Goal: Task Accomplishment & Management: Use online tool/utility

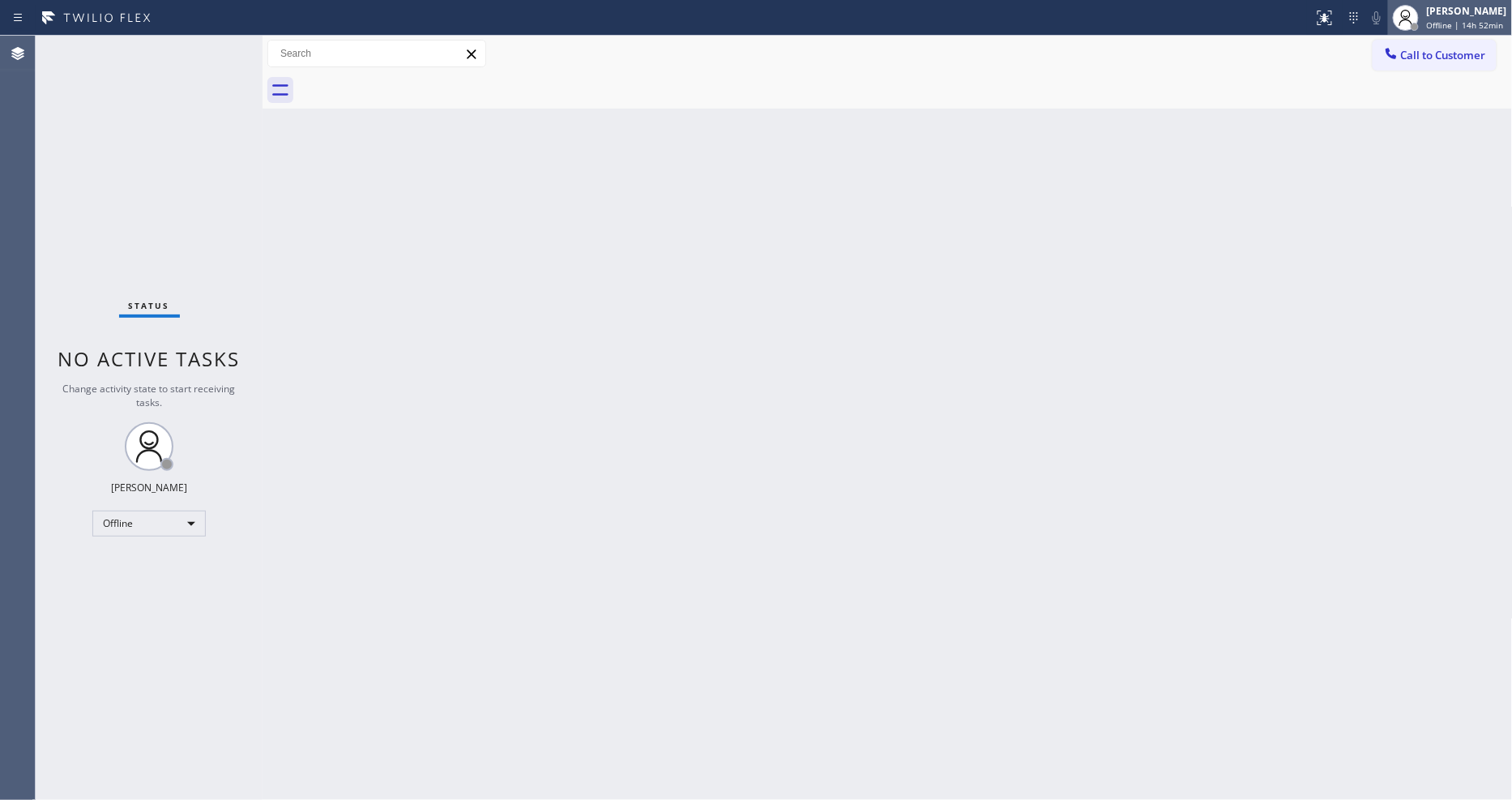
click at [1361, 15] on div "[PERSON_NAME]" at bounding box center [1466, 11] width 80 height 14
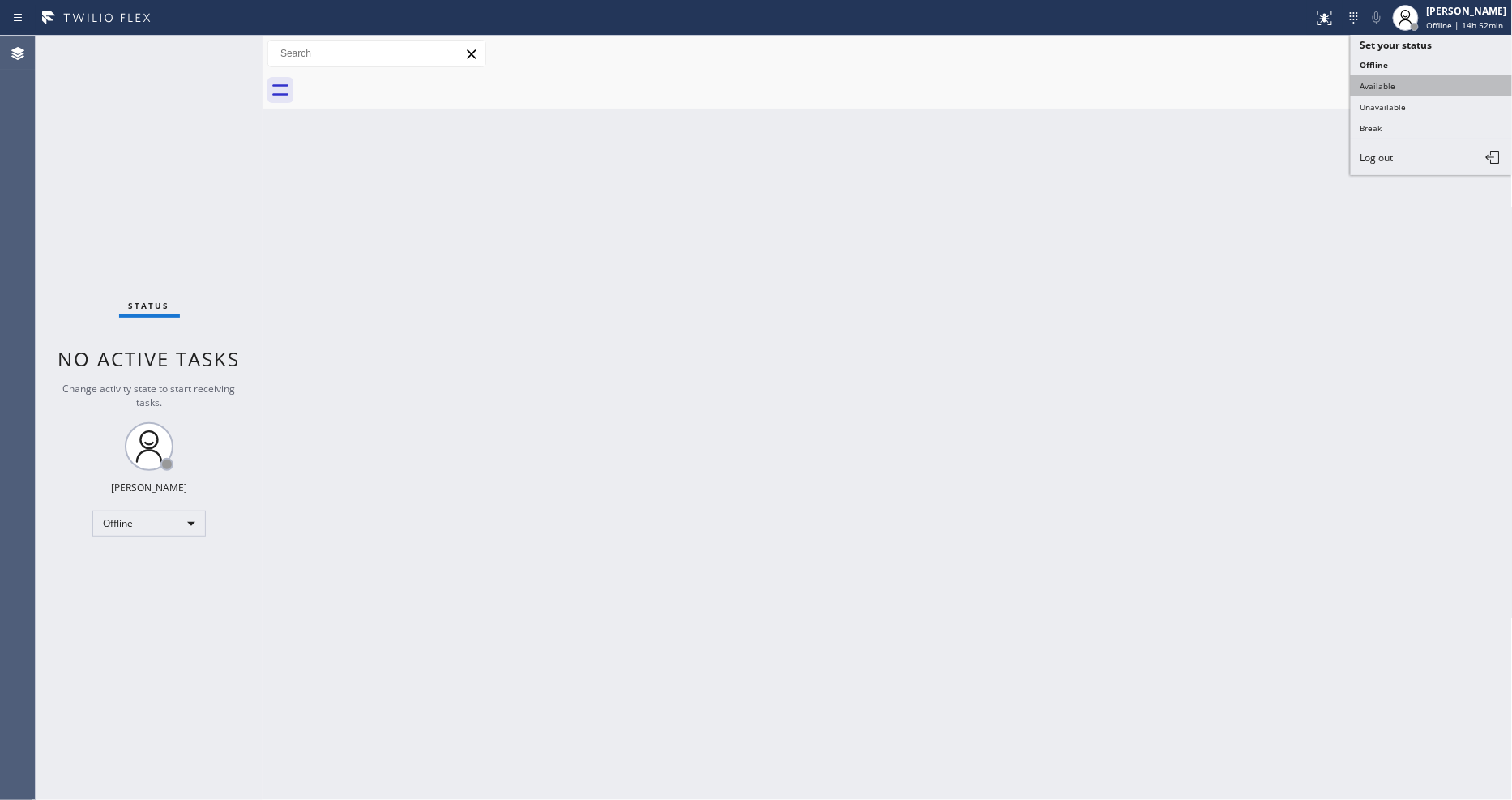
click at [1361, 87] on button "Available" at bounding box center [1432, 85] width 162 height 21
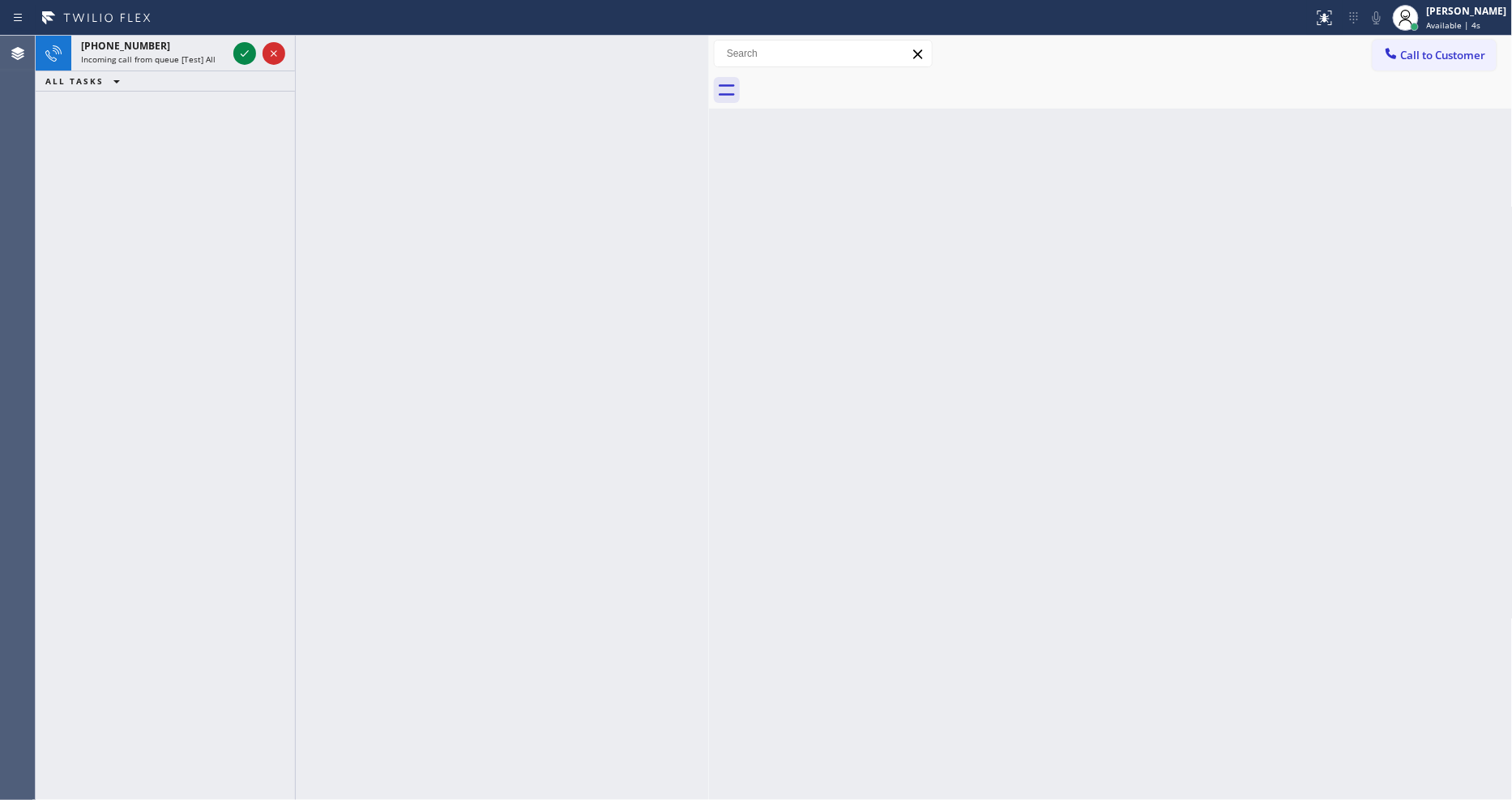
drag, startPoint x: 262, startPoint y: 94, endPoint x: 709, endPoint y: 148, distance: 450.2
click at [709, 148] on div at bounding box center [709, 418] width 0 height 764
click at [246, 51] on icon at bounding box center [245, 54] width 20 height 20
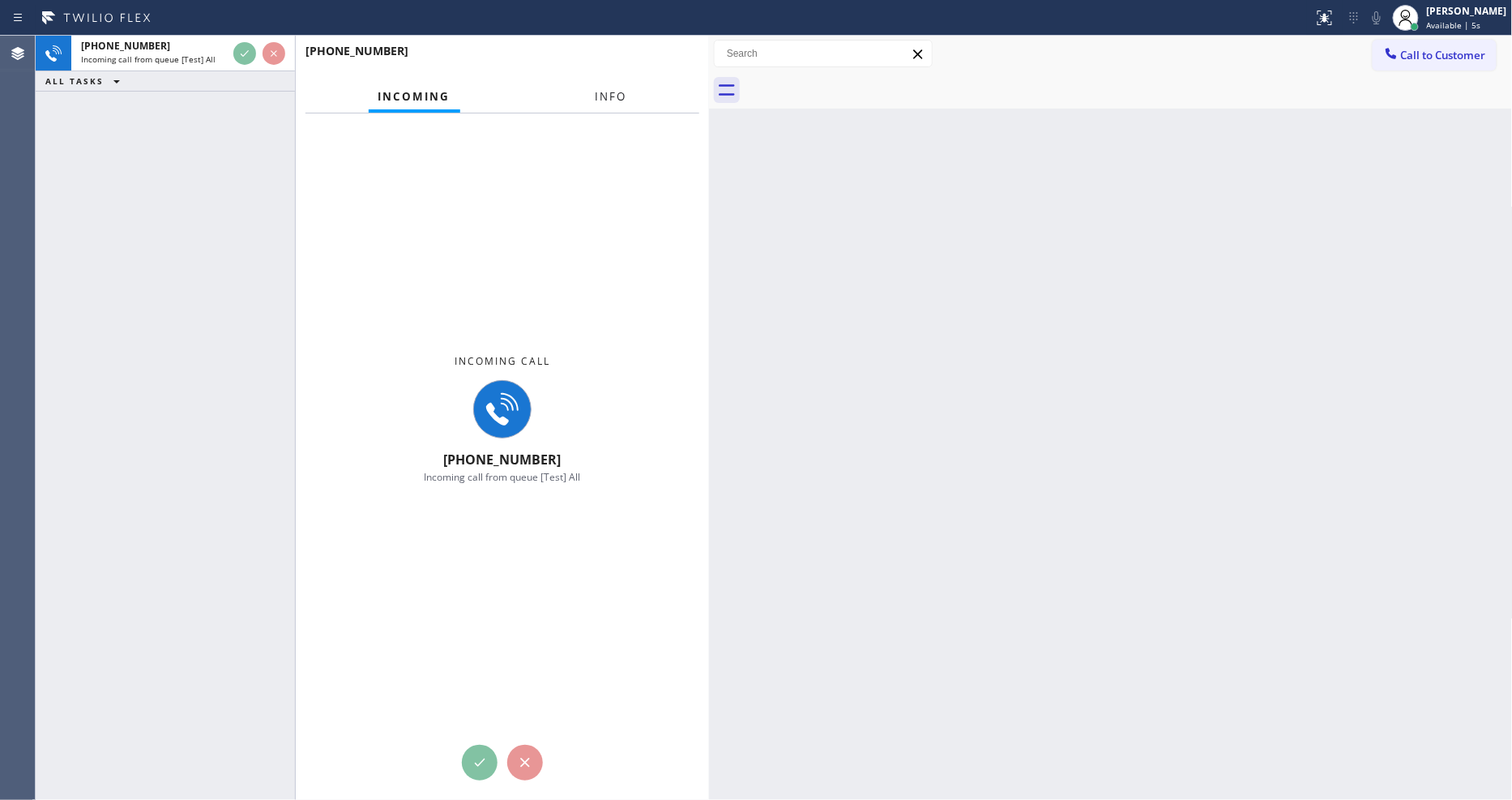
click at [612, 92] on span "Info" at bounding box center [612, 96] width 32 height 15
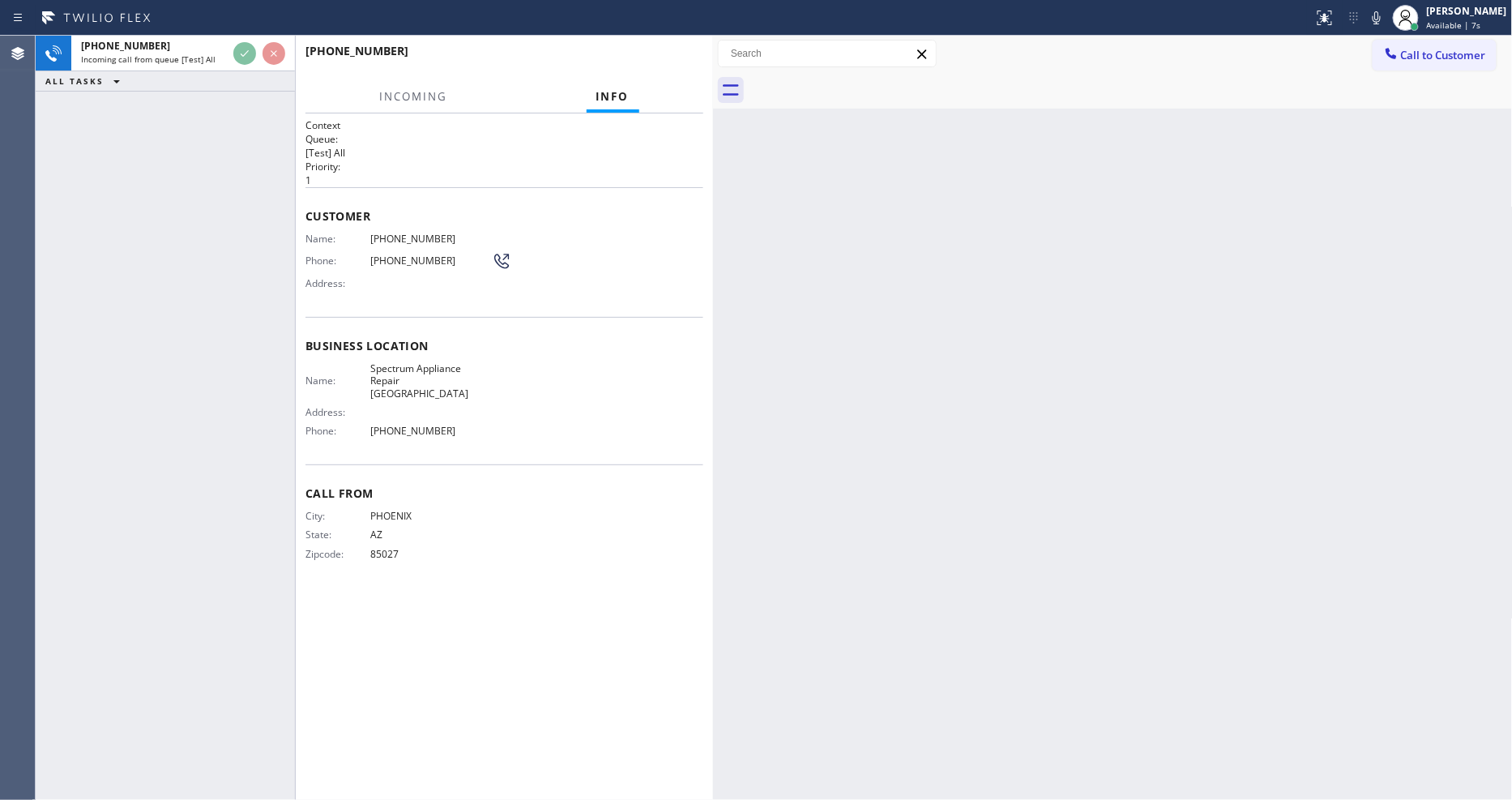
click at [708, 150] on div "[PHONE_NUMBER] Incoming call from queue [Test] All ALL TASKS ALL TASKS ACTIVE T…" at bounding box center [773, 418] width 1476 height 764
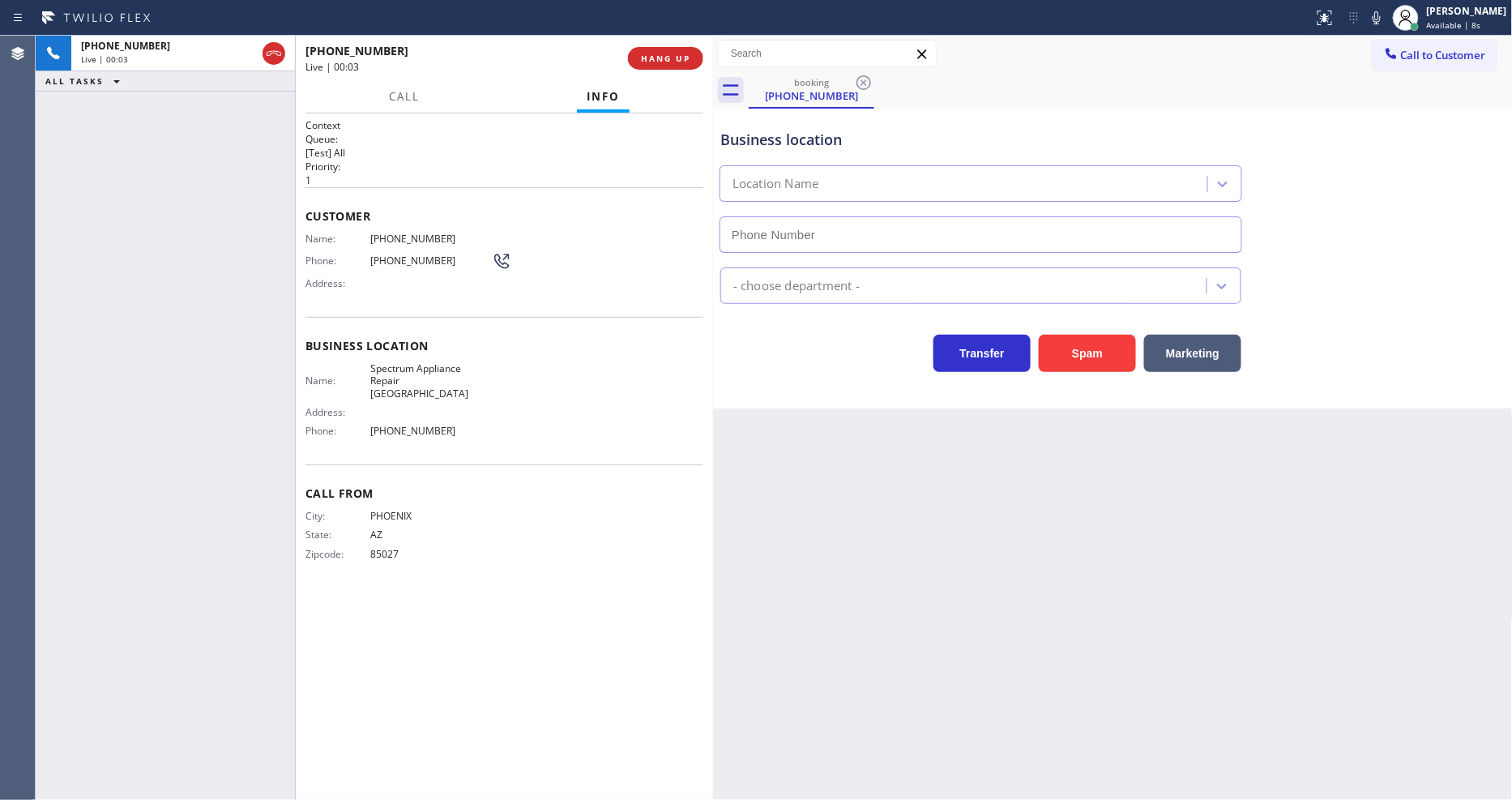
type input "[PHONE_NUMBER]"
click at [673, 60] on span "HANG UP" at bounding box center [666, 58] width 50 height 11
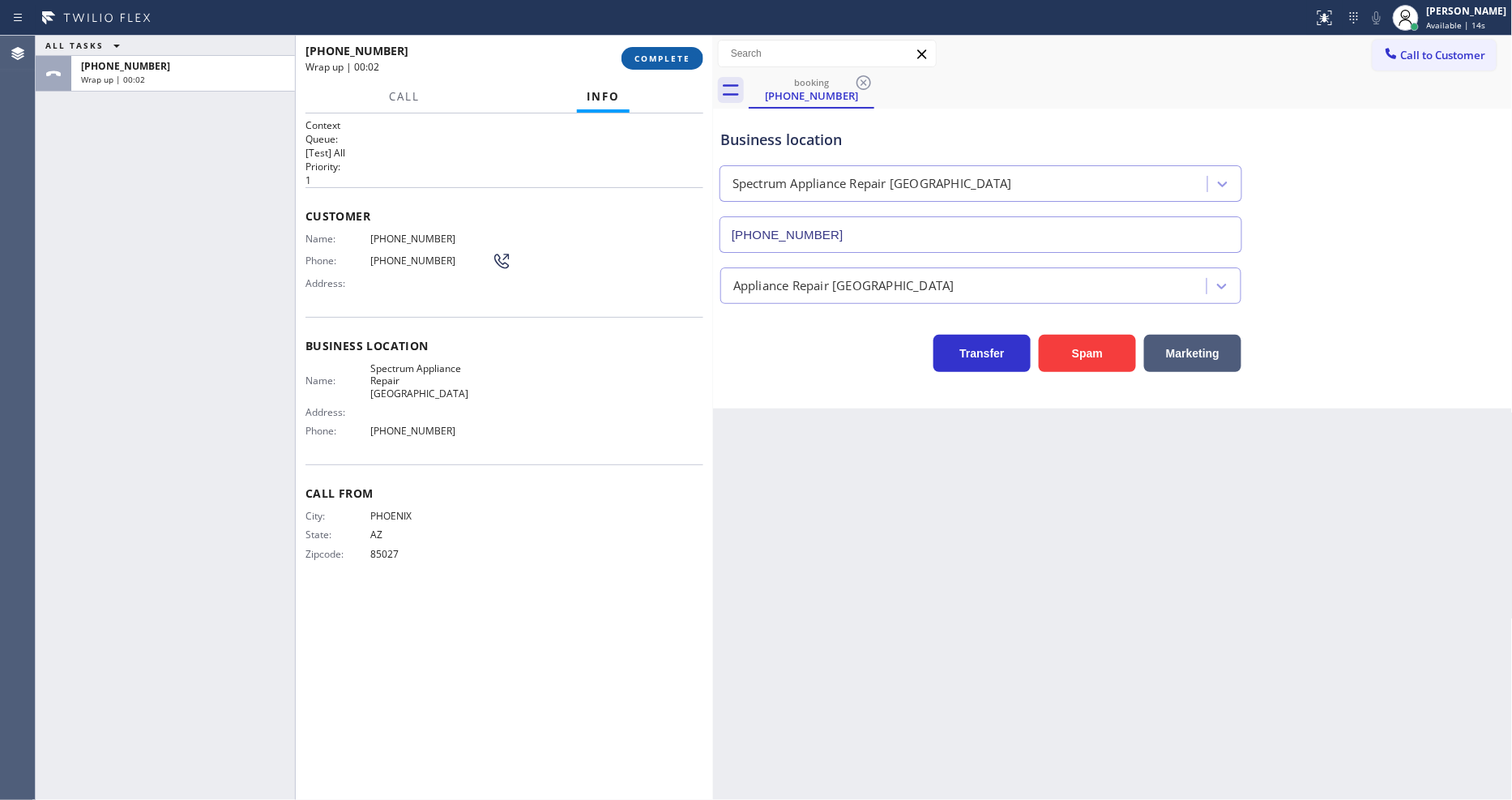
click at [673, 60] on span "COMPLETE" at bounding box center [662, 58] width 56 height 11
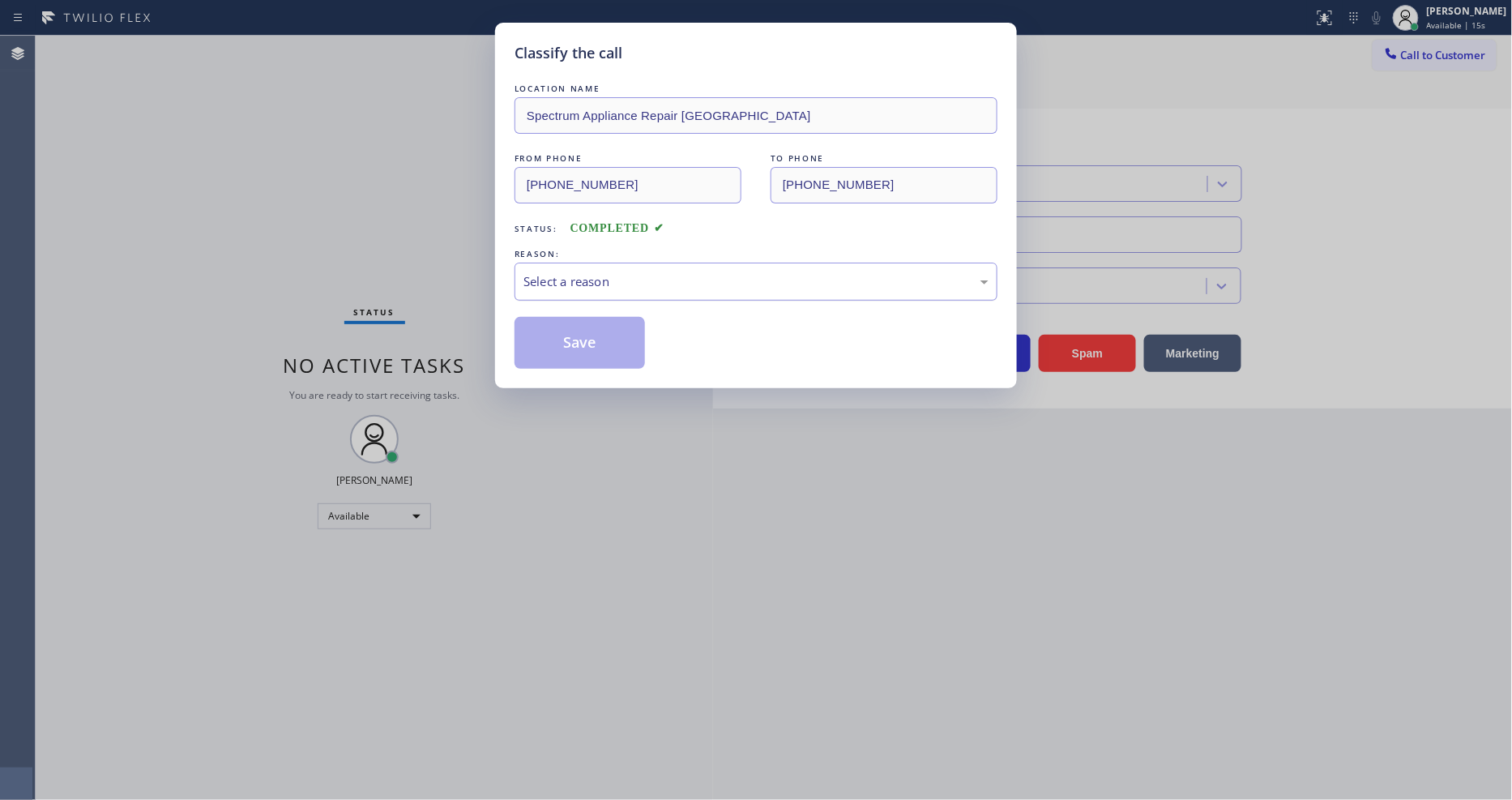
click at [576, 278] on div "Select a reason" at bounding box center [756, 281] width 466 height 19
click at [598, 346] on button "Save" at bounding box center [579, 342] width 130 height 52
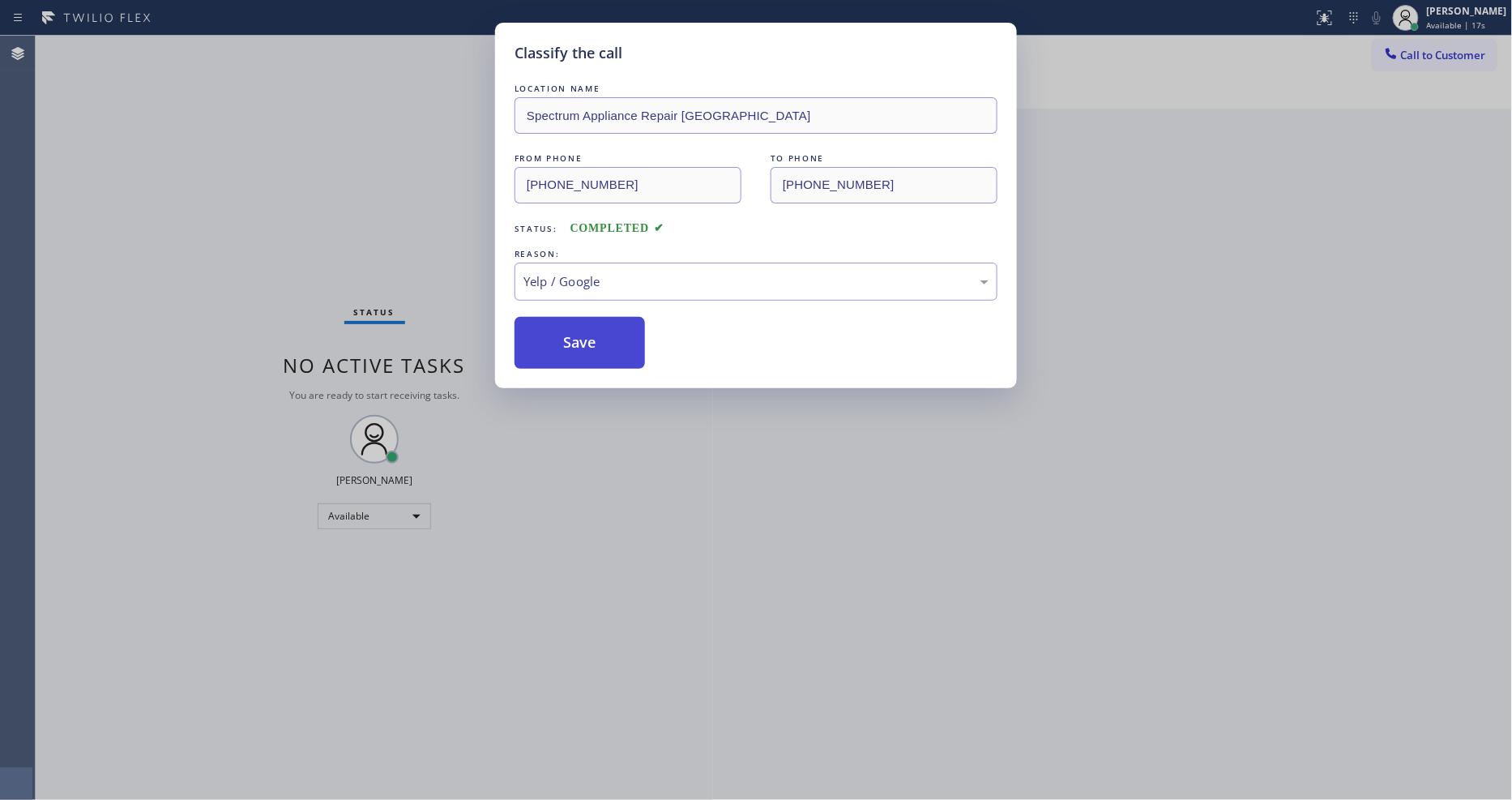
click at [598, 346] on button "Save" at bounding box center [579, 342] width 130 height 52
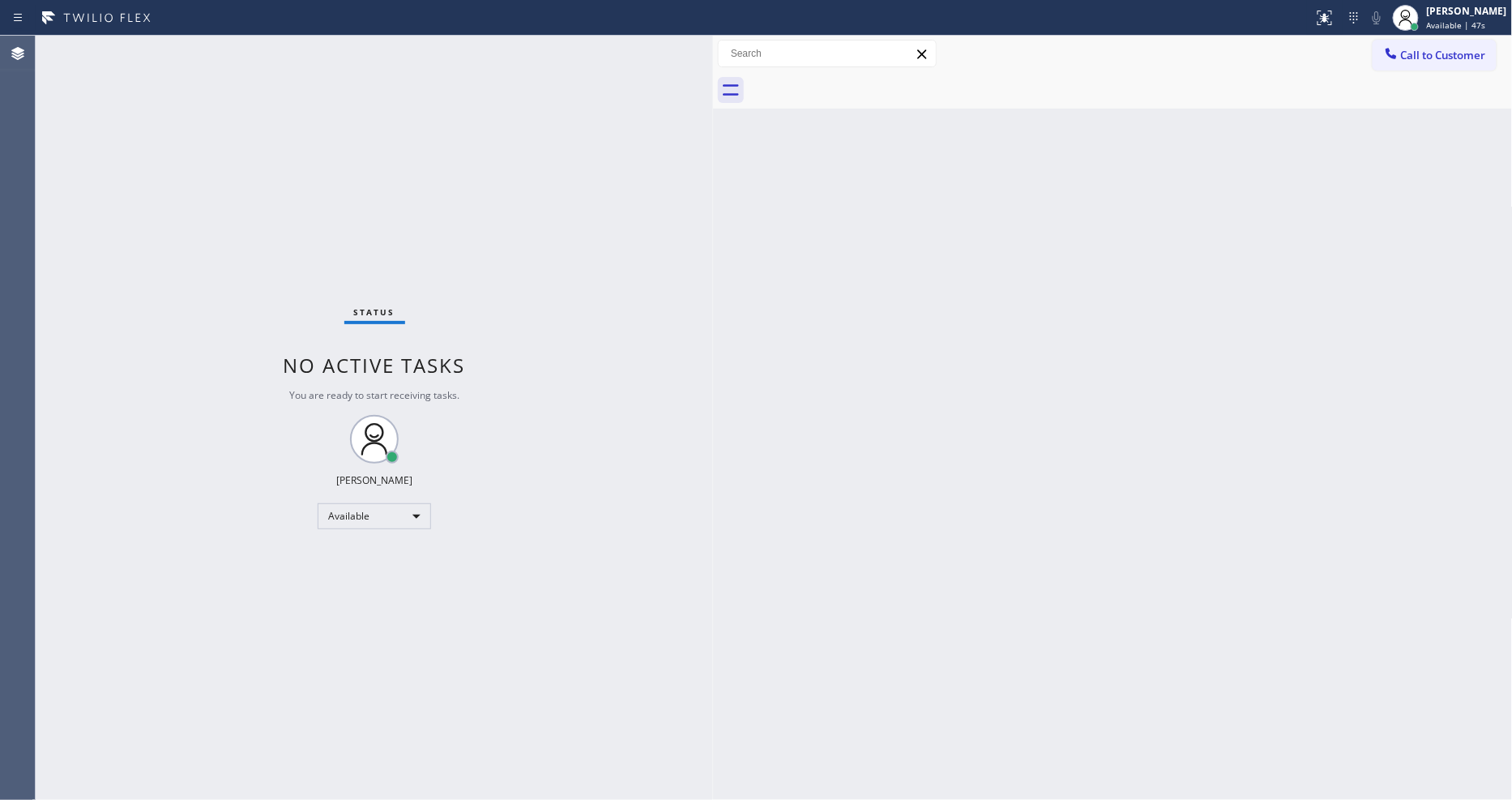
click at [1156, 366] on div "Back to Dashboard Change Sender ID Customers Technicians Select a contact Outbo…" at bounding box center [1113, 418] width 800 height 764
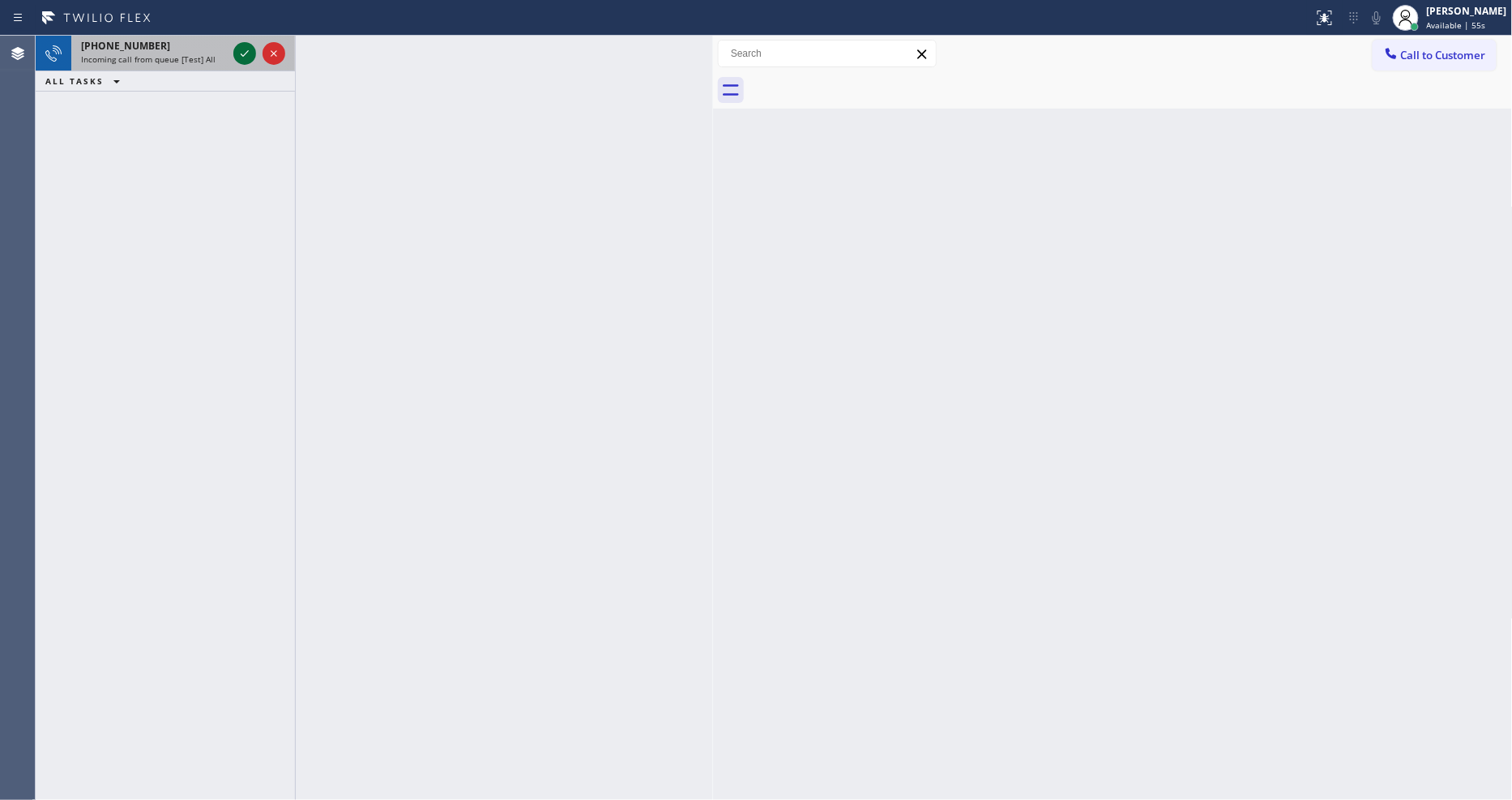
click at [253, 53] on icon at bounding box center [245, 54] width 20 height 20
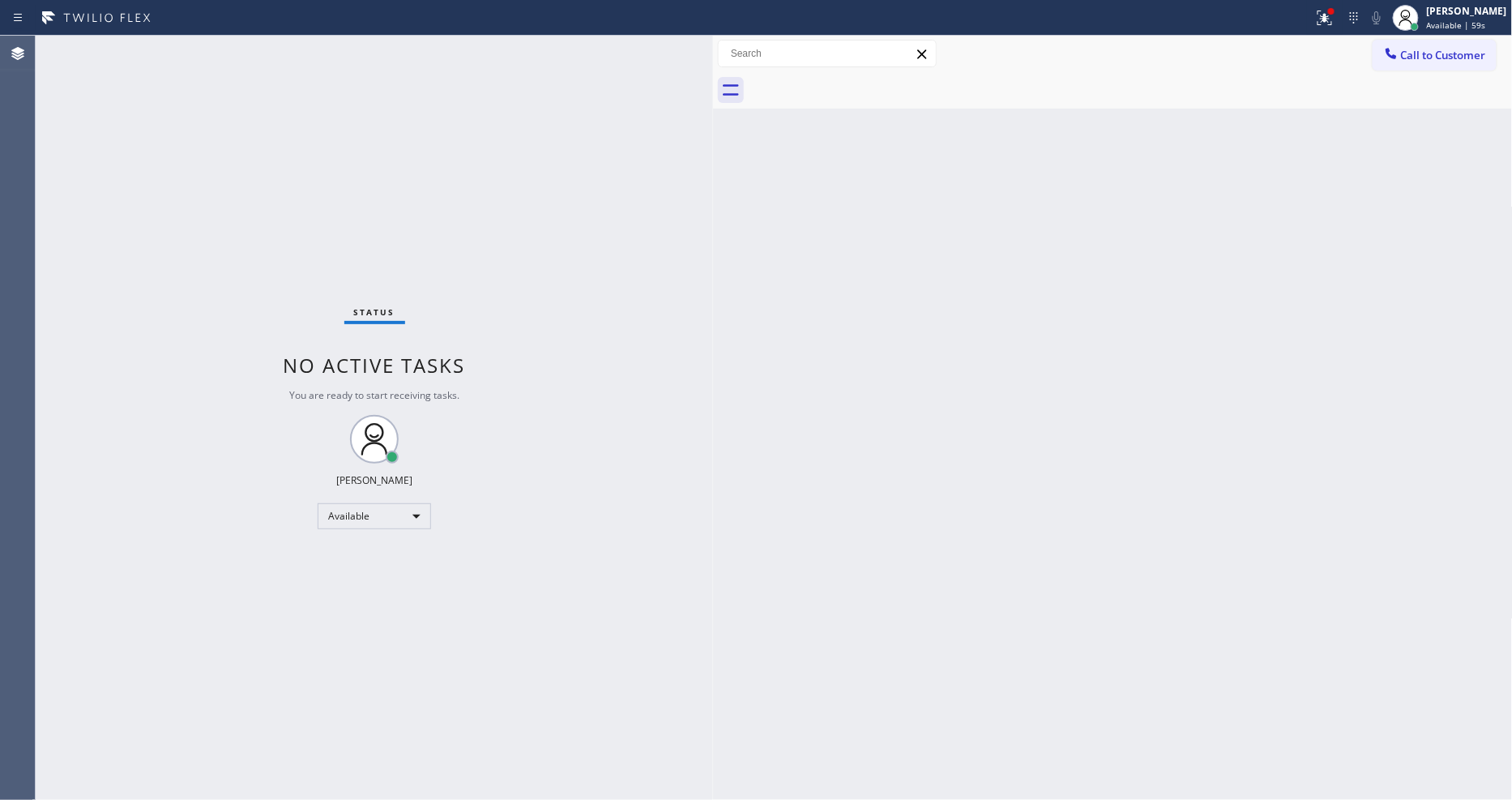
click at [512, 616] on div "Status No active tasks You are ready to start receiving tasks. [PERSON_NAME] Av…" at bounding box center [374, 418] width 677 height 764
click at [245, 46] on div "Status No active tasks You are ready to start receiving tasks. [PERSON_NAME] Av…" at bounding box center [374, 418] width 677 height 764
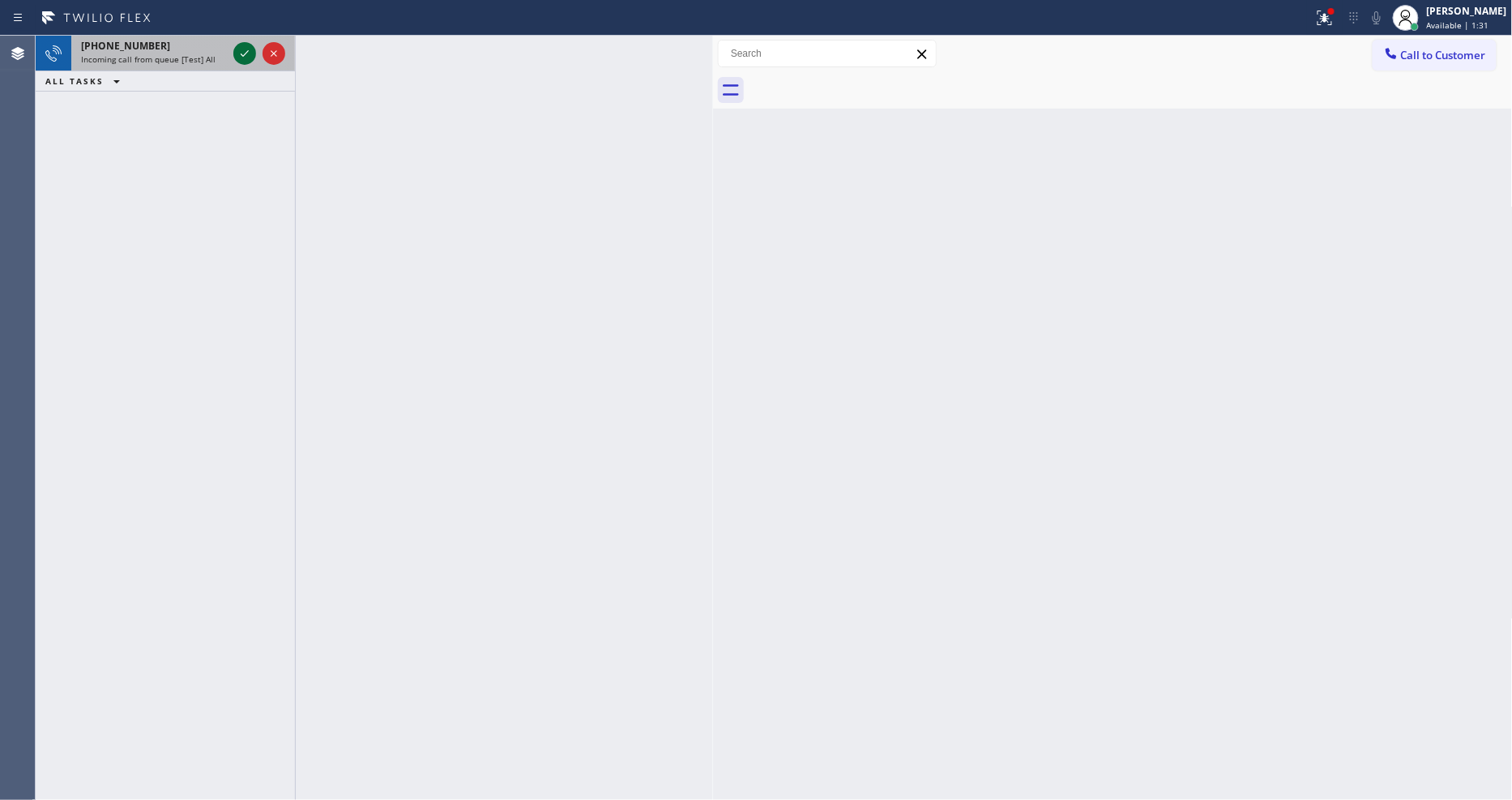
click at [244, 51] on icon at bounding box center [245, 54] width 20 height 20
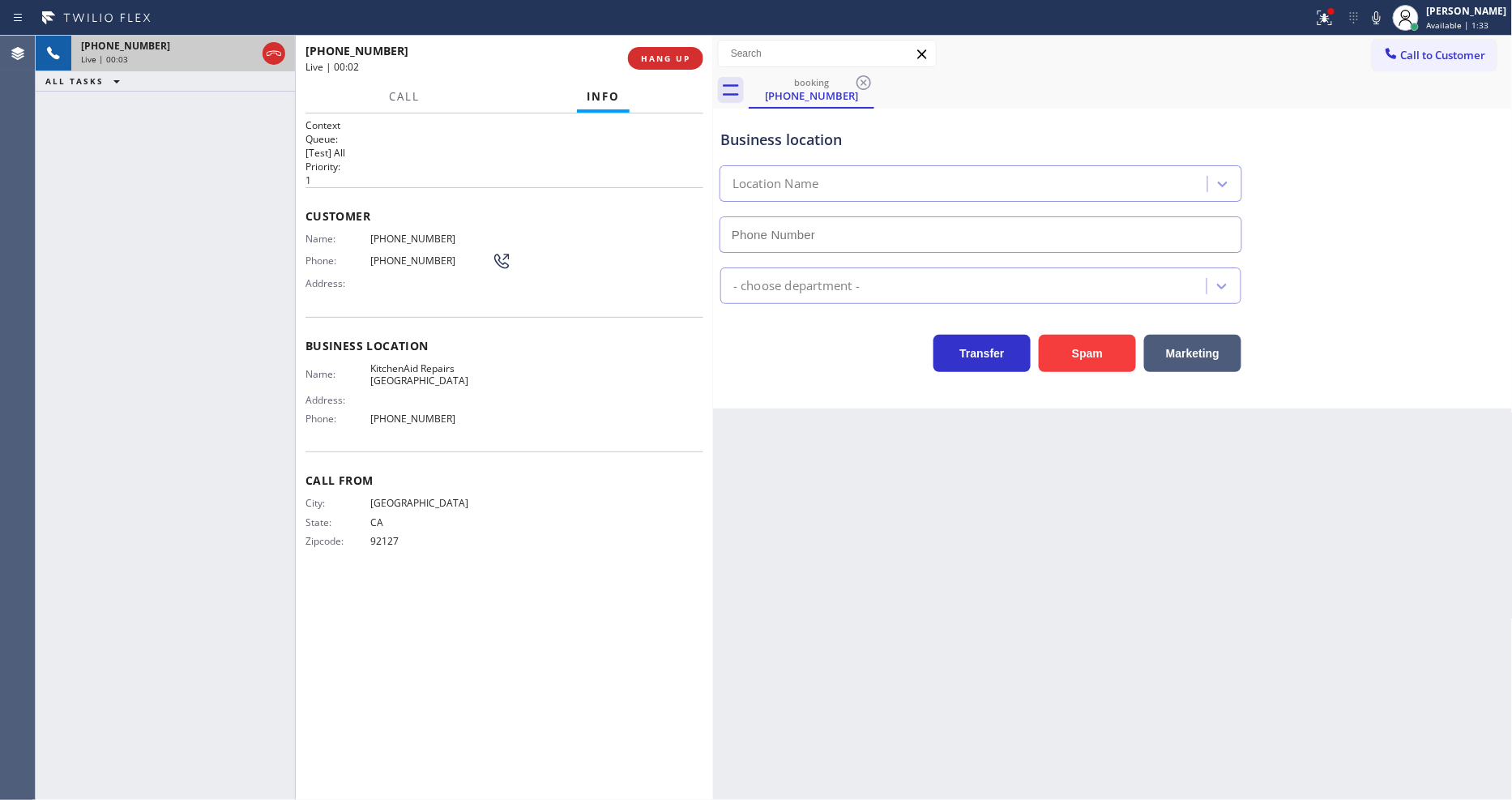
type input "[PHONE_NUMBER]"
click at [1343, 18] on div at bounding box center [1325, 18] width 36 height 20
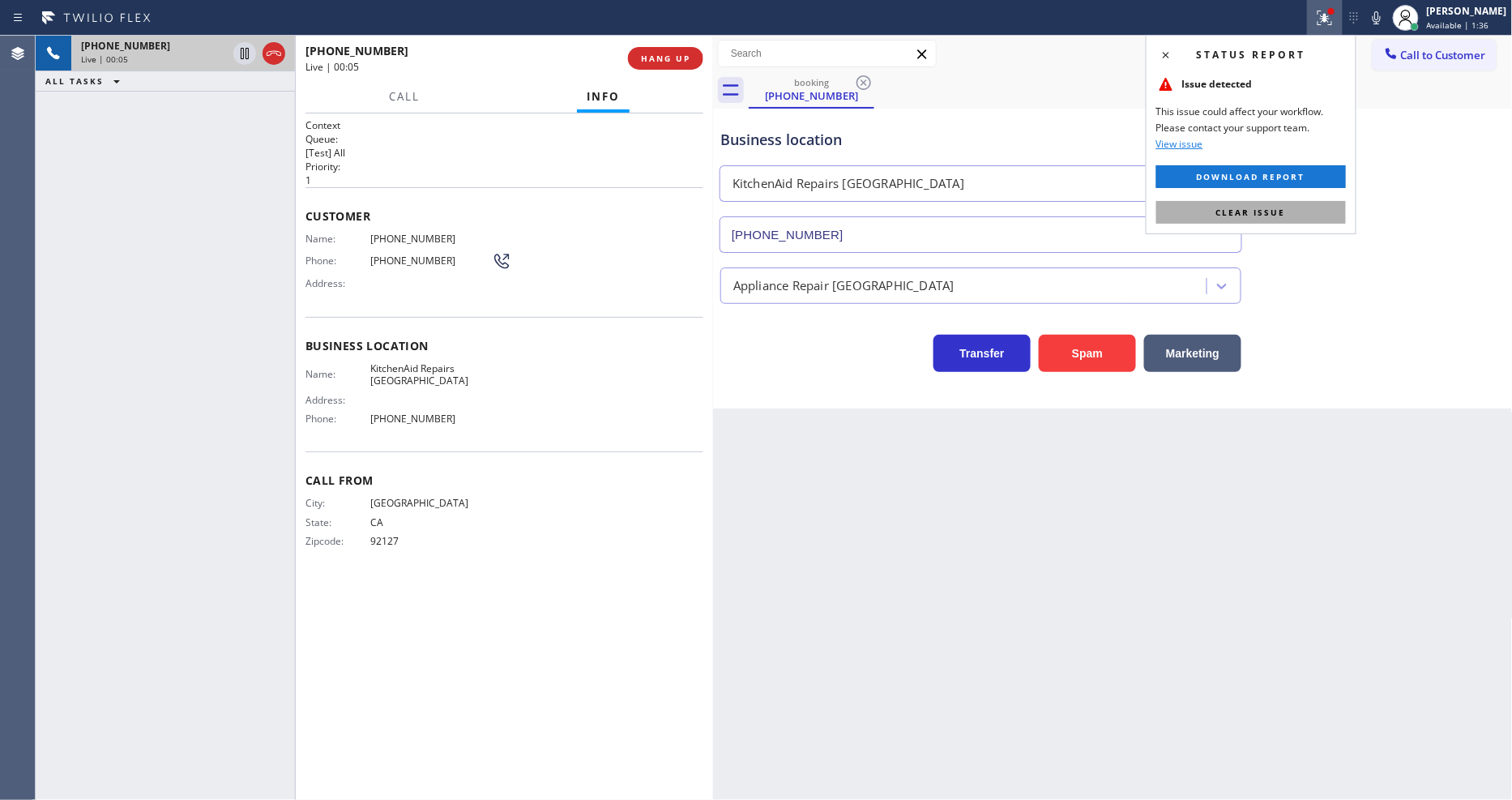
click at [1307, 206] on button "Clear issue" at bounding box center [1251, 211] width 190 height 23
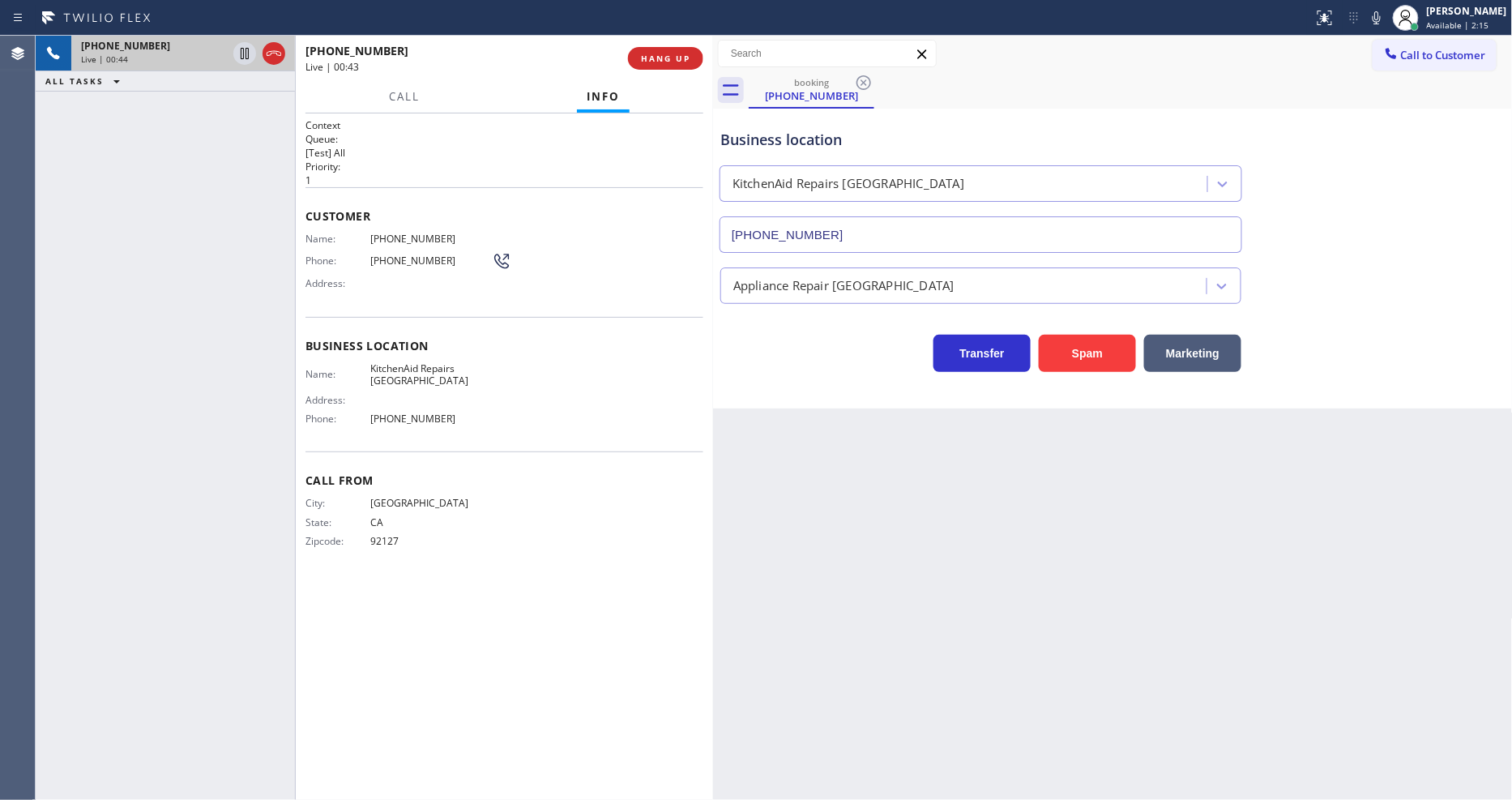
click at [394, 364] on span "KitchenAid Repairs [GEOGRAPHIC_DATA]" at bounding box center [431, 374] width 121 height 25
copy span "KitchenAid Repairs [GEOGRAPHIC_DATA]"
click at [1361, 25] on icon at bounding box center [1377, 18] width 20 height 20
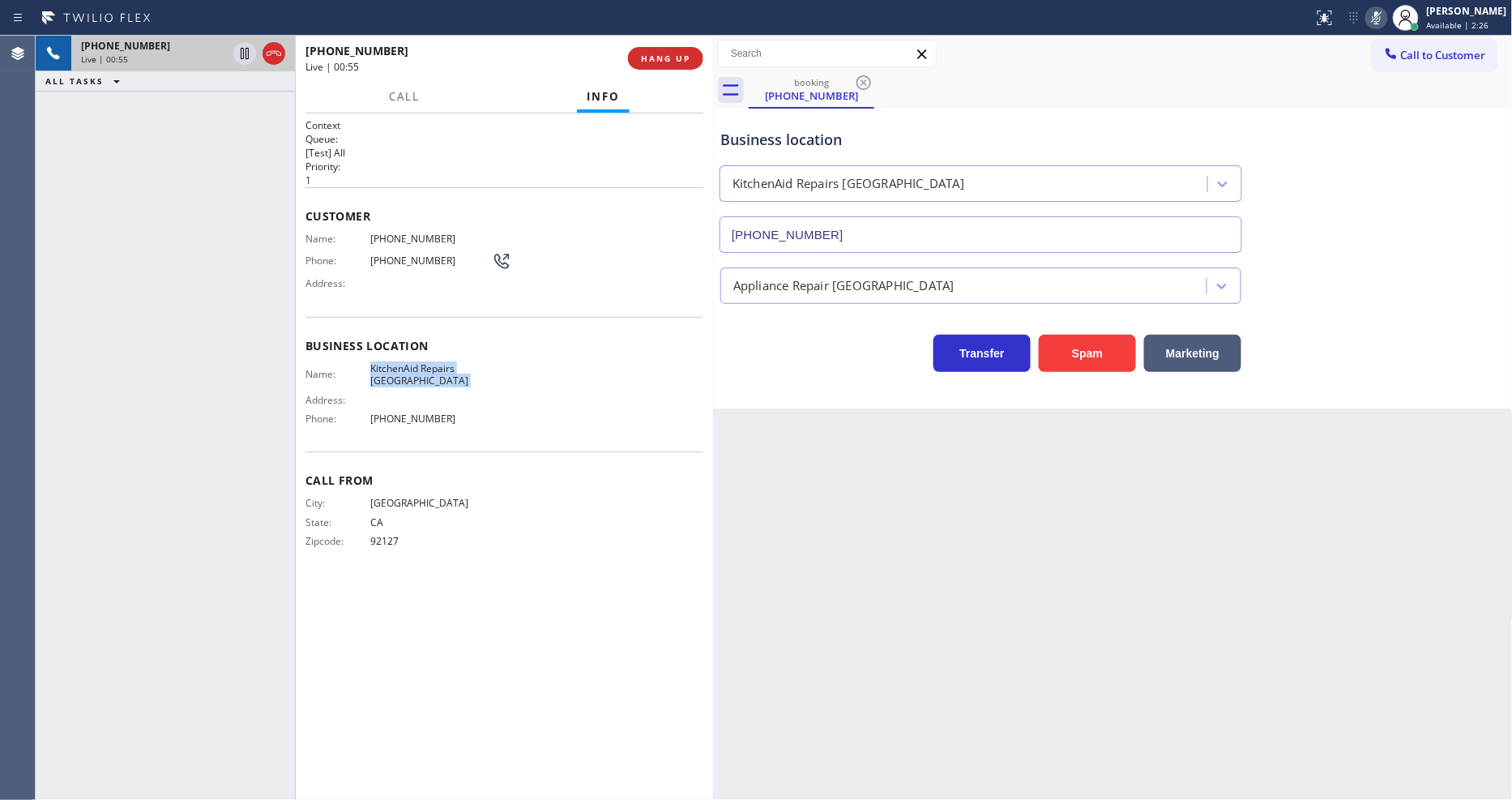
click at [1361, 7] on button at bounding box center [1376, 18] width 23 height 23
click at [383, 236] on span "[PHONE_NUMBER]" at bounding box center [431, 238] width 121 height 12
click at [384, 236] on span "[PHONE_NUMBER]" at bounding box center [431, 238] width 121 height 12
copy span "[PHONE_NUMBER]"
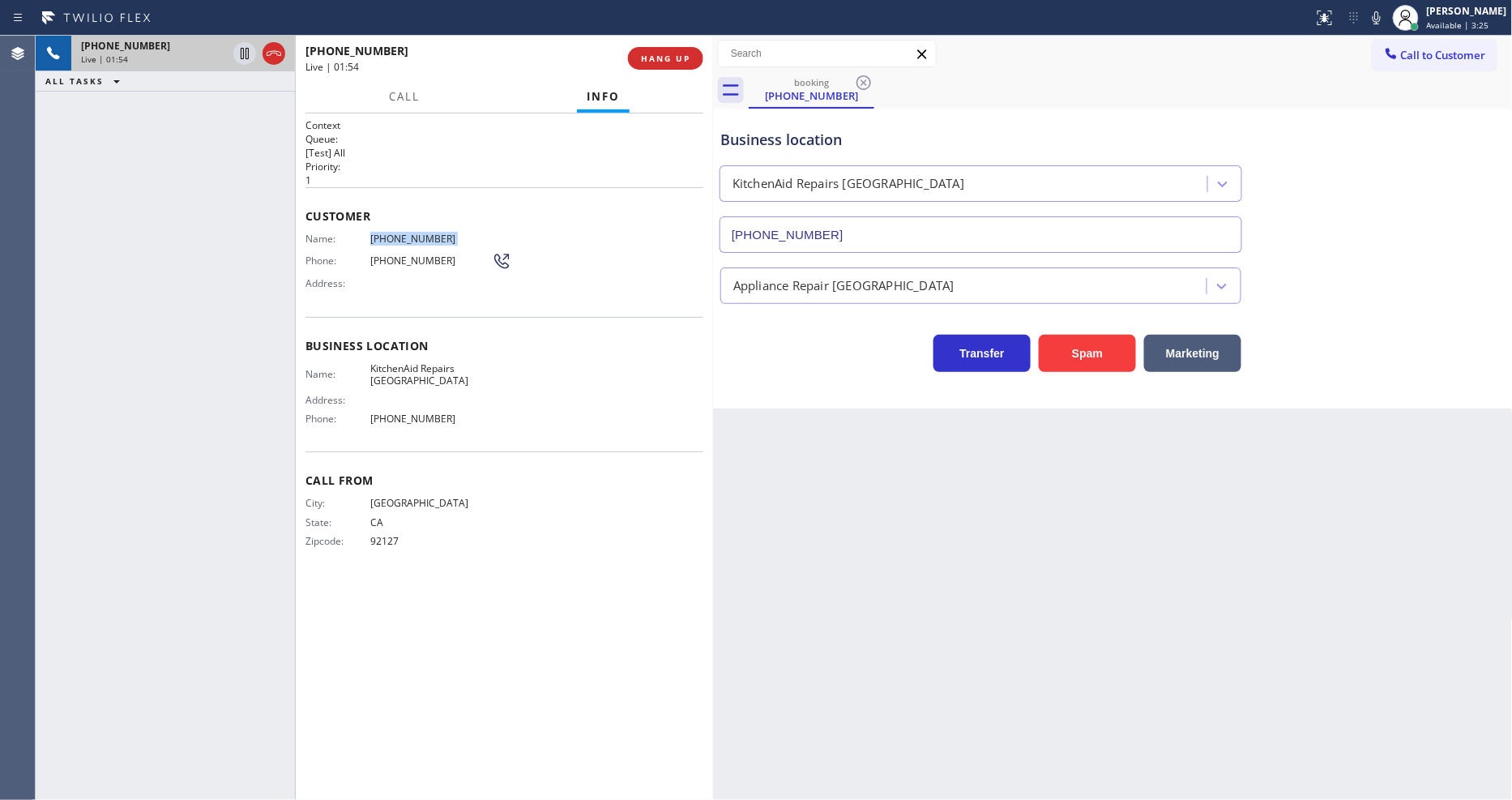
click at [383, 232] on span "[PHONE_NUMBER]" at bounding box center [431, 238] width 121 height 12
drag, startPoint x: 241, startPoint y: 51, endPoint x: 754, endPoint y: 45, distance: 513.0
click at [241, 51] on icon at bounding box center [245, 54] width 20 height 20
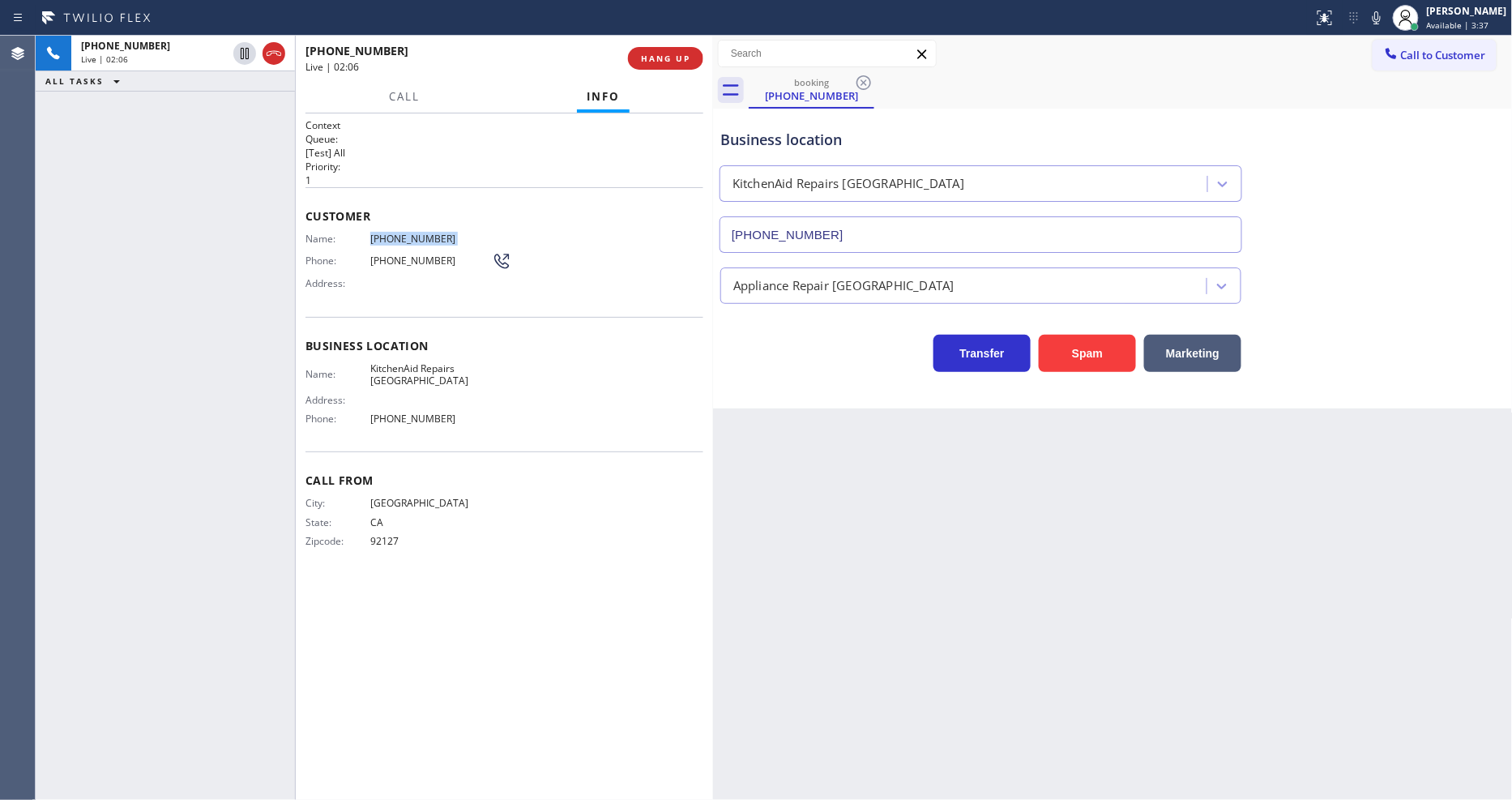
click at [1361, 21] on icon at bounding box center [1377, 18] width 20 height 20
click at [243, 55] on icon at bounding box center [244, 53] width 11 height 11
click at [1361, 19] on icon at bounding box center [1377, 18] width 20 height 20
click at [670, 364] on div "Name: KitchenAid Repairs [GEOGRAPHIC_DATA] Address: Phone: [PHONE_NUMBER]" at bounding box center [504, 397] width 398 height 69
click at [415, 362] on span "KitchenAid Repairs [GEOGRAPHIC_DATA]" at bounding box center [431, 374] width 121 height 25
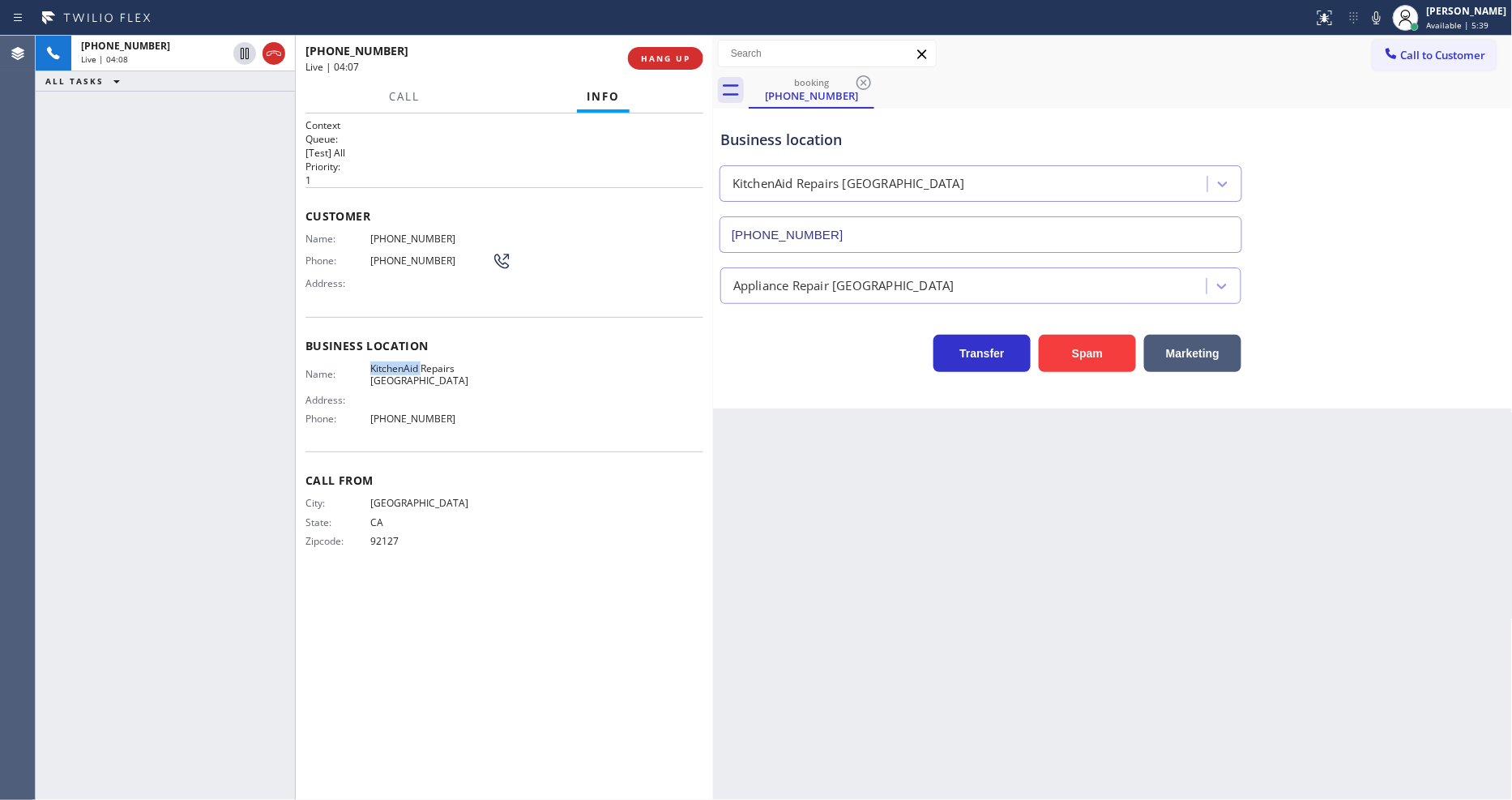
click at [415, 362] on span "KitchenAid Repairs [GEOGRAPHIC_DATA]" at bounding box center [431, 374] width 121 height 25
copy span "KitchenAid Repairs [GEOGRAPHIC_DATA]"
click at [307, 188] on div "Customer Name: [PHONE_NUMBER] Phone: [PHONE_NUMBER] Address:" at bounding box center [504, 252] width 398 height 130
drag, startPoint x: 245, startPoint y: 56, endPoint x: 827, endPoint y: 34, distance: 582.4
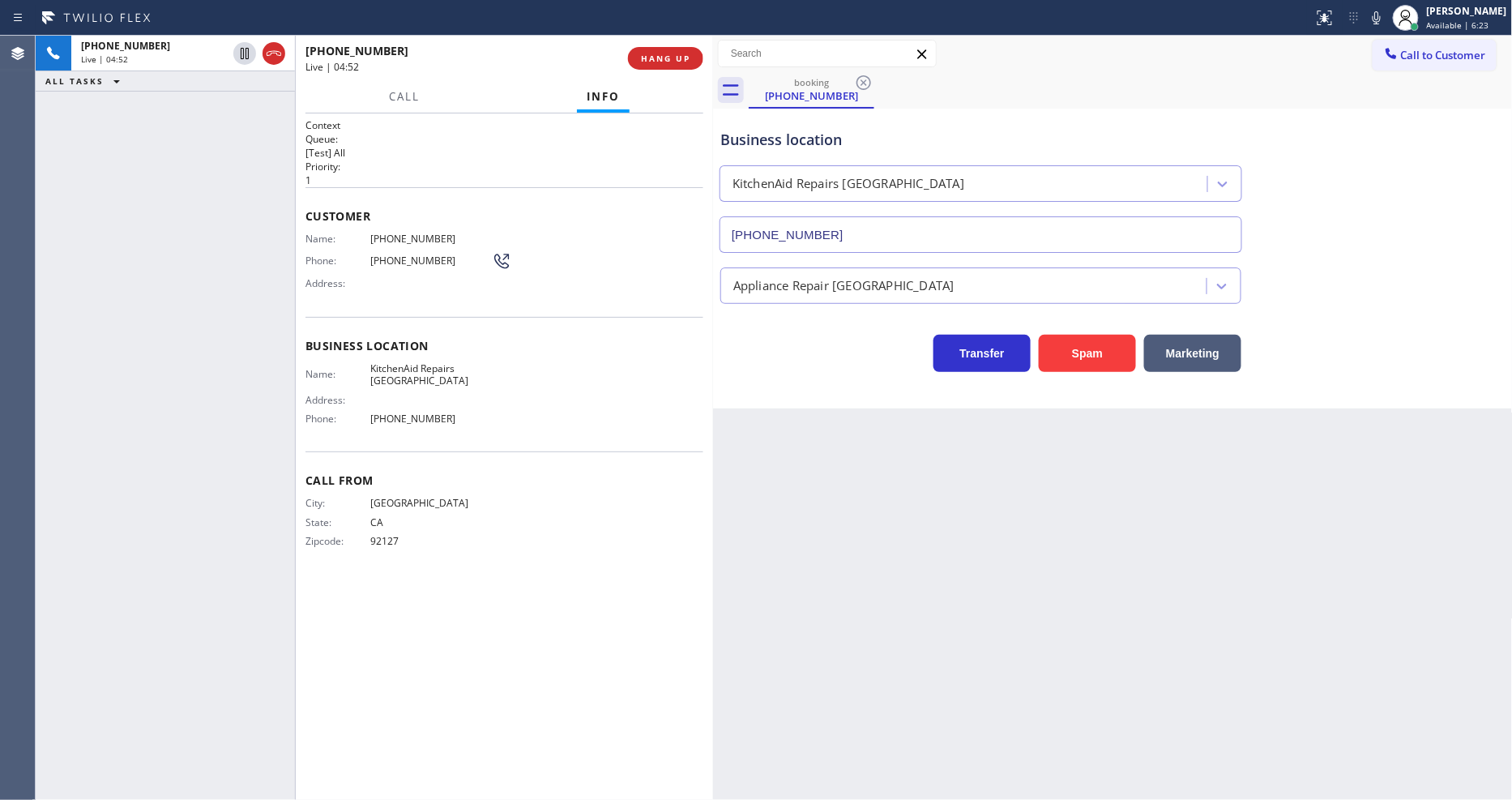
click at [245, 56] on icon at bounding box center [245, 54] width 20 height 20
click at [1361, 10] on icon at bounding box center [1377, 18] width 20 height 20
click at [236, 52] on icon at bounding box center [245, 54] width 20 height 20
click at [1361, 18] on icon at bounding box center [1377, 18] width 20 height 20
drag, startPoint x: 201, startPoint y: 261, endPoint x: 395, endPoint y: 520, distance: 323.6
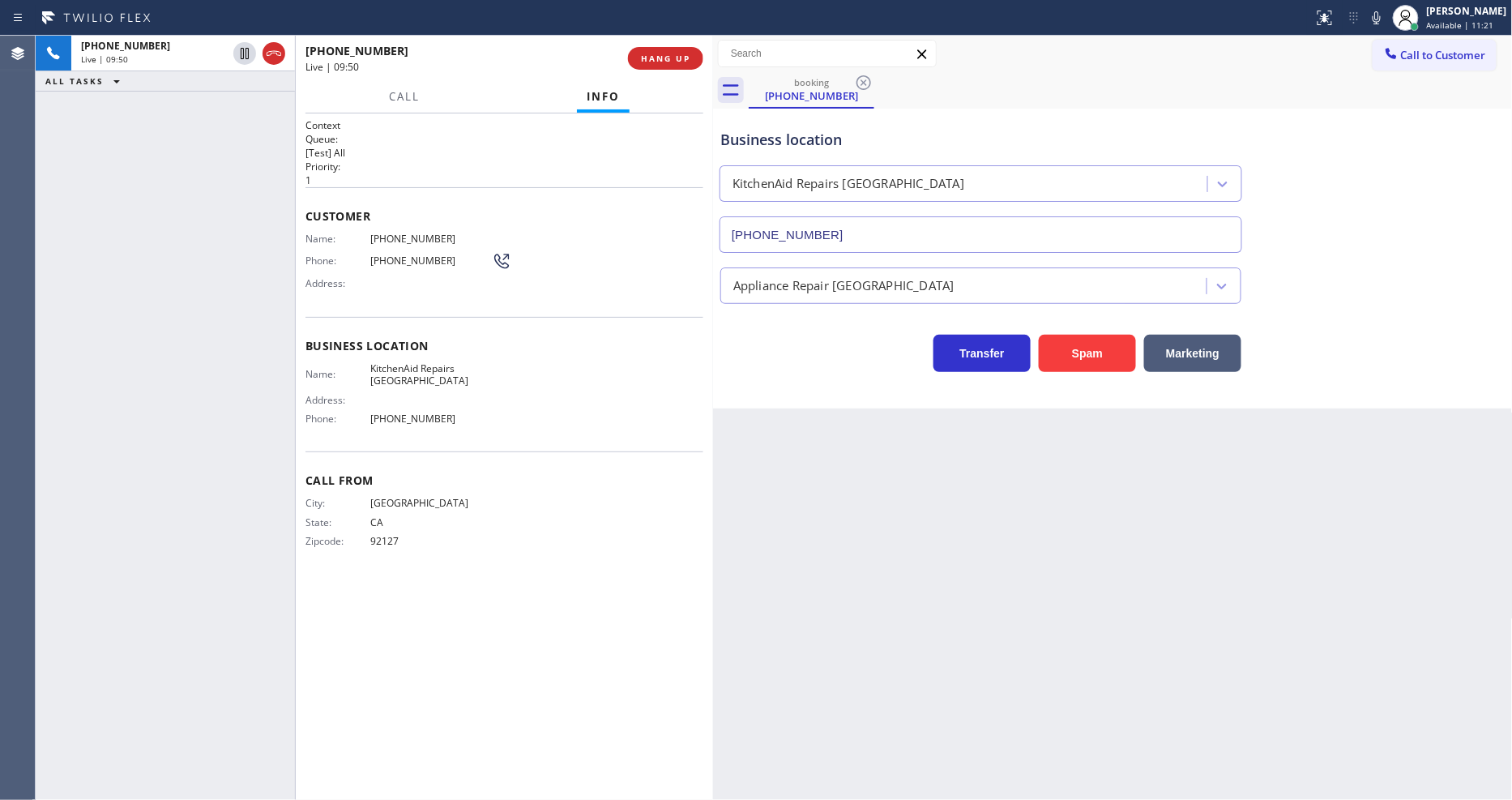
click at [201, 261] on div "[PHONE_NUMBER] Live | 09:50 ALL TASKS ALL TASKS ACTIVE TASKS TASKS IN WRAP UP" at bounding box center [165, 418] width 259 height 764
click at [1229, 514] on div "Back to Dashboard Change Sender ID Customers Technicians Select a contact Outbo…" at bounding box center [1113, 418] width 800 height 764
click at [1361, 22] on icon at bounding box center [1377, 18] width 20 height 20
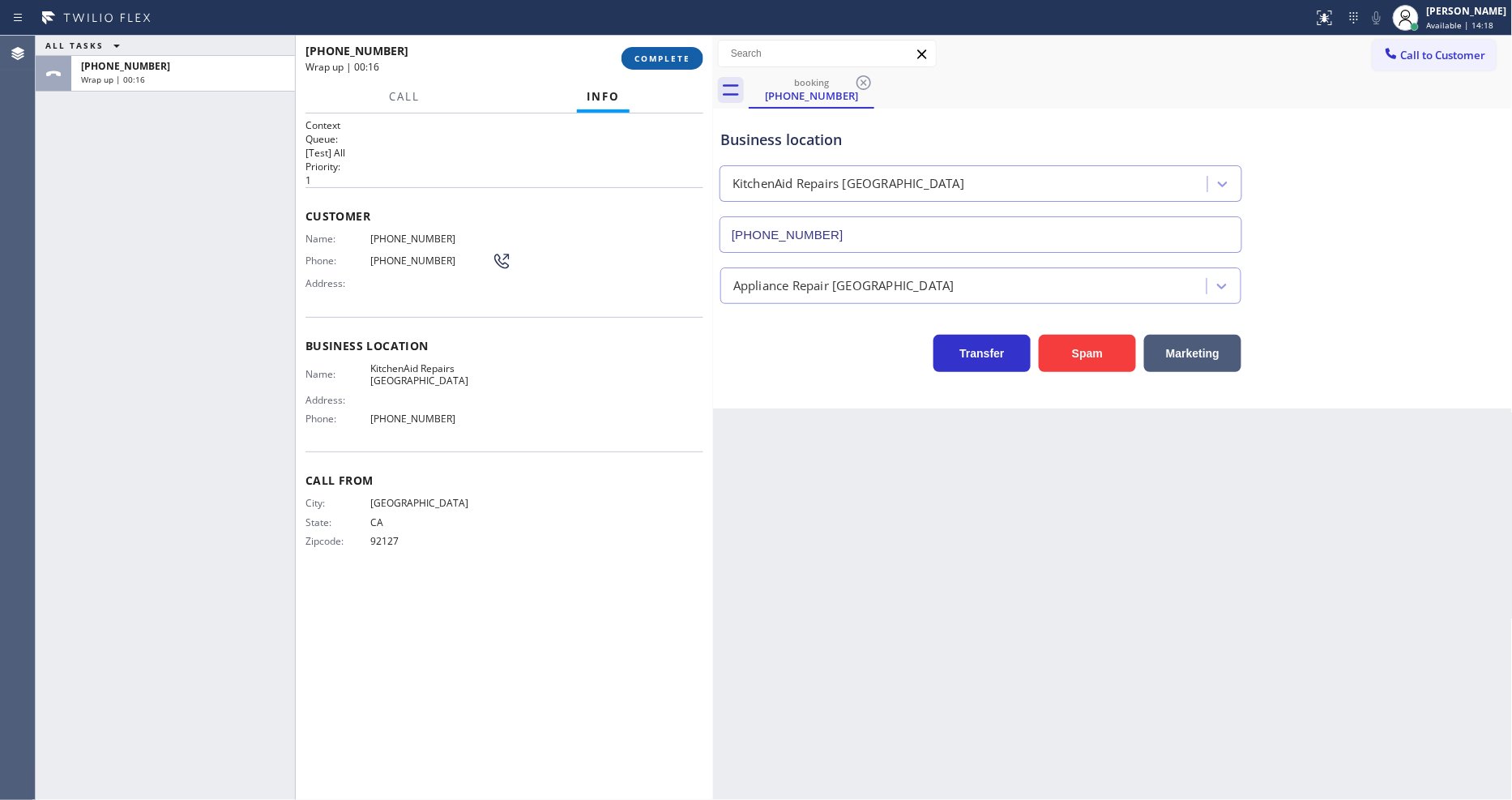
click at [660, 47] on button "COMPLETE" at bounding box center [662, 58] width 81 height 23
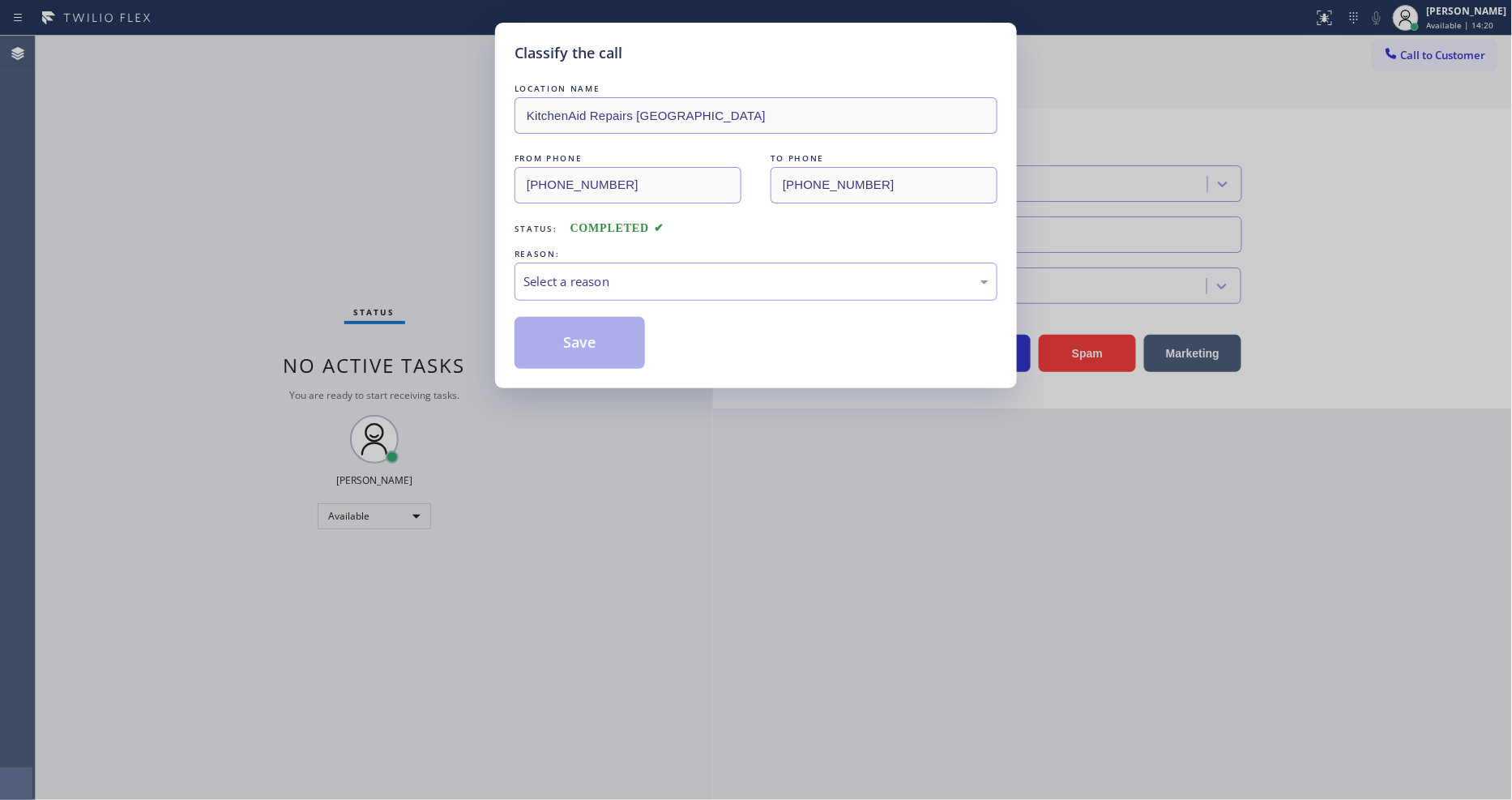
click at [548, 272] on div "Select a reason" at bounding box center [756, 281] width 466 height 19
click at [551, 326] on button "Save" at bounding box center [579, 342] width 130 height 52
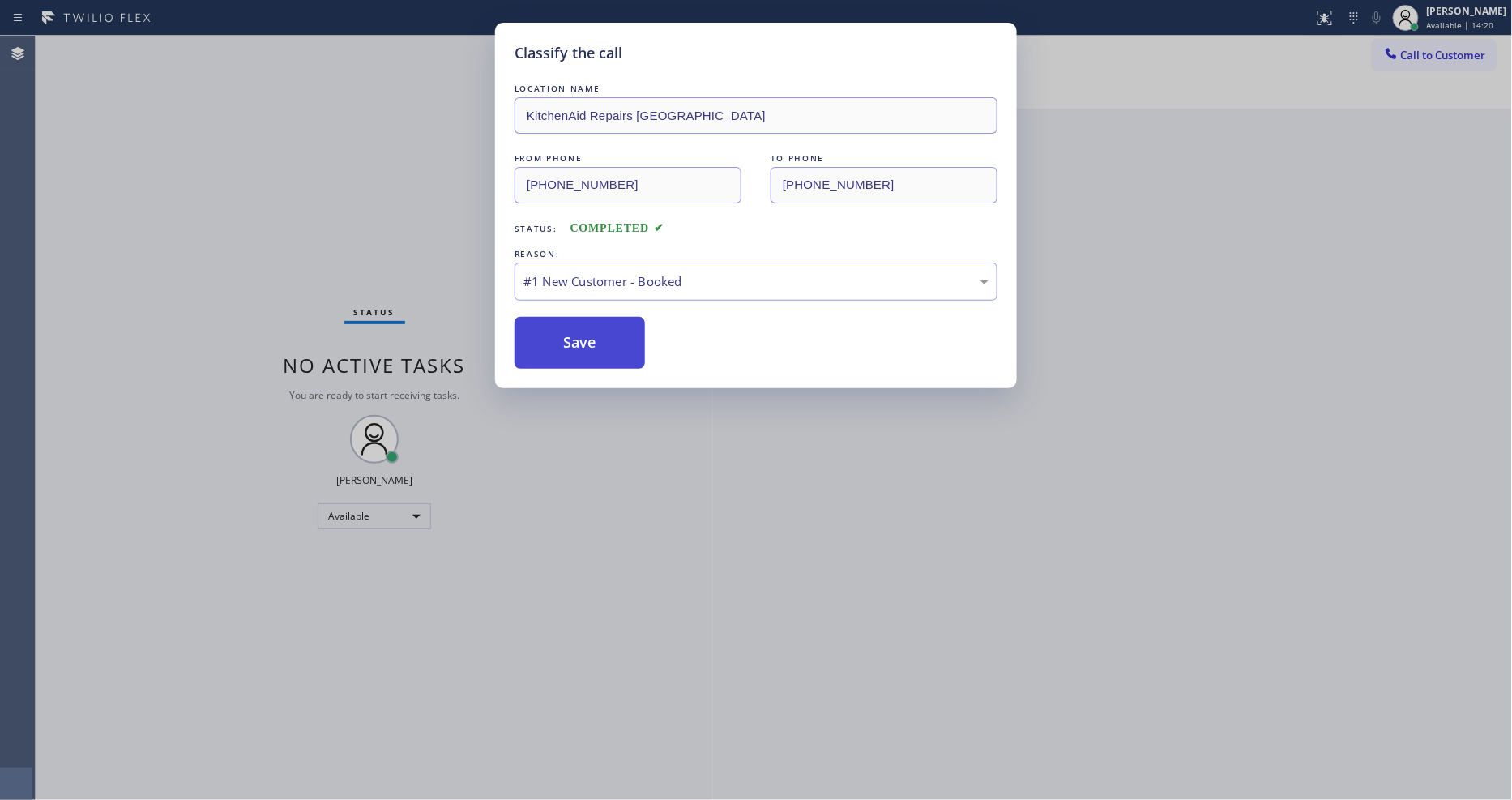
click at [551, 326] on button "Save" at bounding box center [579, 342] width 130 height 52
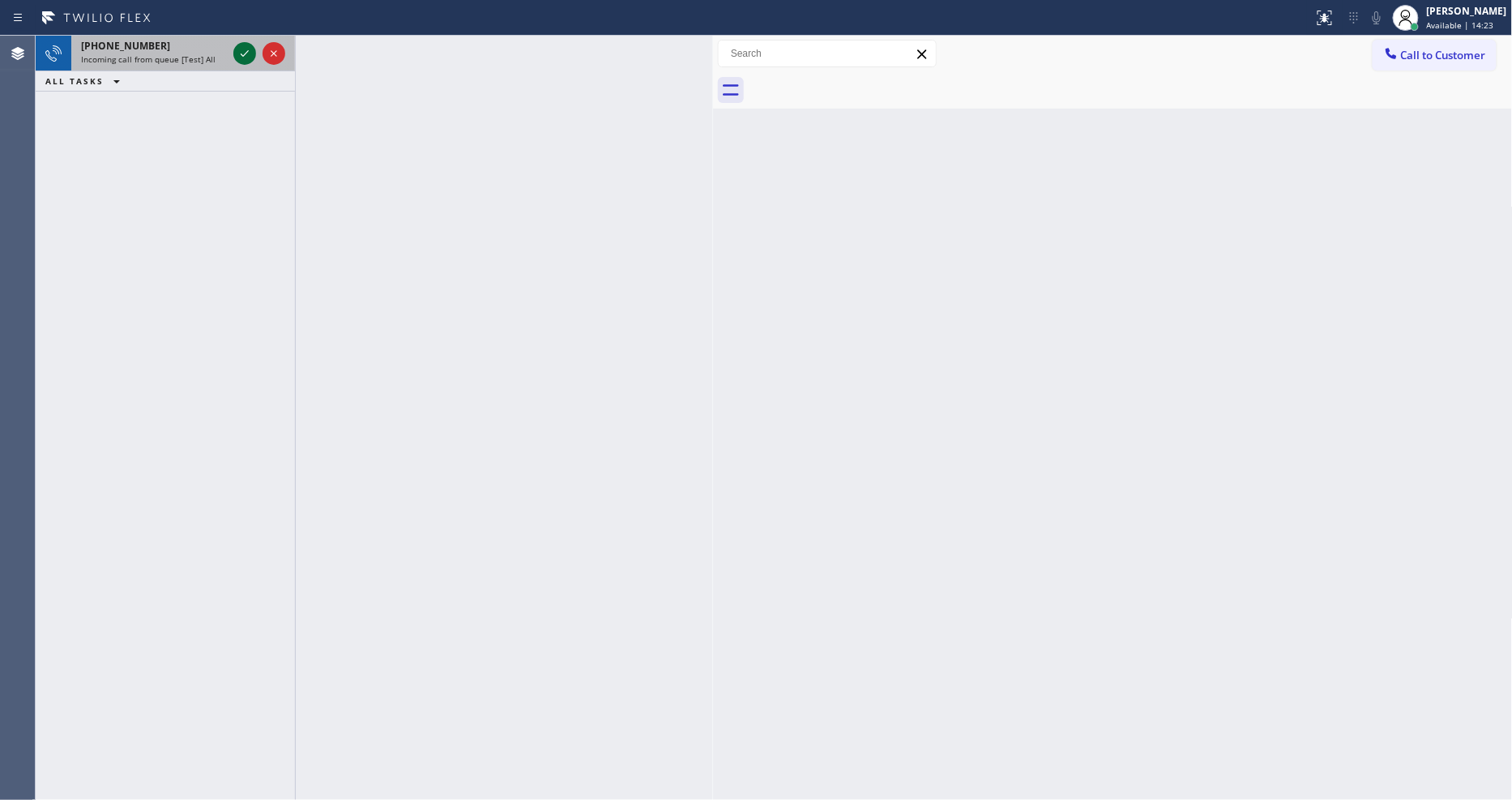
click at [239, 55] on icon at bounding box center [245, 54] width 20 height 20
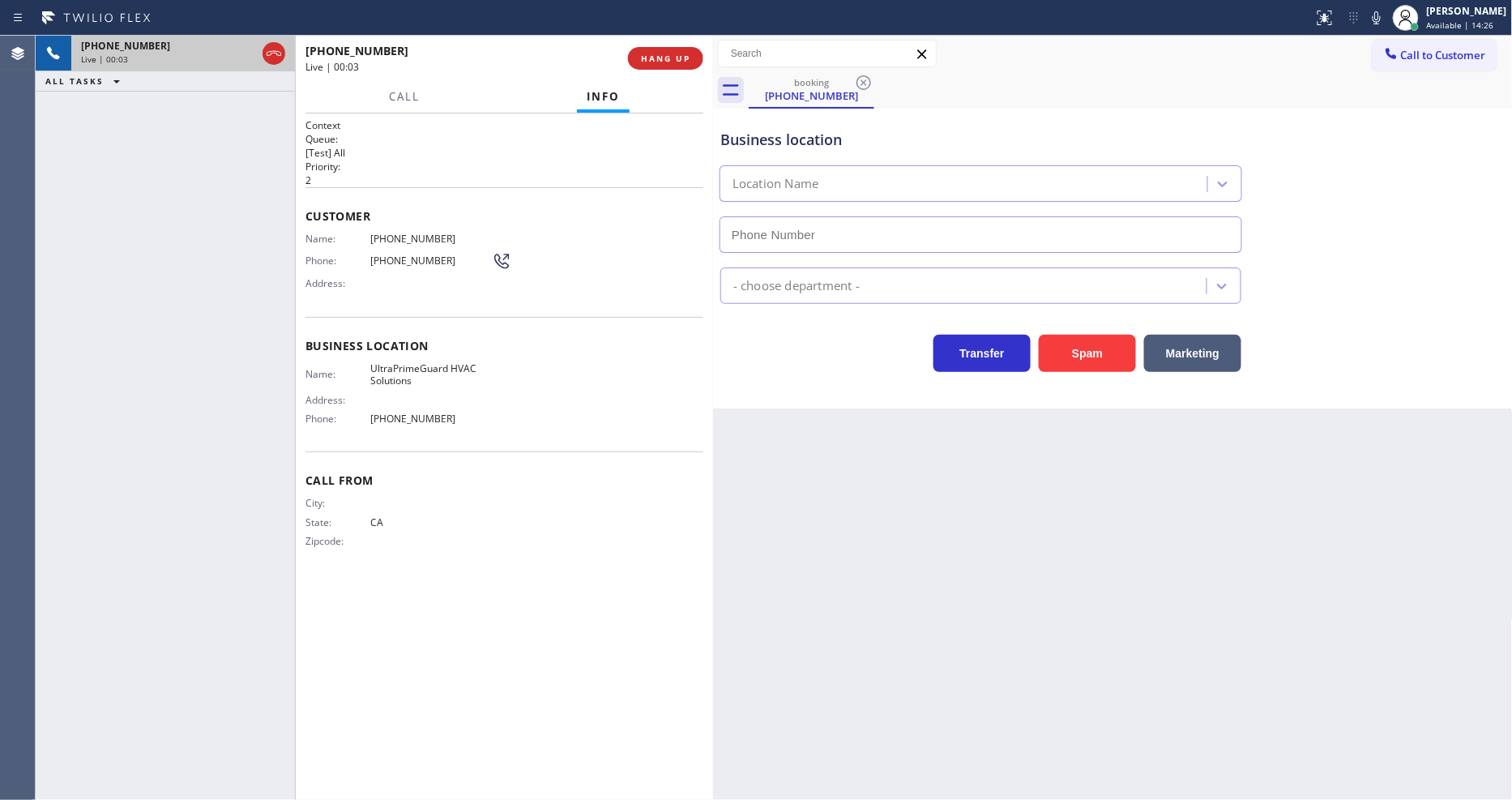
type input "[PHONE_NUMBER]"
click at [676, 62] on span "HANG UP" at bounding box center [666, 58] width 50 height 11
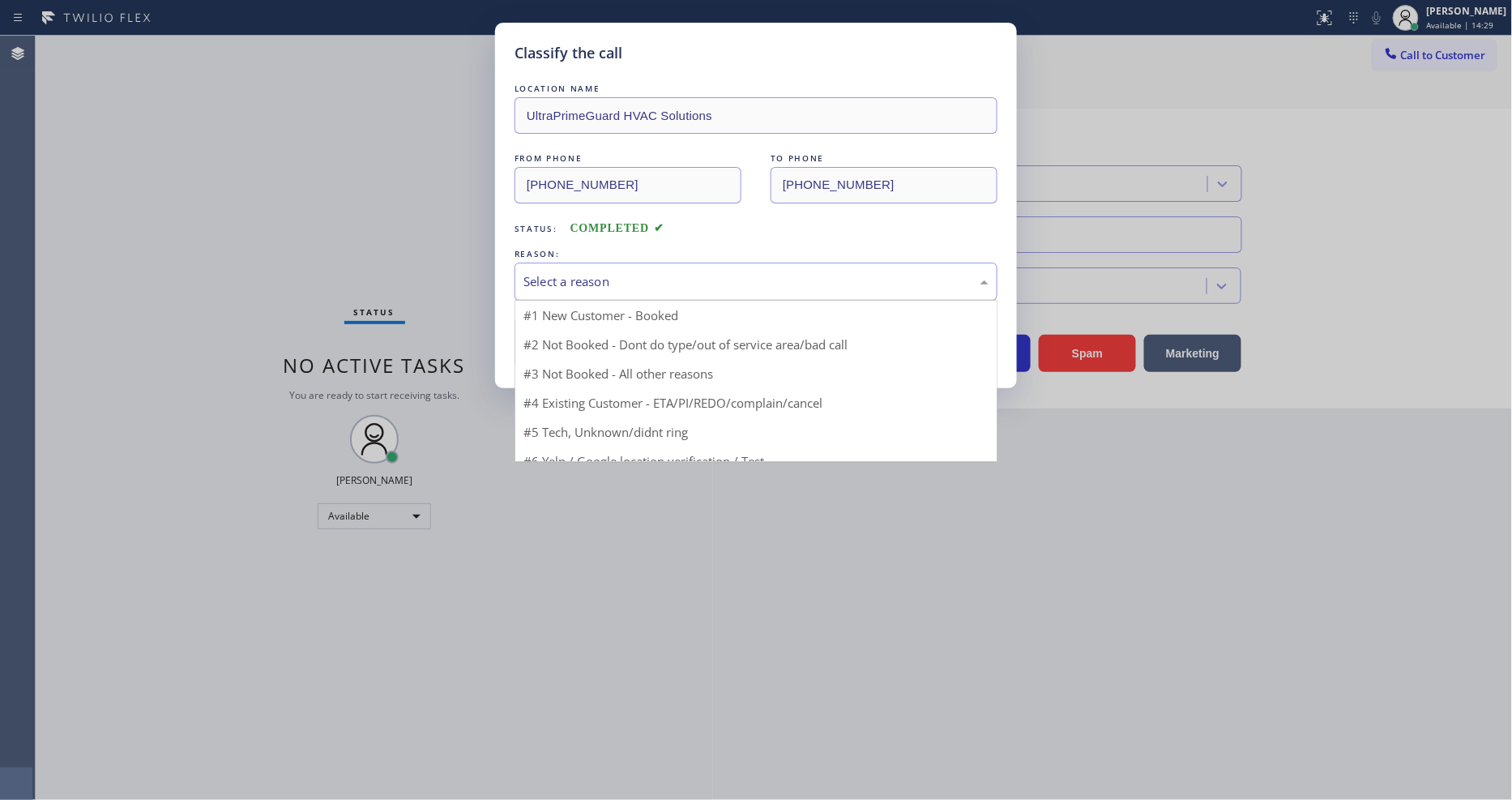
click at [660, 280] on div "Select a reason" at bounding box center [756, 281] width 466 height 19
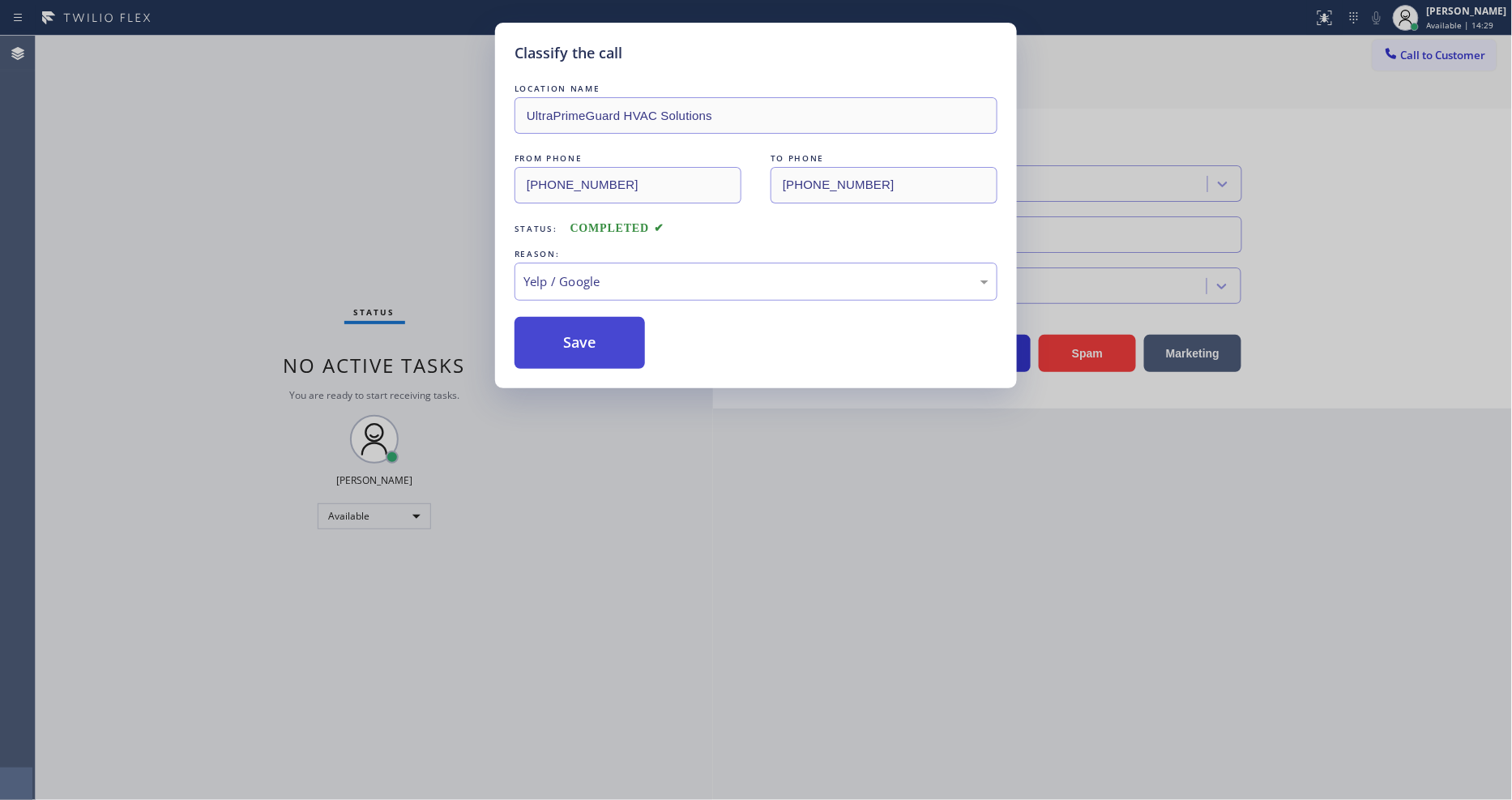
click at [611, 329] on button "Save" at bounding box center [579, 342] width 130 height 52
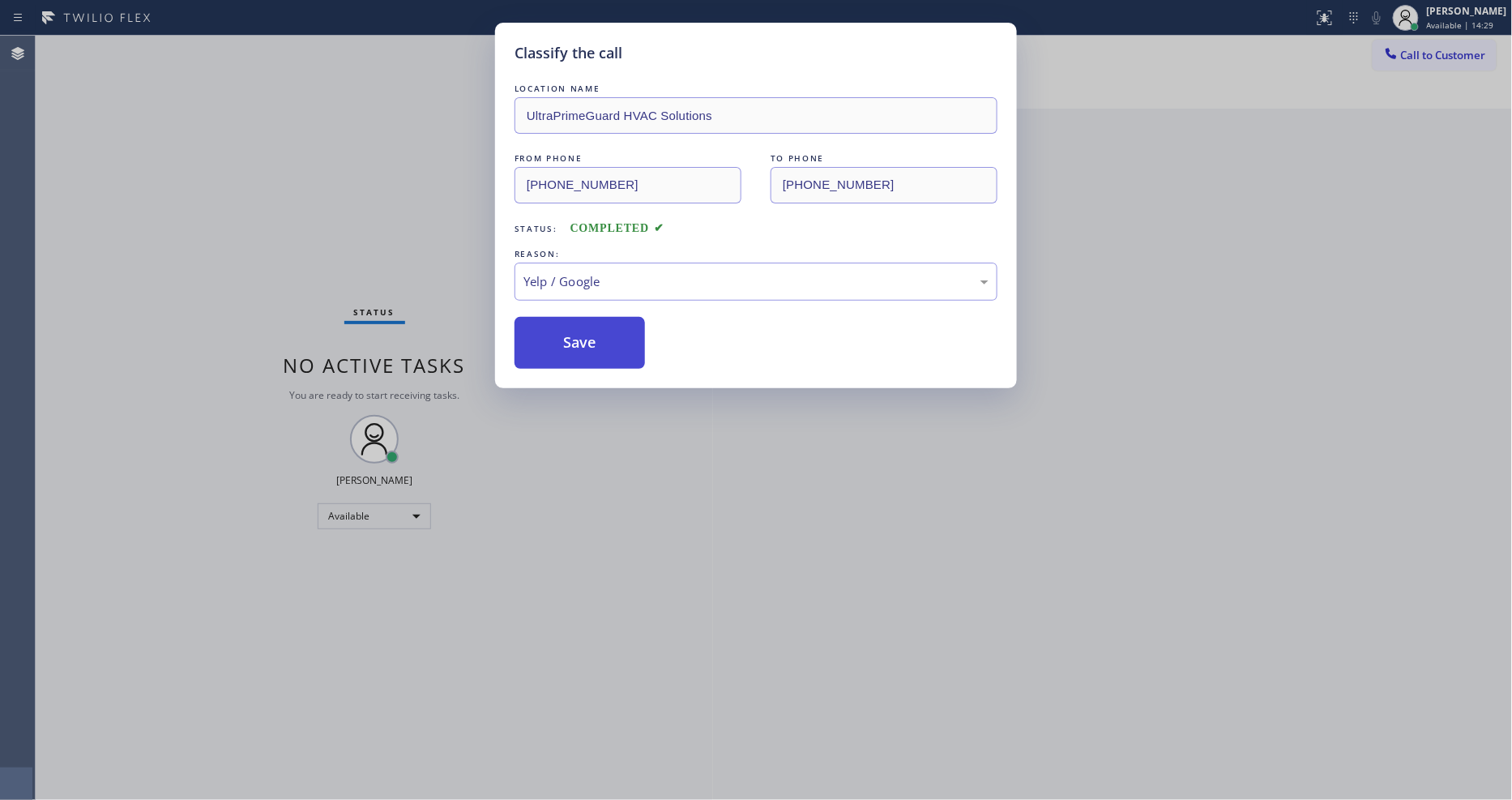
click at [611, 329] on button "Save" at bounding box center [579, 342] width 130 height 52
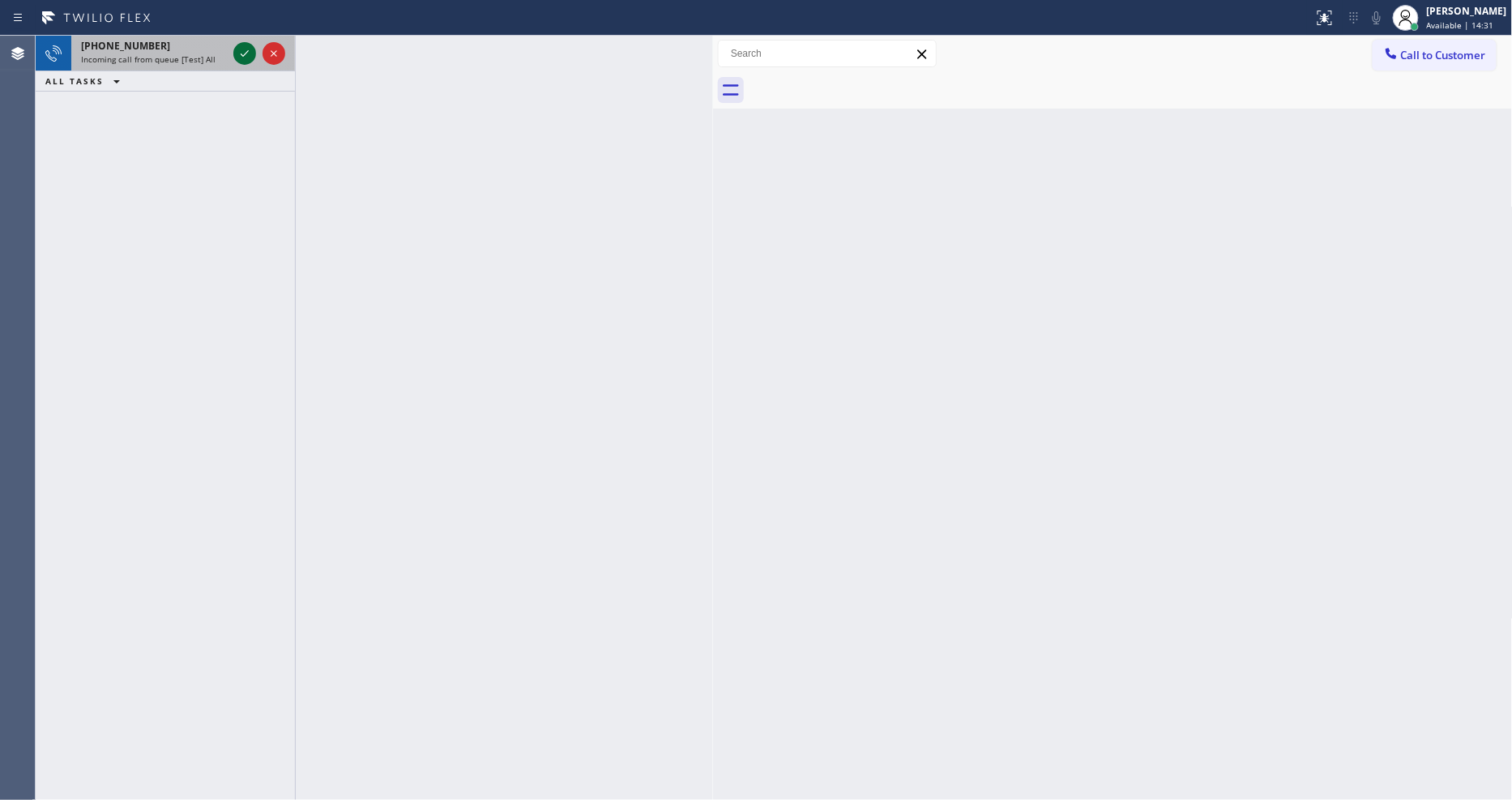
click at [237, 49] on icon at bounding box center [245, 54] width 20 height 20
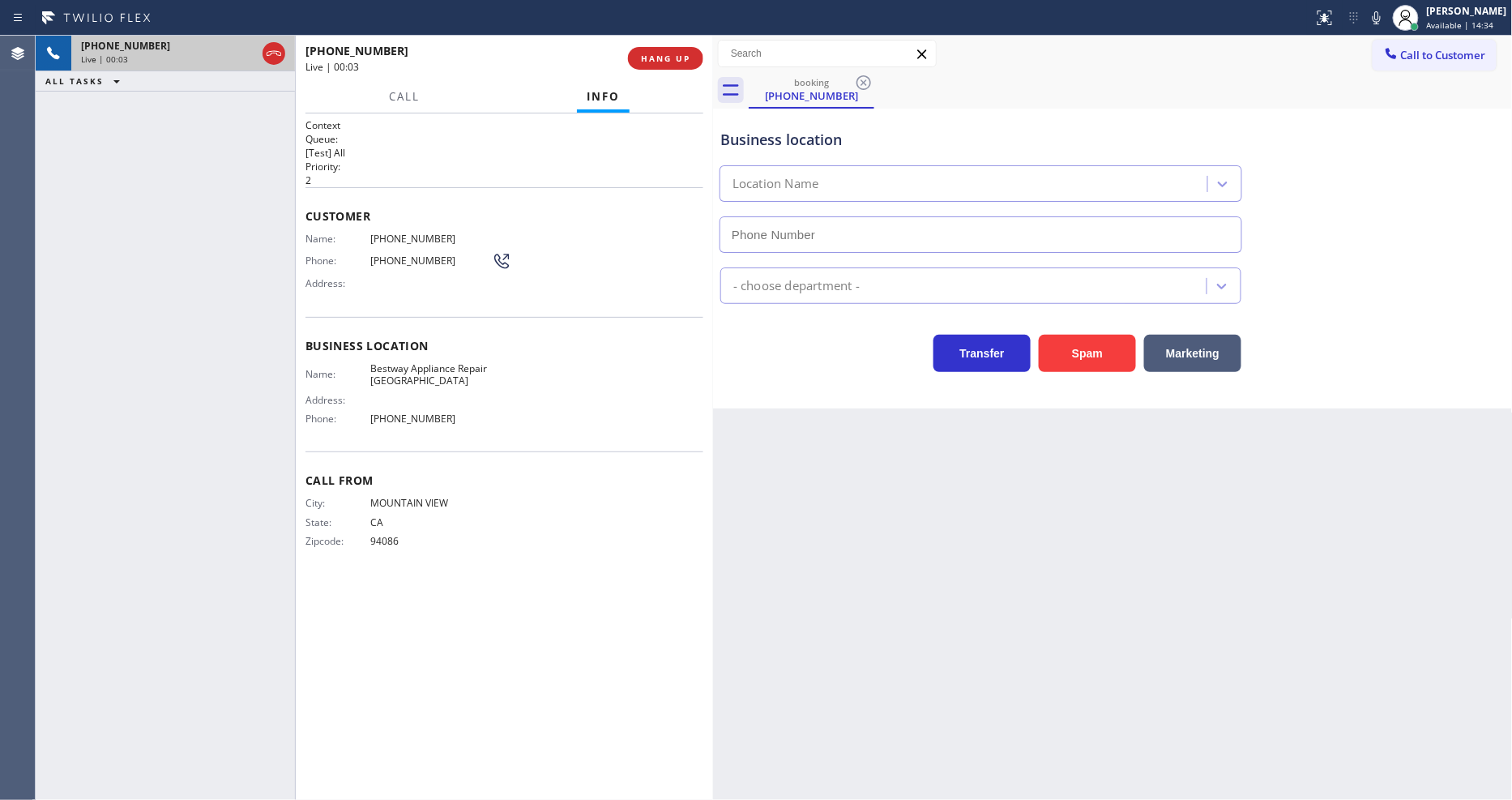
type input "[PHONE_NUMBER]"
click at [666, 57] on span "HANG UP" at bounding box center [666, 58] width 50 height 11
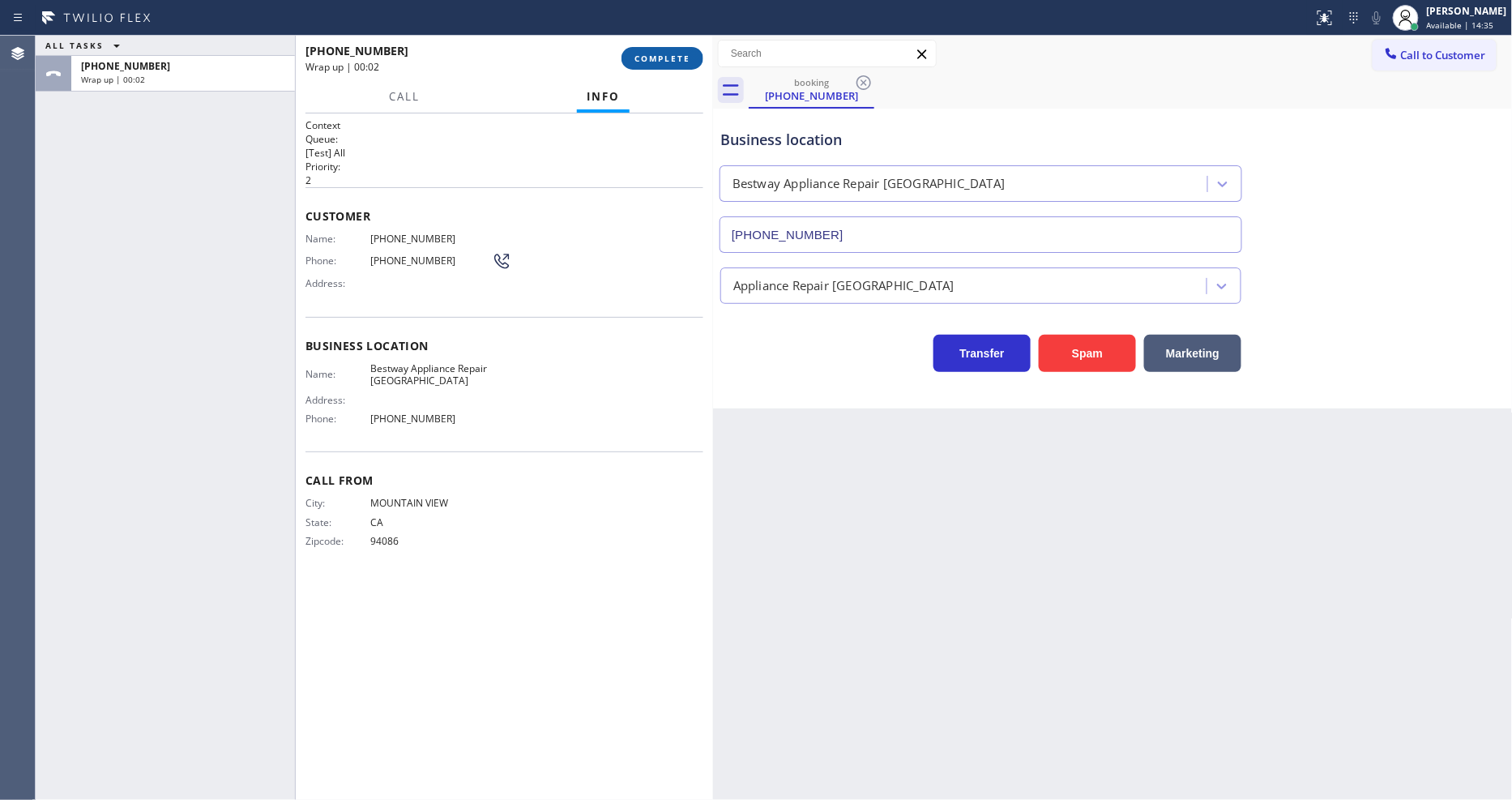
click at [666, 57] on span "COMPLETE" at bounding box center [662, 58] width 56 height 11
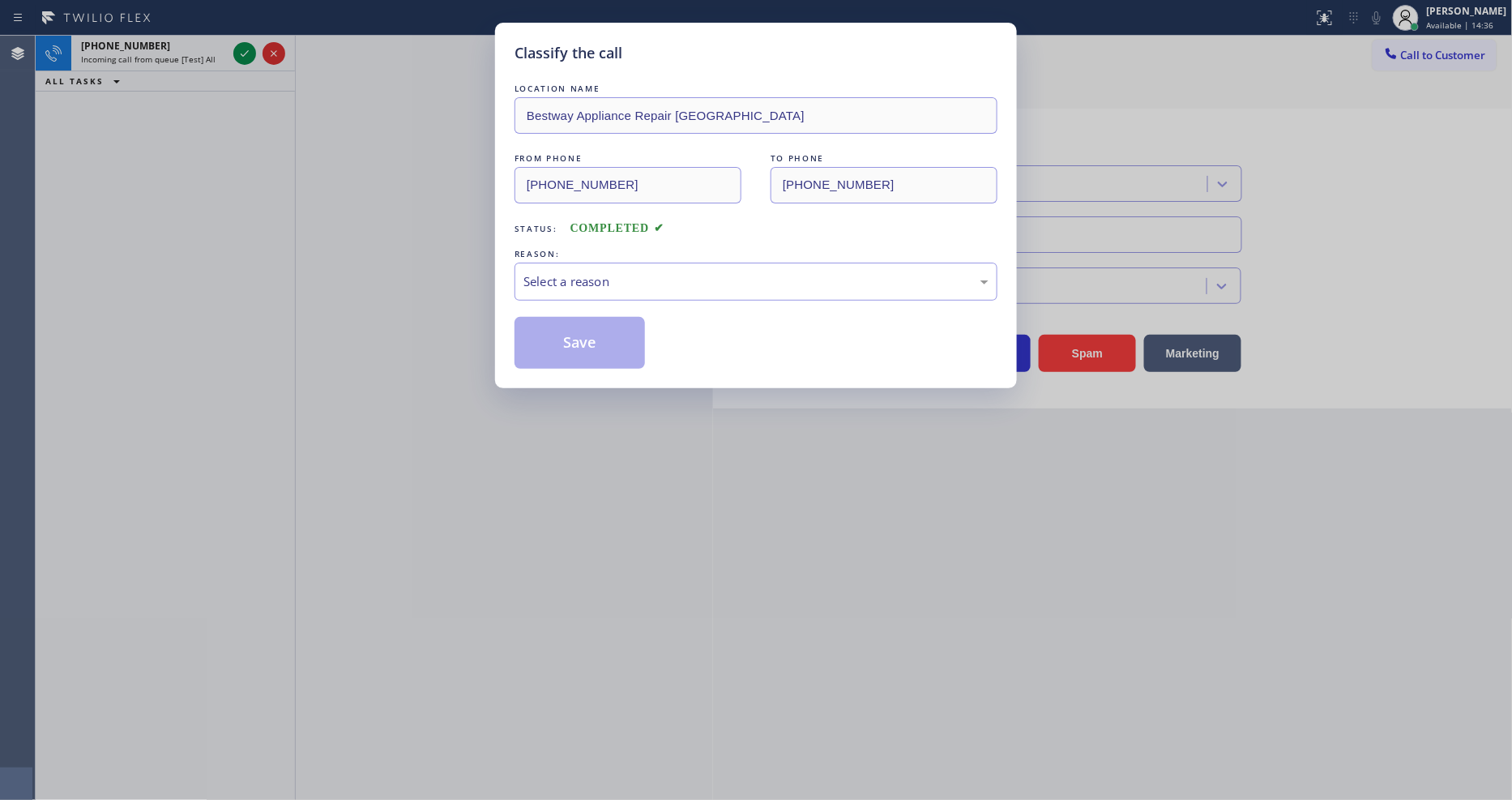
click at [619, 284] on div "Select a reason" at bounding box center [756, 281] width 466 height 19
click at [603, 346] on button "Save" at bounding box center [579, 342] width 130 height 52
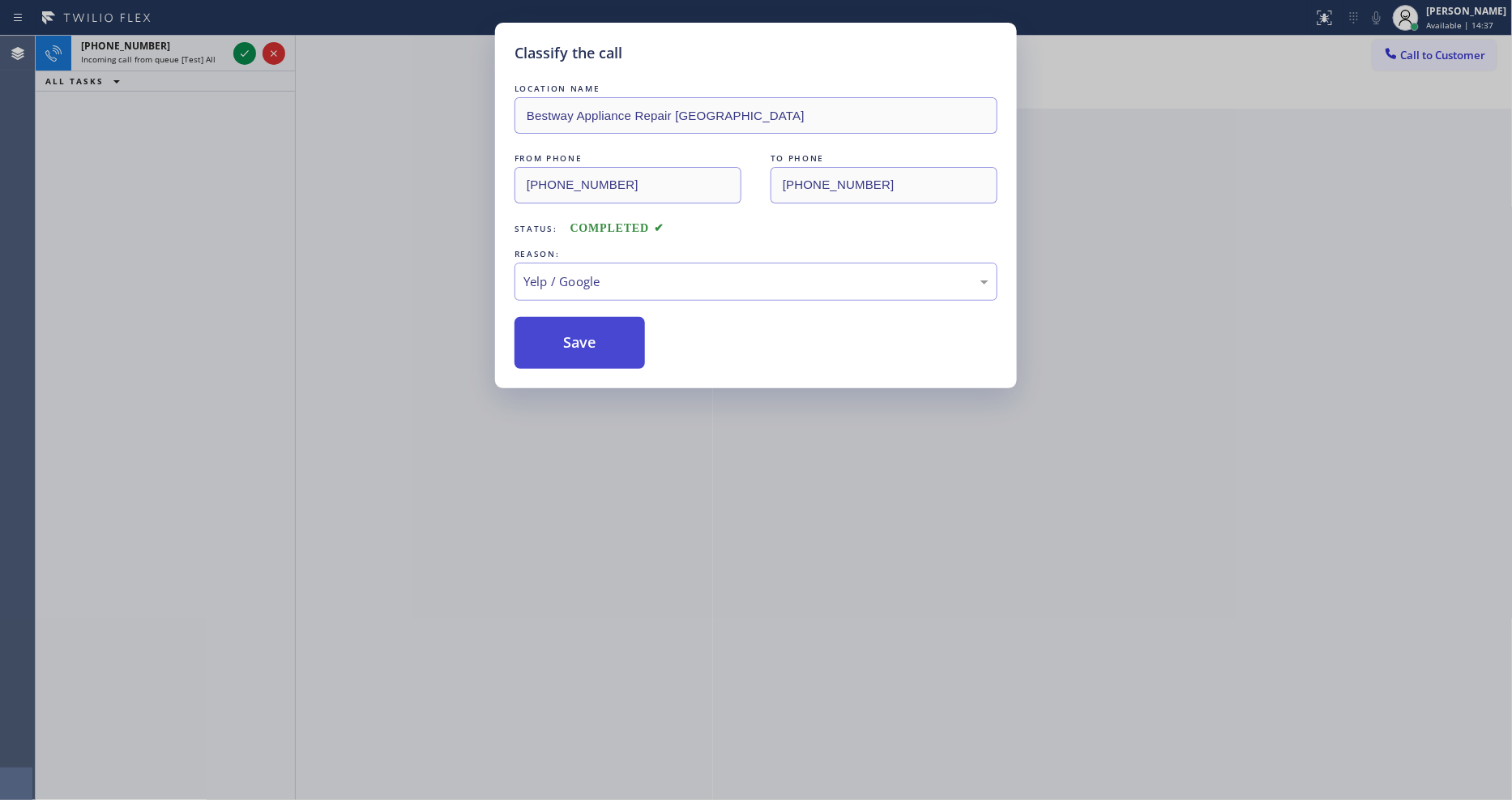
click at [603, 346] on button "Save" at bounding box center [579, 342] width 130 height 52
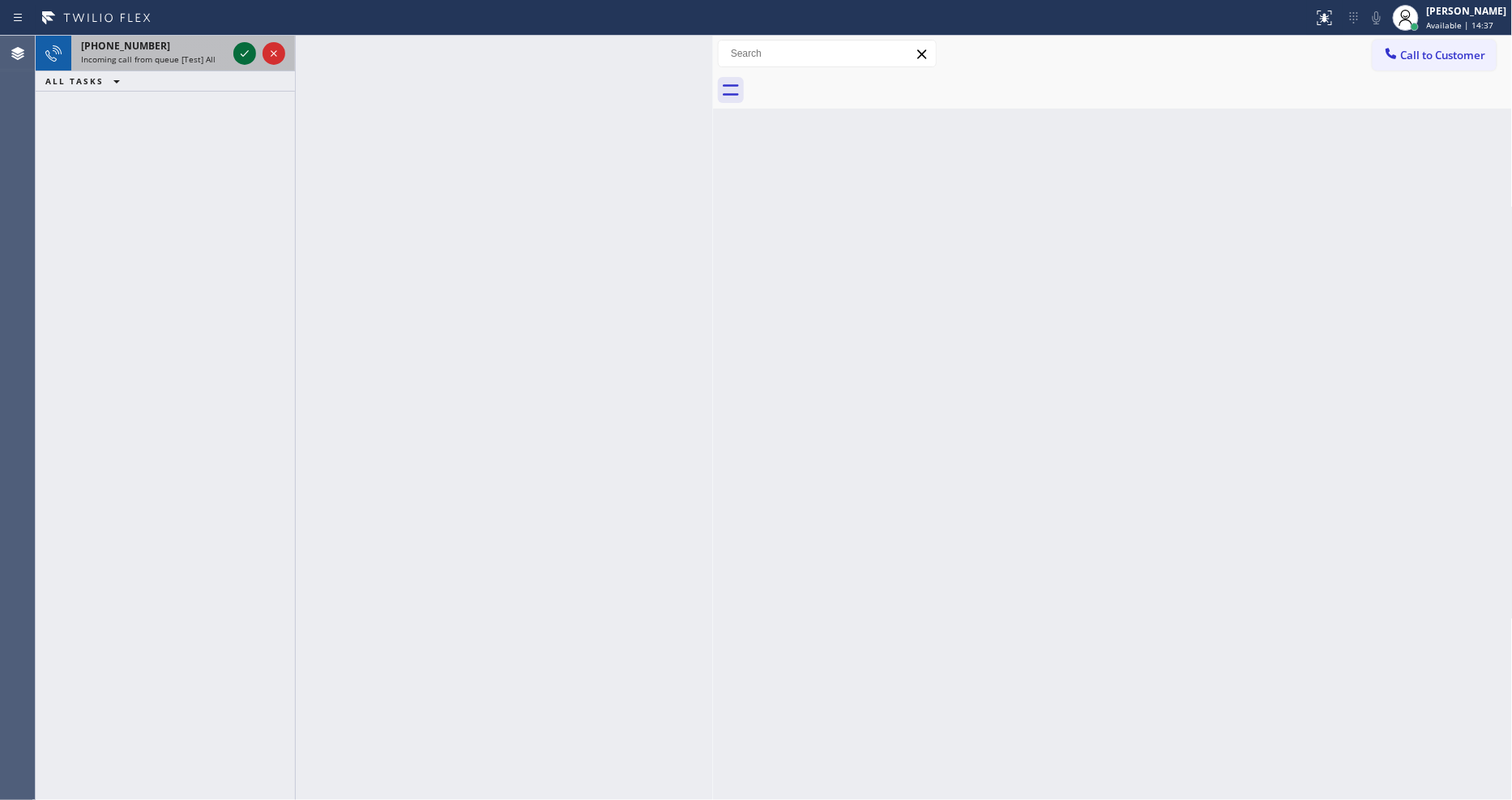
click at [240, 52] on icon at bounding box center [245, 54] width 20 height 20
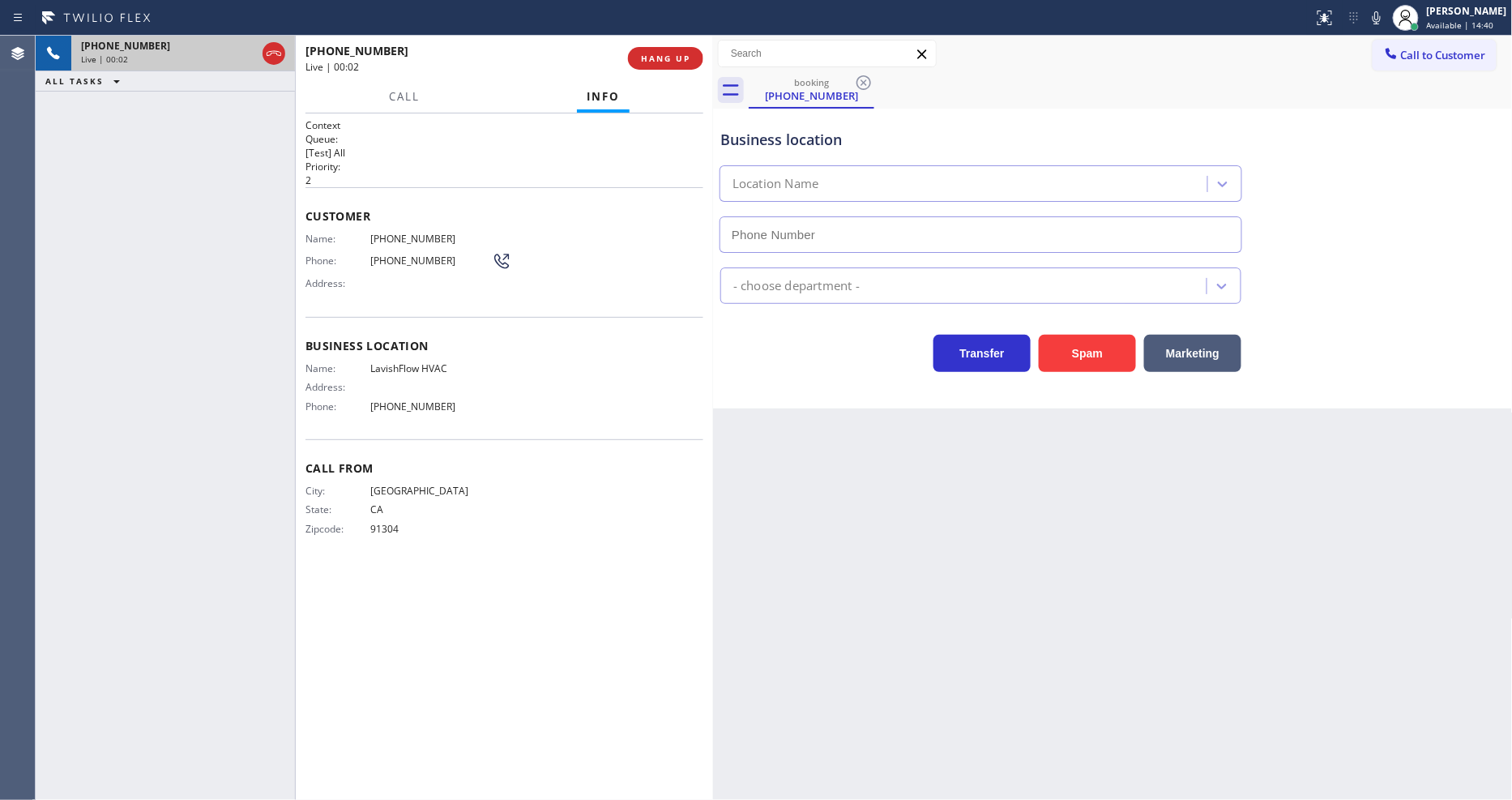
type input "[PHONE_NUMBER]"
click at [659, 60] on span "HANG UP" at bounding box center [666, 58] width 50 height 11
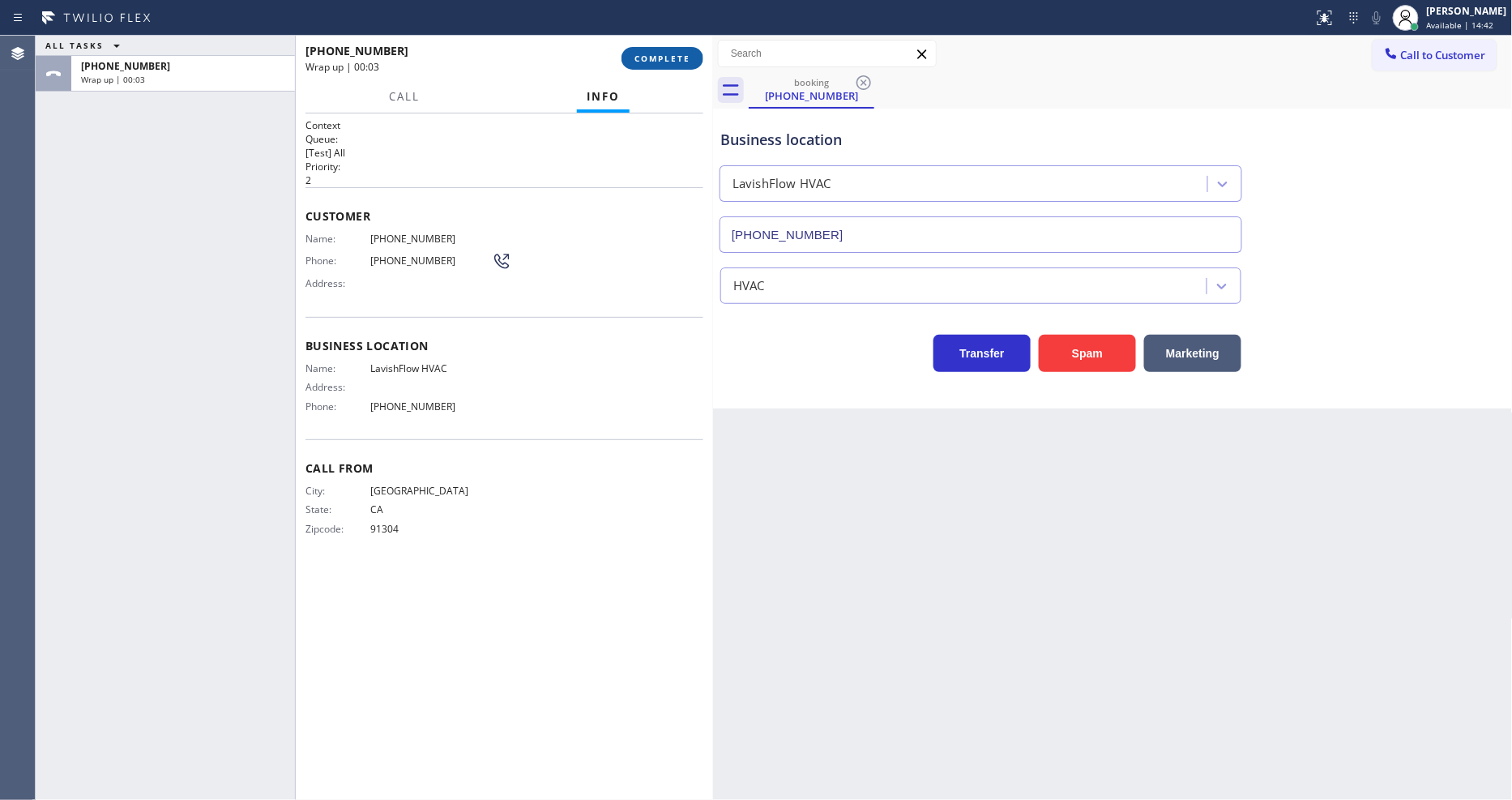
click at [659, 60] on span "COMPLETE" at bounding box center [662, 58] width 56 height 11
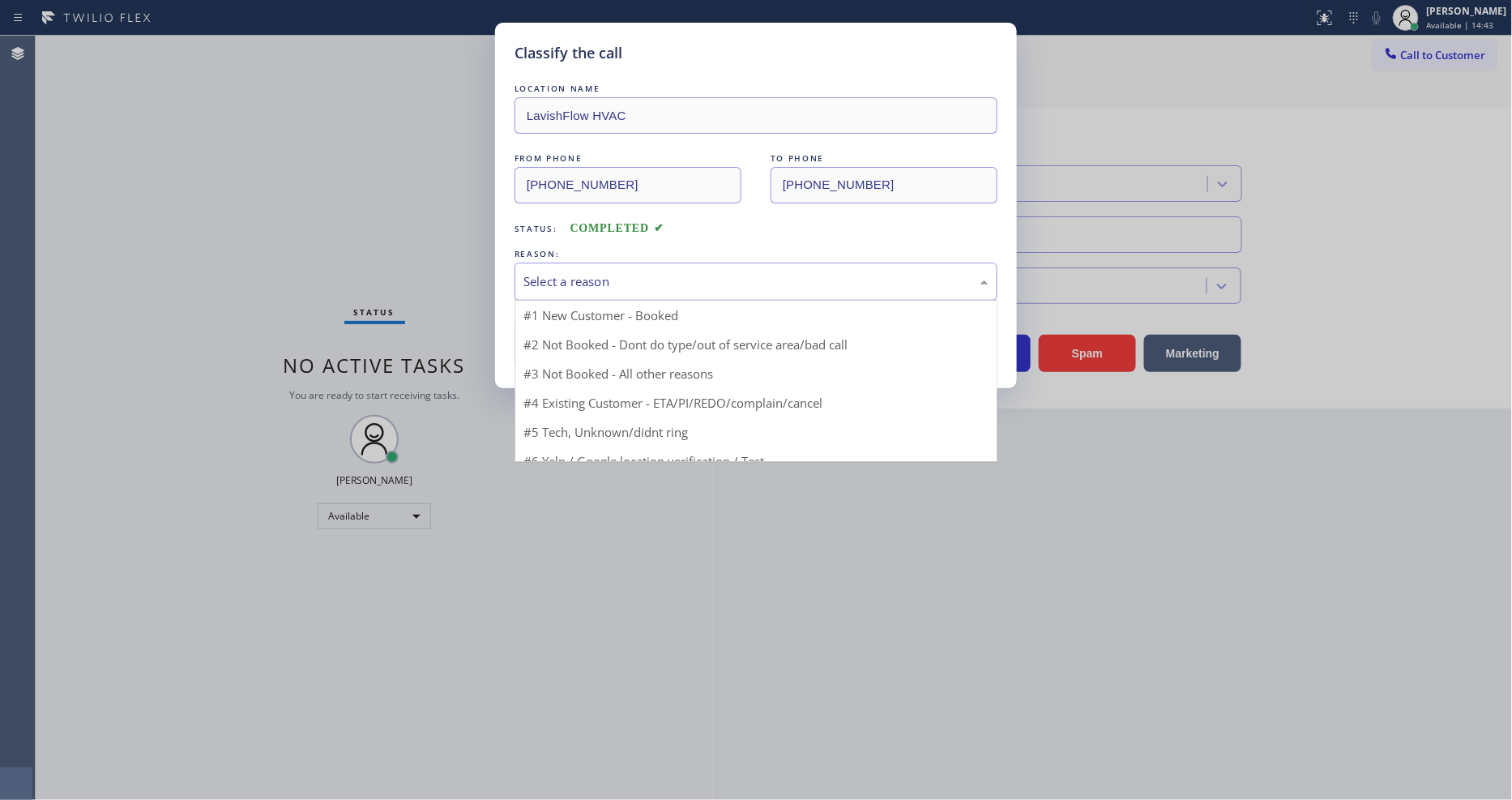
click at [598, 272] on div "Select a reason" at bounding box center [756, 281] width 466 height 19
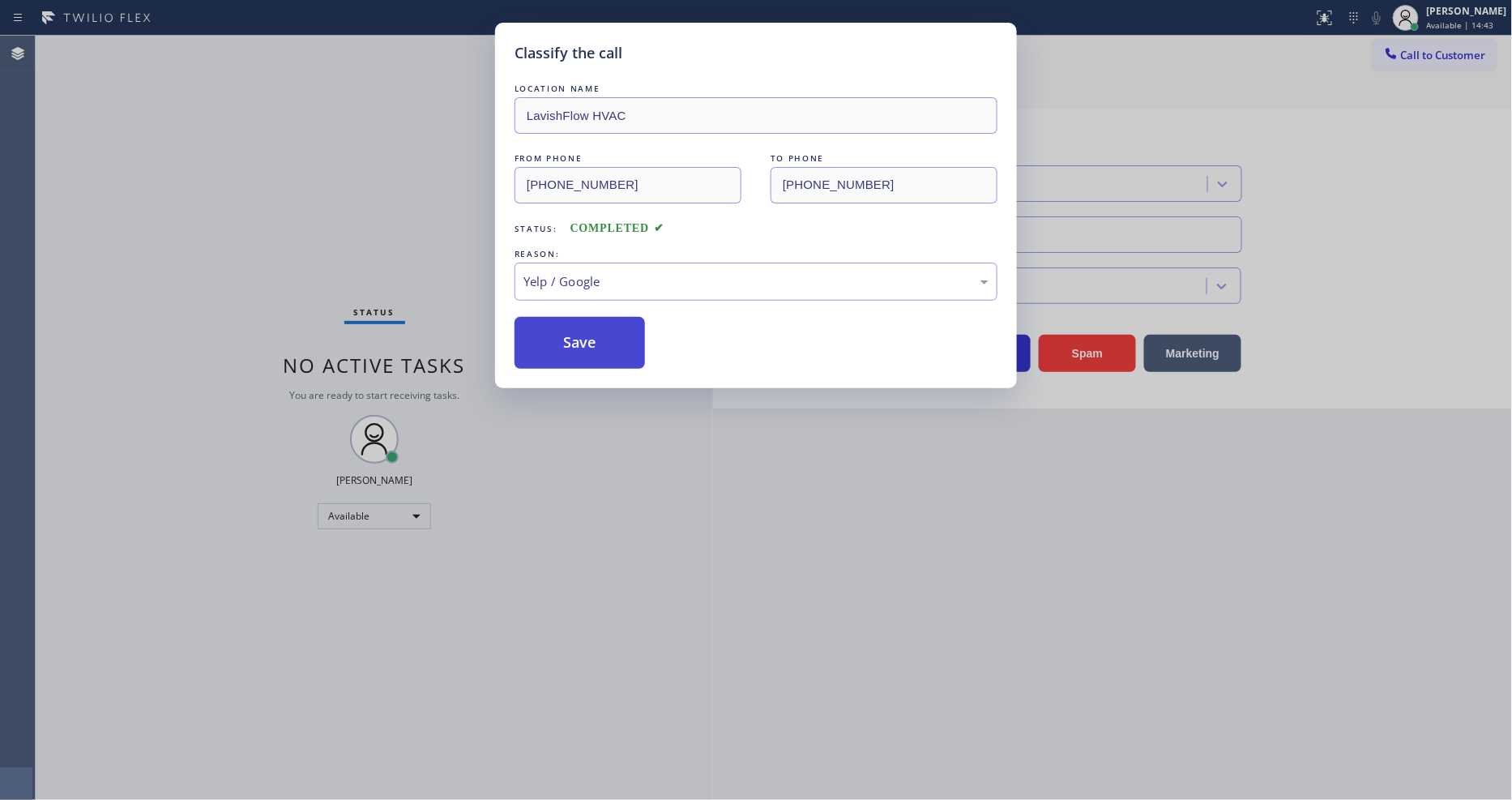
click at [581, 333] on button "Save" at bounding box center [579, 342] width 130 height 52
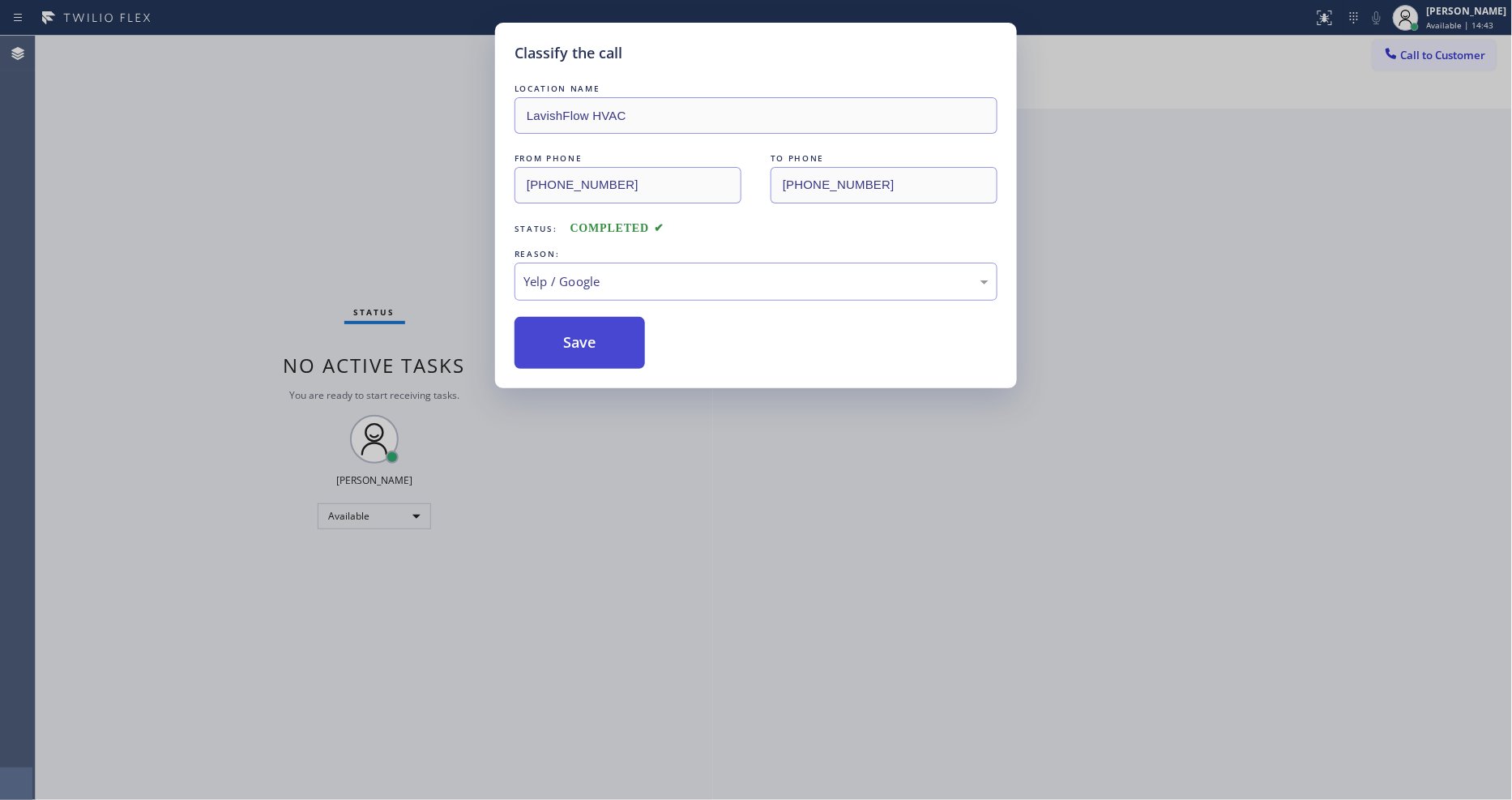
click at [581, 333] on button "Save" at bounding box center [579, 342] width 130 height 52
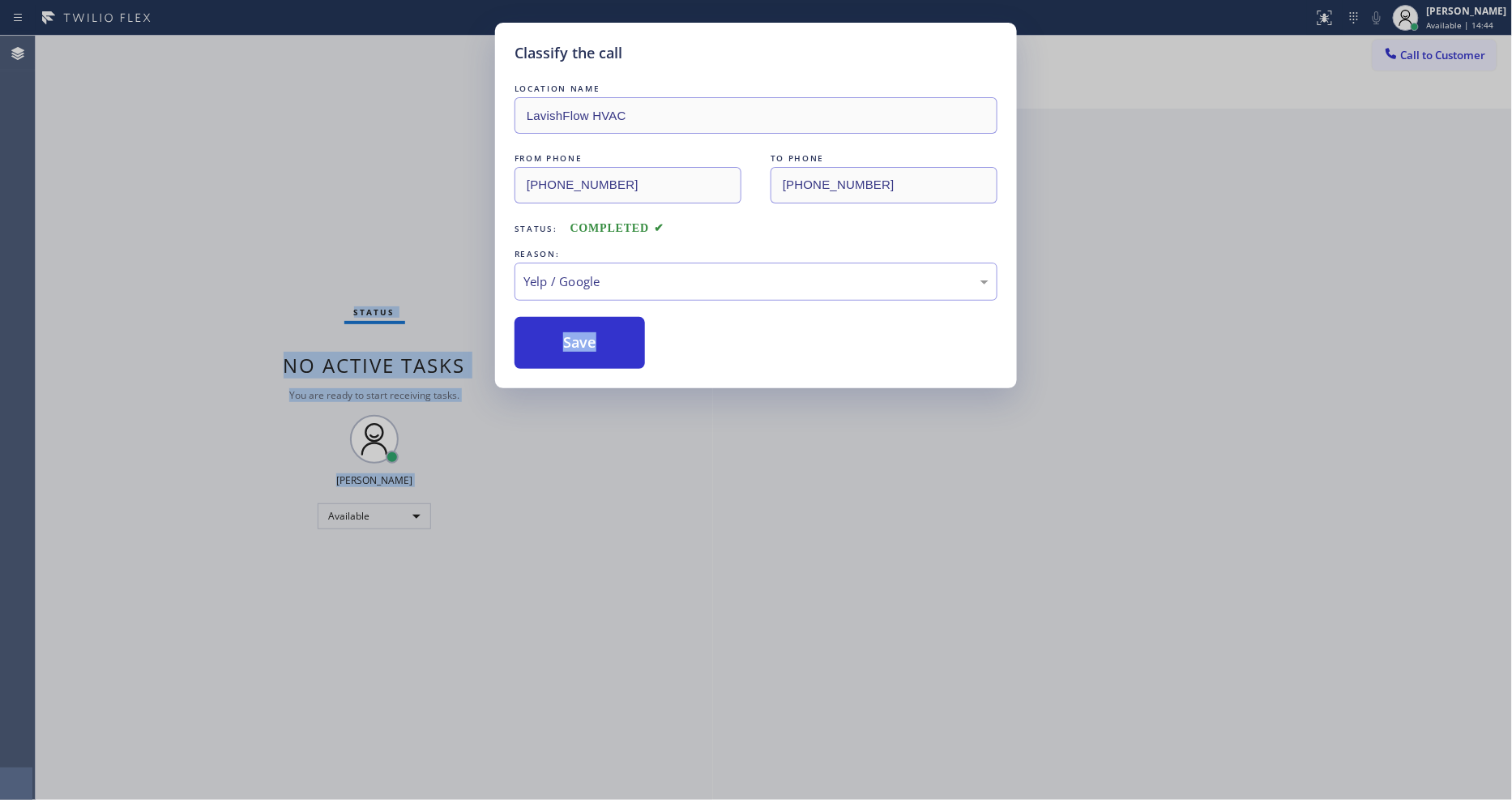
click at [509, 720] on html "Status report No issues detected If you experience an issue, please download th…" at bounding box center [756, 400] width 1512 height 800
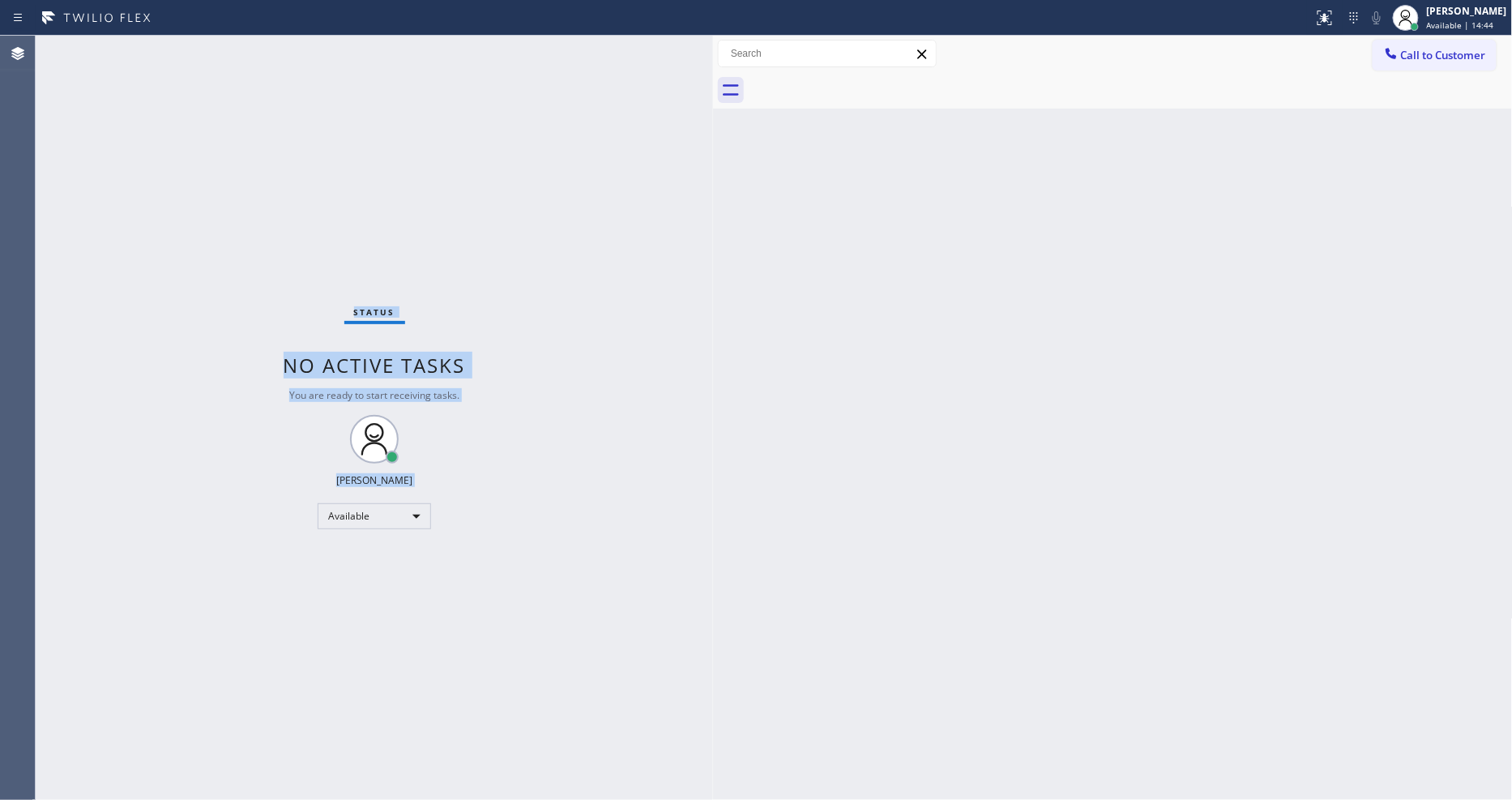
click at [482, 720] on div "Status No active tasks You are ready to start receiving tasks. [PERSON_NAME] Av…" at bounding box center [374, 418] width 677 height 764
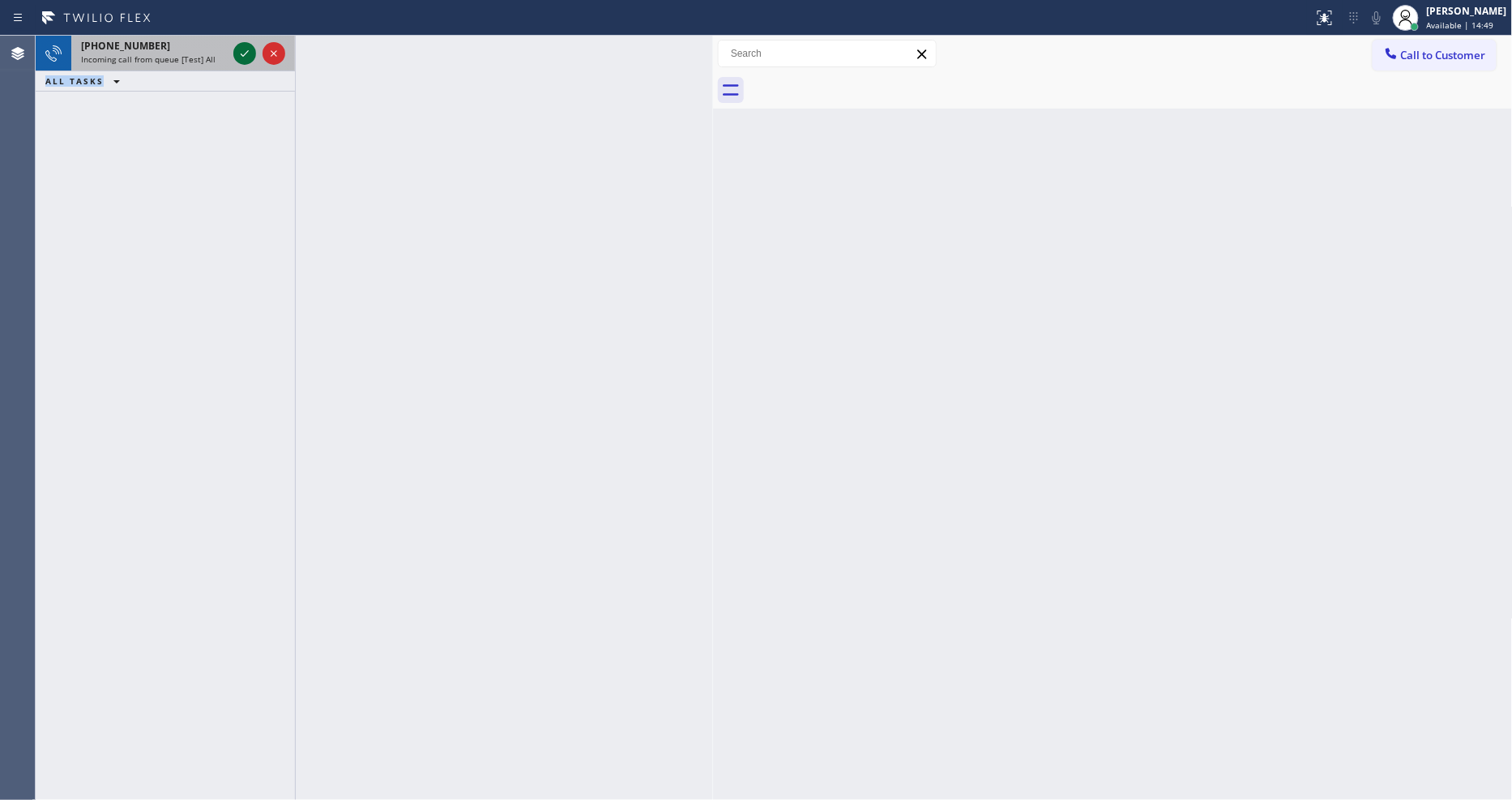
click at [245, 51] on icon at bounding box center [245, 54] width 20 height 20
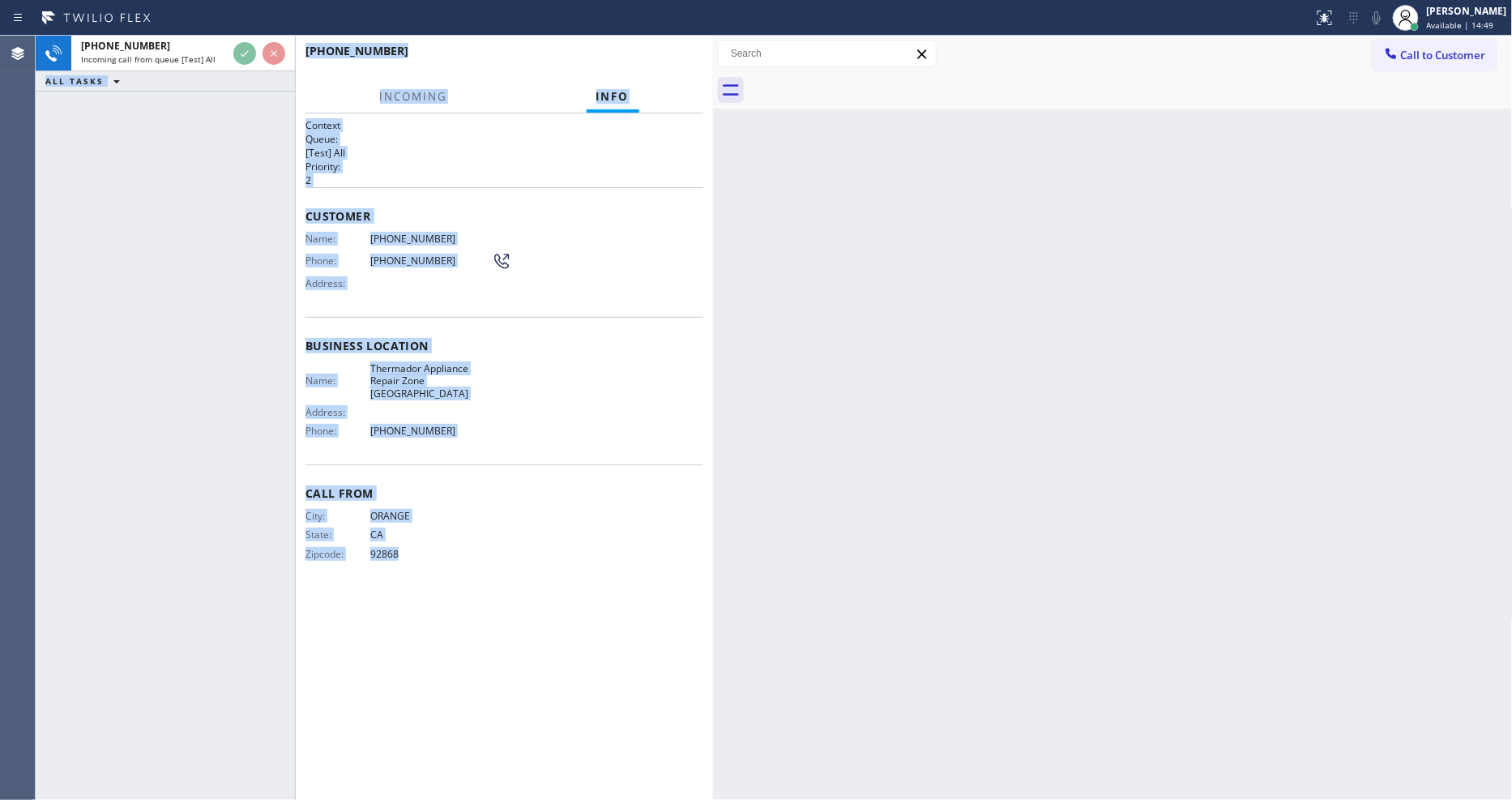
click at [198, 245] on div "[PHONE_NUMBER] Incoming call from queue [Test] All ALL TASKS ALL TASKS ACTIVE T…" at bounding box center [165, 418] width 259 height 764
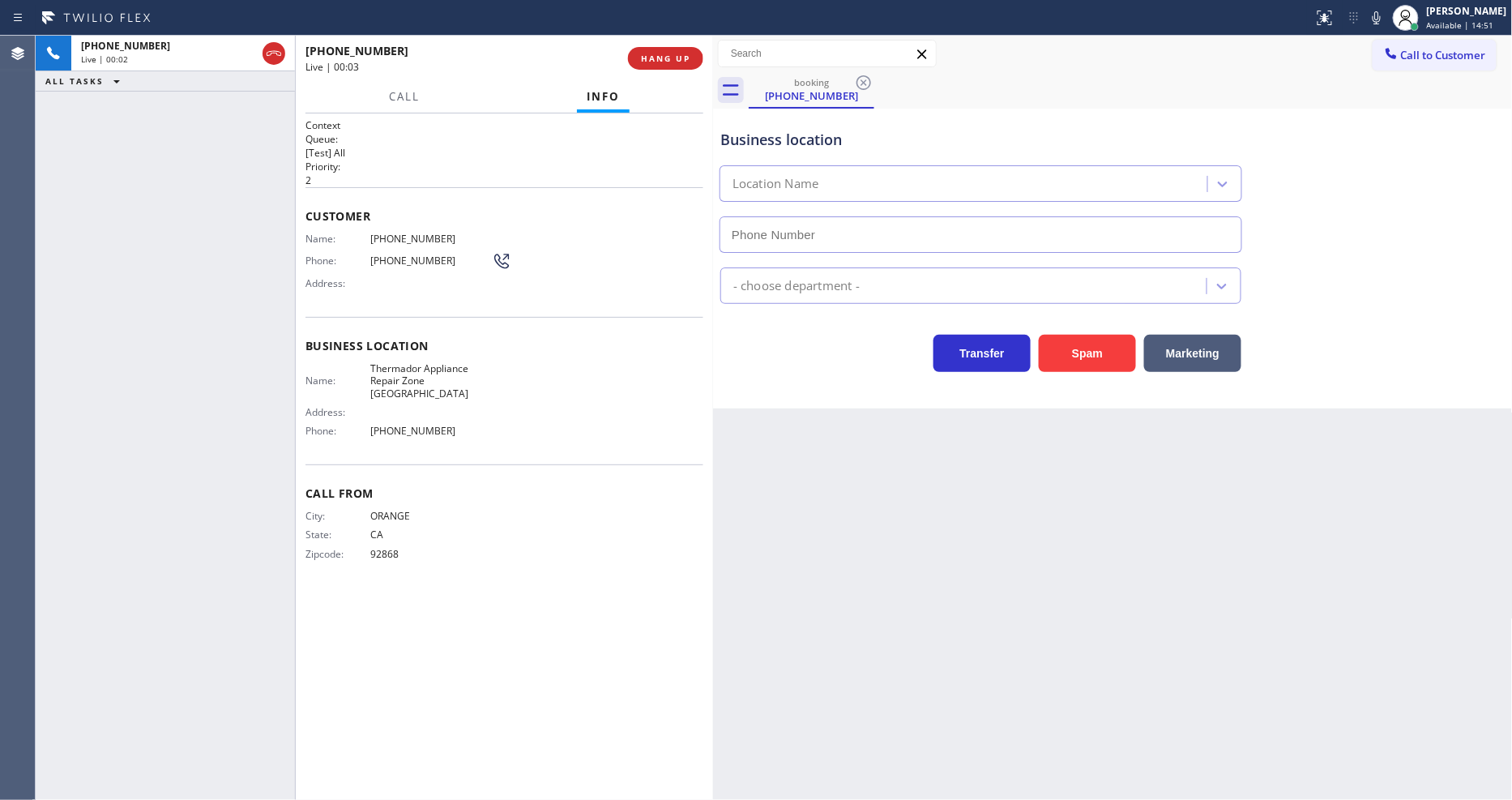
type input "[PHONE_NUMBER]"
click at [681, 58] on span "HANG UP" at bounding box center [666, 58] width 50 height 11
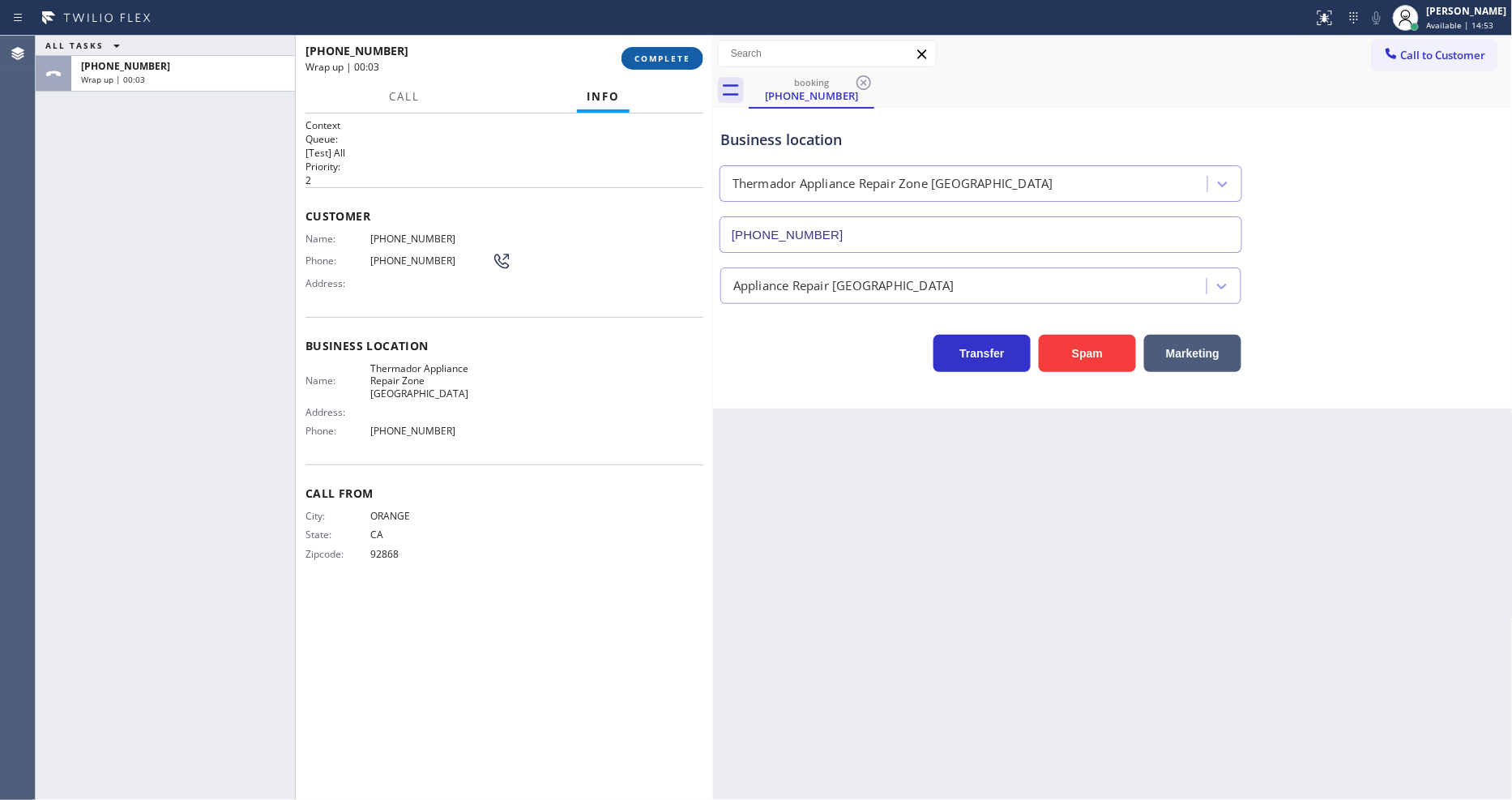
click at [681, 58] on span "COMPLETE" at bounding box center [662, 58] width 56 height 11
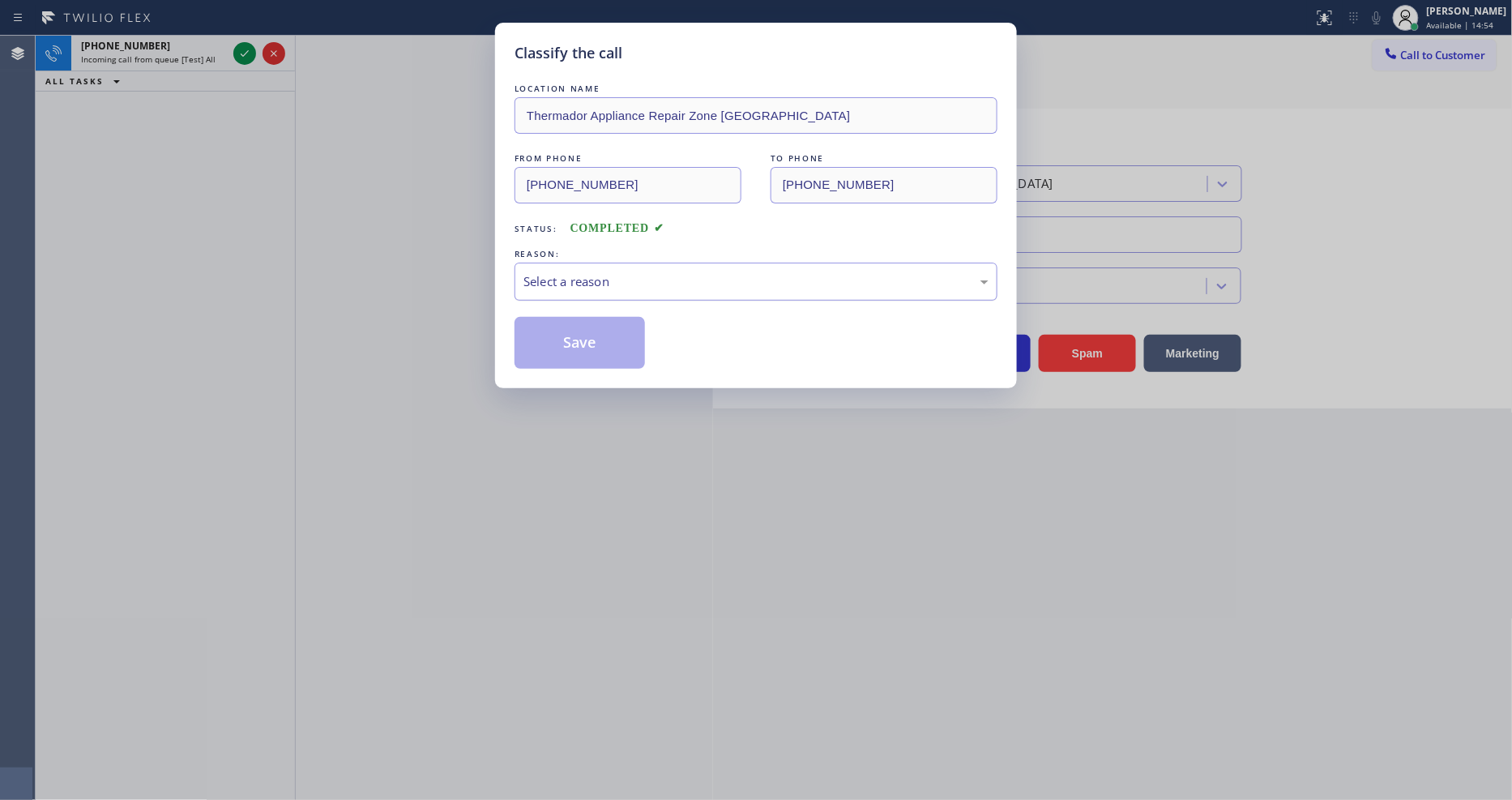
drag, startPoint x: 635, startPoint y: 312, endPoint x: 632, endPoint y: 289, distance: 23.2
click at [634, 274] on div "Select a reason" at bounding box center [756, 281] width 466 height 19
click at [600, 318] on button "Save" at bounding box center [579, 342] width 130 height 52
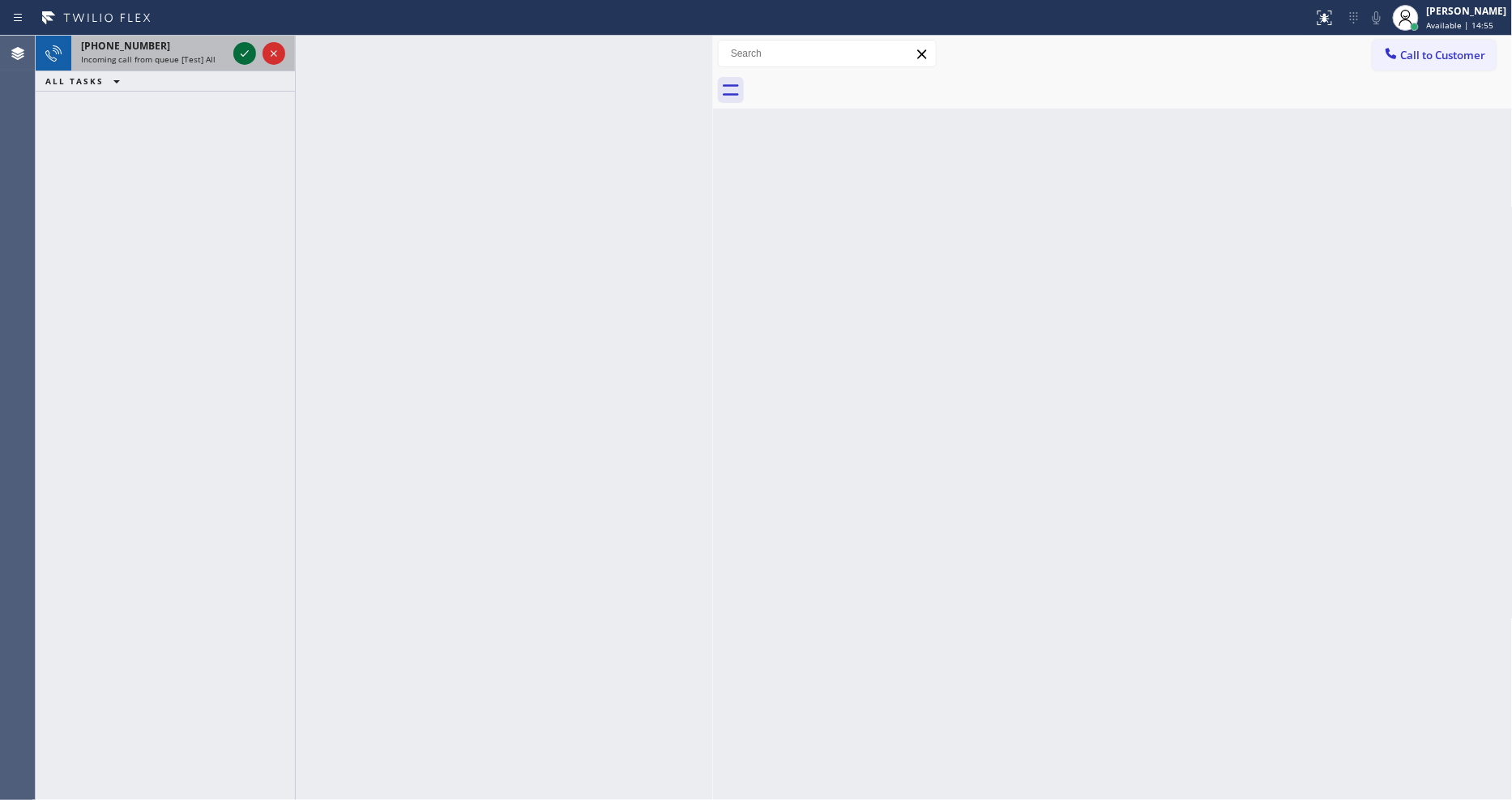
click at [244, 55] on icon at bounding box center [244, 54] width 8 height 7
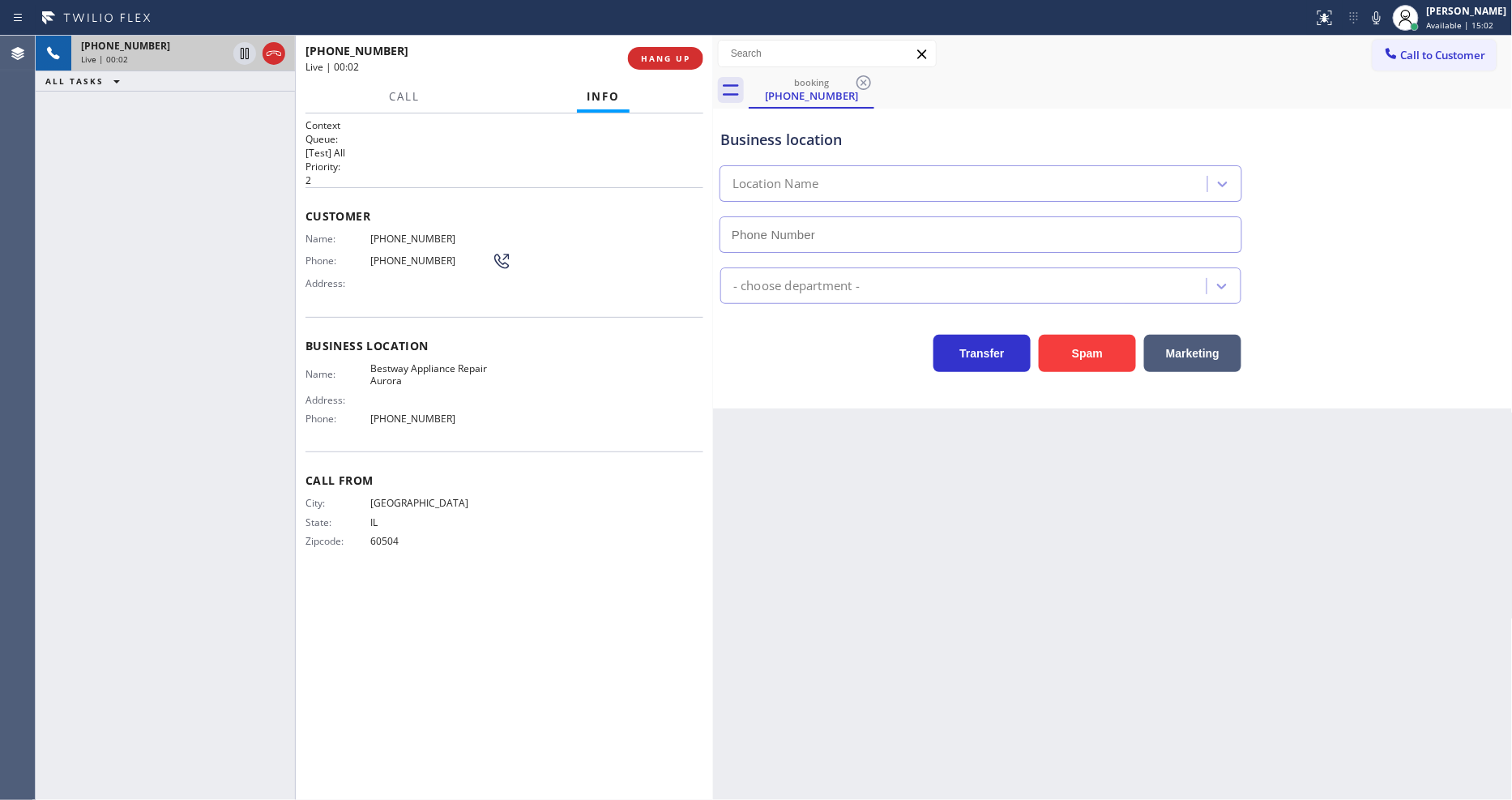
type input "[PHONE_NUMBER]"
drag, startPoint x: 239, startPoint y: 191, endPoint x: 500, endPoint y: 99, distance: 276.7
click at [241, 191] on div "[PHONE_NUMBER] Live | 00:05 ALL TASKS ALL TASKS ACTIVE TASKS TASKS IN WRAP UP" at bounding box center [165, 418] width 259 height 764
click at [662, 60] on span "HANG UP" at bounding box center [666, 58] width 50 height 11
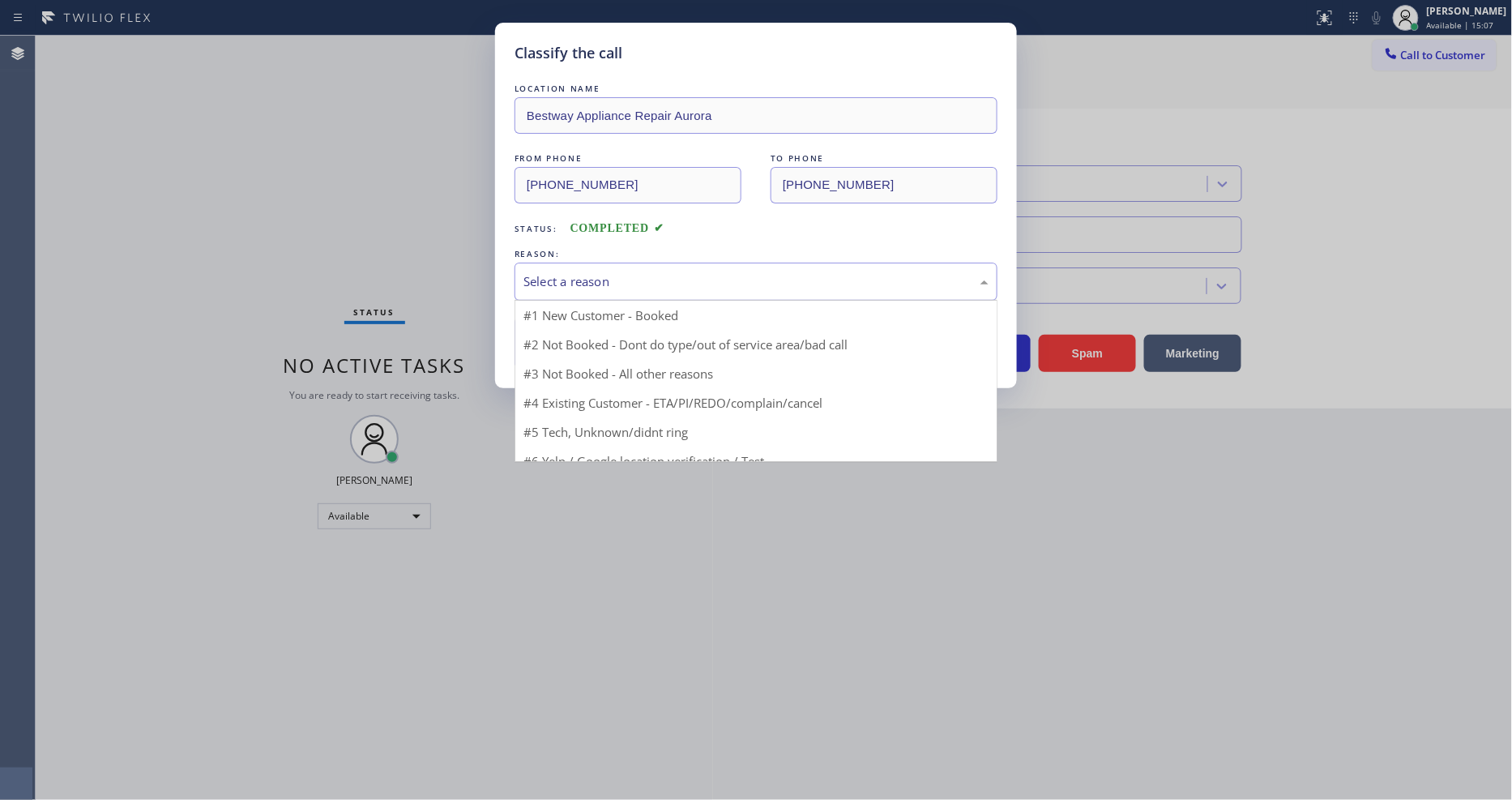
click at [573, 284] on div "Select a reason" at bounding box center [756, 281] width 466 height 19
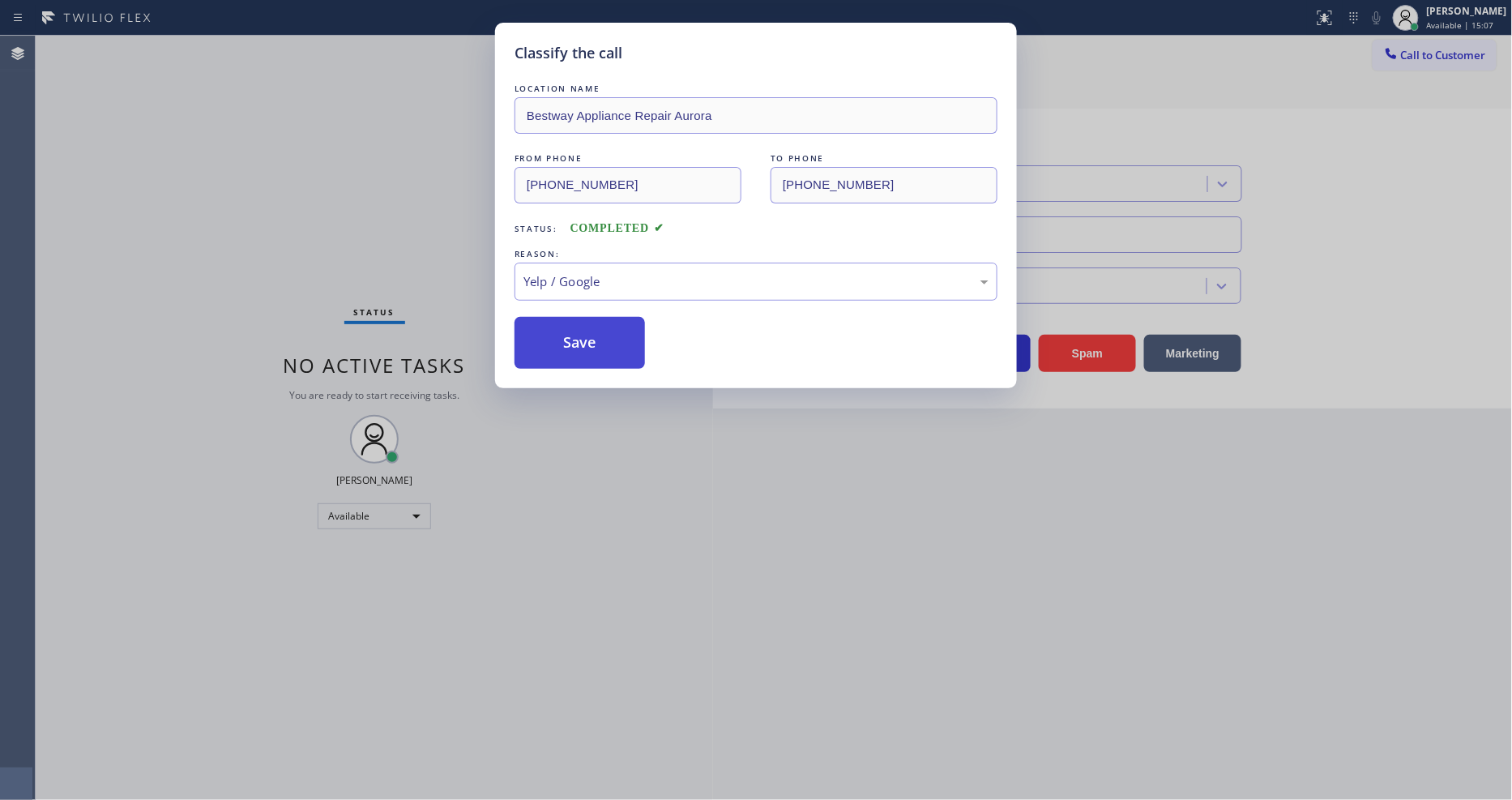
click at [579, 322] on button "Save" at bounding box center [579, 342] width 130 height 52
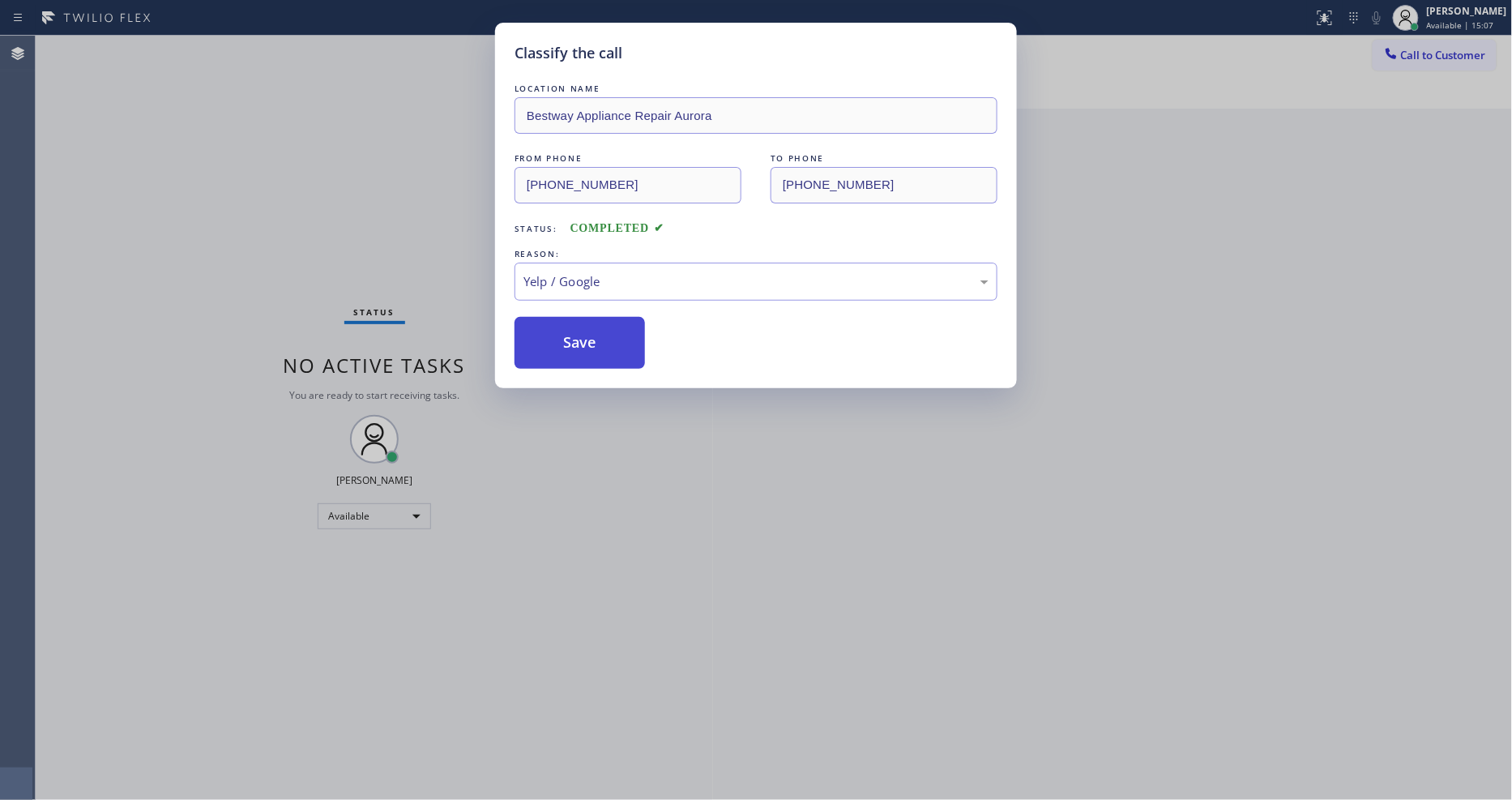
click at [579, 322] on button "Save" at bounding box center [579, 342] width 130 height 52
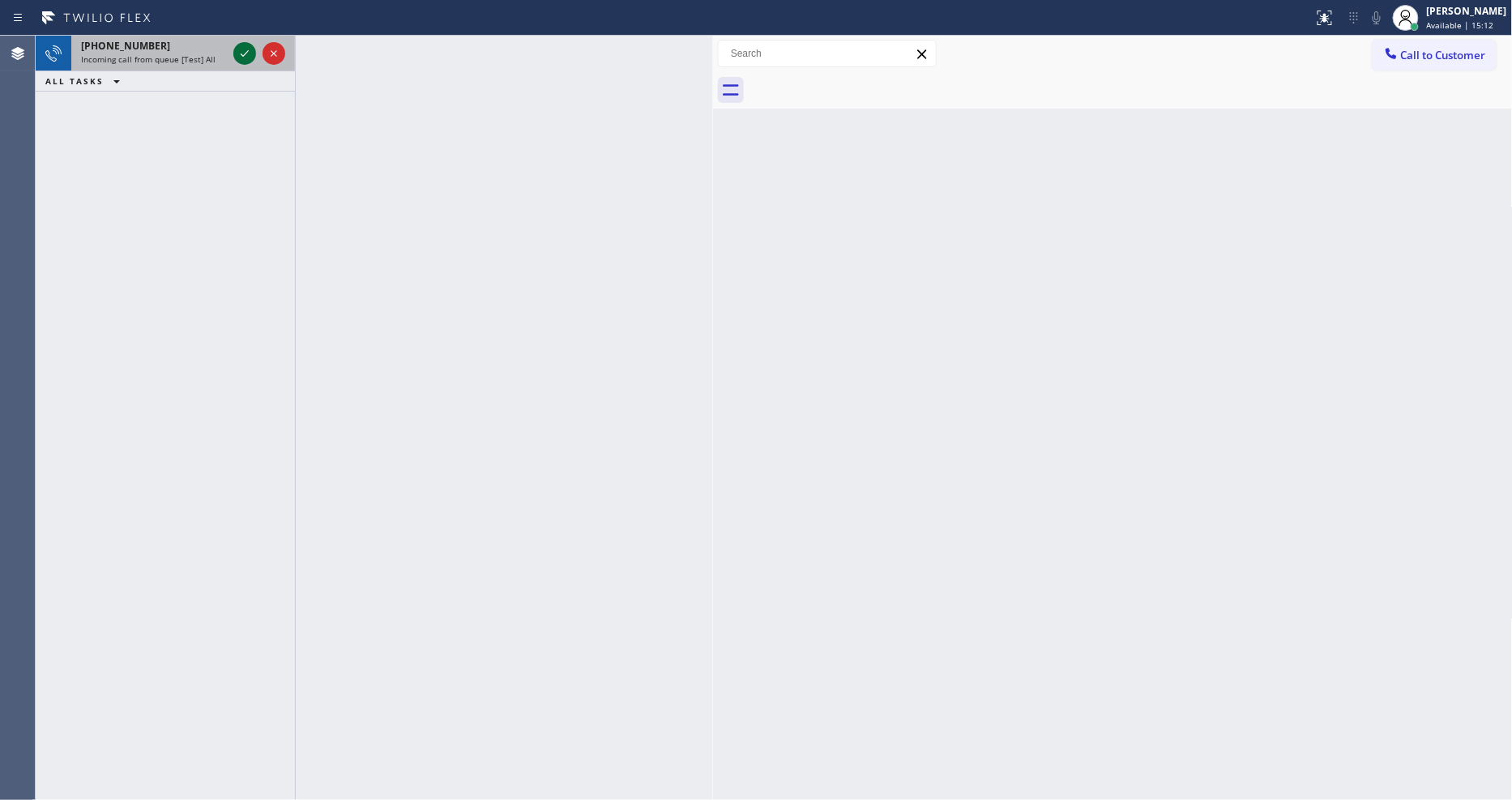
click at [247, 55] on icon at bounding box center [245, 54] width 20 height 20
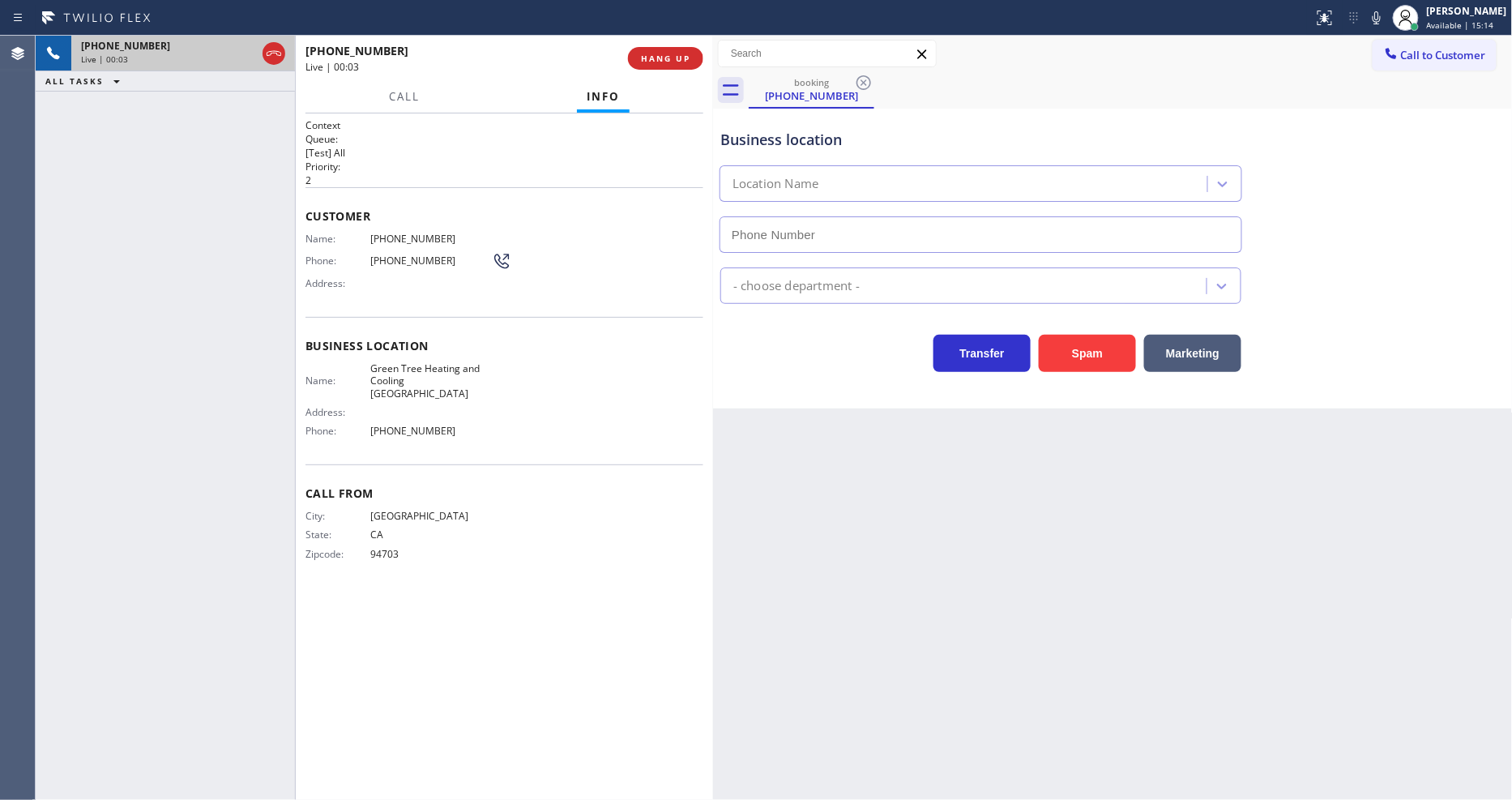
type input "[PHONE_NUMBER]"
click at [658, 68] on button "HANG UP" at bounding box center [666, 58] width 75 height 23
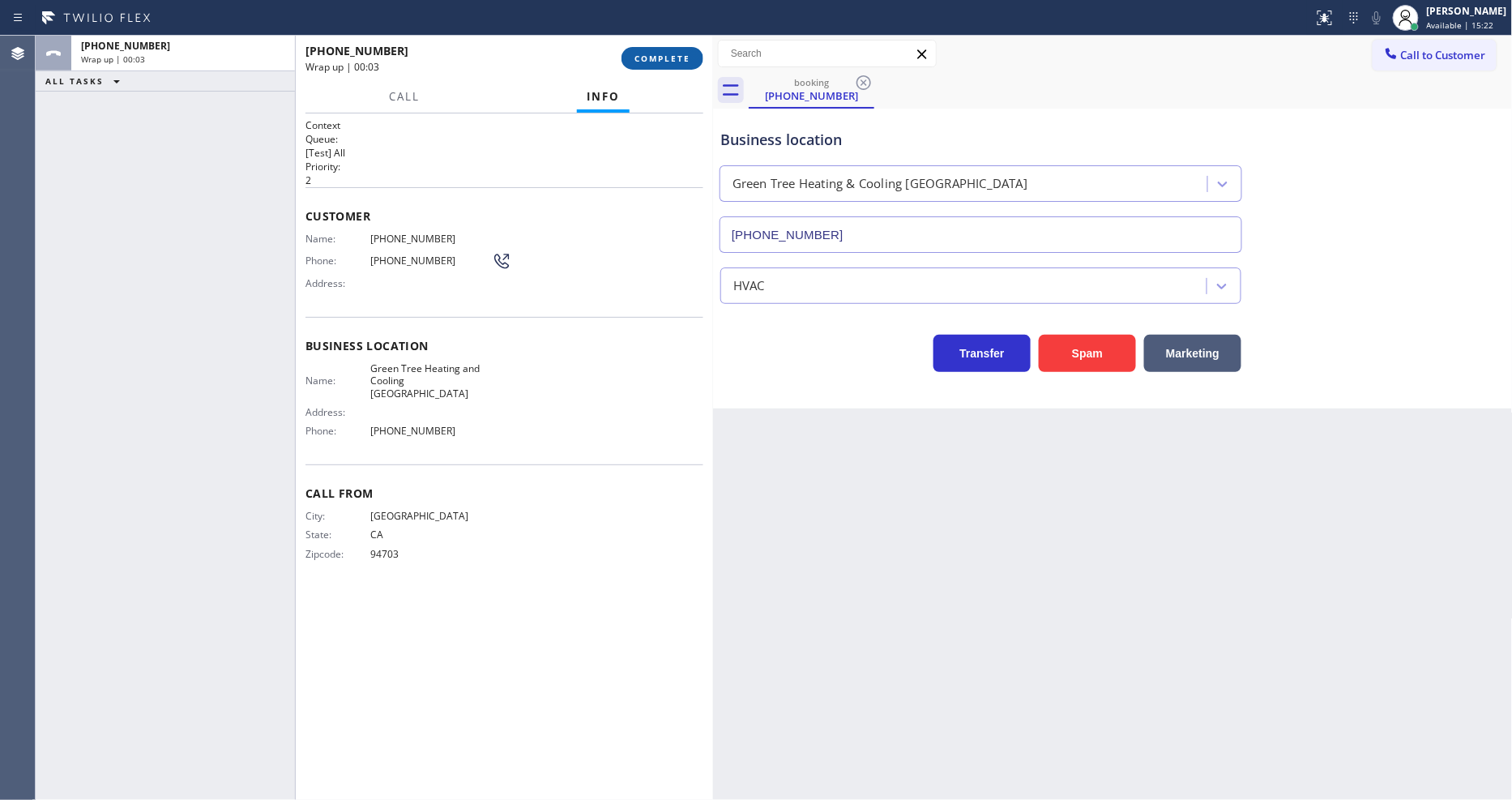
click at [658, 68] on button "COMPLETE" at bounding box center [662, 58] width 81 height 23
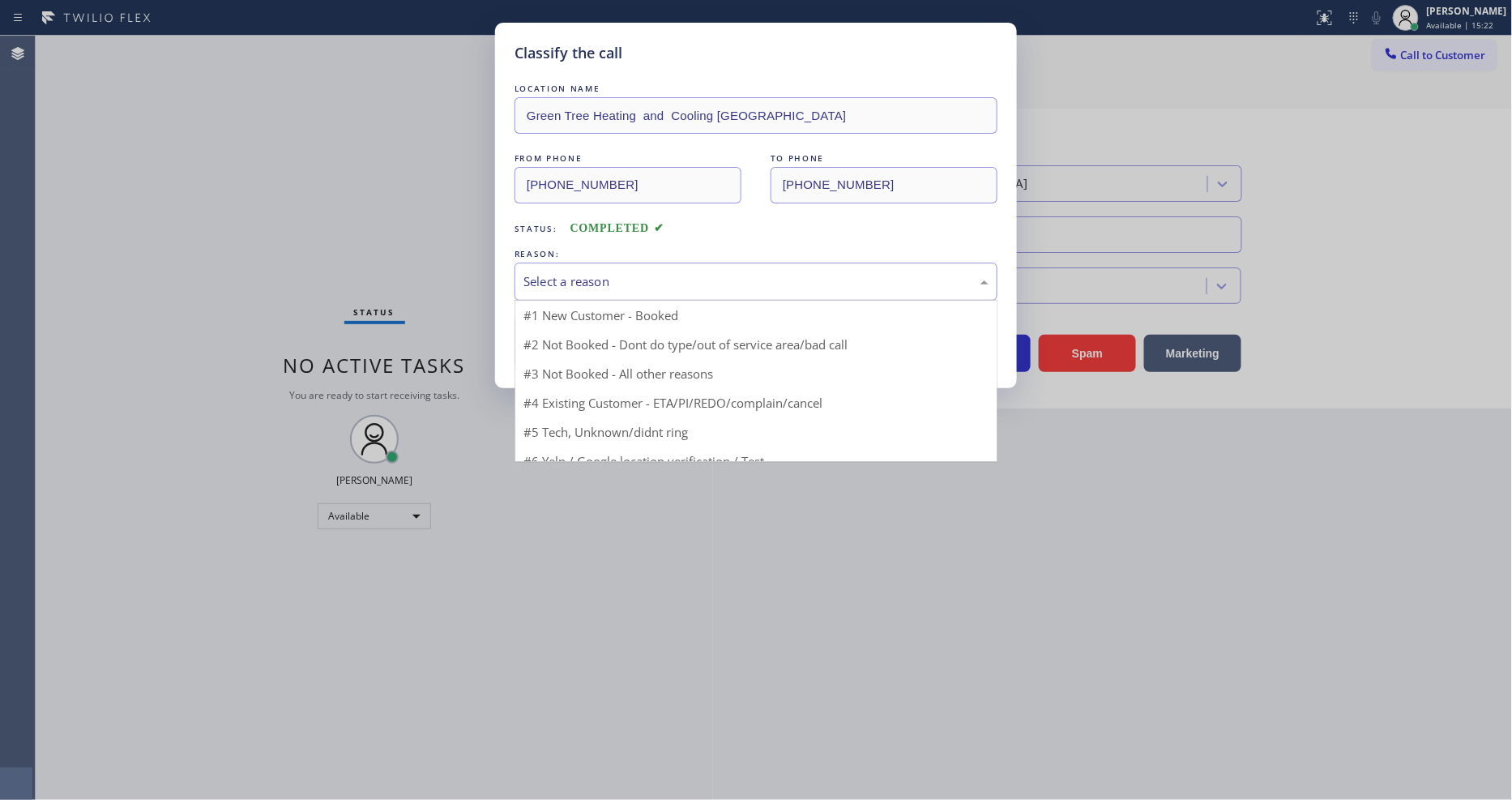
click at [616, 262] on div "Select a reason" at bounding box center [756, 281] width 482 height 38
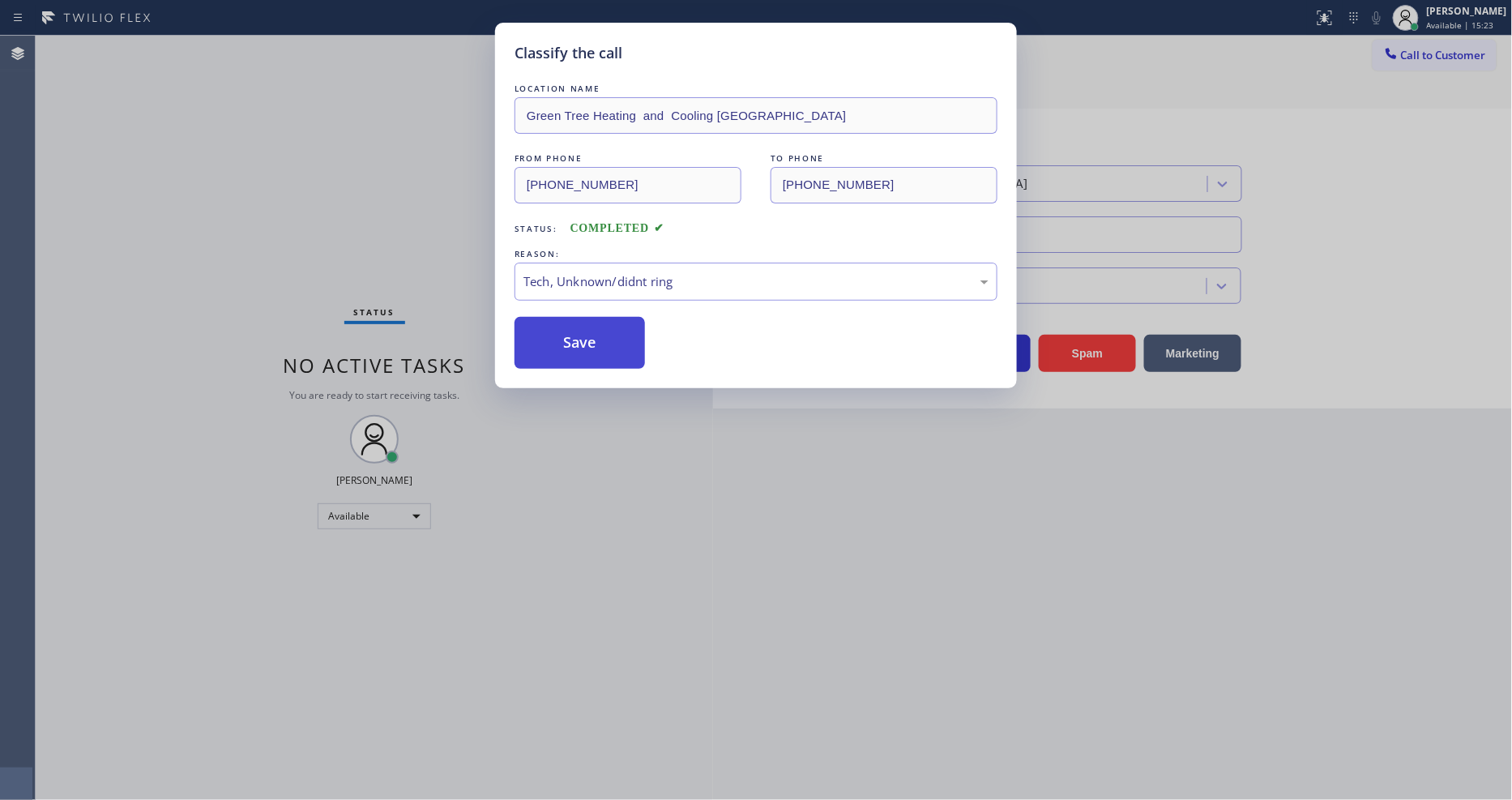
click at [619, 330] on button "Save" at bounding box center [579, 342] width 130 height 52
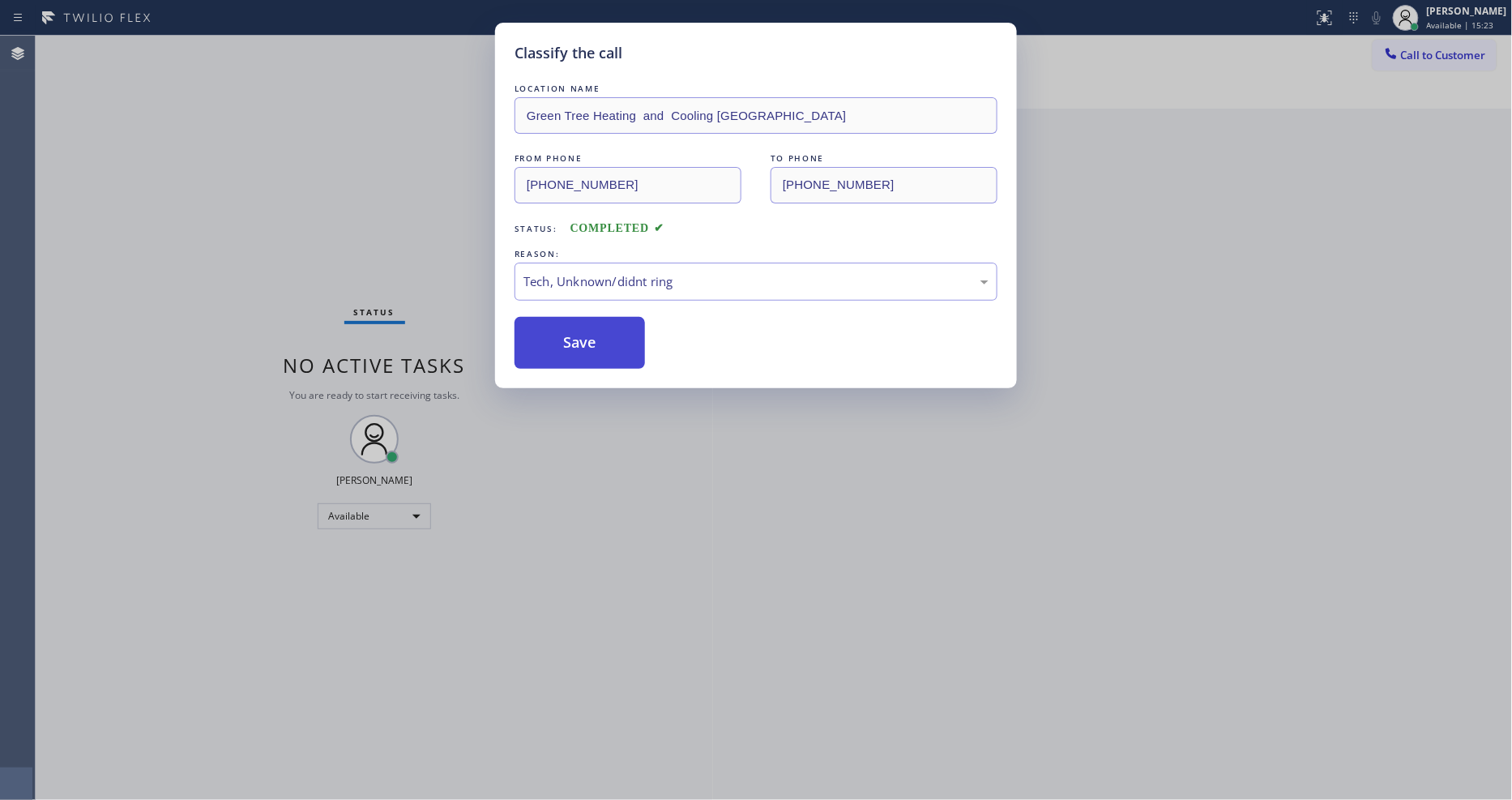
click at [619, 330] on button "Save" at bounding box center [579, 342] width 130 height 52
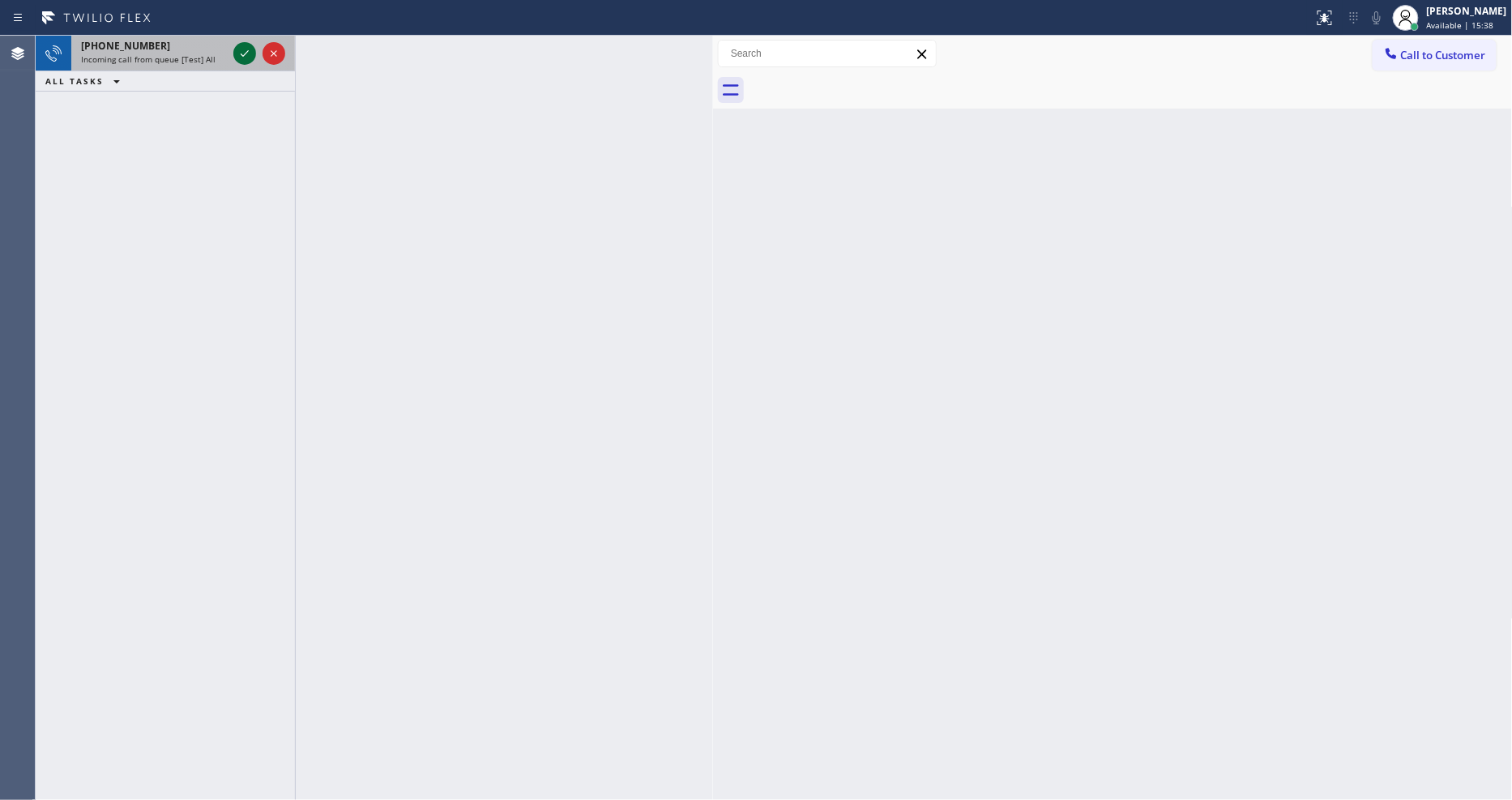
click at [244, 49] on icon at bounding box center [245, 54] width 20 height 20
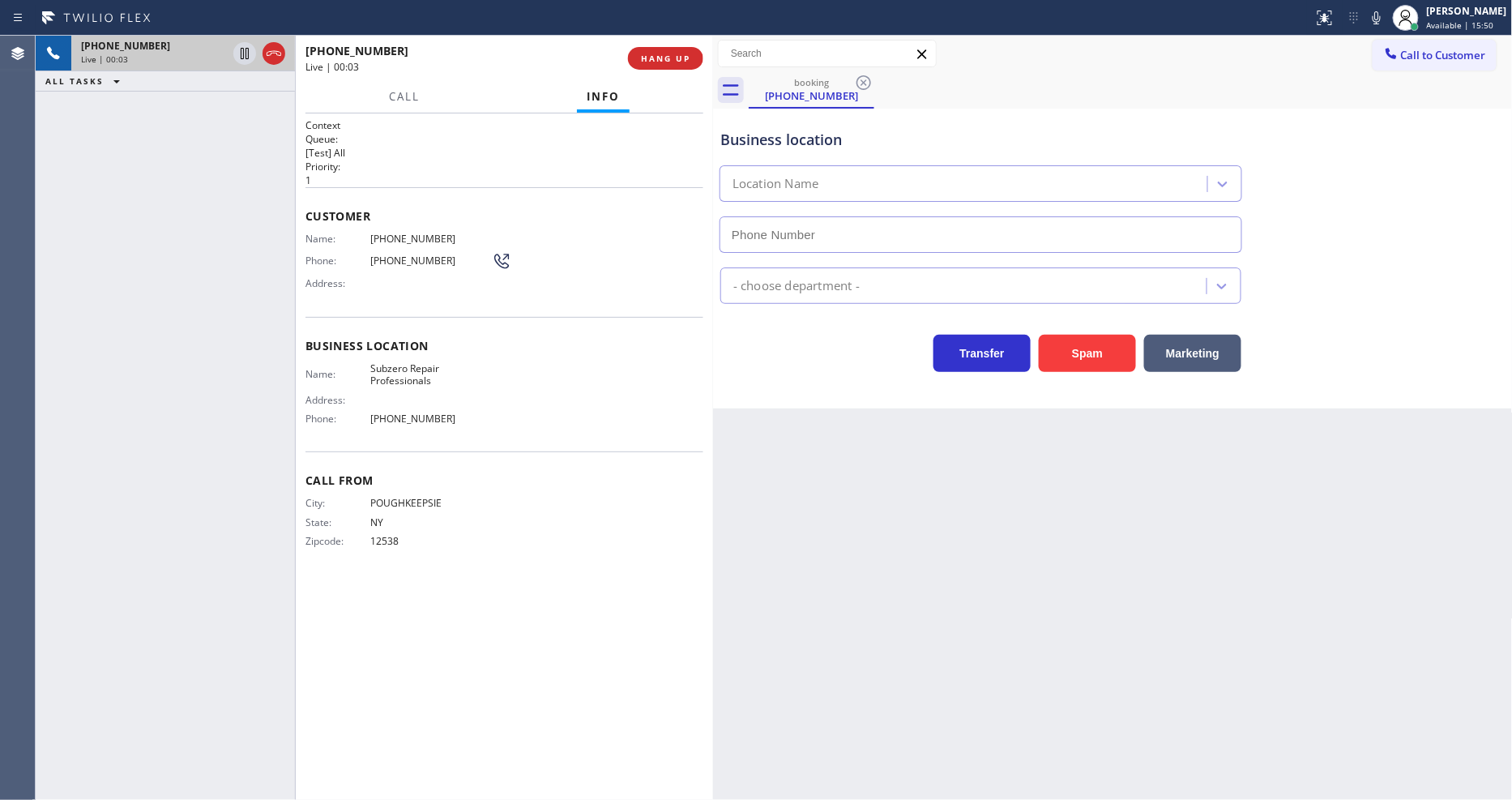
type input "[PHONE_NUMBER]"
drag, startPoint x: 969, startPoint y: 649, endPoint x: 970, endPoint y: 641, distance: 8.1
click at [970, 641] on div "Back to Dashboard Change Sender ID Customers Technicians Select a contact Outbo…" at bounding box center [1113, 418] width 800 height 764
click at [425, 369] on span "Subzero Repair Professionals" at bounding box center [431, 374] width 121 height 25
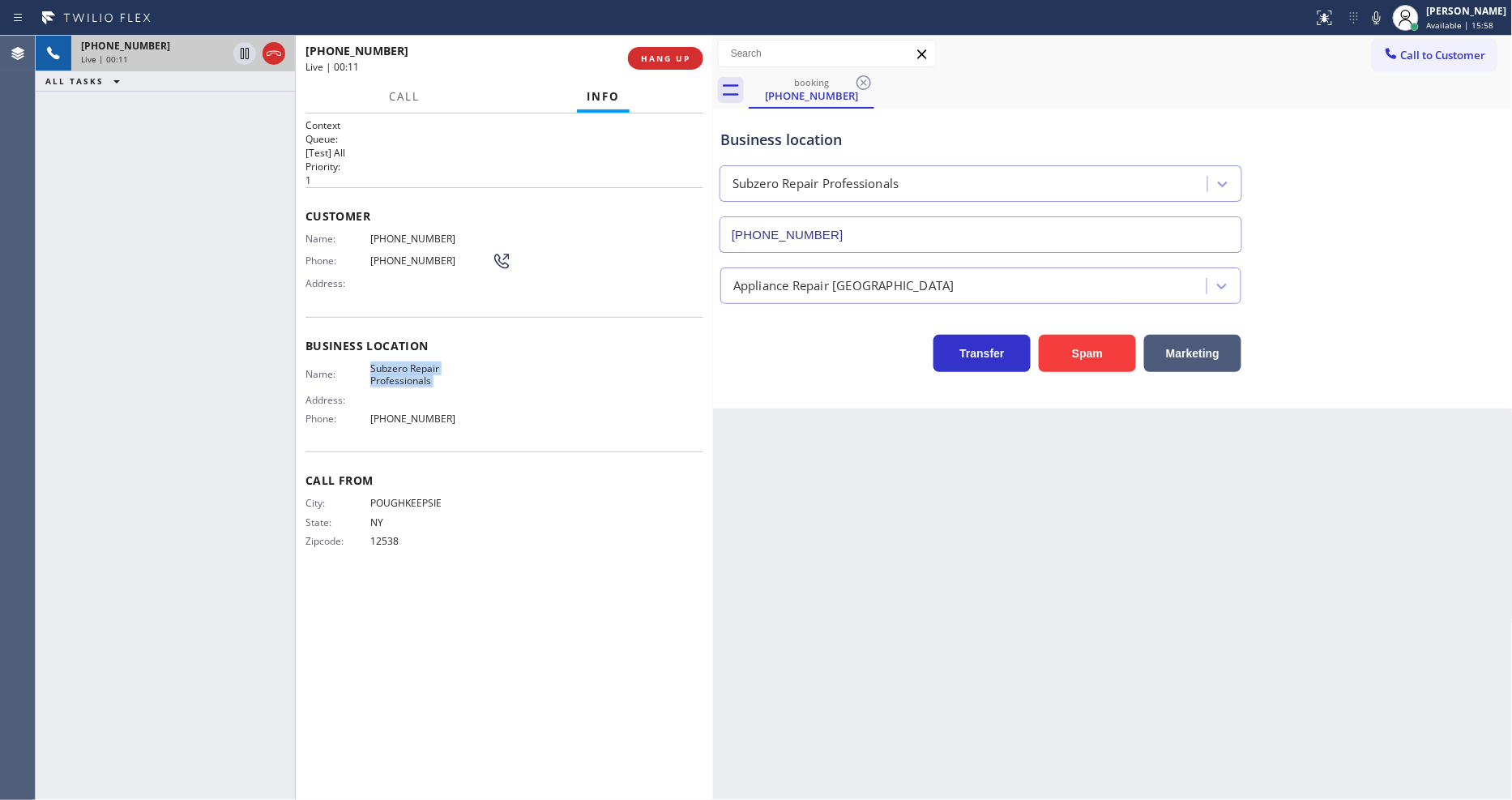
click at [425, 369] on span "Subzero Repair Professionals" at bounding box center [431, 374] width 121 height 25
copy span "Subzero Repair Professionals"
click at [399, 232] on span "[PHONE_NUMBER]" at bounding box center [431, 238] width 121 height 12
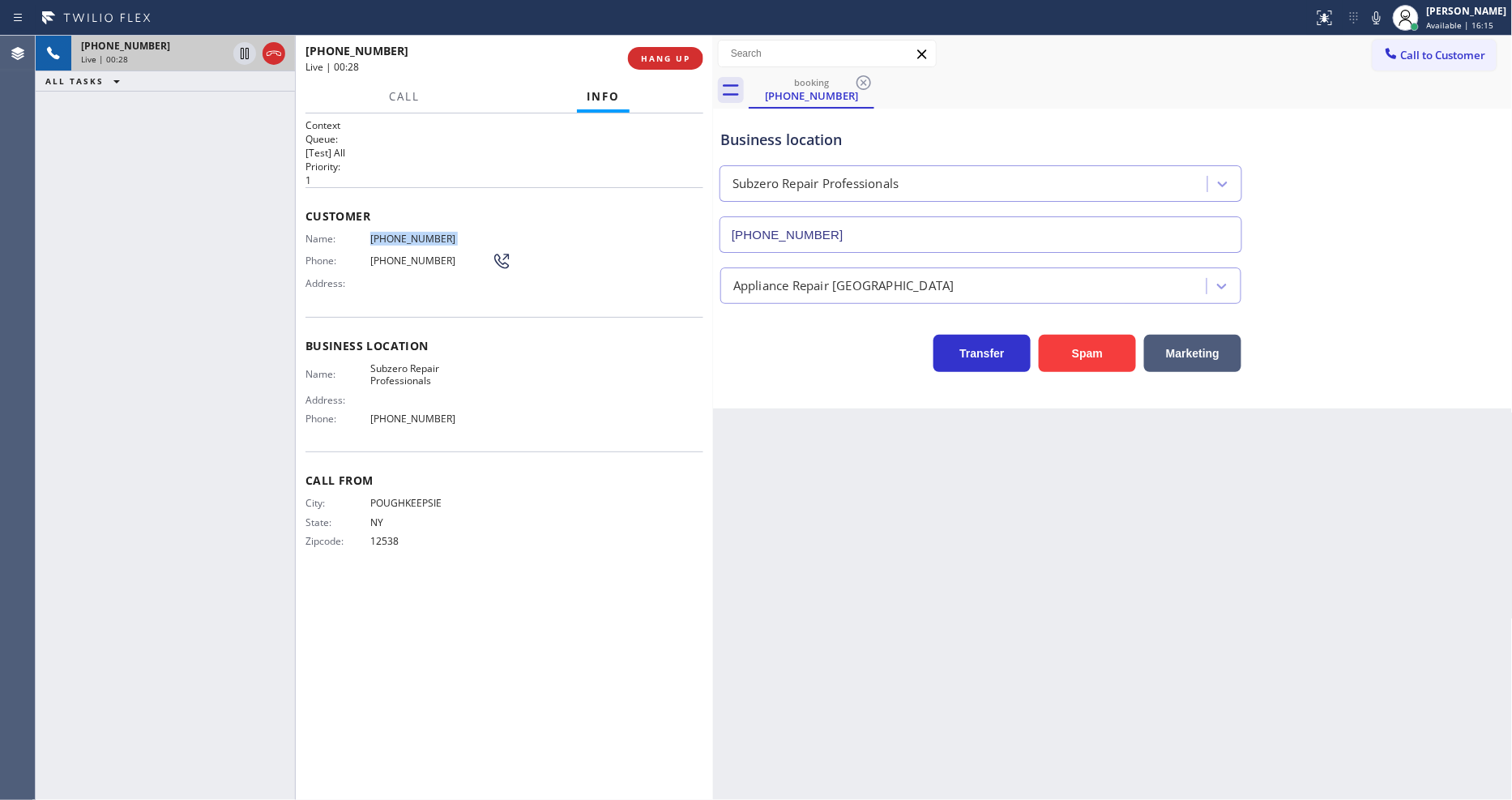
copy span "[PHONE_NUMBER]"
click at [241, 51] on icon at bounding box center [245, 54] width 20 height 20
click at [1361, 16] on icon at bounding box center [1377, 18] width 20 height 20
click at [246, 53] on icon at bounding box center [245, 54] width 20 height 20
click at [1361, 19] on rect at bounding box center [1376, 16] width 11 height 11
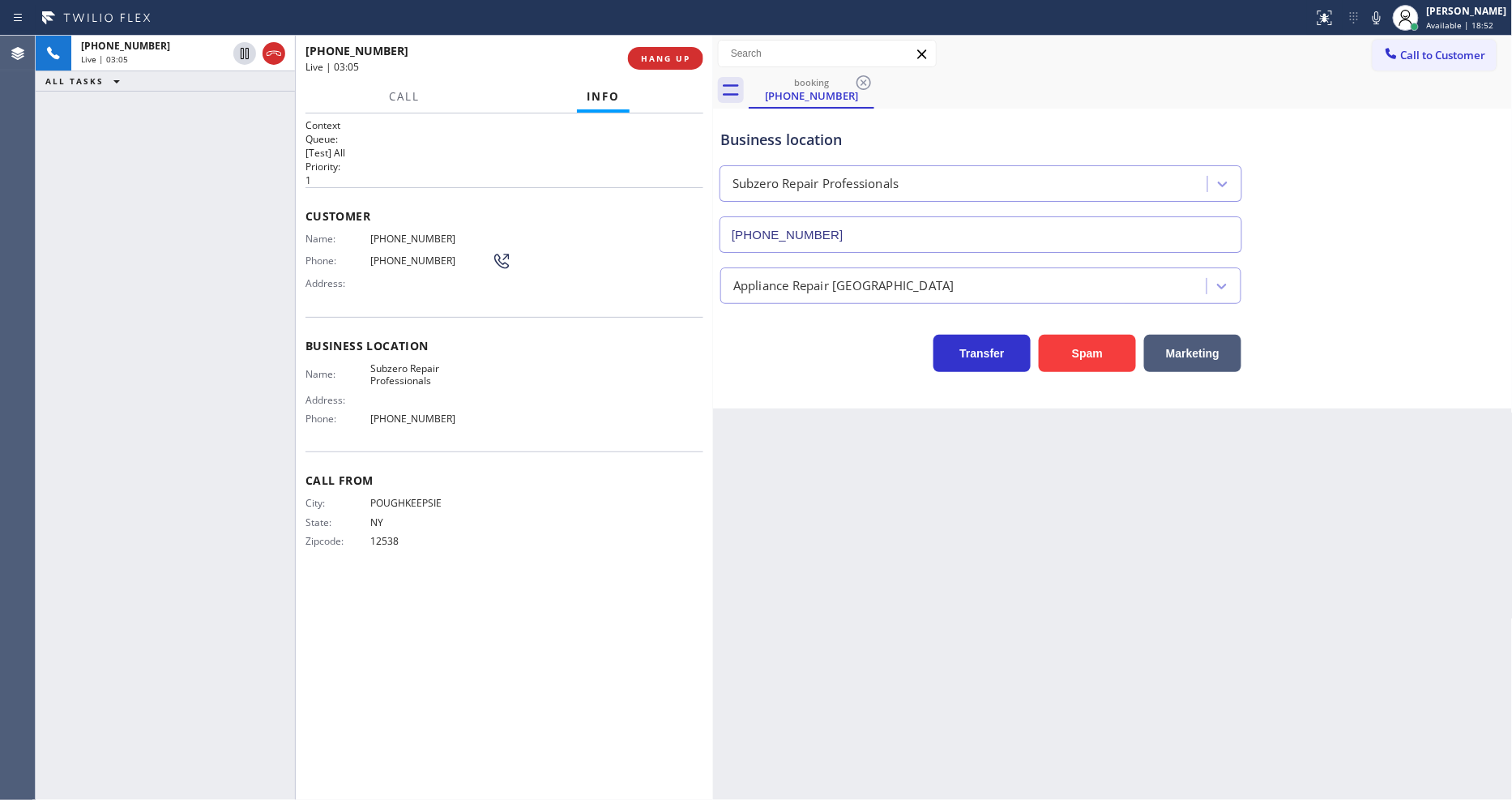
click at [393, 373] on span "Subzero Repair Professionals" at bounding box center [431, 374] width 121 height 25
copy span "Subzero Repair Professionals"
click at [602, 527] on div "City: POUGHKEEPSIE State: [US_STATE] Zipcode: 12538" at bounding box center [504, 524] width 398 height 57
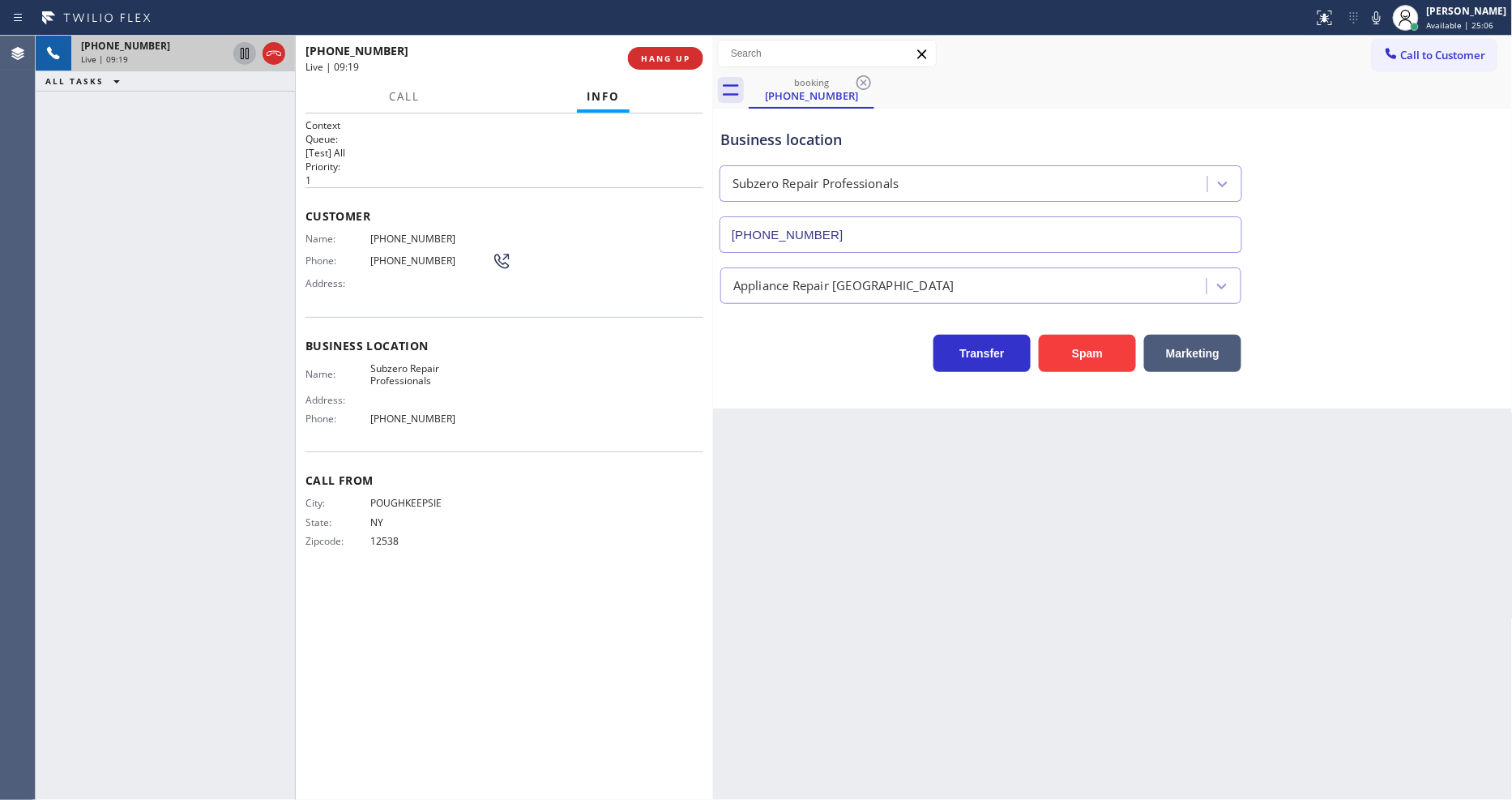
click at [245, 52] on icon at bounding box center [245, 54] width 20 height 20
click at [1361, 20] on icon at bounding box center [1377, 18] width 20 height 20
click at [245, 50] on icon at bounding box center [245, 54] width 20 height 20
click at [1361, 21] on icon at bounding box center [1377, 17] width 8 height 13
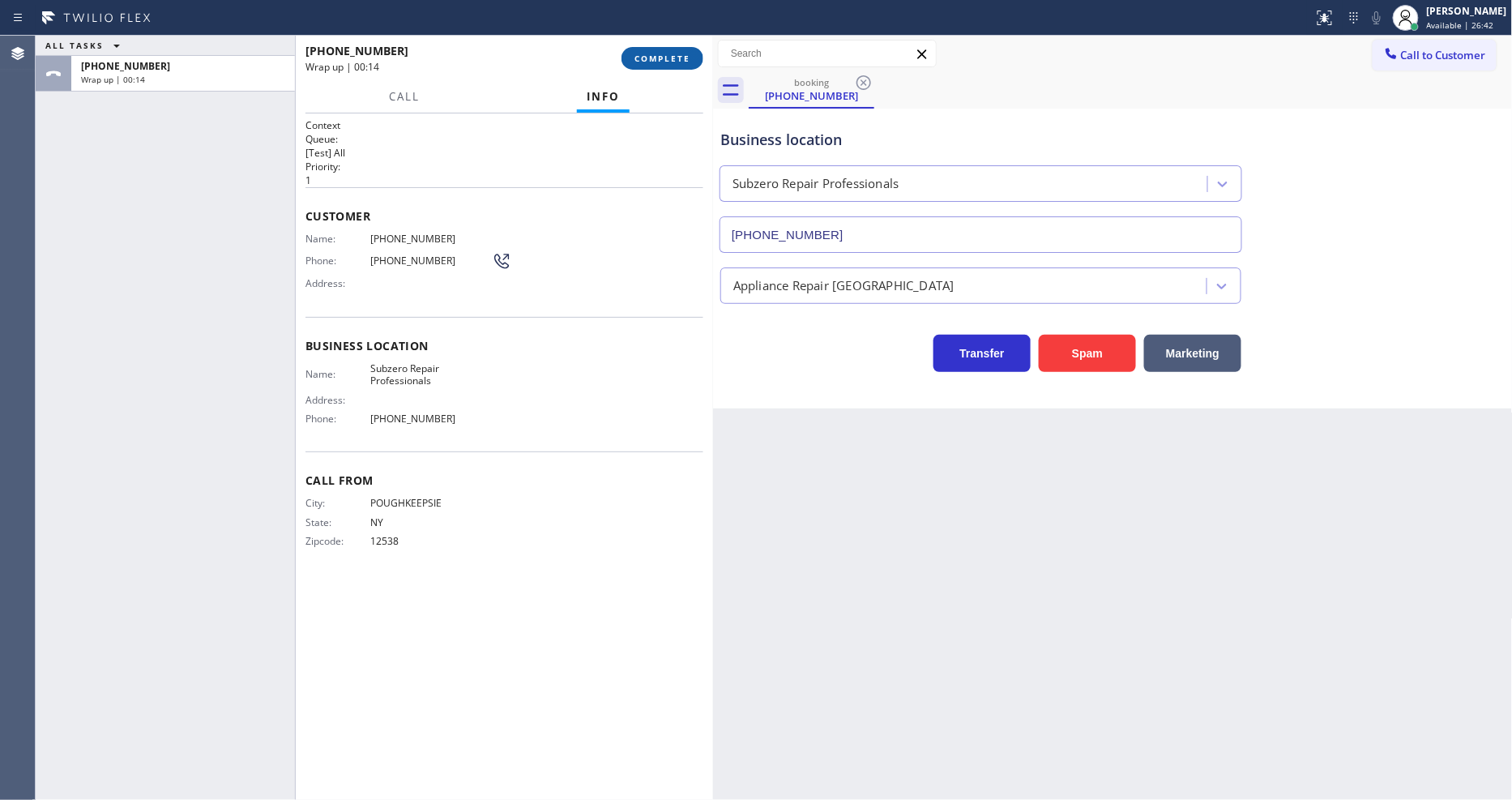
click at [659, 58] on span "COMPLETE" at bounding box center [662, 58] width 56 height 11
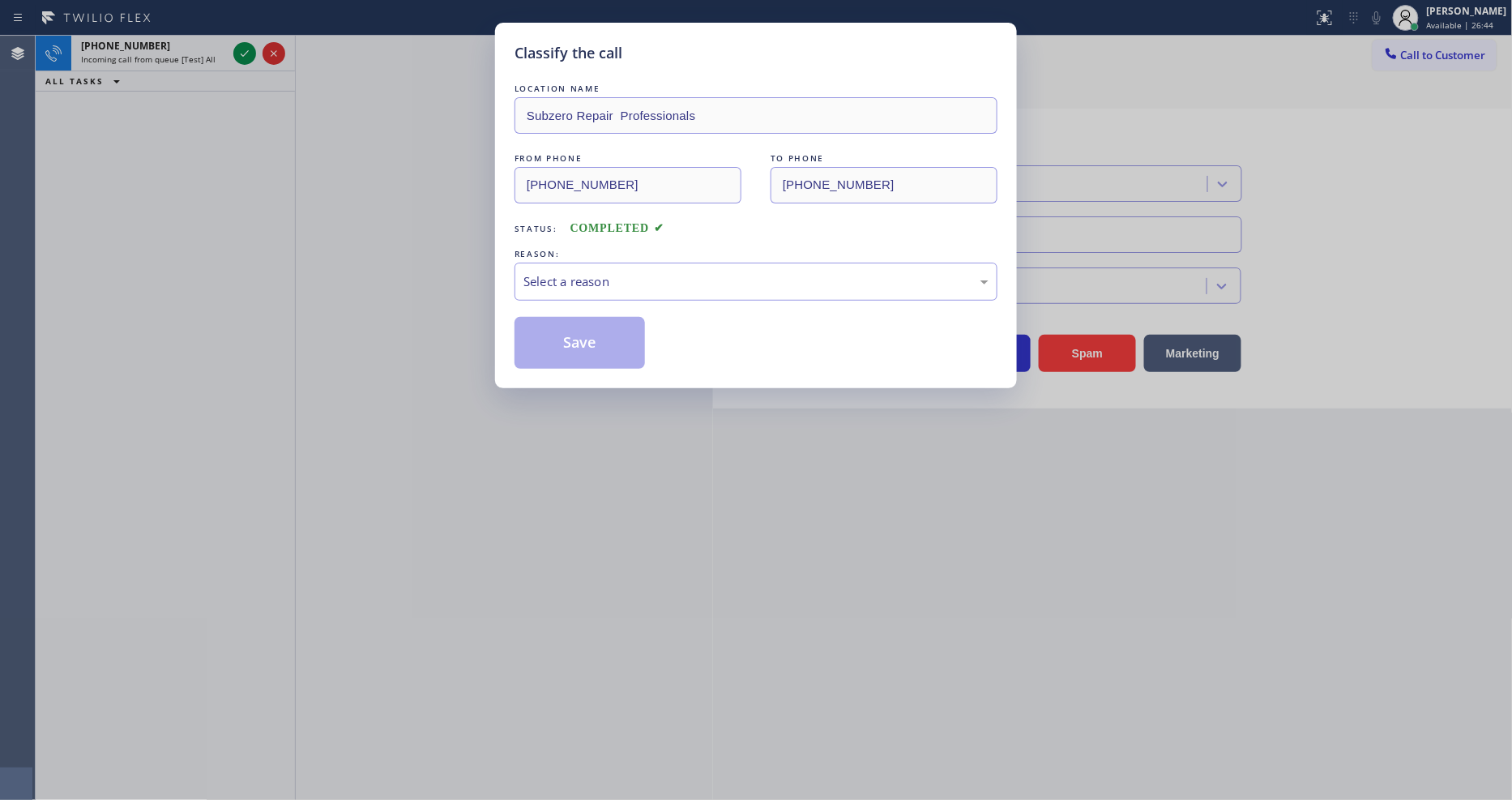
click at [557, 262] on div "Select a reason" at bounding box center [756, 281] width 482 height 38
click at [536, 349] on button "Save" at bounding box center [579, 342] width 130 height 52
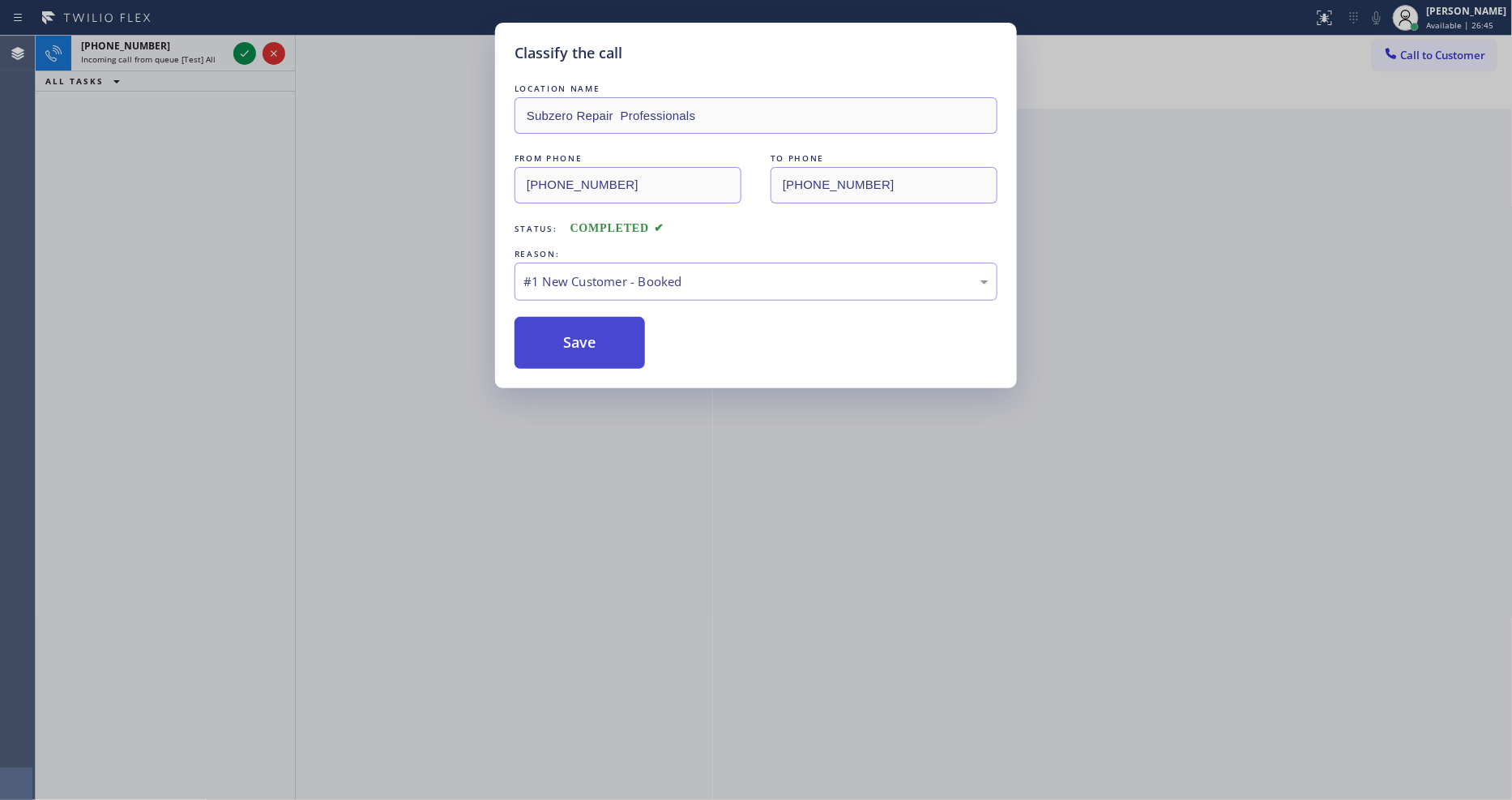
click at [536, 349] on button "Save" at bounding box center [579, 342] width 130 height 52
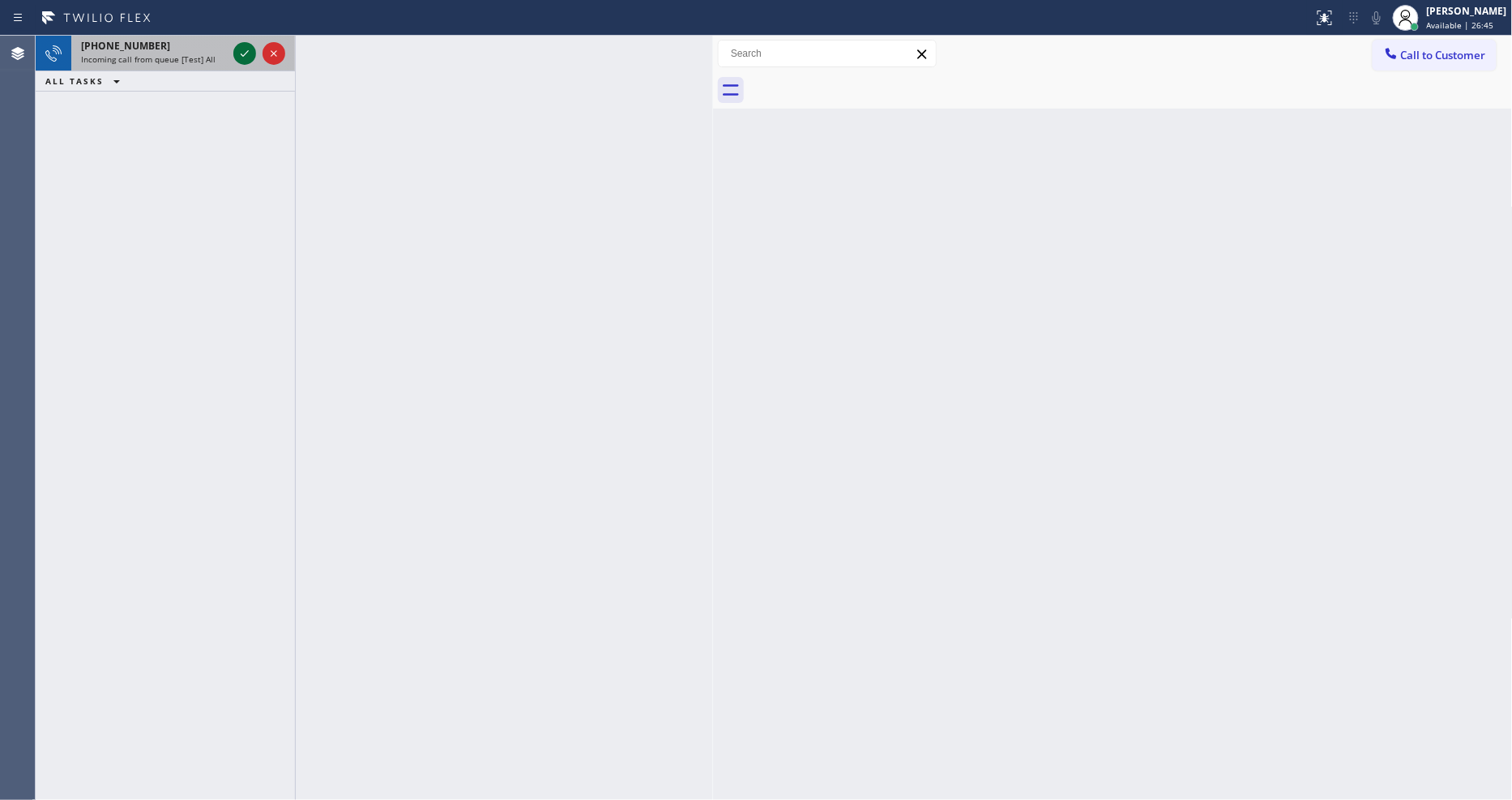
click at [241, 51] on icon at bounding box center [245, 54] width 20 height 20
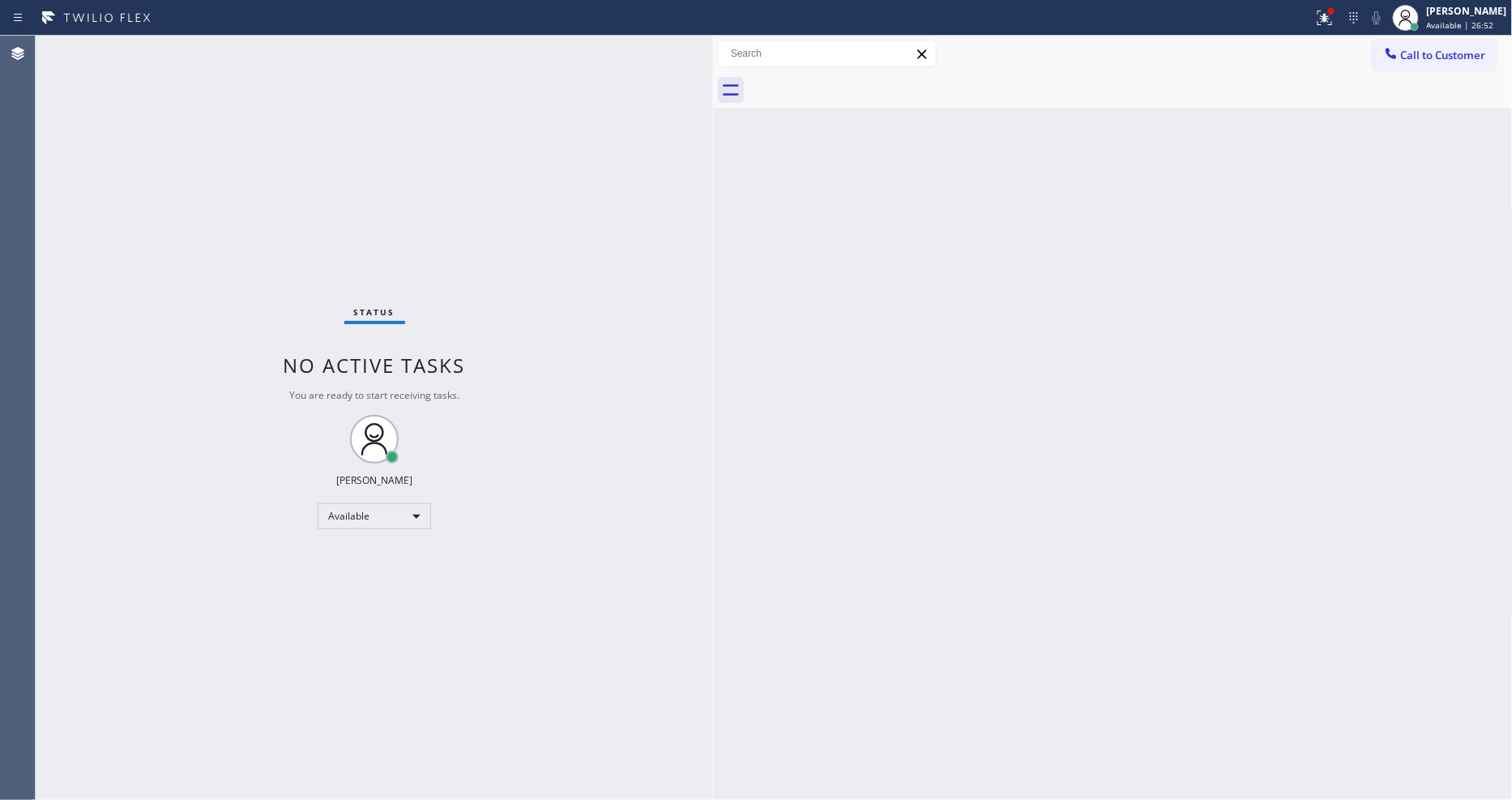
click at [806, 463] on div "Back to Dashboard Change Sender ID Customers Technicians Select a contact Outbo…" at bounding box center [1113, 418] width 800 height 764
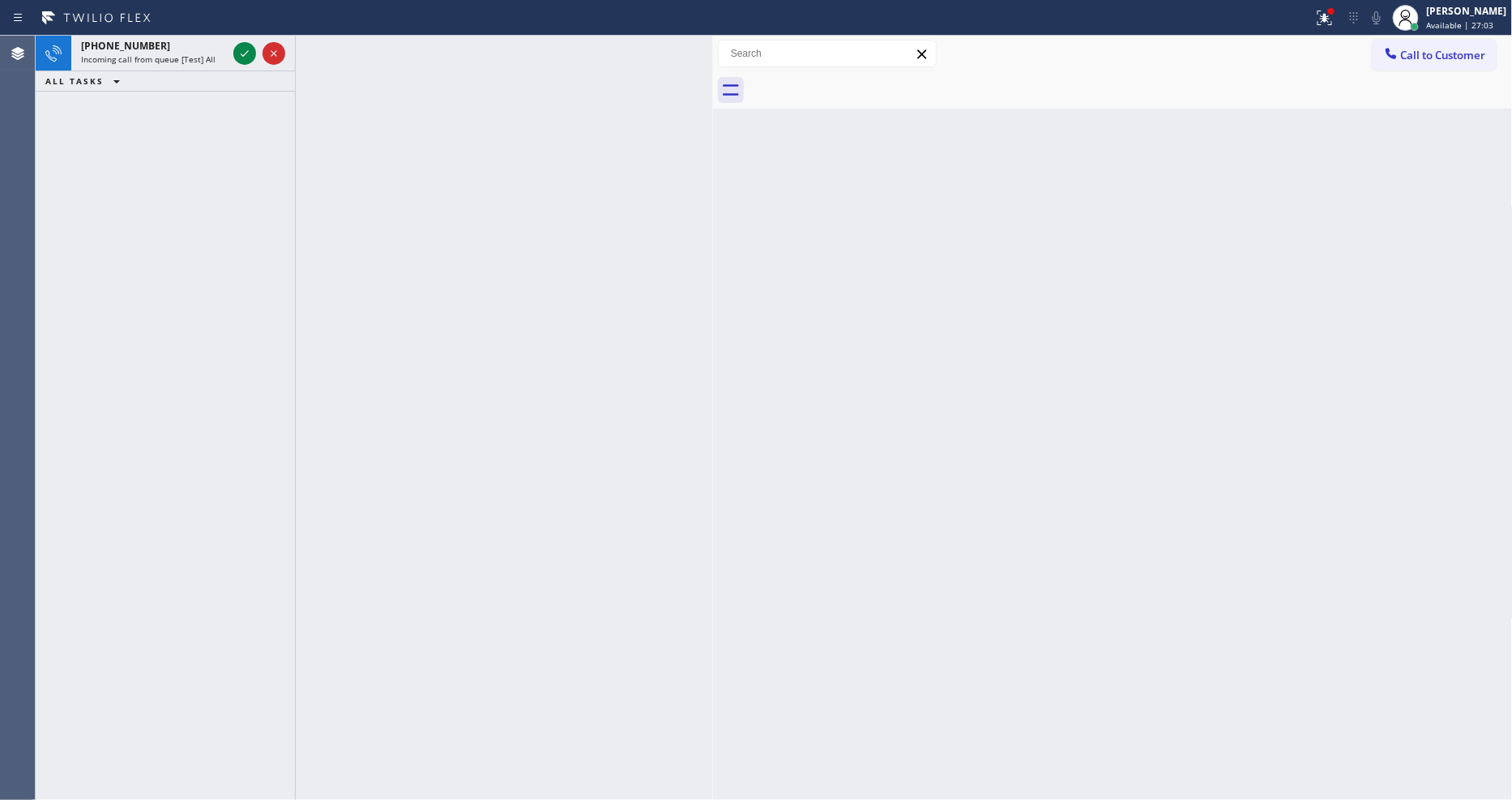
click at [245, 56] on icon at bounding box center [245, 54] width 20 height 20
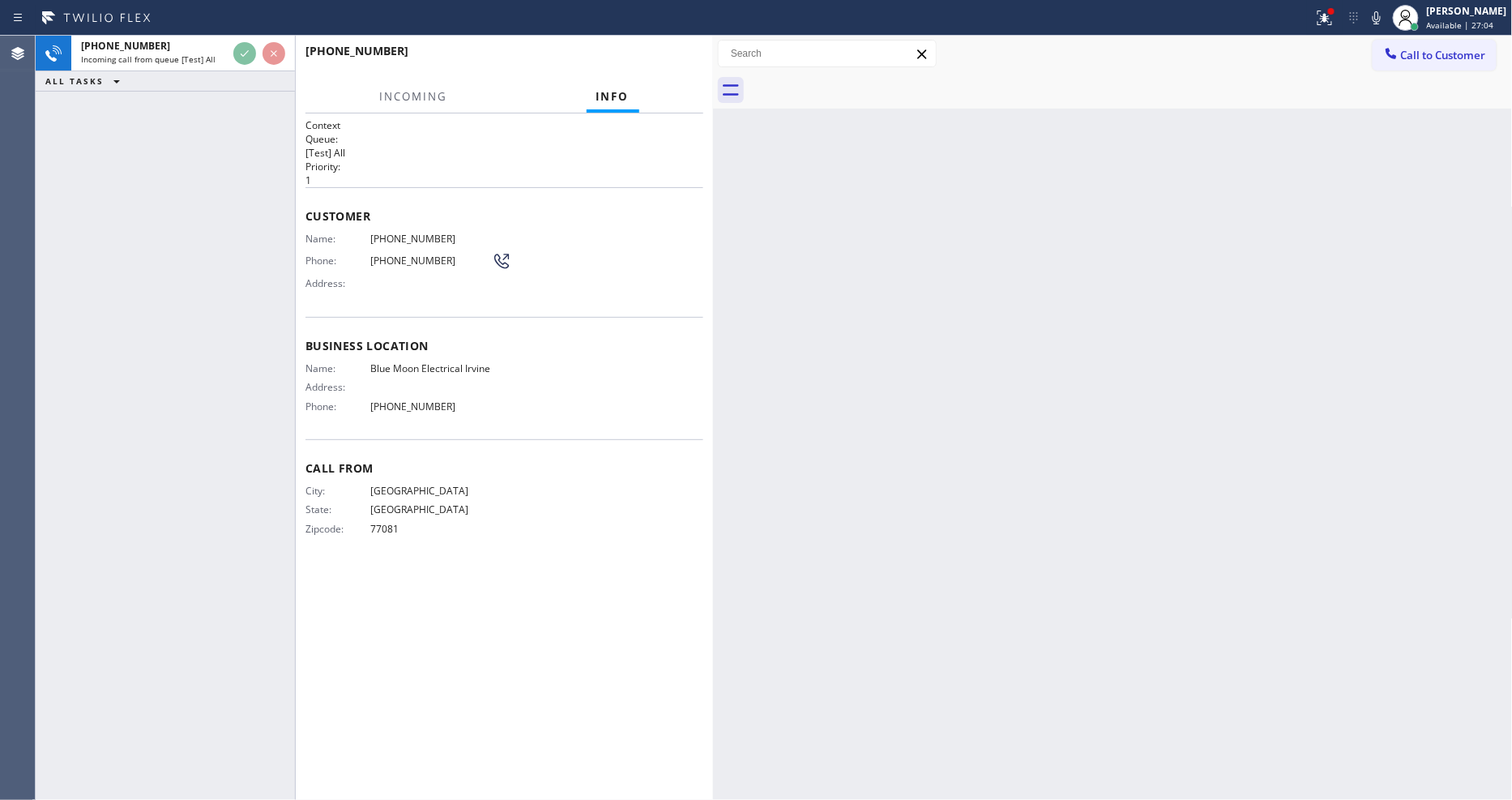
click at [1332, 18] on icon at bounding box center [1325, 18] width 20 height 20
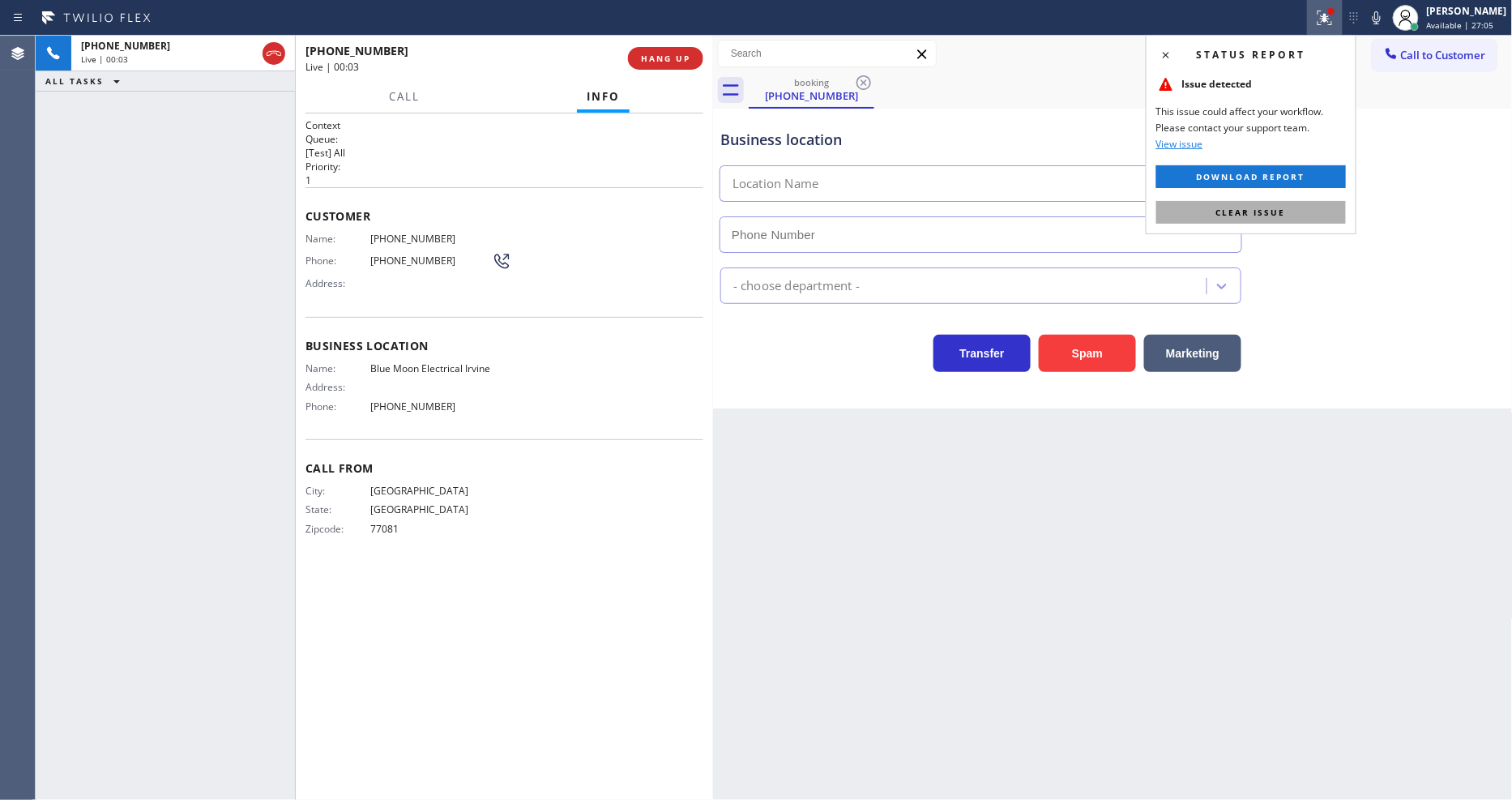
type input "[PHONE_NUMBER]"
click at [1303, 221] on button "Clear issue" at bounding box center [1251, 211] width 190 height 23
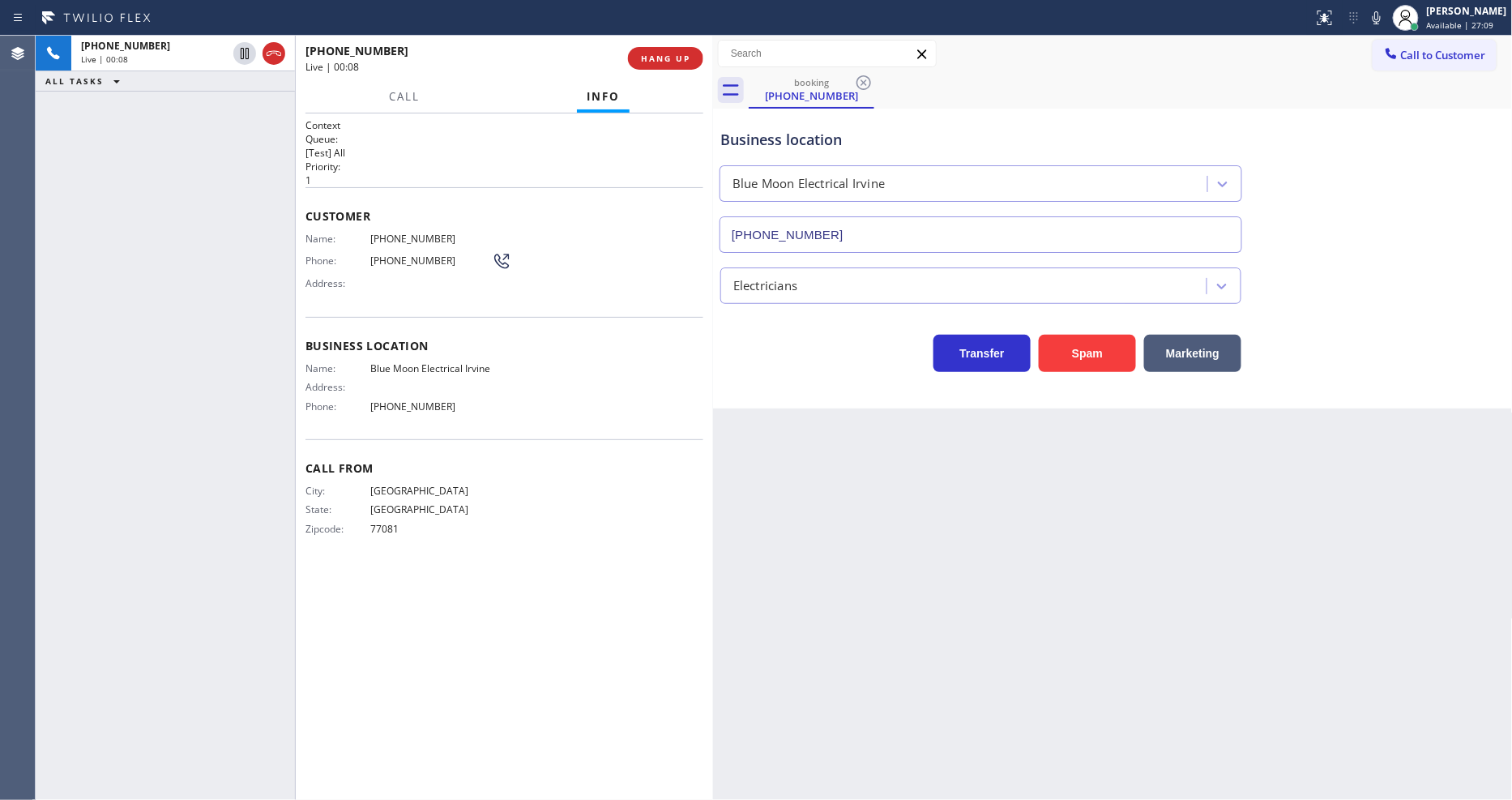
click at [463, 364] on span "Blue Moon Electrical Irvine" at bounding box center [431, 368] width 121 height 12
copy span "Blue Moon Electrical Irvine"
click at [386, 232] on span "[PHONE_NUMBER]" at bounding box center [431, 238] width 121 height 12
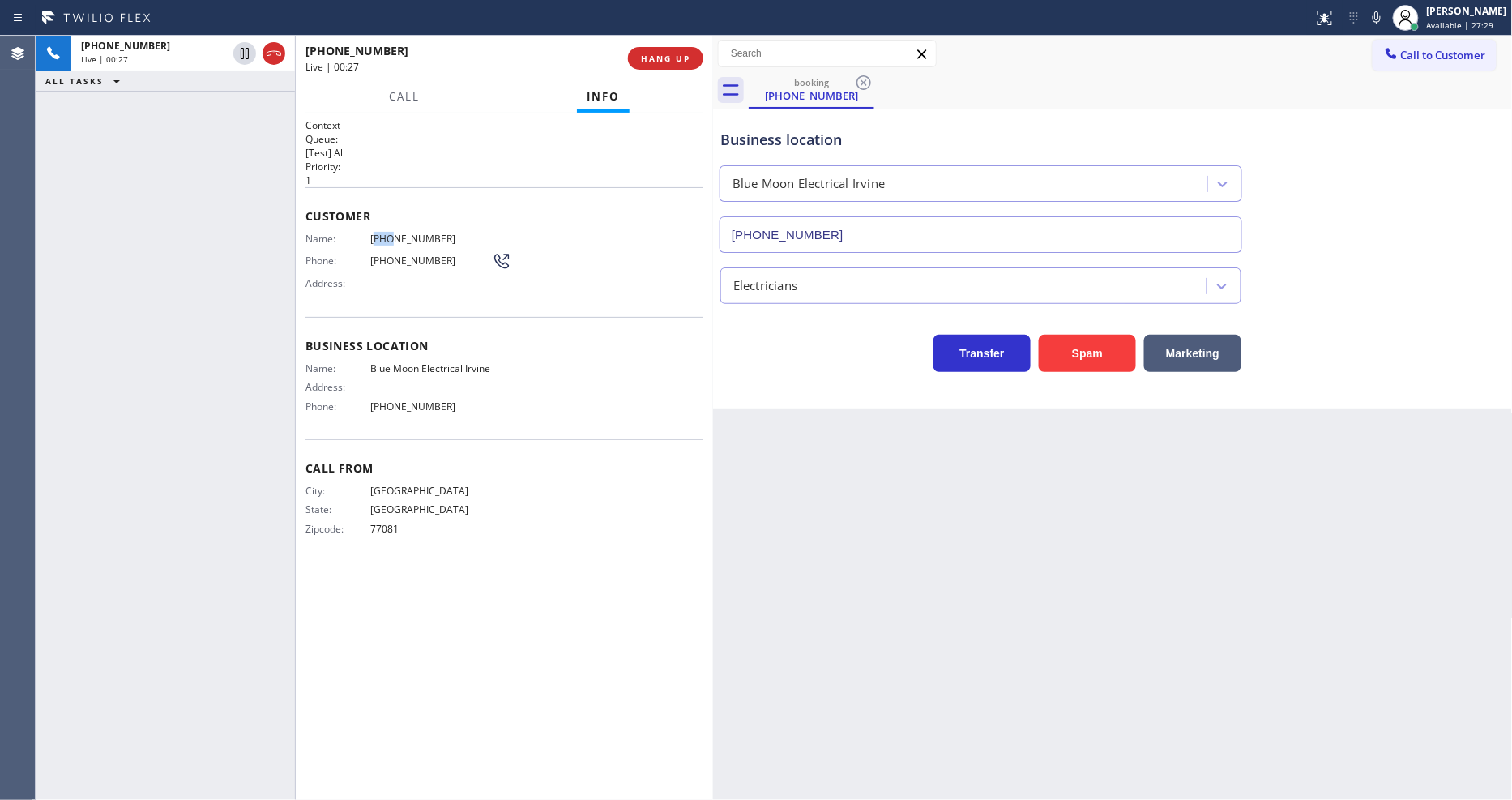
click at [386, 232] on span "[PHONE_NUMBER]" at bounding box center [431, 238] width 121 height 12
copy span "[PHONE_NUMBER]"
drag, startPoint x: 280, startPoint y: 323, endPoint x: 337, endPoint y: 386, distance: 85.0
click at [280, 322] on div "[PHONE_NUMBER] Live | 00:54 ALL TASKS ALL TASKS ACTIVE TASKS TASKS IN WRAP UP" at bounding box center [165, 418] width 259 height 764
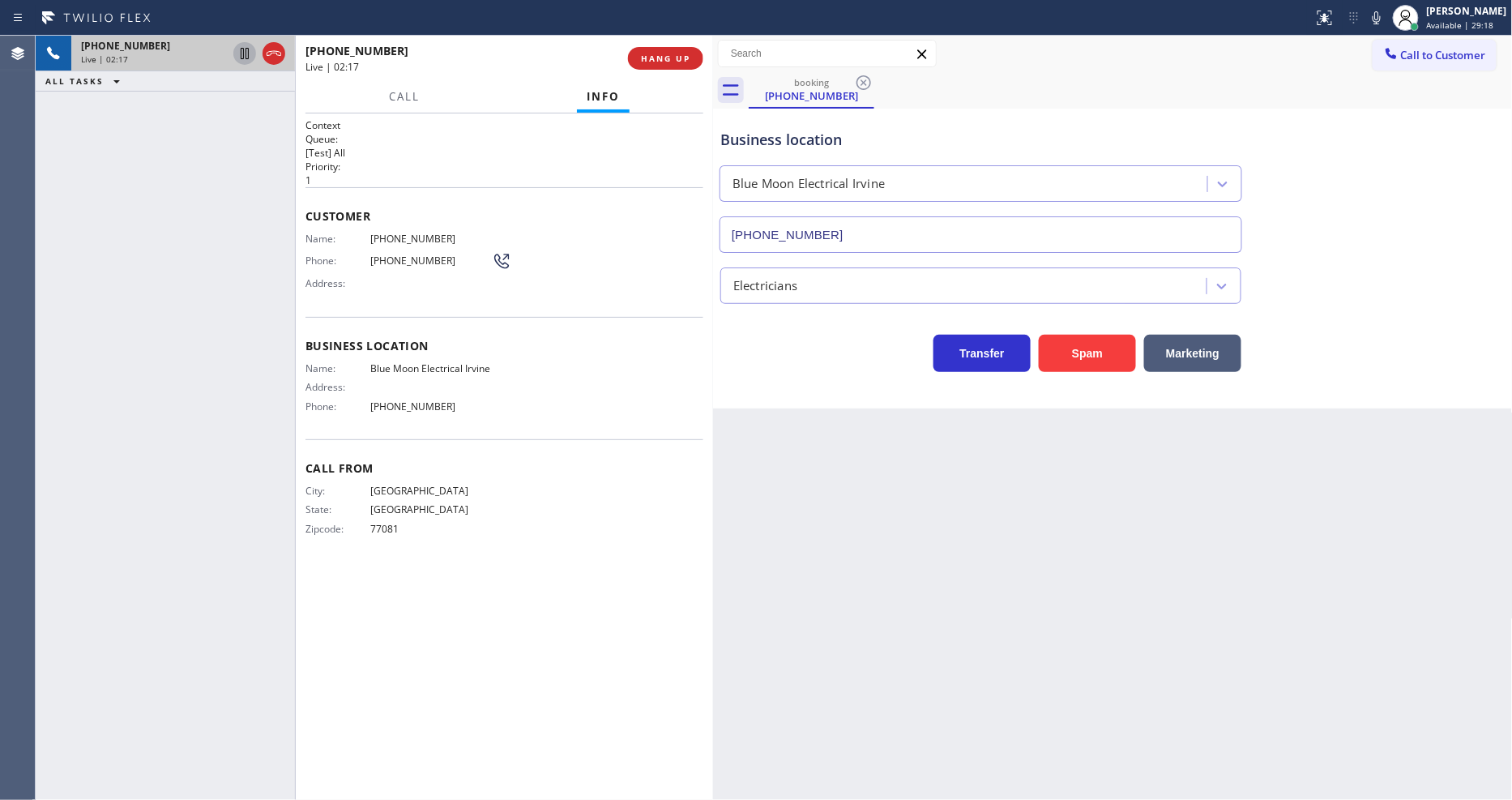
click at [245, 52] on icon at bounding box center [244, 53] width 8 height 11
click at [1361, 14] on icon at bounding box center [1377, 18] width 20 height 20
click at [1005, 610] on div "Back to Dashboard Change Sender ID Customers Technicians Select a contact Outbo…" at bounding box center [1113, 418] width 800 height 764
click at [240, 47] on icon at bounding box center [245, 54] width 20 height 20
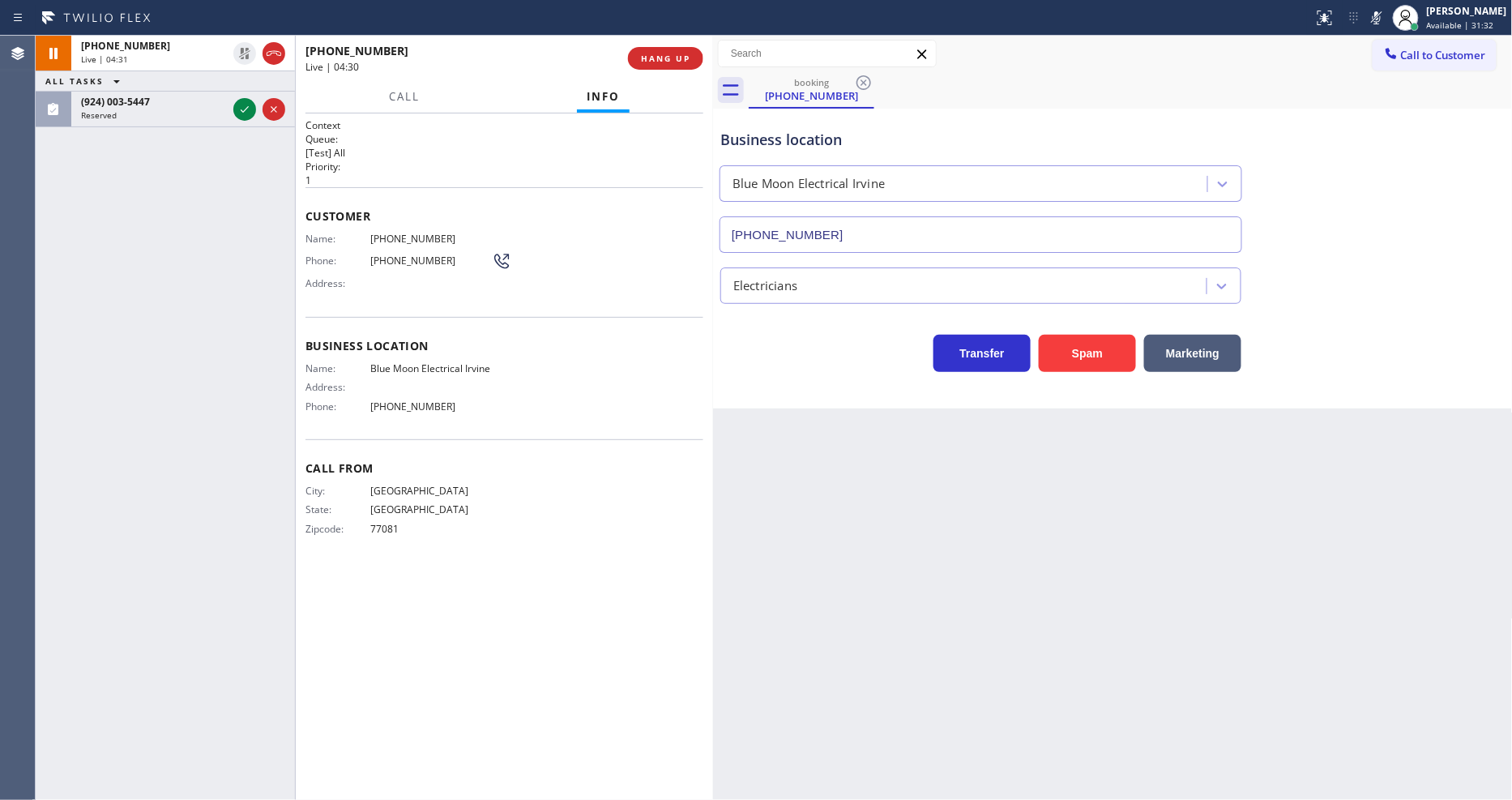
click at [1361, 18] on icon at bounding box center [1377, 18] width 20 height 20
click at [1015, 720] on div "Back to Dashboard Change Sender ID Customers Technicians Select a contact Outbo…" at bounding box center [1113, 418] width 800 height 764
click at [246, 113] on icon at bounding box center [245, 109] width 20 height 20
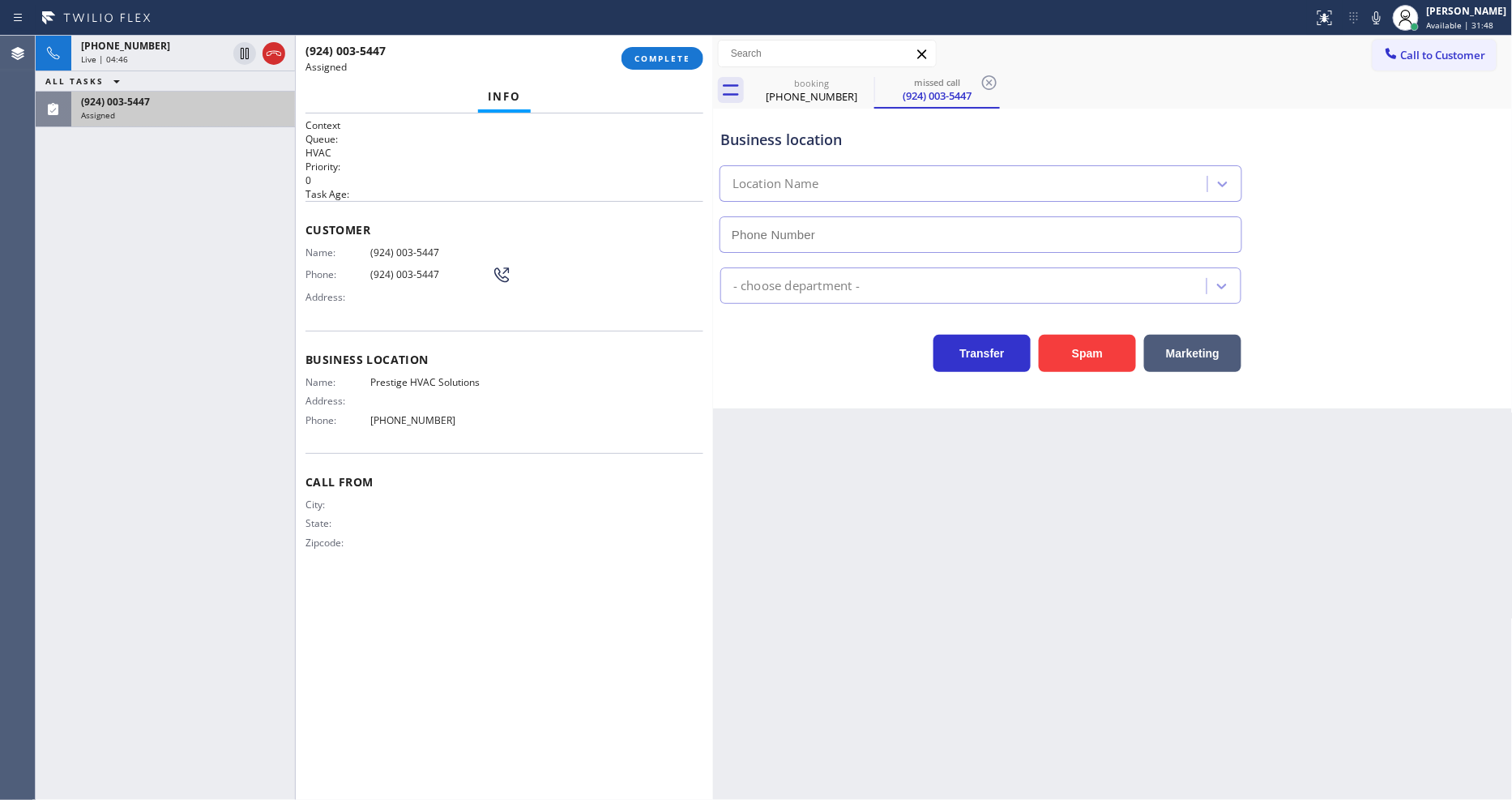
type input "[PHONE_NUMBER]"
click at [342, 209] on div "Customer Name: [PHONE_NUMBER] Phone: [PHONE_NUMBER] Address:" at bounding box center [504, 265] width 398 height 130
click at [296, 227] on div at bounding box center [295, 418] width 1 height 764
drag, startPoint x: 650, startPoint y: 67, endPoint x: 767, endPoint y: 162, distance: 150.7
click at [652, 66] on button "COMPLETE" at bounding box center [662, 58] width 81 height 23
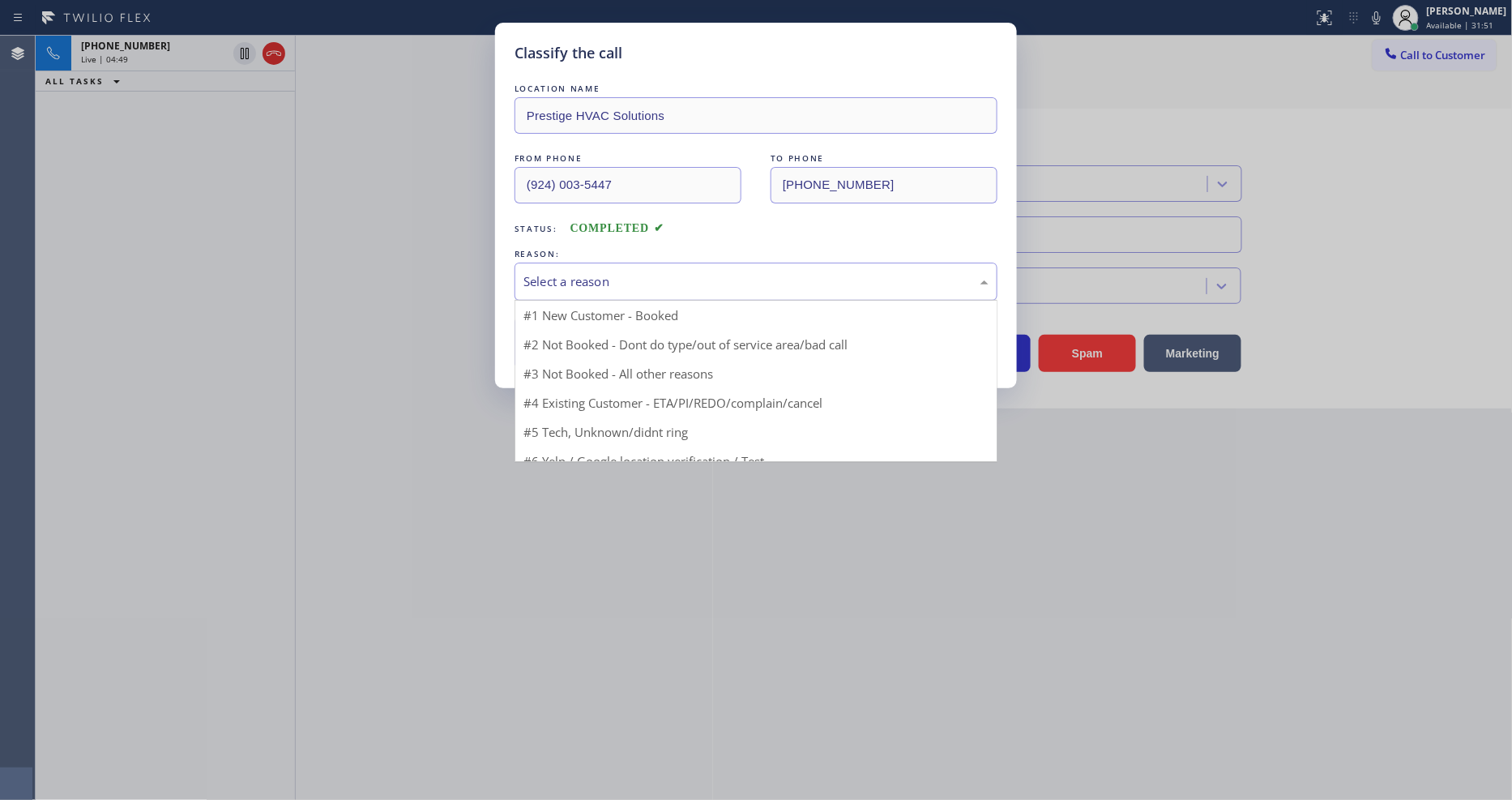
click at [582, 281] on div "Select a reason" at bounding box center [756, 281] width 466 height 19
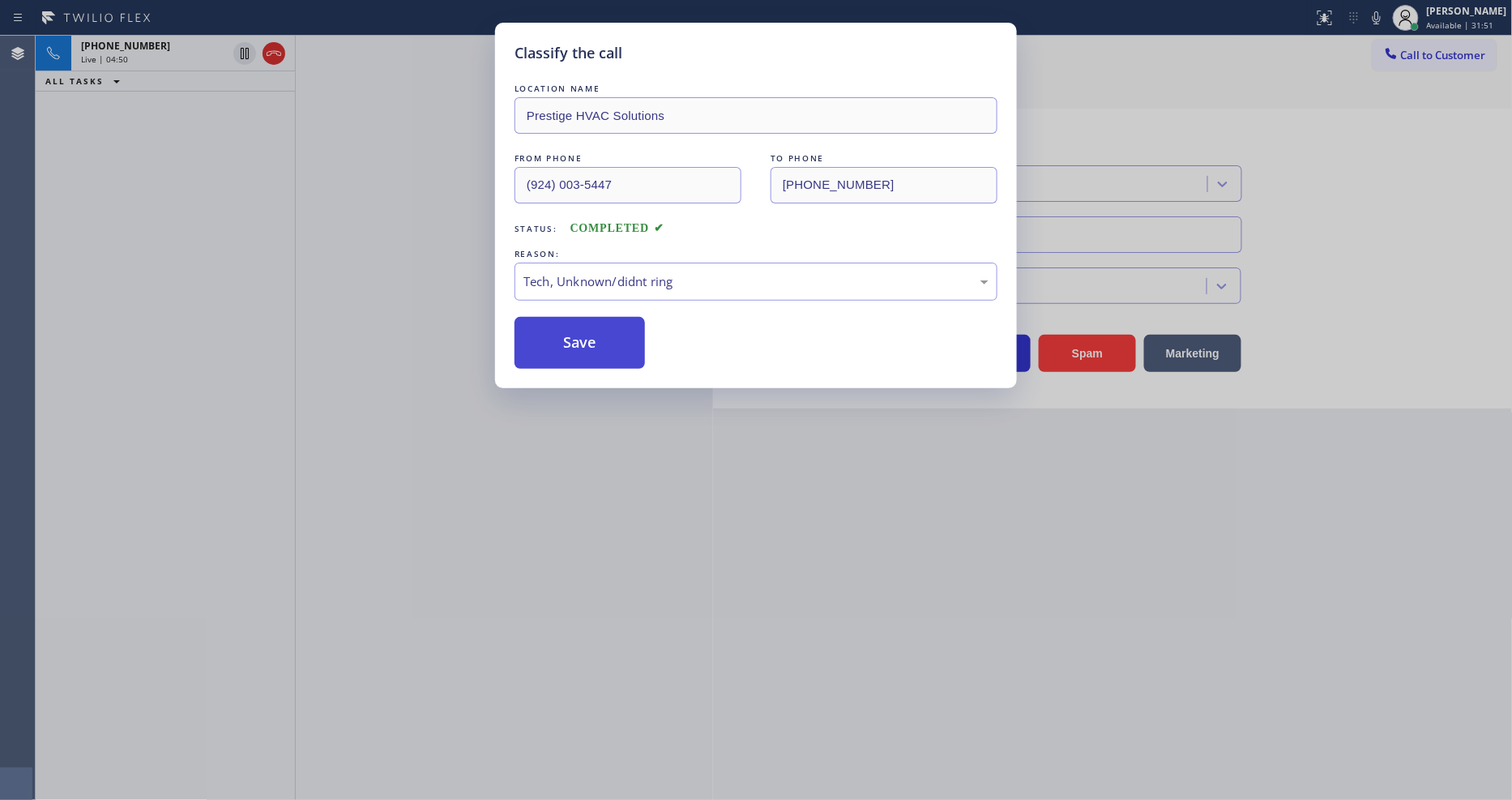
click at [602, 333] on button "Save" at bounding box center [579, 342] width 130 height 52
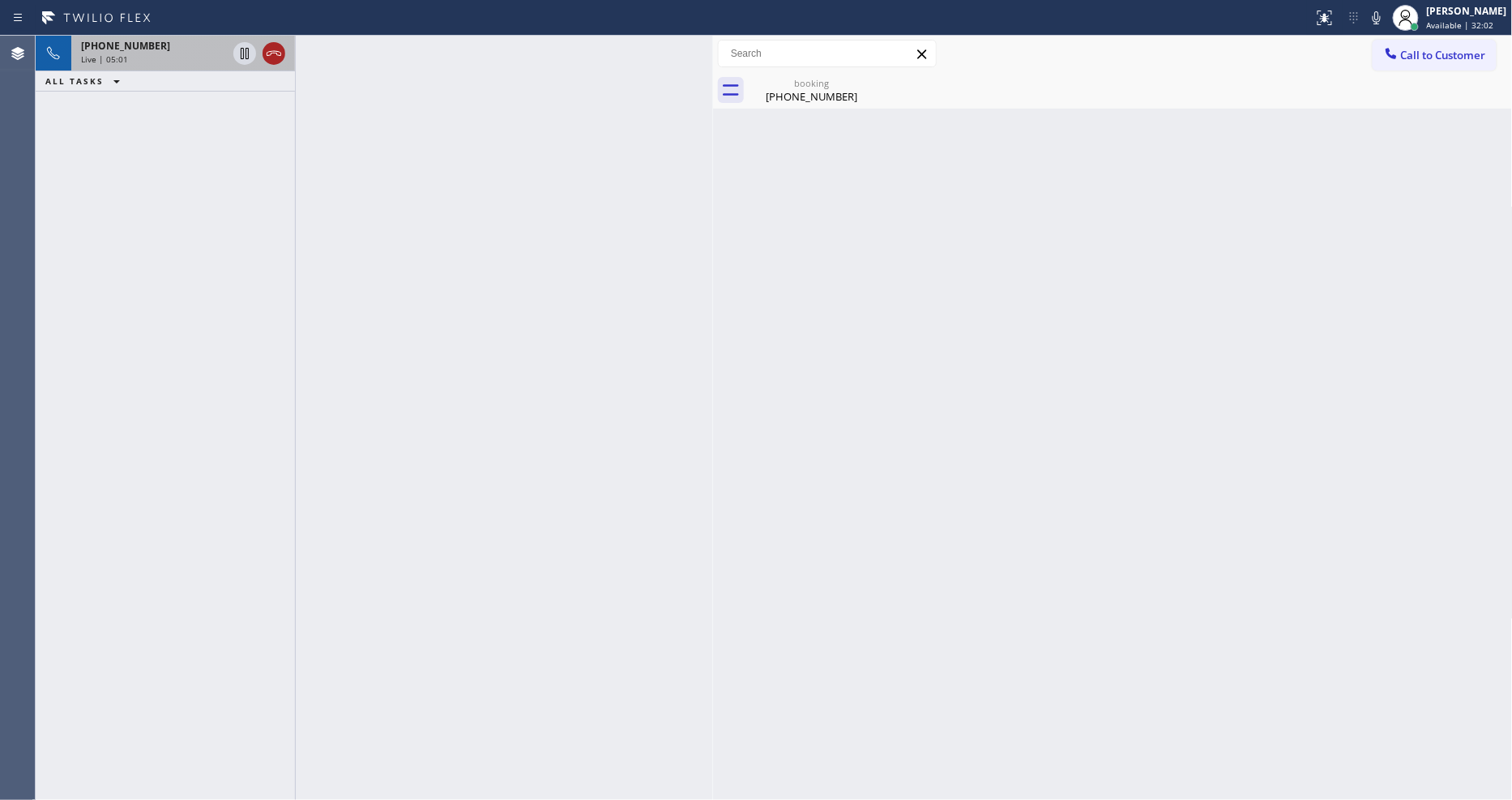
drag, startPoint x: 175, startPoint y: 53, endPoint x: 273, endPoint y: 59, distance: 98.2
click at [175, 54] on div "Live | 05:01" at bounding box center [154, 59] width 146 height 11
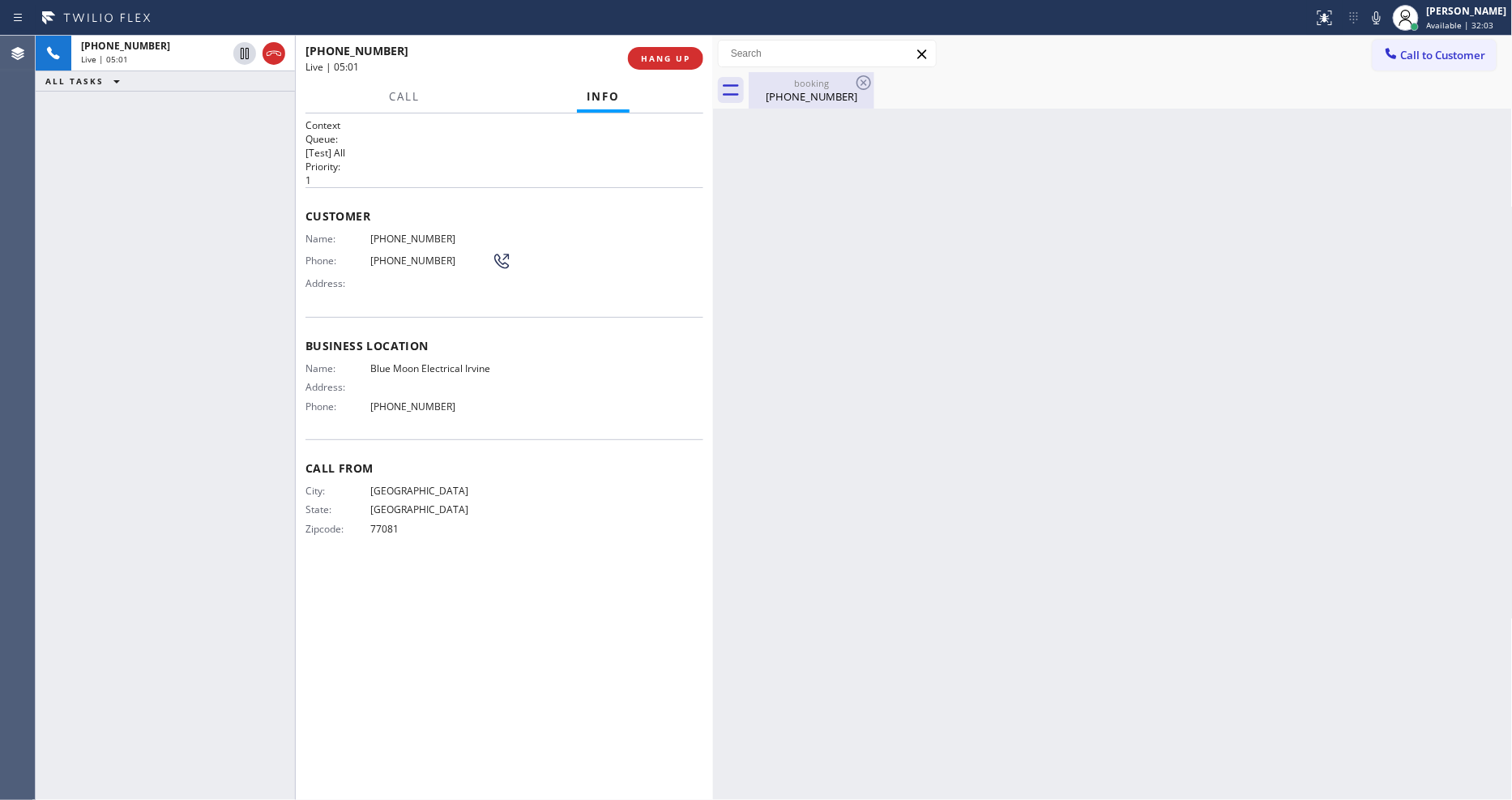
click at [774, 101] on div "[PHONE_NUMBER]" at bounding box center [811, 96] width 122 height 15
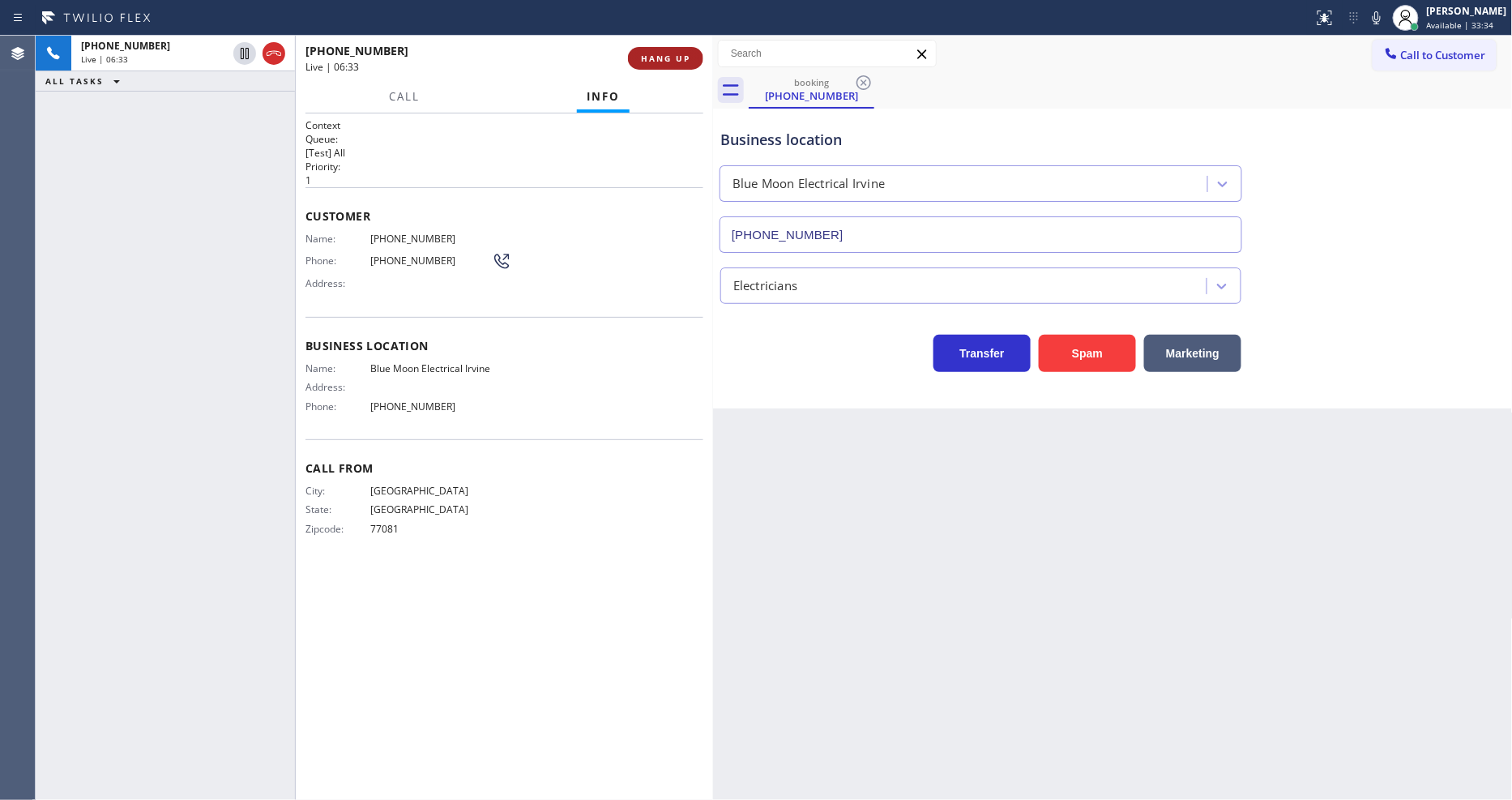
click at [646, 57] on span "HANG UP" at bounding box center [666, 58] width 50 height 11
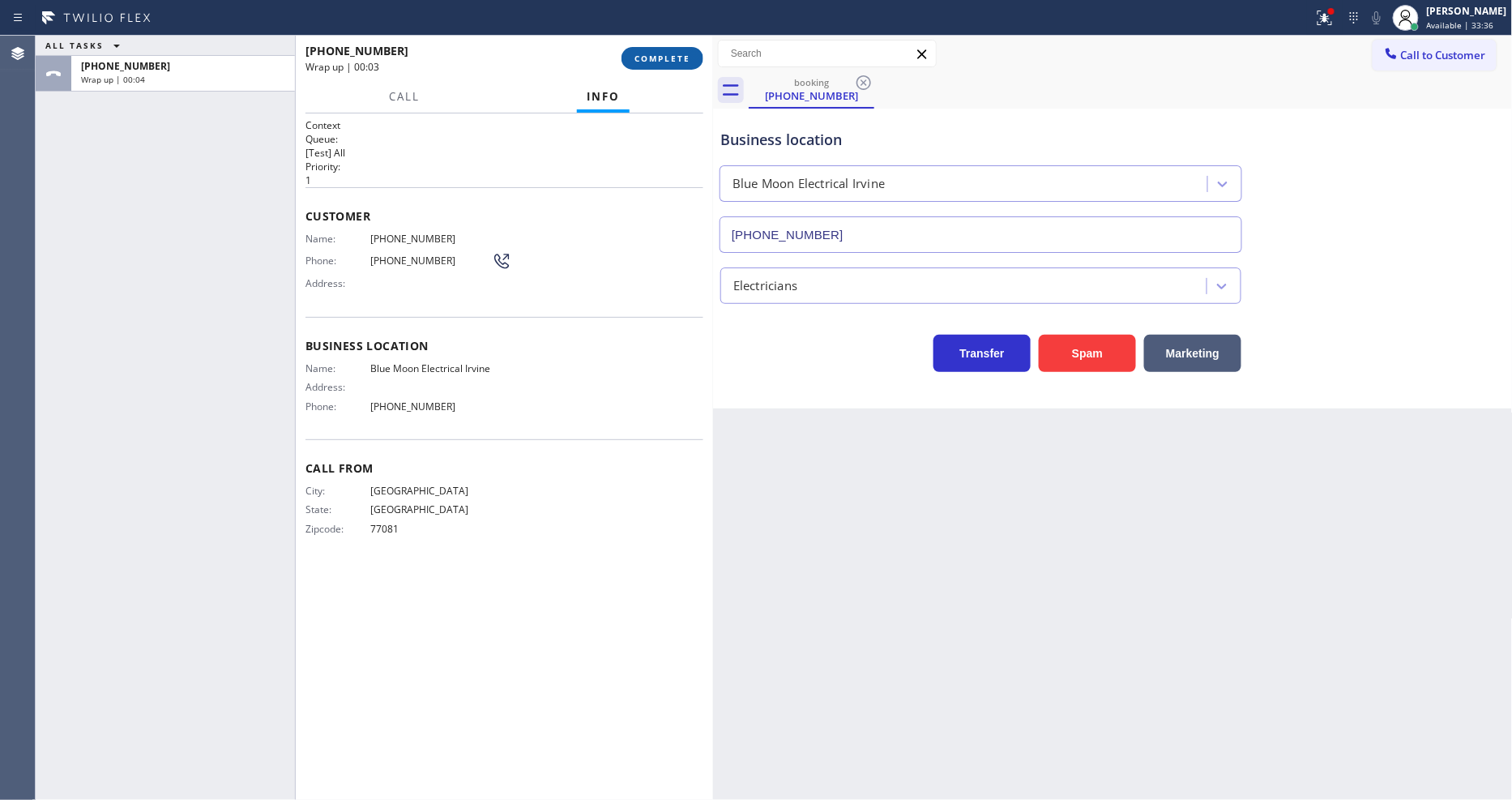
click at [673, 60] on span "COMPLETE" at bounding box center [662, 58] width 56 height 11
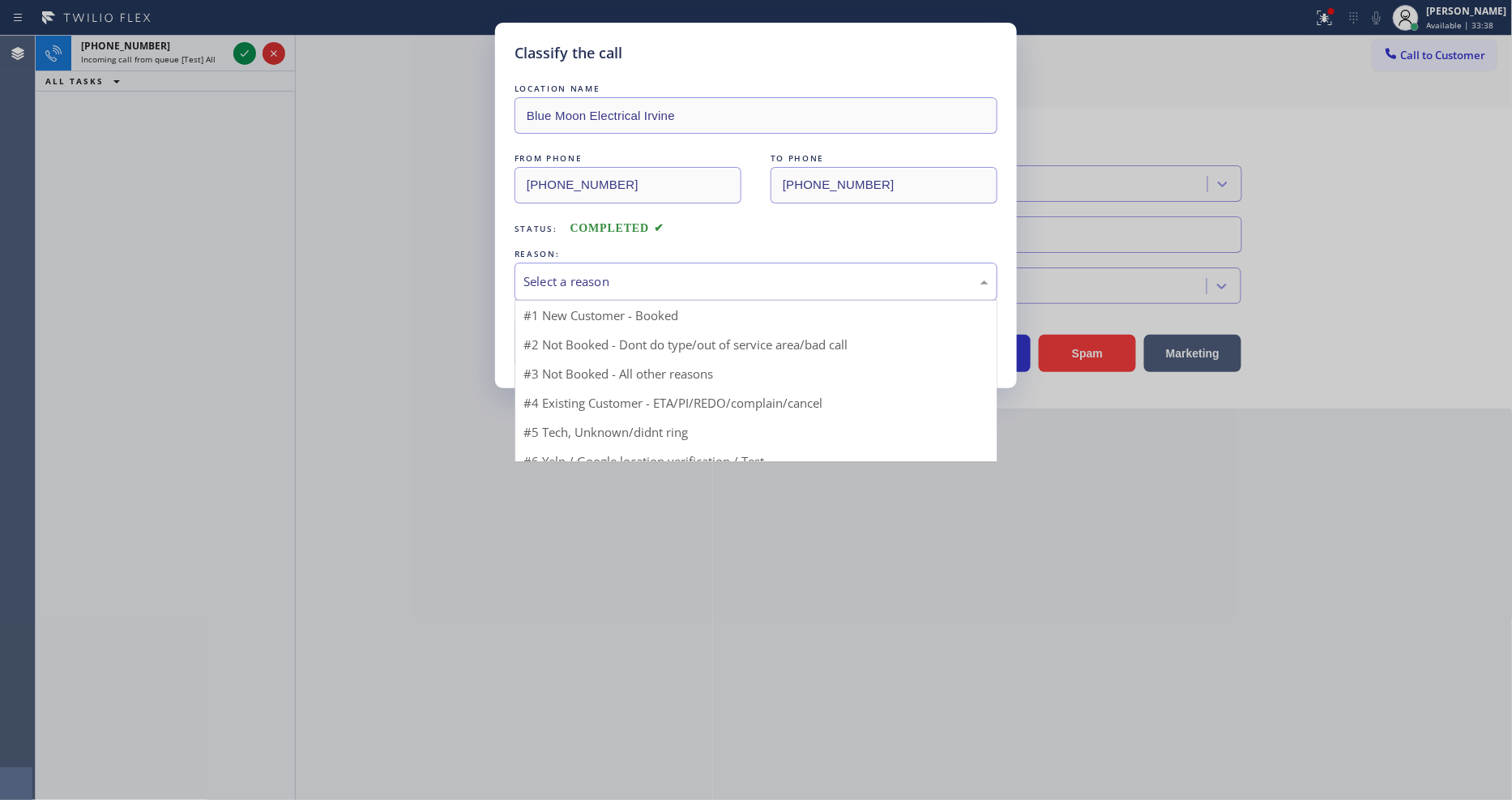
click at [603, 262] on div "Select a reason" at bounding box center [756, 281] width 482 height 38
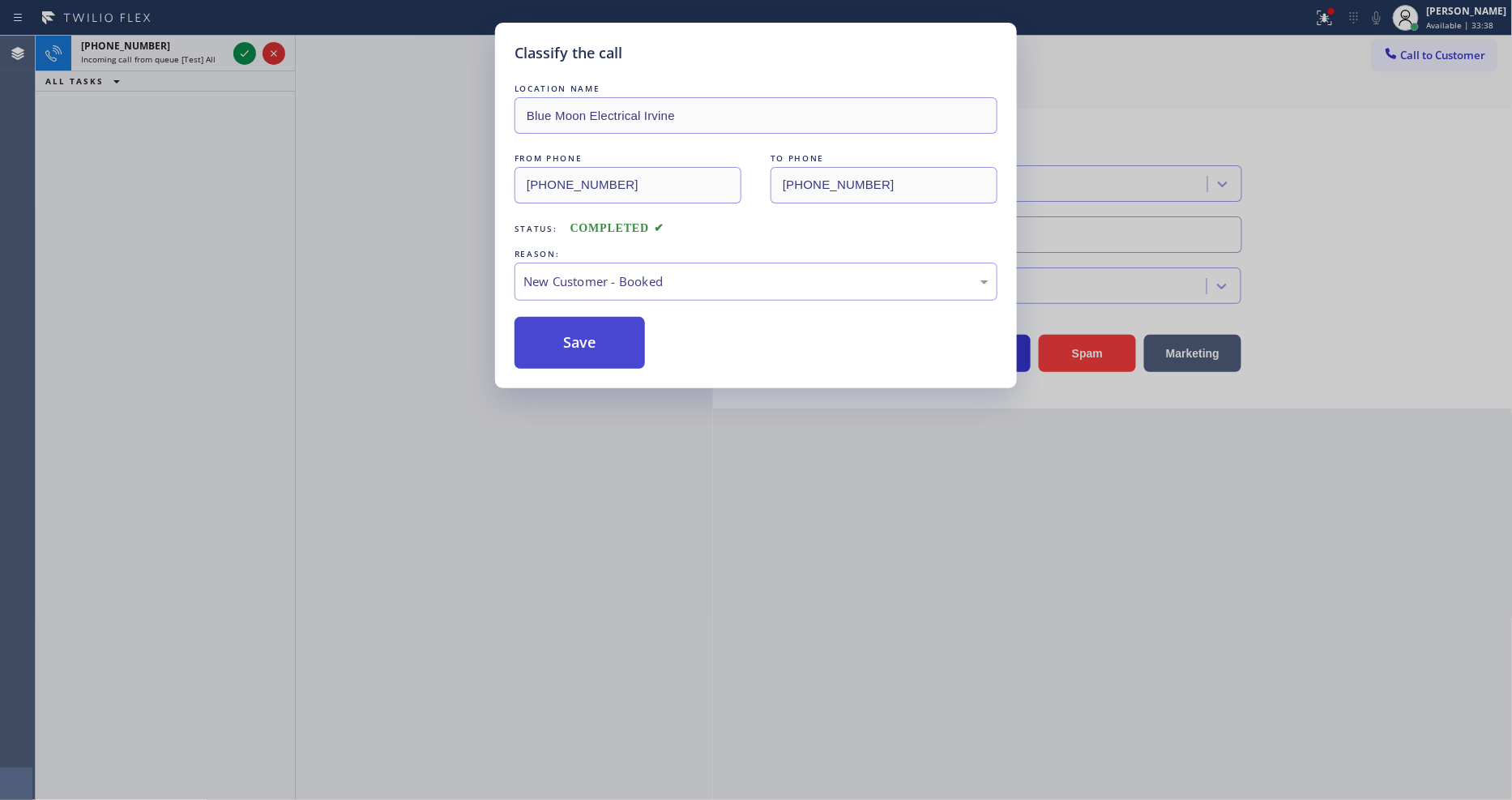
click at [594, 319] on button "Save" at bounding box center [579, 342] width 130 height 52
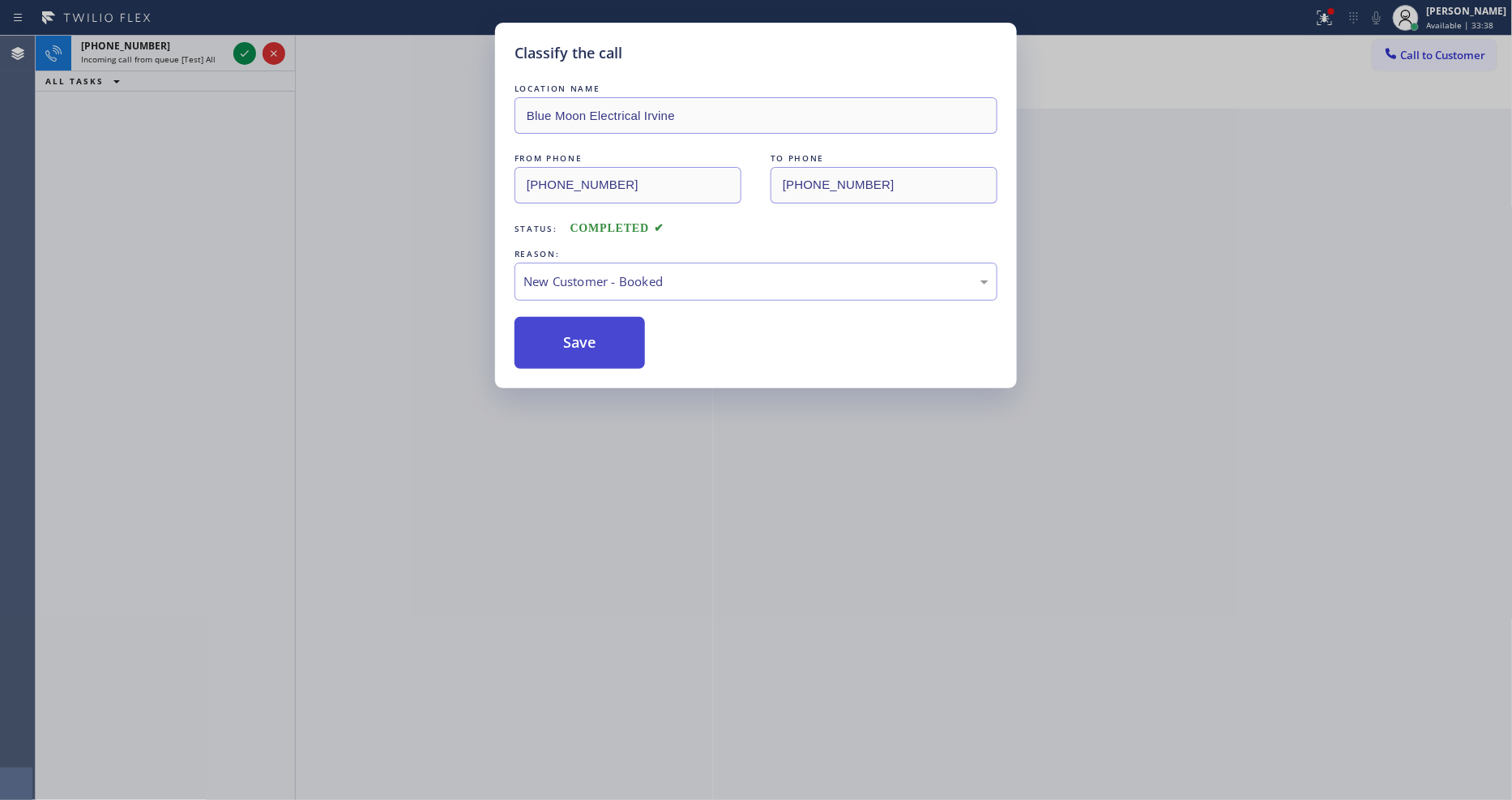
click at [594, 319] on button "Save" at bounding box center [579, 342] width 130 height 52
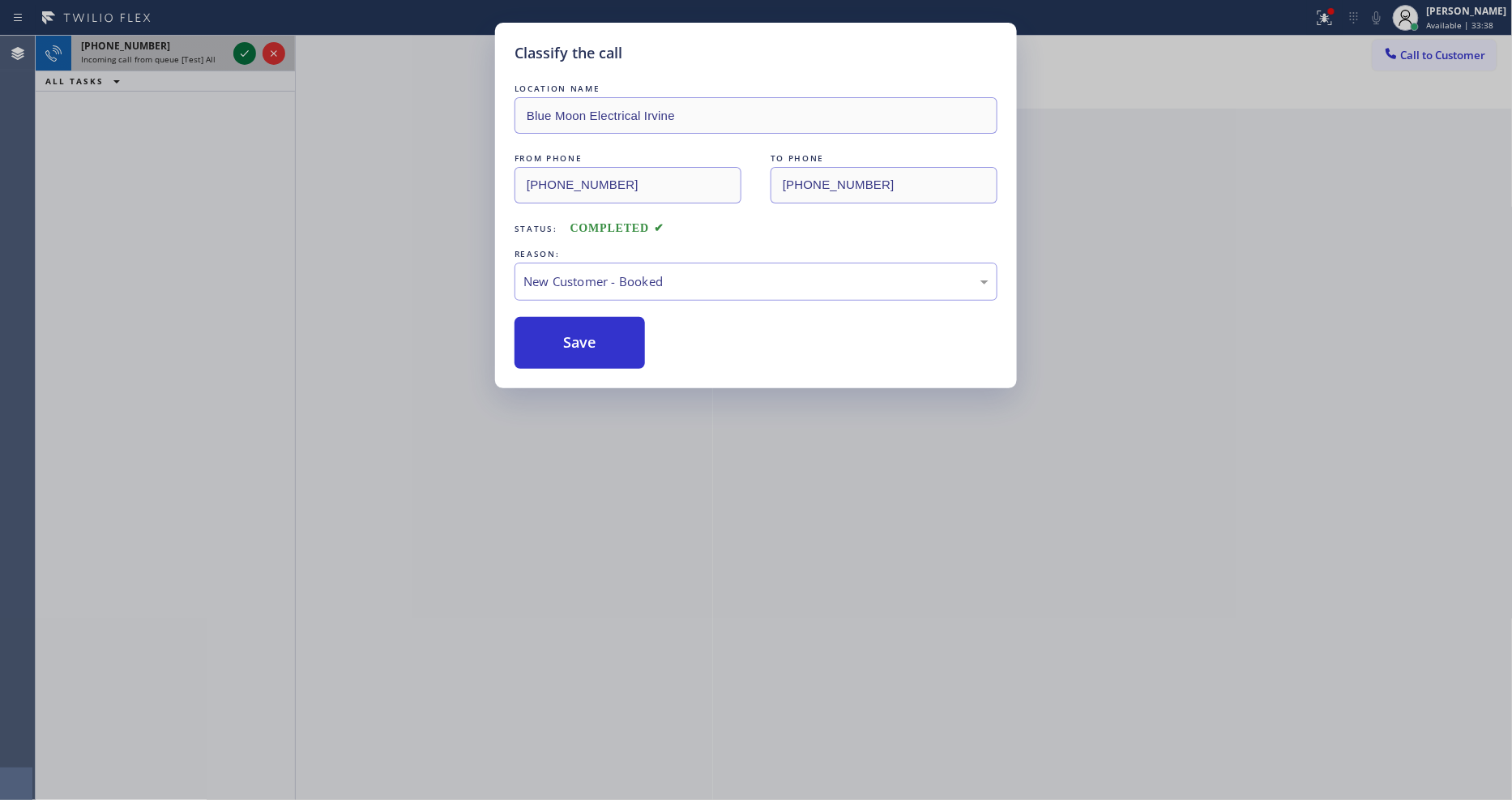
click at [243, 51] on icon at bounding box center [245, 54] width 20 height 20
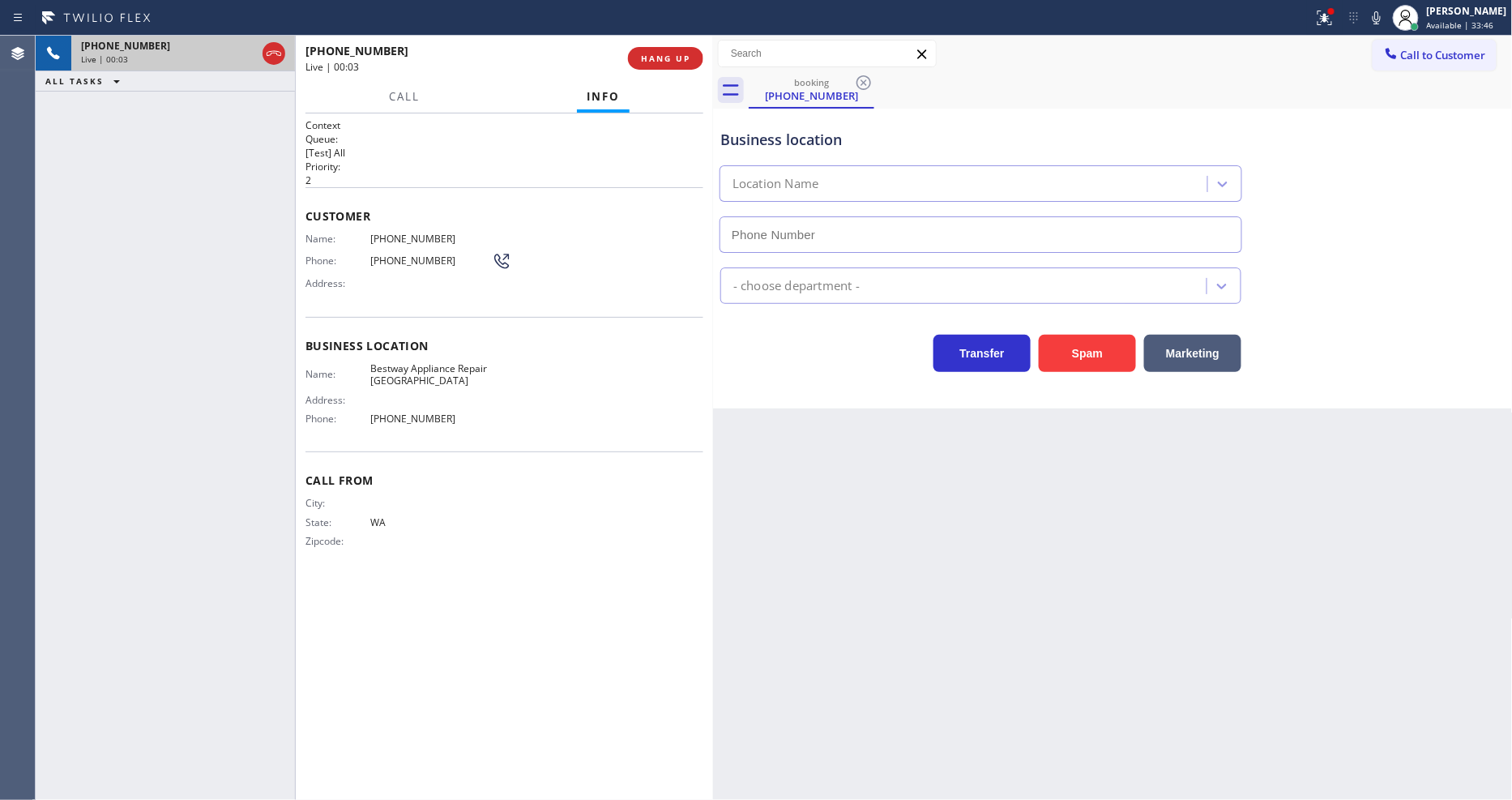
type input "[PHONE_NUMBER]"
click at [655, 58] on span "HANG UP" at bounding box center [666, 58] width 50 height 11
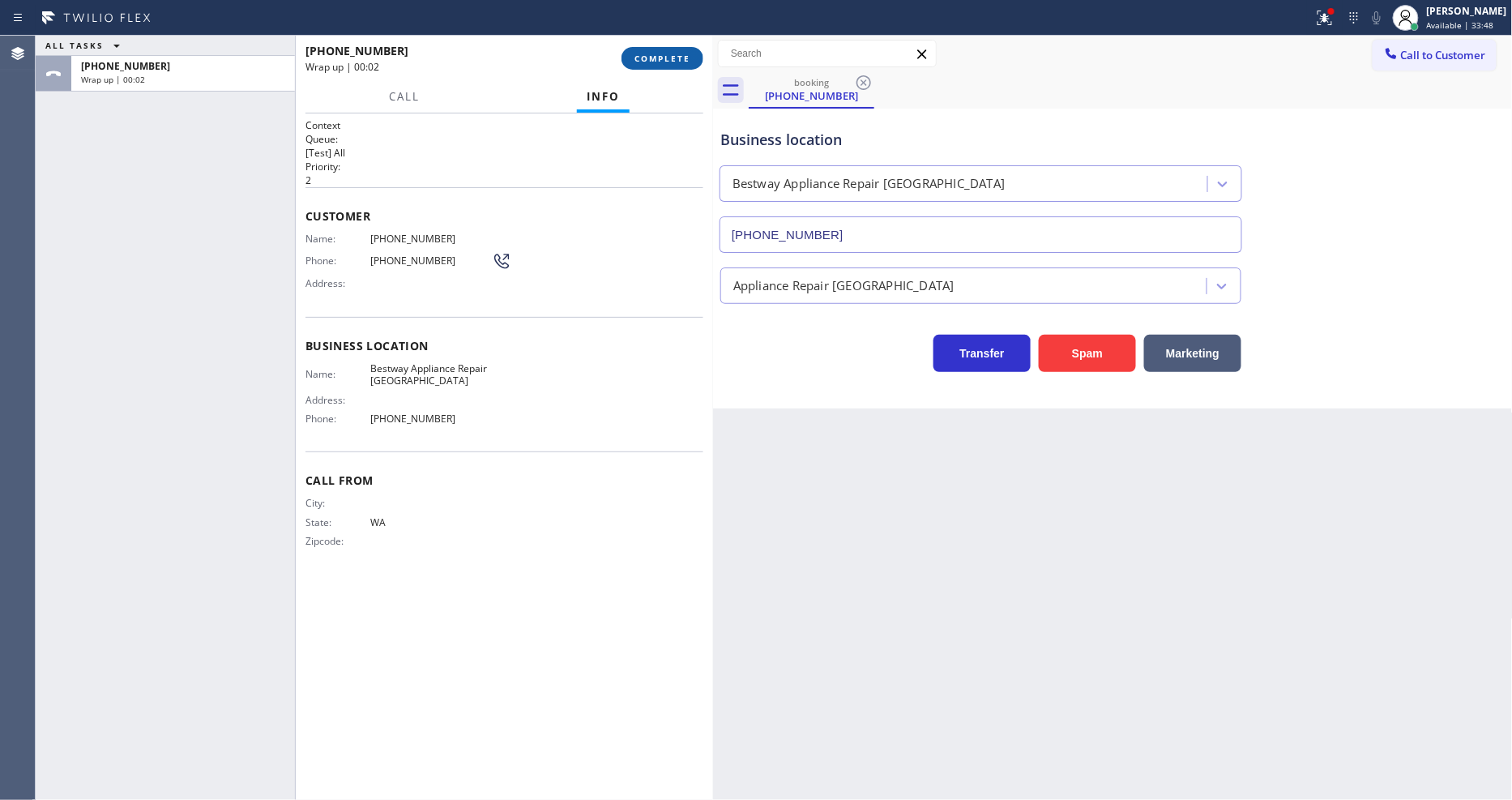
click at [655, 58] on span "COMPLETE" at bounding box center [662, 58] width 56 height 11
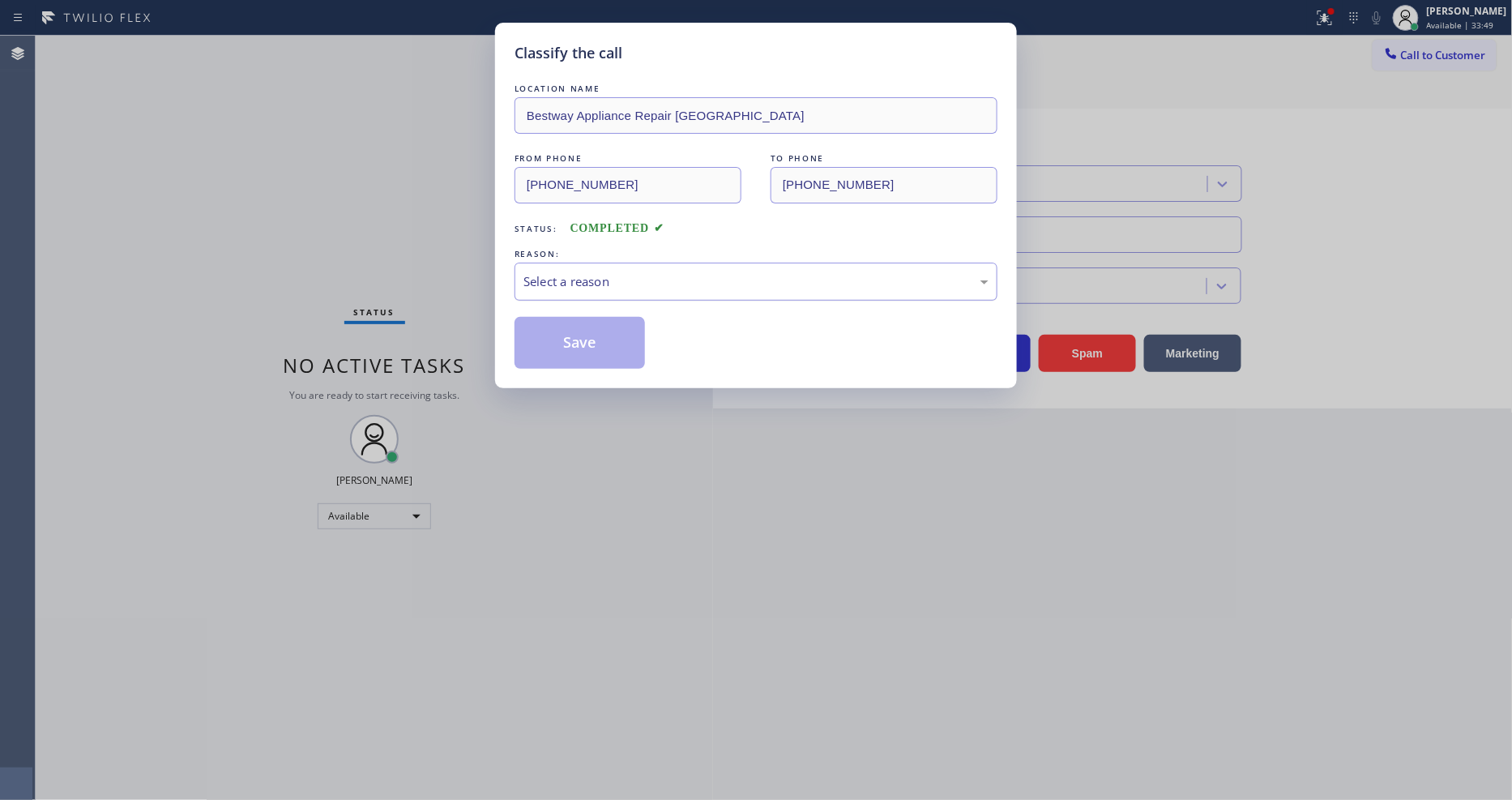
click at [615, 272] on div "Select a reason" at bounding box center [756, 281] width 466 height 19
click at [607, 327] on button "Save" at bounding box center [579, 342] width 130 height 52
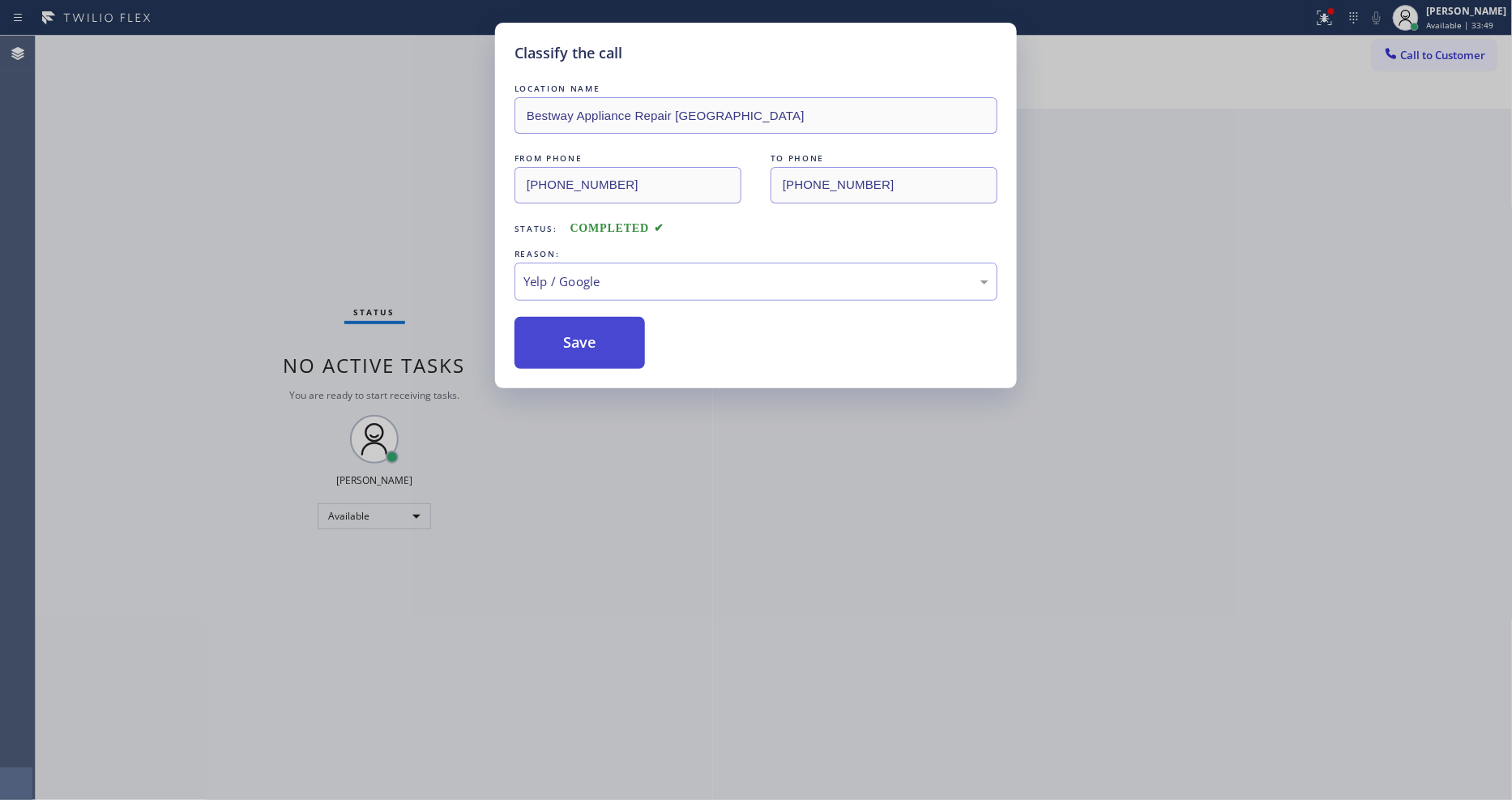
drag, startPoint x: 607, startPoint y: 327, endPoint x: 1004, endPoint y: 29, distance: 496.4
click at [608, 327] on button "Save" at bounding box center [579, 342] width 130 height 52
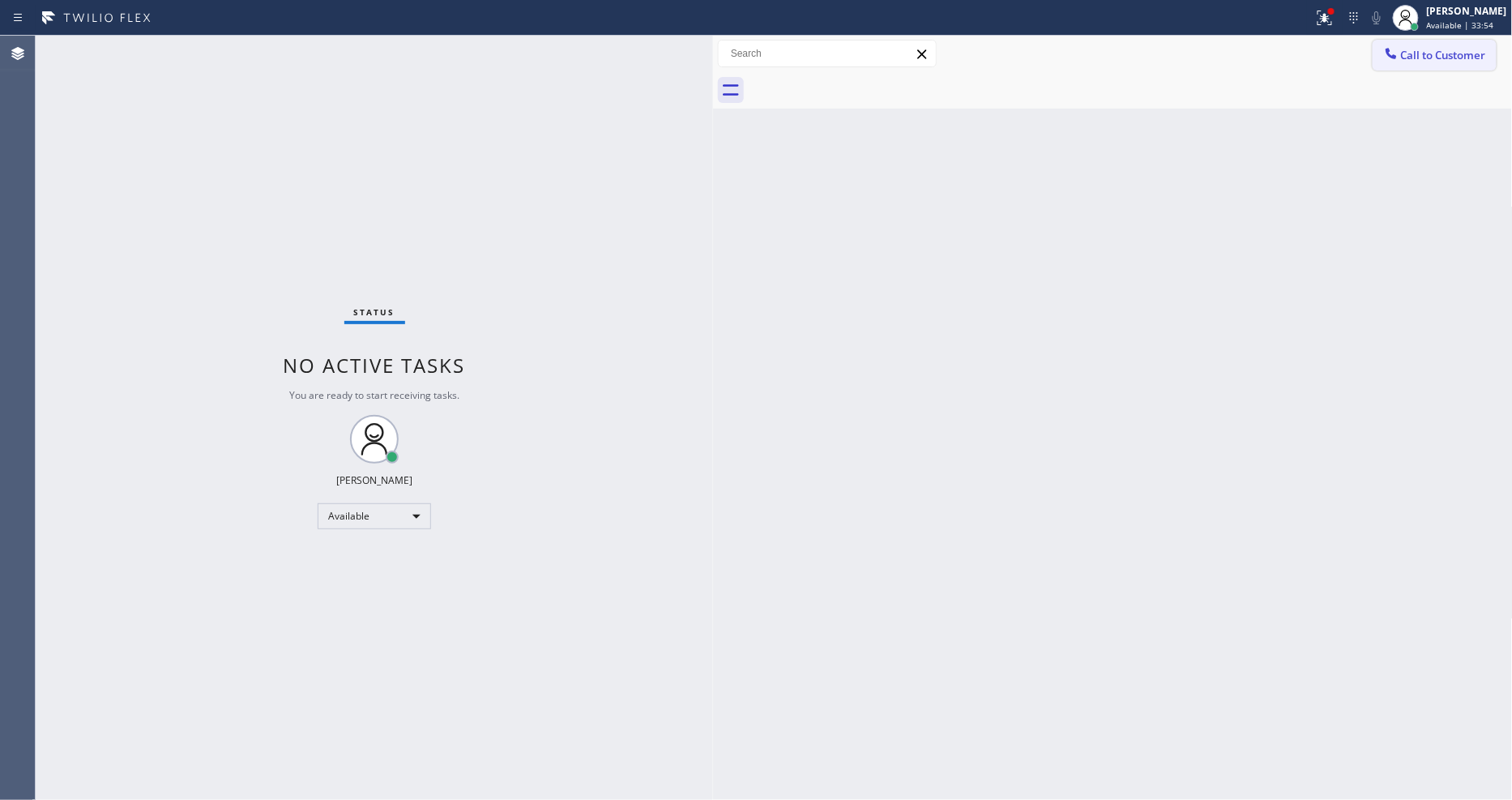
click at [1361, 67] on button "Call to Customer" at bounding box center [1435, 55] width 124 height 31
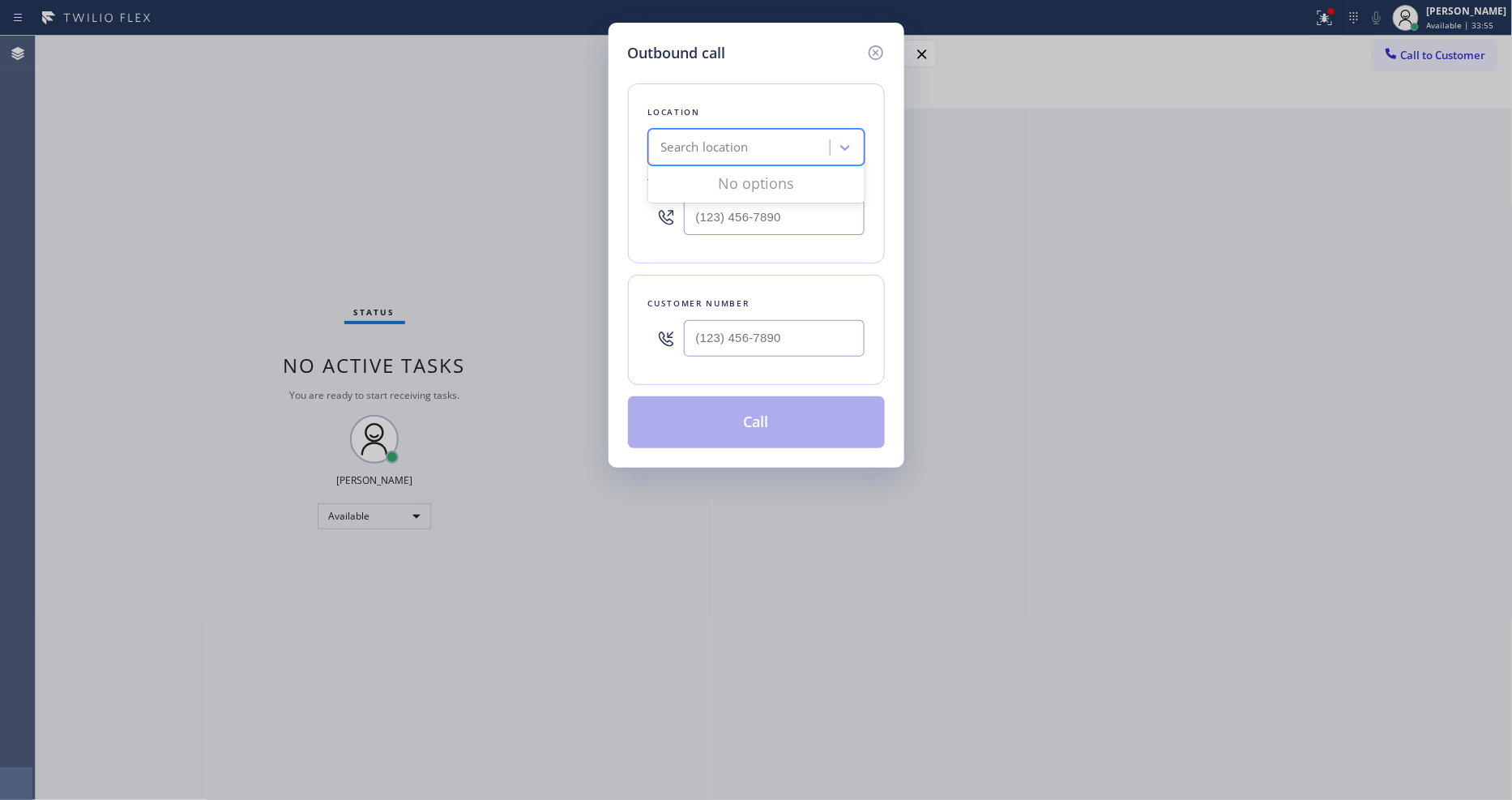
click at [790, 139] on div "Search location" at bounding box center [742, 148] width 177 height 29
paste input "Repair SubZero [GEOGRAPHIC_DATA]"
type input "Repair SubZero [GEOGRAPHIC_DATA]"
click at [751, 171] on div "Repair SubZero [GEOGRAPHIC_DATA]" at bounding box center [756, 190] width 216 height 46
type input "[PHONE_NUMBER]"
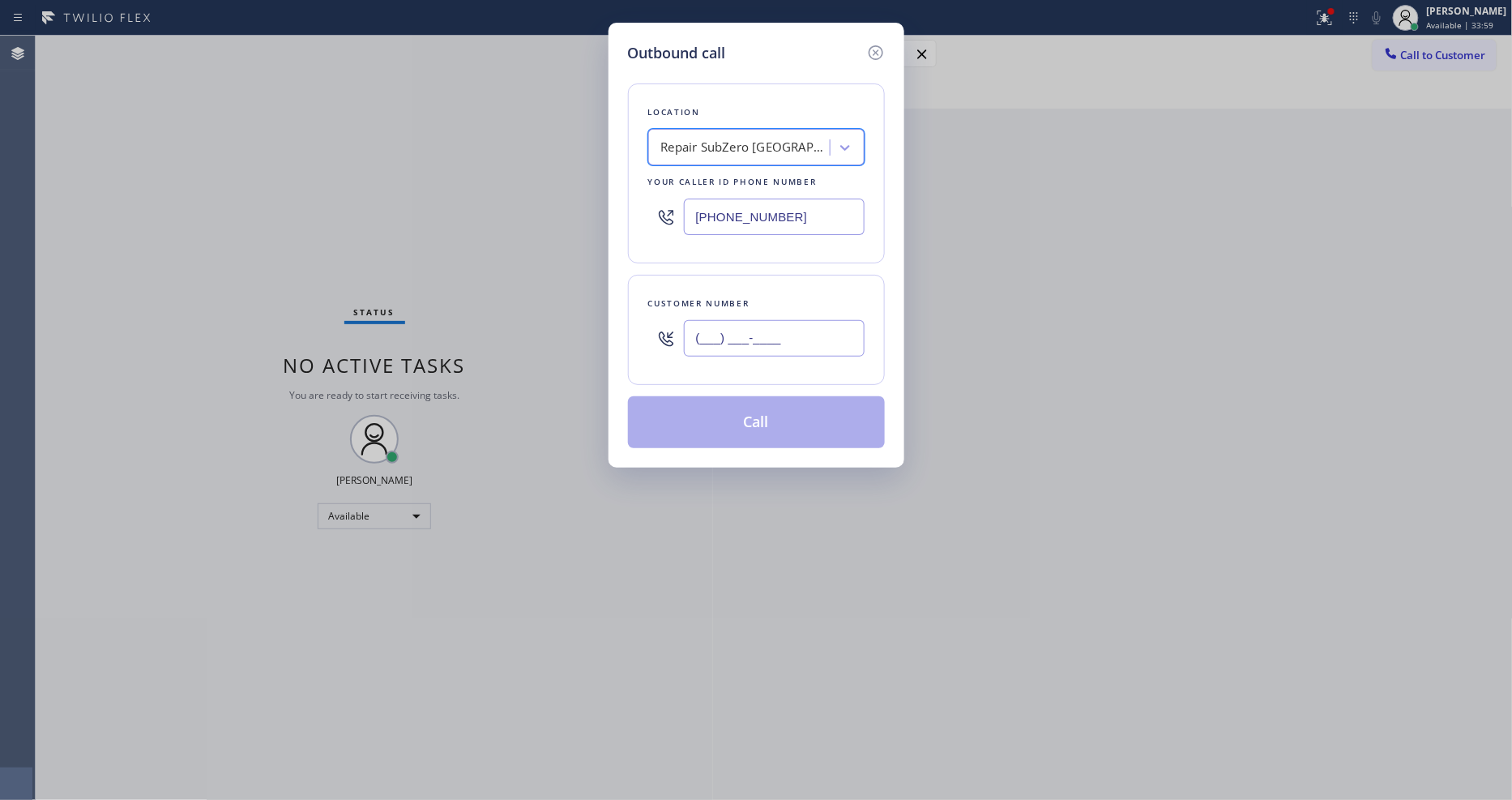
click at [725, 331] on input "(___) ___-____" at bounding box center [774, 337] width 181 height 37
paste input "646) 685-4341"
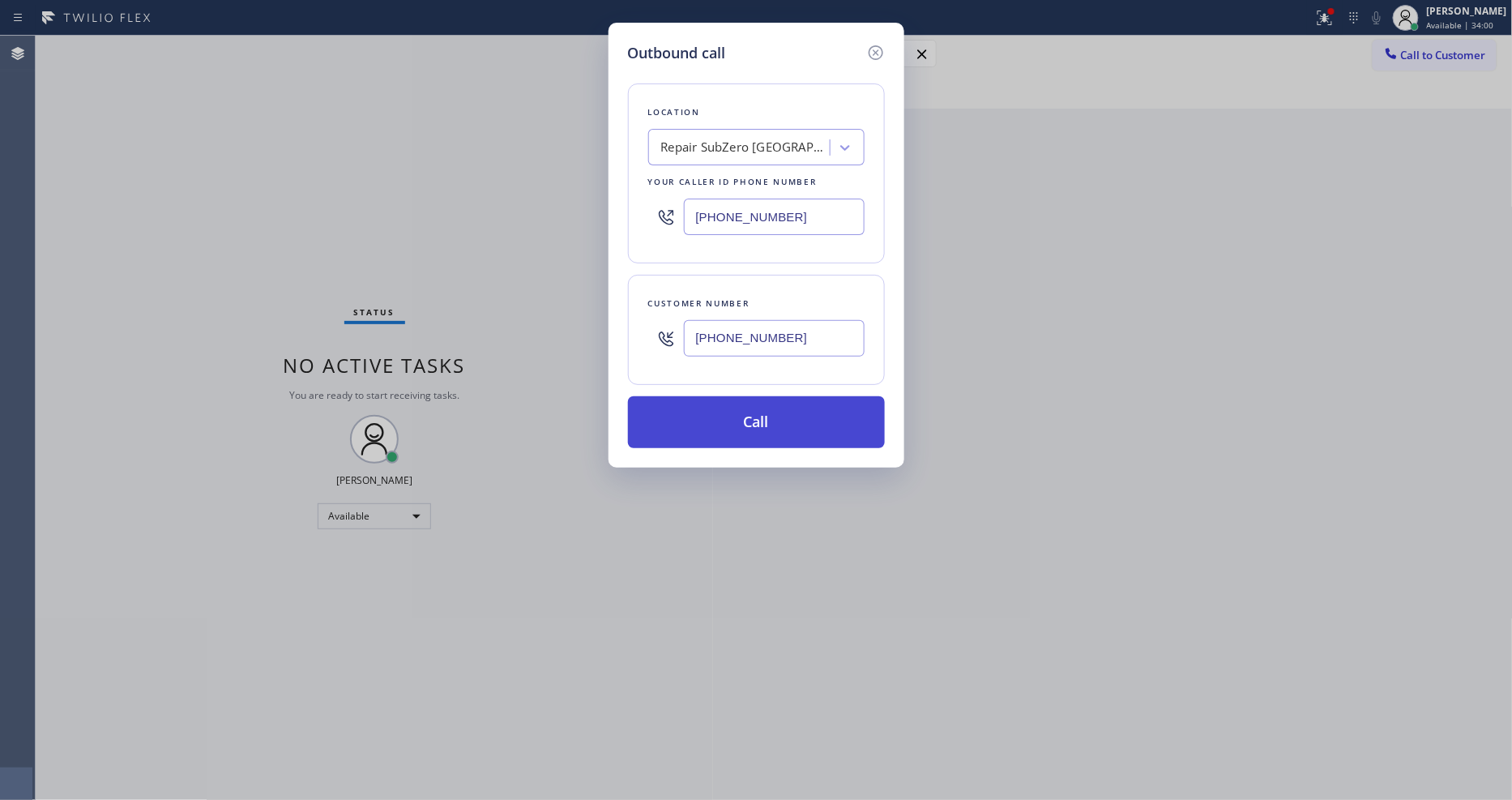
type input "[PHONE_NUMBER]"
drag, startPoint x: 713, startPoint y: 417, endPoint x: 606, endPoint y: 271, distance: 181.0
click at [712, 417] on button "Call" at bounding box center [756, 422] width 257 height 52
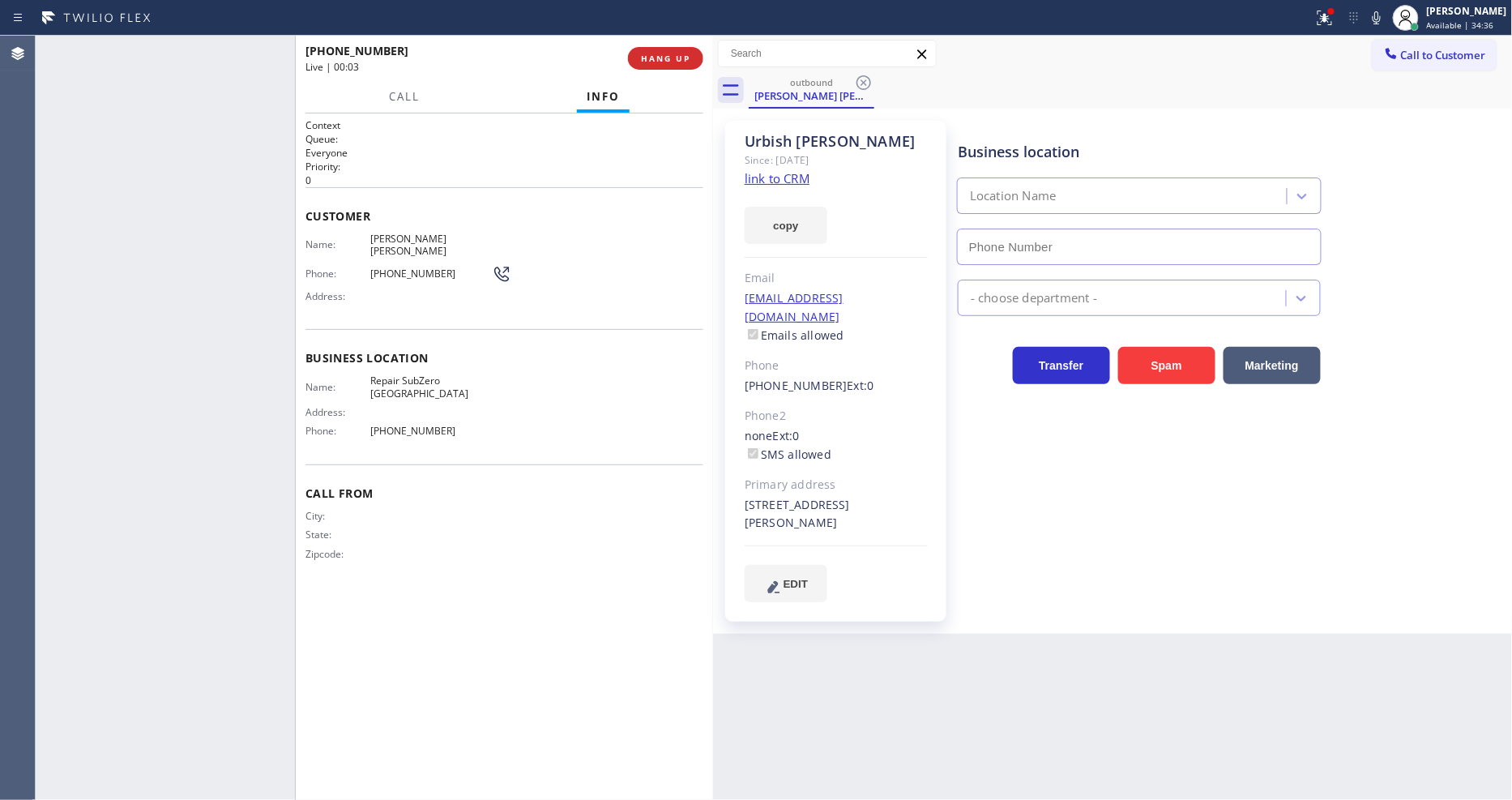
type input "[PHONE_NUMBER]"
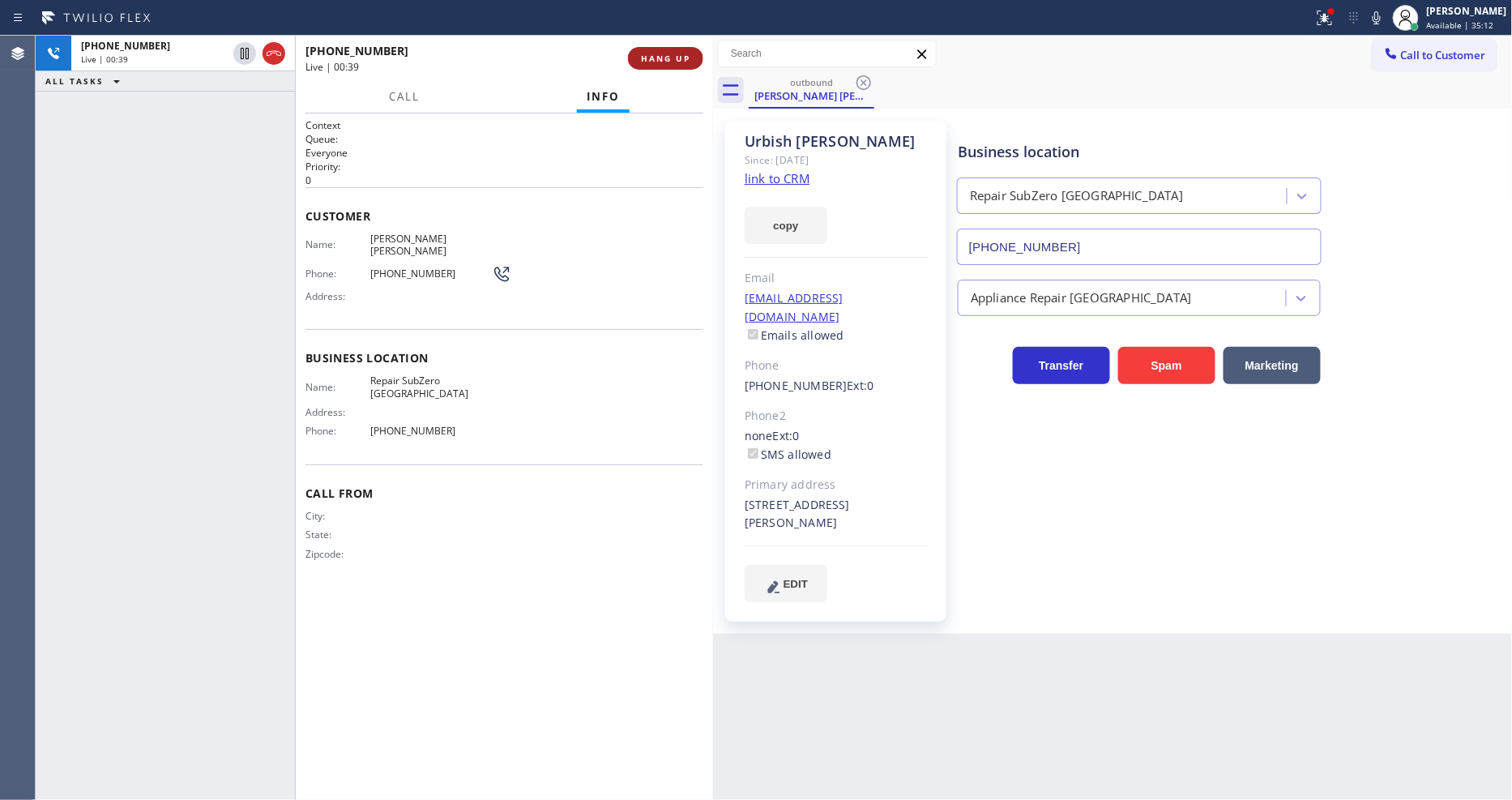
click at [650, 64] on span "HANG UP" at bounding box center [666, 58] width 50 height 11
click at [650, 63] on span "COMPLETE" at bounding box center [662, 58] width 56 height 11
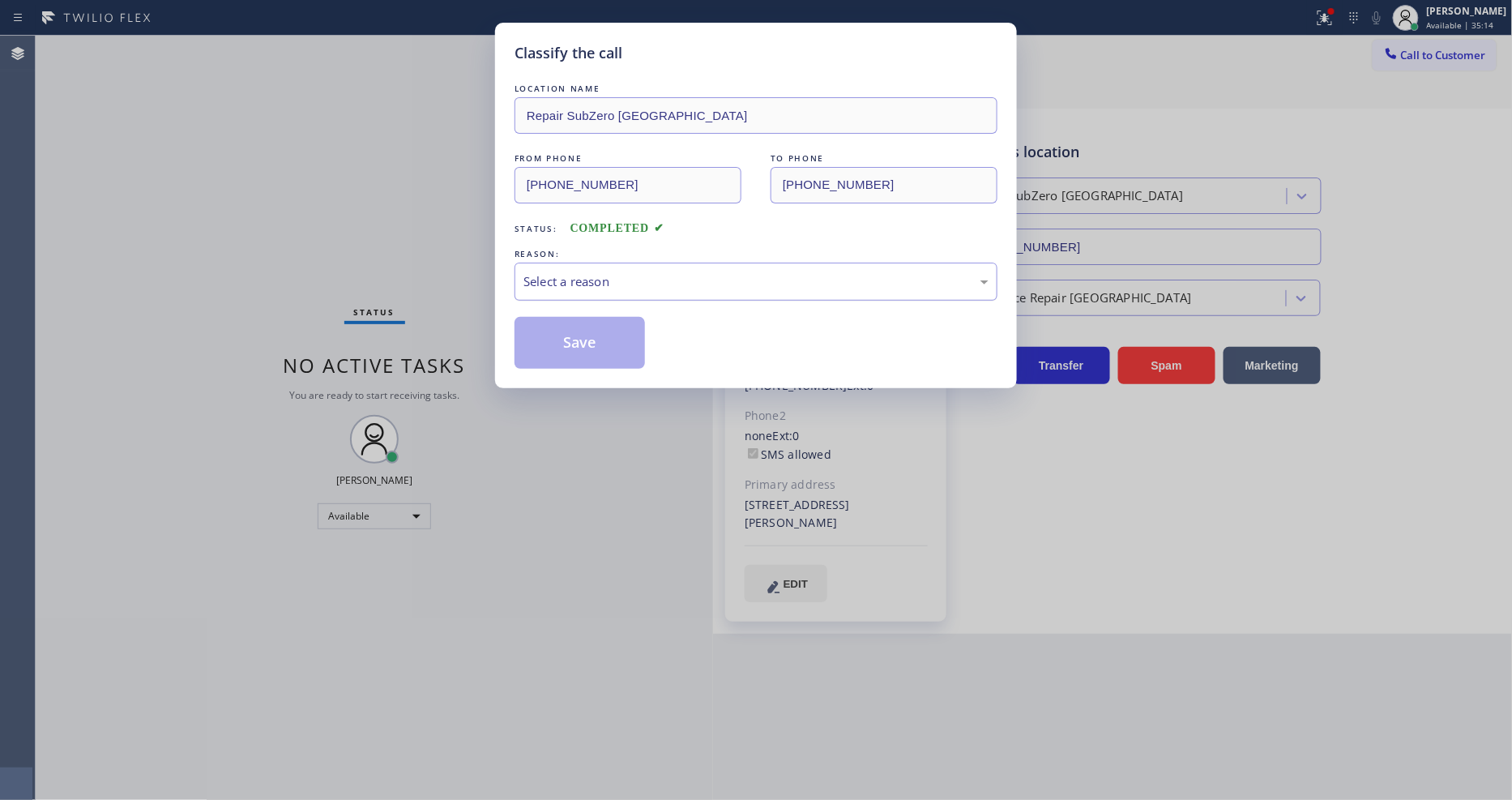
click at [588, 280] on div "Select a reason" at bounding box center [756, 281] width 466 height 19
click at [594, 346] on button "Save" at bounding box center [579, 342] width 130 height 52
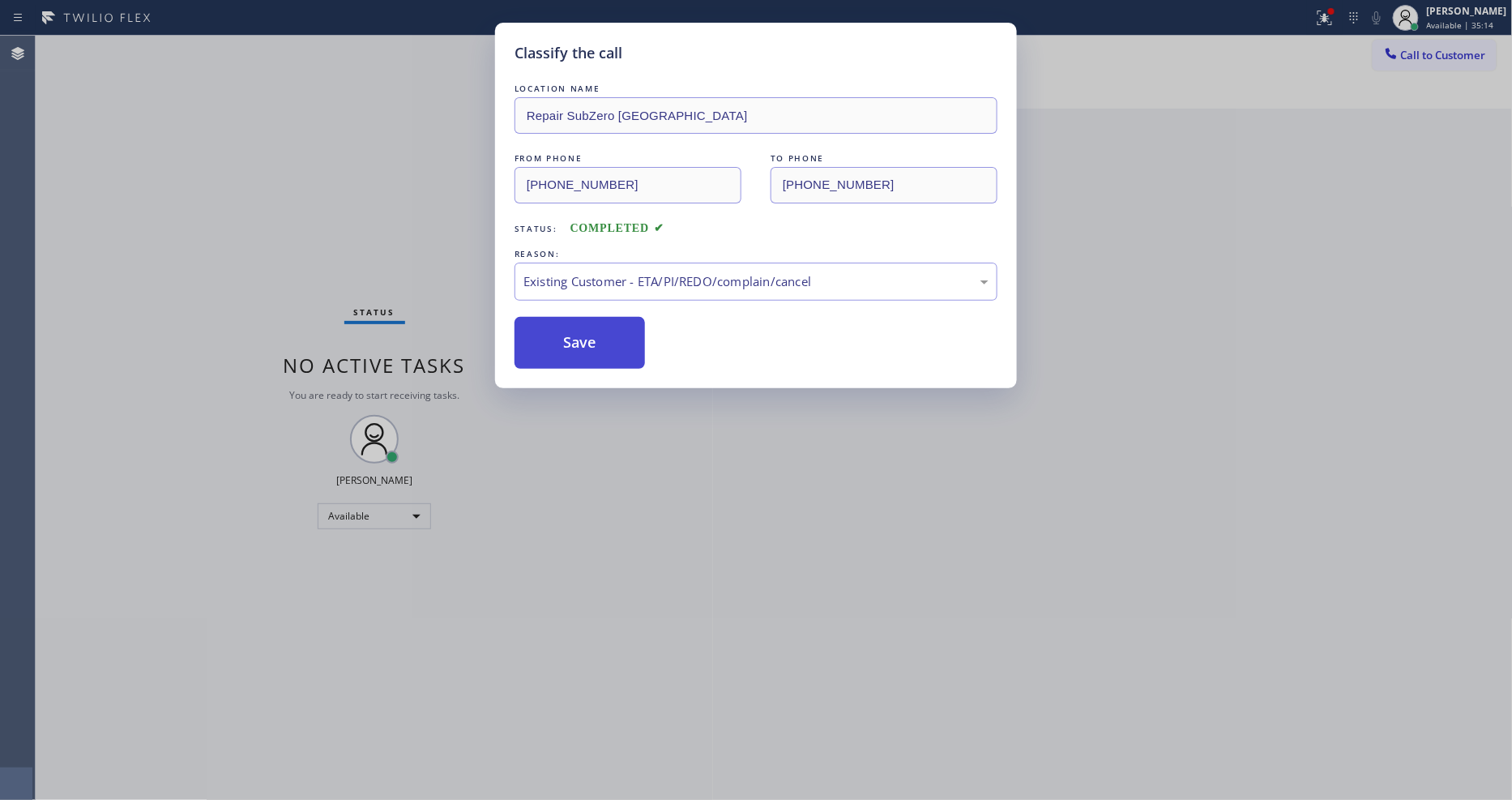
click at [594, 346] on button "Save" at bounding box center [579, 342] width 130 height 52
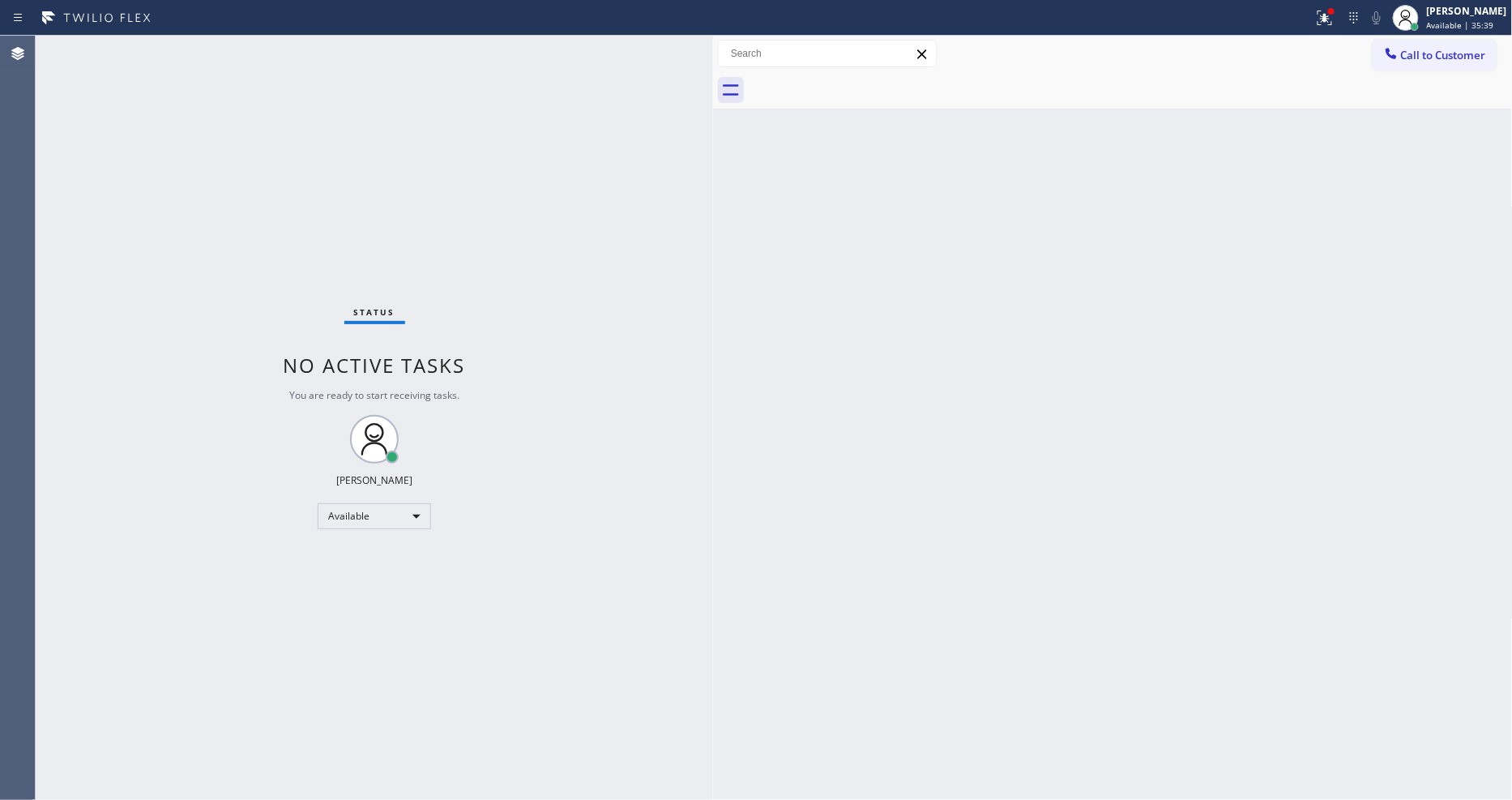
drag, startPoint x: 143, startPoint y: 321, endPoint x: 452, endPoint y: 708, distance: 495.2
click at [148, 321] on div "Status No active tasks You are ready to start receiving tasks. [PERSON_NAME] Av…" at bounding box center [374, 418] width 677 height 764
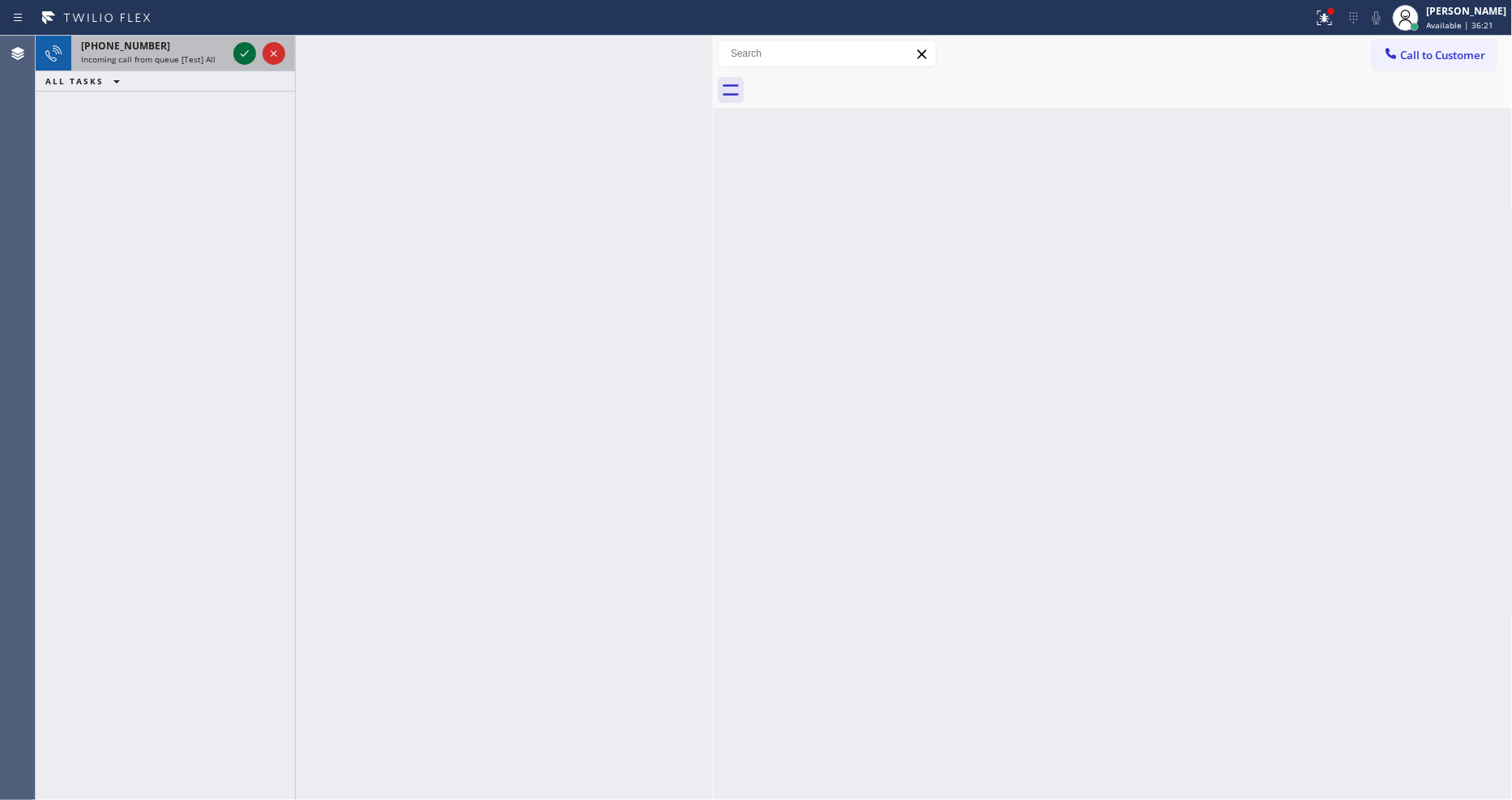
click at [246, 51] on icon at bounding box center [245, 54] width 20 height 20
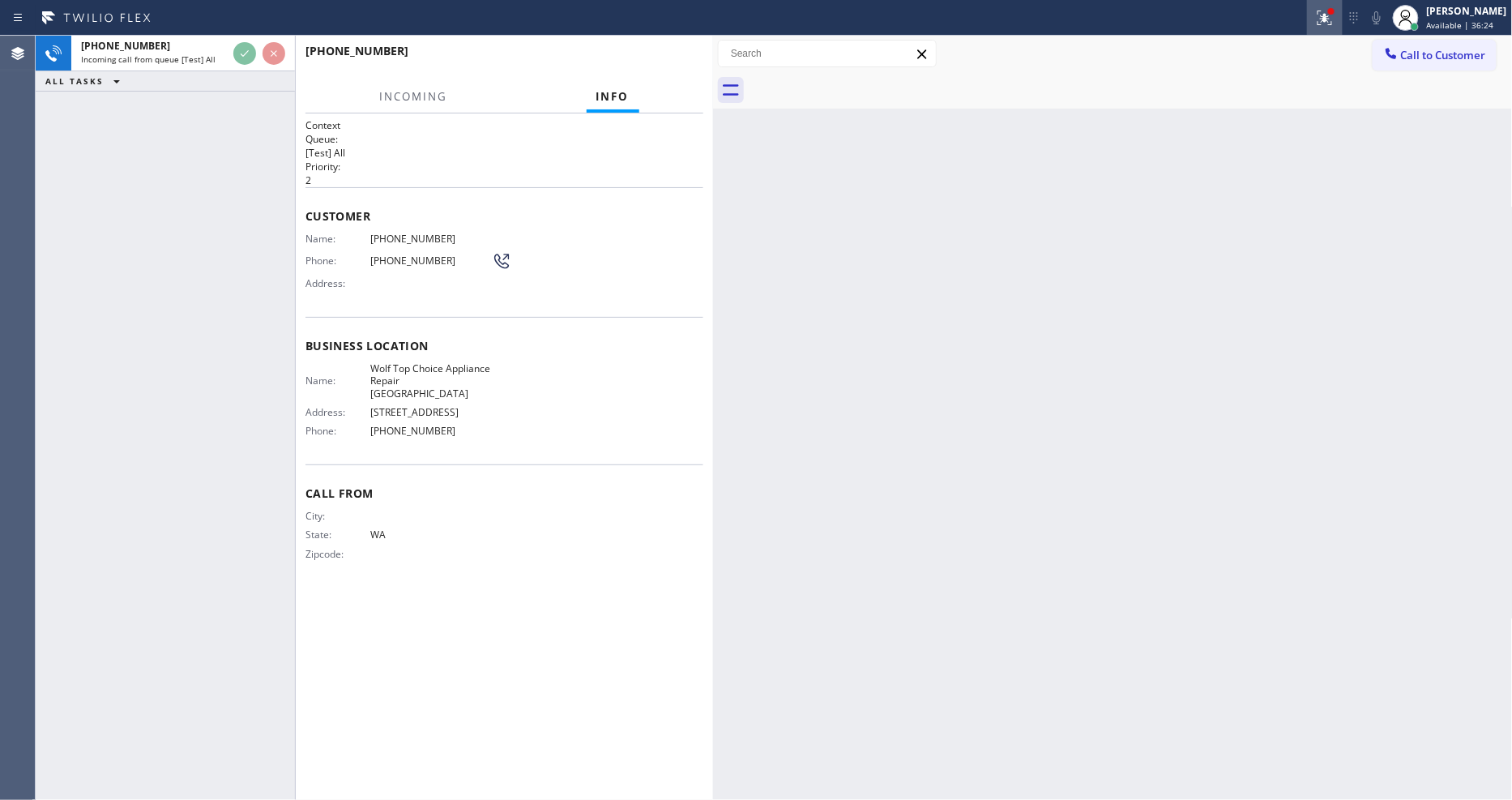
click at [1331, 15] on icon at bounding box center [1325, 18] width 20 height 20
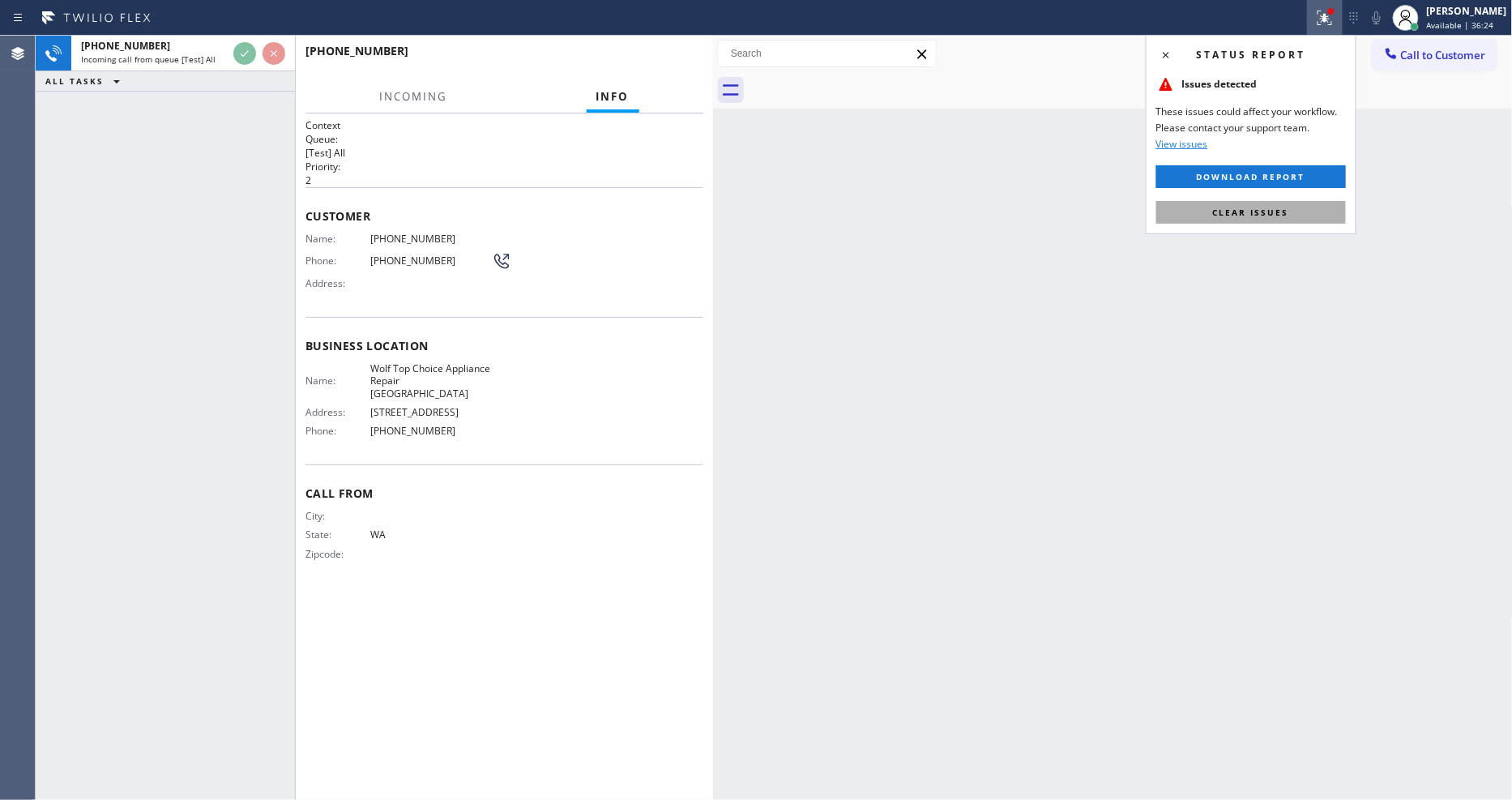
click at [1275, 211] on span "Clear issues" at bounding box center [1251, 211] width 76 height 11
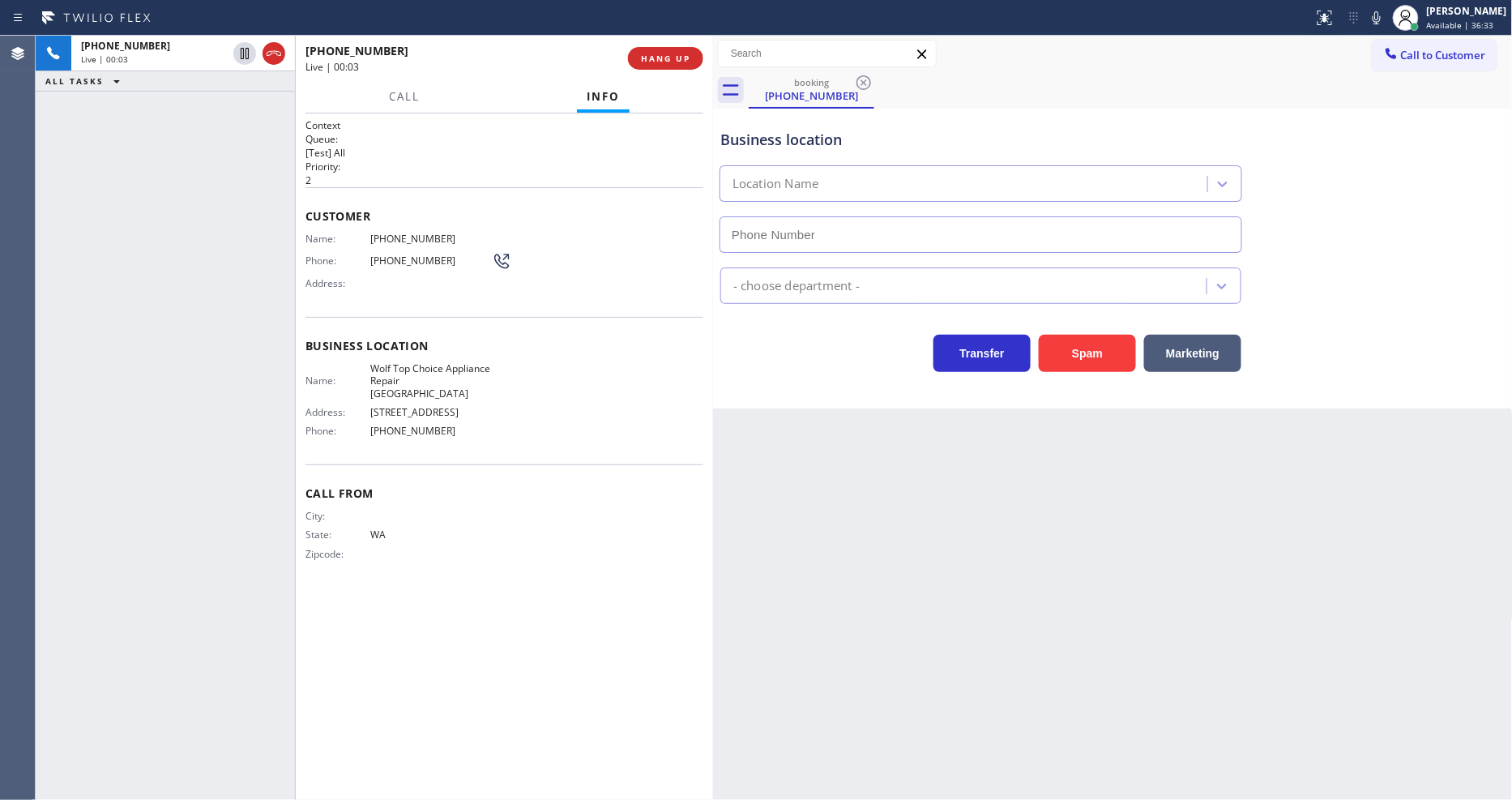
type input "[PHONE_NUMBER]"
click at [689, 43] on div "[PHONE_NUMBER] Live | 00:09 HANG UP" at bounding box center [504, 59] width 398 height 42
click at [685, 54] on span "HANG UP" at bounding box center [666, 58] width 50 height 11
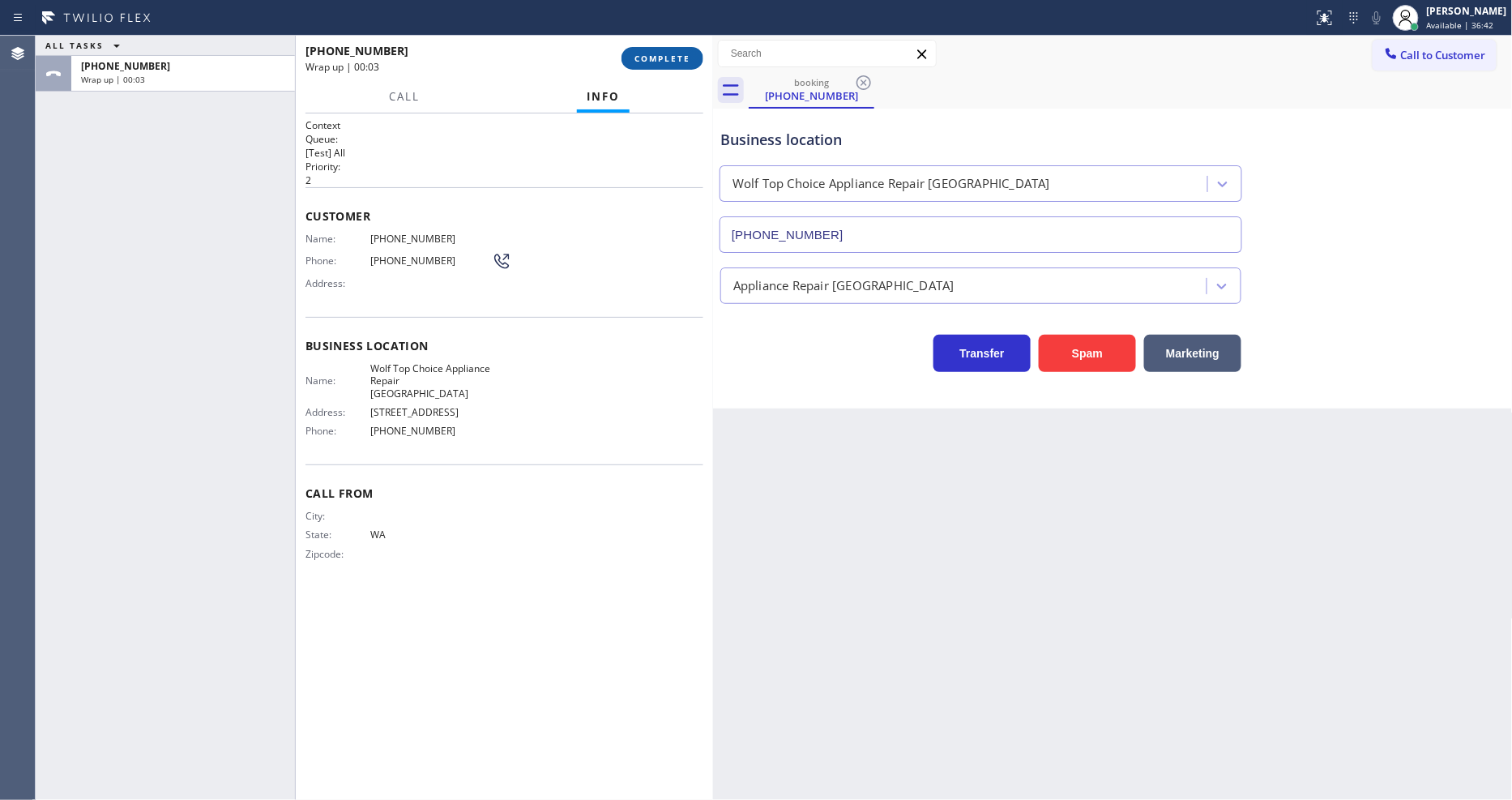
click at [685, 54] on span "COMPLETE" at bounding box center [662, 58] width 56 height 11
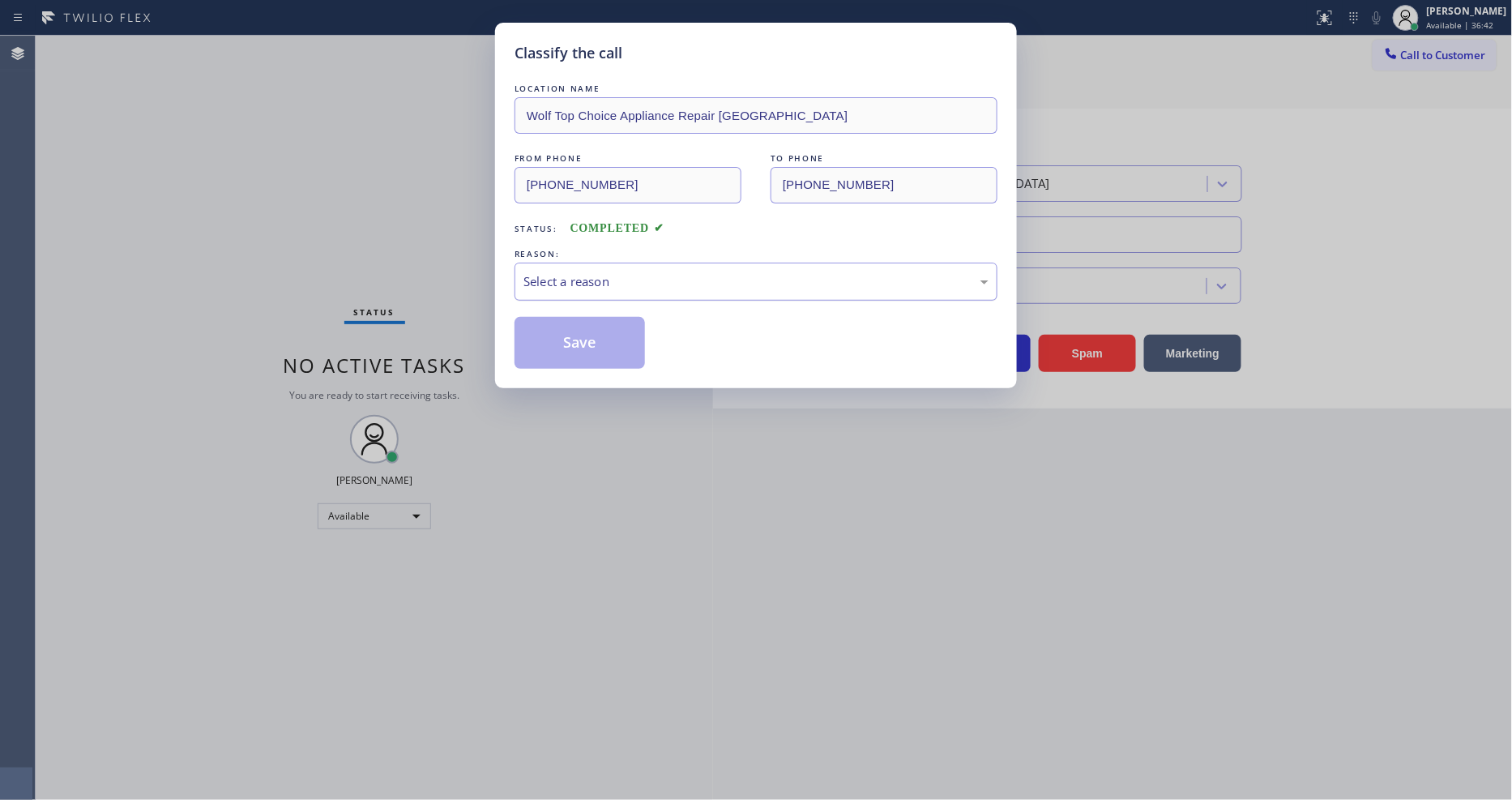
click at [620, 277] on div "Select a reason" at bounding box center [756, 281] width 466 height 19
click at [600, 346] on button "Save" at bounding box center [579, 342] width 130 height 52
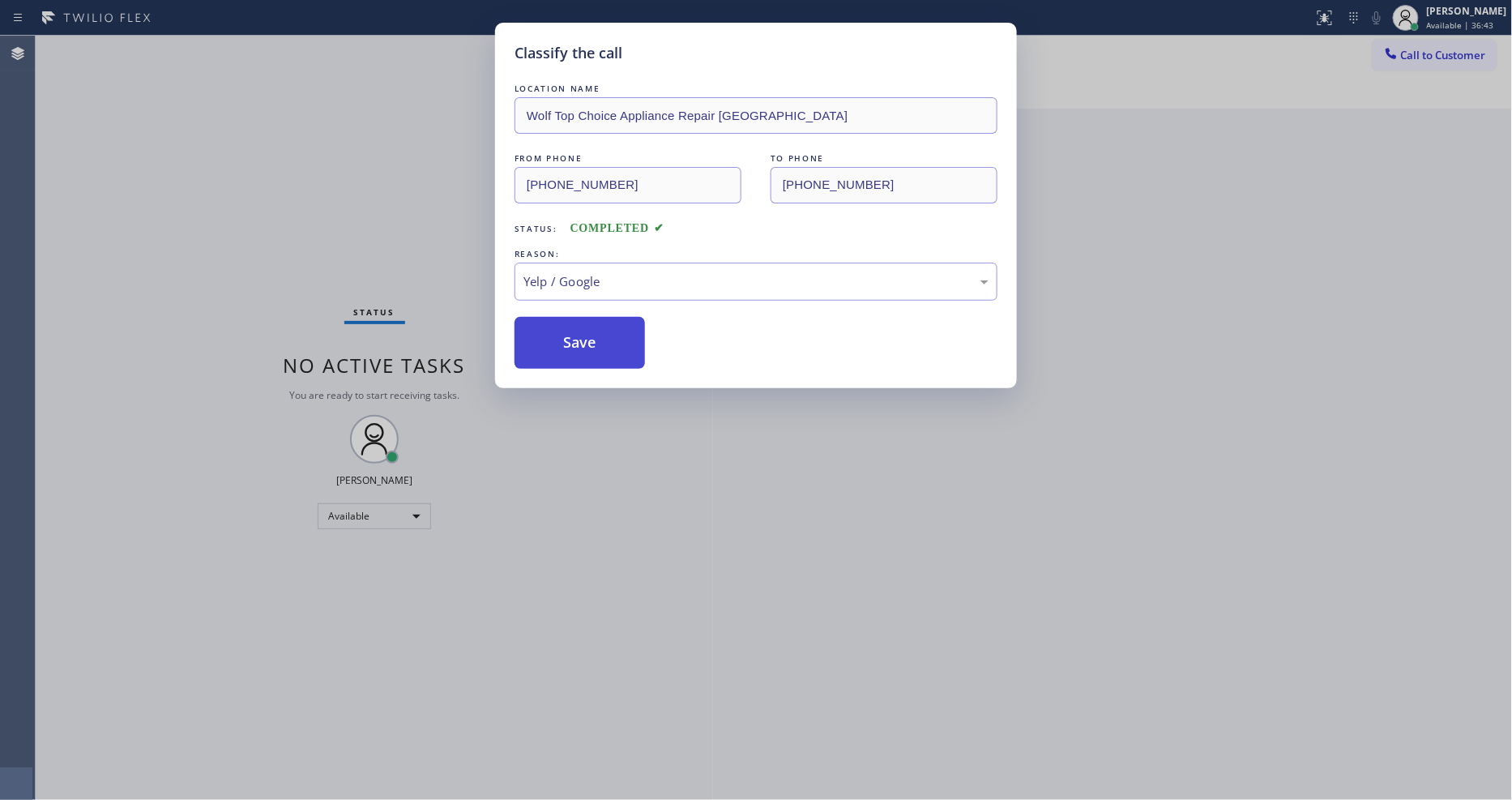
click at [600, 346] on button "Save" at bounding box center [579, 342] width 130 height 52
drag, startPoint x: 600, startPoint y: 346, endPoint x: 475, endPoint y: 34, distance: 336.1
click at [597, 341] on button "Save" at bounding box center [579, 342] width 130 height 52
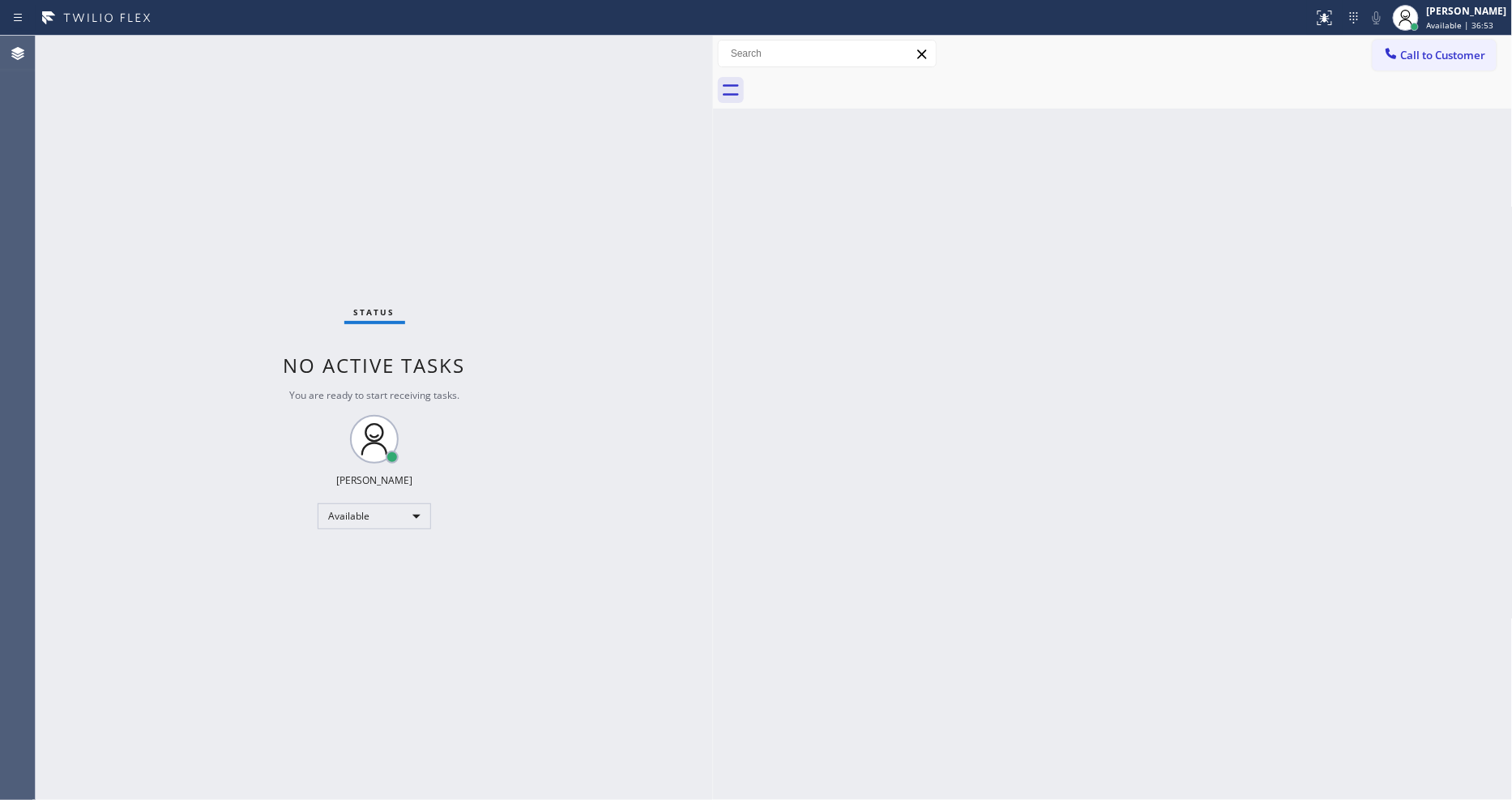
click at [364, 148] on div "Status No active tasks You are ready to start receiving tasks. [PERSON_NAME] Av…" at bounding box center [374, 418] width 677 height 764
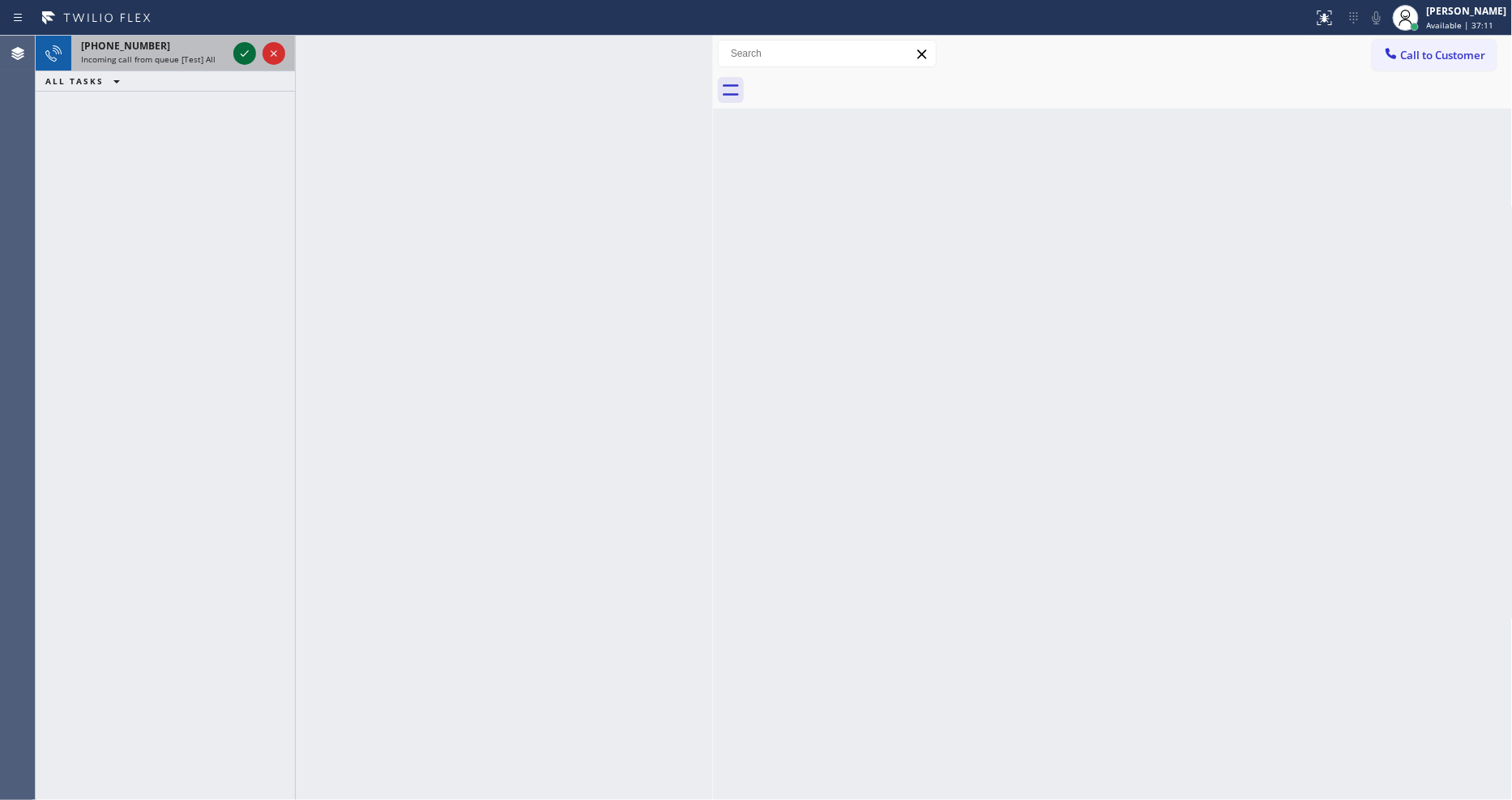
click at [245, 46] on icon at bounding box center [245, 54] width 20 height 20
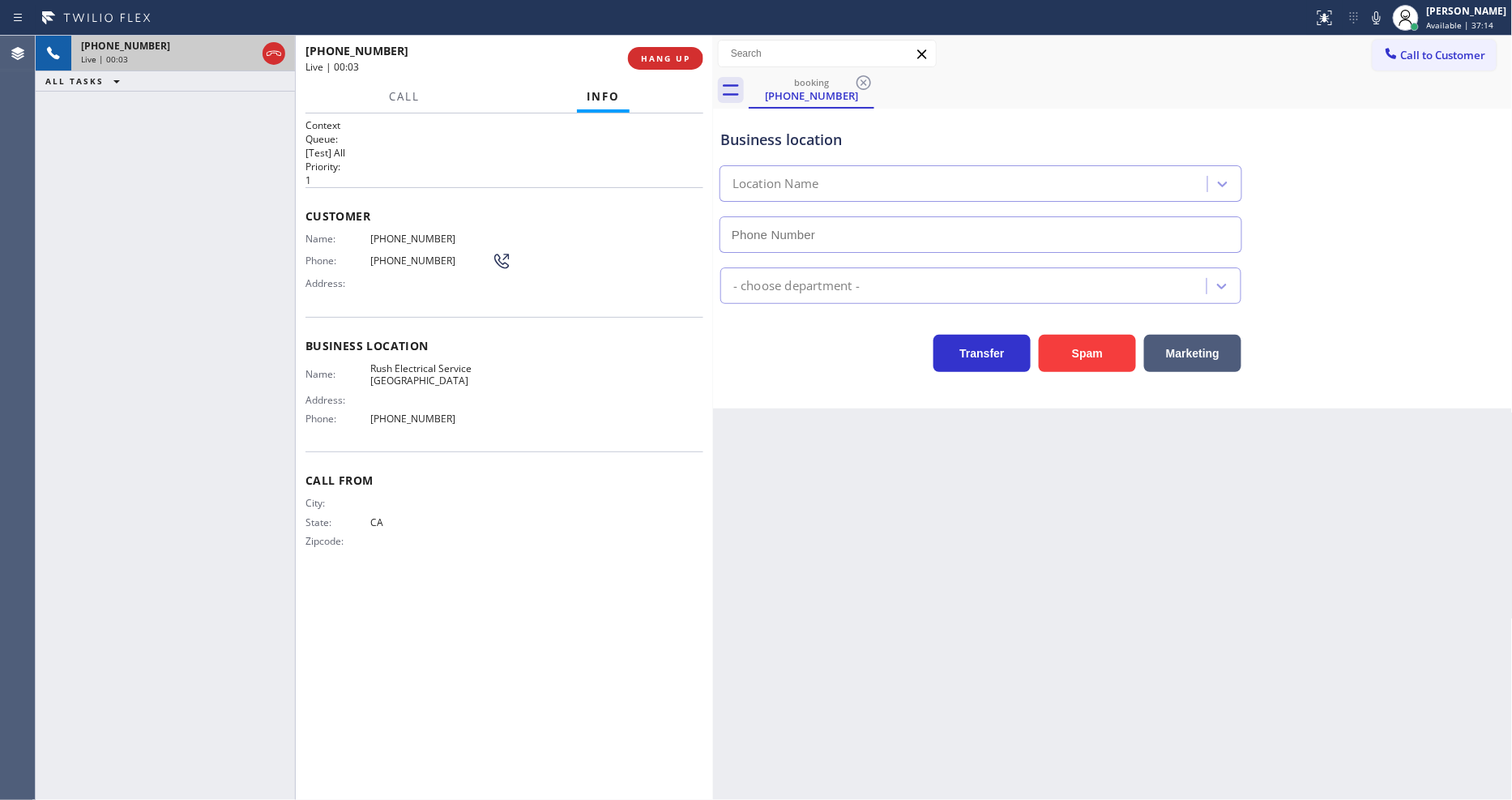
type input "[PHONE_NUMBER]"
click at [677, 58] on span "HANG UP" at bounding box center [666, 58] width 50 height 11
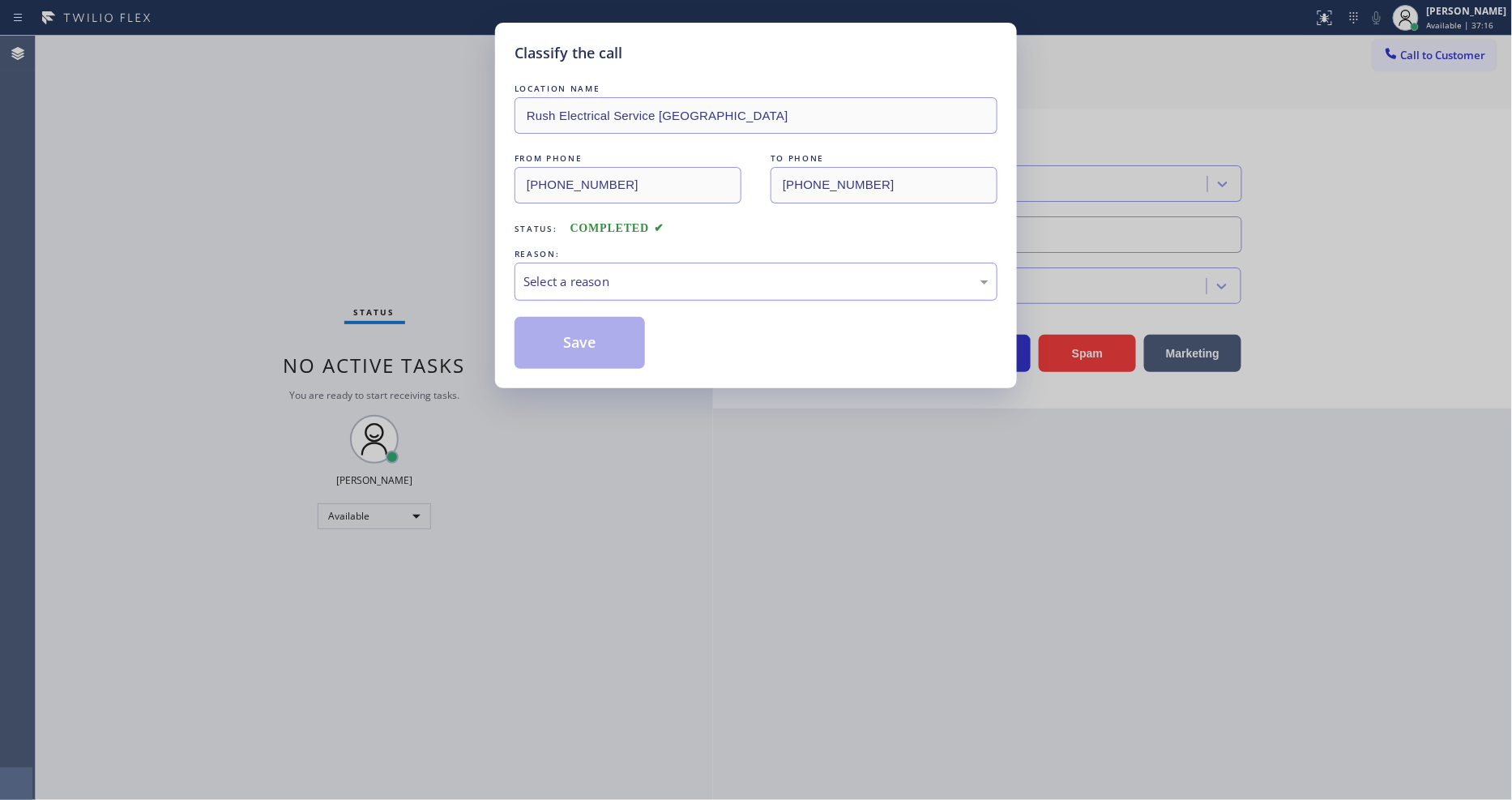
click at [641, 272] on div "Select a reason" at bounding box center [756, 281] width 466 height 19
click at [618, 330] on button "Save" at bounding box center [579, 342] width 130 height 52
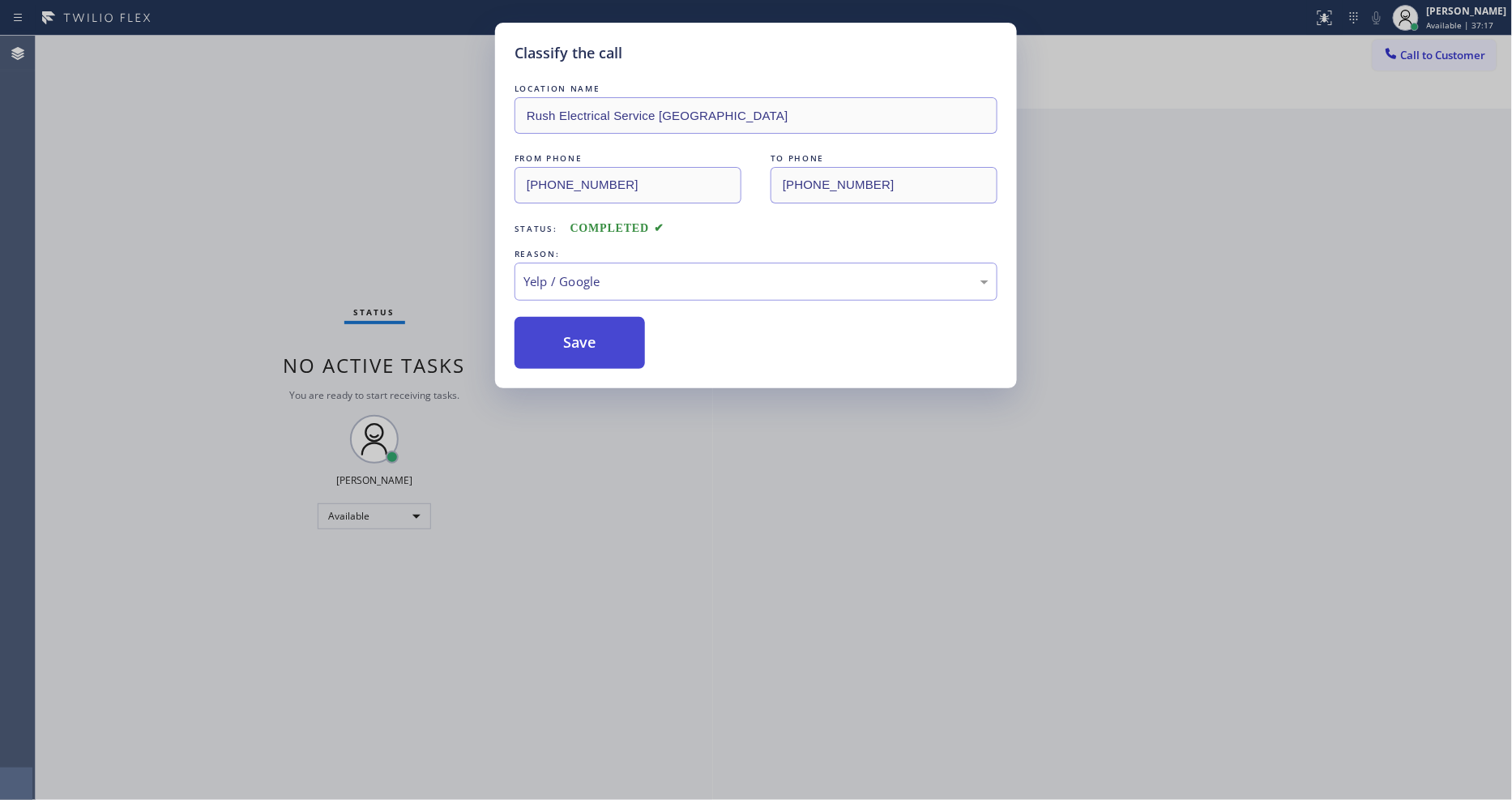
click at [618, 330] on button "Save" at bounding box center [579, 342] width 130 height 52
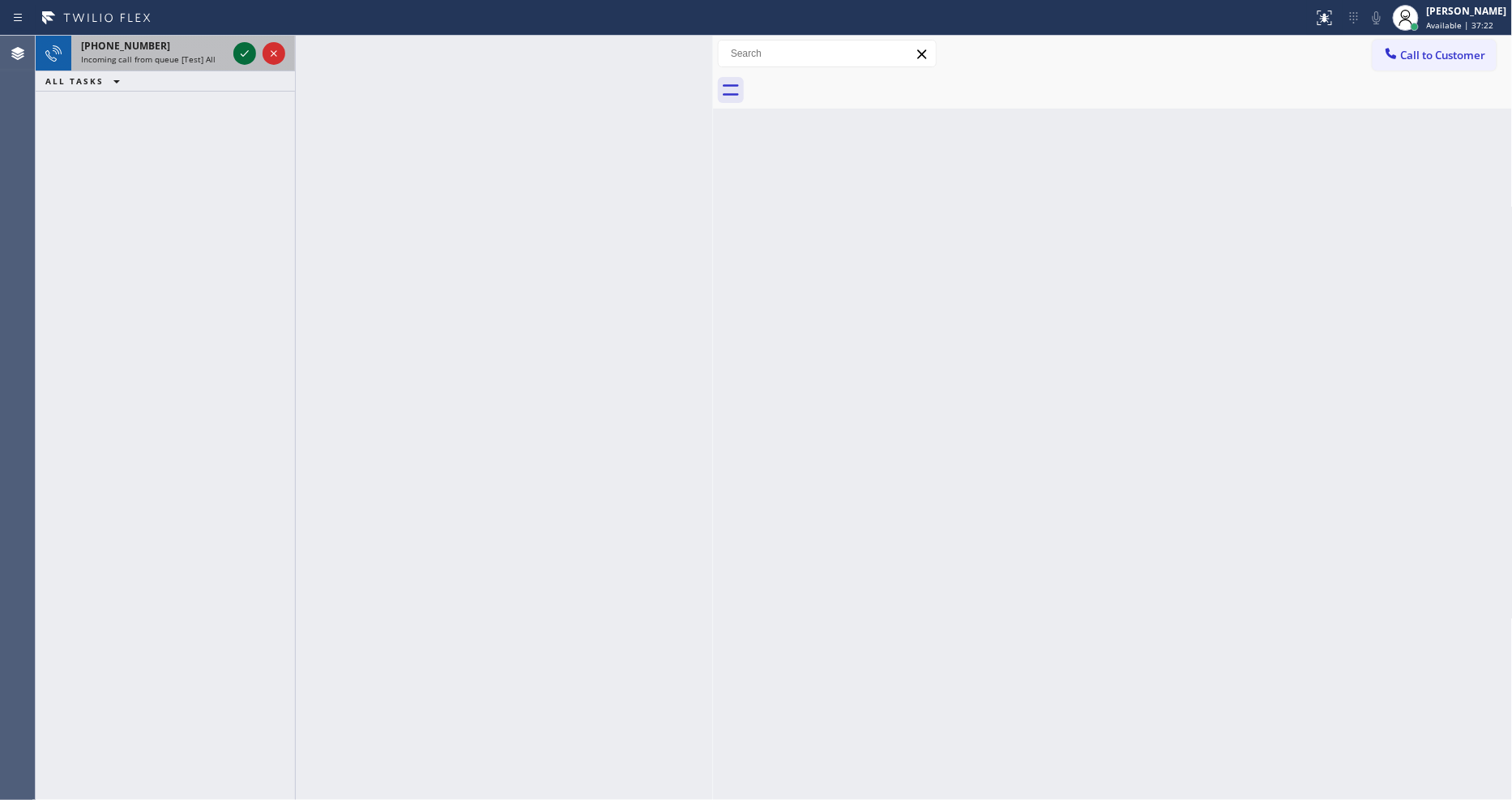
click at [236, 49] on icon at bounding box center [245, 54] width 20 height 20
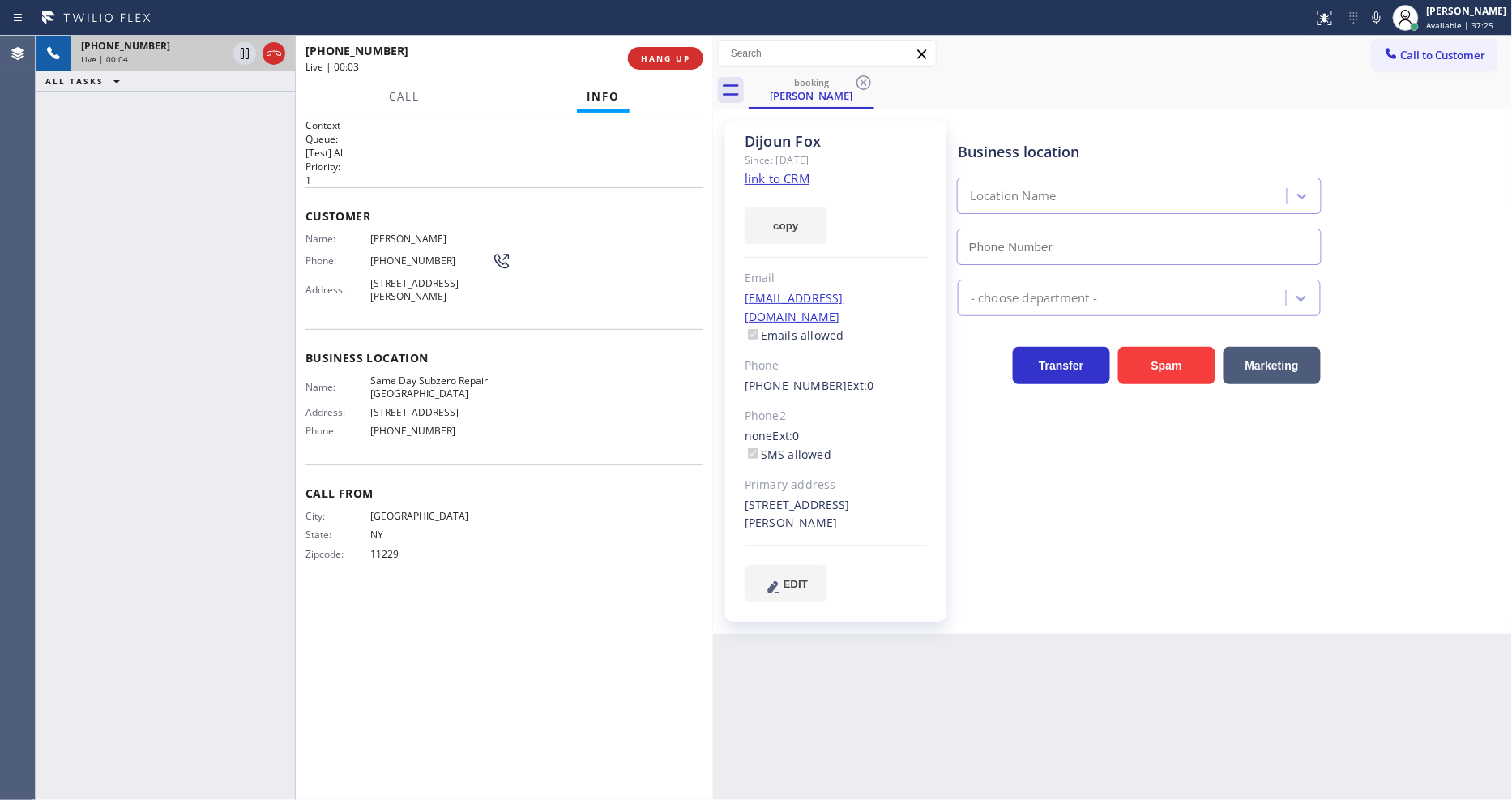
type input "[PHONE_NUMBER]"
click at [766, 183] on link "link to CRM" at bounding box center [776, 178] width 65 height 16
click at [1056, 474] on div "Business location Same Day Subzero Repair [GEOGRAPHIC_DATA] [PHONE_NUMBER] Appl…" at bounding box center [1232, 361] width 554 height 472
click at [240, 54] on icon at bounding box center [245, 54] width 20 height 20
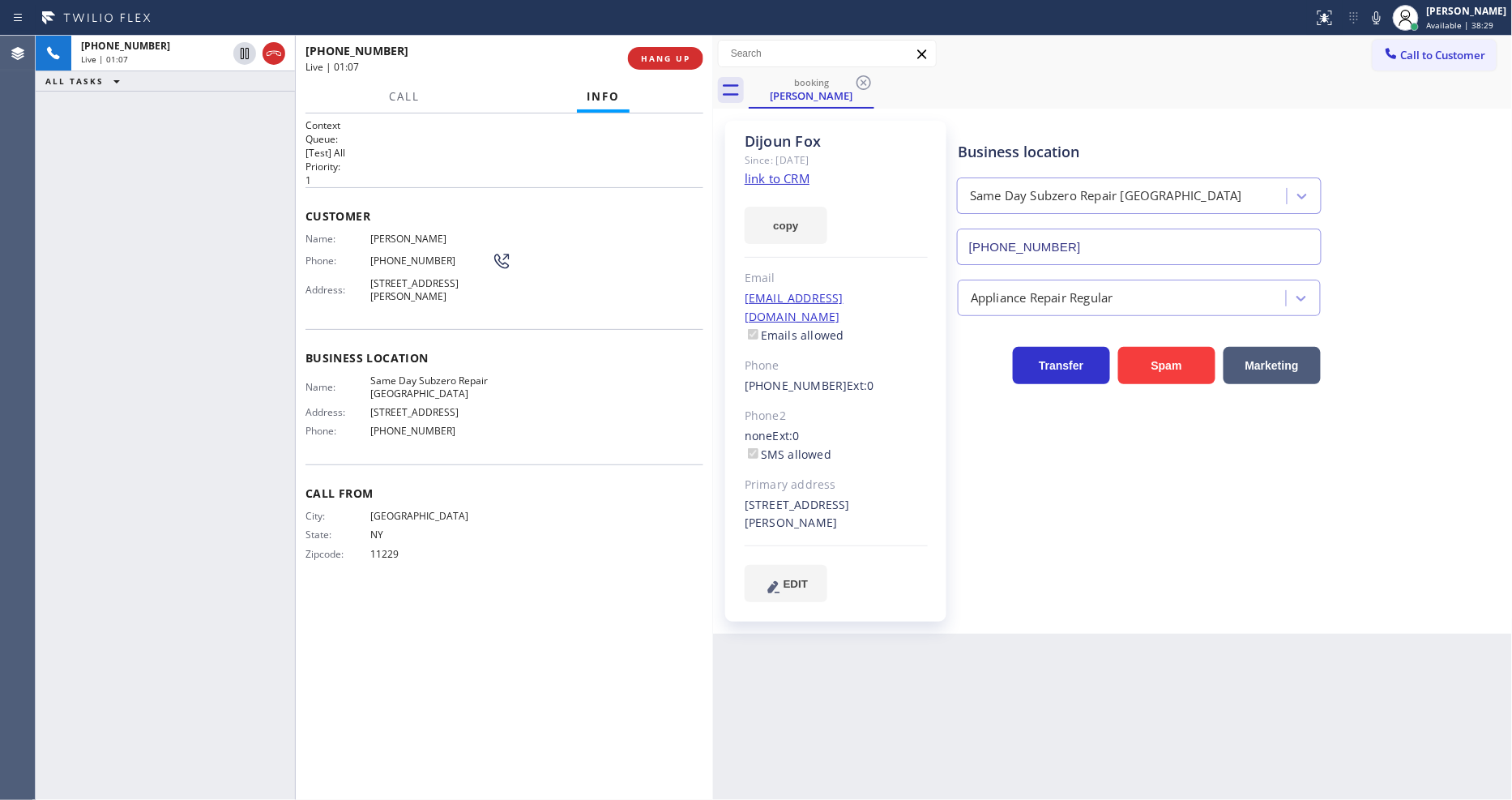
drag, startPoint x: 1383, startPoint y: 23, endPoint x: 1234, endPoint y: 161, distance: 203.1
click at [1361, 23] on icon at bounding box center [1377, 18] width 20 height 20
click at [520, 556] on div "City: [GEOGRAPHIC_DATA]: [US_STATE] Zipcode: 11229" at bounding box center [504, 537] width 398 height 57
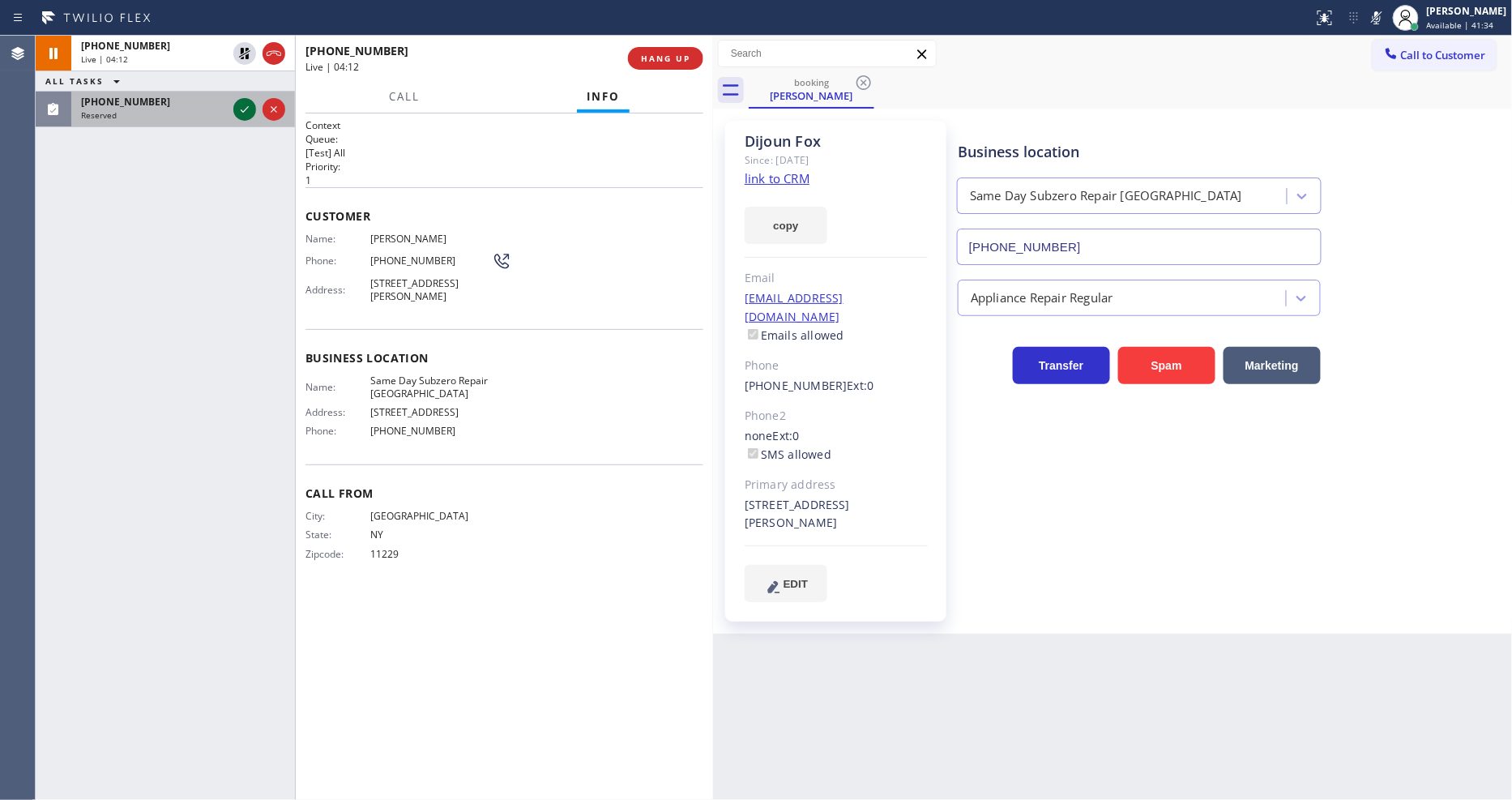
click at [240, 108] on icon at bounding box center [245, 109] width 20 height 20
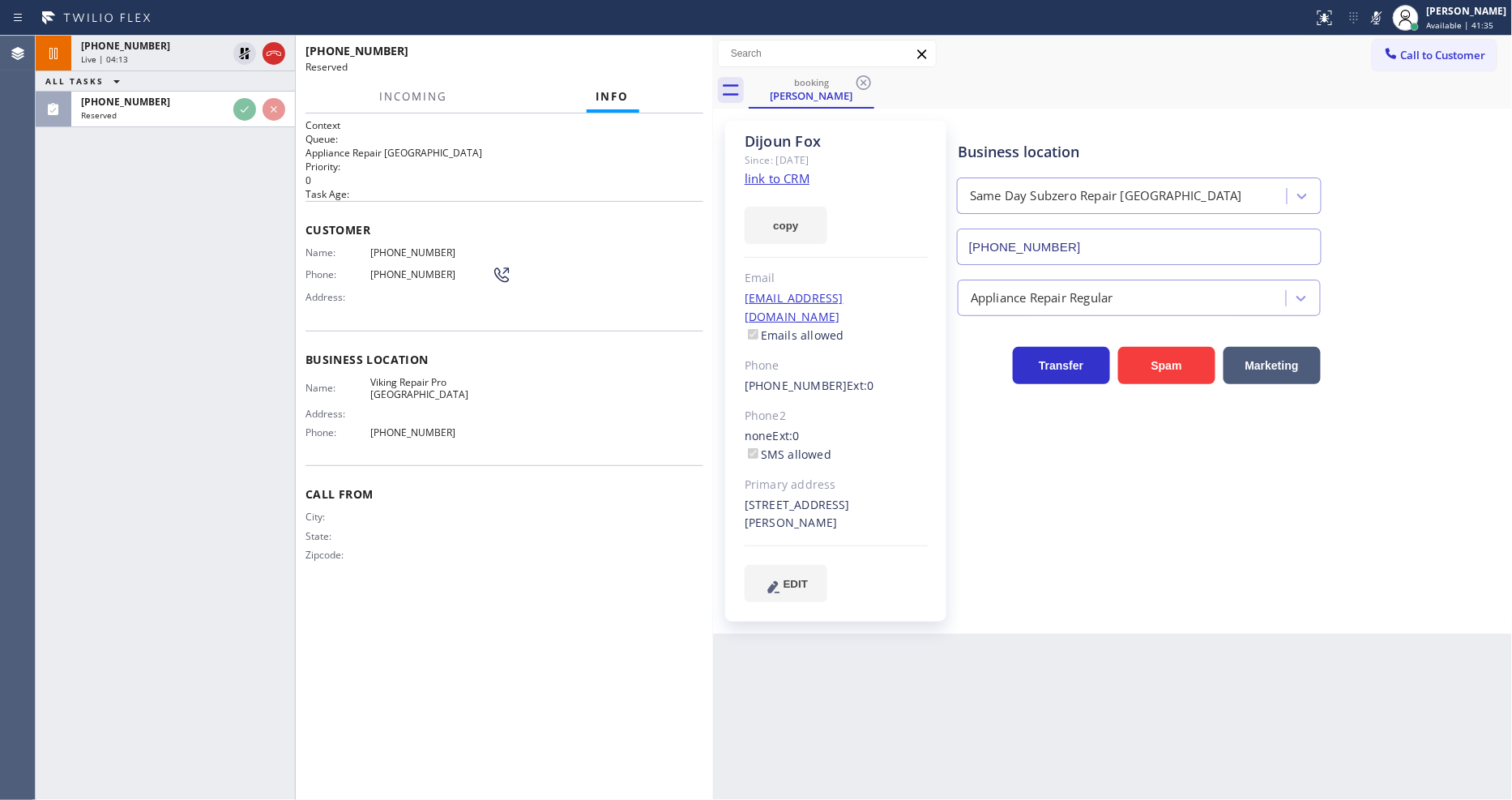
click at [398, 298] on div "Name: [PHONE_NUMBER] Phone: [PHONE_NUMBER] Address:" at bounding box center [408, 278] width 206 height 64
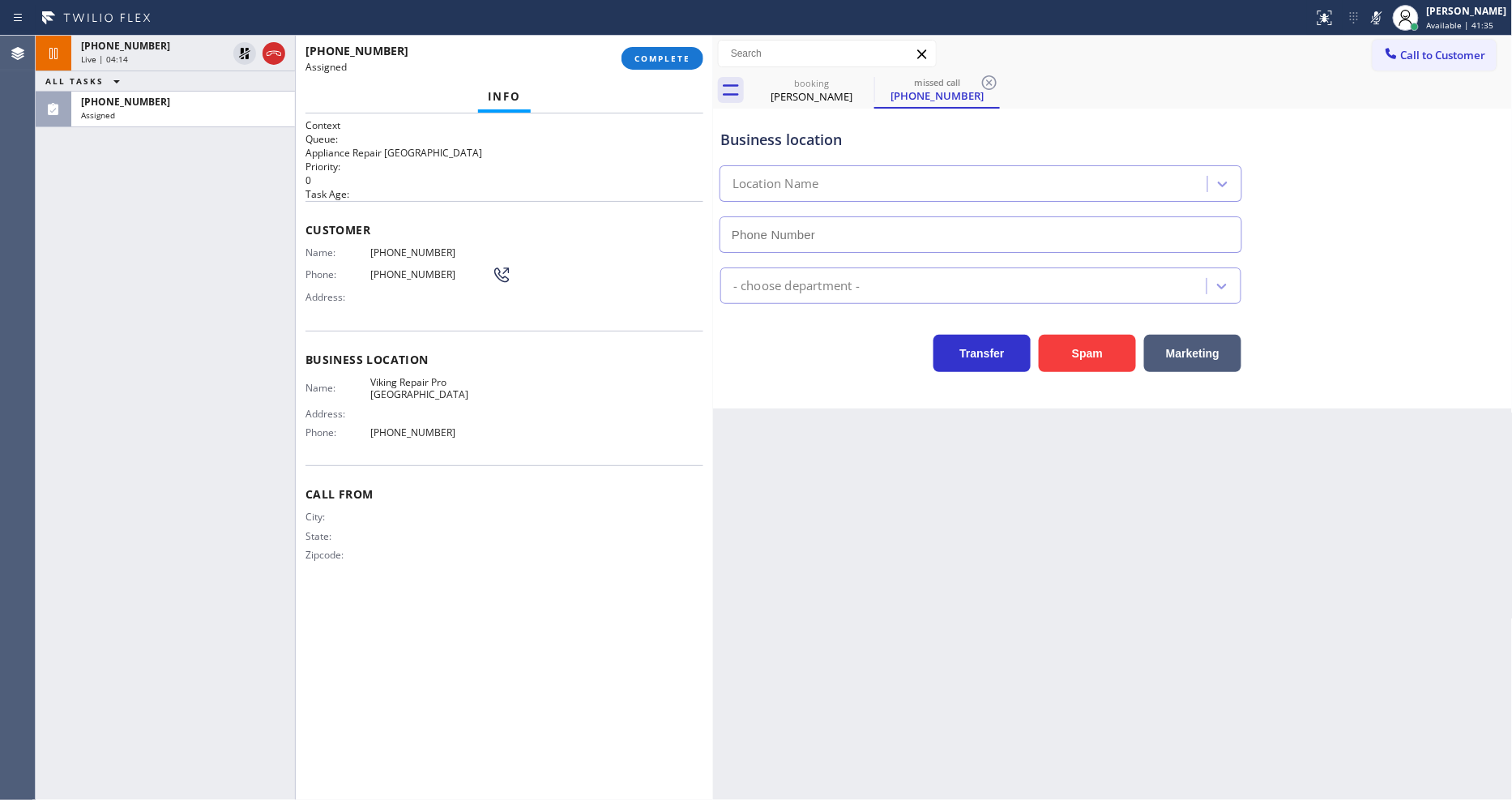
type input "[PHONE_NUMBER]"
click at [636, 65] on button "COMPLETE" at bounding box center [662, 58] width 81 height 23
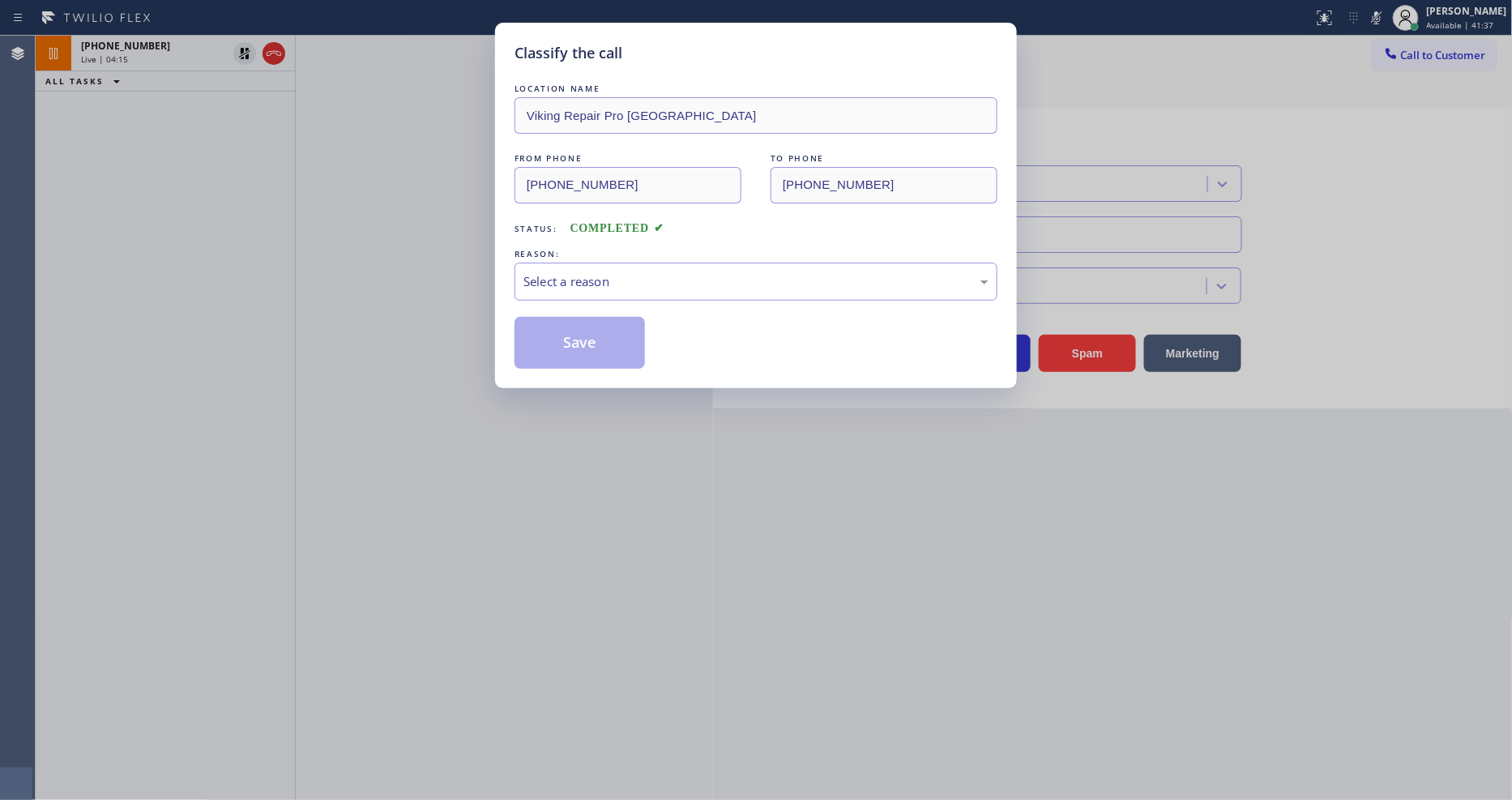
click at [539, 280] on div "Select a reason" at bounding box center [756, 281] width 466 height 19
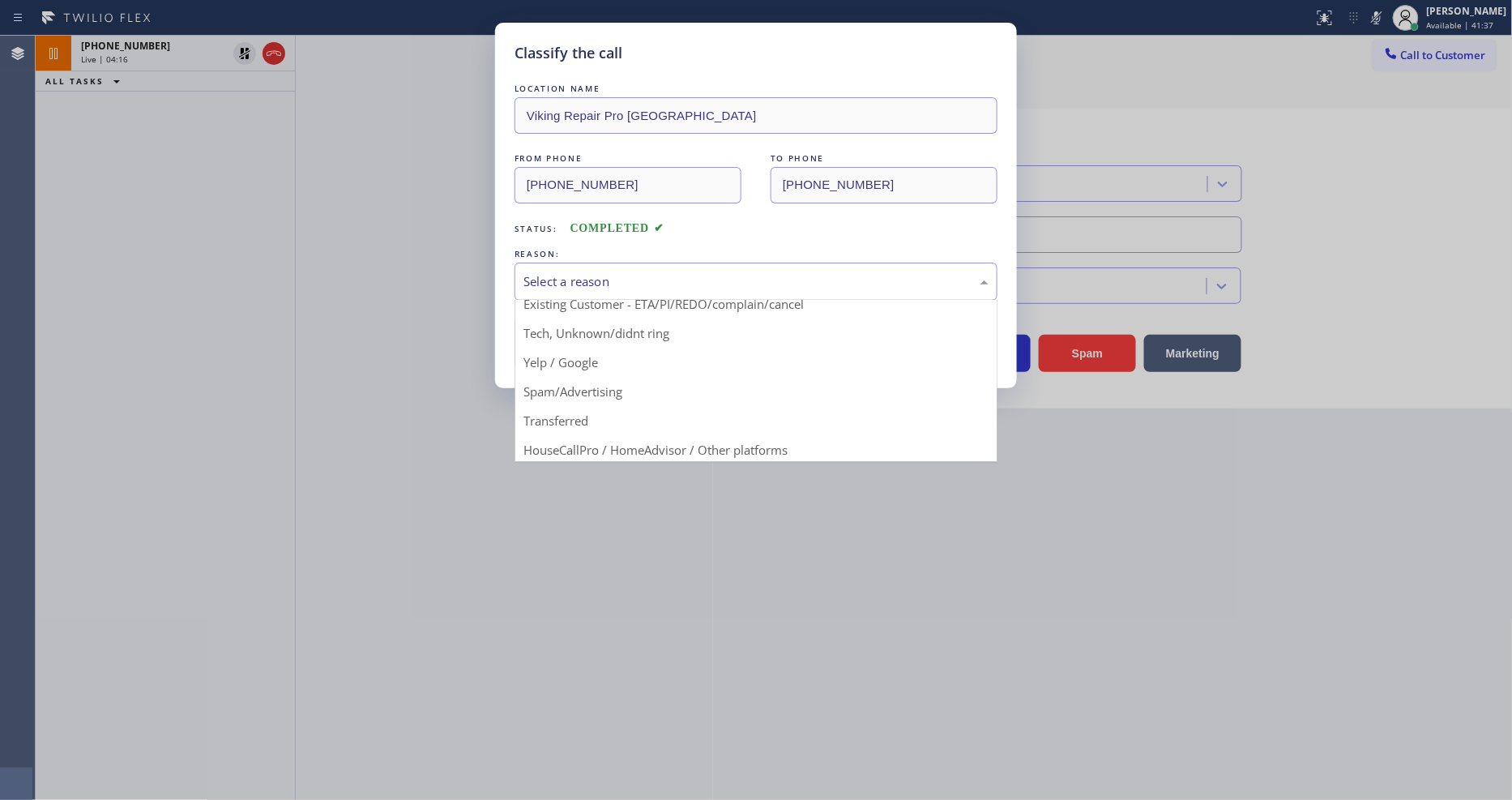
scroll to position [90, 0]
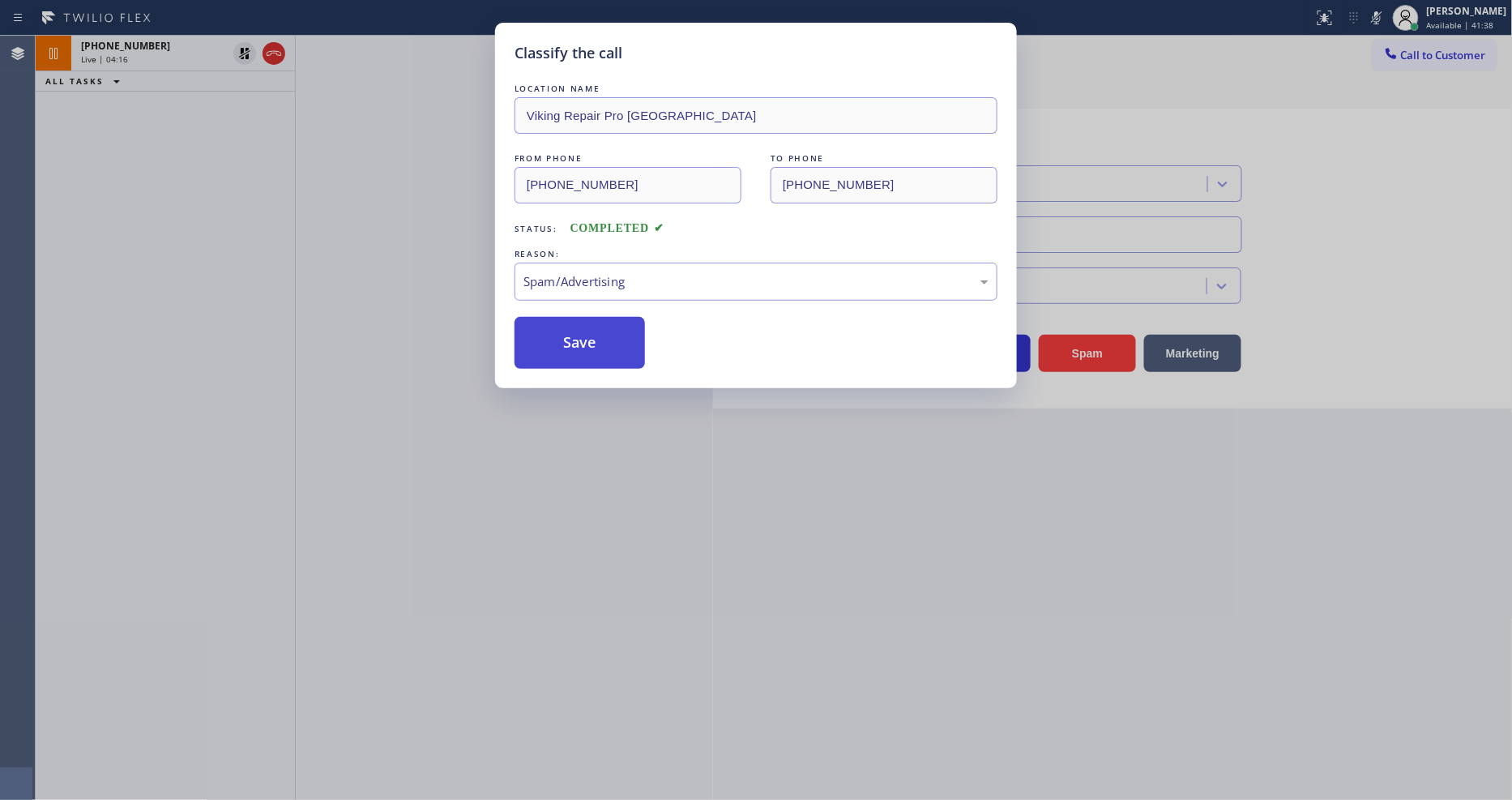
click at [576, 338] on button "Save" at bounding box center [579, 342] width 130 height 52
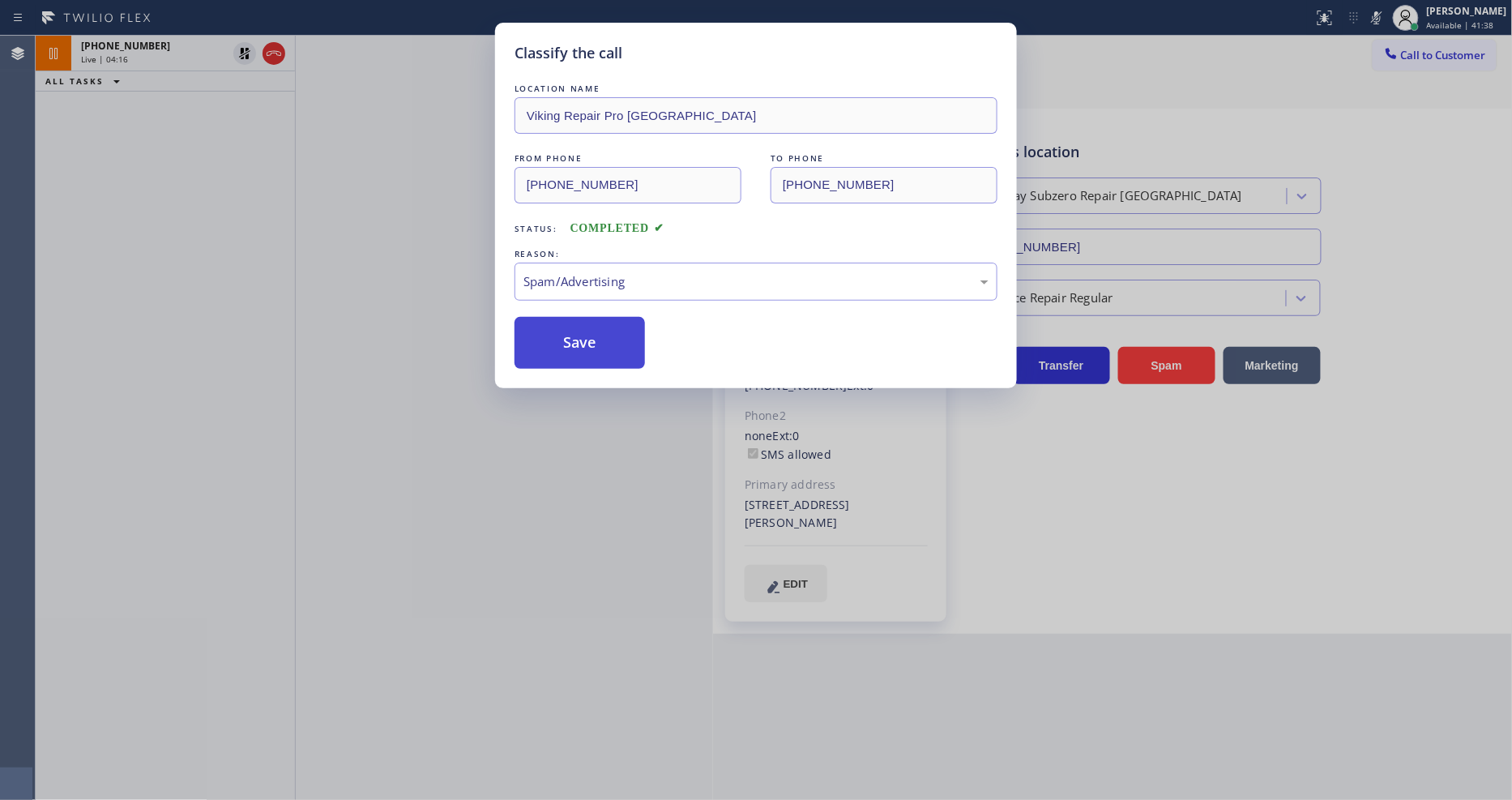
click at [576, 338] on button "Save" at bounding box center [579, 342] width 130 height 52
drag, startPoint x: 576, startPoint y: 338, endPoint x: 574, endPoint y: 350, distance: 12.2
click at [576, 337] on button "Save" at bounding box center [579, 342] width 130 height 52
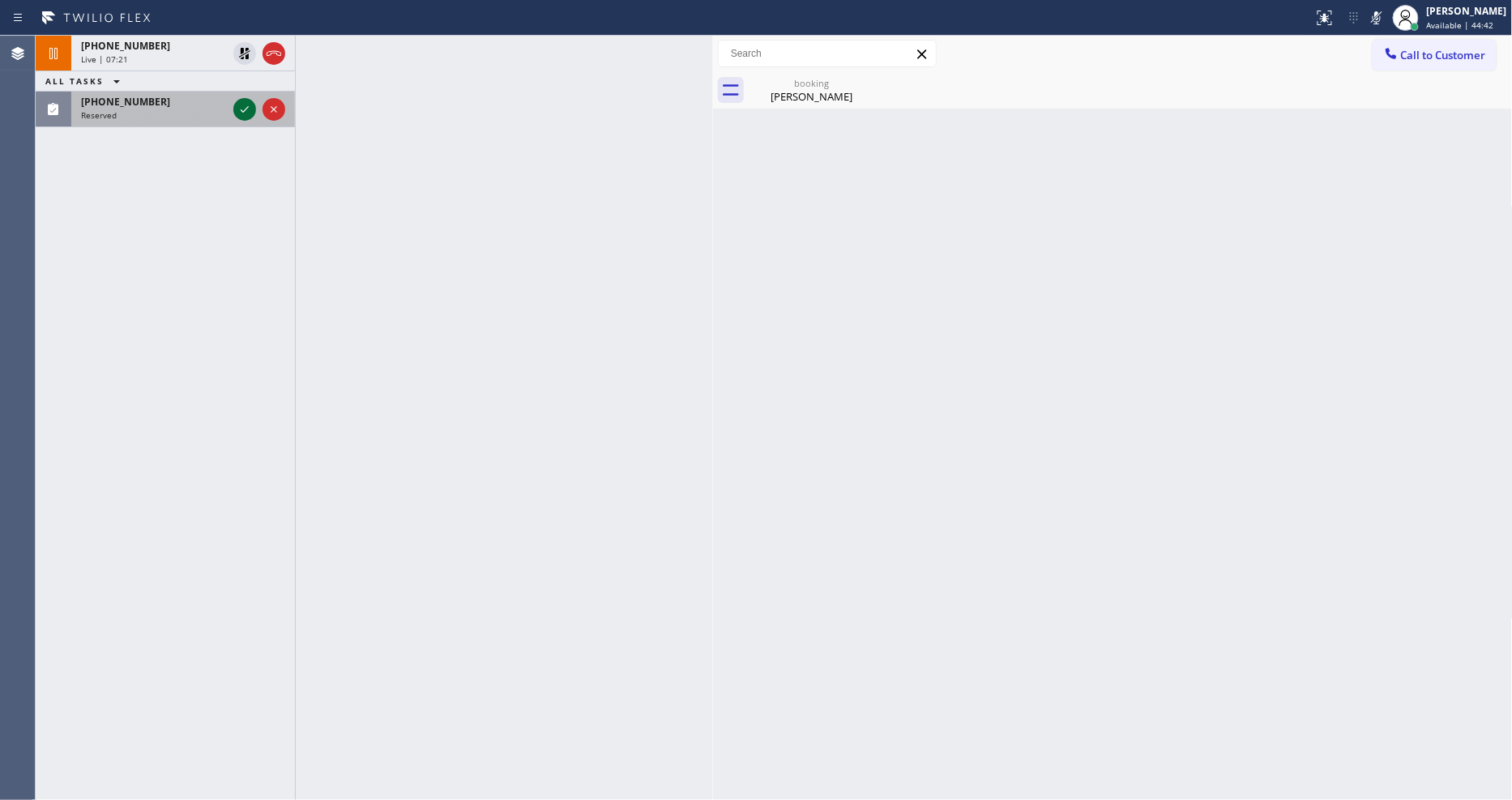
click at [245, 109] on icon at bounding box center [244, 109] width 8 height 7
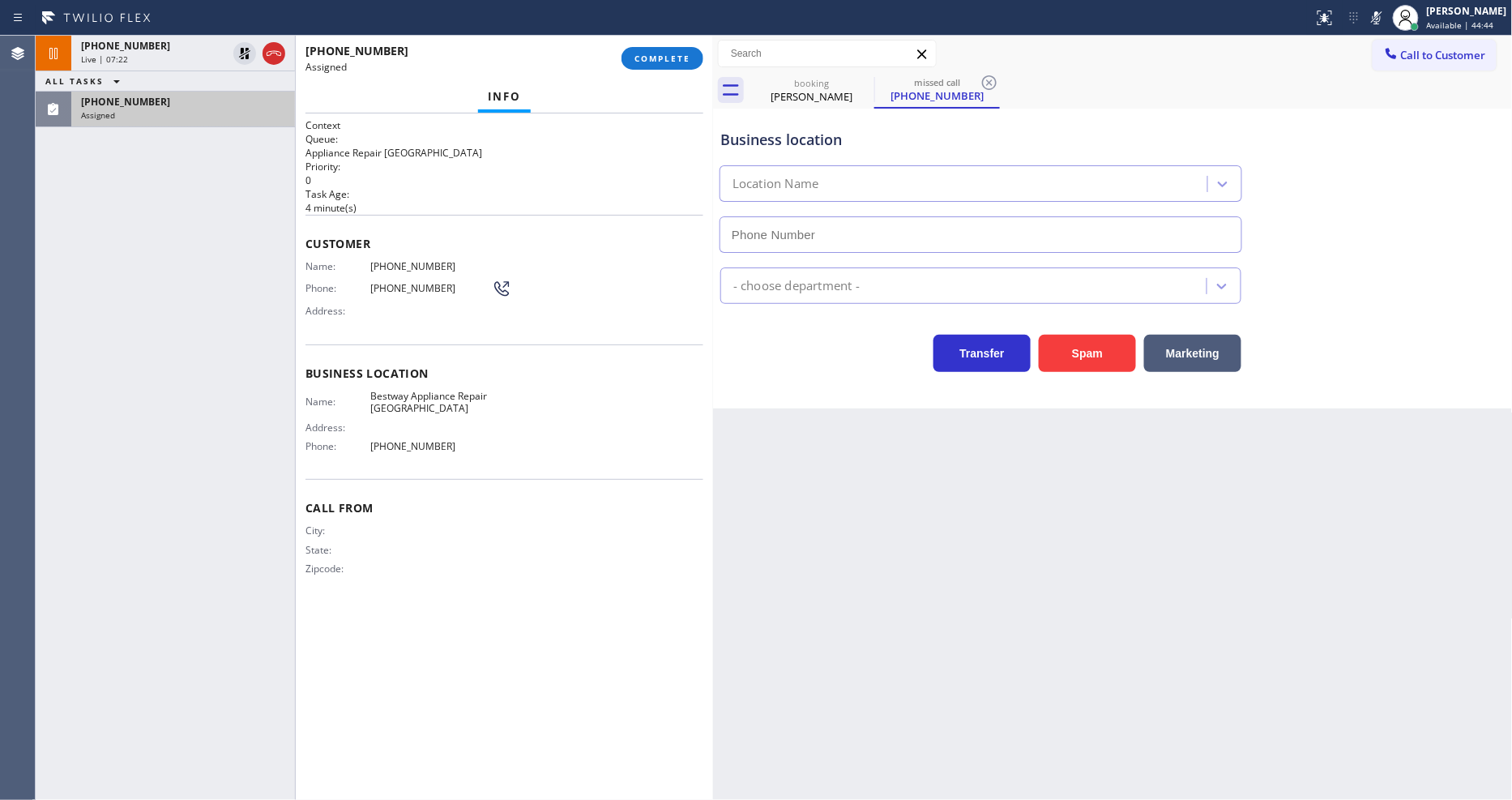
click at [613, 189] on h2 "Task Age:" at bounding box center [504, 195] width 398 height 14
type input "[PHONE_NUMBER]"
drag, startPoint x: 685, startPoint y: 61, endPoint x: 711, endPoint y: 78, distance: 31.1
click at [685, 60] on span "COMPLETE" at bounding box center [662, 58] width 56 height 11
click at [607, 270] on div "Classify the call LOCATION NAME Spectrum Appliance Repair [GEOGRAPHIC_DATA] FRO…" at bounding box center [773, 418] width 1476 height 764
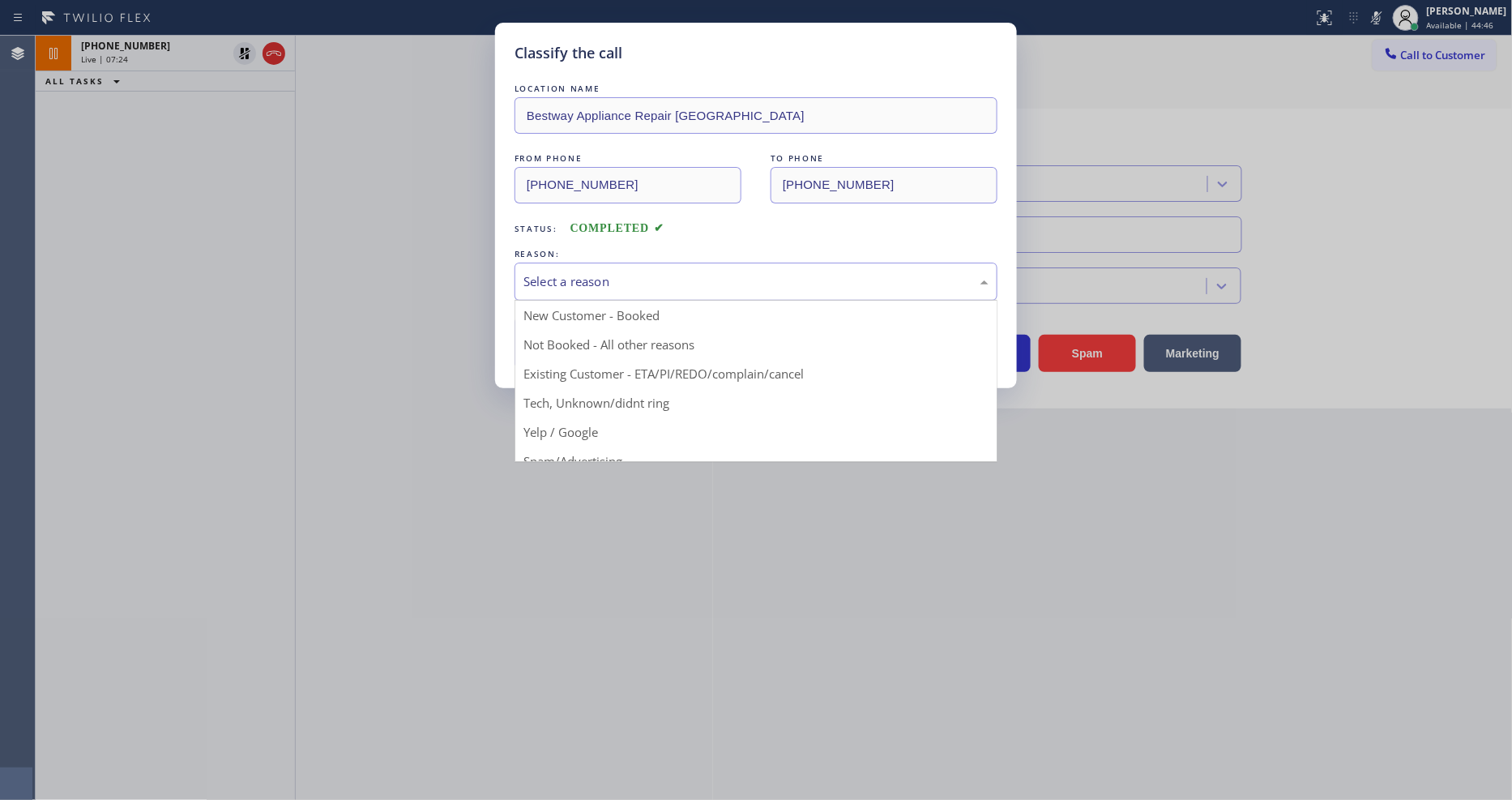
click at [615, 262] on div "Select a reason" at bounding box center [756, 281] width 482 height 38
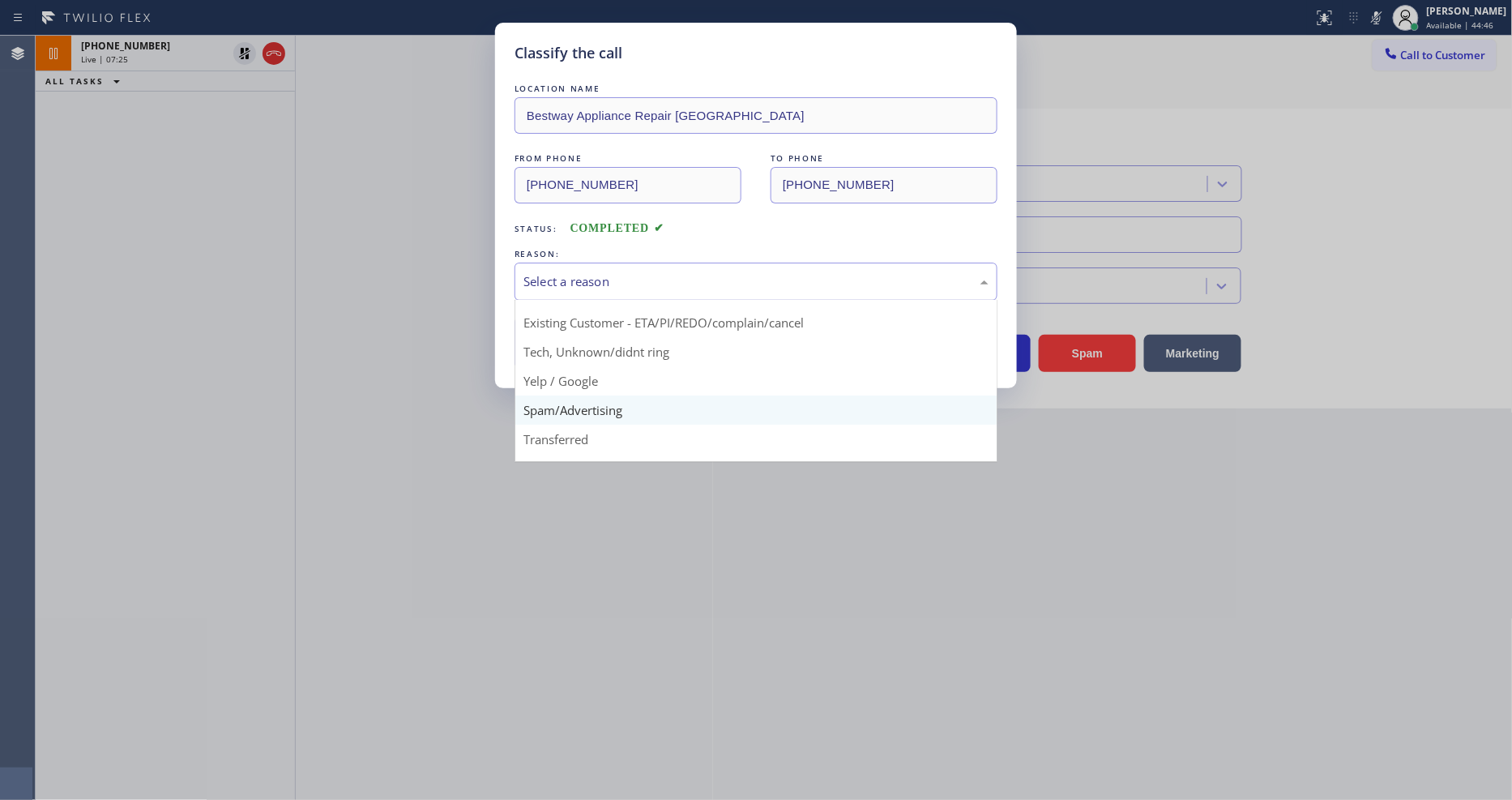
scroll to position [101, 0]
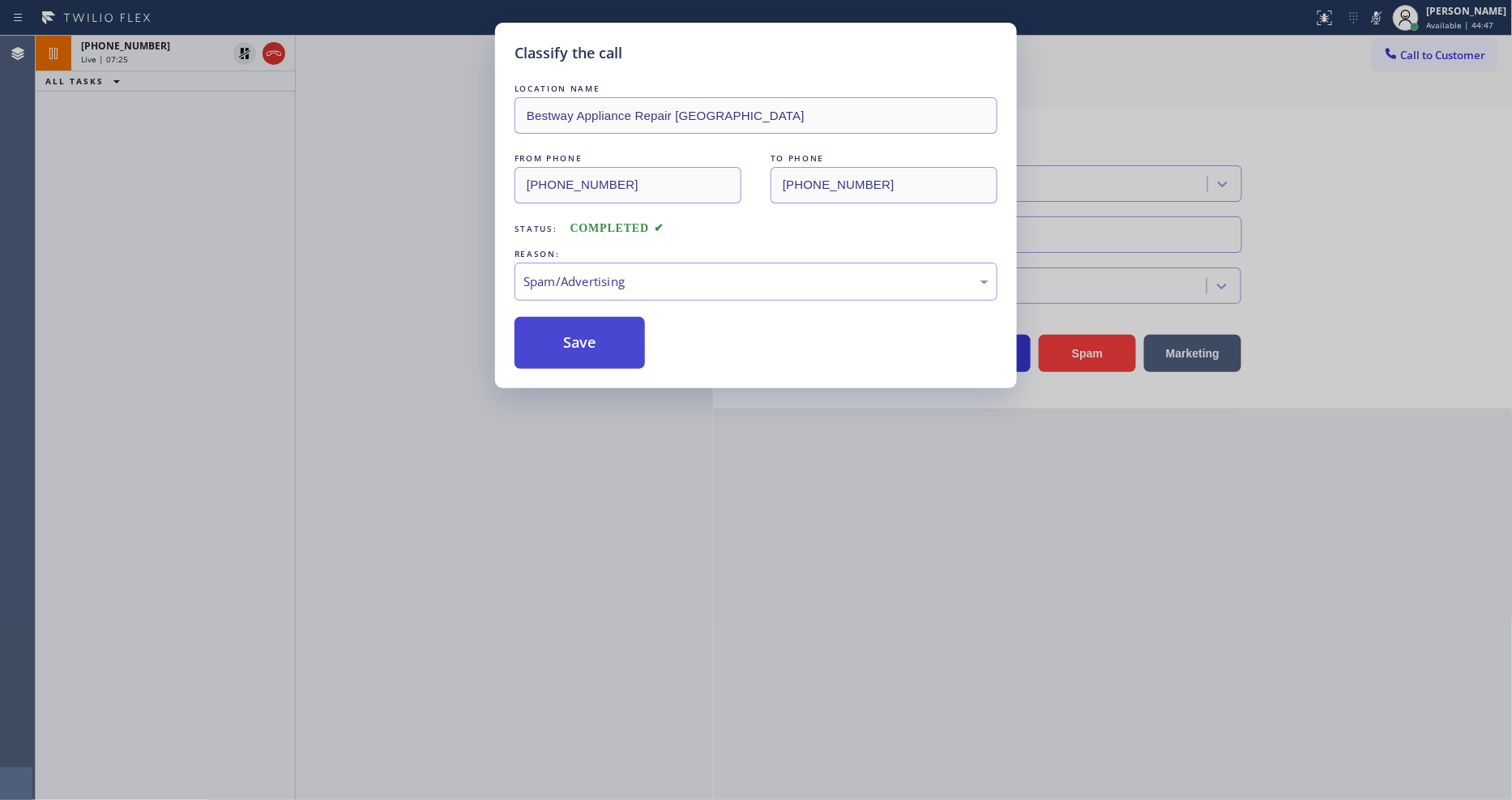
click at [610, 323] on button "Save" at bounding box center [579, 342] width 130 height 52
type input "[PHONE_NUMBER]"
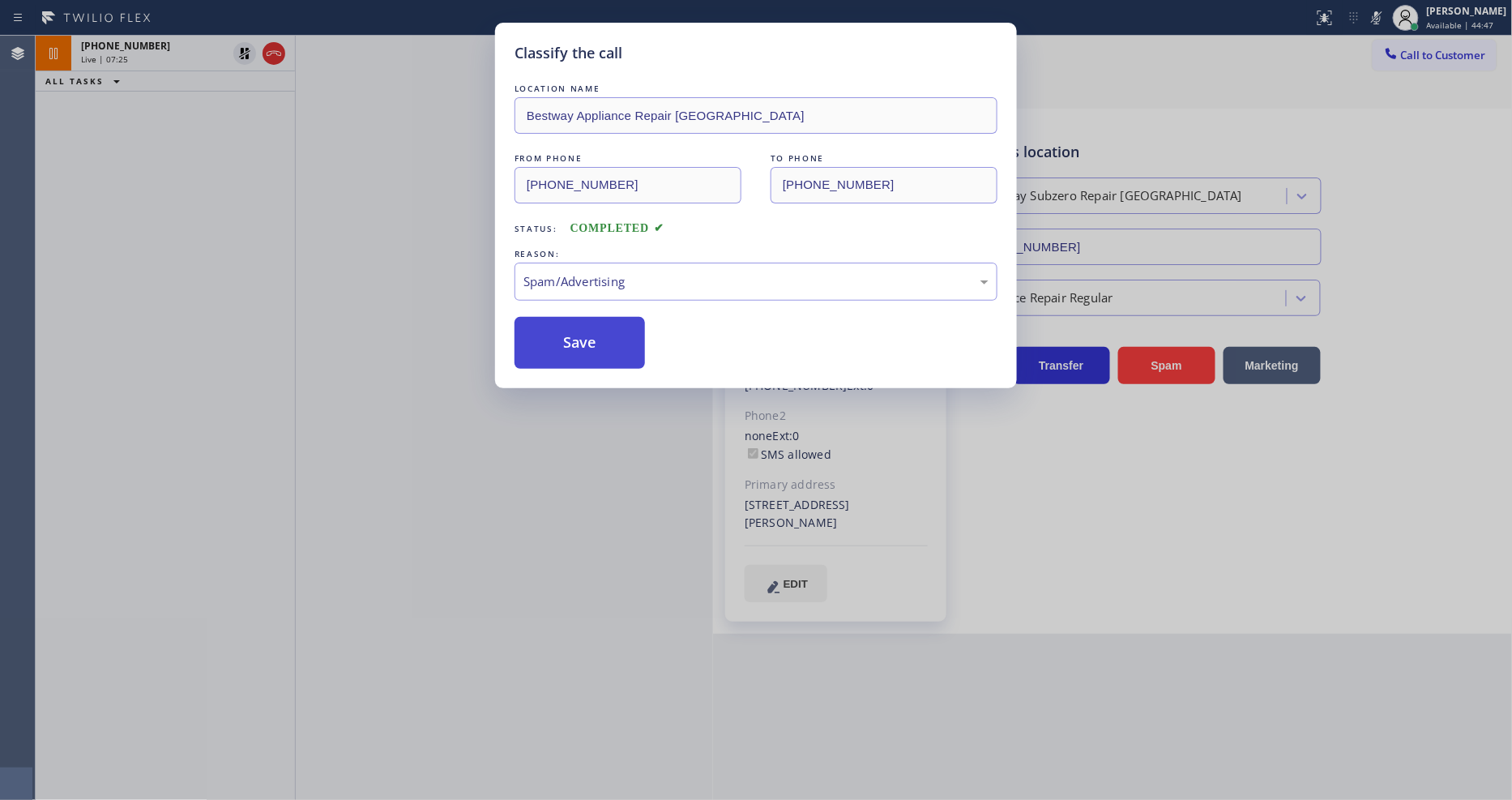
click at [610, 323] on button "Save" at bounding box center [579, 342] width 130 height 52
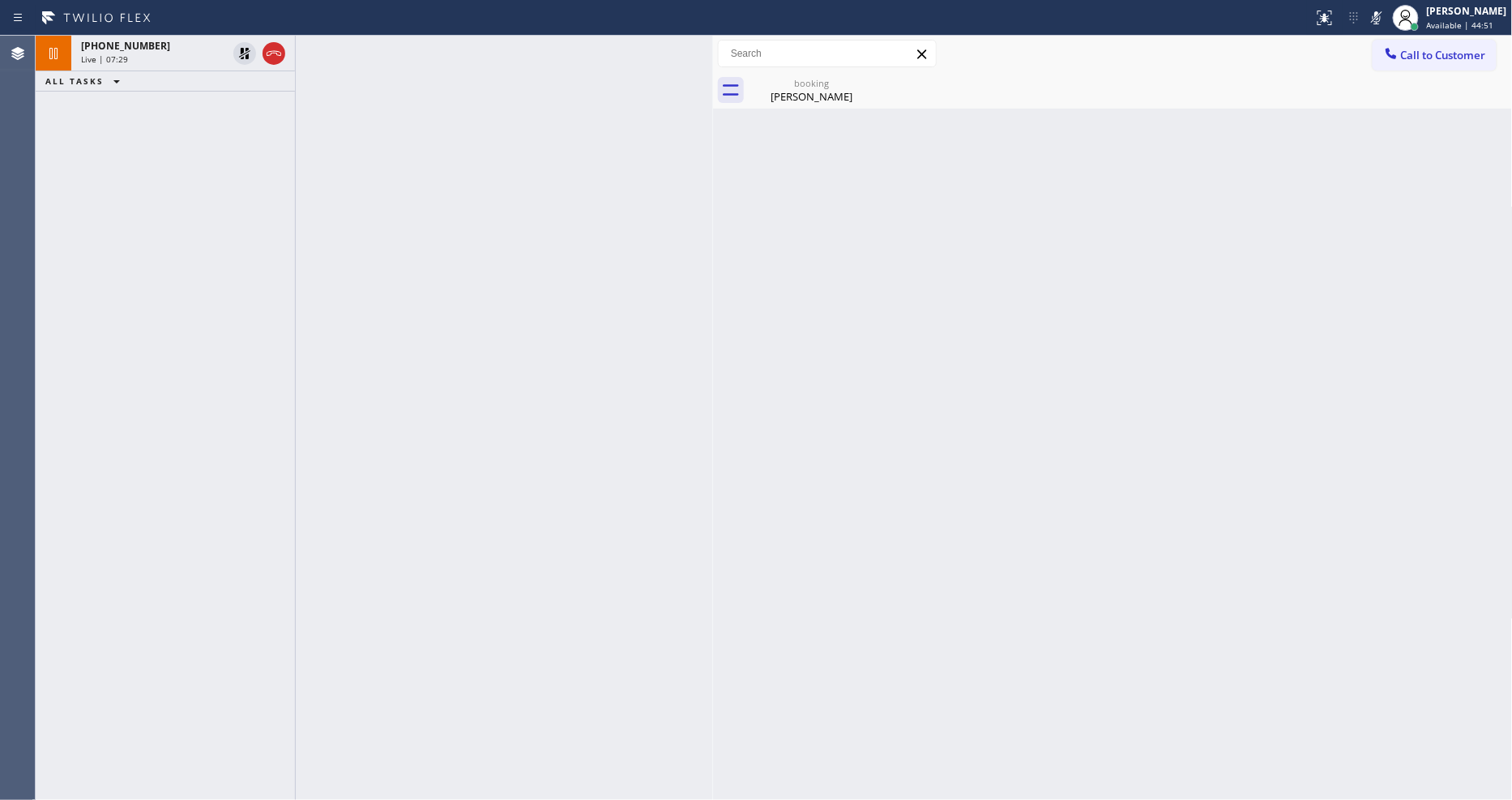
click at [713, 595] on div at bounding box center [713, 418] width 0 height 764
click at [152, 59] on div "Live | 08:25" at bounding box center [154, 59] width 146 height 11
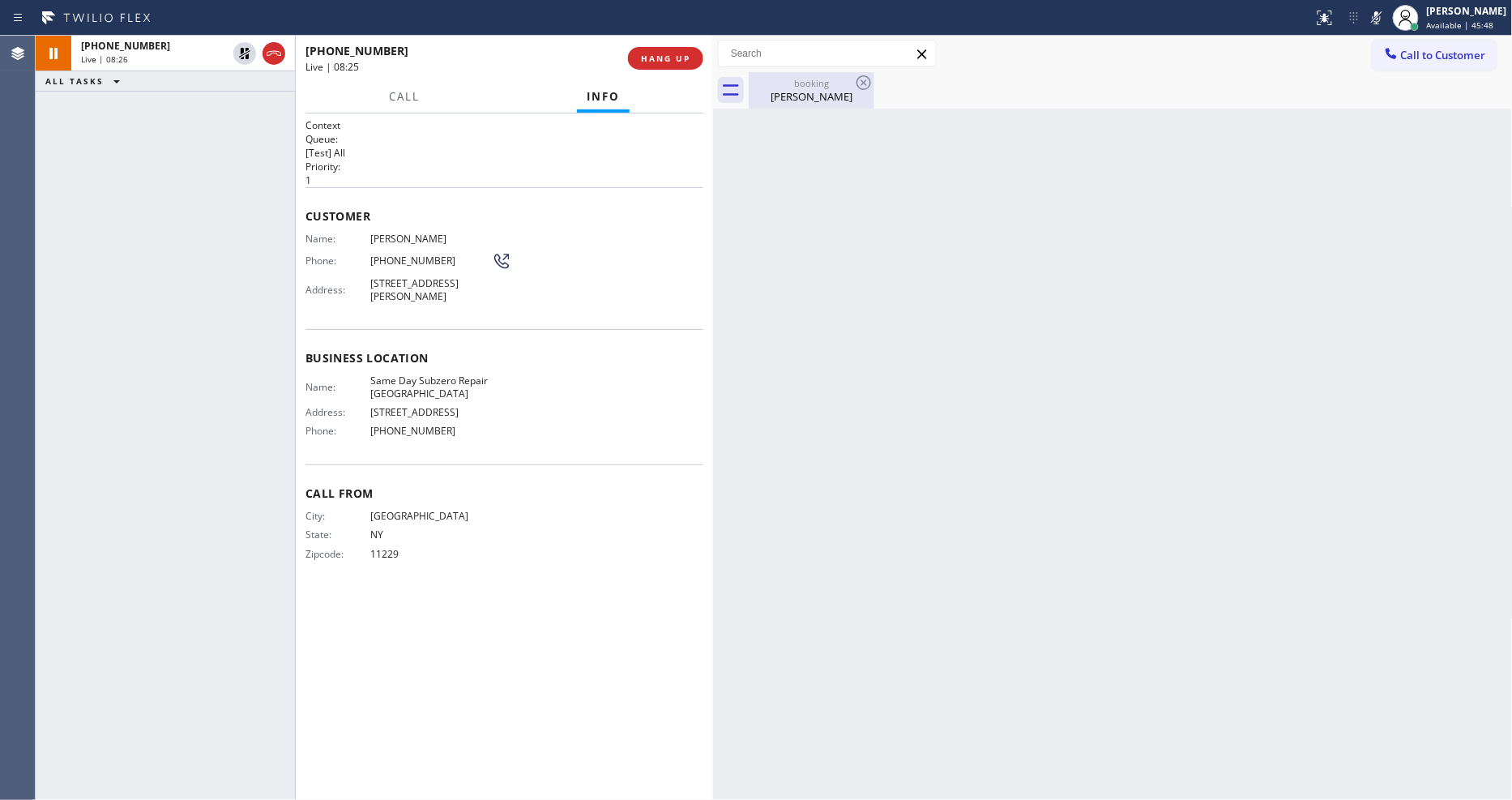
click at [808, 81] on div "booking" at bounding box center [811, 83] width 122 height 12
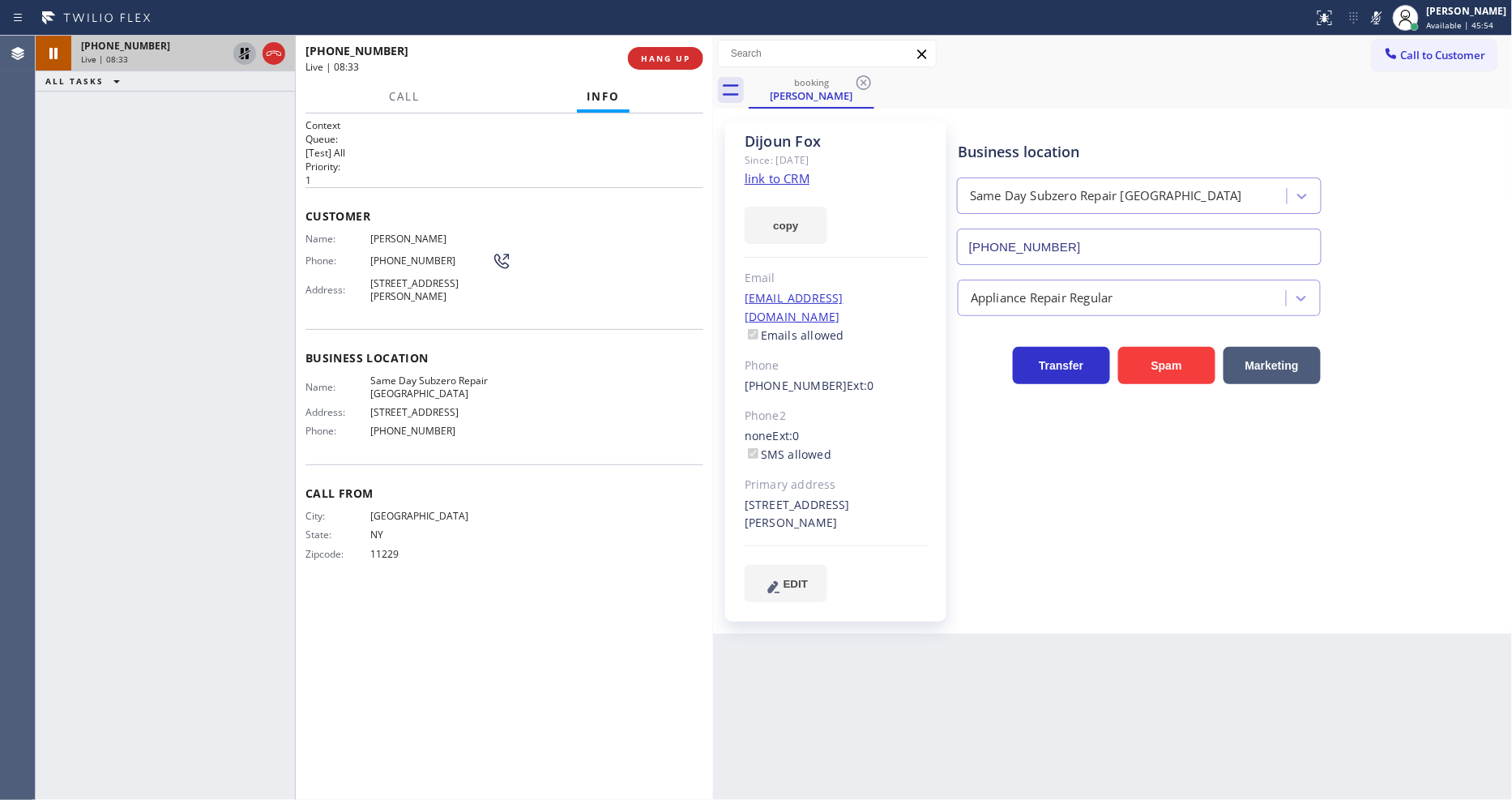
click at [244, 58] on icon at bounding box center [245, 54] width 20 height 20
click at [1361, 23] on icon at bounding box center [1377, 17] width 8 height 13
click at [666, 63] on span "HANG UP" at bounding box center [666, 58] width 50 height 11
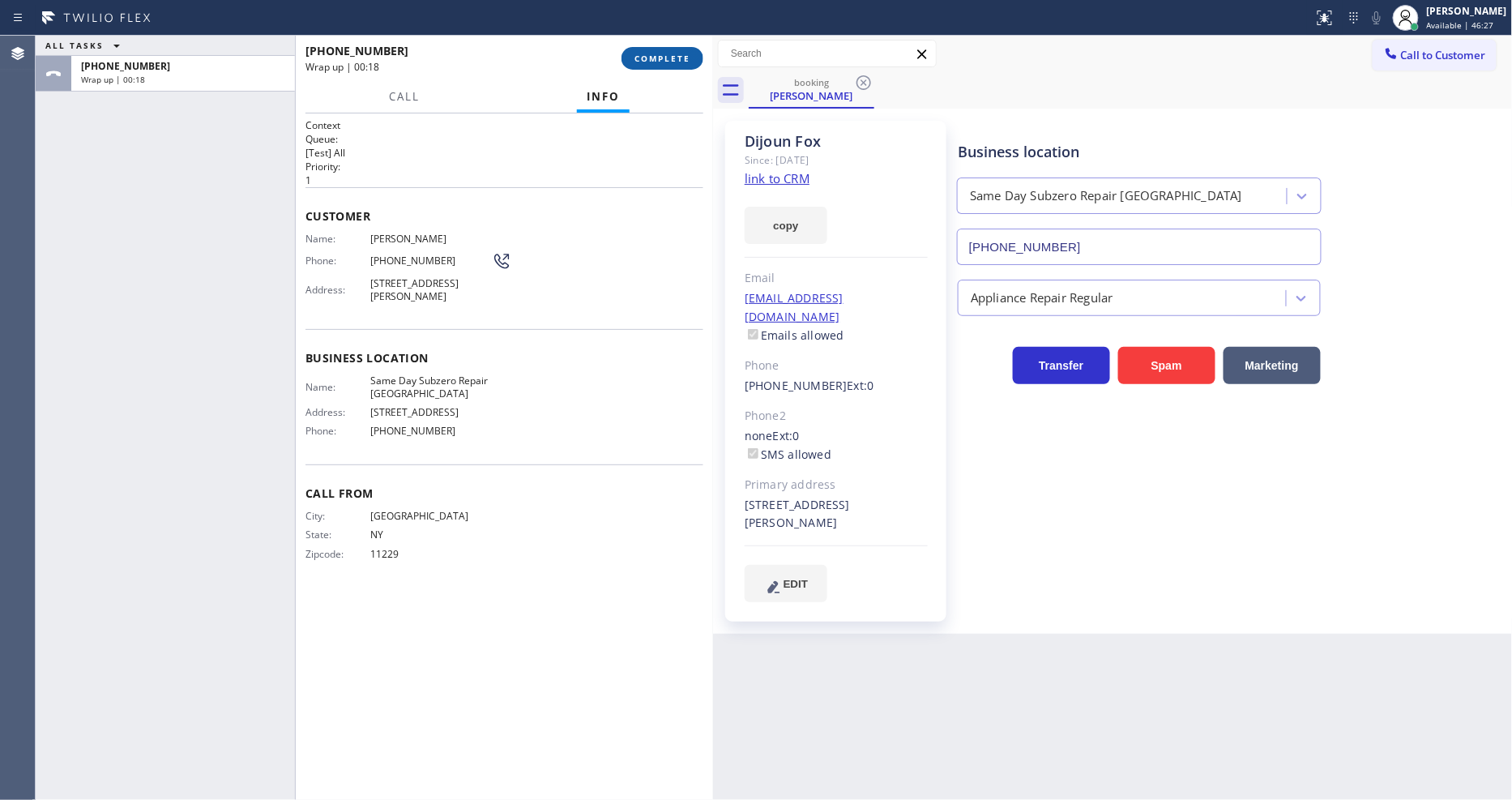
click at [676, 54] on span "COMPLETE" at bounding box center [662, 58] width 56 height 11
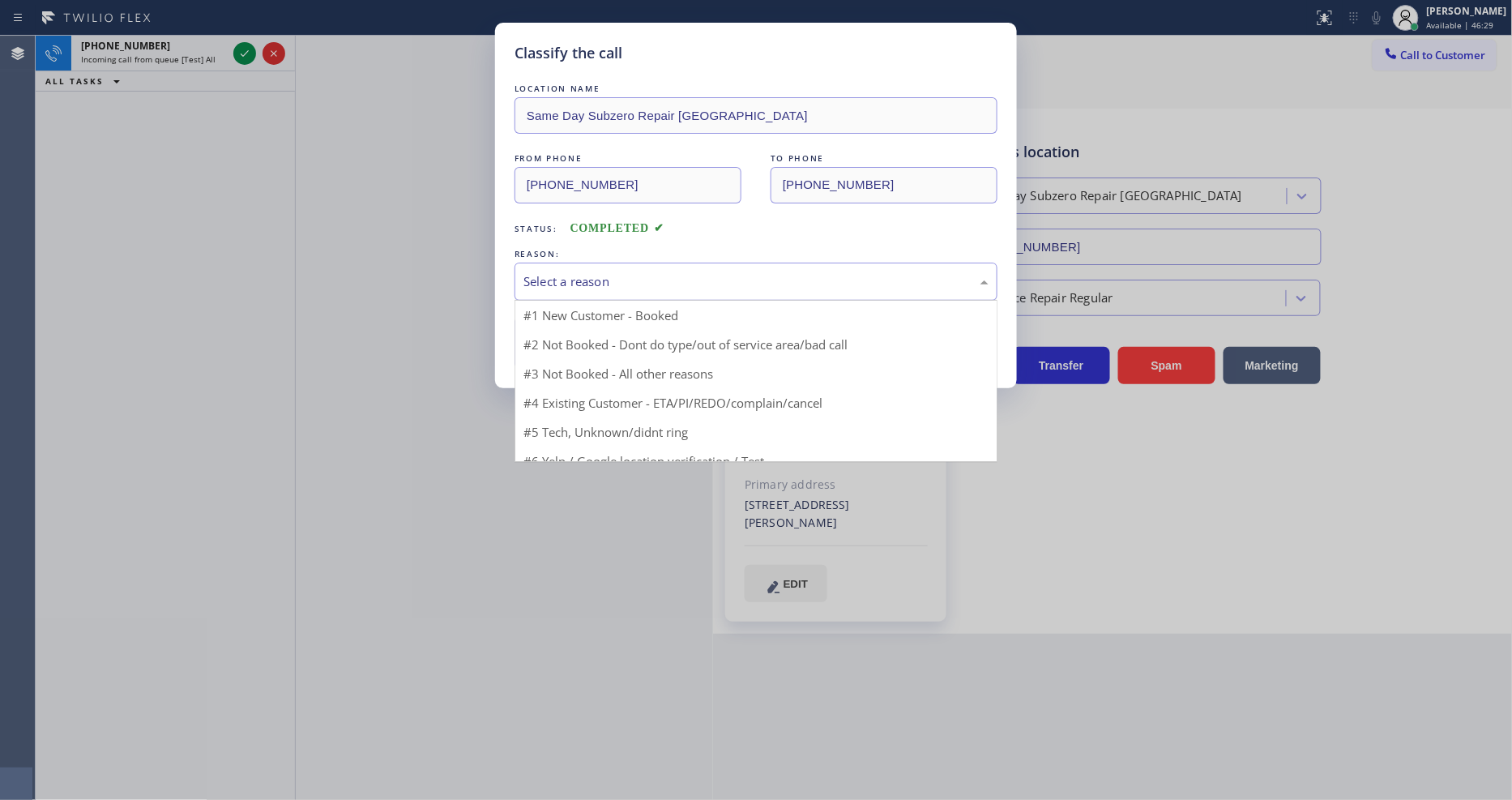
click at [641, 272] on div "Select a reason" at bounding box center [756, 281] width 466 height 19
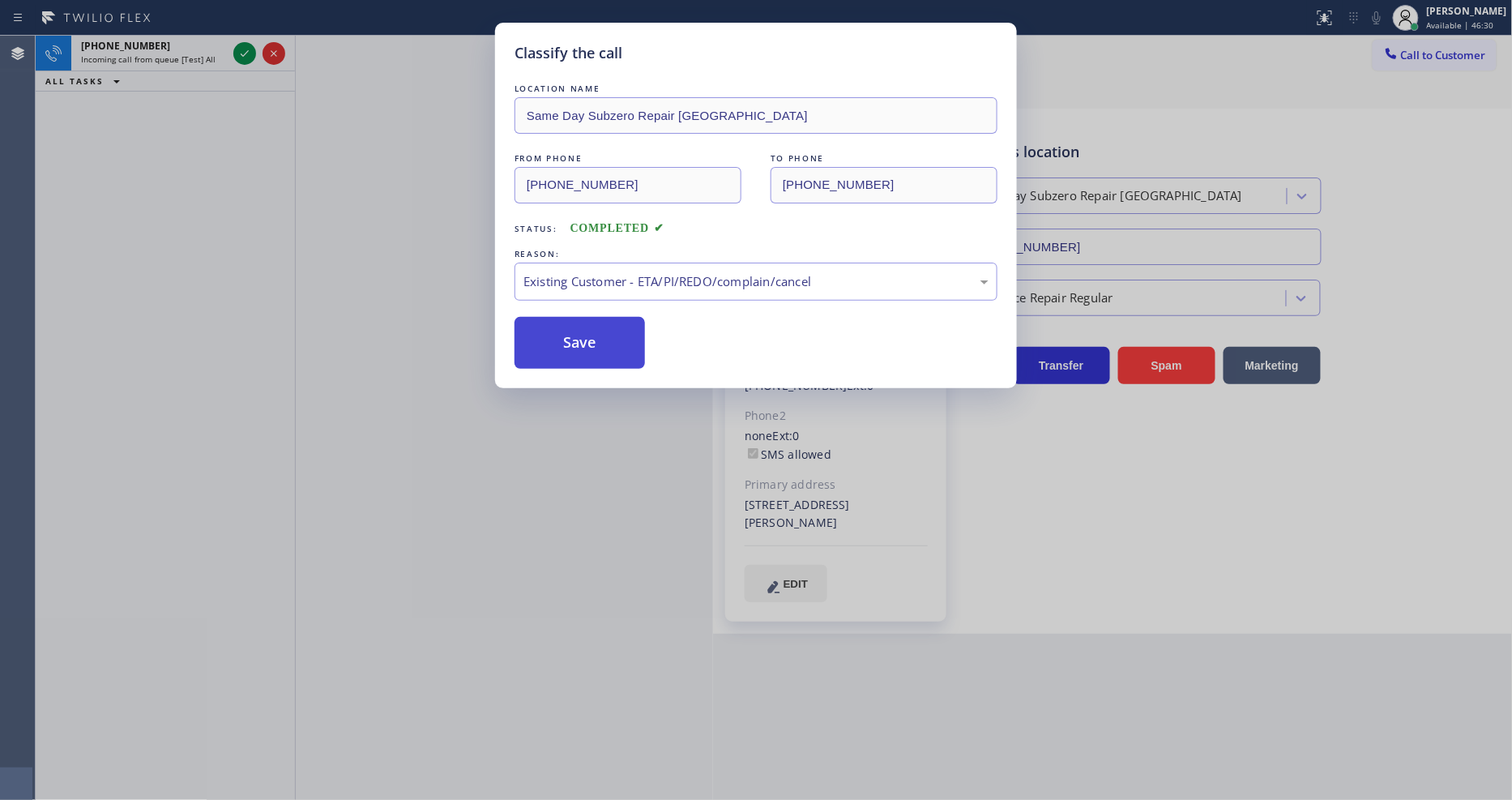
click at [620, 344] on button "Save" at bounding box center [579, 342] width 130 height 52
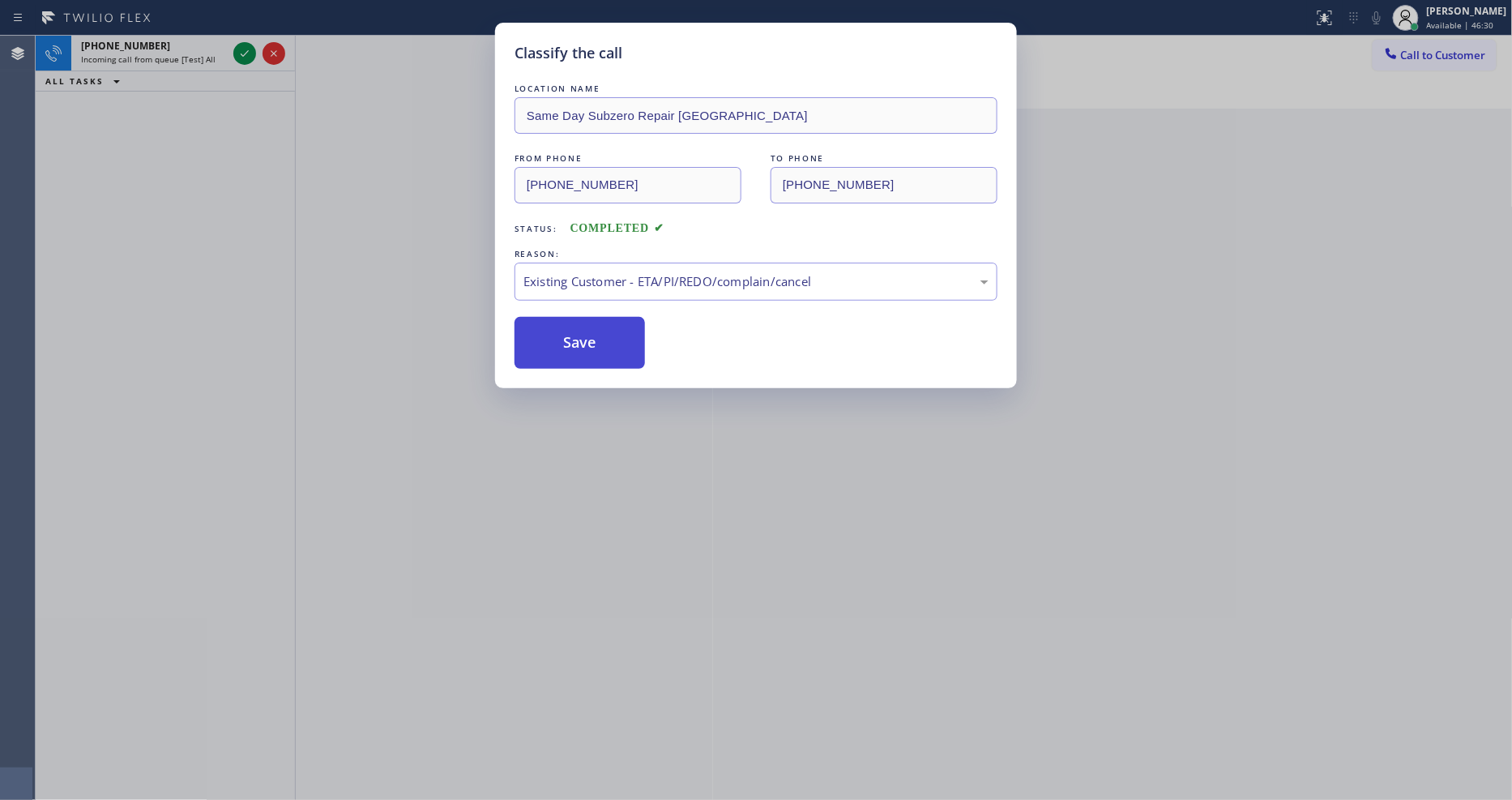
click at [620, 344] on button "Save" at bounding box center [579, 342] width 130 height 52
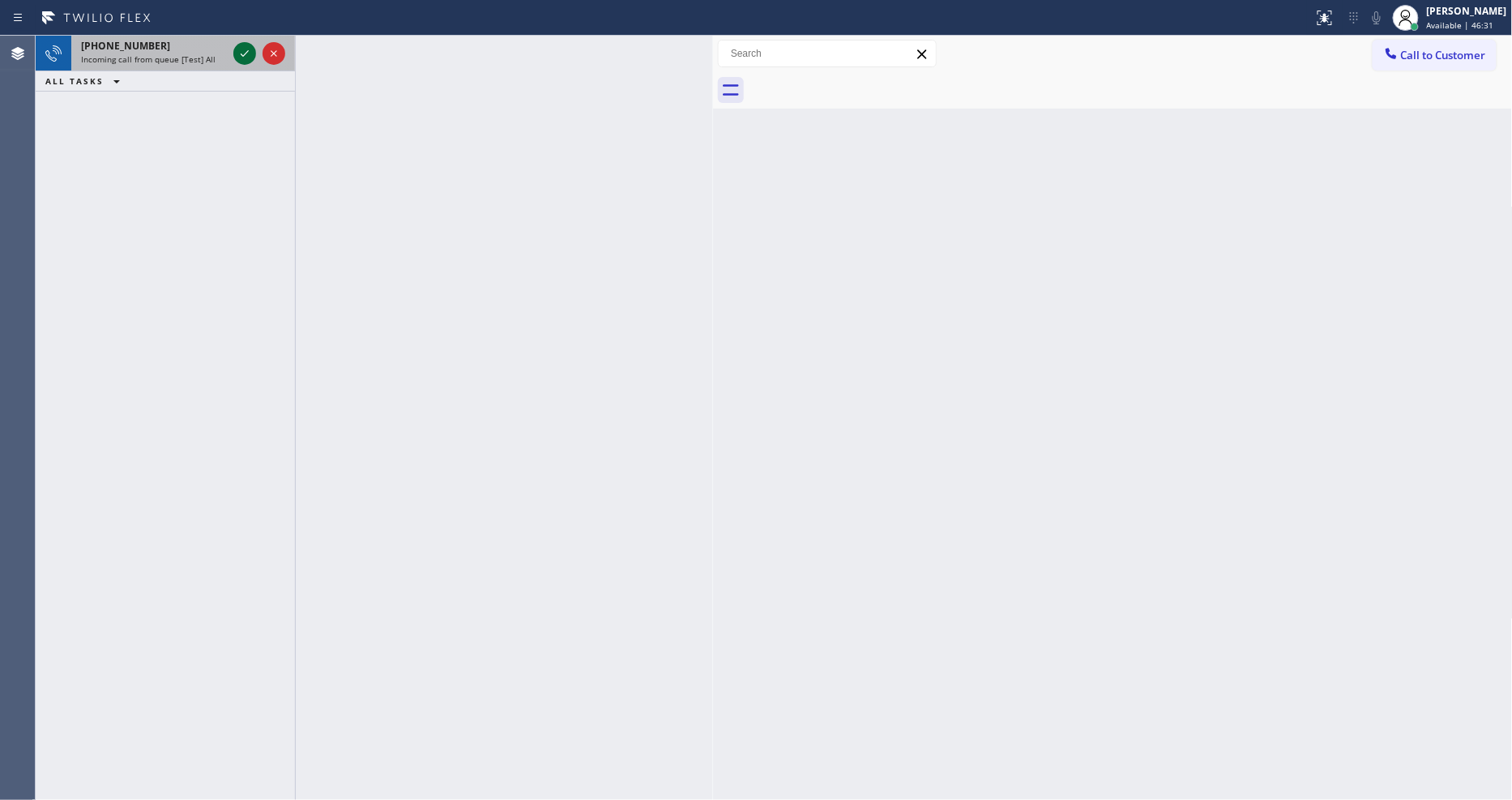
click at [239, 55] on icon at bounding box center [245, 54] width 20 height 20
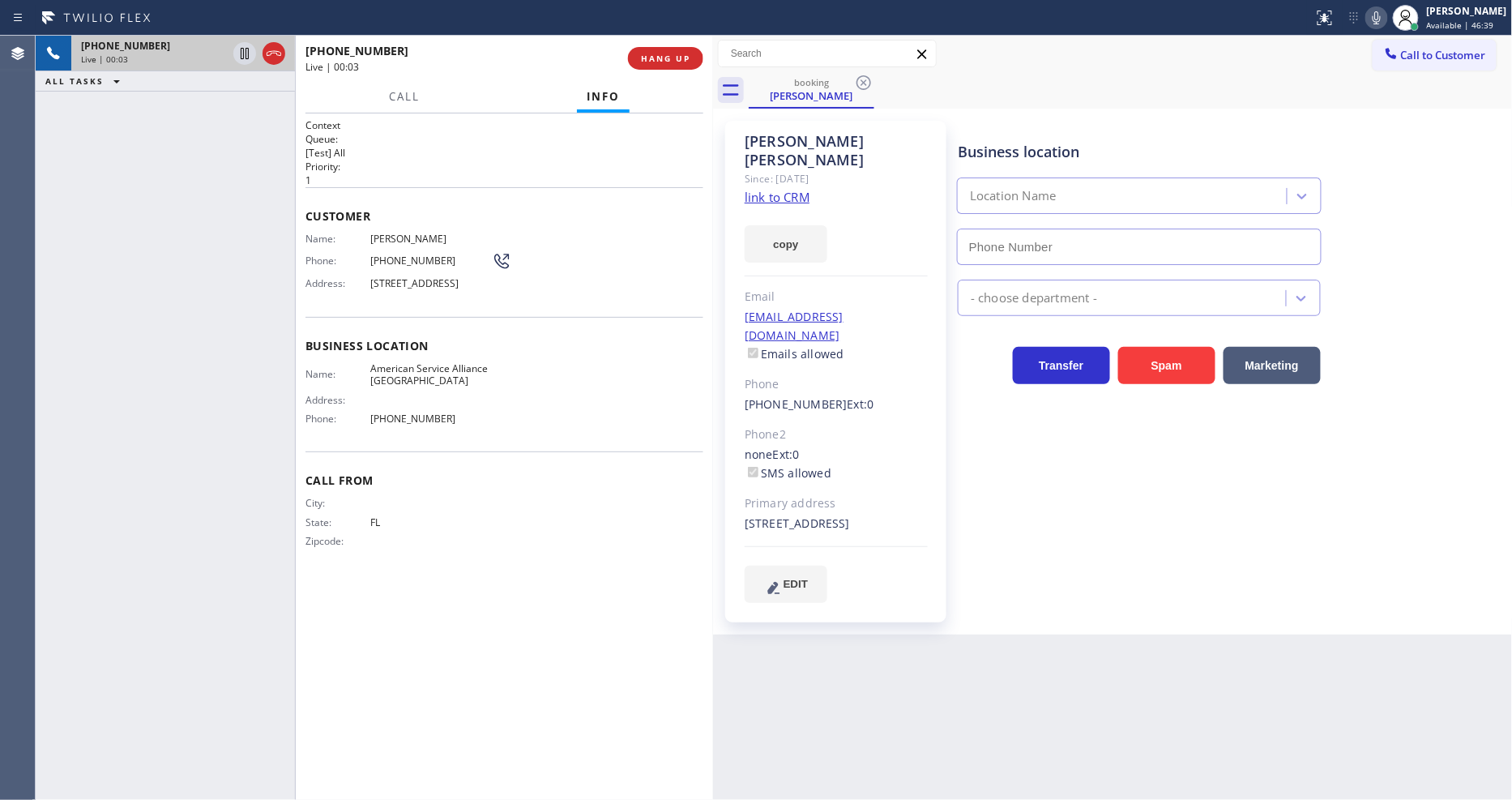
type input "[PHONE_NUMBER]"
click at [772, 189] on link "link to CRM" at bounding box center [776, 197] width 65 height 16
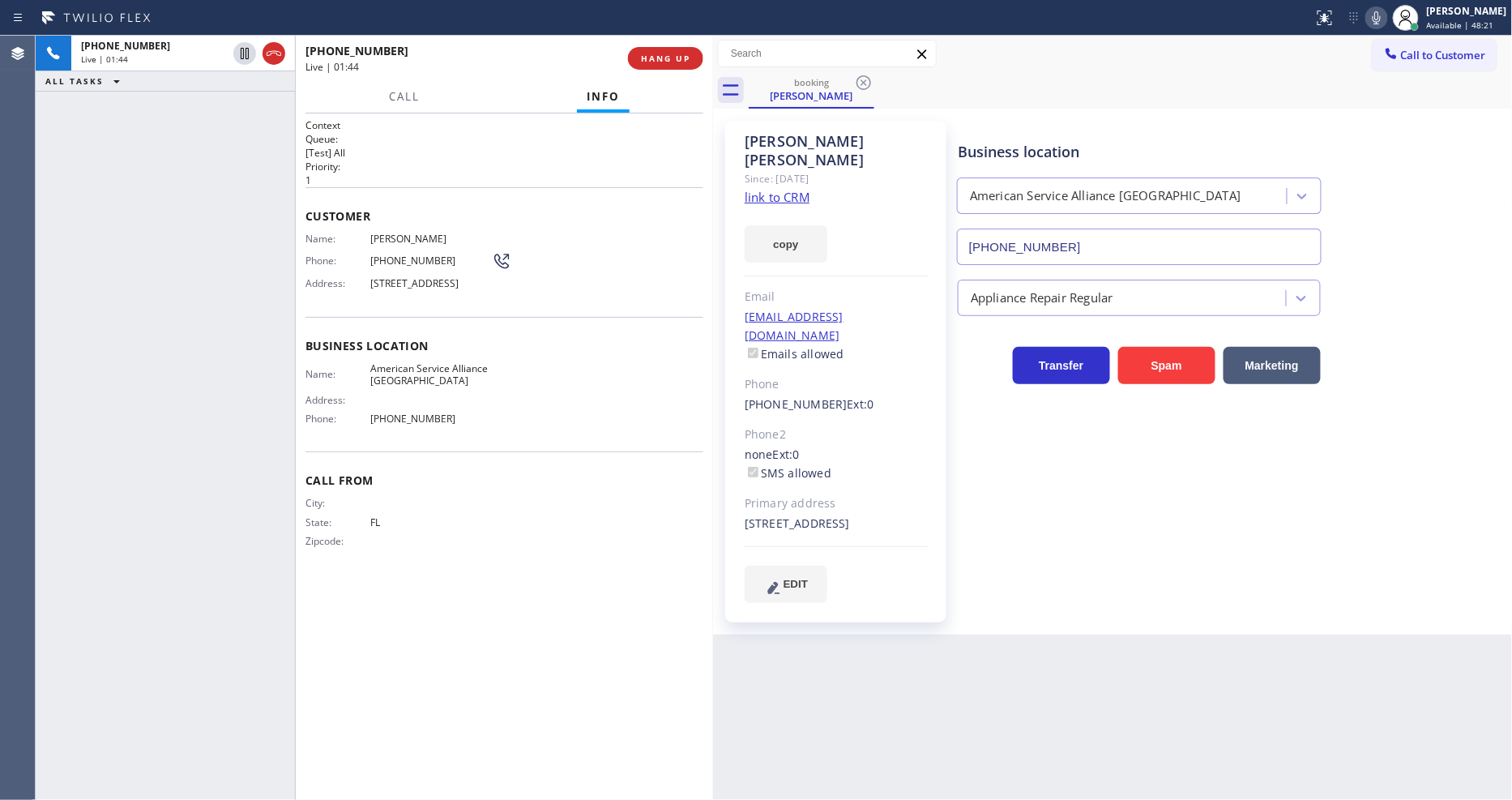
drag, startPoint x: 240, startPoint y: 51, endPoint x: 491, endPoint y: 60, distance: 251.2
click at [240, 51] on icon at bounding box center [245, 54] width 20 height 20
drag, startPoint x: 1381, startPoint y: 19, endPoint x: 1074, endPoint y: 295, distance: 412.8
click at [1361, 19] on icon at bounding box center [1377, 18] width 20 height 20
drag, startPoint x: 246, startPoint y: 47, endPoint x: 333, endPoint y: 47, distance: 87.0
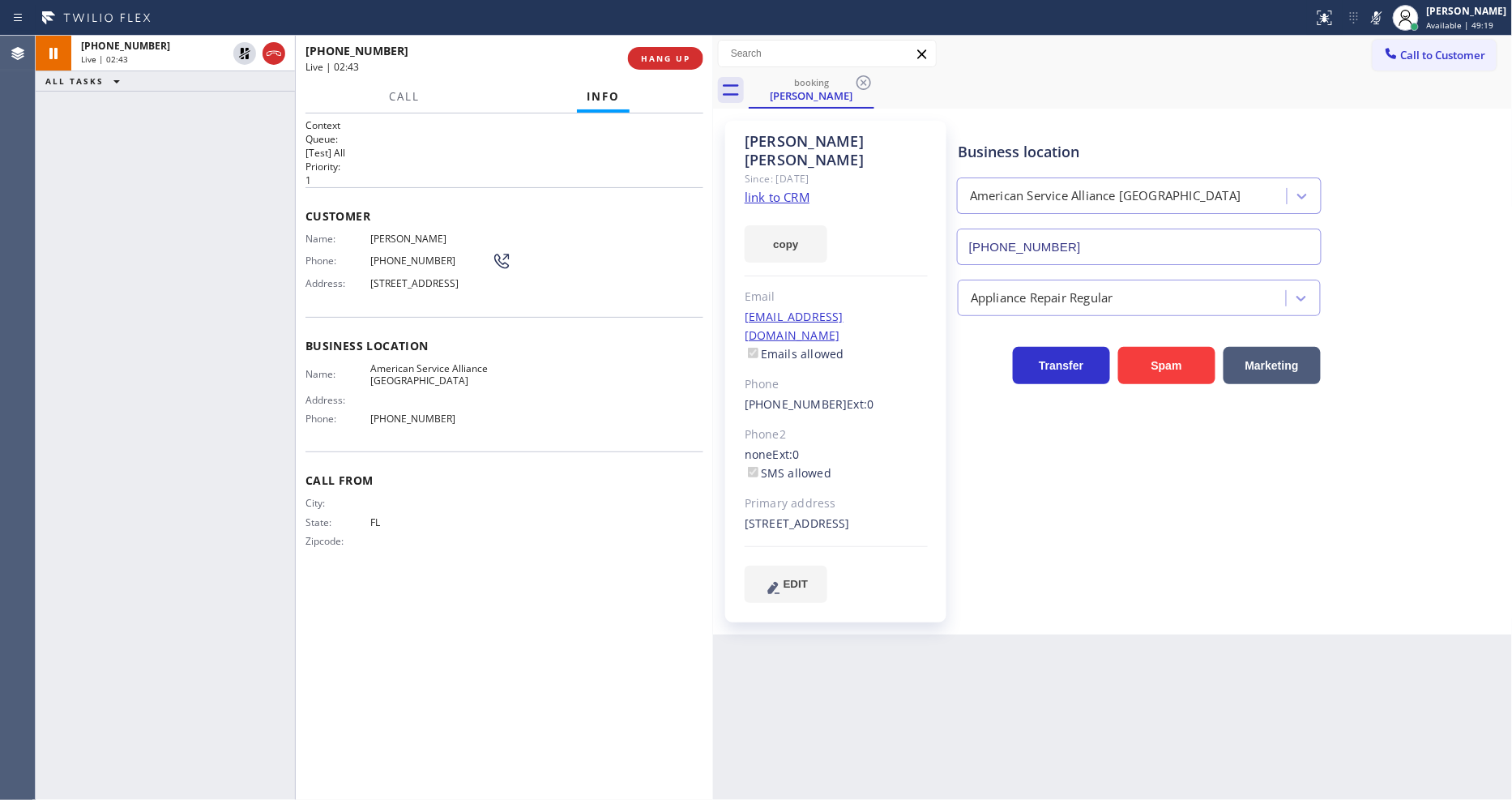
click at [246, 47] on icon at bounding box center [245, 54] width 20 height 20
click at [1361, 18] on icon at bounding box center [1377, 18] width 20 height 20
click at [665, 58] on span "HANG UP" at bounding box center [666, 58] width 50 height 11
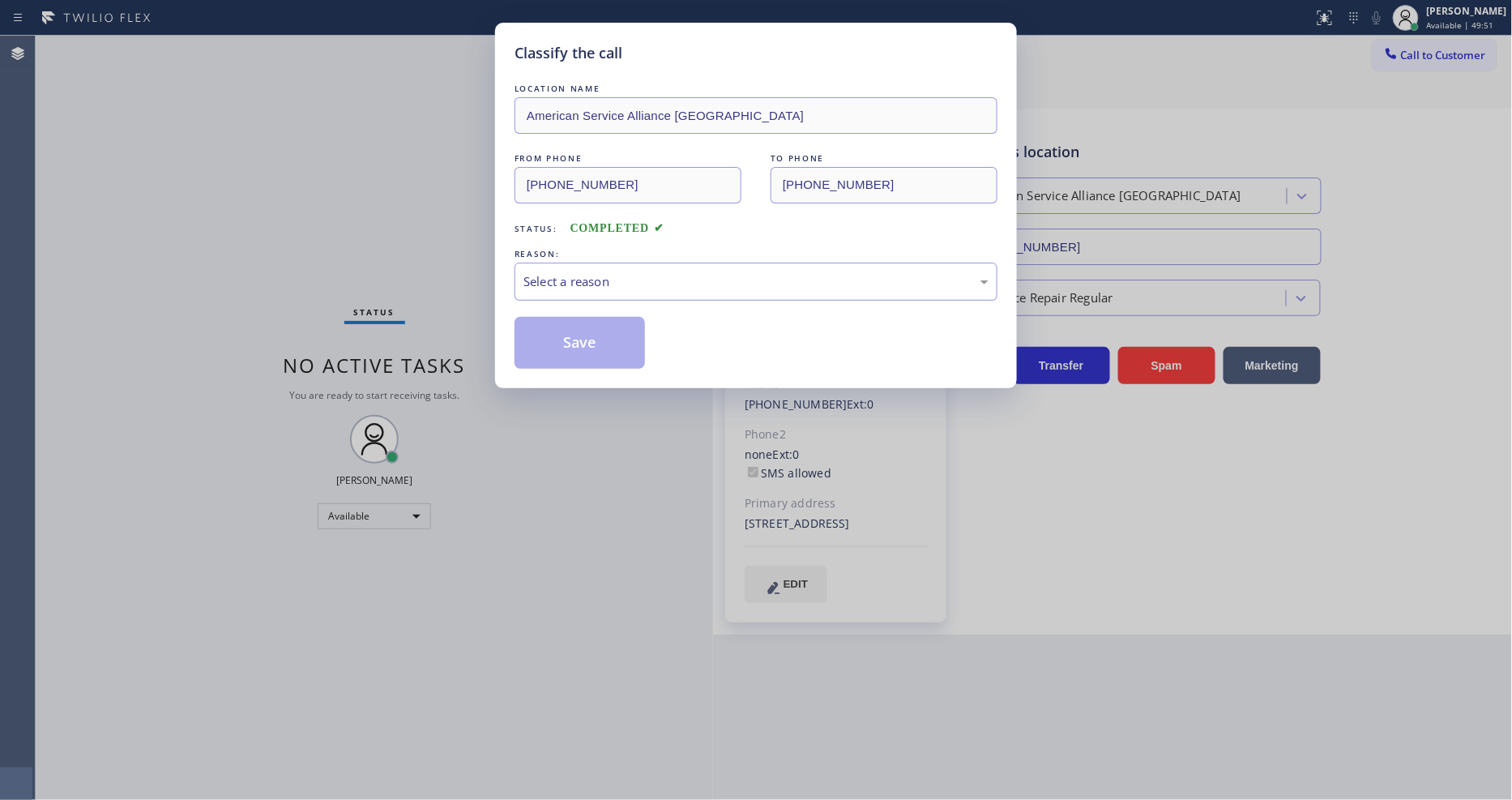
click at [579, 286] on div "Select a reason" at bounding box center [756, 281] width 482 height 38
click at [590, 329] on button "Save" at bounding box center [579, 342] width 130 height 52
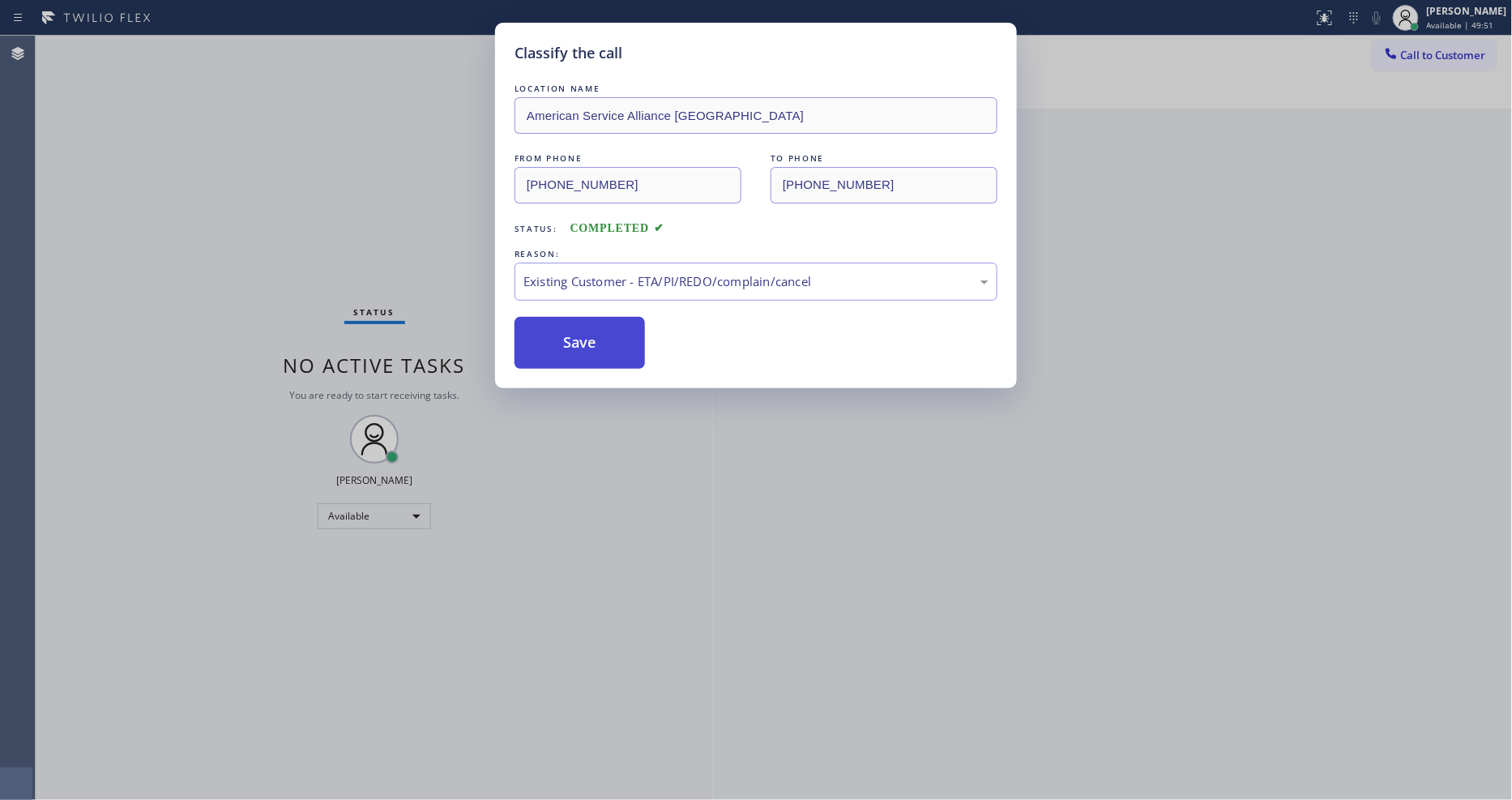
click at [590, 329] on button "Save" at bounding box center [579, 342] width 130 height 52
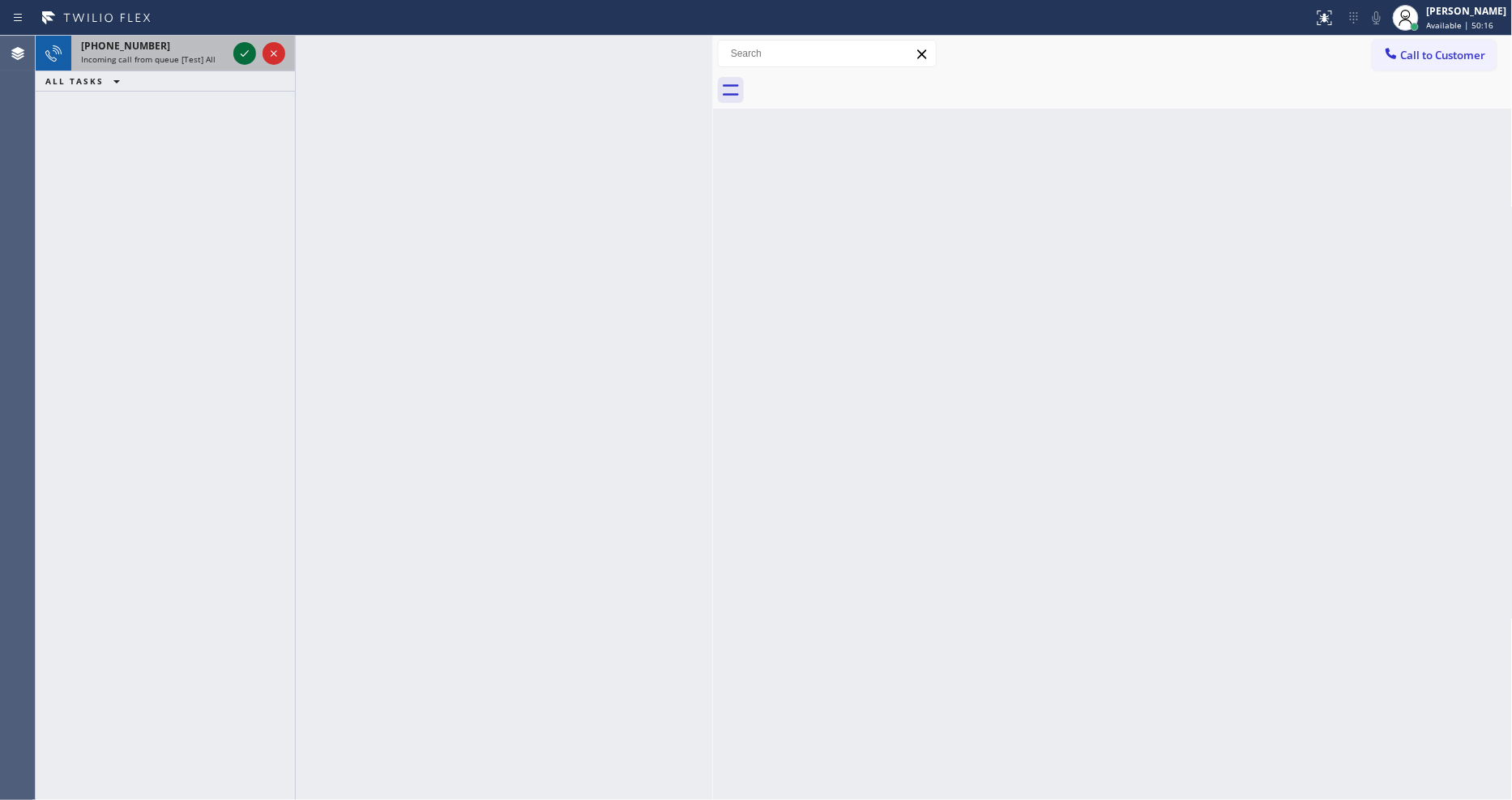
click at [253, 55] on div at bounding box center [244, 54] width 23 height 20
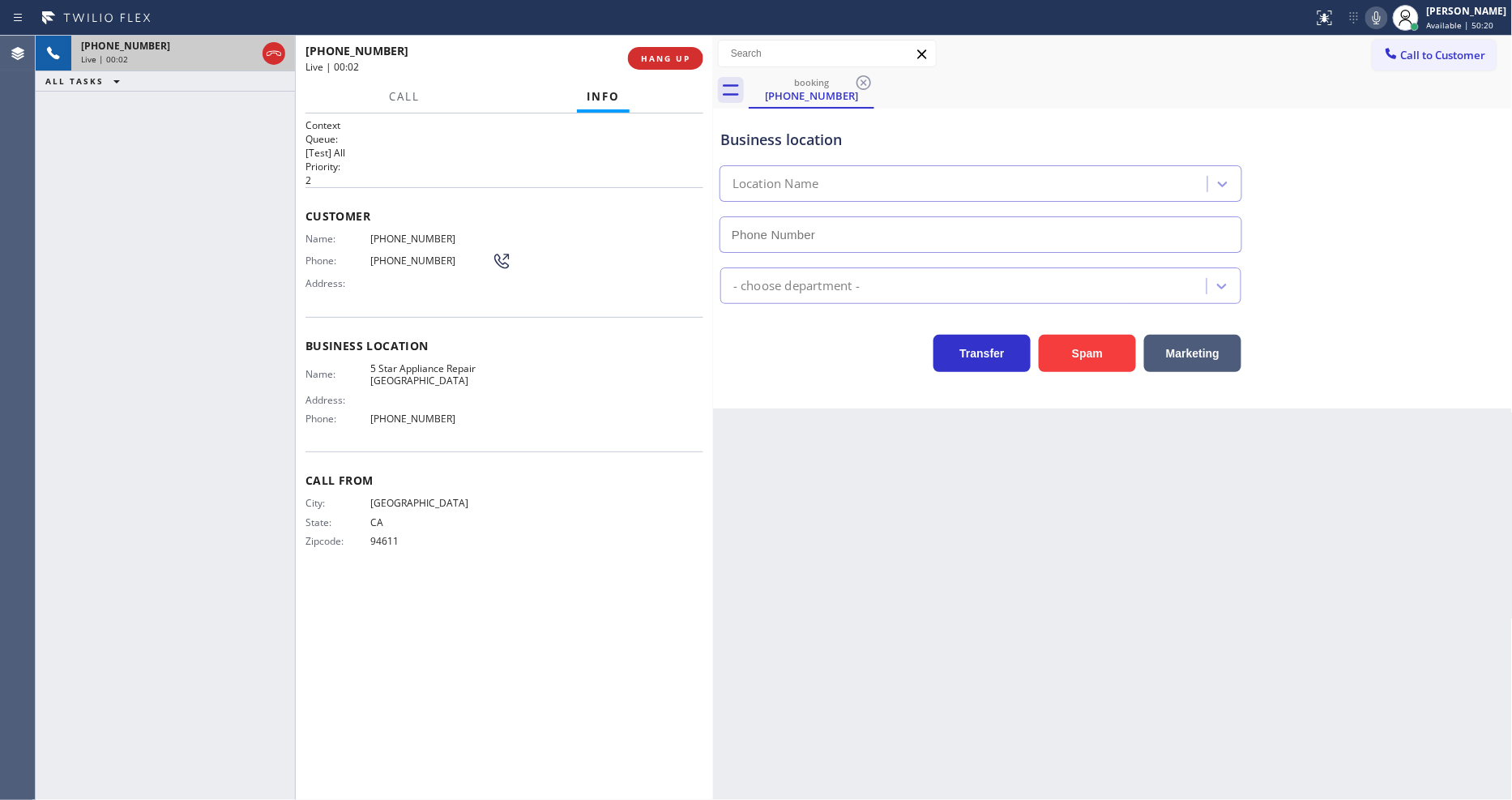
type input "[PHONE_NUMBER]"
click at [651, 53] on span "HANG UP" at bounding box center [666, 58] width 50 height 11
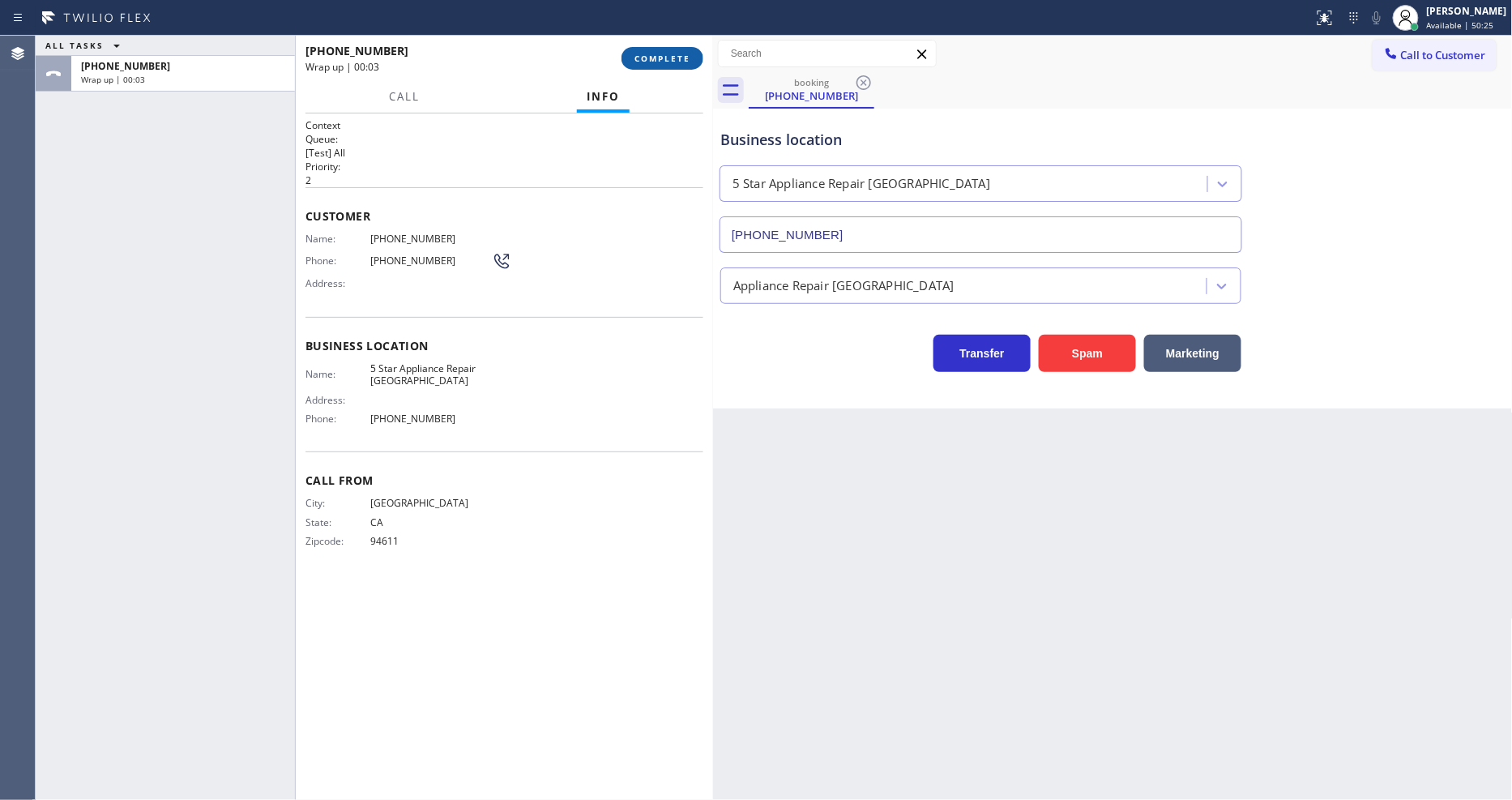
click at [651, 53] on span "COMPLETE" at bounding box center [662, 58] width 56 height 11
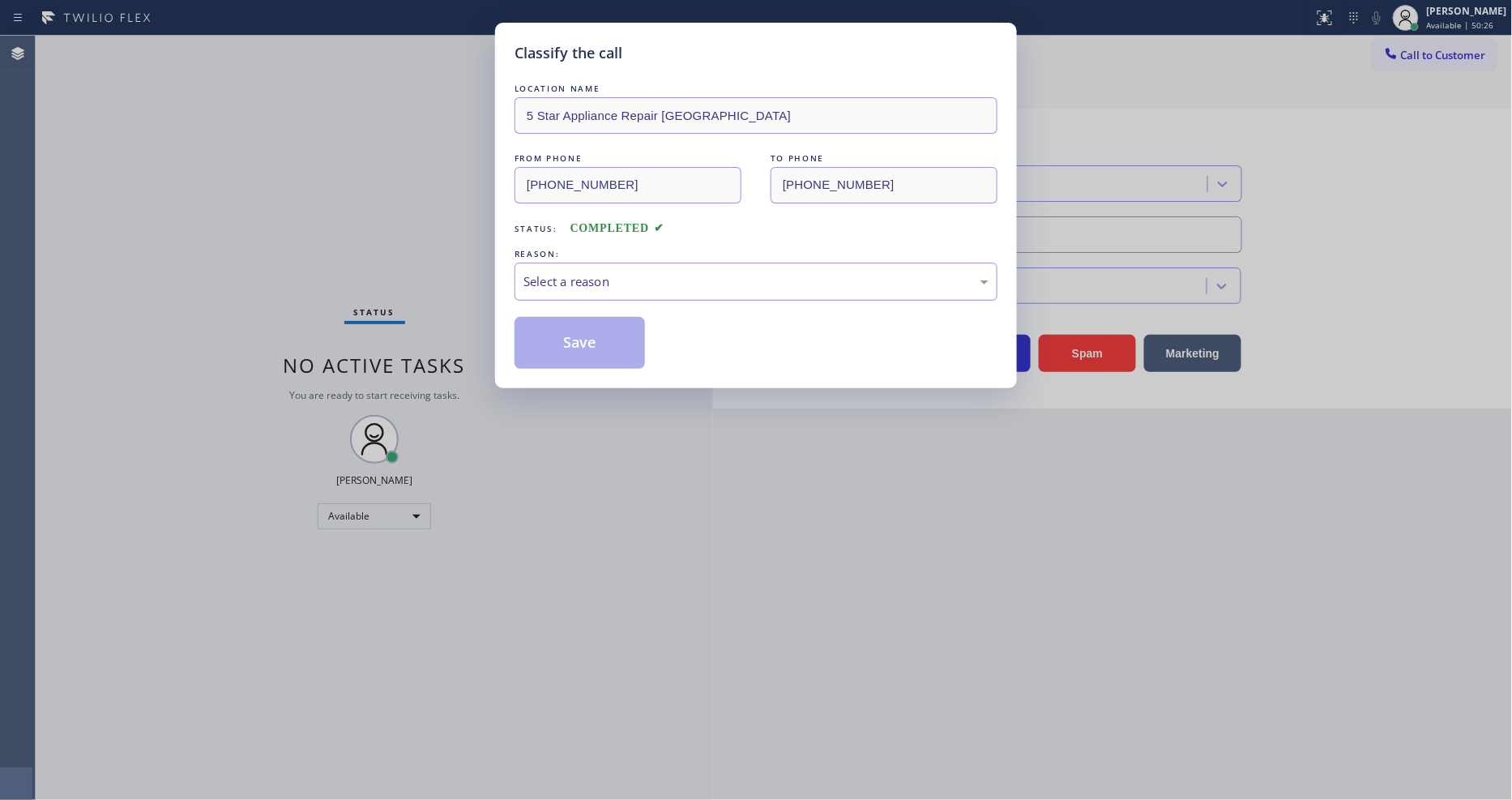
click at [593, 276] on div "Select a reason" at bounding box center [756, 281] width 466 height 19
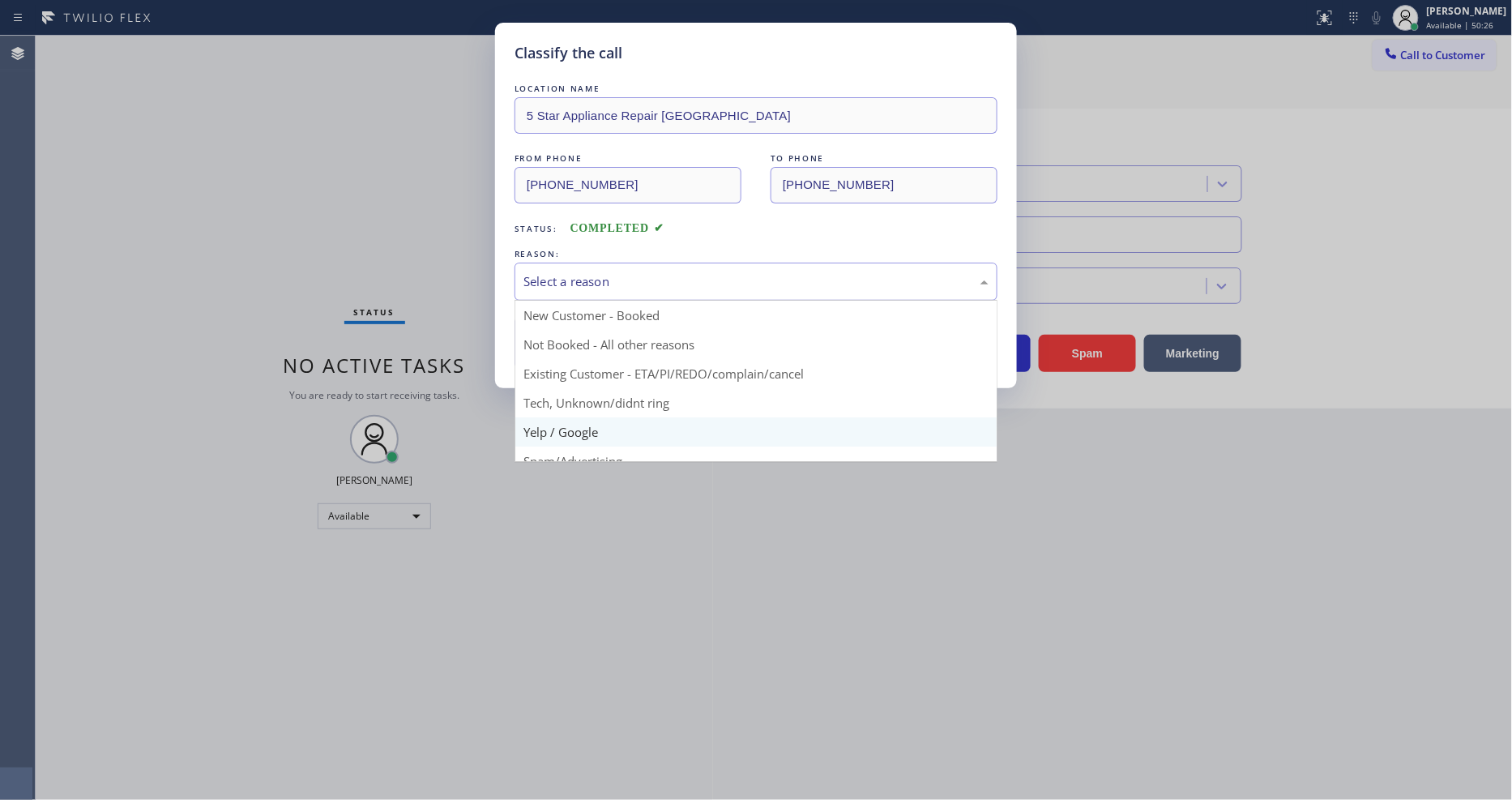
drag, startPoint x: 579, startPoint y: 426, endPoint x: 588, endPoint y: 376, distance: 50.8
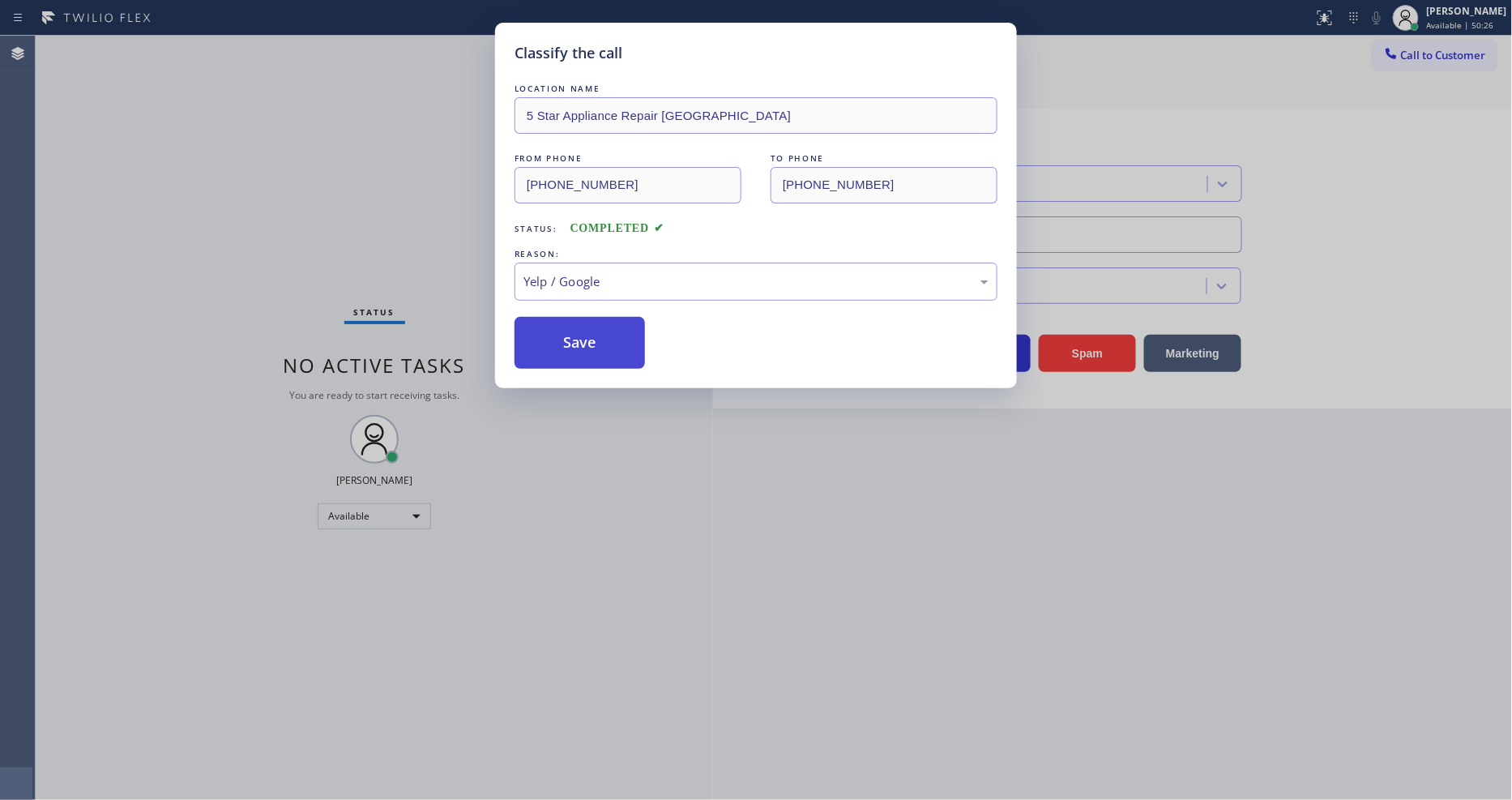
click at [590, 337] on button "Save" at bounding box center [579, 342] width 130 height 52
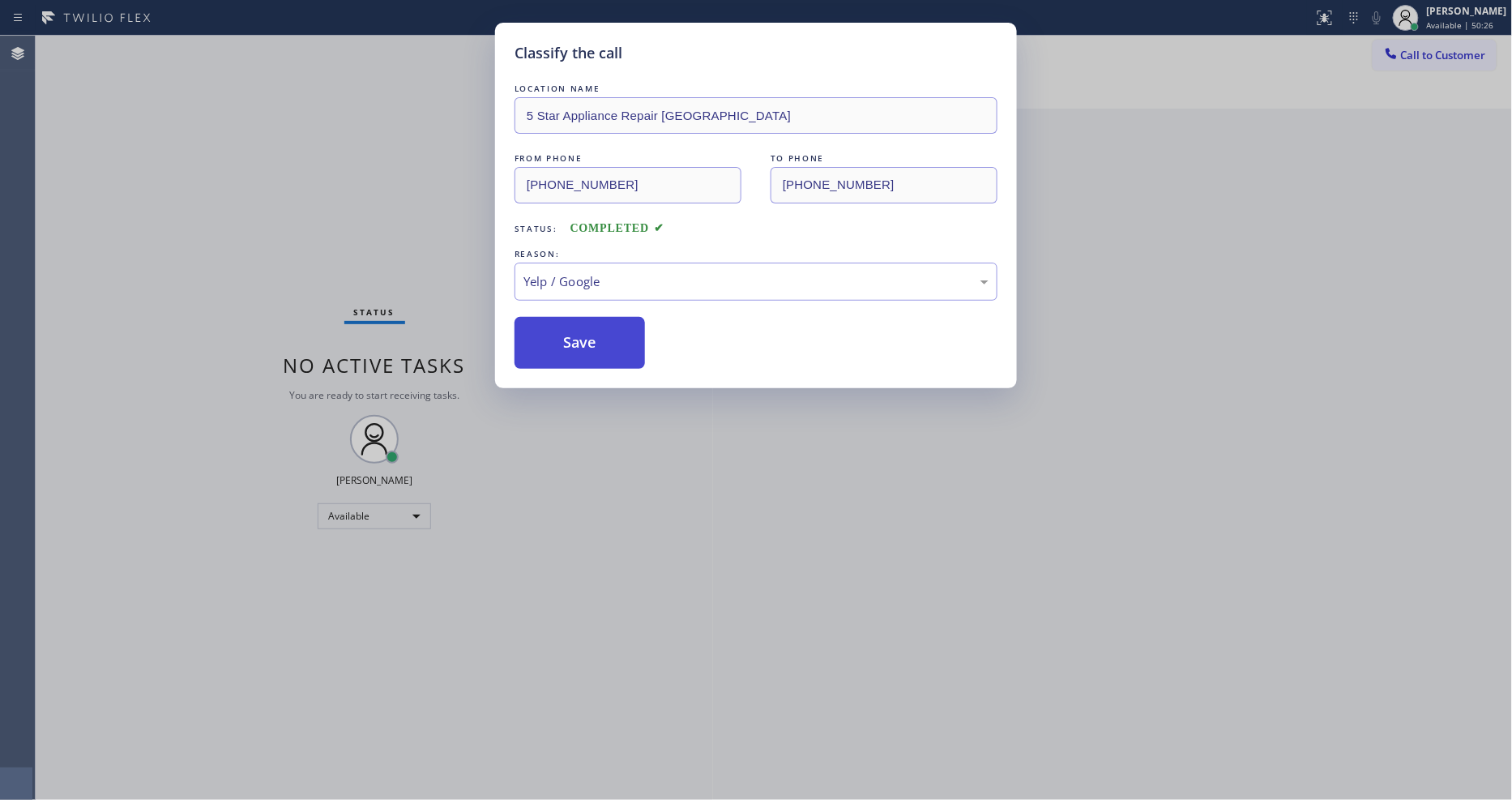
click at [590, 337] on button "Save" at bounding box center [579, 342] width 130 height 52
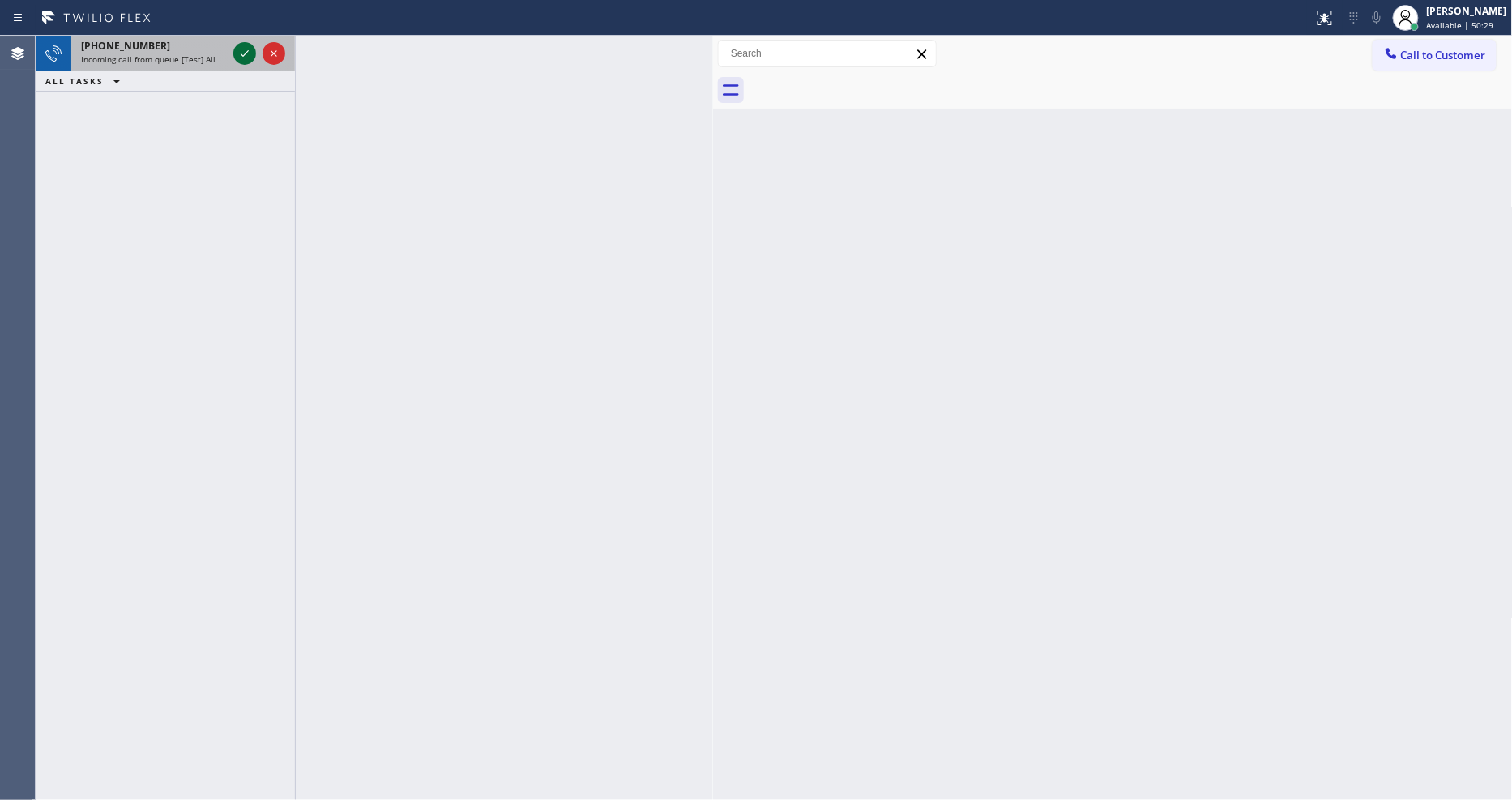
click at [237, 57] on icon at bounding box center [245, 54] width 20 height 20
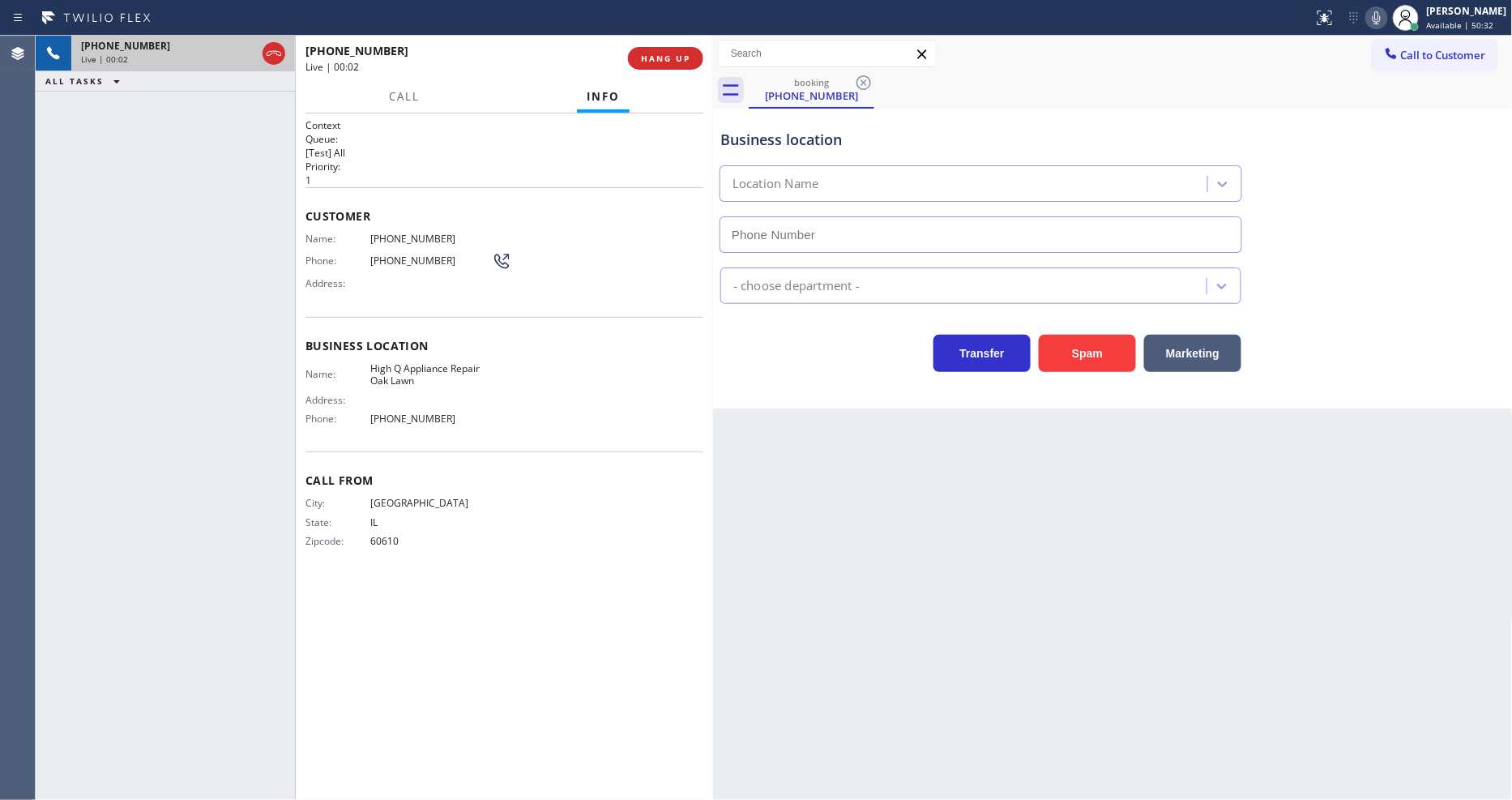
type input "[PHONE_NUMBER]"
click at [683, 53] on span "HANG UP" at bounding box center [666, 58] width 50 height 11
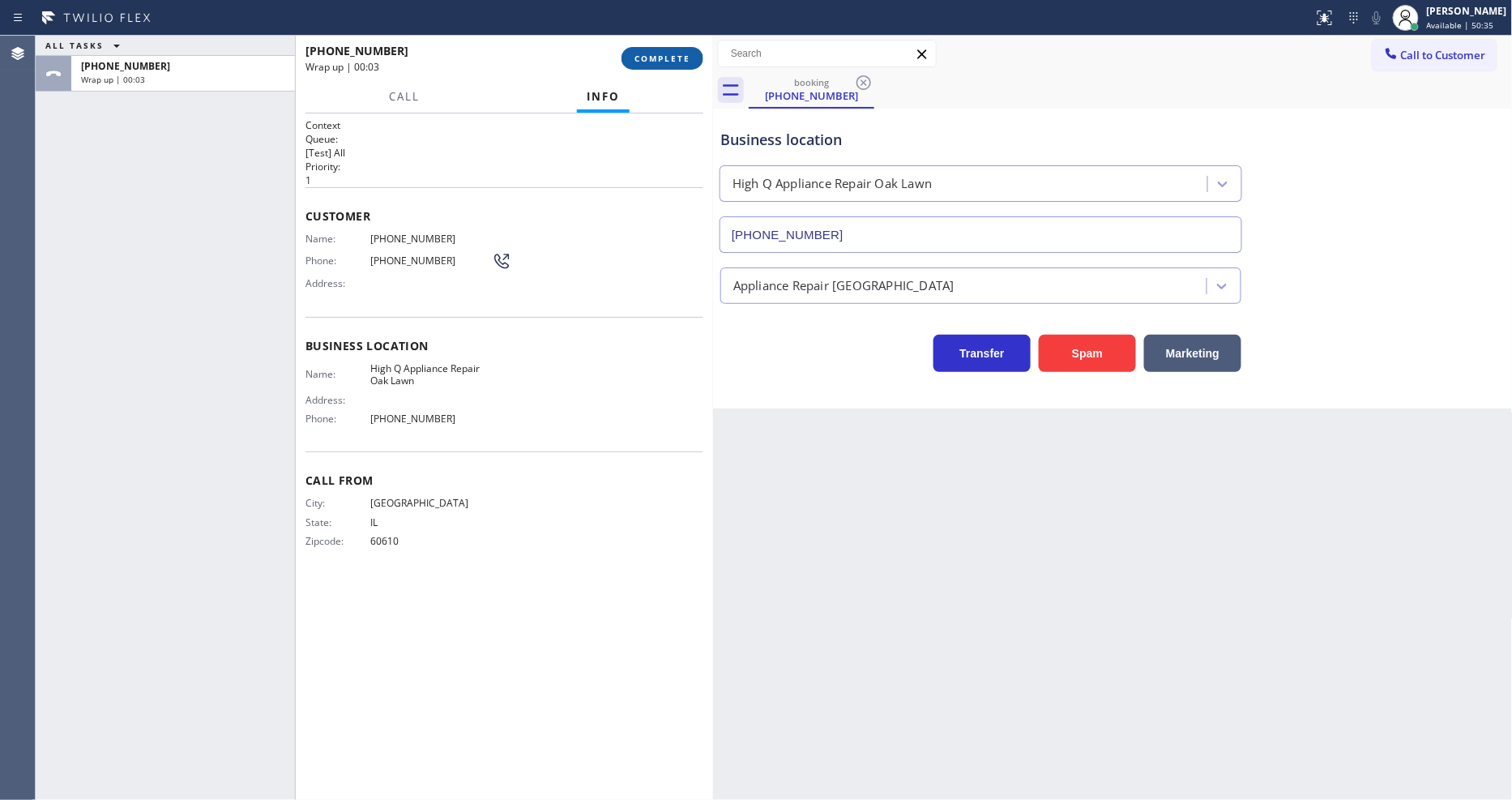
click at [683, 53] on span "COMPLETE" at bounding box center [662, 58] width 56 height 11
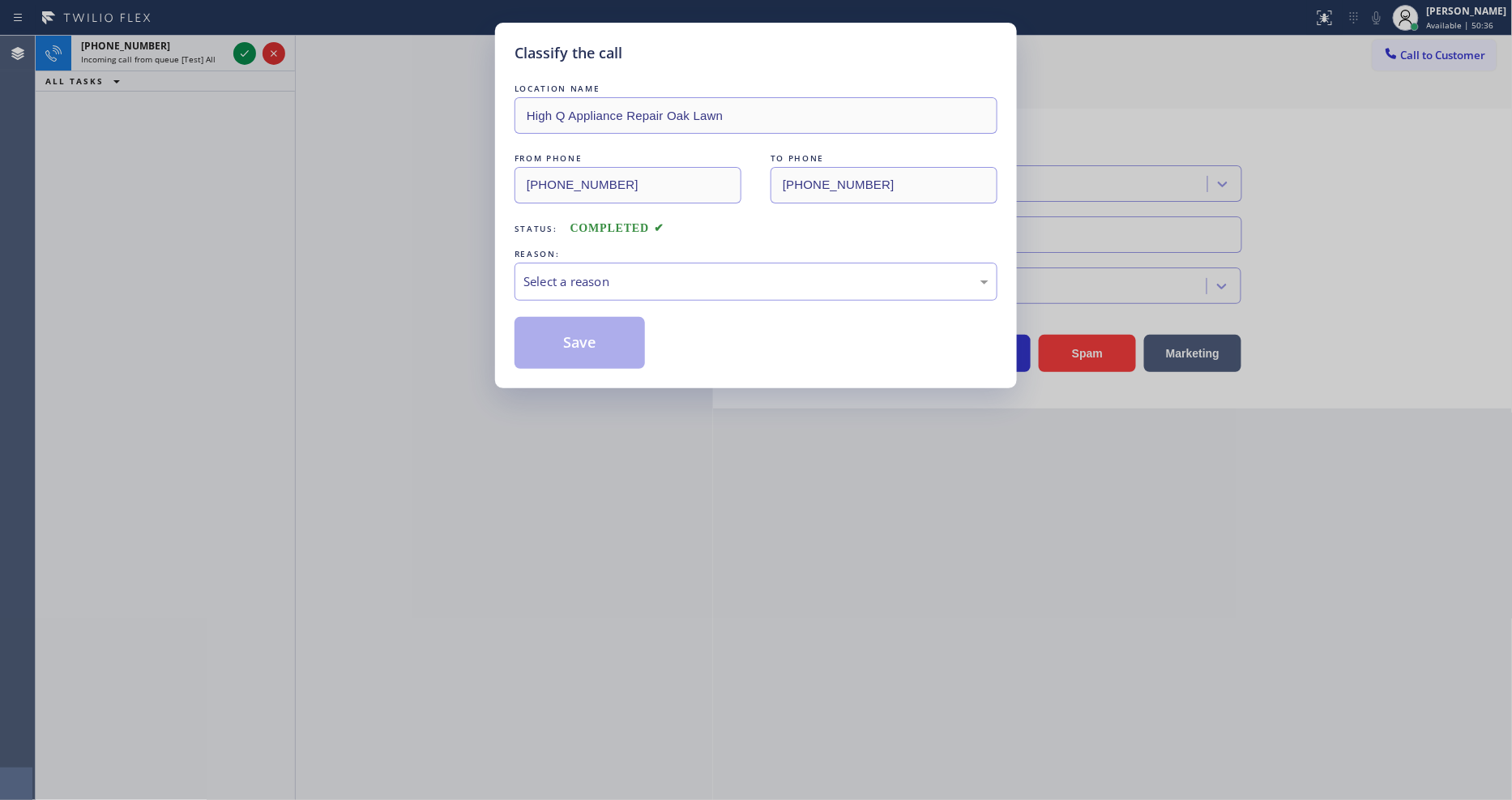
click at [566, 248] on div "REASON:" at bounding box center [756, 253] width 482 height 17
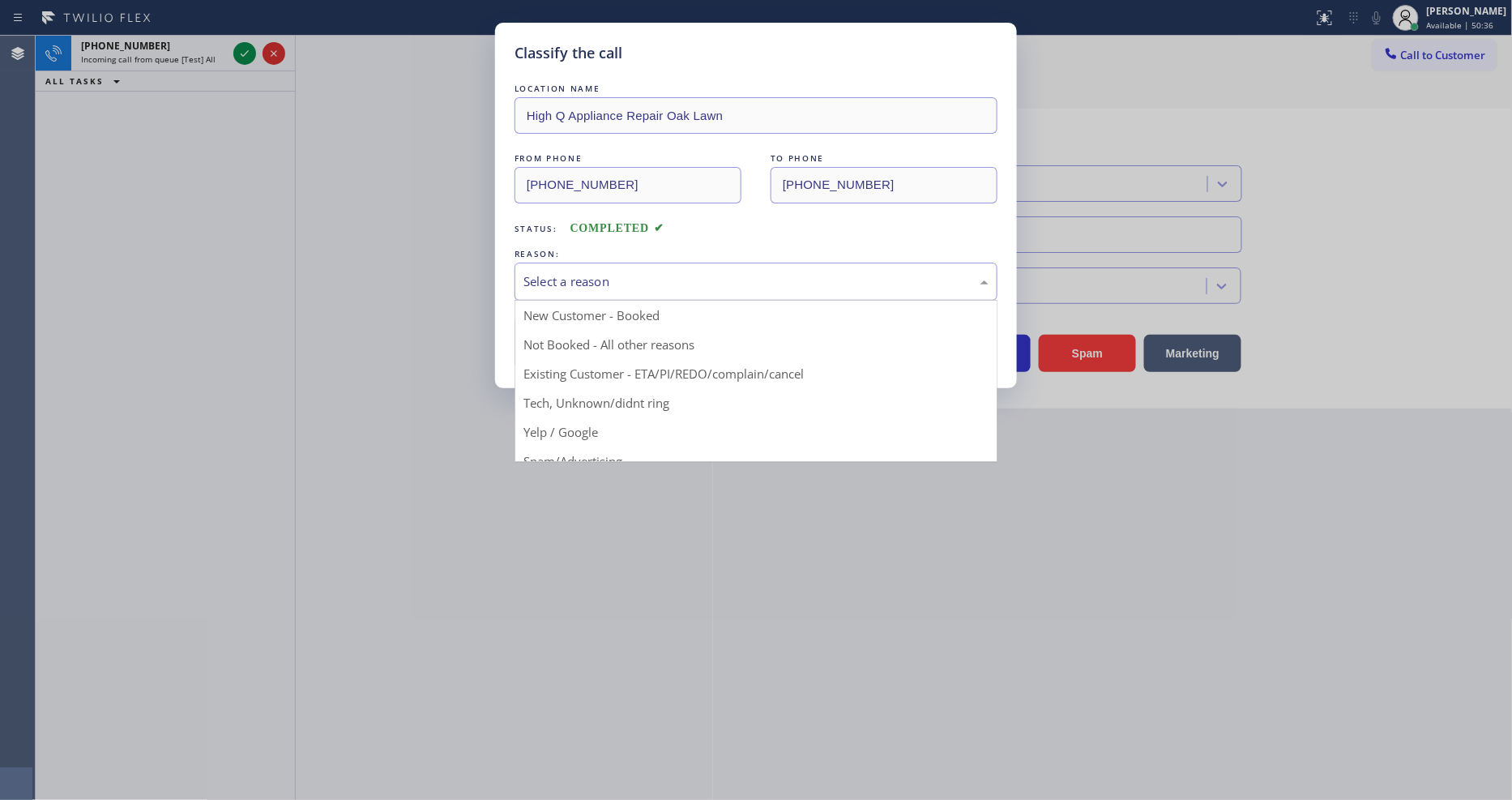
click at [565, 272] on div "Select a reason" at bounding box center [756, 281] width 466 height 19
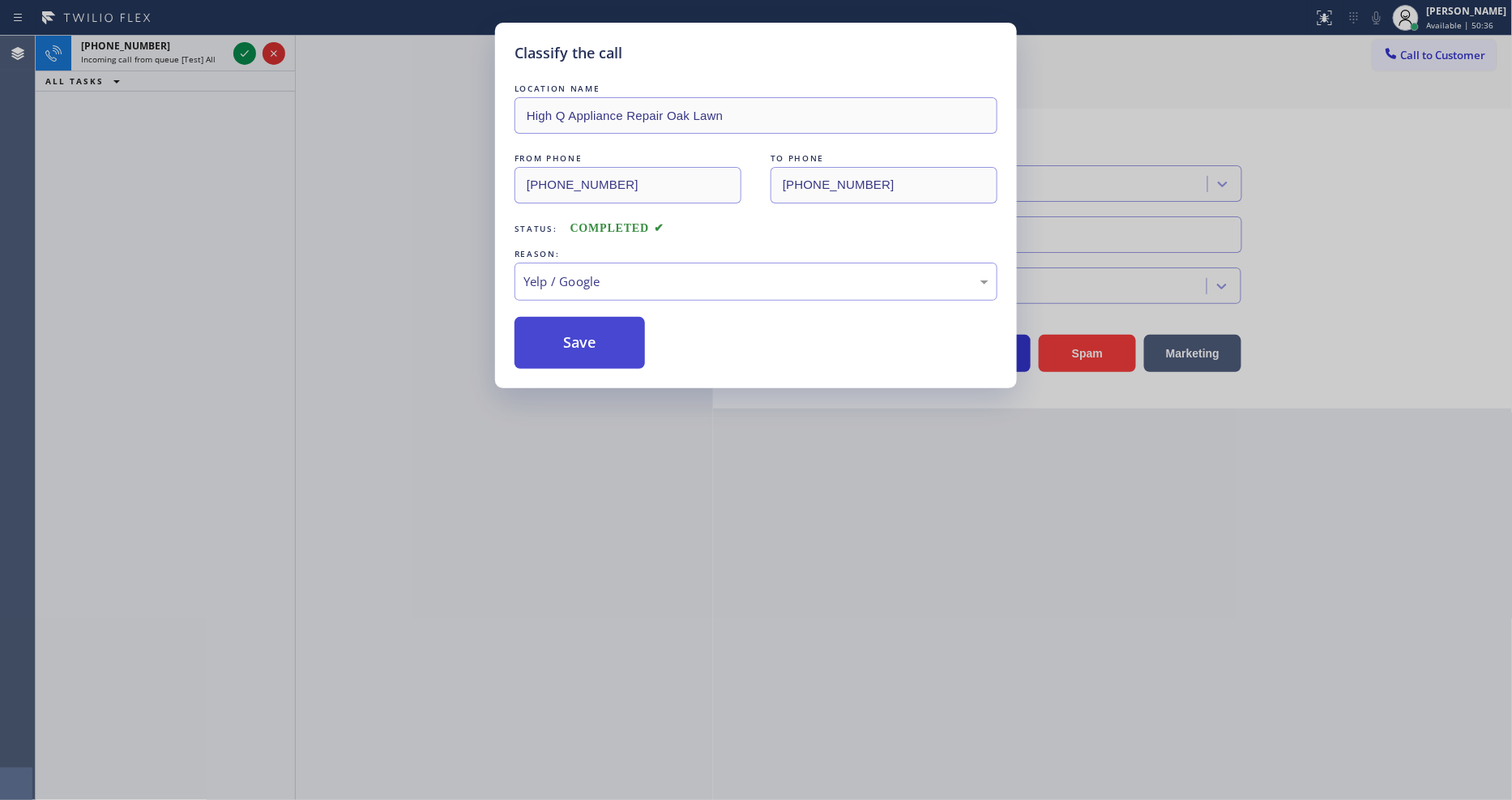
click at [593, 350] on button "Save" at bounding box center [579, 342] width 130 height 52
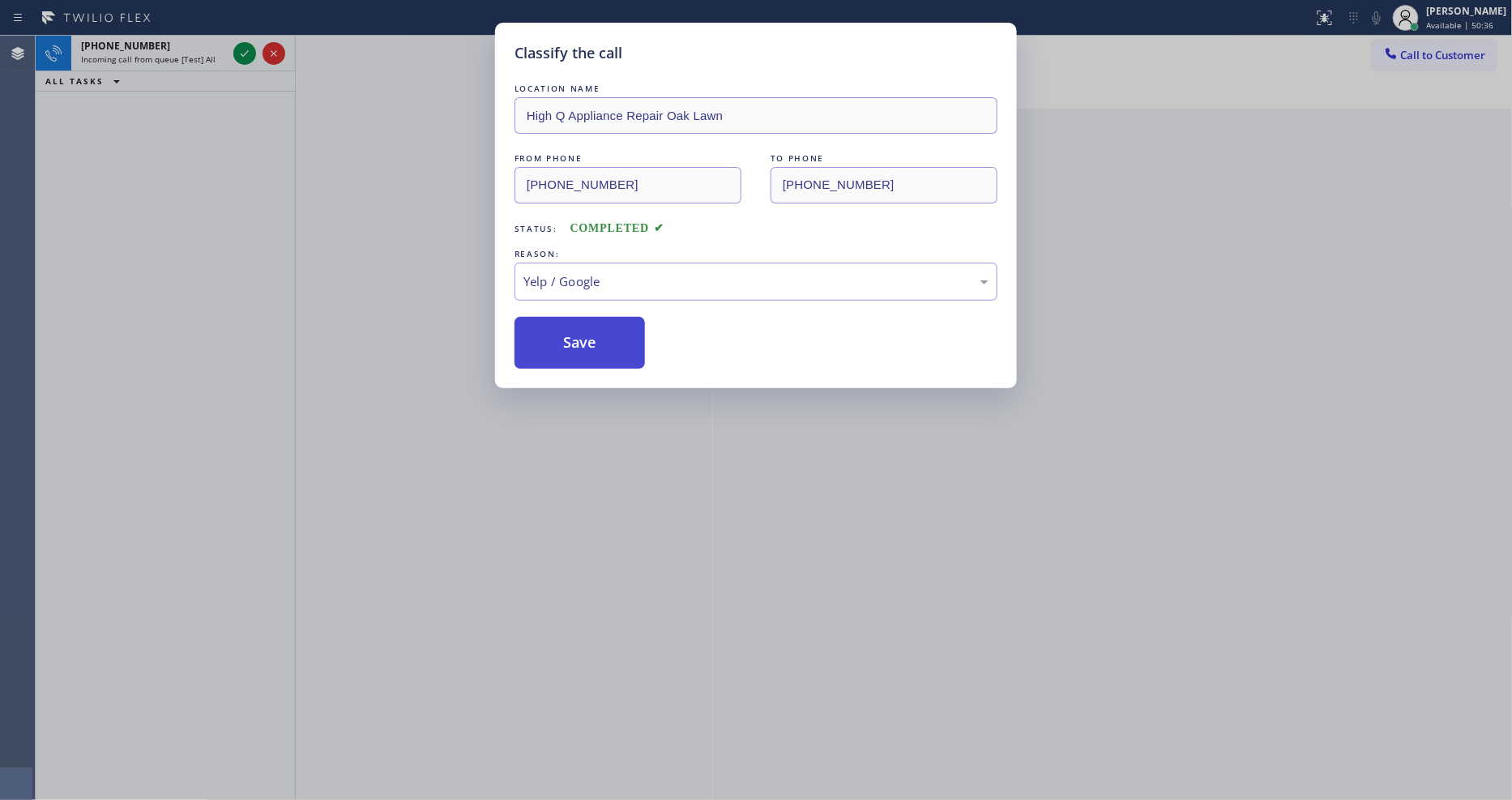
click at [593, 350] on button "Save" at bounding box center [579, 342] width 130 height 52
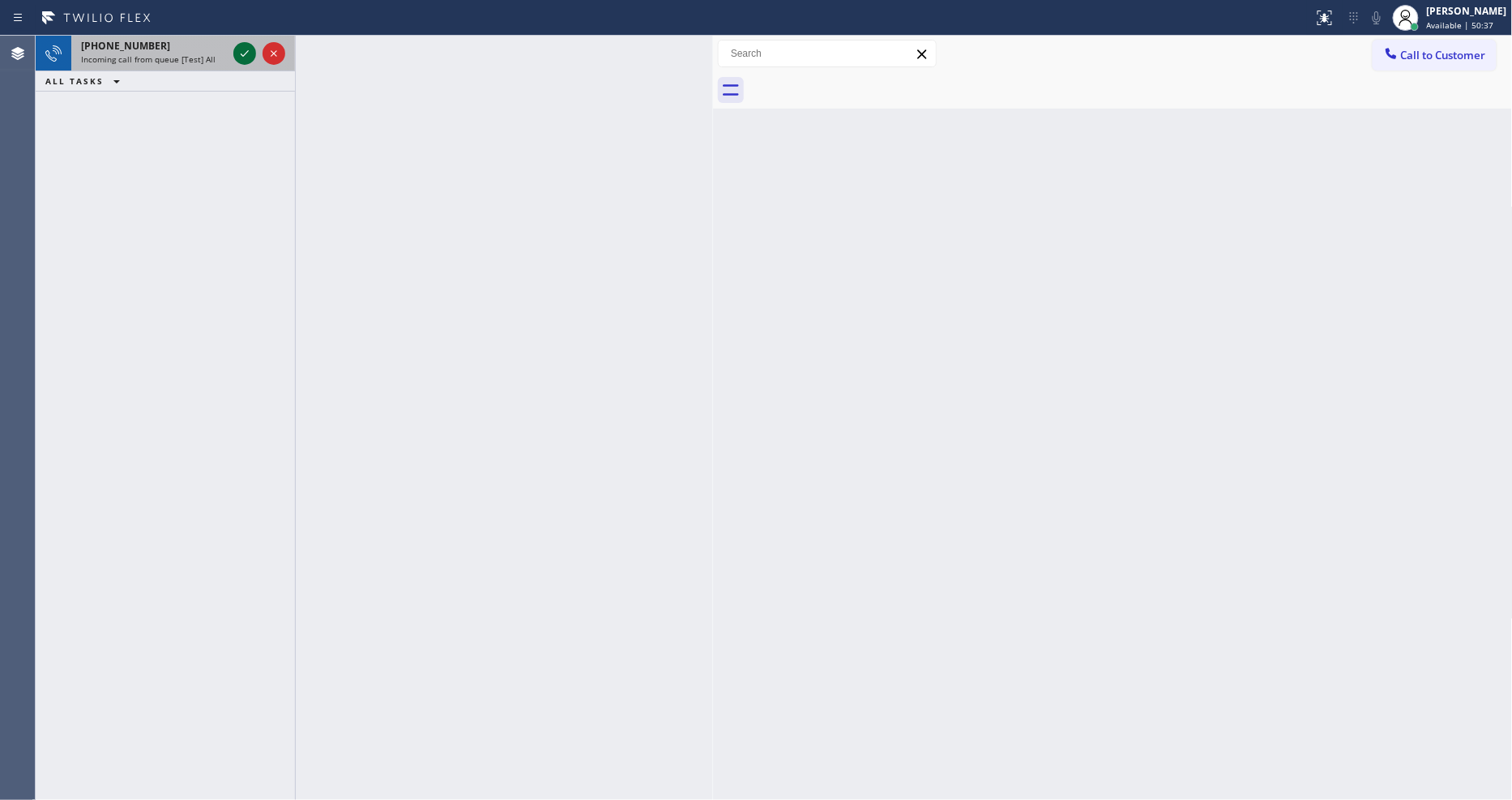
click at [241, 49] on icon at bounding box center [245, 54] width 20 height 20
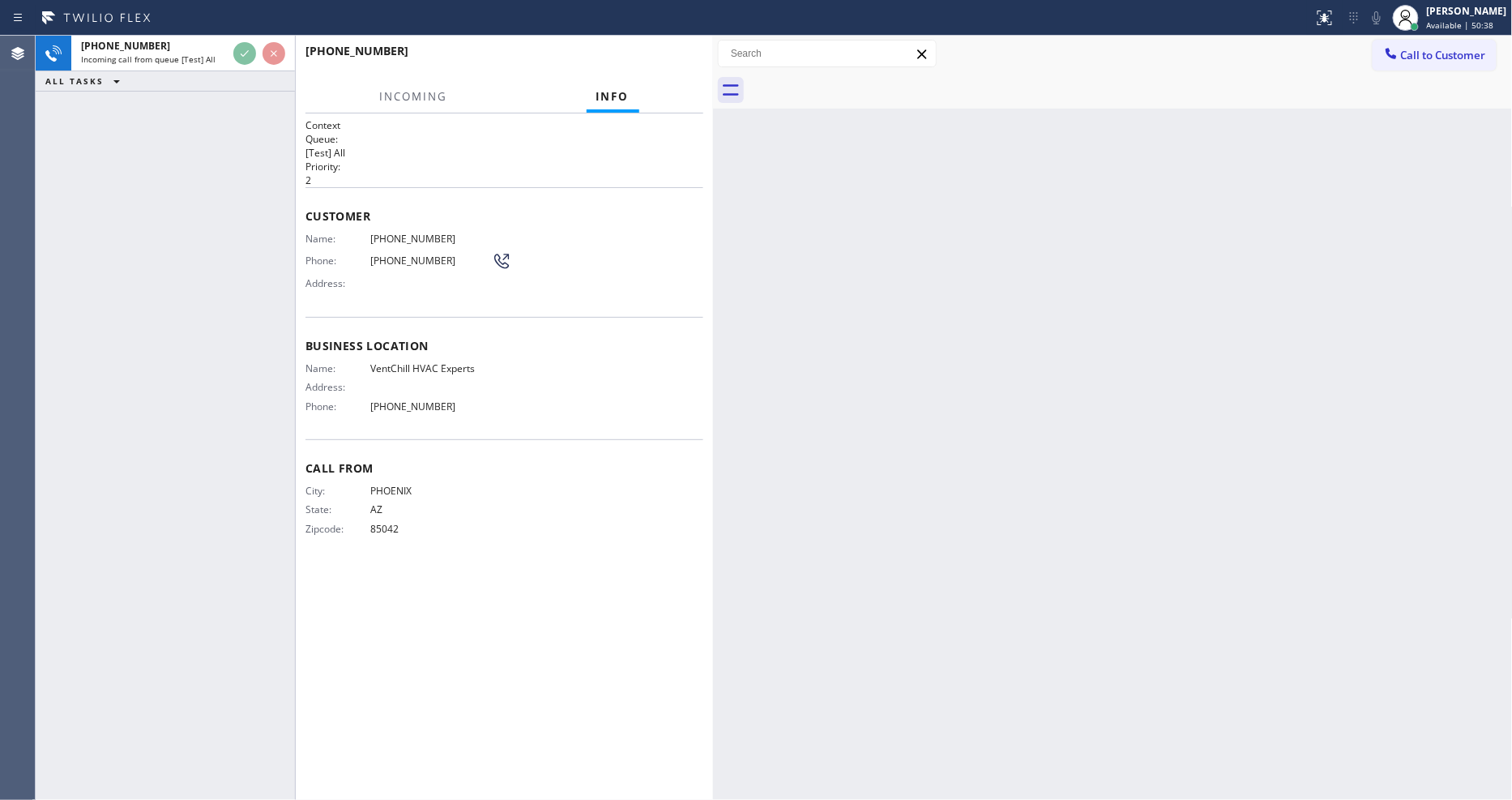
click at [198, 241] on div "[PHONE_NUMBER] Incoming call from queue [Test] All ALL TASKS ALL TASKS ACTIVE T…" at bounding box center [165, 418] width 259 height 764
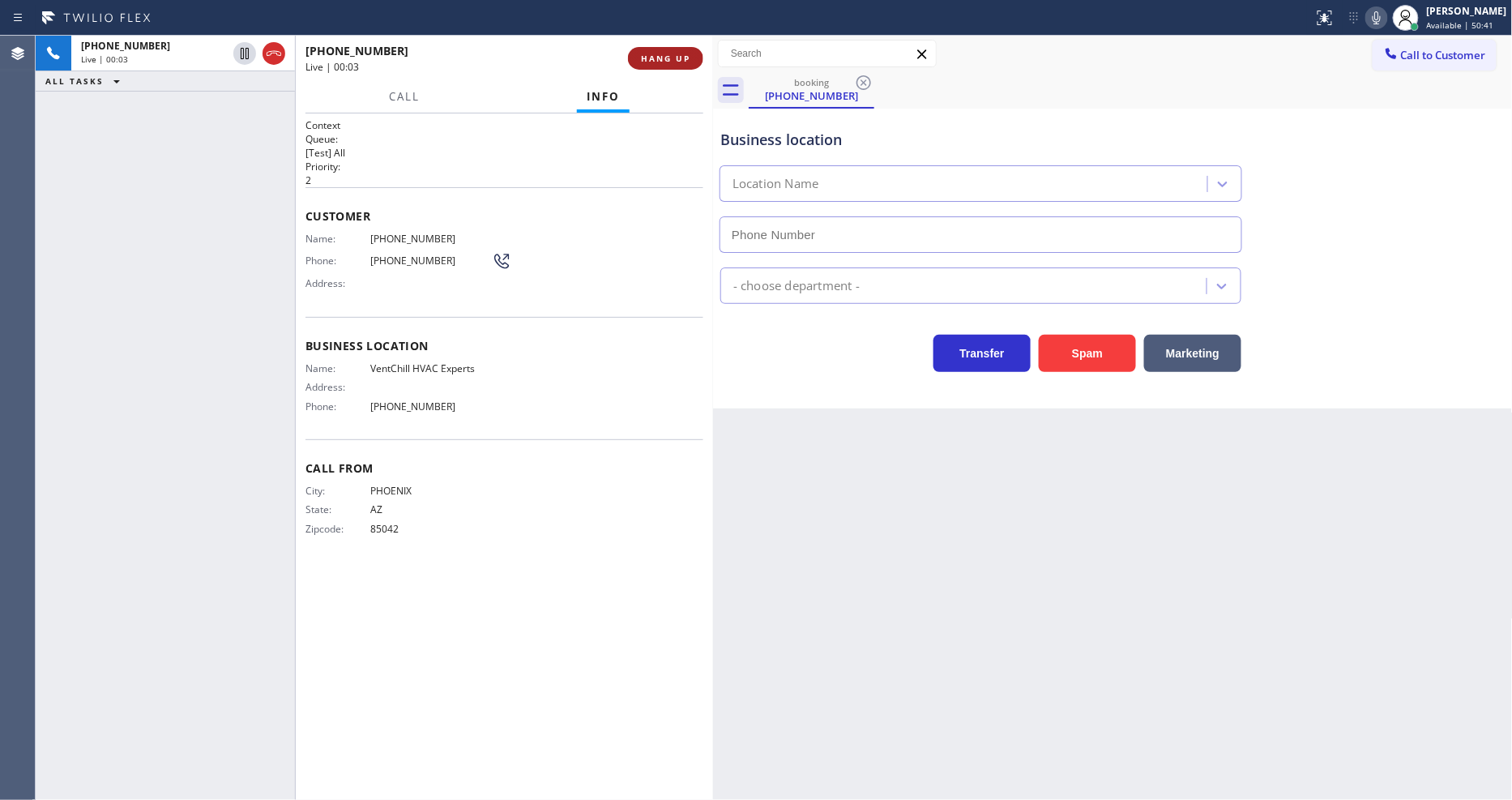
click at [649, 57] on span "HANG UP" at bounding box center [666, 58] width 50 height 11
type input "[PHONE_NUMBER]"
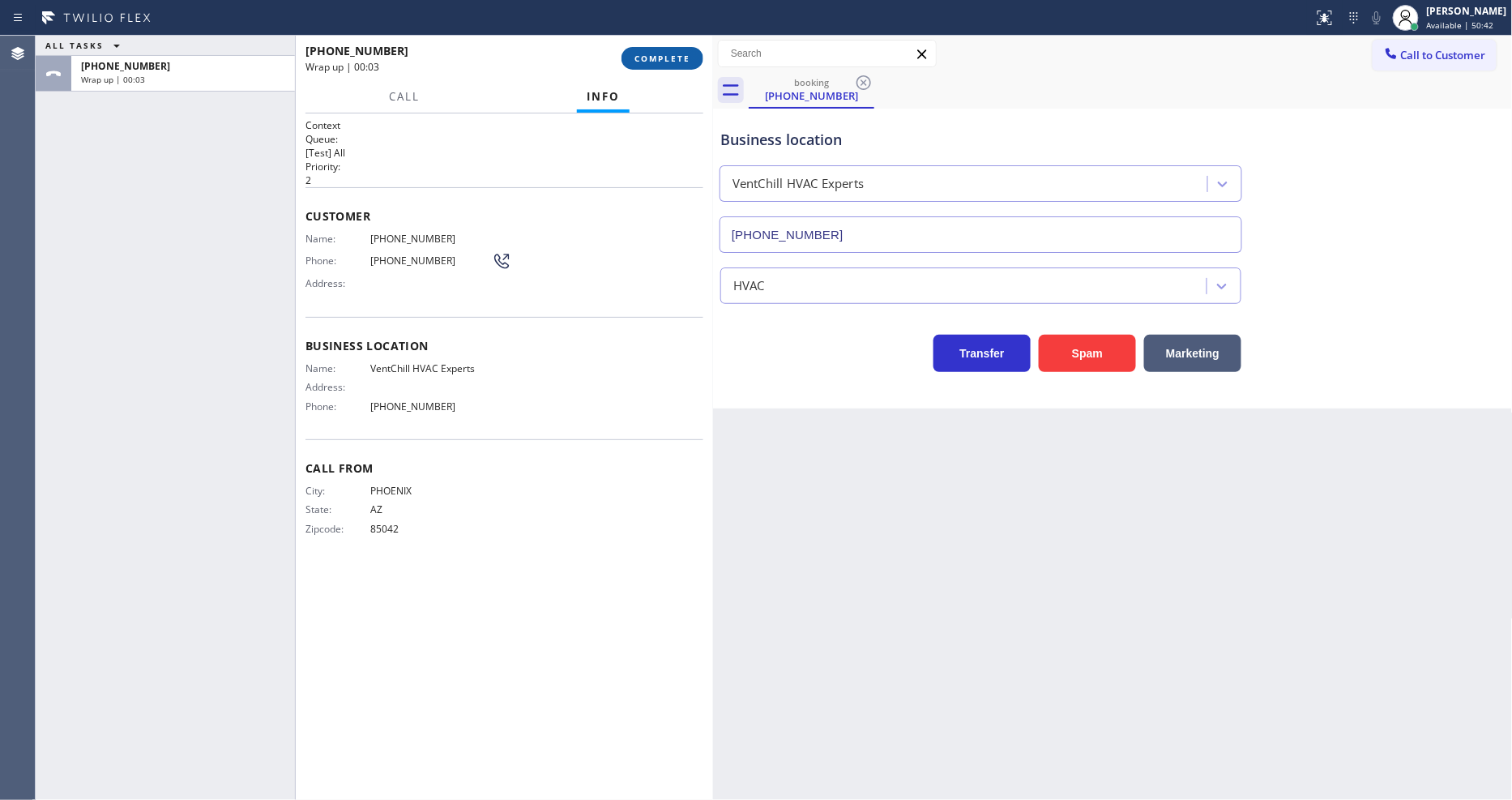
click at [649, 57] on span "COMPLETE" at bounding box center [662, 58] width 56 height 11
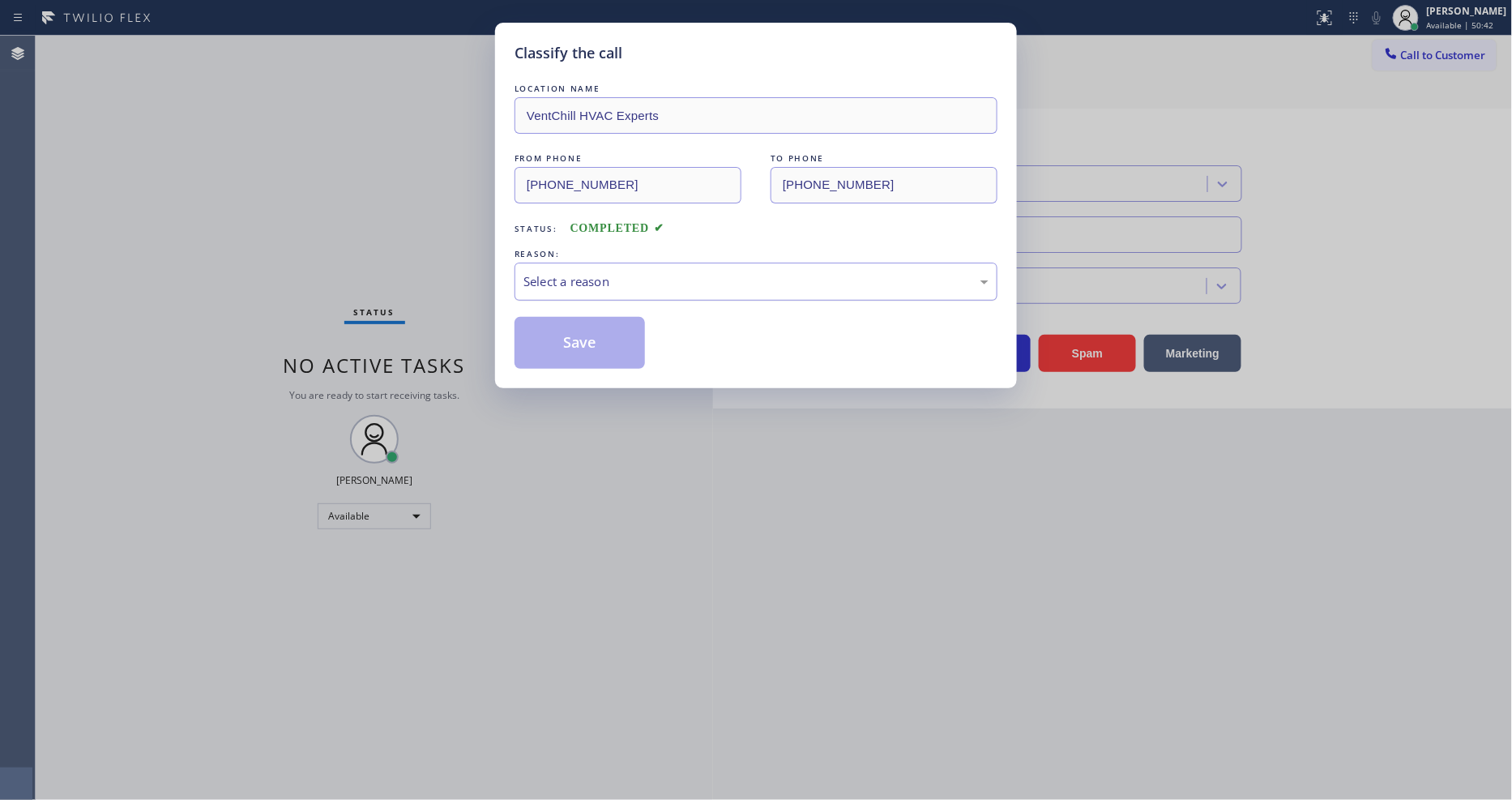
click at [569, 263] on div "Select a reason" at bounding box center [756, 281] width 482 height 38
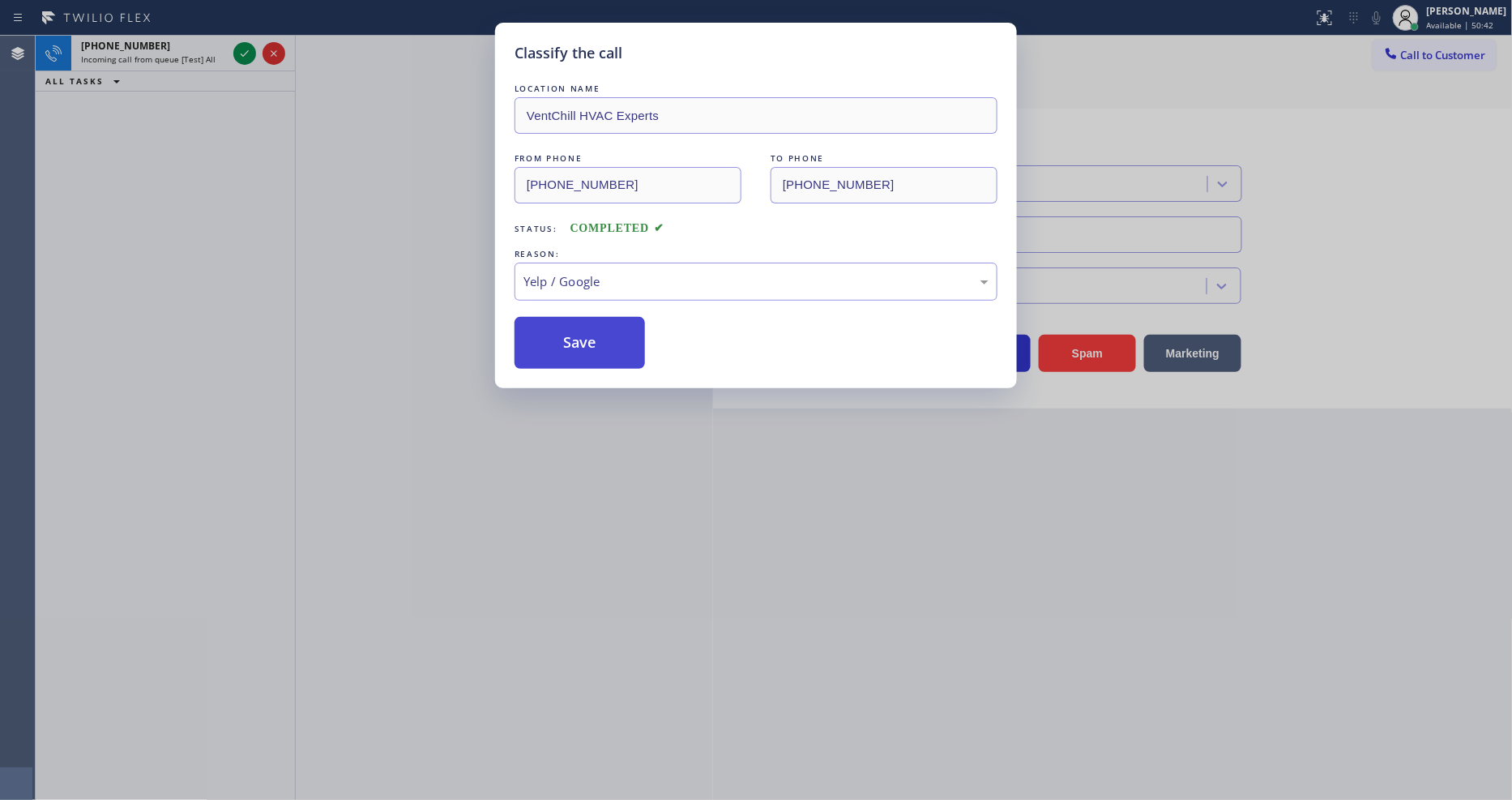
drag, startPoint x: 560, startPoint y: 425, endPoint x: 573, endPoint y: 346, distance: 80.1
click at [573, 345] on button "Save" at bounding box center [579, 342] width 130 height 52
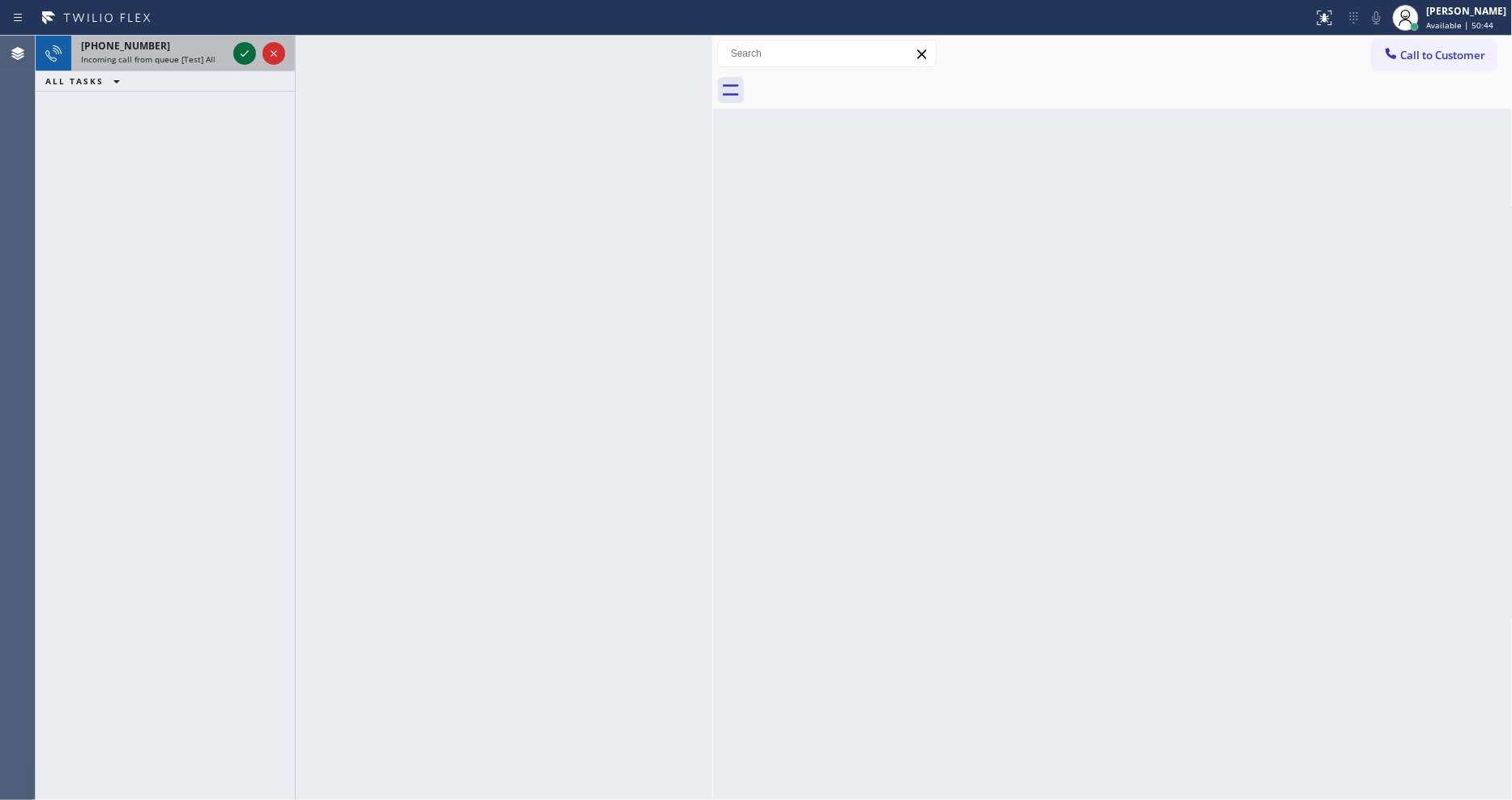
click at [243, 53] on icon at bounding box center [245, 54] width 20 height 20
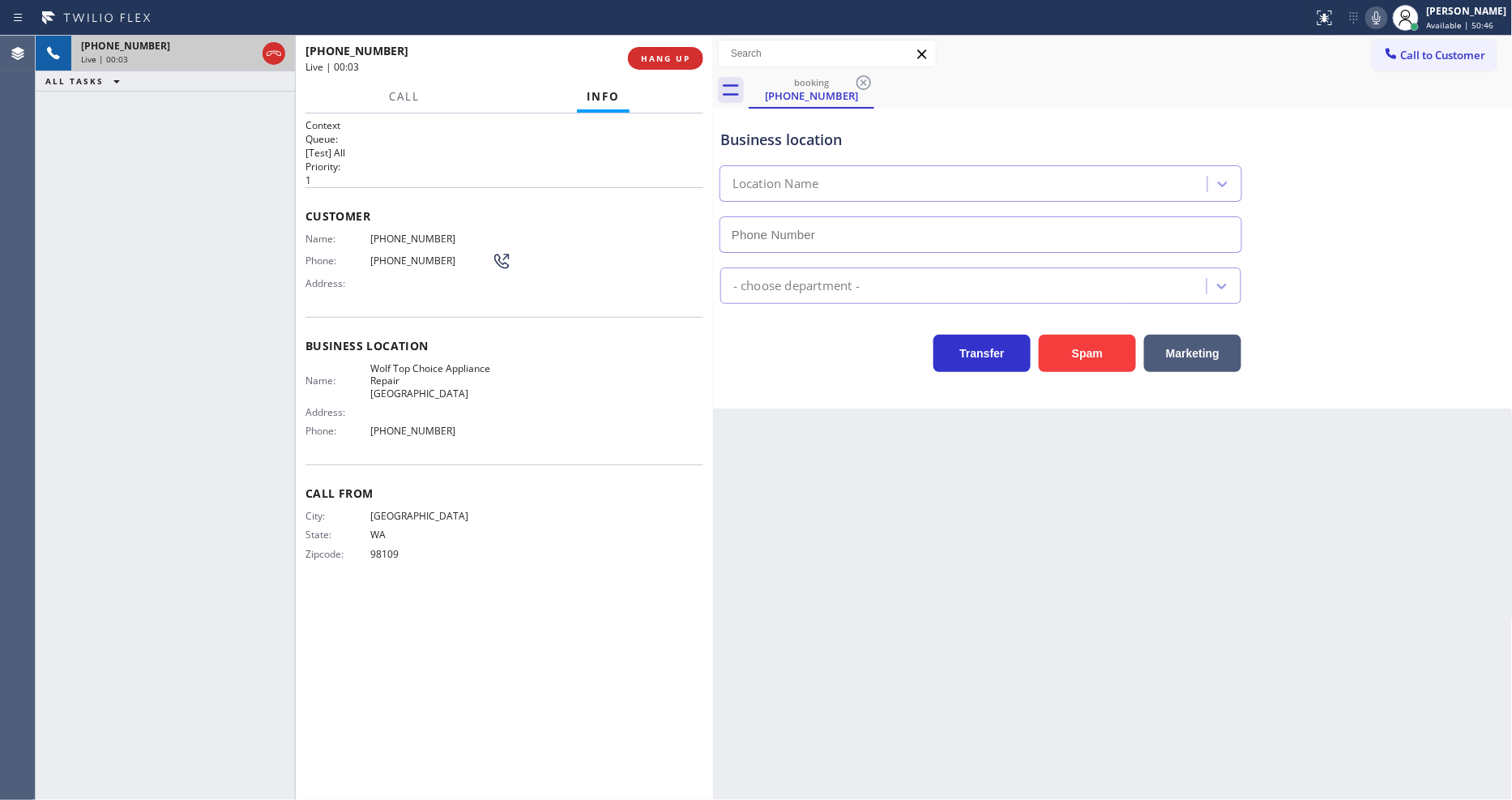
type input "[PHONE_NUMBER]"
click at [658, 57] on span "HANG UP" at bounding box center [666, 58] width 50 height 11
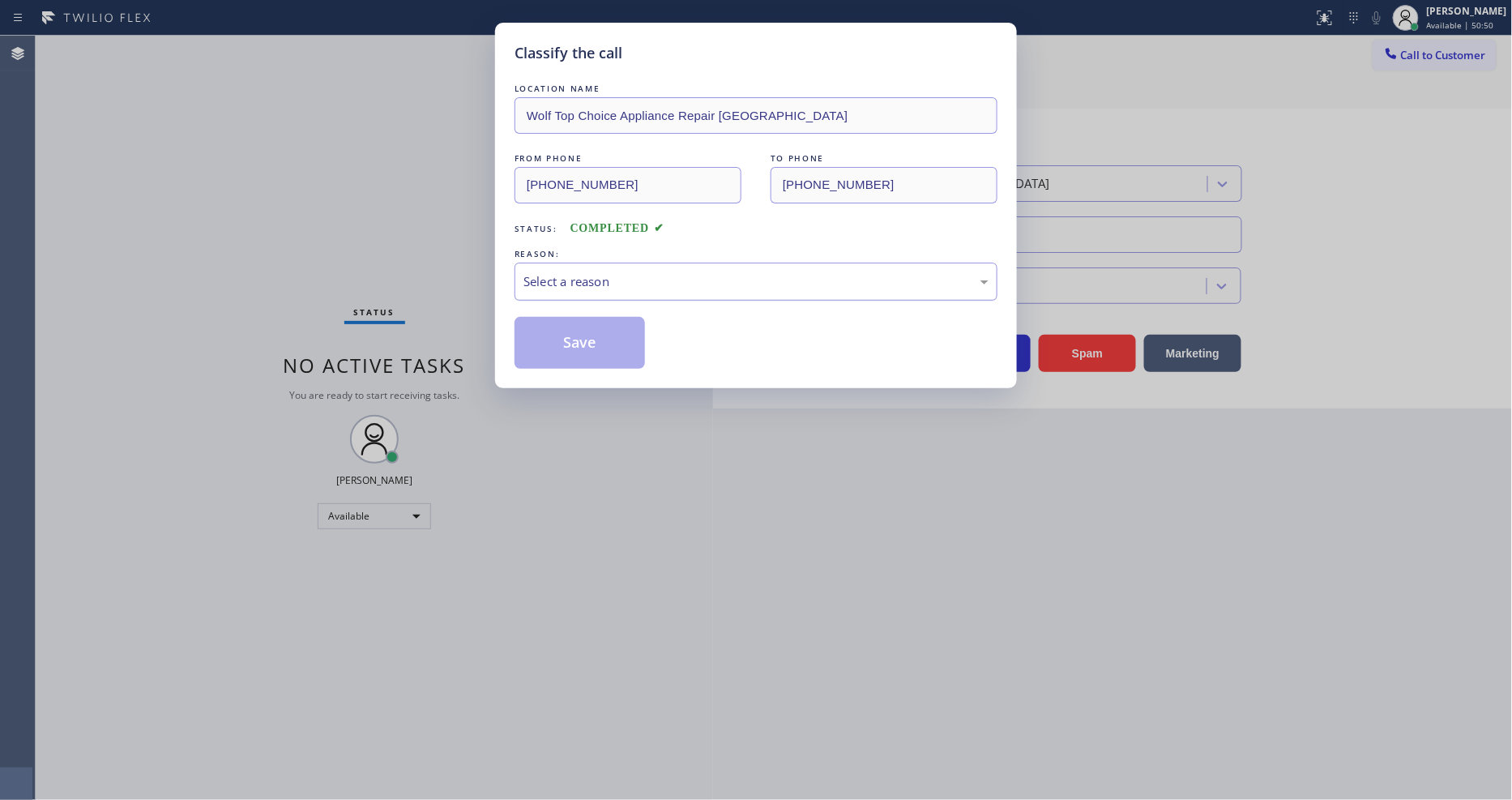
click at [604, 273] on div "Select a reason" at bounding box center [756, 281] width 466 height 19
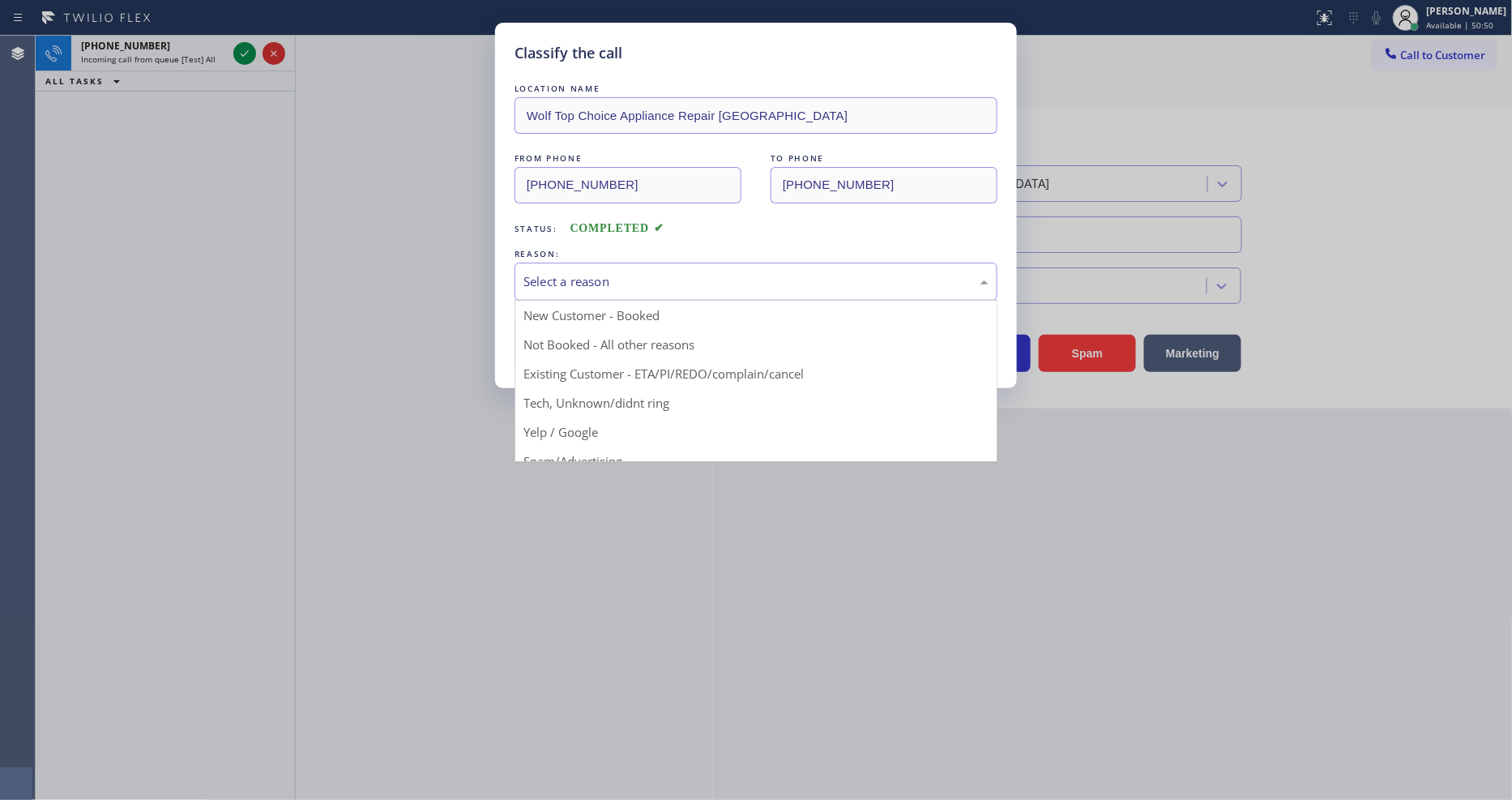
drag, startPoint x: 607, startPoint y: 418, endPoint x: 618, endPoint y: 340, distance: 78.8
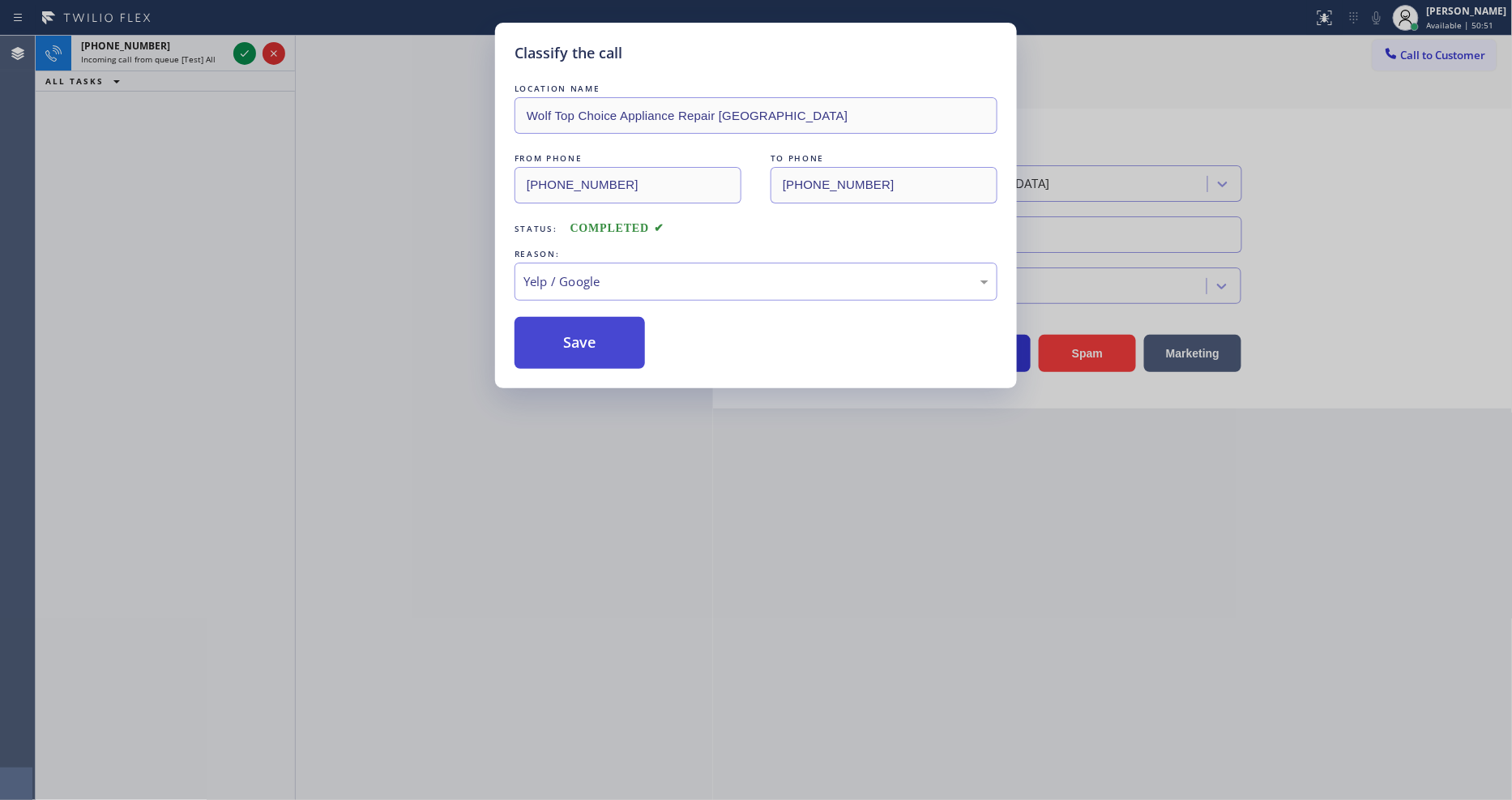
click at [618, 337] on button "Save" at bounding box center [579, 342] width 130 height 52
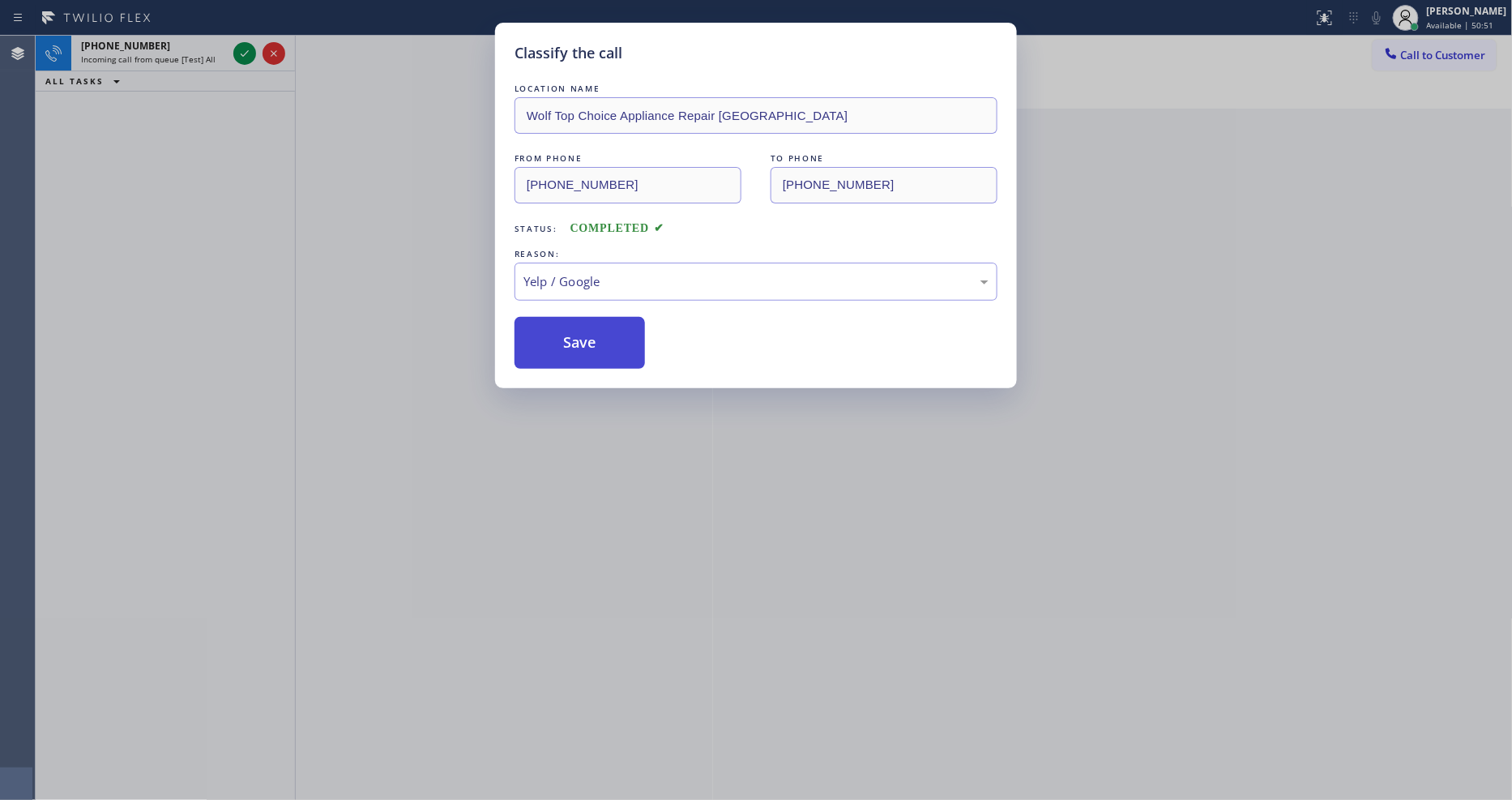
click at [618, 337] on button "Save" at bounding box center [579, 342] width 130 height 52
click at [240, 47] on icon at bounding box center [245, 54] width 20 height 20
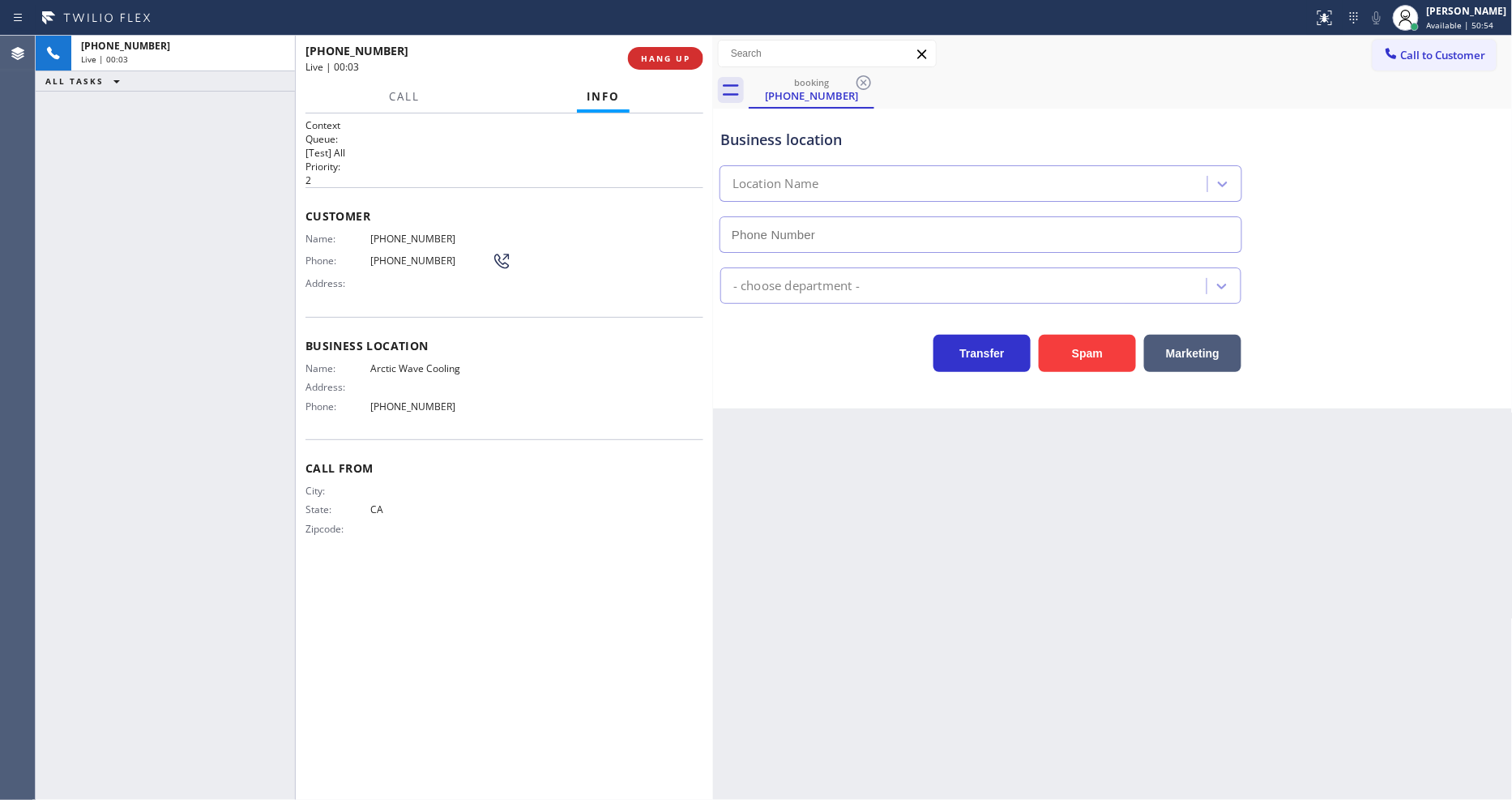
type input "[PHONE_NUMBER]"
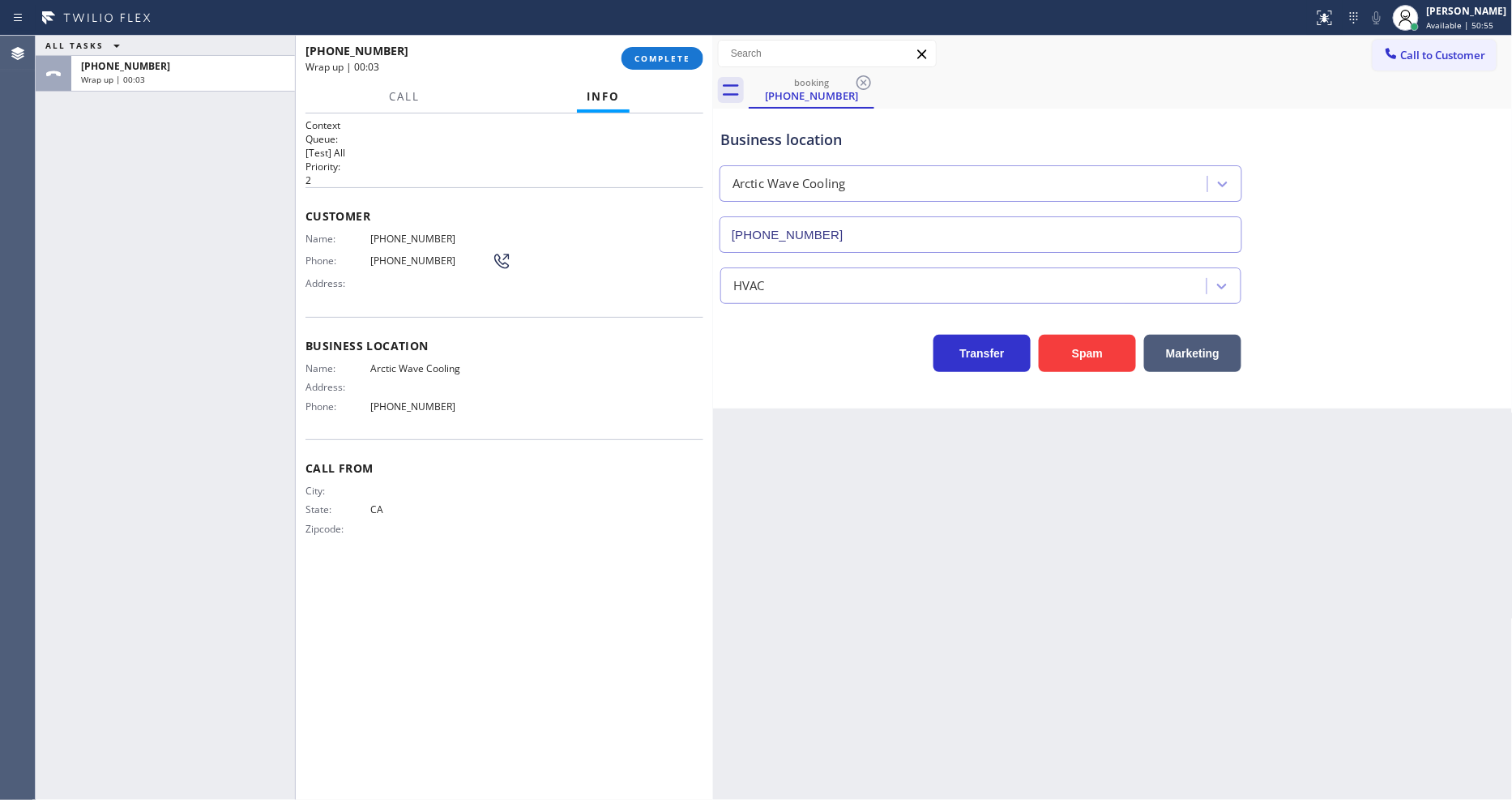
click at [661, 60] on span "COMPLETE" at bounding box center [662, 58] width 56 height 11
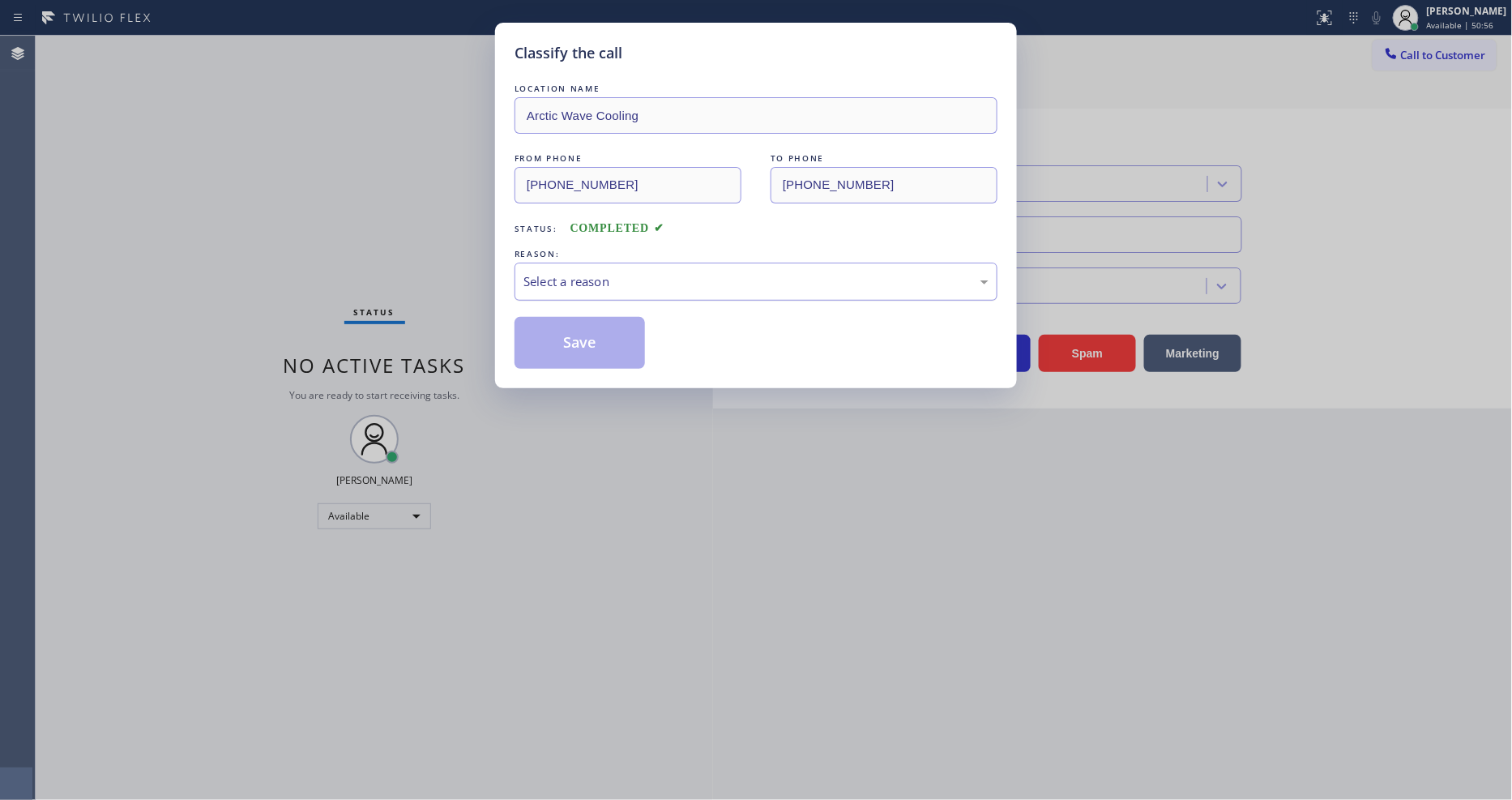
click at [609, 262] on div "Select a reason" at bounding box center [756, 281] width 482 height 38
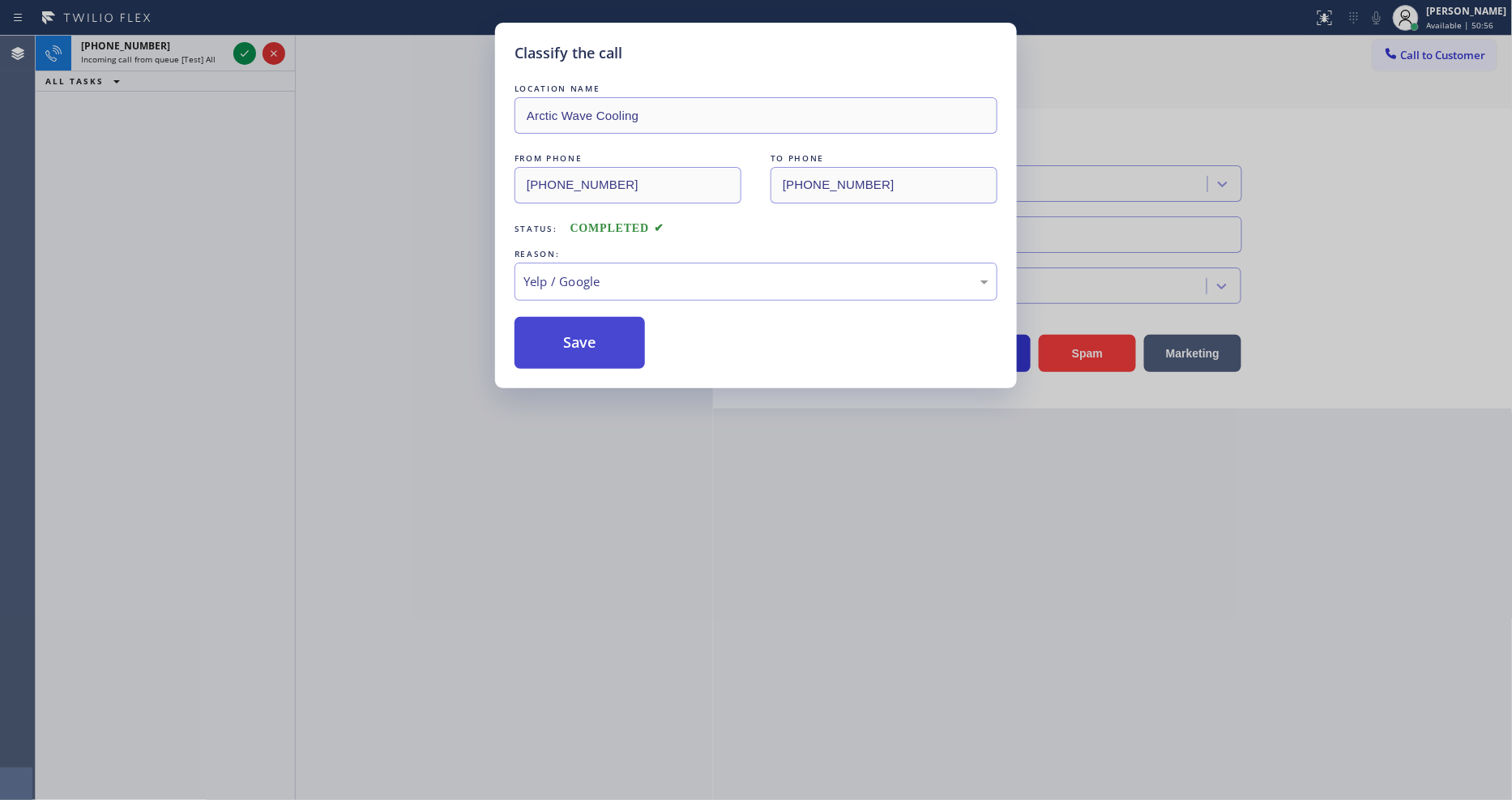
click at [607, 351] on button "Save" at bounding box center [579, 342] width 130 height 52
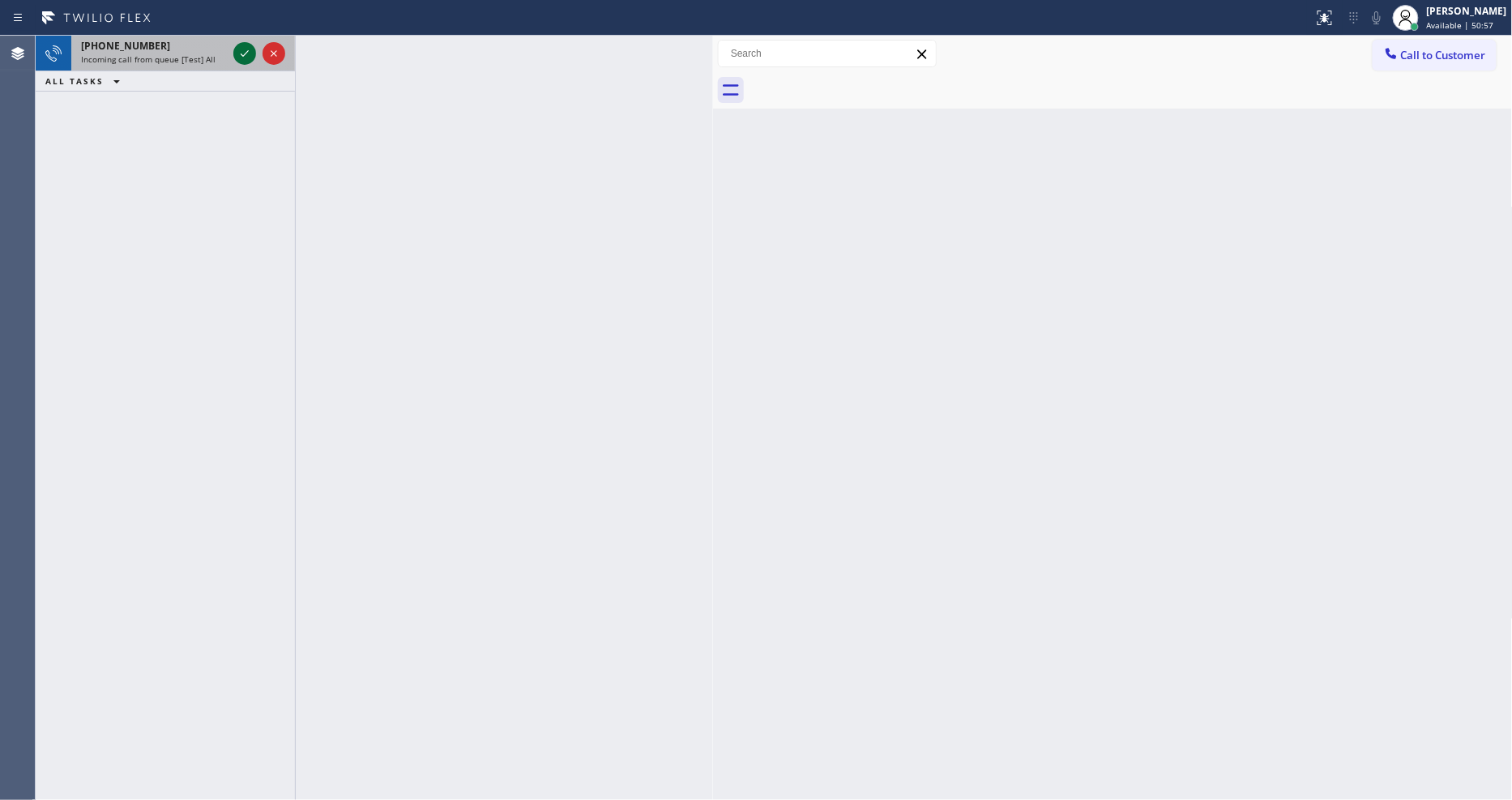
click at [245, 52] on icon at bounding box center [245, 54] width 20 height 20
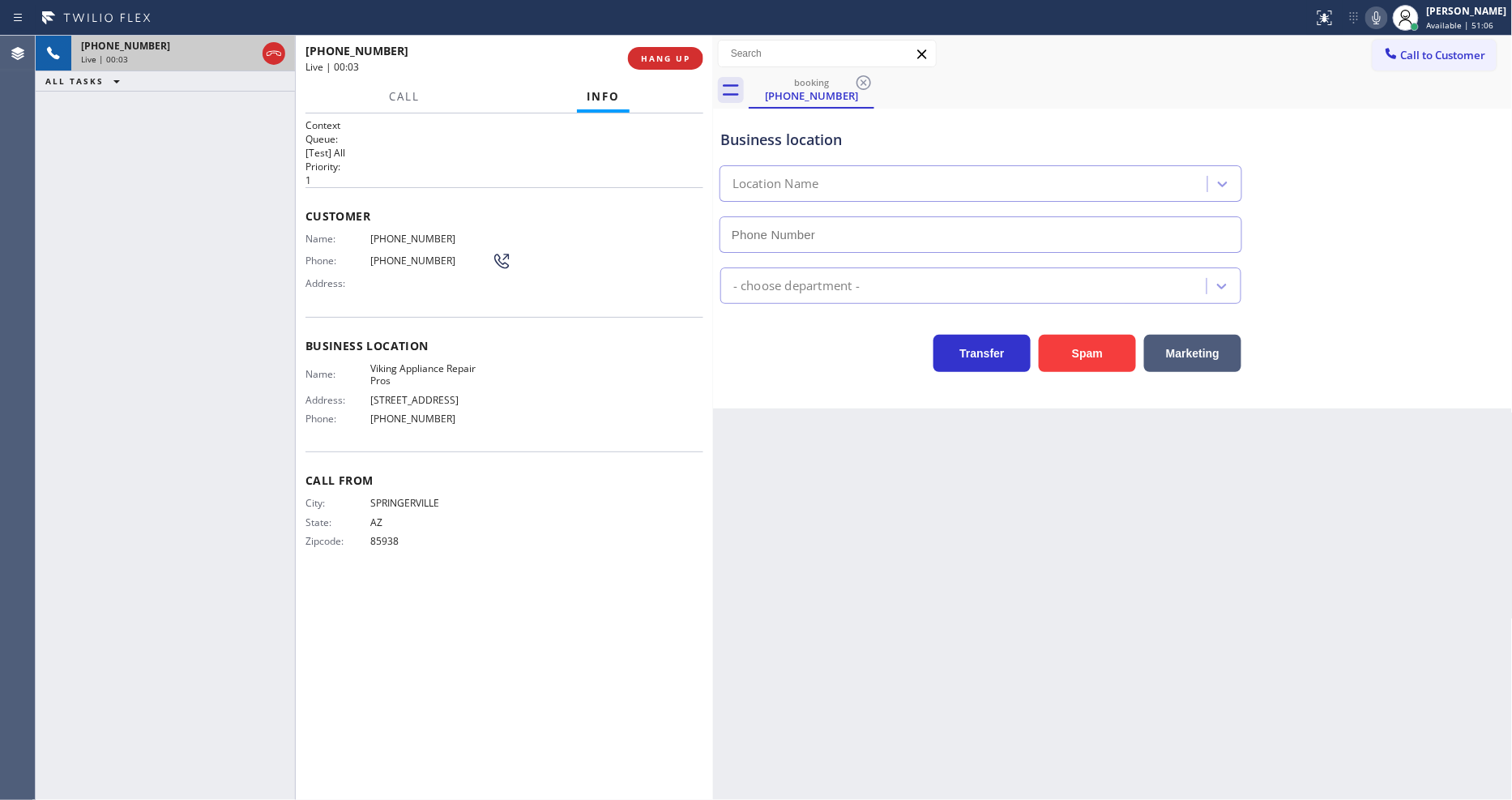
type input "[PHONE_NUMBER]"
click at [1065, 547] on div "Back to Dashboard Change Sender ID Customers Technicians Select a contact Outbo…" at bounding box center [1113, 418] width 800 height 764
drag, startPoint x: 1202, startPoint y: 508, endPoint x: 934, endPoint y: 441, distance: 276.2
click at [1202, 508] on div "Back to Dashboard Change Sender ID Customers Technicians Select a contact Outbo…" at bounding box center [1113, 418] width 800 height 764
click at [418, 363] on span "Viking Appliance Repair Pros" at bounding box center [431, 374] width 121 height 25
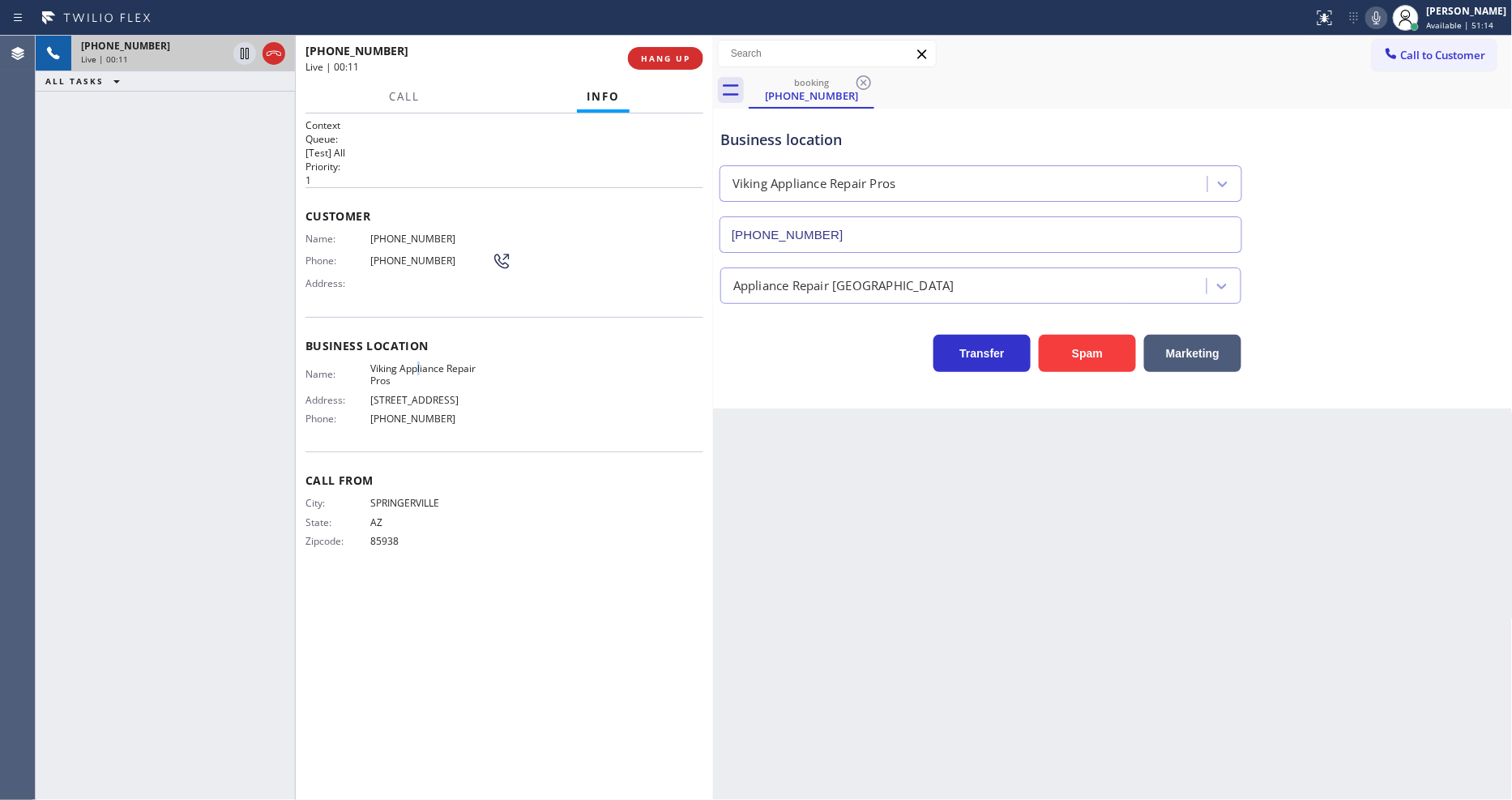
click at [418, 363] on span "Viking Appliance Repair Pros" at bounding box center [431, 374] width 121 height 25
copy span "Viking Appliance Repair Pros"
click at [394, 236] on span "[PHONE_NUMBER]" at bounding box center [431, 238] width 121 height 12
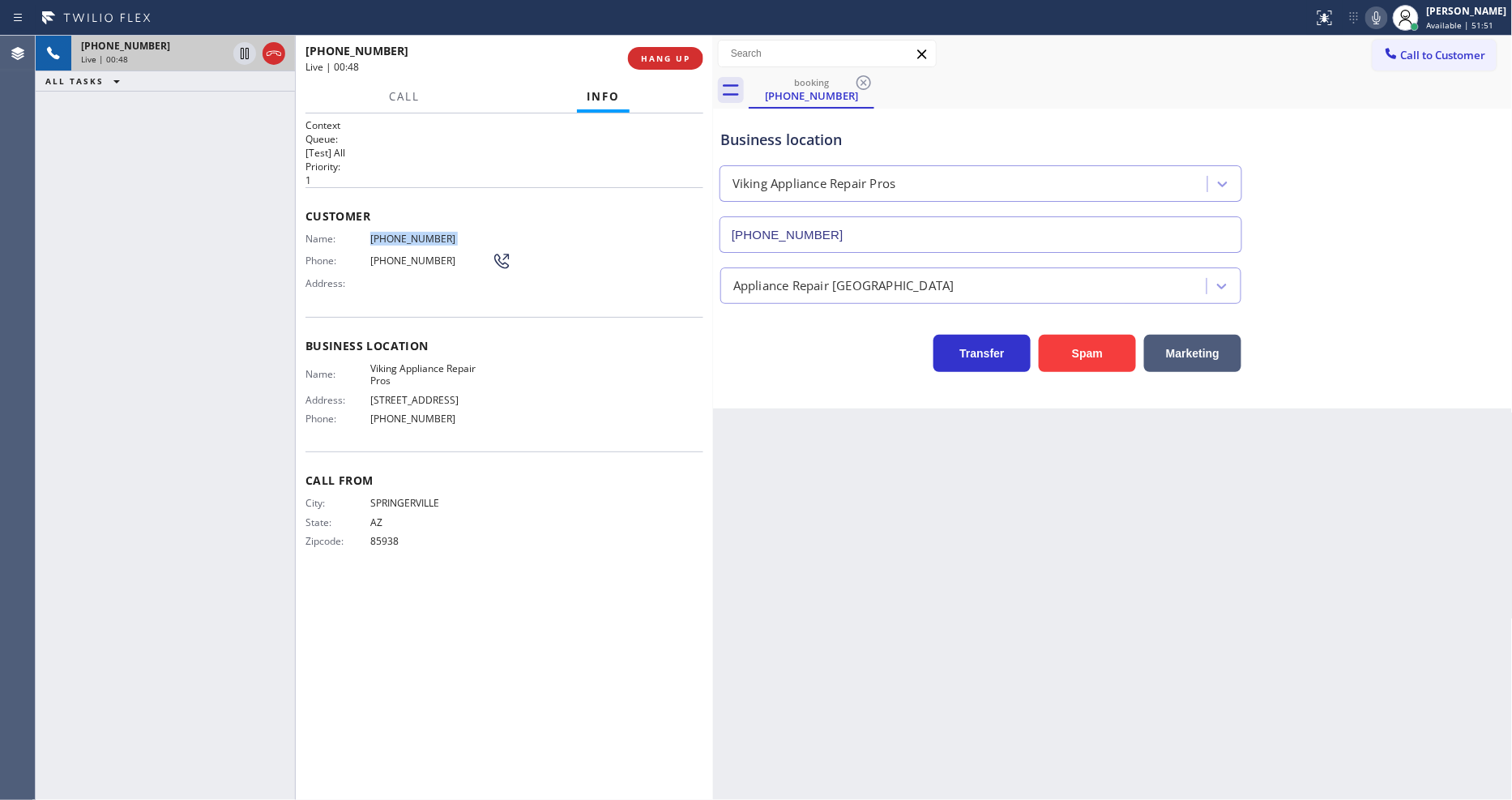
click at [393, 236] on span "[PHONE_NUMBER]" at bounding box center [431, 238] width 121 height 12
copy span "[PHONE_NUMBER]"
drag, startPoint x: 1079, startPoint y: 530, endPoint x: 1095, endPoint y: 702, distance: 172.7
click at [1079, 530] on div "Back to Dashboard Change Sender ID Customers Technicians Select a contact Outbo…" at bounding box center [1113, 418] width 800 height 764
click at [245, 50] on icon at bounding box center [244, 53] width 8 height 11
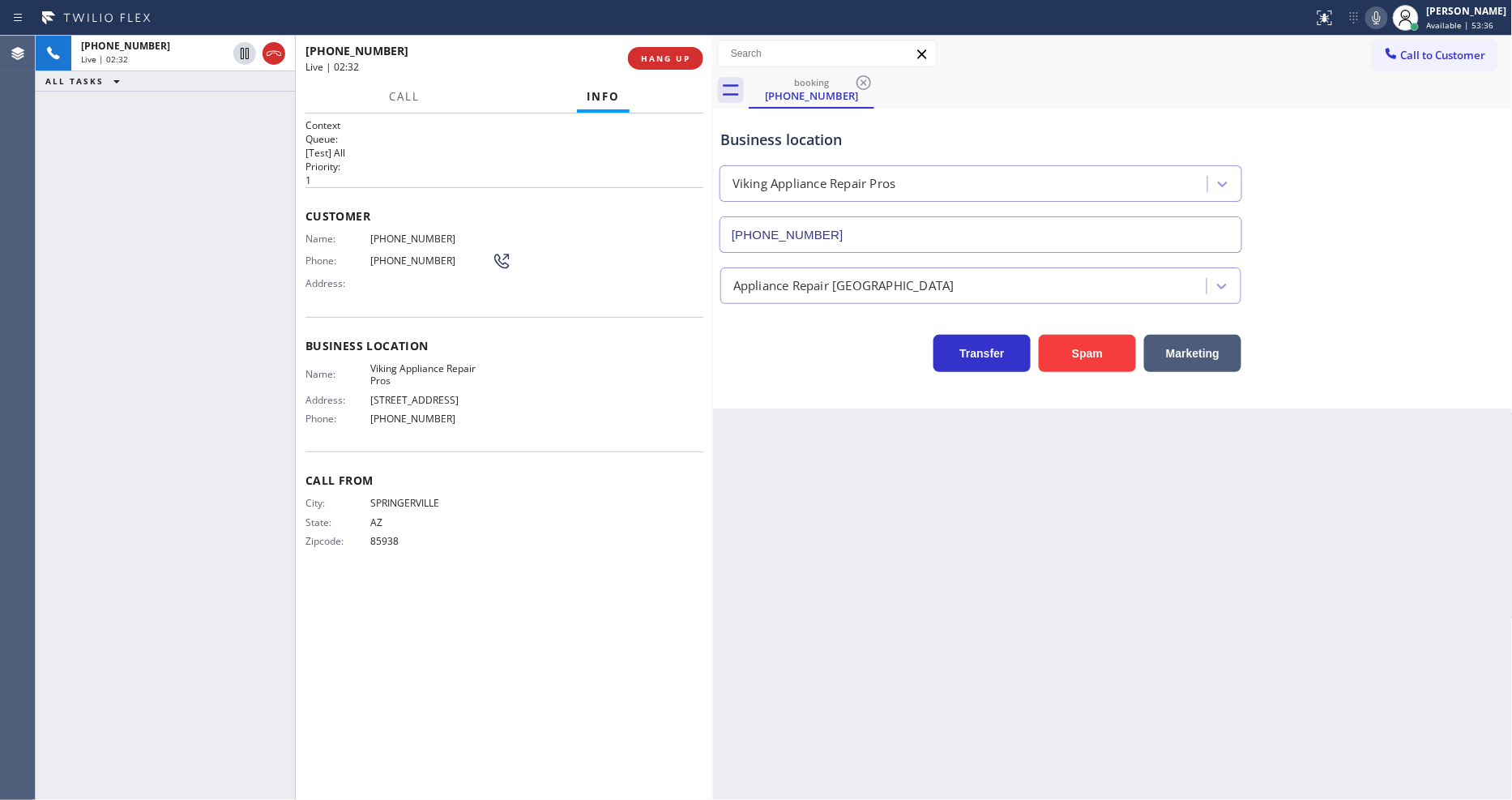
click at [1361, 10] on icon at bounding box center [1377, 18] width 20 height 20
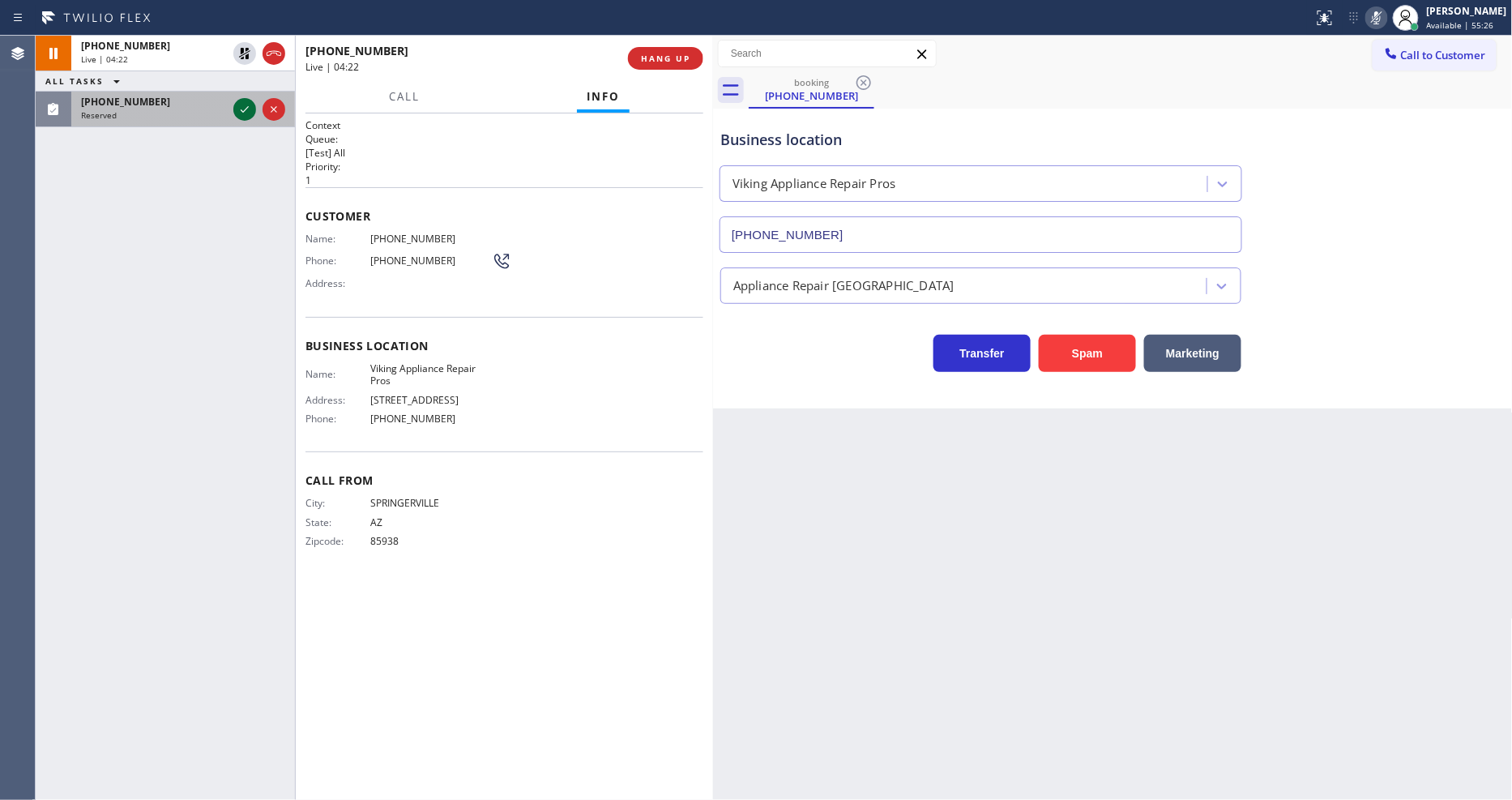
click at [244, 103] on icon at bounding box center [245, 109] width 20 height 20
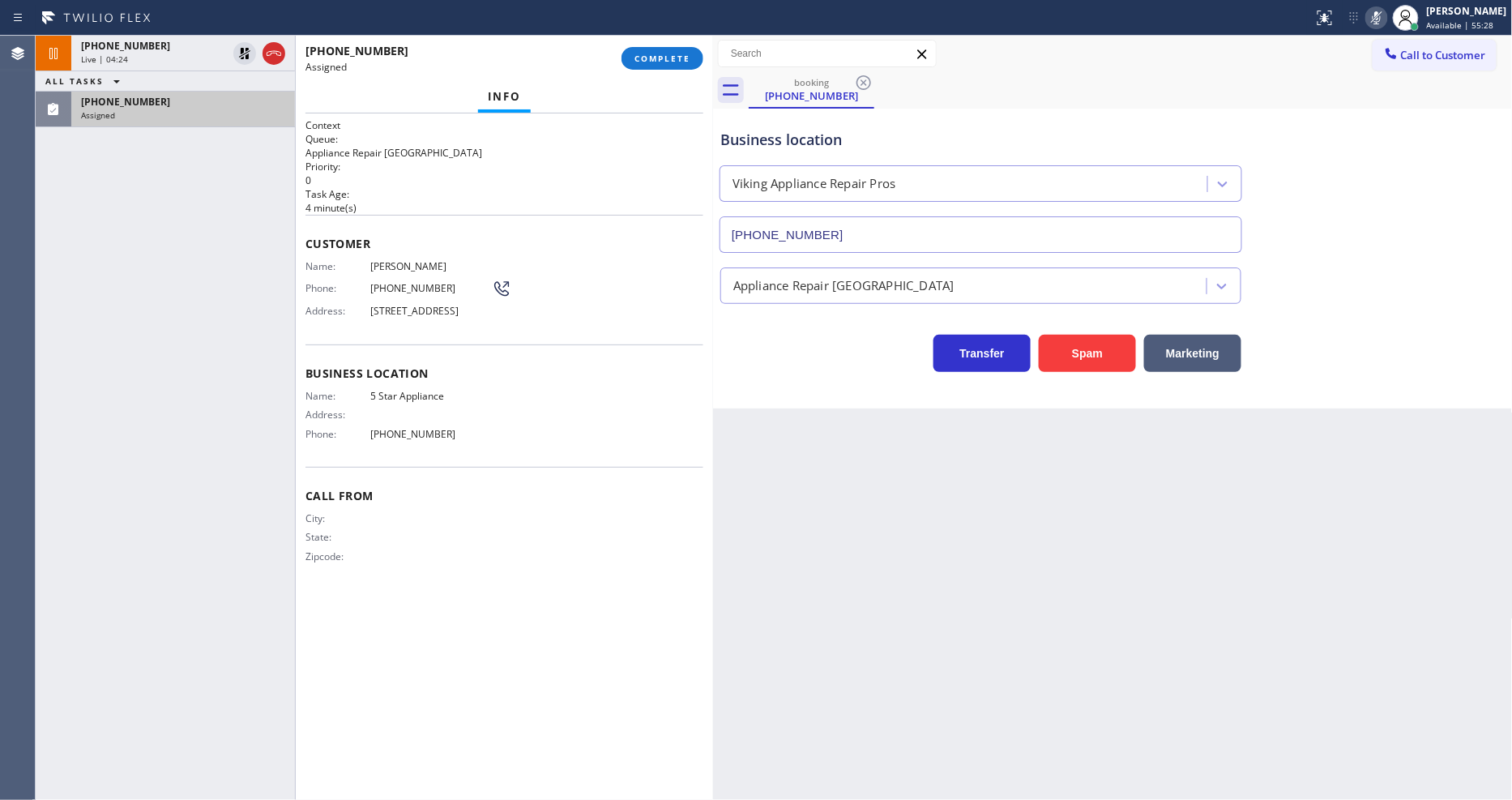
click at [695, 236] on span "Customer" at bounding box center [504, 244] width 398 height 16
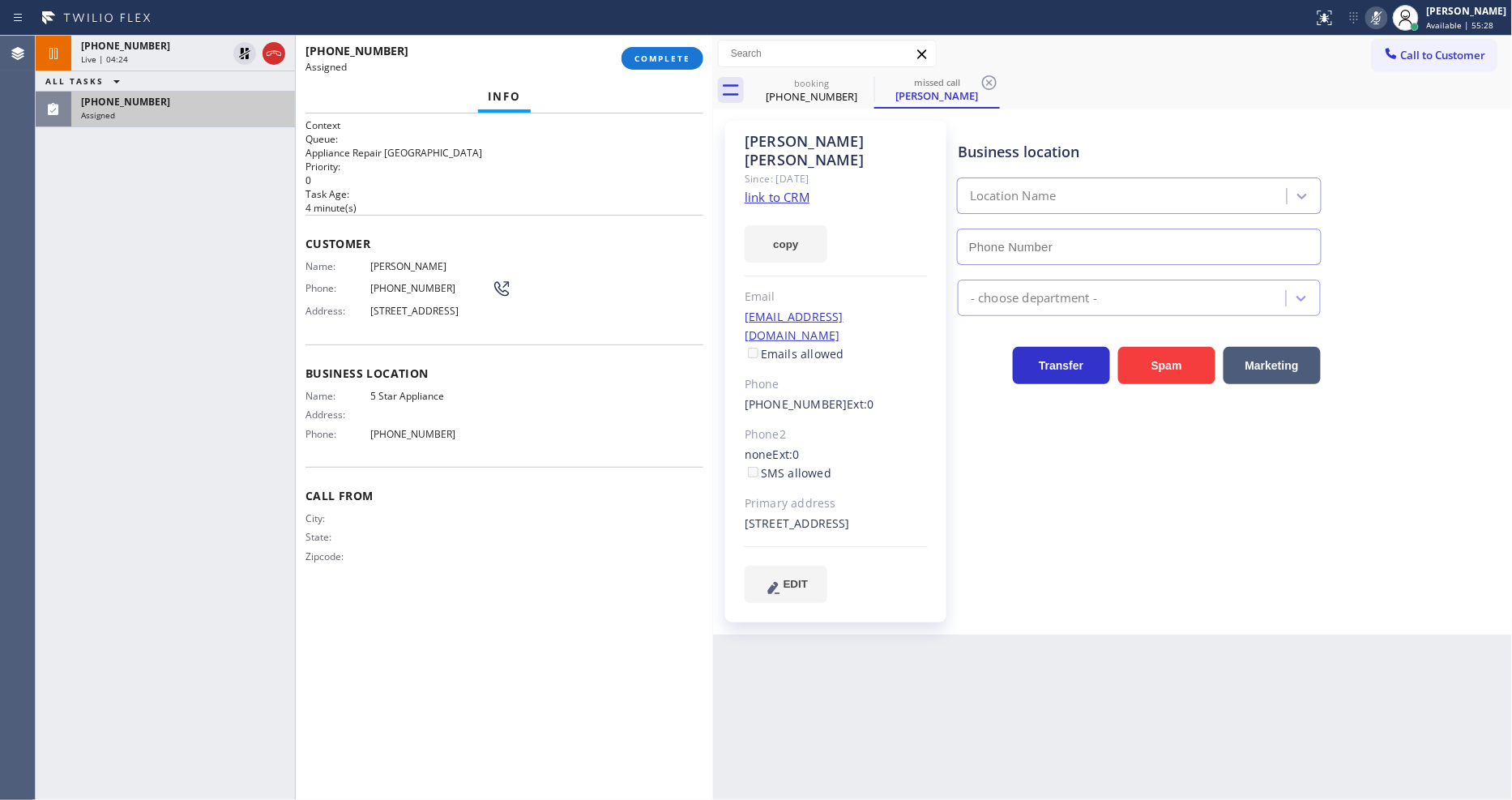
type input "[PHONE_NUMBER]"
click at [776, 189] on link "link to CRM" at bounding box center [776, 197] width 65 height 16
click at [315, 293] on div "Name: [PERSON_NAME] Phone: [PHONE_NUMBER] Address: [STREET_ADDRESS]" at bounding box center [408, 292] width 206 height 64
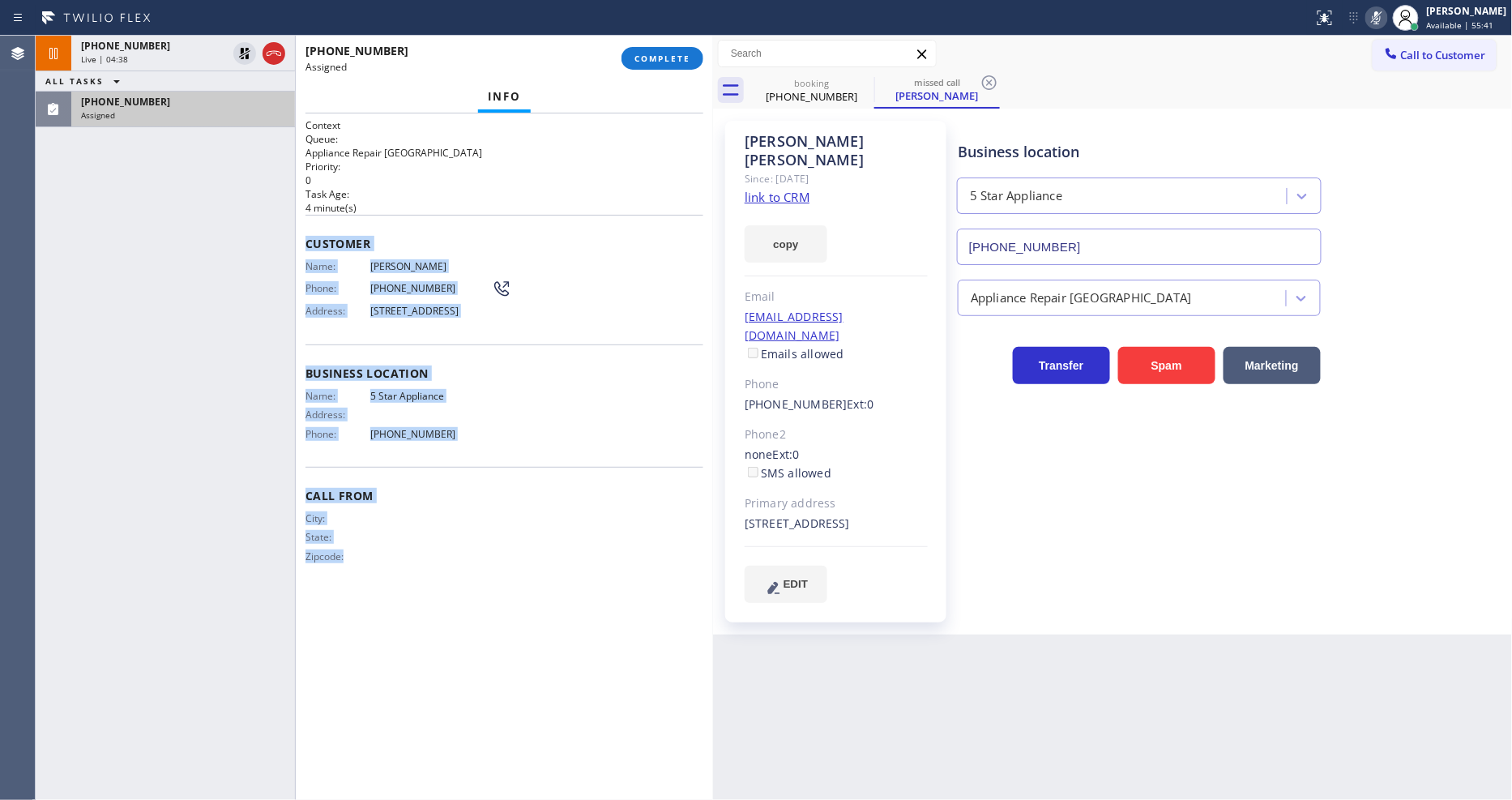
drag, startPoint x: 302, startPoint y: 236, endPoint x: 577, endPoint y: 387, distance: 313.7
click at [490, 656] on div "Context Queue: Appliance Repair High End Priority: 0 Task Age: [DEMOGRAPHIC_DAT…" at bounding box center [504, 456] width 417 height 686
drag, startPoint x: 659, startPoint y: 59, endPoint x: 710, endPoint y: 136, distance: 92.4
click at [660, 59] on span "COMPLETE" at bounding box center [662, 58] width 56 height 11
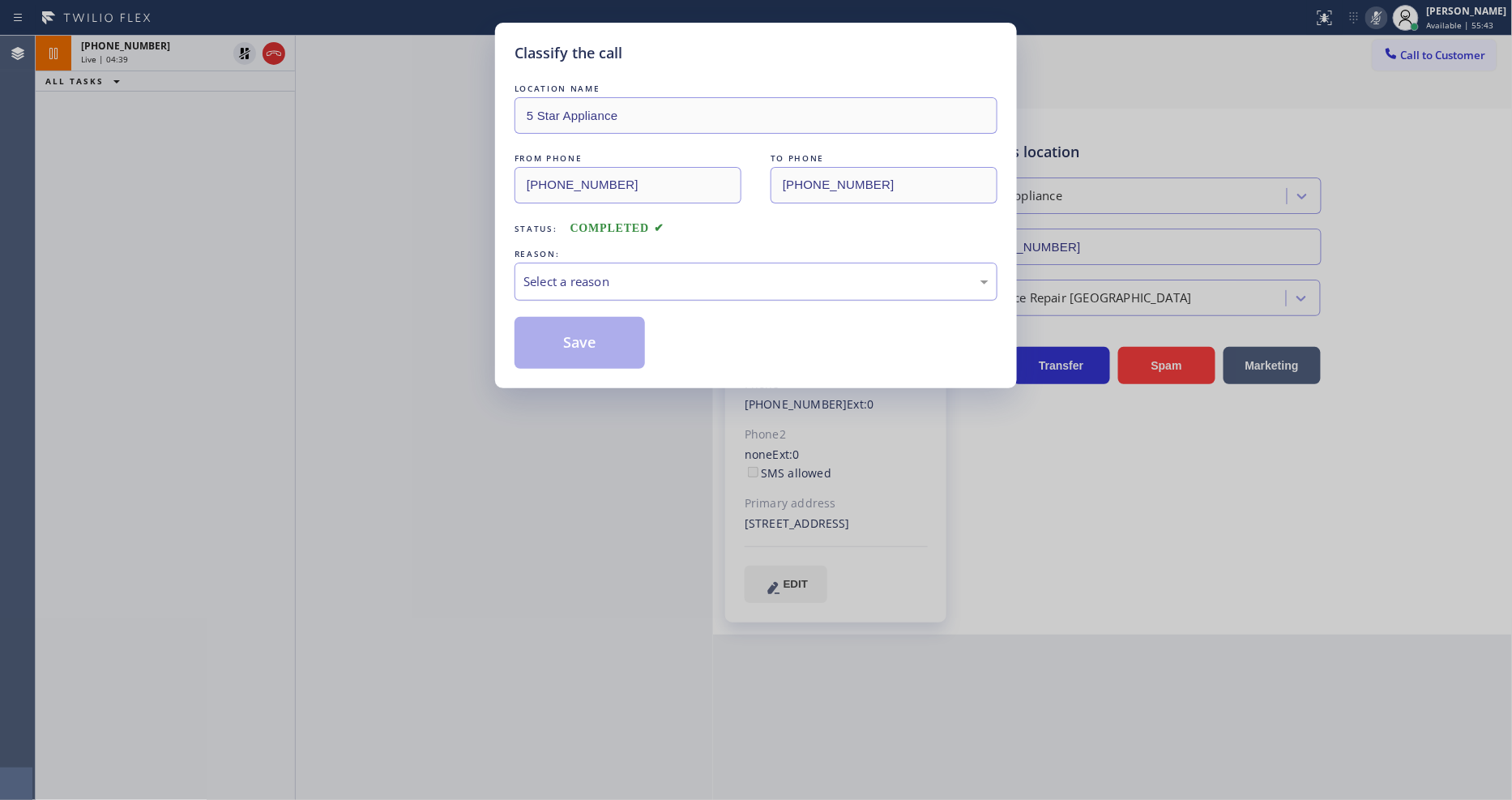
click at [554, 286] on div "Select a reason" at bounding box center [756, 281] width 482 height 38
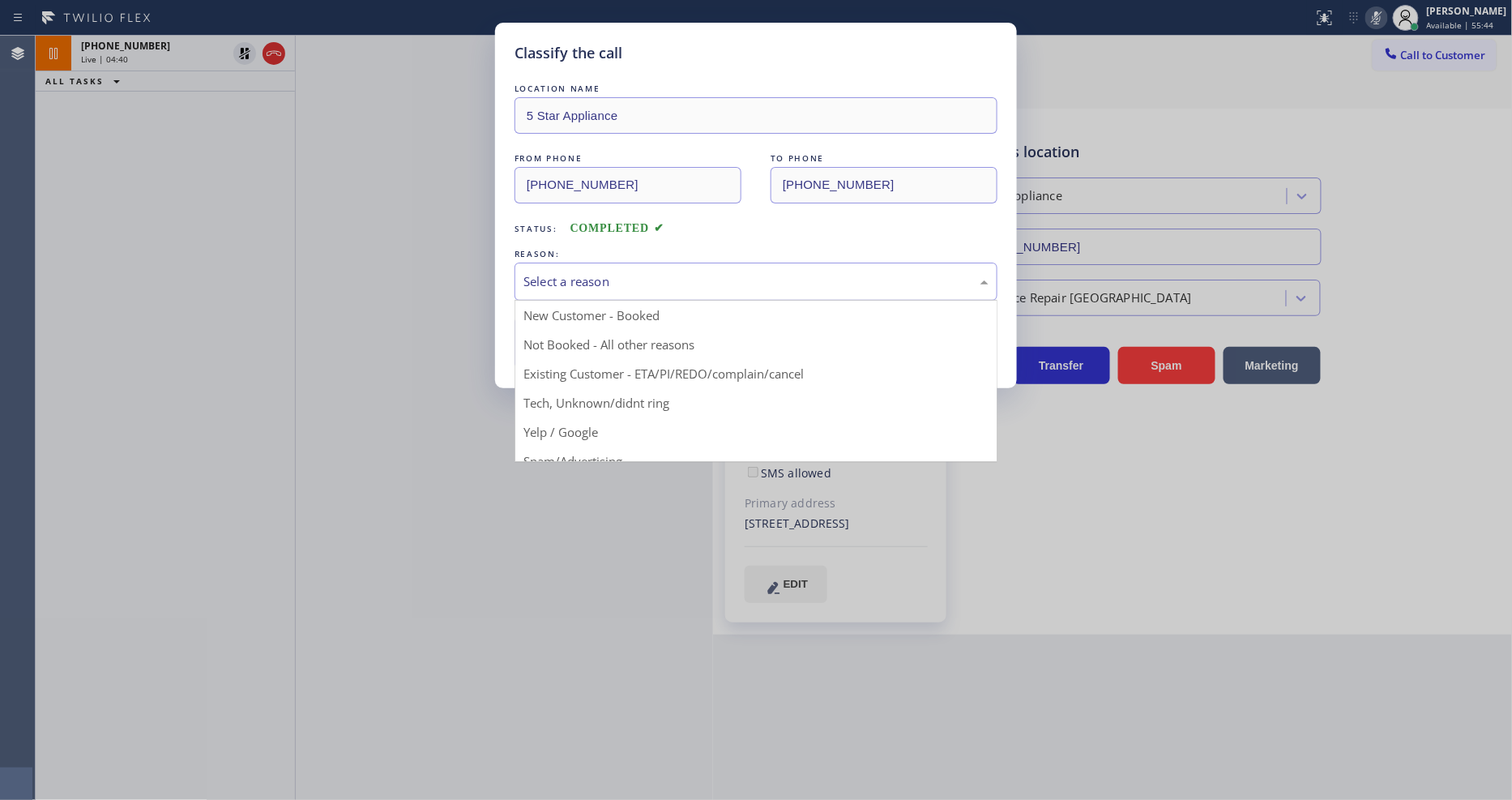
drag, startPoint x: 562, startPoint y: 366, endPoint x: 571, endPoint y: 354, distance: 15.0
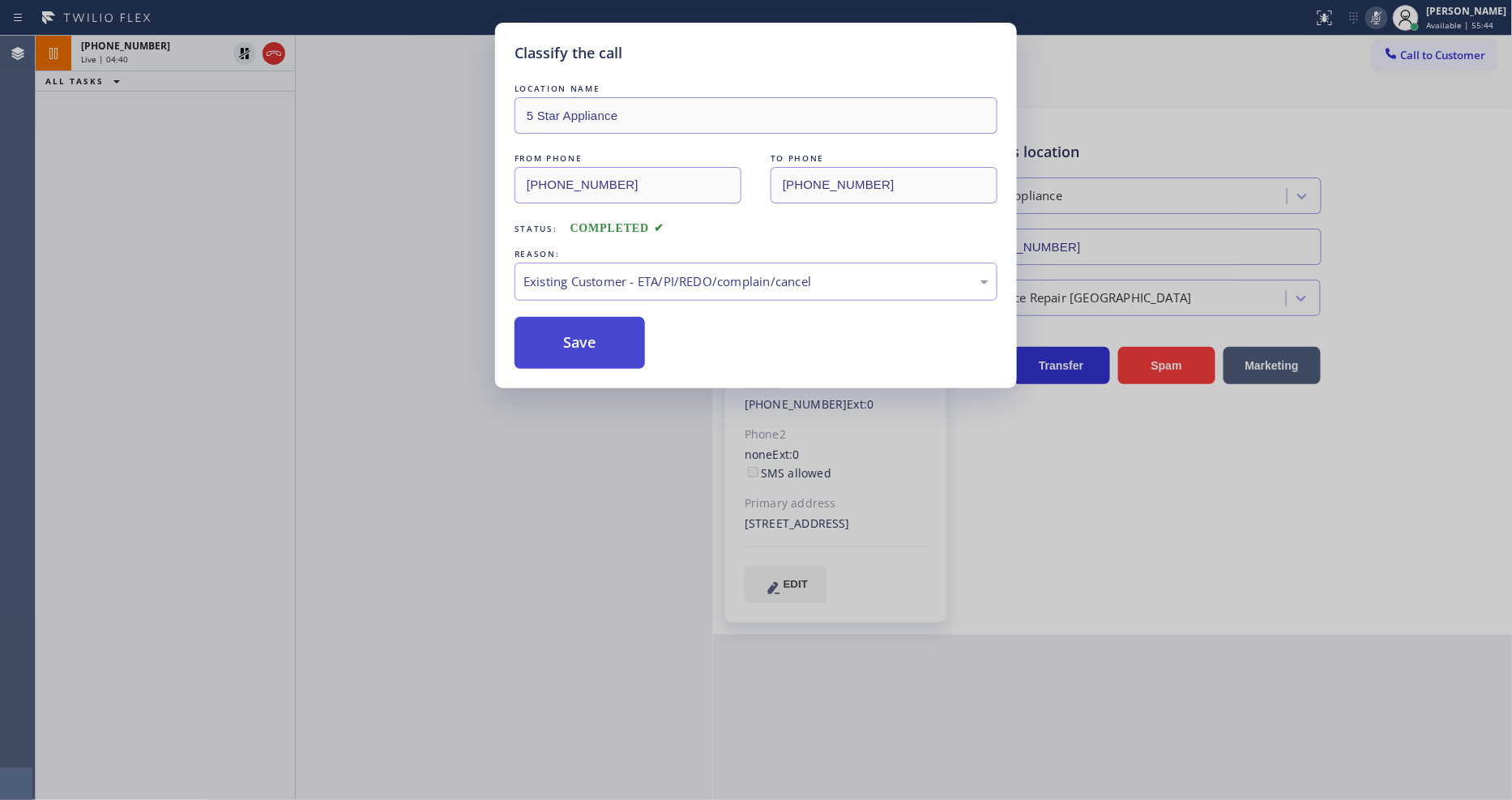
click at [571, 352] on button "Save" at bounding box center [579, 342] width 130 height 52
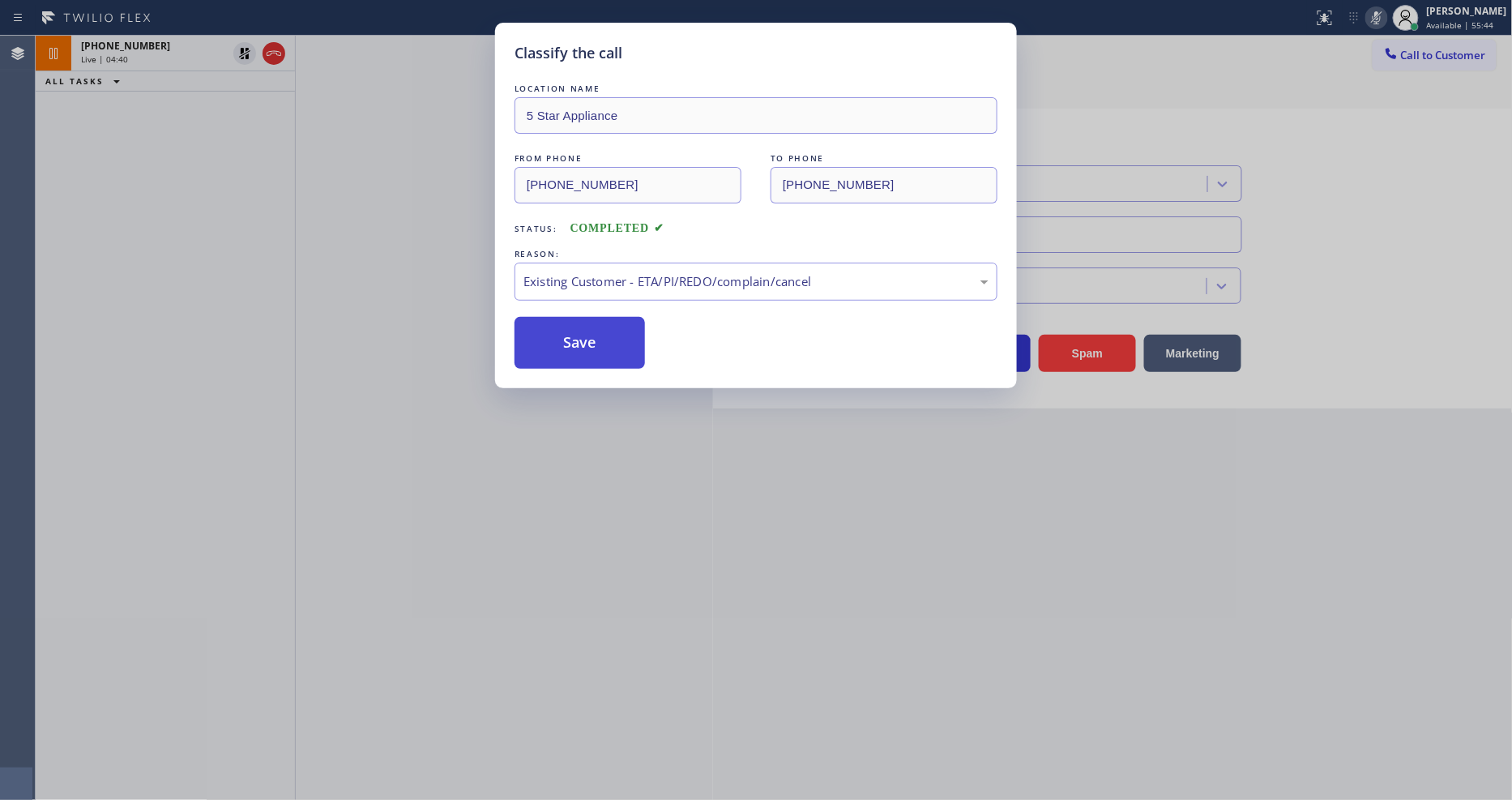
click at [571, 352] on button "Save" at bounding box center [579, 342] width 130 height 52
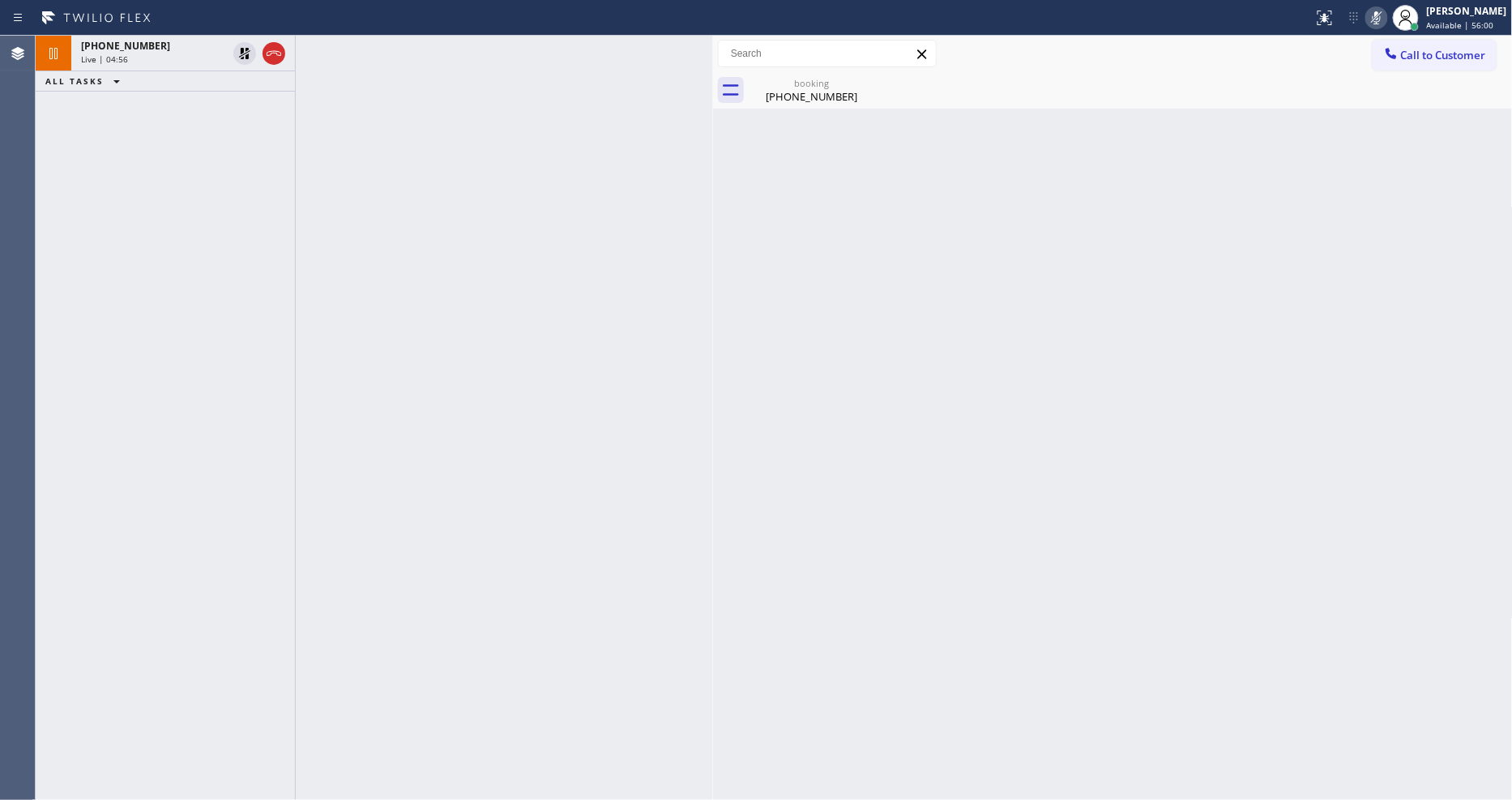
click at [245, 47] on icon at bounding box center [245, 54] width 20 height 20
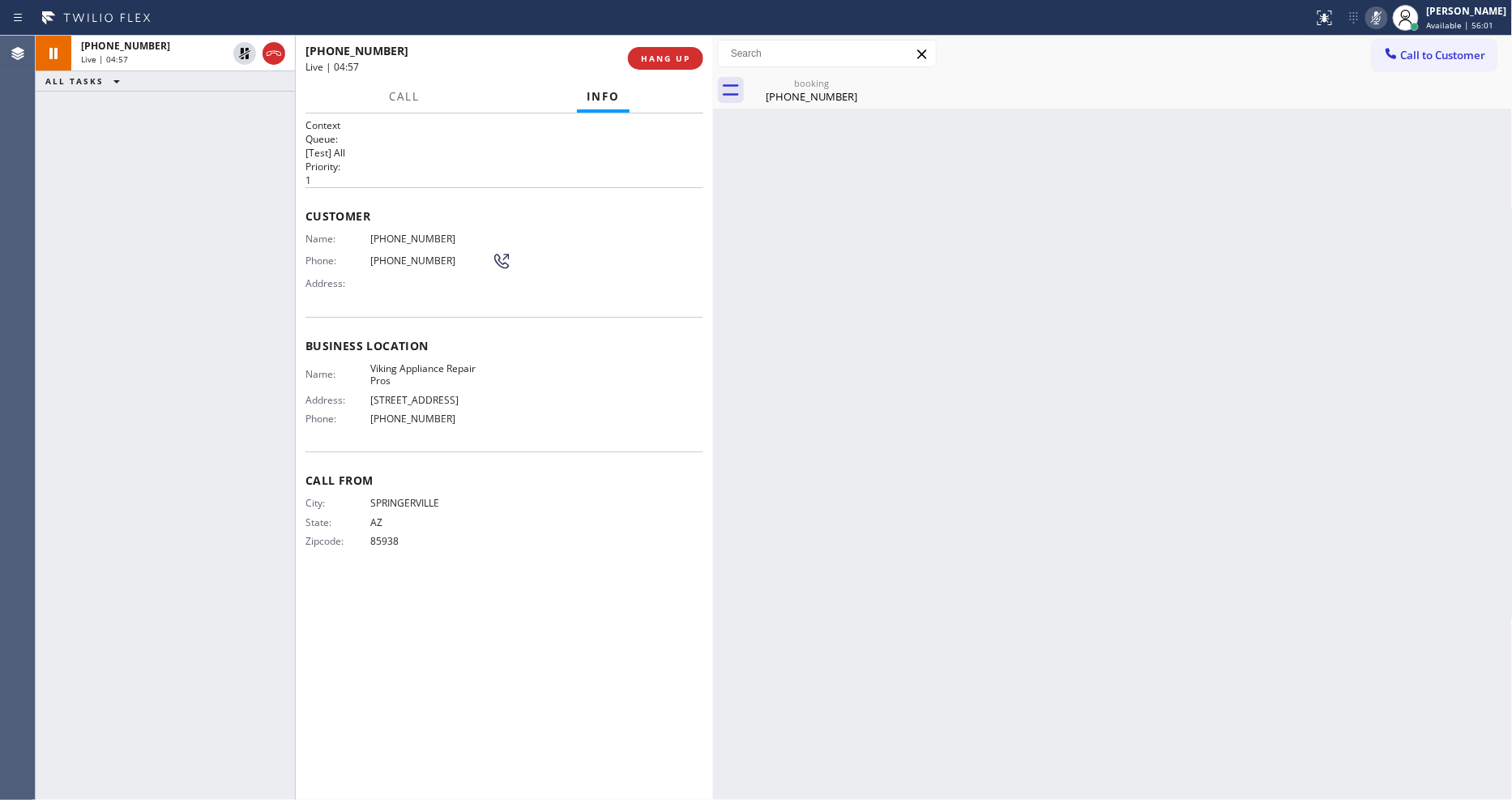
click at [1361, 17] on icon at bounding box center [1377, 18] width 20 height 20
click at [415, 412] on span "[PHONE_NUMBER]" at bounding box center [431, 418] width 121 height 12
click at [790, 103] on div "[PHONE_NUMBER]" at bounding box center [811, 96] width 122 height 15
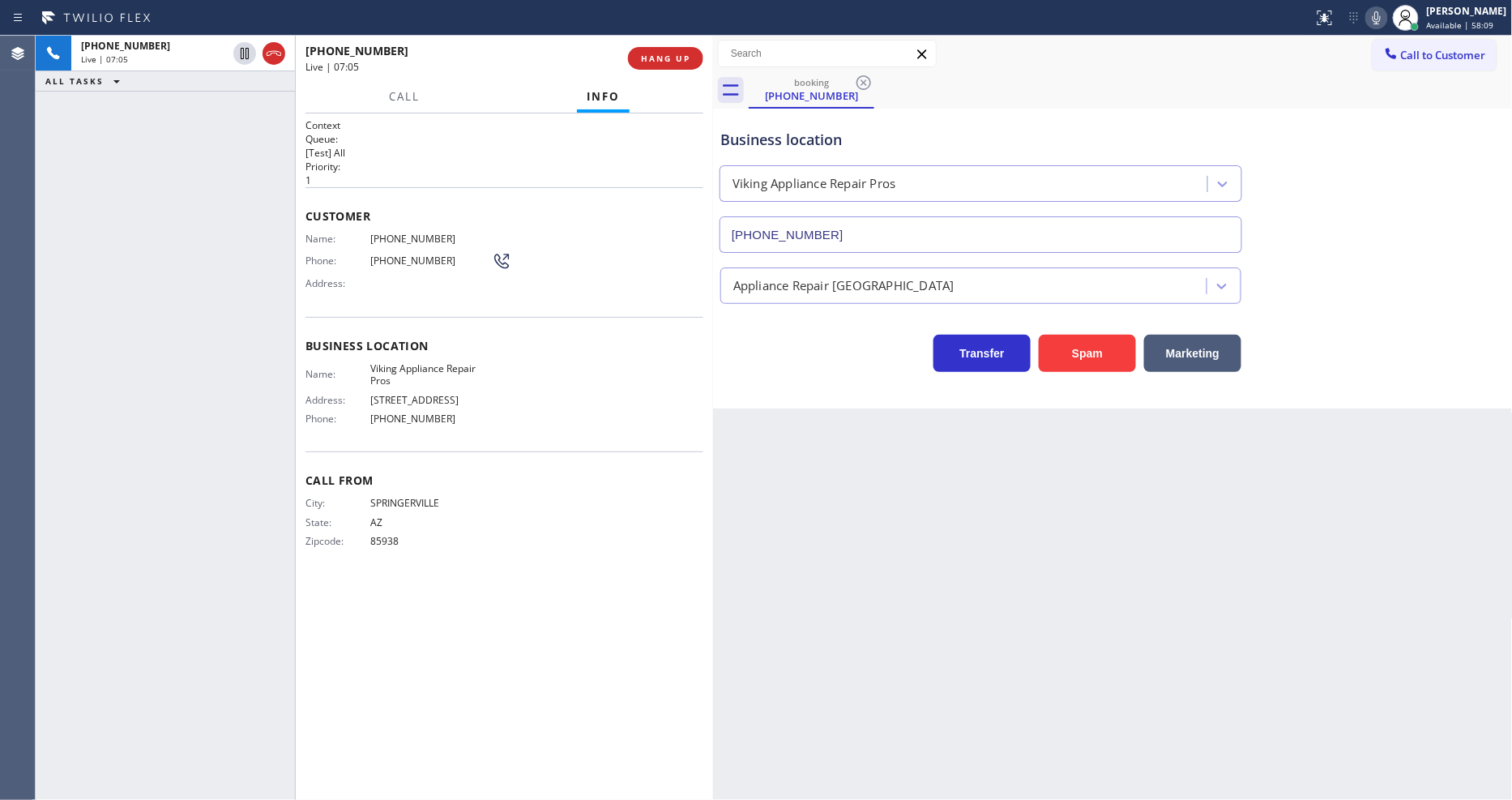
click at [1361, 20] on icon at bounding box center [1377, 18] width 20 height 20
drag, startPoint x: 1392, startPoint y: 19, endPoint x: 1271, endPoint y: 116, distance: 155.1
click at [1361, 19] on icon at bounding box center [1377, 18] width 20 height 20
click at [414, 233] on span "[PHONE_NUMBER]" at bounding box center [431, 238] width 121 height 12
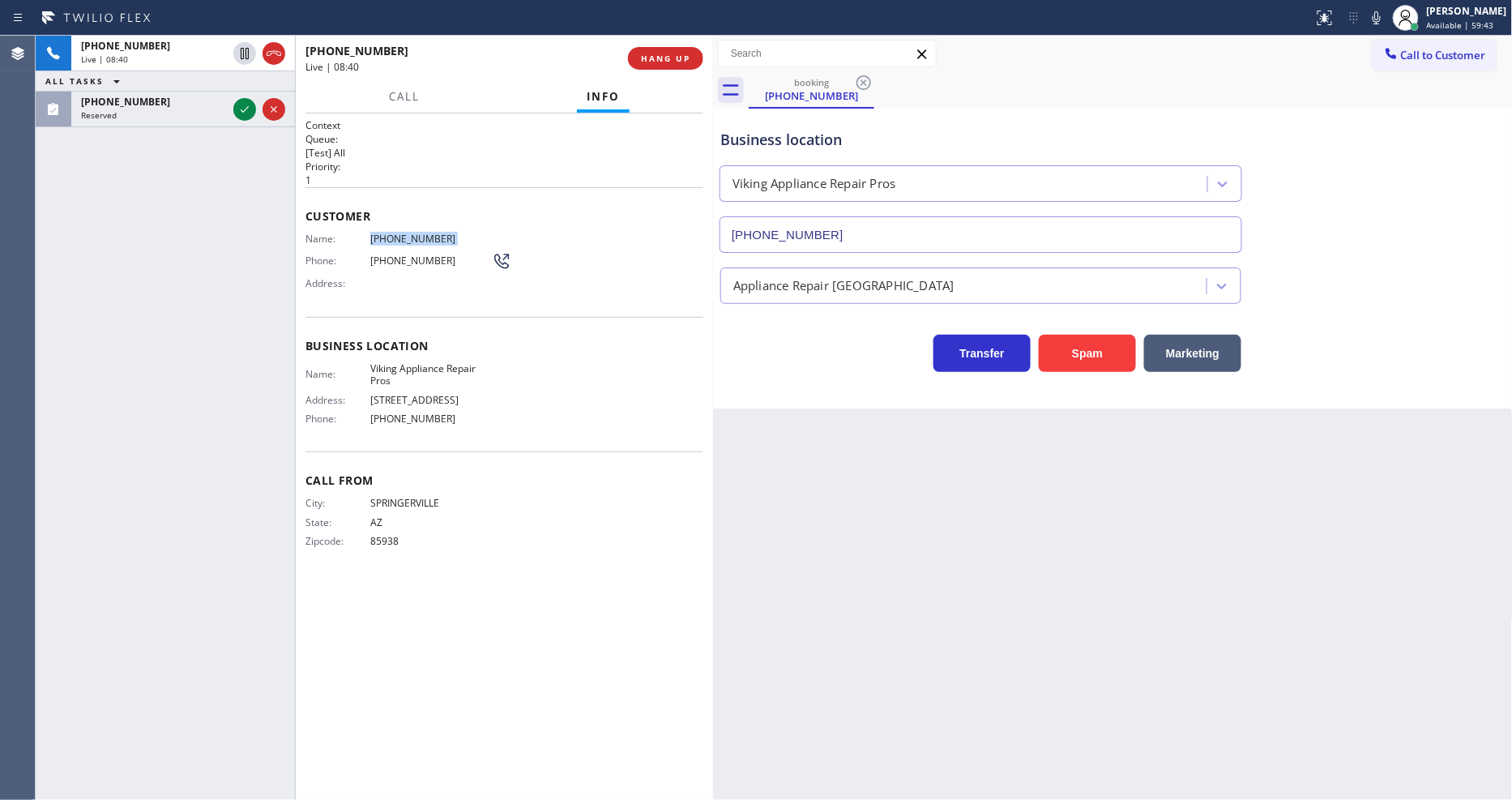
click at [414, 233] on span "[PHONE_NUMBER]" at bounding box center [431, 238] width 121 height 12
drag, startPoint x: 421, startPoint y: 381, endPoint x: 402, endPoint y: 308, distance: 75.4
click at [419, 381] on span "Viking Appliance Repair Pros" at bounding box center [431, 374] width 121 height 25
click at [222, 120] on div "Reserved" at bounding box center [154, 114] width 146 height 11
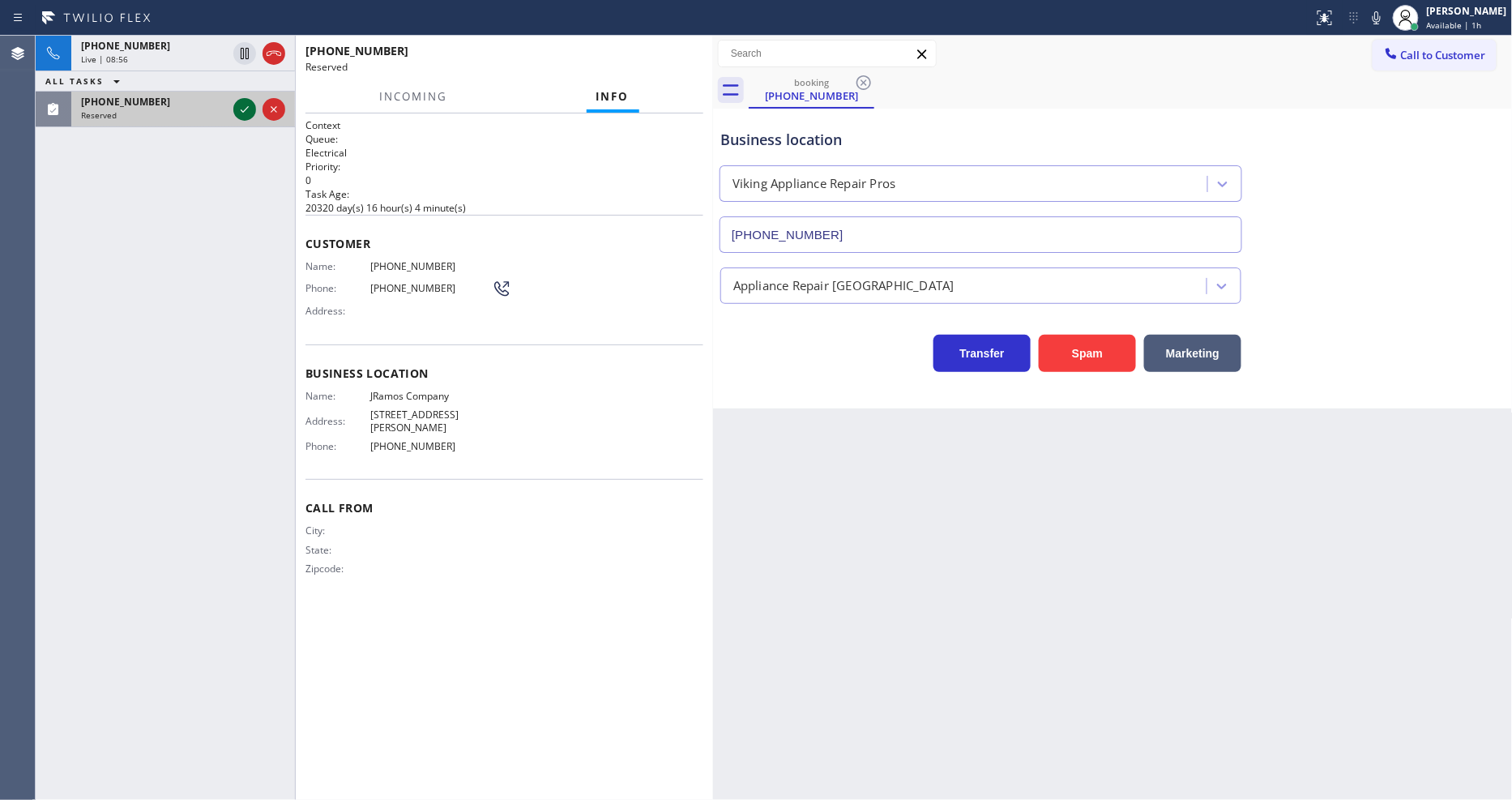
click at [244, 111] on icon at bounding box center [244, 109] width 8 height 7
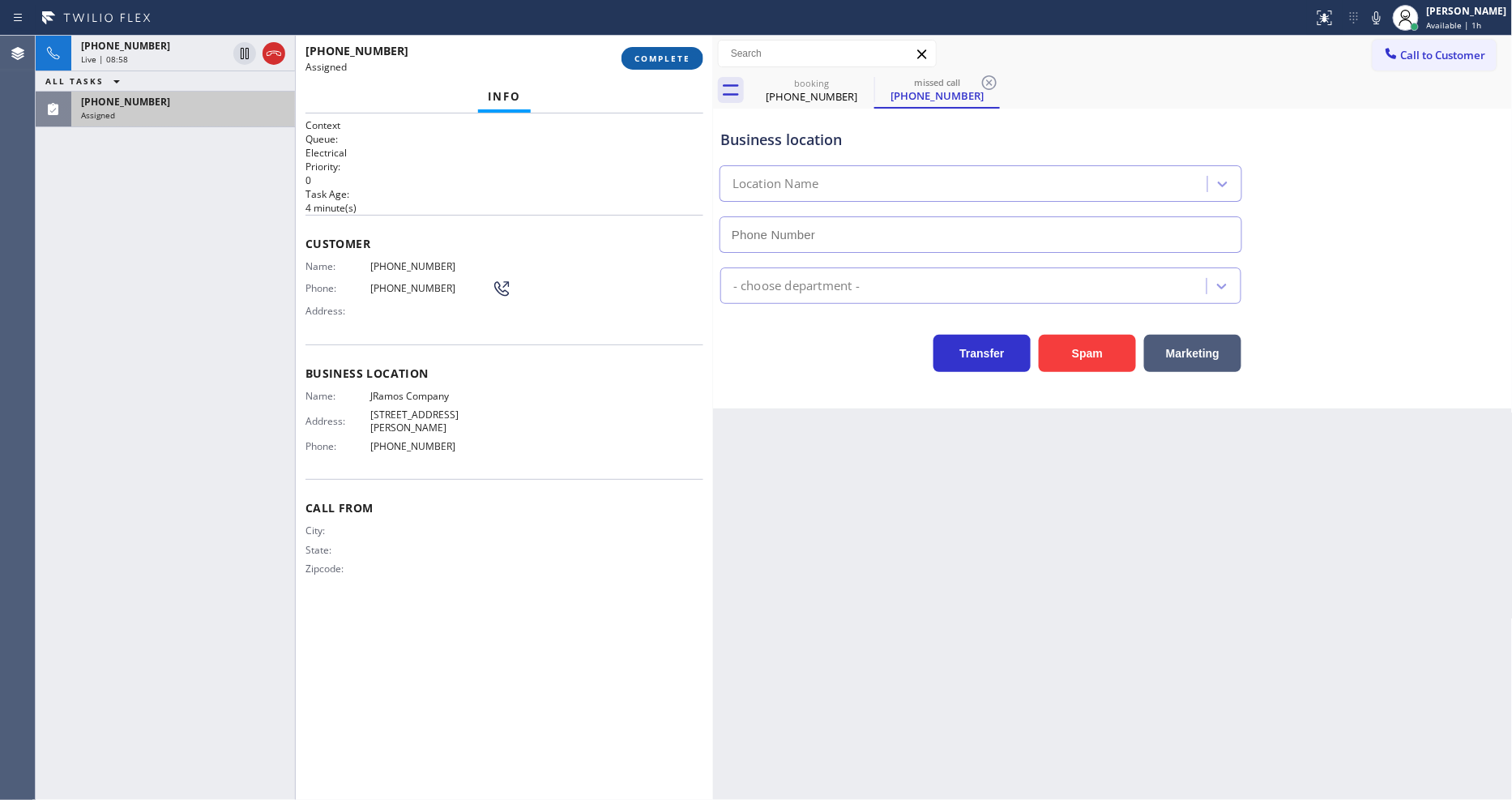
click at [690, 59] on span "COMPLETE" at bounding box center [662, 58] width 56 height 11
type input "[PHONE_NUMBER]"
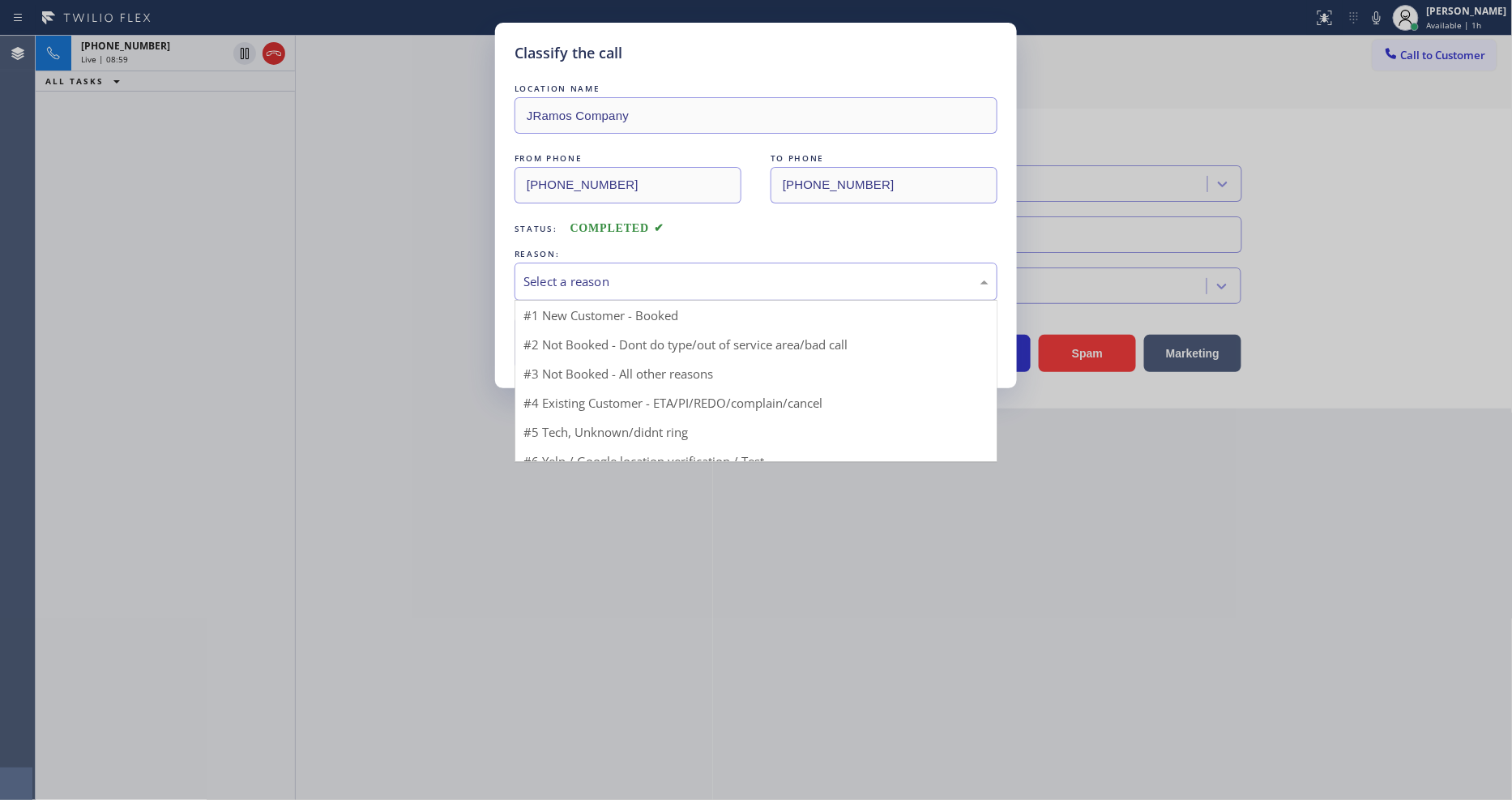
click at [632, 284] on div "Select a reason" at bounding box center [756, 281] width 466 height 19
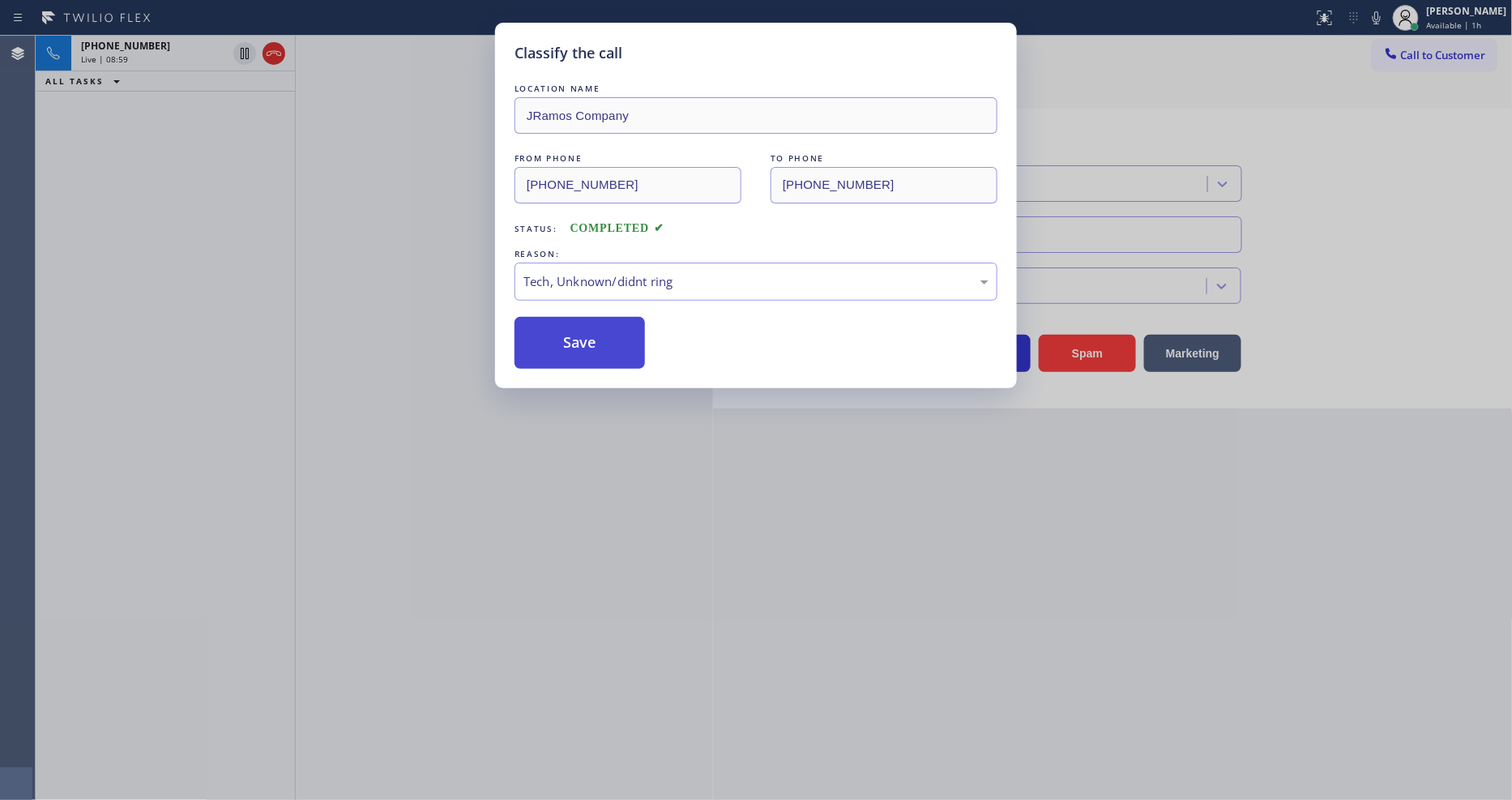
click at [616, 352] on button "Save" at bounding box center [579, 342] width 130 height 52
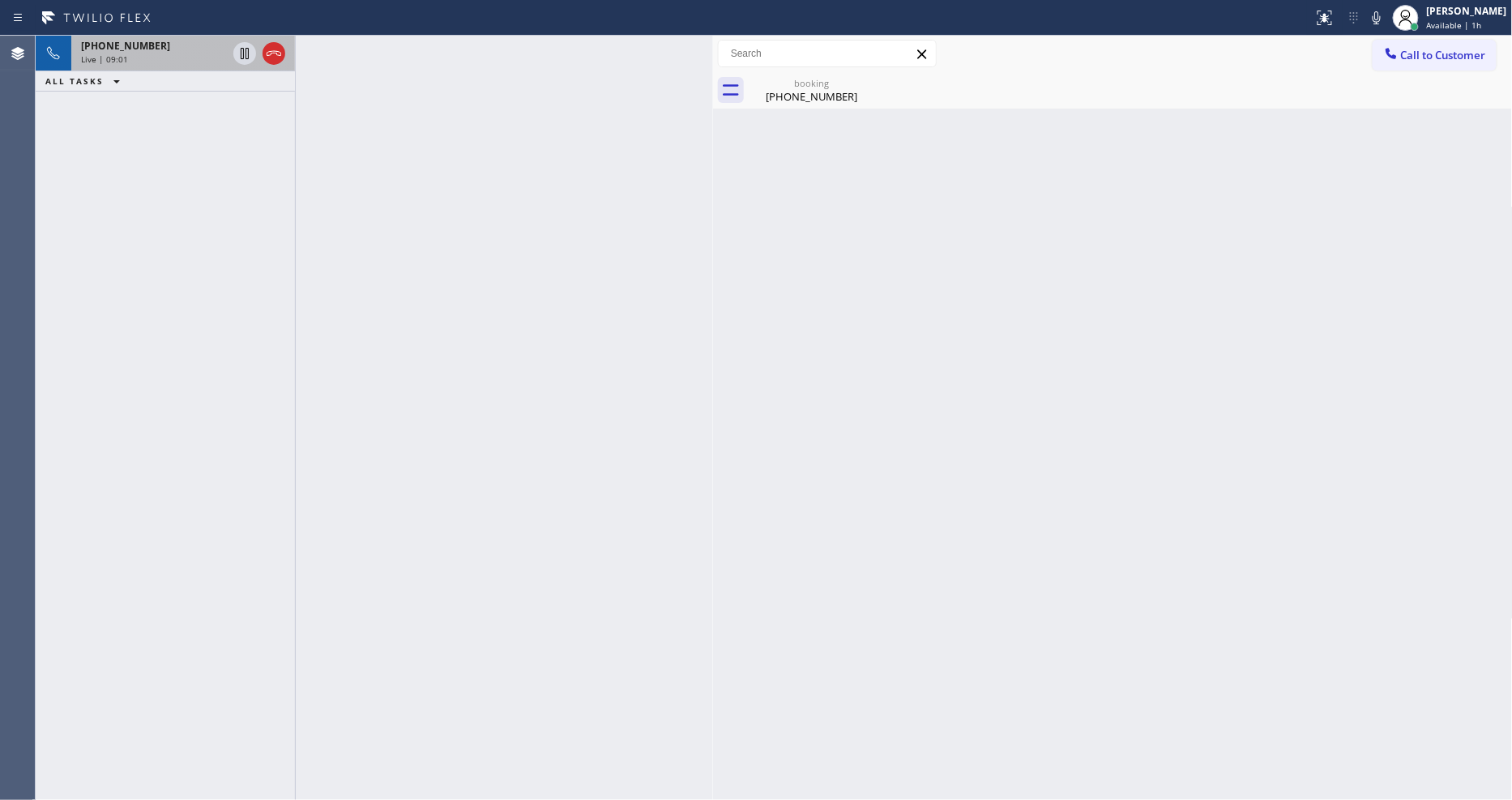
click at [112, 54] on span "Live | 09:01" at bounding box center [104, 59] width 47 height 11
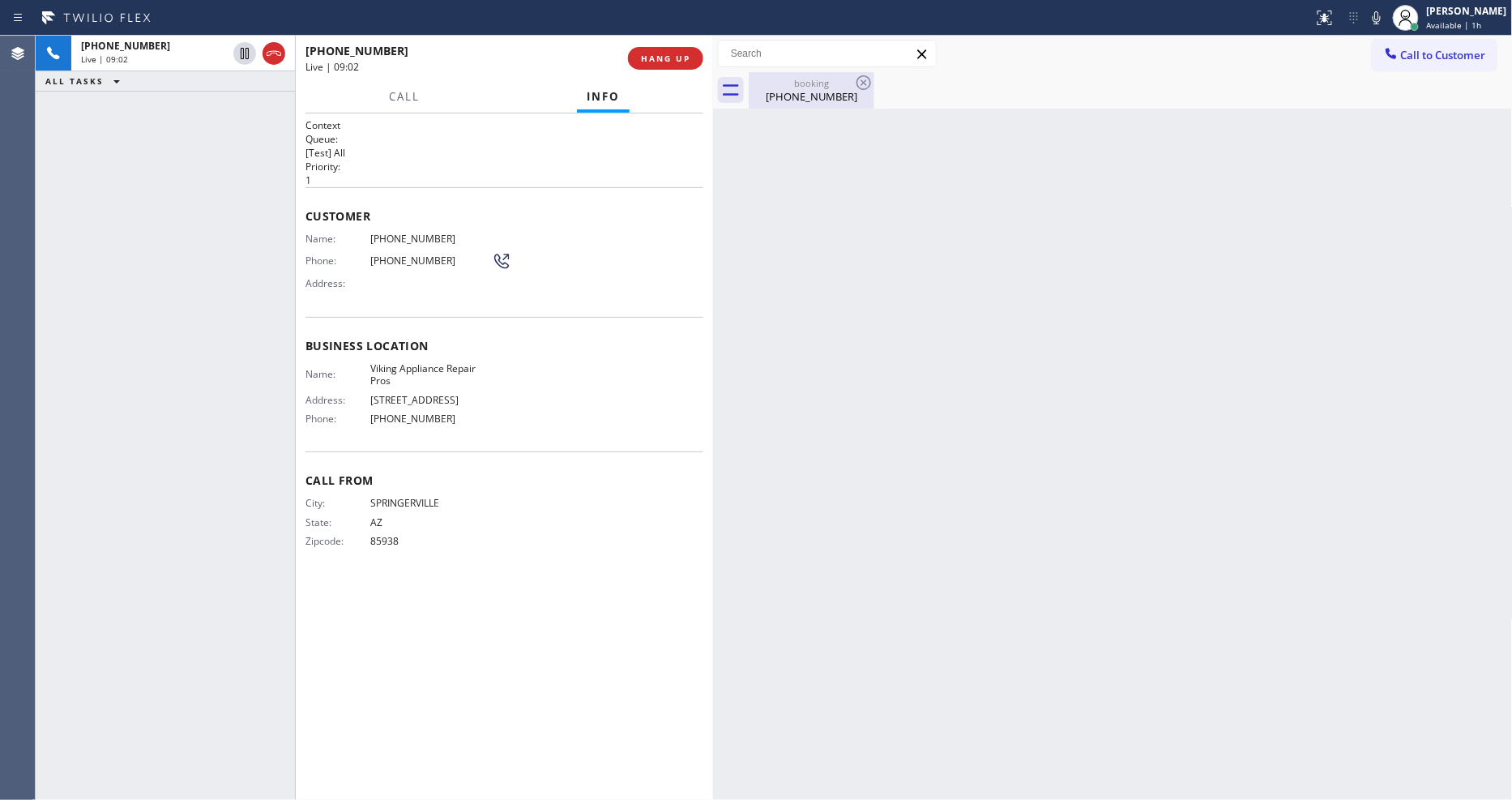
click at [823, 94] on div "[PHONE_NUMBER]" at bounding box center [811, 96] width 122 height 15
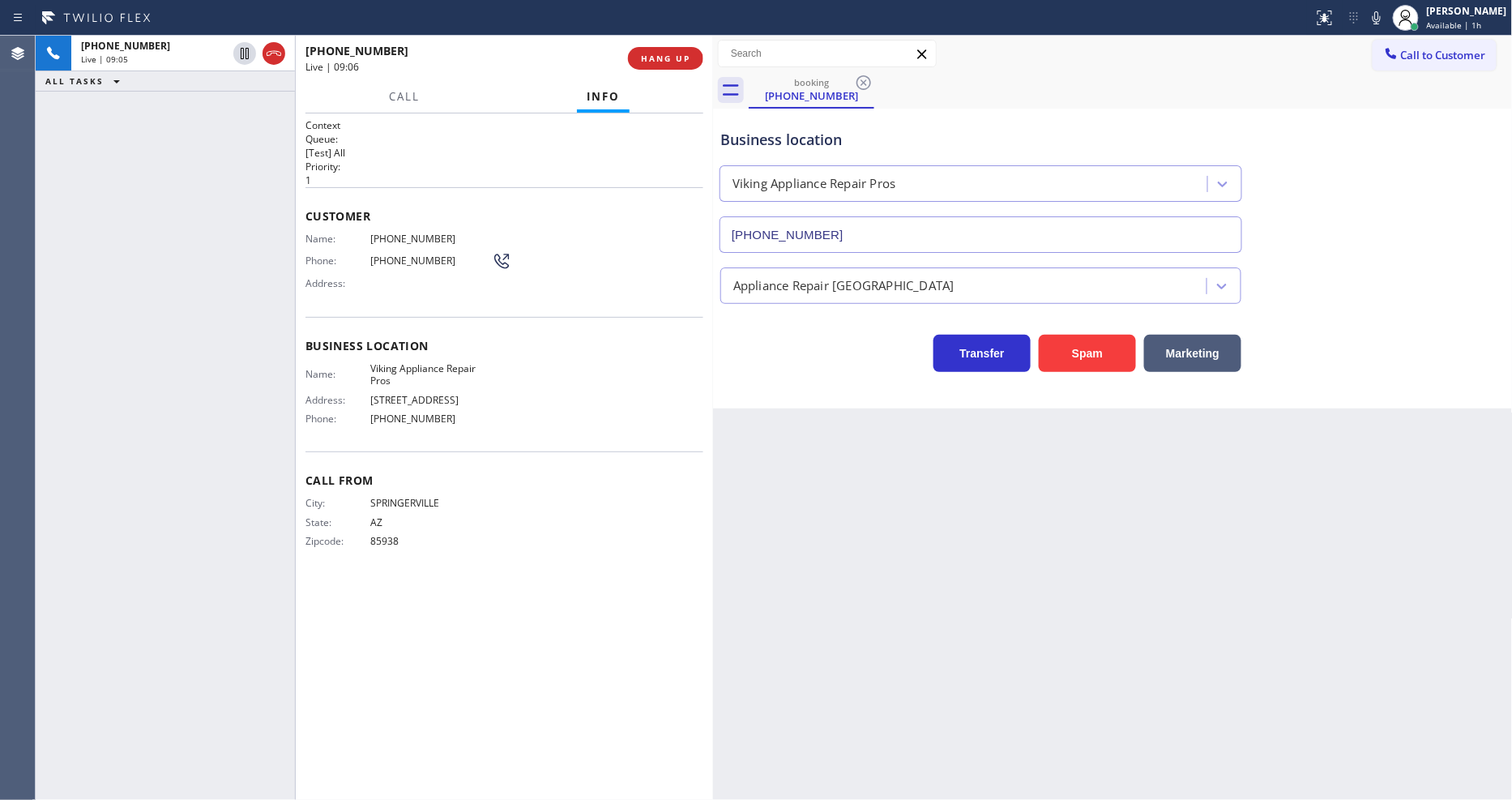
click at [663, 540] on div "City: [GEOGRAPHIC_DATA]: [US_STATE] Zipcode: 85938" at bounding box center [504, 524] width 398 height 57
click at [408, 416] on span "[PHONE_NUMBER]" at bounding box center [431, 418] width 121 height 12
click at [676, 60] on span "HANG UP" at bounding box center [666, 58] width 50 height 11
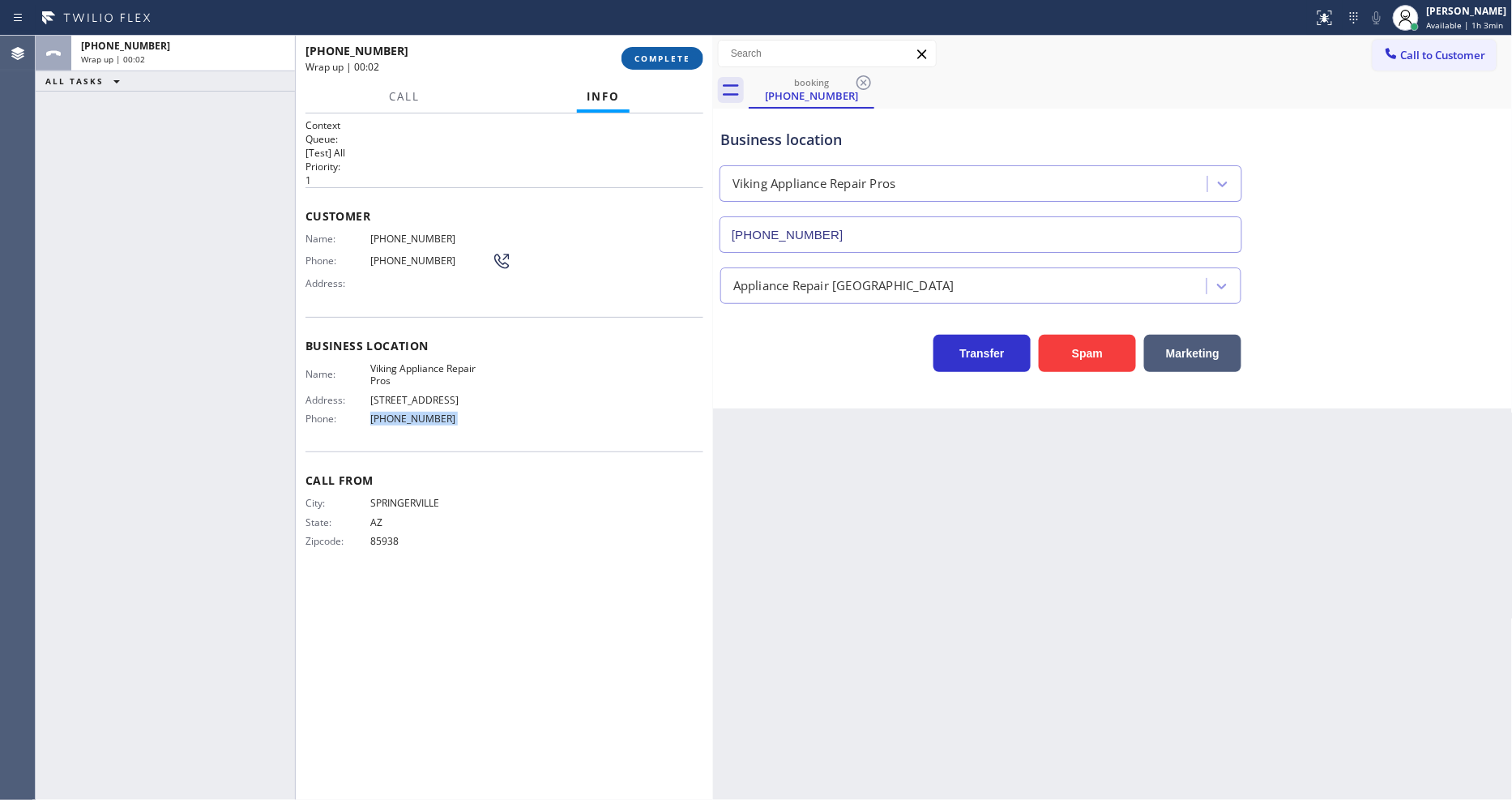
click at [676, 60] on span "COMPLETE" at bounding box center [662, 58] width 56 height 11
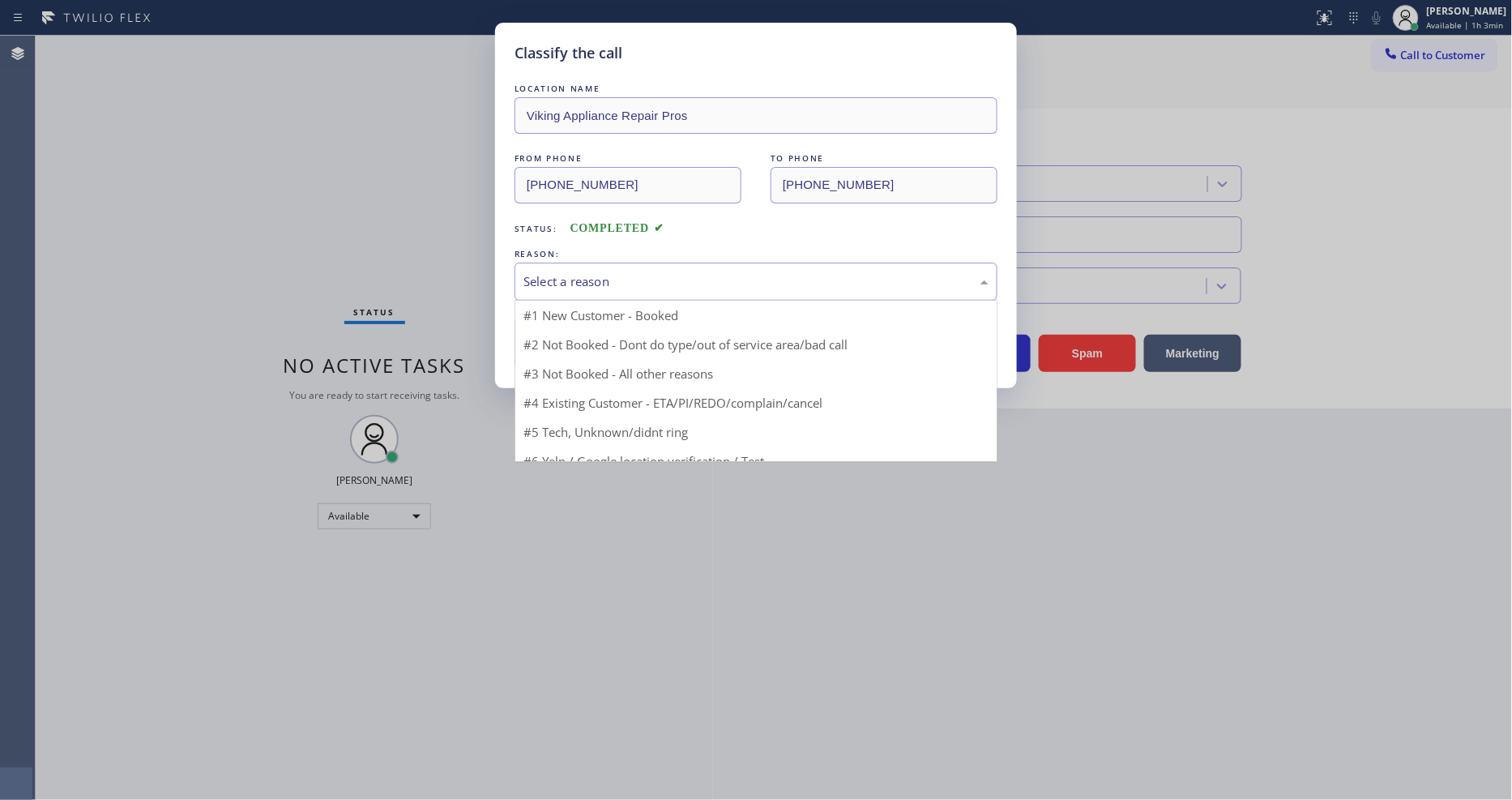
click at [602, 272] on div "Select a reason" at bounding box center [756, 281] width 466 height 19
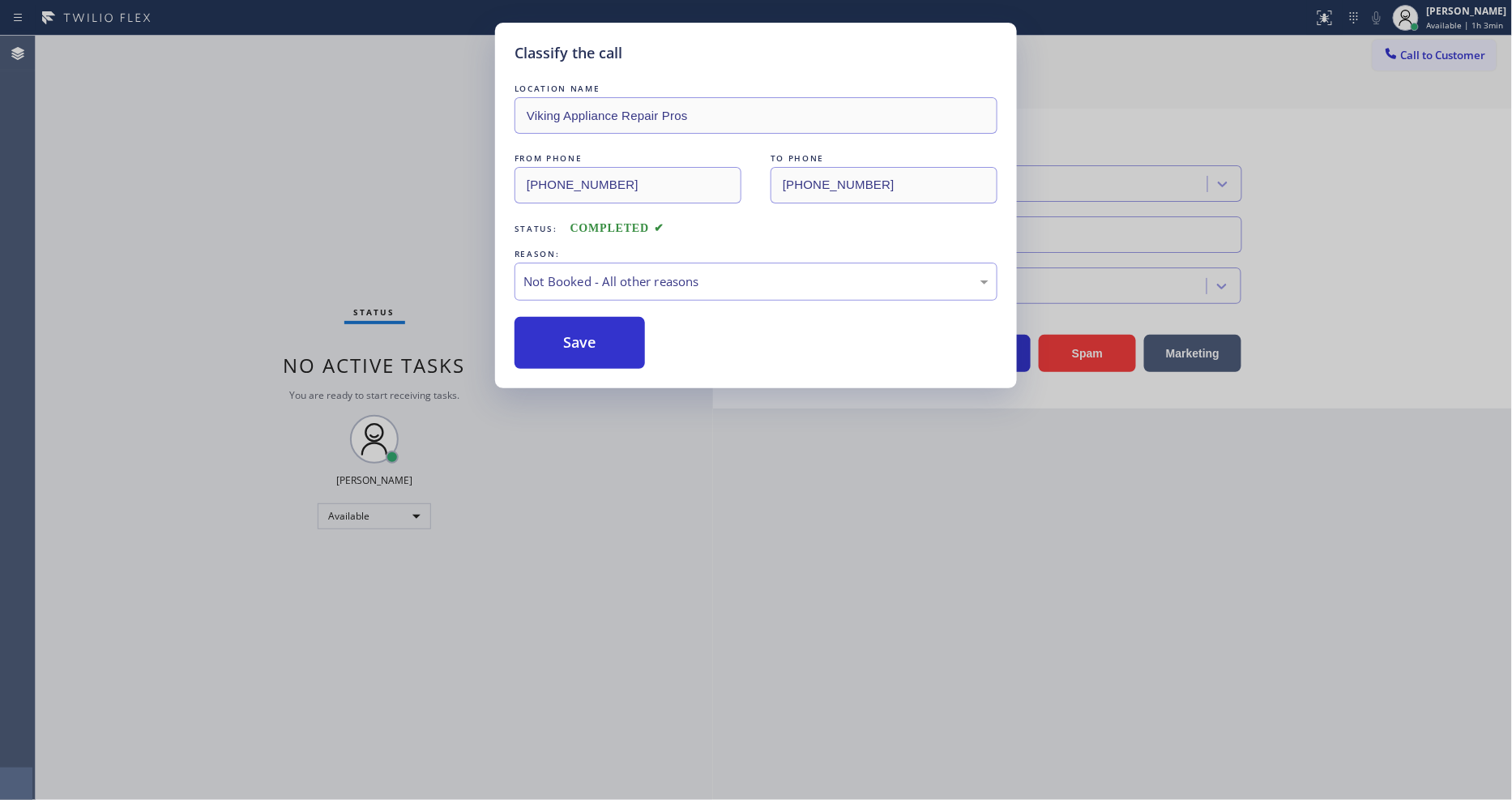
click at [595, 337] on button "Save" at bounding box center [579, 342] width 130 height 52
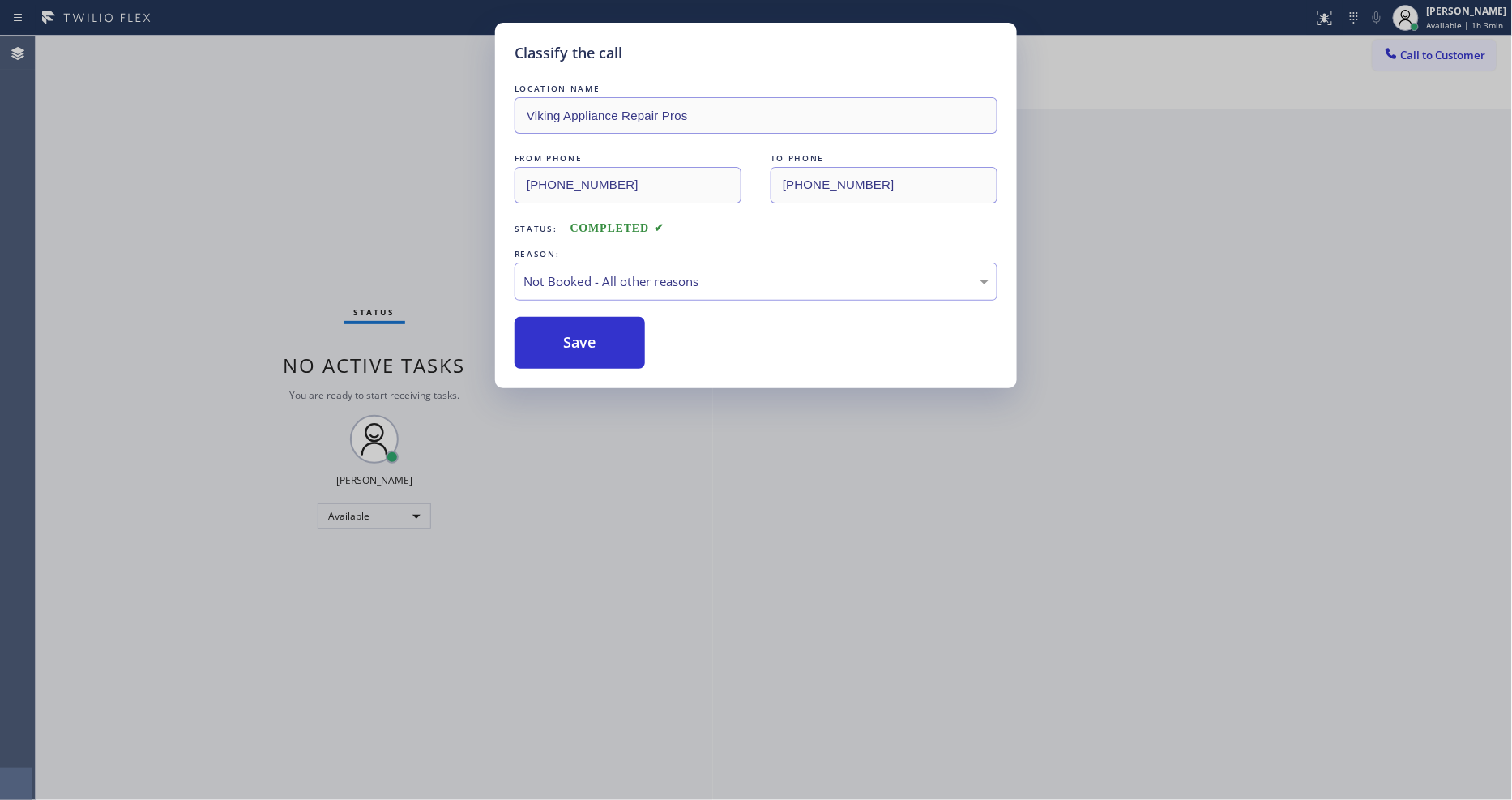
click at [595, 337] on button "Save" at bounding box center [579, 342] width 130 height 52
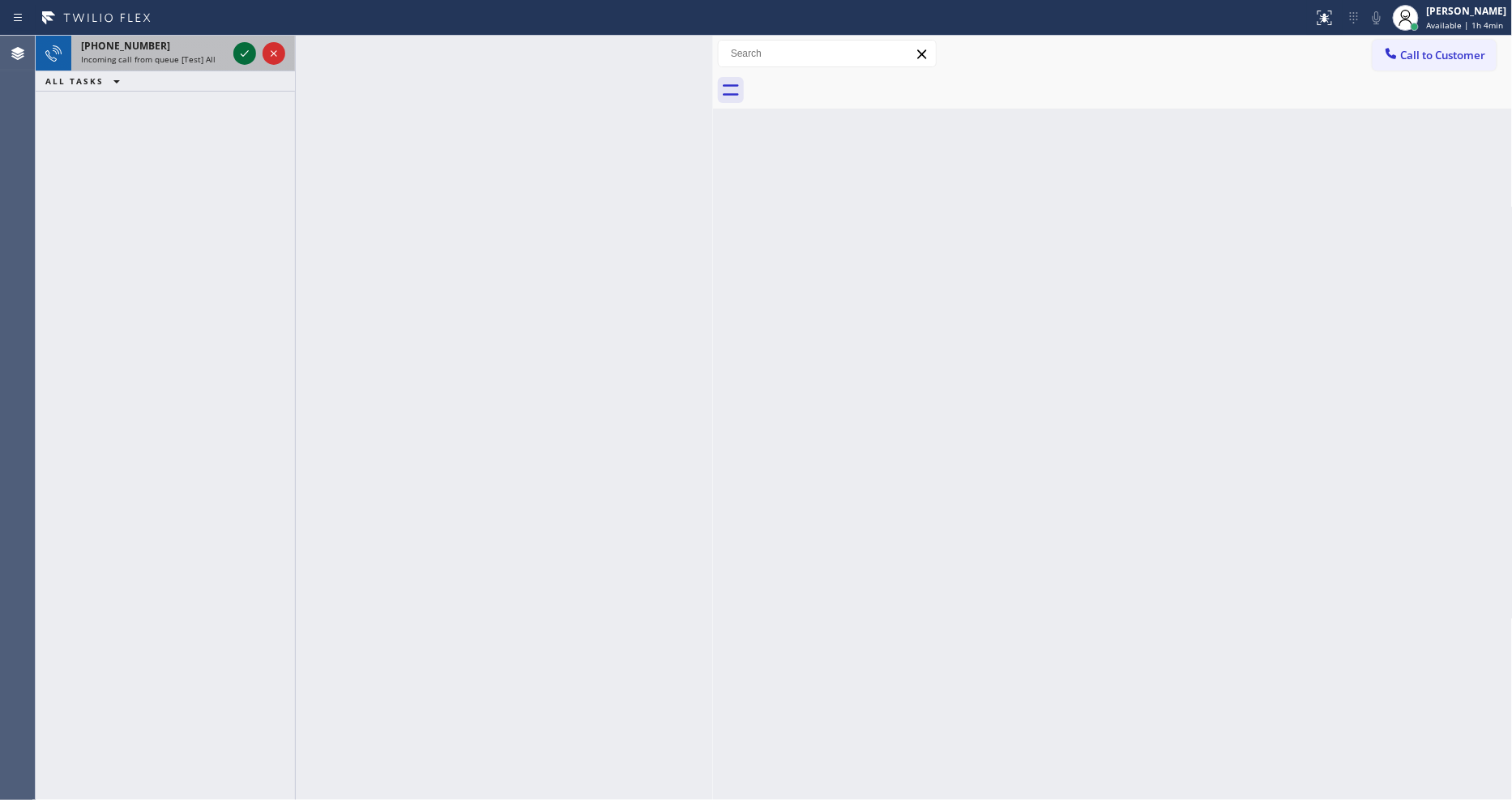
click at [247, 55] on icon at bounding box center [245, 54] width 20 height 20
click at [240, 58] on icon at bounding box center [245, 54] width 20 height 20
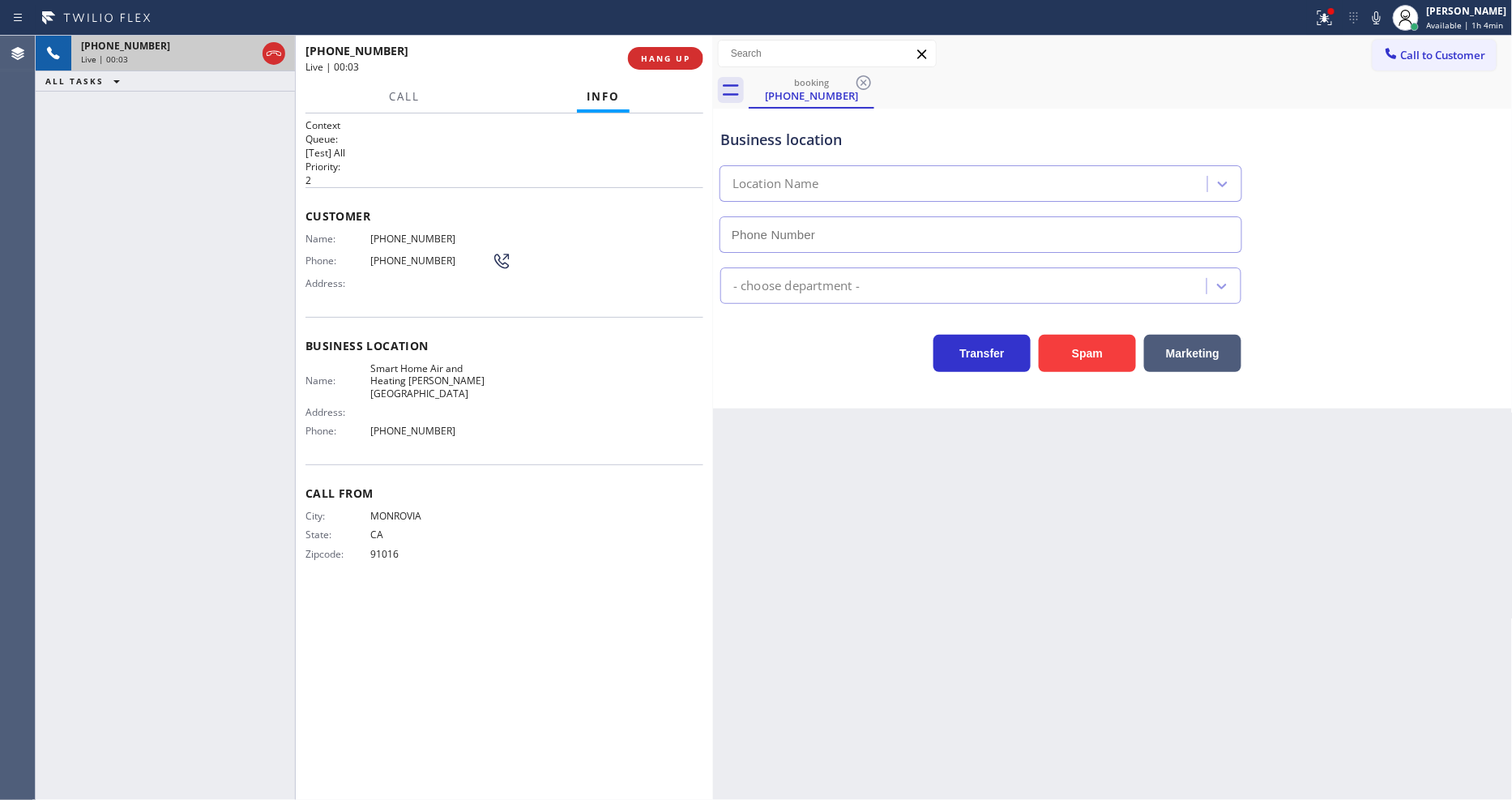
type input "[PHONE_NUMBER]"
click at [665, 54] on span "HANG UP" at bounding box center [666, 58] width 50 height 11
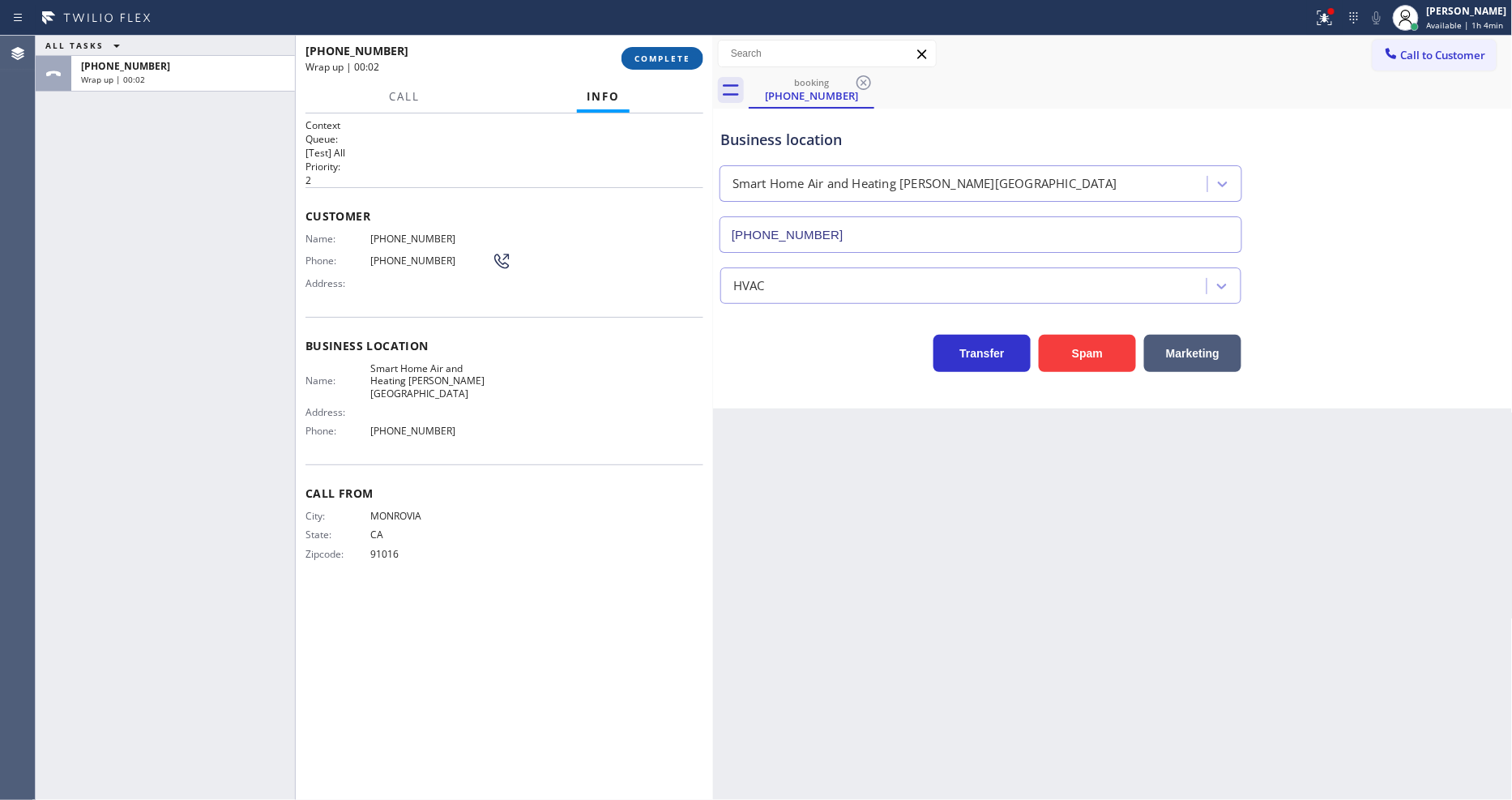
click at [664, 54] on span "COMPLETE" at bounding box center [662, 58] width 56 height 11
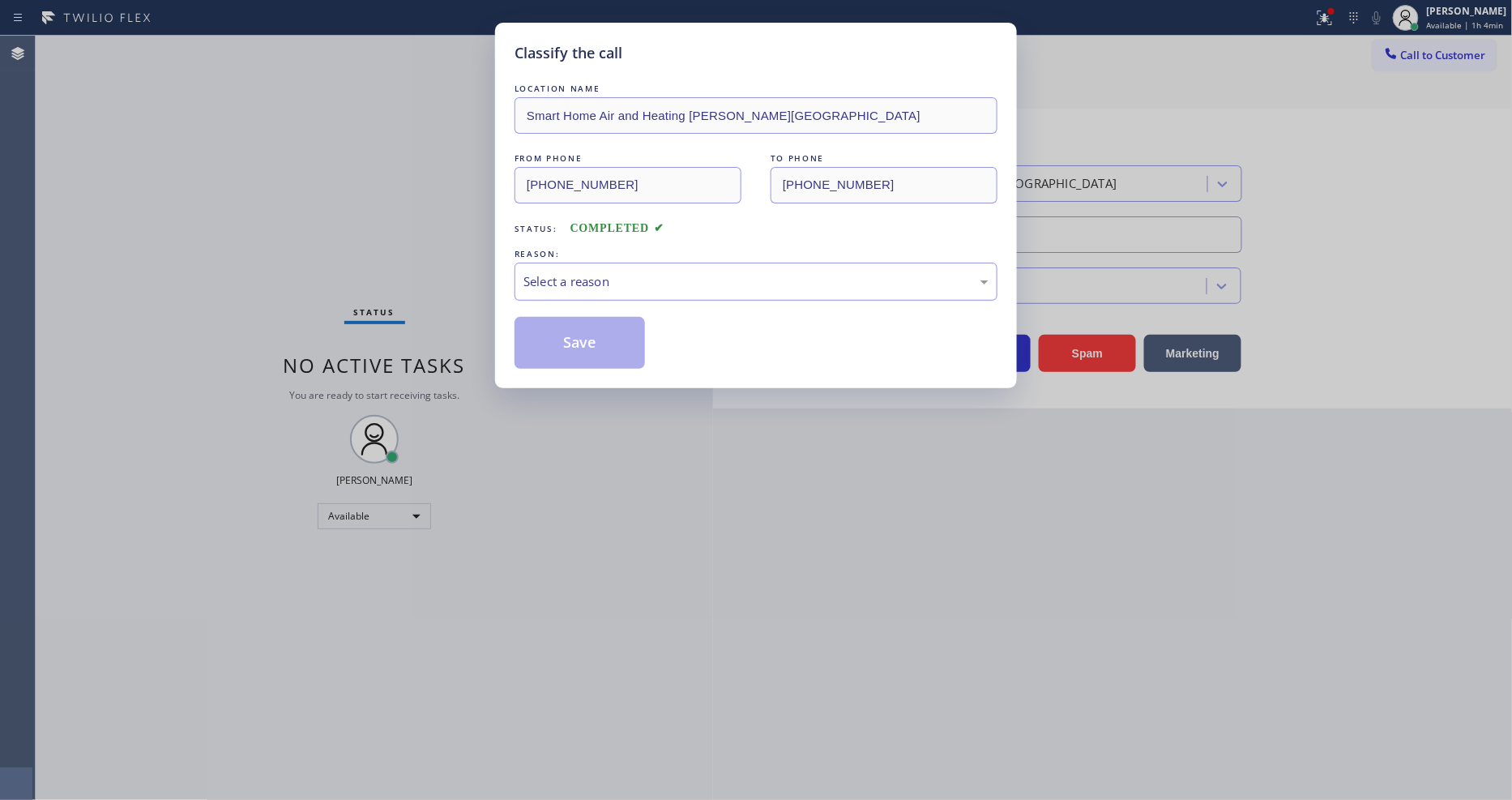
click at [605, 272] on div "Select a reason" at bounding box center [756, 281] width 466 height 19
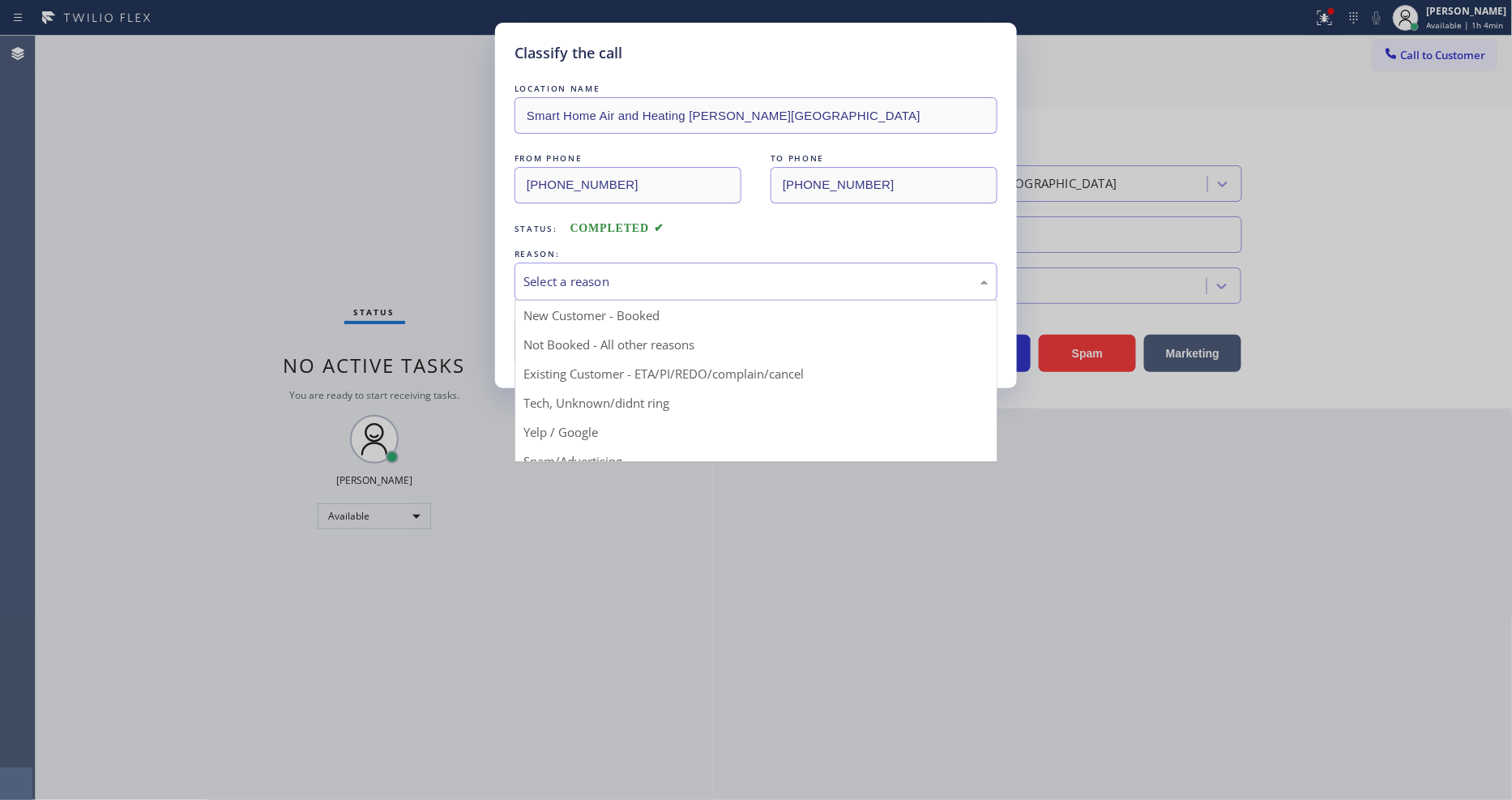
drag, startPoint x: 595, startPoint y: 418, endPoint x: 605, endPoint y: 330, distance: 88.6
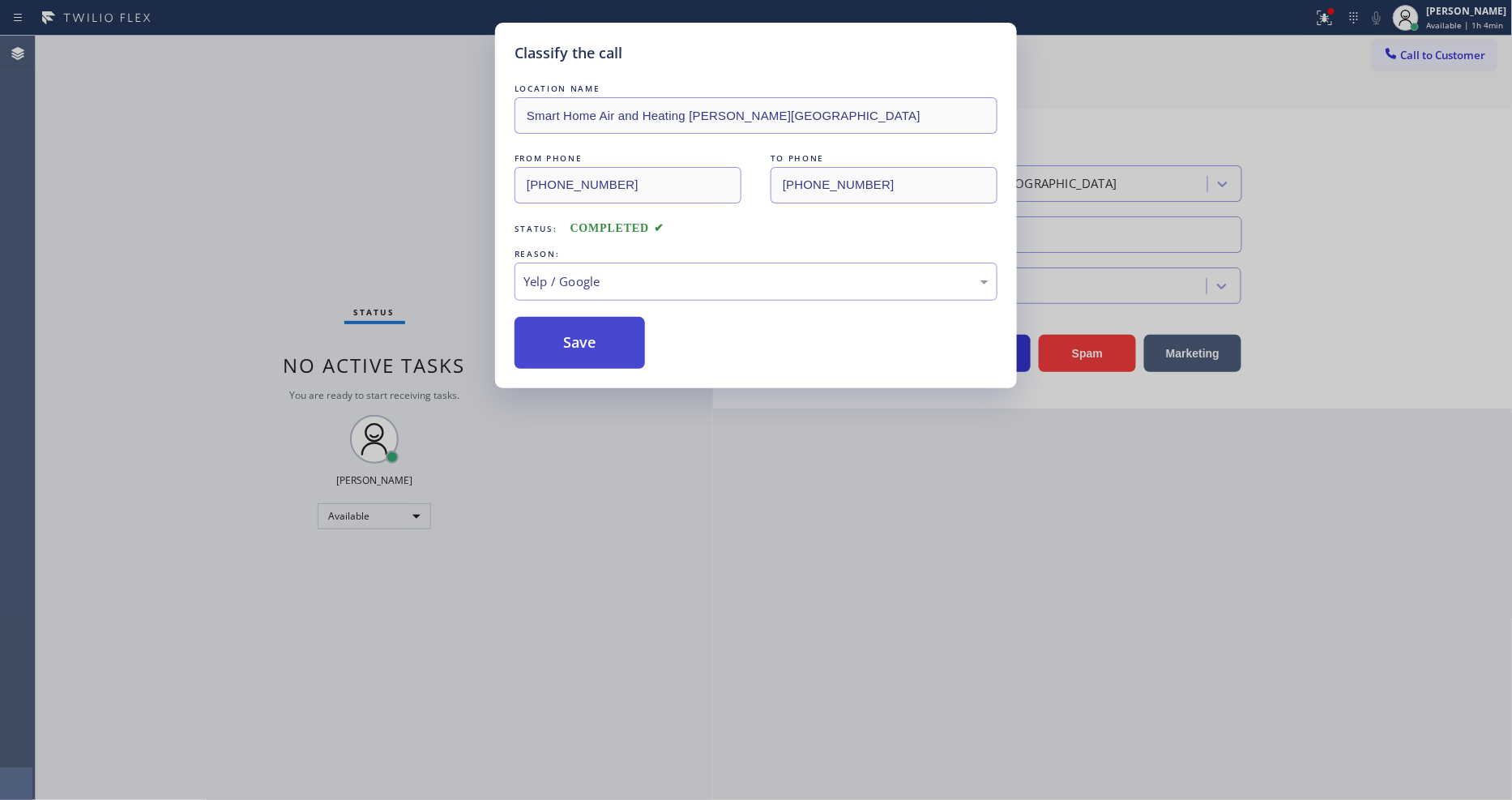
click at [605, 329] on button "Save" at bounding box center [579, 342] width 130 height 52
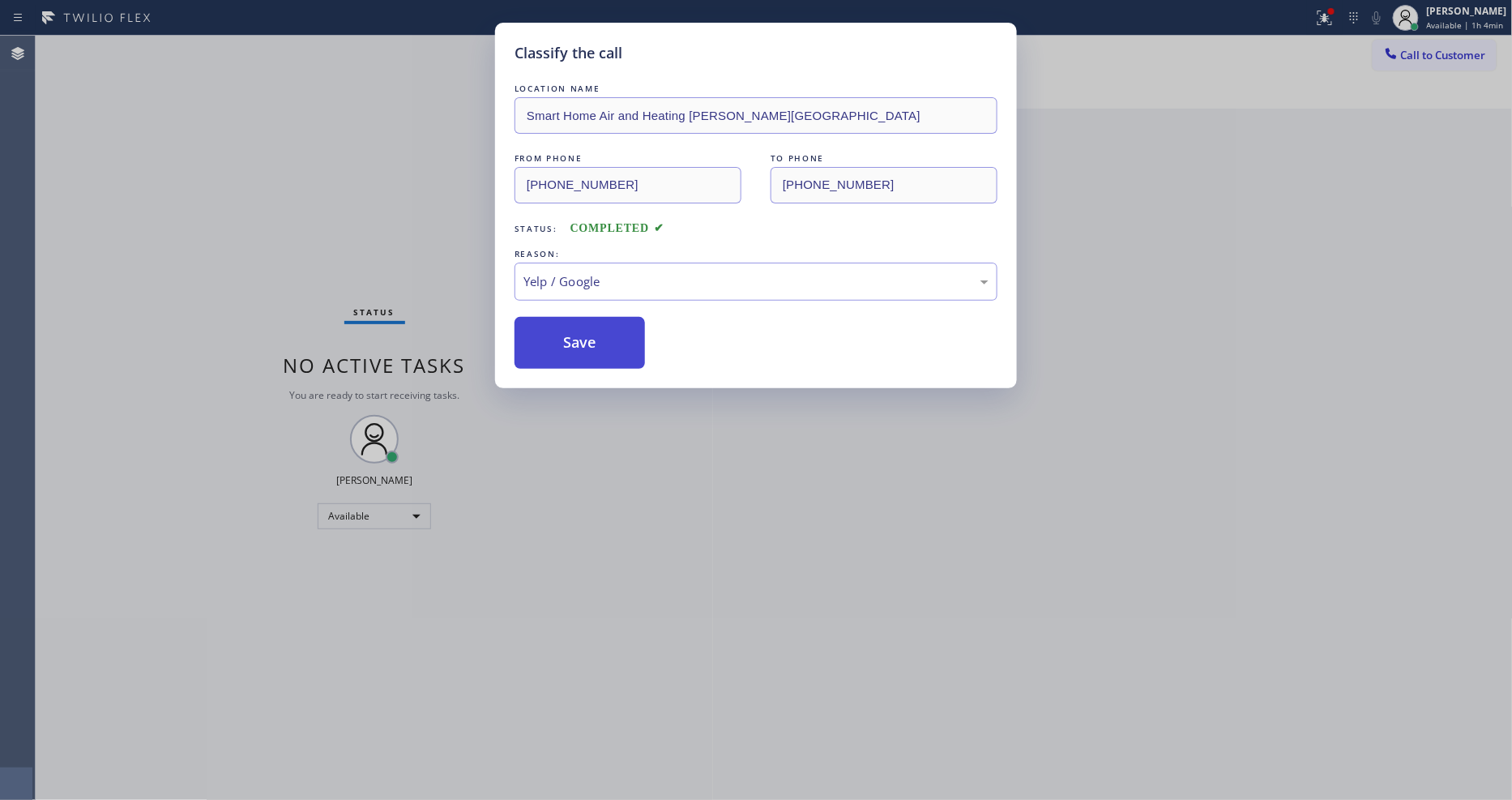
click at [605, 329] on button "Save" at bounding box center [579, 342] width 130 height 52
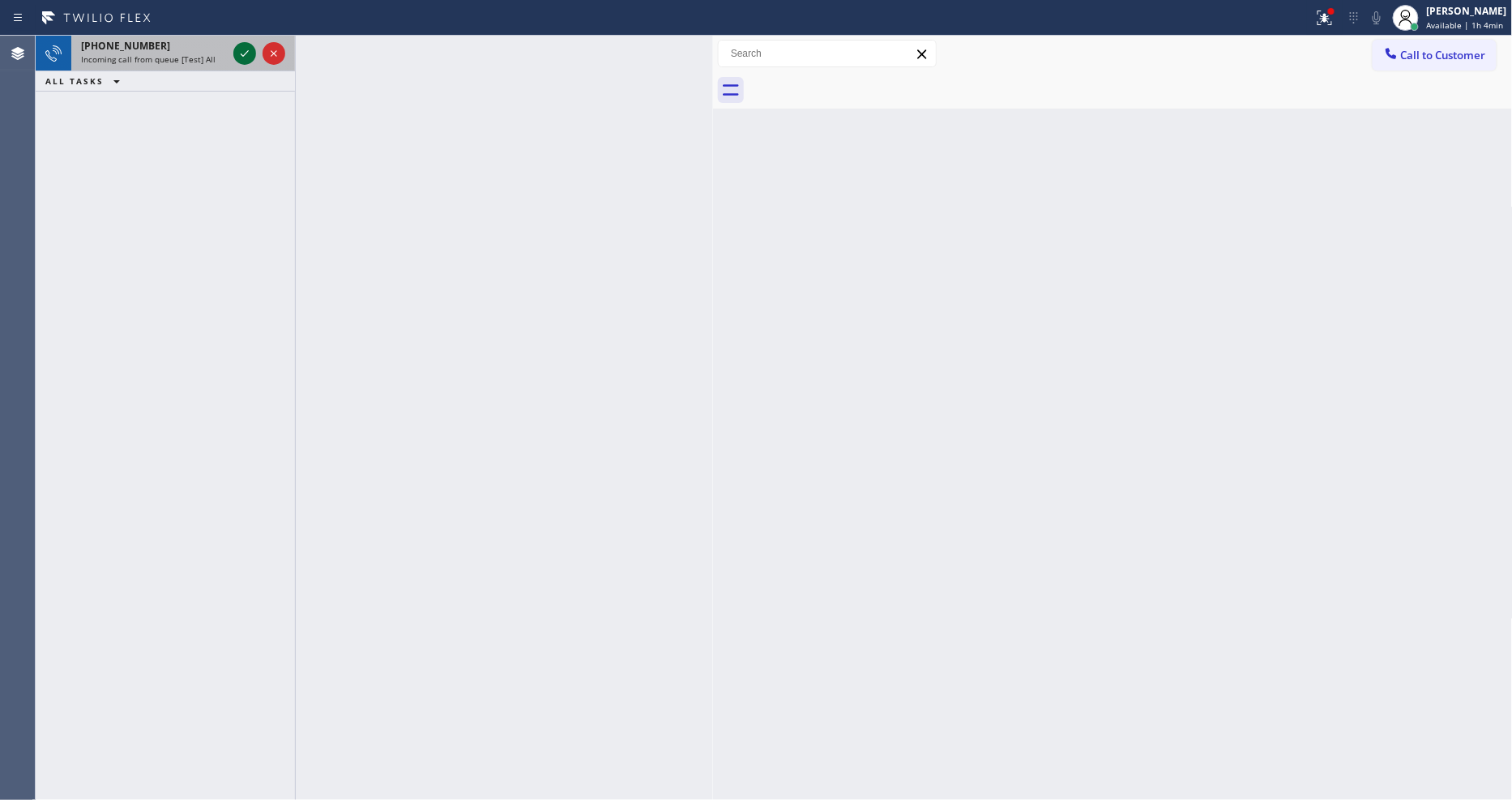
click at [245, 51] on icon at bounding box center [245, 54] width 20 height 20
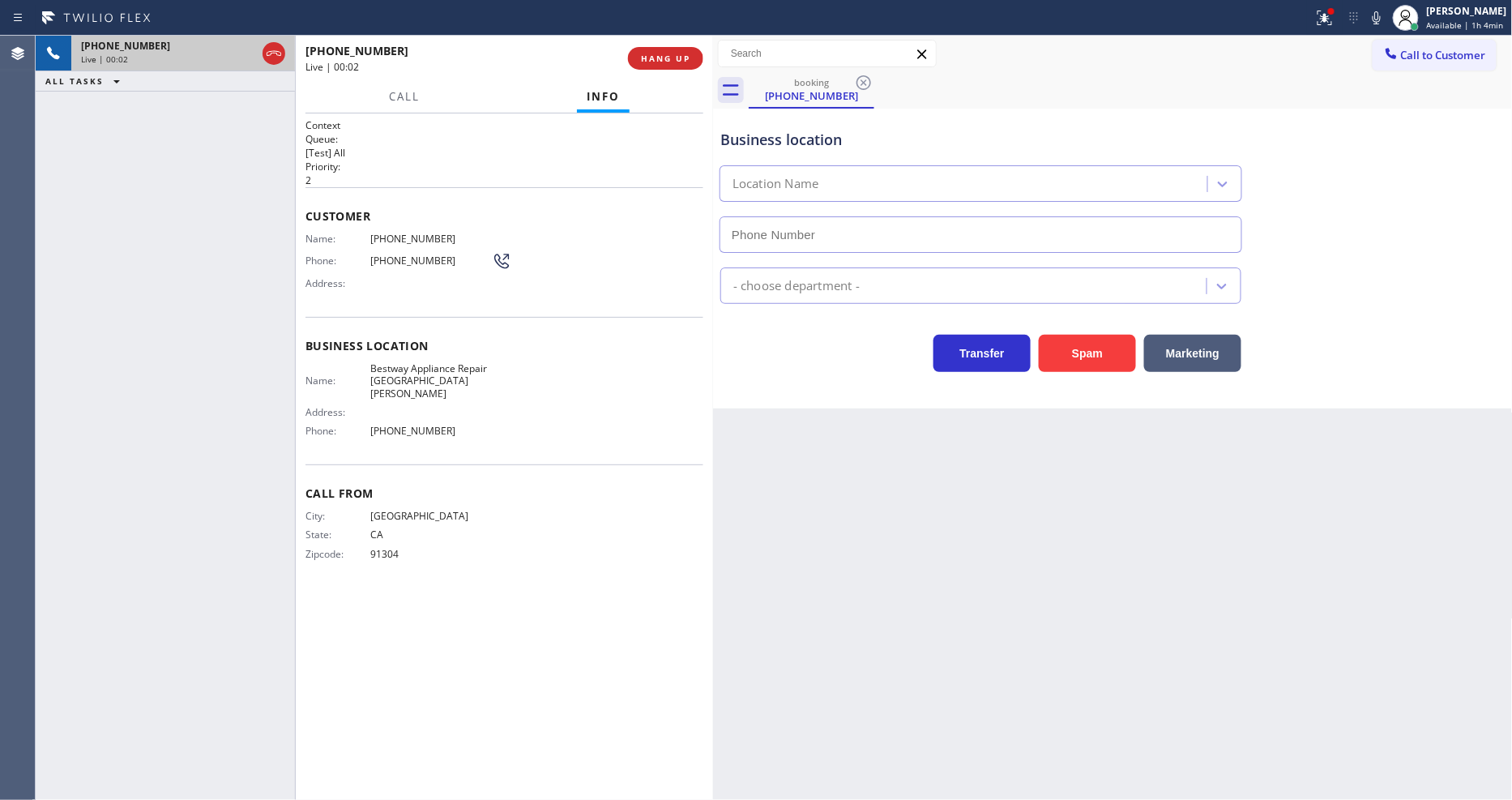
type input "[PHONE_NUMBER]"
click at [668, 61] on span "HANG UP" at bounding box center [666, 58] width 50 height 11
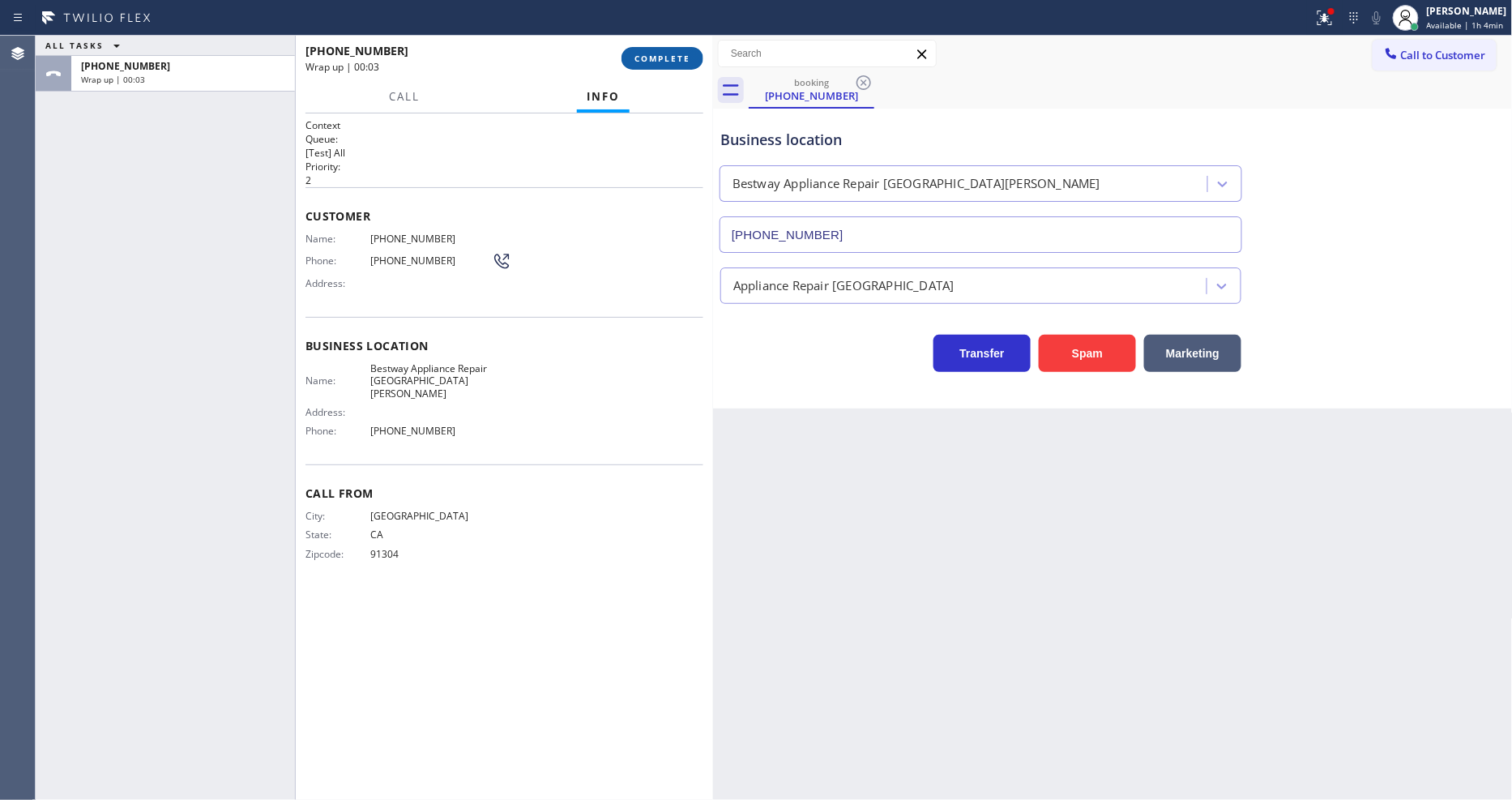
click at [668, 61] on span "COMPLETE" at bounding box center [662, 58] width 56 height 11
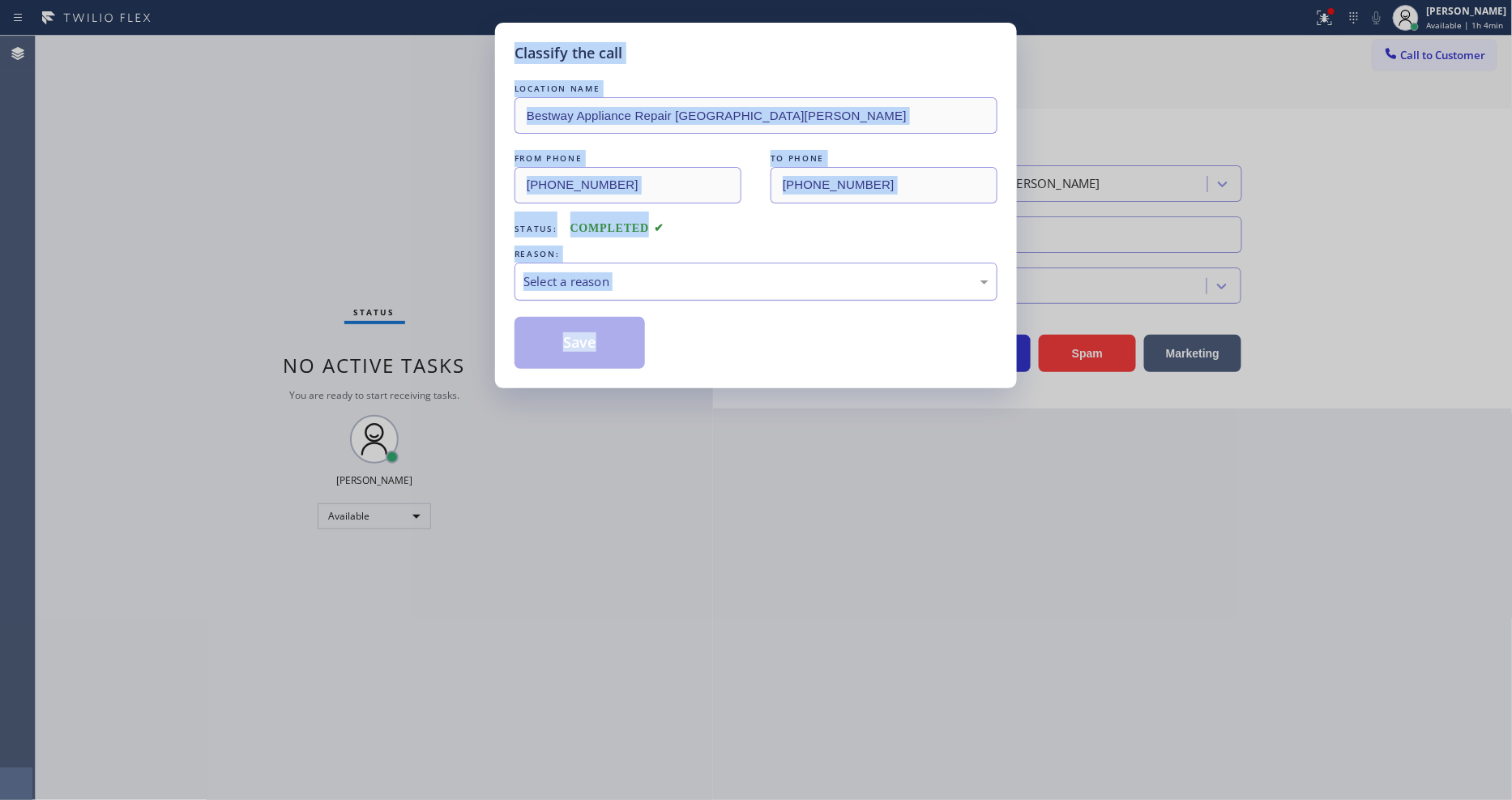
click at [619, 276] on div "Select a reason" at bounding box center [756, 281] width 466 height 19
click at [606, 350] on button "Save" at bounding box center [579, 342] width 130 height 52
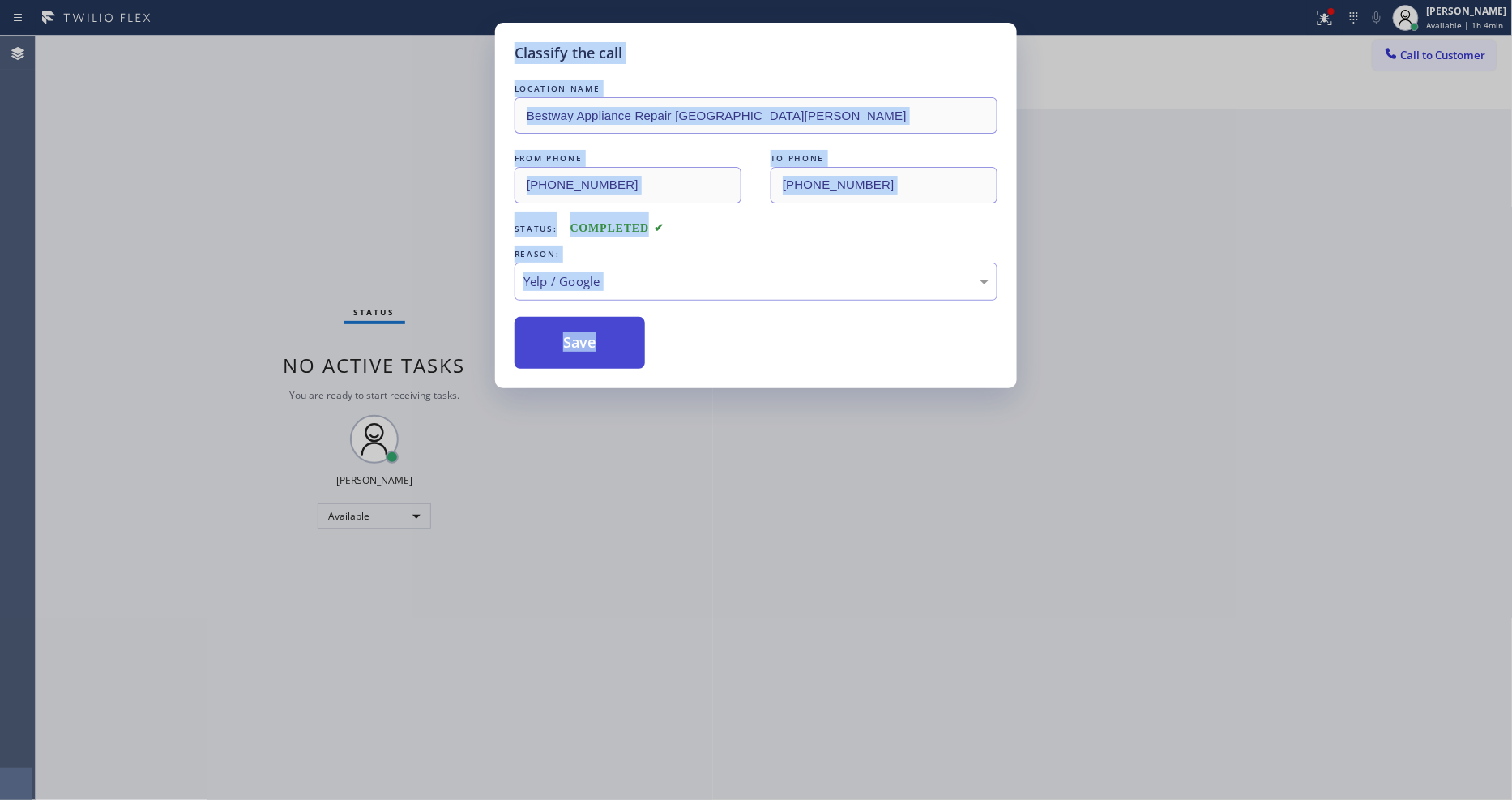
click at [606, 350] on button "Save" at bounding box center [579, 342] width 130 height 52
click at [717, 336] on div "Save" at bounding box center [756, 342] width 482 height 52
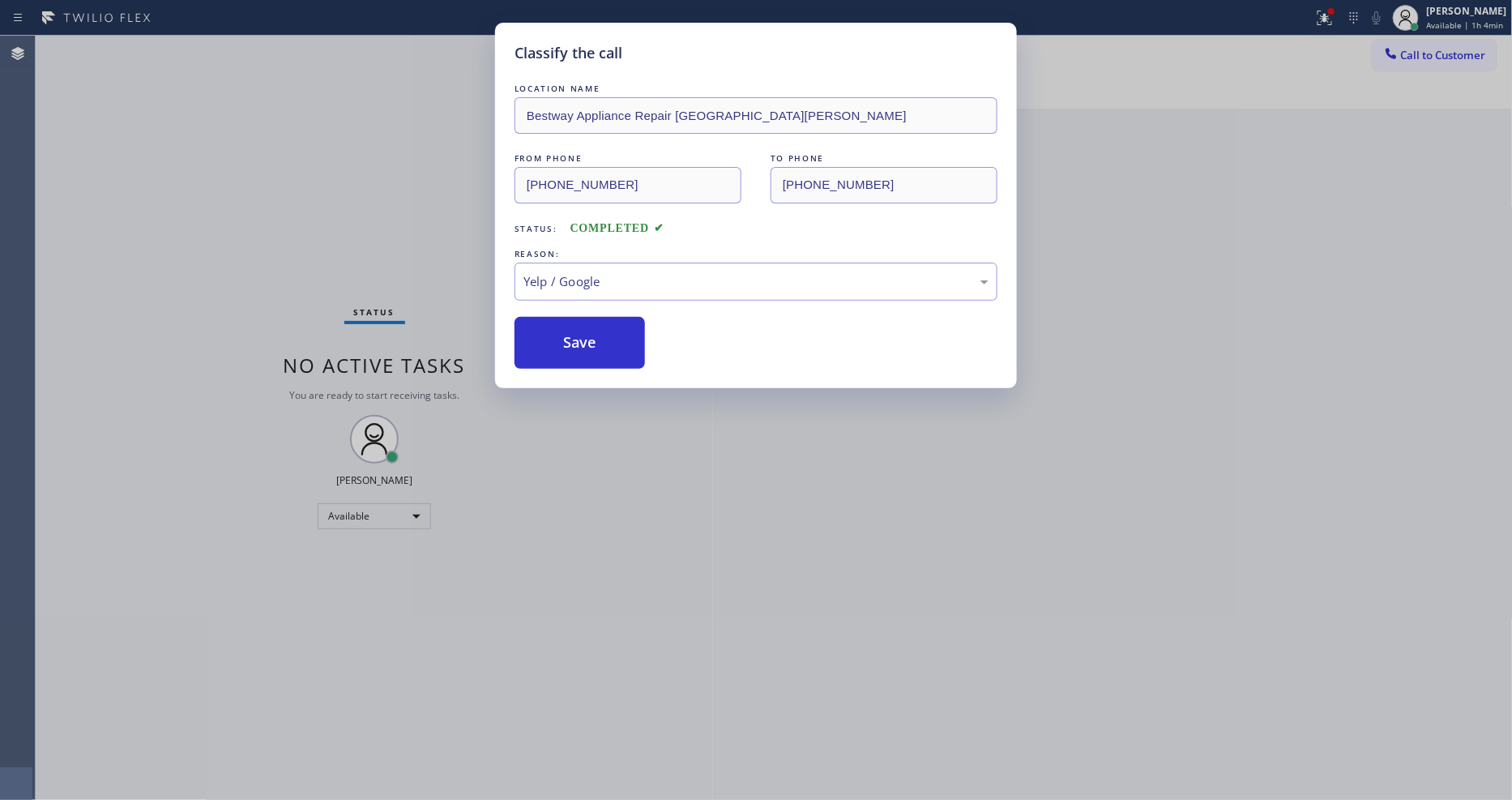
drag, startPoint x: 555, startPoint y: 733, endPoint x: 554, endPoint y: 791, distance: 58.0
click at [554, 720] on div "Classify the call LOCATION NAME Bestway Appliance Repair [GEOGRAPHIC_DATA][PERS…" at bounding box center [756, 400] width 1512 height 800
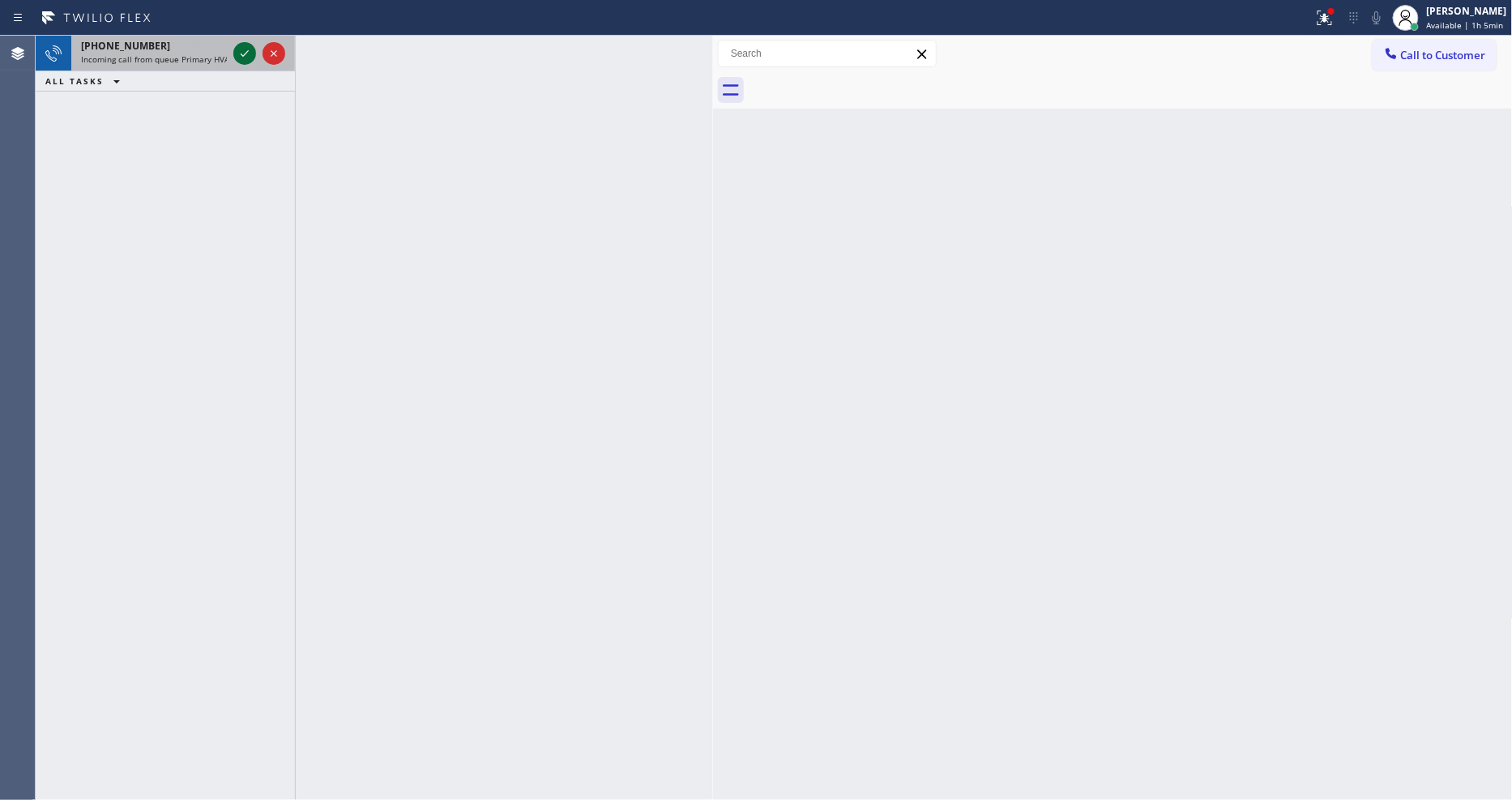
click at [247, 44] on icon at bounding box center [245, 54] width 20 height 20
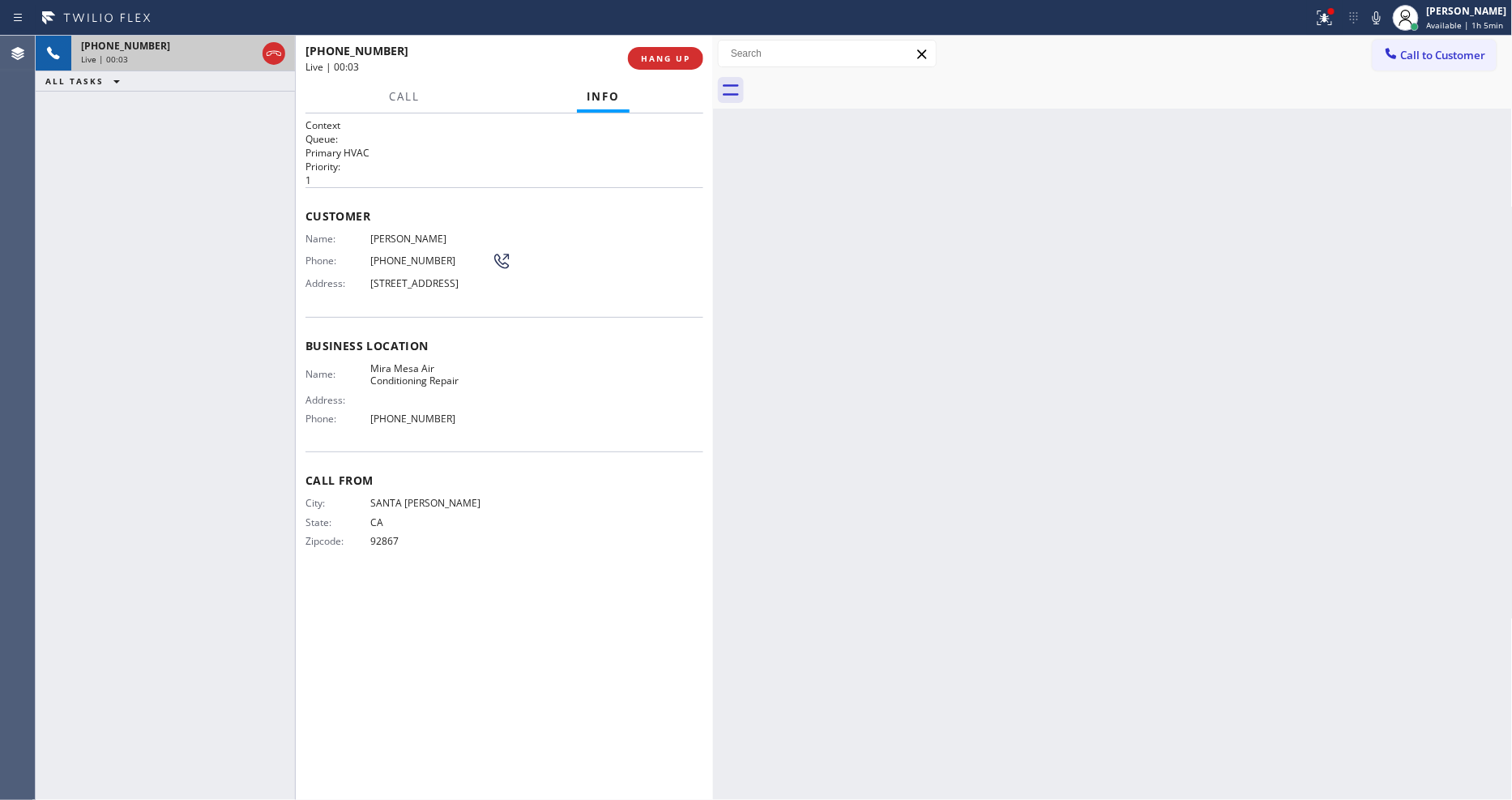
click at [902, 486] on div "Back to Dashboard Change Sender ID Customers Technicians Select a contact Outbo…" at bounding box center [1113, 418] width 800 height 764
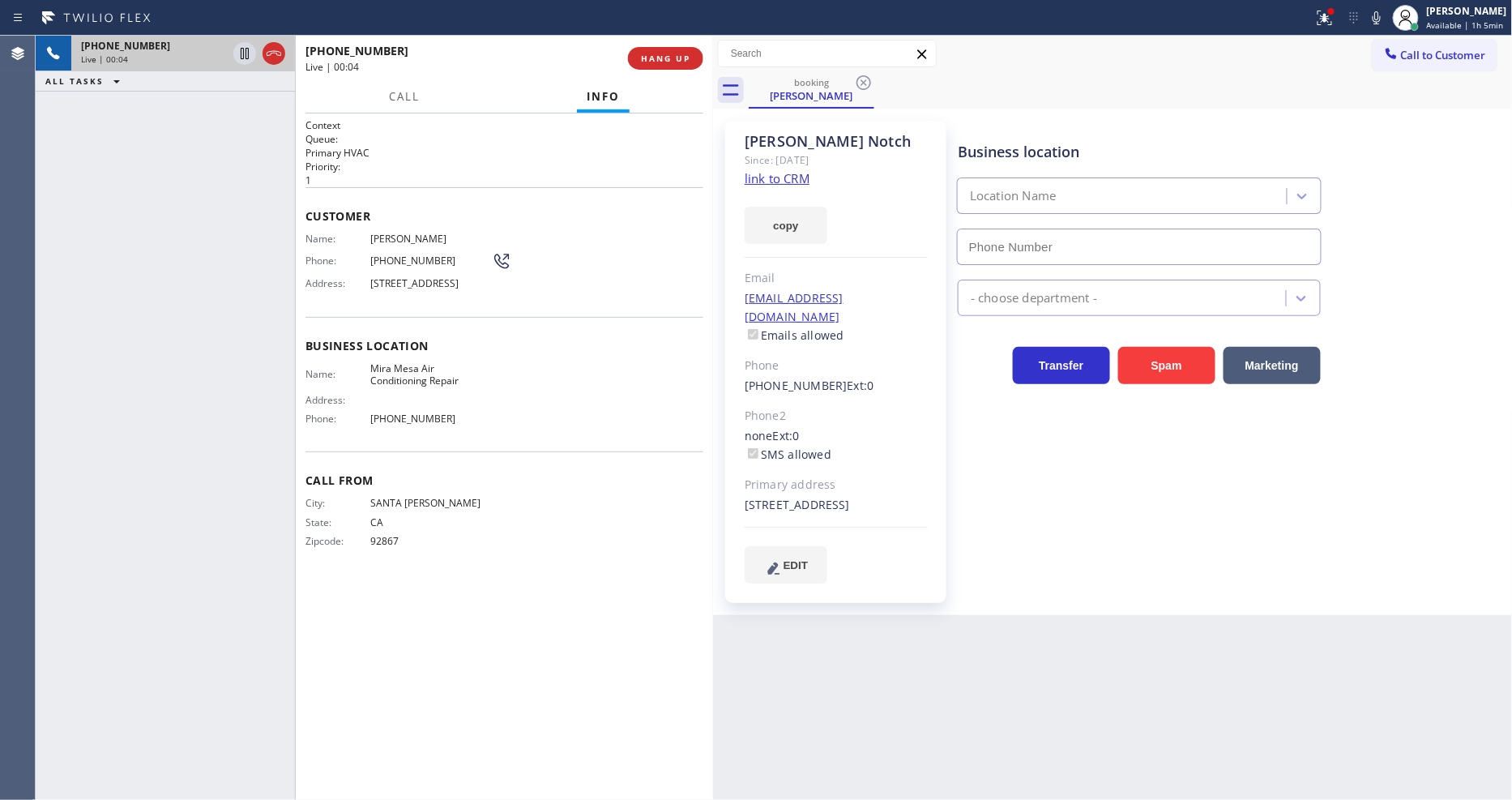
type input "[PHONE_NUMBER]"
click at [774, 179] on link "link to CRM" at bounding box center [776, 178] width 65 height 16
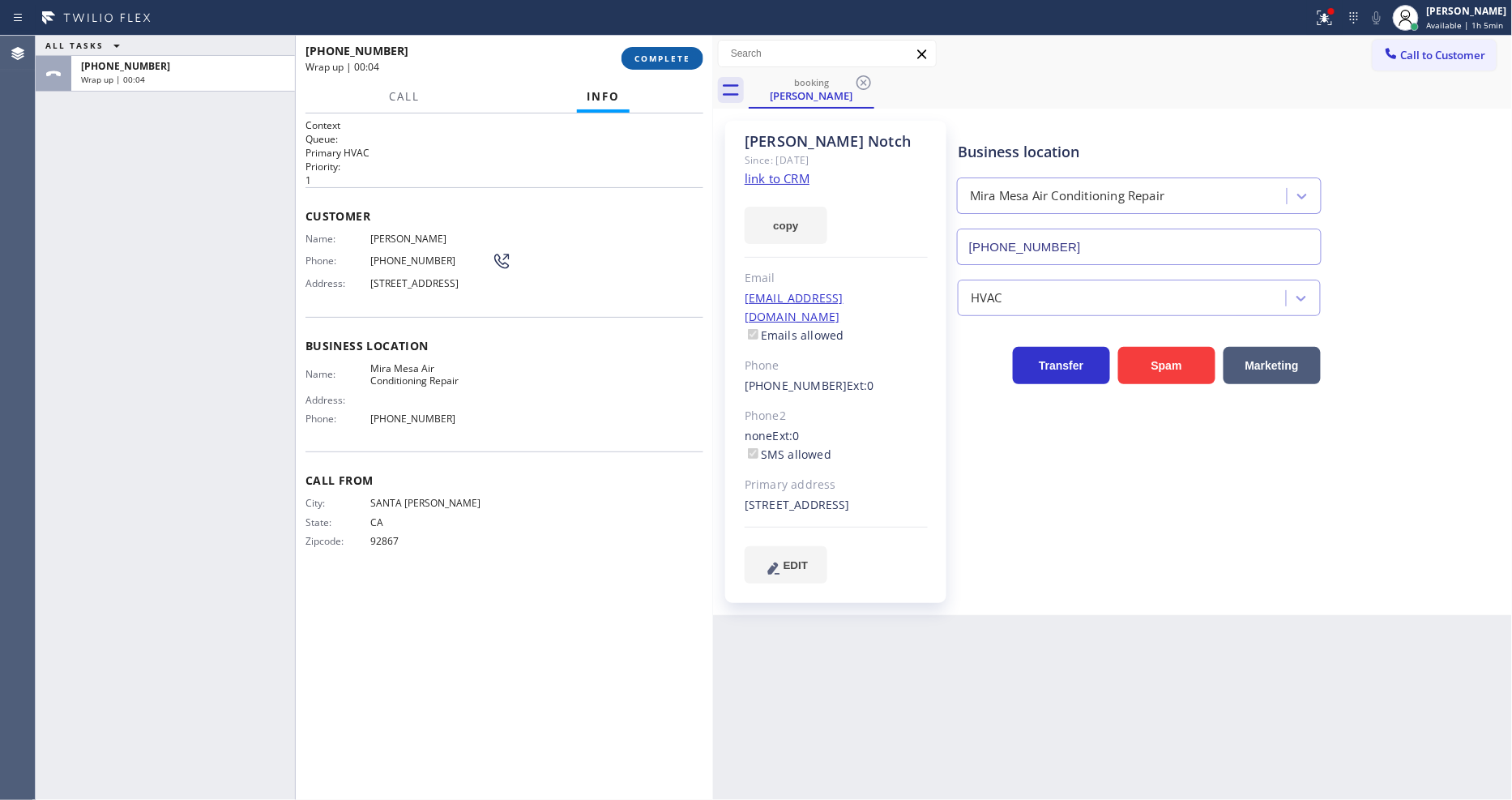
click at [655, 64] on span "COMPLETE" at bounding box center [662, 58] width 56 height 11
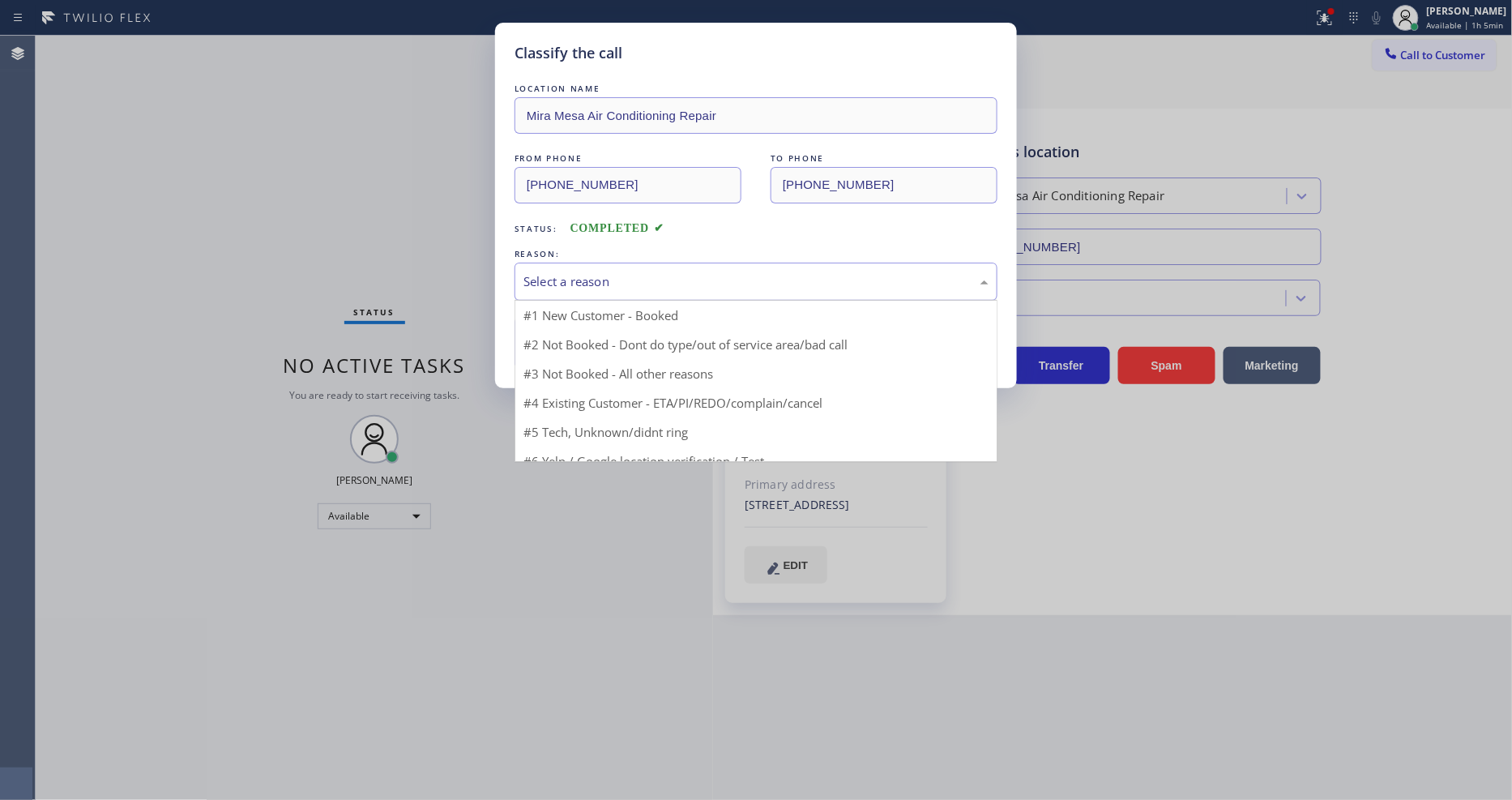
click at [609, 262] on div "Select a reason" at bounding box center [756, 281] width 482 height 38
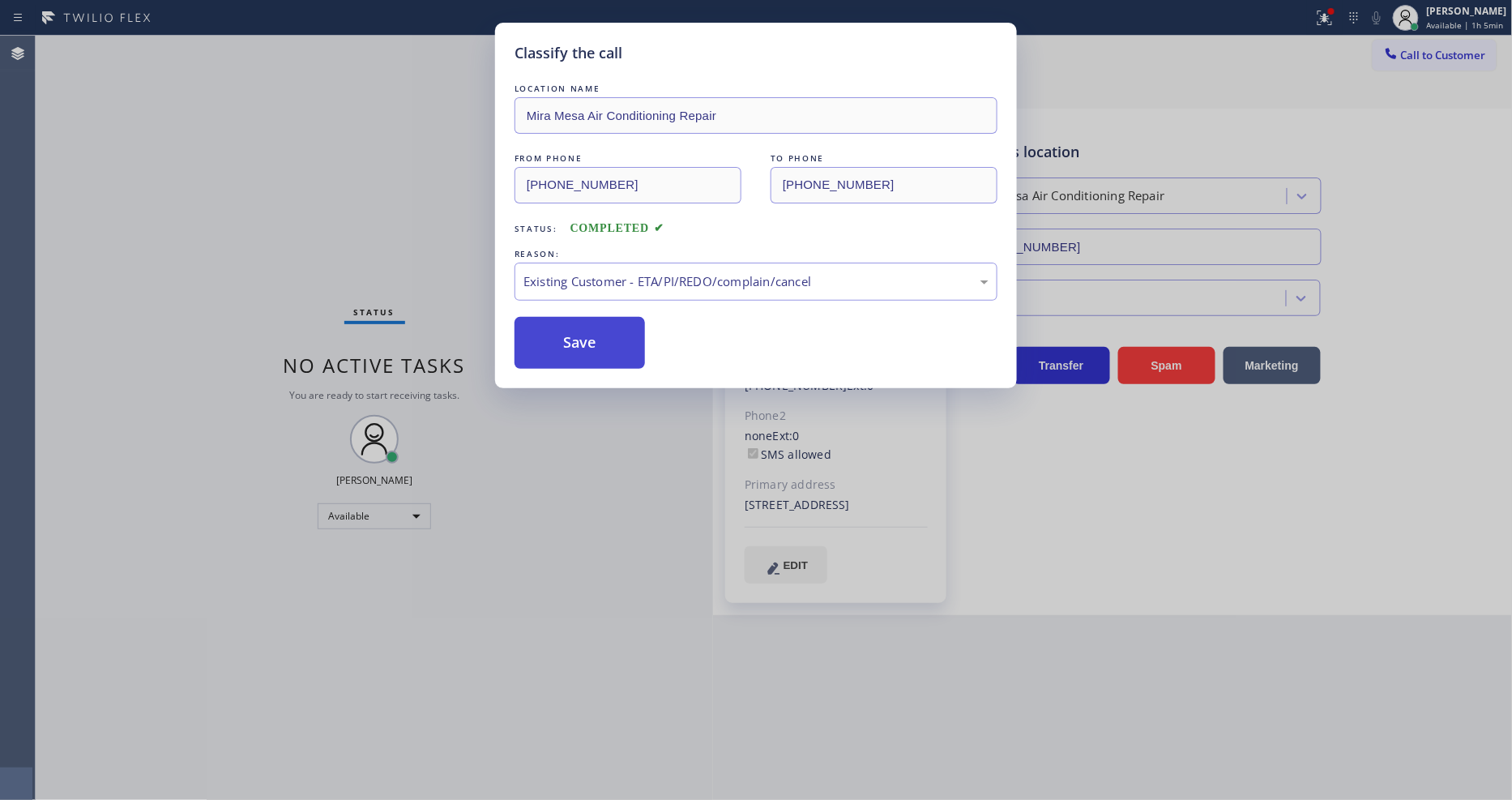
click at [615, 346] on button "Save" at bounding box center [579, 342] width 130 height 52
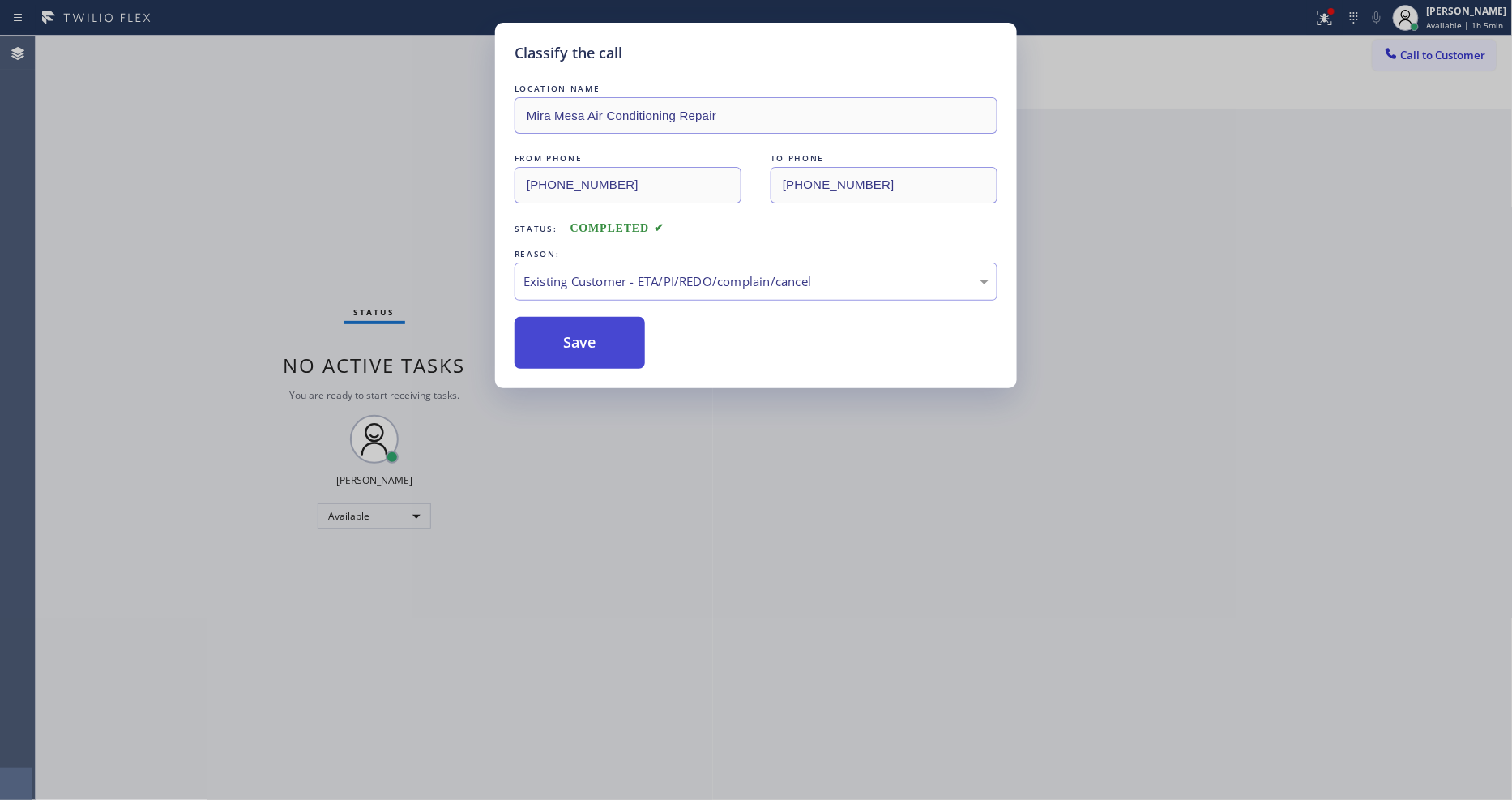
click at [615, 346] on button "Save" at bounding box center [579, 342] width 130 height 52
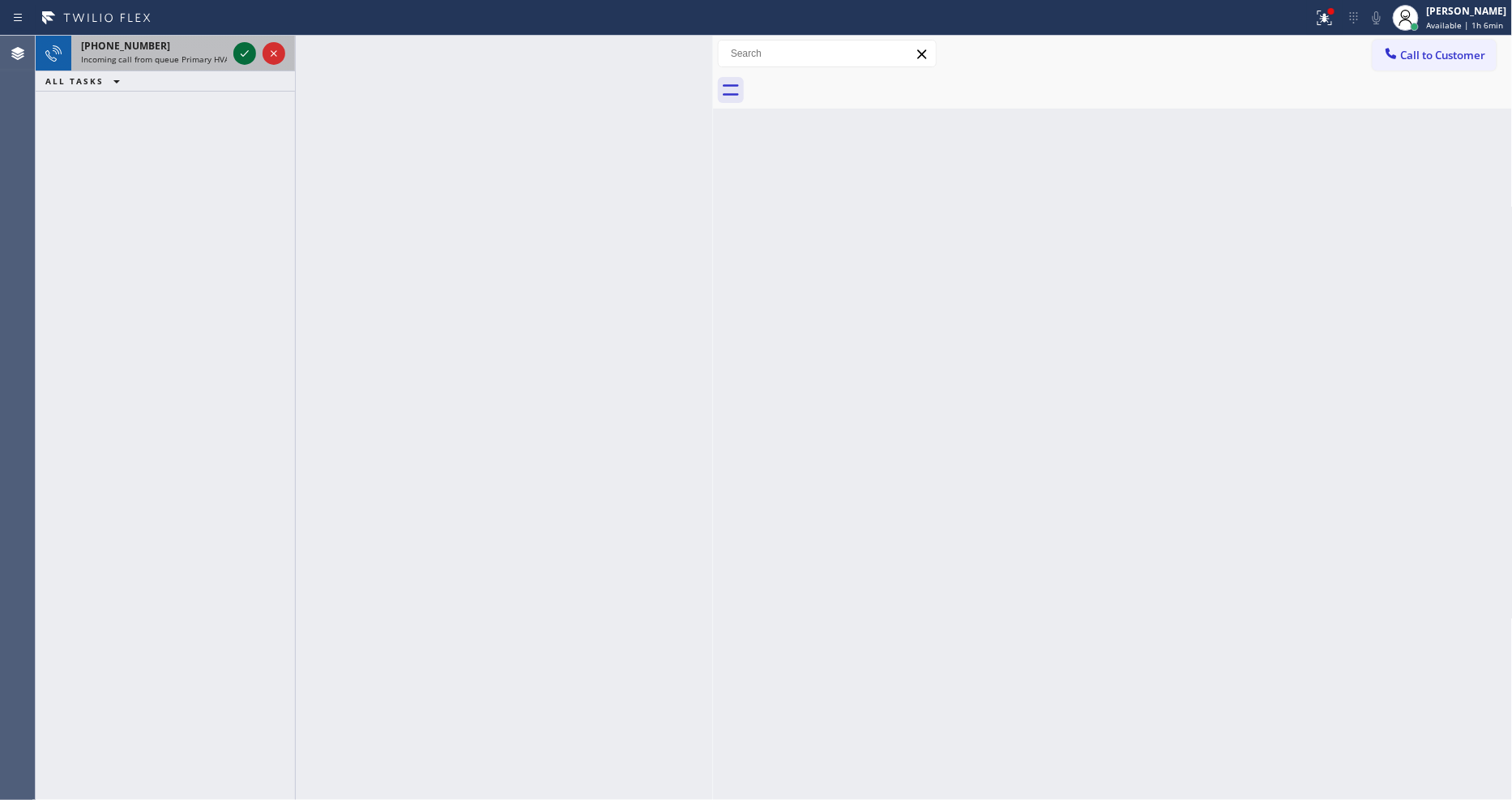
click at [245, 51] on icon at bounding box center [245, 54] width 20 height 20
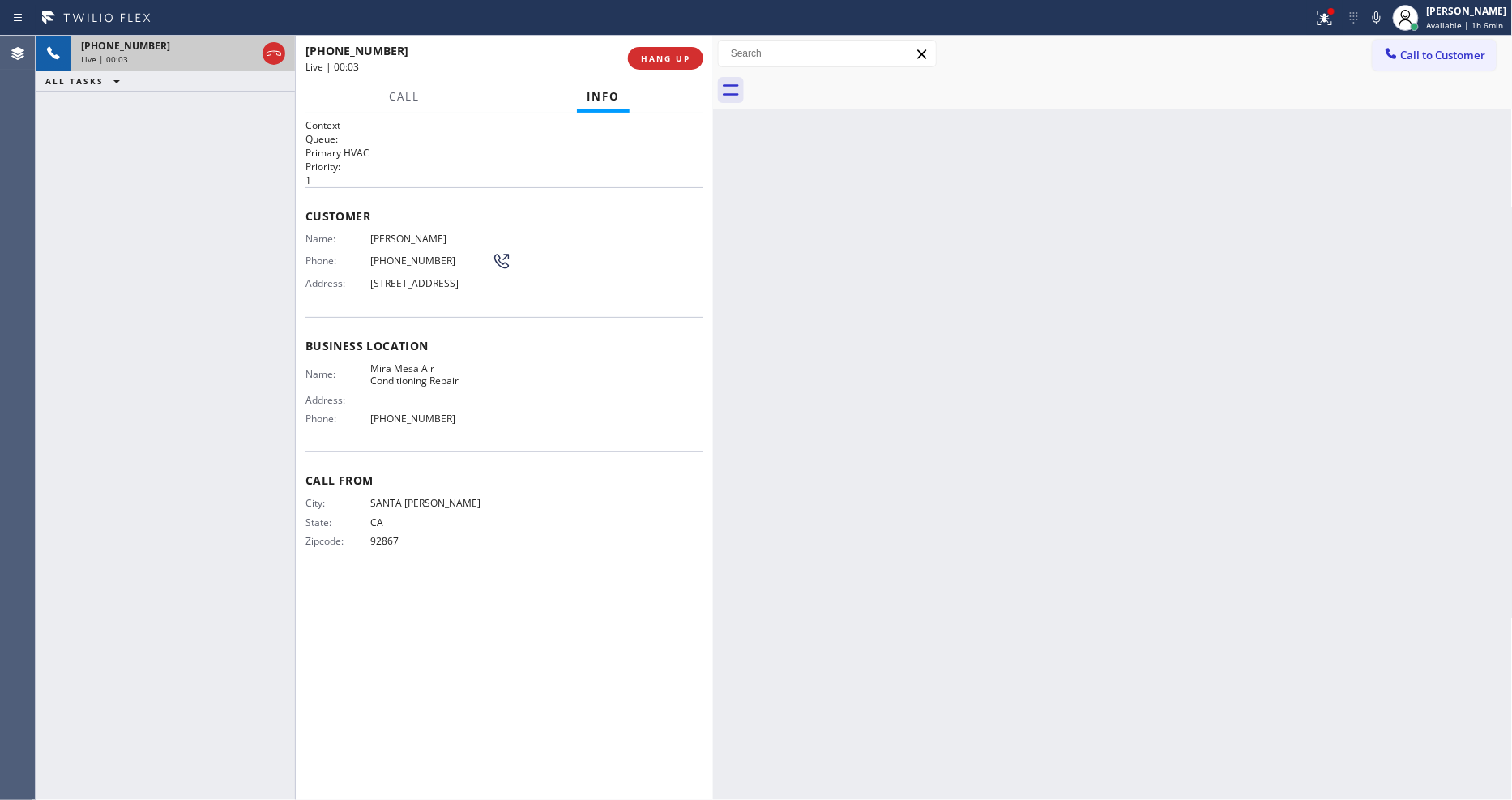
click at [692, 52] on button "HANG UP" at bounding box center [666, 58] width 75 height 23
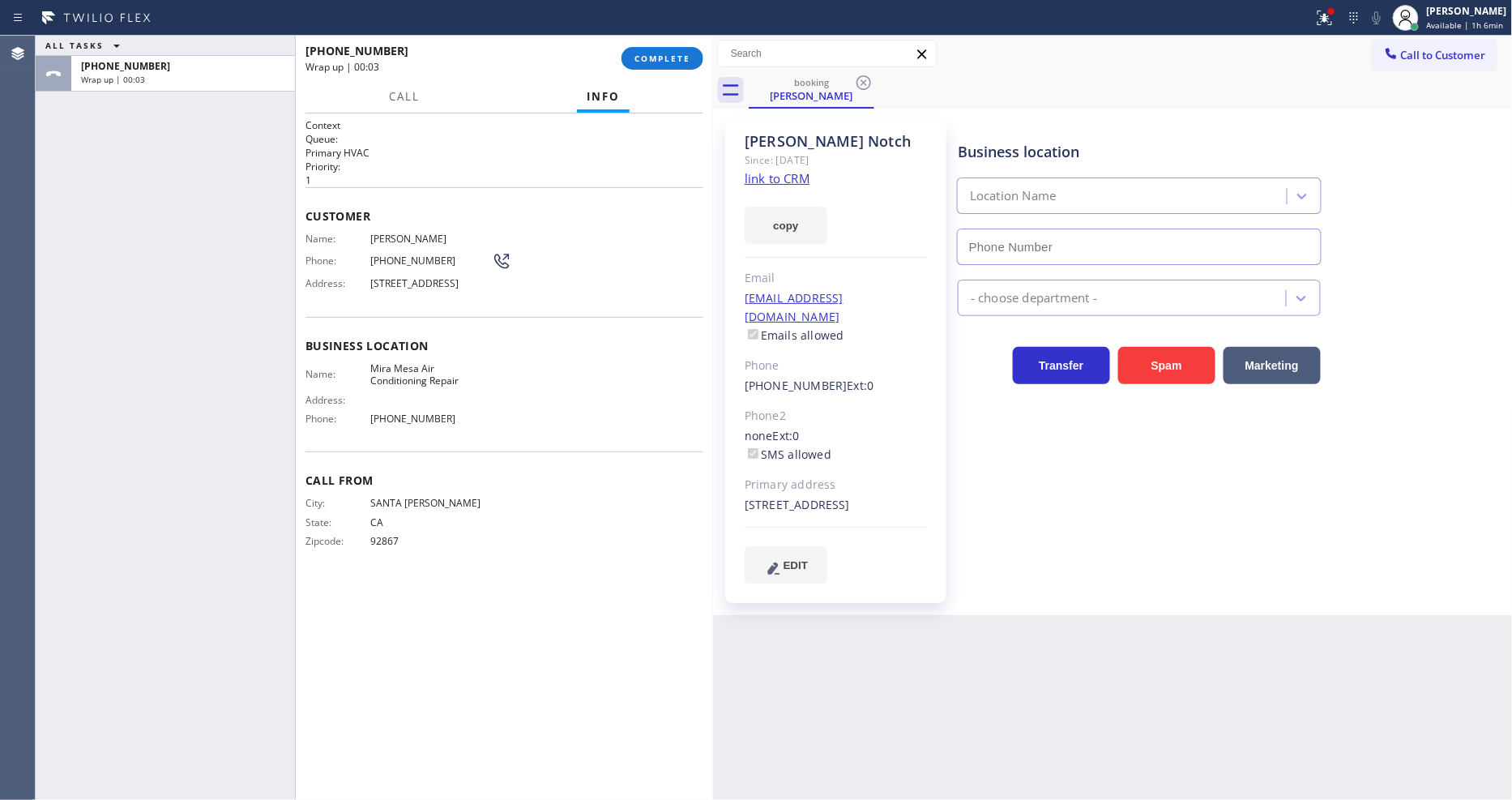
type input "[PHONE_NUMBER]"
click at [681, 58] on span "COMPLETE" at bounding box center [662, 58] width 56 height 11
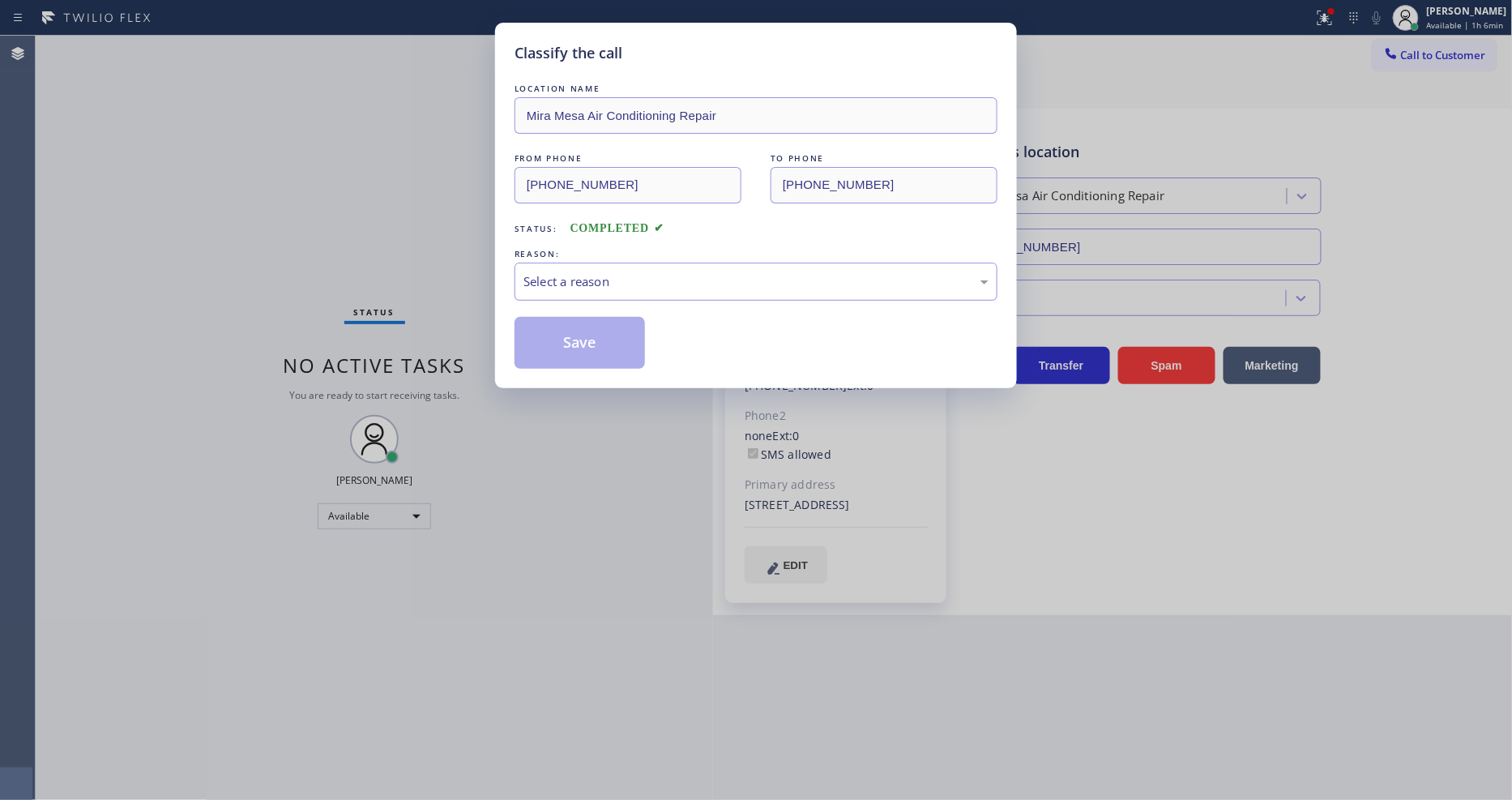
click at [617, 274] on div "Select a reason" at bounding box center [756, 281] width 466 height 19
click at [594, 333] on button "Save" at bounding box center [579, 342] width 130 height 52
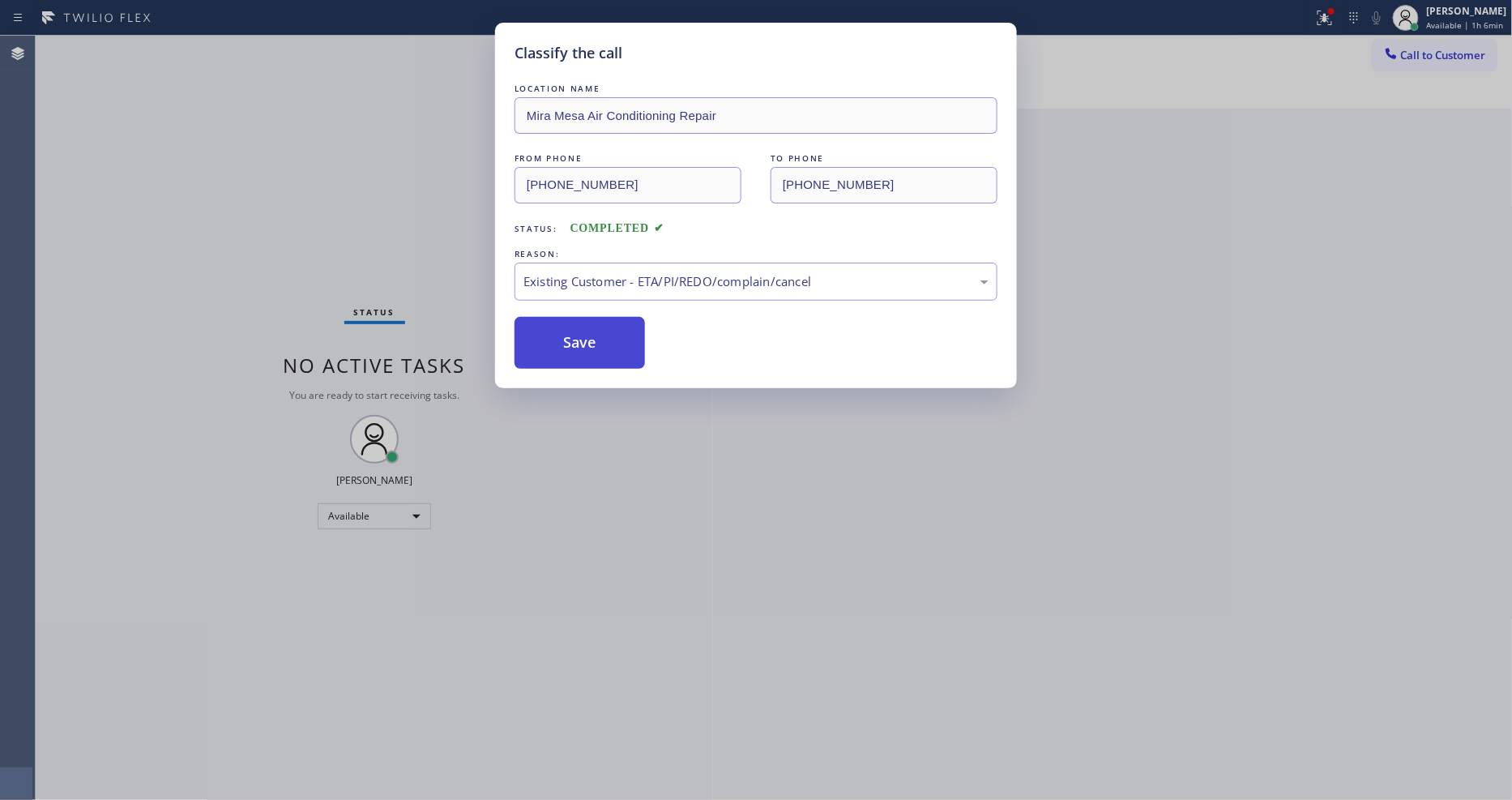
click at [594, 333] on button "Save" at bounding box center [579, 342] width 130 height 52
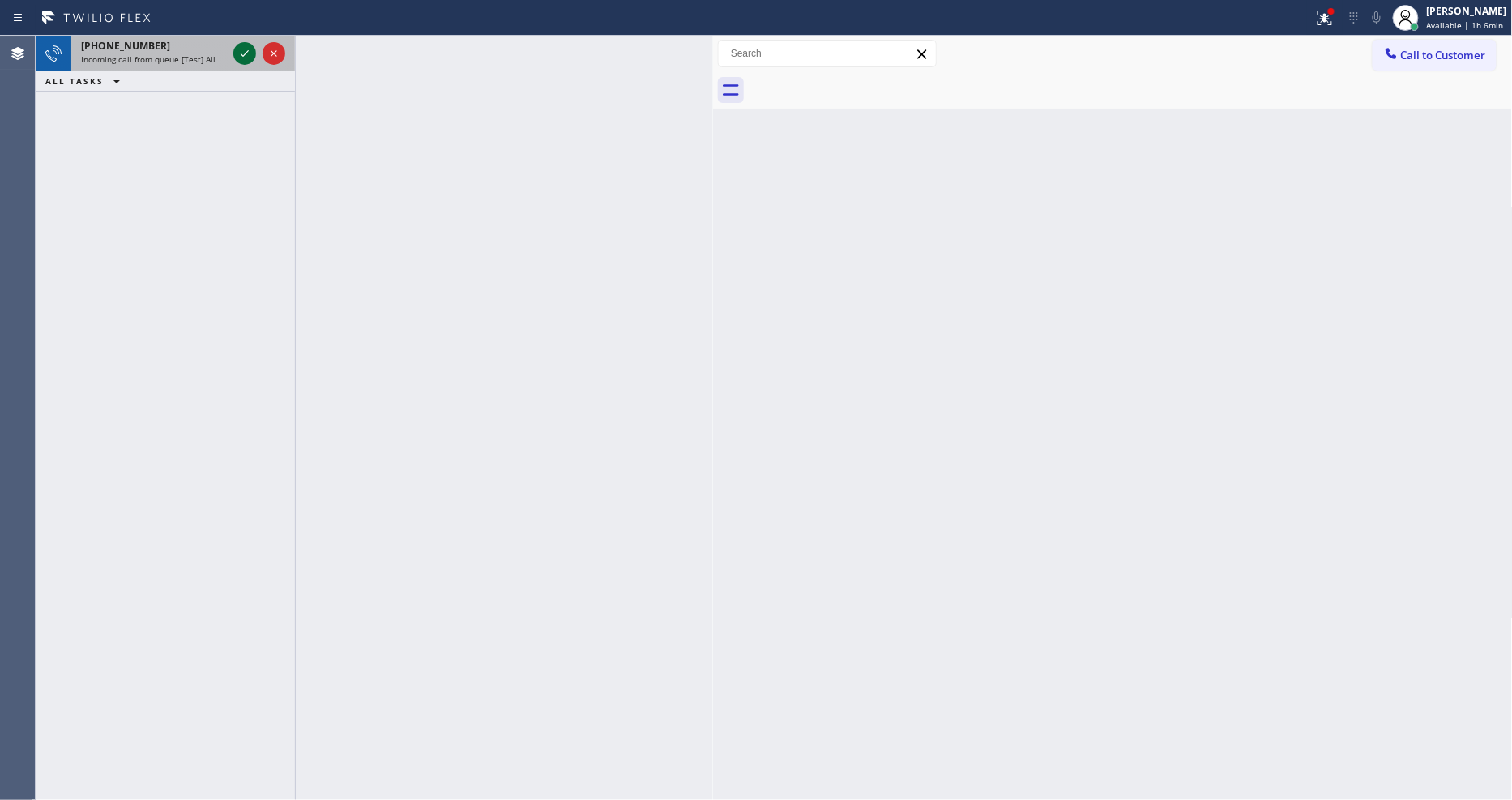
click at [236, 46] on icon at bounding box center [245, 54] width 20 height 20
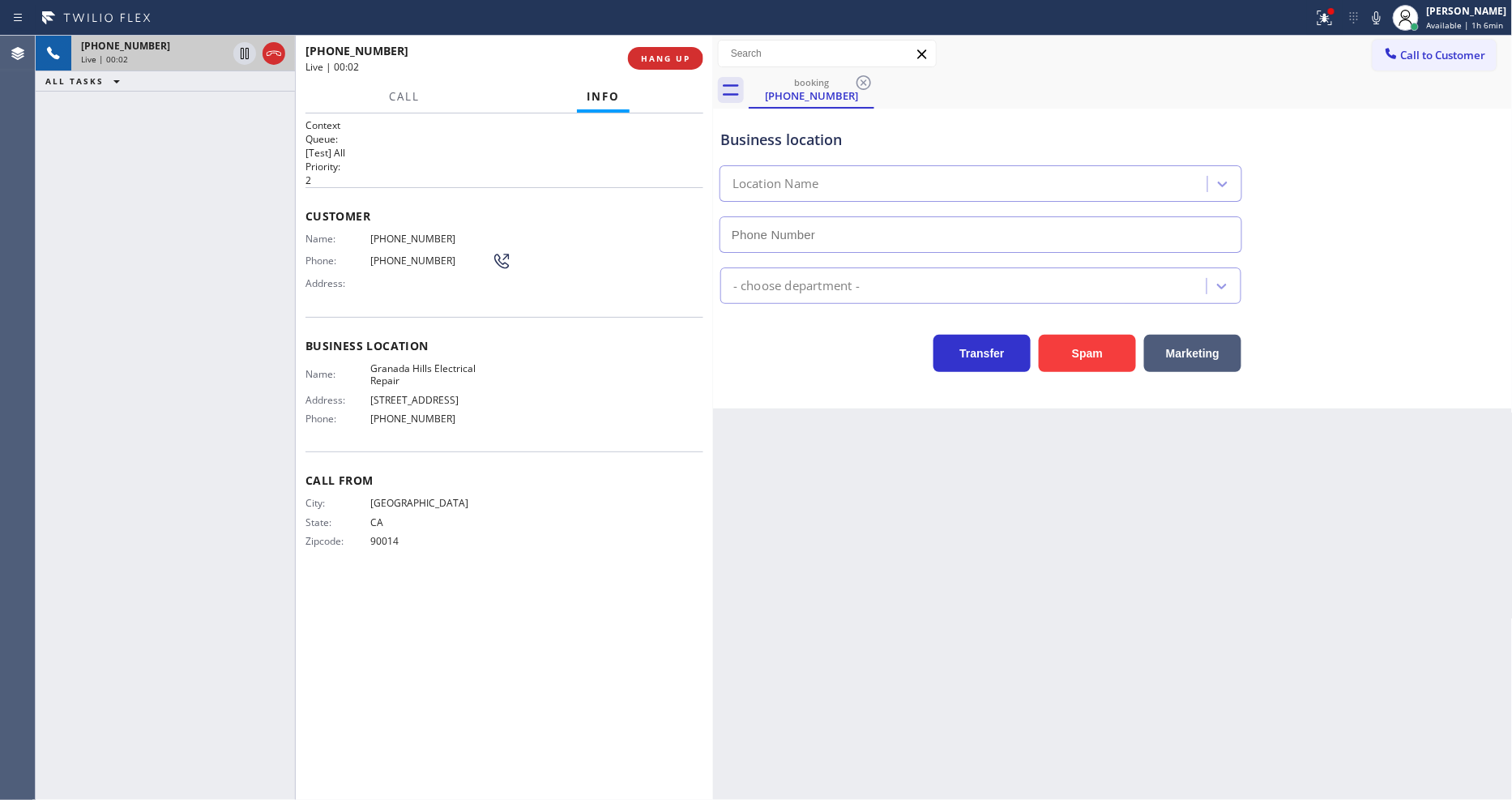
type input "[PHONE_NUMBER]"
click at [1070, 554] on div "Back to Dashboard Change Sender ID Customers Technicians Select a contact Outbo…" at bounding box center [1113, 418] width 800 height 764
click at [448, 365] on span "Granada Hills Electrical Repair" at bounding box center [431, 374] width 121 height 25
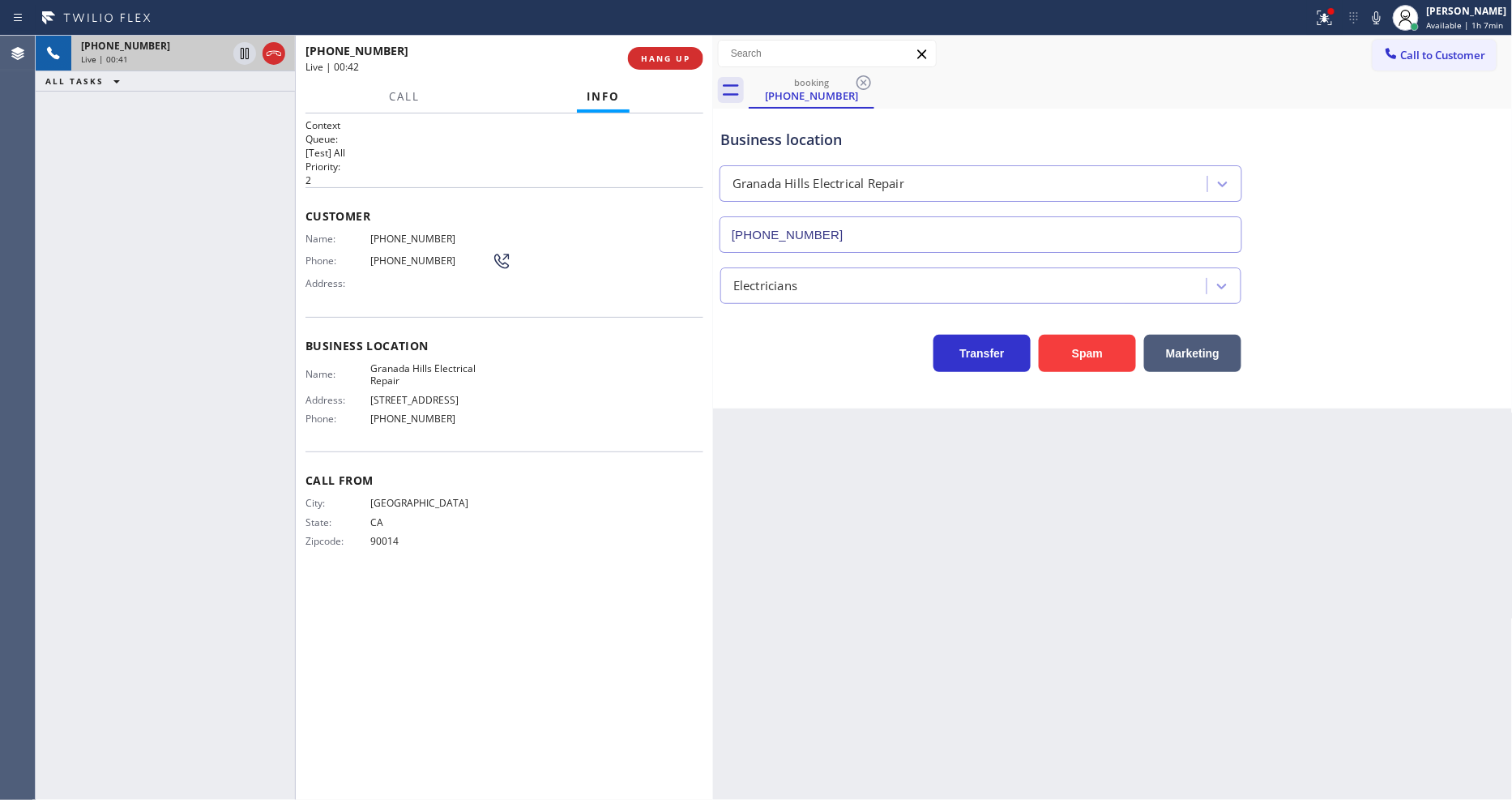
click at [399, 236] on span "[PHONE_NUMBER]" at bounding box center [431, 238] width 121 height 12
drag, startPoint x: 239, startPoint y: 56, endPoint x: 393, endPoint y: 58, distance: 154.0
click at [239, 56] on icon at bounding box center [245, 54] width 20 height 20
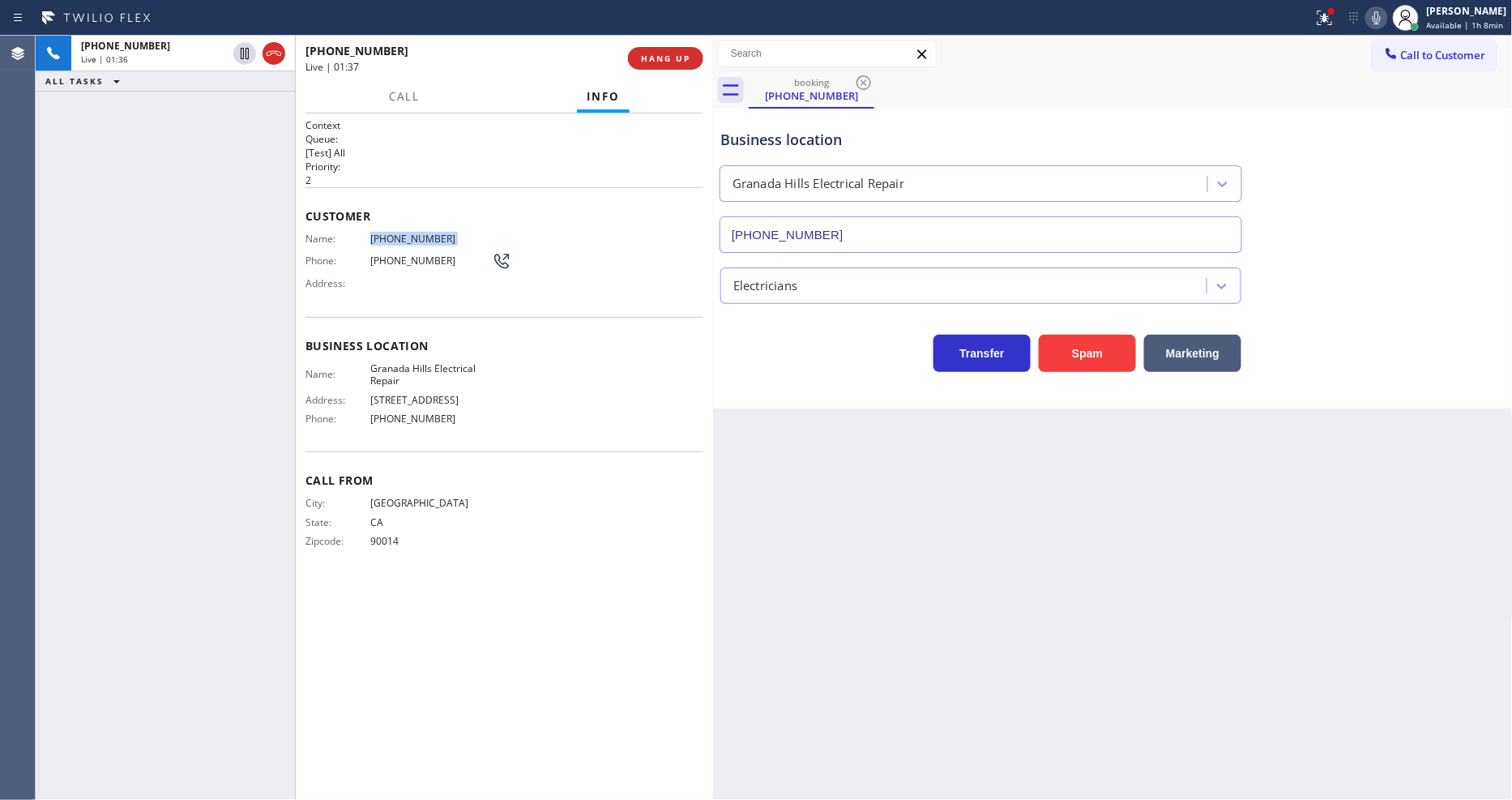
click at [1361, 23] on icon at bounding box center [1377, 18] width 20 height 20
drag, startPoint x: 240, startPoint y: 49, endPoint x: 952, endPoint y: 66, distance: 712.2
click at [240, 49] on icon at bounding box center [244, 53] width 11 height 11
click at [1361, 14] on icon at bounding box center [1375, 17] width 8 height 13
click at [1338, 17] on div at bounding box center [1323, 18] width 36 height 20
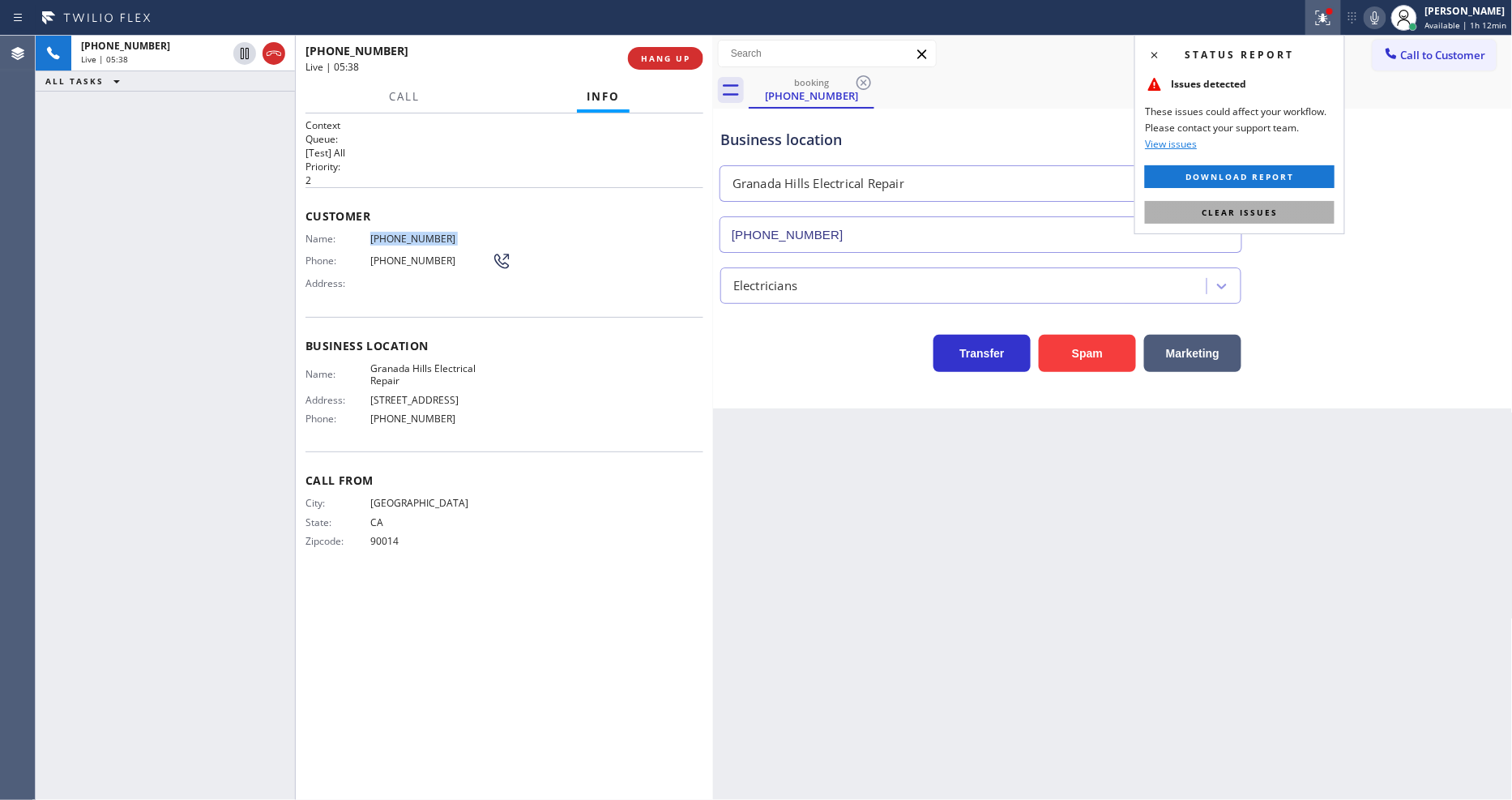
click at [1278, 207] on button "Clear issues" at bounding box center [1239, 211] width 190 height 23
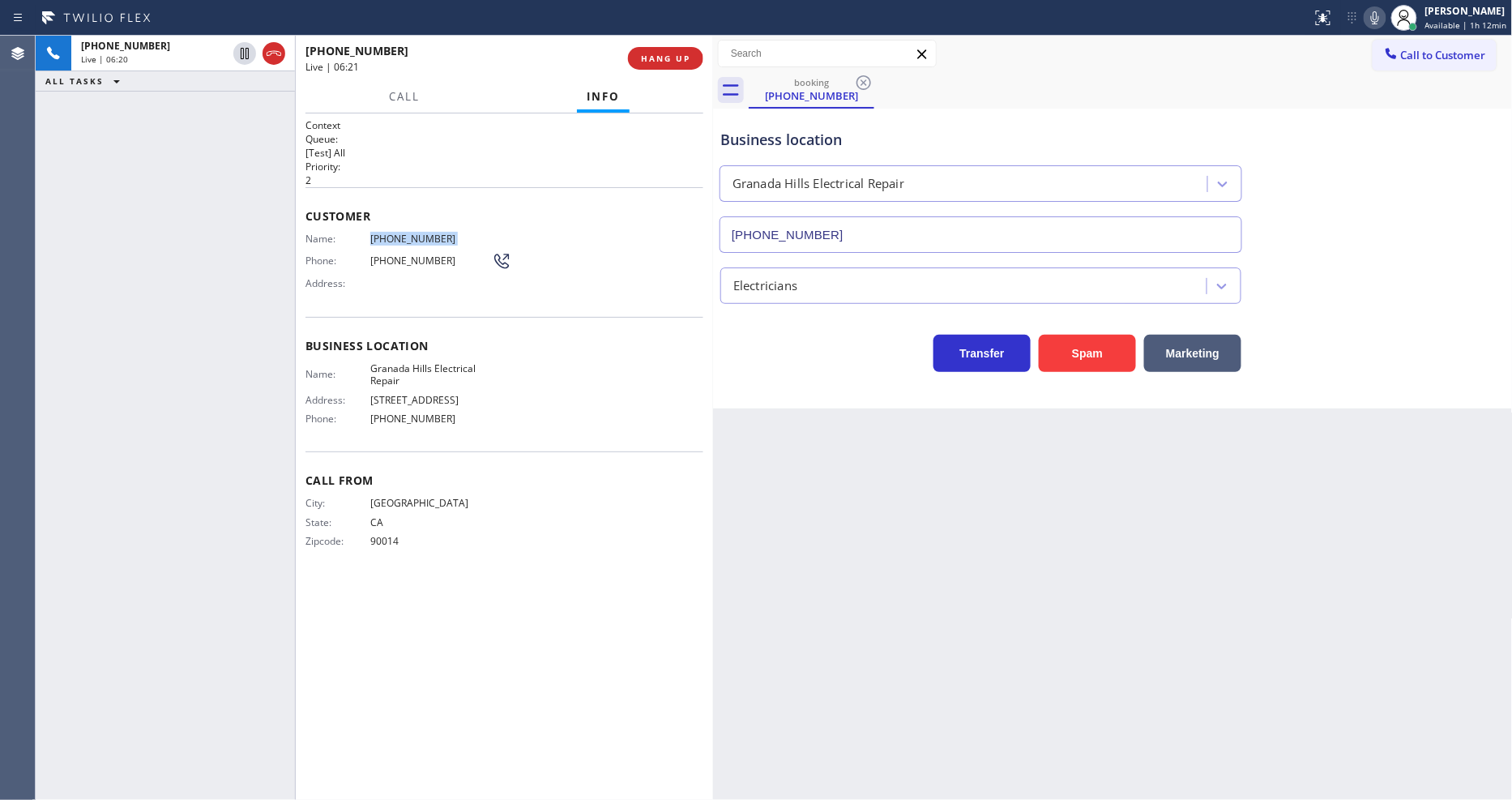
click at [1361, 20] on icon at bounding box center [1375, 18] width 20 height 20
click at [1361, 19] on icon at bounding box center [1375, 18] width 20 height 20
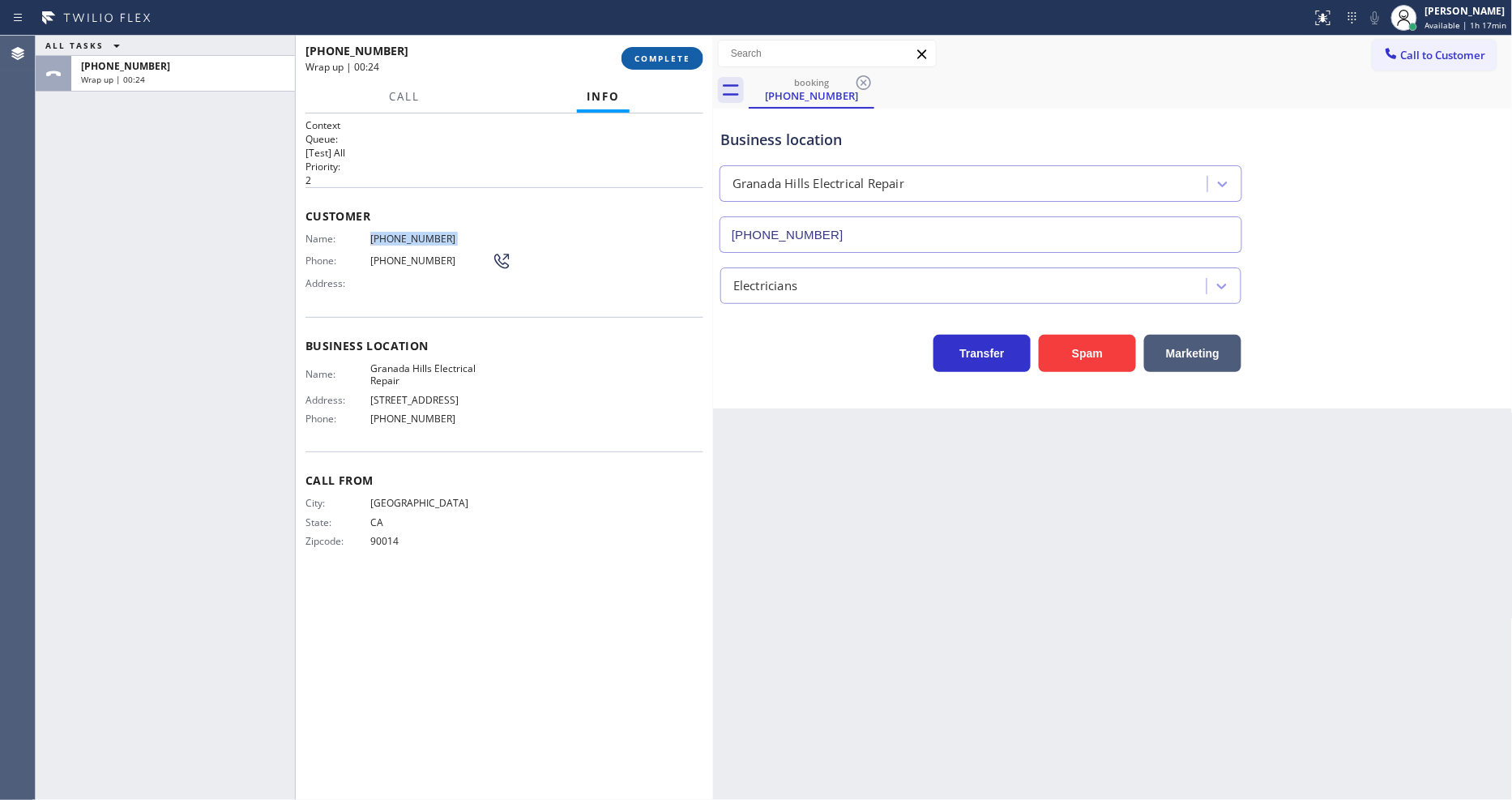
click at [649, 60] on span "COMPLETE" at bounding box center [662, 58] width 56 height 11
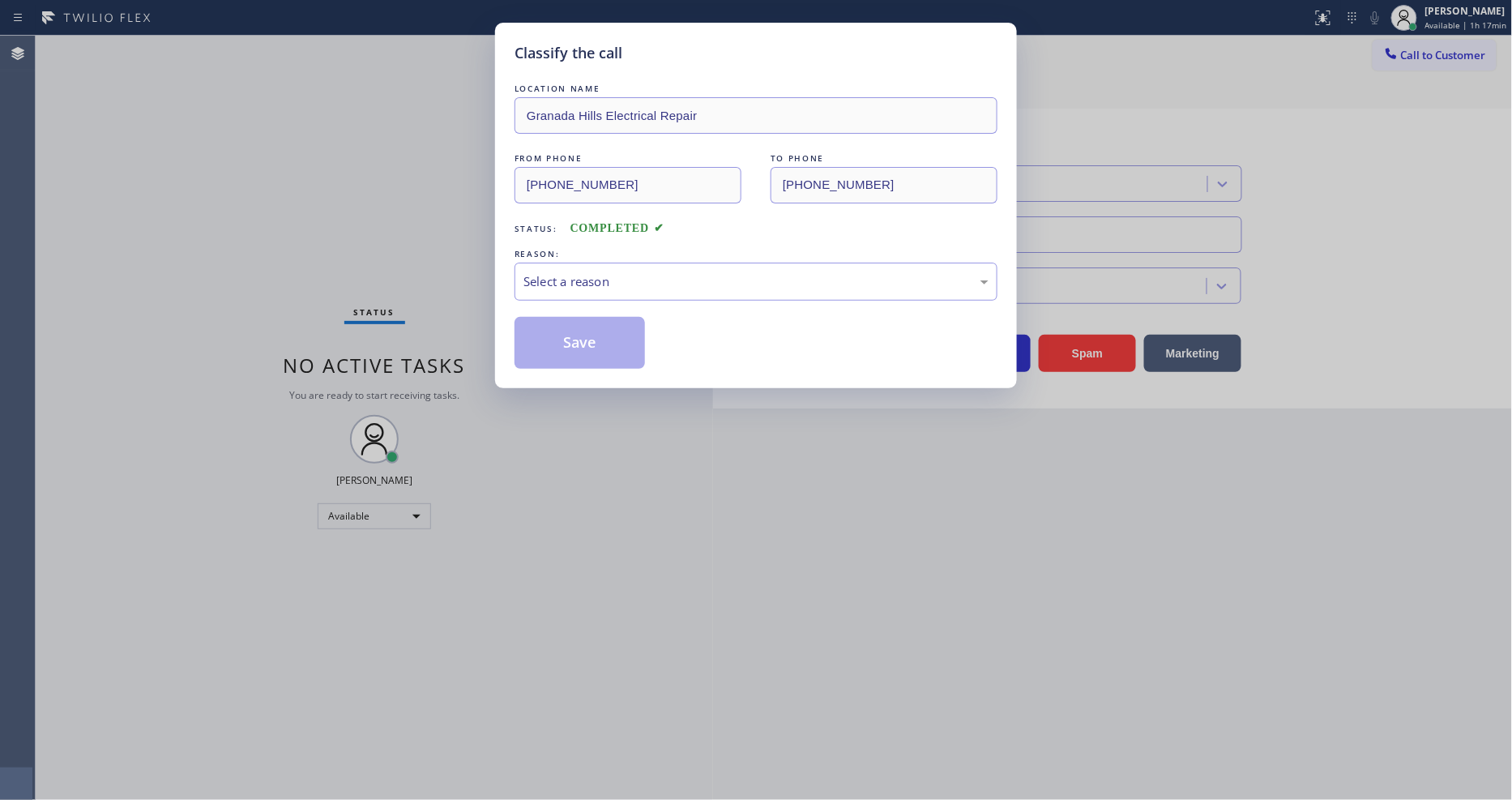
click at [558, 281] on div "Select a reason" at bounding box center [756, 281] width 466 height 19
drag, startPoint x: 553, startPoint y: 314, endPoint x: 556, endPoint y: 333, distance: 19.2
click at [556, 333] on button "Save" at bounding box center [579, 342] width 130 height 52
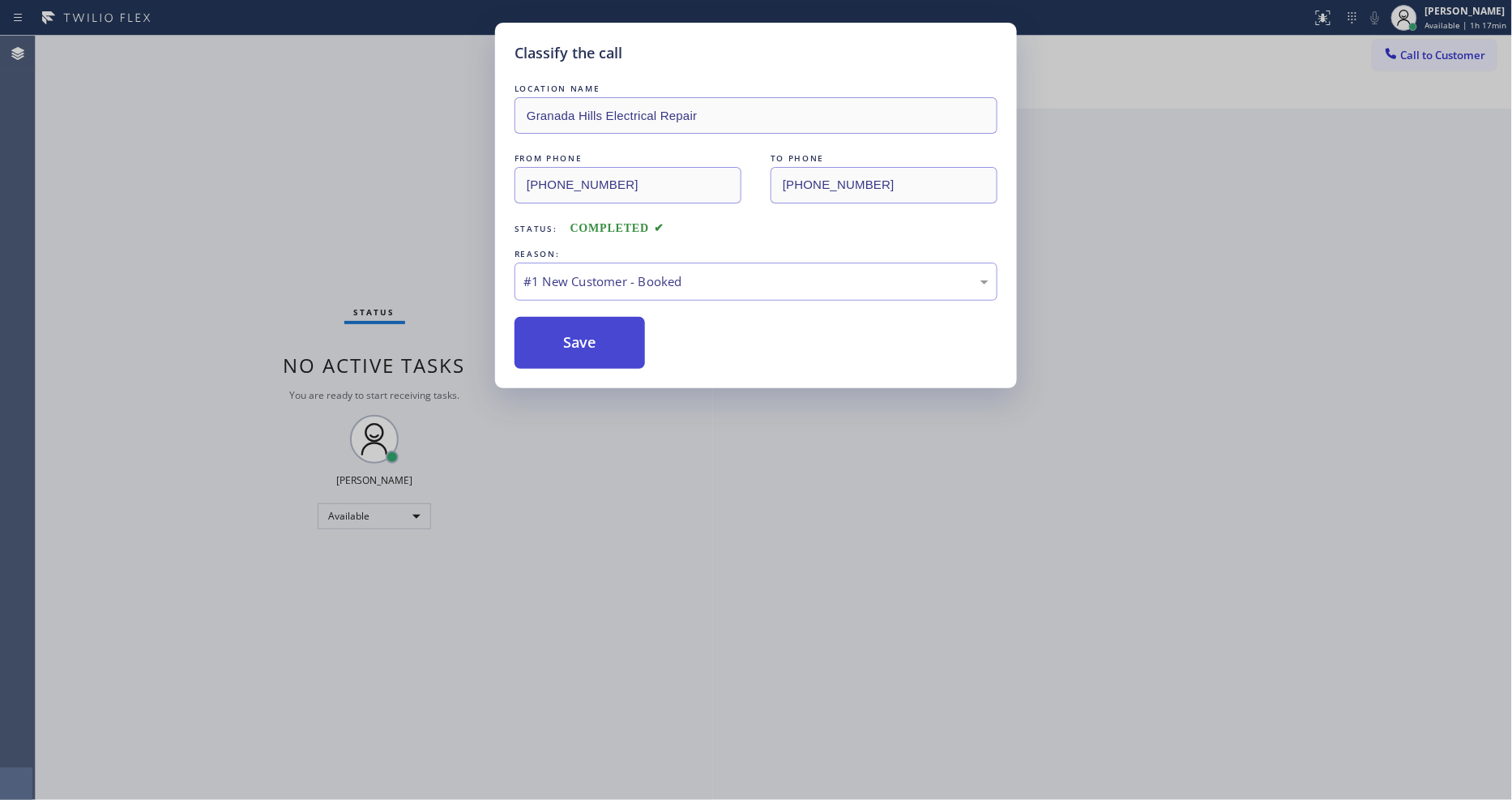
click at [556, 333] on button "Save" at bounding box center [579, 342] width 130 height 52
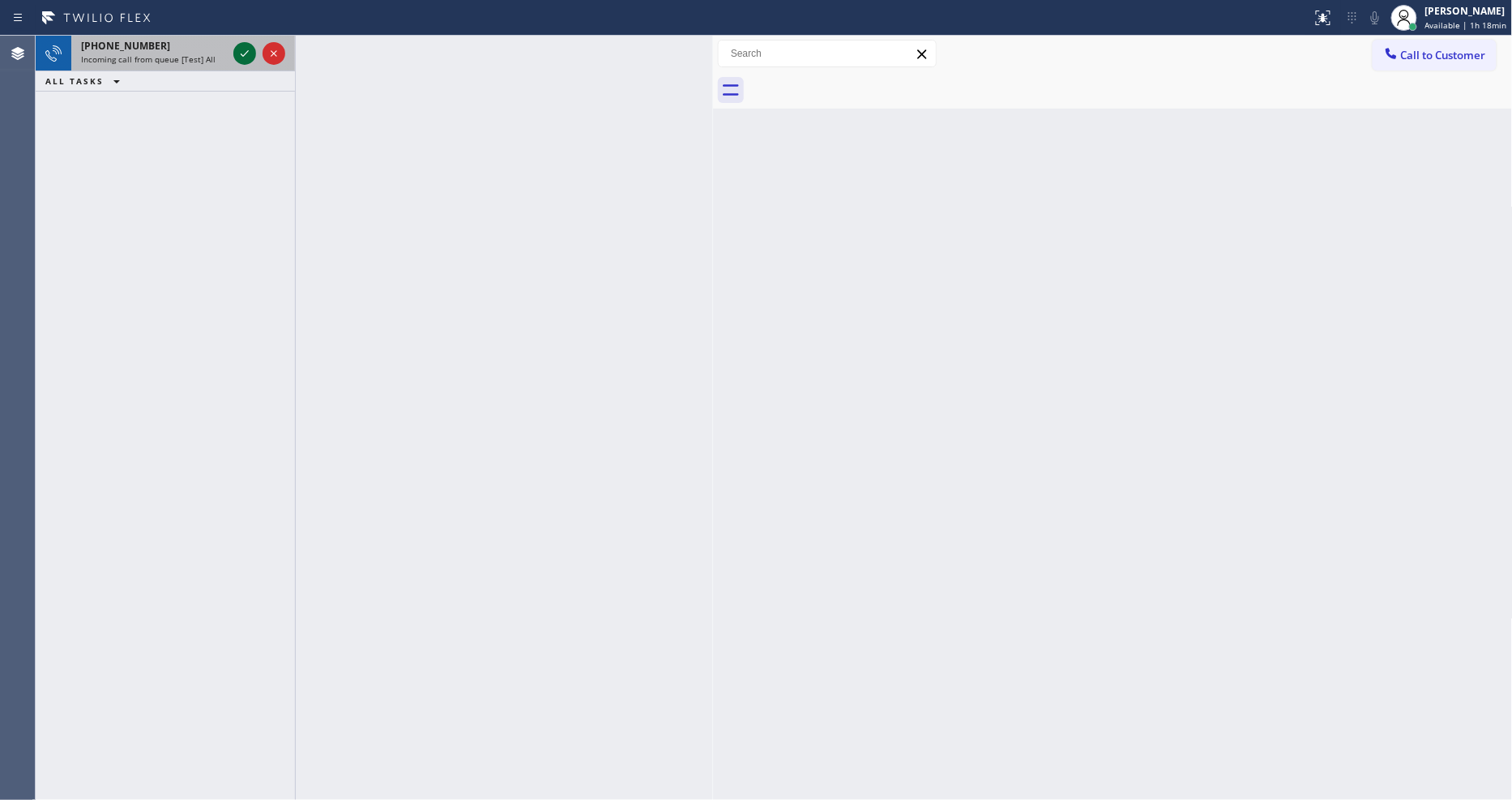
click at [237, 55] on icon at bounding box center [245, 54] width 20 height 20
click at [251, 53] on icon at bounding box center [245, 54] width 20 height 20
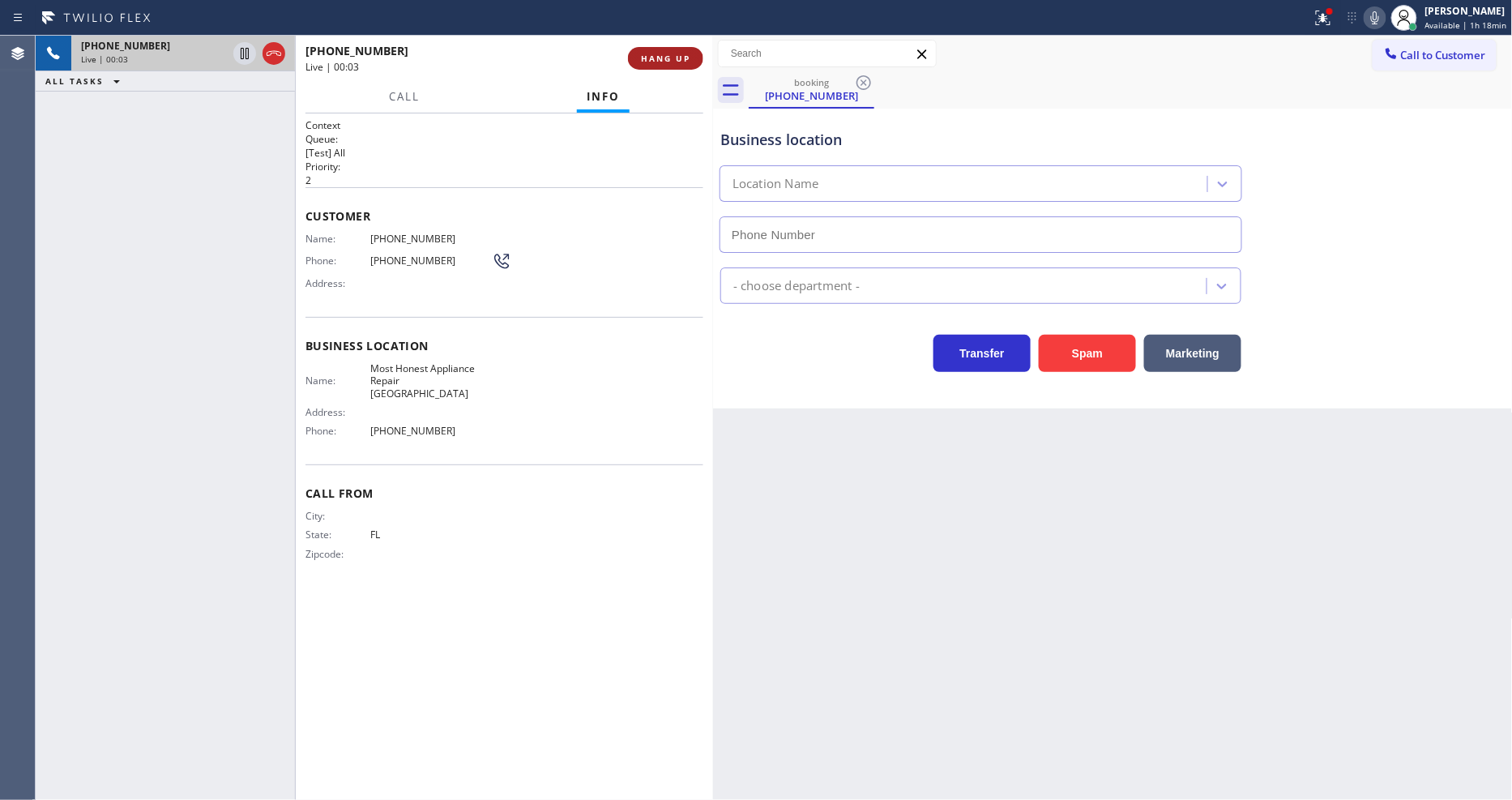
click at [660, 49] on button "HANG UP" at bounding box center [666, 58] width 75 height 23
type input "[PHONE_NUMBER]"
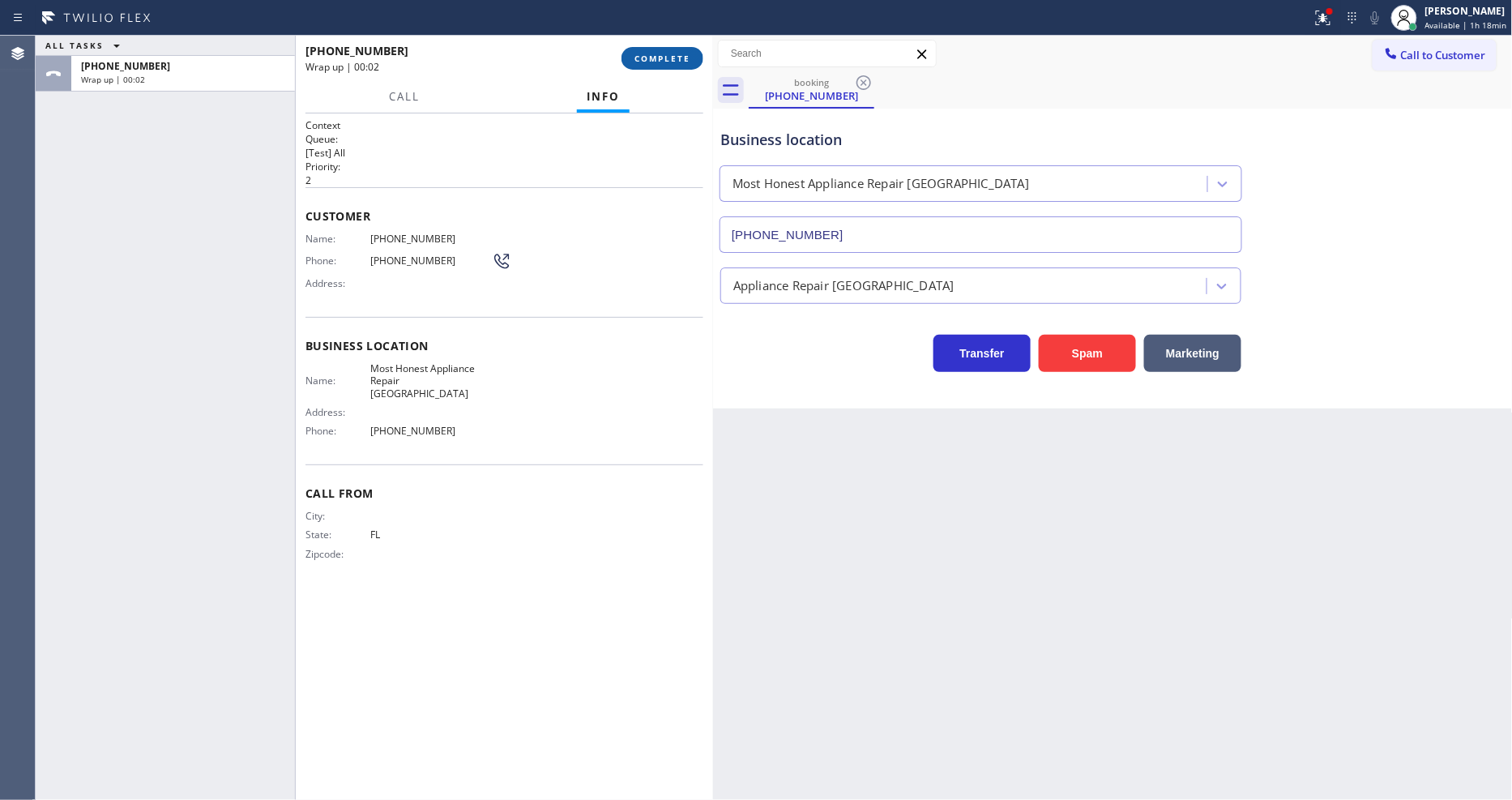
click at [660, 49] on button "COMPLETE" at bounding box center [662, 58] width 81 height 23
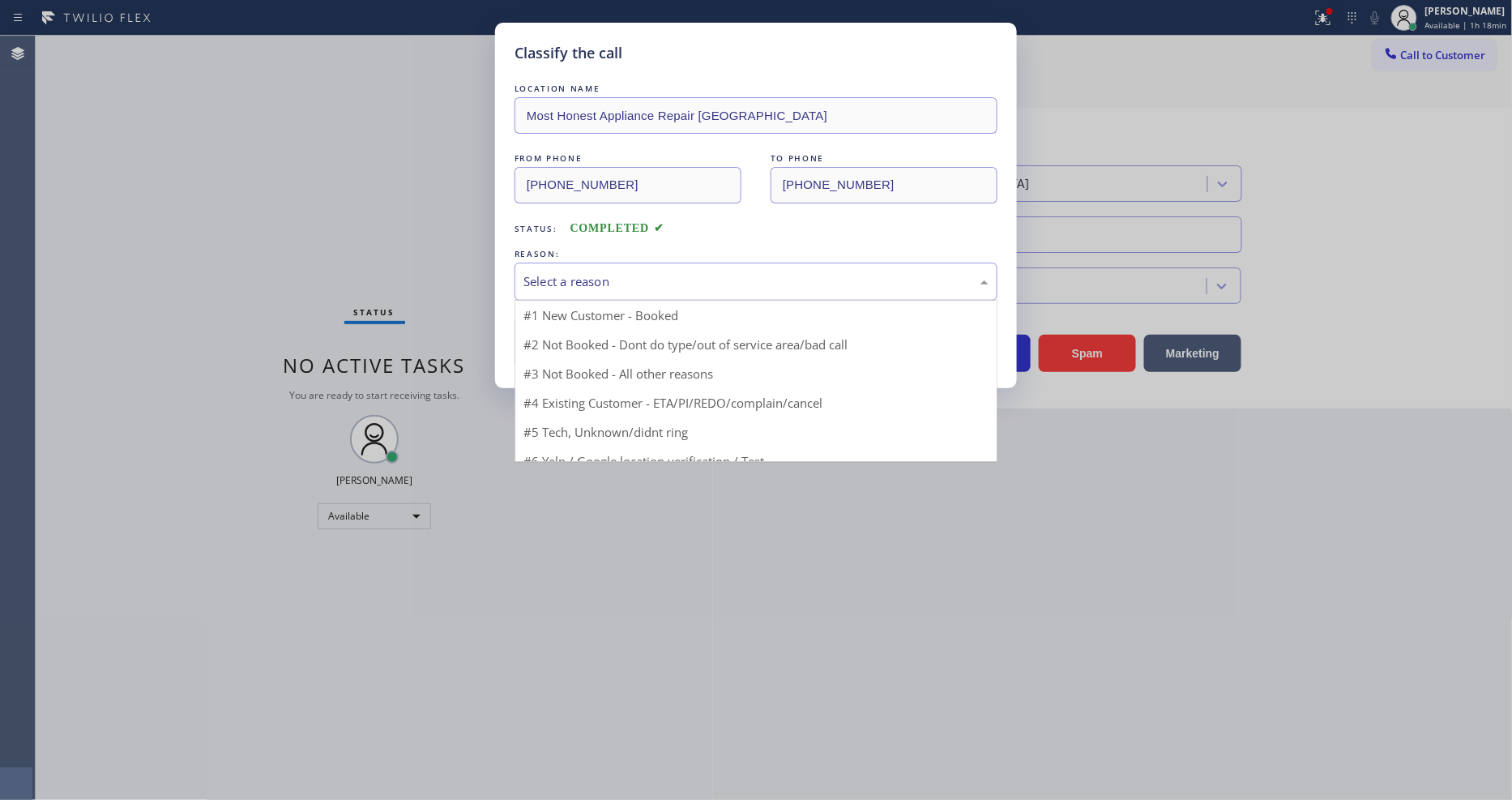
click at [594, 262] on div "Select a reason" at bounding box center [756, 281] width 482 height 38
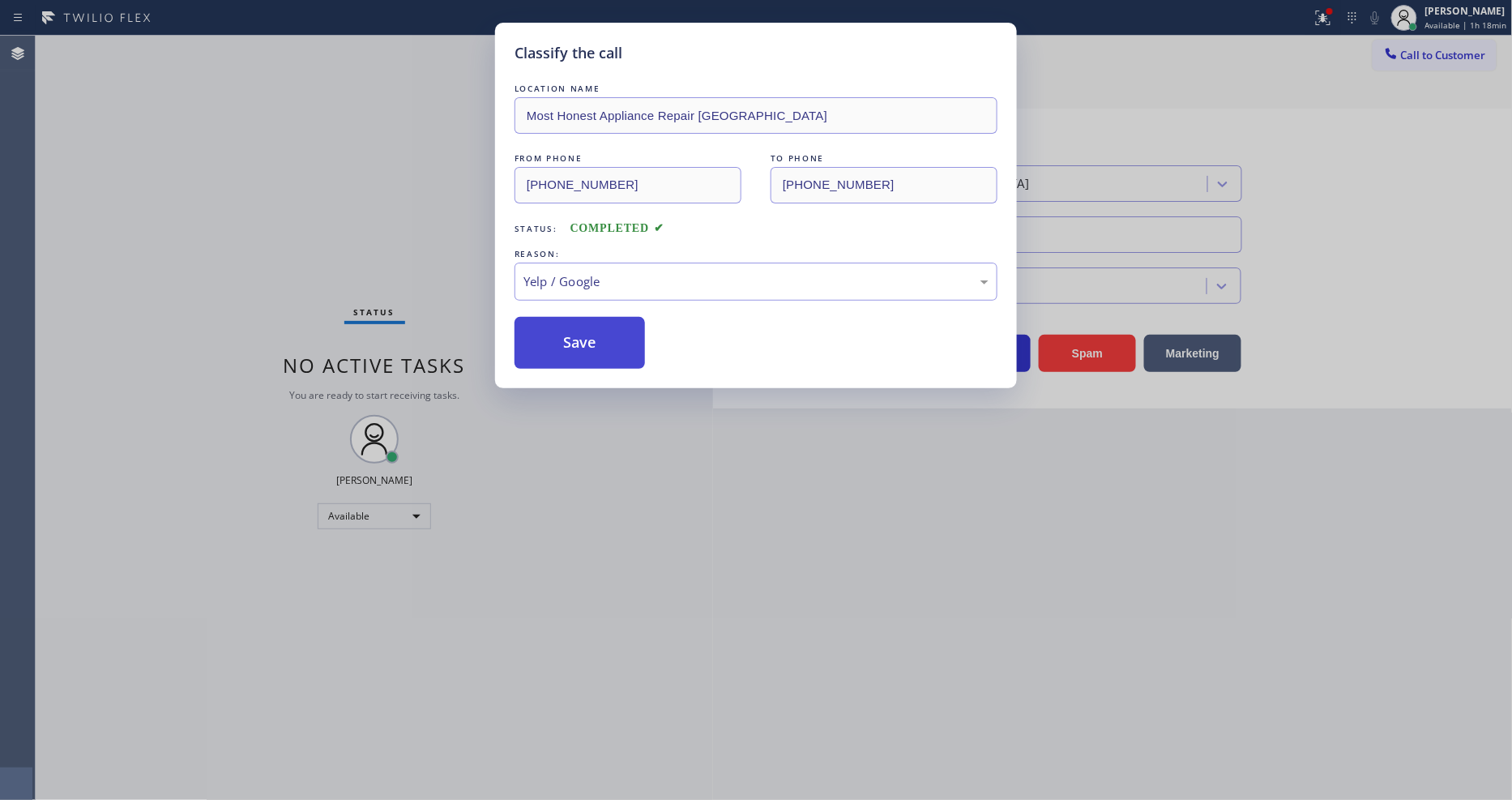
click at [601, 354] on button "Save" at bounding box center [579, 342] width 130 height 52
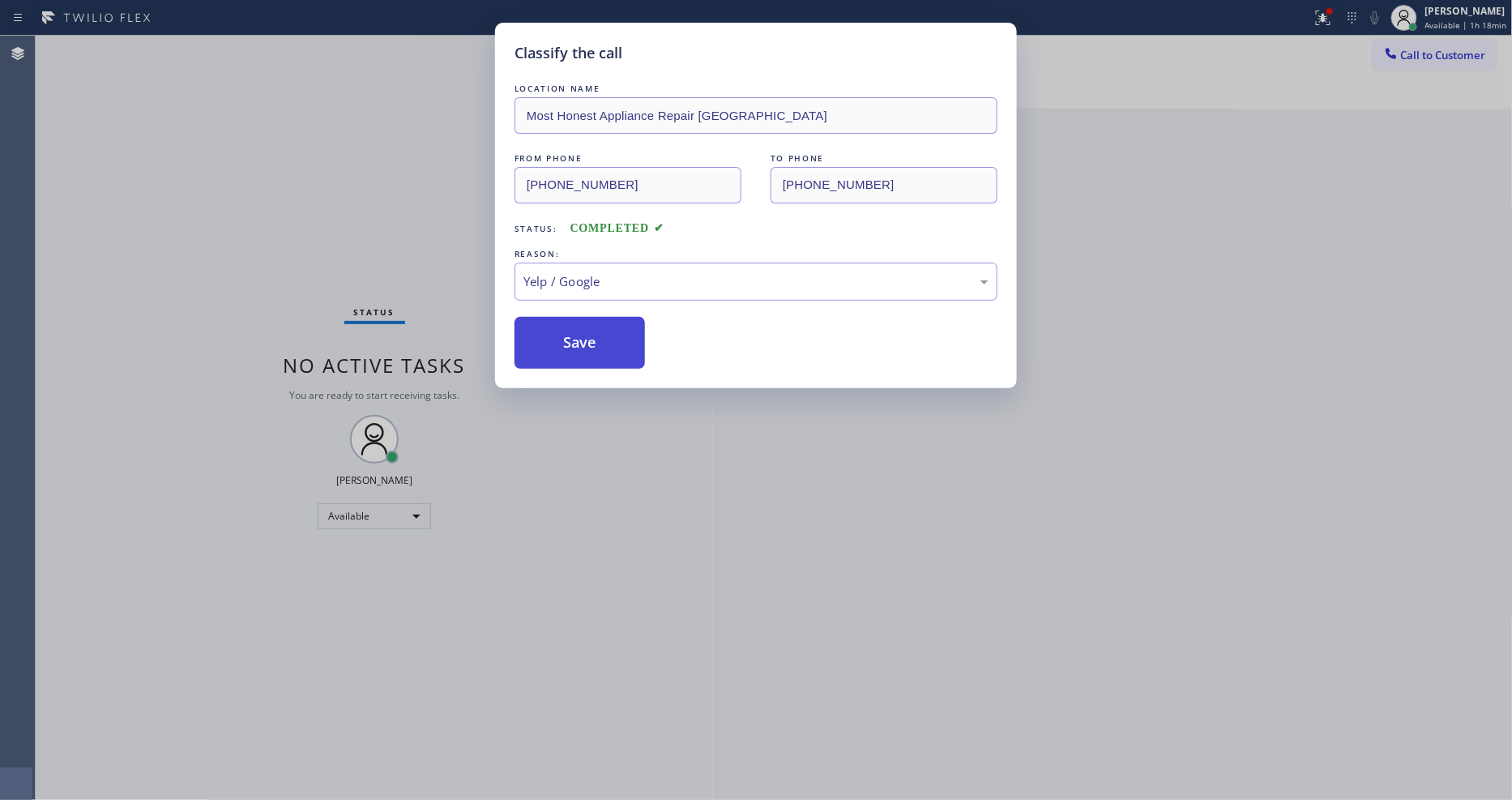
click at [601, 354] on button "Save" at bounding box center [579, 342] width 130 height 52
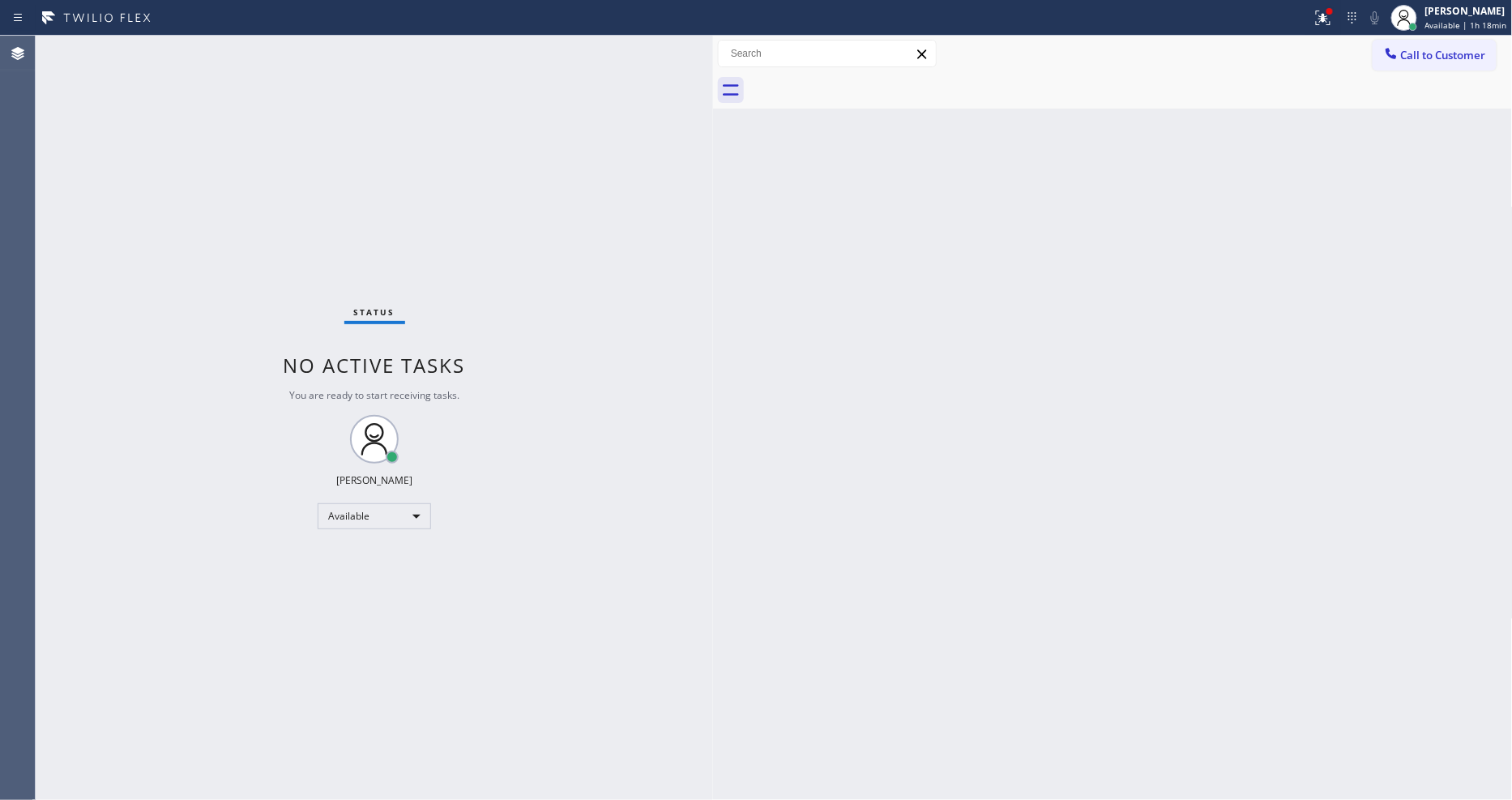
drag, startPoint x: 1196, startPoint y: 393, endPoint x: 815, endPoint y: 584, distance: 426.2
click at [1197, 393] on div "Back to Dashboard Change Sender ID Customers Technicians Select a contact Outbo…" at bounding box center [1113, 418] width 800 height 764
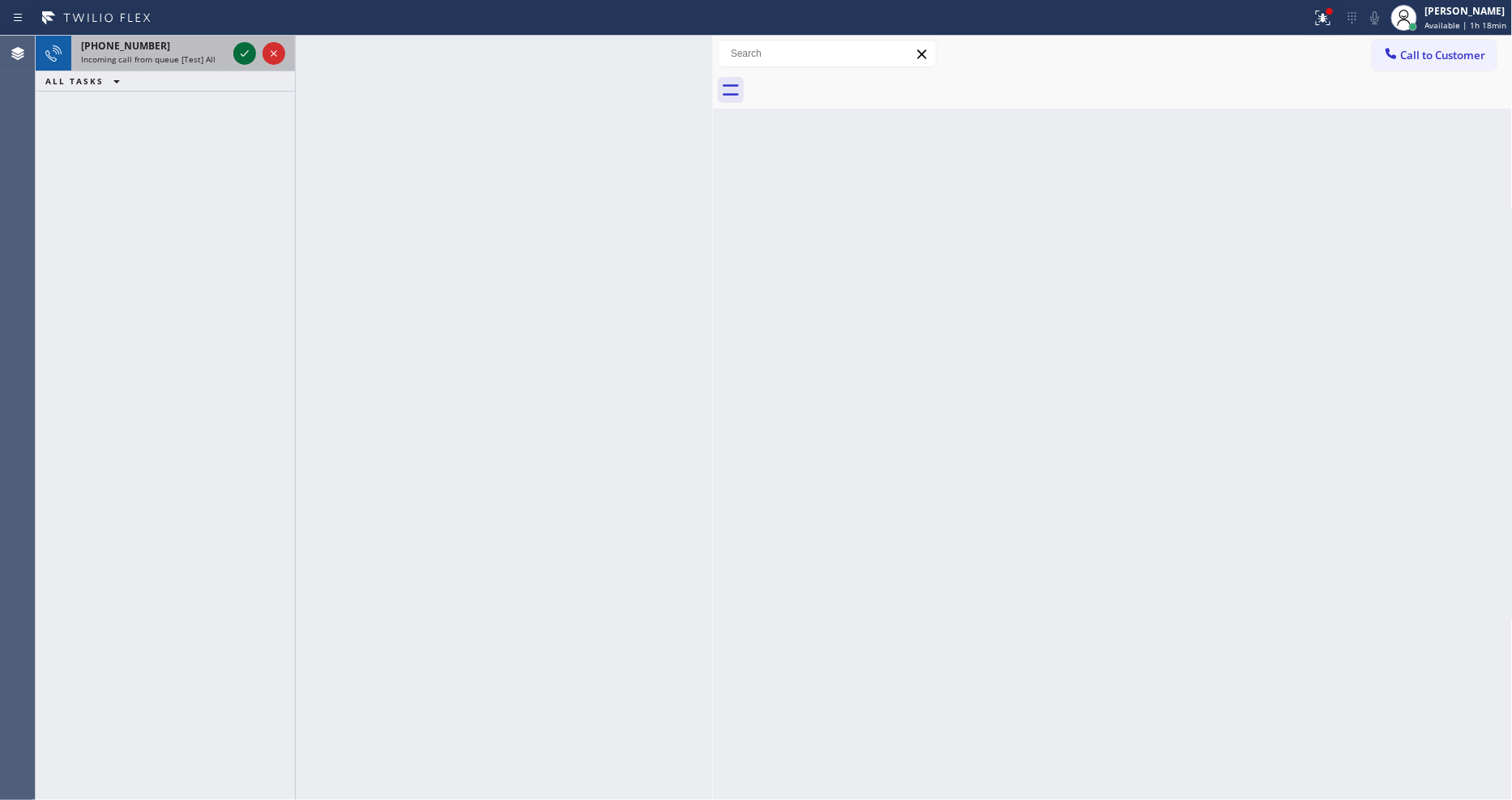
click at [243, 49] on icon at bounding box center [245, 54] width 20 height 20
click at [238, 49] on icon at bounding box center [245, 54] width 20 height 20
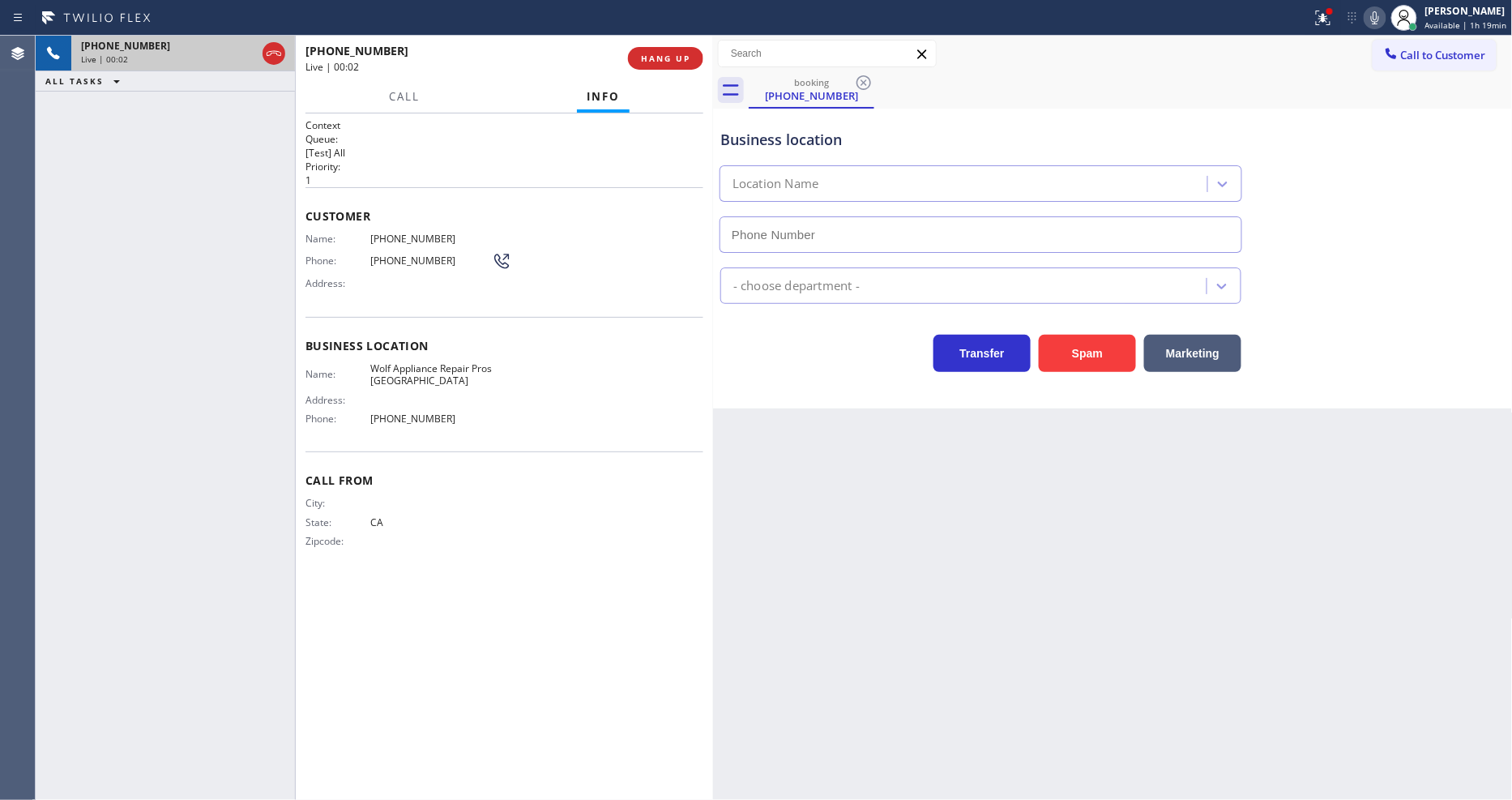
type input "[PHONE_NUMBER]"
click at [576, 601] on div "Context Queue: [Test] All Priority: 1 Customer Name: [PHONE_NUMBER] Phone: [PHO…" at bounding box center [504, 457] width 398 height 677
click at [659, 56] on span "HANG UP" at bounding box center [666, 58] width 50 height 11
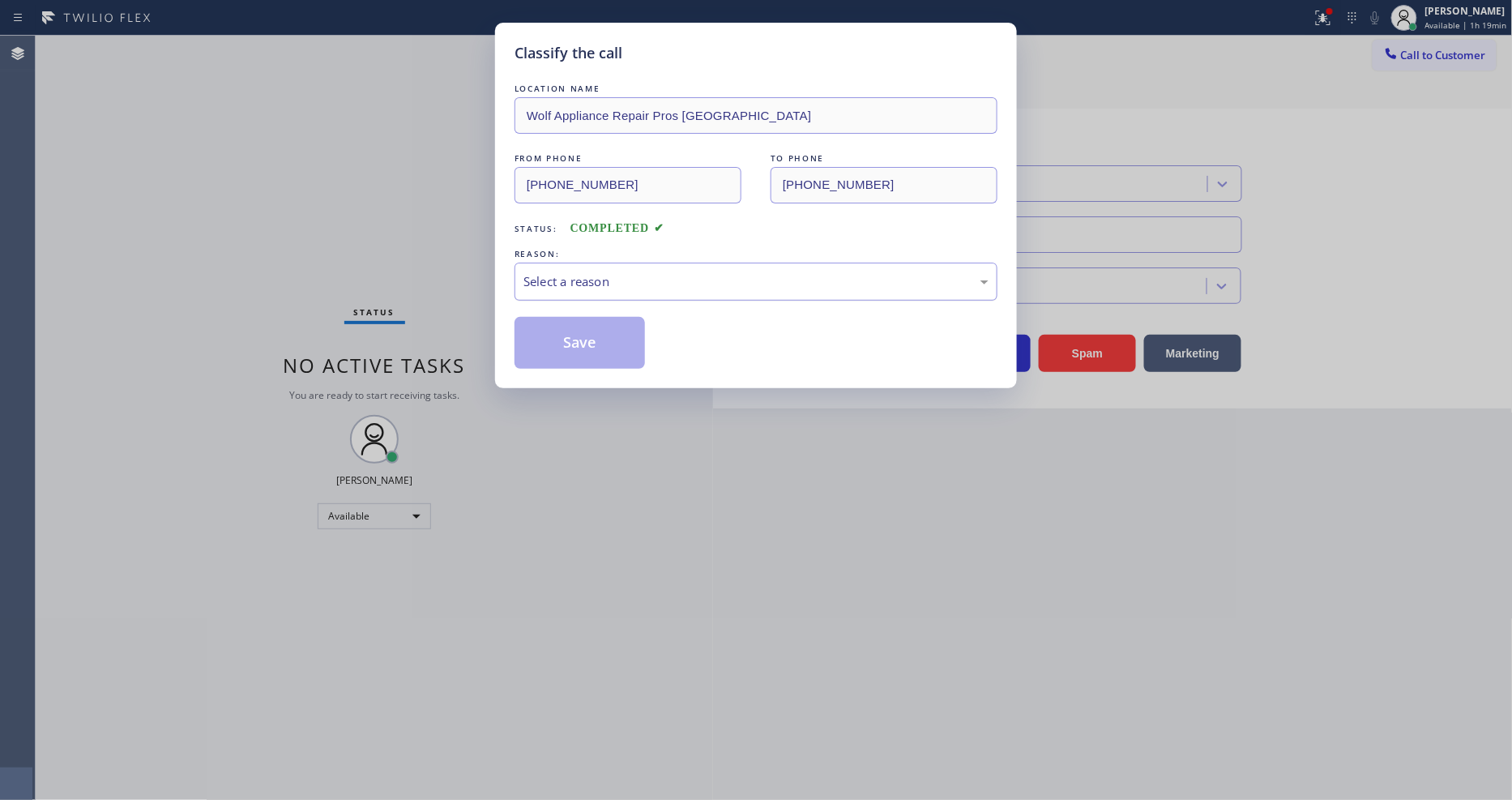
click at [609, 276] on div "Select a reason" at bounding box center [756, 281] width 466 height 19
click at [580, 272] on div "Tech, Unknown/didnt ring" at bounding box center [756, 281] width 466 height 19
click at [576, 325] on button "Save" at bounding box center [579, 342] width 130 height 52
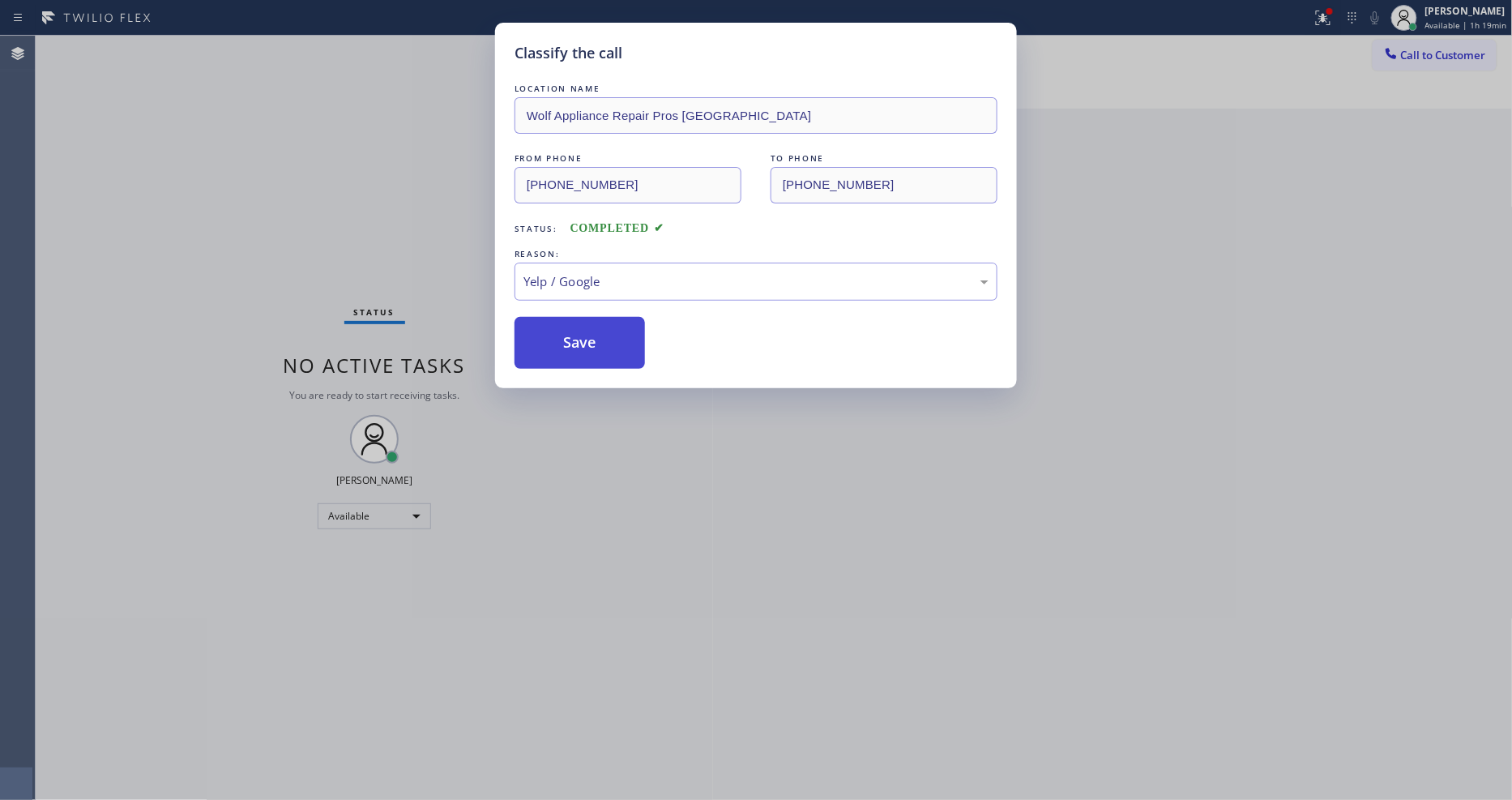
click at [576, 325] on button "Save" at bounding box center [579, 342] width 130 height 52
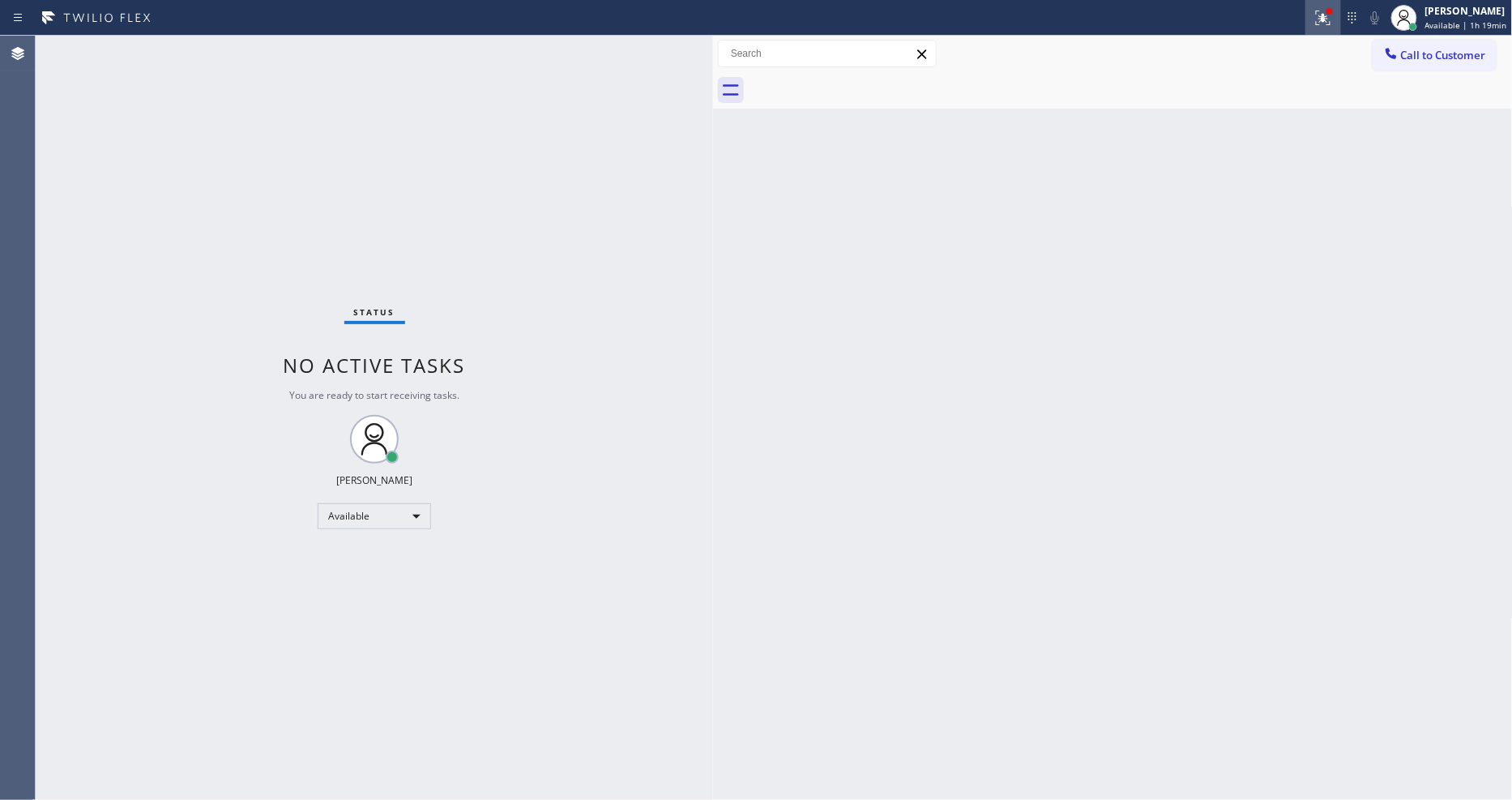
click at [1330, 17] on icon at bounding box center [1323, 18] width 20 height 20
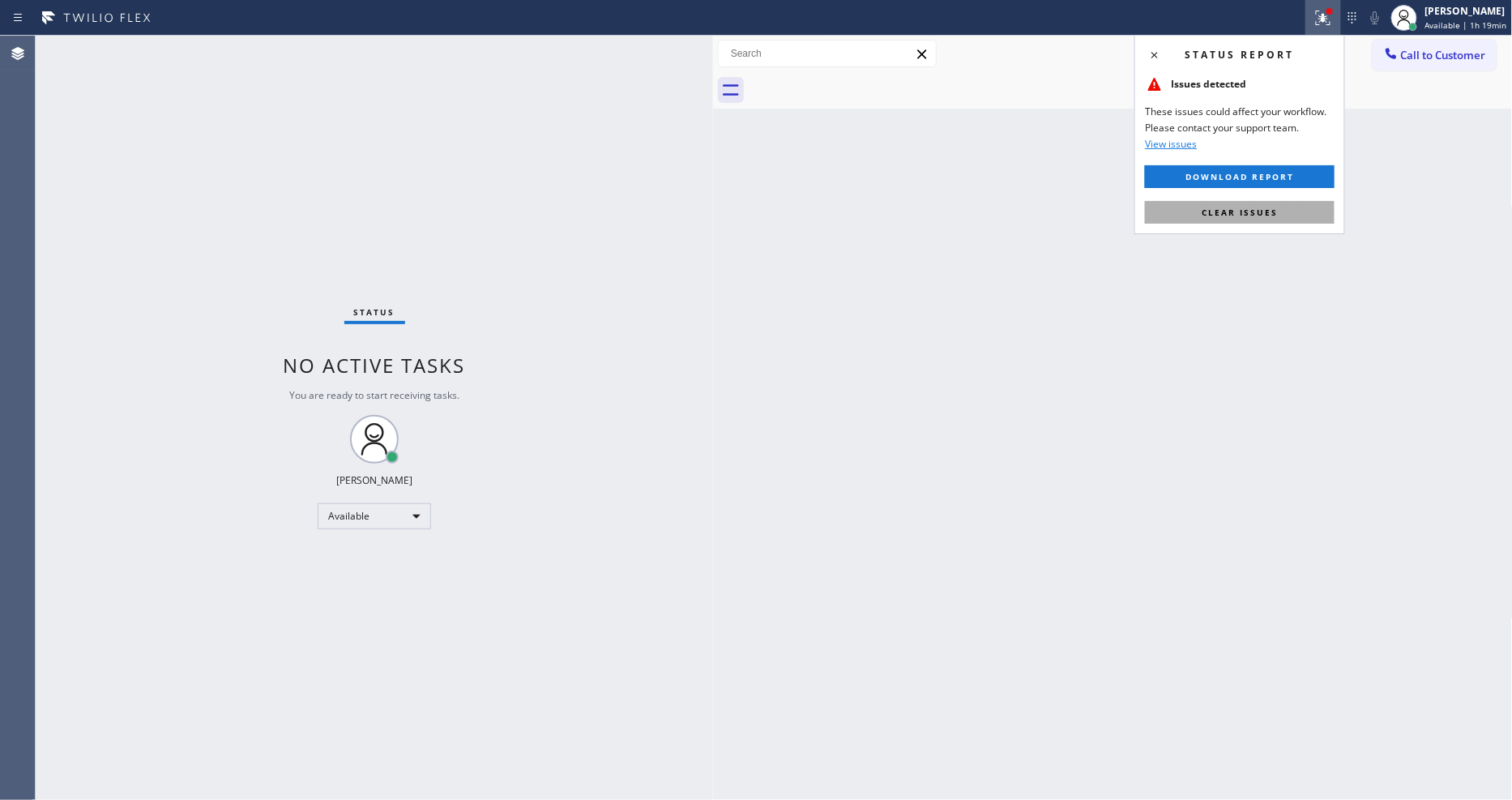
click at [1268, 212] on span "Clear issues" at bounding box center [1240, 211] width 76 height 11
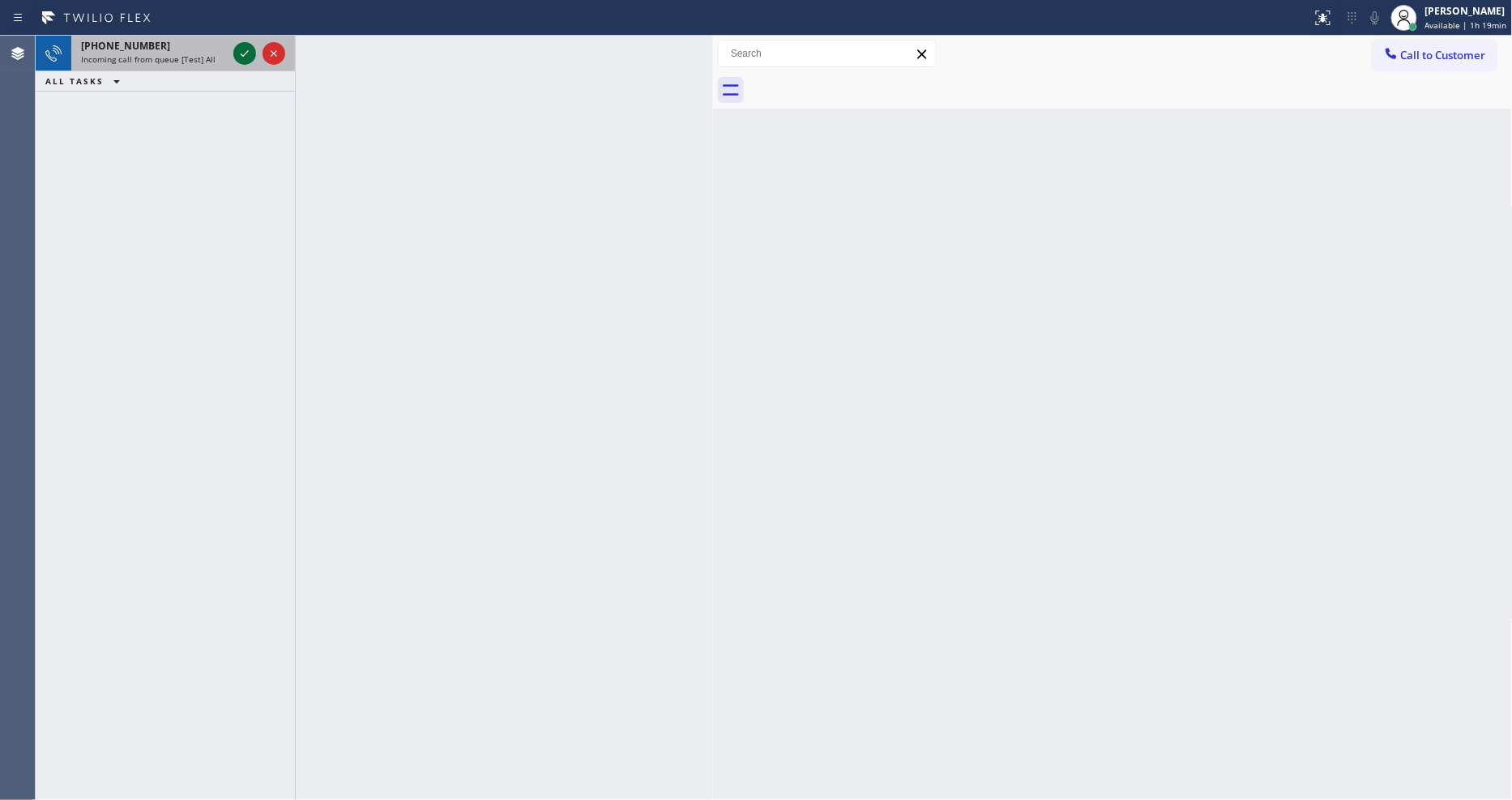
click at [240, 53] on icon at bounding box center [245, 54] width 20 height 20
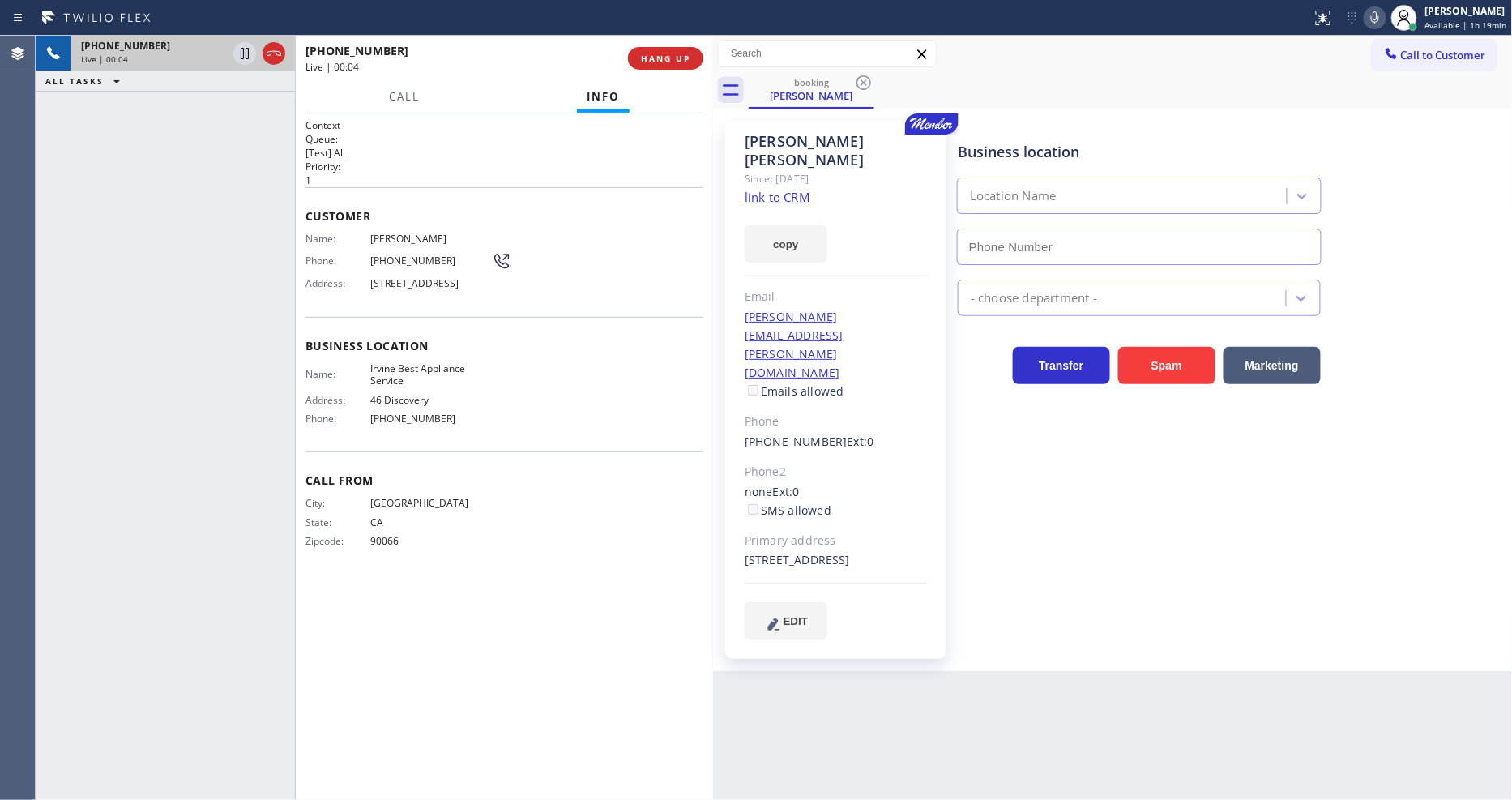
type input "[PHONE_NUMBER]"
click at [760, 189] on link "link to CRM" at bounding box center [776, 197] width 65 height 16
click at [239, 49] on icon at bounding box center [245, 54] width 20 height 20
click at [1361, 14] on icon at bounding box center [1375, 18] width 20 height 20
click at [1284, 669] on div "Back to Dashboard Change Sender ID Customers Technicians Select a contact Outbo…" at bounding box center [1113, 418] width 800 height 764
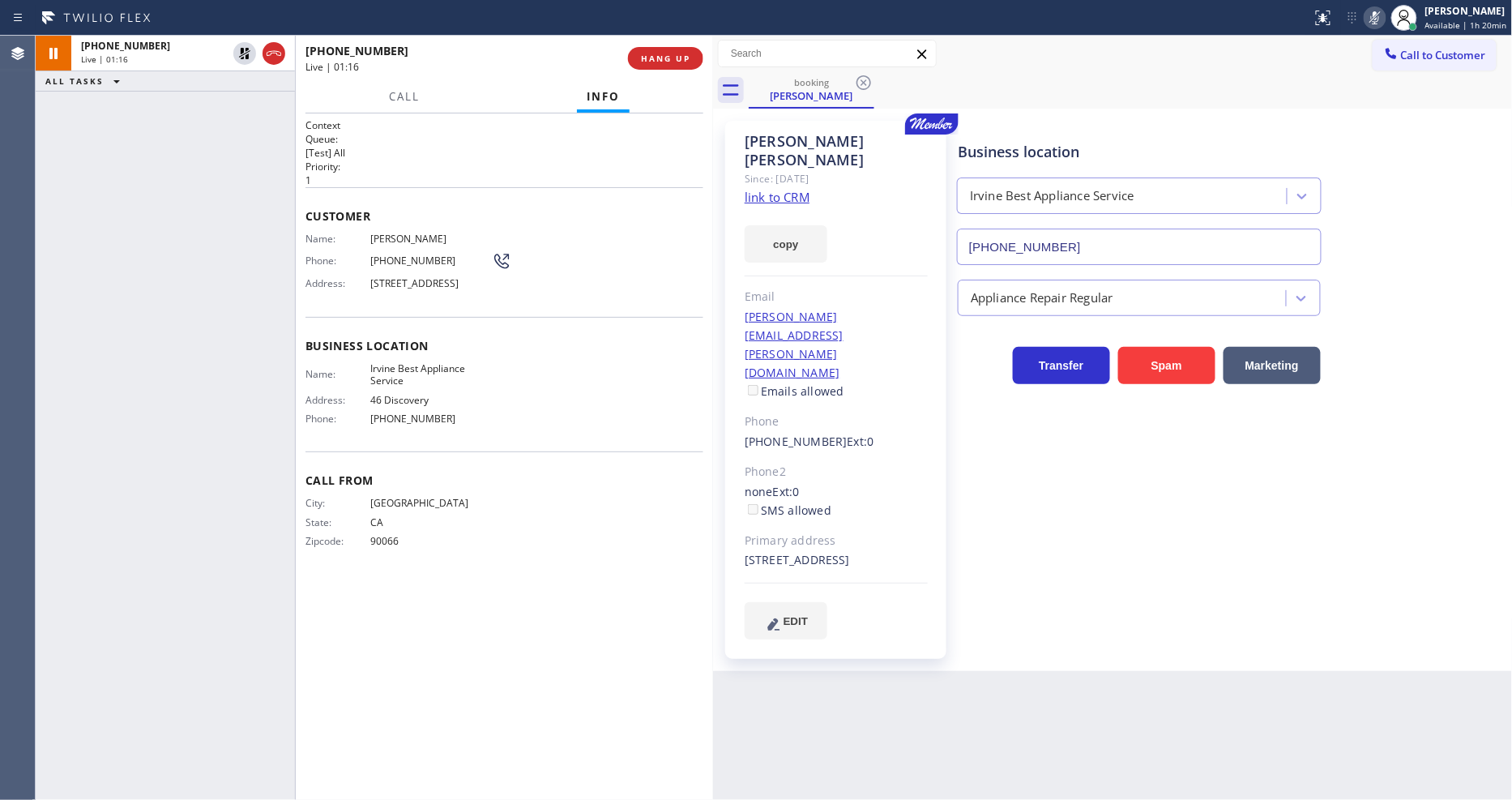
click at [288, 293] on div "[PHONE_NUMBER] Live | 01:16 ALL TASKS ALL TASKS ACTIVE TASKS TASKS IN WRAP UP" at bounding box center [165, 418] width 259 height 764
drag, startPoint x: 1162, startPoint y: 581, endPoint x: 1169, endPoint y: 582, distance: 7.1
click at [1168, 582] on div "Business location [GEOGRAPHIC_DATA] Best Appliance Service [PHONE_NUMBER] Appli…" at bounding box center [1232, 396] width 554 height 542
click at [1067, 628] on div "Back to Dashboard Change Sender ID Customers Technicians Select a contact Outbo…" at bounding box center [1113, 418] width 800 height 764
click at [243, 51] on icon at bounding box center [245, 54] width 20 height 20
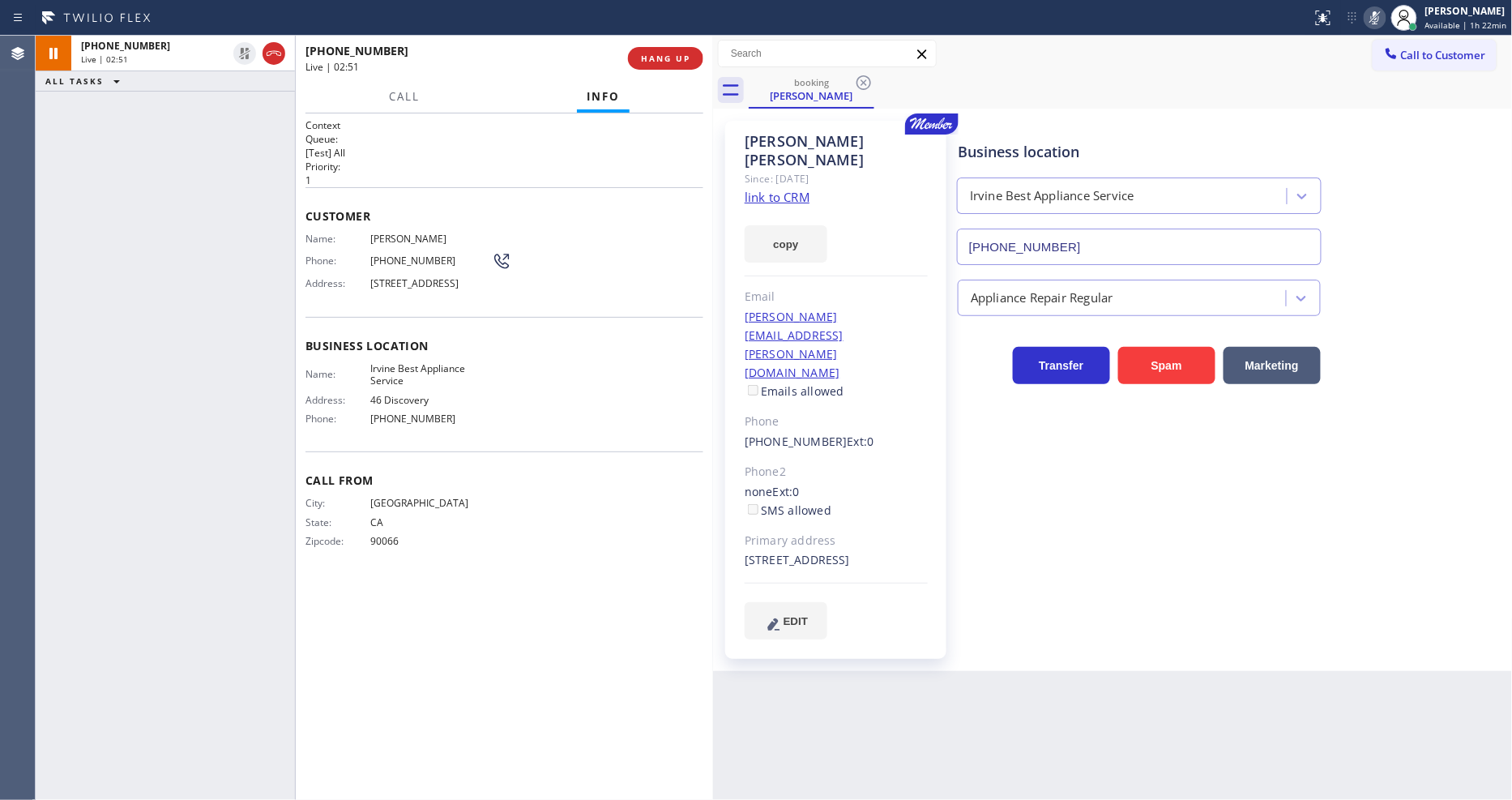
click at [1361, 15] on icon at bounding box center [1375, 18] width 20 height 20
click at [1147, 512] on div "Business location [GEOGRAPHIC_DATA] Best Appliance Service [PHONE_NUMBER] Appli…" at bounding box center [1232, 379] width 554 height 509
click at [678, 61] on span "HANG UP" at bounding box center [666, 58] width 50 height 11
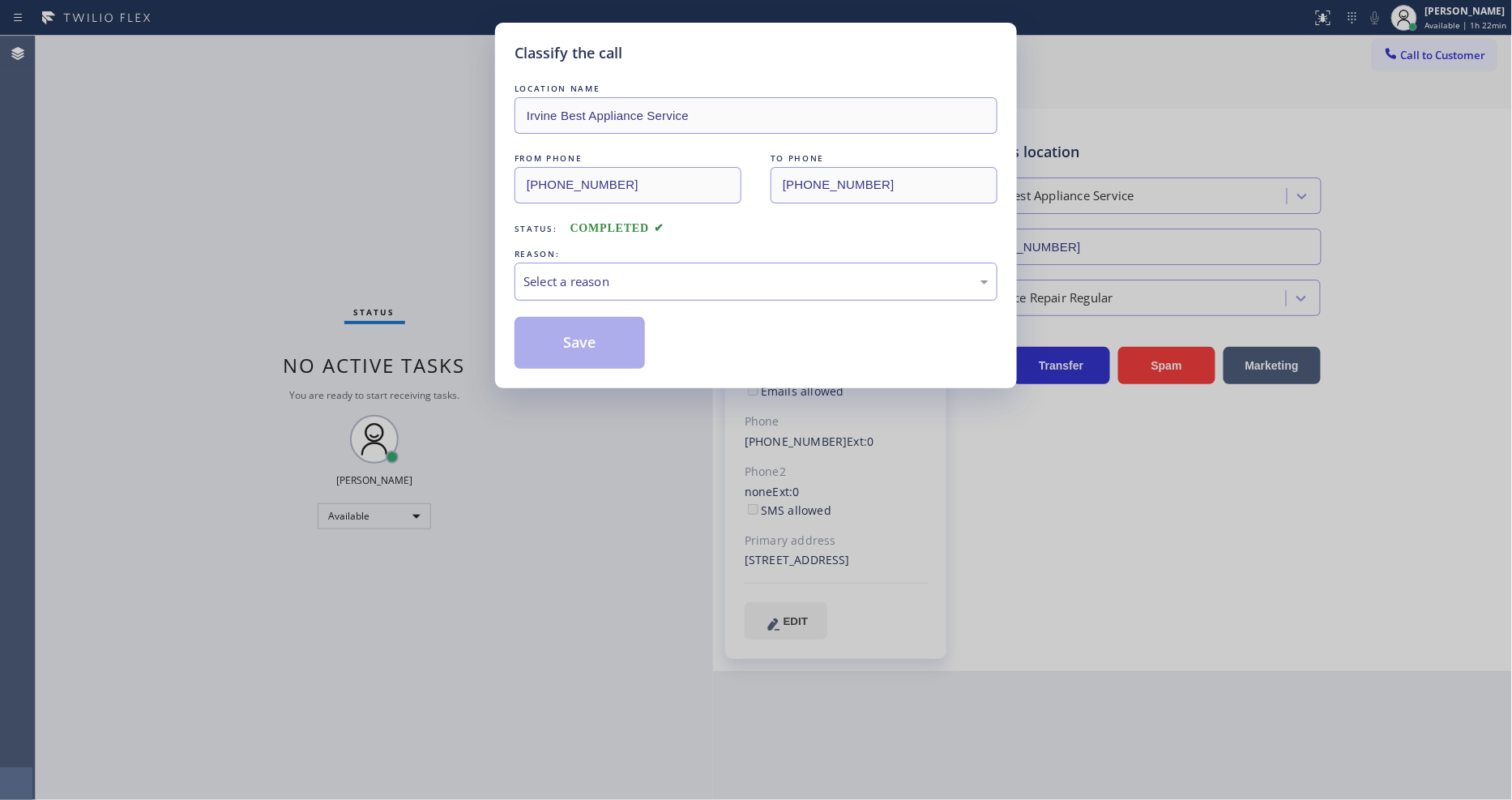
click at [604, 272] on div "Select a reason" at bounding box center [756, 281] width 466 height 19
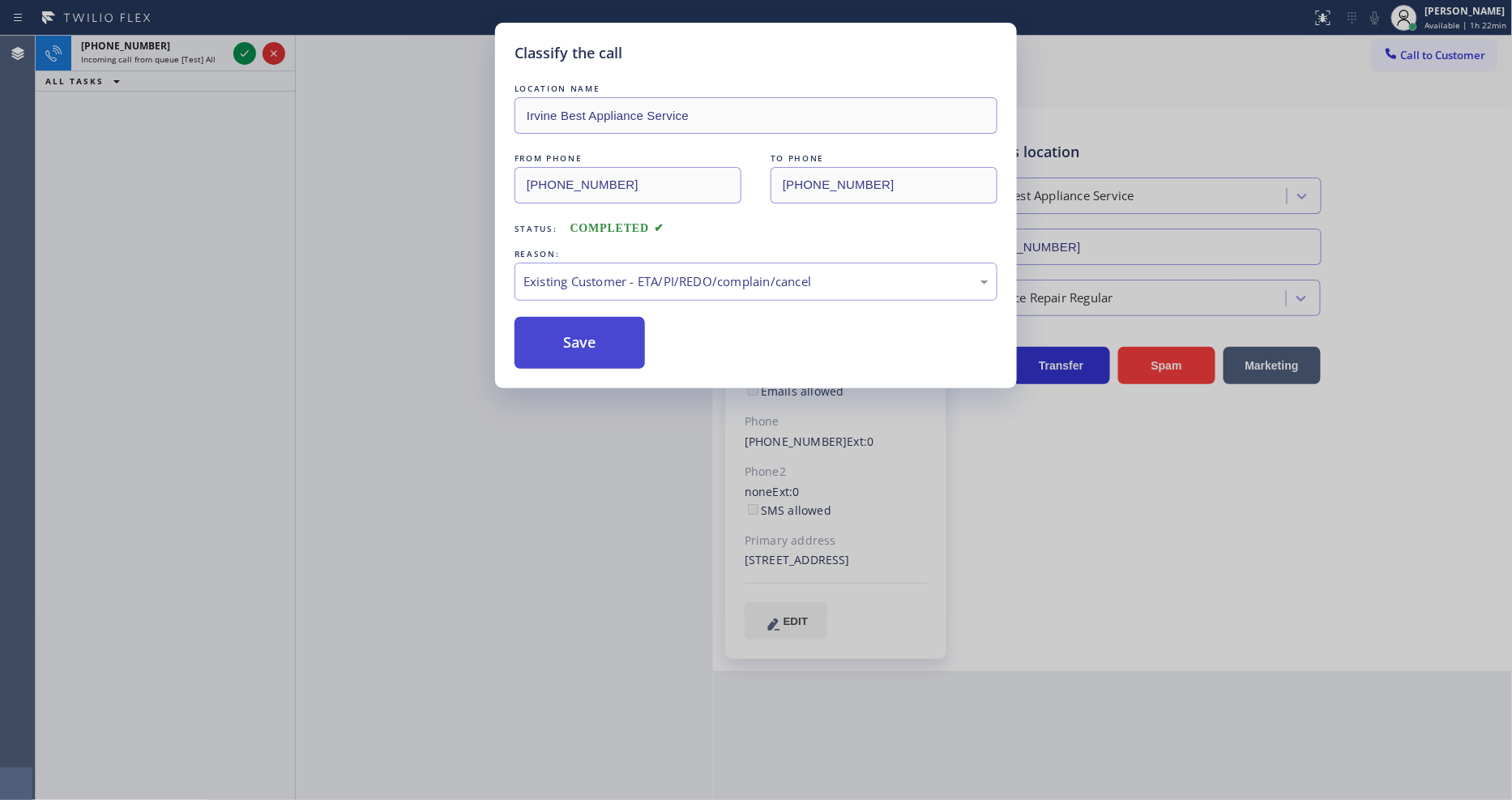
click at [592, 325] on button "Save" at bounding box center [579, 342] width 130 height 52
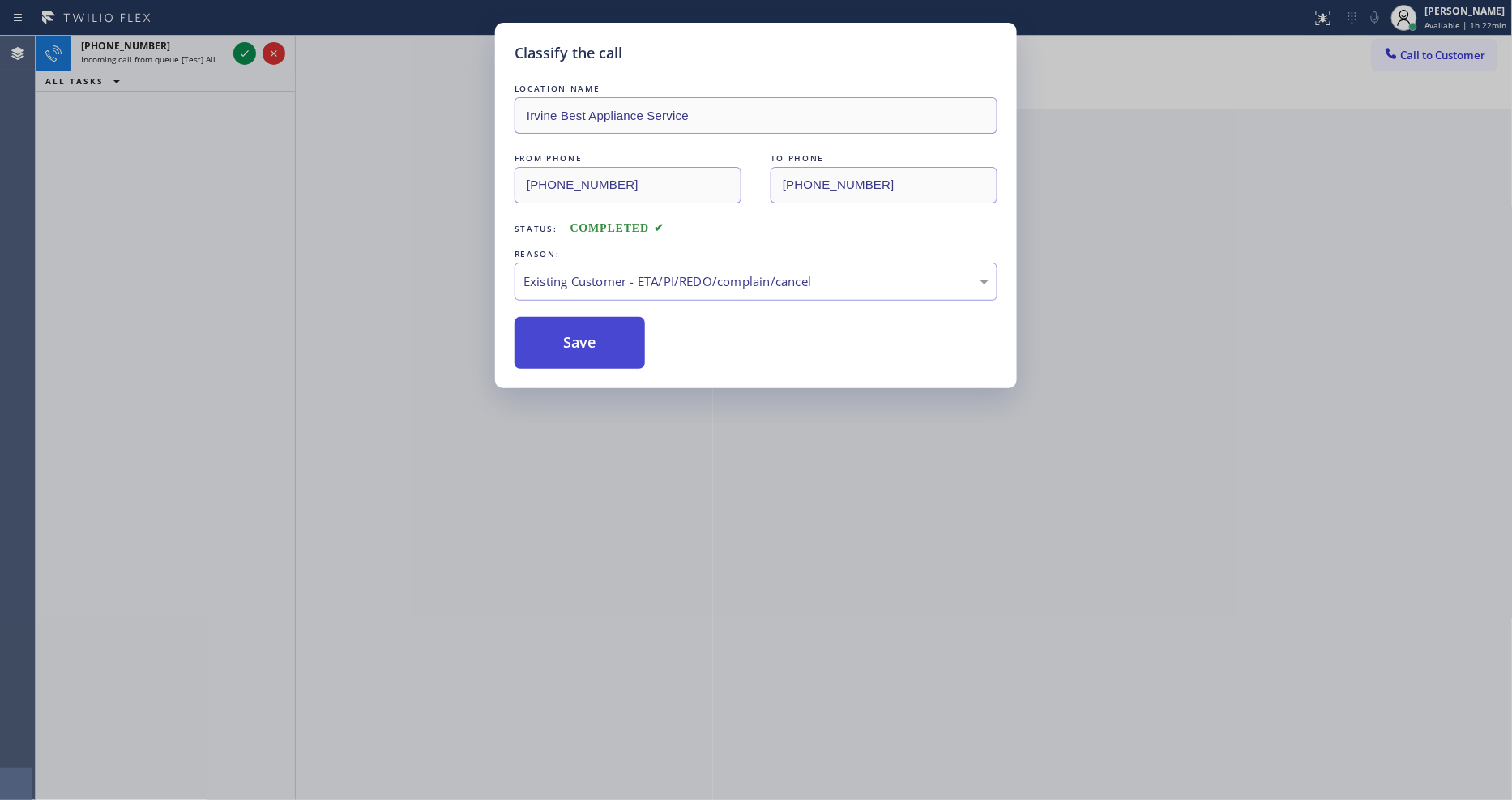
click at [592, 325] on button "Save" at bounding box center [579, 342] width 130 height 52
click at [244, 52] on icon at bounding box center [245, 54] width 20 height 20
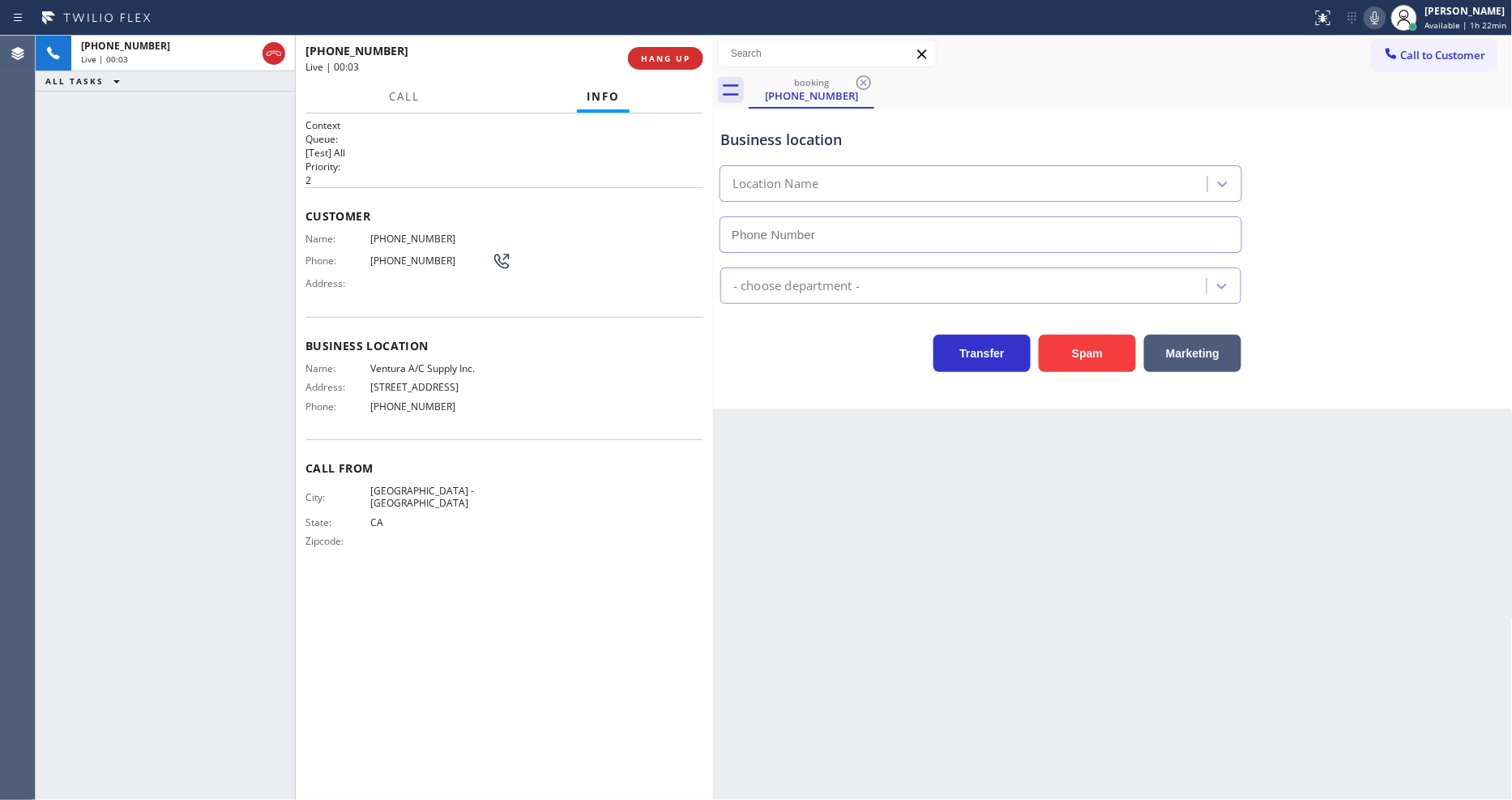
type input "[PHONE_NUMBER]"
click at [669, 118] on h1 "Context" at bounding box center [504, 125] width 398 height 14
click at [682, 50] on button "HANG UP" at bounding box center [666, 58] width 75 height 23
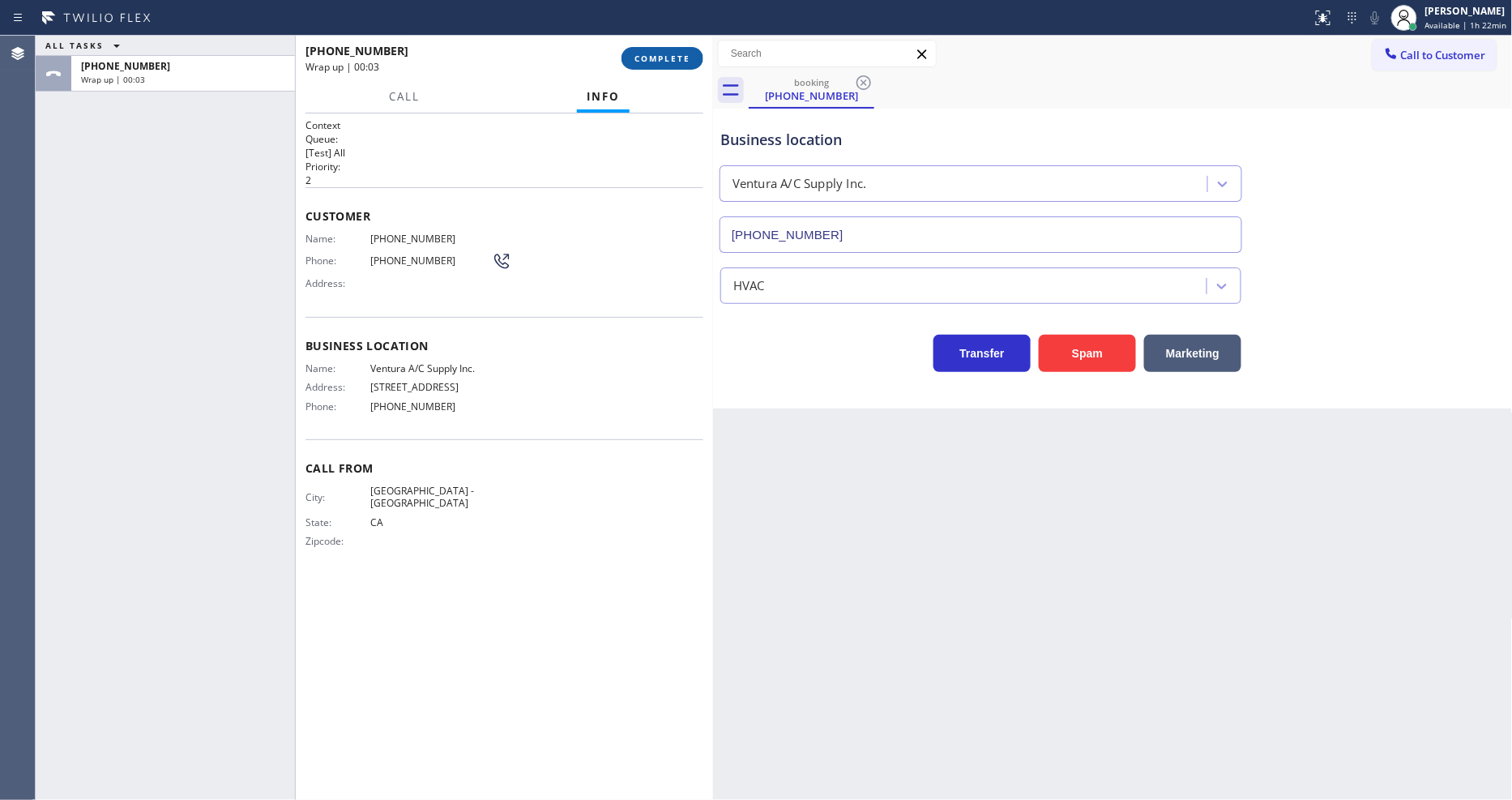
click at [682, 51] on button "COMPLETE" at bounding box center [662, 58] width 81 height 23
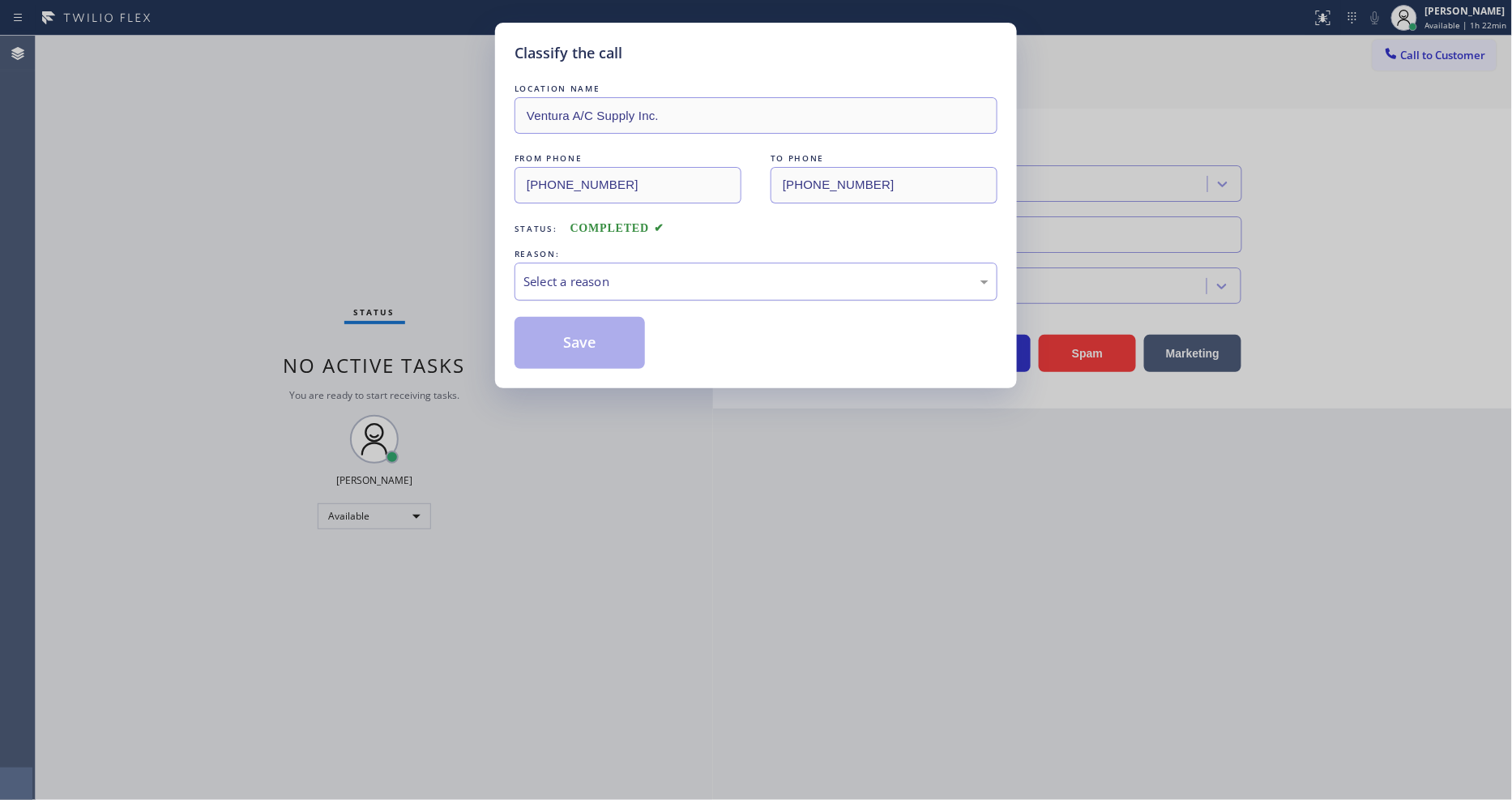
click at [615, 276] on div "Select a reason" at bounding box center [756, 281] width 466 height 19
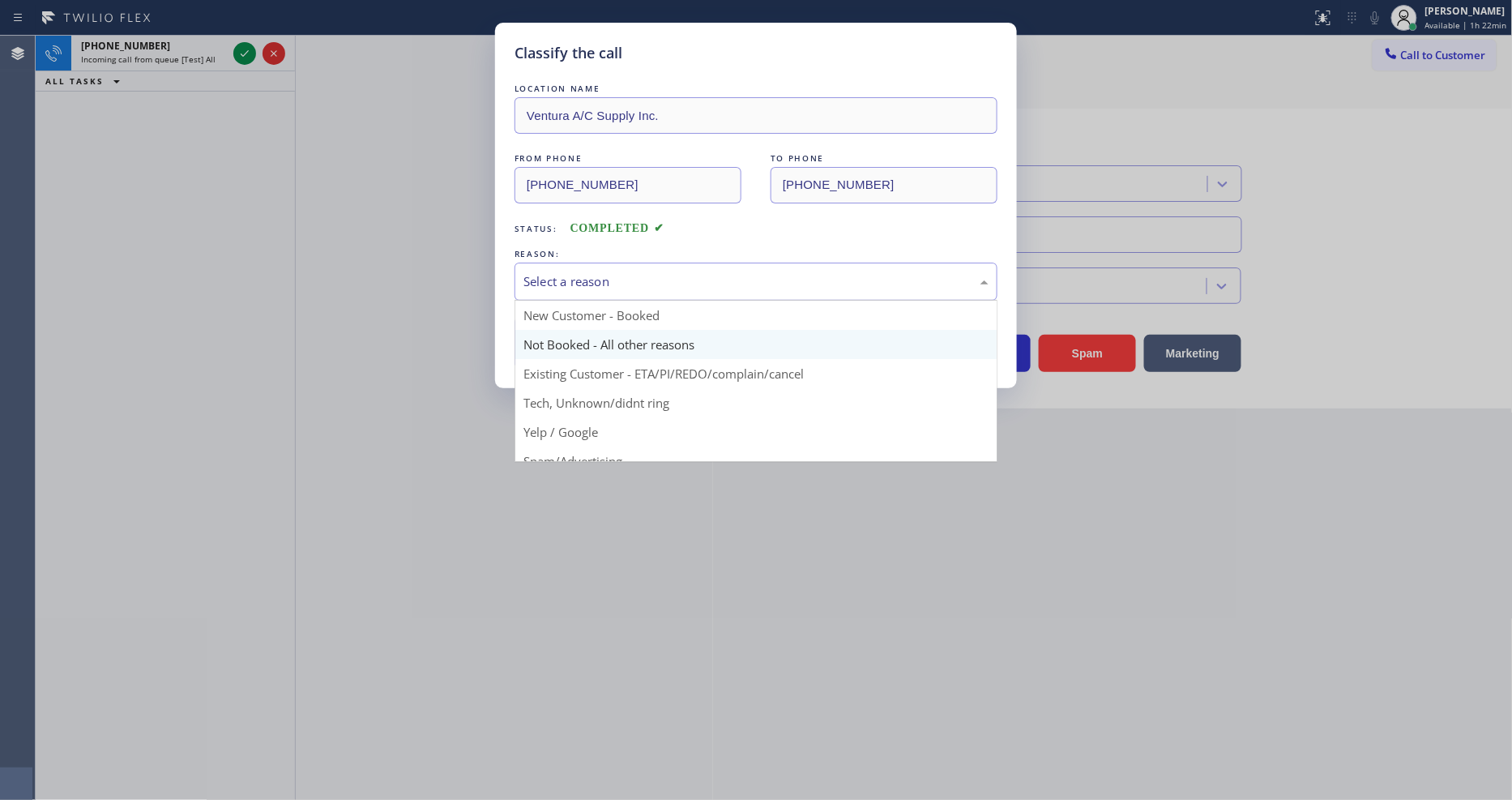
click at [606, 337] on button "Save" at bounding box center [579, 342] width 130 height 52
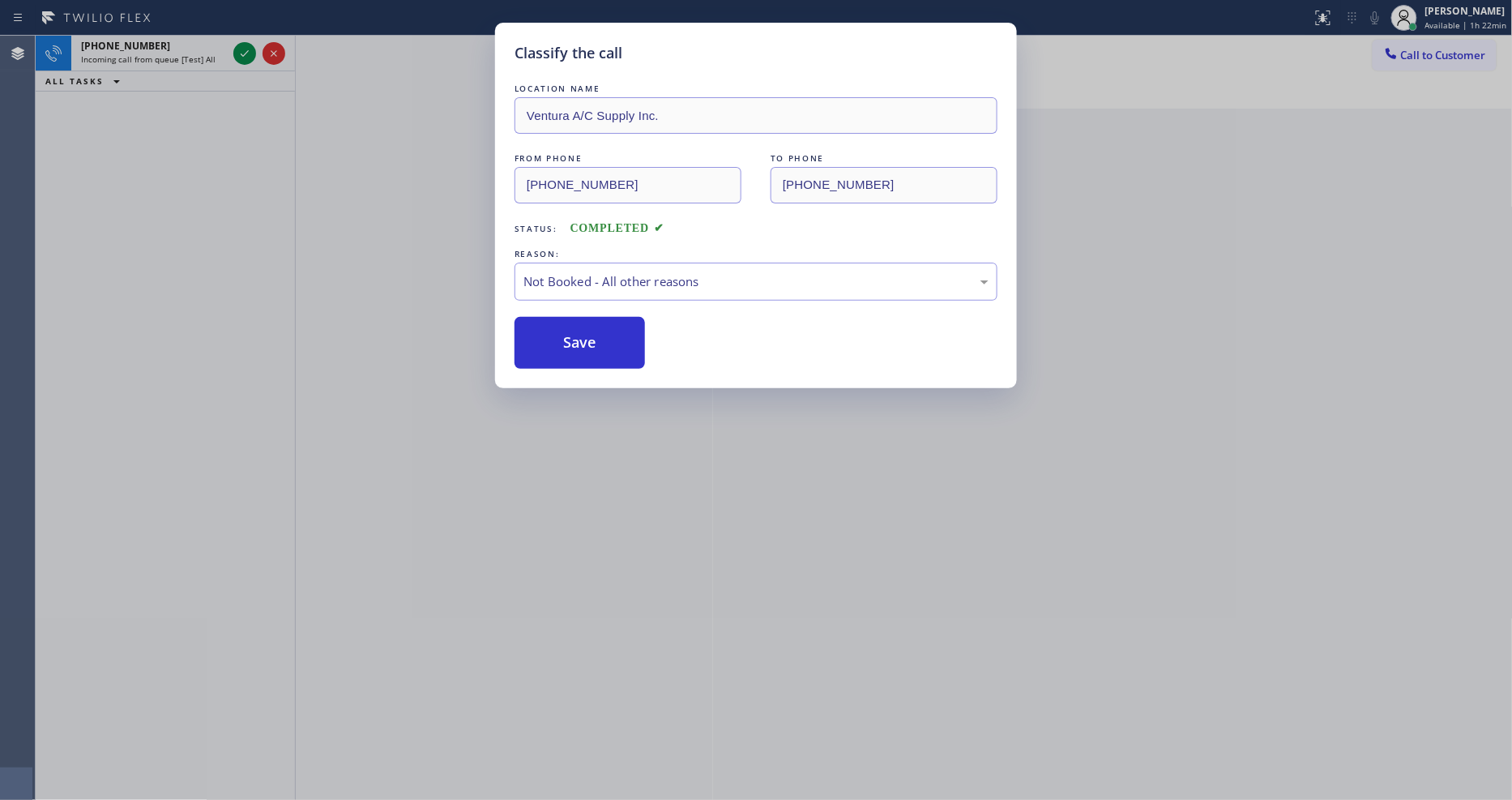
click at [606, 337] on button "Save" at bounding box center [579, 342] width 130 height 52
click at [244, 51] on div "Classify the call LOCATION NAME Spectrum Appliance Repair [GEOGRAPHIC_DATA] FRO…" at bounding box center [773, 418] width 1476 height 764
click at [244, 51] on icon at bounding box center [245, 54] width 20 height 20
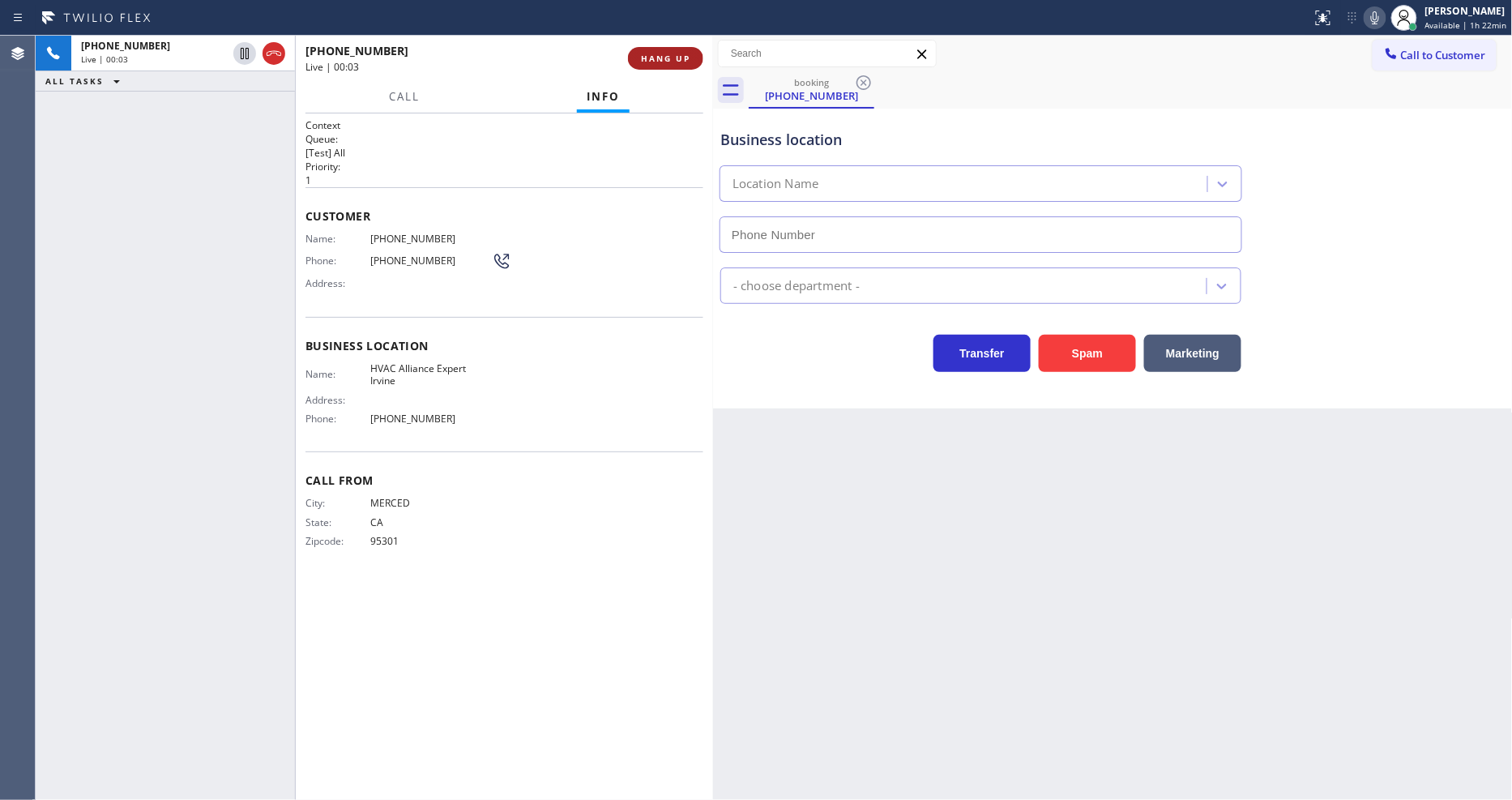
type input "[PHONE_NUMBER]"
click at [694, 58] on button "HANG UP" at bounding box center [666, 58] width 75 height 23
click at [694, 58] on button "COMPLETE" at bounding box center [662, 58] width 81 height 23
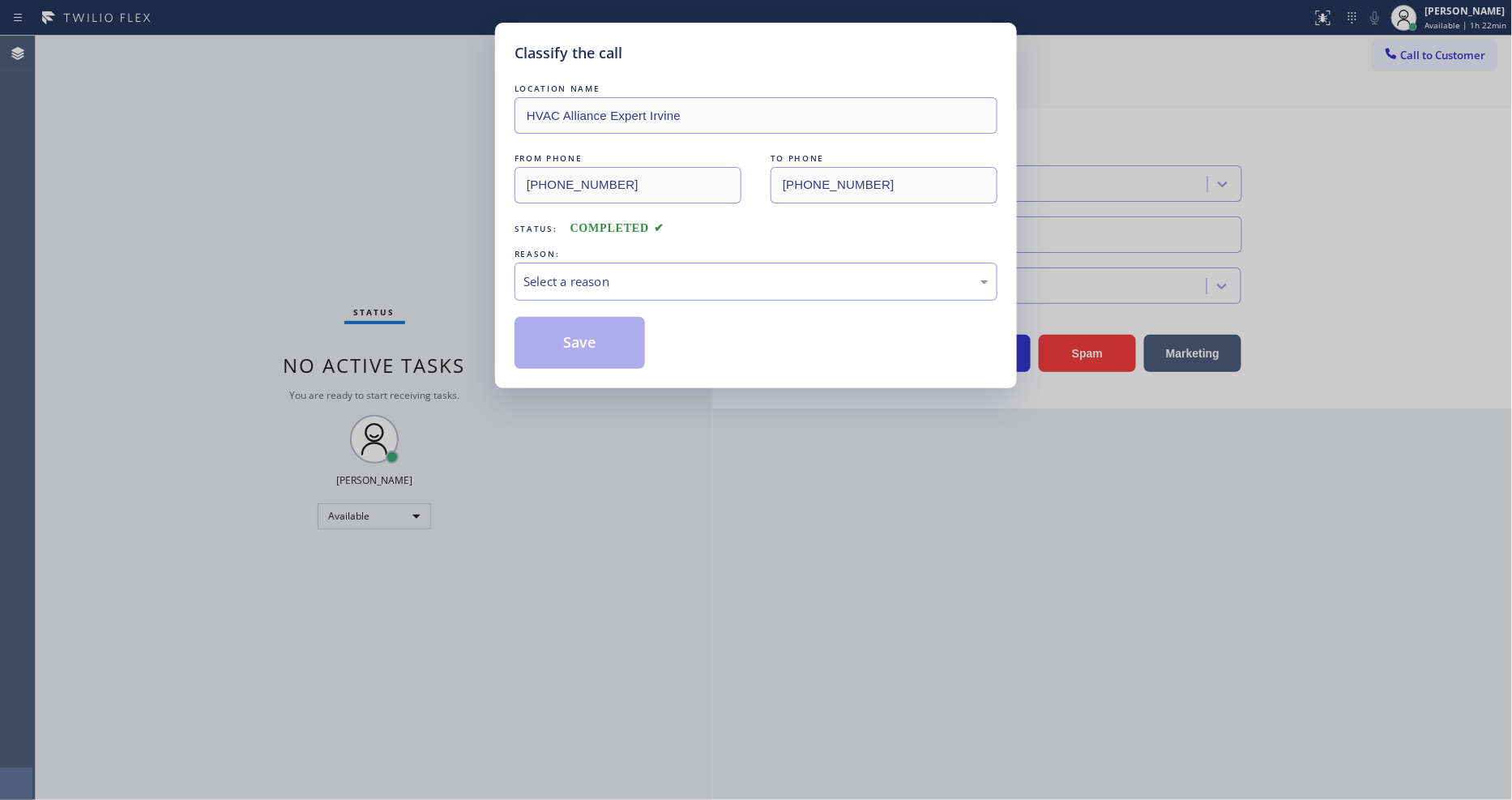
click at [649, 278] on div "Select a reason" at bounding box center [756, 281] width 466 height 19
drag, startPoint x: 611, startPoint y: 421, endPoint x: 604, endPoint y: 354, distance: 67.4
click at [604, 354] on button "Save" at bounding box center [579, 342] width 130 height 52
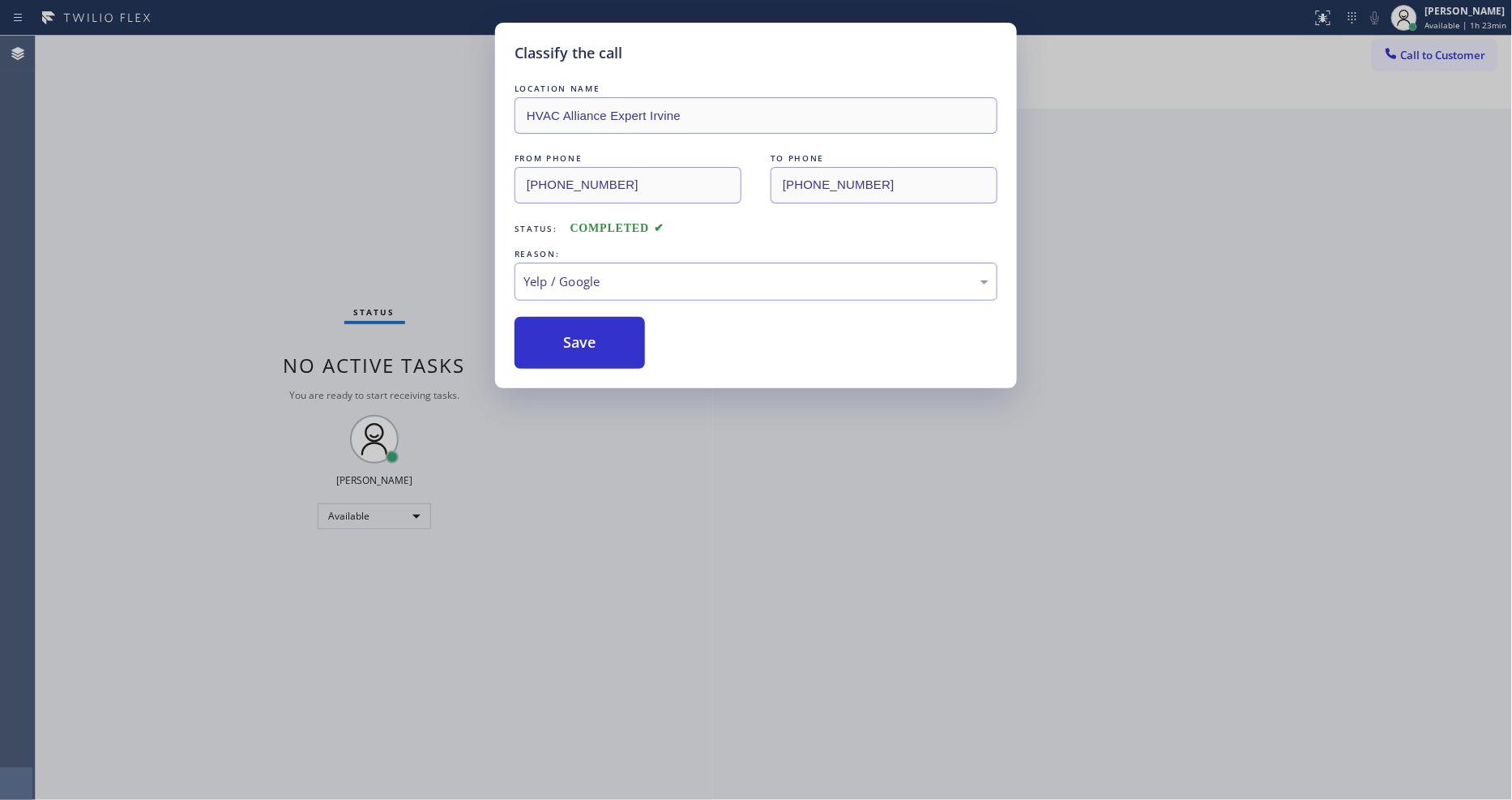
drag, startPoint x: 604, startPoint y: 354, endPoint x: 576, endPoint y: 636, distance: 283.4
click at [604, 352] on button "Save" at bounding box center [579, 342] width 130 height 52
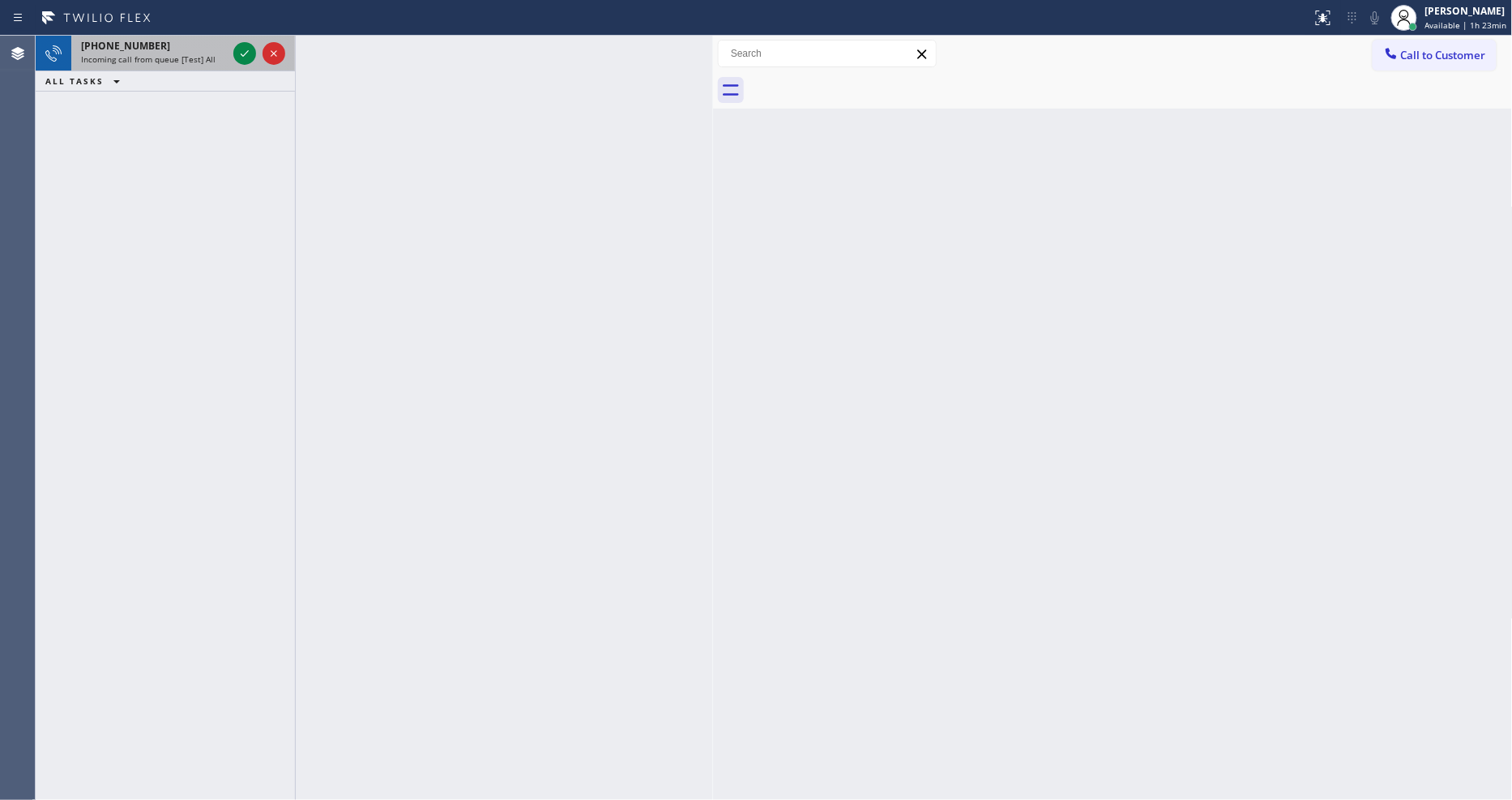
drag, startPoint x: 180, startPoint y: 52, endPoint x: 241, endPoint y: 51, distance: 61.0
click at [180, 51] on div "[PHONE_NUMBER]" at bounding box center [154, 46] width 146 height 14
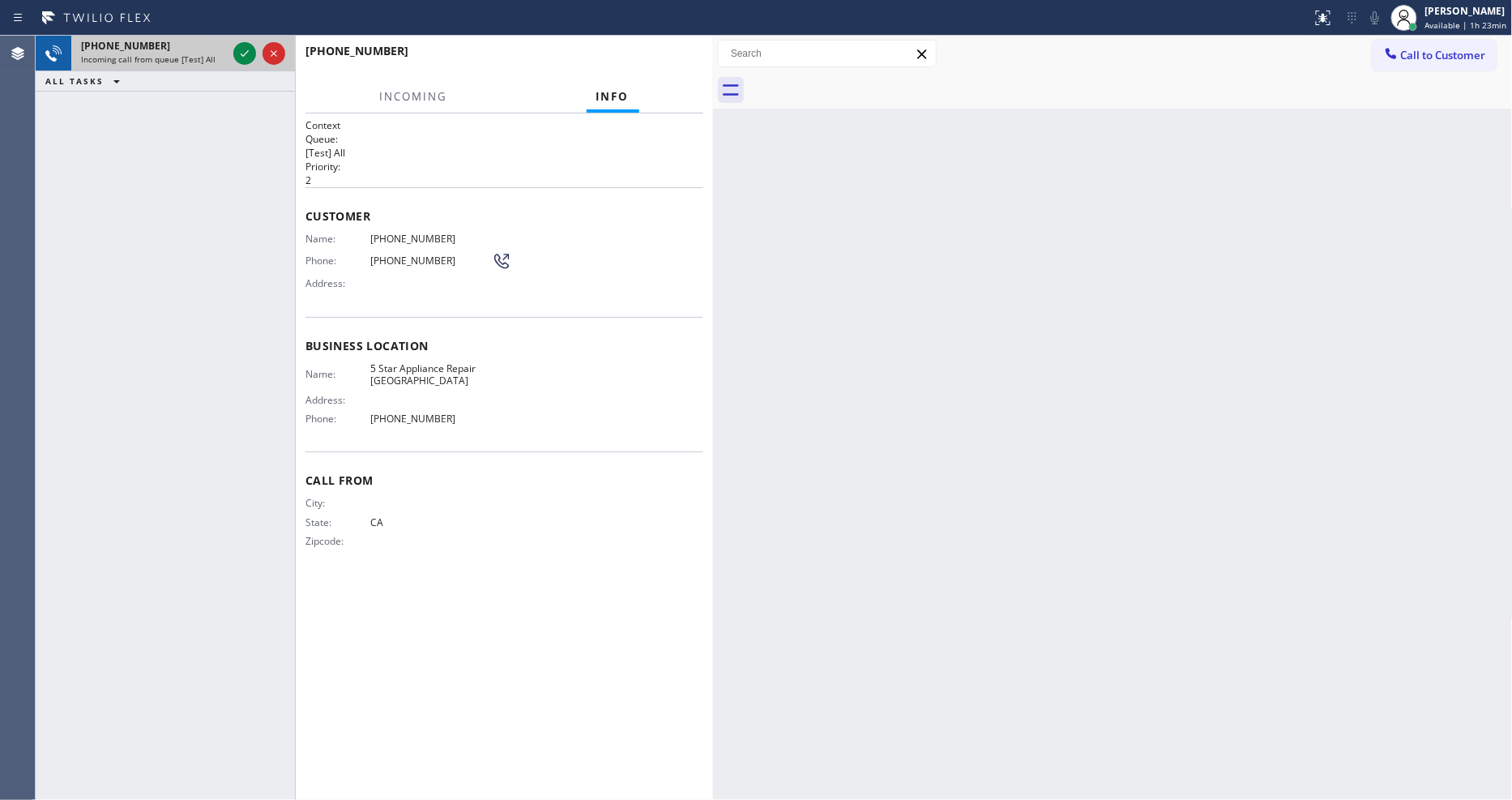
click at [230, 51] on div at bounding box center [259, 54] width 59 height 36
click at [228, 51] on div "[PHONE_NUMBER] Incoming call from queue [Test] All" at bounding box center [165, 54] width 259 height 36
click at [230, 51] on div at bounding box center [259, 54] width 59 height 36
click at [251, 47] on div at bounding box center [259, 54] width 59 height 36
click at [251, 47] on icon at bounding box center [245, 54] width 20 height 20
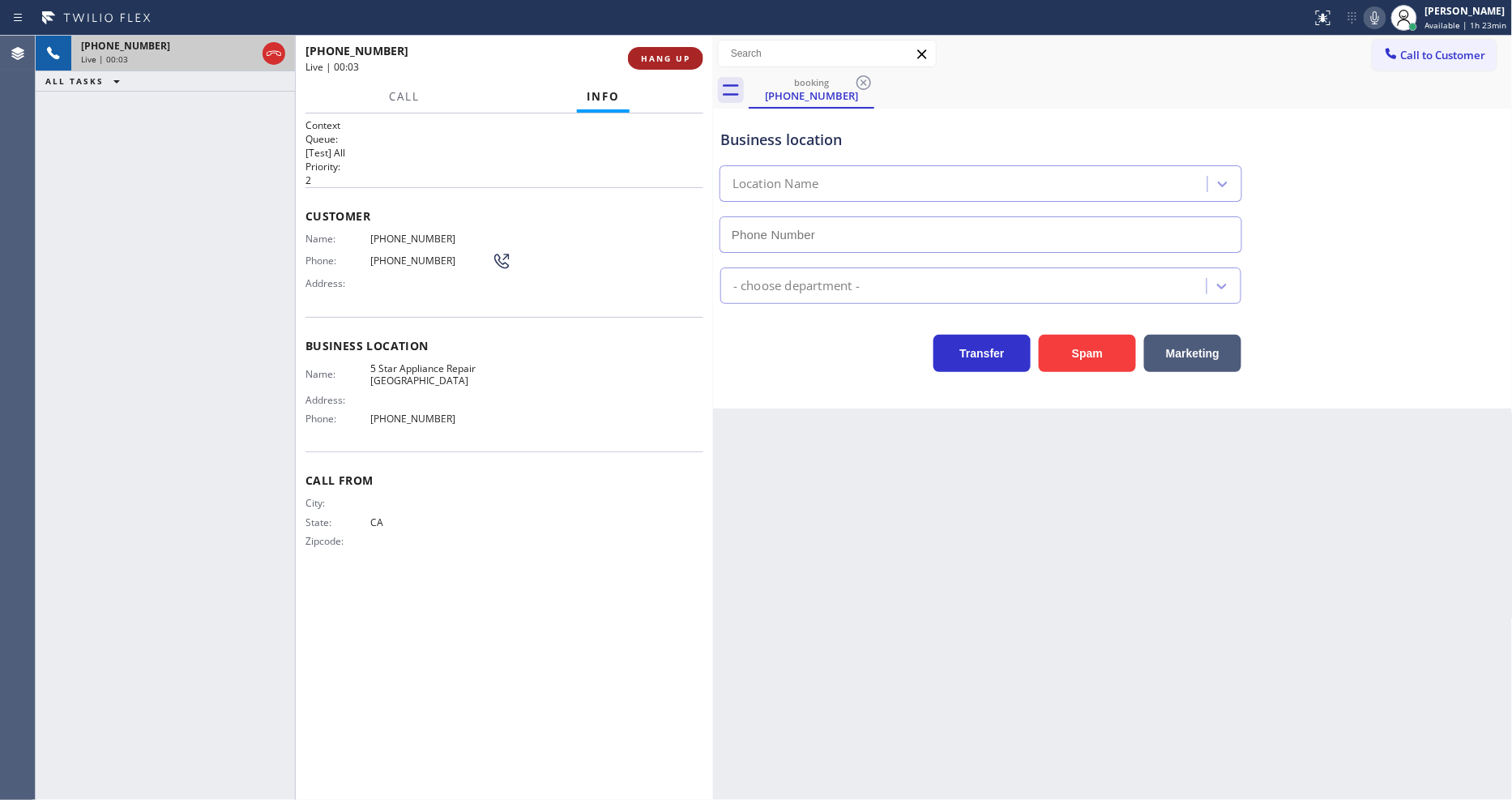
type input "[PHONE_NUMBER]"
click at [674, 47] on button "HANG UP" at bounding box center [666, 58] width 75 height 23
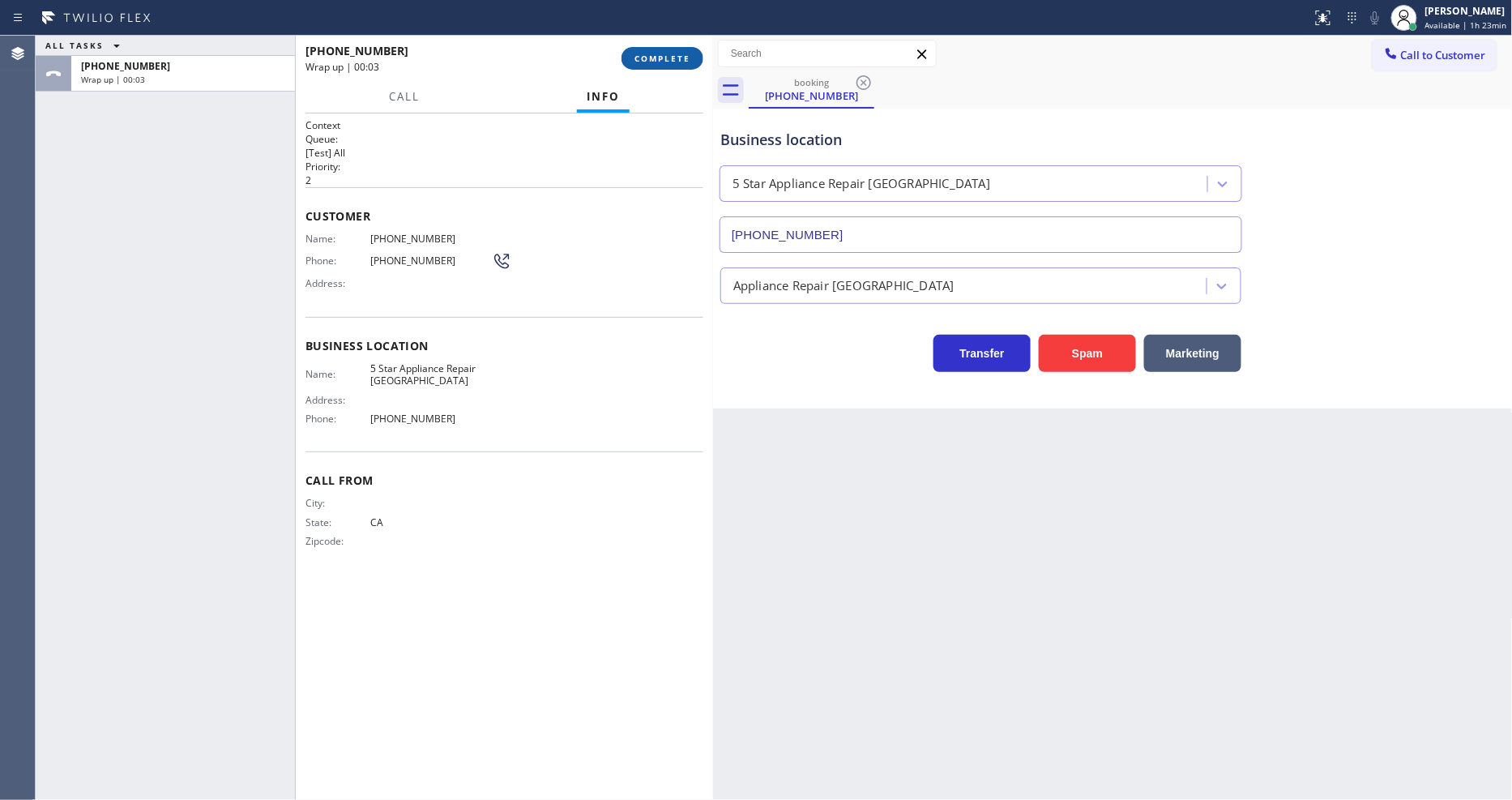
click at [674, 47] on button "COMPLETE" at bounding box center [662, 58] width 81 height 23
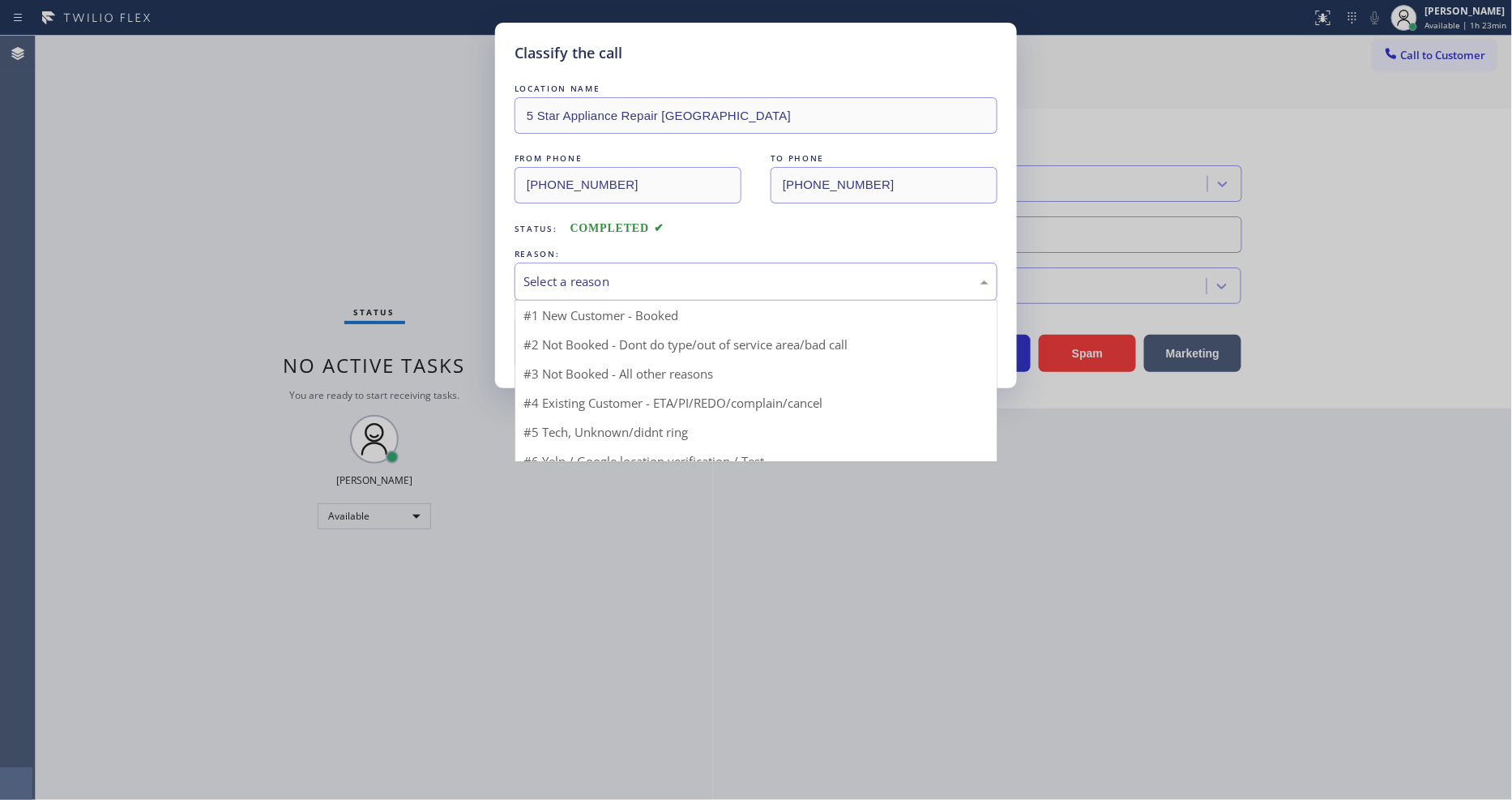
click at [548, 285] on div "Select a reason" at bounding box center [756, 281] width 466 height 19
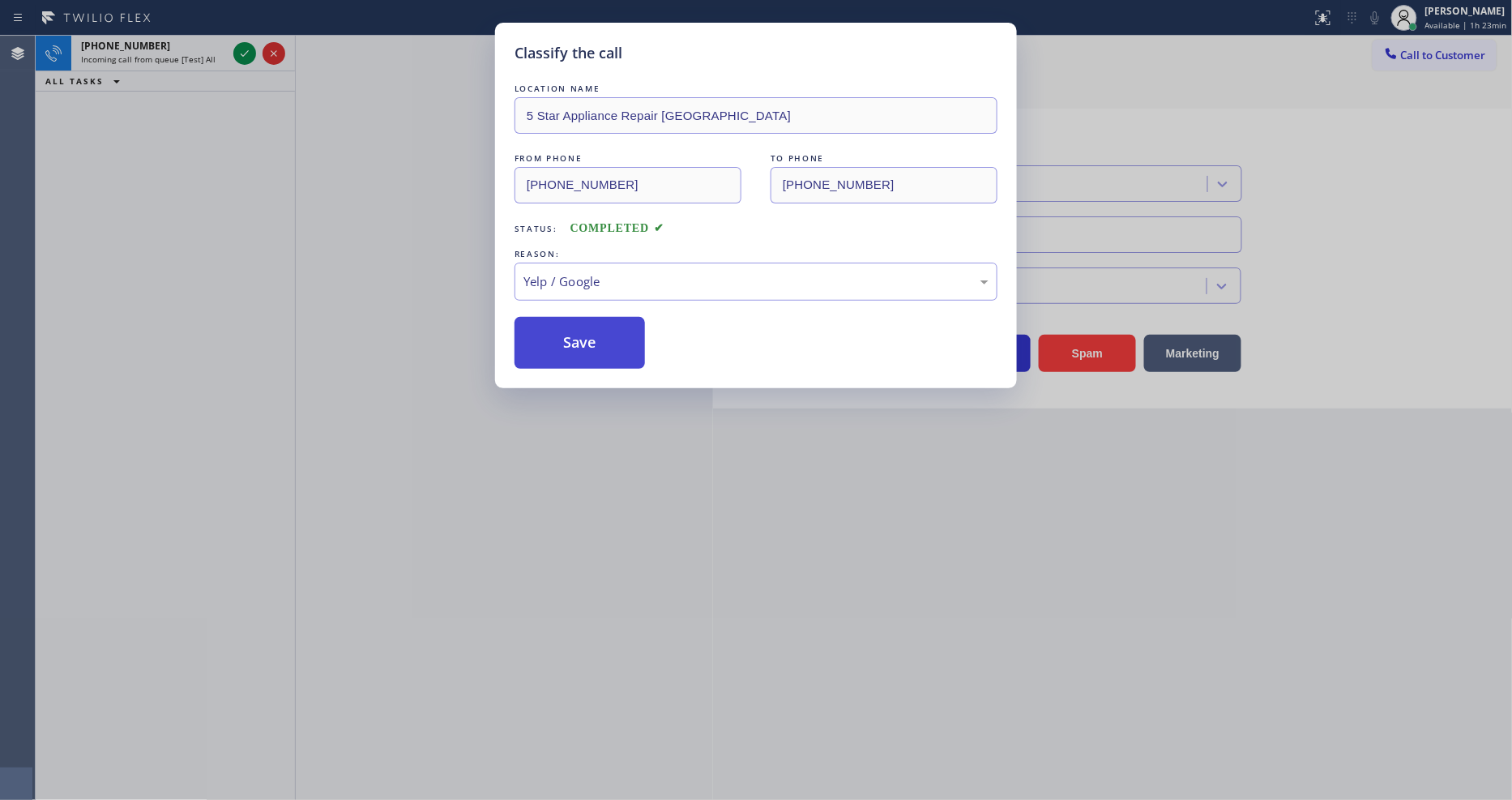
click at [592, 338] on button "Save" at bounding box center [579, 342] width 130 height 52
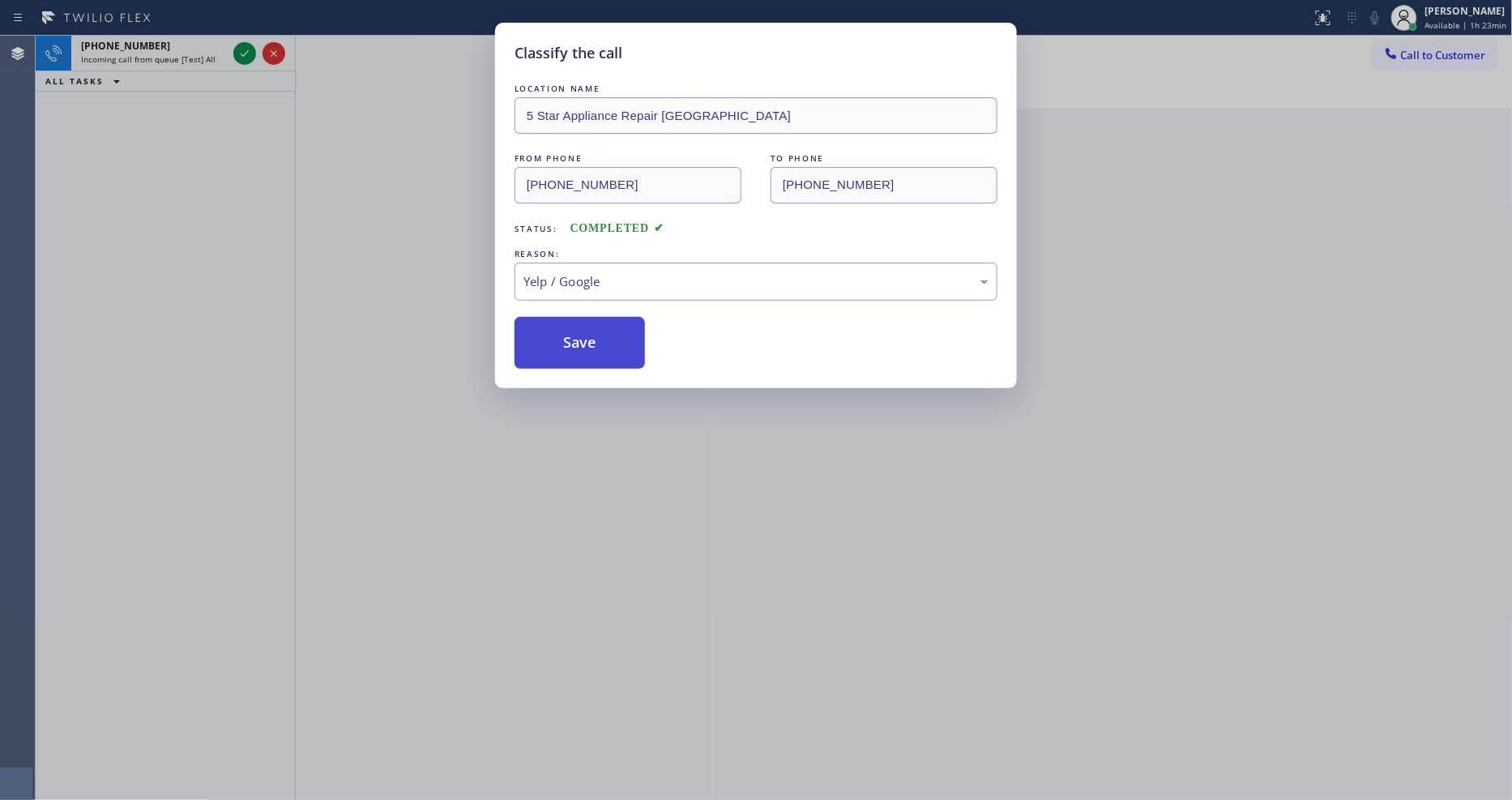
click at [592, 338] on button "Save" at bounding box center [579, 342] width 130 height 52
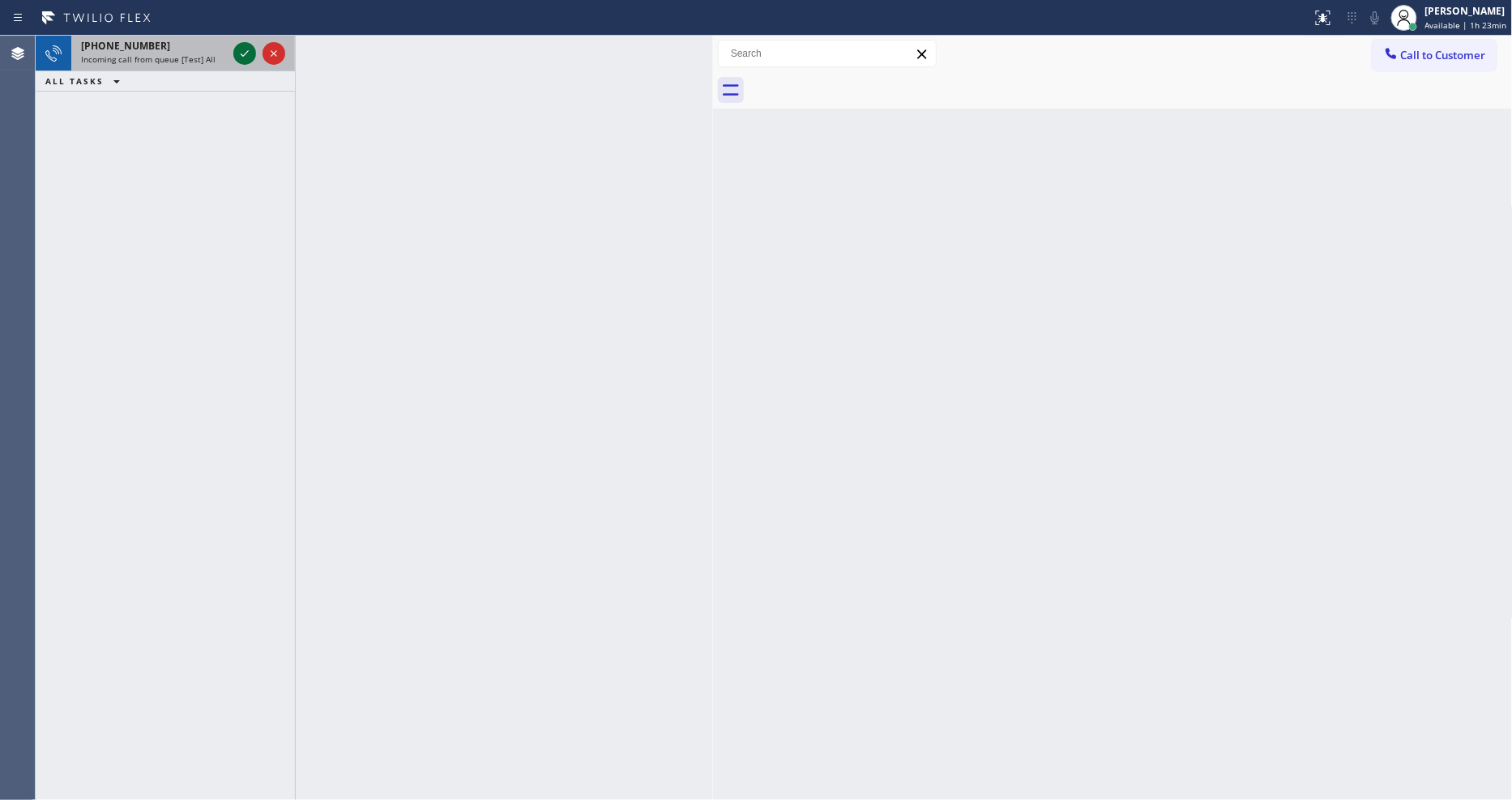
click at [240, 50] on icon at bounding box center [245, 54] width 20 height 20
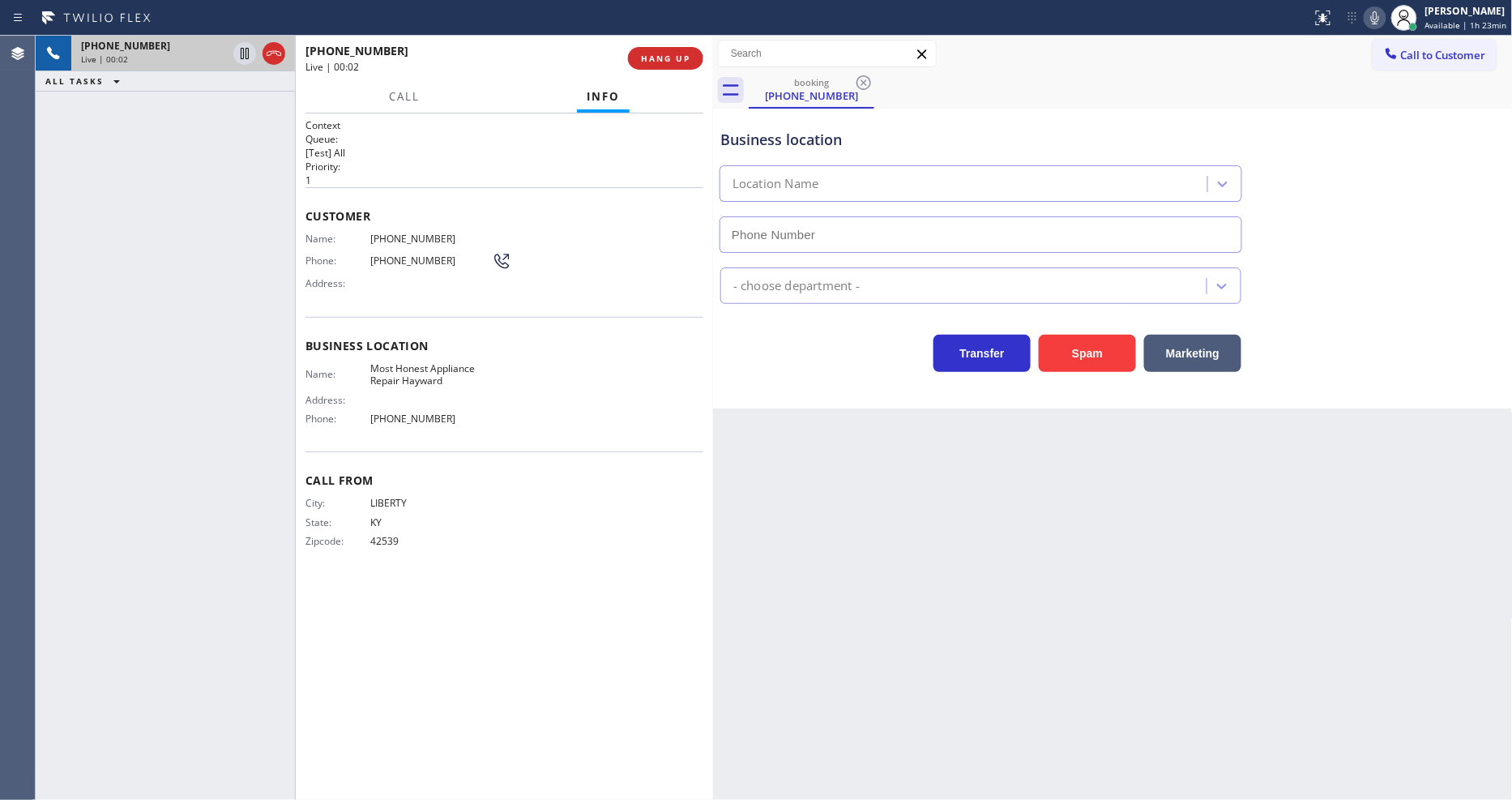
type input "[PHONE_NUMBER]"
click at [648, 62] on button "HANG UP" at bounding box center [666, 58] width 75 height 23
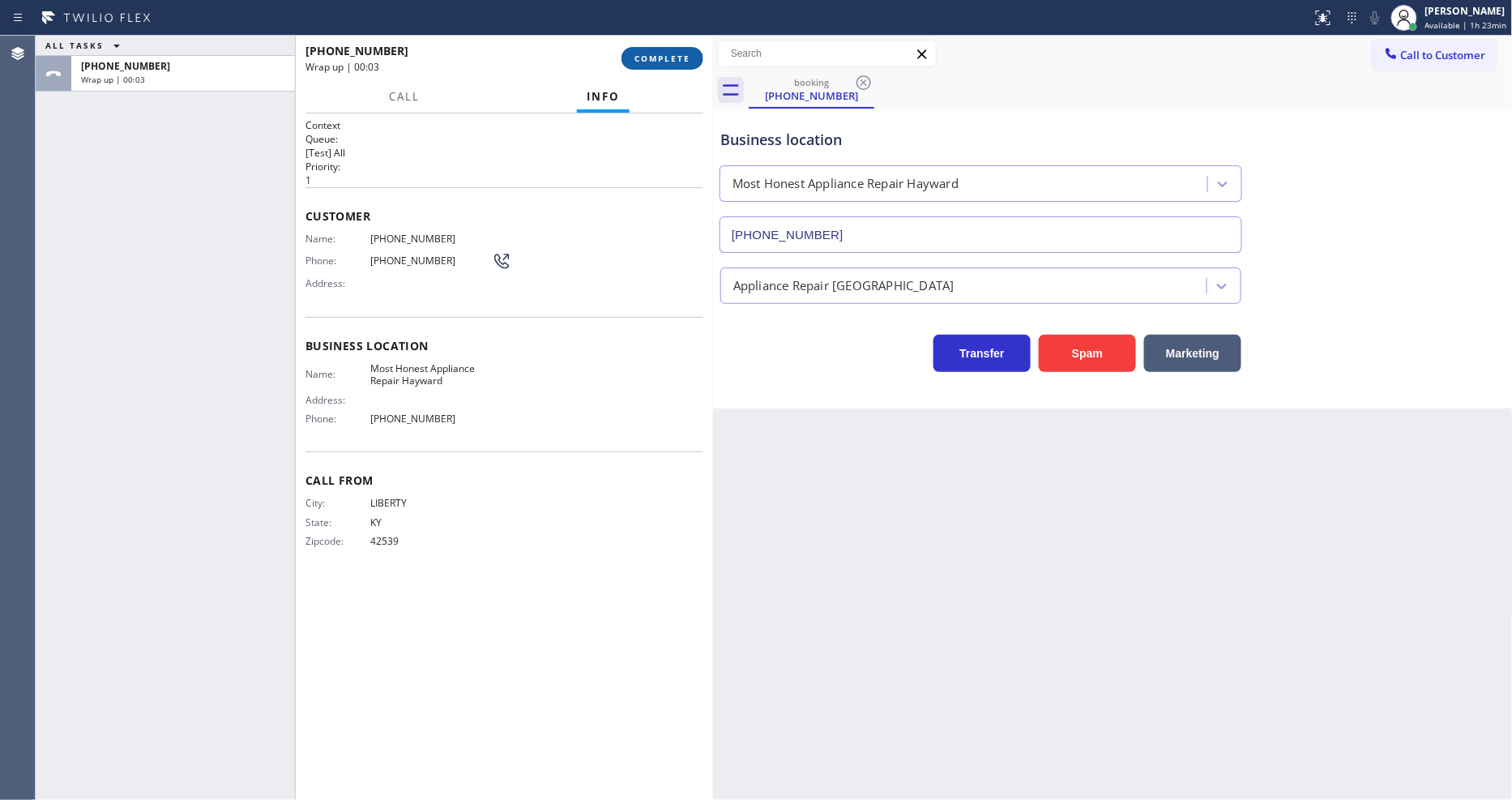
click at [648, 59] on span "COMPLETE" at bounding box center [662, 58] width 56 height 11
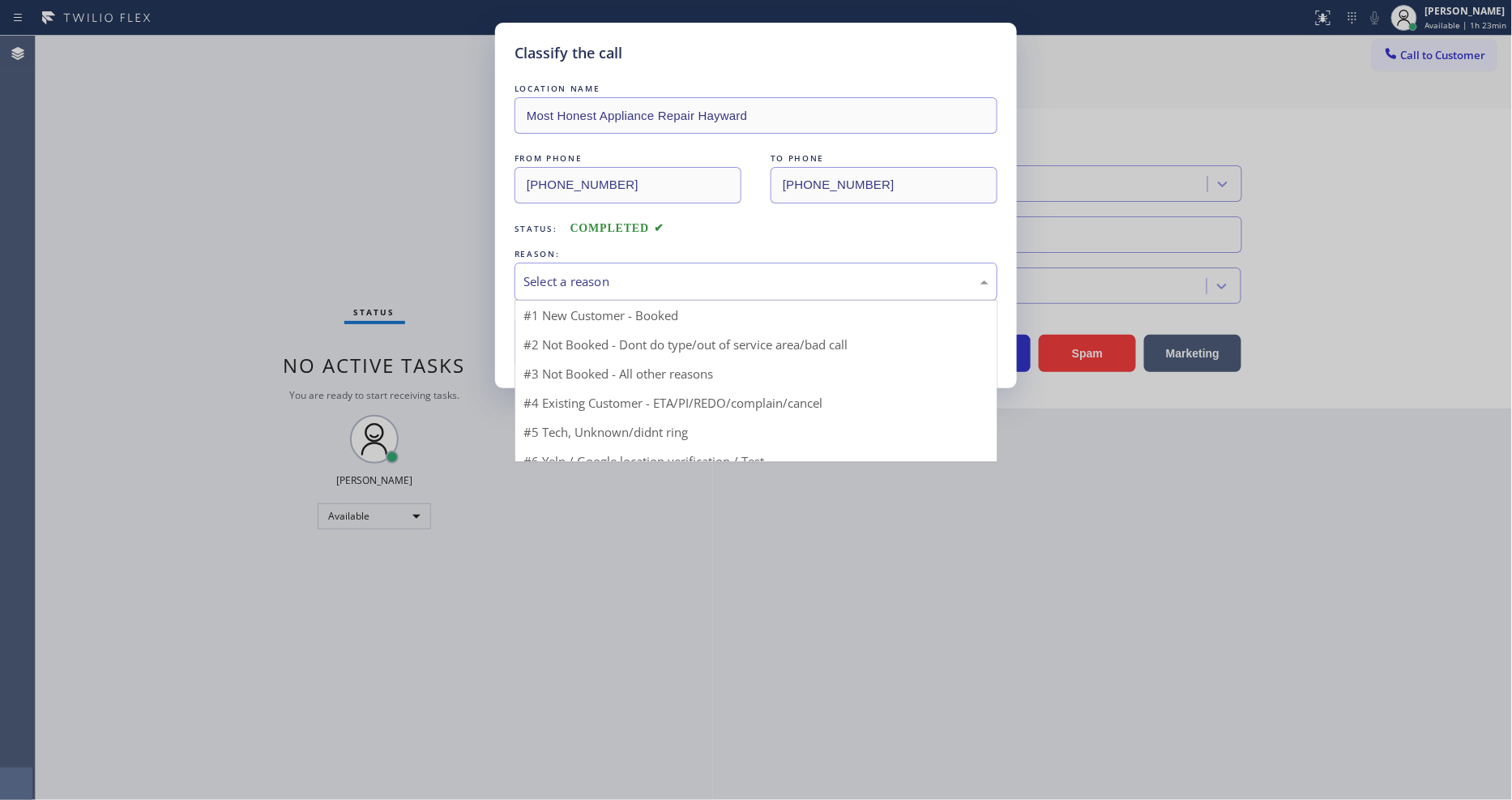
click at [596, 280] on div "Select a reason" at bounding box center [756, 281] width 466 height 19
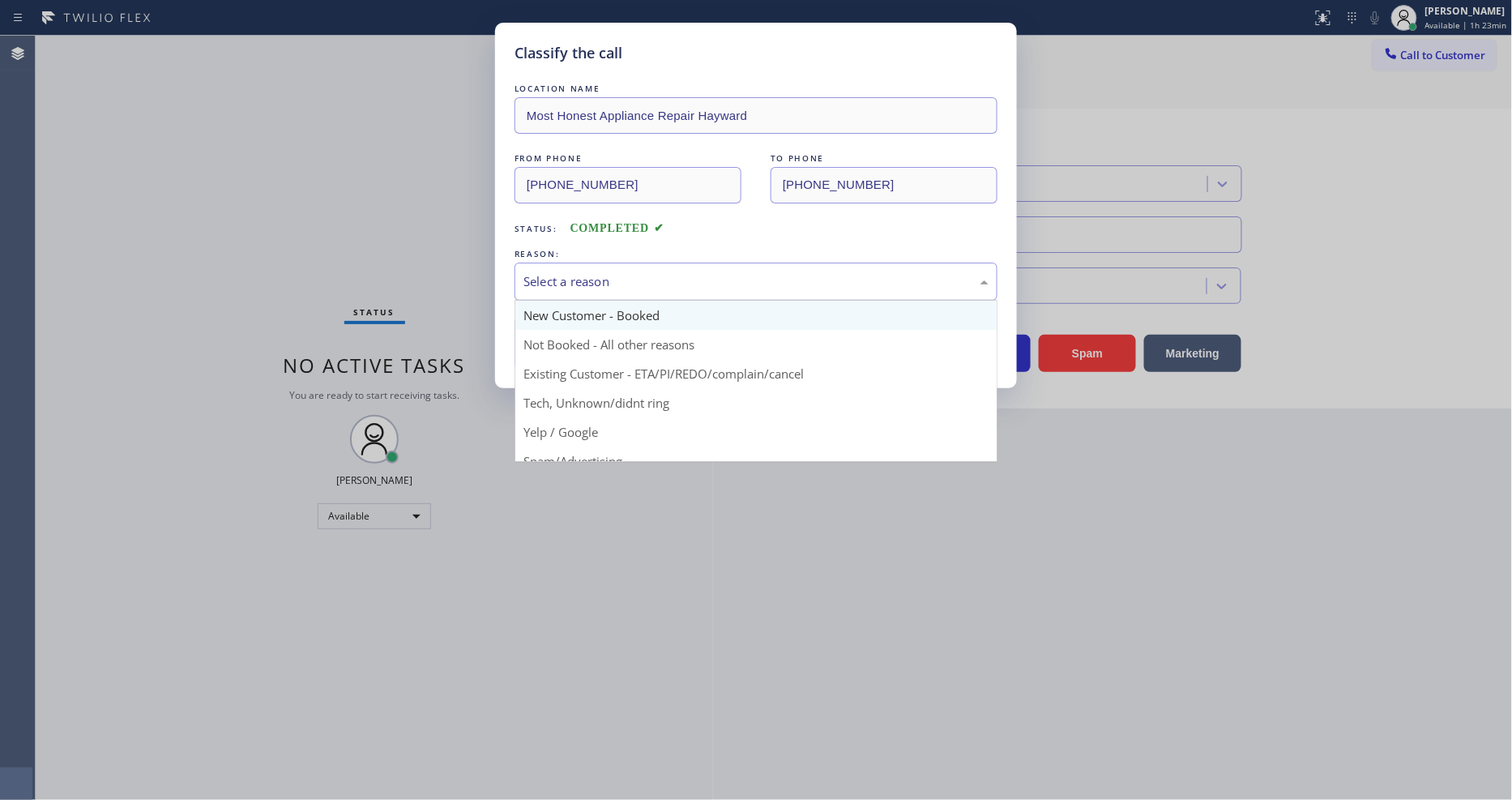
scroll to position [90, 0]
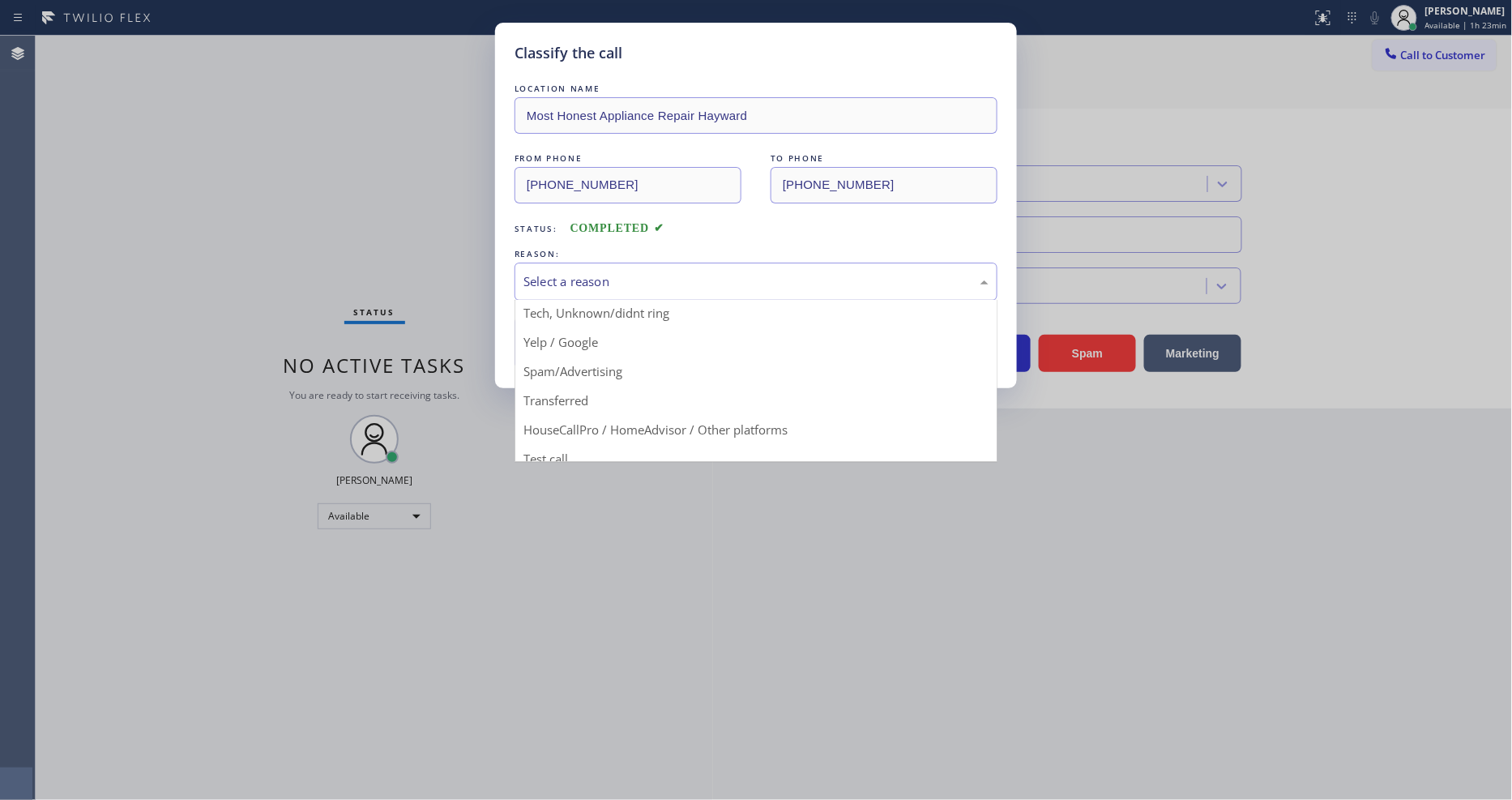
drag, startPoint x: 610, startPoint y: 359, endPoint x: 610, endPoint y: 329, distance: 30.0
click at [610, 329] on button "Save" at bounding box center [579, 342] width 130 height 52
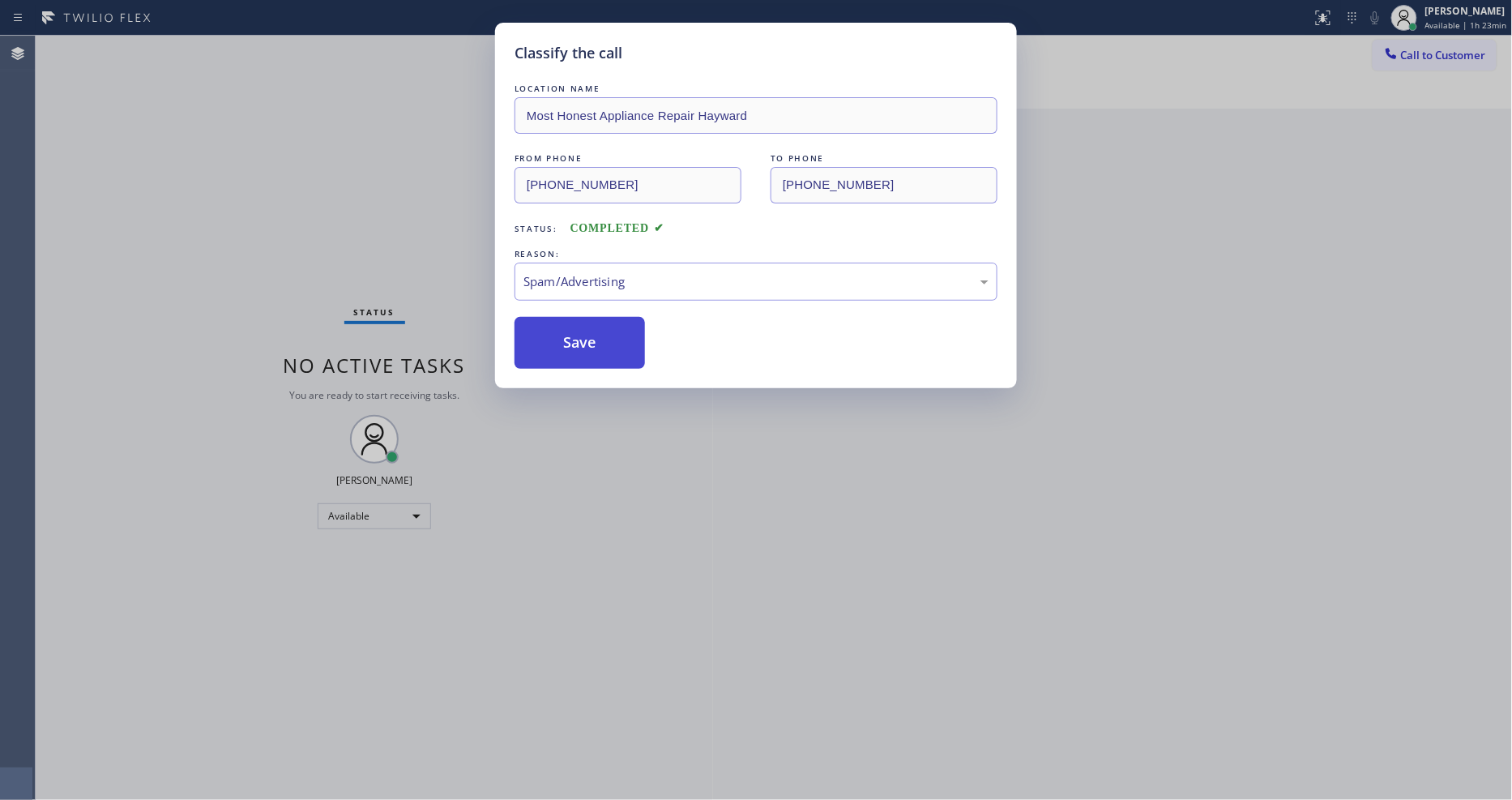
click at [610, 329] on button "Save" at bounding box center [579, 342] width 130 height 52
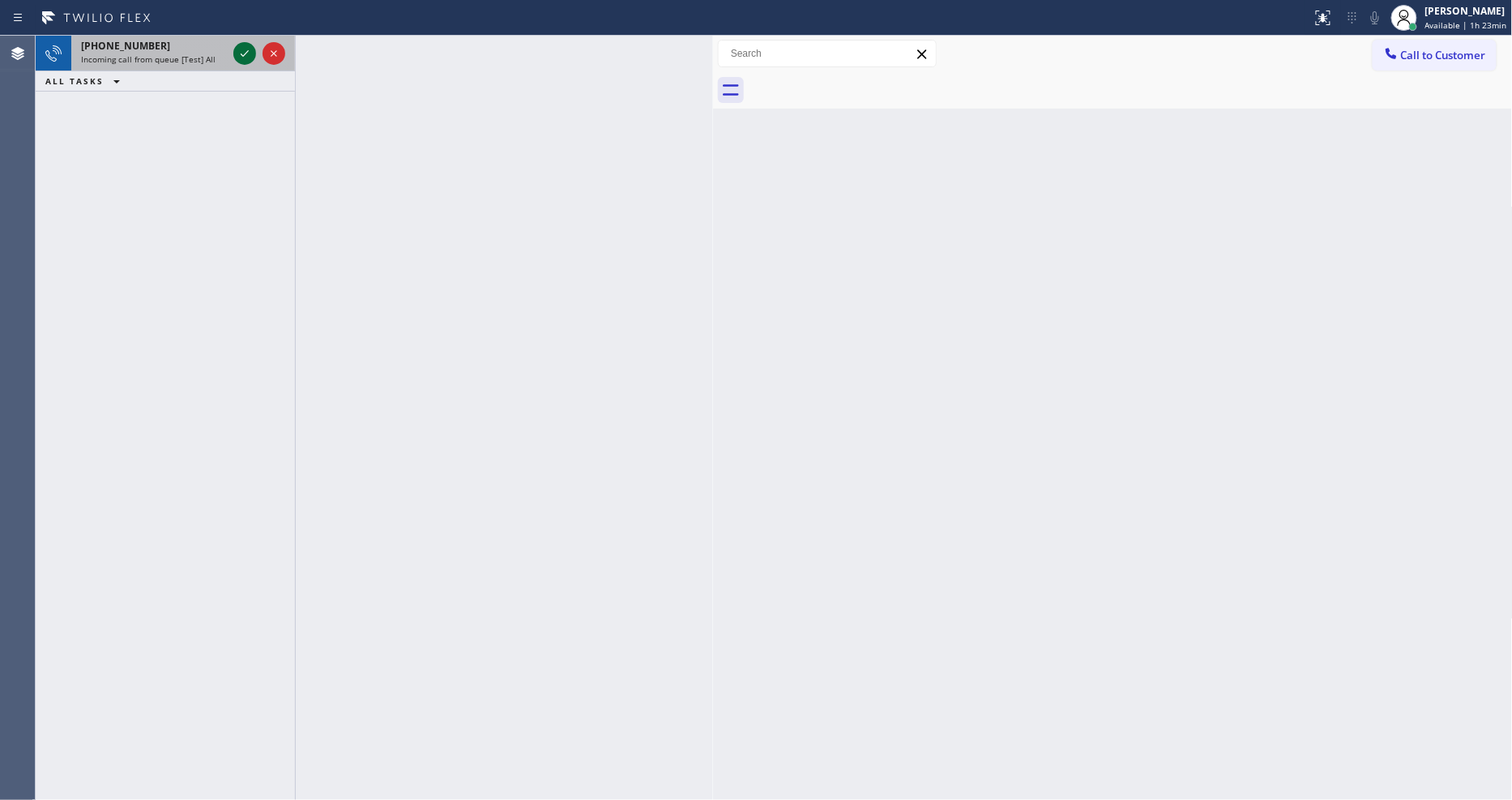
click at [251, 53] on icon at bounding box center [245, 54] width 20 height 20
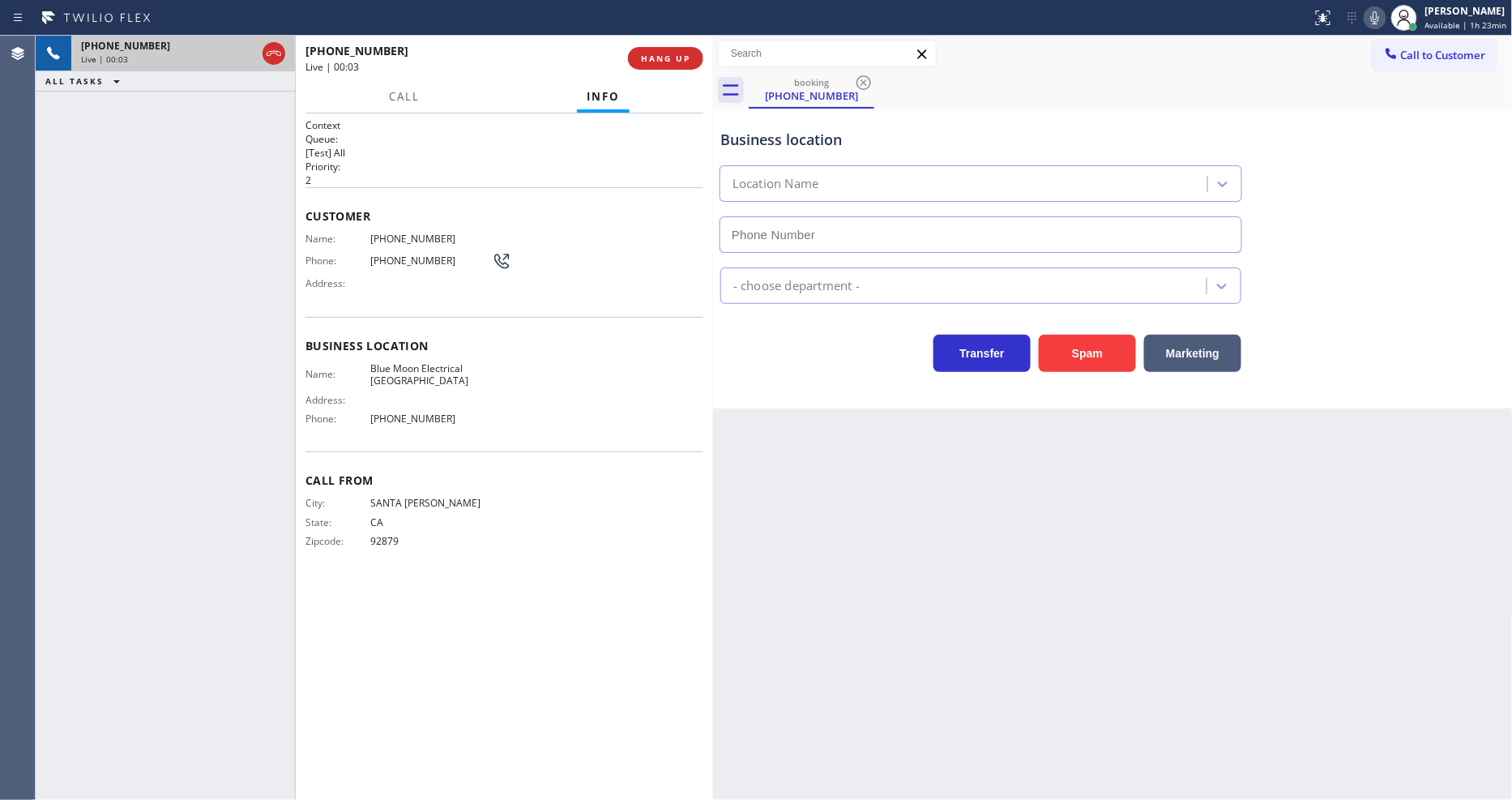
type input "[PHONE_NUMBER]"
click at [1059, 555] on div "Back to Dashboard Change Sender ID Customers Technicians Select a contact Outbo…" at bounding box center [1113, 418] width 800 height 764
click at [411, 364] on span "Blue Moon Electrical [GEOGRAPHIC_DATA]" at bounding box center [431, 374] width 121 height 25
click at [412, 362] on span "Blue Moon Electrical [GEOGRAPHIC_DATA]" at bounding box center [431, 374] width 121 height 25
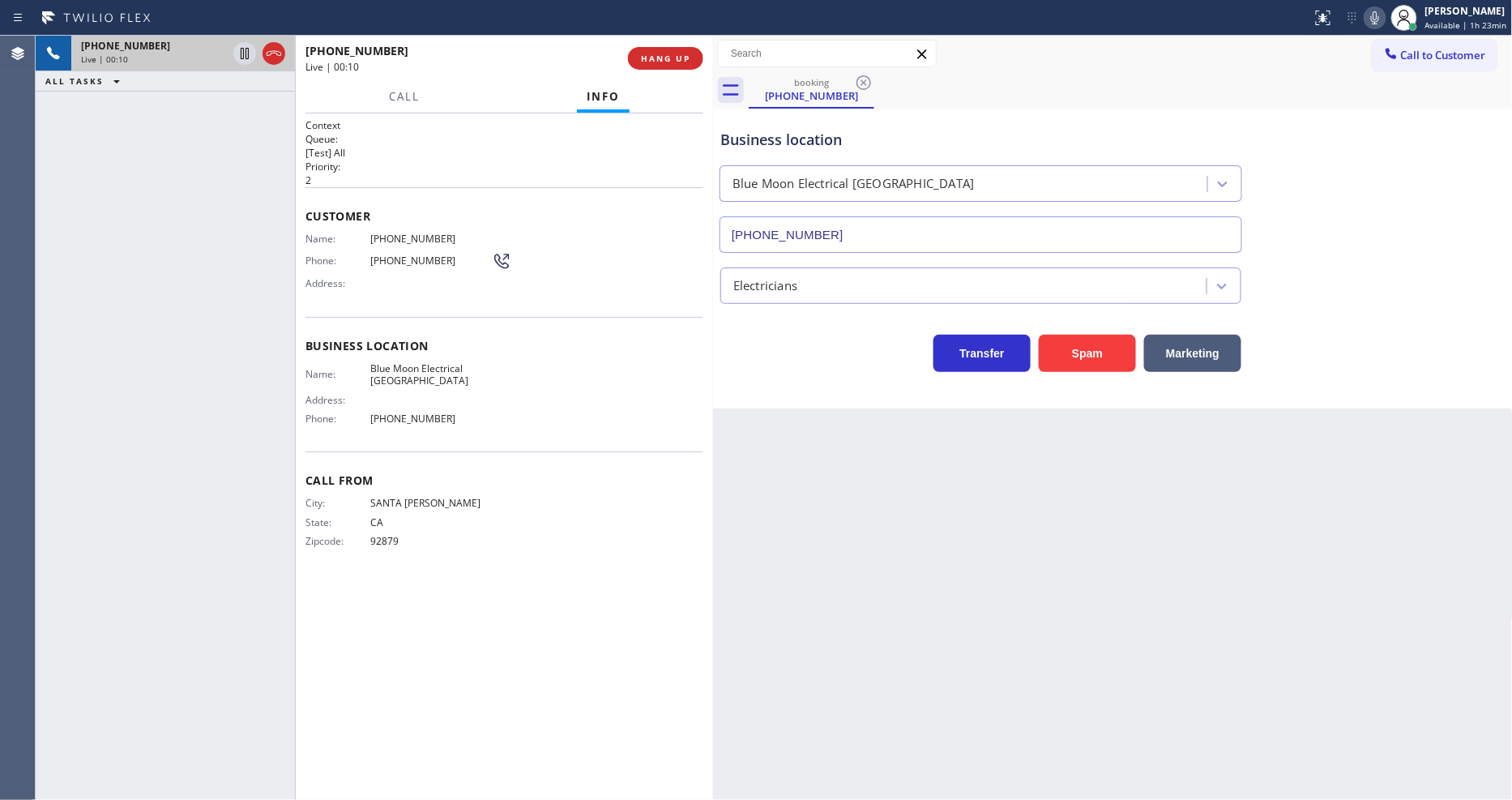
click at [435, 367] on span "Blue Moon Electrical [GEOGRAPHIC_DATA]" at bounding box center [431, 374] width 121 height 25
click at [422, 233] on span "[PHONE_NUMBER]" at bounding box center [431, 238] width 121 height 12
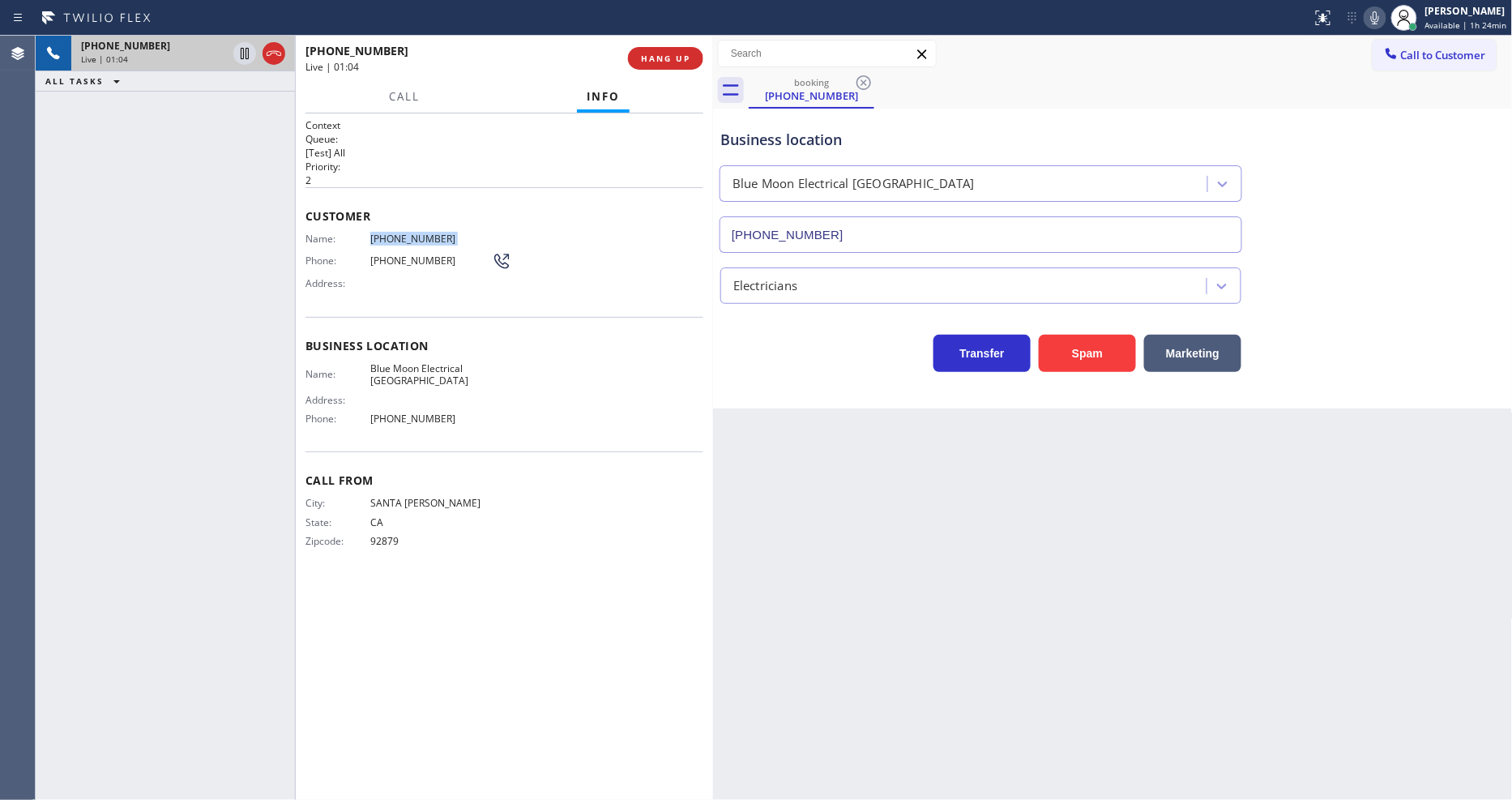
click at [421, 233] on span "[PHONE_NUMBER]" at bounding box center [431, 238] width 121 height 12
drag, startPoint x: 1335, startPoint y: 503, endPoint x: 1417, endPoint y: 709, distance: 221.7
click at [1334, 502] on div "Back to Dashboard Change Sender ID Customers Technicians Select a contact Outbo…" at bounding box center [1113, 418] width 800 height 764
click at [122, 353] on div "[PHONE_NUMBER] Live | 01:54 ALL TASKS ALL TASKS ACTIVE TASKS TASKS IN WRAP UP" at bounding box center [165, 418] width 259 height 764
click at [377, 224] on div "Customer Name: [PHONE_NUMBER] Phone: [PHONE_NUMBER] Address:" at bounding box center [504, 252] width 398 height 130
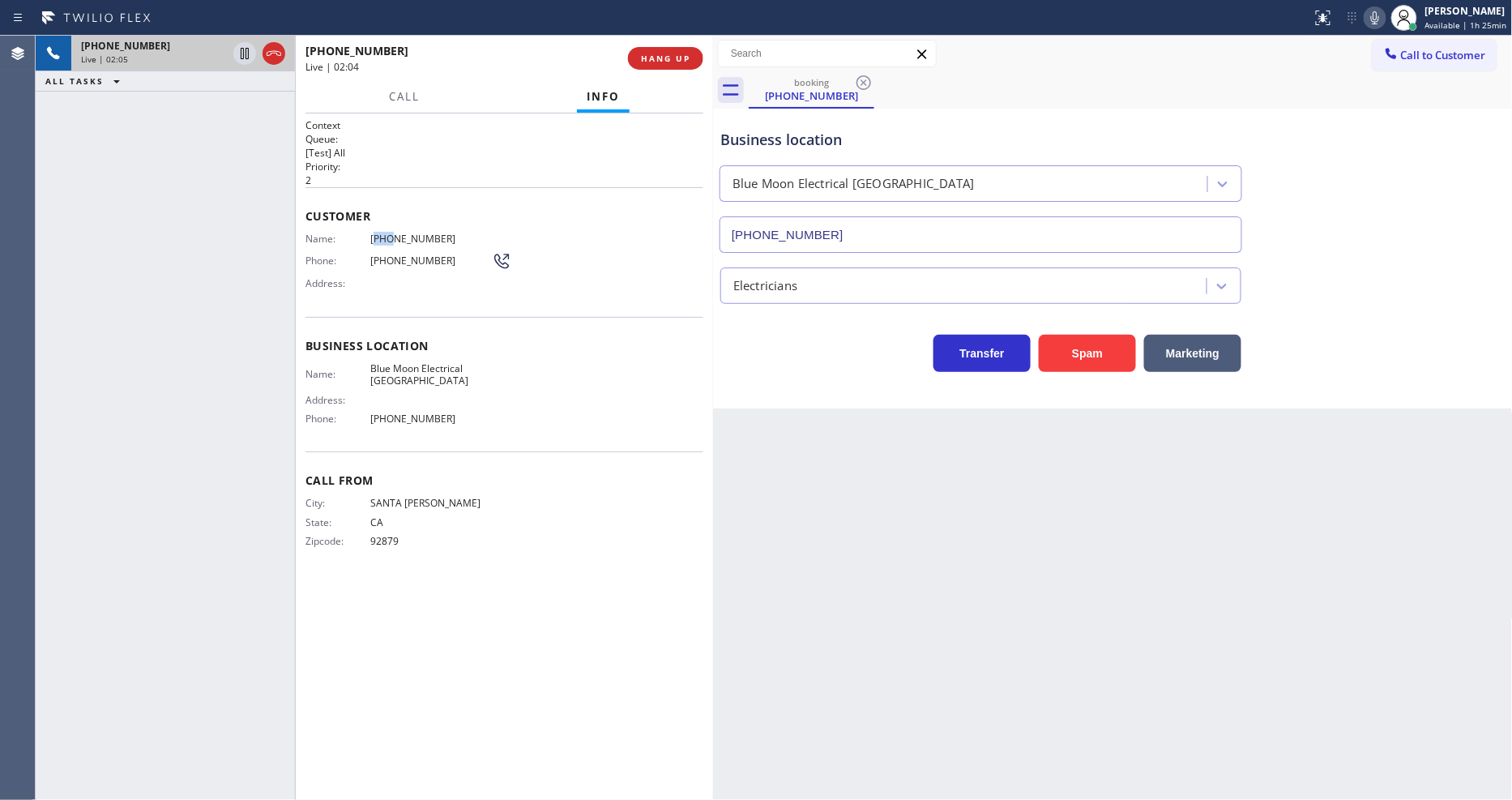
click at [377, 224] on div "Customer Name: [PHONE_NUMBER] Phone: [PHONE_NUMBER] Address:" at bounding box center [504, 252] width 398 height 130
click at [496, 490] on div "Call From City: [GEOGRAPHIC_DATA][PERSON_NAME]: [US_STATE] Zipcode: 92879" at bounding box center [504, 512] width 398 height 122
click at [1202, 517] on div "Back to Dashboard Change Sender ID Customers Technicians Select a contact Outbo…" at bounding box center [1113, 418] width 800 height 764
drag, startPoint x: 246, startPoint y: 53, endPoint x: 756, endPoint y: 51, distance: 510.0
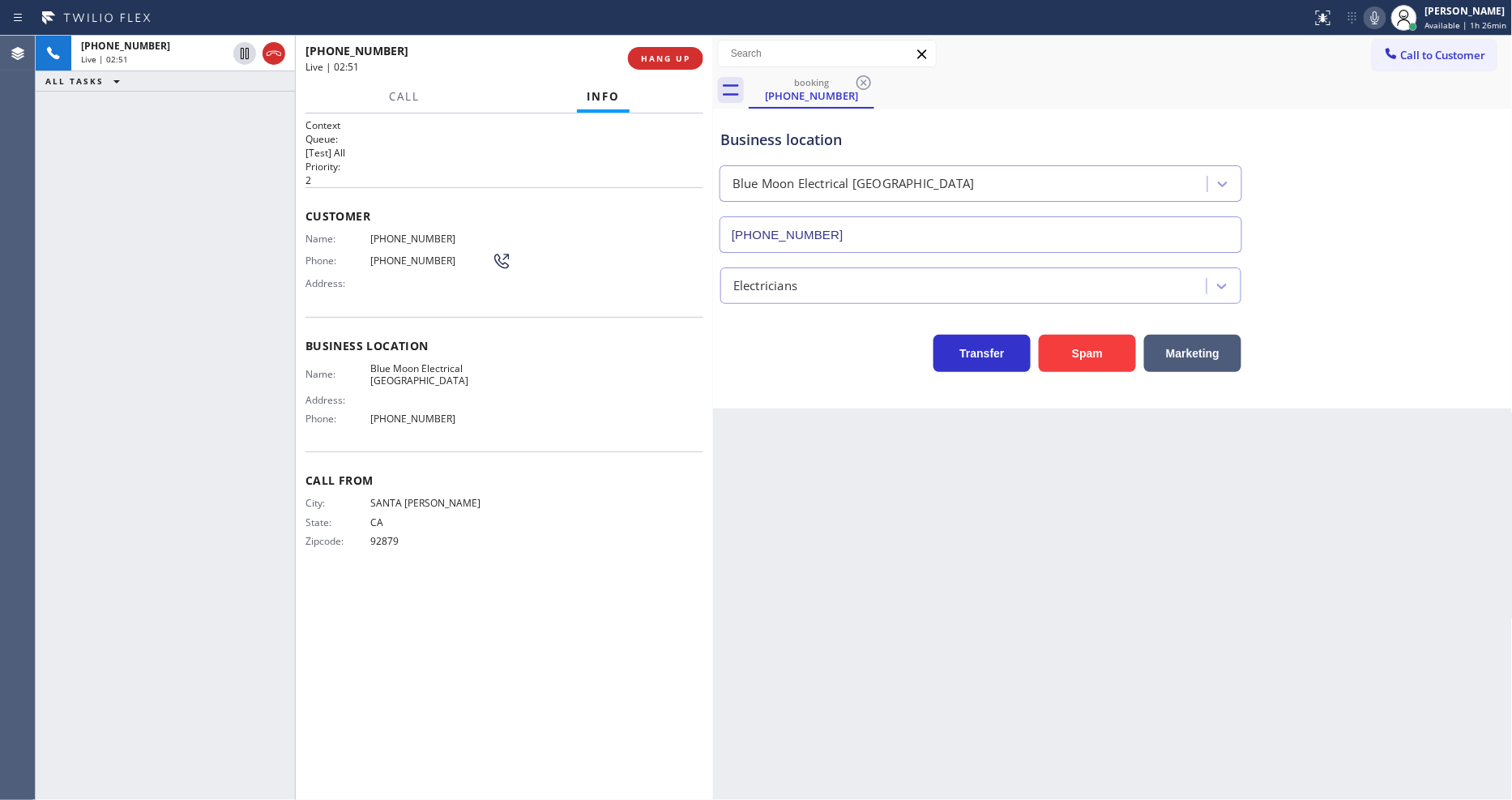
click at [246, 53] on icon at bounding box center [245, 54] width 20 height 20
click at [1361, 15] on icon at bounding box center [1375, 18] width 20 height 20
click at [2, 393] on div "Agent Desktop" at bounding box center [17, 418] width 35 height 764
click at [243, 106] on icon at bounding box center [245, 109] width 20 height 20
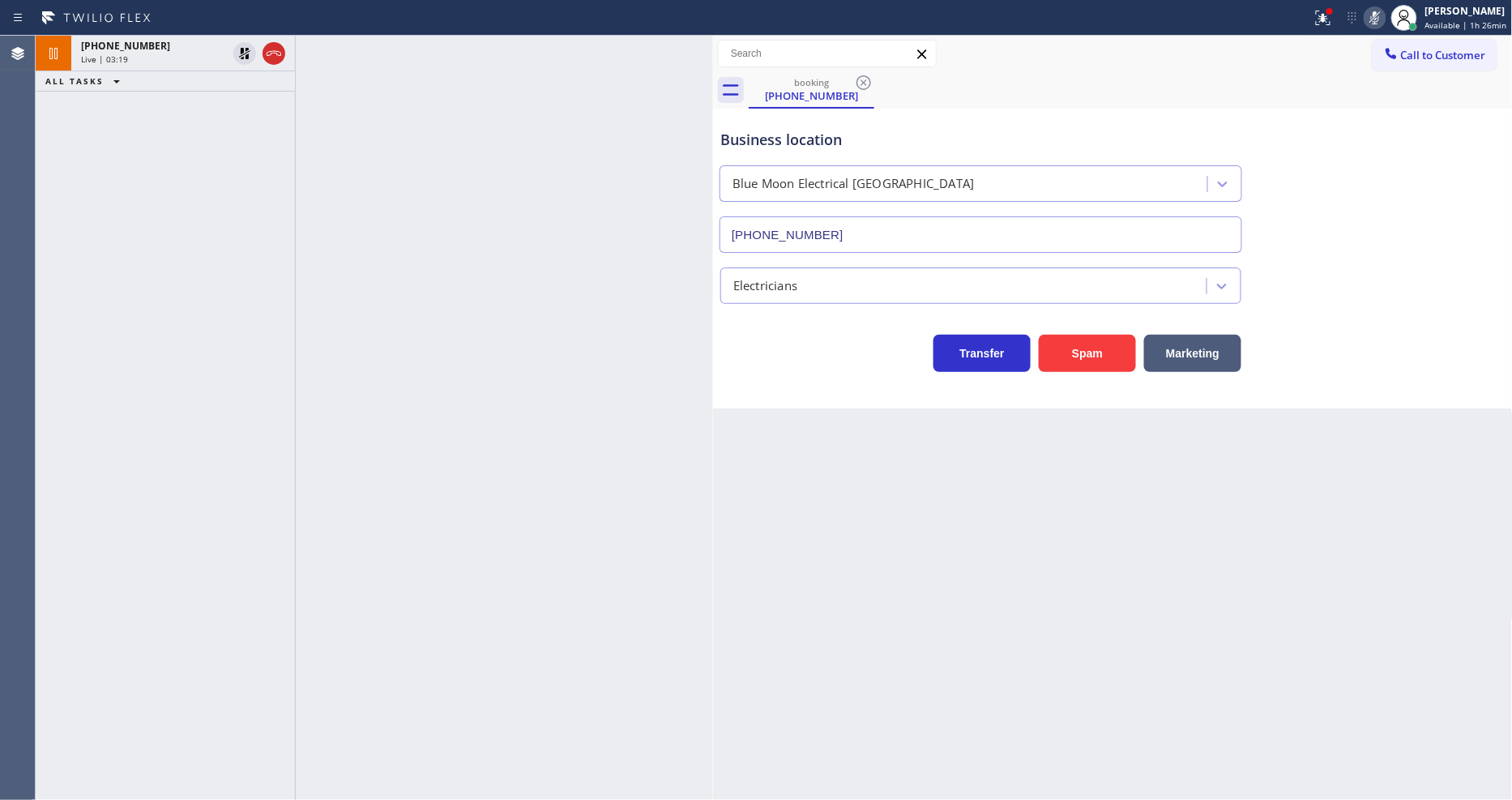
click at [560, 355] on div at bounding box center [504, 418] width 417 height 764
drag, startPoint x: 240, startPoint y: 52, endPoint x: 1042, endPoint y: 73, distance: 802.3
click at [240, 52] on icon at bounding box center [245, 54] width 20 height 20
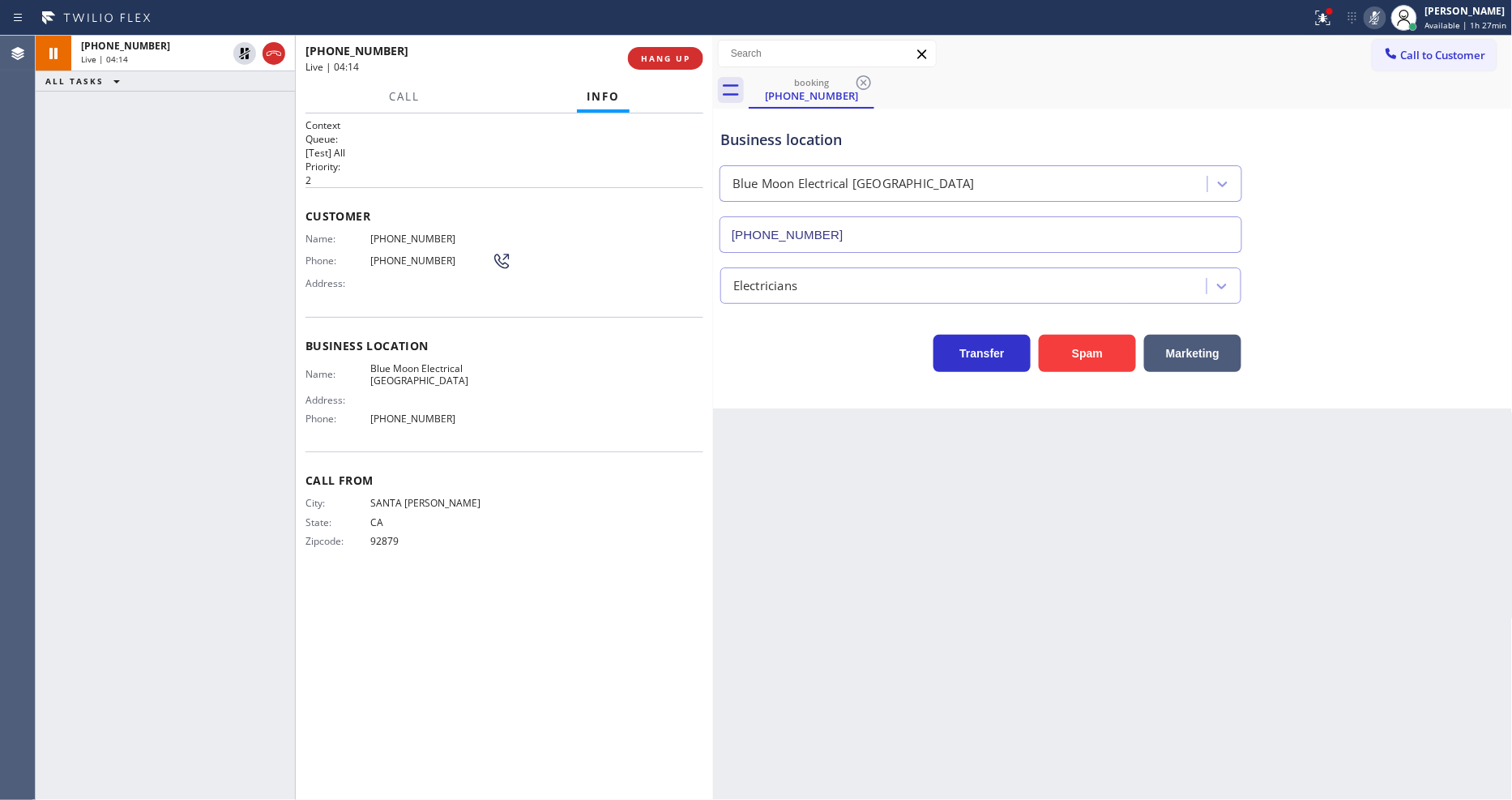
drag, startPoint x: 1368, startPoint y: 20, endPoint x: 1335, endPoint y: 23, distance: 33.1
click at [1361, 19] on div at bounding box center [1375, 18] width 23 height 20
click at [1319, 24] on icon at bounding box center [1323, 18] width 20 height 20
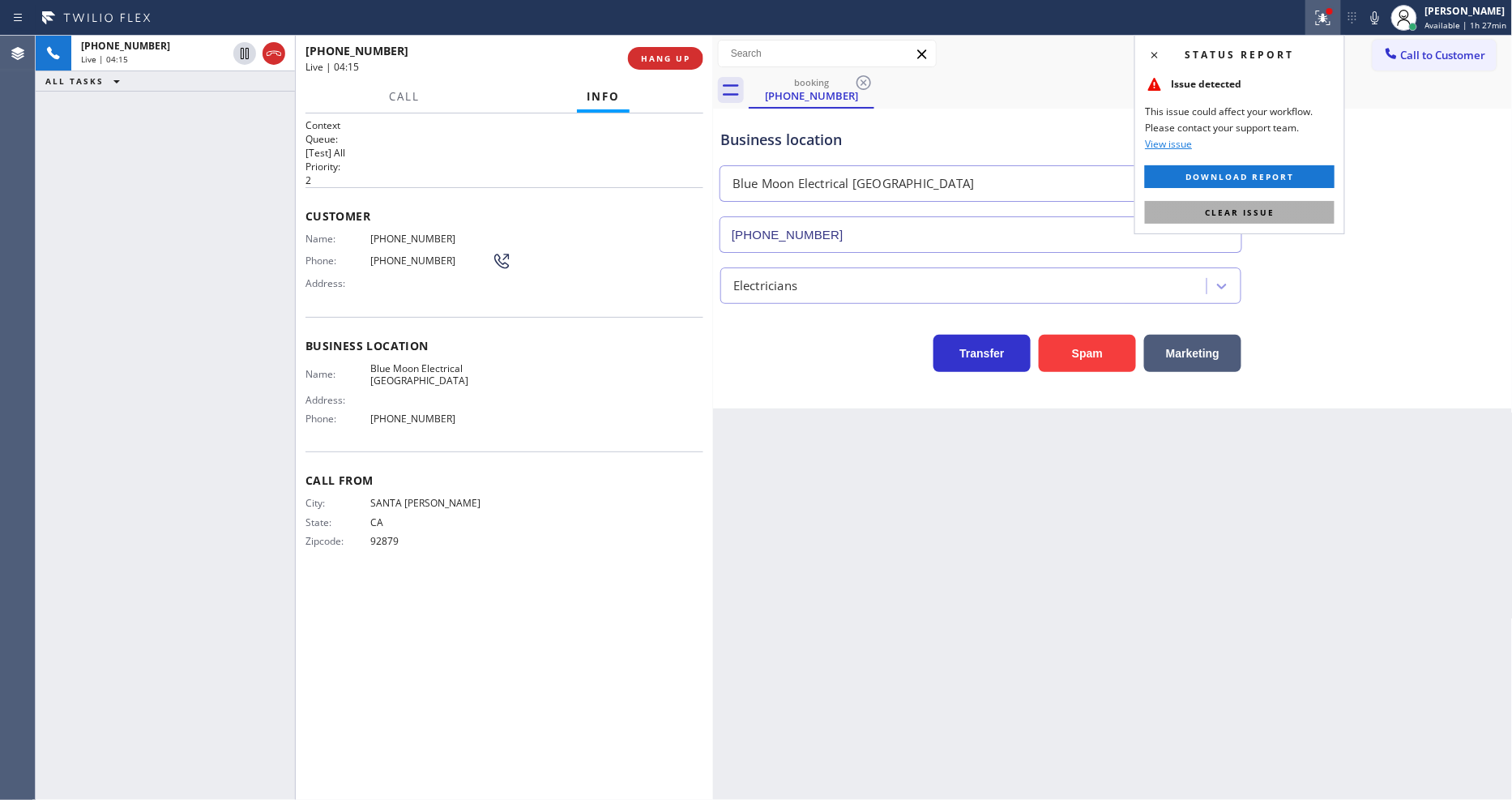
click at [1251, 208] on span "Clear issue" at bounding box center [1240, 211] width 69 height 11
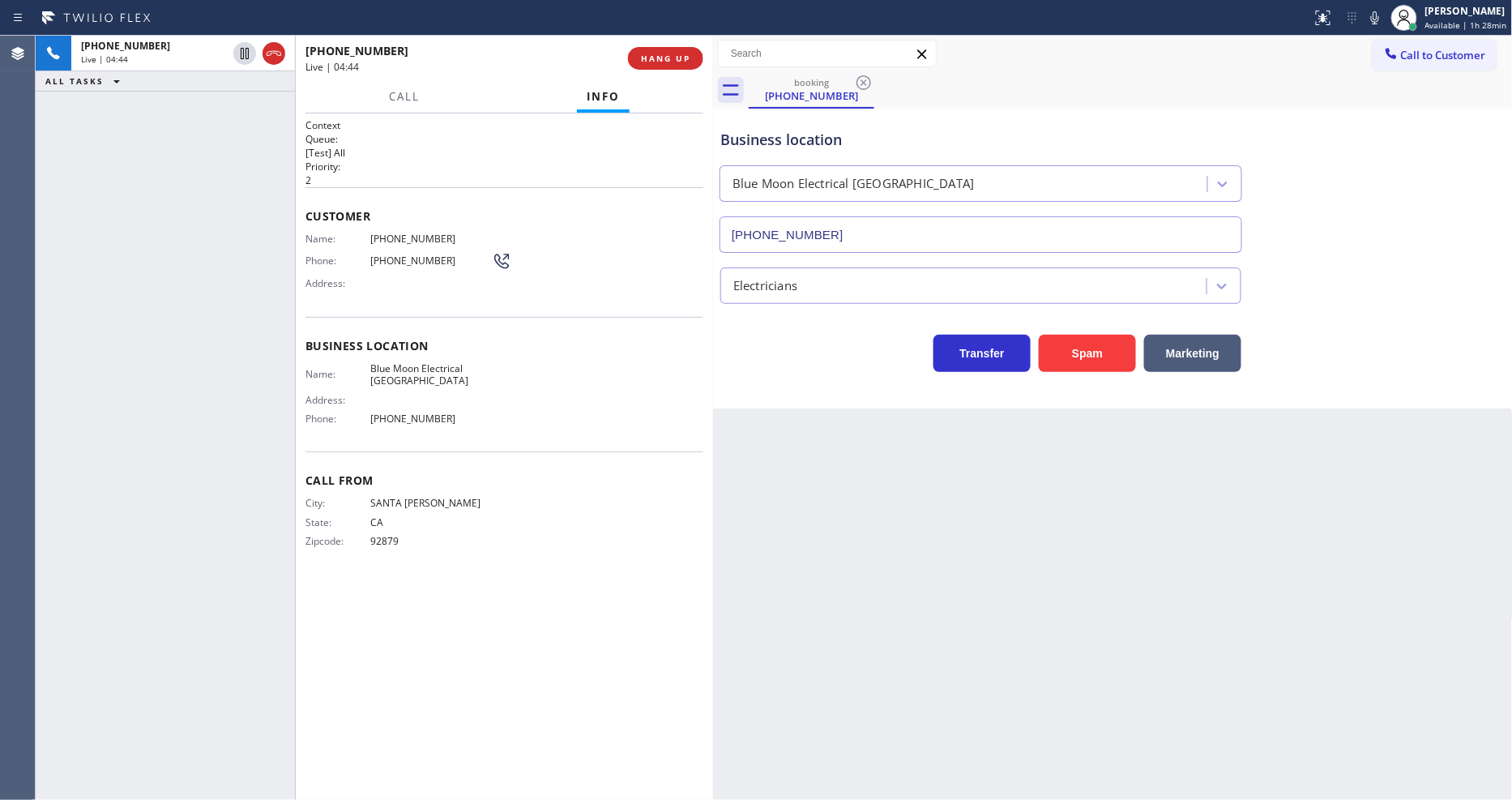
drag, startPoint x: 187, startPoint y: 255, endPoint x: 958, endPoint y: 159, distance: 777.0
click at [187, 255] on div "[PHONE_NUMBER] Live | 04:44 ALL TASKS ALL TASKS ACTIVE TASKS TASKS IN WRAP UP" at bounding box center [165, 418] width 259 height 764
click at [1361, 20] on icon at bounding box center [1375, 18] width 20 height 20
click at [1361, 17] on icon at bounding box center [1375, 18] width 20 height 20
click at [1361, 19] on icon at bounding box center [1375, 18] width 20 height 20
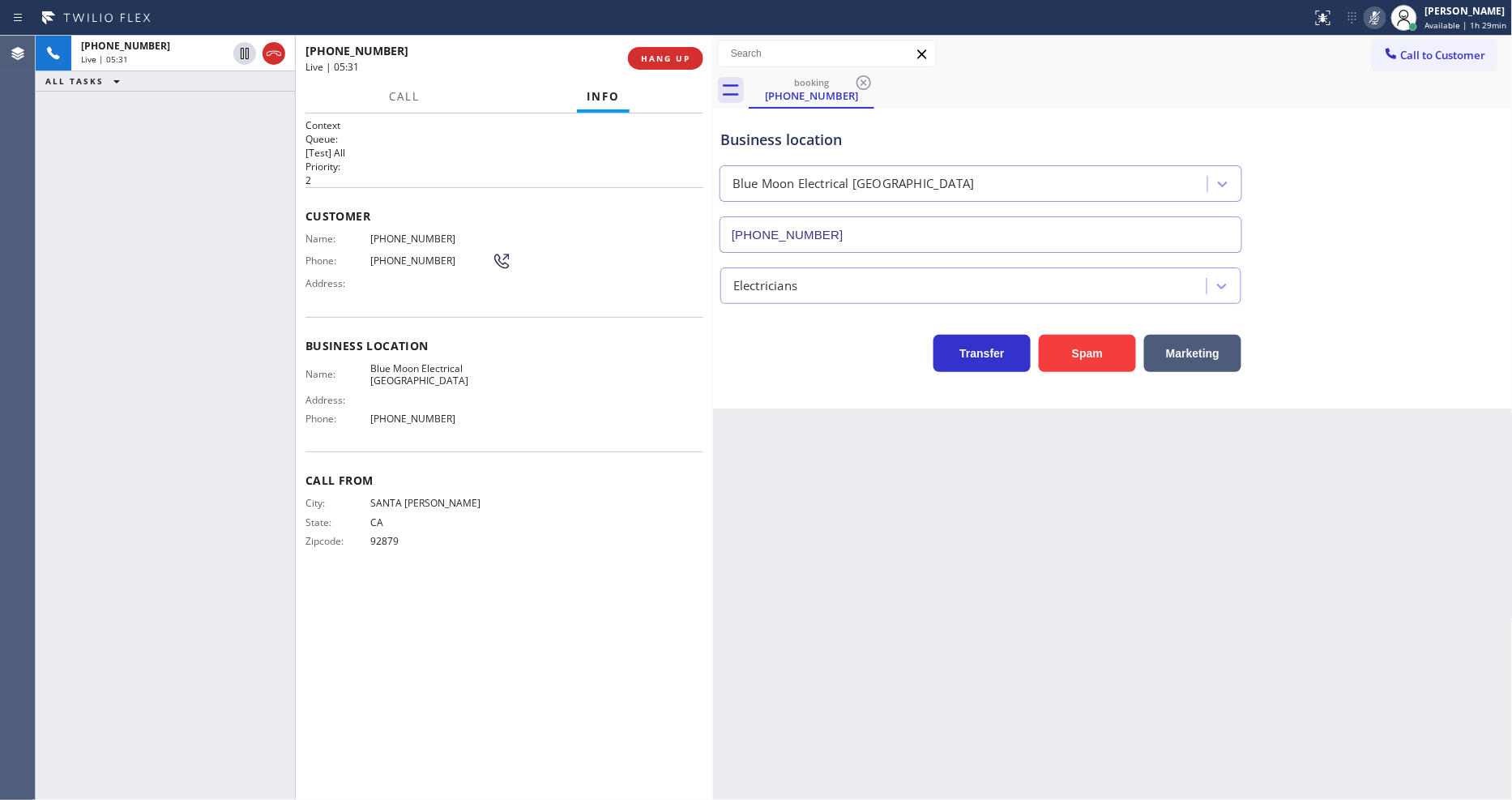
click at [1361, 20] on icon at bounding box center [1375, 18] width 20 height 20
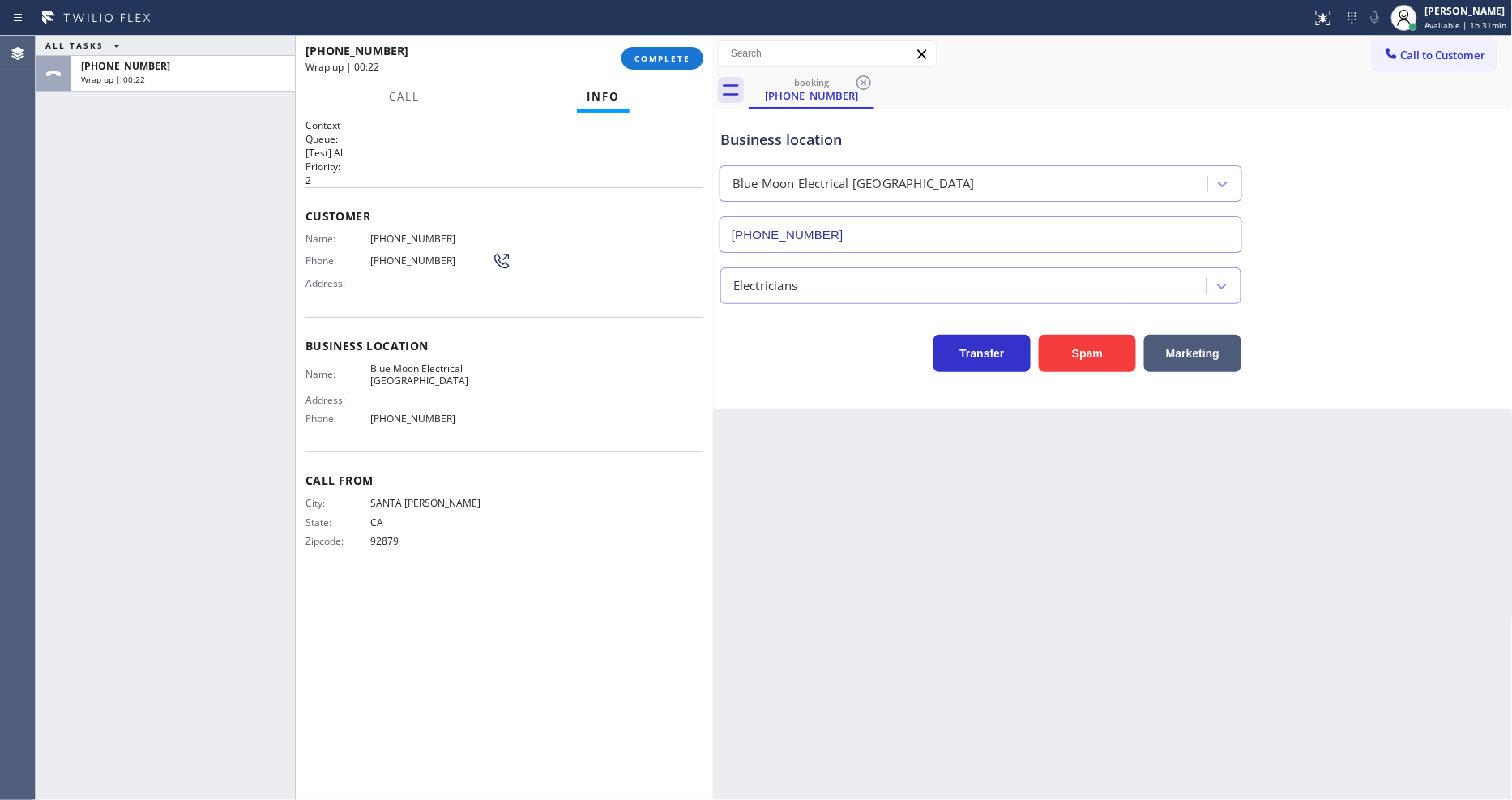
drag, startPoint x: 669, startPoint y: 65, endPoint x: 759, endPoint y: 158, distance: 129.4
click at [671, 64] on button "COMPLETE" at bounding box center [662, 58] width 81 height 23
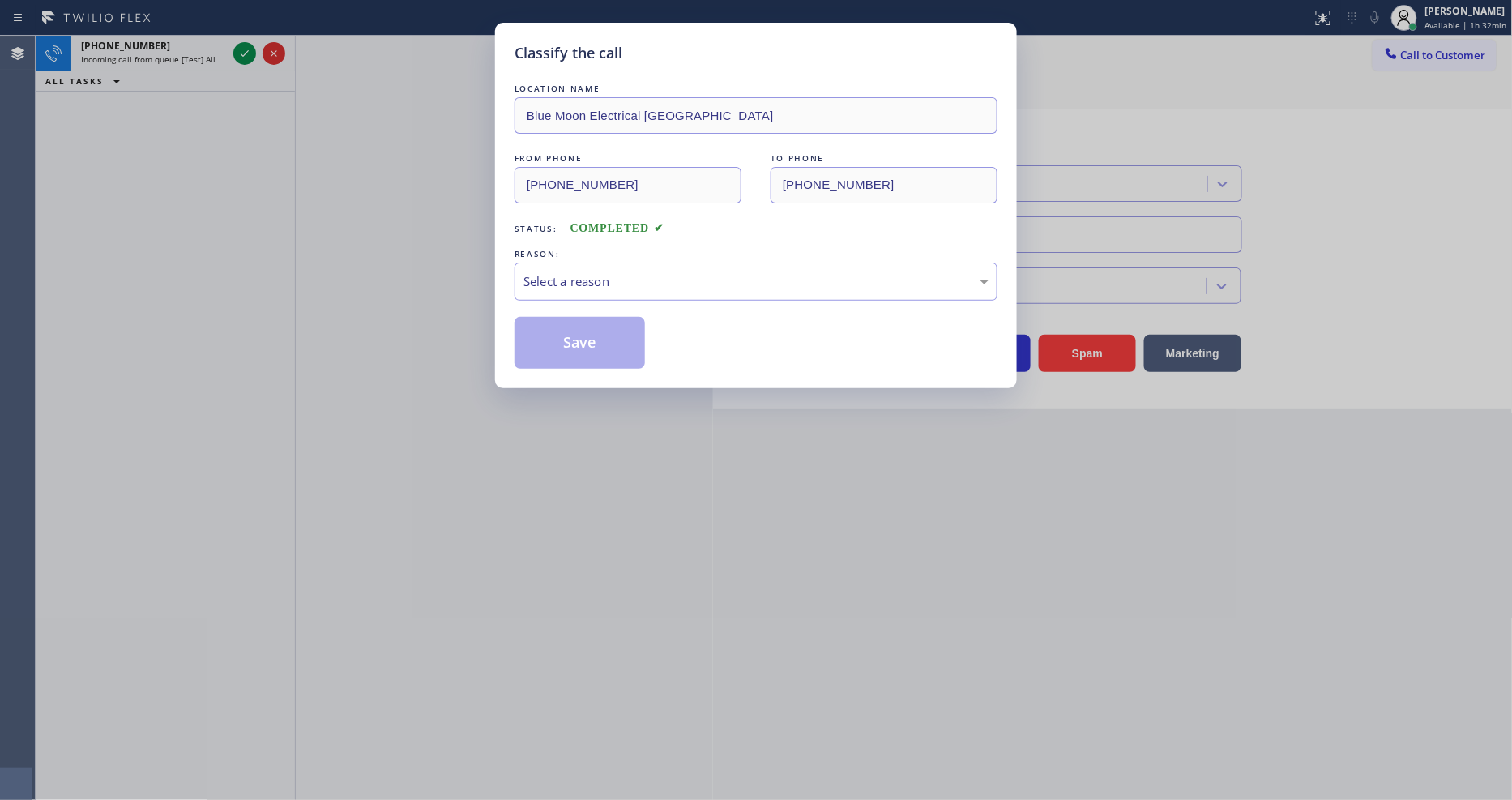
click at [640, 272] on div "Select a reason" at bounding box center [756, 281] width 466 height 19
click at [578, 328] on button "Save" at bounding box center [579, 342] width 130 height 52
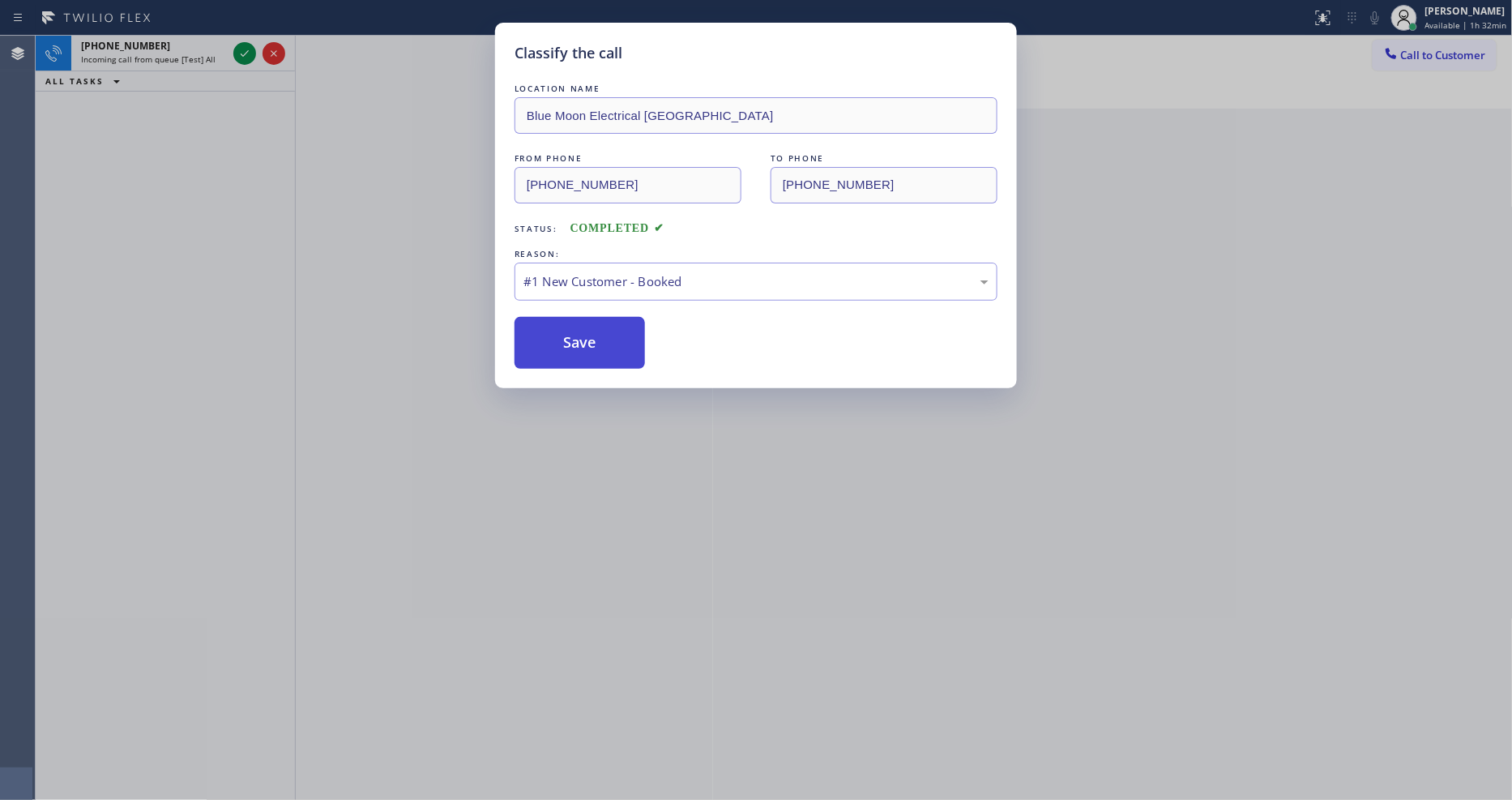
click at [578, 328] on button "Save" at bounding box center [579, 342] width 130 height 52
drag, startPoint x: 578, startPoint y: 328, endPoint x: 578, endPoint y: 315, distance: 13.0
click at [578, 327] on button "Save" at bounding box center [579, 342] width 130 height 52
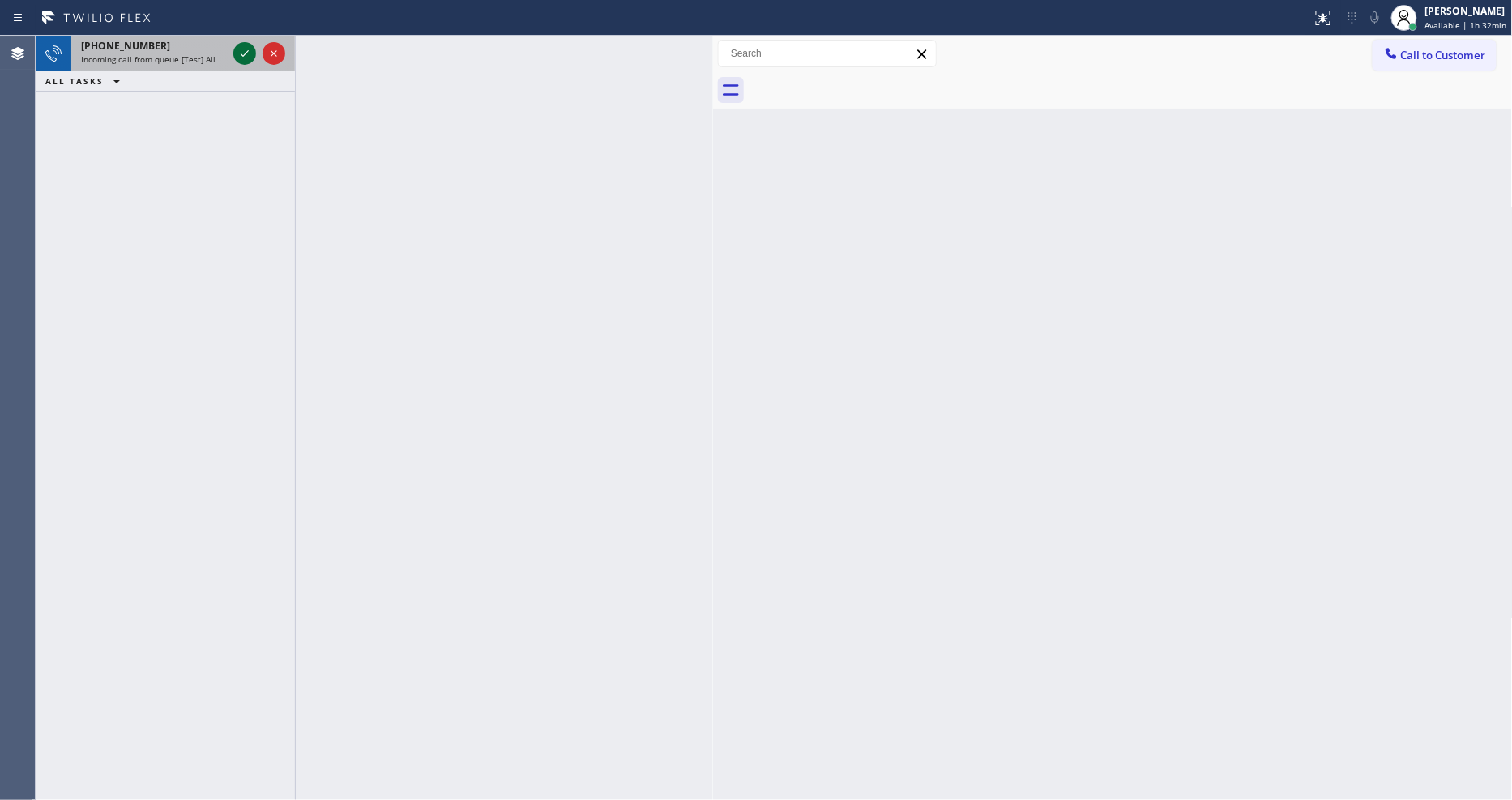
click at [244, 51] on icon at bounding box center [245, 54] width 20 height 20
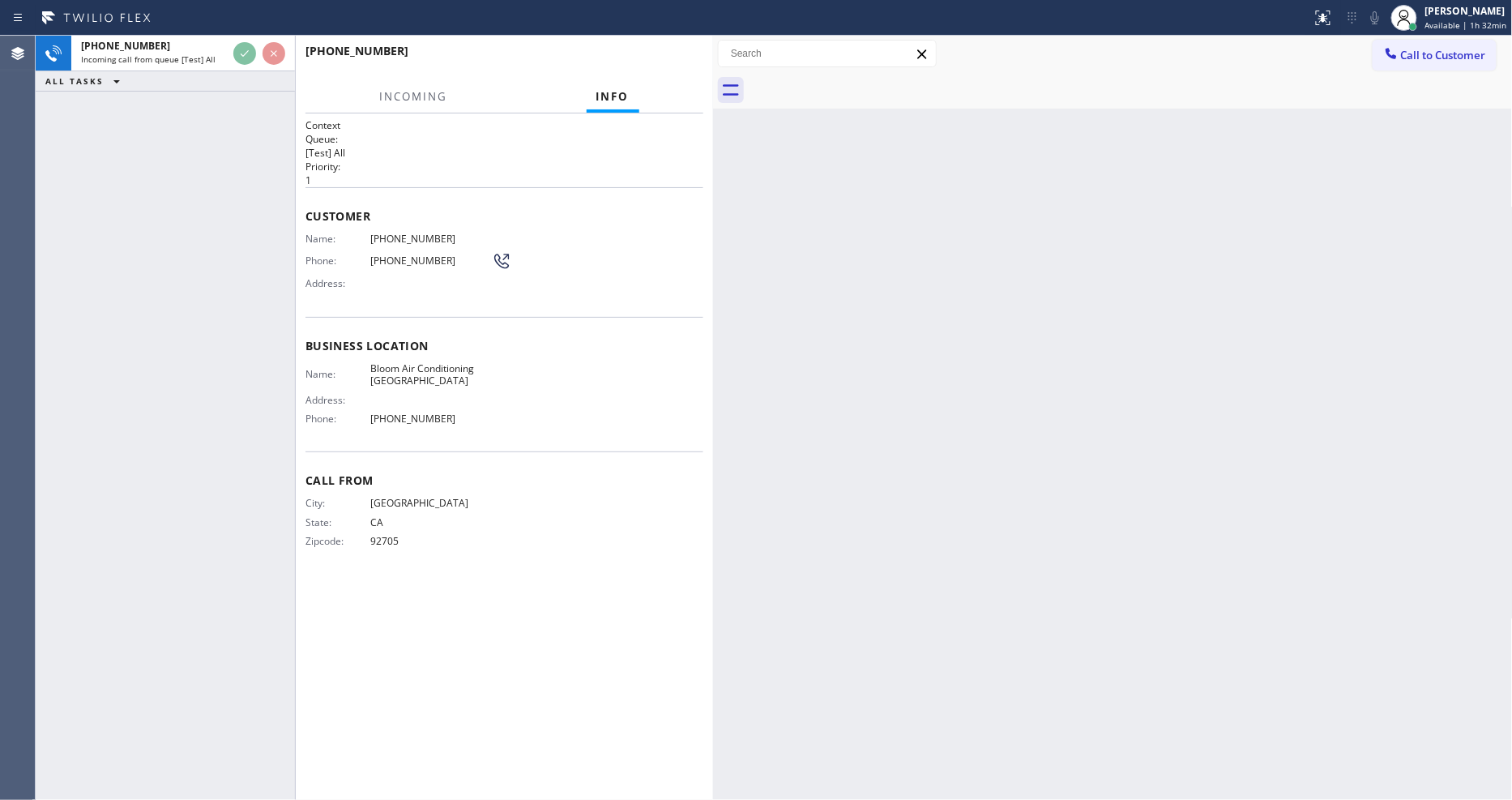
click at [428, 516] on span "CA" at bounding box center [431, 522] width 121 height 12
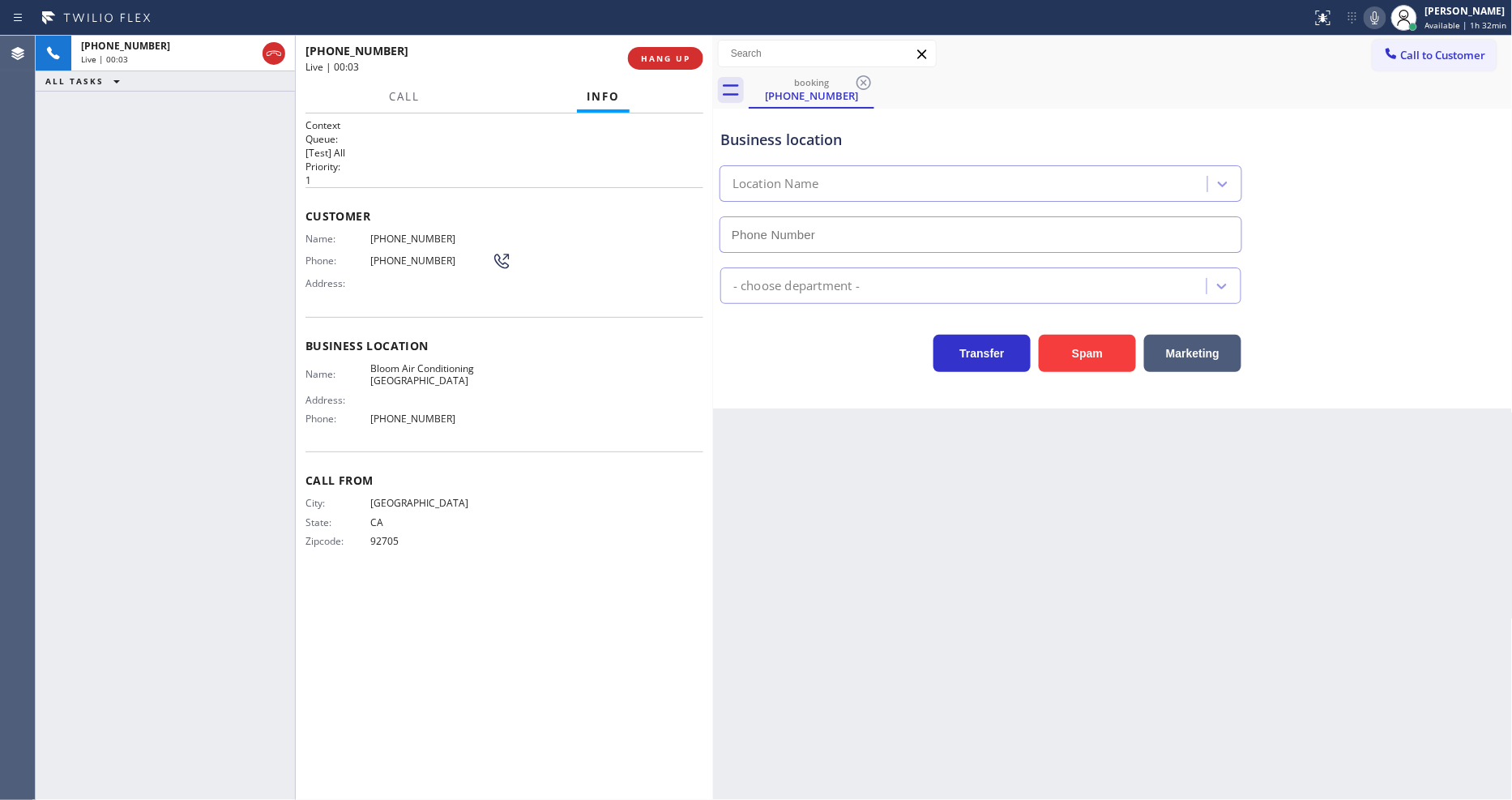
type input "[PHONE_NUMBER]"
click at [400, 364] on span "Bloom Air Conditioning [GEOGRAPHIC_DATA]" at bounding box center [431, 374] width 121 height 25
click at [385, 232] on span "[PHONE_NUMBER]" at bounding box center [431, 238] width 121 height 12
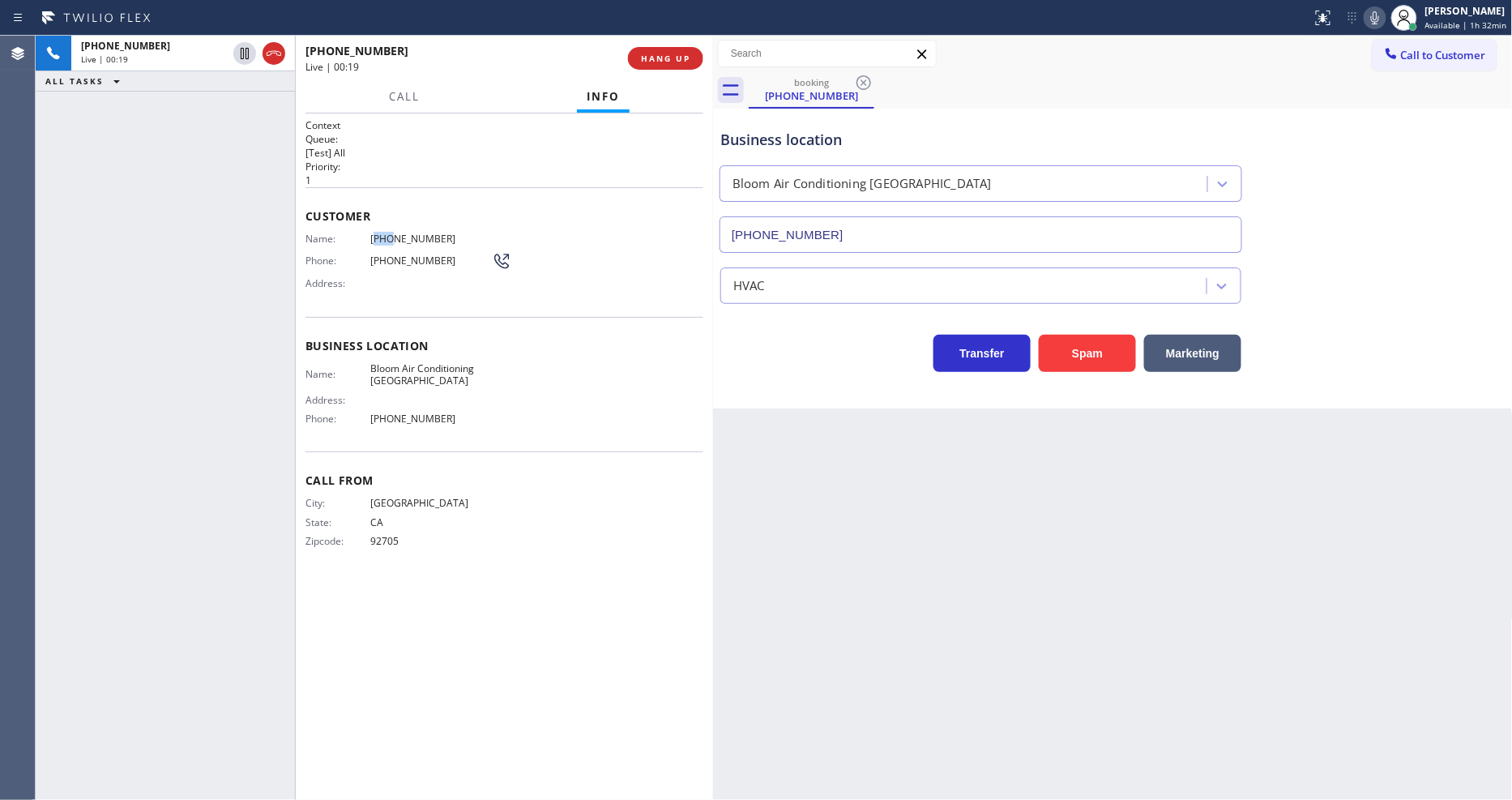
click at [385, 232] on span "[PHONE_NUMBER]" at bounding box center [431, 238] width 121 height 12
click at [247, 54] on icon at bounding box center [245, 54] width 20 height 20
click at [1361, 16] on icon at bounding box center [1375, 18] width 20 height 20
click at [1050, 573] on div "Back to Dashboard Change Sender ID Customers Technicians Select a contact Outbo…" at bounding box center [1113, 418] width 800 height 764
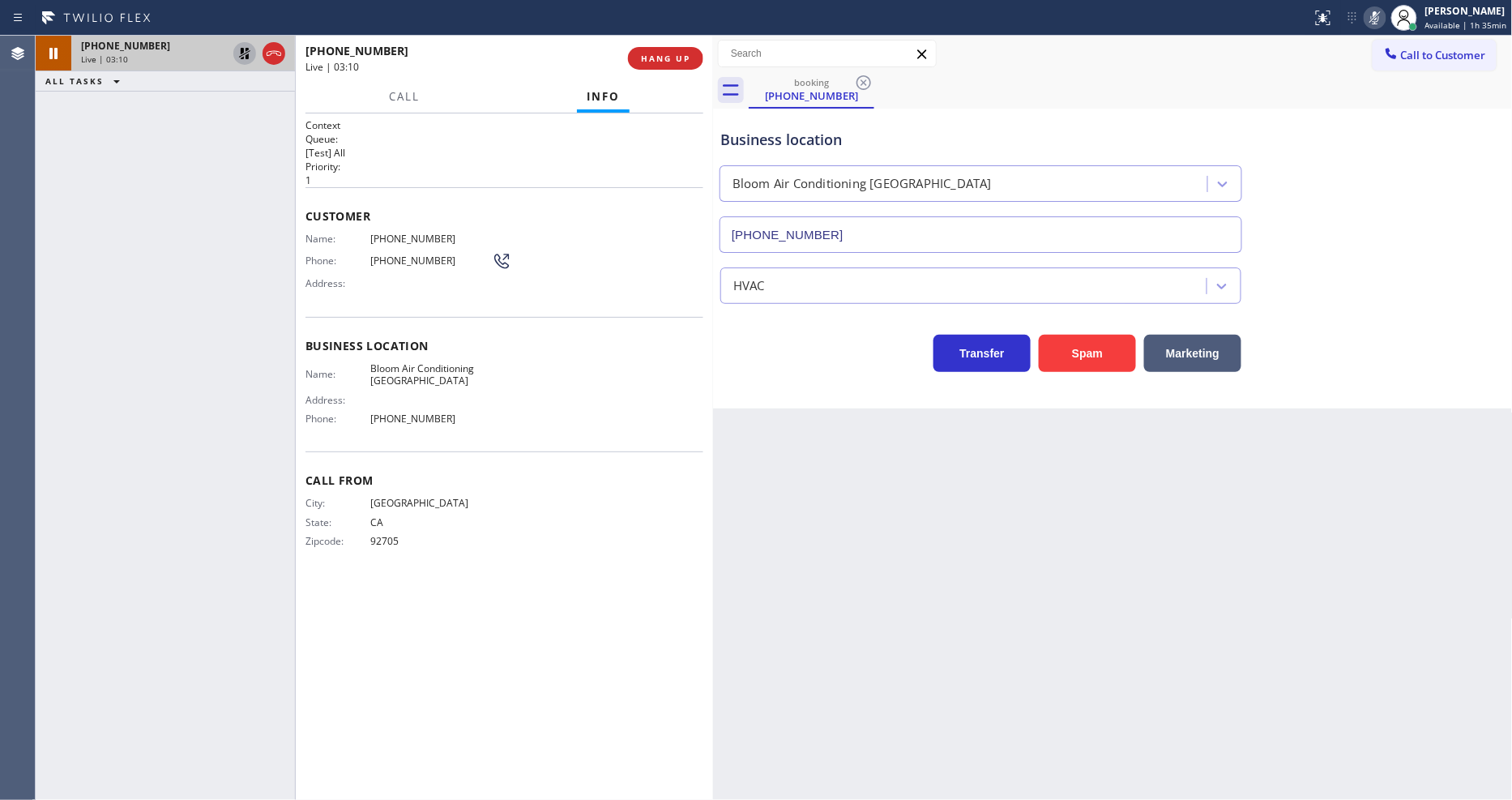
click at [245, 57] on icon at bounding box center [245, 54] width 20 height 20
click at [1361, 9] on icon at bounding box center [1375, 18] width 20 height 20
click at [1361, 20] on icon at bounding box center [1375, 18] width 20 height 20
click at [1361, 18] on icon at bounding box center [1375, 17] width 8 height 13
click at [1361, 20] on icon at bounding box center [1375, 18] width 20 height 20
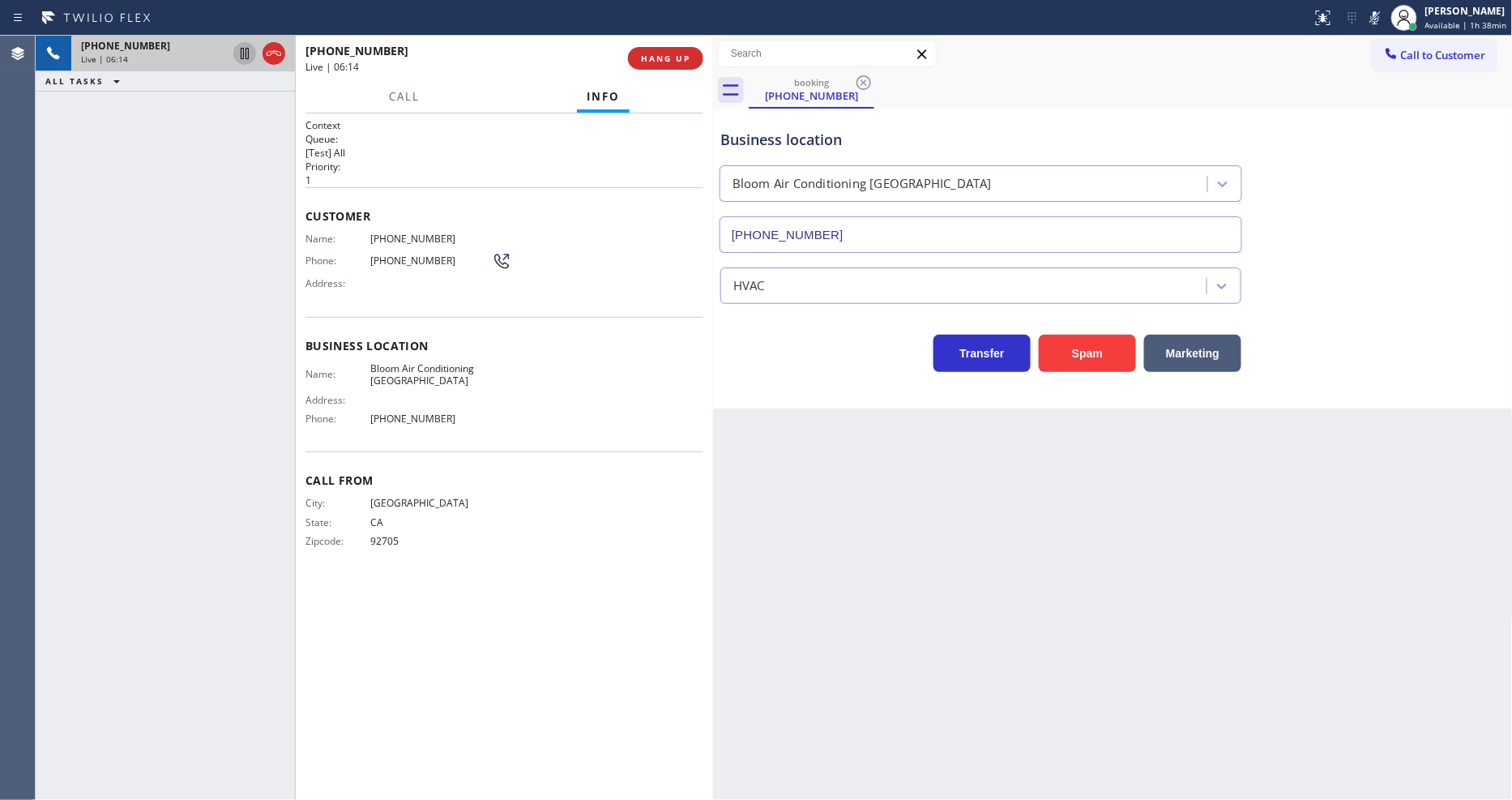
drag, startPoint x: 1380, startPoint y: 19, endPoint x: 1460, endPoint y: 293, distance: 285.4
click at [1361, 19] on icon at bounding box center [1375, 17] width 8 height 13
click at [416, 593] on div "Context Queue: [Test] All Priority: 1 Customer Name: [PHONE_NUMBER] Phone: [PHO…" at bounding box center [504, 457] width 398 height 677
click at [382, 629] on div "Context Queue: [Test] All Priority: 1 Customer Name: [PHONE_NUMBER] Phone: [PHO…" at bounding box center [504, 457] width 398 height 677
drag, startPoint x: 966, startPoint y: 475, endPoint x: 941, endPoint y: 478, distance: 25.2
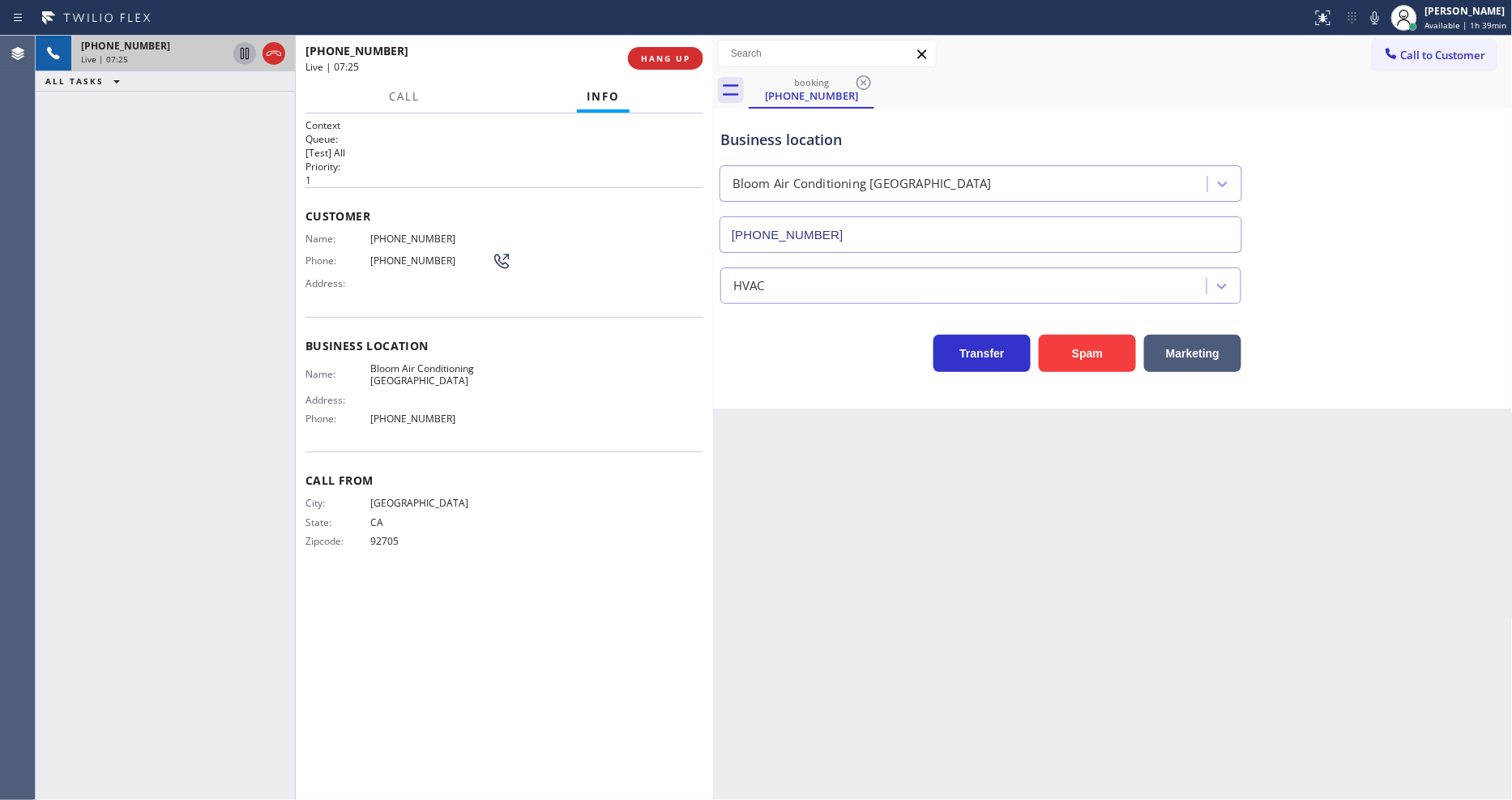
click at [966, 475] on div "Back to Dashboard Change Sender ID Customers Technicians Select a contact Outbo…" at bounding box center [1113, 418] width 800 height 764
click at [668, 63] on span "HANG UP" at bounding box center [666, 58] width 50 height 11
click at [668, 62] on span "COMPLETE" at bounding box center [662, 58] width 56 height 11
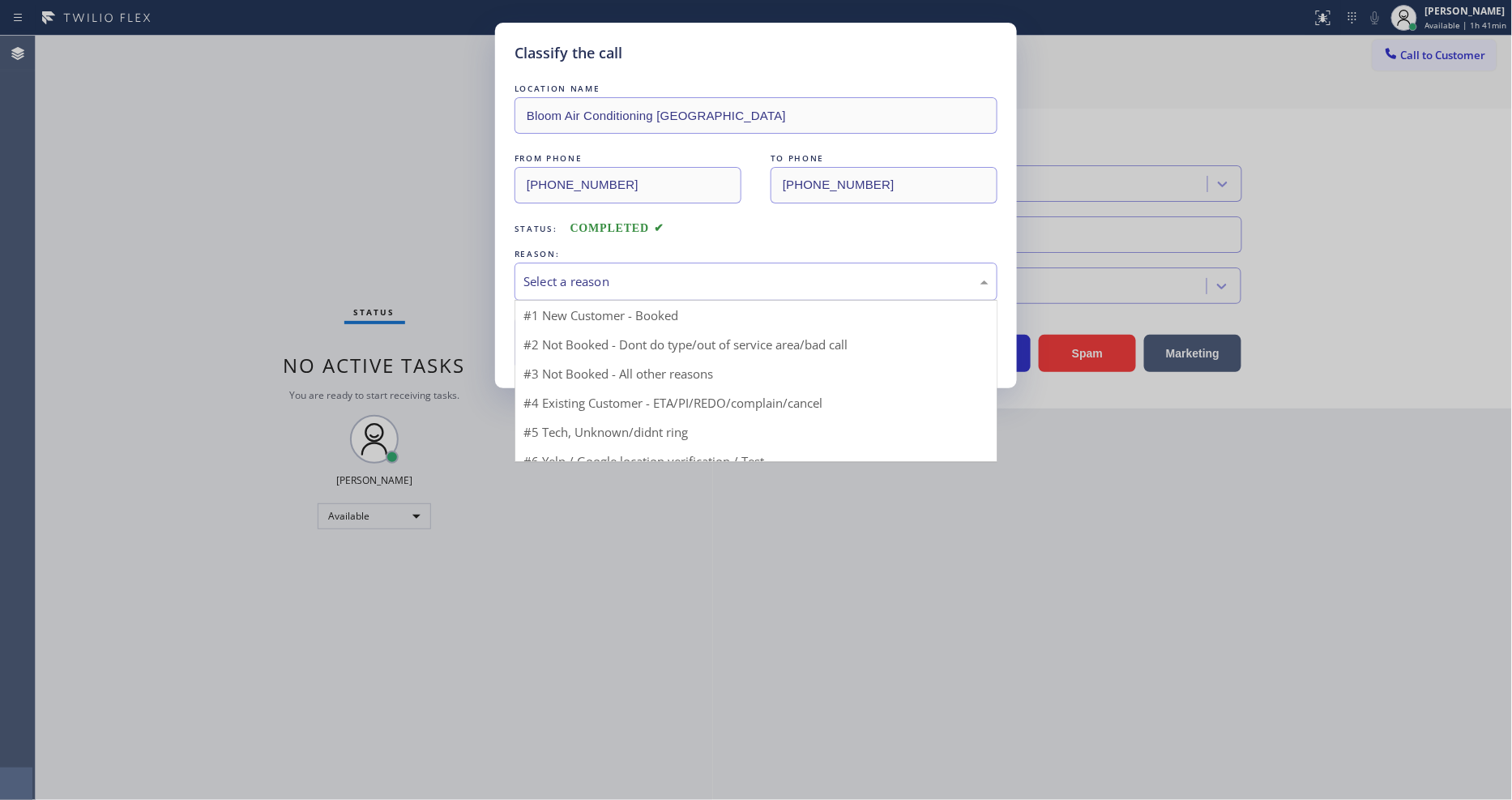
drag, startPoint x: 566, startPoint y: 312, endPoint x: 565, endPoint y: 328, distance: 16.0
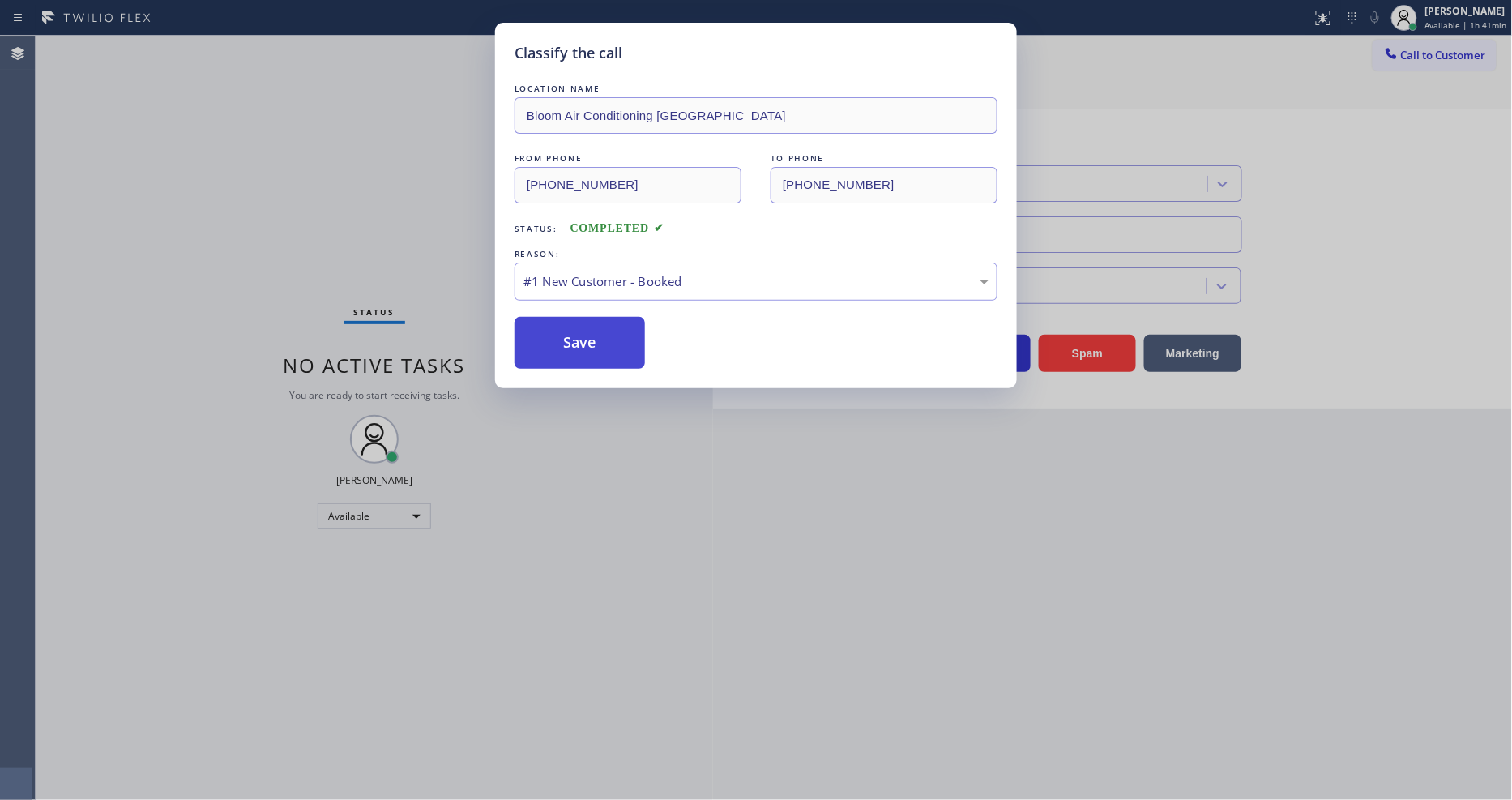
click at [565, 333] on button "Save" at bounding box center [579, 342] width 130 height 52
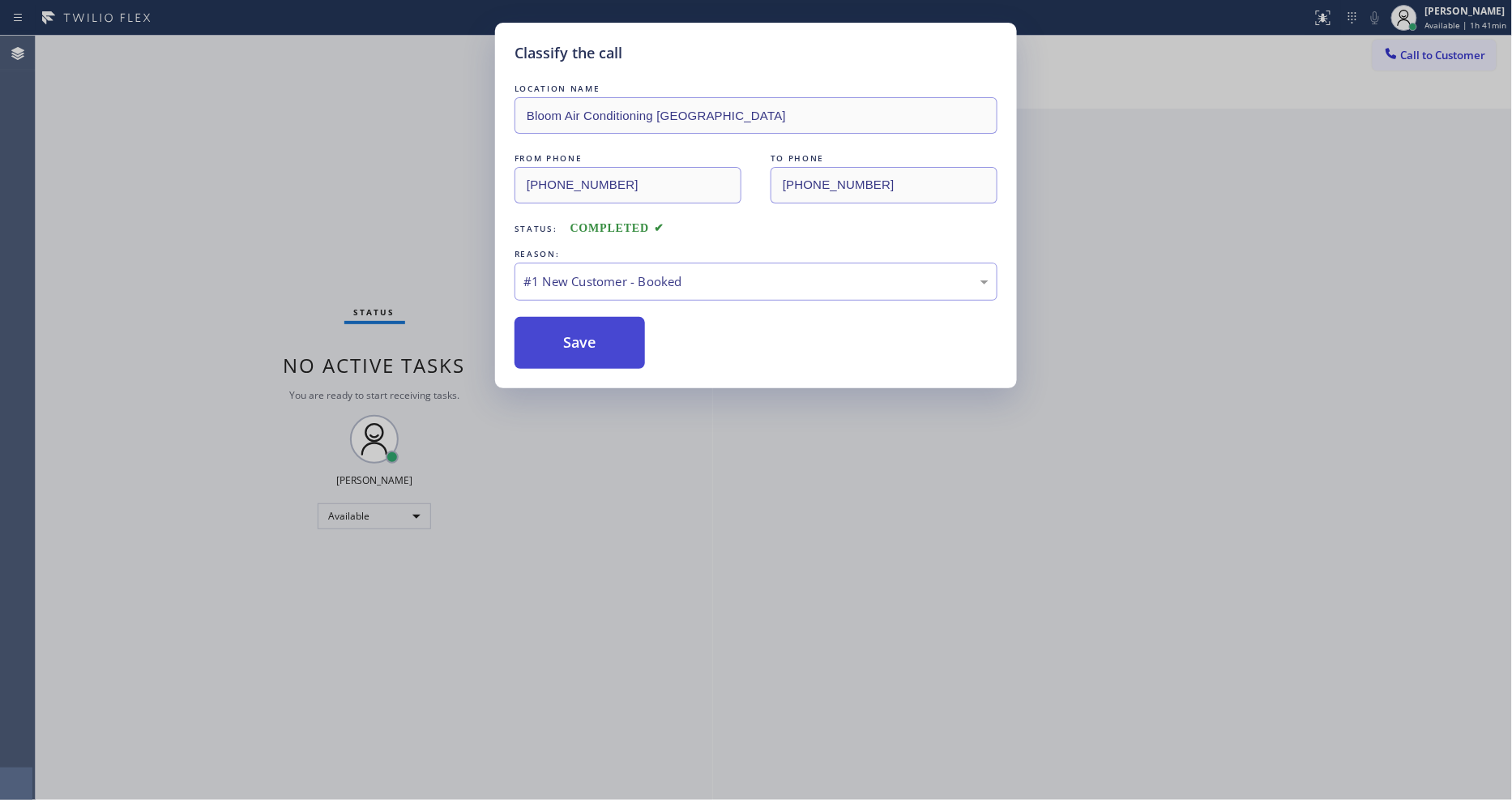
click at [565, 333] on button "Save" at bounding box center [579, 342] width 130 height 52
click at [567, 333] on button "Save" at bounding box center [579, 342] width 130 height 52
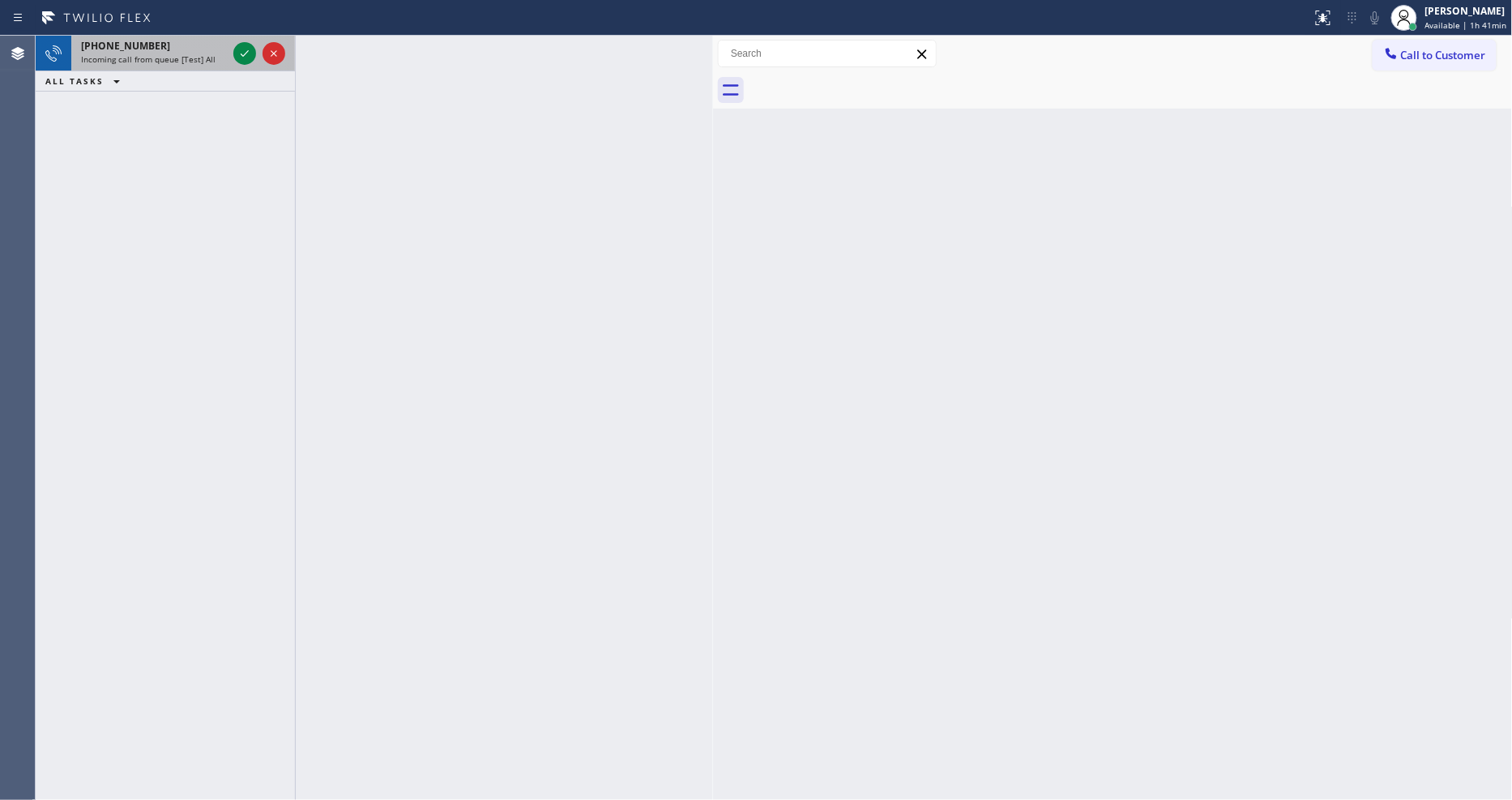
drag, startPoint x: 251, startPoint y: 53, endPoint x: 249, endPoint y: 42, distance: 11.2
click at [249, 53] on icon at bounding box center [245, 54] width 20 height 20
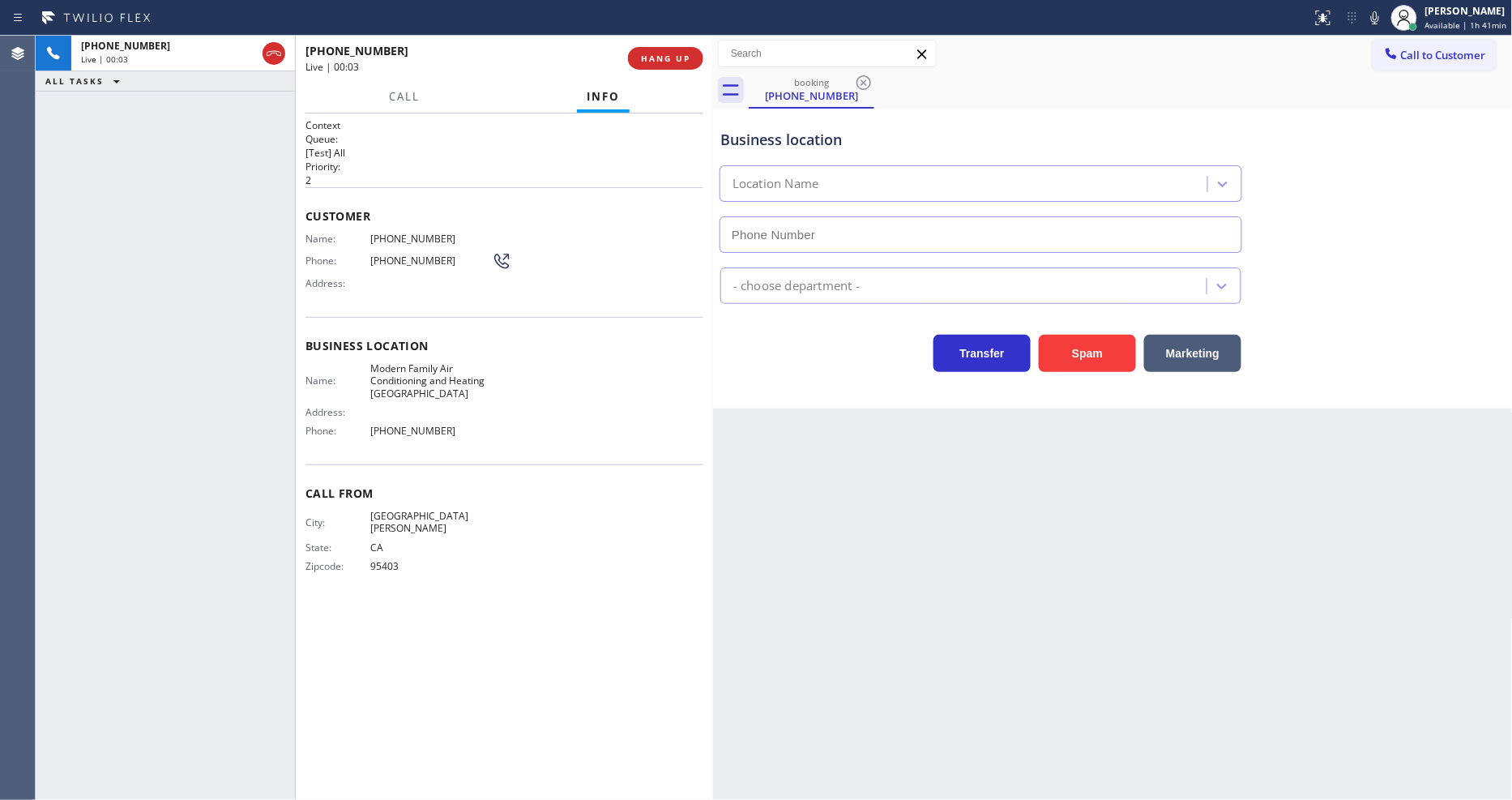
type input "[PHONE_NUMBER]"
click at [661, 60] on span "HANG UP" at bounding box center [666, 58] width 50 height 11
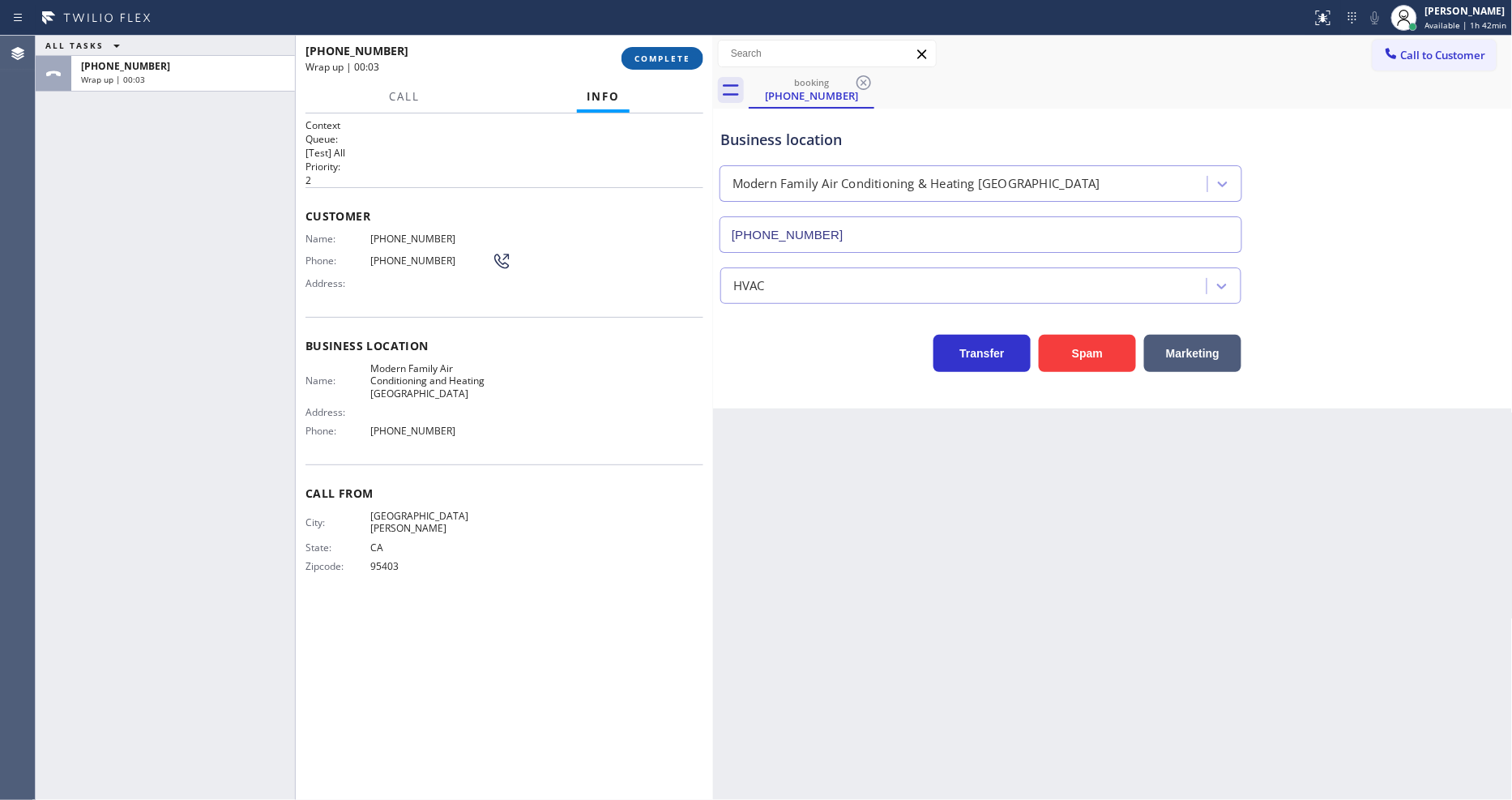
click at [661, 60] on span "COMPLETE" at bounding box center [662, 58] width 56 height 11
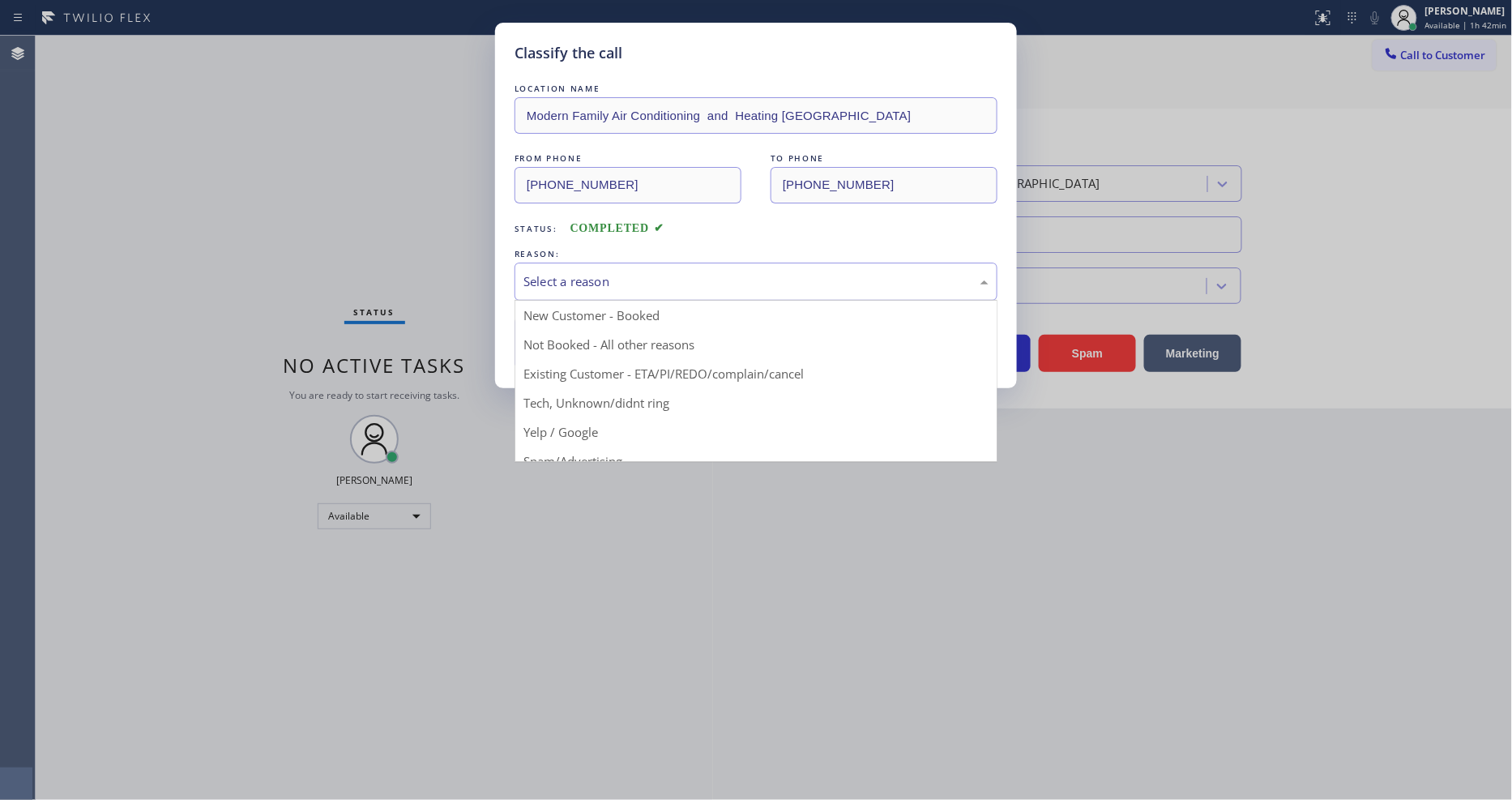
drag, startPoint x: 580, startPoint y: 414, endPoint x: 593, endPoint y: 350, distance: 65.3
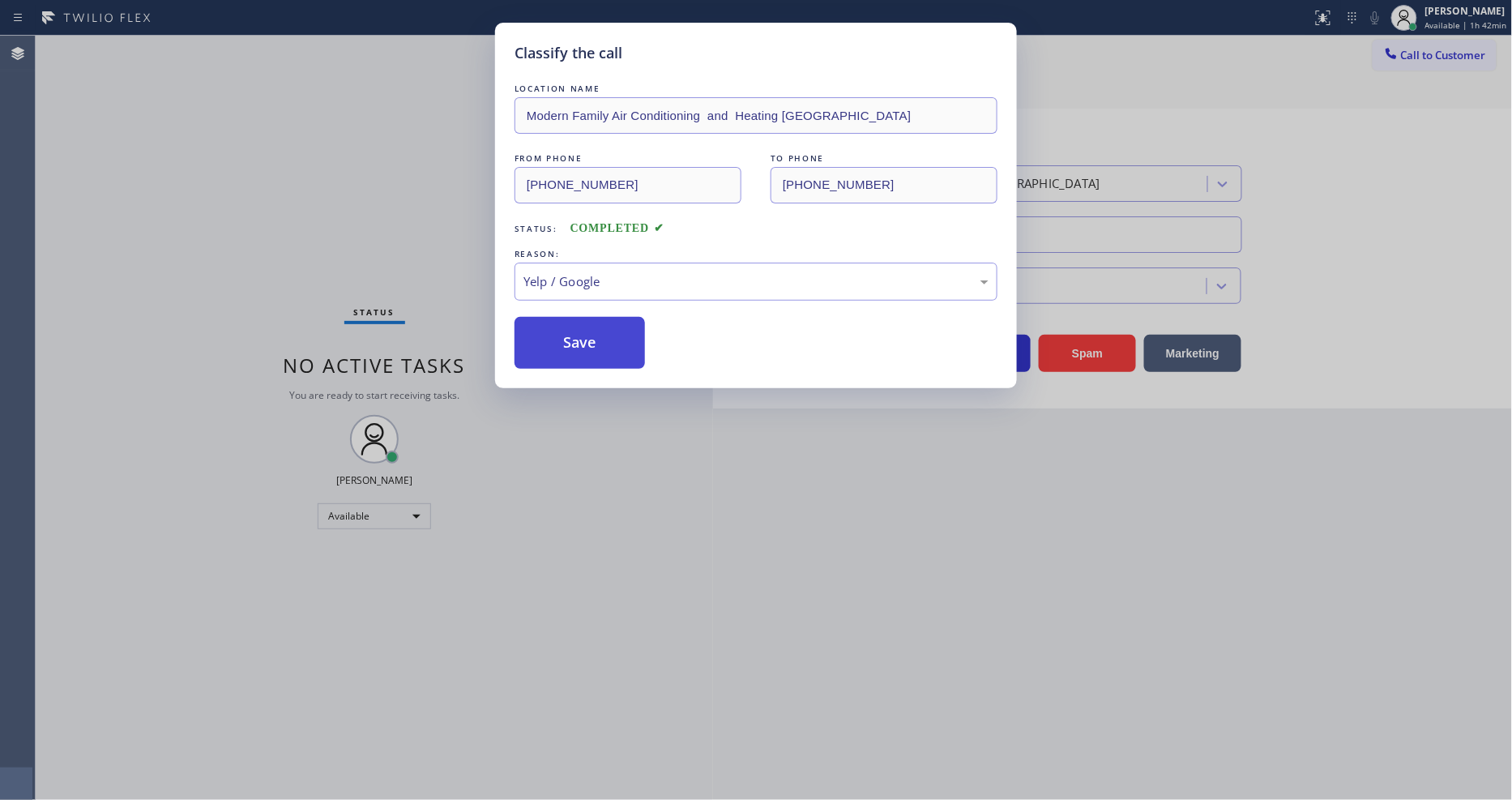
click at [593, 350] on button "Save" at bounding box center [579, 342] width 130 height 52
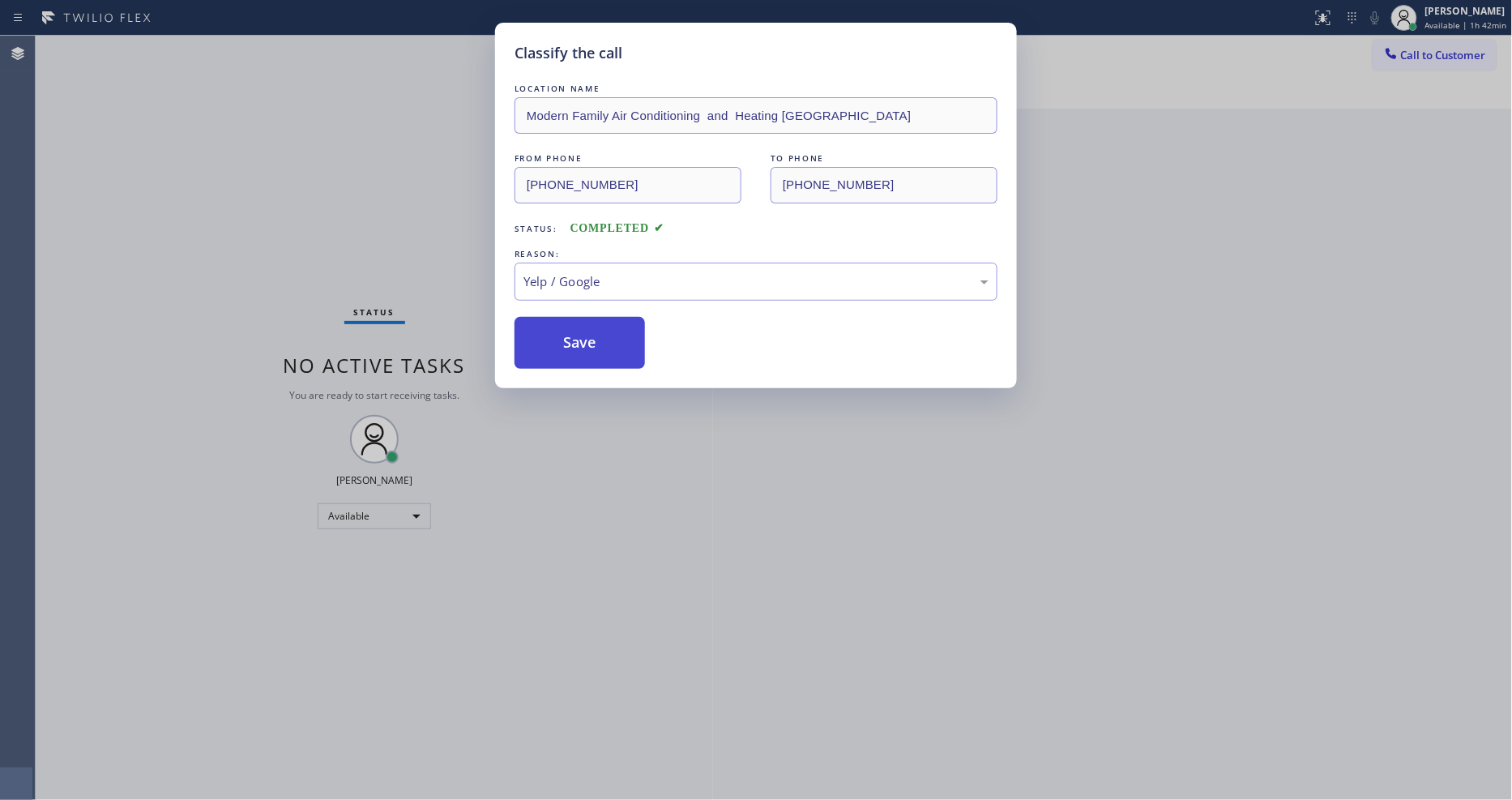
click at [593, 350] on button "Save" at bounding box center [579, 342] width 130 height 52
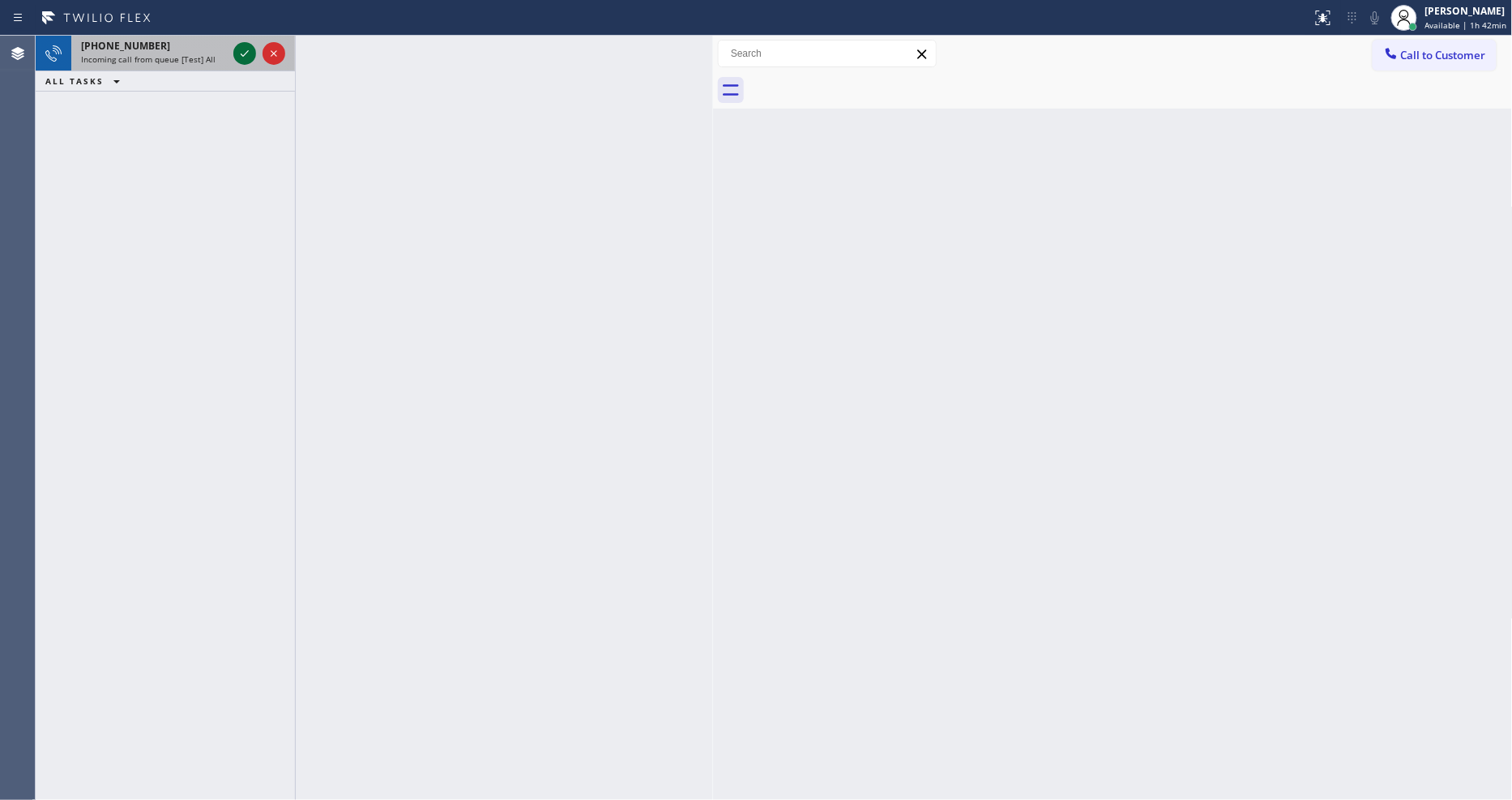
click at [240, 50] on icon at bounding box center [245, 54] width 20 height 20
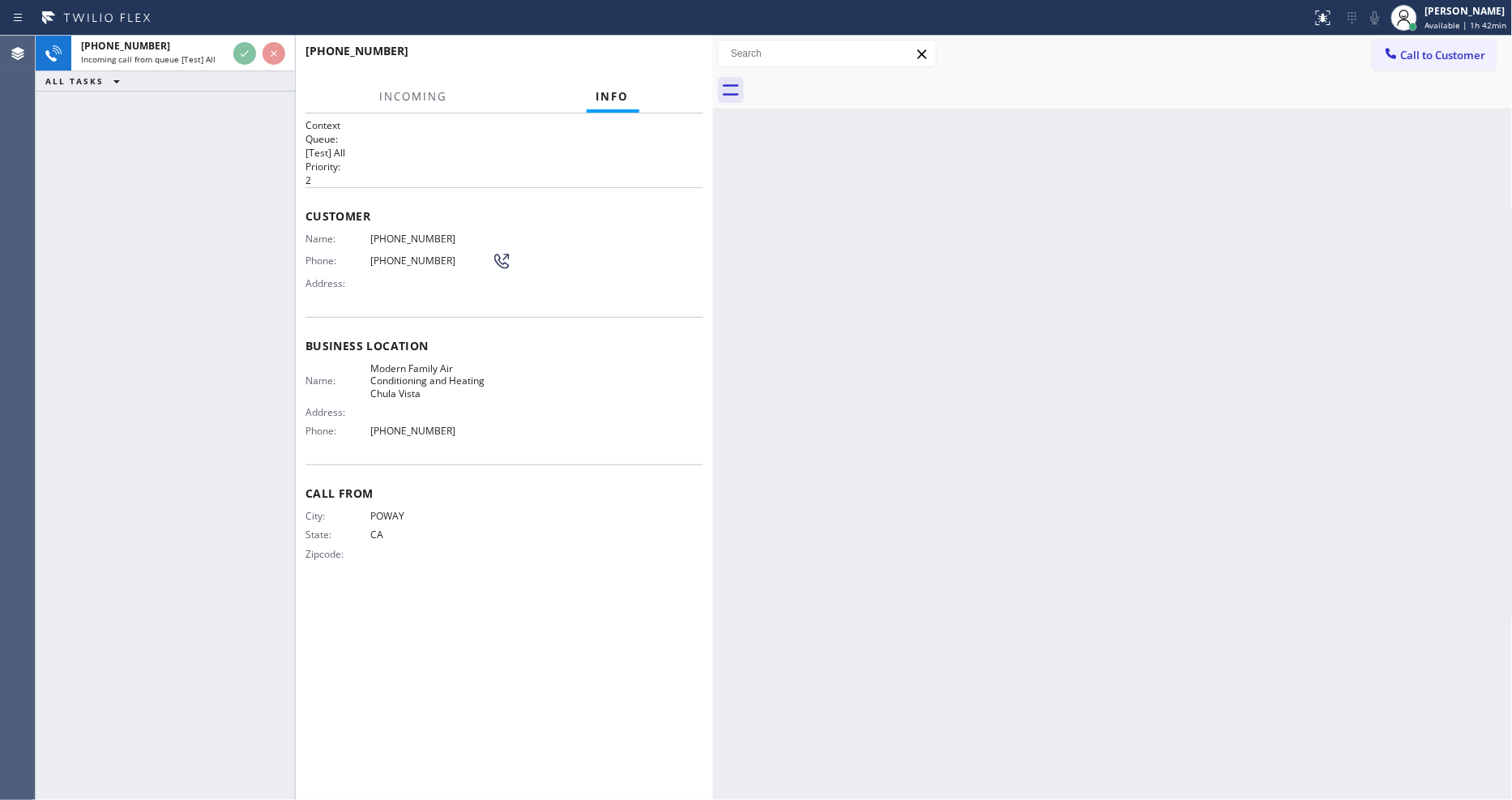
click at [512, 132] on h2 "Queue:" at bounding box center [504, 139] width 398 height 14
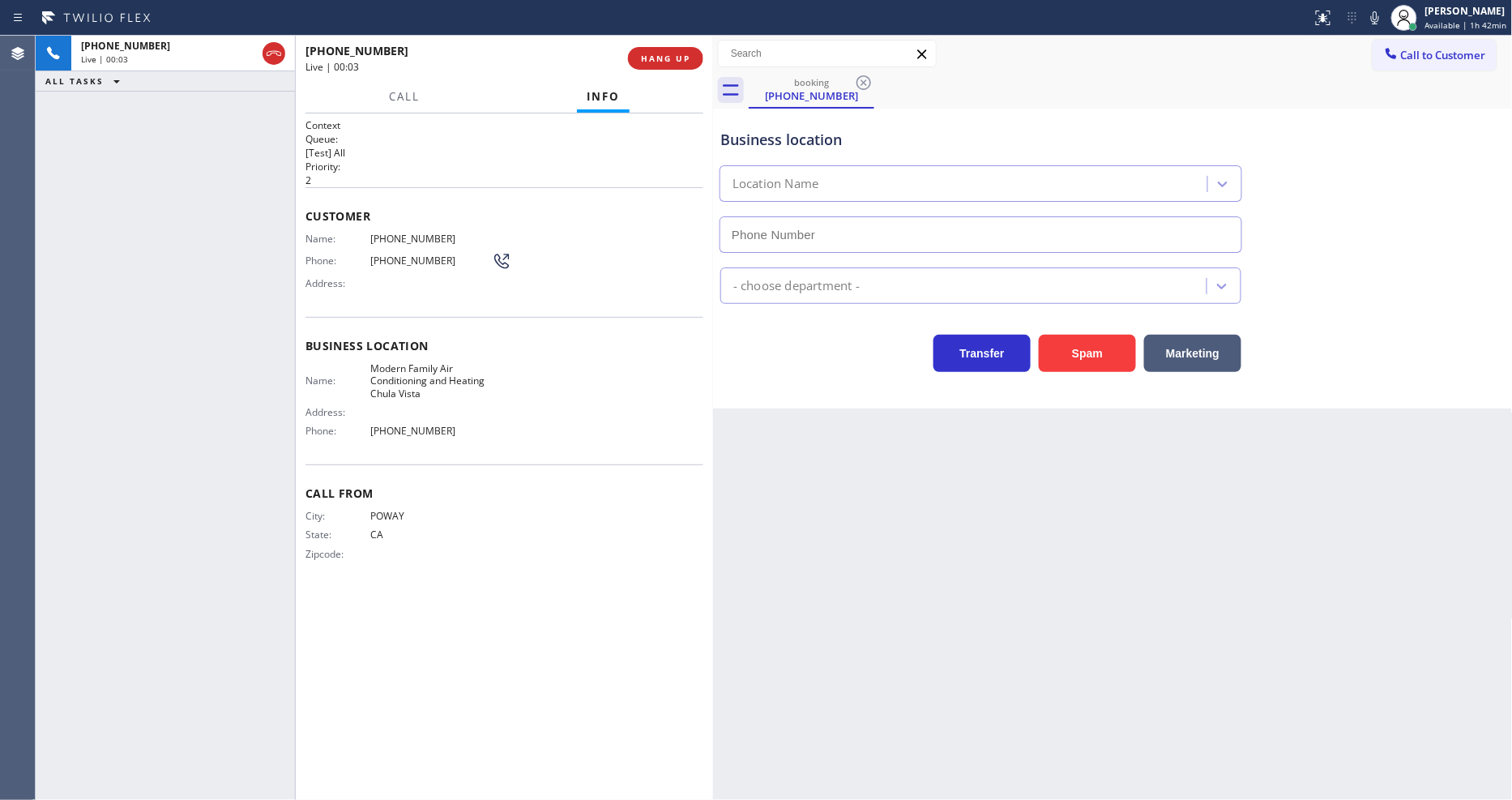
type input "[PHONE_NUMBER]"
drag, startPoint x: 173, startPoint y: 311, endPoint x: 524, endPoint y: 181, distance: 374.3
click at [174, 311] on div "[PHONE_NUMBER] Live | 00:04 ALL TASKS ALL TASKS ACTIVE TASKS TASKS IN WRAP UP" at bounding box center [165, 418] width 259 height 764
click at [659, 61] on span "HANG UP" at bounding box center [666, 58] width 50 height 11
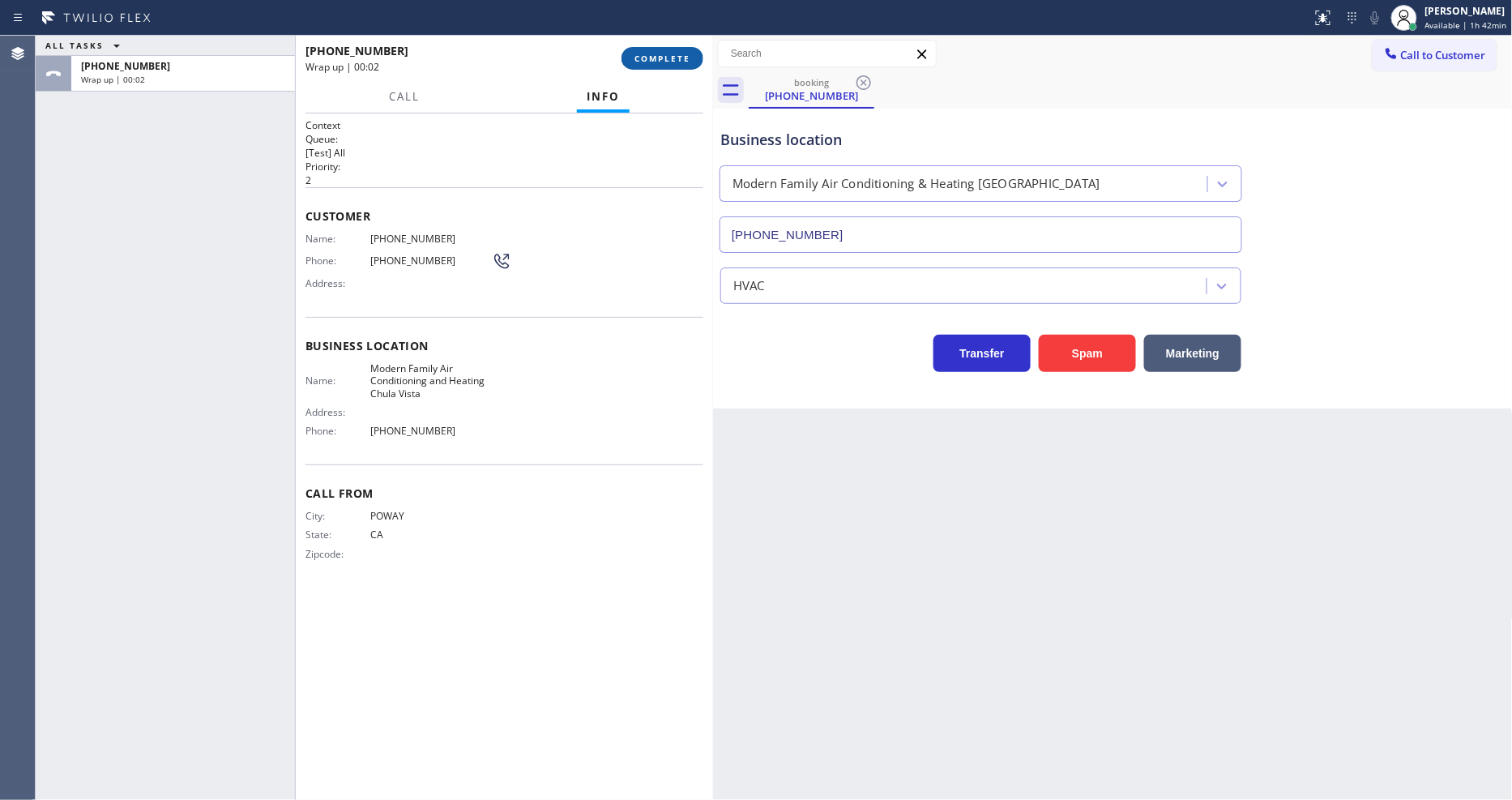
click at [659, 61] on span "COMPLETE" at bounding box center [662, 58] width 56 height 11
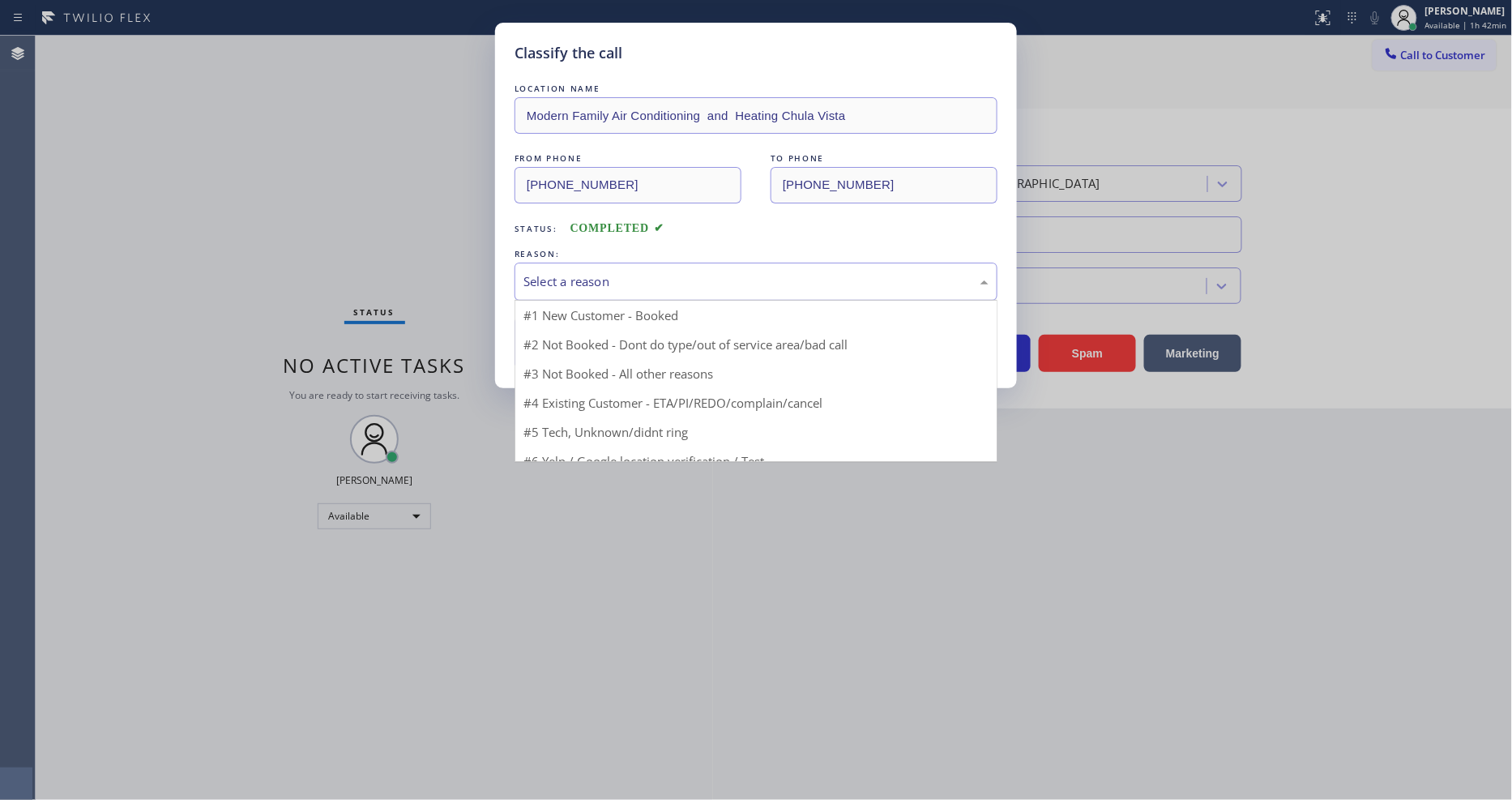
click at [579, 274] on div "Select a reason" at bounding box center [756, 281] width 466 height 19
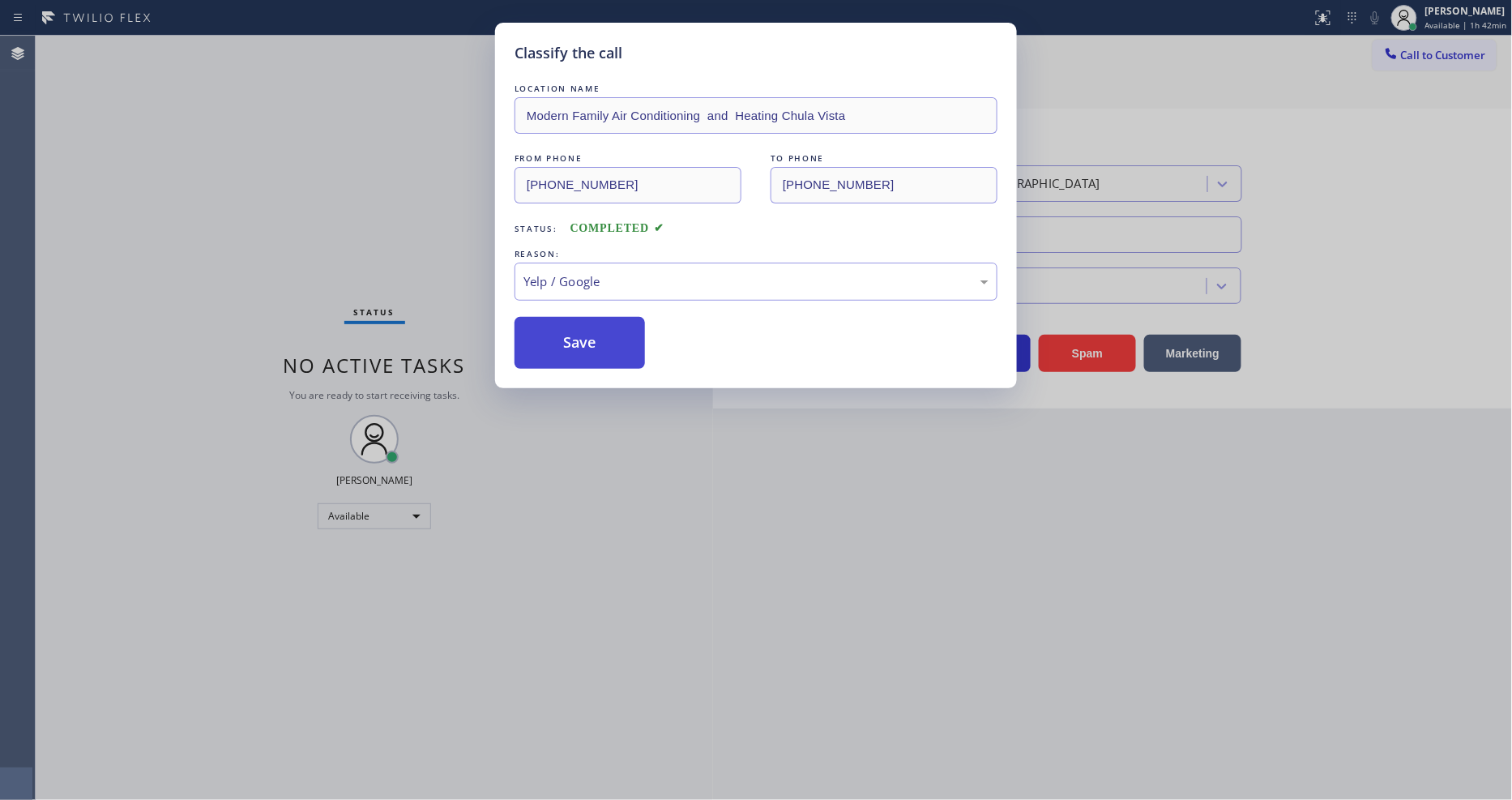
click at [590, 357] on button "Save" at bounding box center [579, 342] width 130 height 52
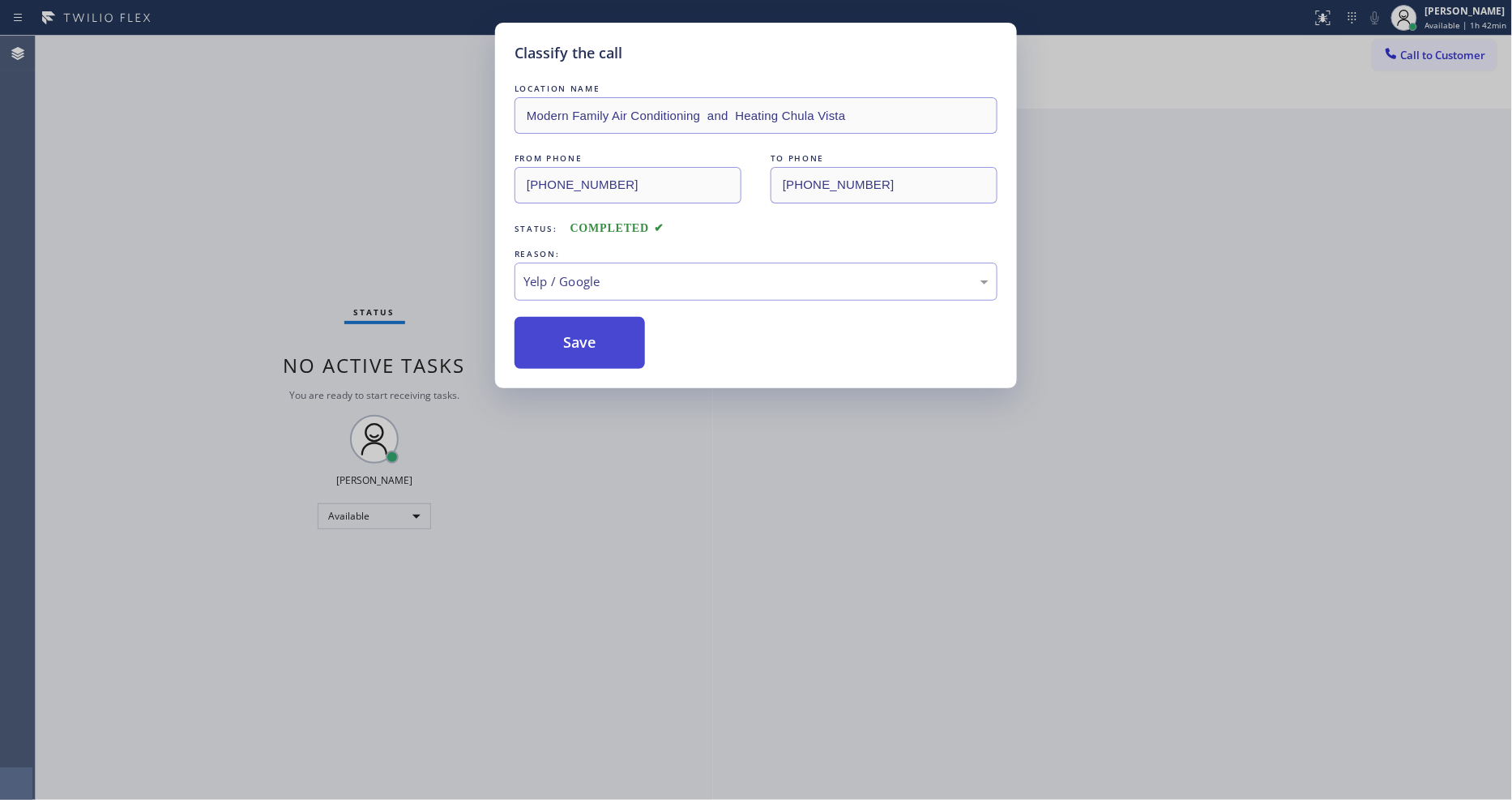
click at [590, 357] on button "Save" at bounding box center [579, 342] width 130 height 52
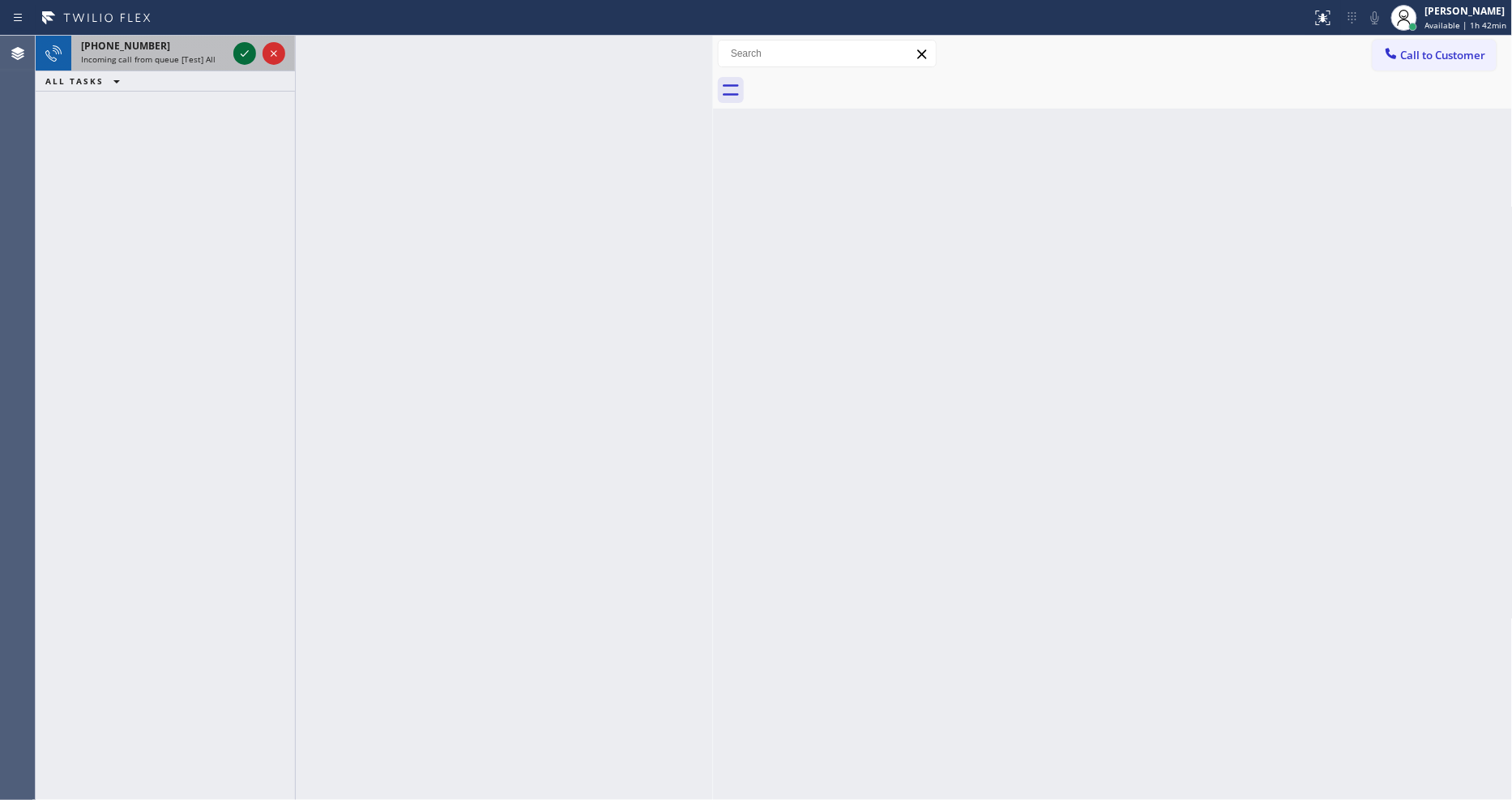
click at [239, 58] on icon at bounding box center [245, 54] width 20 height 20
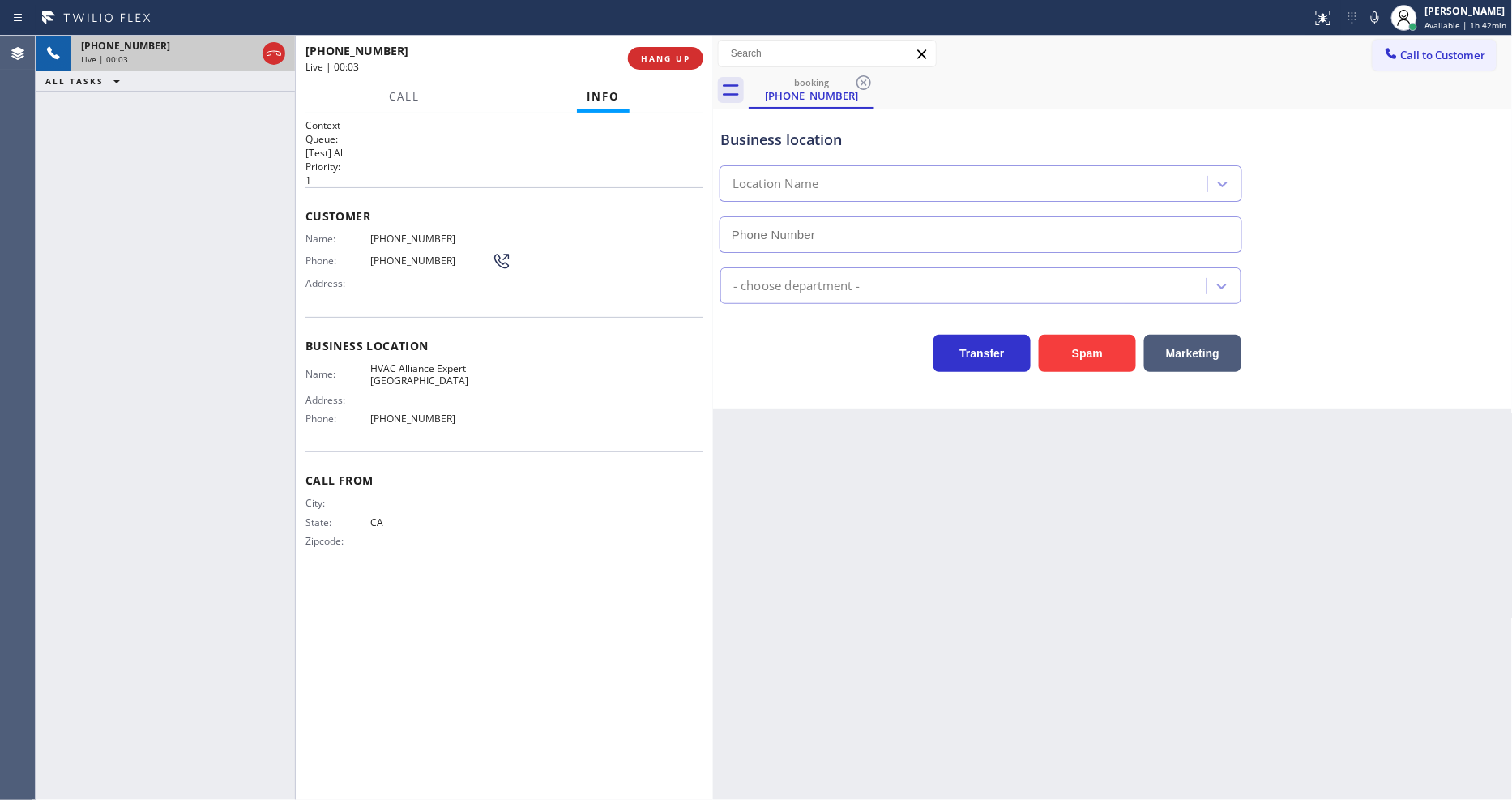
type input "[PHONE_NUMBER]"
click at [668, 53] on span "HANG UP" at bounding box center [666, 58] width 50 height 11
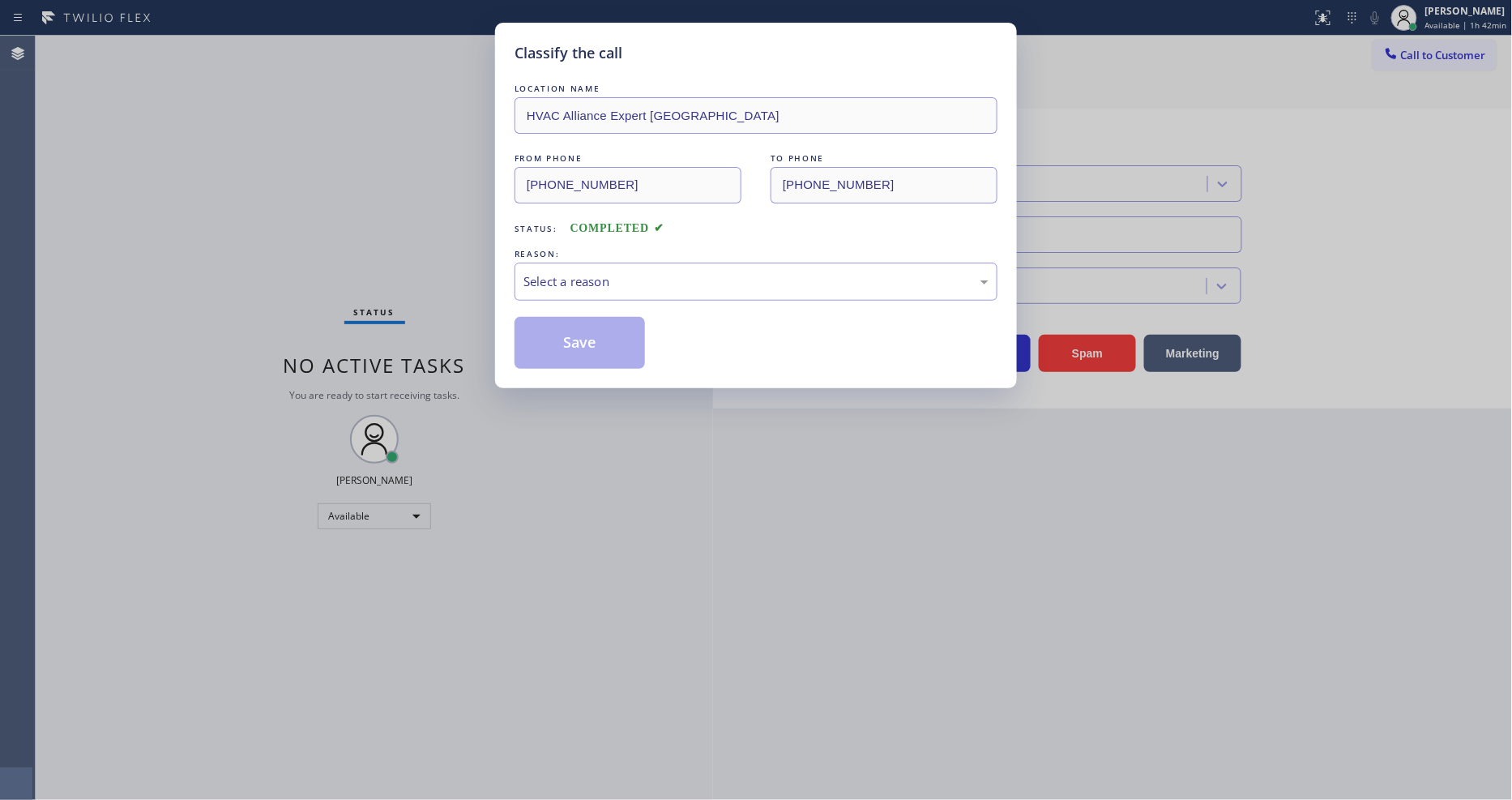
click at [627, 262] on div "Select a reason" at bounding box center [756, 281] width 482 height 38
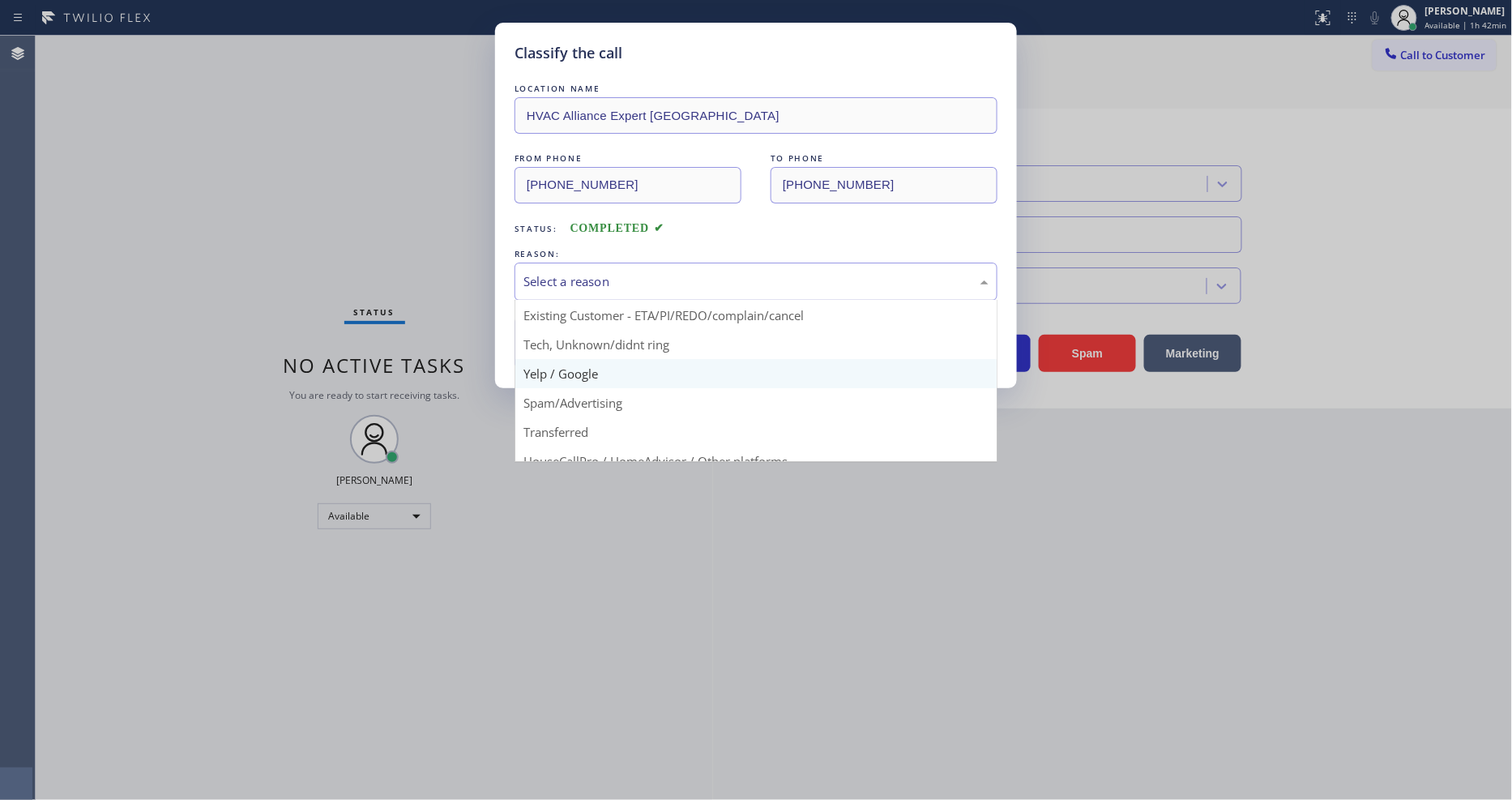
scroll to position [90, 0]
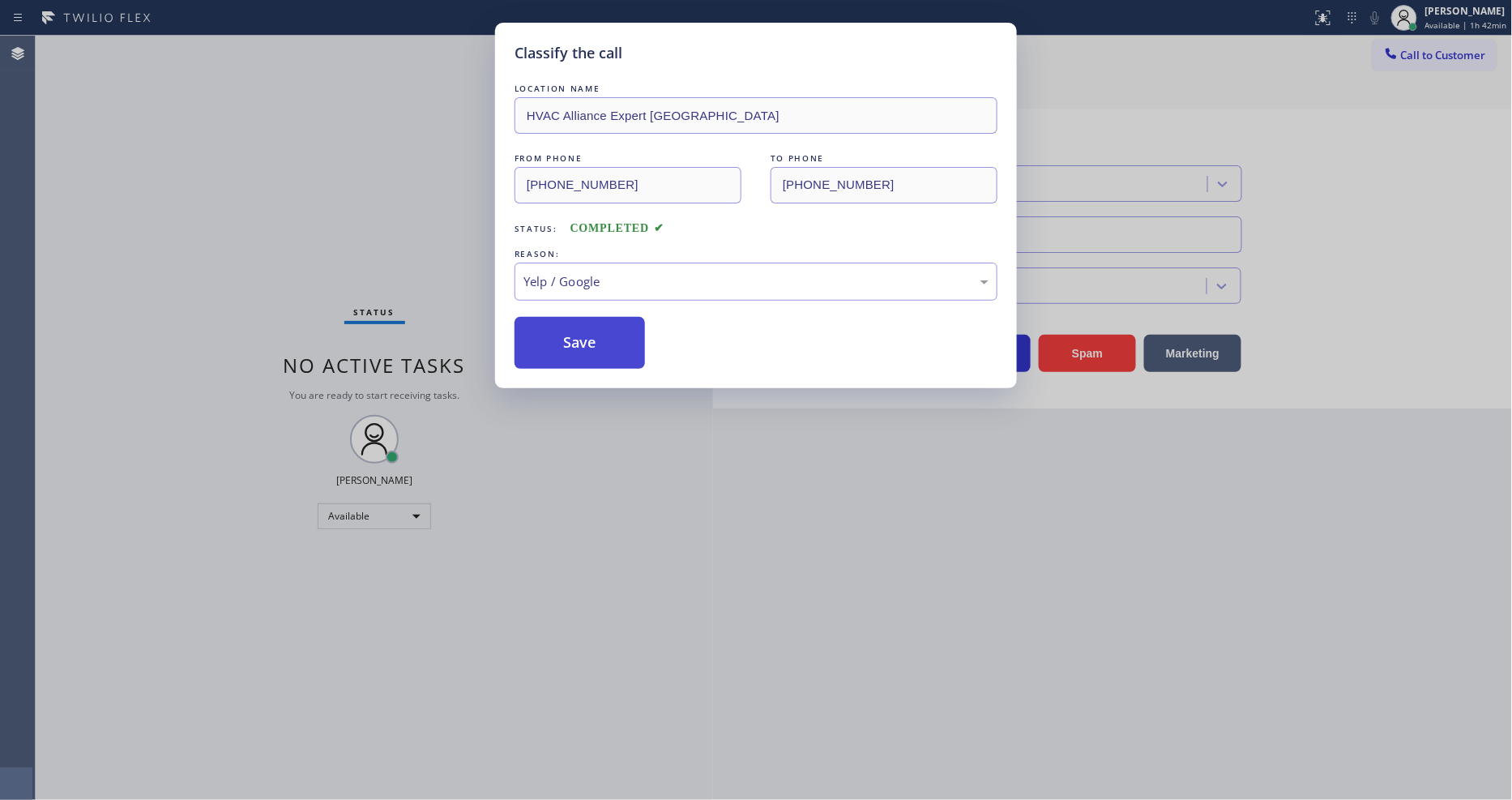
click at [602, 329] on button "Save" at bounding box center [579, 342] width 130 height 52
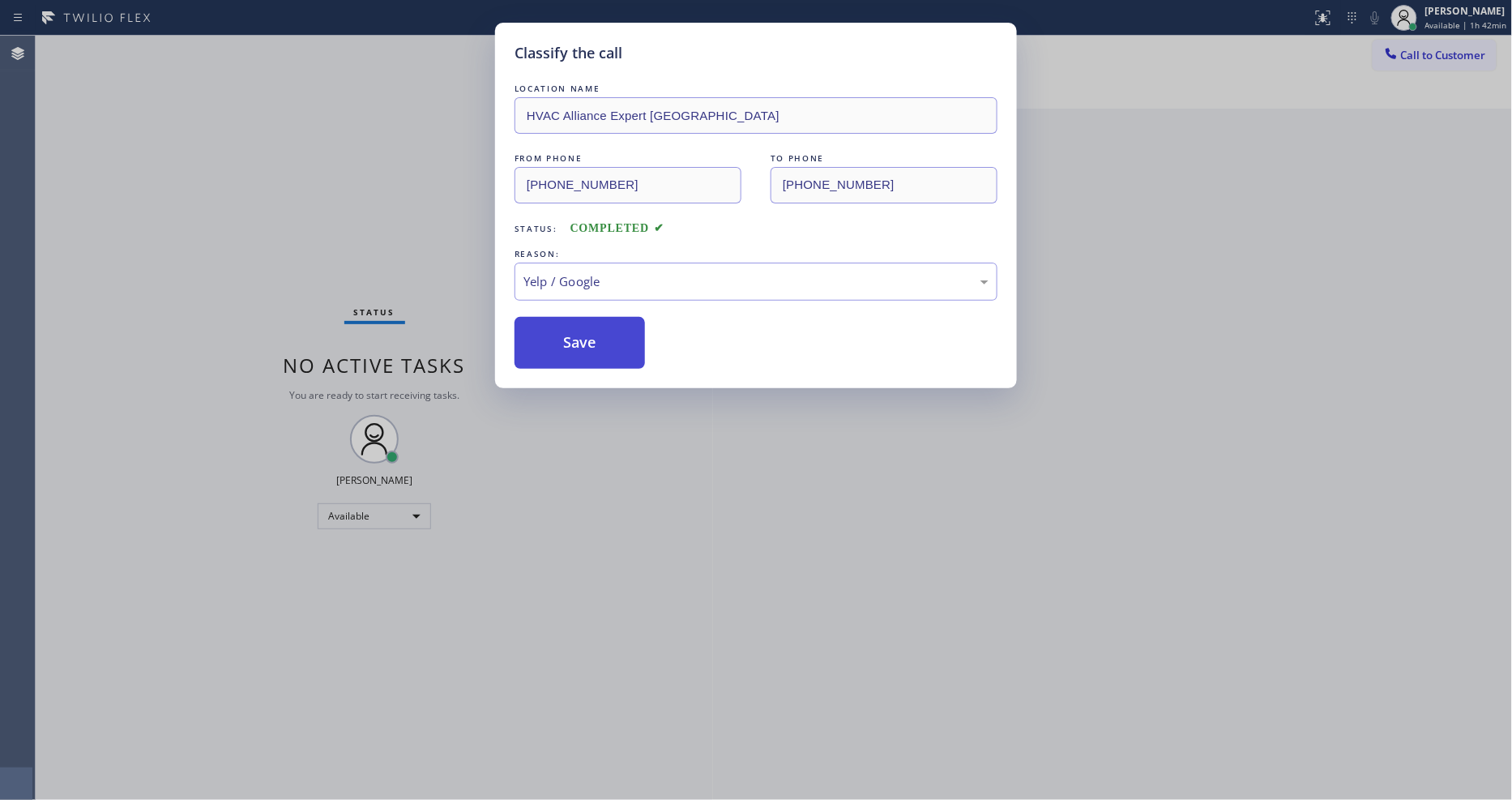
click at [602, 329] on button "Save" at bounding box center [579, 342] width 130 height 52
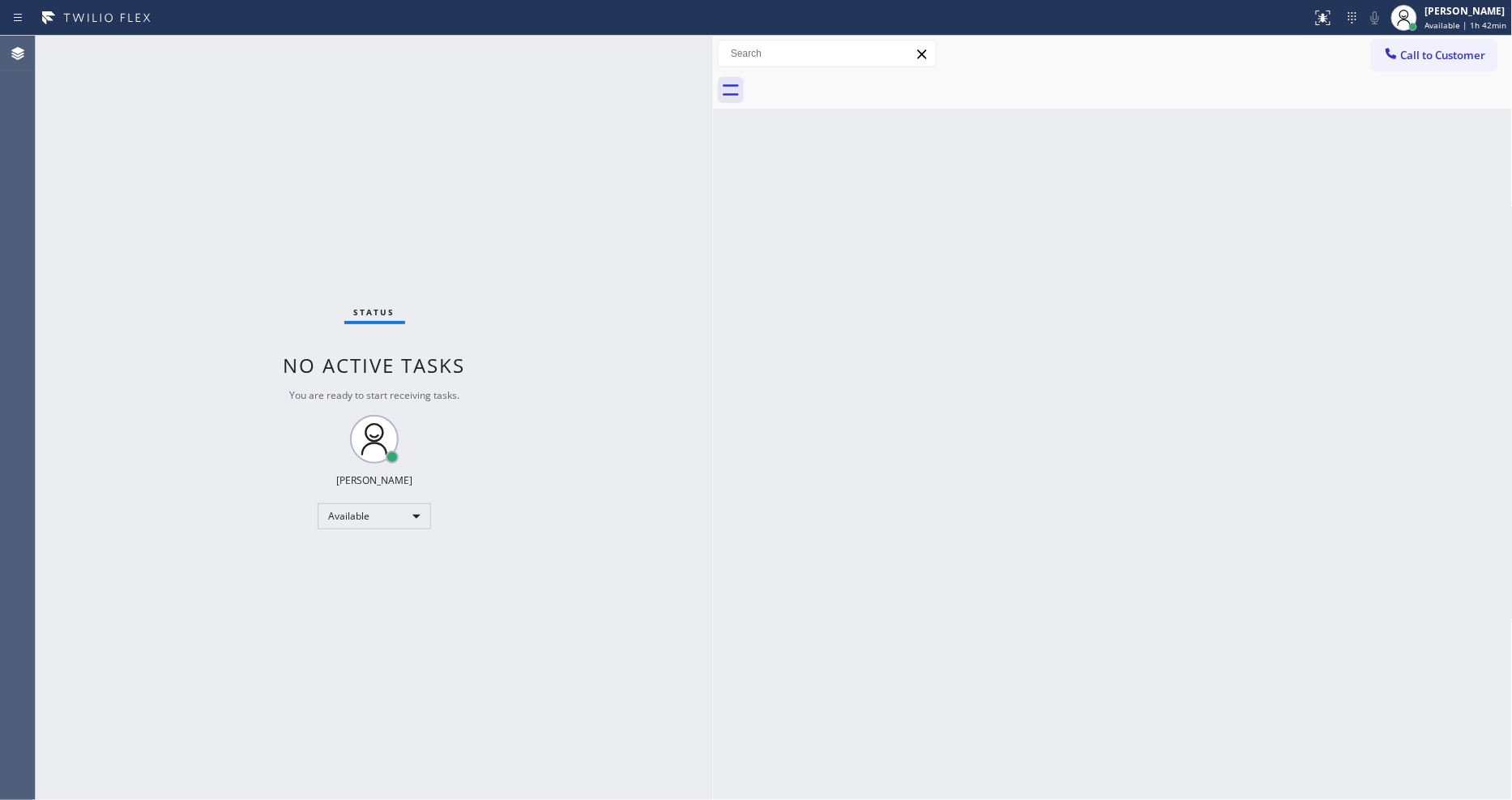
click at [321, 106] on div "Status No active tasks You are ready to start receiving tasks. [PERSON_NAME] Av…" at bounding box center [374, 418] width 677 height 764
click at [979, 587] on div "Back to Dashboard Change Sender ID Customers Technicians Select a contact Outbo…" at bounding box center [1113, 418] width 800 height 764
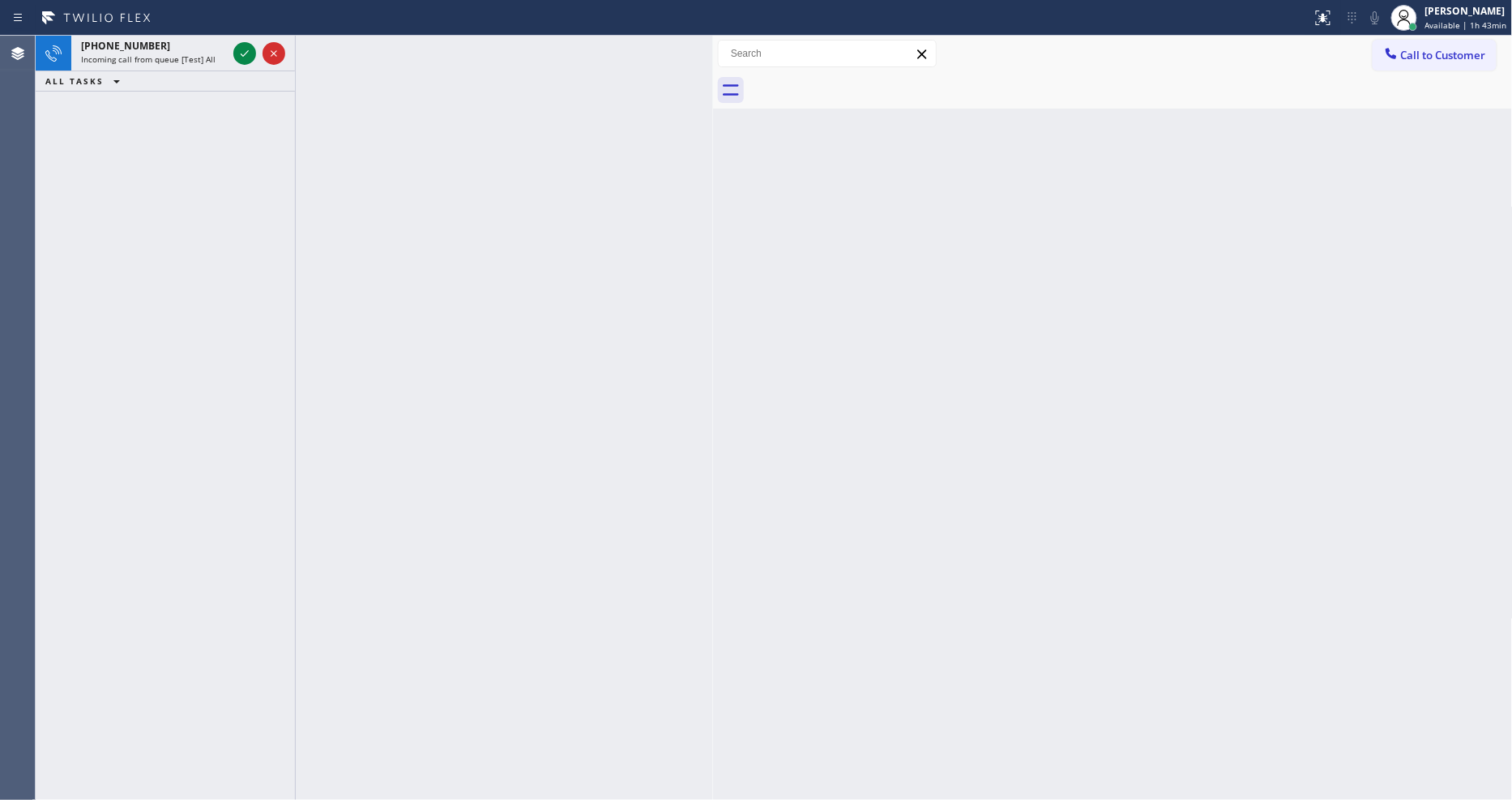
click at [1083, 522] on div "Back to Dashboard Change Sender ID Customers Technicians Select a contact Outbo…" at bounding box center [1113, 418] width 800 height 764
click at [245, 53] on icon at bounding box center [245, 54] width 20 height 20
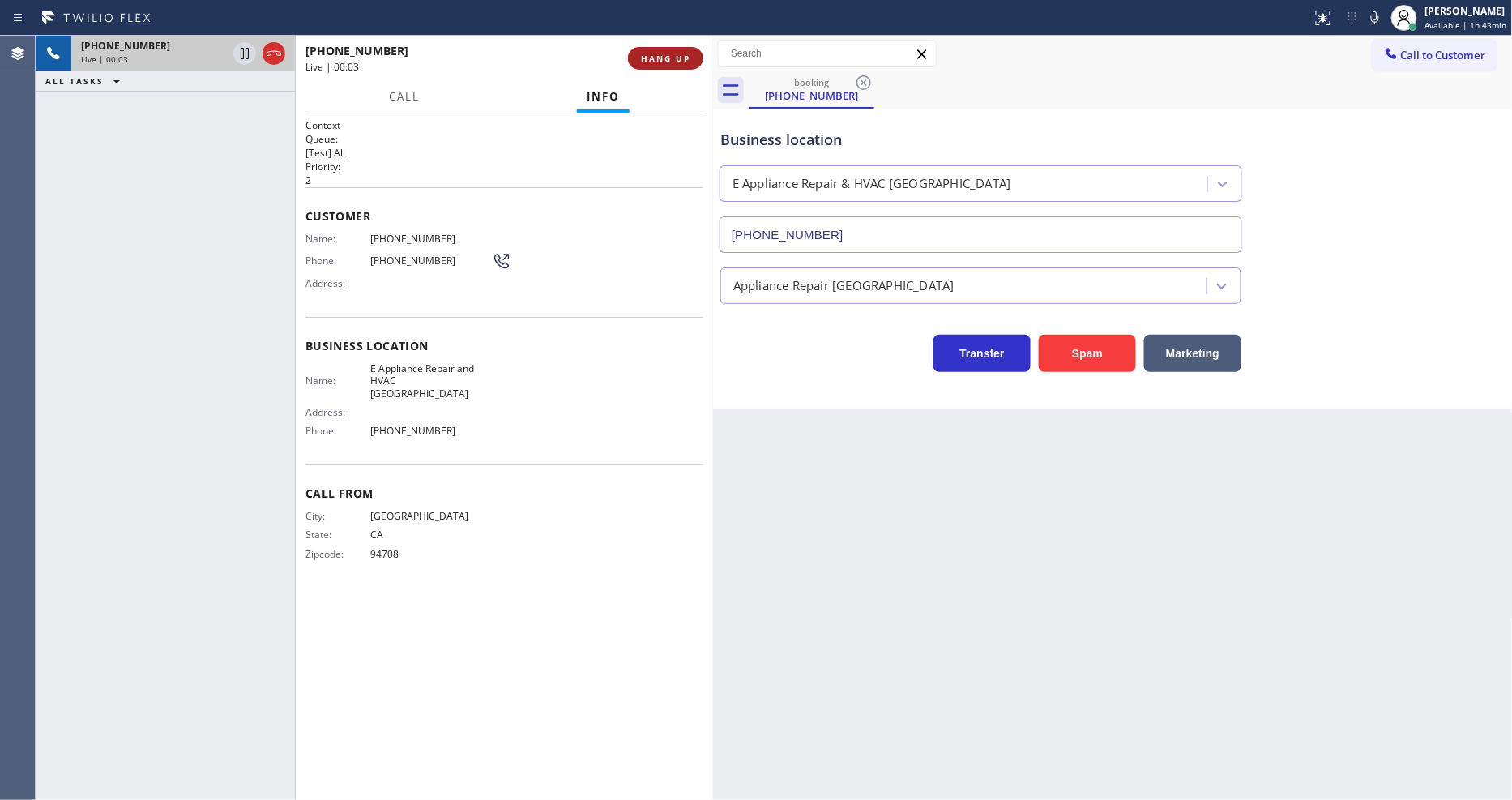
type input "[PHONE_NUMBER]"
click at [659, 56] on span "HANG UP" at bounding box center [666, 58] width 50 height 11
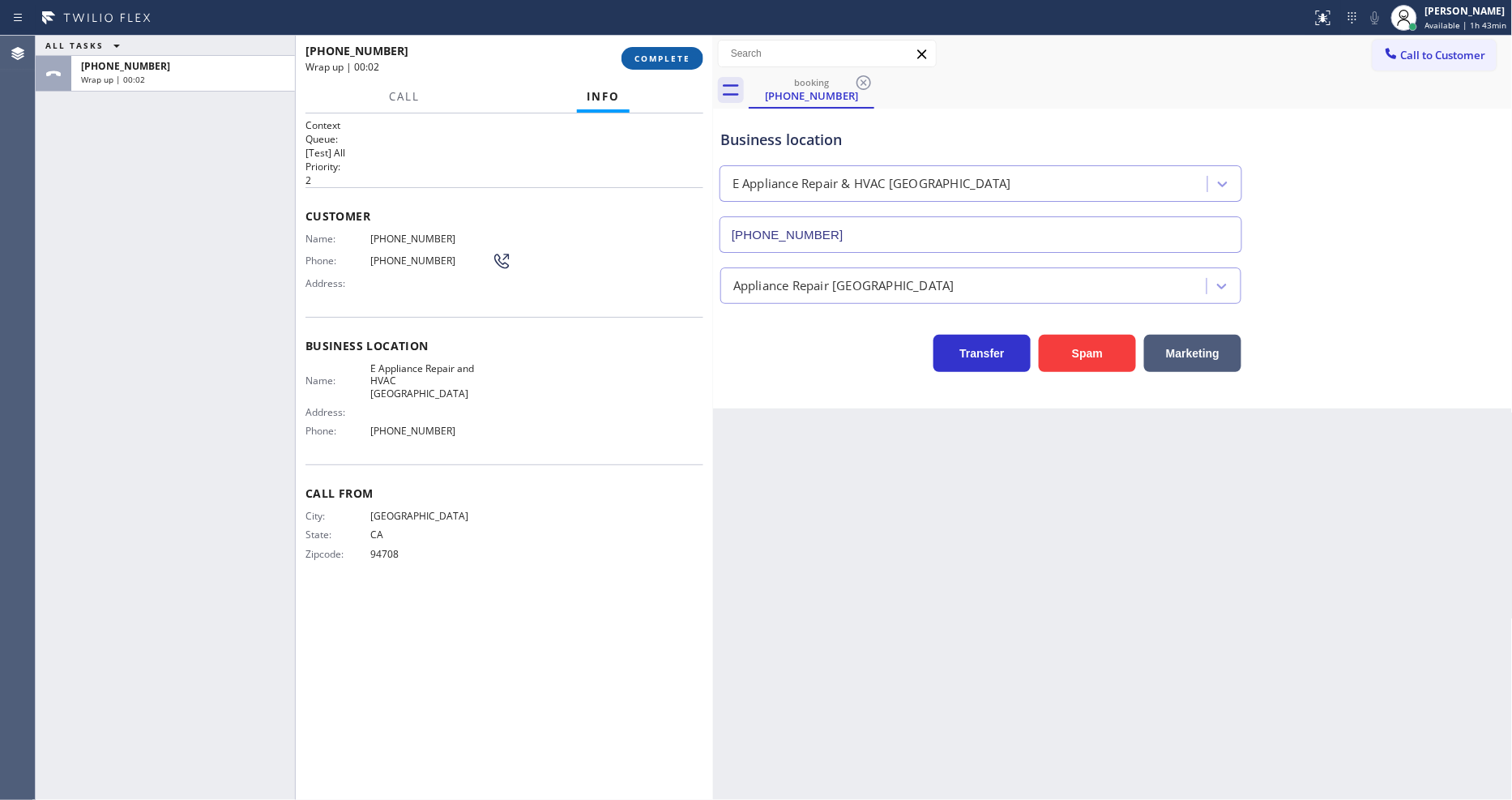
click at [659, 58] on span "COMPLETE" at bounding box center [662, 58] width 56 height 11
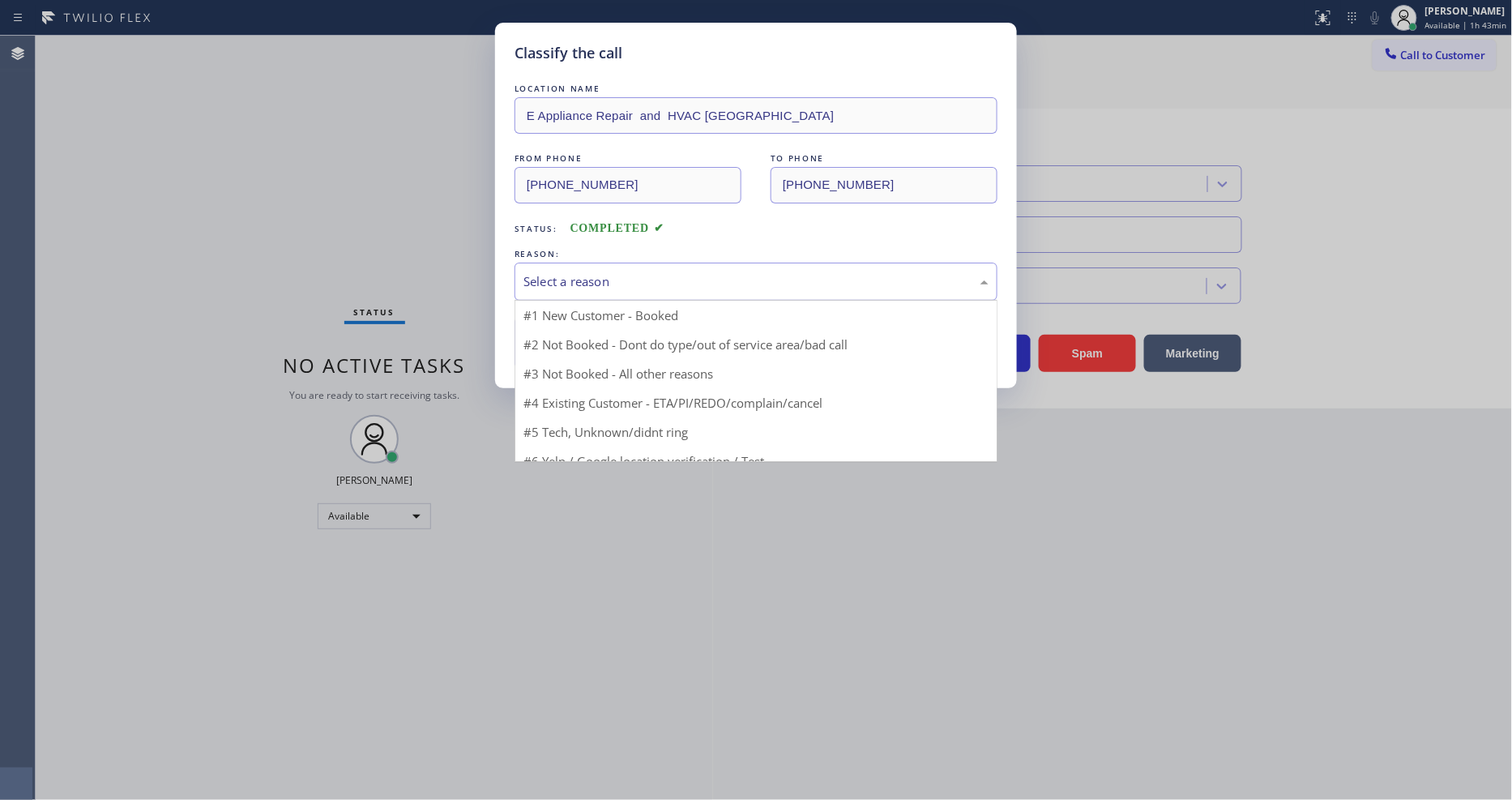
click at [604, 280] on div "Select a reason" at bounding box center [756, 281] width 466 height 19
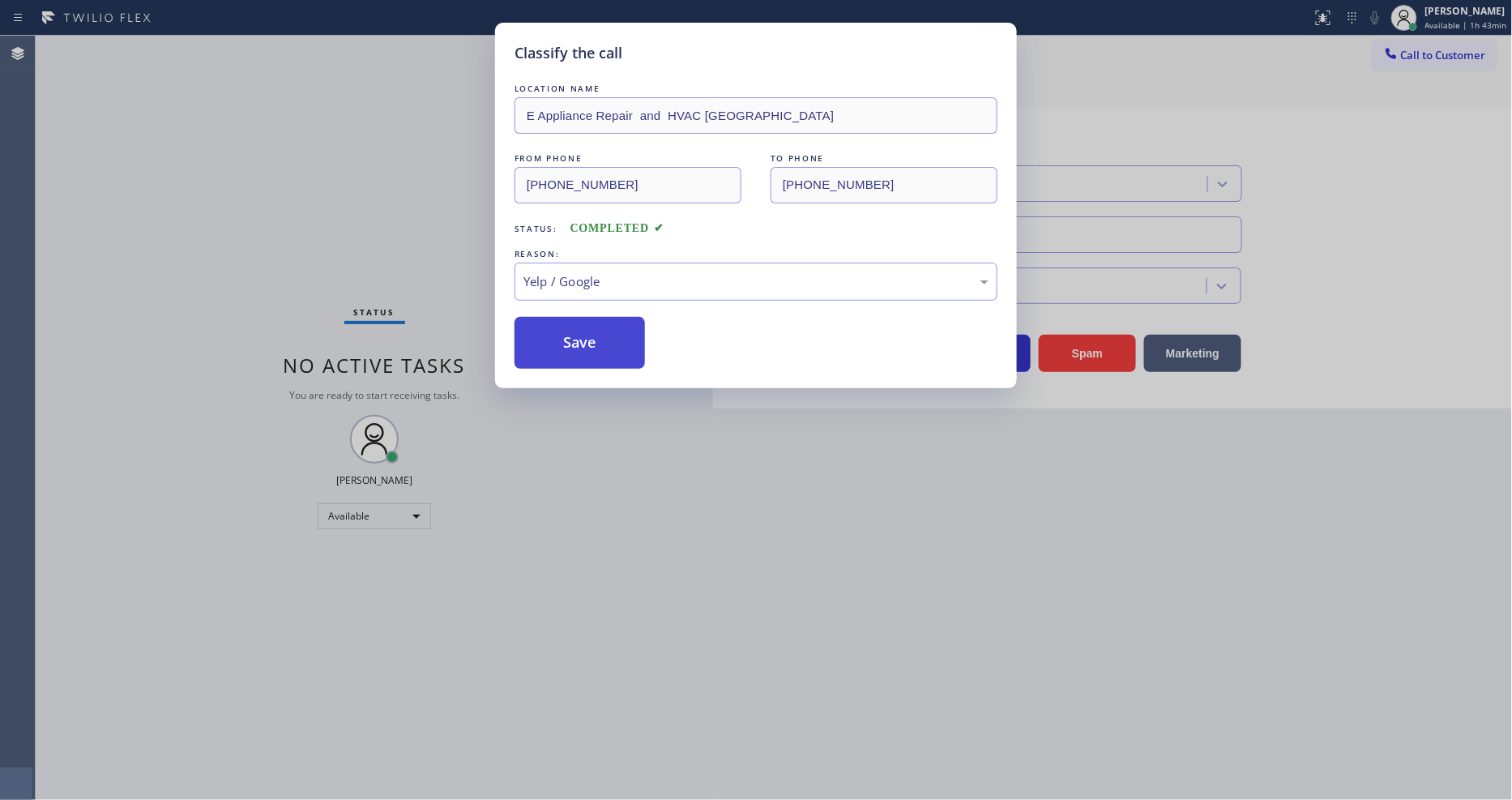
click at [587, 350] on button "Save" at bounding box center [579, 342] width 130 height 52
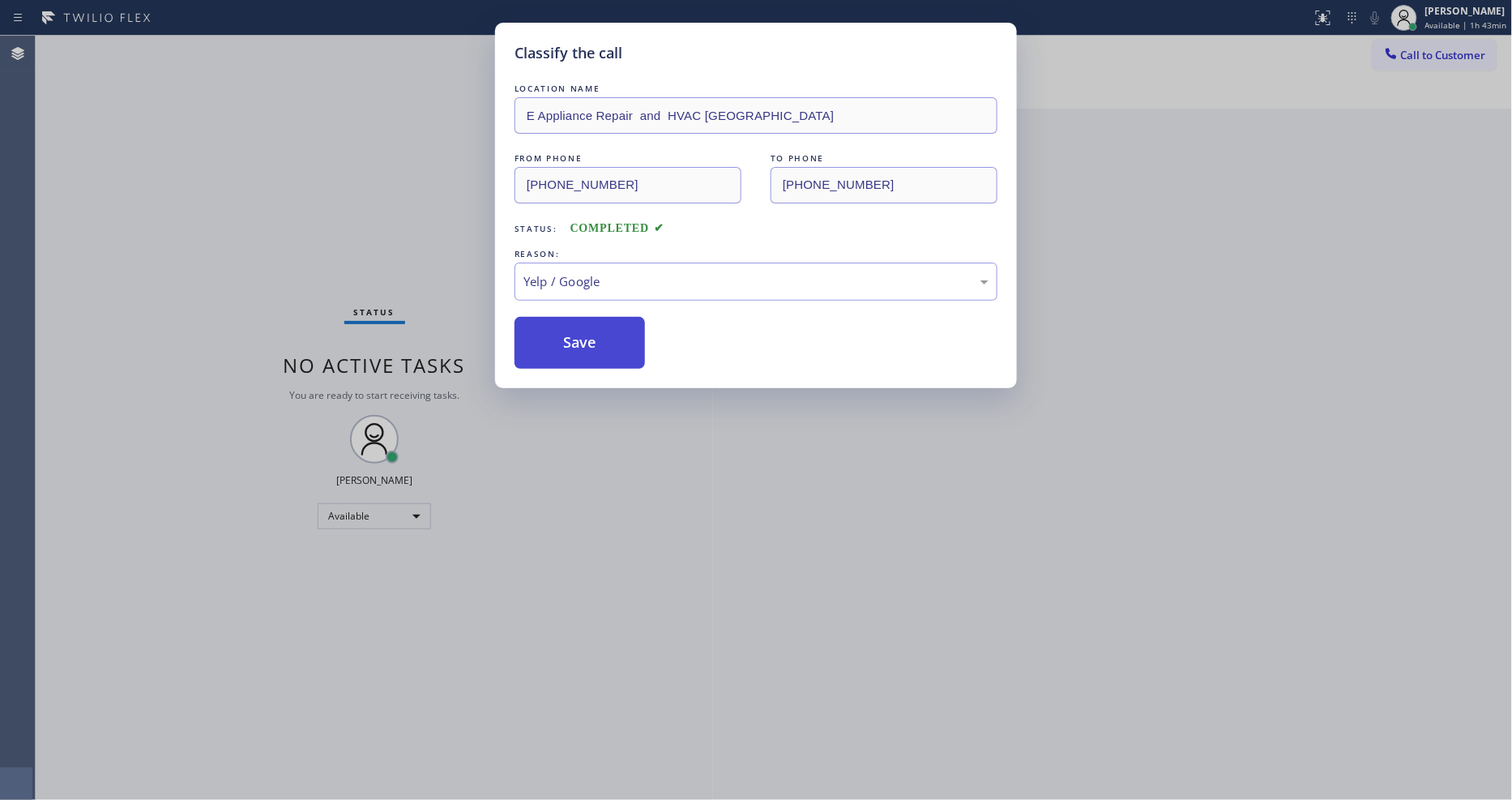
click at [587, 350] on button "Save" at bounding box center [579, 342] width 130 height 52
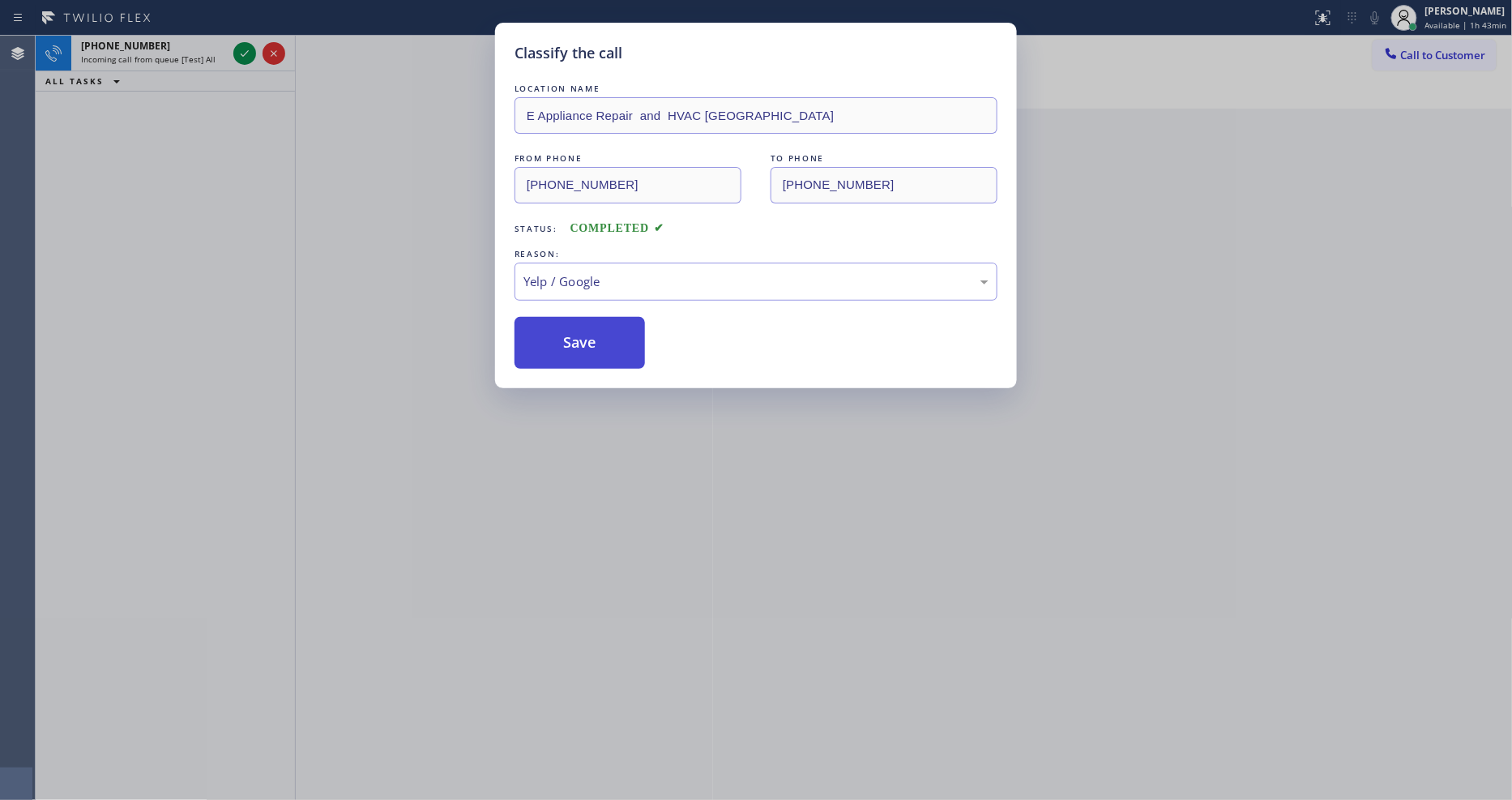
click at [587, 350] on button "Save" at bounding box center [579, 342] width 130 height 52
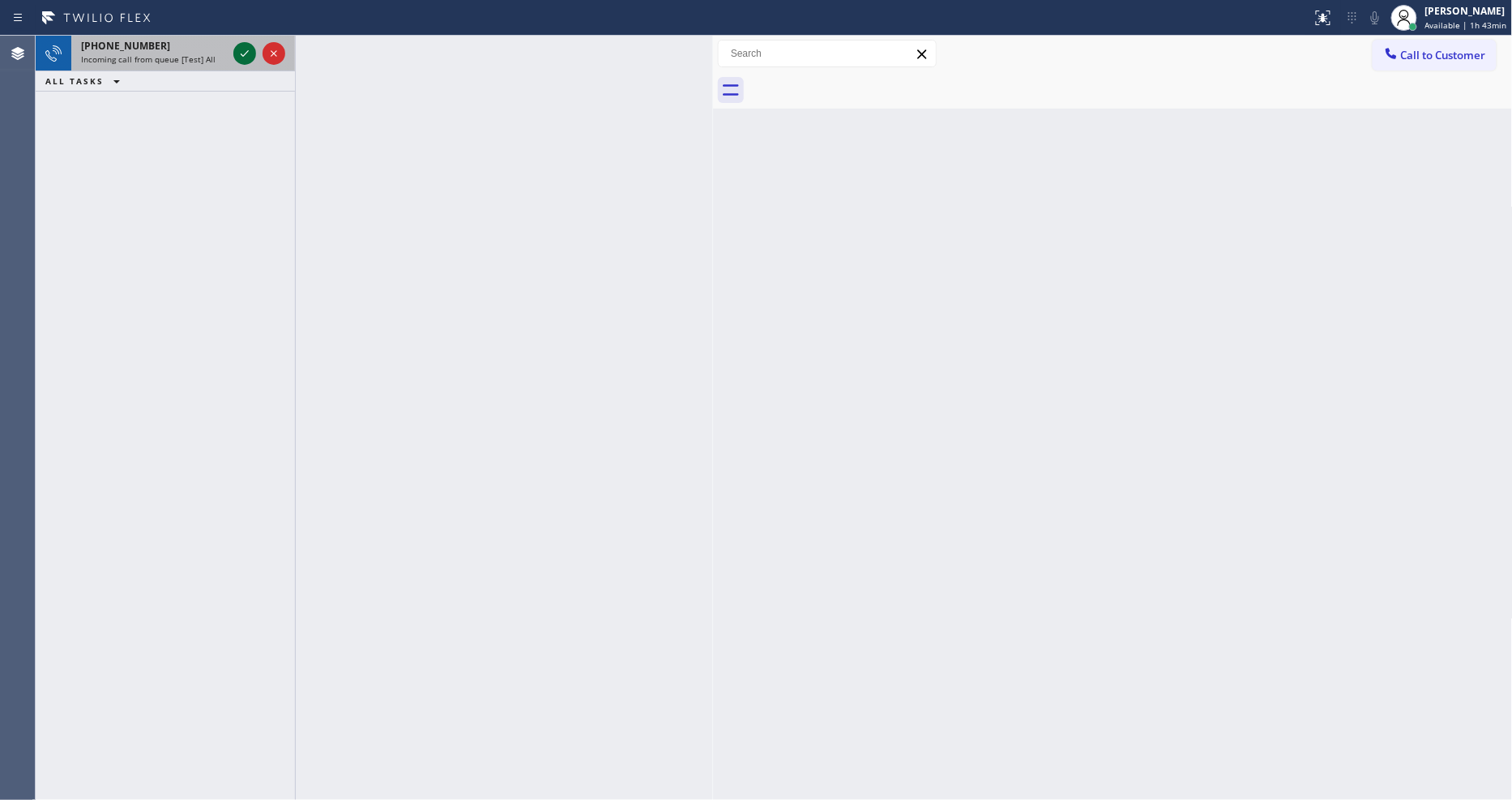
click at [245, 54] on icon at bounding box center [245, 54] width 20 height 20
click at [248, 49] on icon at bounding box center [245, 54] width 20 height 20
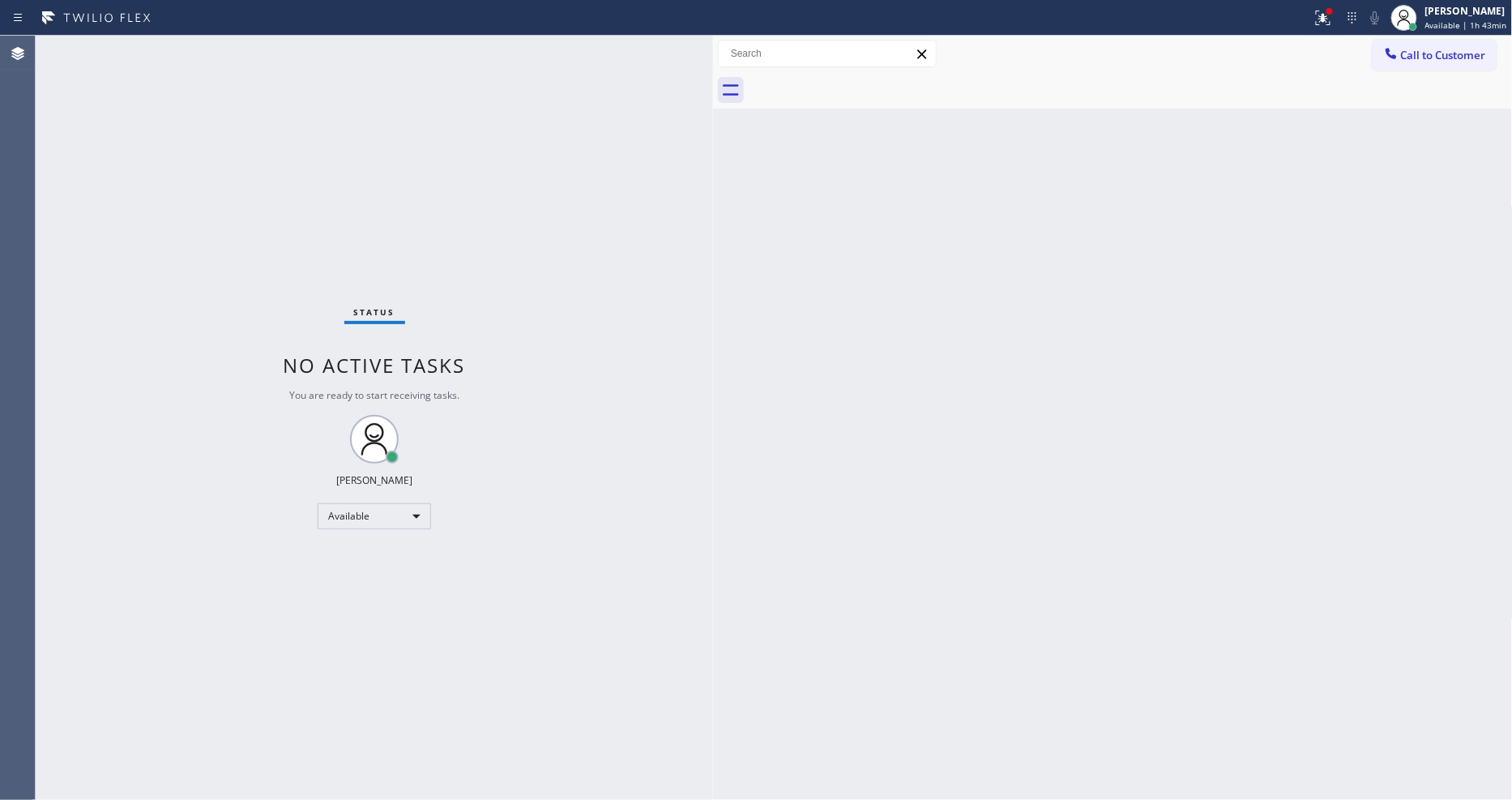
click at [1193, 578] on div "Back to Dashboard Change Sender ID Customers Technicians Select a contact Outbo…" at bounding box center [1113, 418] width 800 height 764
click at [1268, 369] on div "Back to Dashboard Change Sender ID Customers Technicians Select a contact Outbo…" at bounding box center [1113, 418] width 800 height 764
click at [1325, 21] on icon at bounding box center [1323, 18] width 20 height 20
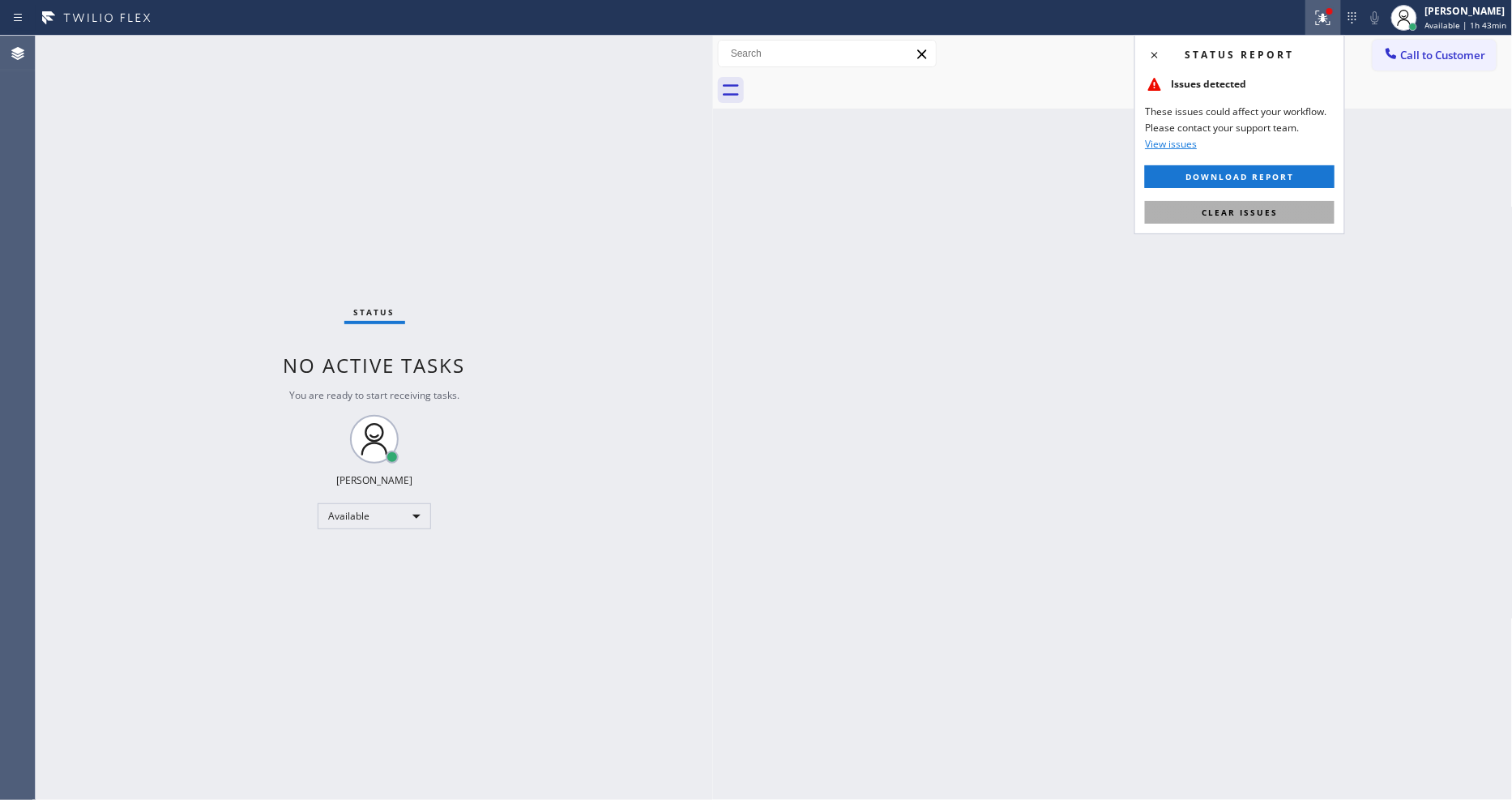
click at [1281, 214] on button "Clear issues" at bounding box center [1239, 211] width 190 height 23
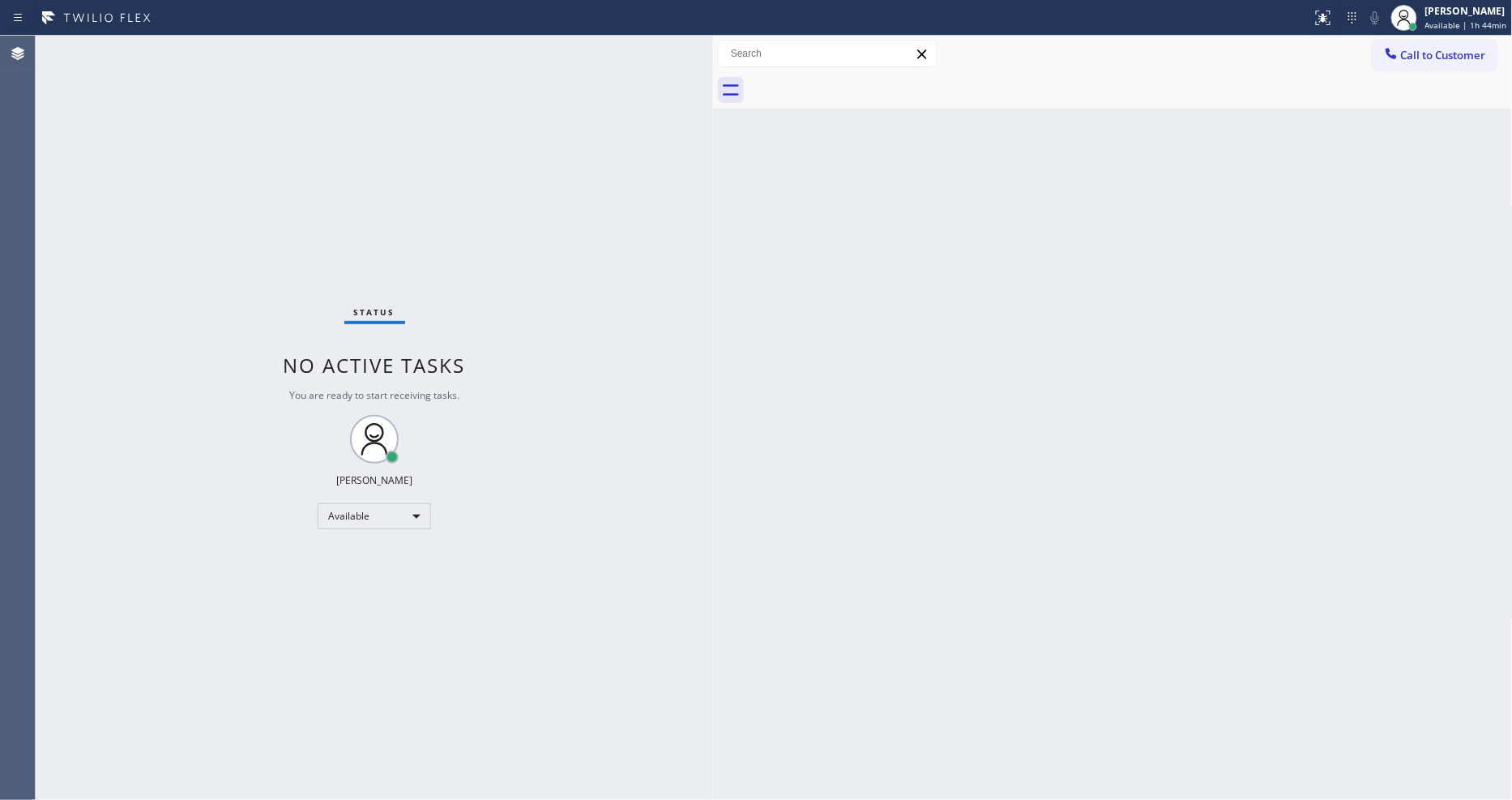
click at [787, 345] on div "Back to Dashboard Change Sender ID Customers Technicians Select a contact Outbo…" at bounding box center [1113, 418] width 800 height 764
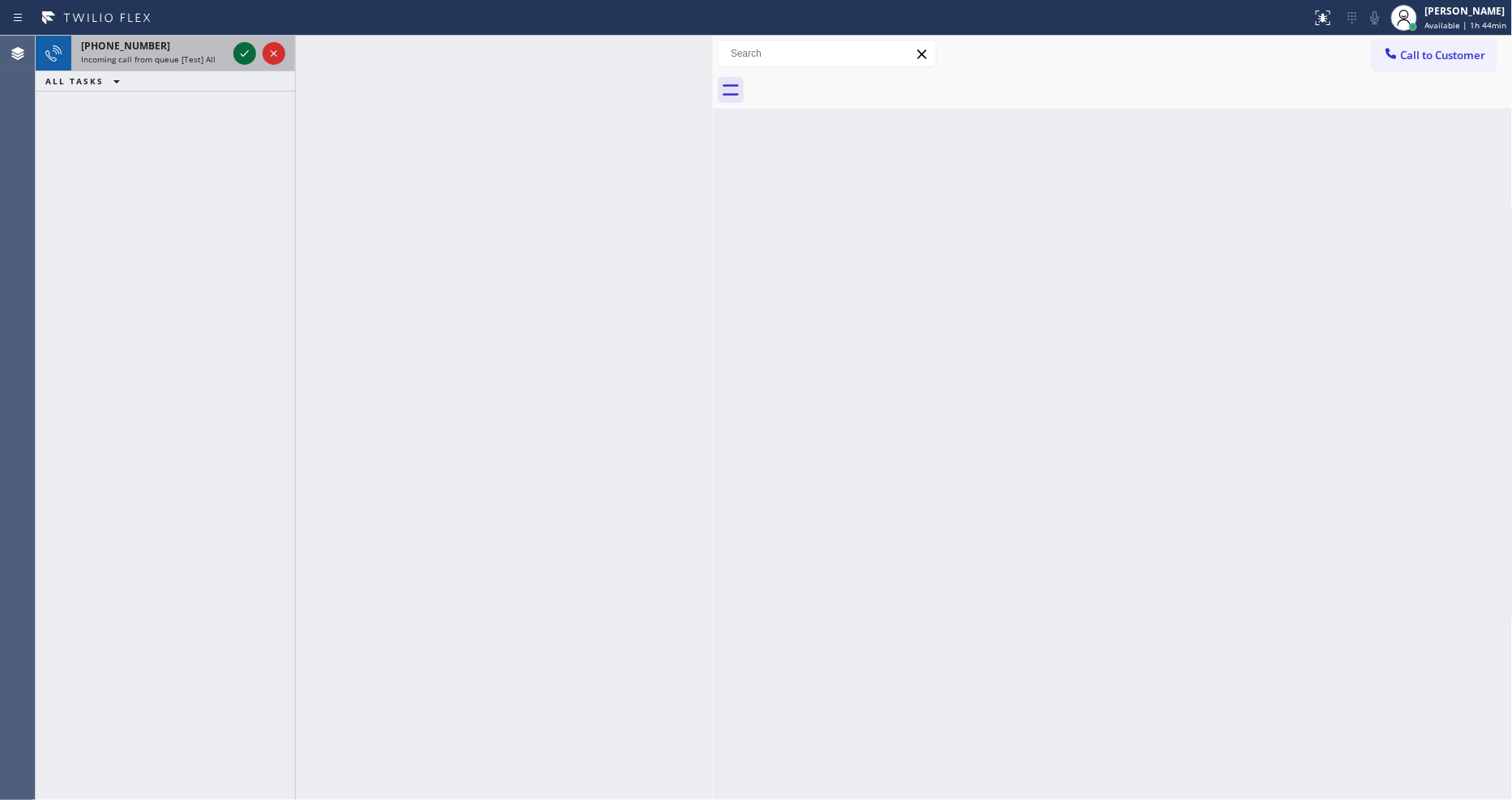
click at [241, 47] on icon at bounding box center [245, 54] width 20 height 20
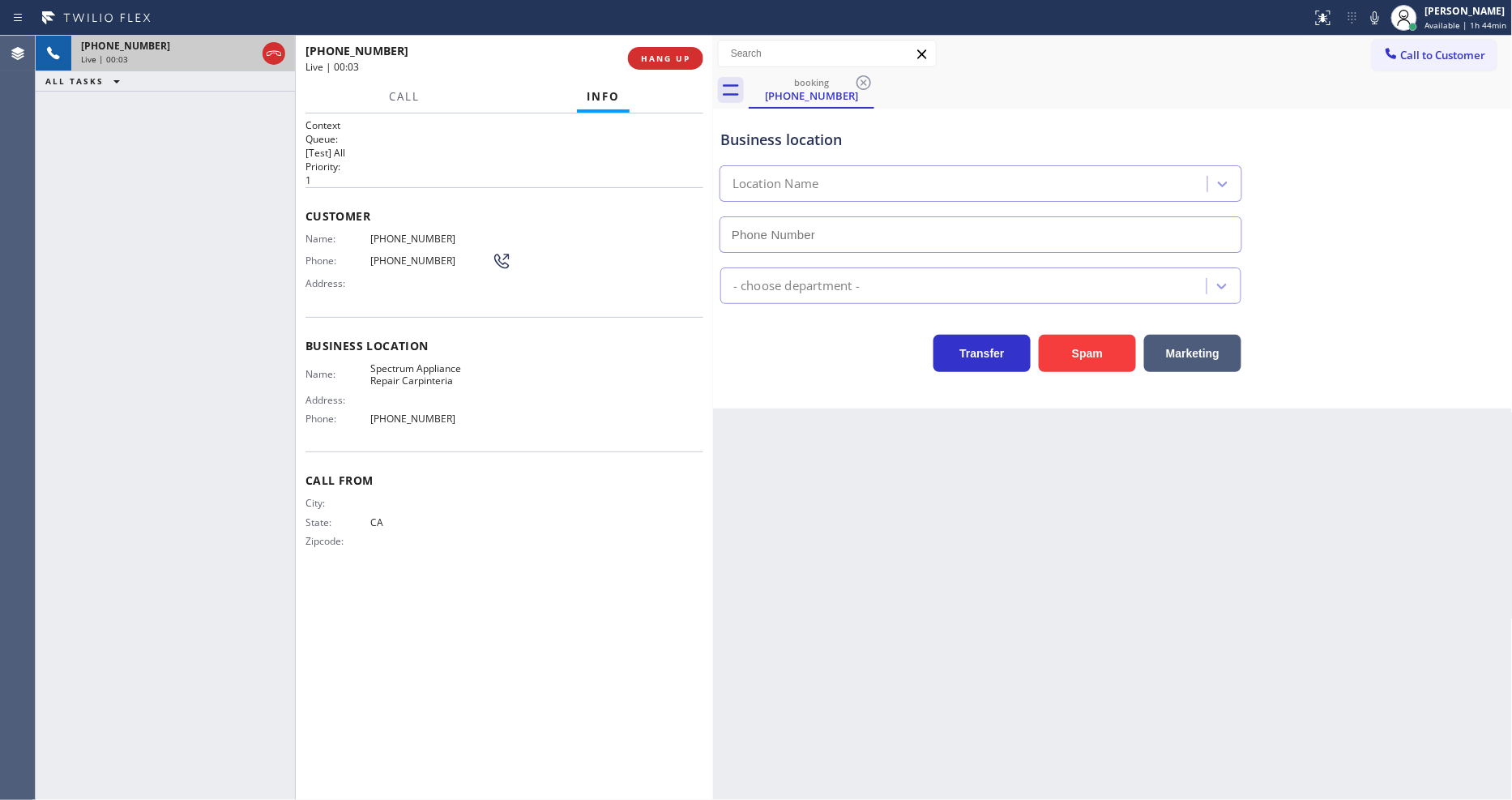
type input "[PHONE_NUMBER]"
click at [671, 60] on span "HANG UP" at bounding box center [666, 58] width 50 height 11
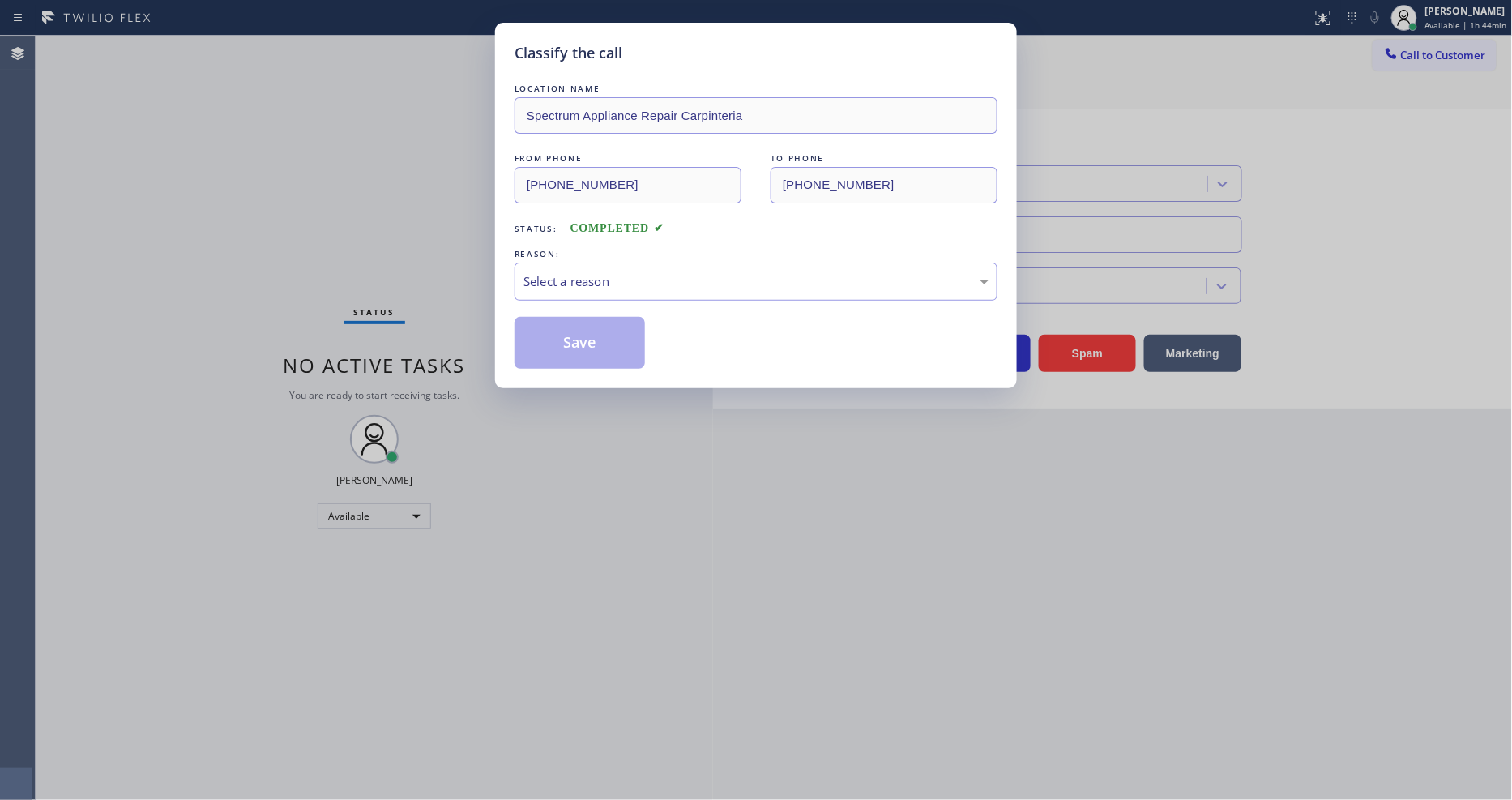
drag, startPoint x: 626, startPoint y: 253, endPoint x: 625, endPoint y: 277, distance: 24.0
click at [625, 253] on div "REASON:" at bounding box center [756, 253] width 482 height 17
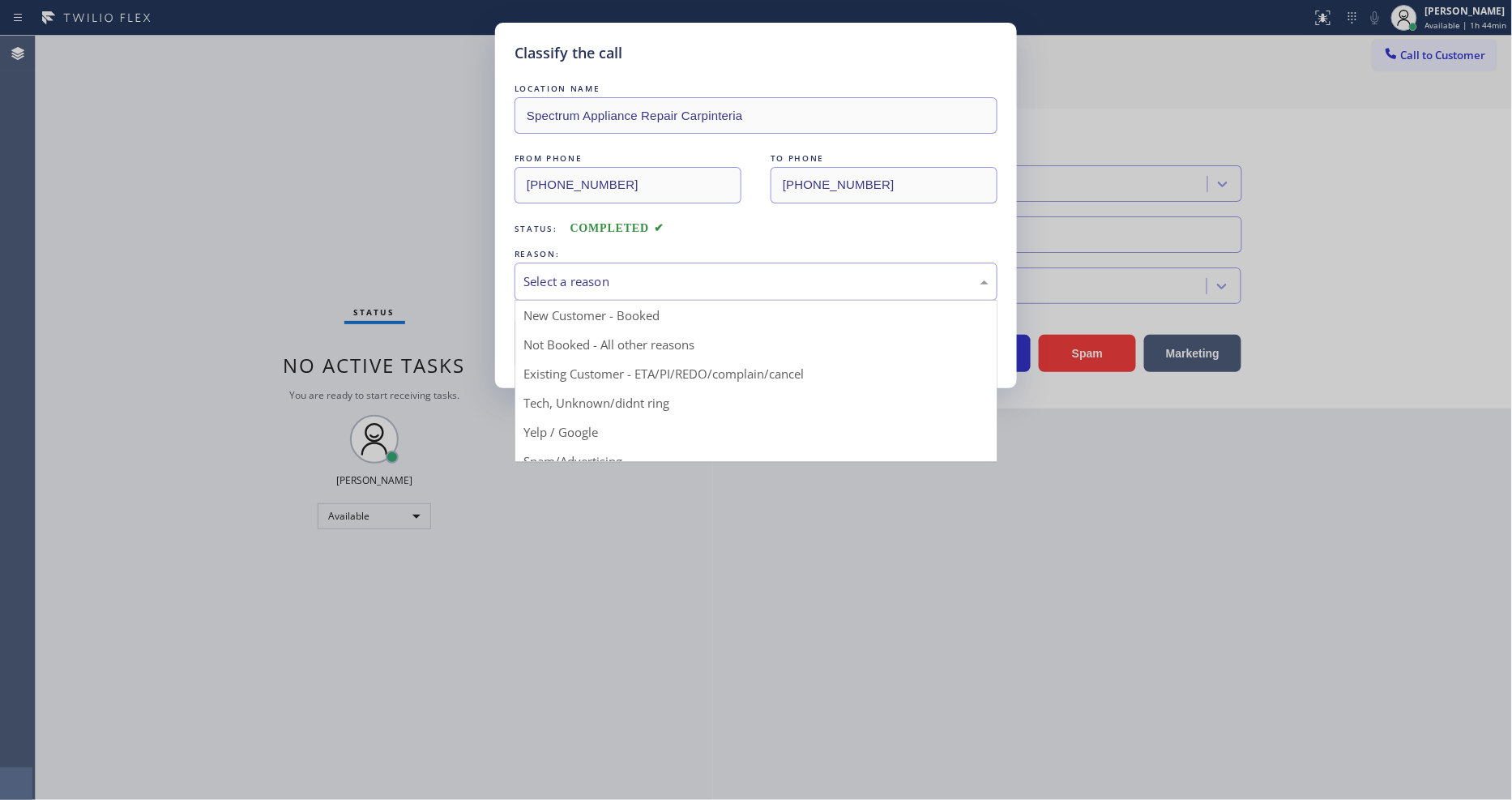
click at [622, 282] on div "Select a reason" at bounding box center [756, 281] width 466 height 19
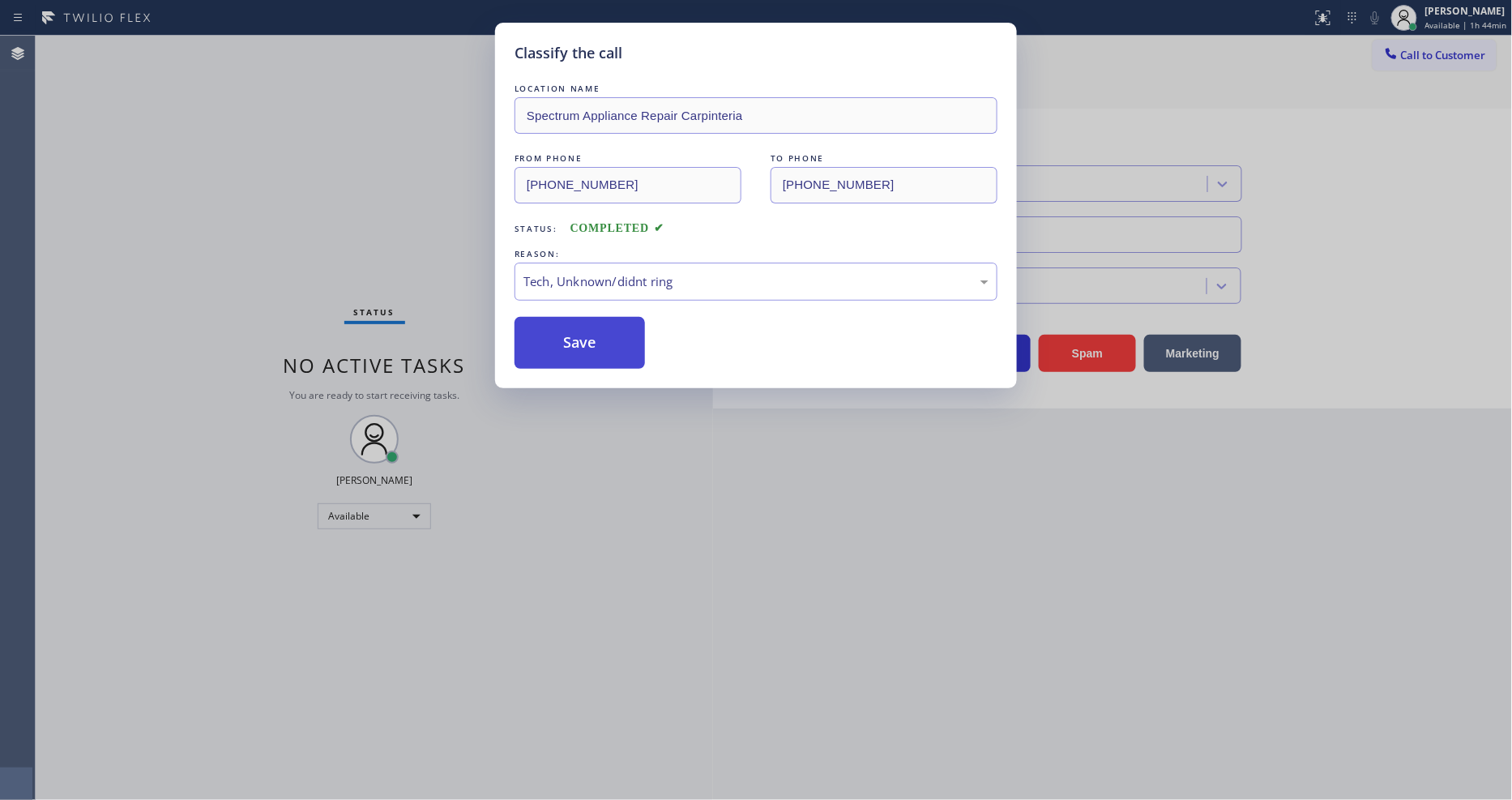
click at [611, 346] on button "Save" at bounding box center [579, 342] width 130 height 52
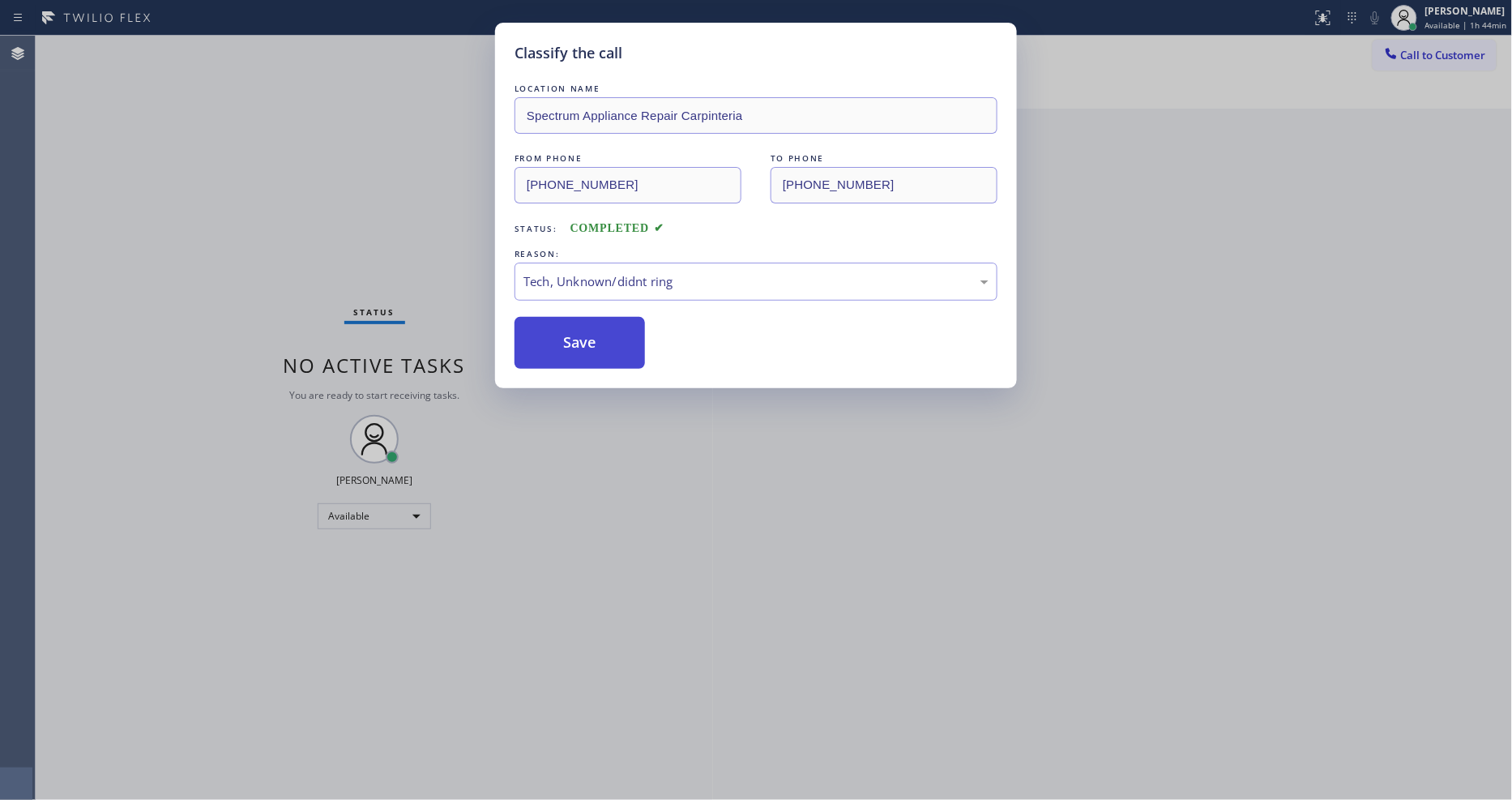
click at [611, 346] on button "Save" at bounding box center [579, 342] width 130 height 52
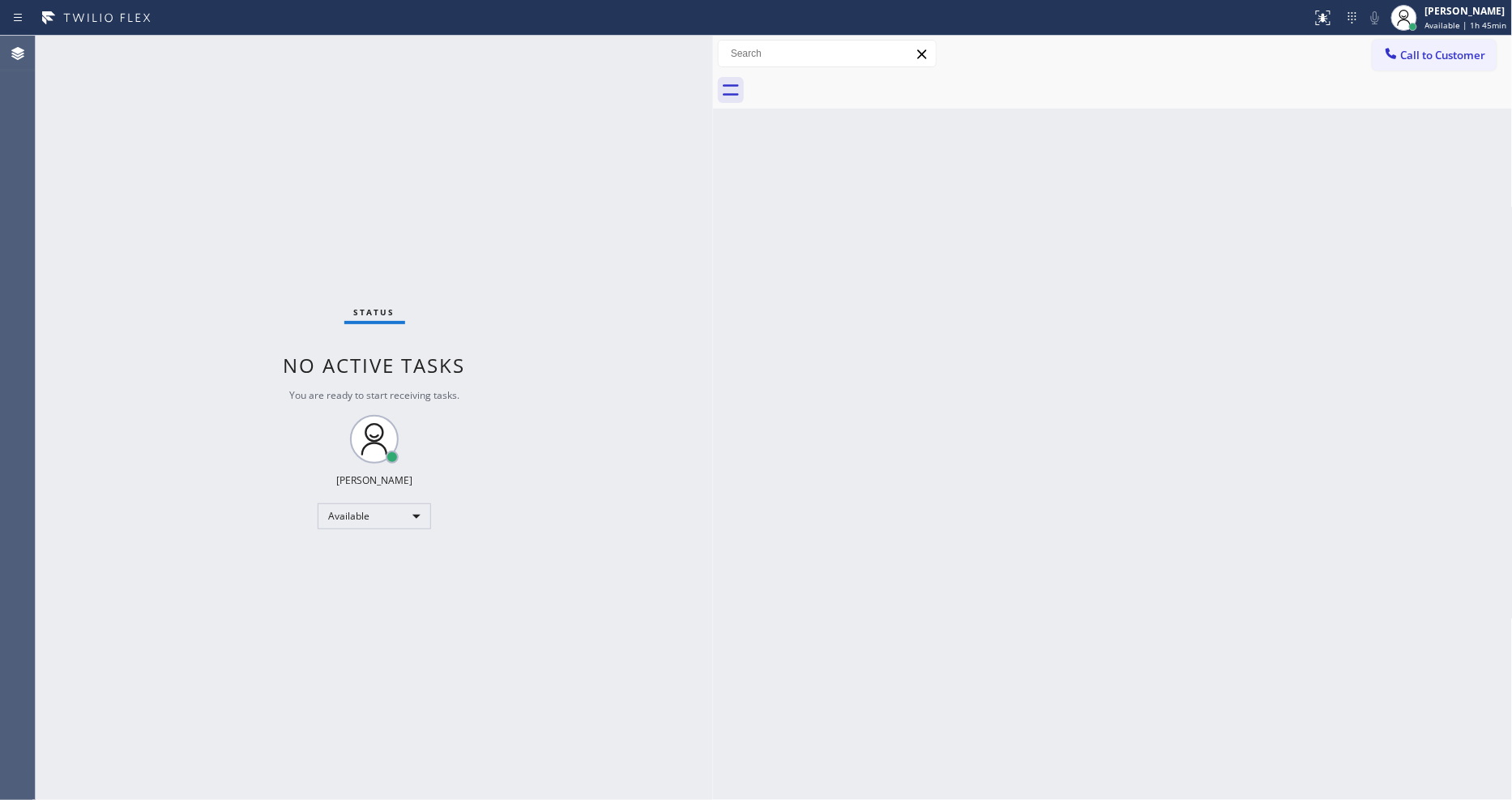
click at [193, 42] on div "Status No active tasks You are ready to start receiving tasks. [PERSON_NAME] Av…" at bounding box center [374, 418] width 677 height 764
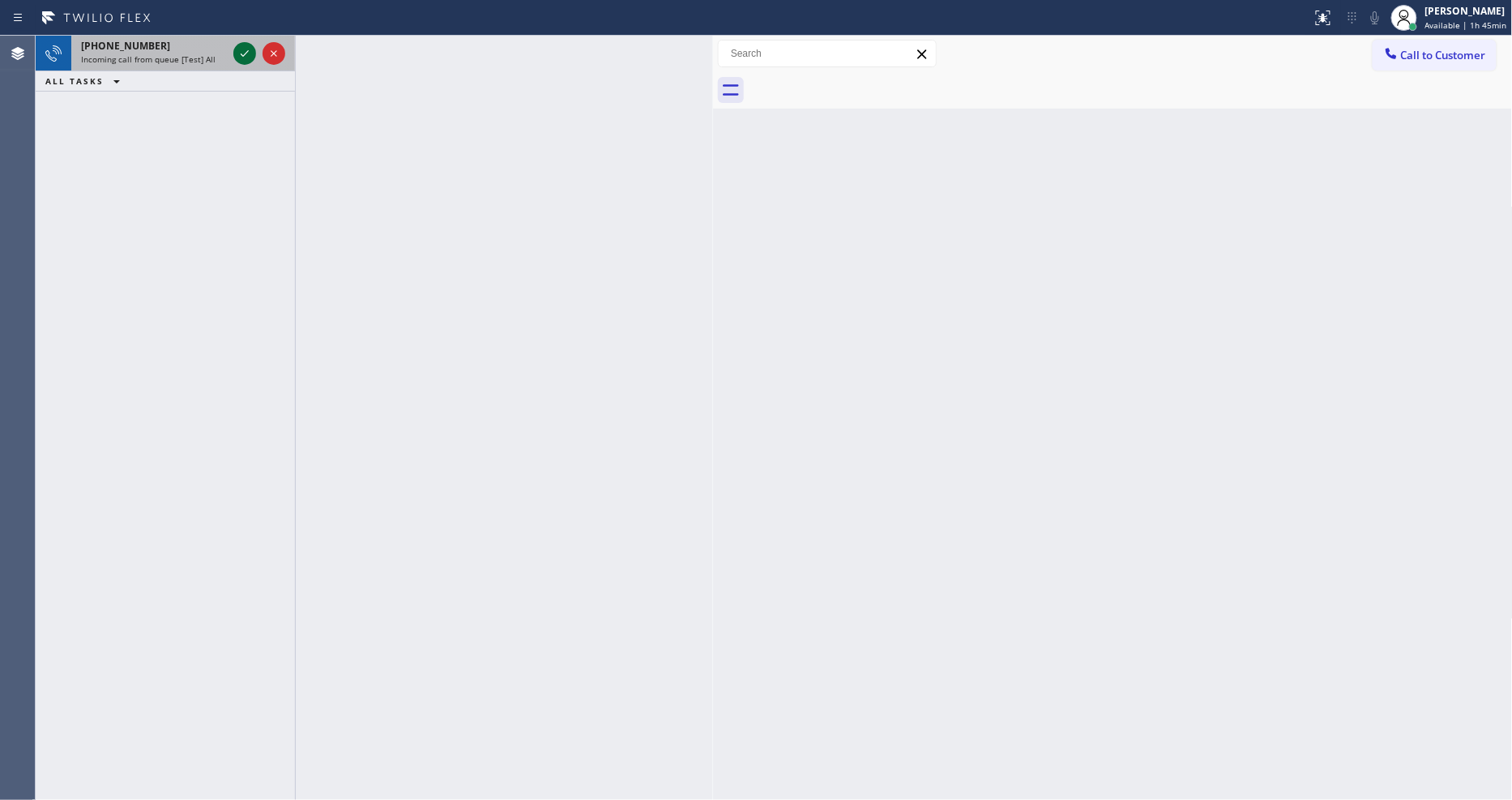
click at [245, 51] on icon at bounding box center [245, 54] width 20 height 20
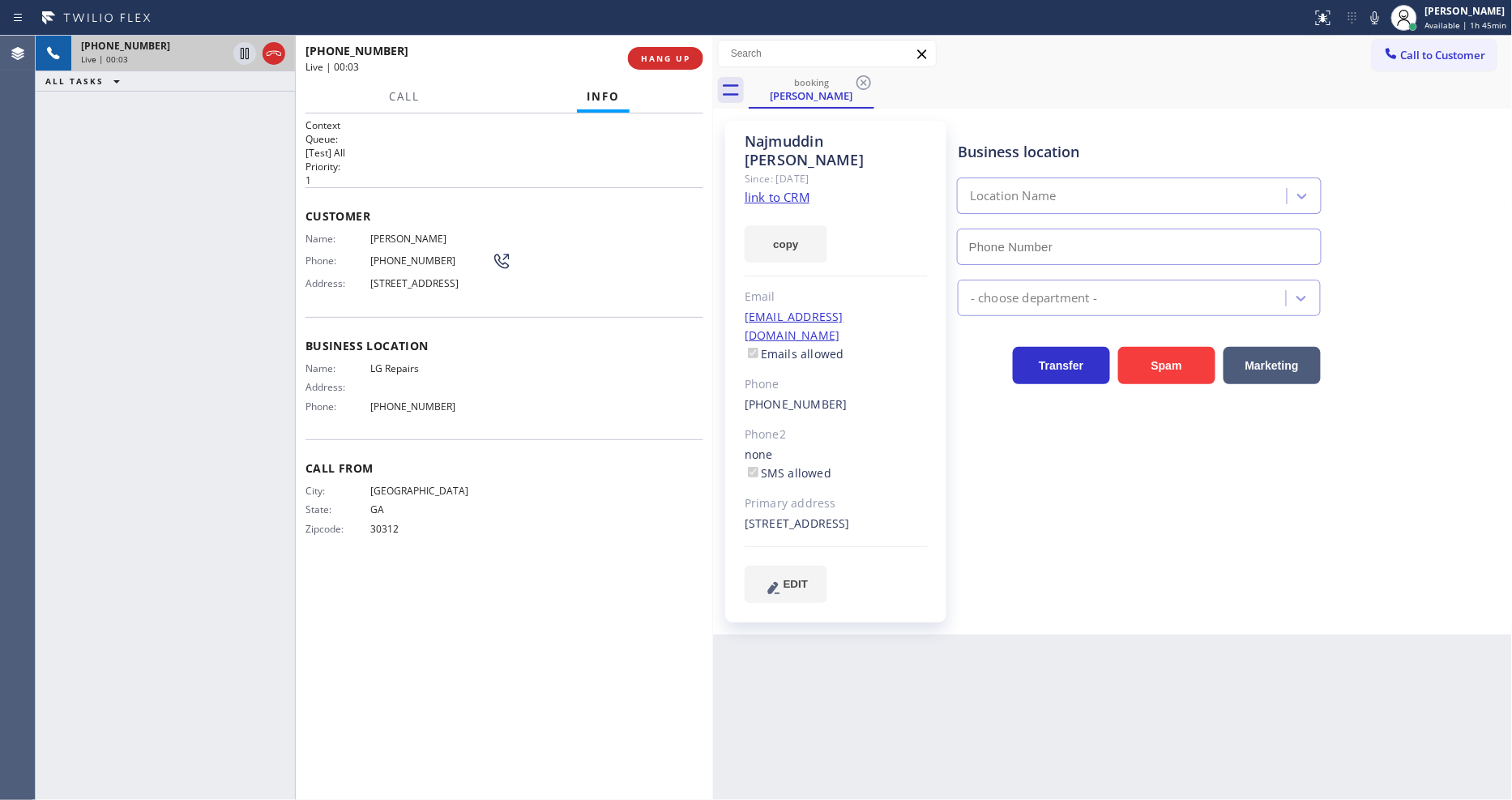
type input "[PHONE_NUMBER]"
click at [776, 189] on link "link to CRM" at bounding box center [776, 197] width 65 height 16
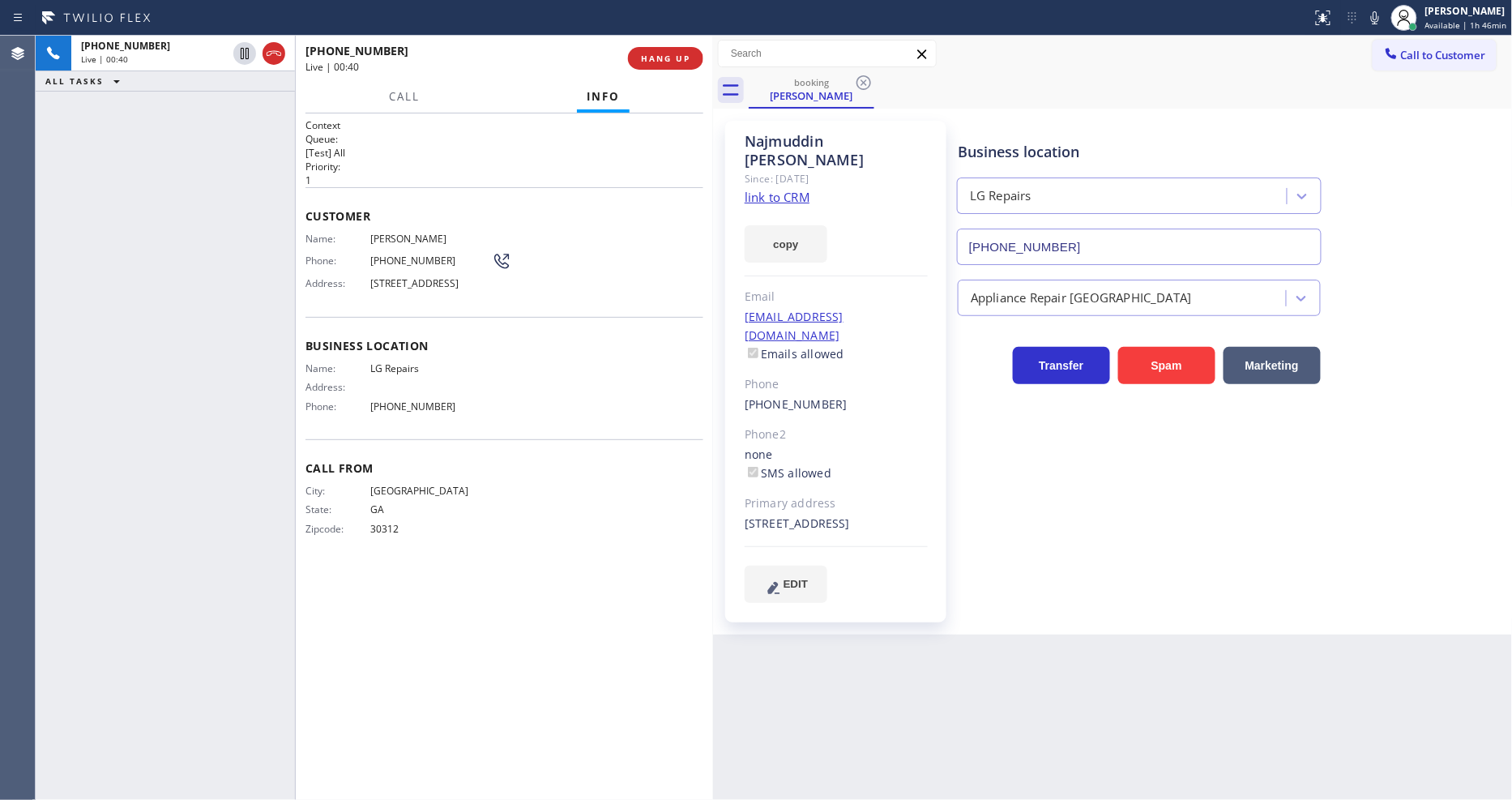
drag, startPoint x: 248, startPoint y: 51, endPoint x: 827, endPoint y: 59, distance: 579.1
click at [248, 51] on icon at bounding box center [244, 53] width 8 height 11
click at [1361, 17] on icon at bounding box center [1375, 17] width 8 height 13
drag, startPoint x: 981, startPoint y: 563, endPoint x: 549, endPoint y: 751, distance: 471.1
click at [981, 563] on div "Business location LG Repairs [PHONE_NUMBER] Appliance Repair High End Transfer …" at bounding box center [1232, 361] width 554 height 473
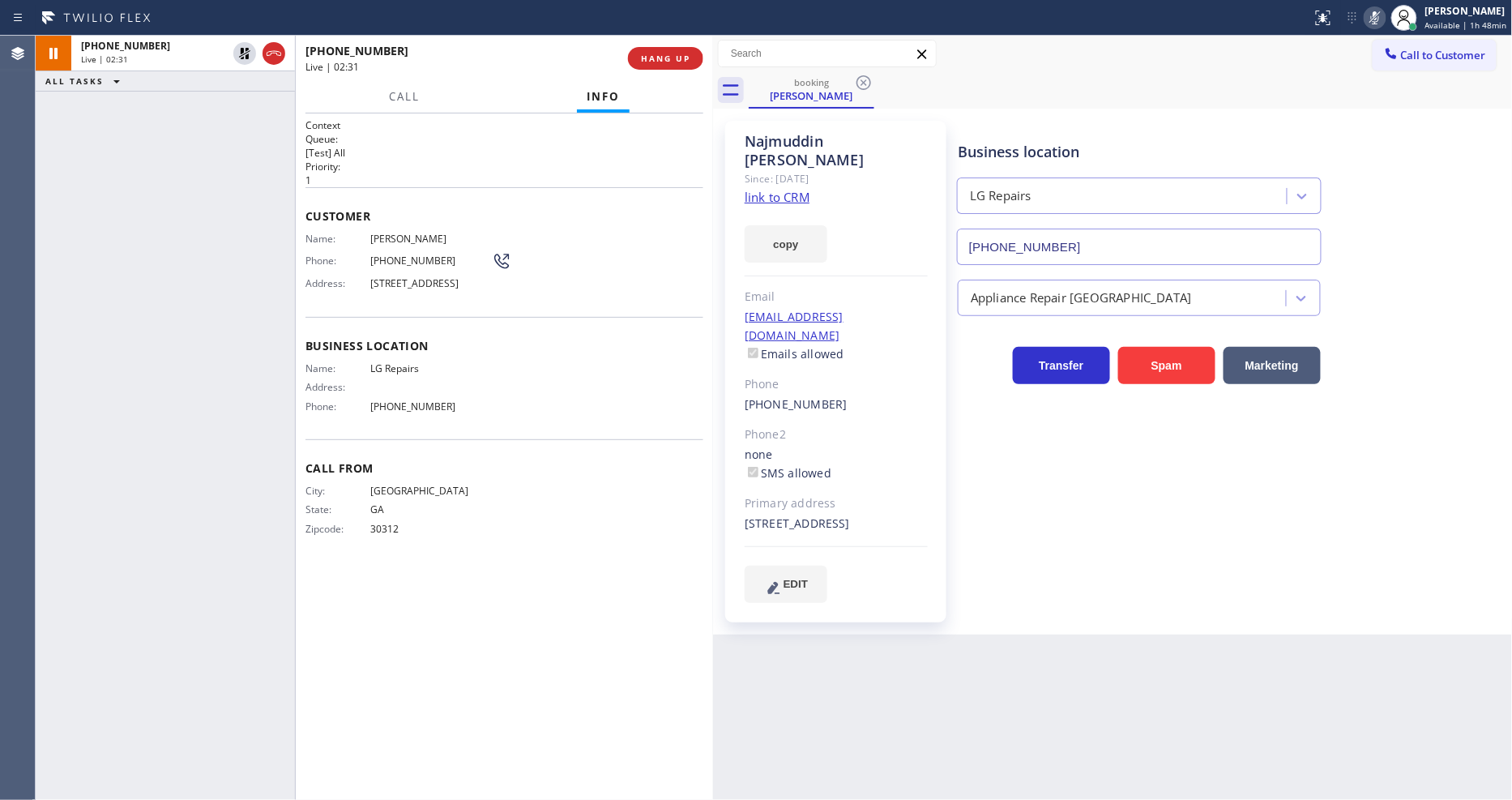
click at [494, 439] on div "Business location Name: LG Repairs Address: Phone: [PHONE_NUMBER]" at bounding box center [504, 377] width 398 height 122
drag, startPoint x: 468, startPoint y: 730, endPoint x: 490, endPoint y: 796, distance: 69.6
click at [468, 720] on div "Context Queue: [Test] All Priority: 1 Customer Name: [PERSON_NAME] Phone: [PHON…" at bounding box center [504, 457] width 398 height 677
click at [1087, 528] on div "Business location LG Repairs [PHONE_NUMBER] Appliance Repair High End Transfer …" at bounding box center [1232, 361] width 554 height 473
click at [239, 54] on icon at bounding box center [245, 54] width 20 height 20
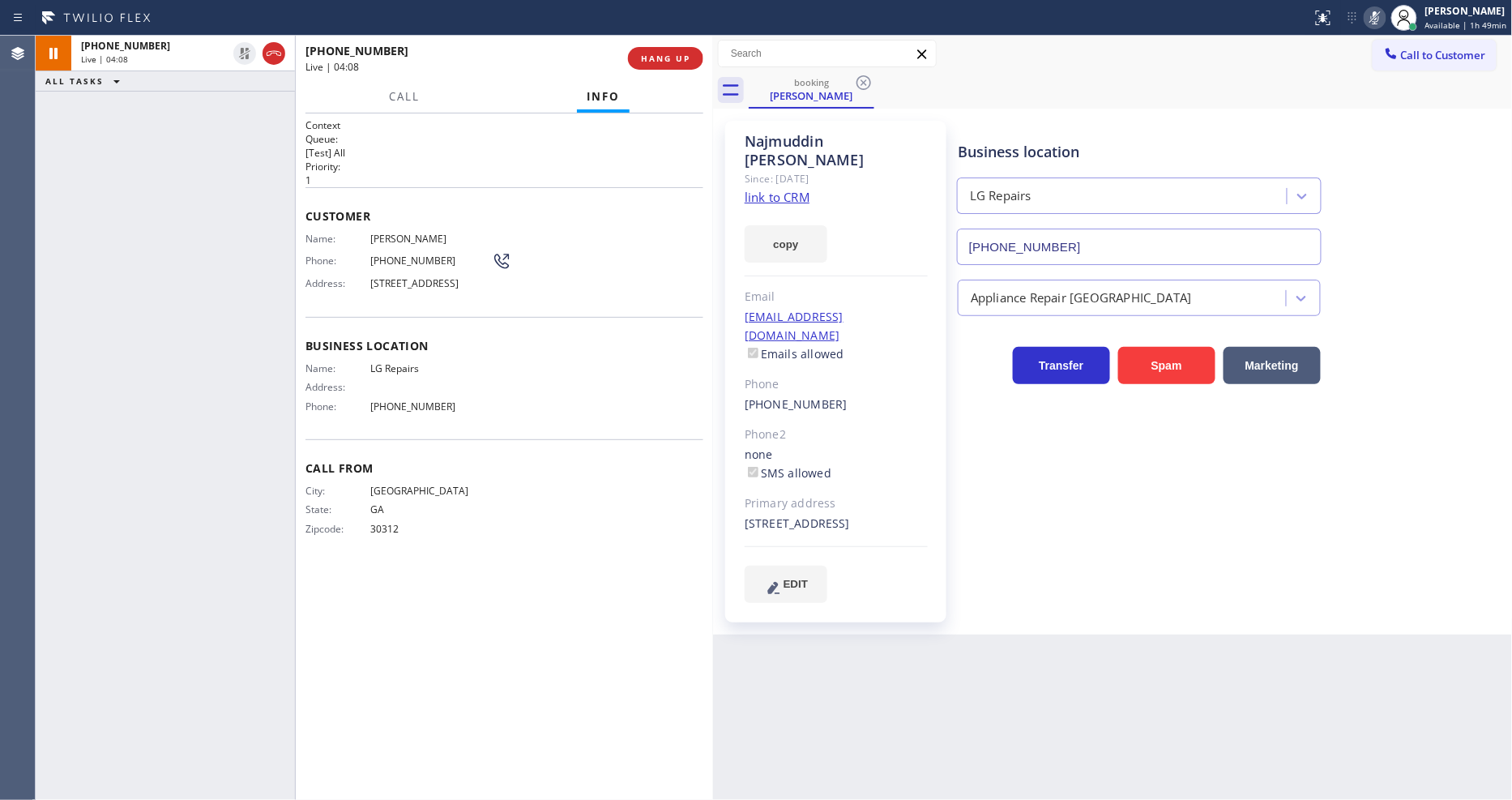
click at [1361, 19] on icon at bounding box center [1375, 18] width 20 height 20
click at [886, 132] on div "[PERSON_NAME]" at bounding box center [836, 151] width 183 height 38
click at [792, 189] on link "link to CRM" at bounding box center [776, 197] width 65 height 16
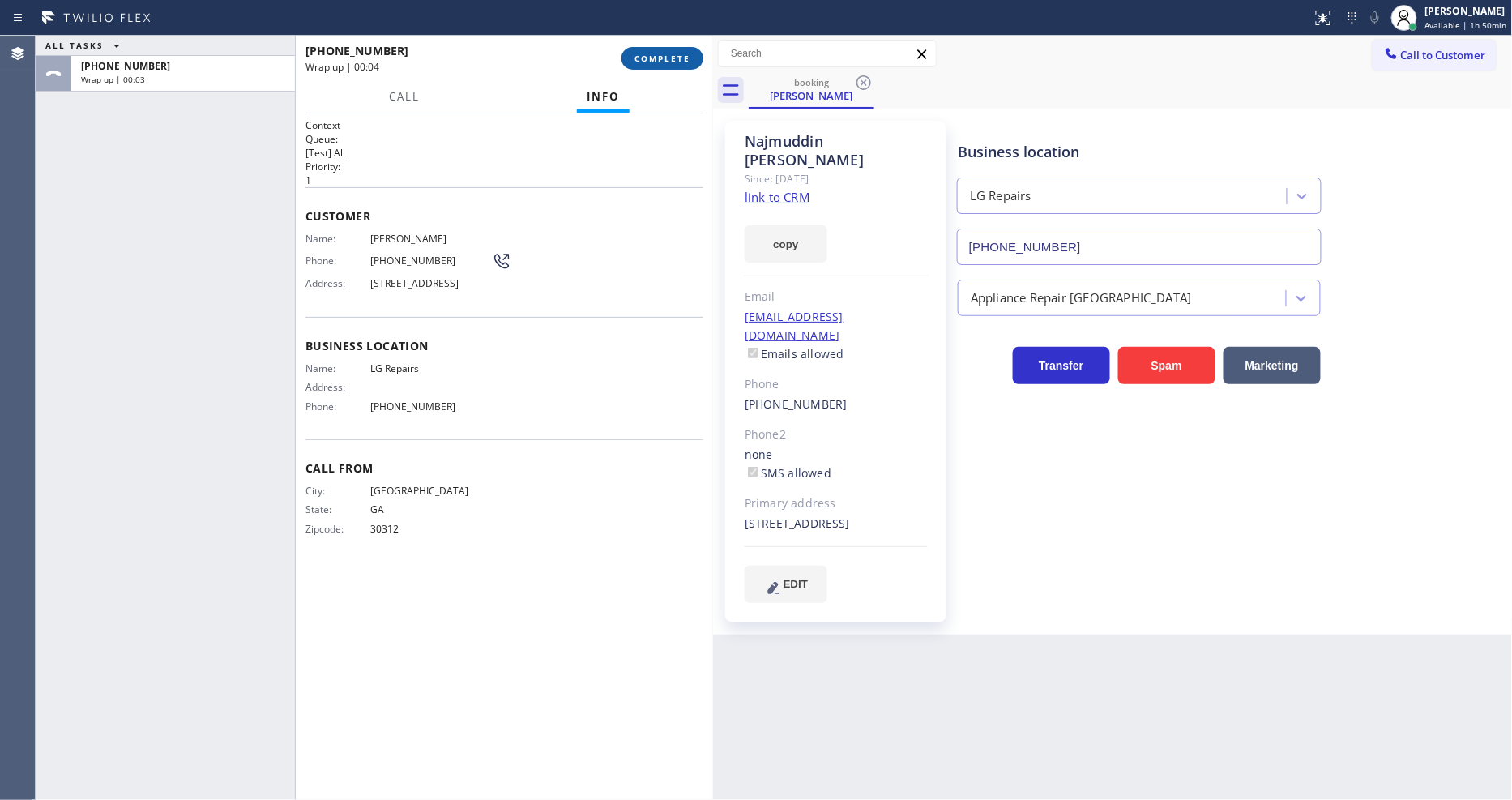
click at [661, 68] on button "COMPLETE" at bounding box center [662, 58] width 81 height 23
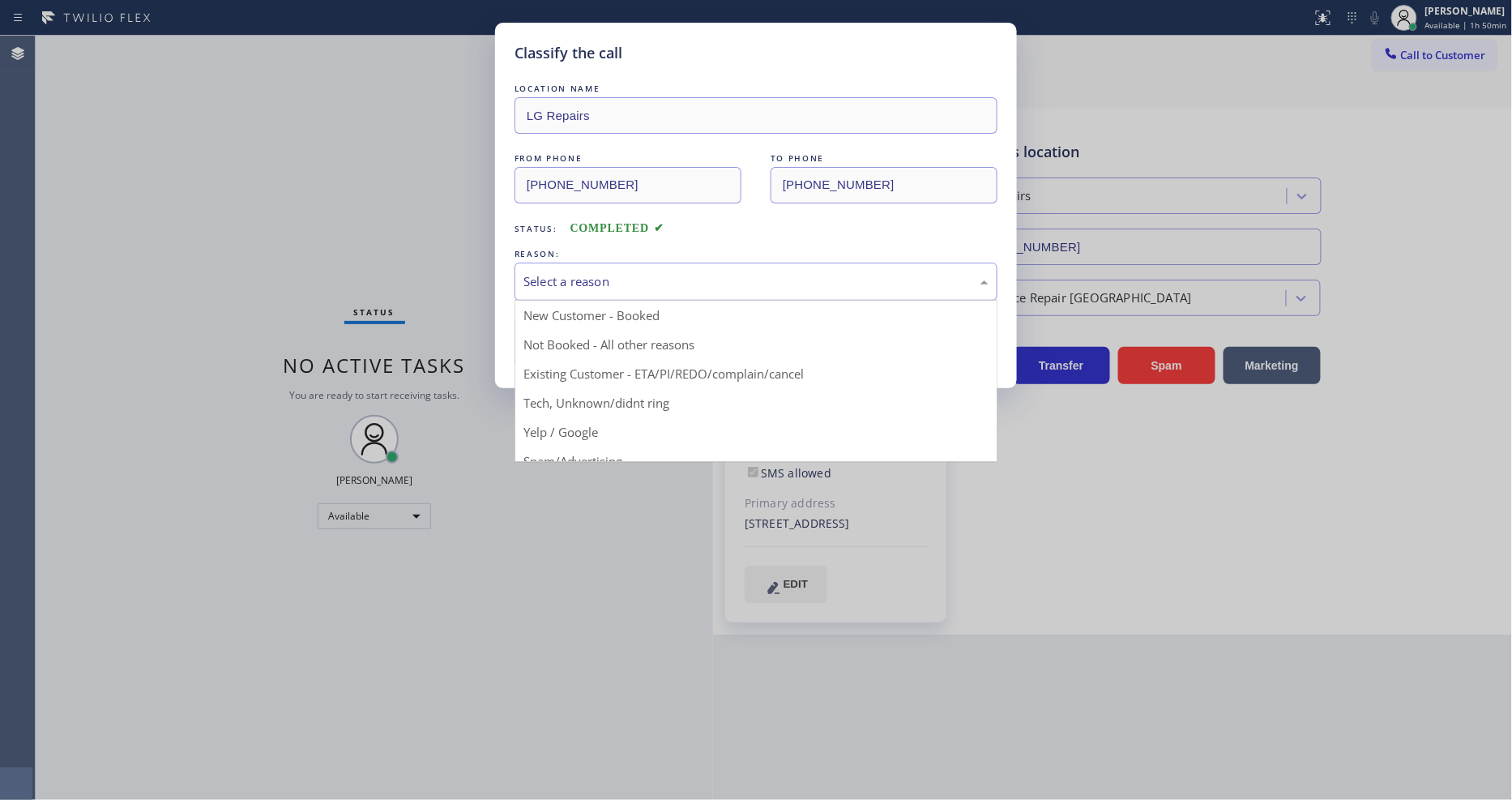
click at [650, 263] on div "Select a reason" at bounding box center [756, 281] width 482 height 38
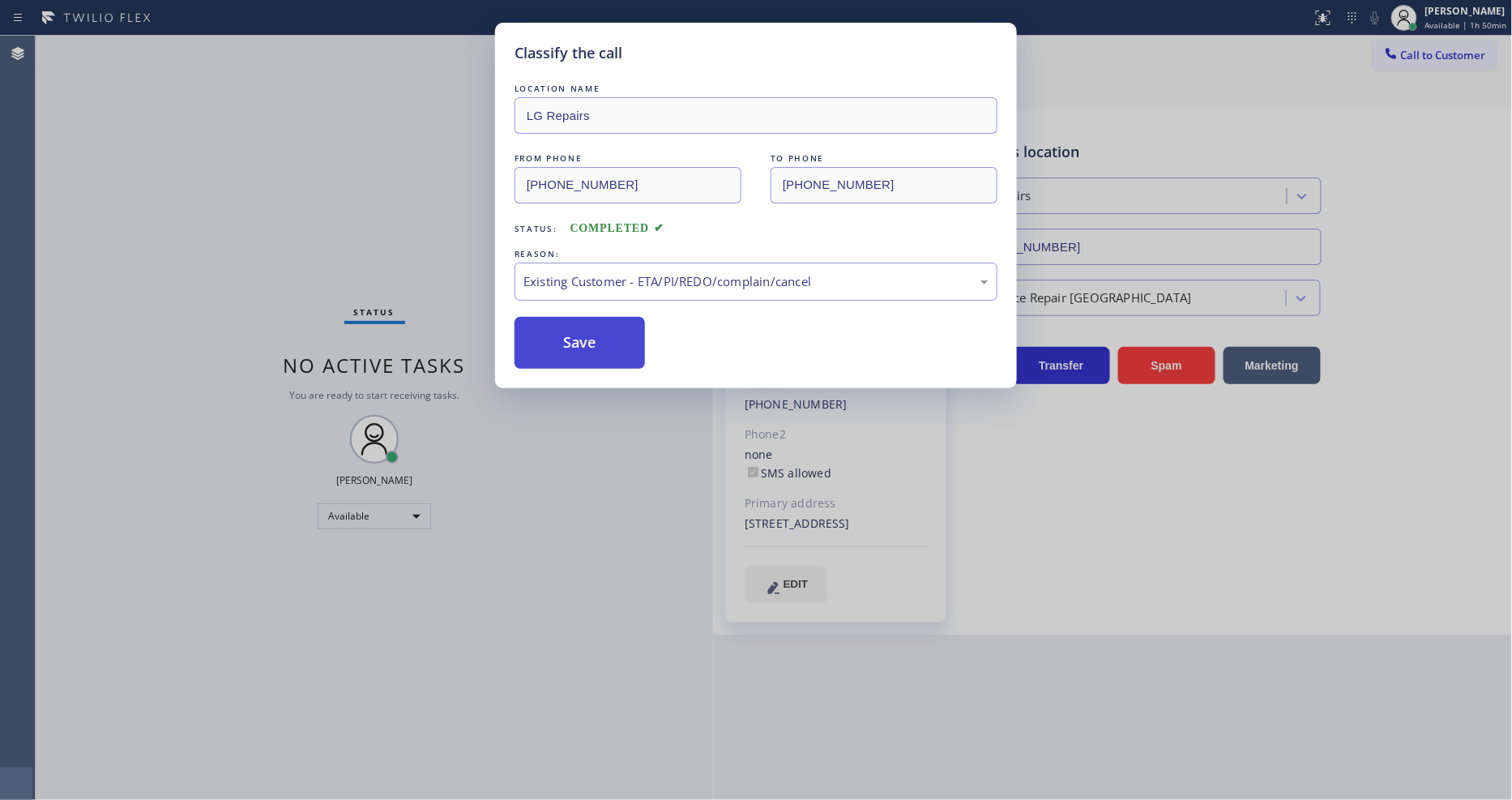
click at [603, 338] on button "Save" at bounding box center [579, 342] width 130 height 52
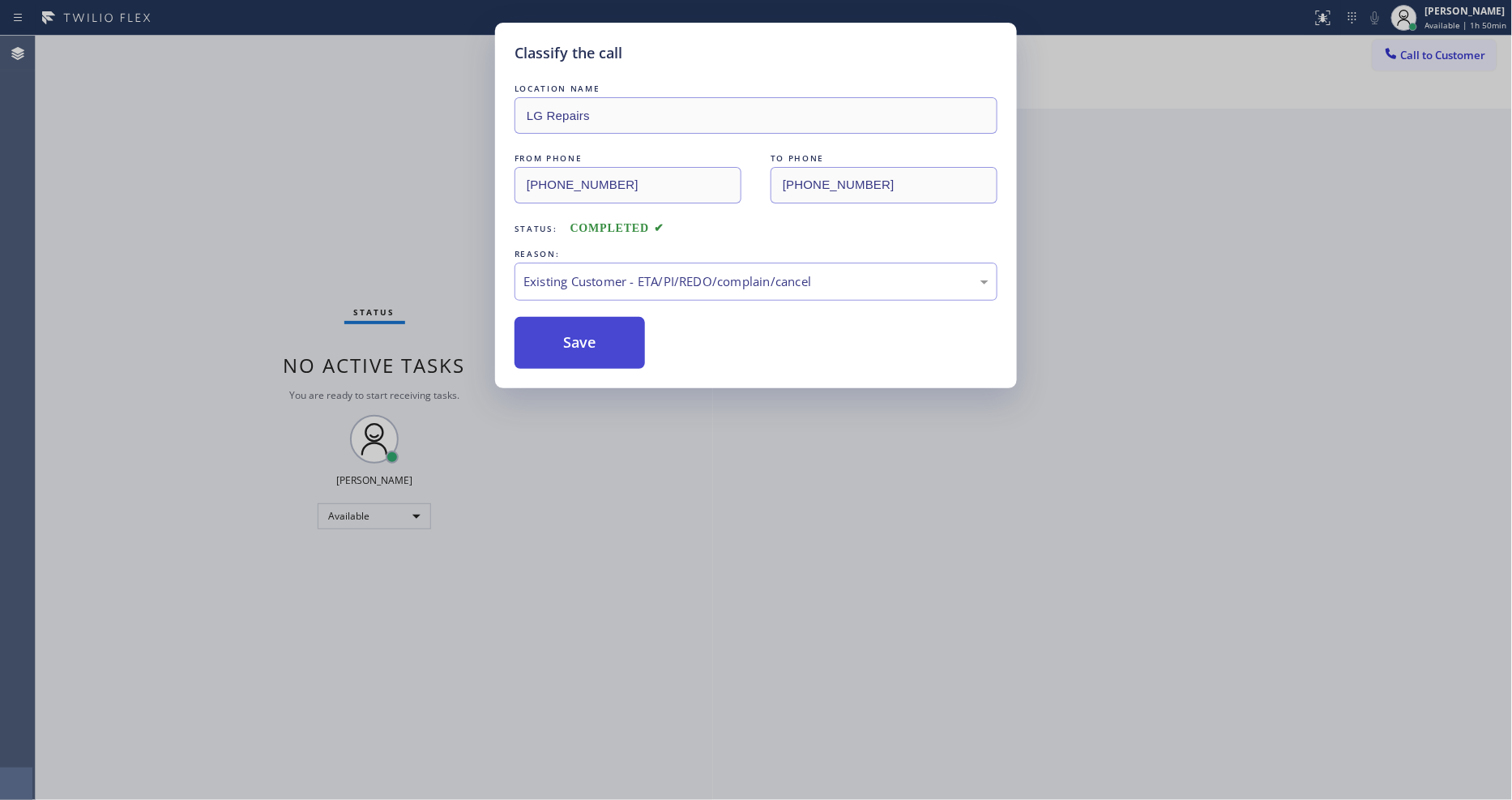
click at [603, 338] on button "Save" at bounding box center [579, 342] width 130 height 52
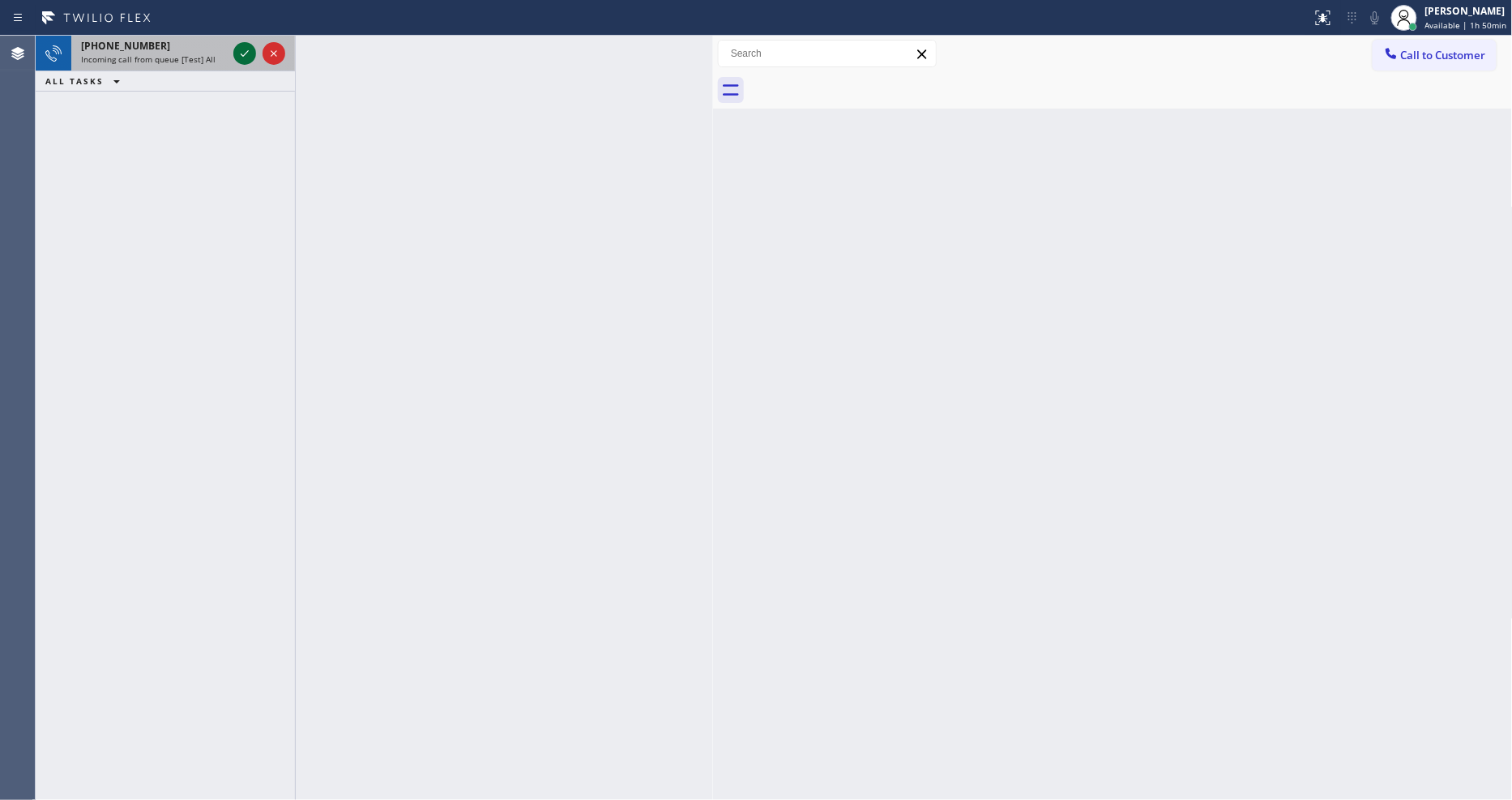
click at [240, 46] on icon at bounding box center [245, 54] width 20 height 20
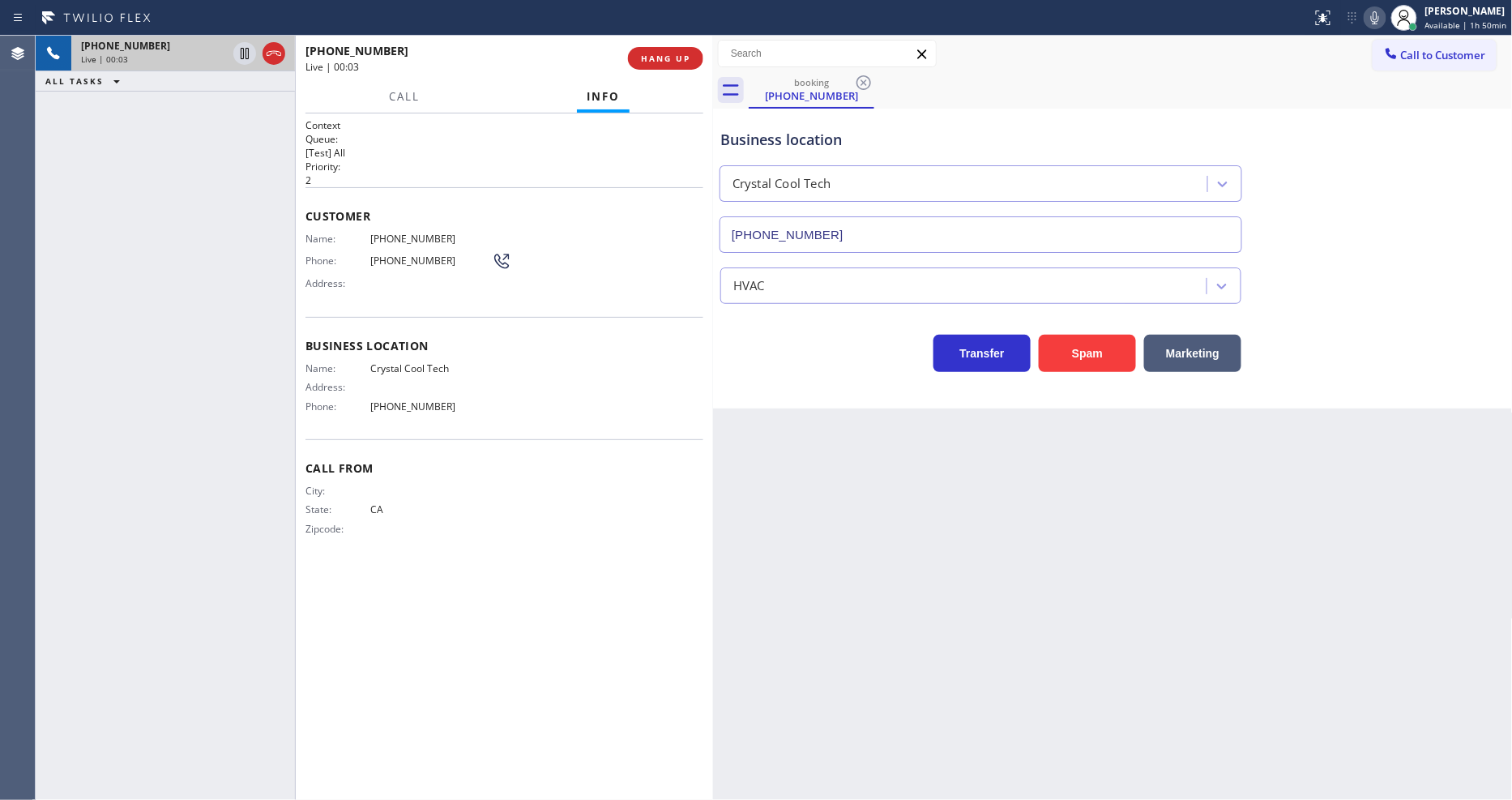
type input "[PHONE_NUMBER]"
click at [683, 61] on span "HANG UP" at bounding box center [666, 58] width 50 height 11
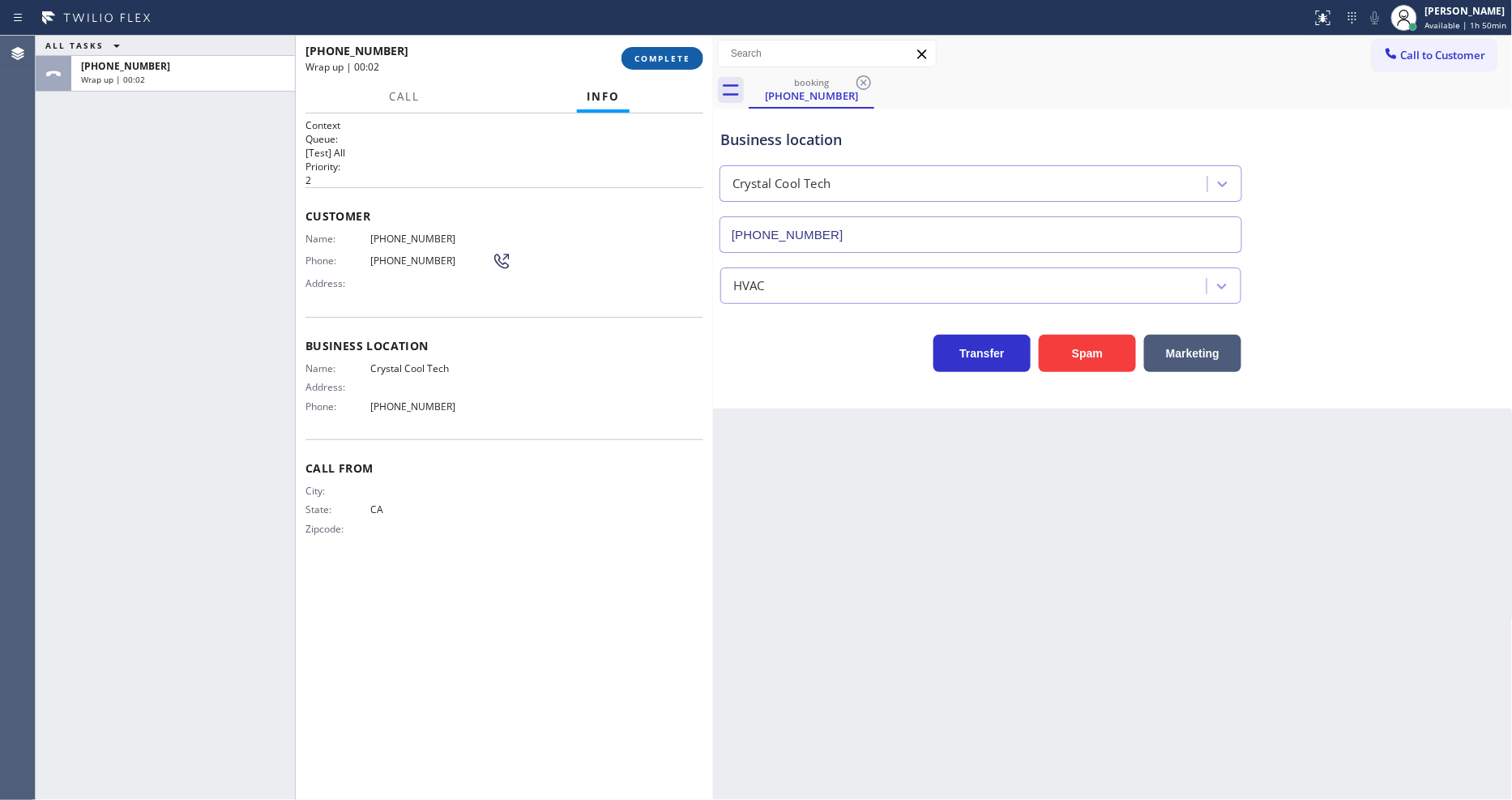
click at [669, 53] on span "COMPLETE" at bounding box center [662, 58] width 56 height 11
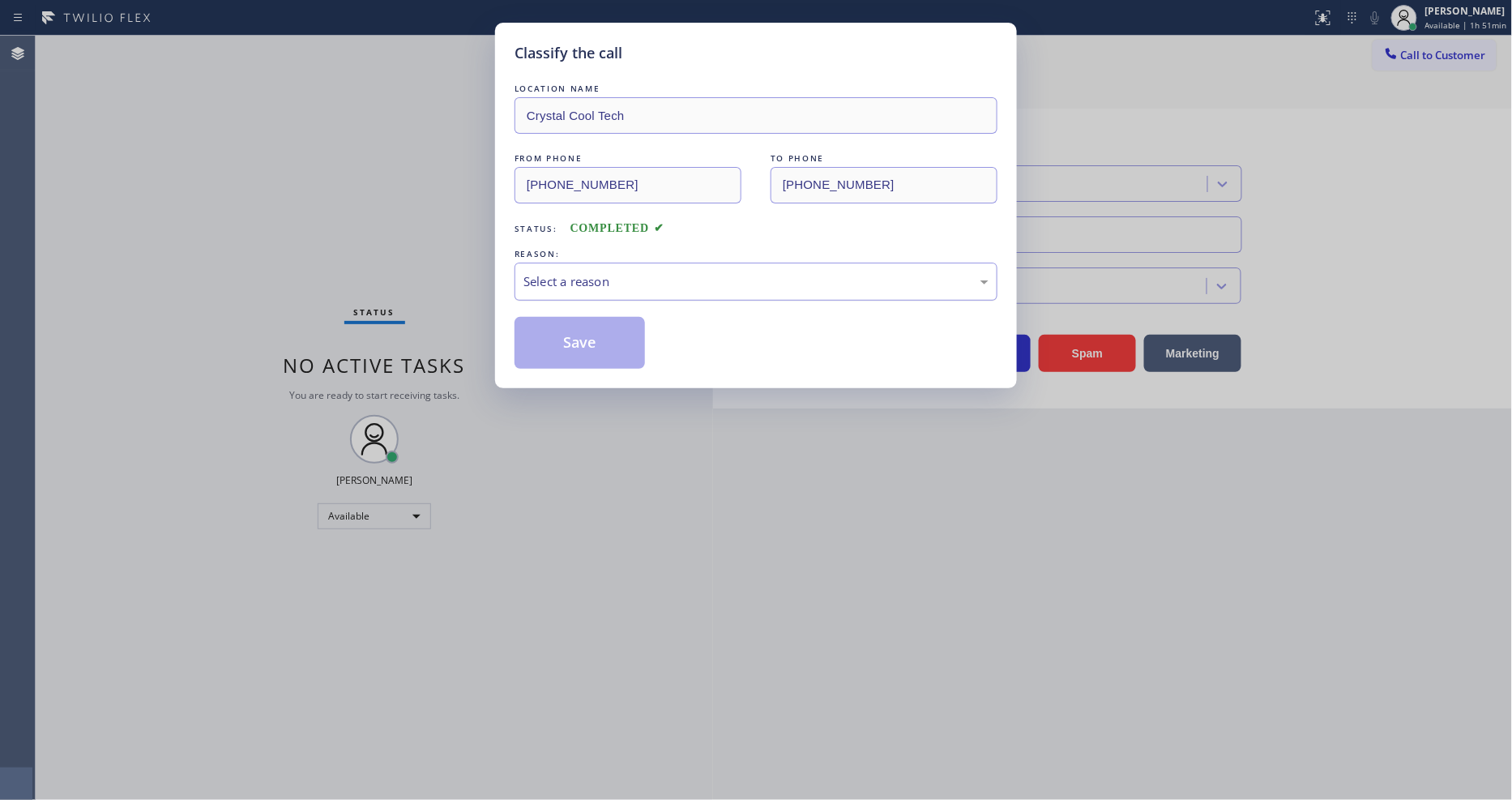
drag, startPoint x: 533, startPoint y: 346, endPoint x: 552, endPoint y: 269, distance: 79.3
click at [552, 272] on div "Select a reason" at bounding box center [756, 281] width 466 height 19
click at [590, 354] on button "Save" at bounding box center [579, 342] width 130 height 52
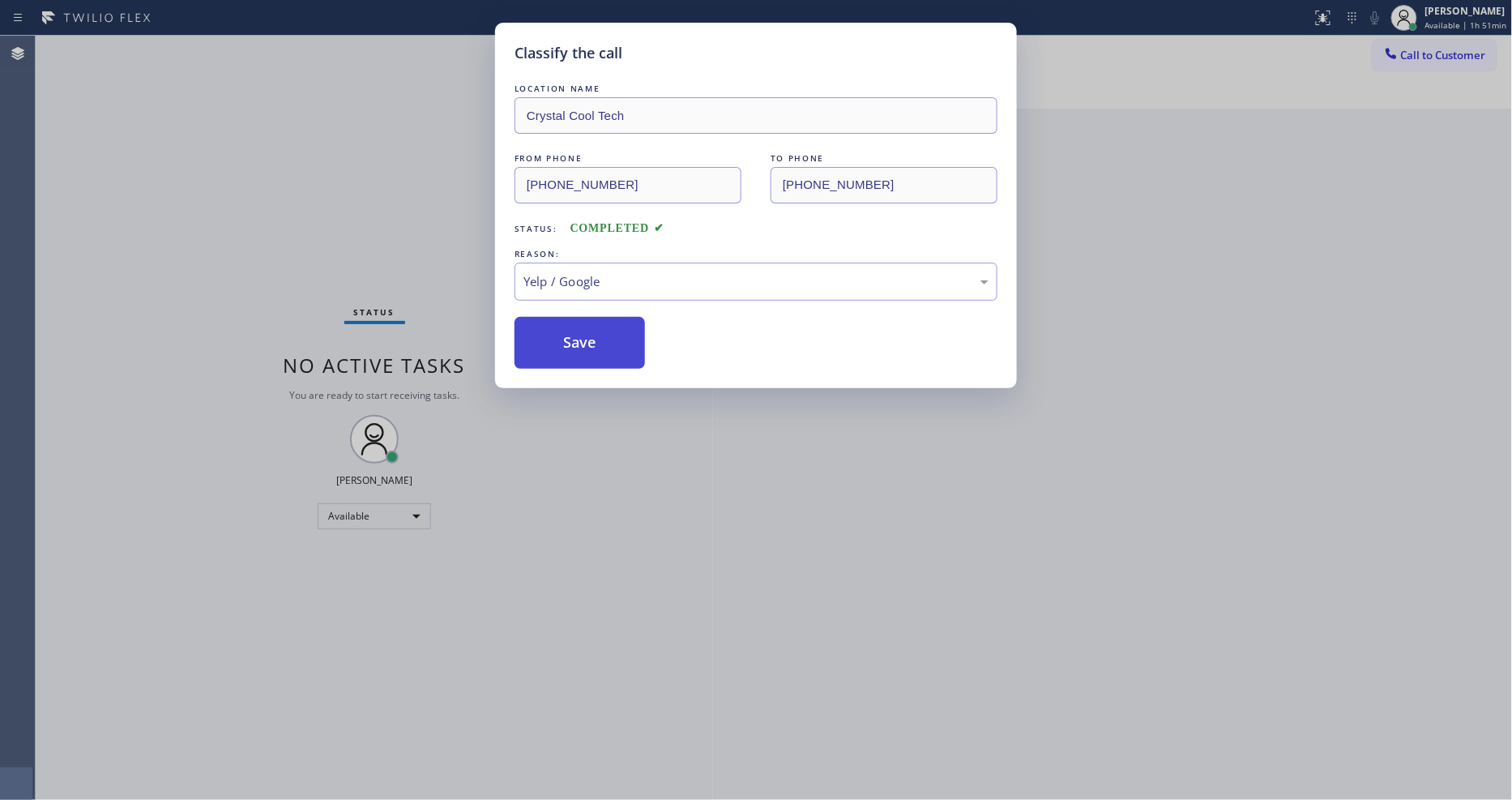
click at [590, 354] on button "Save" at bounding box center [579, 342] width 130 height 52
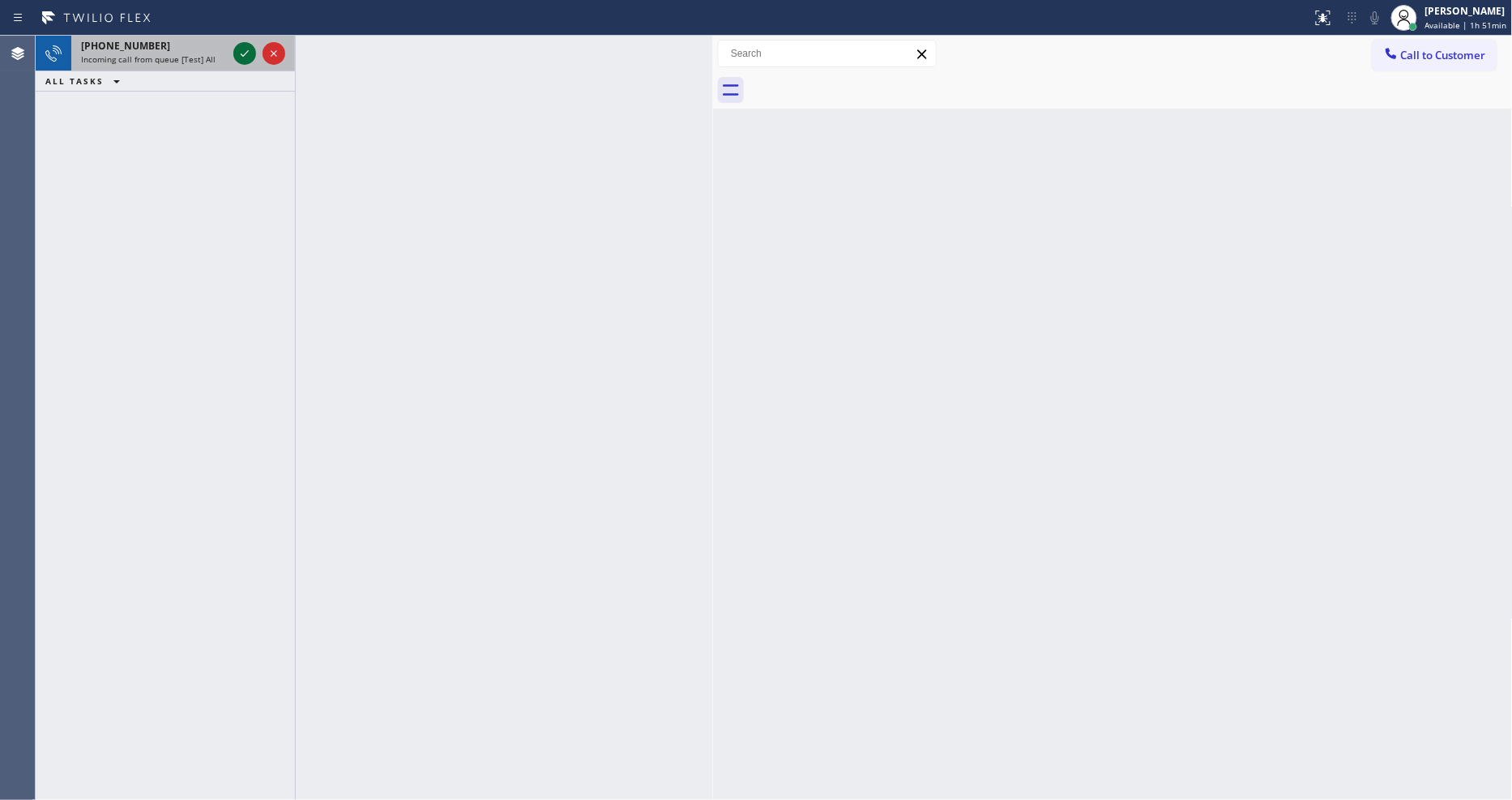
click at [236, 53] on icon at bounding box center [245, 54] width 20 height 20
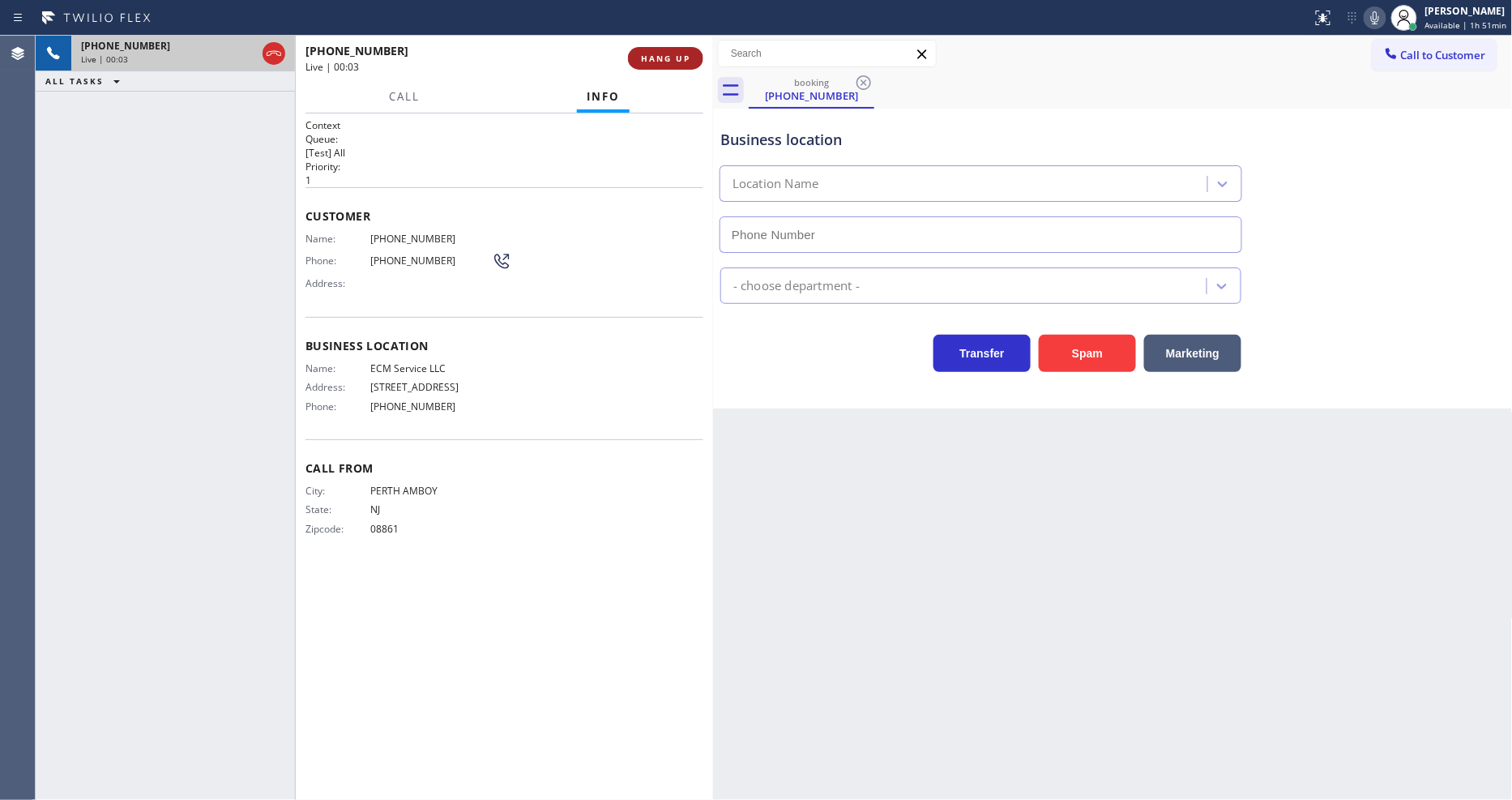
type input "[PHONE_NUMBER]"
click at [669, 66] on button "HANG UP" at bounding box center [666, 58] width 75 height 23
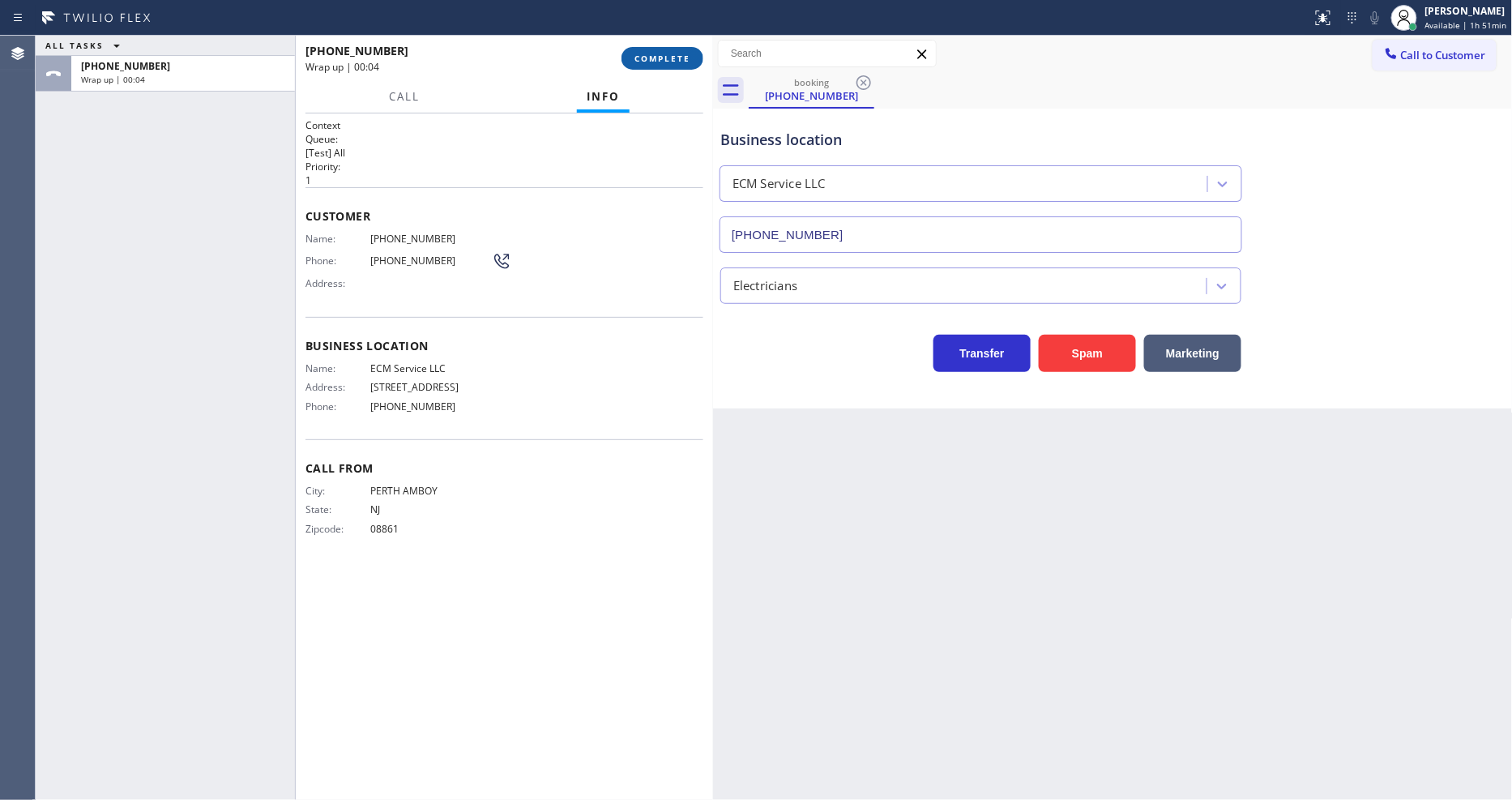
click at [671, 60] on span "COMPLETE" at bounding box center [662, 58] width 56 height 11
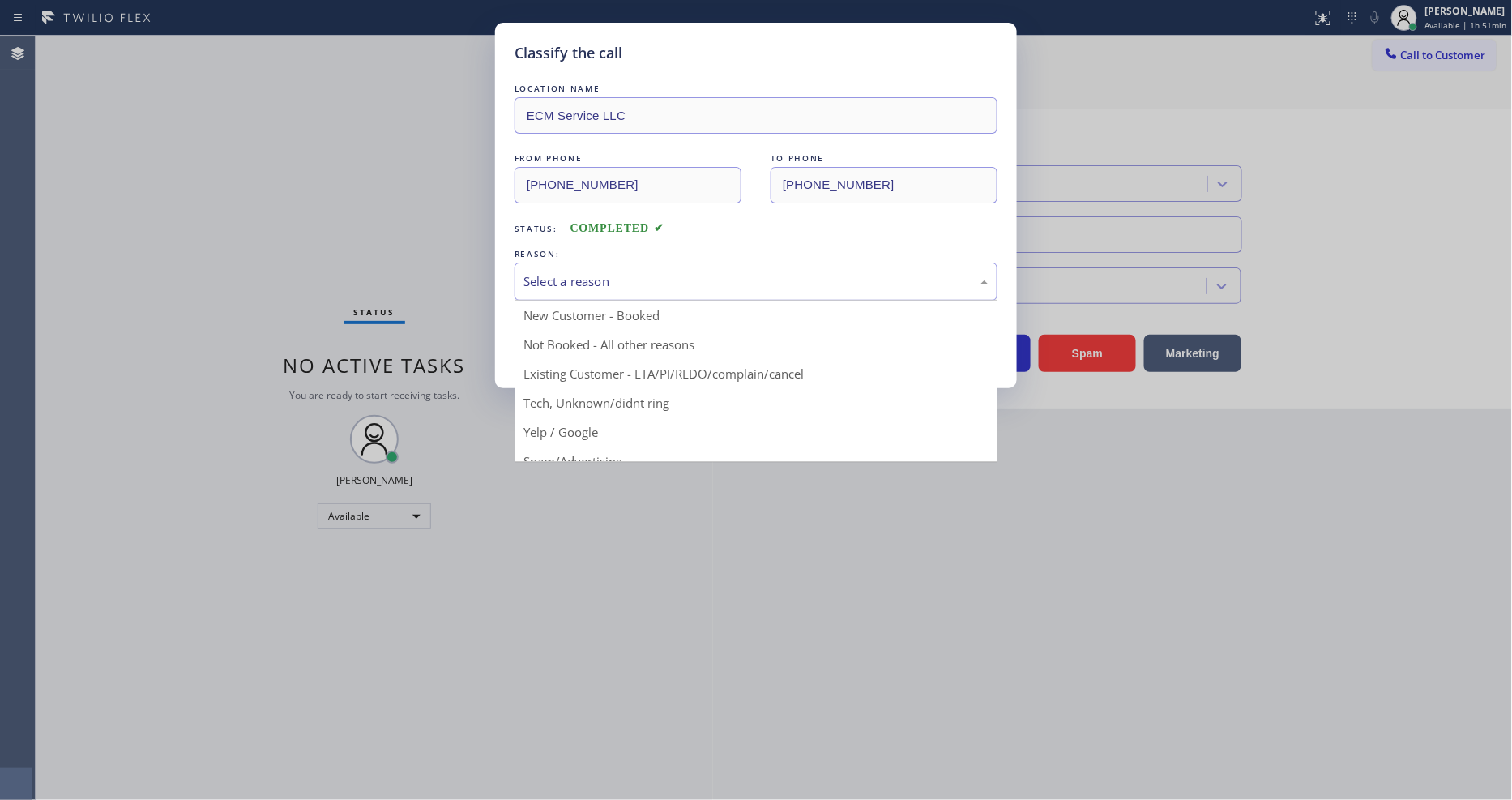
click at [667, 272] on div "Select a reason" at bounding box center [756, 281] width 466 height 19
drag, startPoint x: 633, startPoint y: 417, endPoint x: 617, endPoint y: 358, distance: 61.1
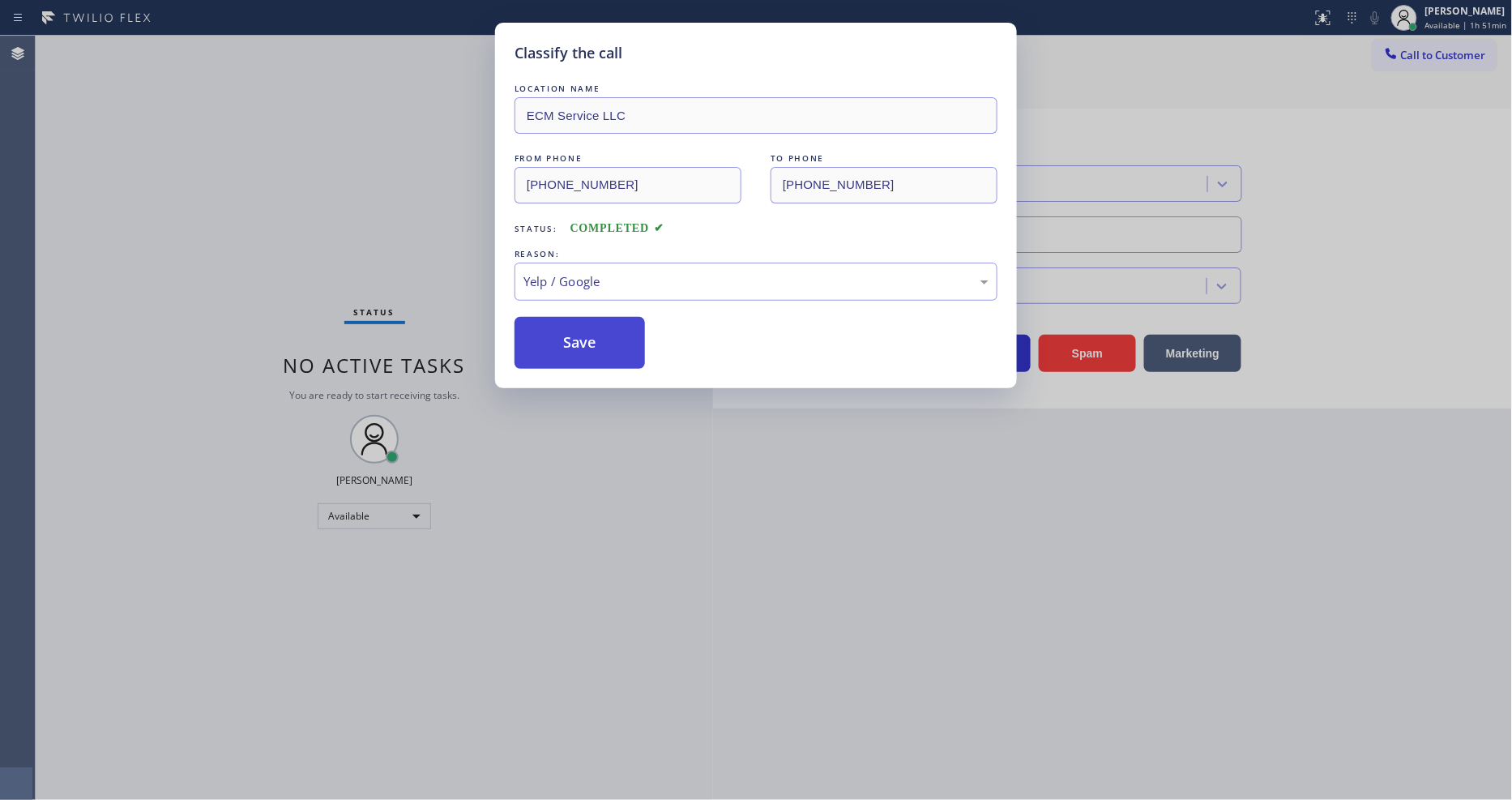
click at [617, 335] on button "Save" at bounding box center [579, 342] width 130 height 52
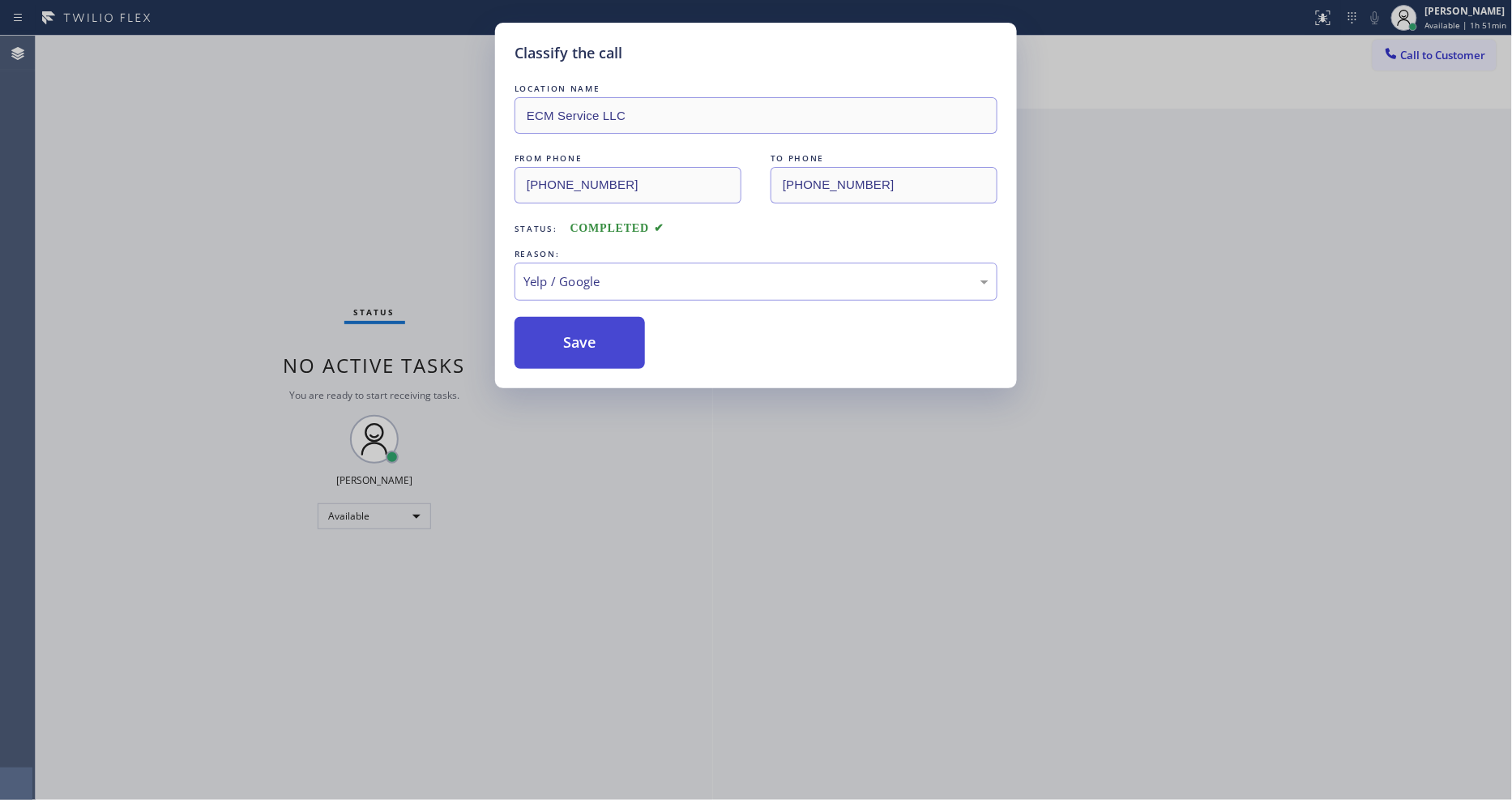
click at [617, 335] on button "Save" at bounding box center [579, 342] width 130 height 52
click at [618, 335] on button "Save" at bounding box center [579, 342] width 130 height 52
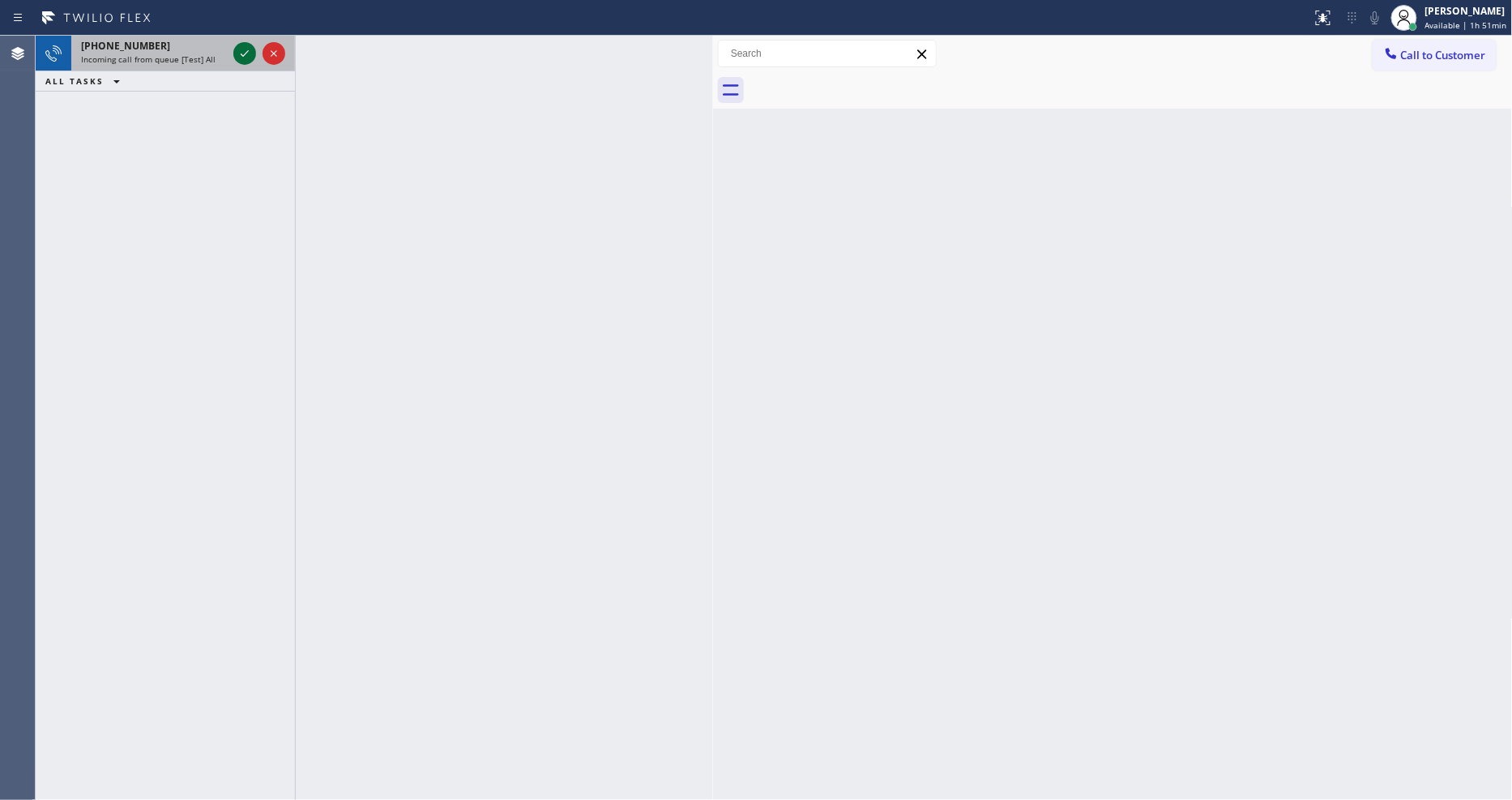
click at [241, 47] on icon at bounding box center [245, 54] width 20 height 20
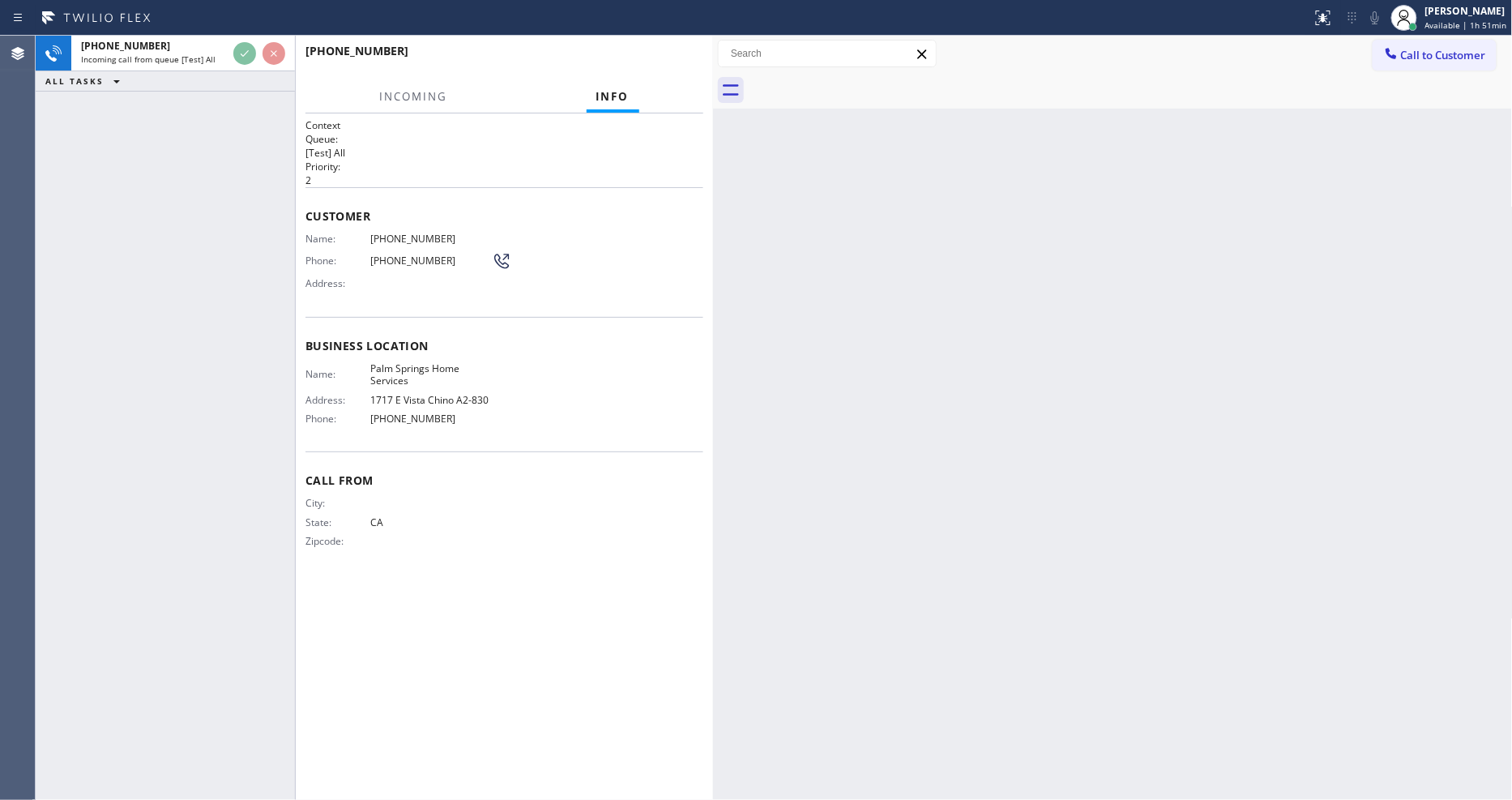
click at [167, 292] on div "[PHONE_NUMBER] Incoming call from queue [Test] All ALL TASKS ALL TASKS ACTIVE T…" at bounding box center [165, 418] width 259 height 764
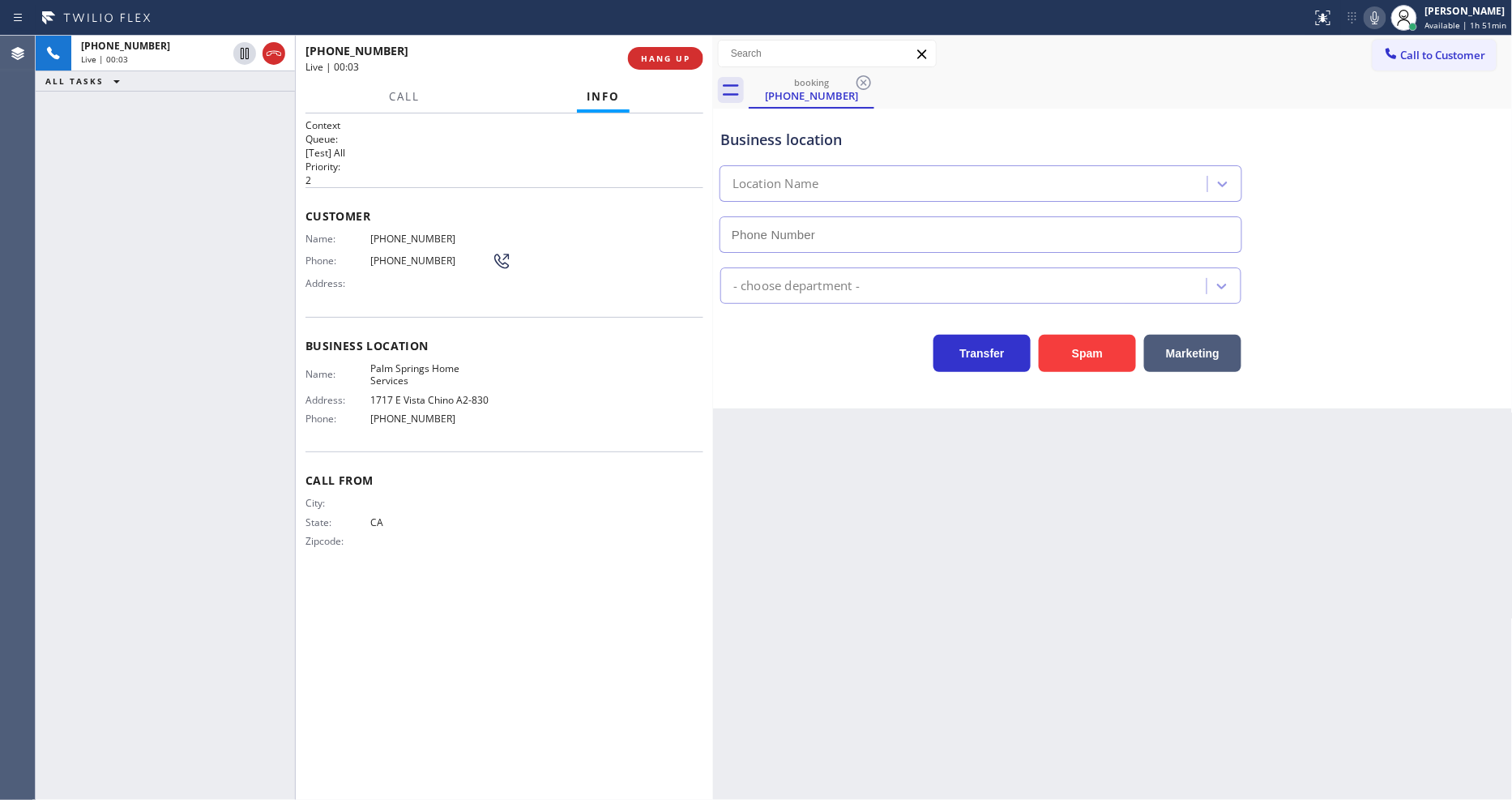
click at [668, 56] on span "HANG UP" at bounding box center [666, 58] width 50 height 11
type input "[PHONE_NUMBER]"
click at [668, 56] on span "COMPLETE" at bounding box center [662, 58] width 56 height 11
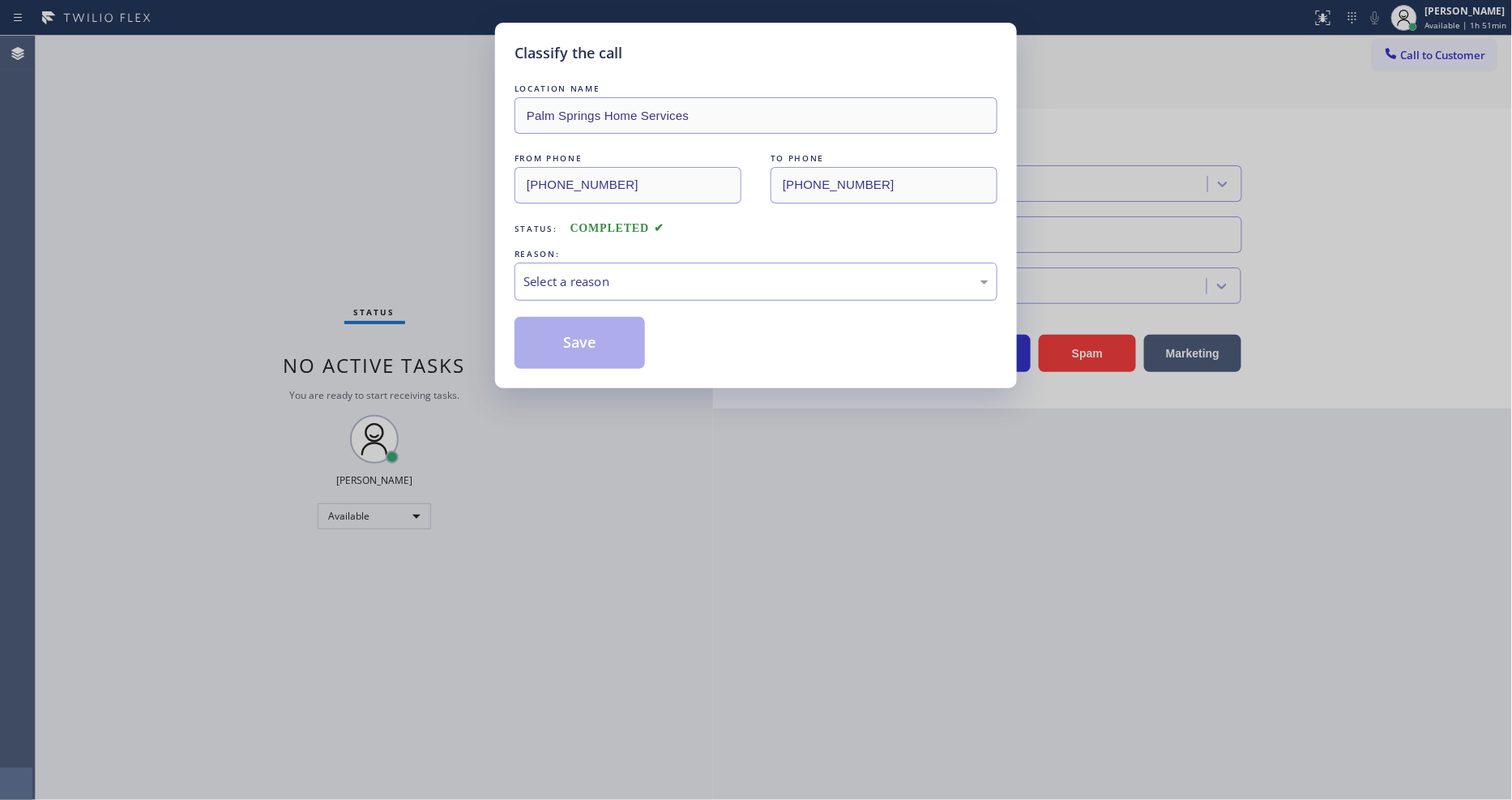
click at [624, 273] on div "Select a reason" at bounding box center [756, 281] width 466 height 19
click at [619, 348] on button "Save" at bounding box center [579, 342] width 130 height 52
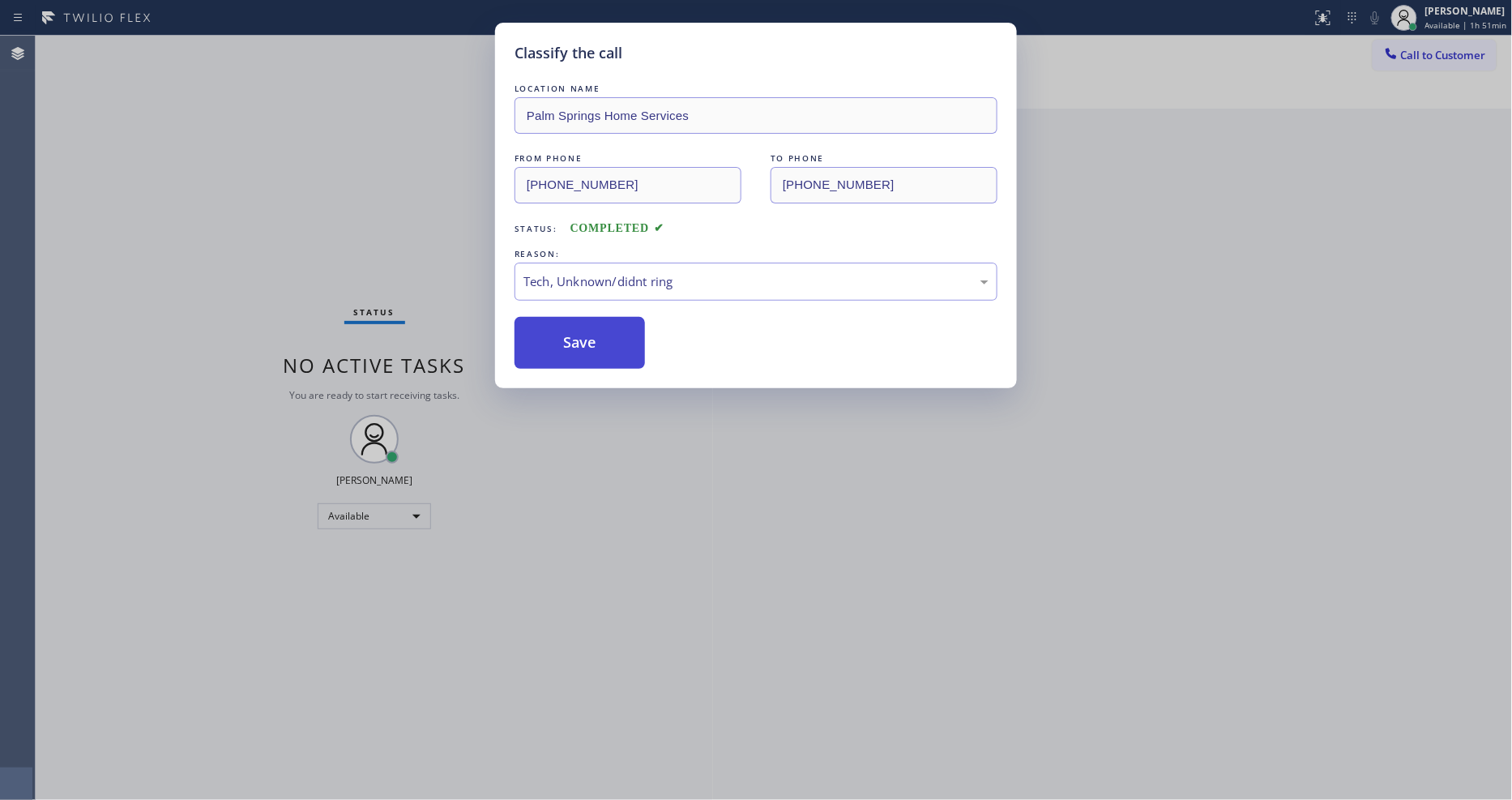
click at [619, 346] on button "Save" at bounding box center [579, 342] width 130 height 52
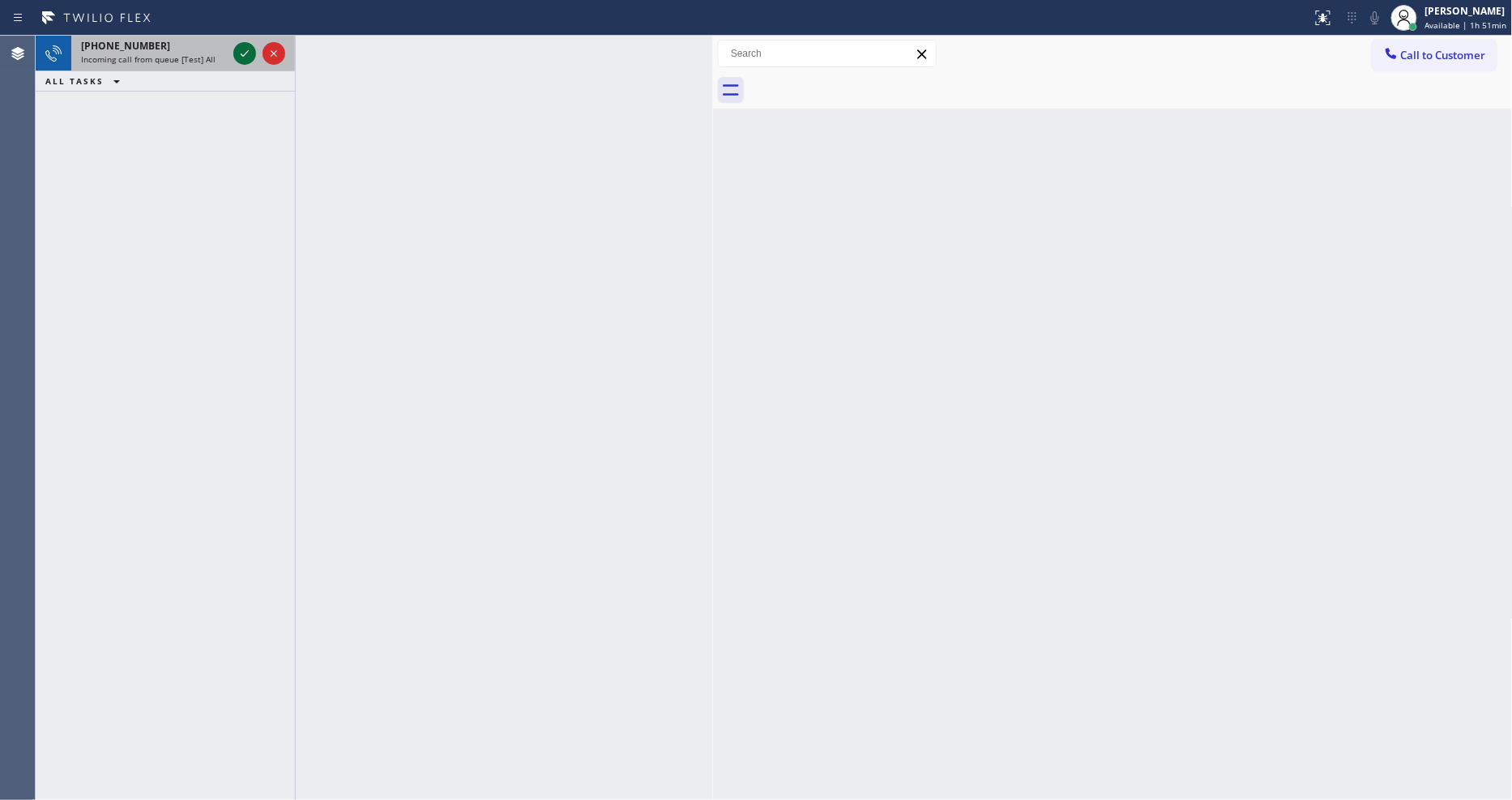
click at [240, 55] on icon at bounding box center [244, 54] width 8 height 7
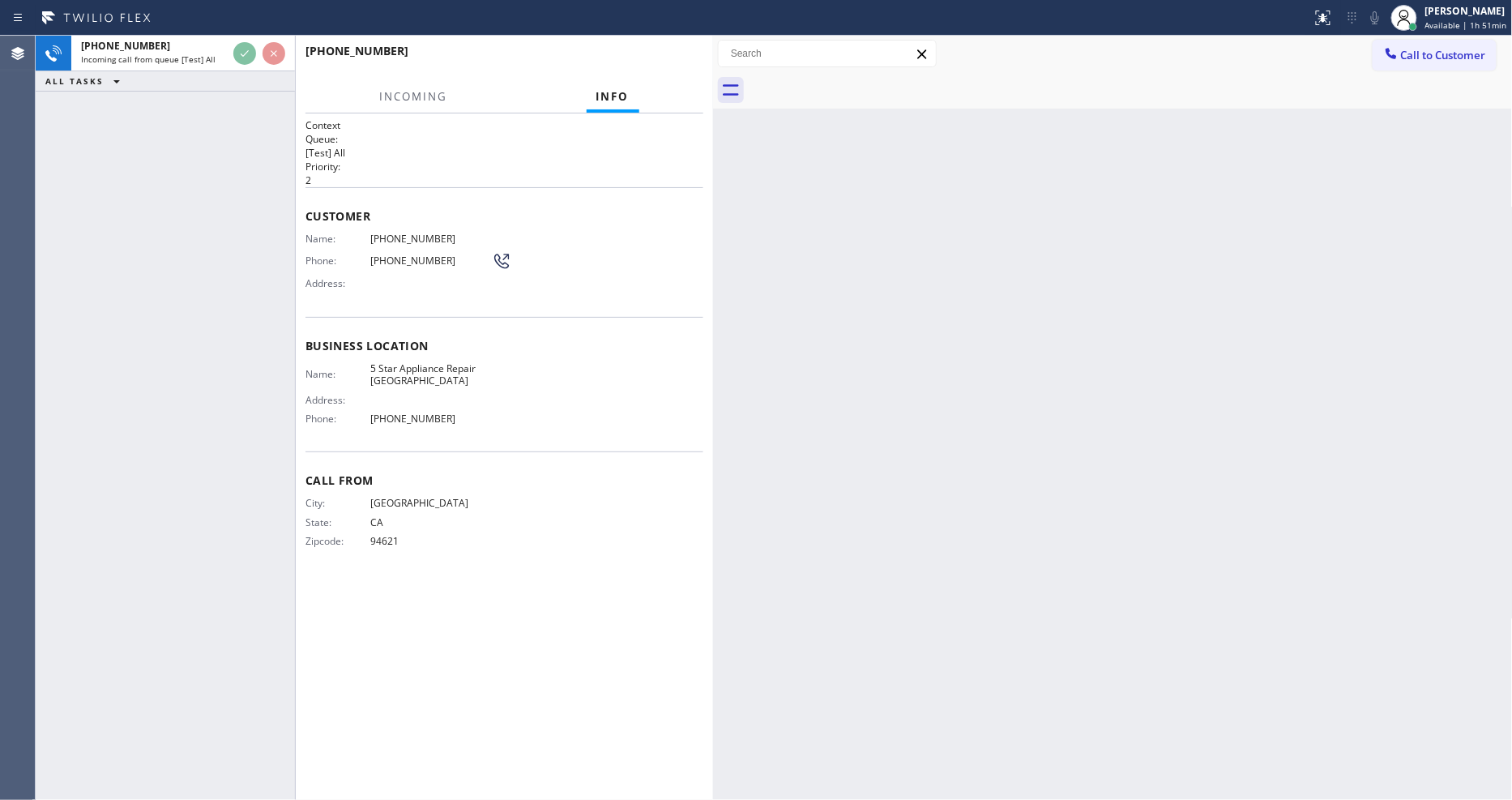
click at [225, 157] on div "[PHONE_NUMBER] Incoming call from queue [Test] All ALL TASKS ALL TASKS ACTIVE T…" at bounding box center [165, 418] width 259 height 764
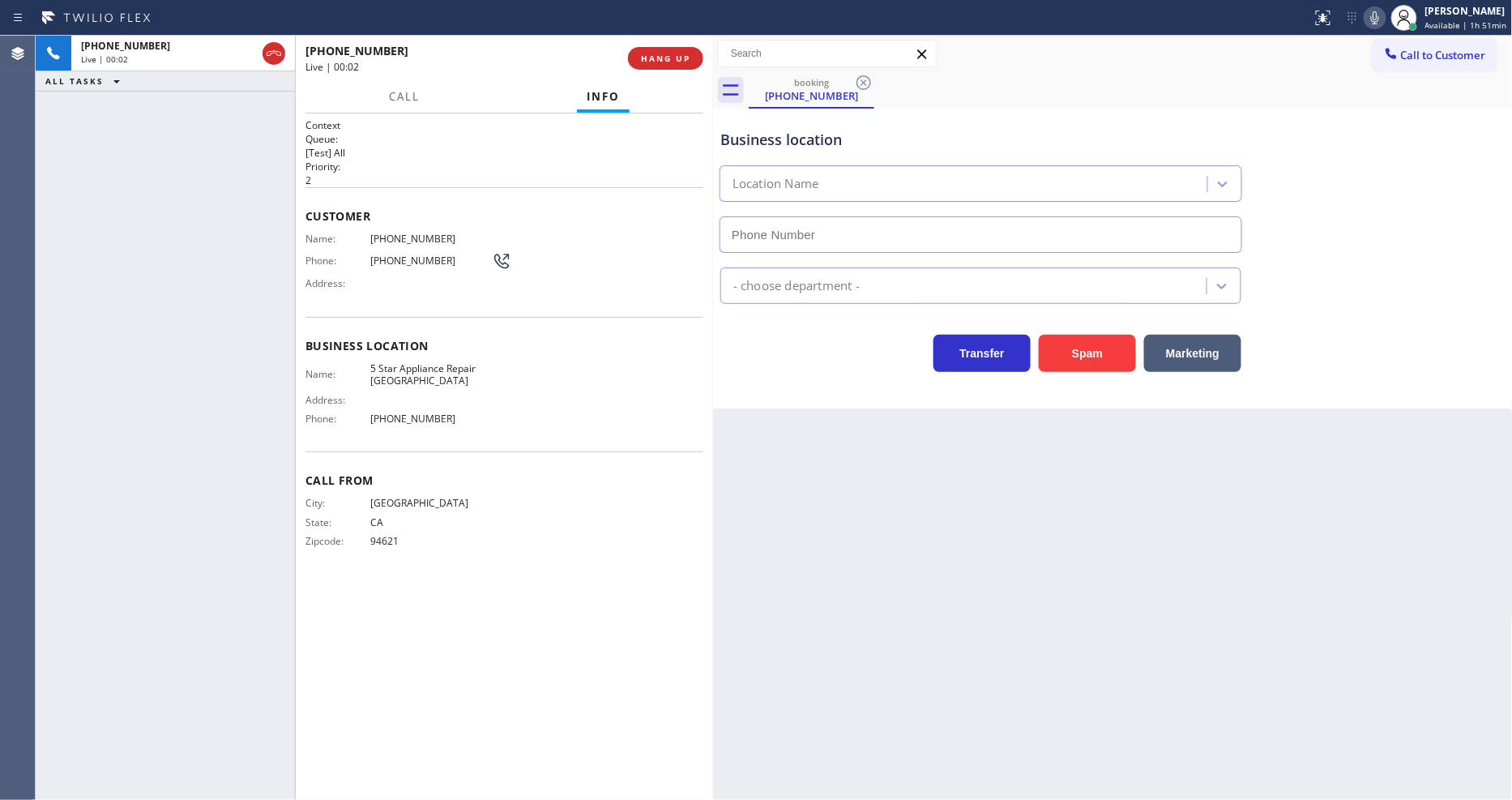
type input "[PHONE_NUMBER]"
click at [659, 55] on span "HANG UP" at bounding box center [666, 58] width 50 height 11
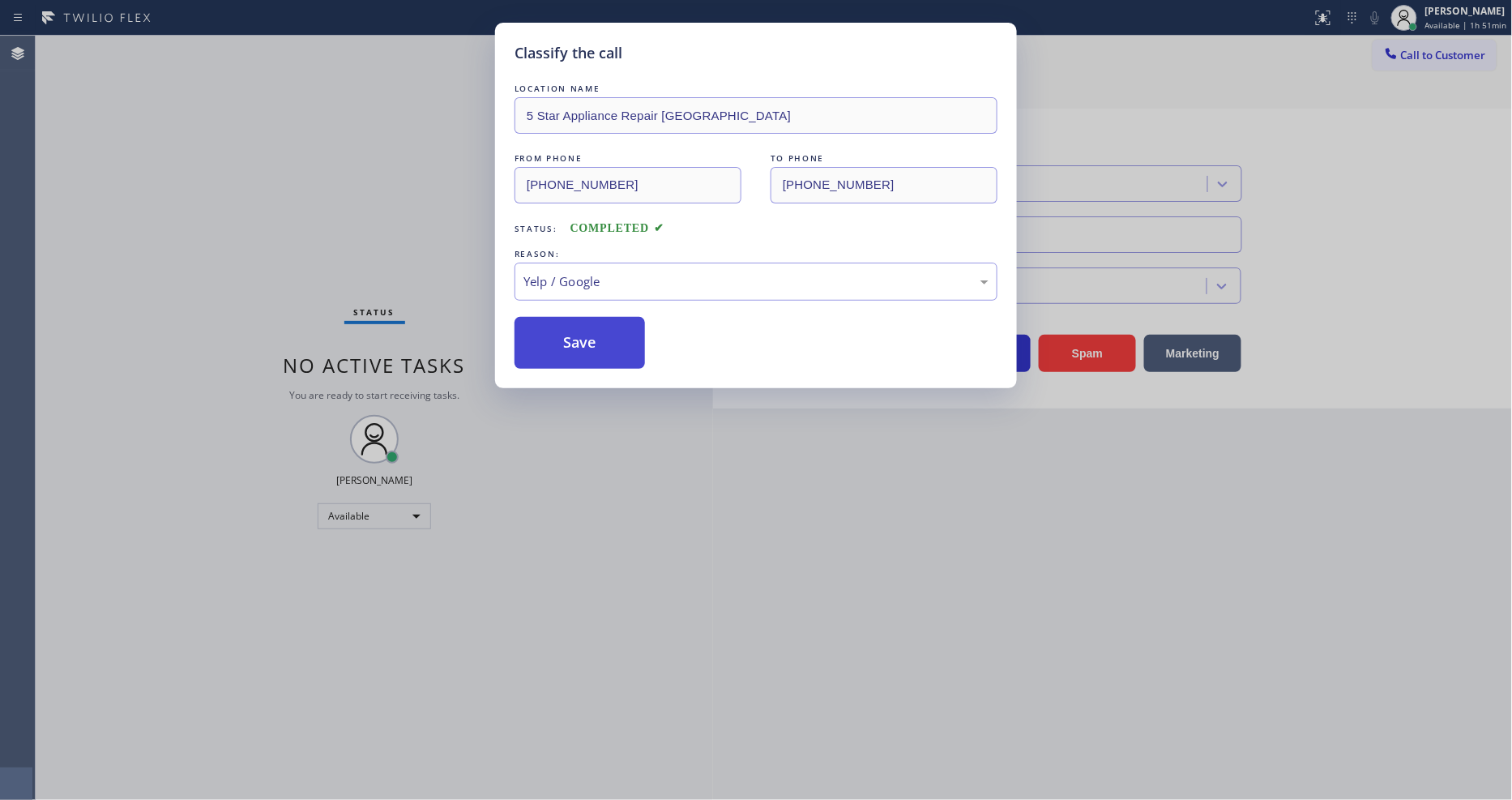
click at [598, 343] on button "Save" at bounding box center [579, 342] width 130 height 52
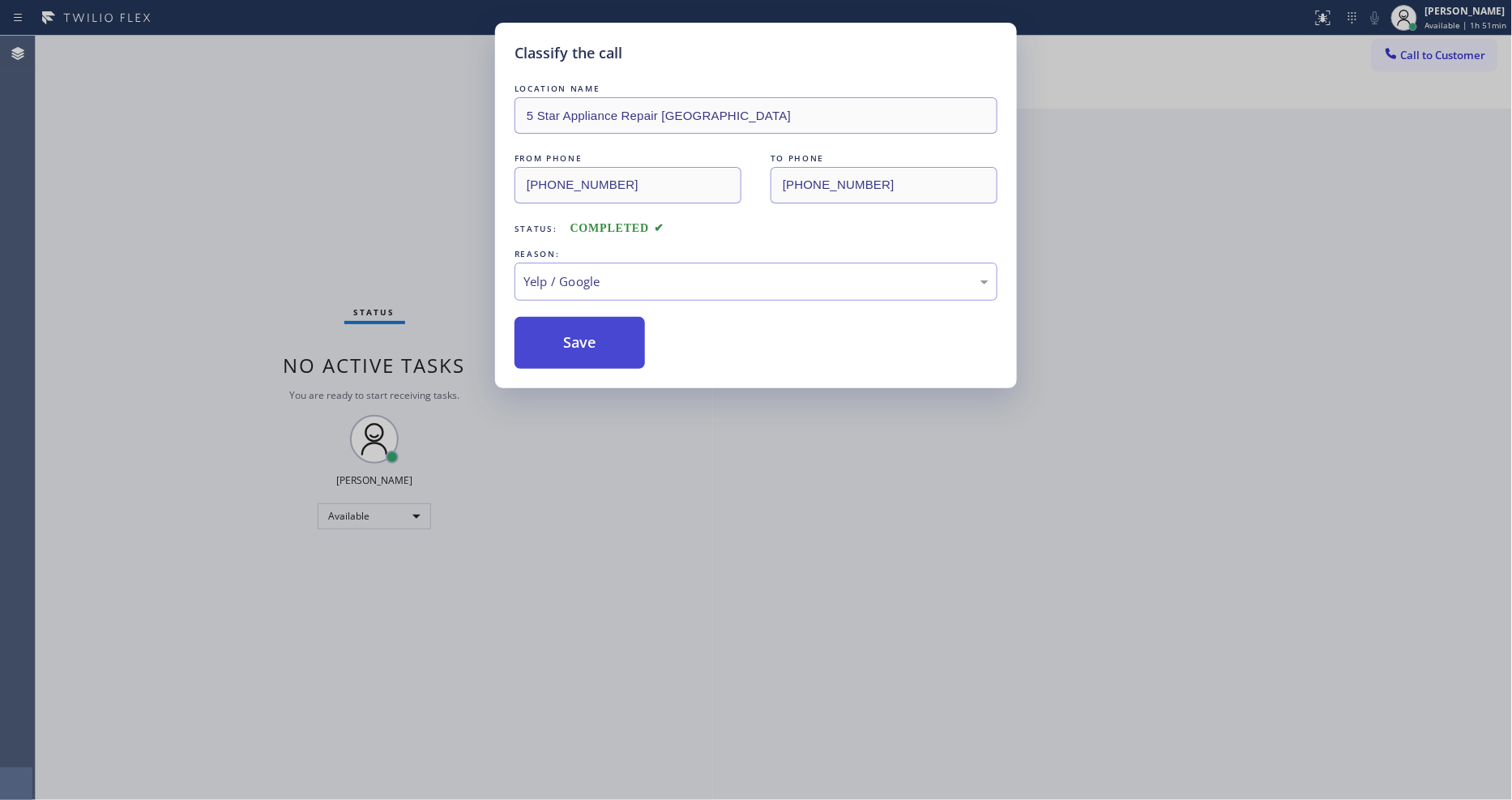
click at [598, 343] on button "Save" at bounding box center [579, 342] width 130 height 52
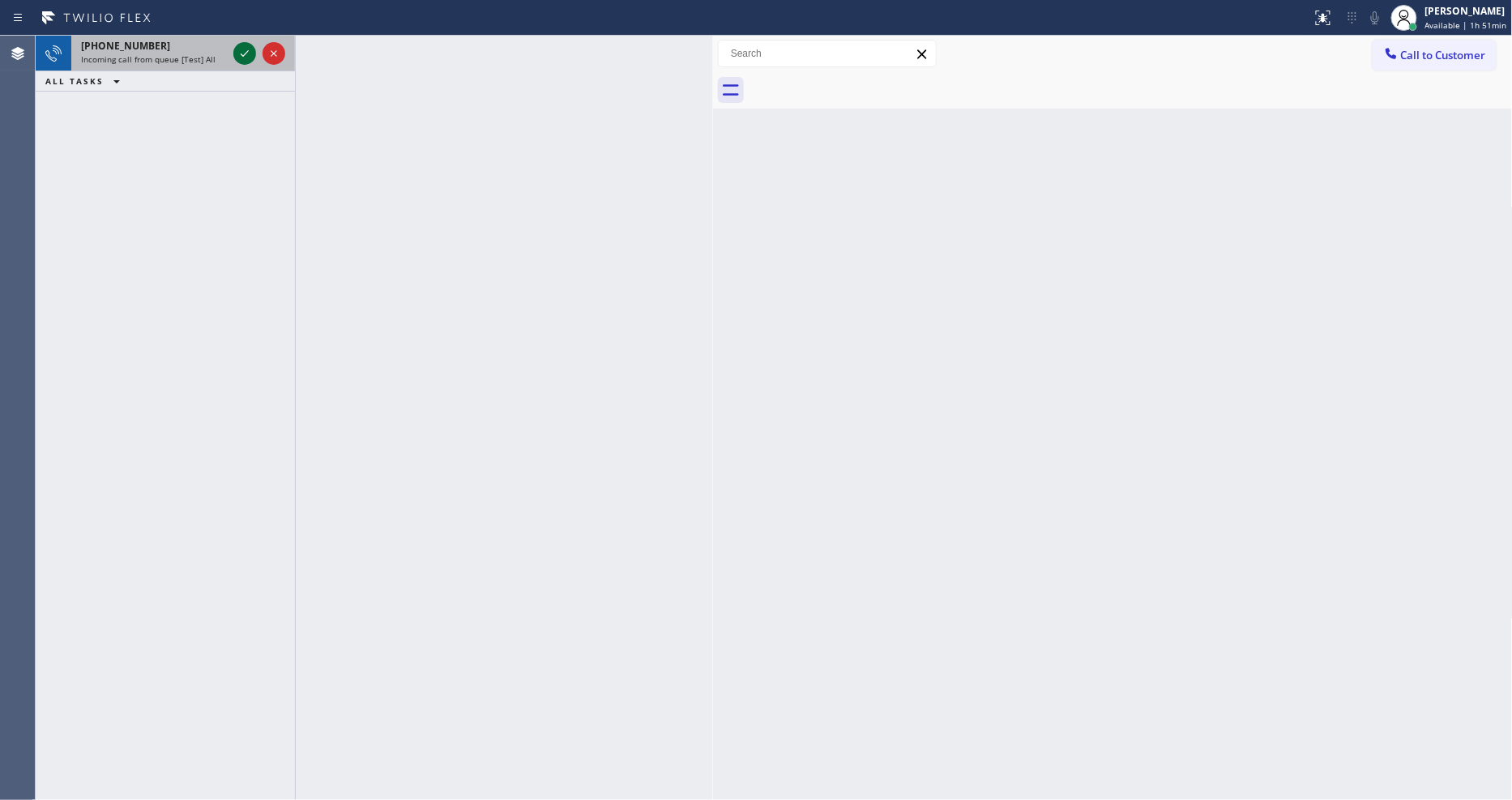
click at [245, 49] on icon at bounding box center [245, 54] width 20 height 20
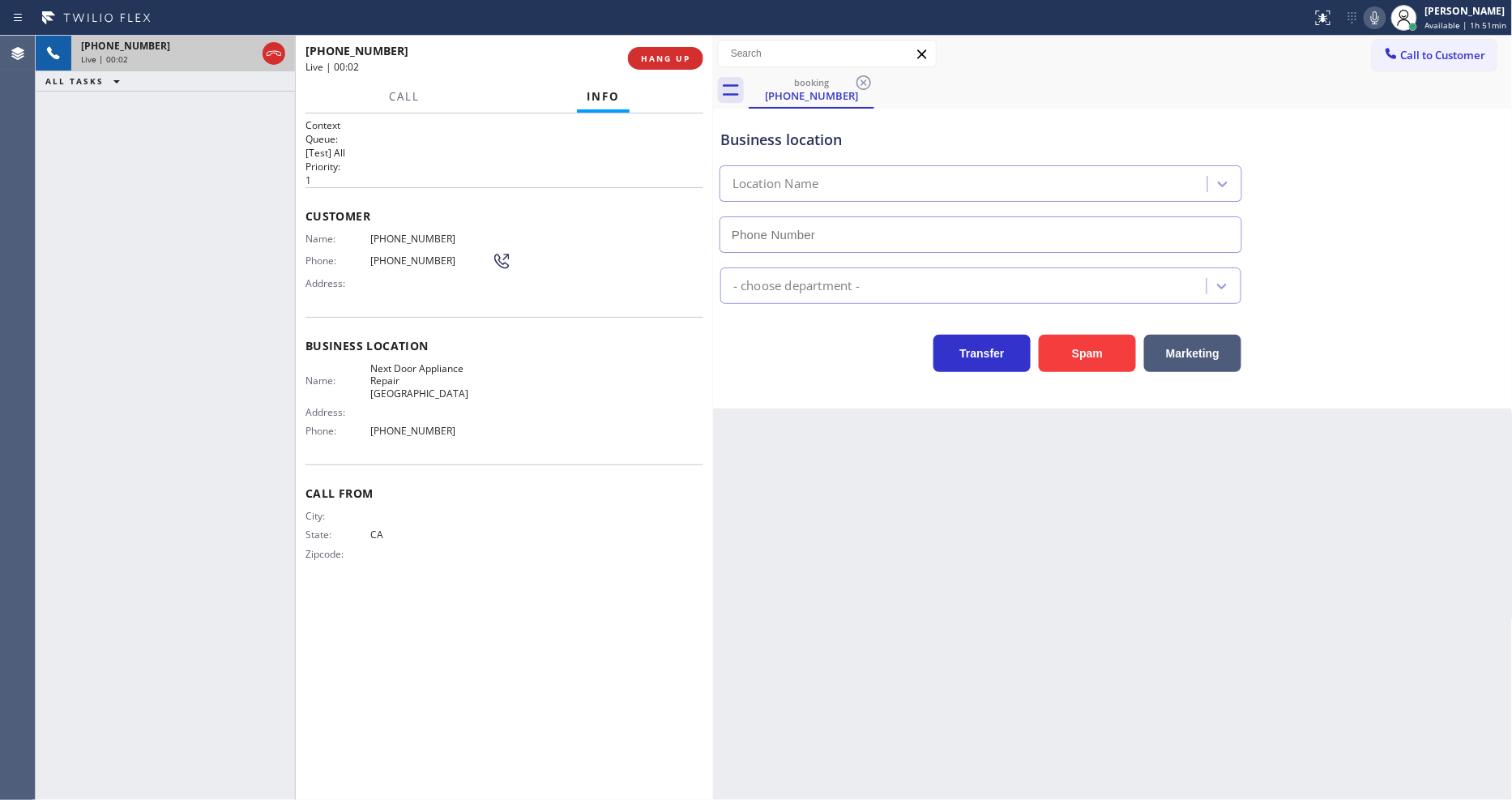
type input "[PHONE_NUMBER]"
click at [682, 59] on span "HANG UP" at bounding box center [666, 58] width 50 height 11
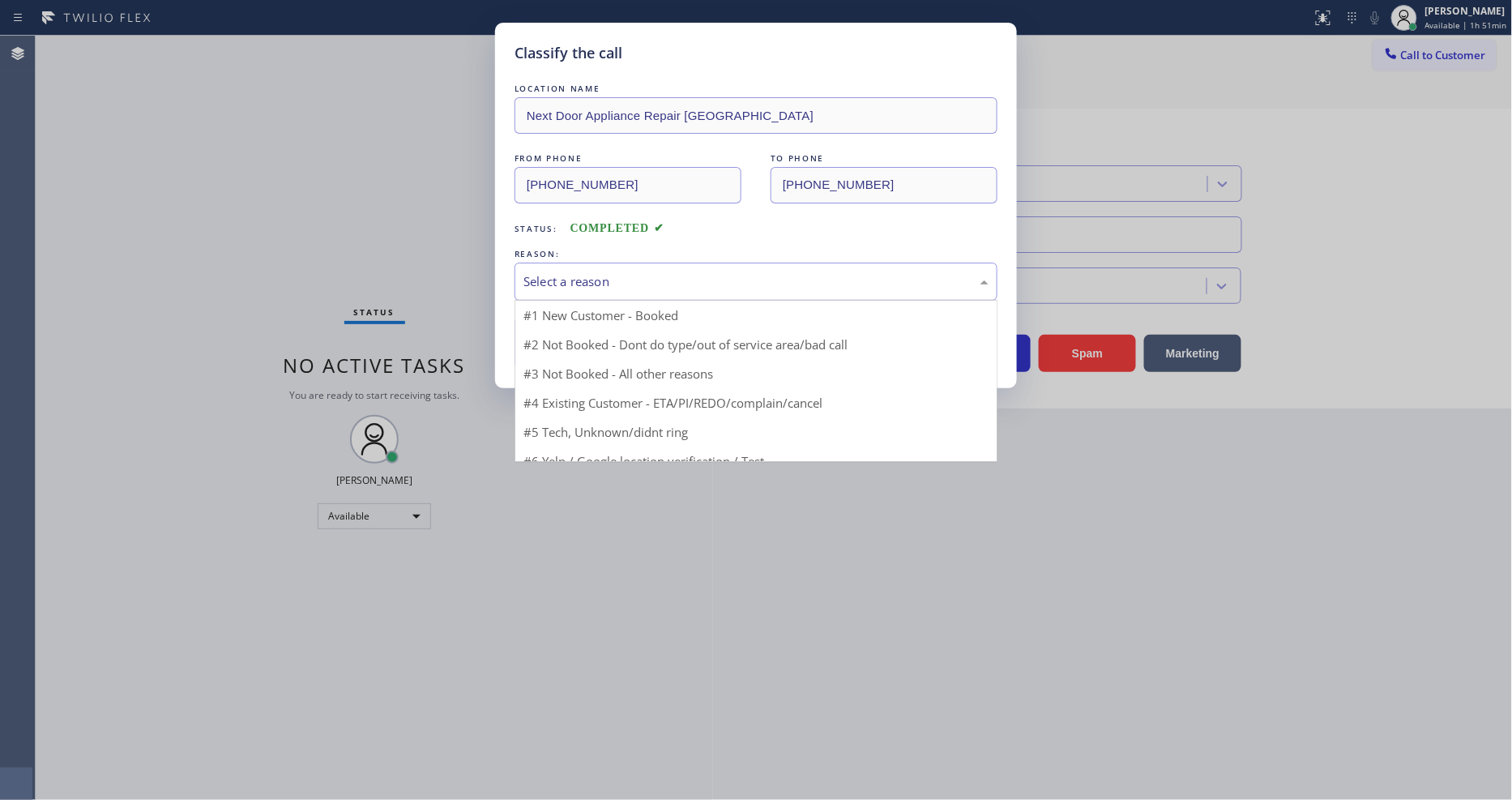
click at [595, 272] on div "Select a reason" at bounding box center [756, 281] width 466 height 19
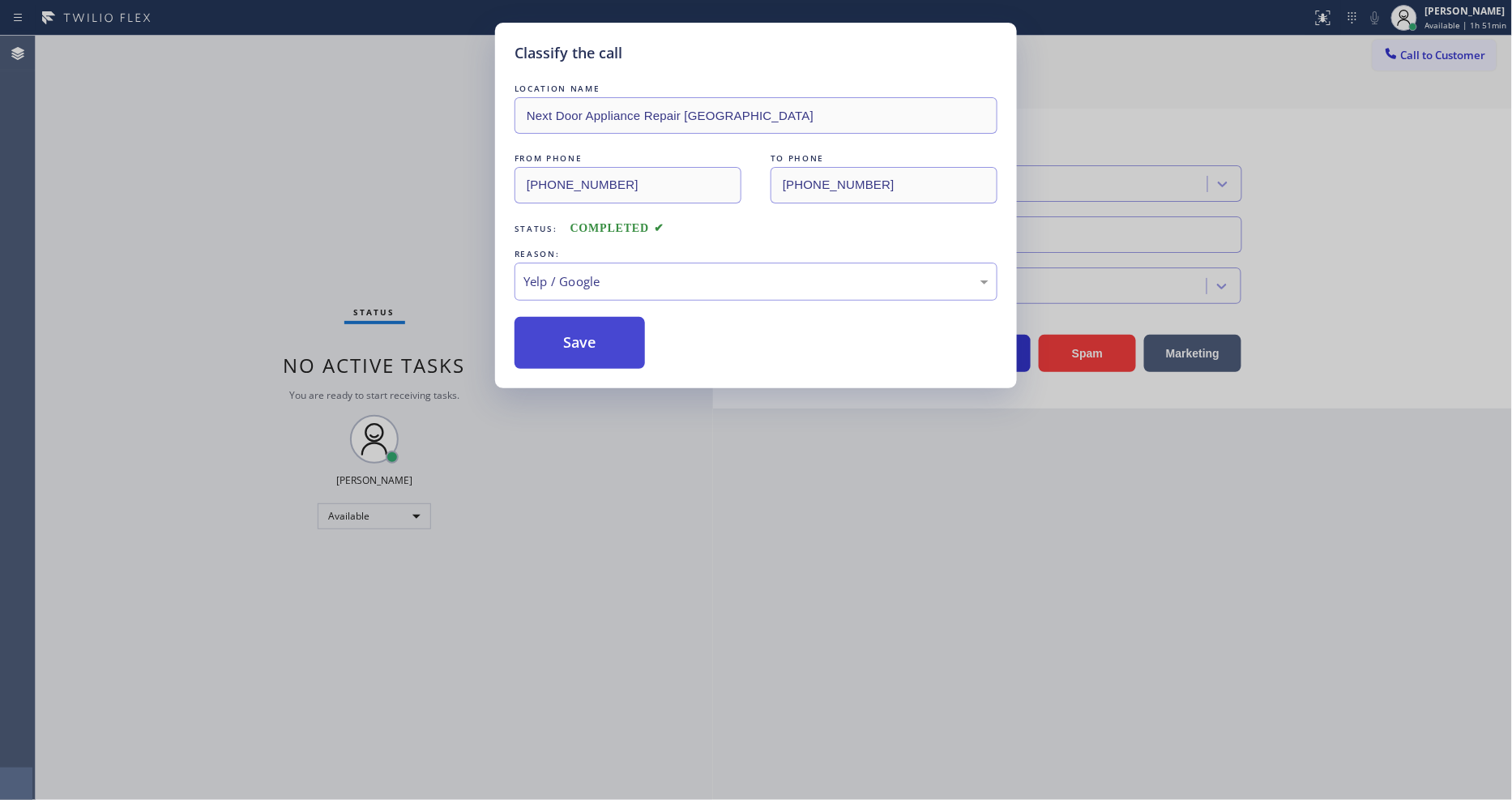
click at [601, 343] on button "Save" at bounding box center [579, 342] width 130 height 52
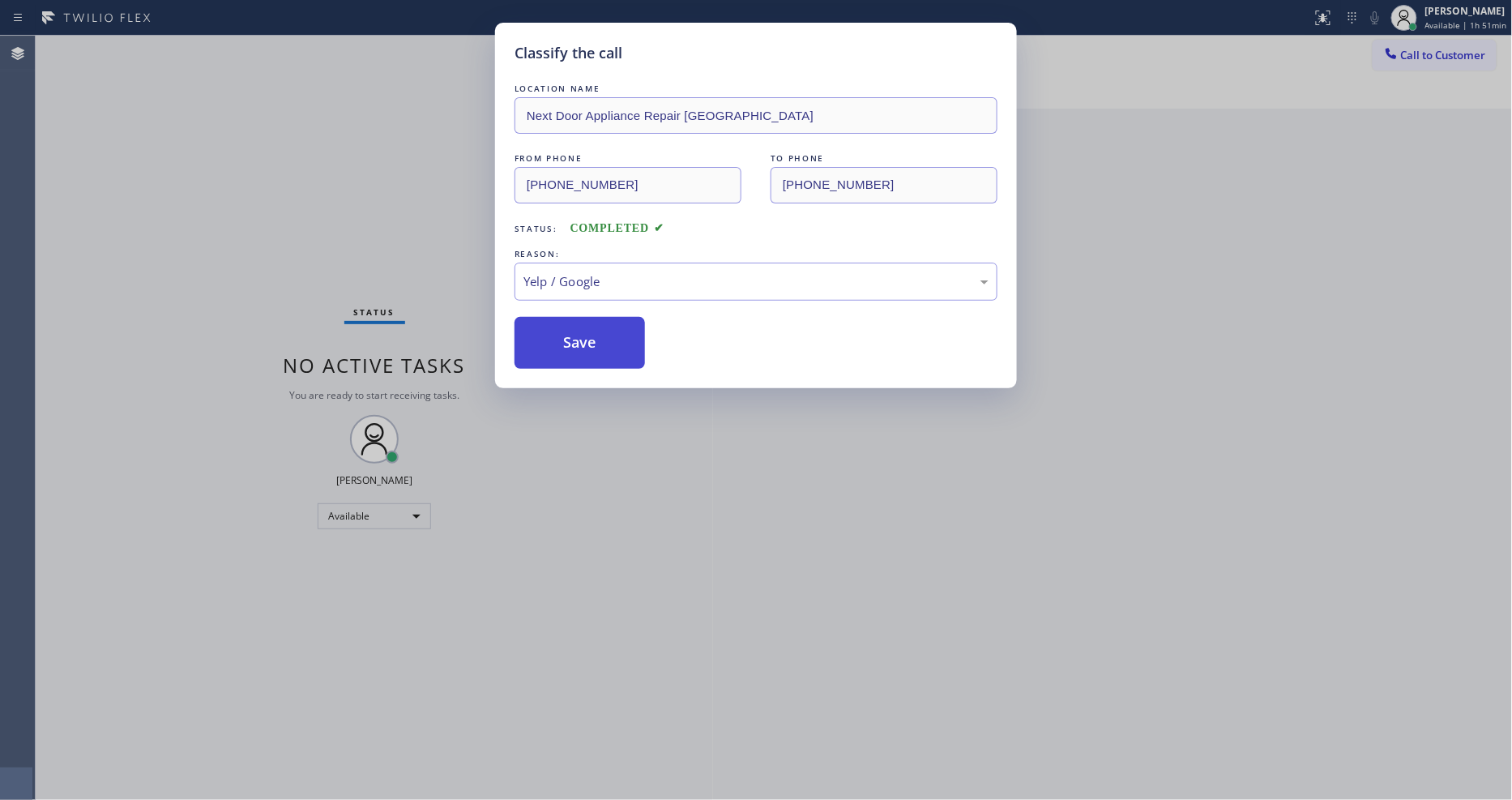
click at [601, 343] on button "Save" at bounding box center [579, 342] width 130 height 52
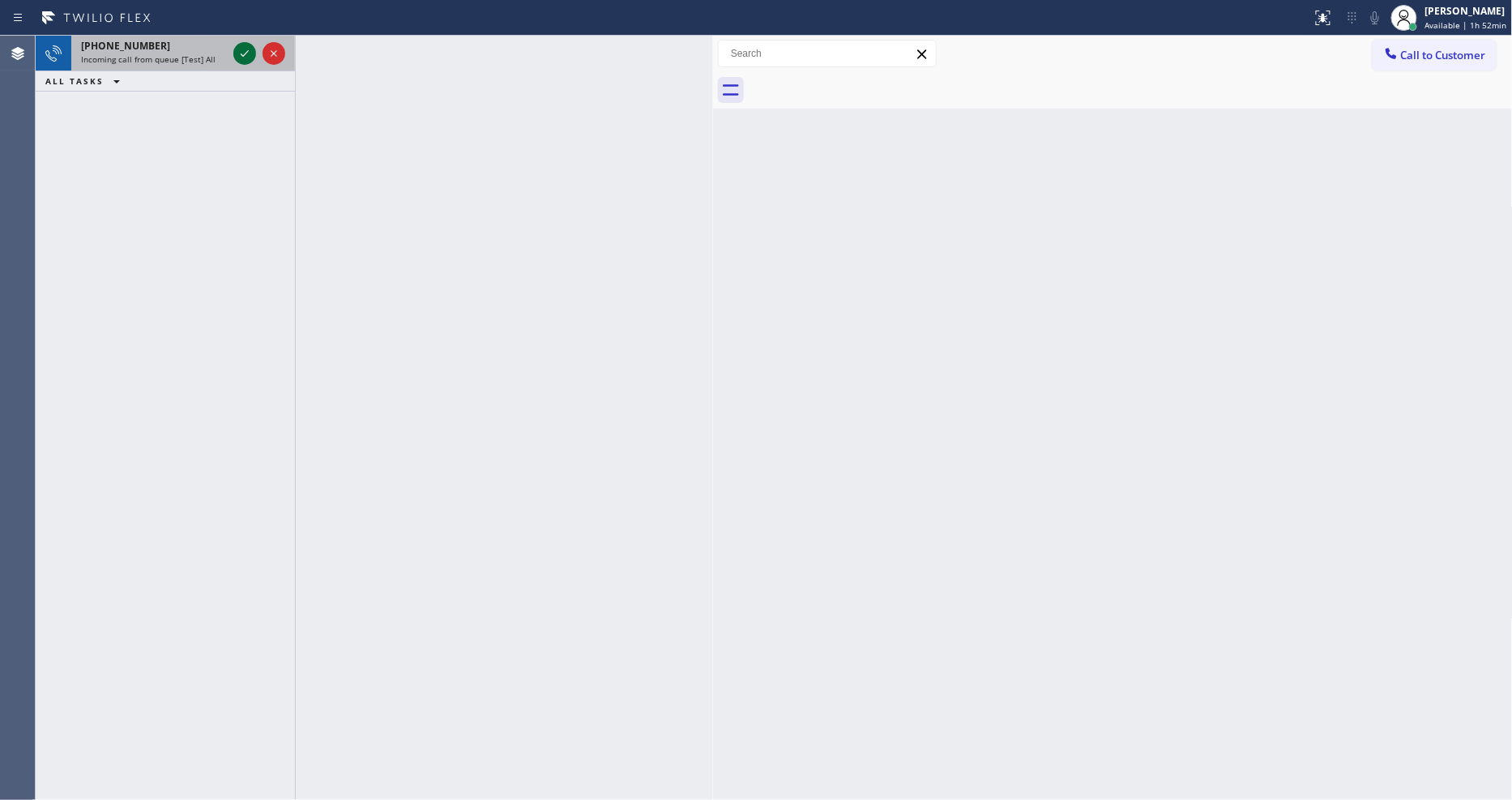
click at [238, 54] on icon at bounding box center [245, 54] width 20 height 20
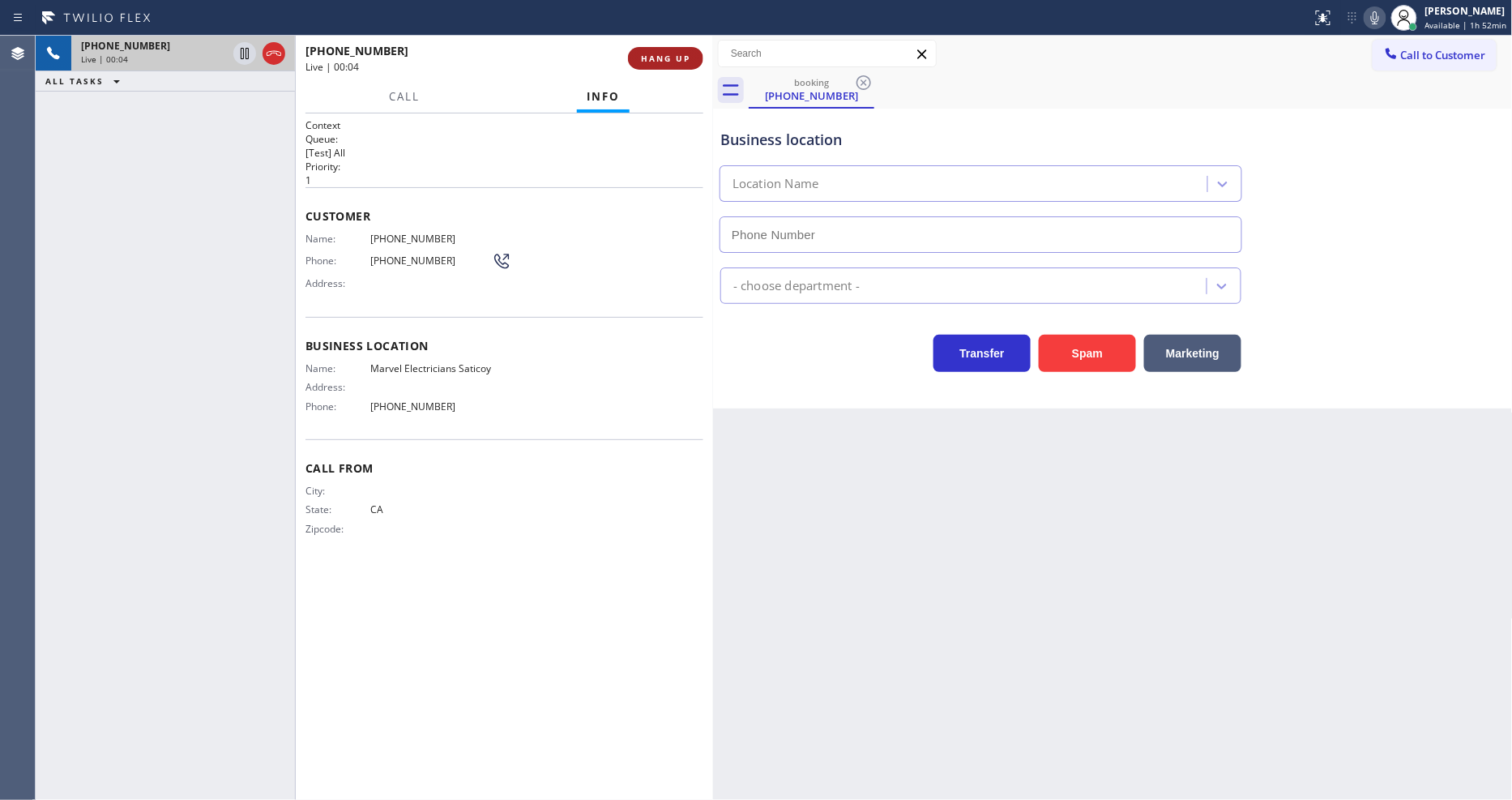
click at [674, 61] on span "HANG UP" at bounding box center [666, 58] width 50 height 11
type input "[PHONE_NUMBER]"
click at [674, 61] on span "HANG UP" at bounding box center [666, 58] width 50 height 11
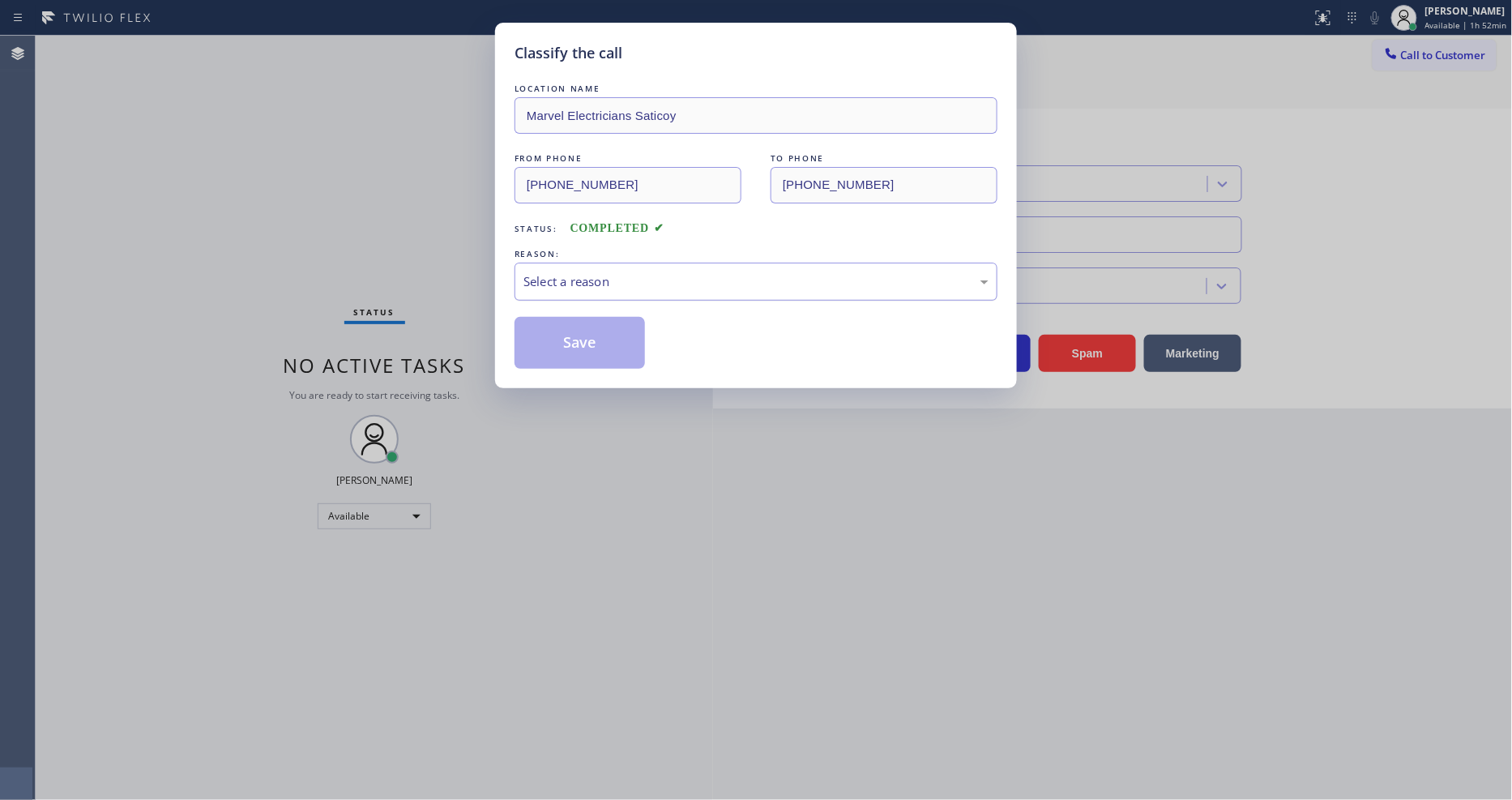
click at [589, 294] on div "Select a reason" at bounding box center [756, 281] width 482 height 38
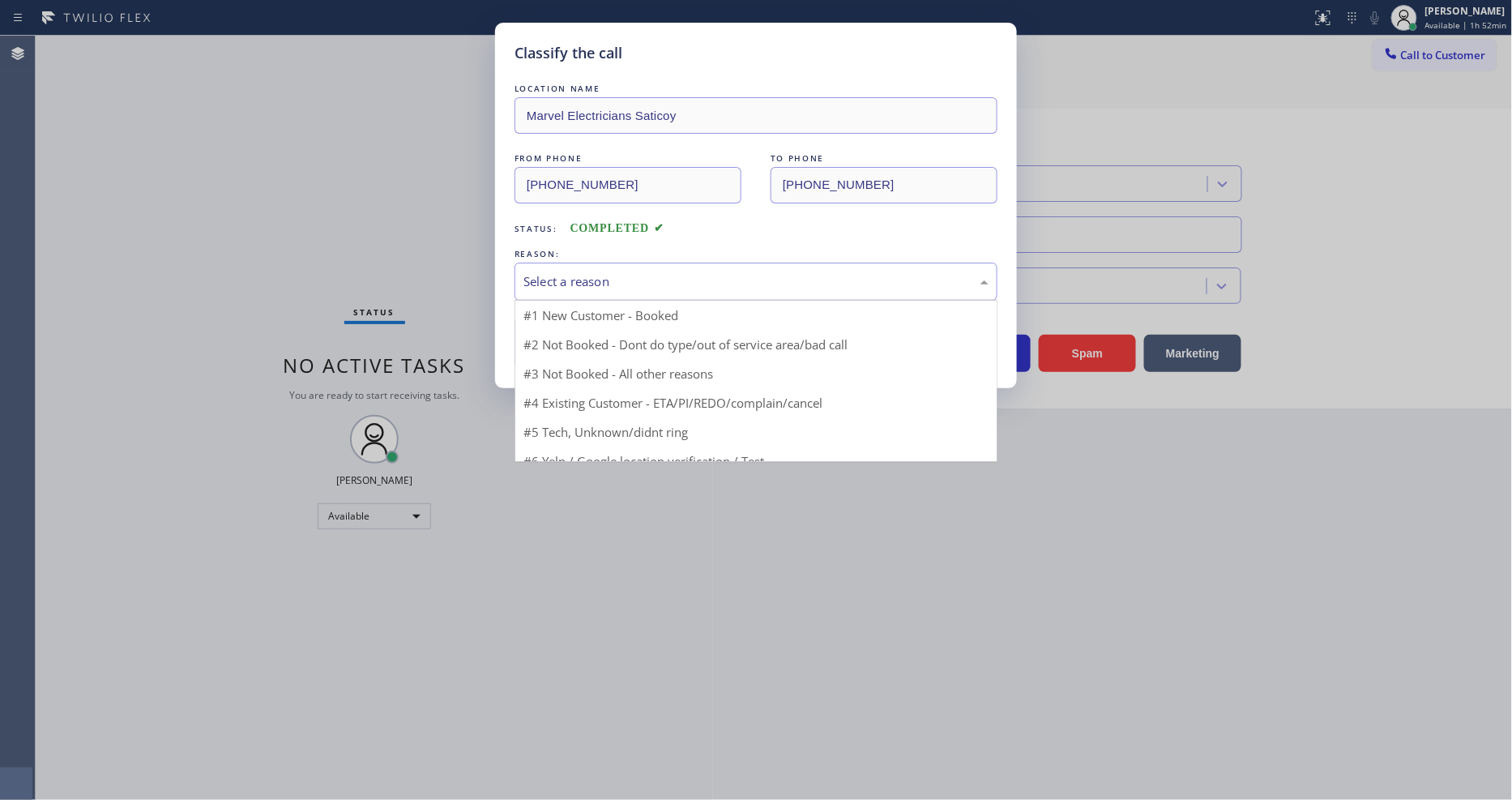
click at [594, 286] on div "Select a reason" at bounding box center [756, 281] width 482 height 38
click at [600, 272] on div "Select a reason" at bounding box center [756, 281] width 466 height 19
drag, startPoint x: 584, startPoint y: 426, endPoint x: 592, endPoint y: 359, distance: 67.5
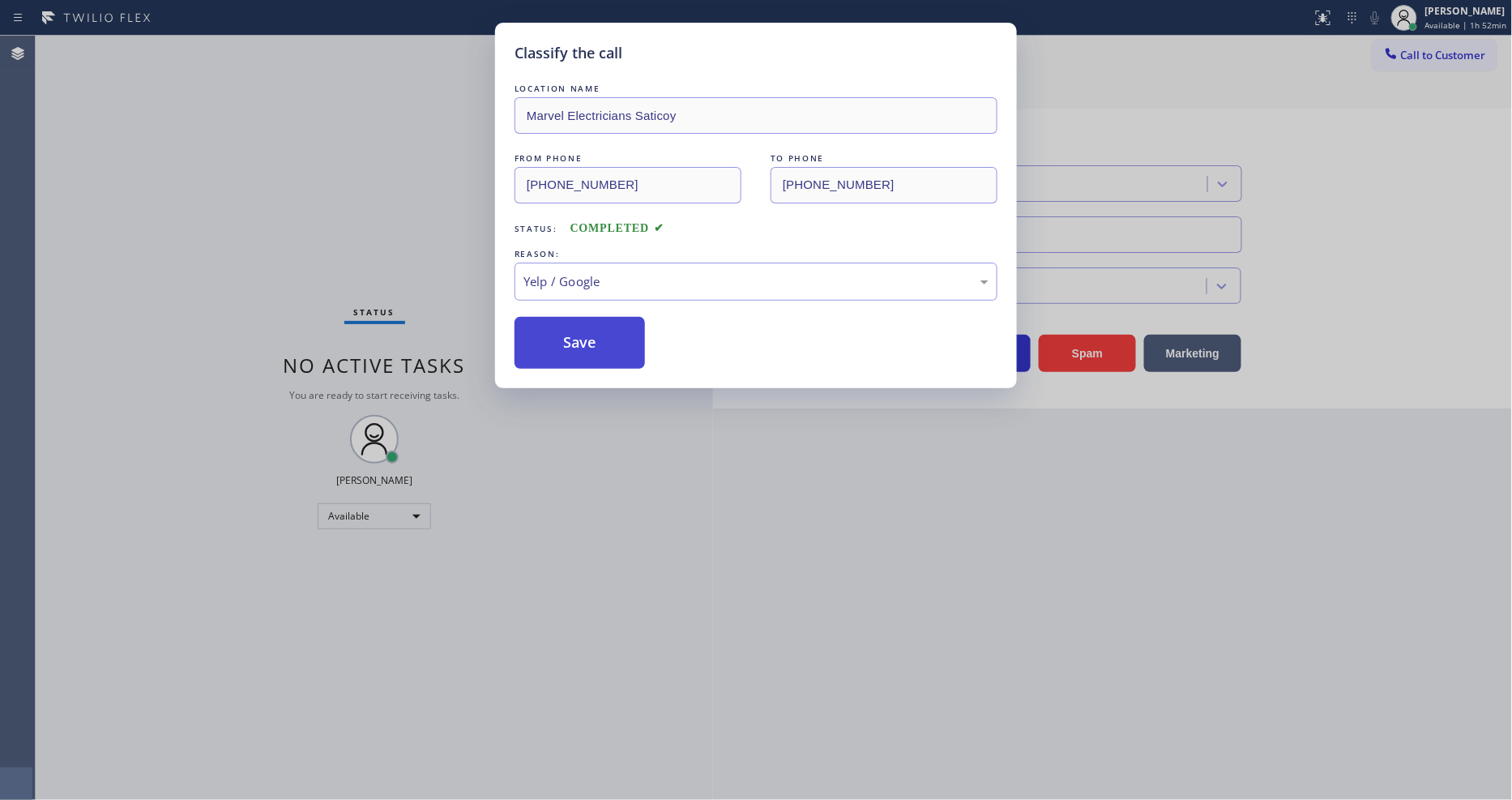
click at [593, 356] on button "Save" at bounding box center [579, 342] width 130 height 52
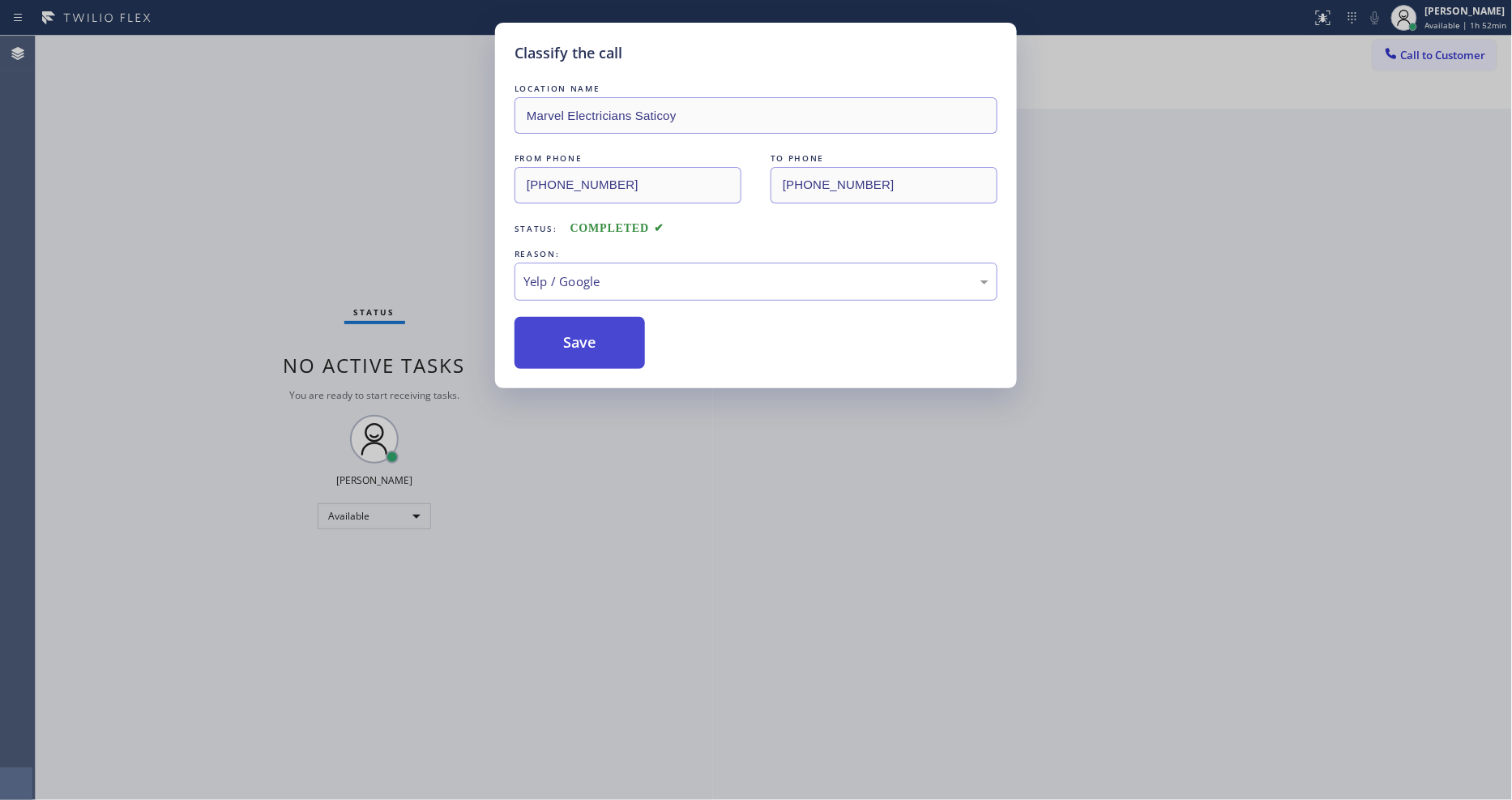
click at [593, 356] on button "Save" at bounding box center [579, 342] width 130 height 52
drag, startPoint x: 593, startPoint y: 356, endPoint x: 625, endPoint y: 367, distance: 33.8
click at [594, 355] on button "Save" at bounding box center [579, 342] width 130 height 52
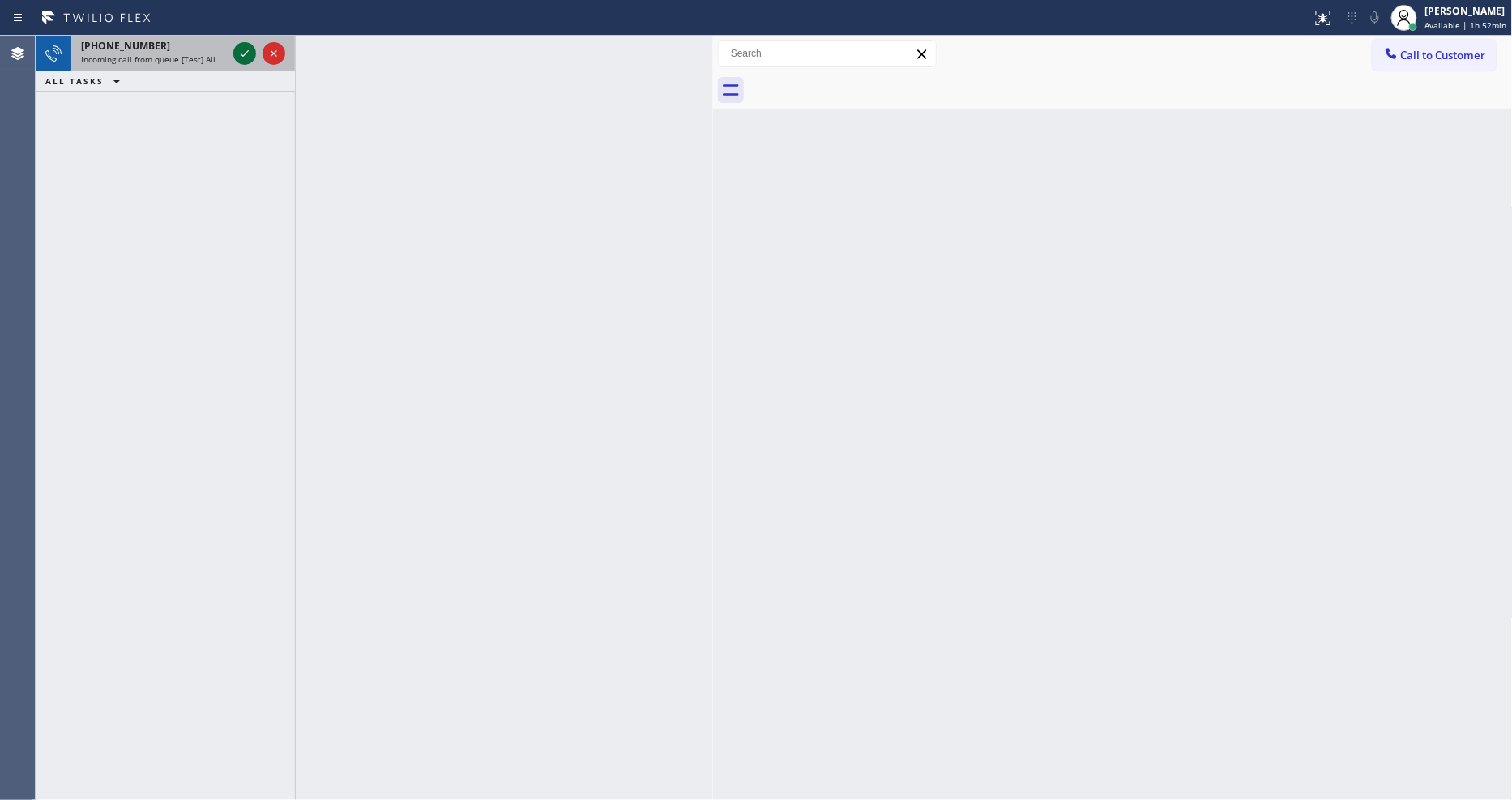
click at [243, 55] on icon at bounding box center [245, 54] width 20 height 20
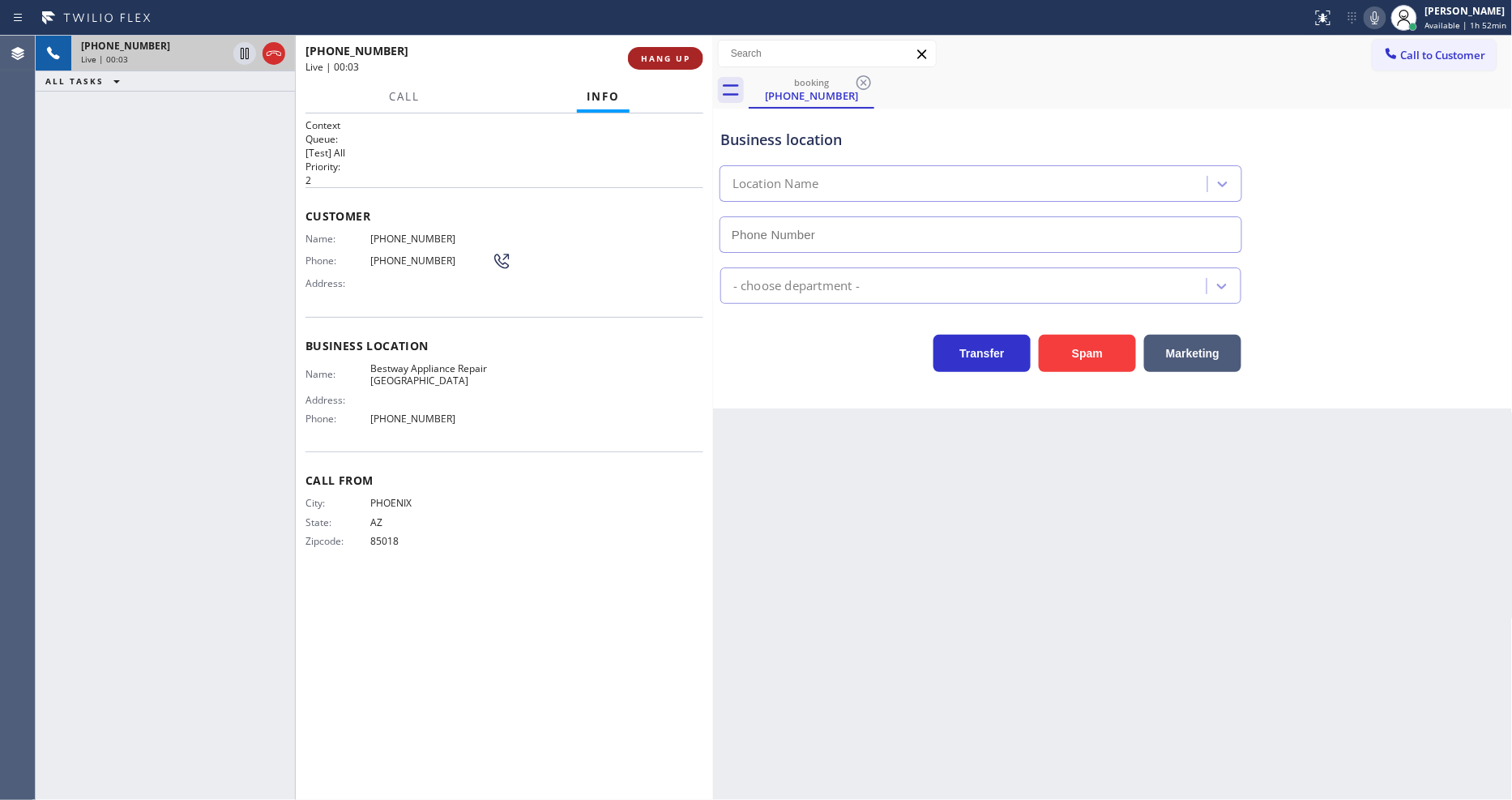
type input "[PHONE_NUMBER]"
click at [671, 55] on span "HANG UP" at bounding box center [666, 58] width 50 height 11
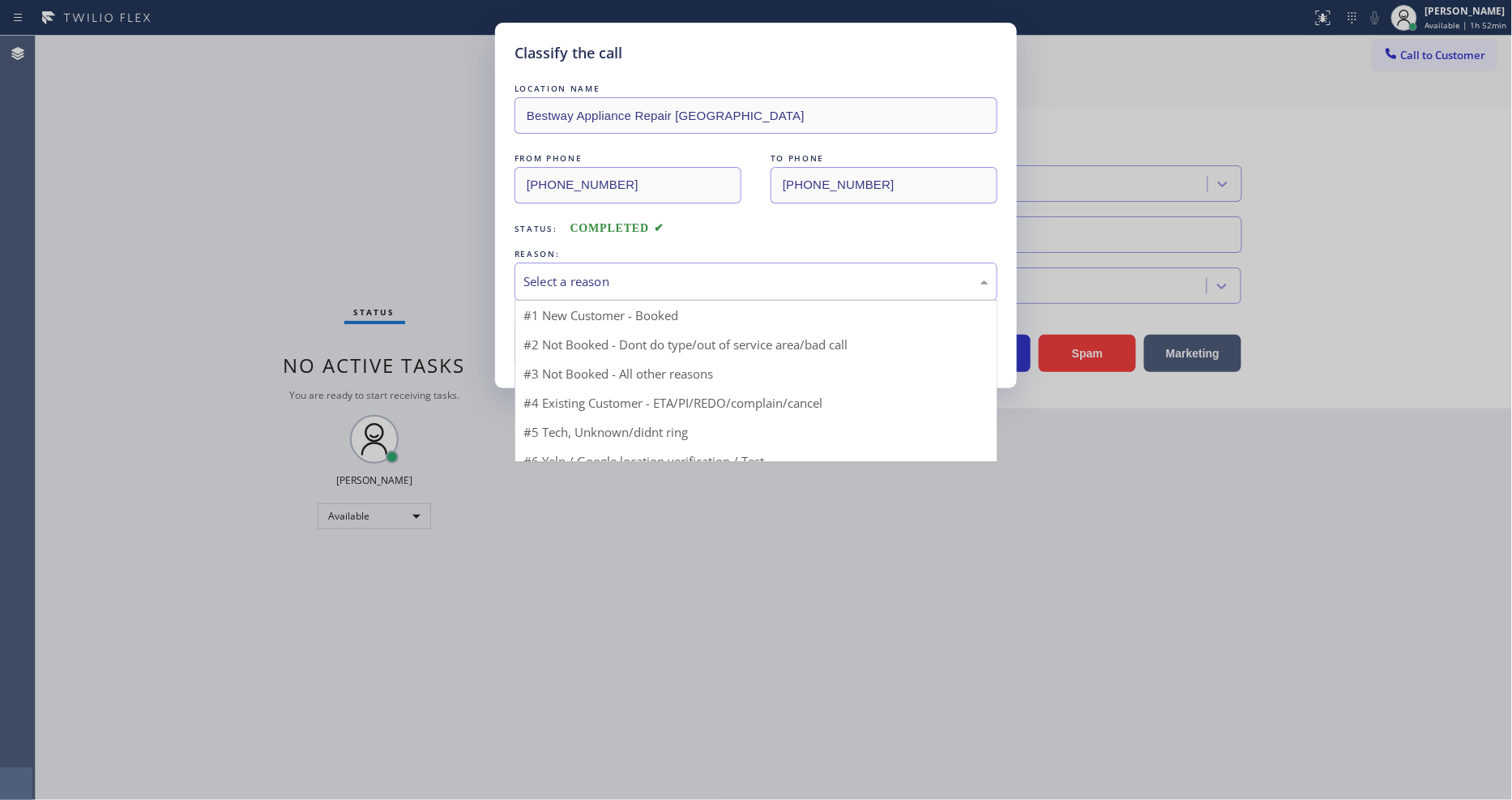
click at [624, 279] on div "Select a reason" at bounding box center [756, 281] width 466 height 19
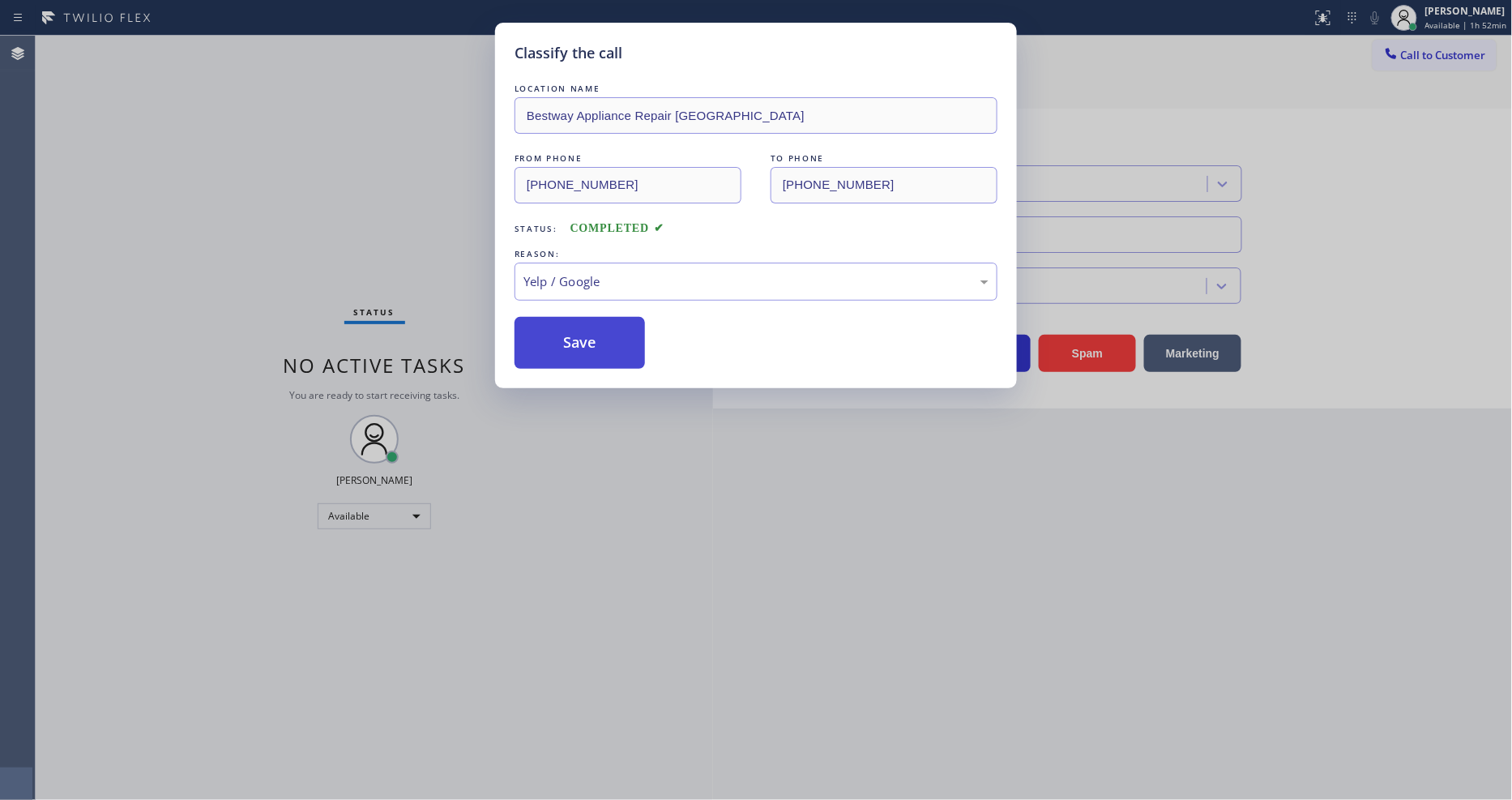
click at [598, 348] on button "Save" at bounding box center [579, 342] width 130 height 52
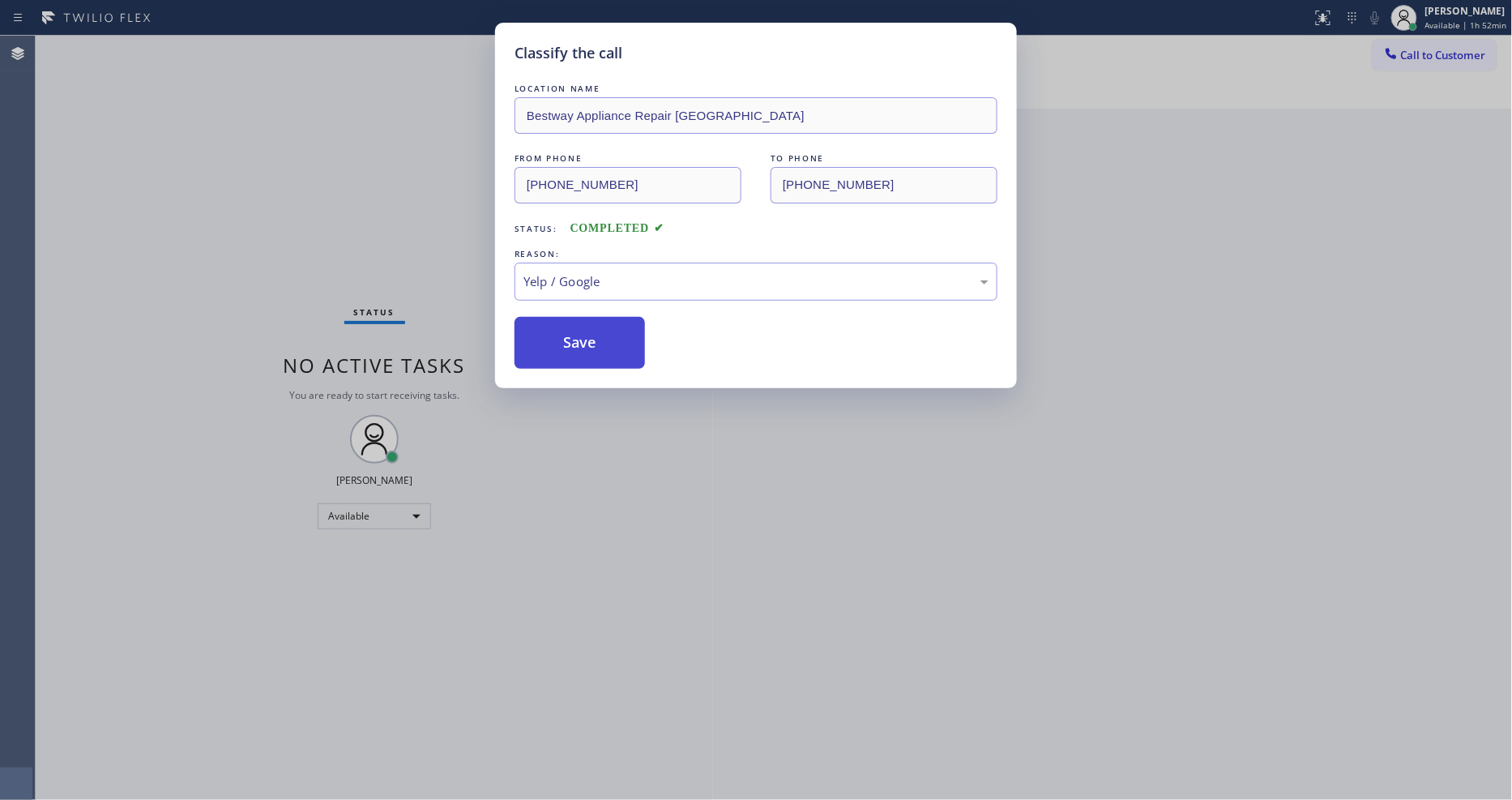
click at [598, 348] on button "Save" at bounding box center [579, 342] width 130 height 52
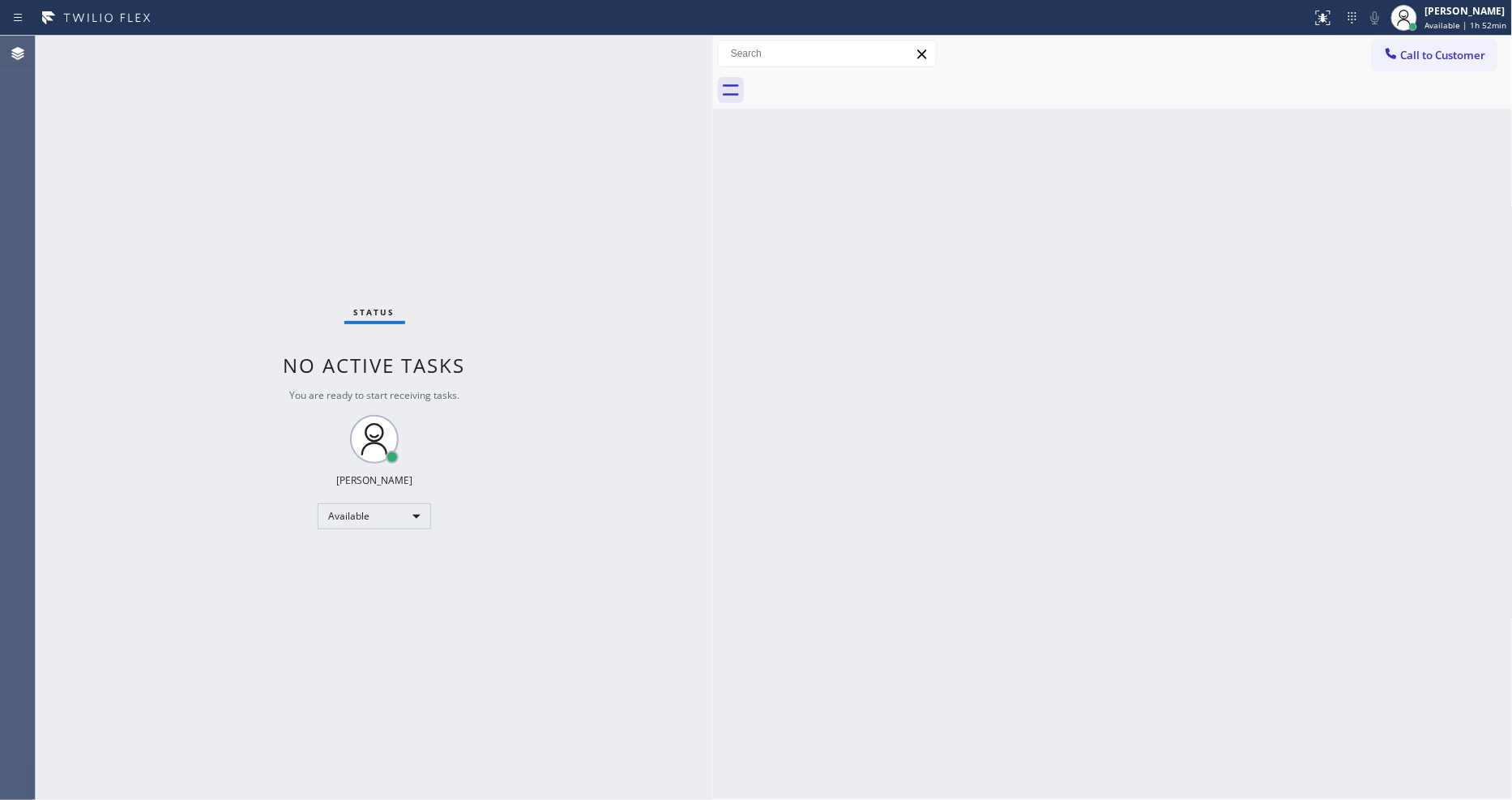
click at [233, 52] on div "Status No active tasks You are ready to start receiving tasks. [PERSON_NAME] Av…" at bounding box center [374, 418] width 677 height 764
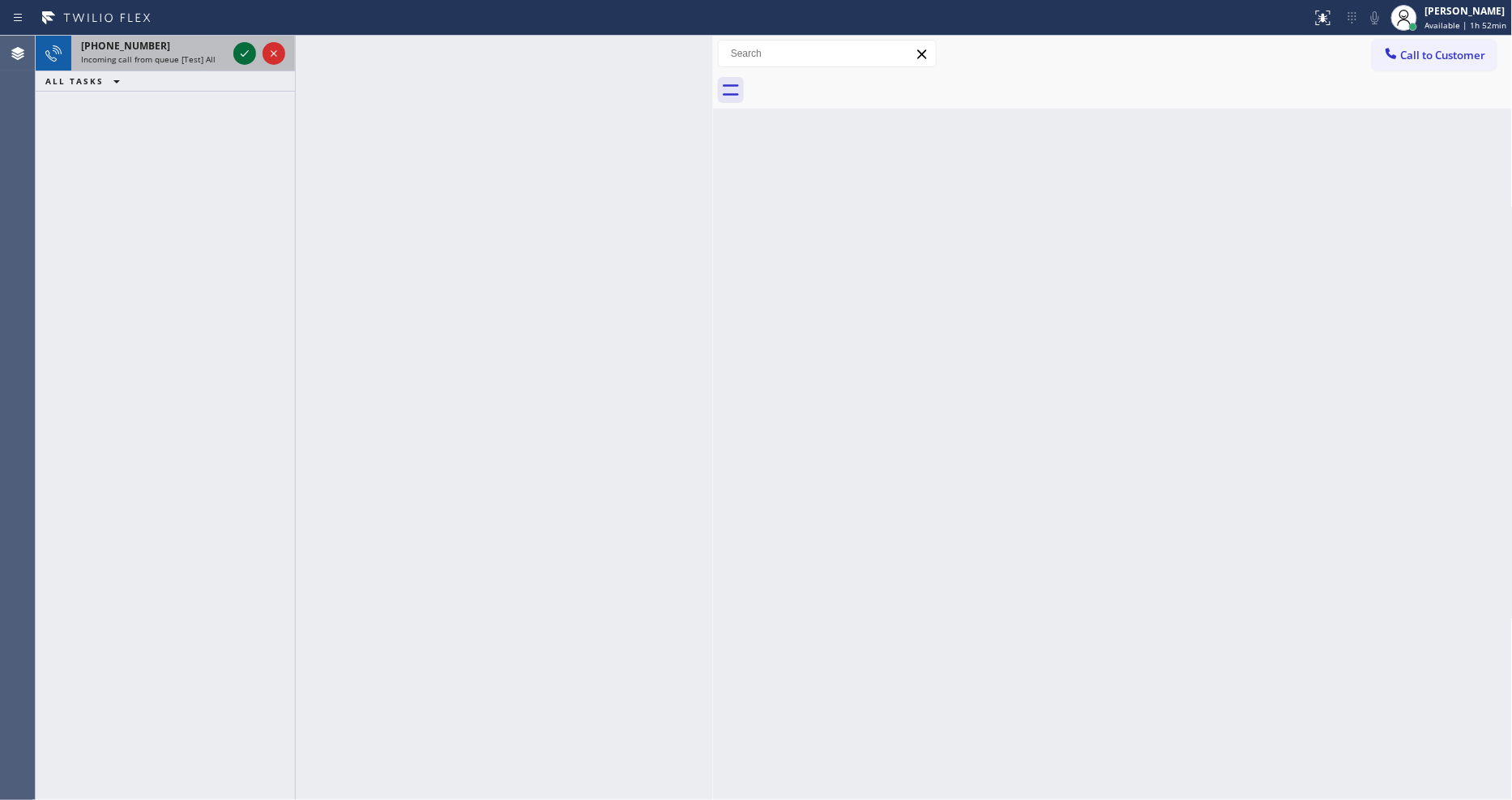
click at [246, 53] on icon at bounding box center [244, 54] width 8 height 7
click at [239, 53] on icon at bounding box center [245, 54] width 20 height 20
click at [240, 53] on icon at bounding box center [245, 54] width 20 height 20
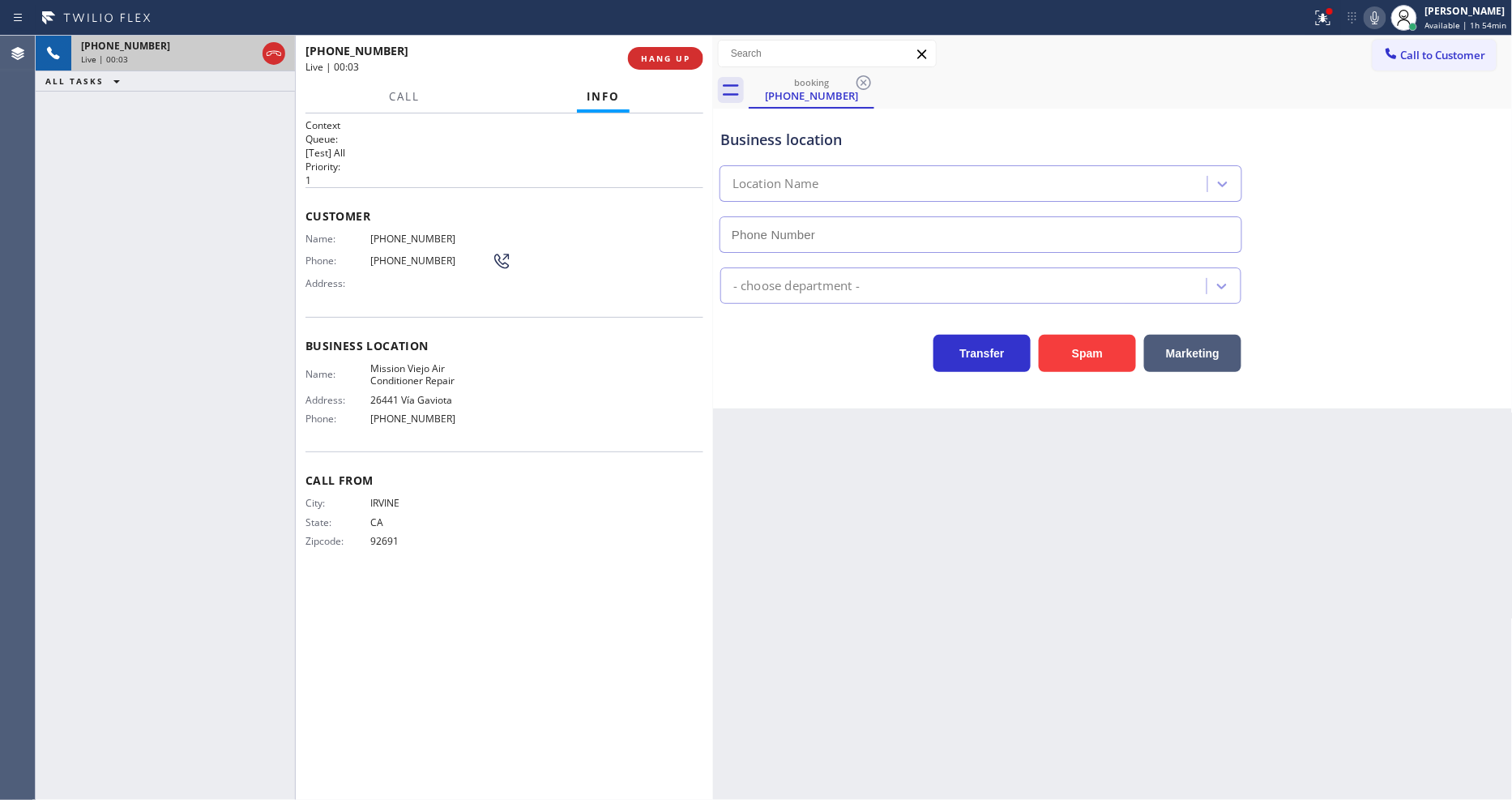
type input "[PHONE_NUMBER]"
click at [998, 460] on div "Back to Dashboard Change Sender ID Customers Technicians Select a contact Outbo…" at bounding box center [1113, 418] width 800 height 764
click at [427, 366] on span "Mission Viejo Air Conditioner Repair" at bounding box center [431, 374] width 121 height 25
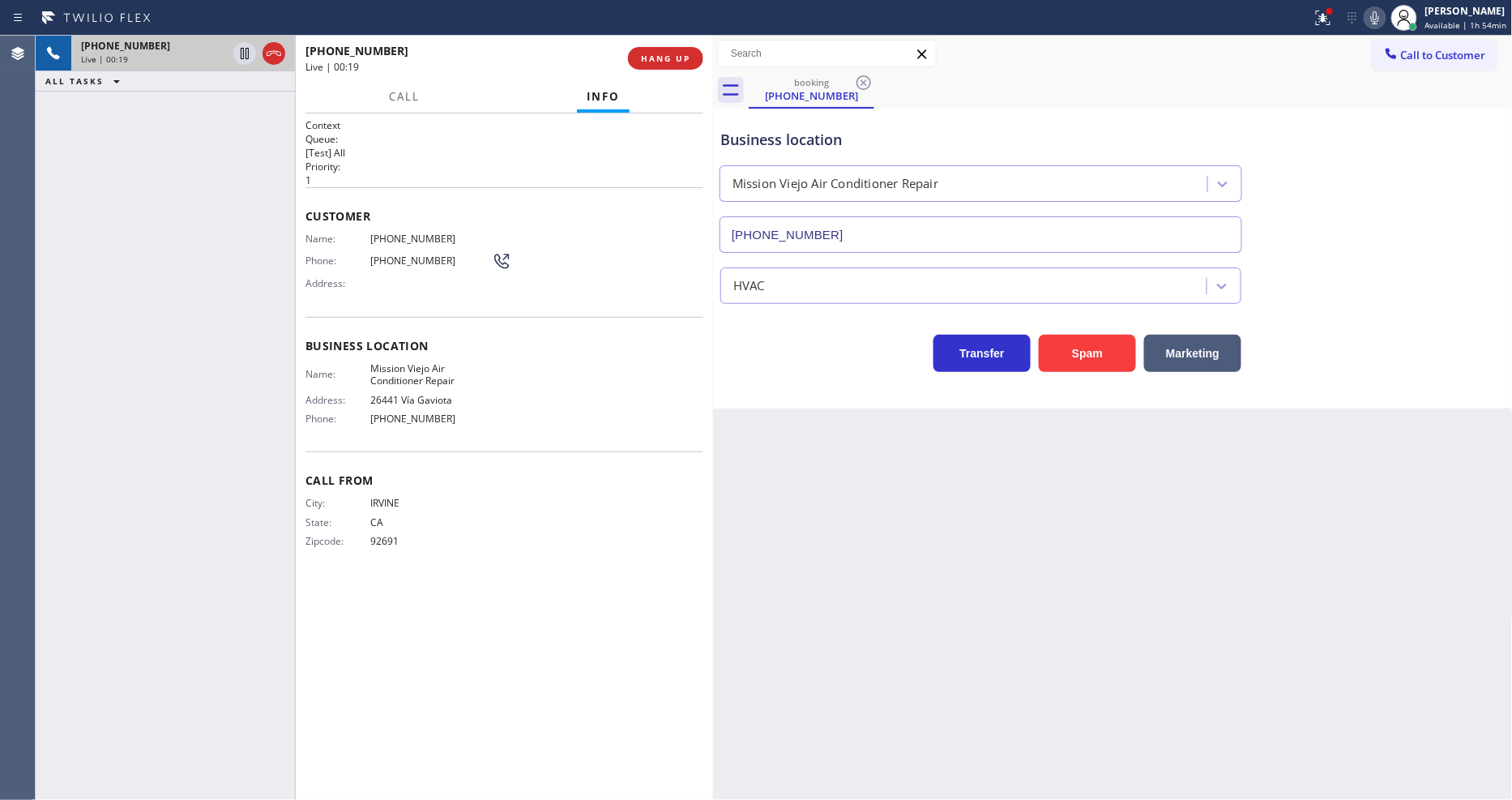
click at [393, 232] on span "[PHONE_NUMBER]" at bounding box center [431, 238] width 121 height 12
drag, startPoint x: 1138, startPoint y: 376, endPoint x: 1131, endPoint y: 350, distance: 26.9
click at [1138, 376] on div "Business location [GEOGRAPHIC_DATA] Air Conditioner Repair [PHONE_NUMBER] HVAC …" at bounding box center [1113, 258] width 800 height 300
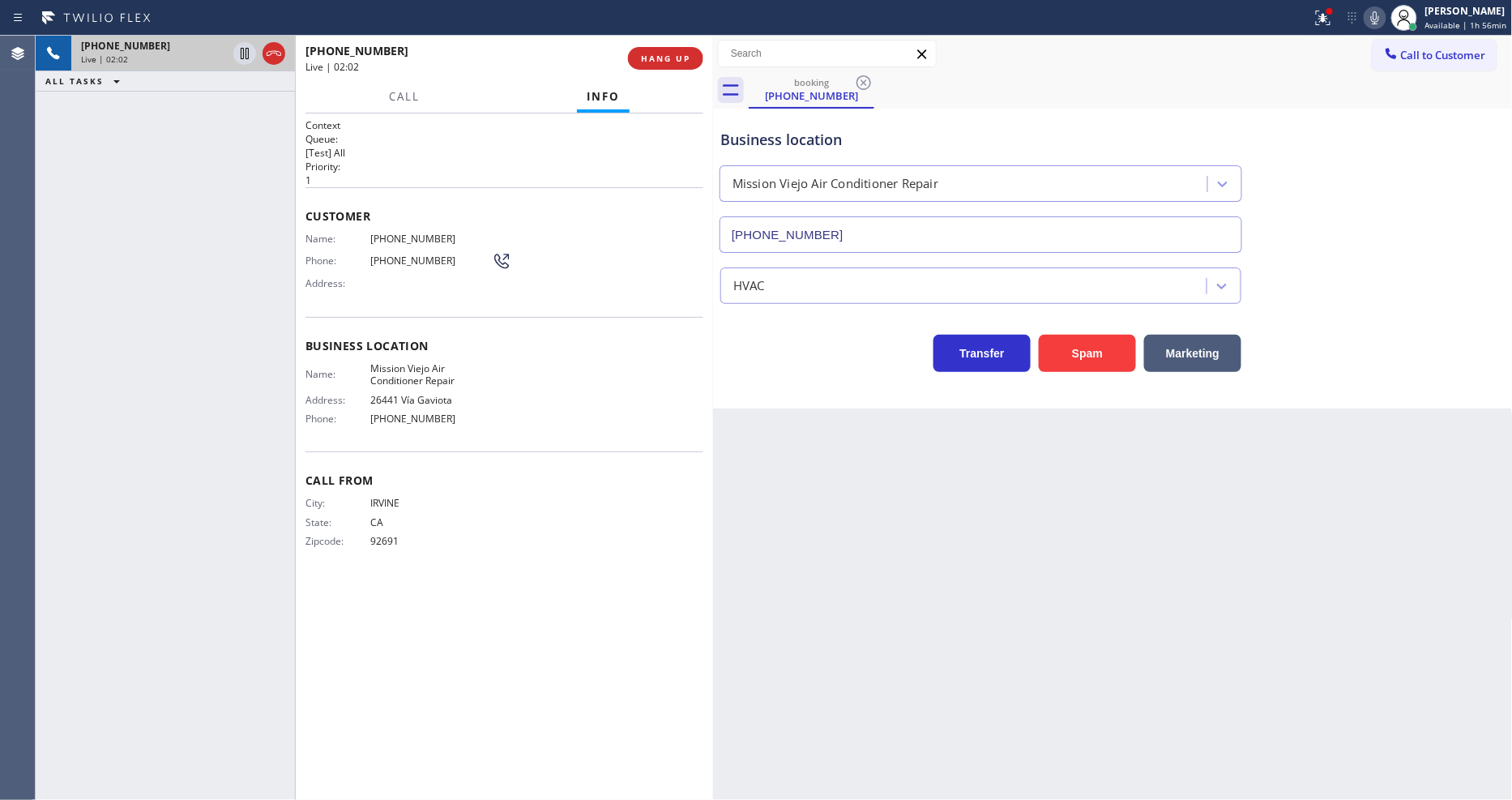
click at [409, 238] on span "[PHONE_NUMBER]" at bounding box center [431, 238] width 121 height 12
click at [249, 51] on icon at bounding box center [245, 54] width 20 height 20
click at [1361, 21] on icon at bounding box center [1375, 17] width 8 height 13
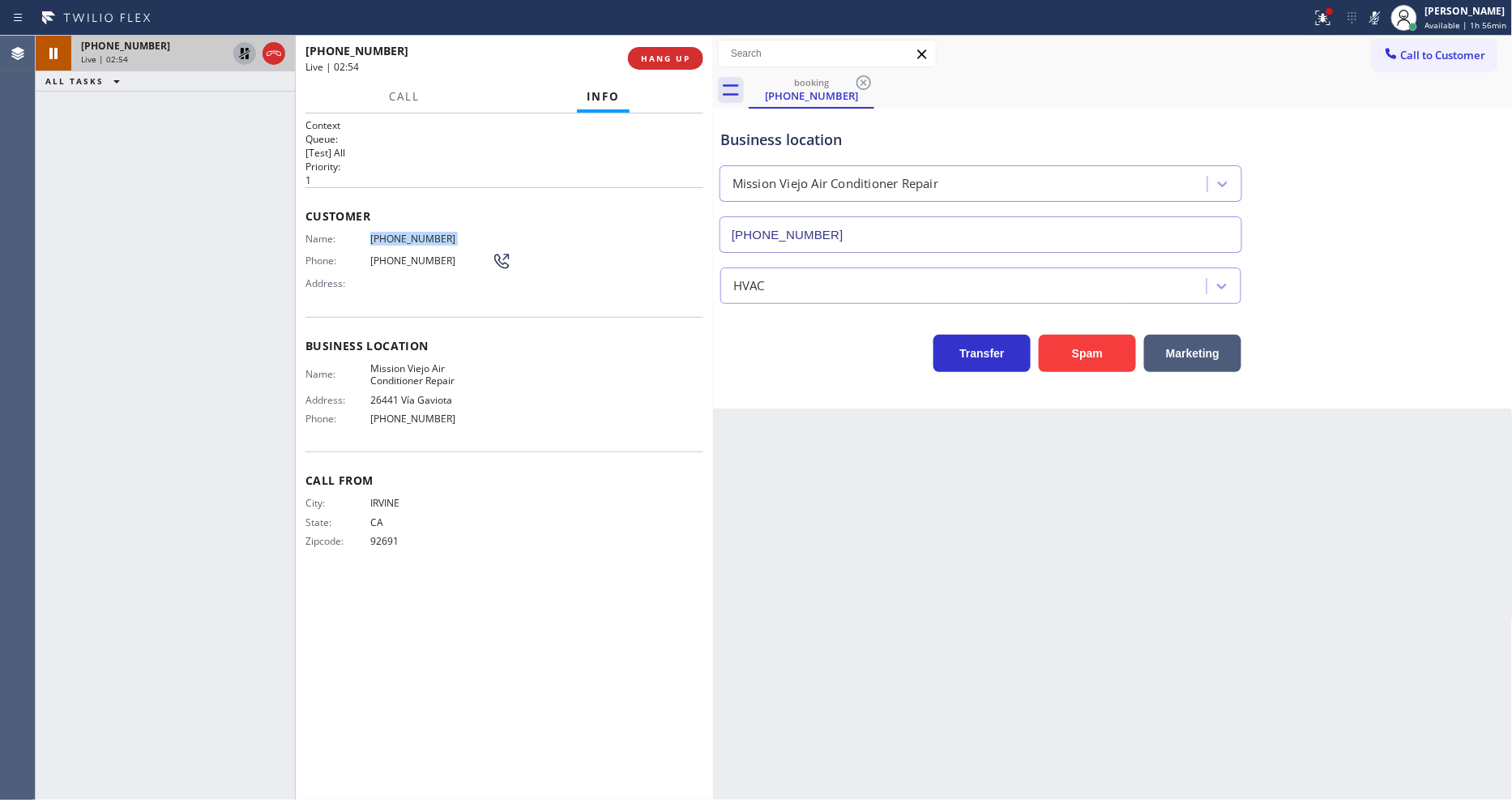
click at [245, 45] on icon at bounding box center [245, 54] width 20 height 20
click at [1361, 16] on icon at bounding box center [1375, 18] width 20 height 20
click at [1323, 14] on icon at bounding box center [1323, 18] width 20 height 20
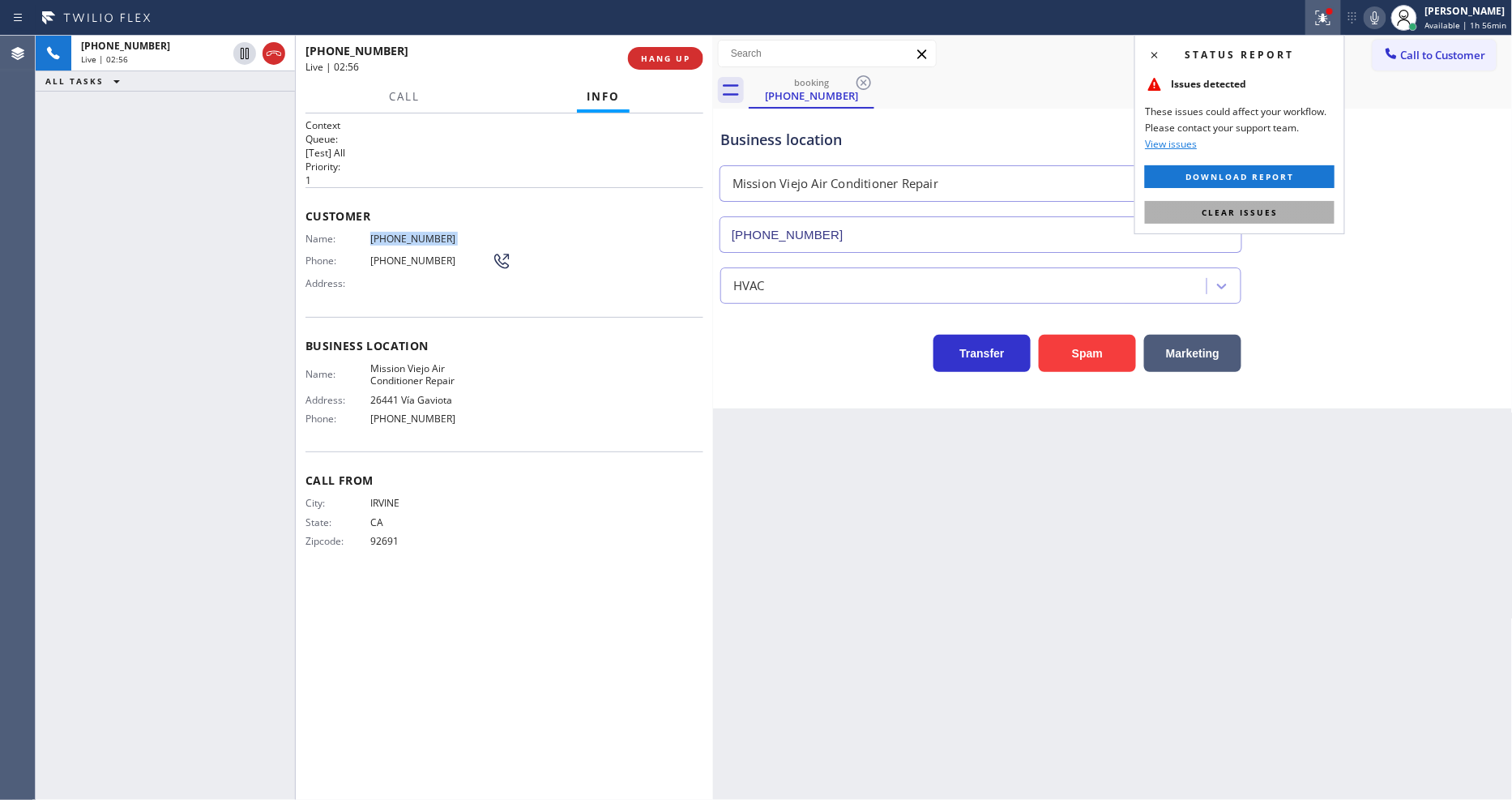
click at [1292, 208] on button "Clear issues" at bounding box center [1239, 211] width 190 height 23
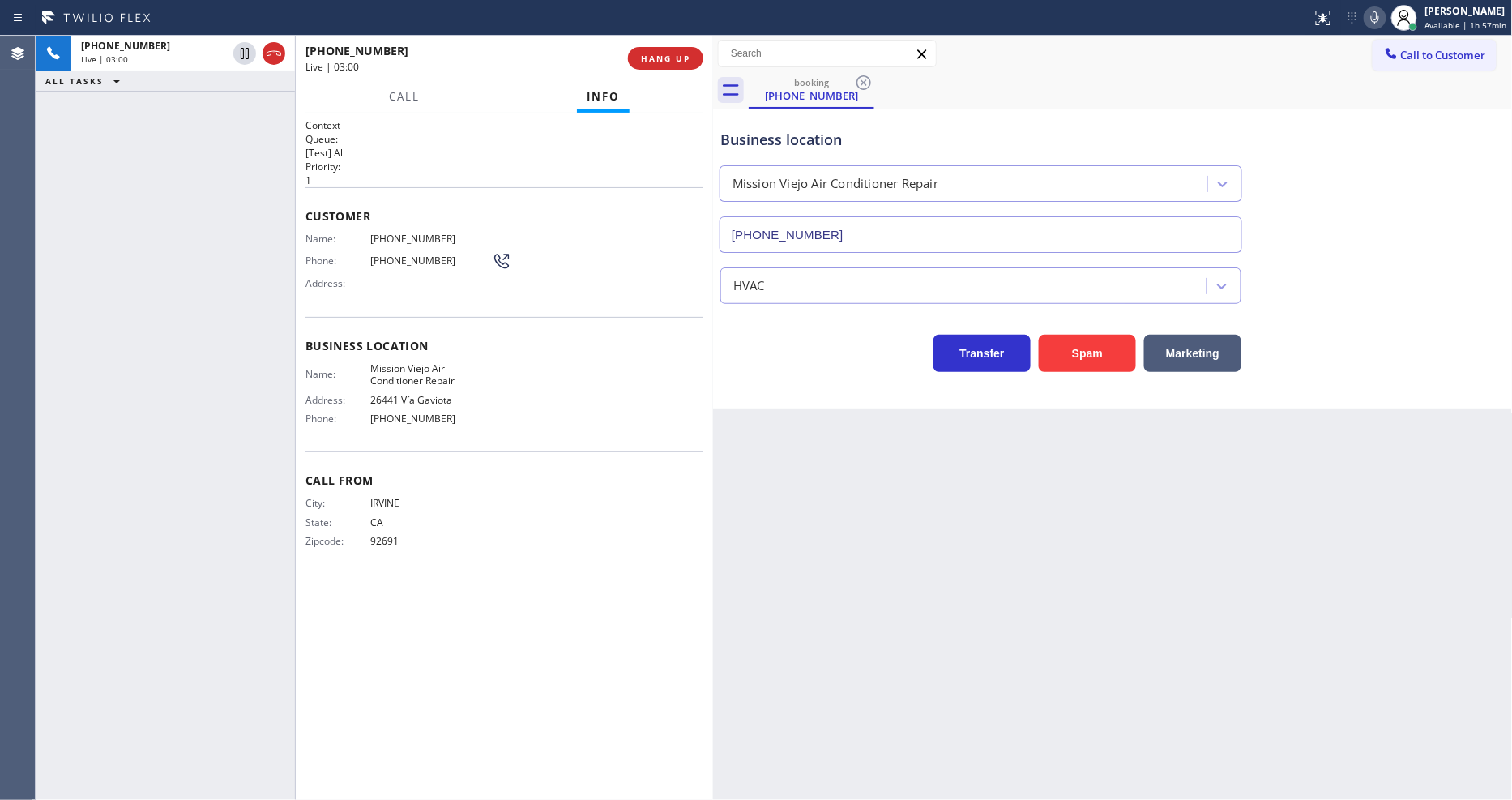
click at [695, 505] on div "City: [GEOGRAPHIC_DATA]: [US_STATE] Zipcode: 92691" at bounding box center [504, 524] width 398 height 57
click at [1361, 16] on icon at bounding box center [1375, 17] width 8 height 13
click at [1361, 15] on icon at bounding box center [1375, 18] width 20 height 20
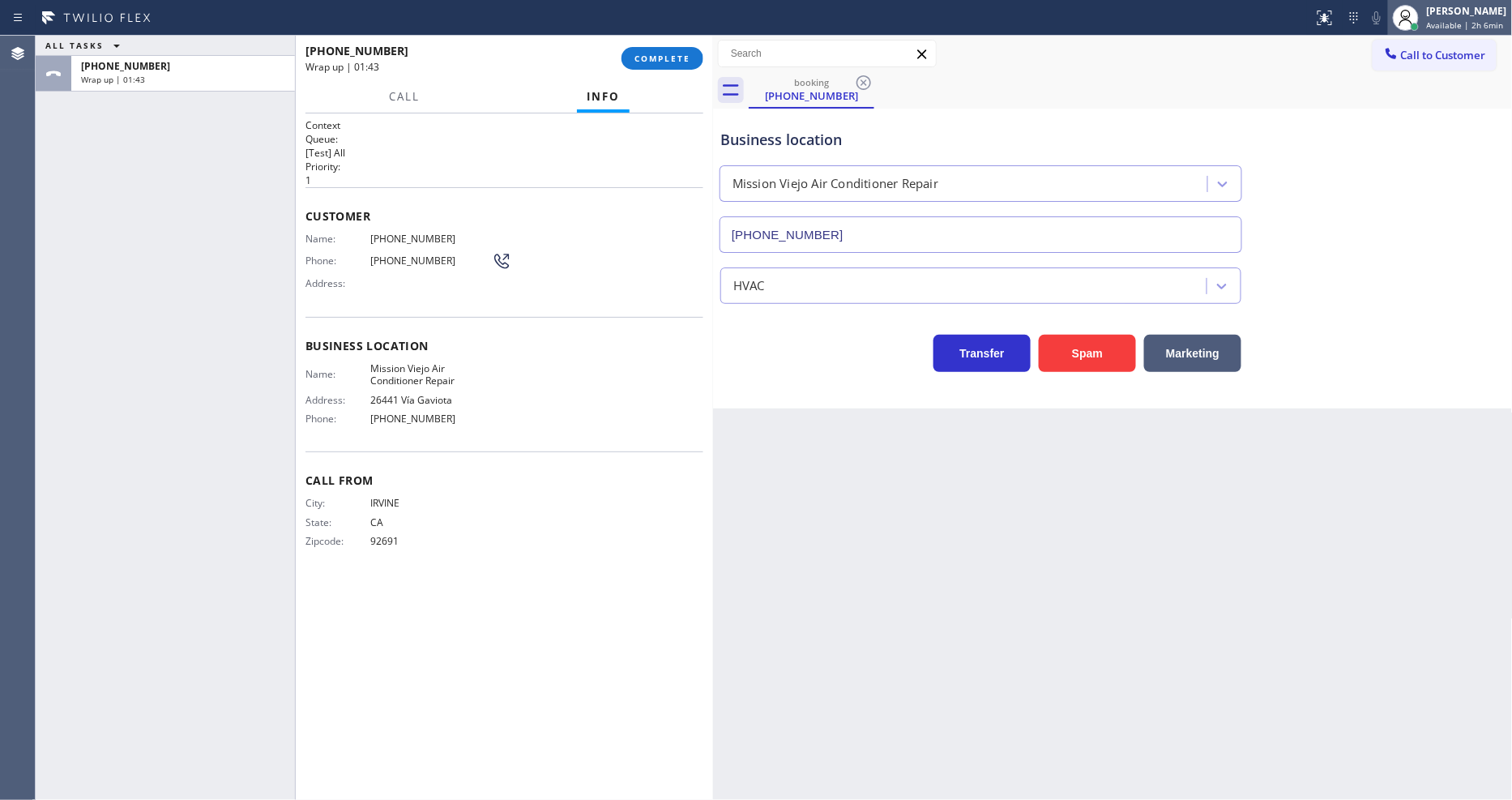
click at [1361, 20] on span "Available | 2h 6min" at bounding box center [1465, 25] width 77 height 11
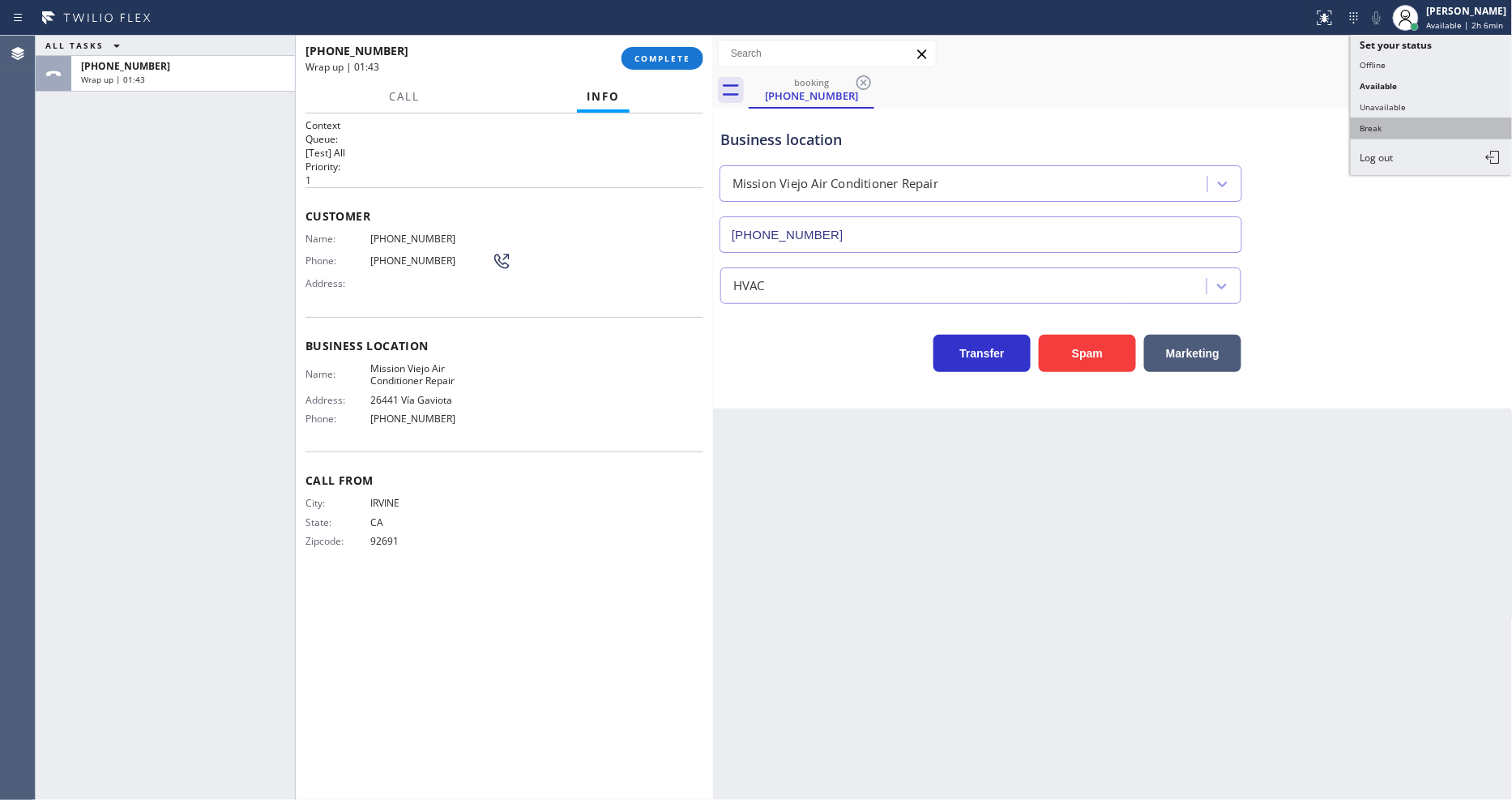
click at [1361, 135] on button "Break" at bounding box center [1432, 127] width 162 height 21
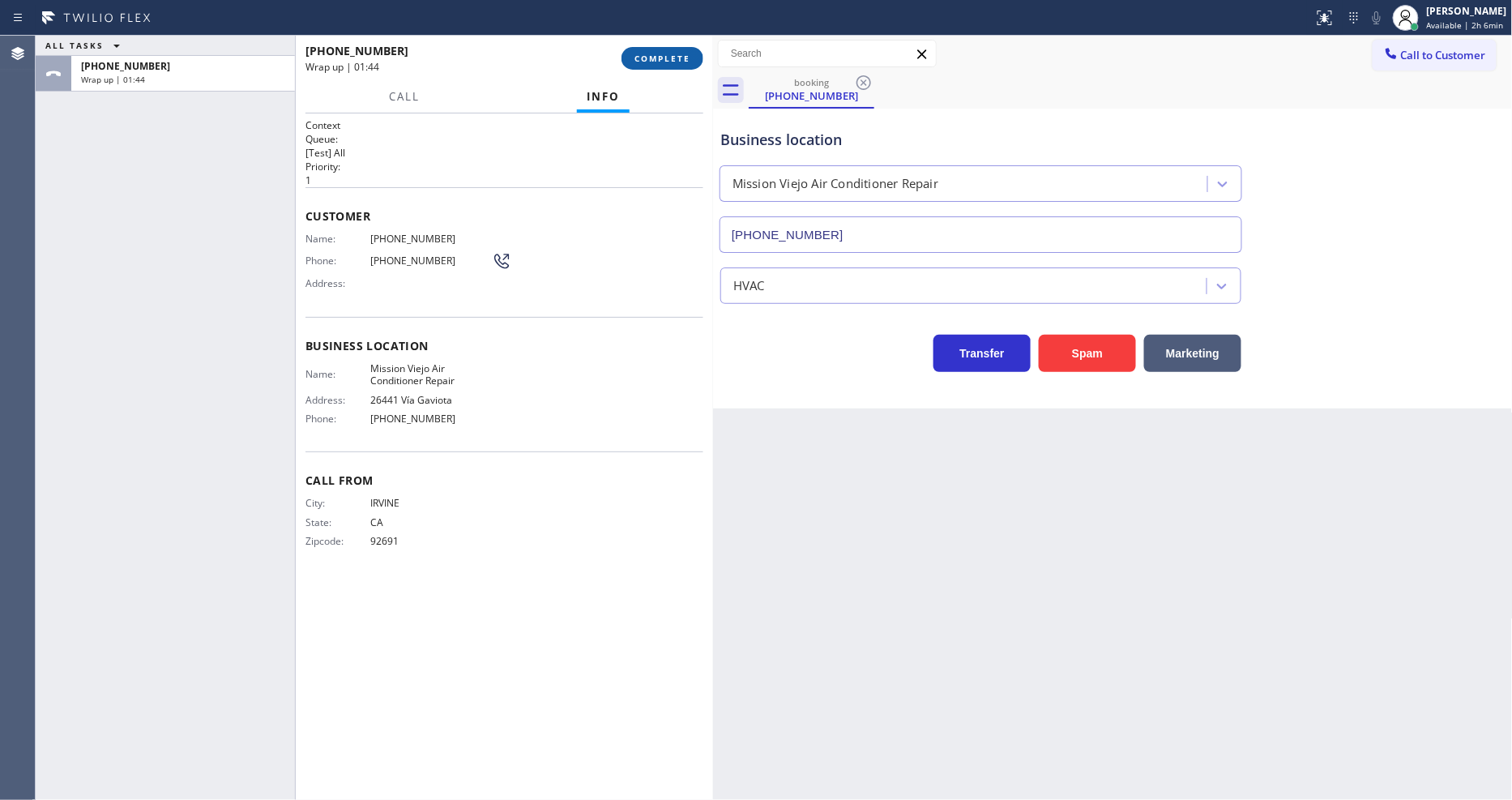
click at [702, 58] on div "[PHONE_NUMBER] Wrap up | 01:44 COMPLETE" at bounding box center [504, 59] width 398 height 42
click at [693, 59] on button "COMPLETE" at bounding box center [662, 58] width 81 height 23
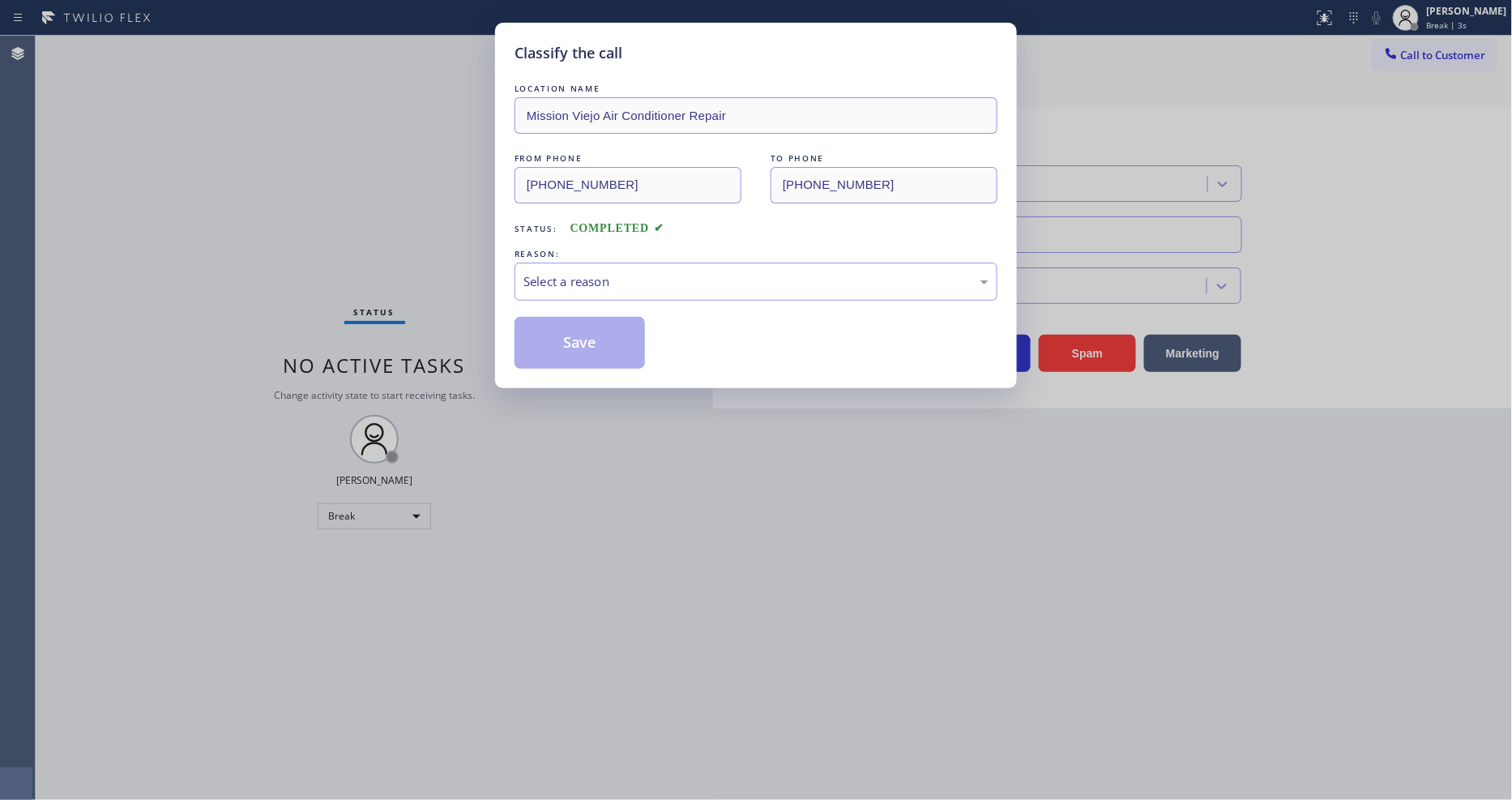
click at [581, 280] on div "Select a reason" at bounding box center [756, 281] width 466 height 19
click at [584, 329] on button "Save" at bounding box center [579, 342] width 130 height 52
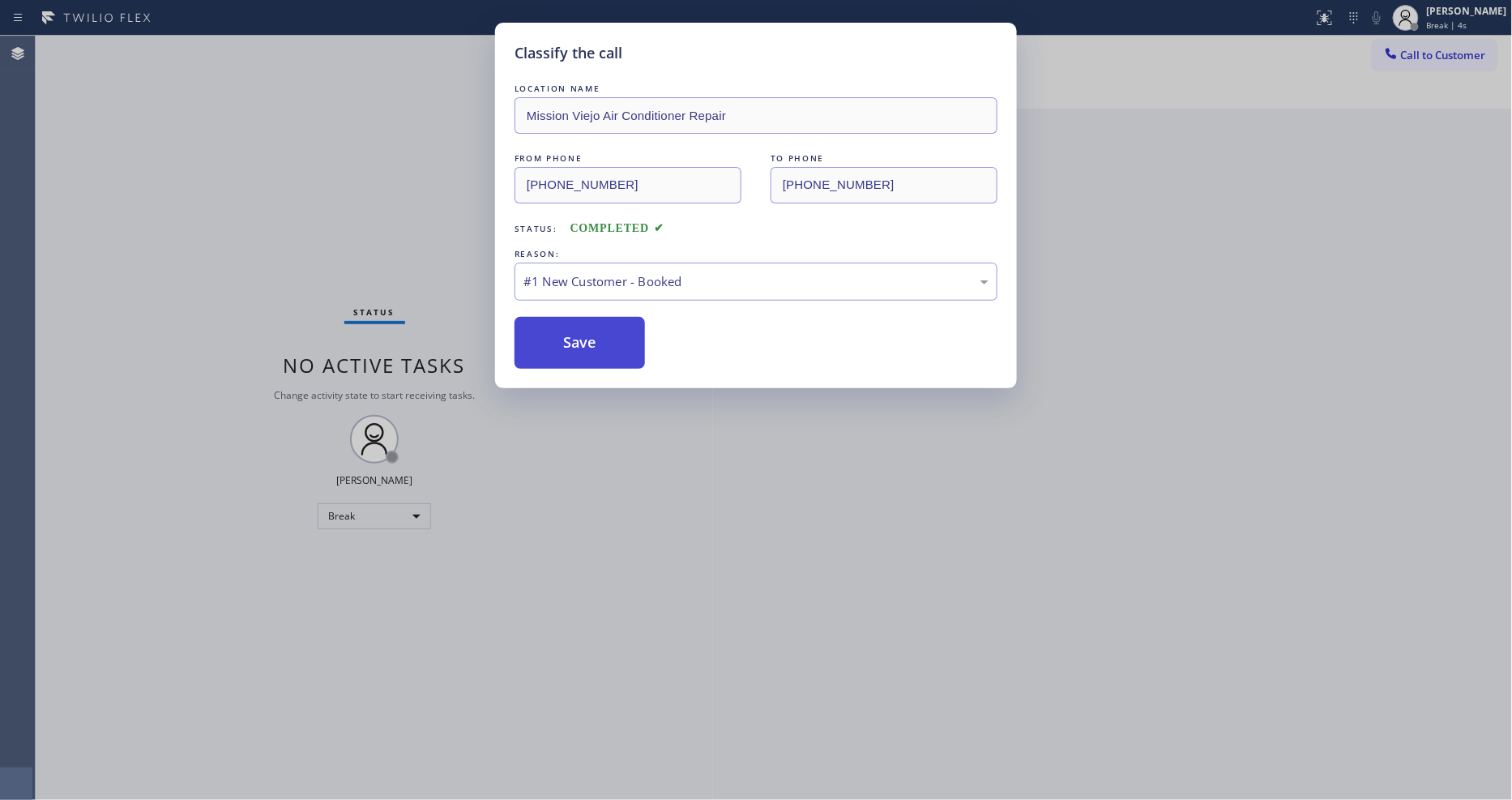
click at [584, 329] on button "Save" at bounding box center [579, 342] width 130 height 52
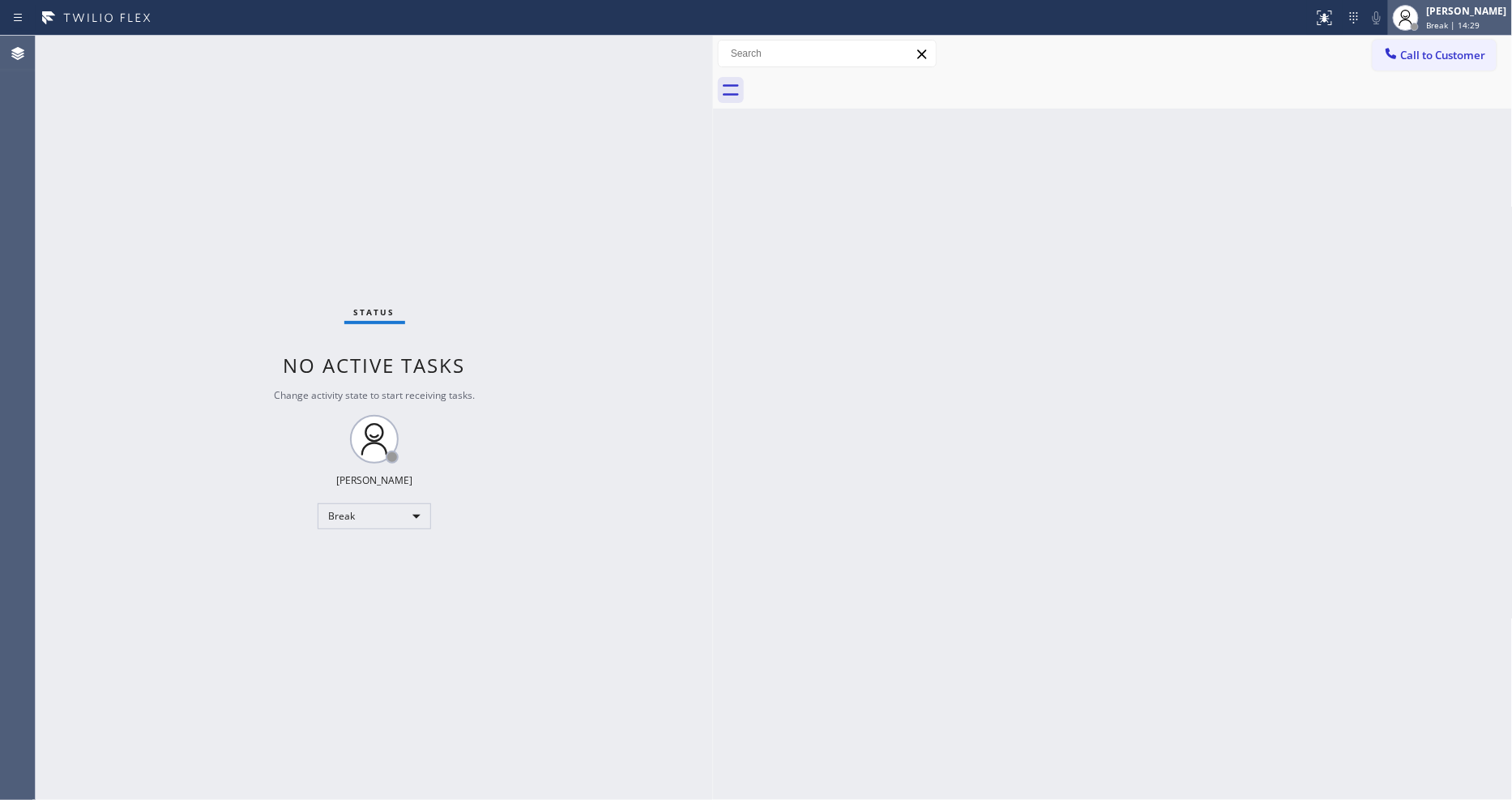
click at [1361, 15] on div "[PERSON_NAME]" at bounding box center [1466, 11] width 80 height 14
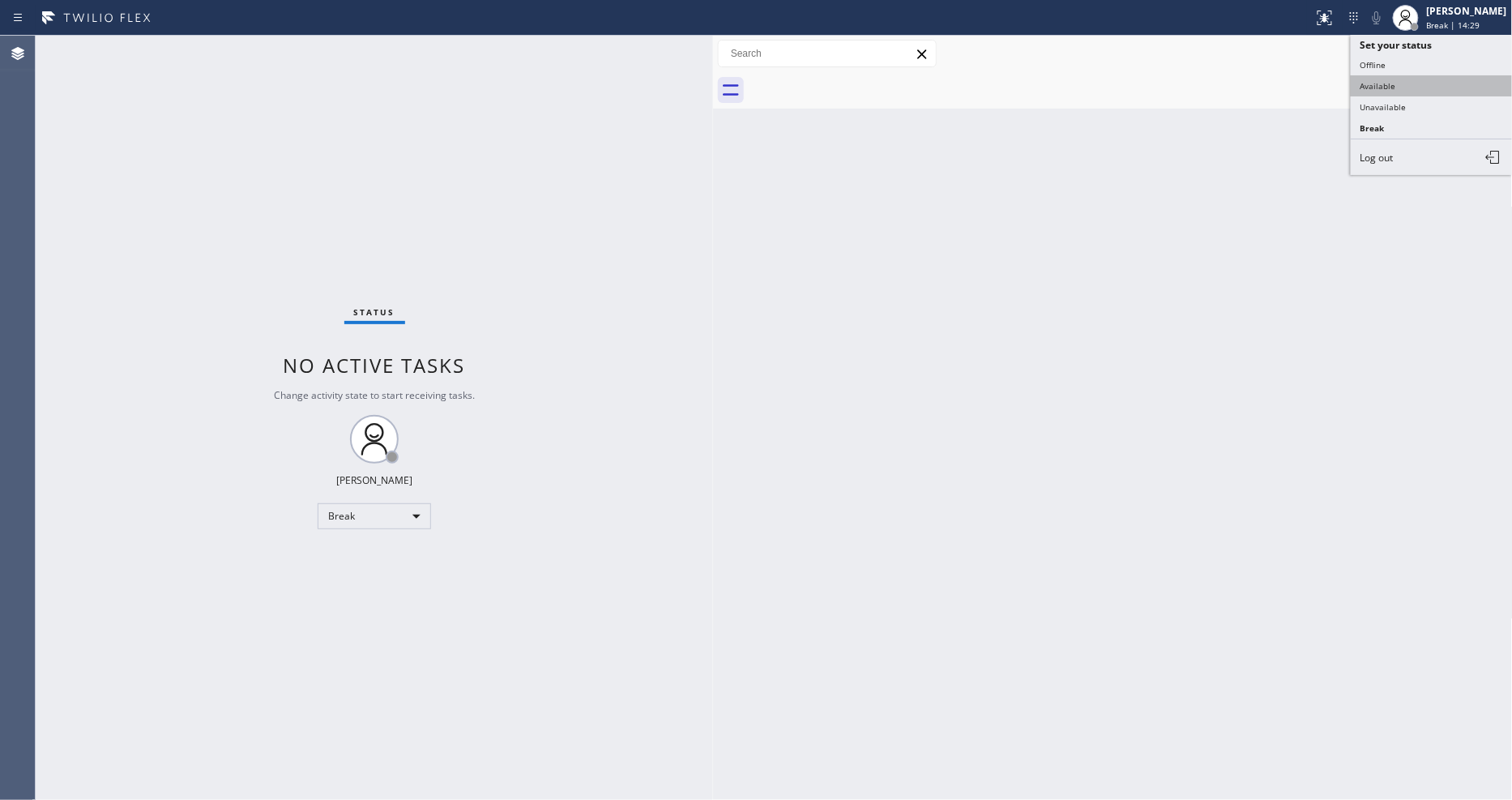
click at [1361, 79] on button "Available" at bounding box center [1432, 85] width 162 height 21
click at [171, 60] on div "Status No active tasks You are ready to start receiving tasks. [PERSON_NAME] Av…" at bounding box center [374, 418] width 677 height 764
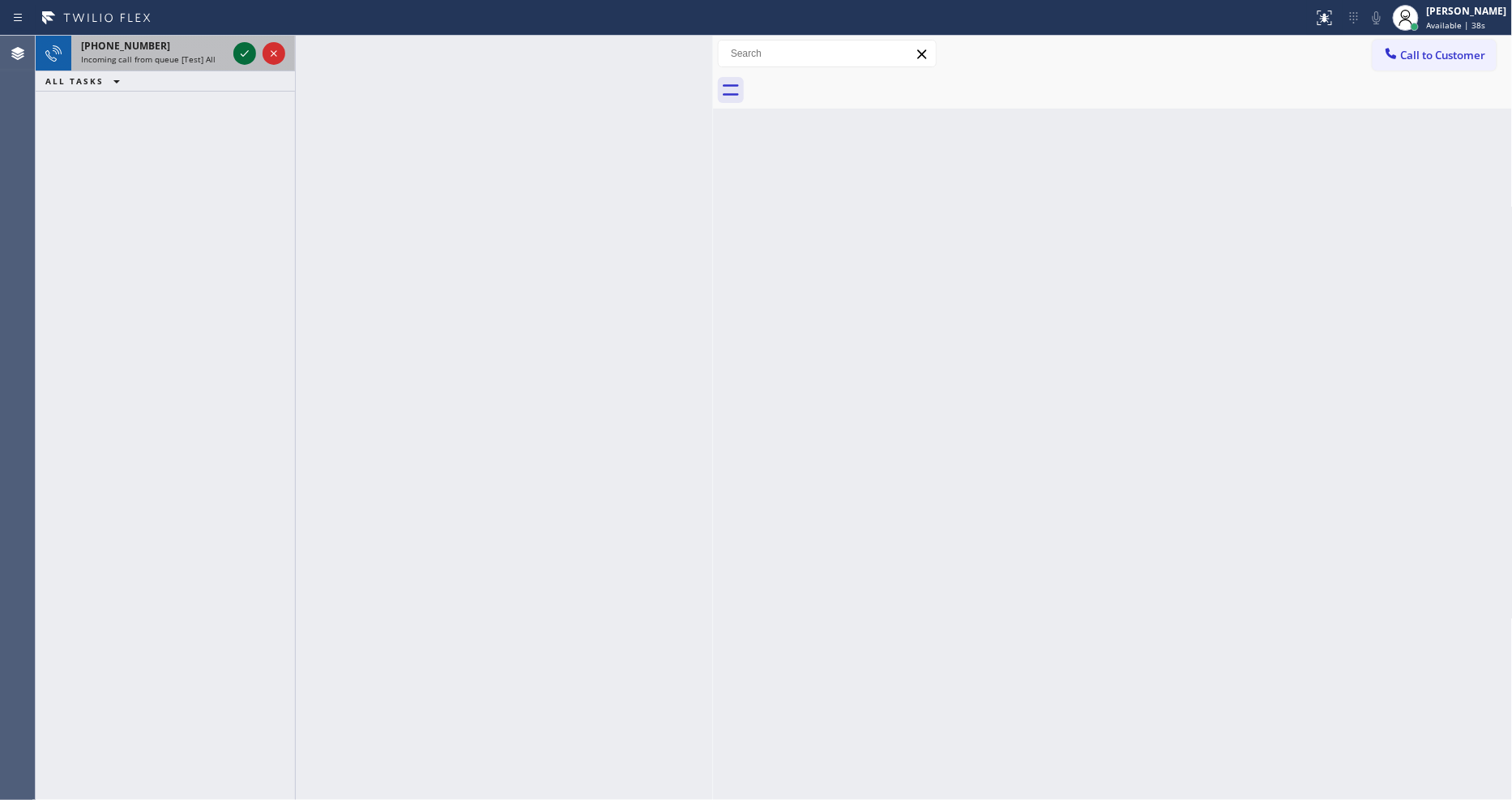
click at [244, 51] on icon at bounding box center [245, 54] width 20 height 20
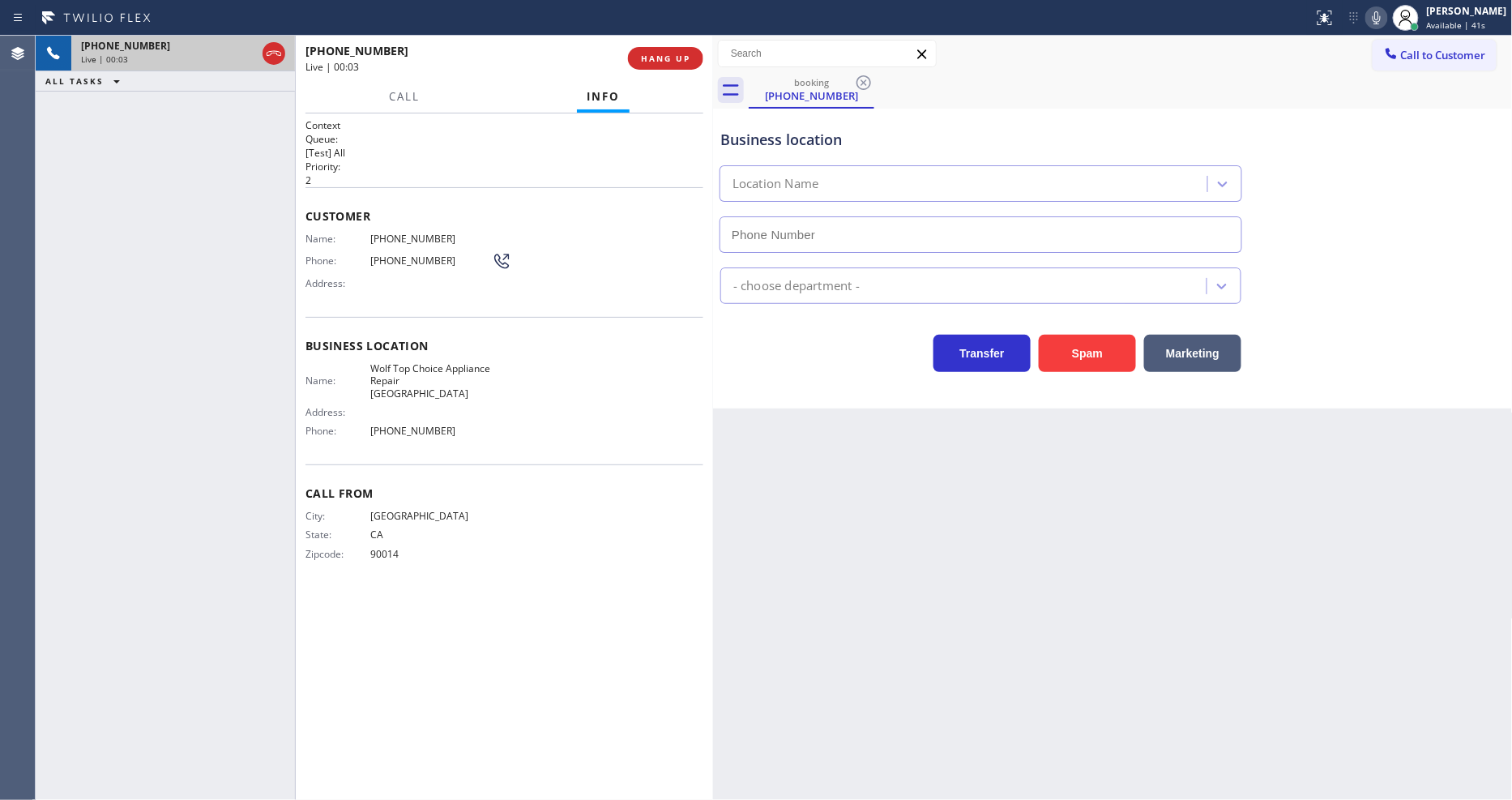
type input "[PHONE_NUMBER]"
click at [670, 60] on span "HANG UP" at bounding box center [666, 58] width 50 height 11
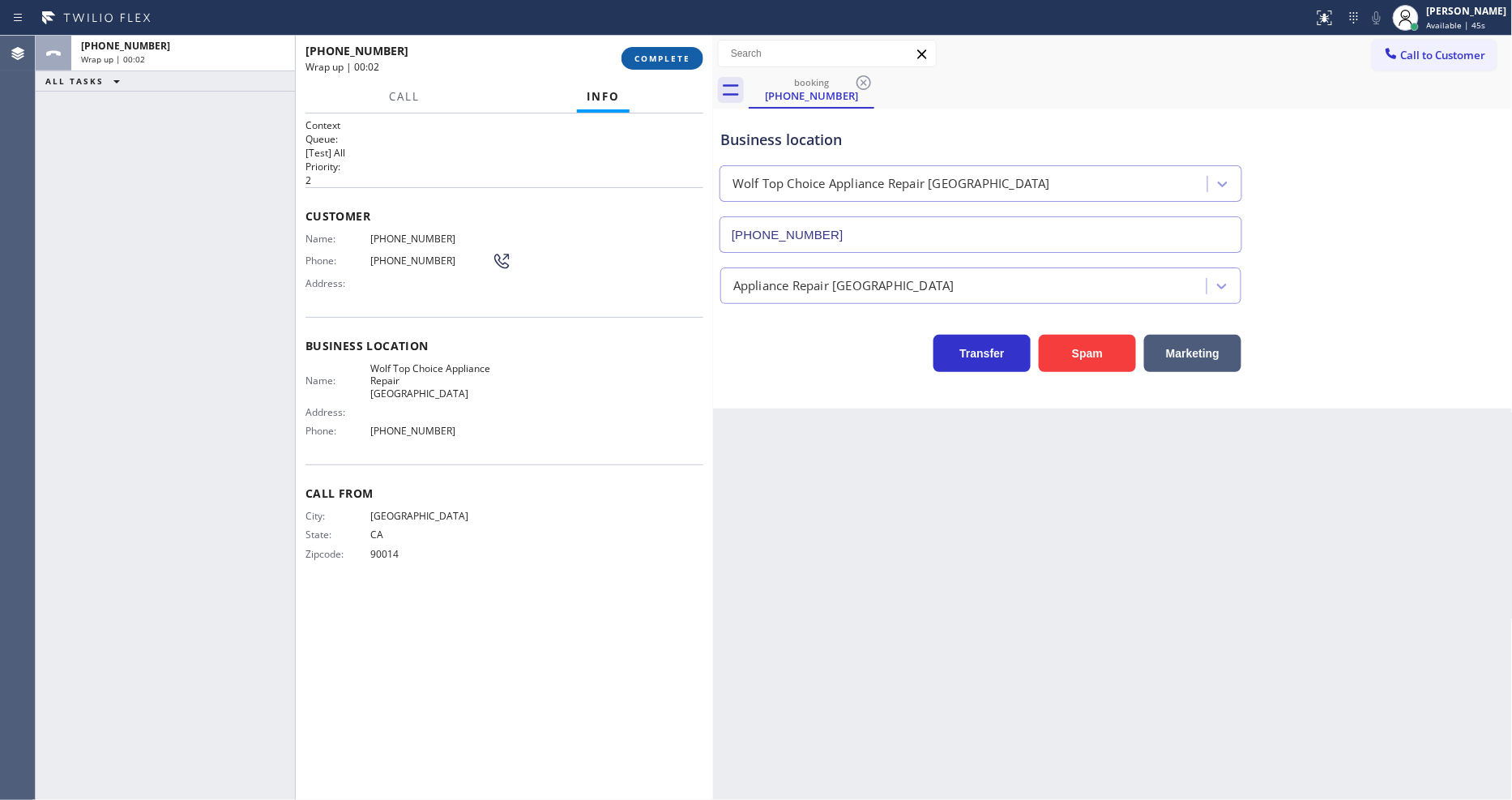
click at [673, 58] on span "COMPLETE" at bounding box center [662, 58] width 56 height 11
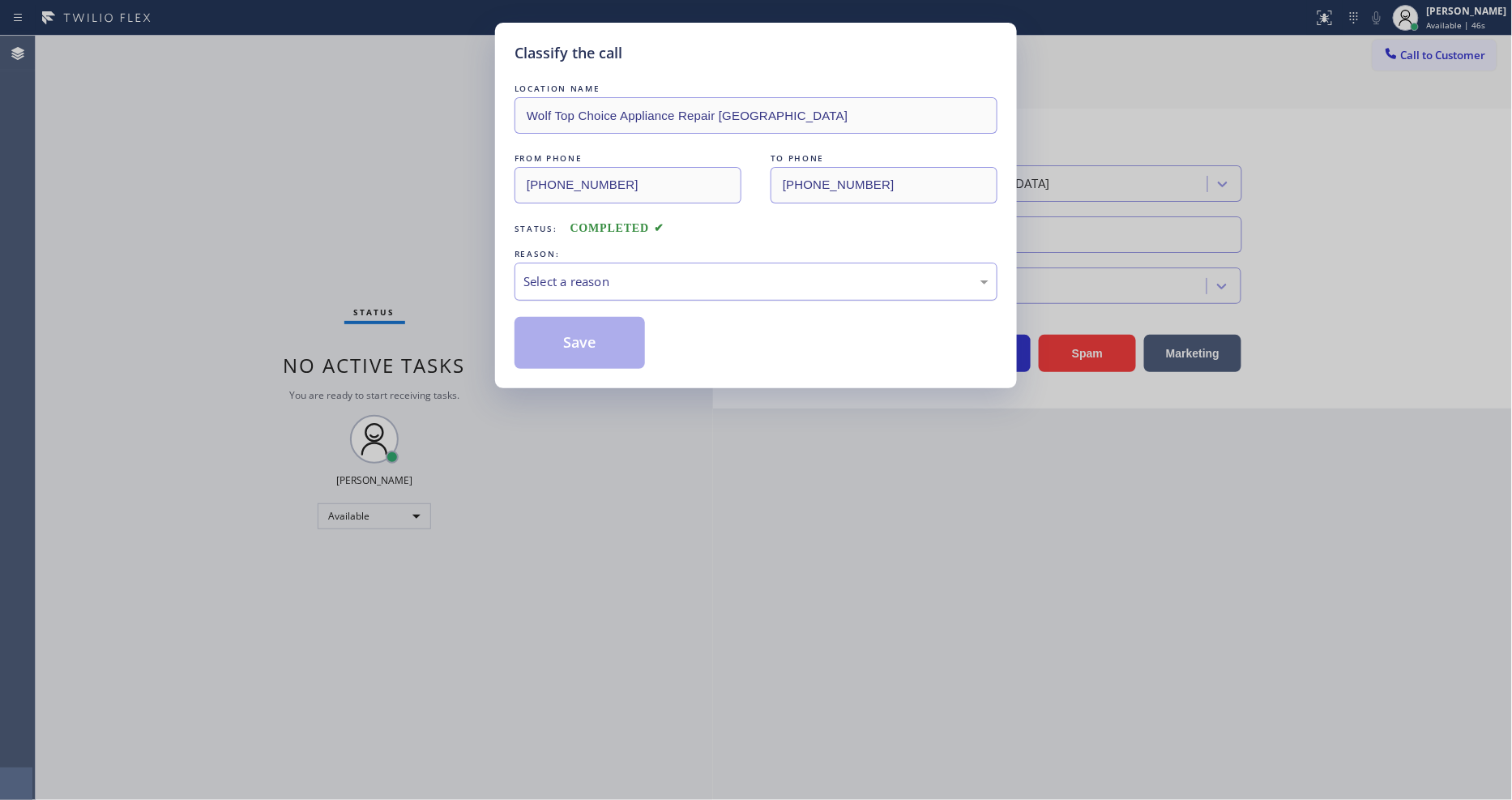
click at [652, 279] on div "Select a reason" at bounding box center [756, 281] width 466 height 19
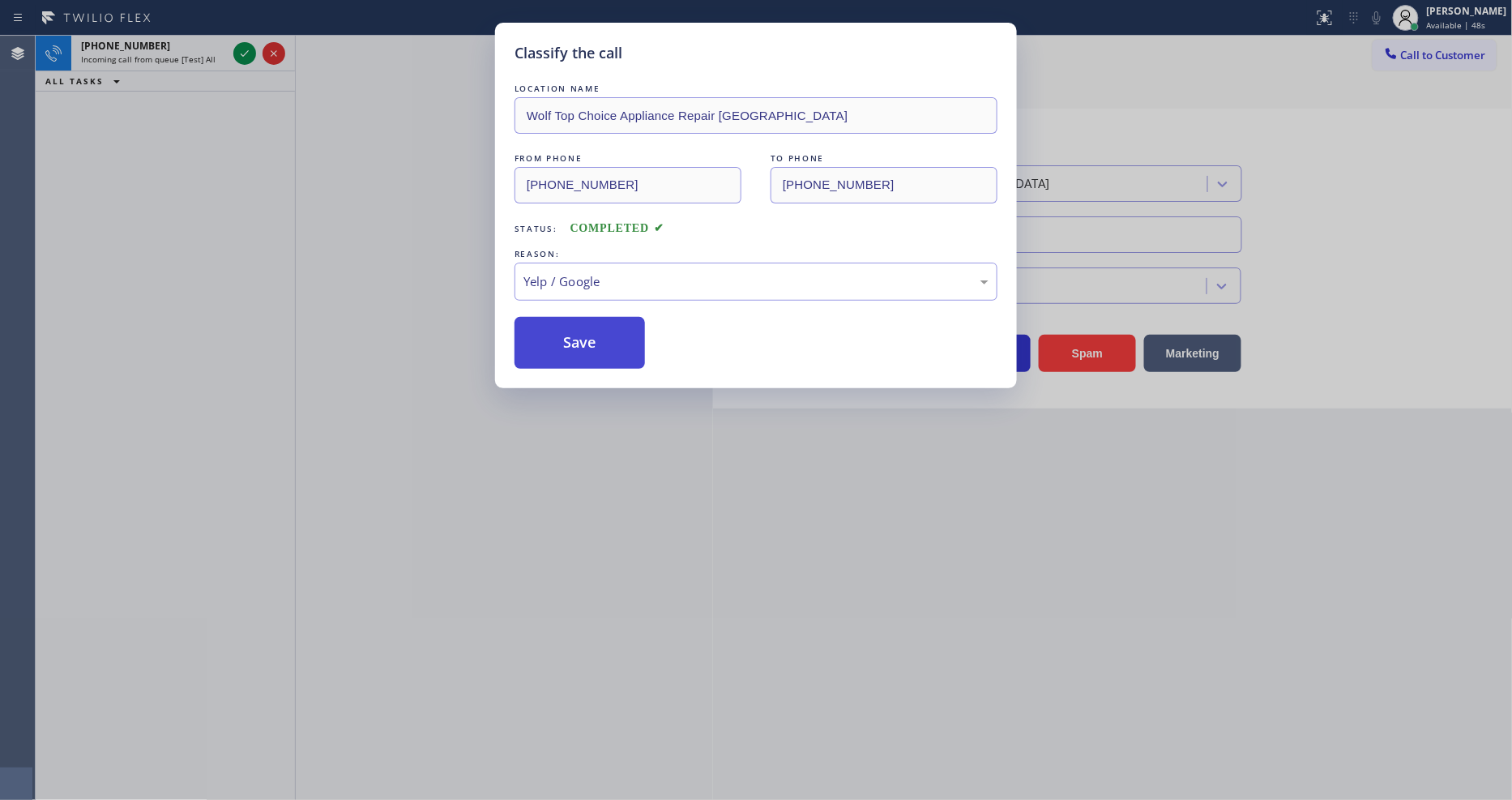
click at [627, 353] on button "Save" at bounding box center [579, 342] width 130 height 52
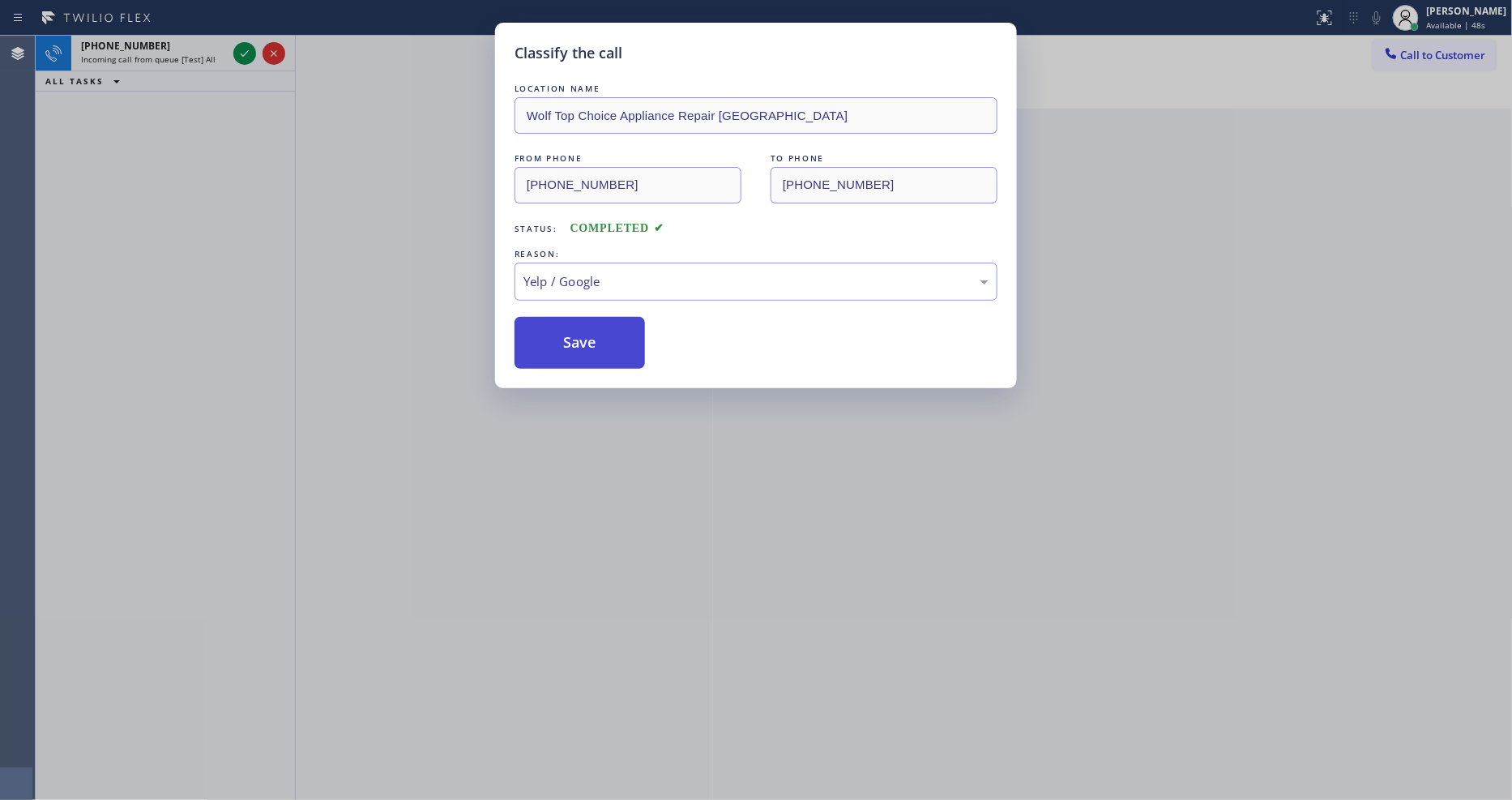
click at [627, 353] on button "Save" at bounding box center [579, 342] width 130 height 52
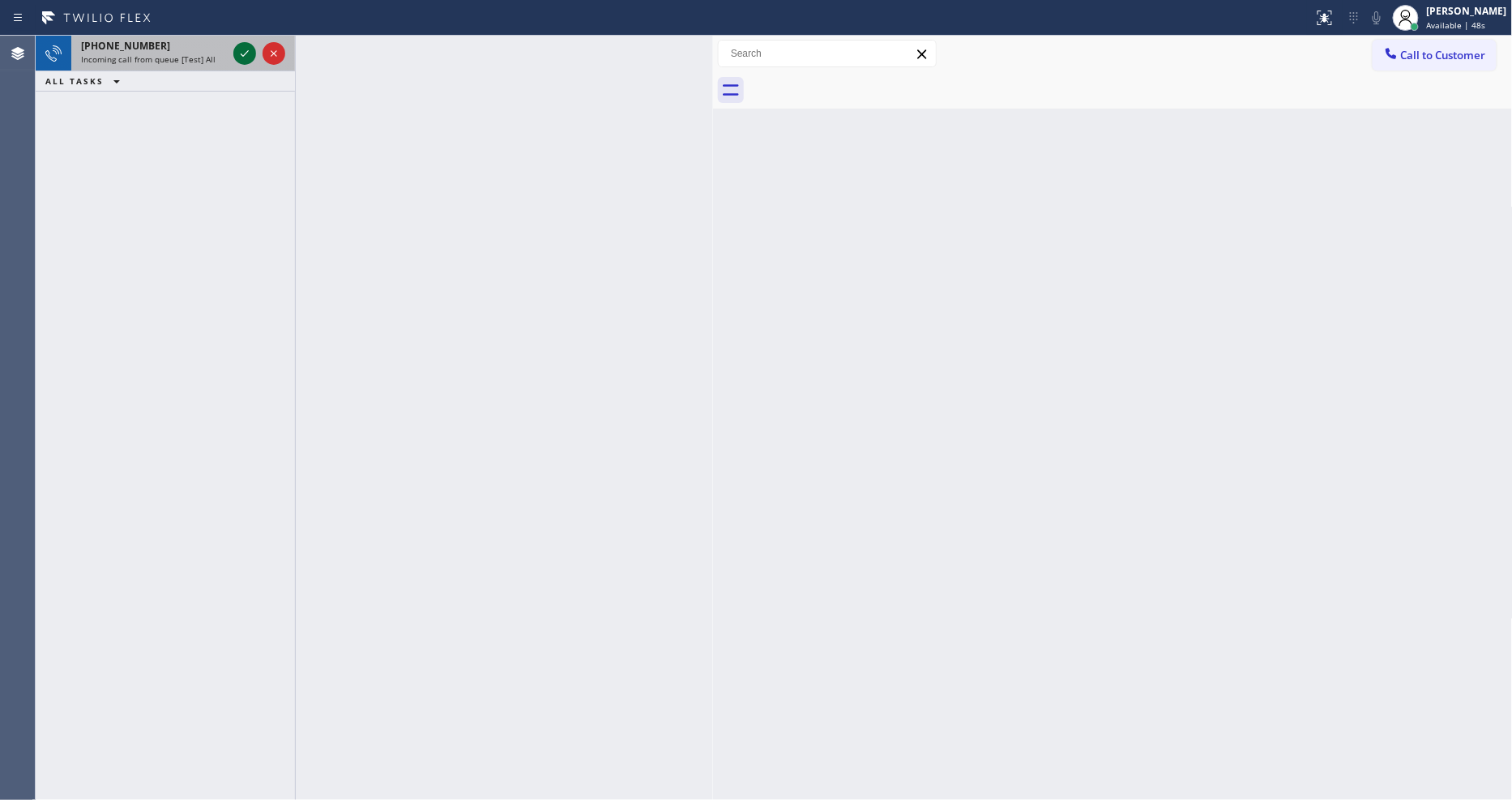
click at [246, 55] on icon at bounding box center [245, 54] width 20 height 20
click at [245, 54] on icon at bounding box center [244, 54] width 8 height 7
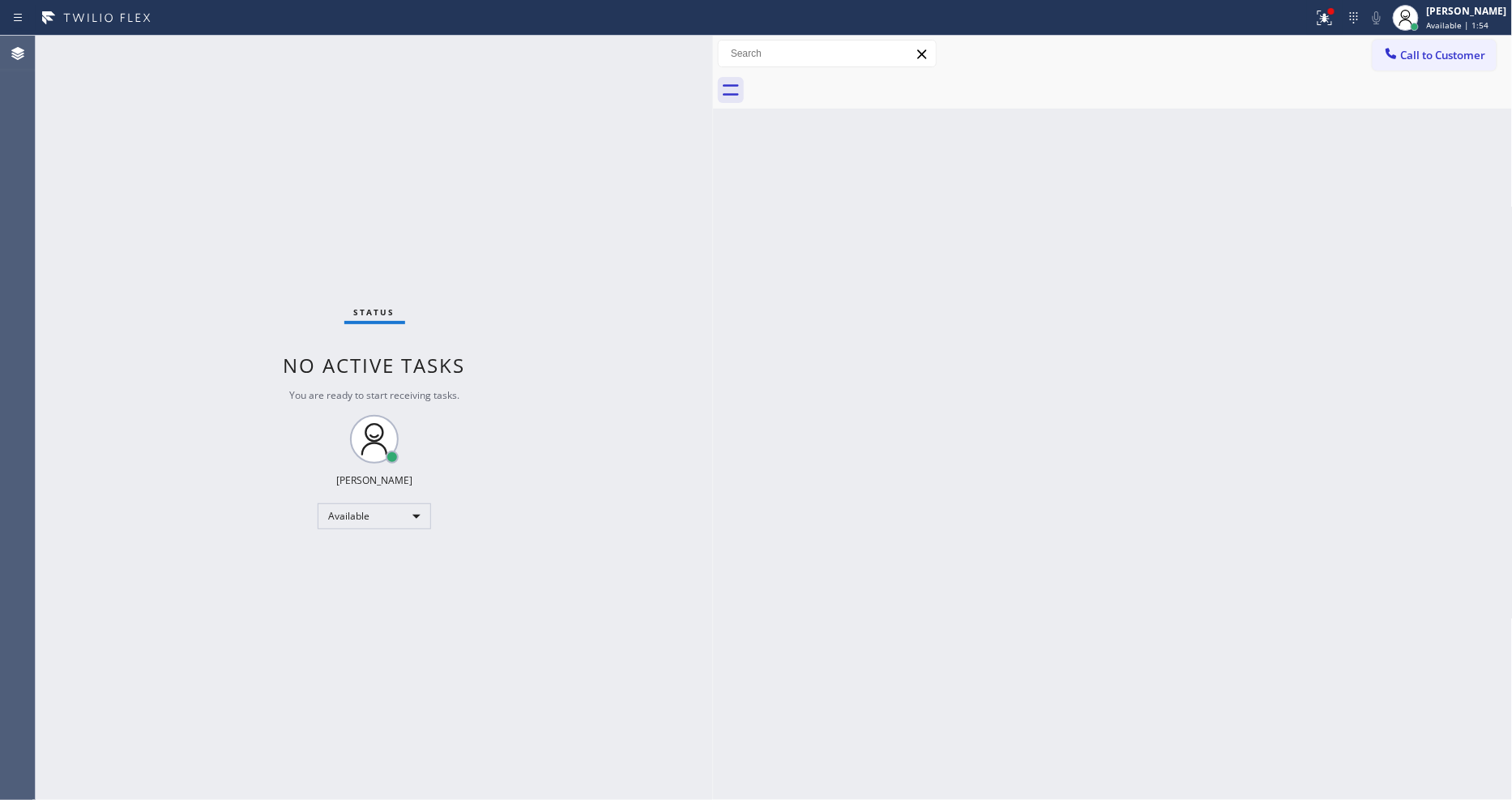
click at [246, 53] on div "Status No active tasks You are ready to start receiving tasks. [PERSON_NAME] Av…" at bounding box center [374, 418] width 677 height 764
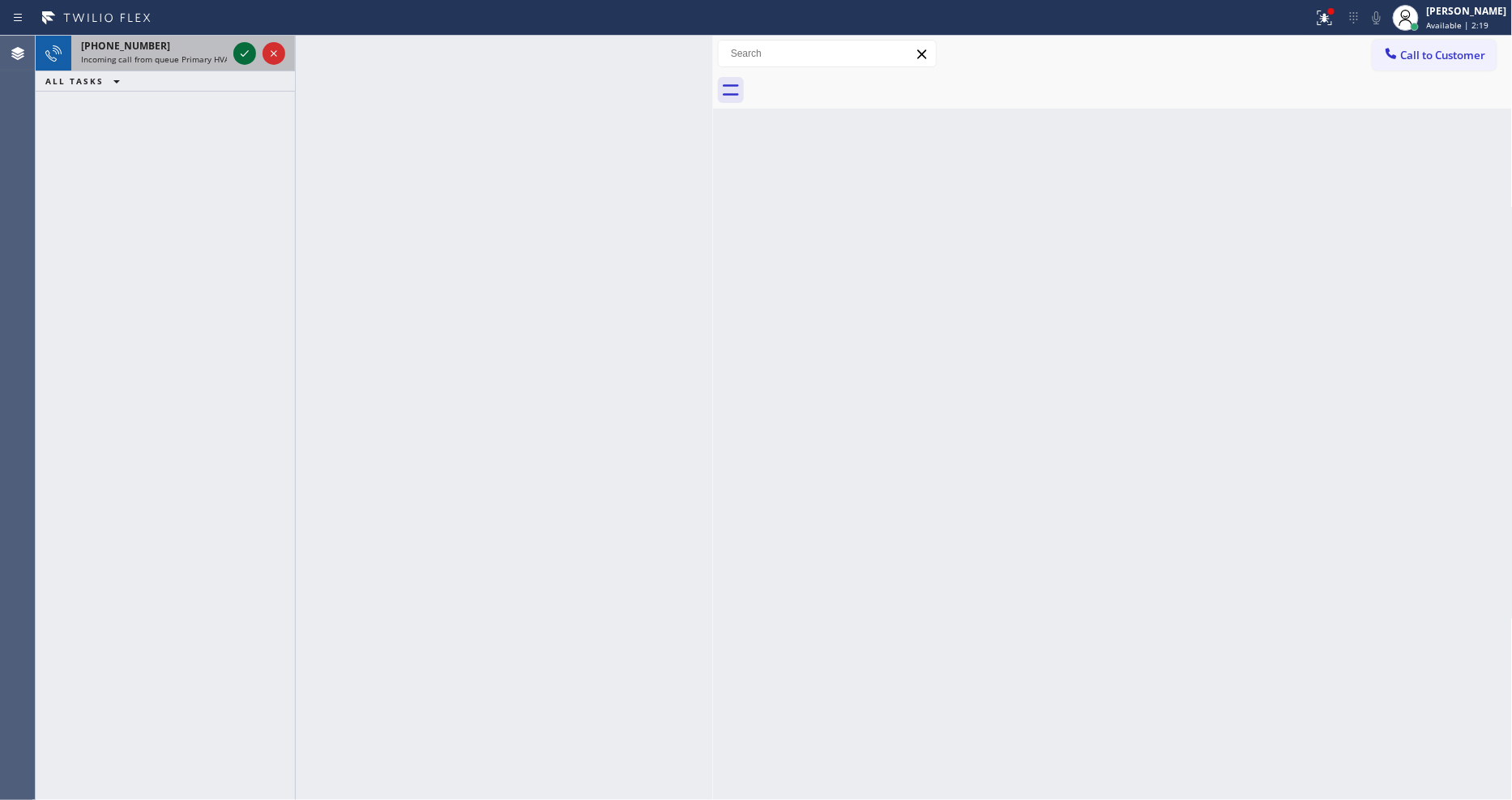
click at [244, 60] on icon at bounding box center [245, 54] width 20 height 20
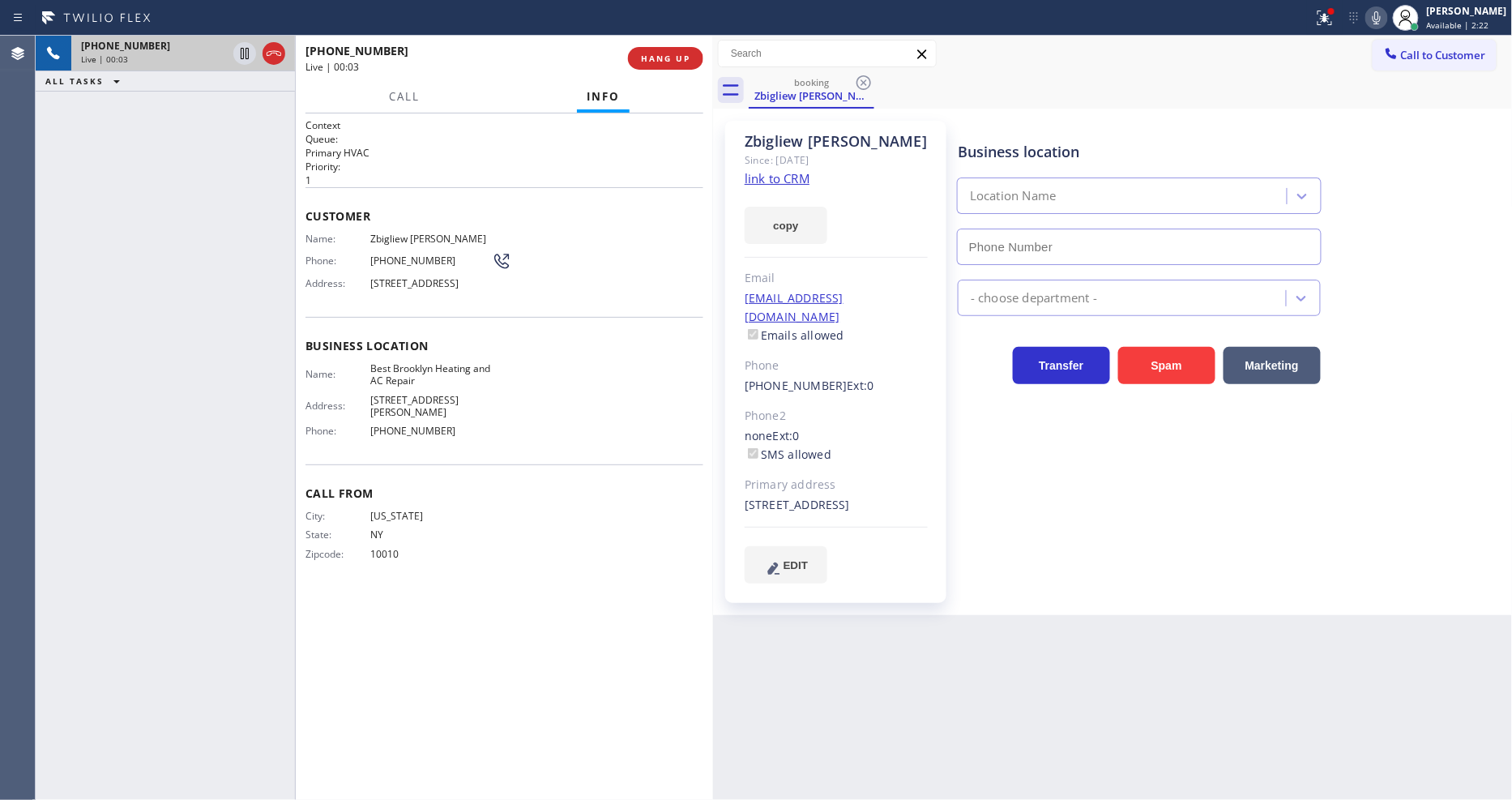
type input "[PHONE_NUMBER]"
click at [795, 183] on link "link to CRM" at bounding box center [776, 178] width 65 height 16
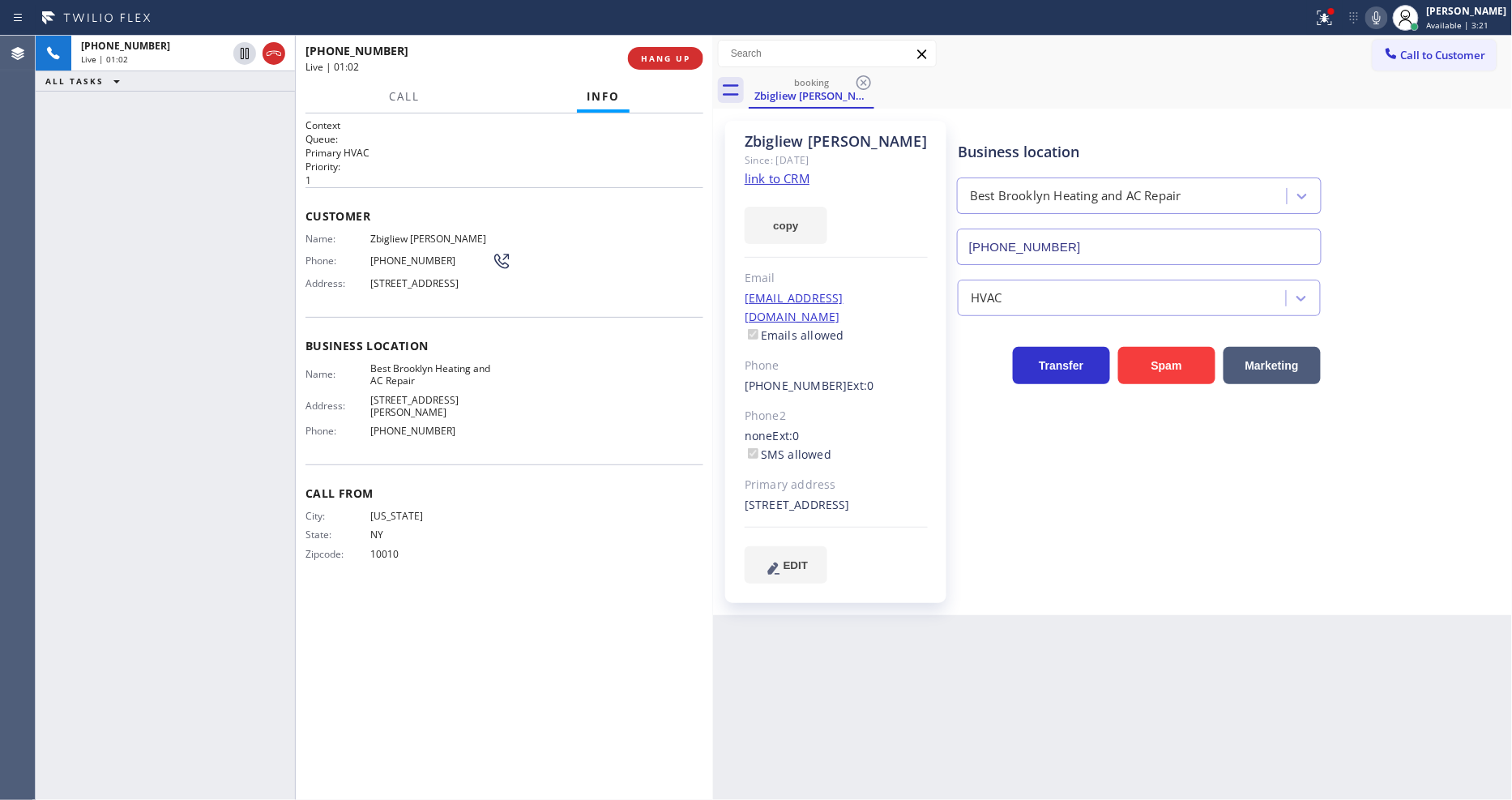
drag, startPoint x: 249, startPoint y: 57, endPoint x: 481, endPoint y: 51, distance: 232.1
click at [248, 57] on icon at bounding box center [245, 54] width 20 height 20
click at [1361, 18] on icon at bounding box center [1377, 18] width 20 height 20
drag, startPoint x: 1332, startPoint y: 16, endPoint x: 1309, endPoint y: 94, distance: 81.3
click at [1332, 16] on icon at bounding box center [1325, 18] width 20 height 20
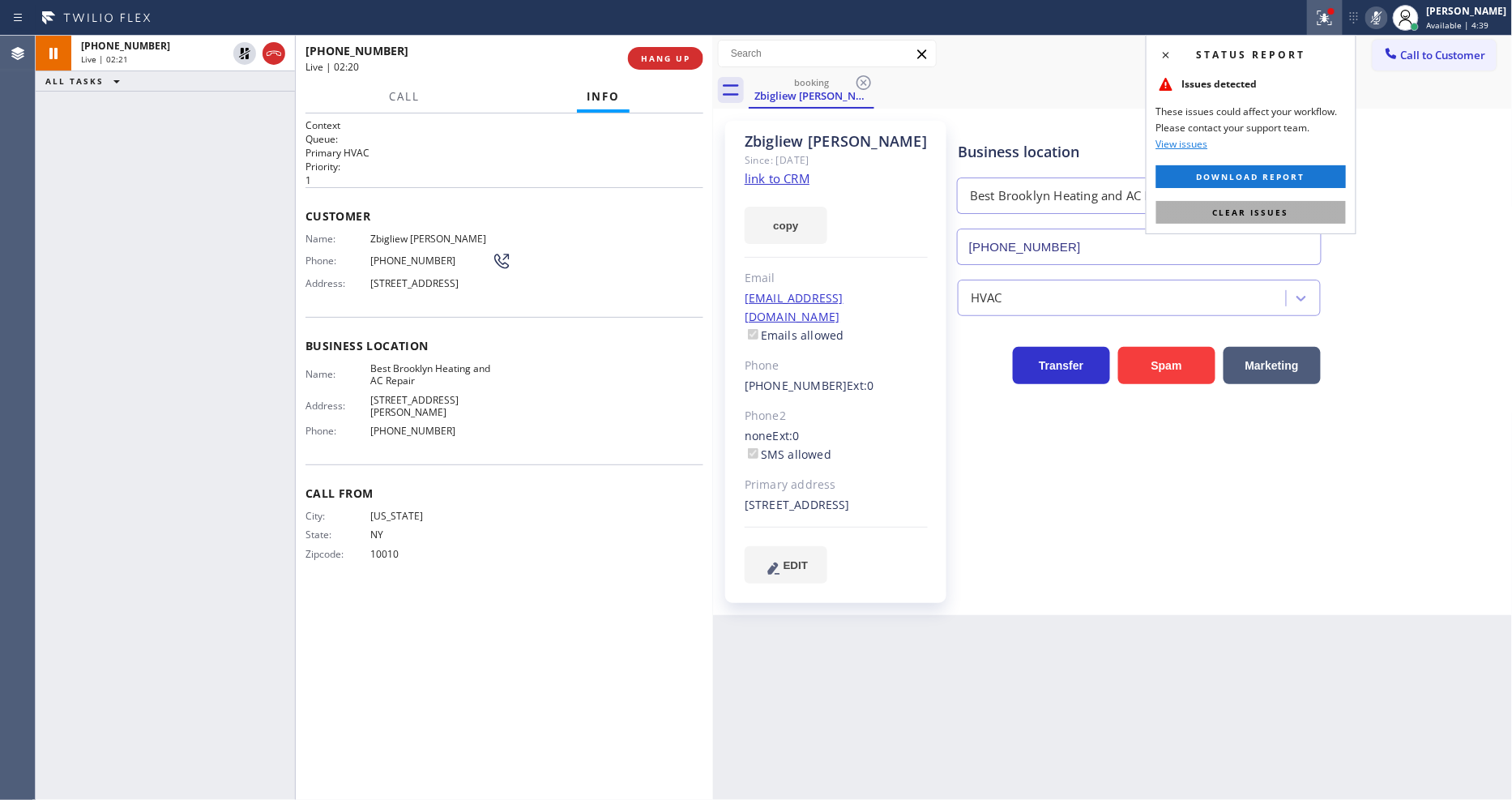
click at [1265, 213] on span "Clear issues" at bounding box center [1251, 211] width 76 height 11
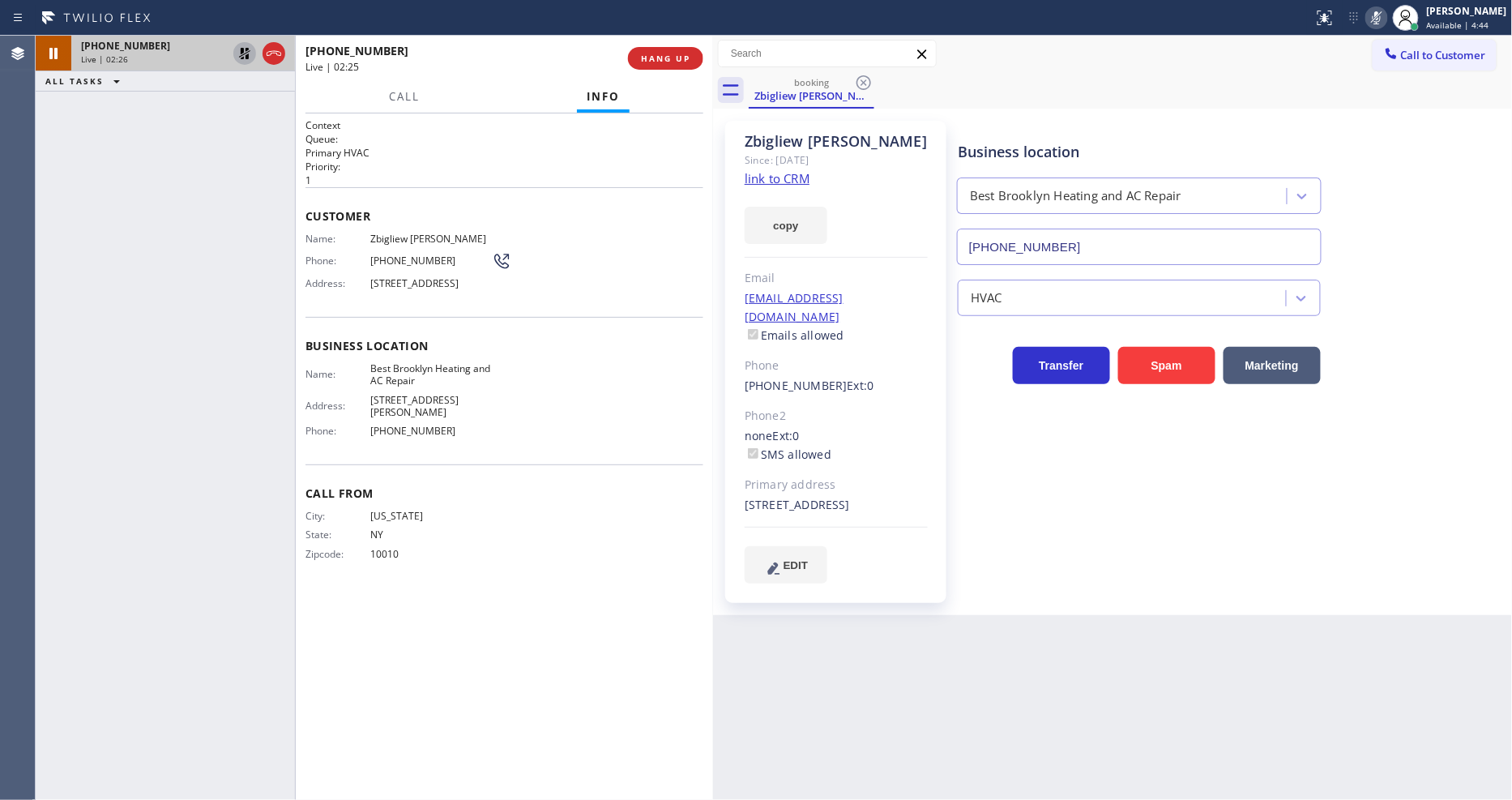
click at [245, 53] on icon at bounding box center [244, 53] width 11 height 11
click at [1361, 20] on icon at bounding box center [1377, 18] width 20 height 20
click at [678, 51] on button "HANG UP" at bounding box center [666, 58] width 75 height 23
click at [676, 51] on button "HANG UP" at bounding box center [666, 58] width 75 height 23
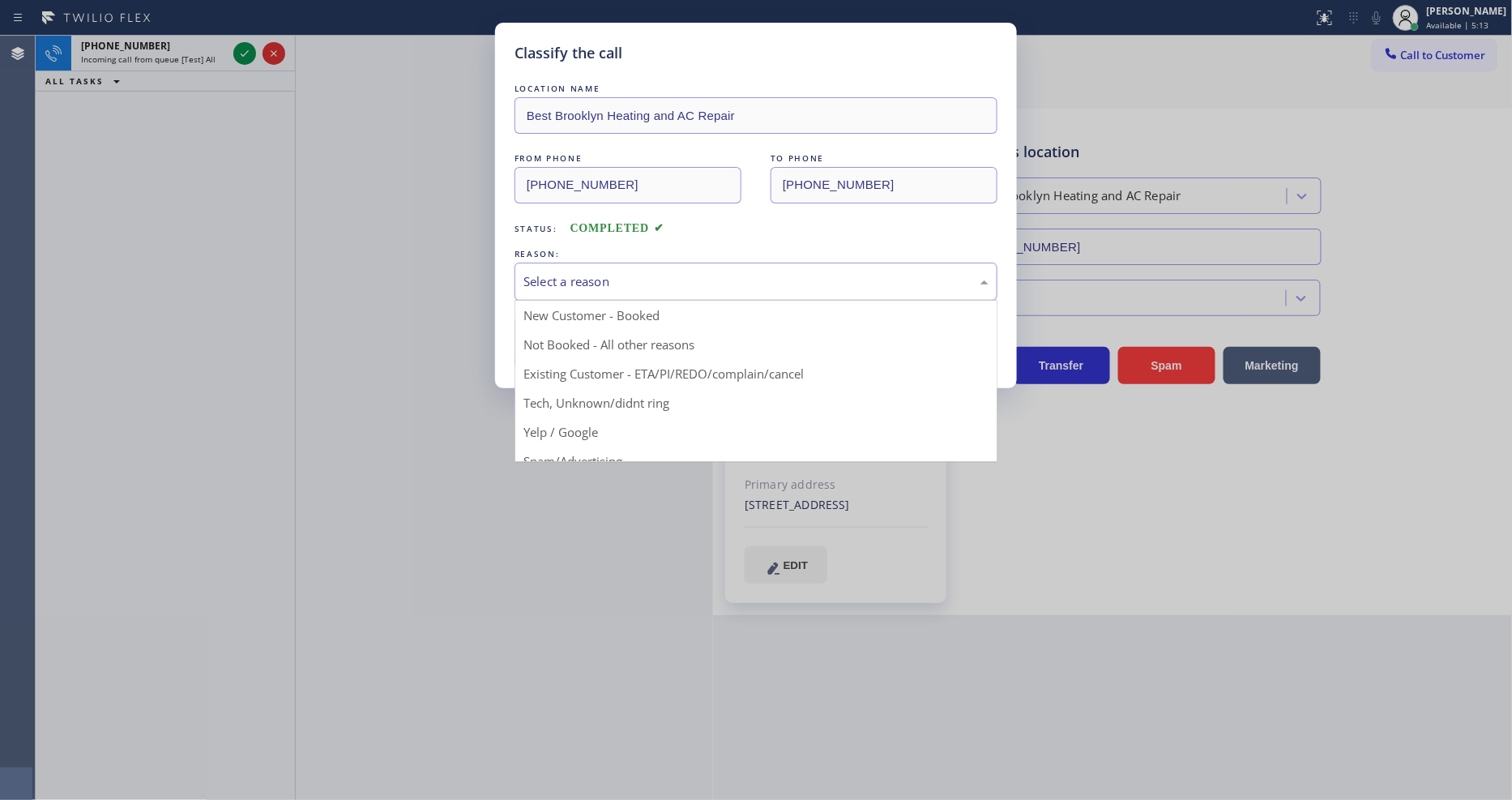
click at [598, 279] on div "Select a reason" at bounding box center [756, 281] width 466 height 19
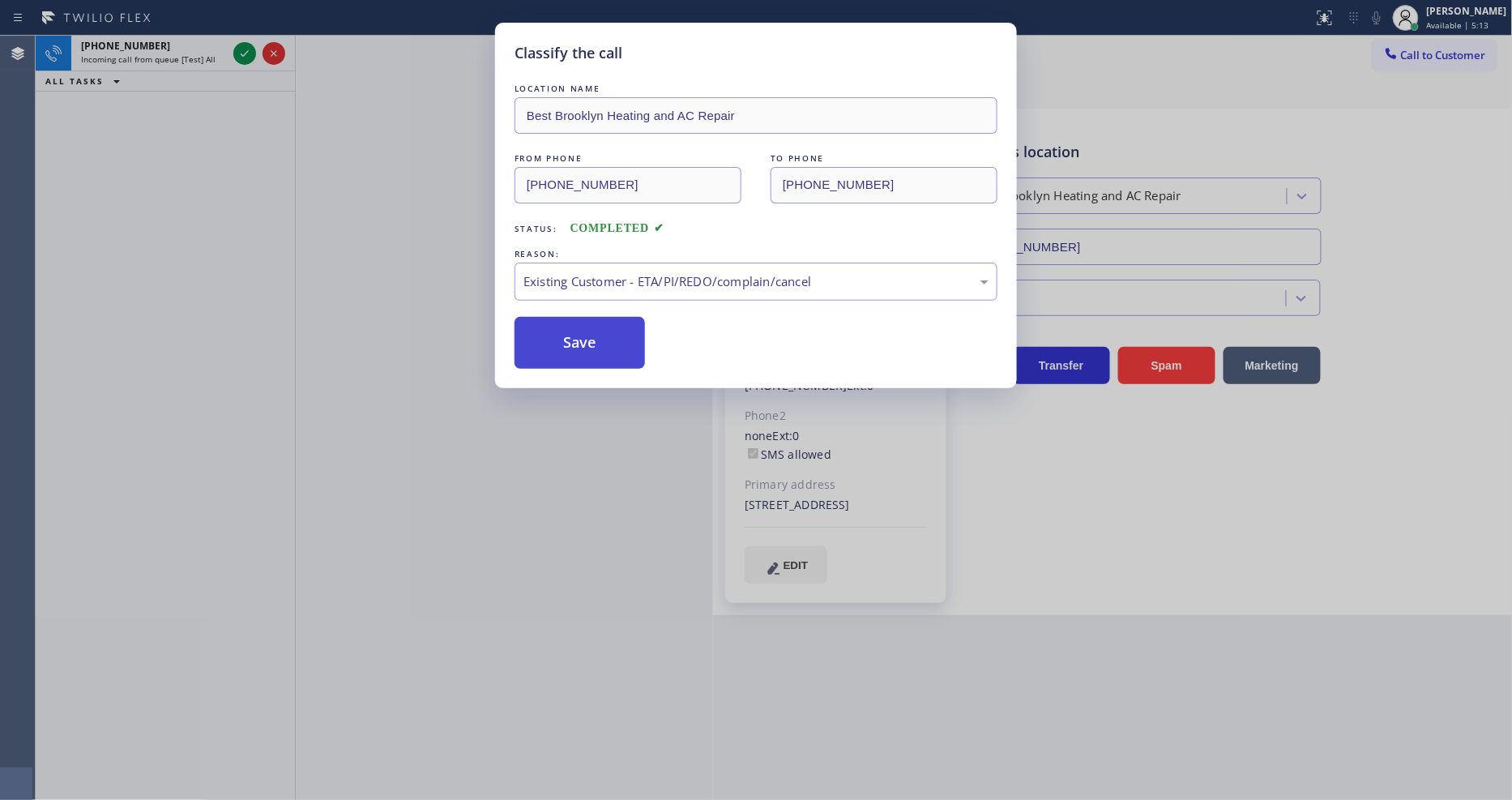
click at [587, 336] on button "Save" at bounding box center [579, 342] width 130 height 52
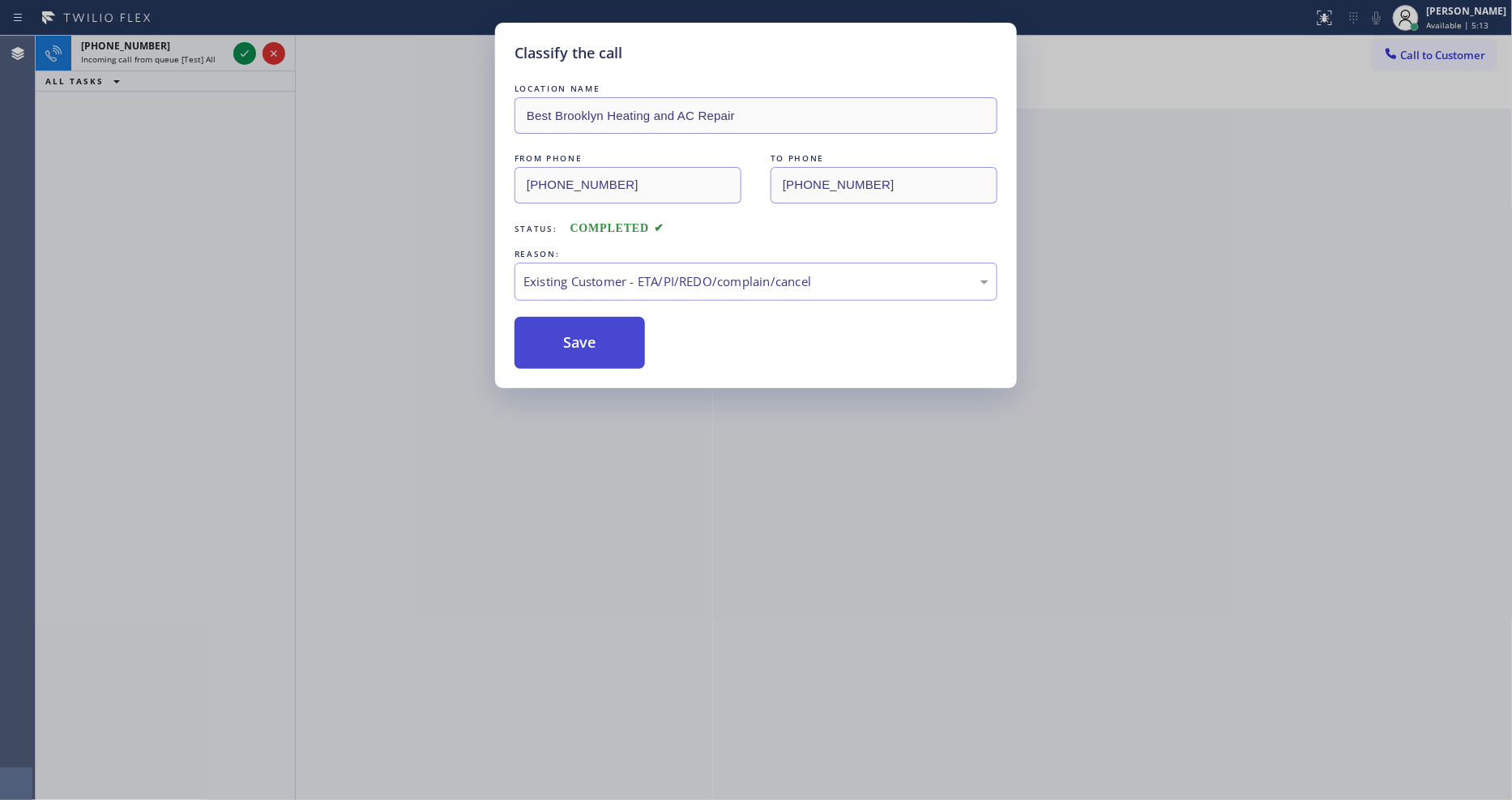
click at [587, 335] on button "Save" at bounding box center [579, 342] width 130 height 52
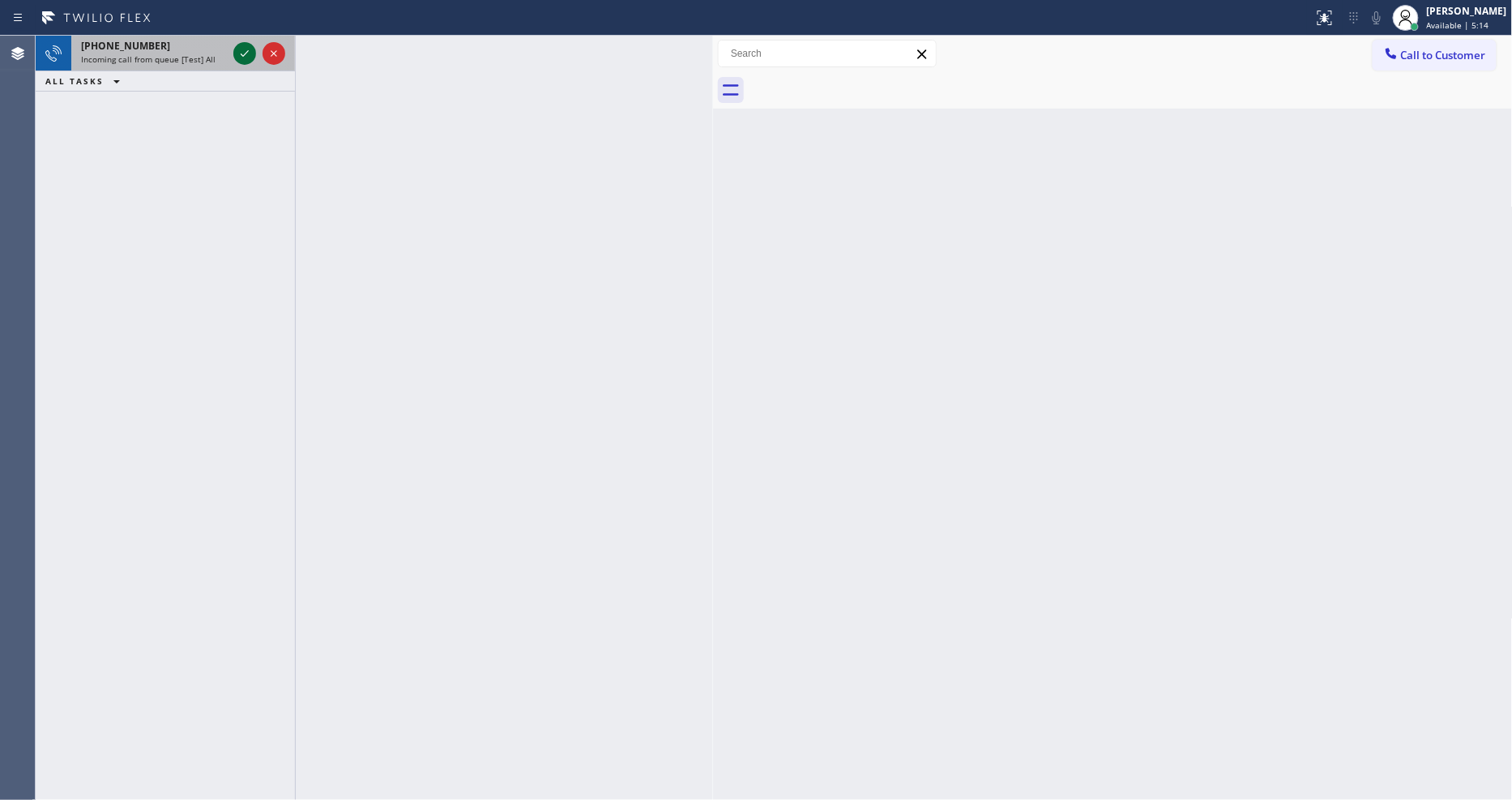
click at [238, 49] on icon at bounding box center [245, 54] width 20 height 20
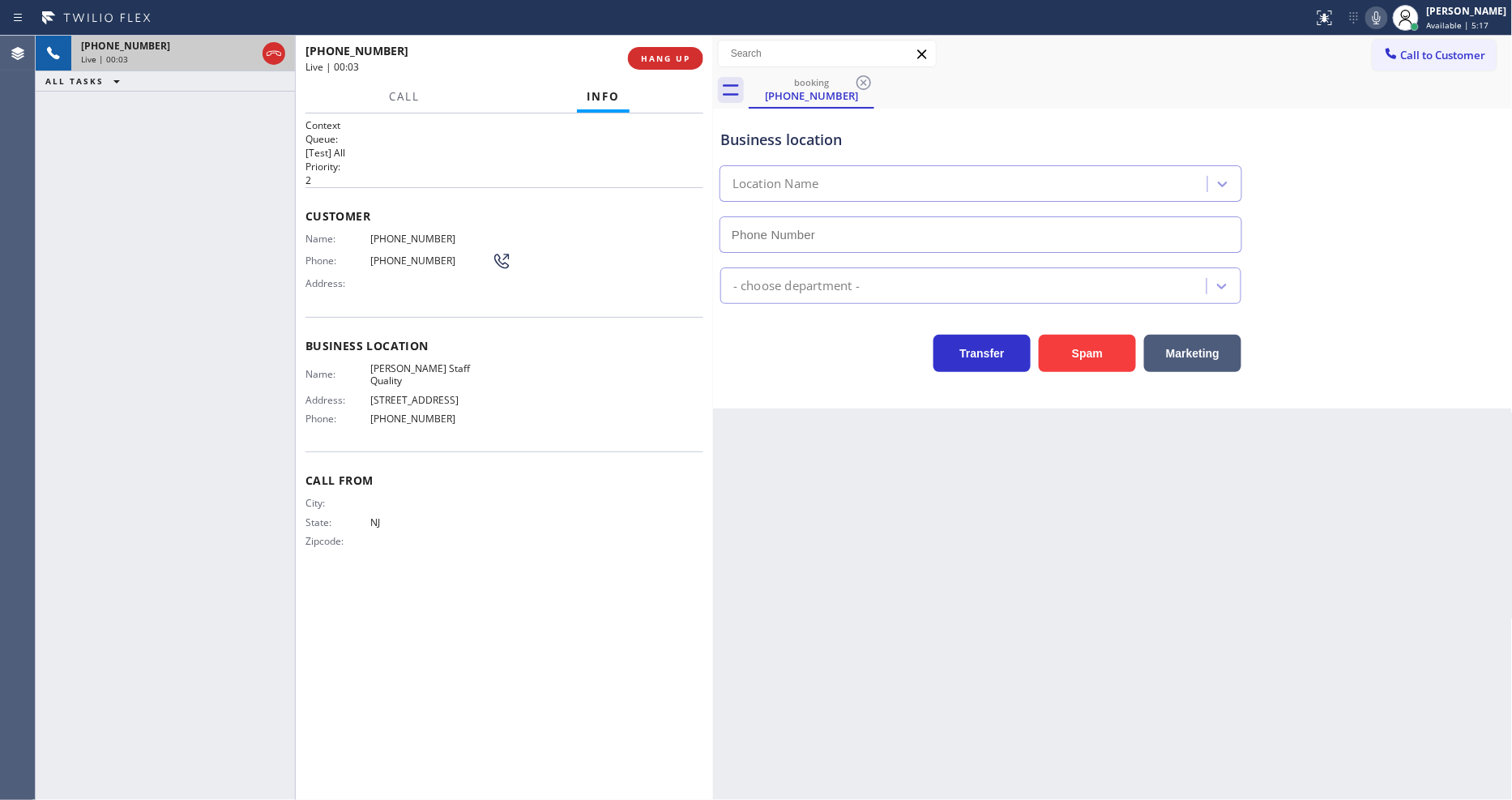
type input "[PHONE_NUMBER]"
click at [662, 58] on span "HANG UP" at bounding box center [666, 58] width 50 height 11
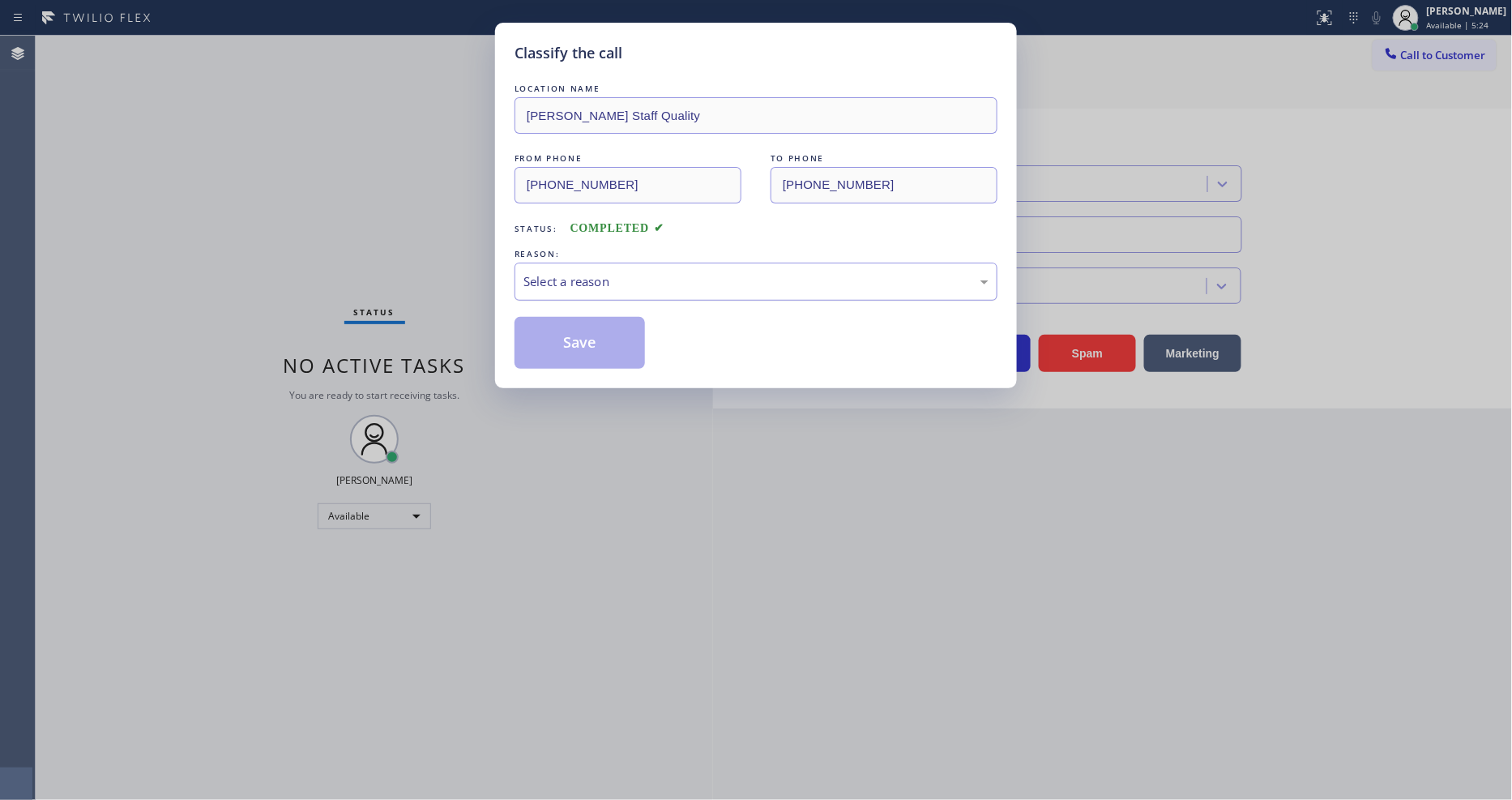
click at [607, 265] on div "Select a reason" at bounding box center [756, 281] width 482 height 38
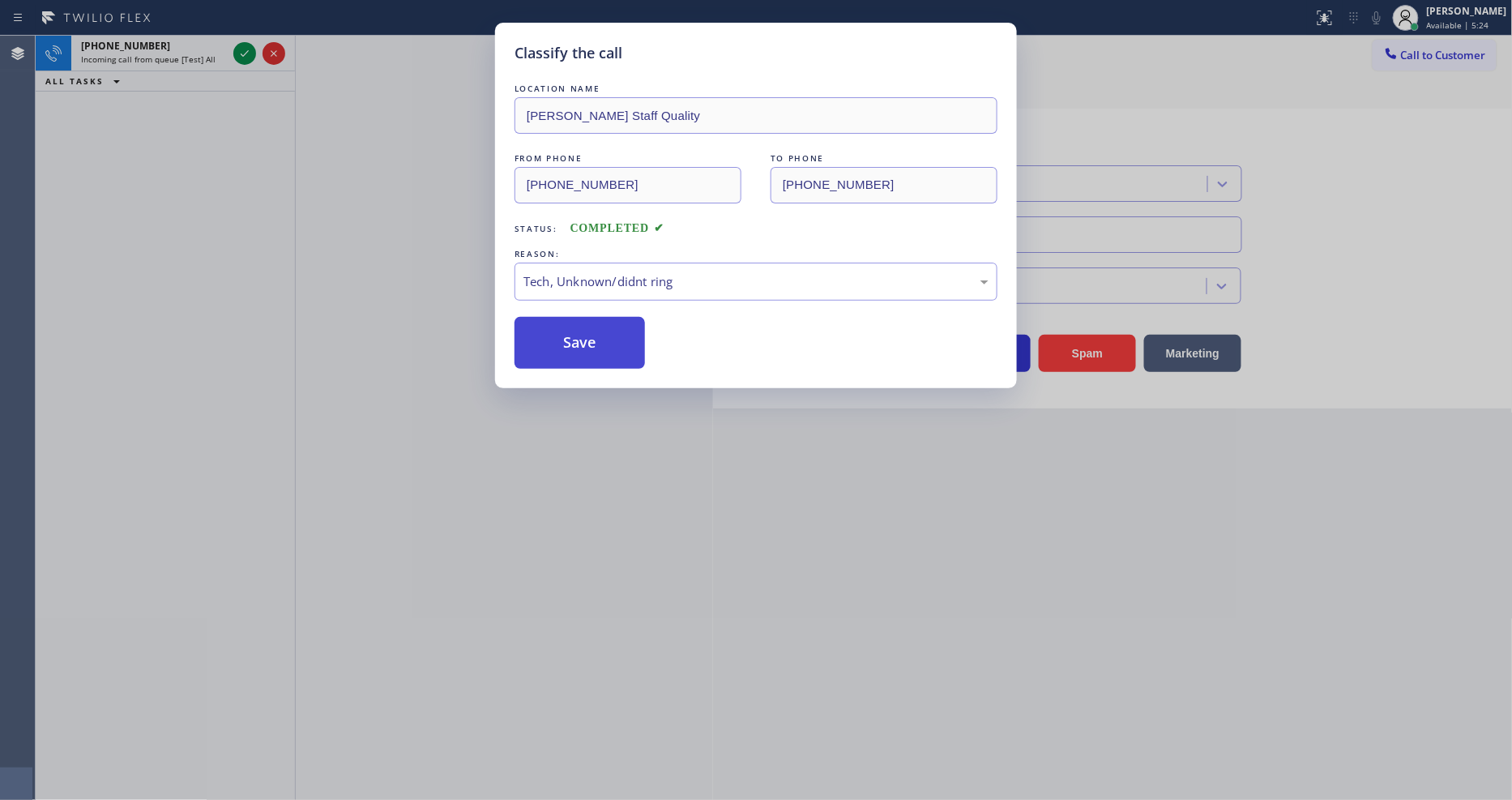
click at [606, 330] on button "Save" at bounding box center [579, 342] width 130 height 52
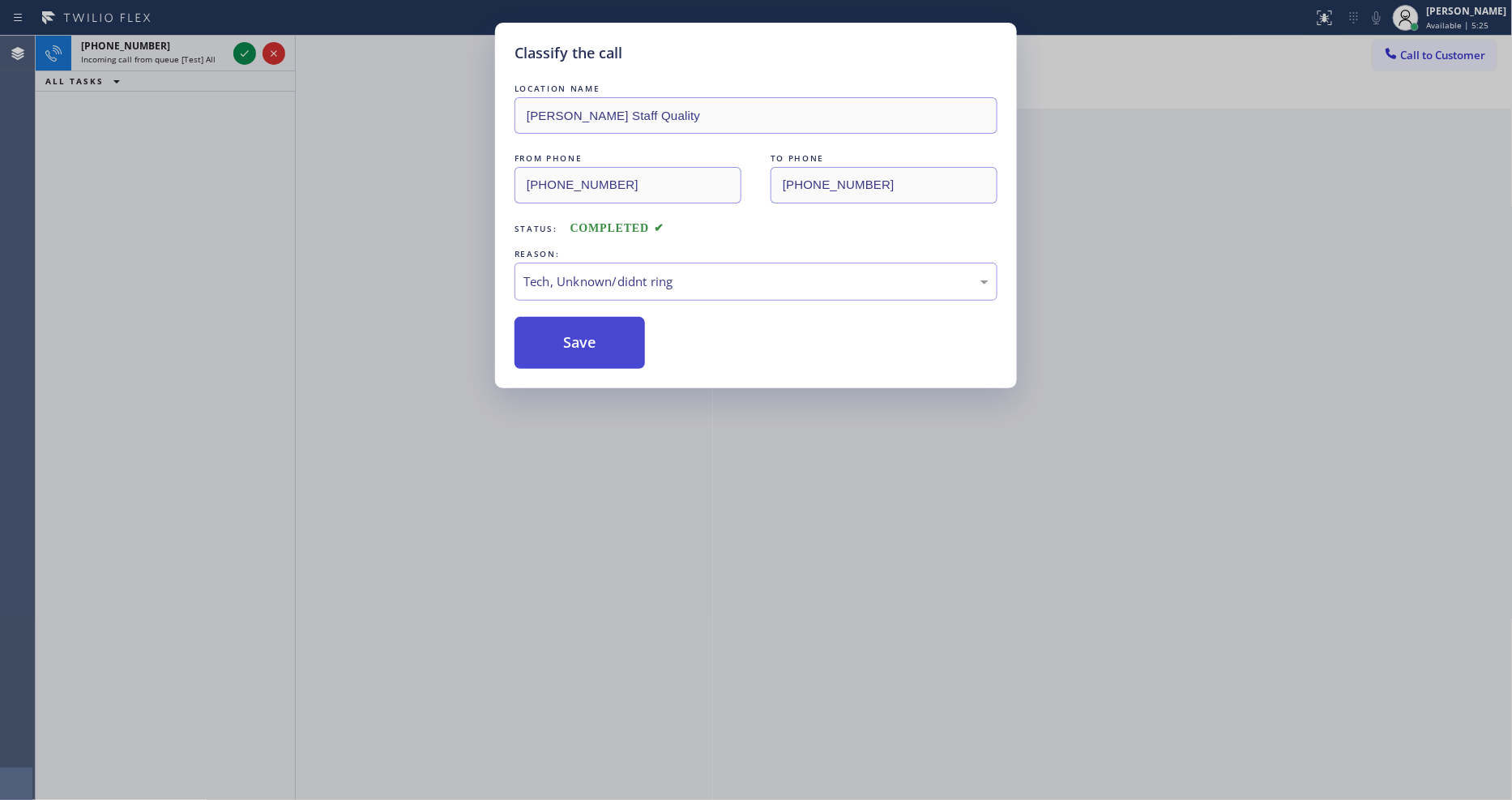
click at [606, 330] on button "Save" at bounding box center [579, 342] width 130 height 52
click at [244, 50] on icon at bounding box center [245, 54] width 20 height 20
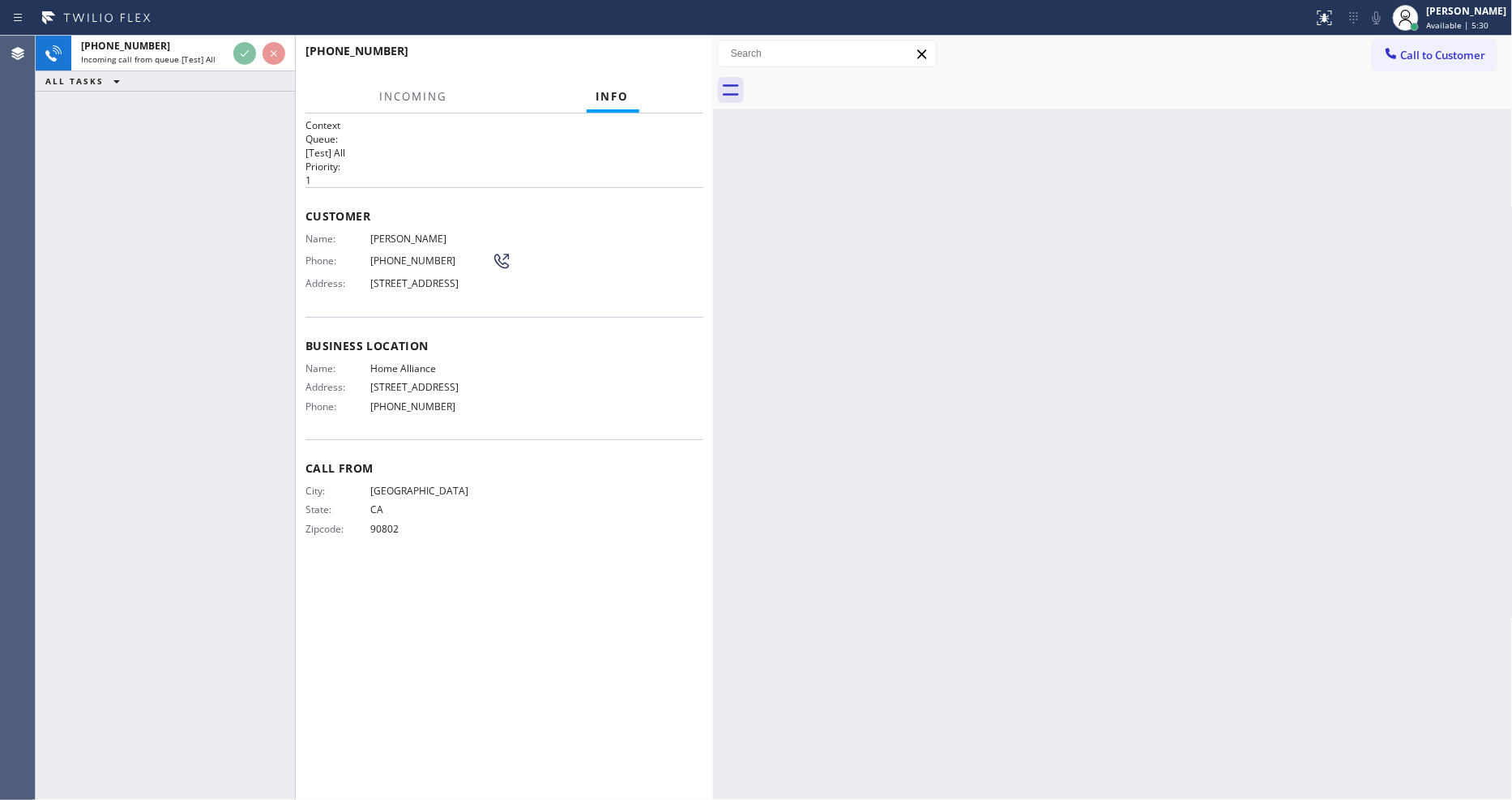
drag, startPoint x: 1035, startPoint y: 455, endPoint x: 901, endPoint y: 410, distance: 141.4
click at [1035, 455] on div "Back to Dashboard Change Sender ID Customers Technicians Select a contact Outbo…" at bounding box center [1113, 418] width 800 height 764
click at [610, 367] on div "Business location Name: Home Alliance Address: [STREET_ADDRESS] Phone: [PHONE_N…" at bounding box center [504, 377] width 398 height 122
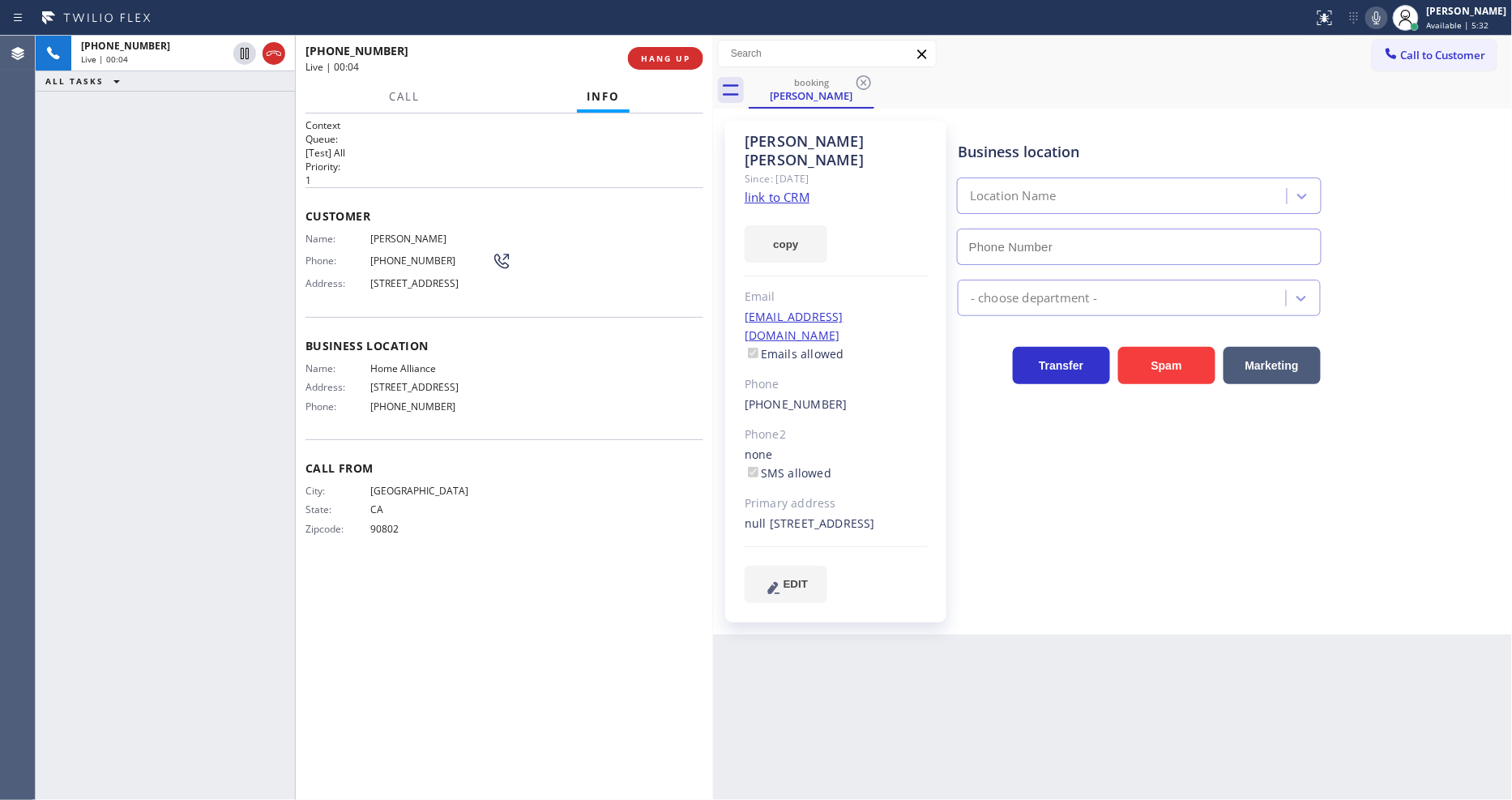
click at [787, 189] on link "link to CRM" at bounding box center [776, 197] width 65 height 16
type input "[PHONE_NUMBER]"
drag, startPoint x: 245, startPoint y: 53, endPoint x: 726, endPoint y: 58, distance: 481.0
click at [245, 53] on icon at bounding box center [245, 54] width 20 height 20
click at [1361, 20] on icon at bounding box center [1377, 17] width 8 height 13
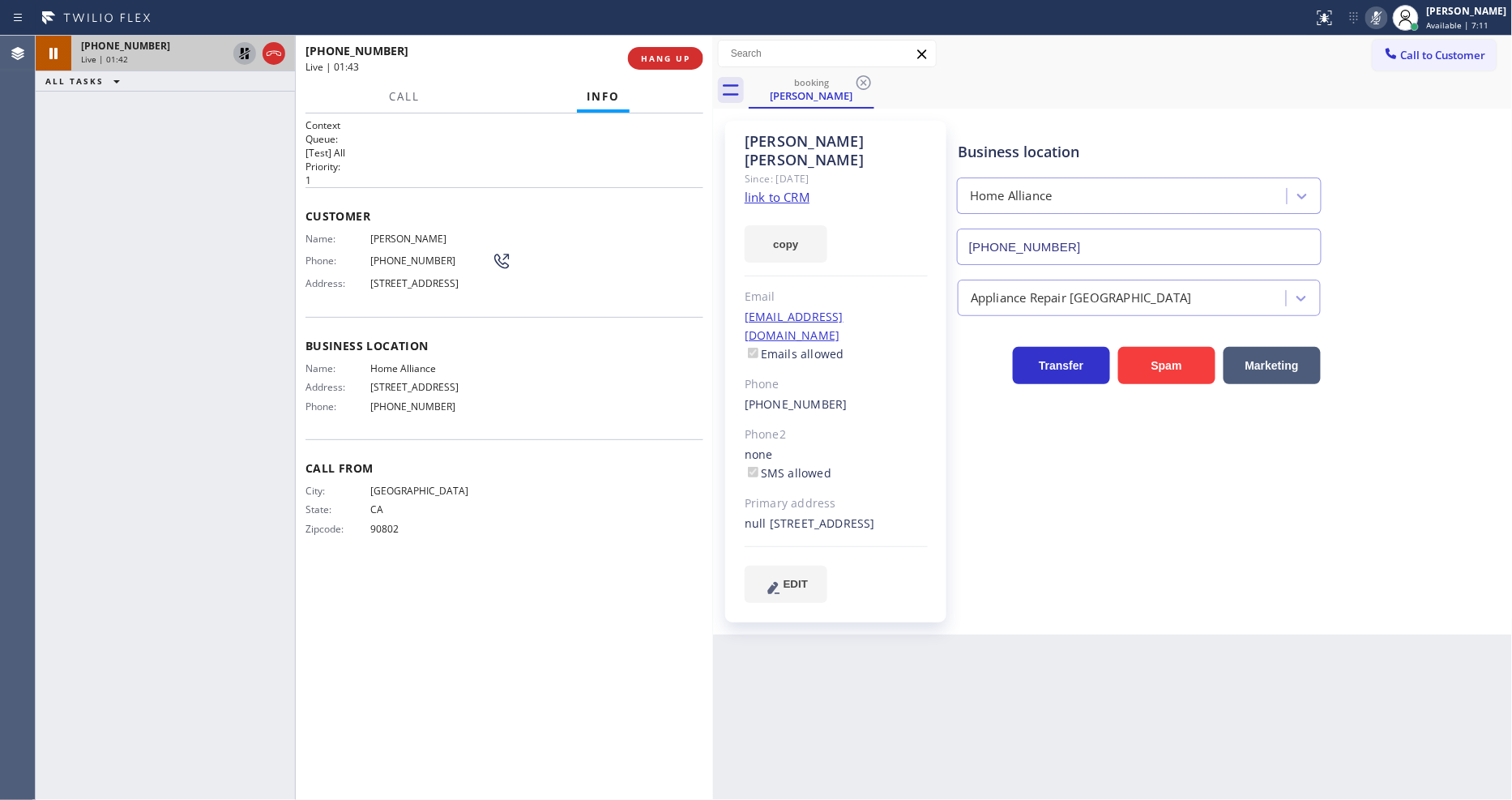
click at [245, 51] on icon at bounding box center [244, 53] width 11 height 11
click at [1361, 20] on rect at bounding box center [1376, 16] width 11 height 11
click at [661, 56] on span "HANG UP" at bounding box center [666, 58] width 50 height 11
click at [661, 55] on span "HANG UP" at bounding box center [666, 58] width 50 height 11
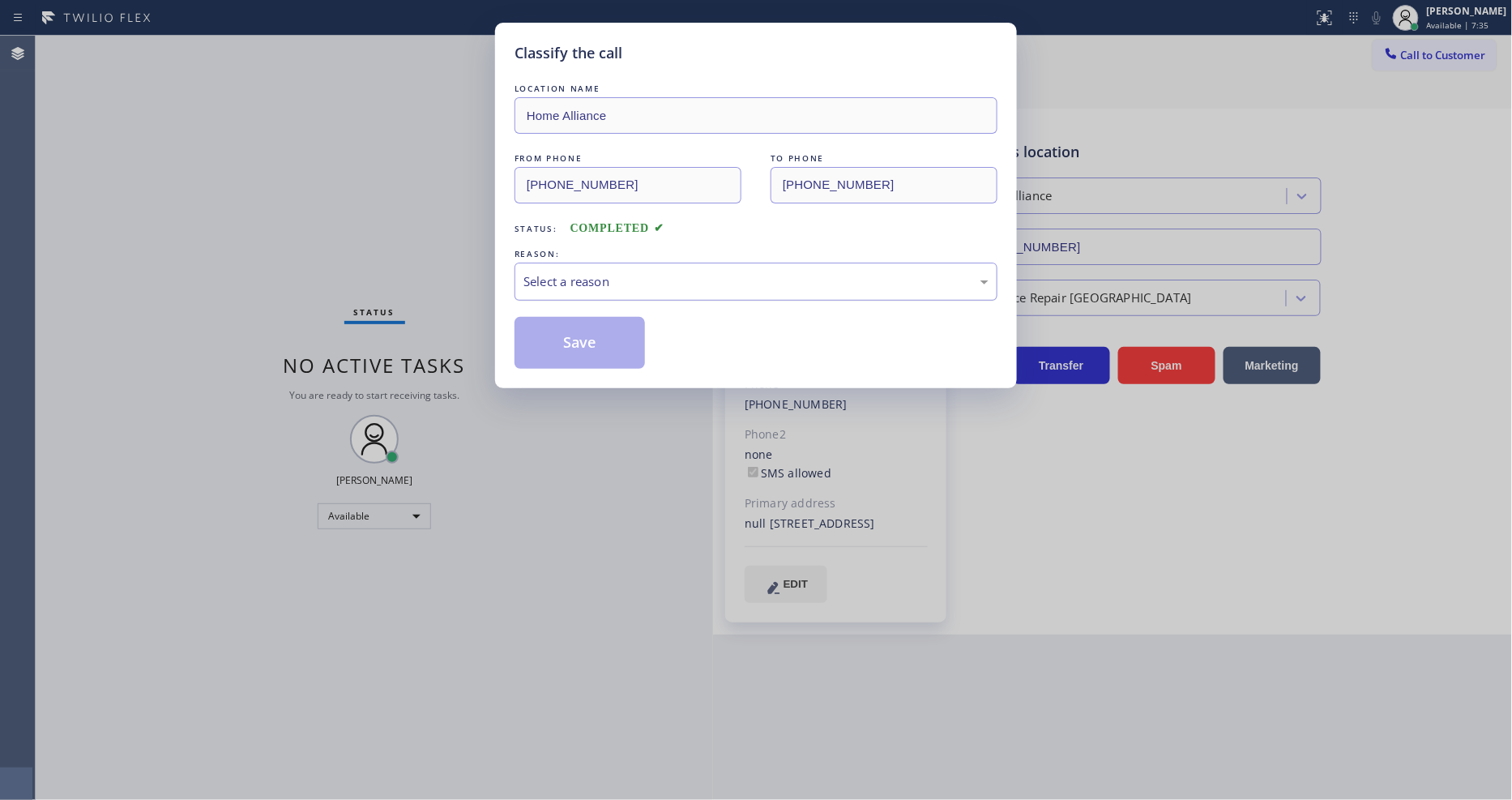
click at [610, 272] on div "Select a reason" at bounding box center [756, 281] width 466 height 19
click at [594, 337] on button "Save" at bounding box center [579, 342] width 130 height 52
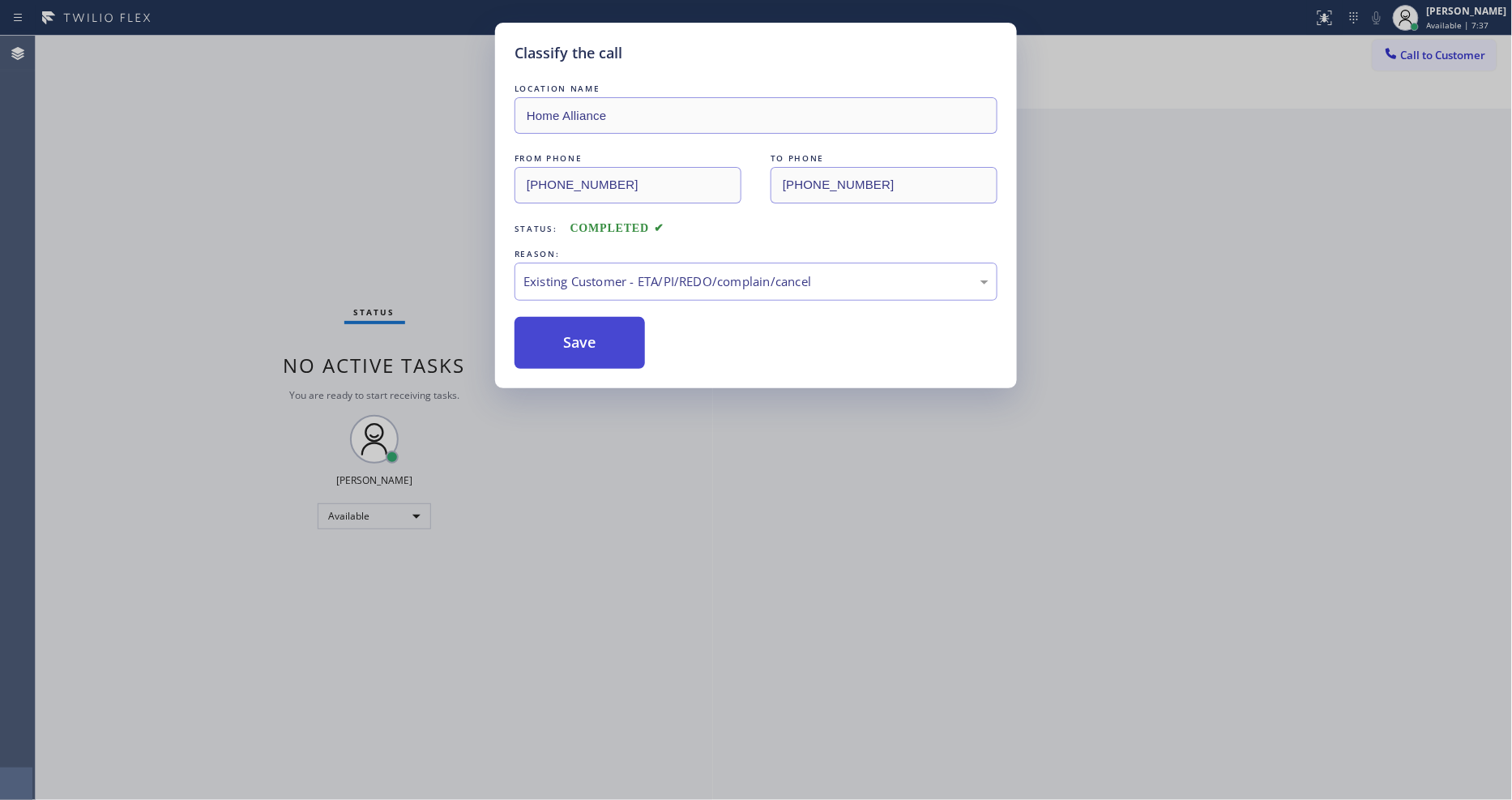
click at [594, 337] on button "Save" at bounding box center [579, 342] width 130 height 52
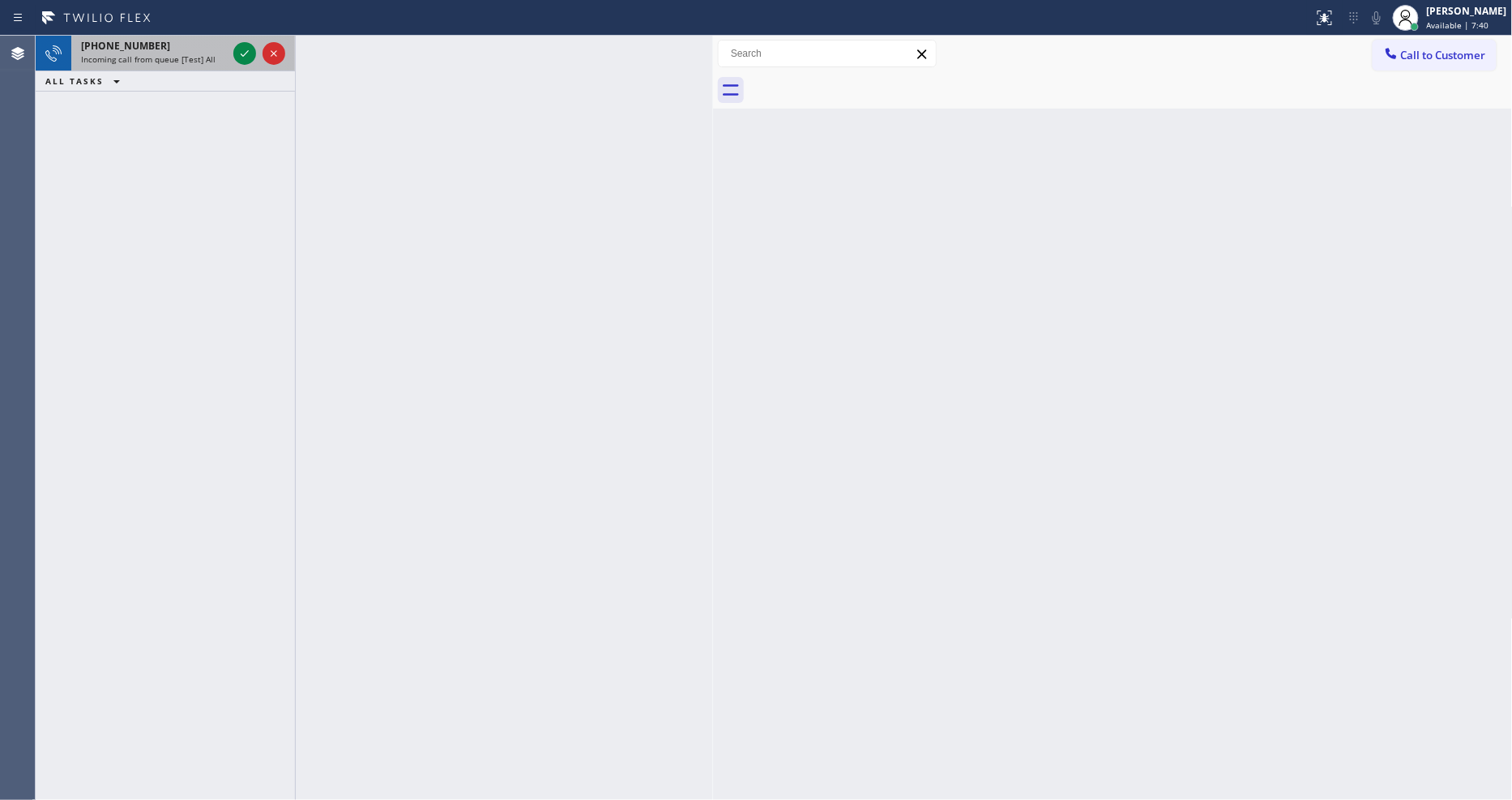
click at [241, 42] on div at bounding box center [259, 54] width 59 height 36
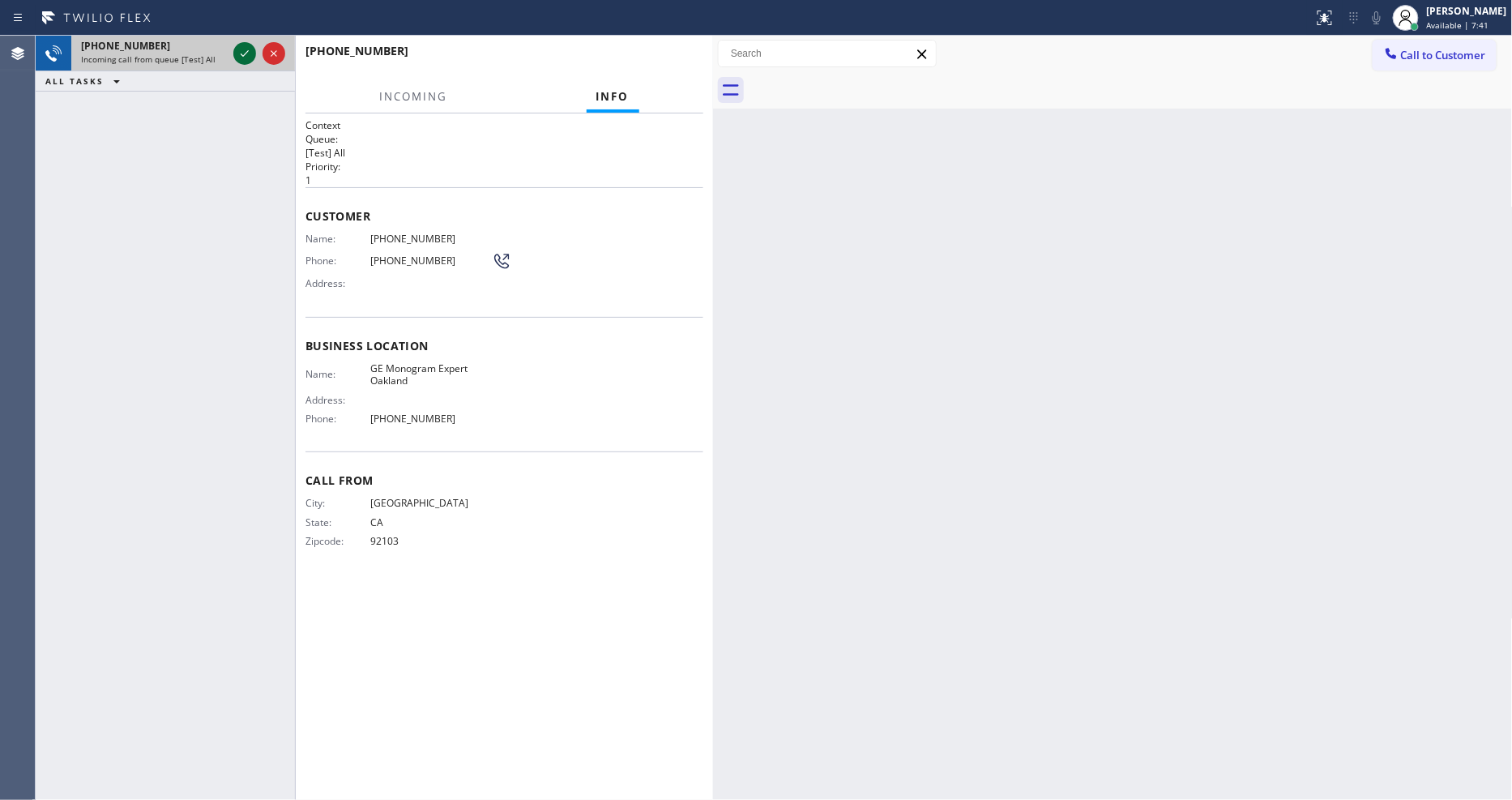
click at [244, 42] on div at bounding box center [259, 54] width 59 height 36
click at [244, 47] on icon at bounding box center [245, 54] width 20 height 20
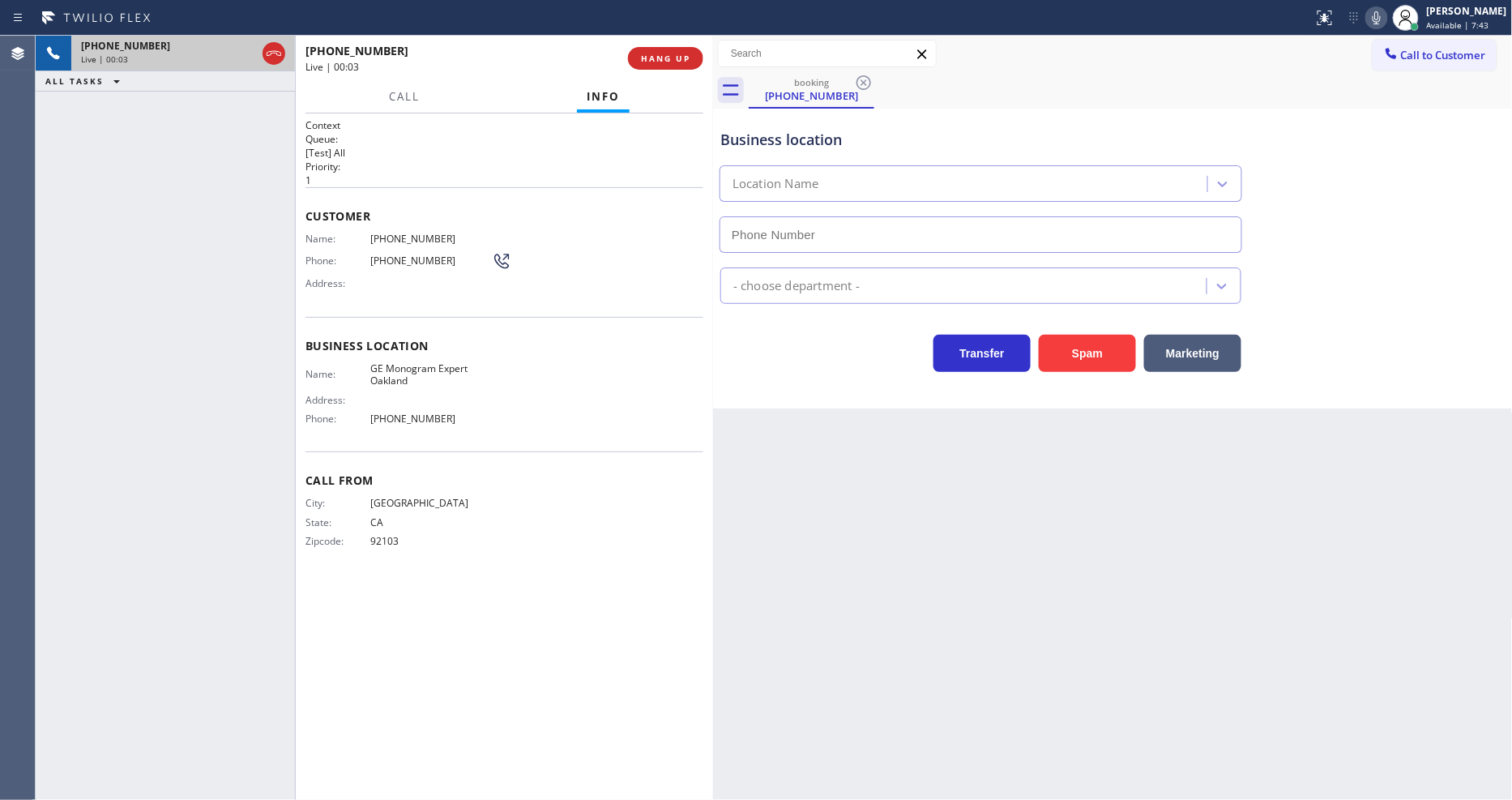
type input "[PHONE_NUMBER]"
click at [675, 62] on span "HANG UP" at bounding box center [666, 58] width 50 height 11
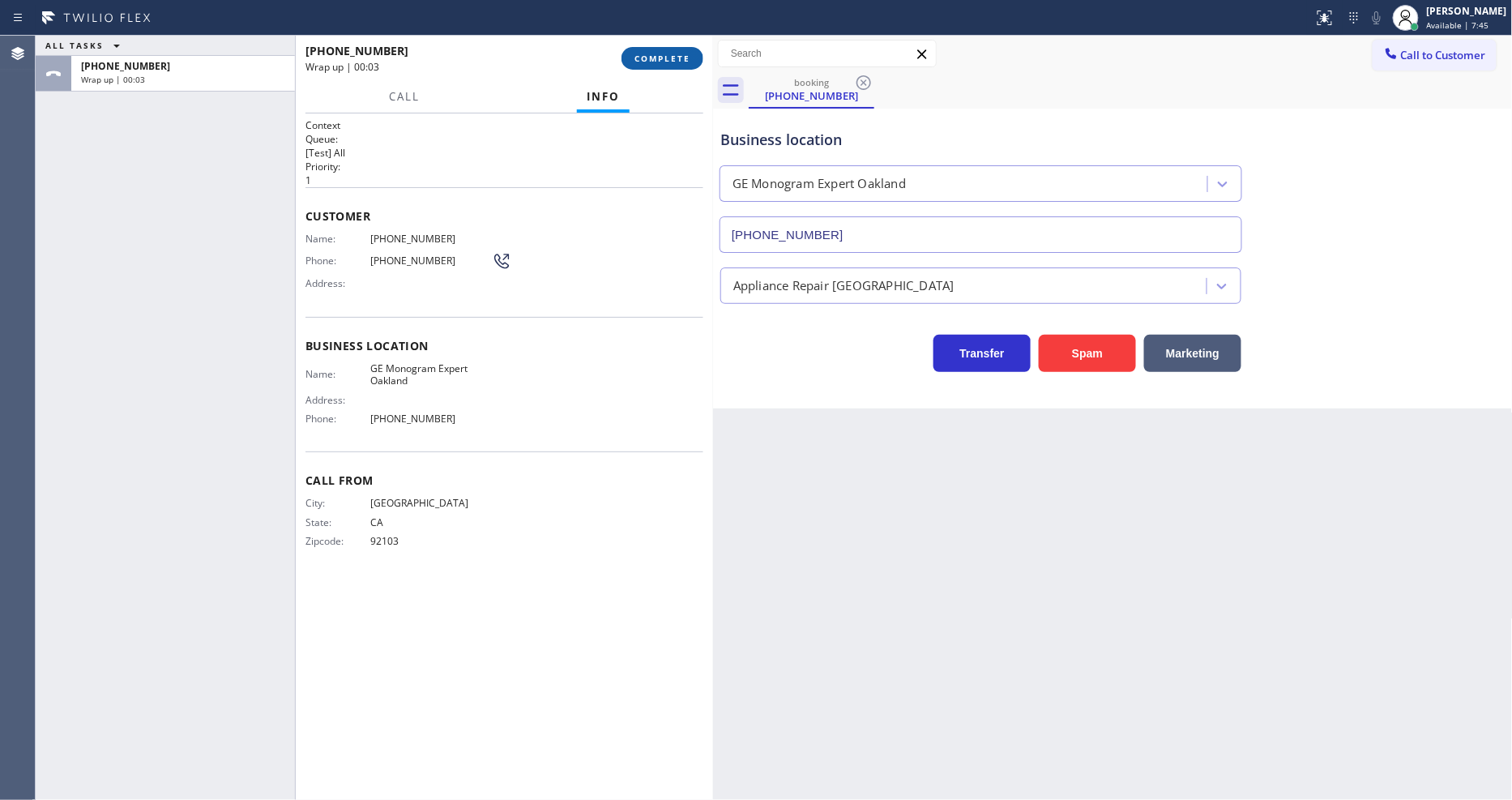
click at [675, 62] on span "COMPLETE" at bounding box center [662, 58] width 56 height 11
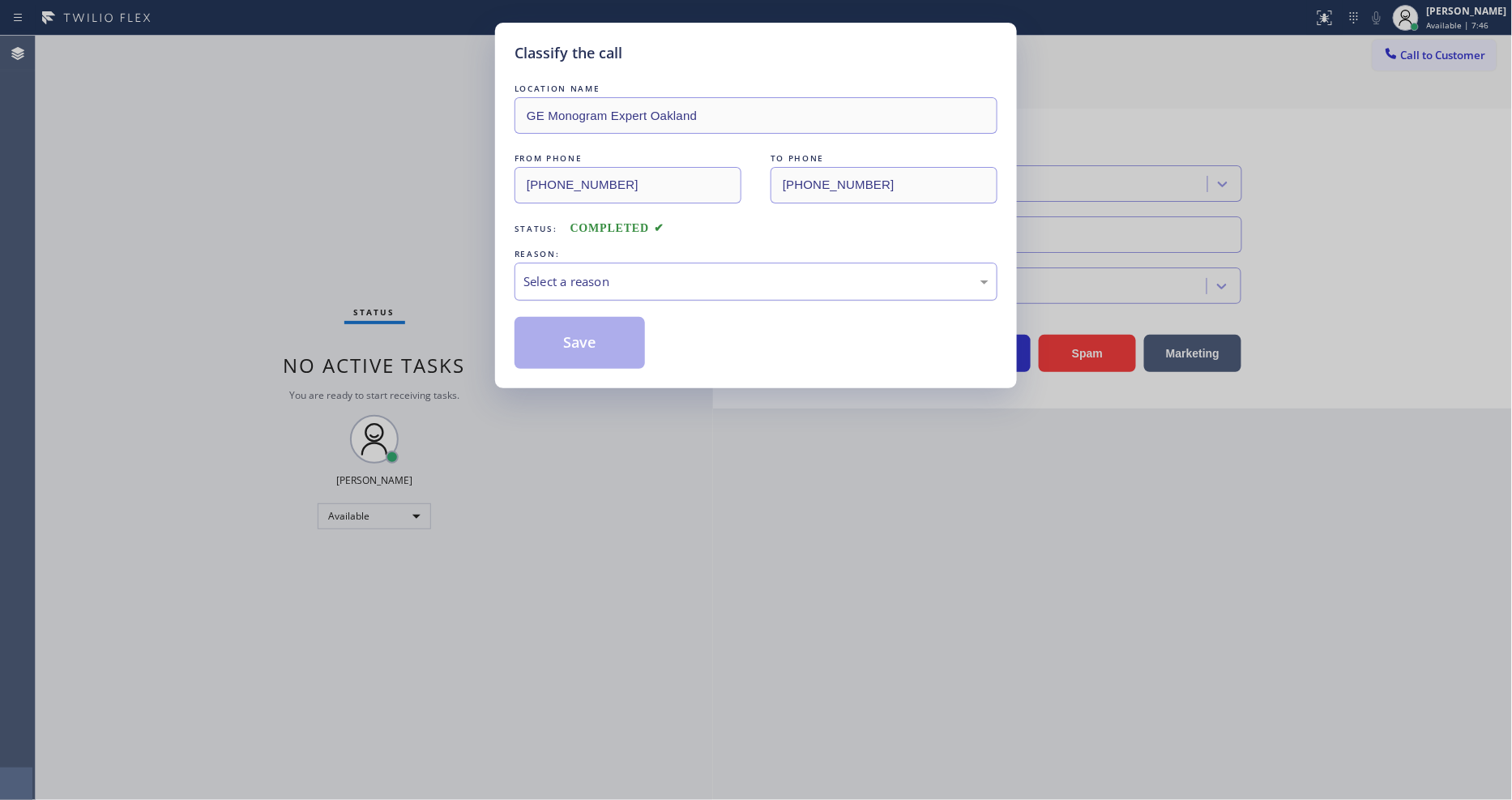
click at [590, 276] on div "Select a reason" at bounding box center [756, 281] width 466 height 19
drag, startPoint x: 586, startPoint y: 421, endPoint x: 586, endPoint y: 346, distance: 75.0
click at [586, 346] on button "Save" at bounding box center [579, 342] width 130 height 52
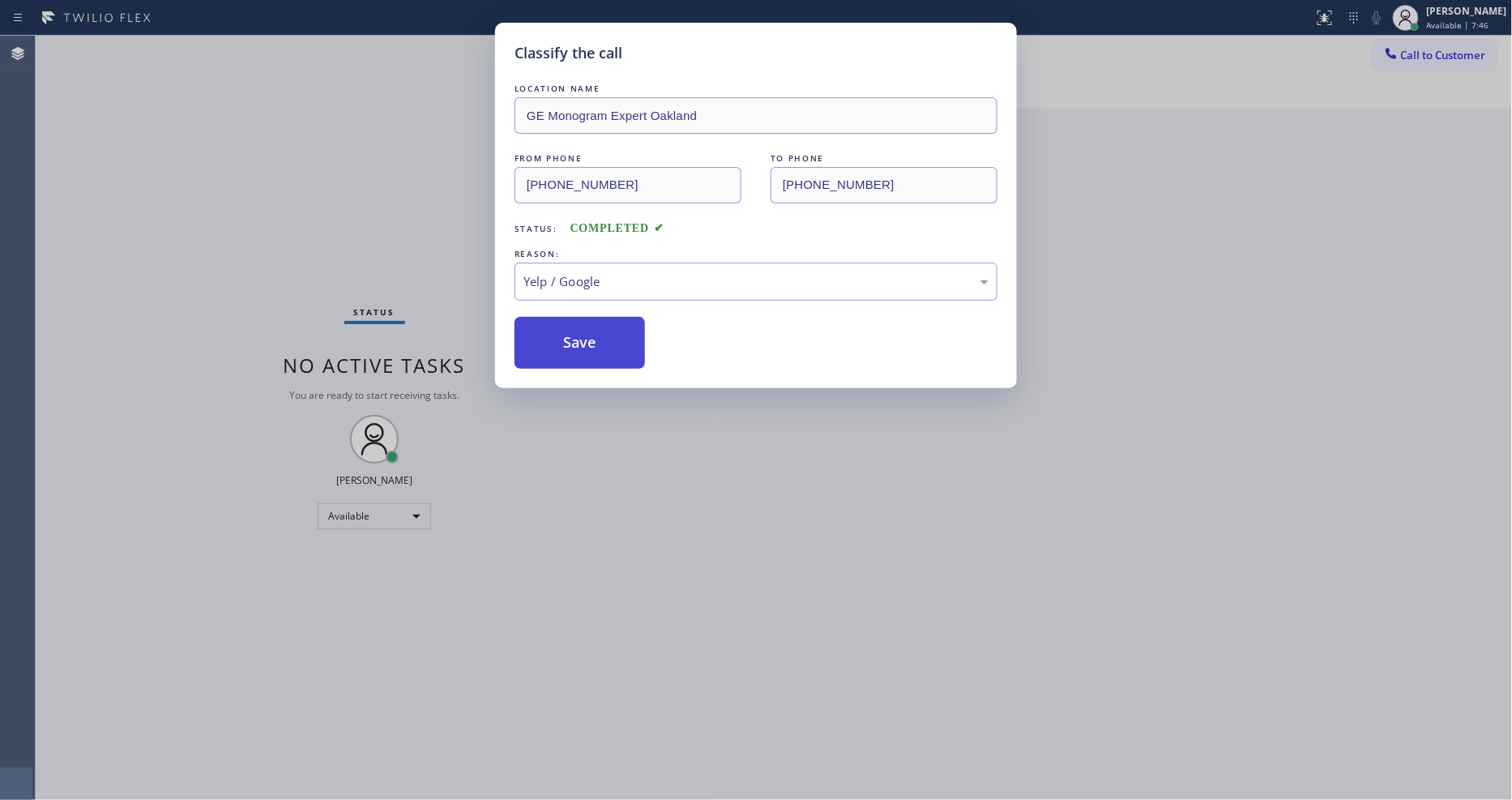
click at [586, 346] on button "Save" at bounding box center [579, 342] width 130 height 52
drag, startPoint x: 586, startPoint y: 346, endPoint x: 452, endPoint y: 11, distance: 360.8
click at [585, 335] on button "Save" at bounding box center [579, 342] width 130 height 52
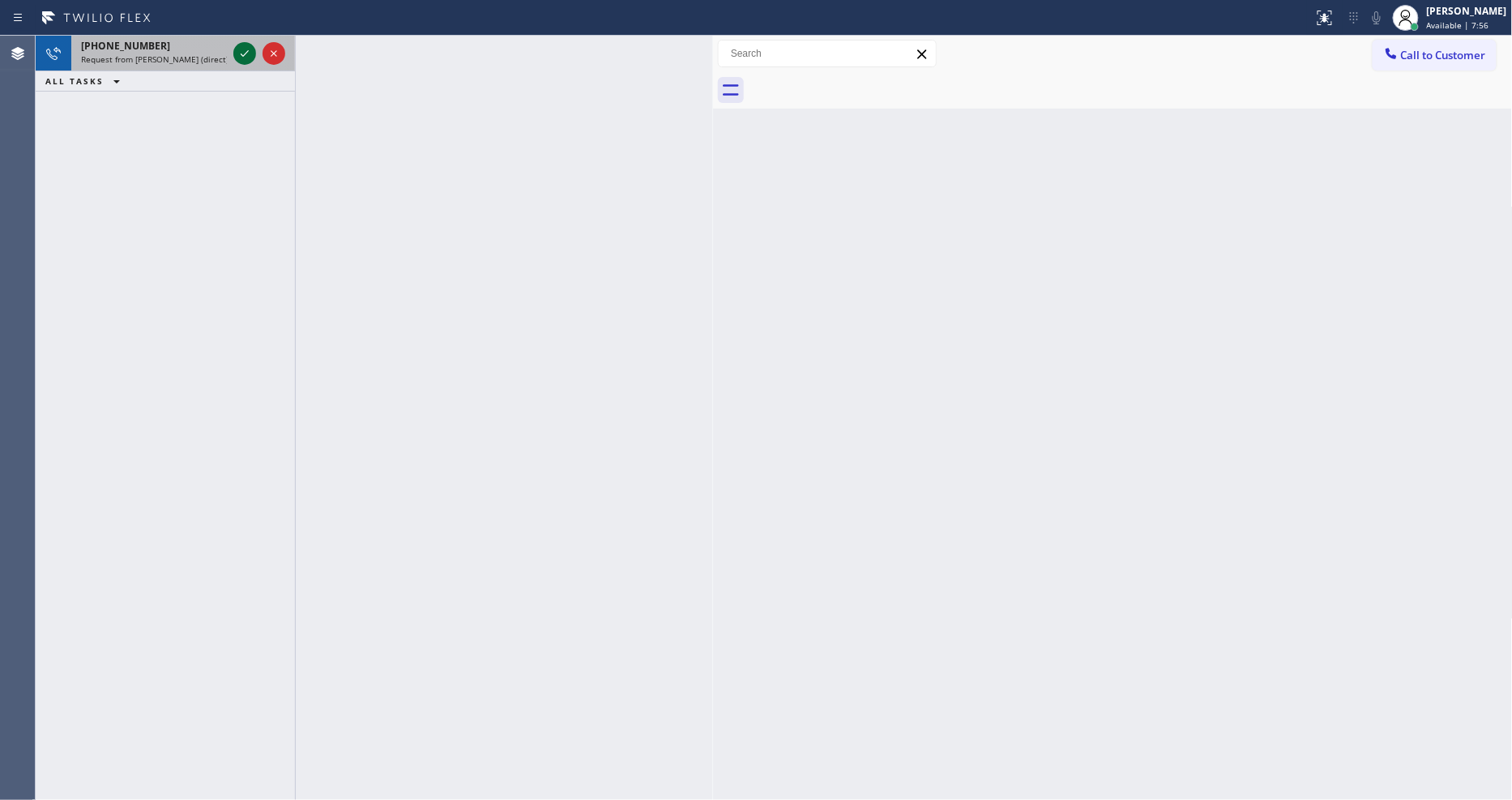
click at [245, 51] on icon at bounding box center [245, 54] width 20 height 20
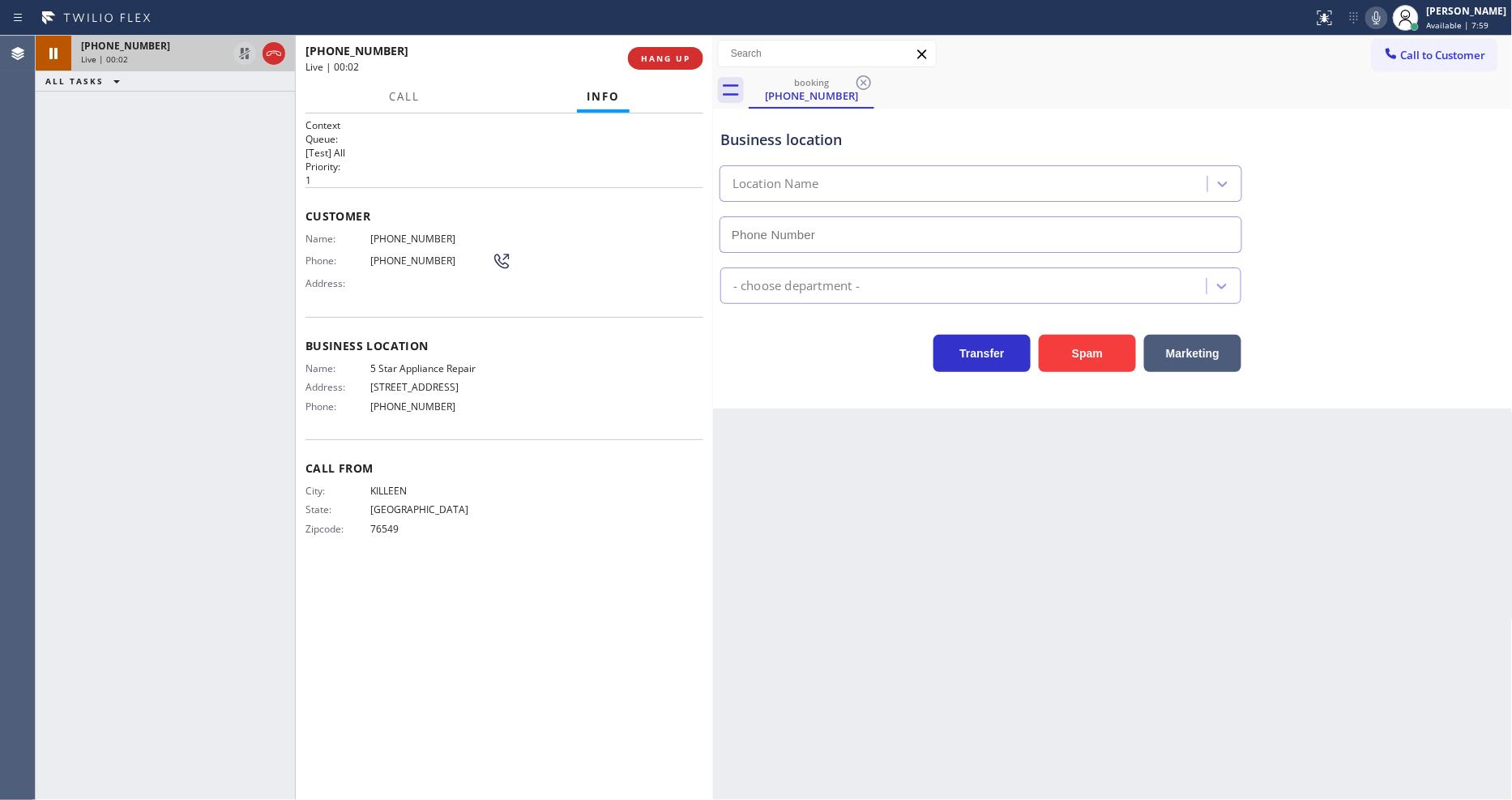
type input "[PHONE_NUMBER]"
click at [679, 531] on div "City: KILLEEN State: [US_STATE] Zipcode: 76549" at bounding box center [504, 512] width 398 height 57
click at [659, 60] on span "HANG UP" at bounding box center [666, 58] width 50 height 11
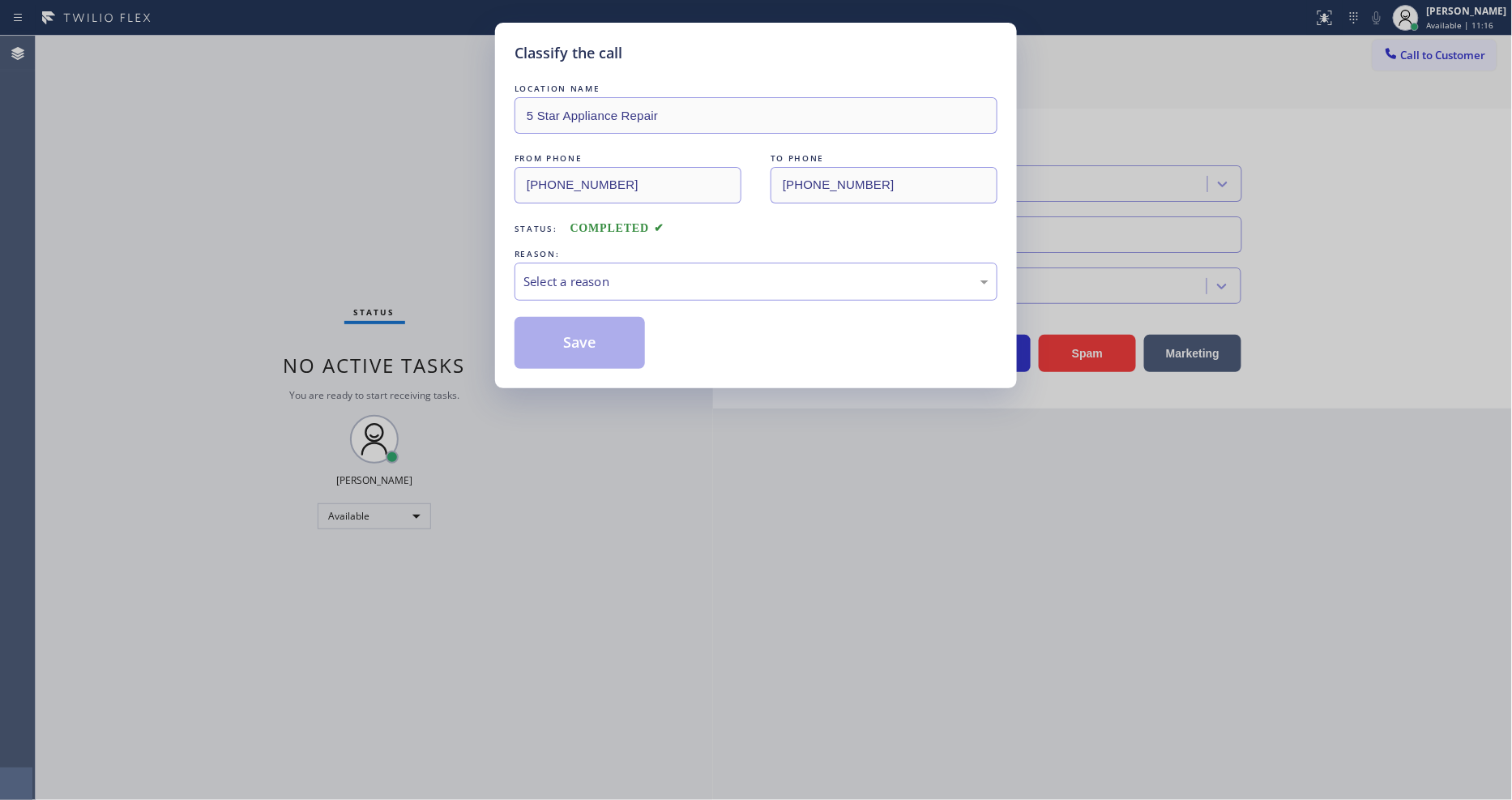
click at [605, 276] on div "Select a reason" at bounding box center [756, 281] width 466 height 19
click at [601, 331] on button "Save" at bounding box center [579, 342] width 130 height 52
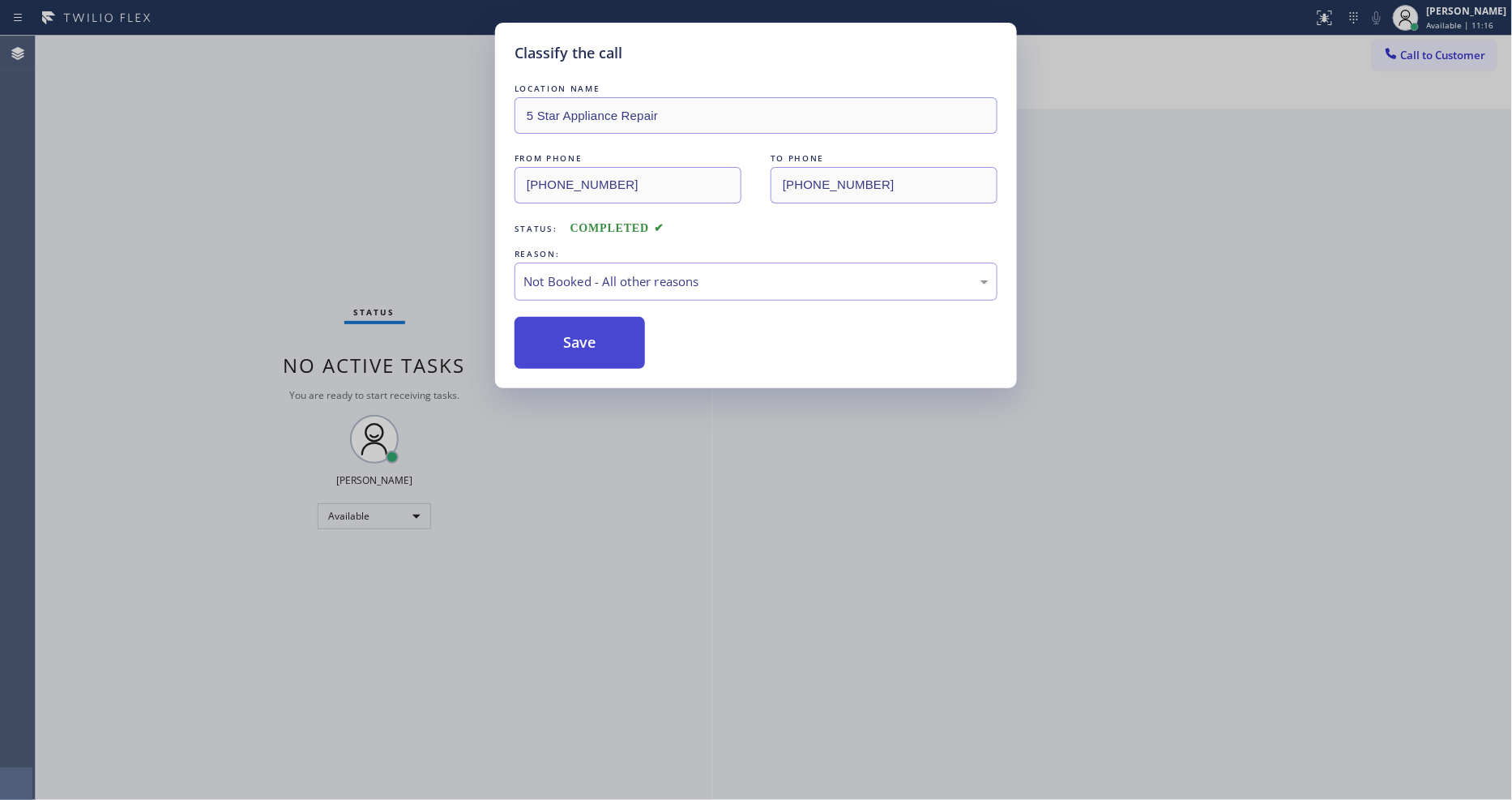
click at [601, 331] on button "Save" at bounding box center [579, 342] width 130 height 52
click at [601, 330] on button "Save" at bounding box center [579, 342] width 130 height 52
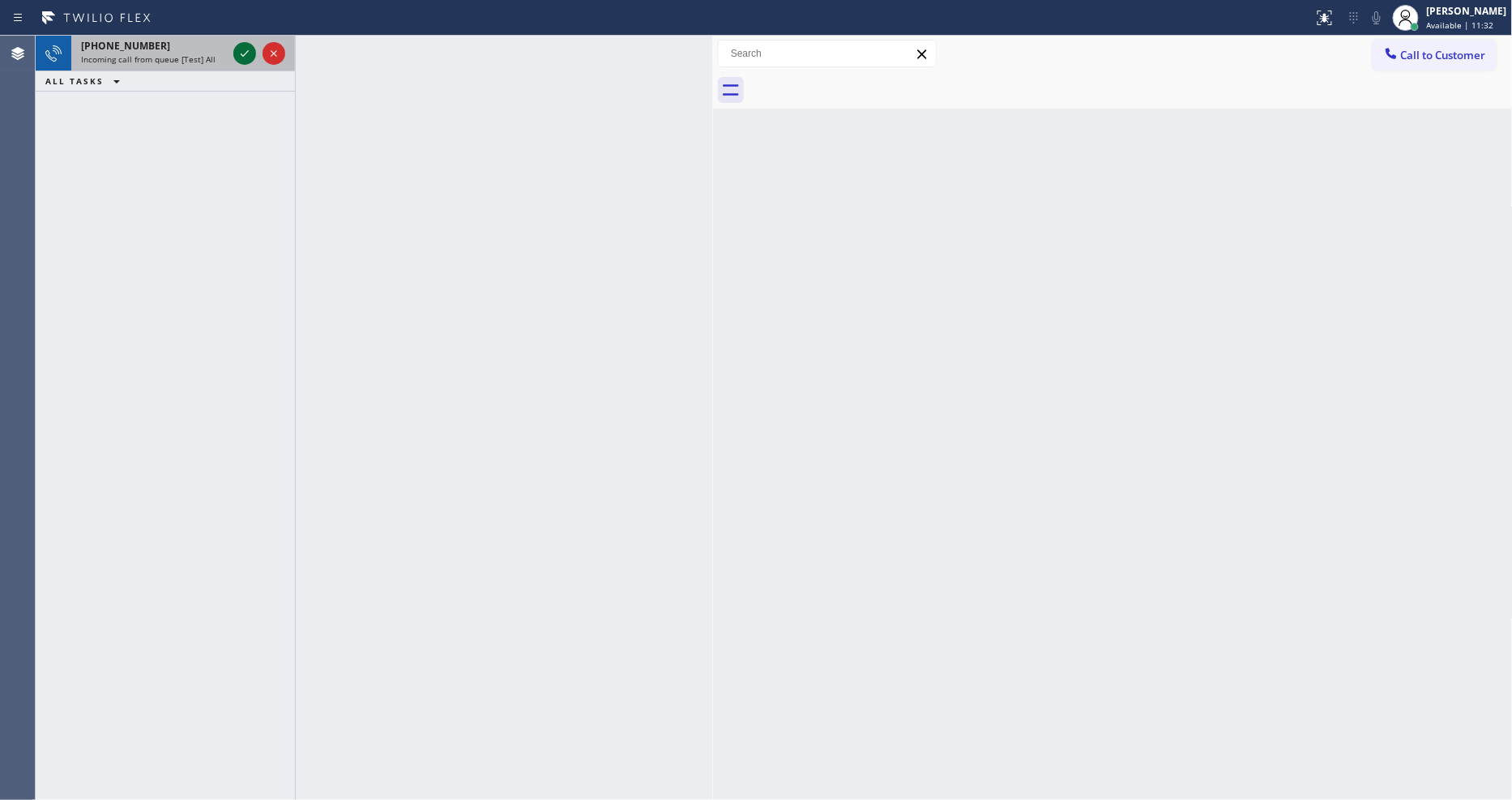
click at [246, 58] on icon at bounding box center [245, 54] width 20 height 20
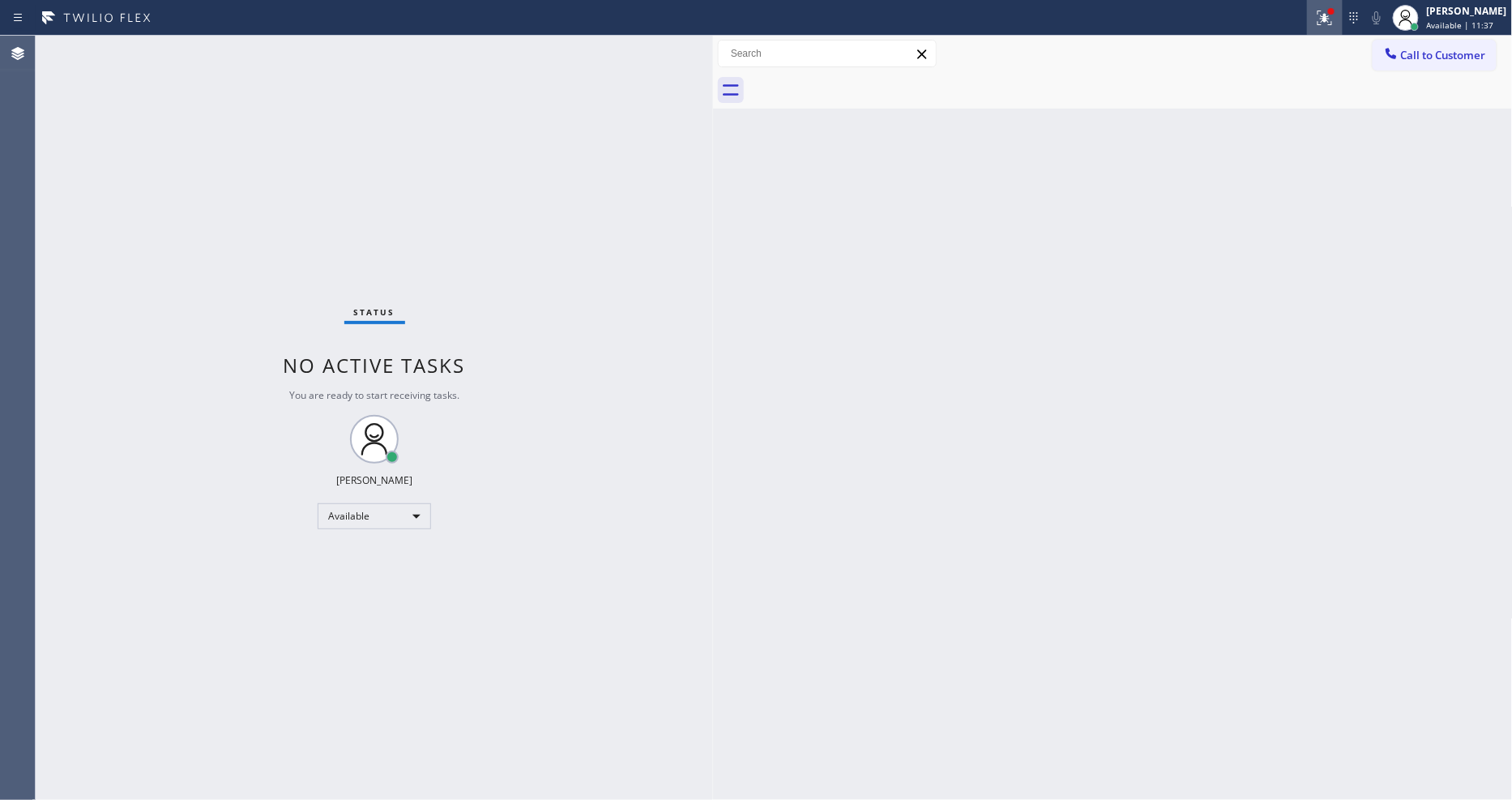
click at [1330, 13] on icon at bounding box center [1325, 18] width 20 height 20
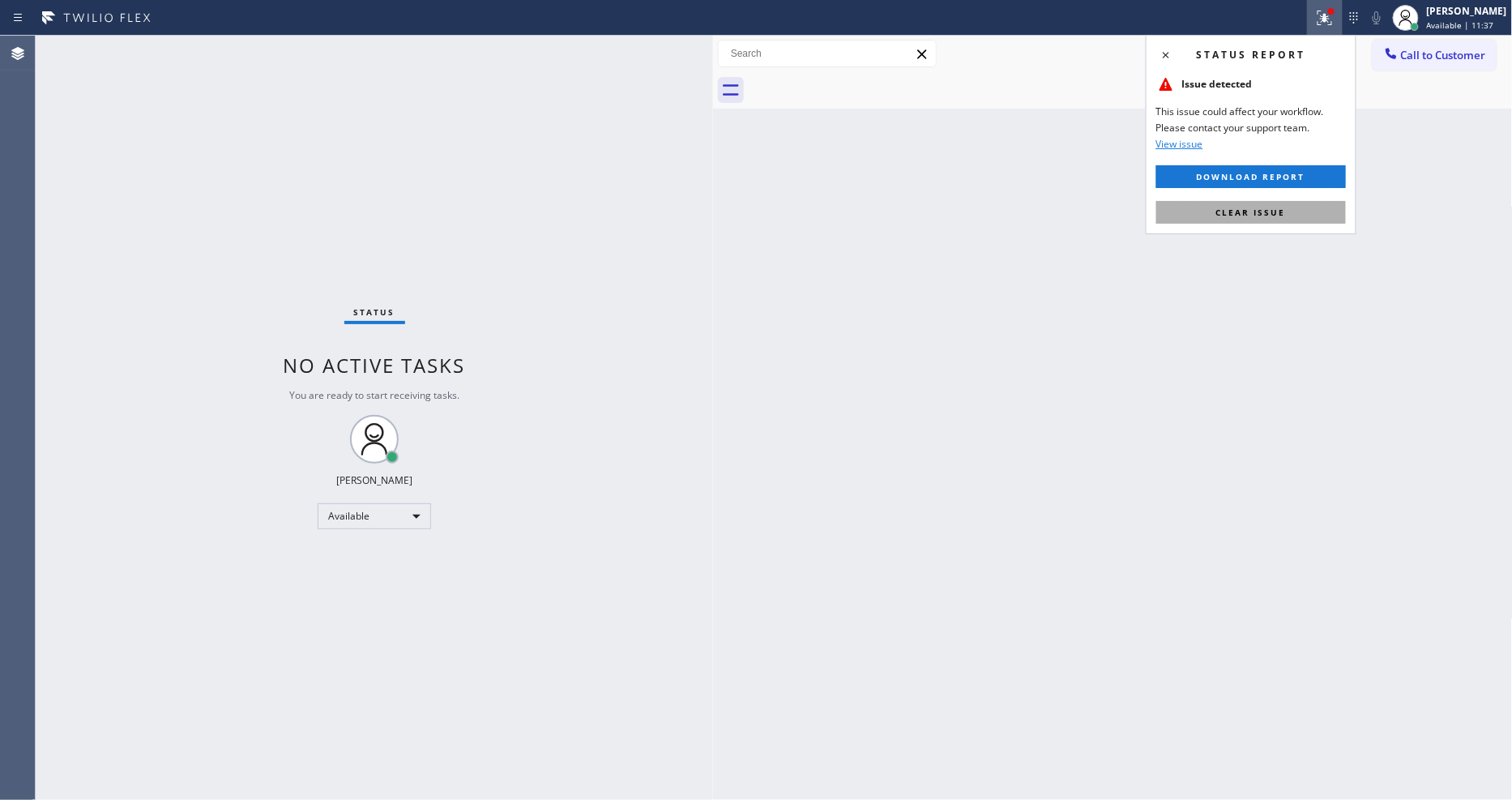
click at [1285, 212] on span "Clear issue" at bounding box center [1251, 211] width 69 height 11
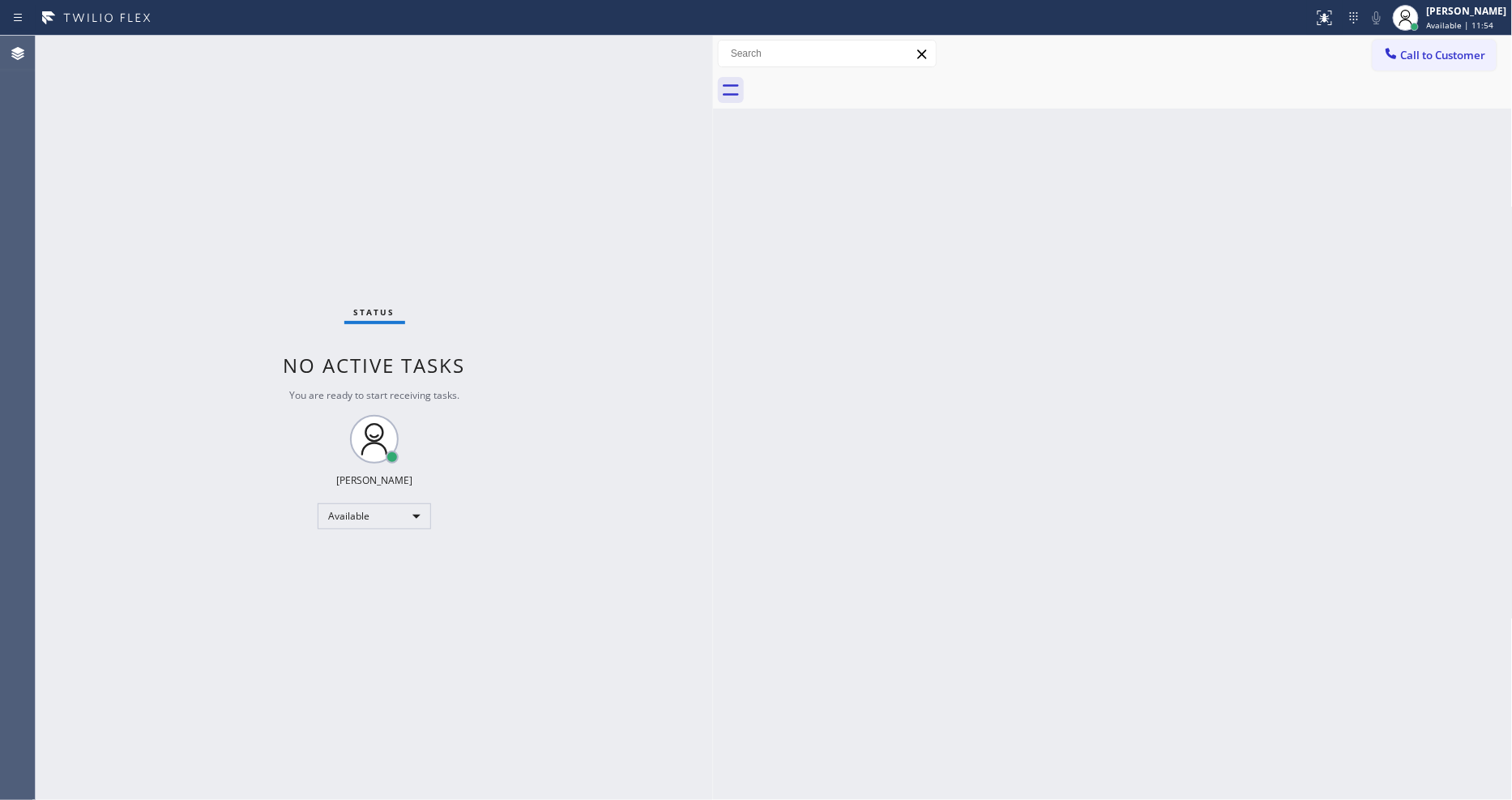
click at [241, 53] on div "Status No active tasks You are ready to start receiving tasks. [PERSON_NAME] Av…" at bounding box center [374, 418] width 677 height 764
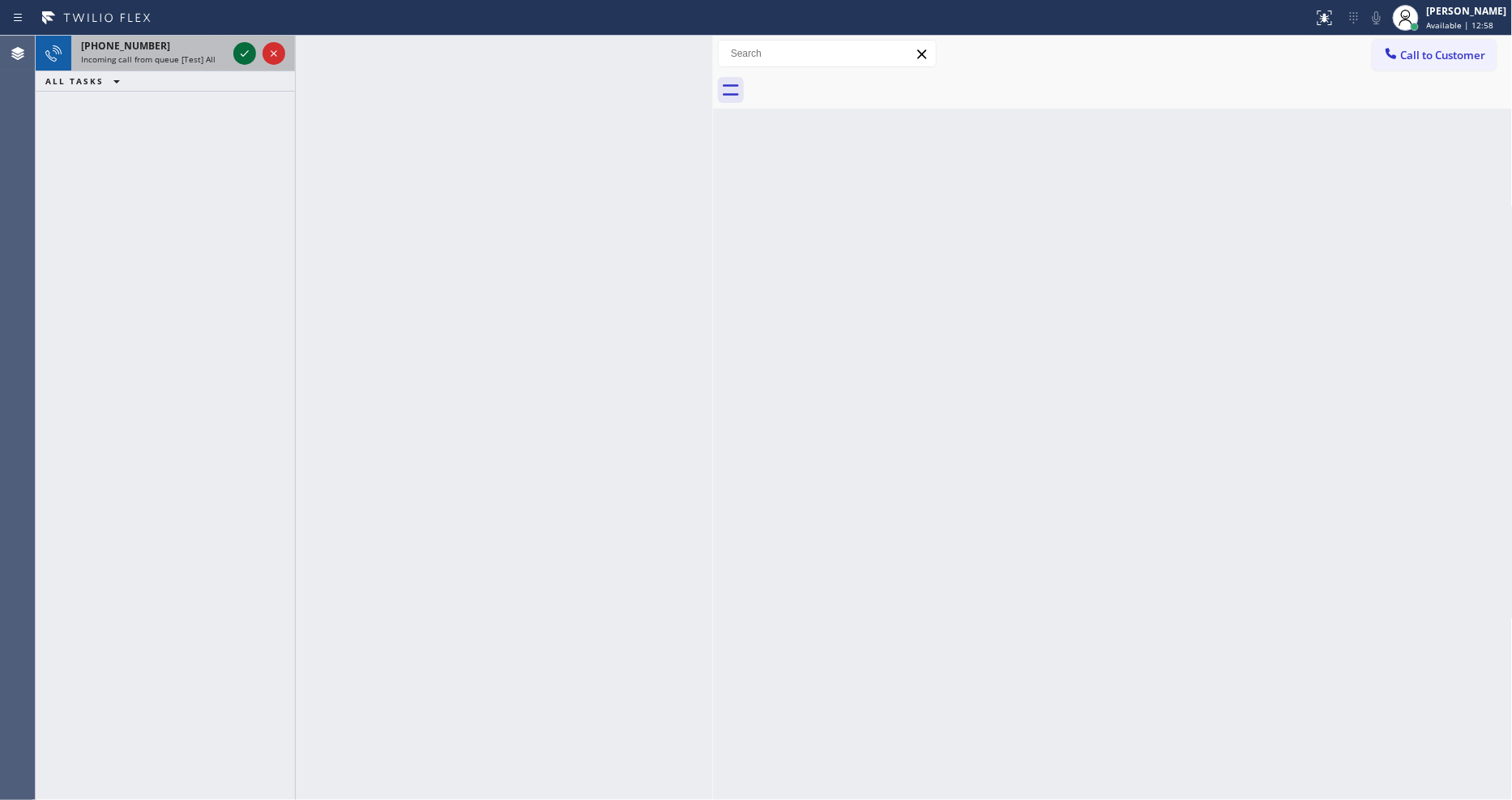
click at [241, 53] on icon at bounding box center [245, 54] width 20 height 20
click at [243, 51] on icon at bounding box center [245, 54] width 20 height 20
click at [245, 51] on icon at bounding box center [245, 54] width 20 height 20
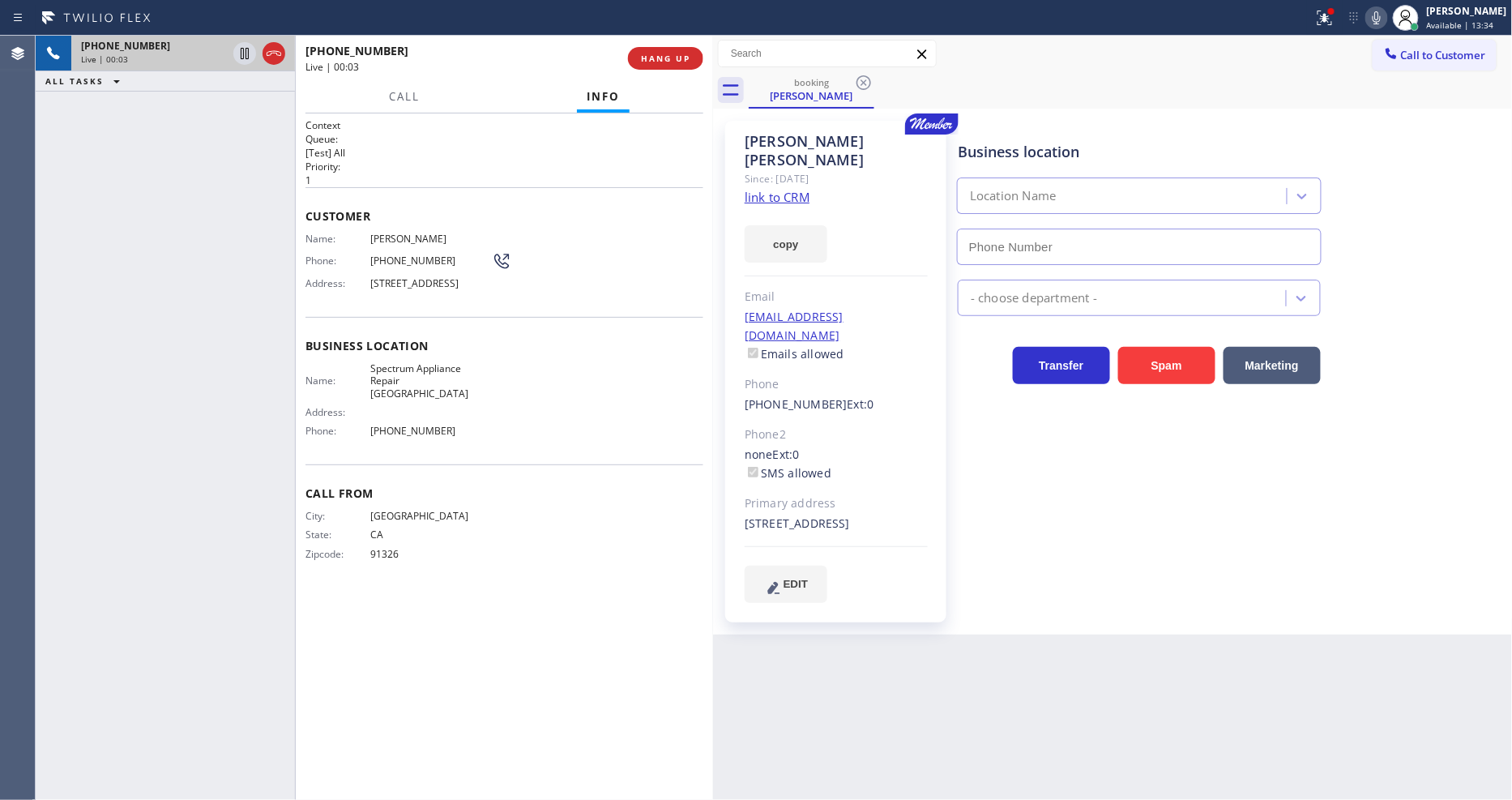
type input "[PHONE_NUMBER]"
click at [1361, 18] on icon at bounding box center [1377, 18] width 20 height 20
click at [756, 189] on link "link to CRM" at bounding box center [776, 197] width 65 height 16
click at [231, 53] on div at bounding box center [259, 54] width 59 height 36
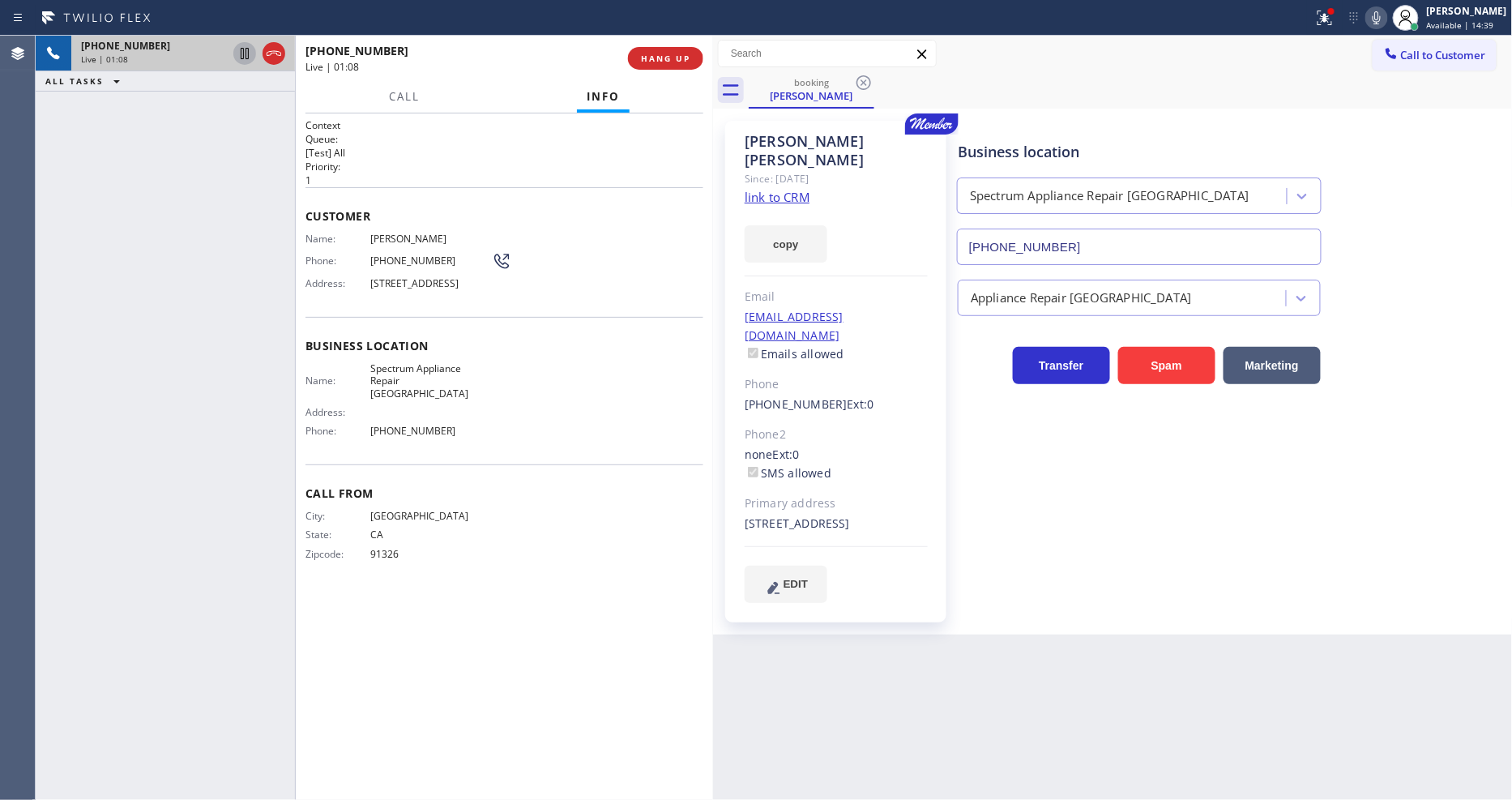
click at [245, 53] on icon at bounding box center [244, 53] width 8 height 11
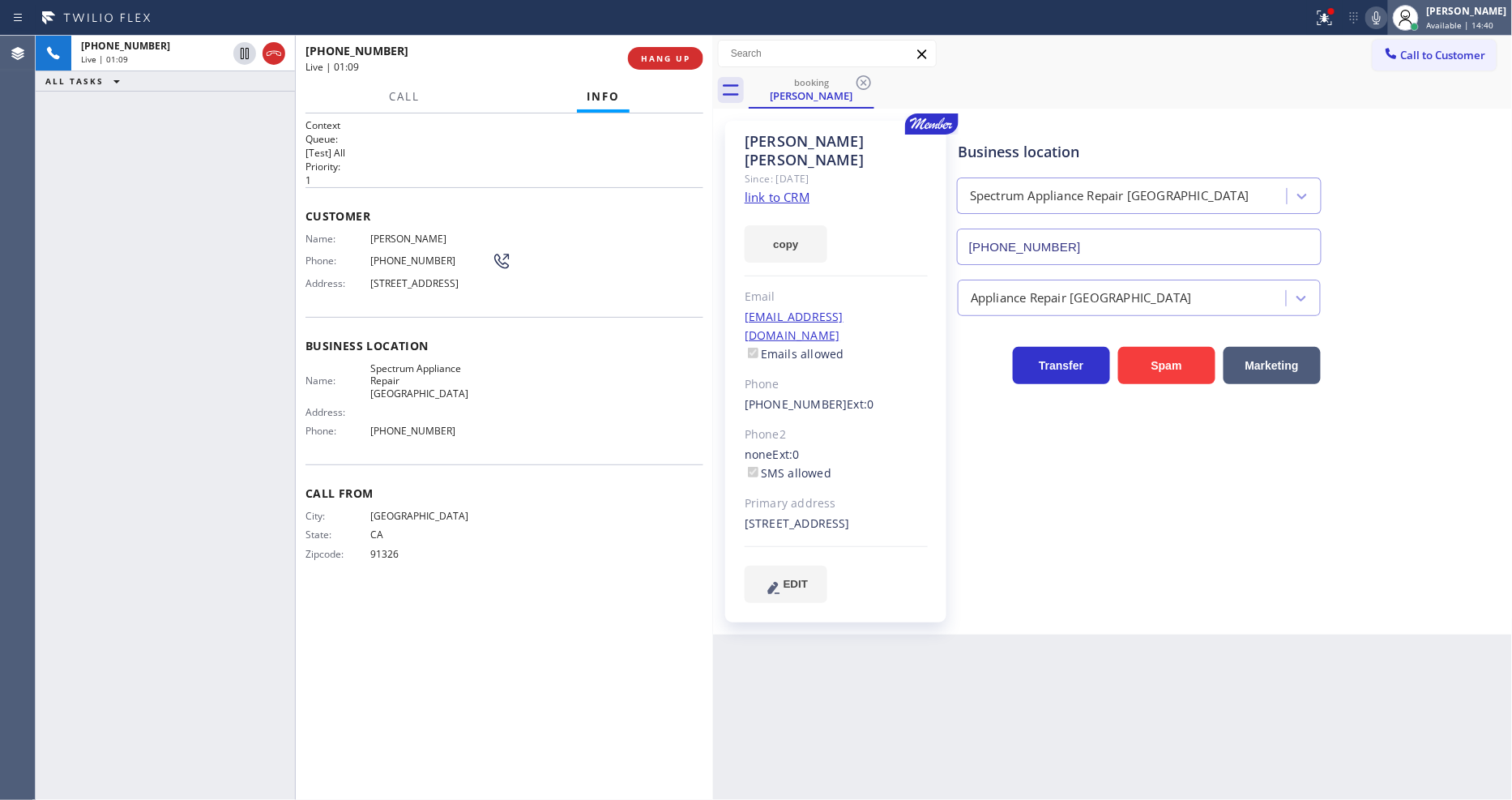
click at [1361, 18] on div at bounding box center [1406, 18] width 36 height 36
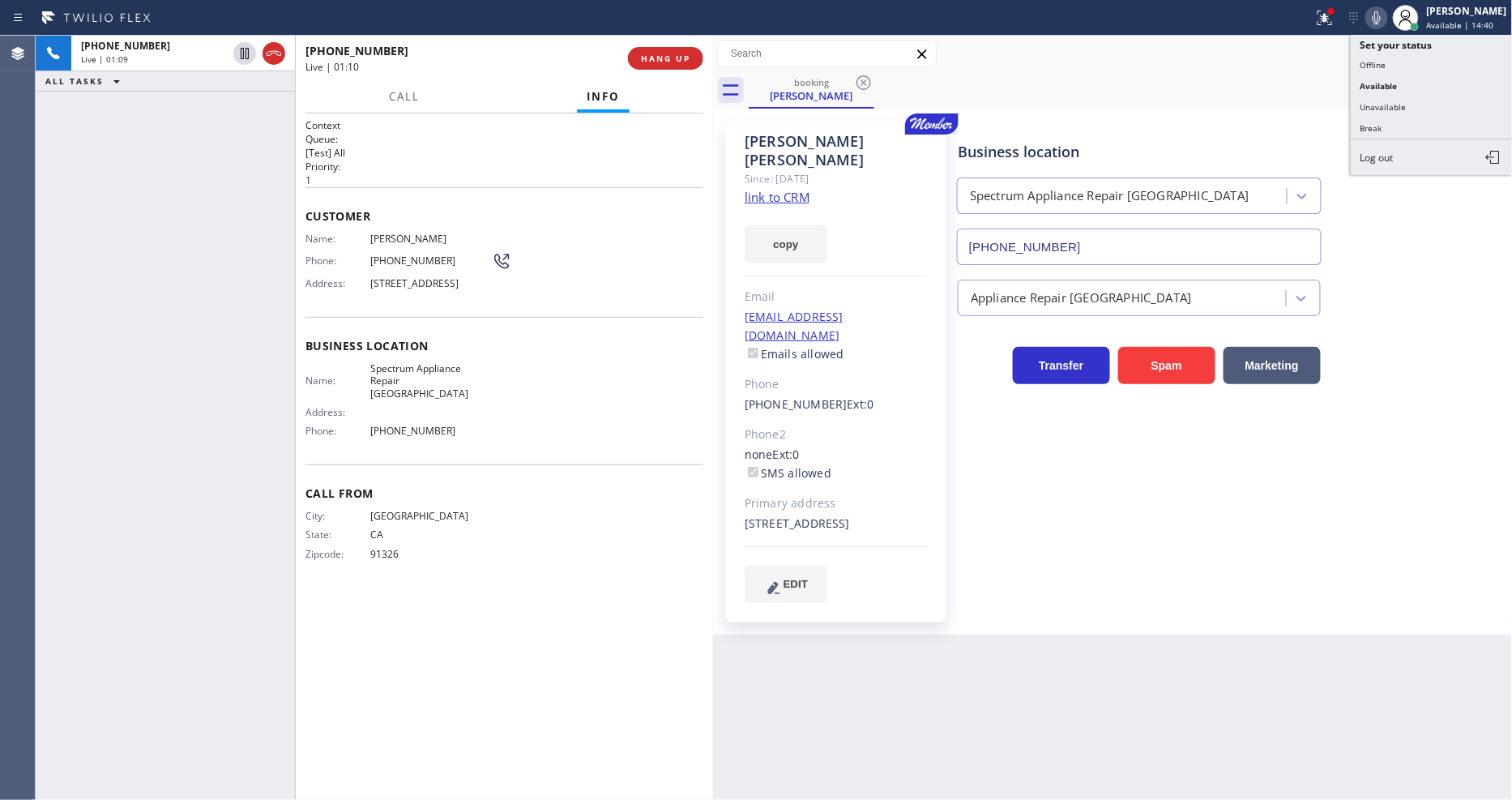
click at [1361, 18] on icon at bounding box center [1377, 17] width 8 height 13
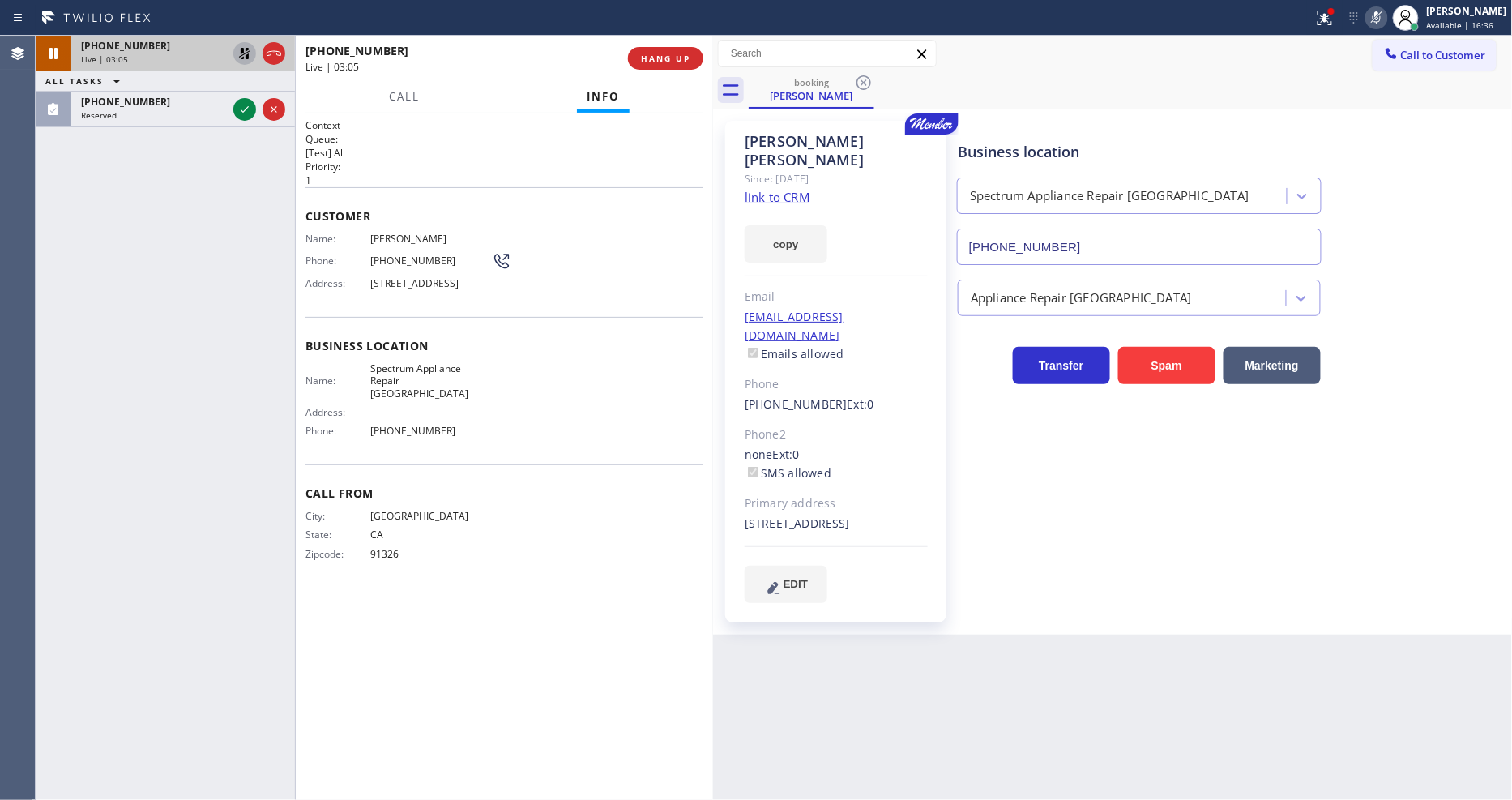
click at [240, 51] on icon at bounding box center [245, 54] width 20 height 20
click at [1361, 17] on div "Status report Issues detected These issues could affect your workflow. Please c…" at bounding box center [1410, 18] width 206 height 36
click at [1361, 16] on rect at bounding box center [1376, 16] width 11 height 11
click at [1329, 19] on icon at bounding box center [1325, 18] width 20 height 20
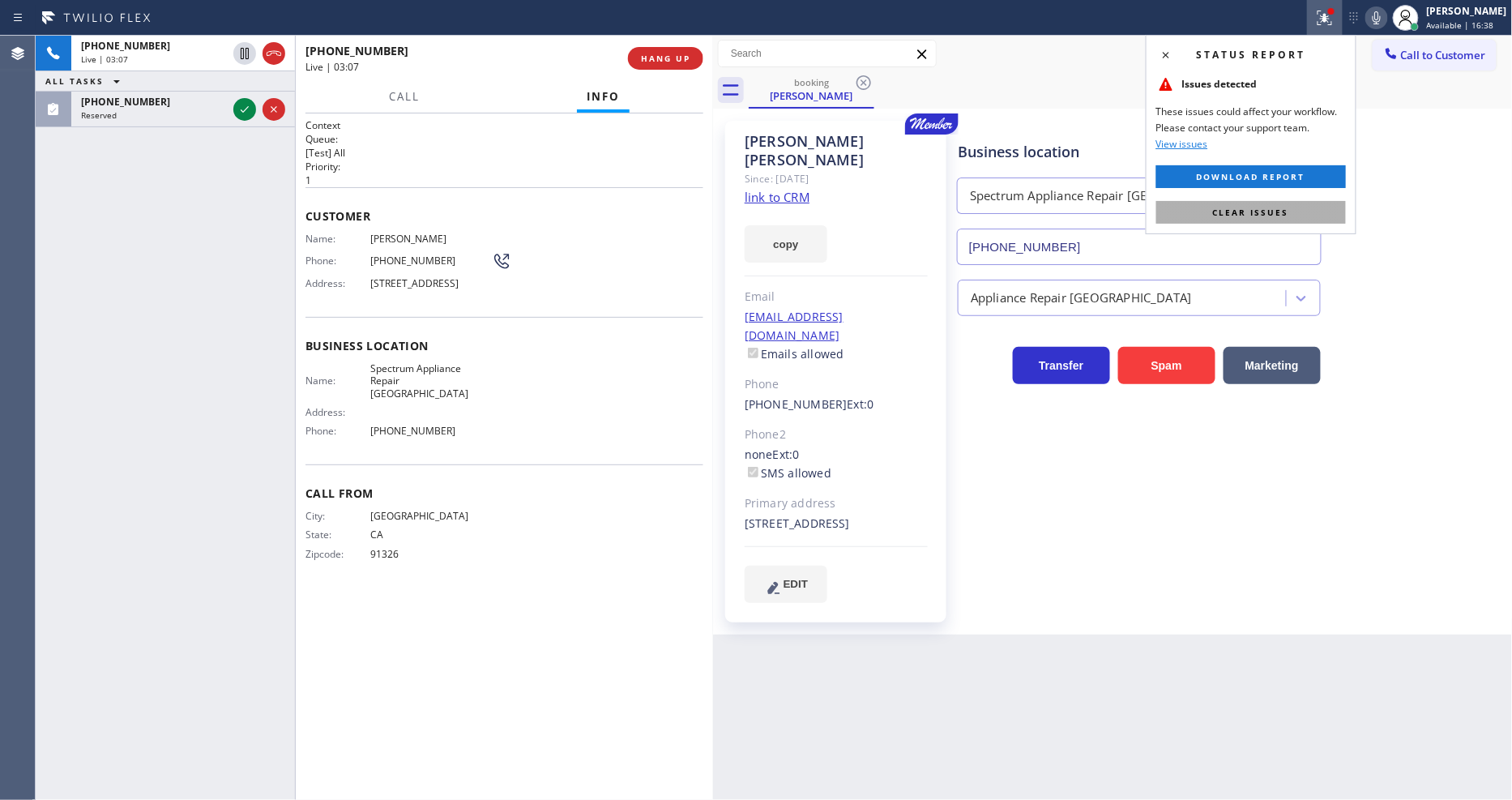
click at [1277, 208] on span "Clear issues" at bounding box center [1251, 211] width 76 height 11
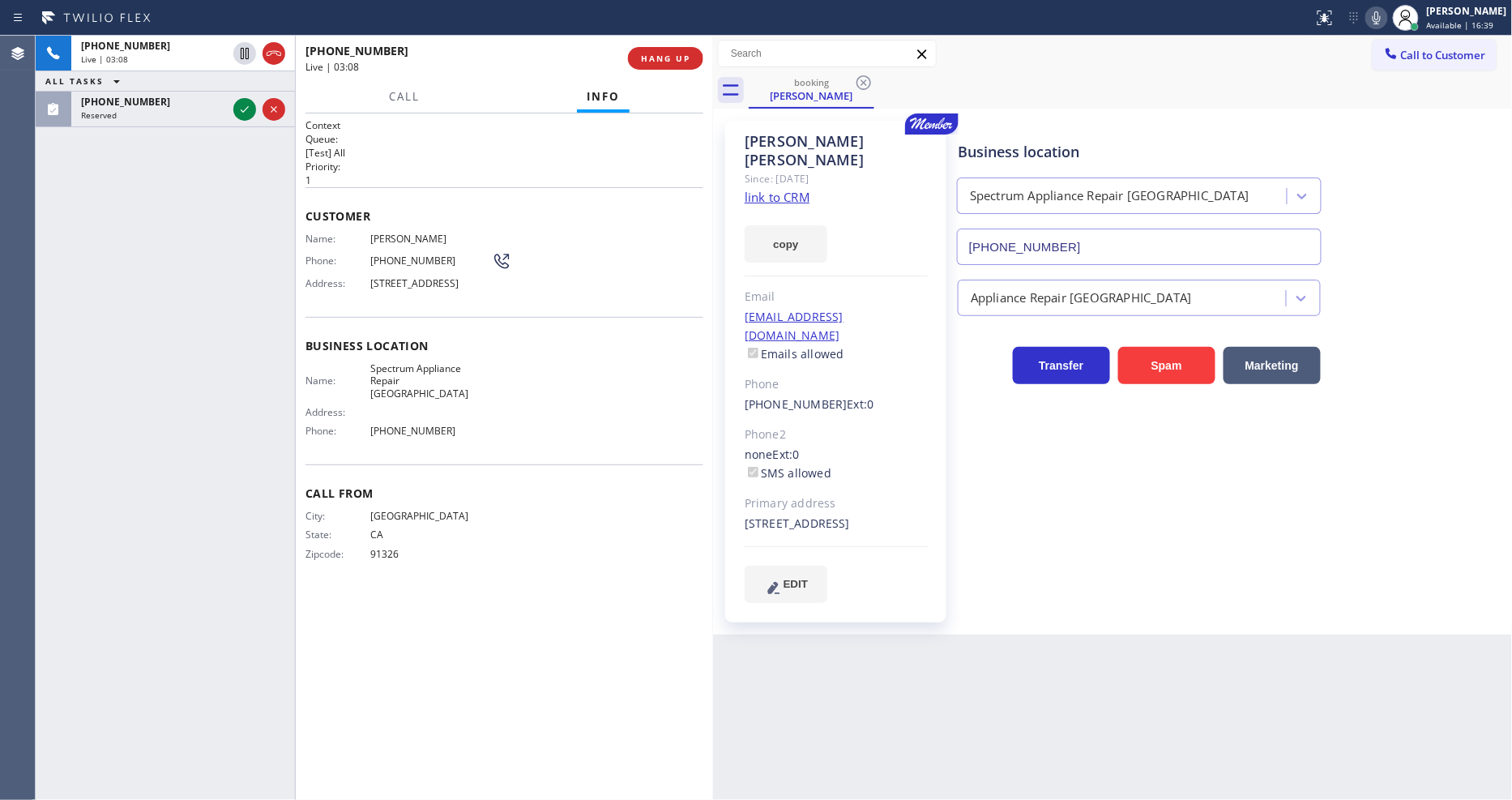
click at [240, 109] on icon at bounding box center [244, 109] width 8 height 7
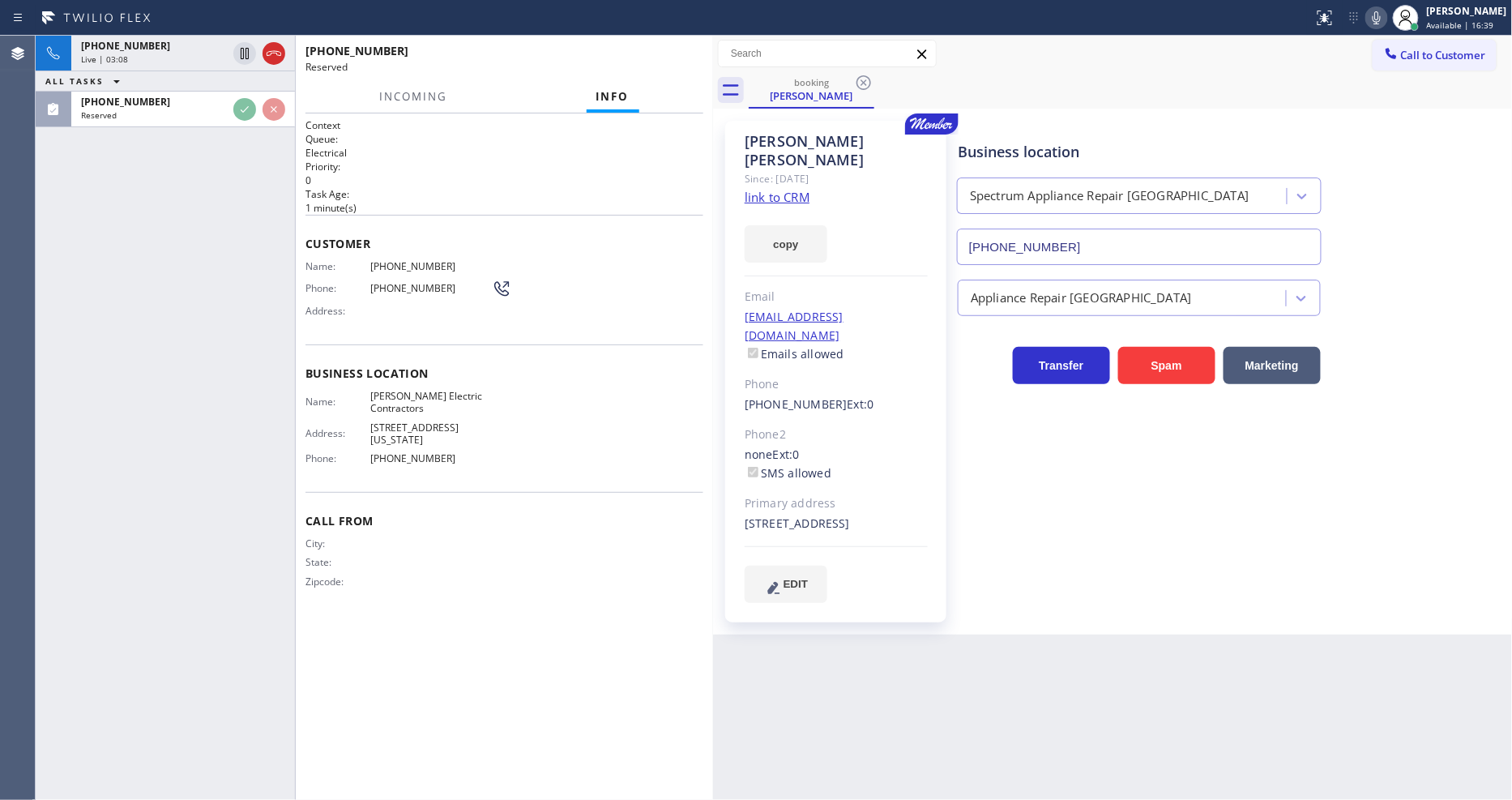
click at [231, 301] on div "[PHONE_NUMBER] Live | 03:08 ALL TASKS ALL TASKS ACTIVE TASKS TASKS IN WRAP UP […" at bounding box center [165, 418] width 259 height 764
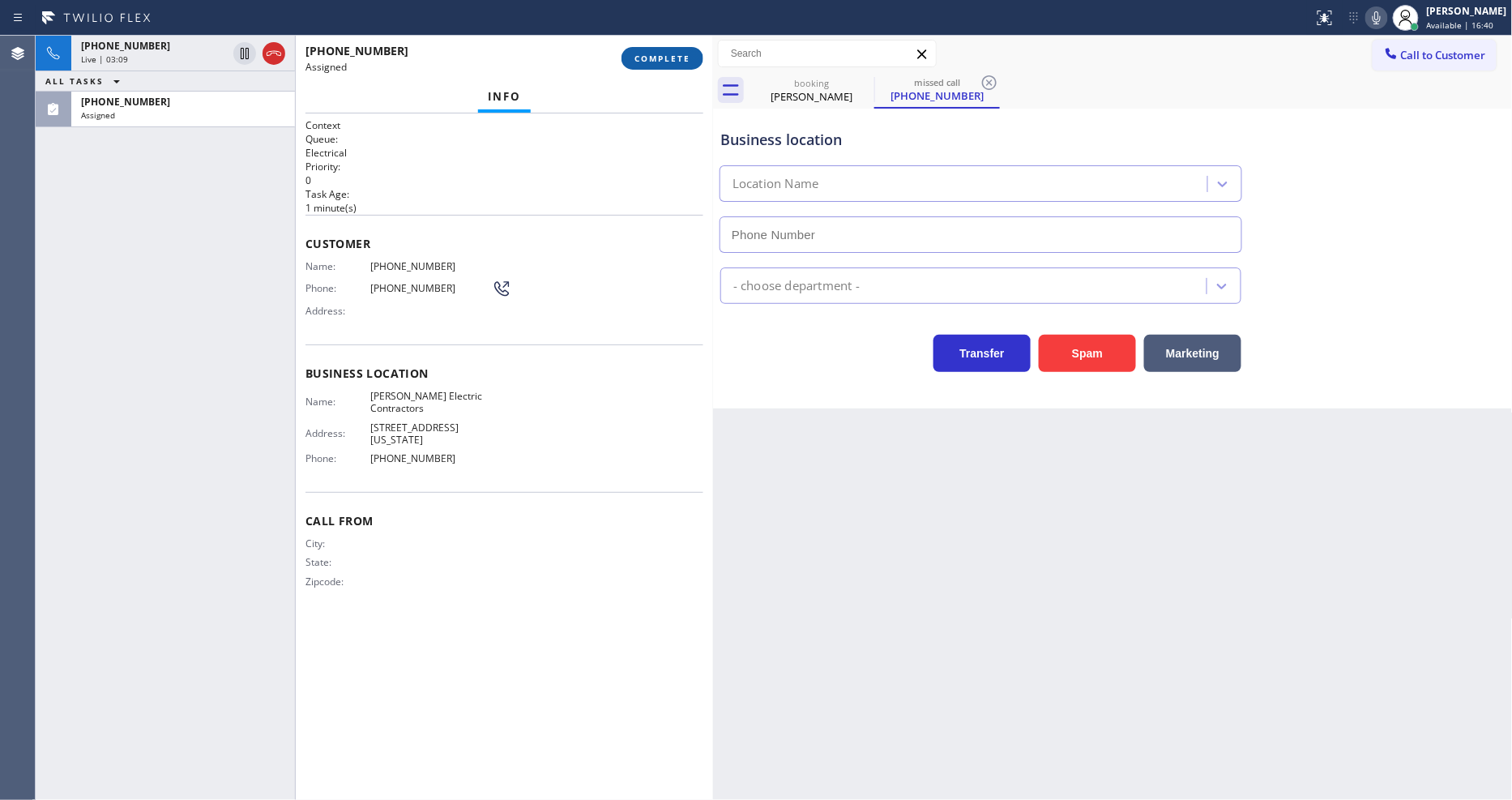
type input "[PHONE_NUMBER]"
click at [673, 57] on span "COMPLETE" at bounding box center [662, 58] width 56 height 11
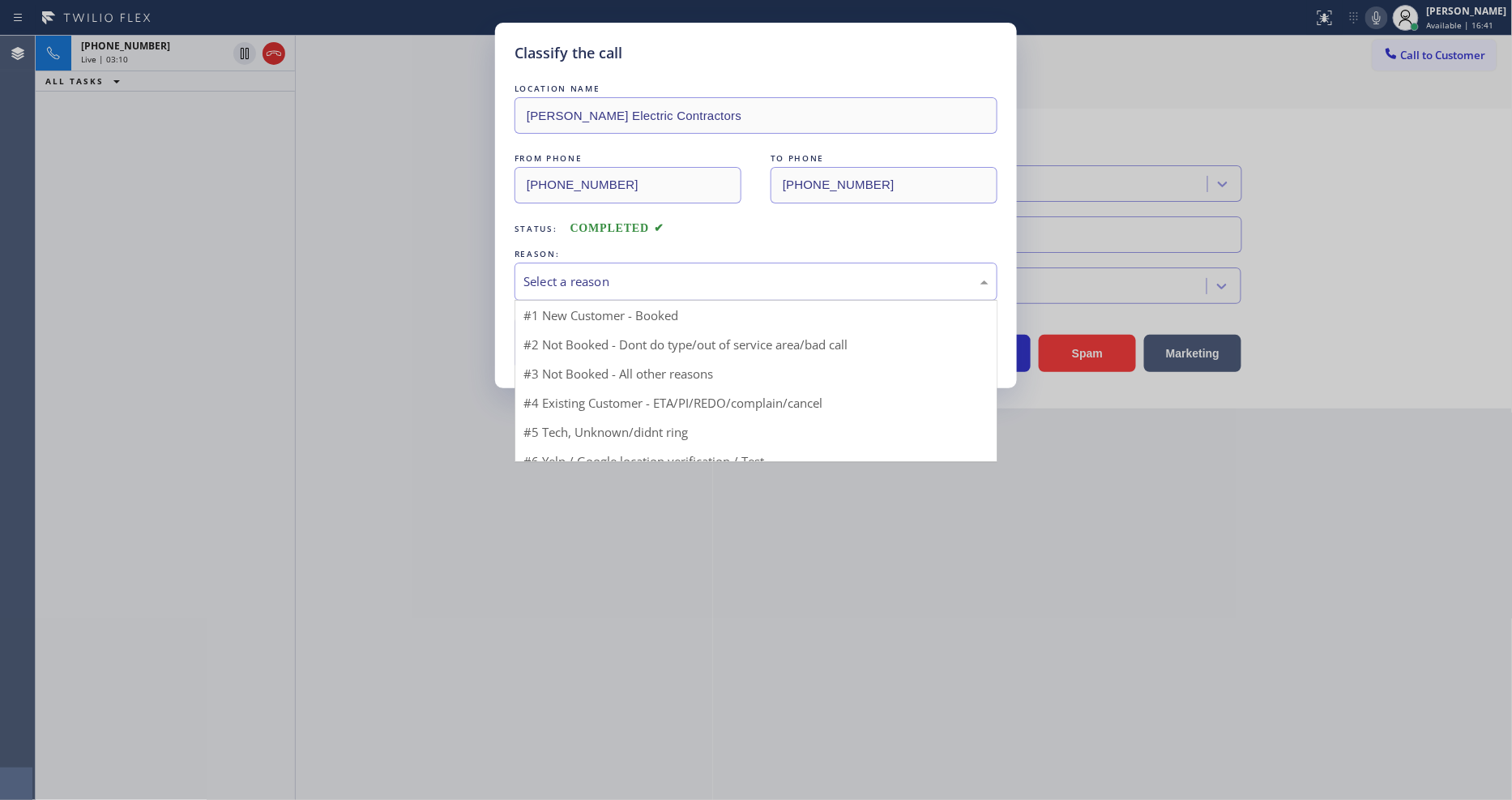
click at [637, 274] on div "Select a reason" at bounding box center [756, 281] width 466 height 19
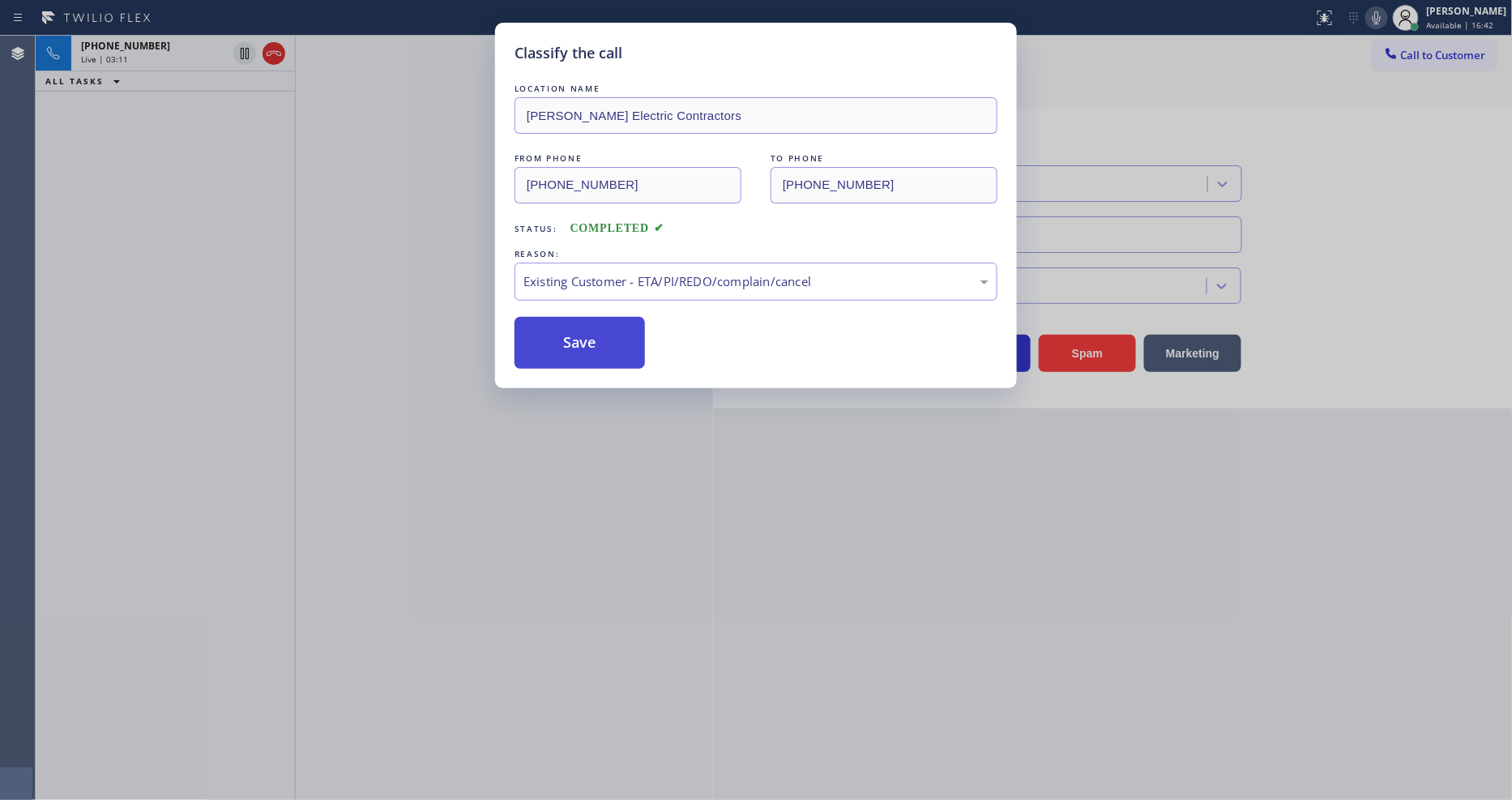
click at [608, 317] on button "Save" at bounding box center [579, 342] width 130 height 52
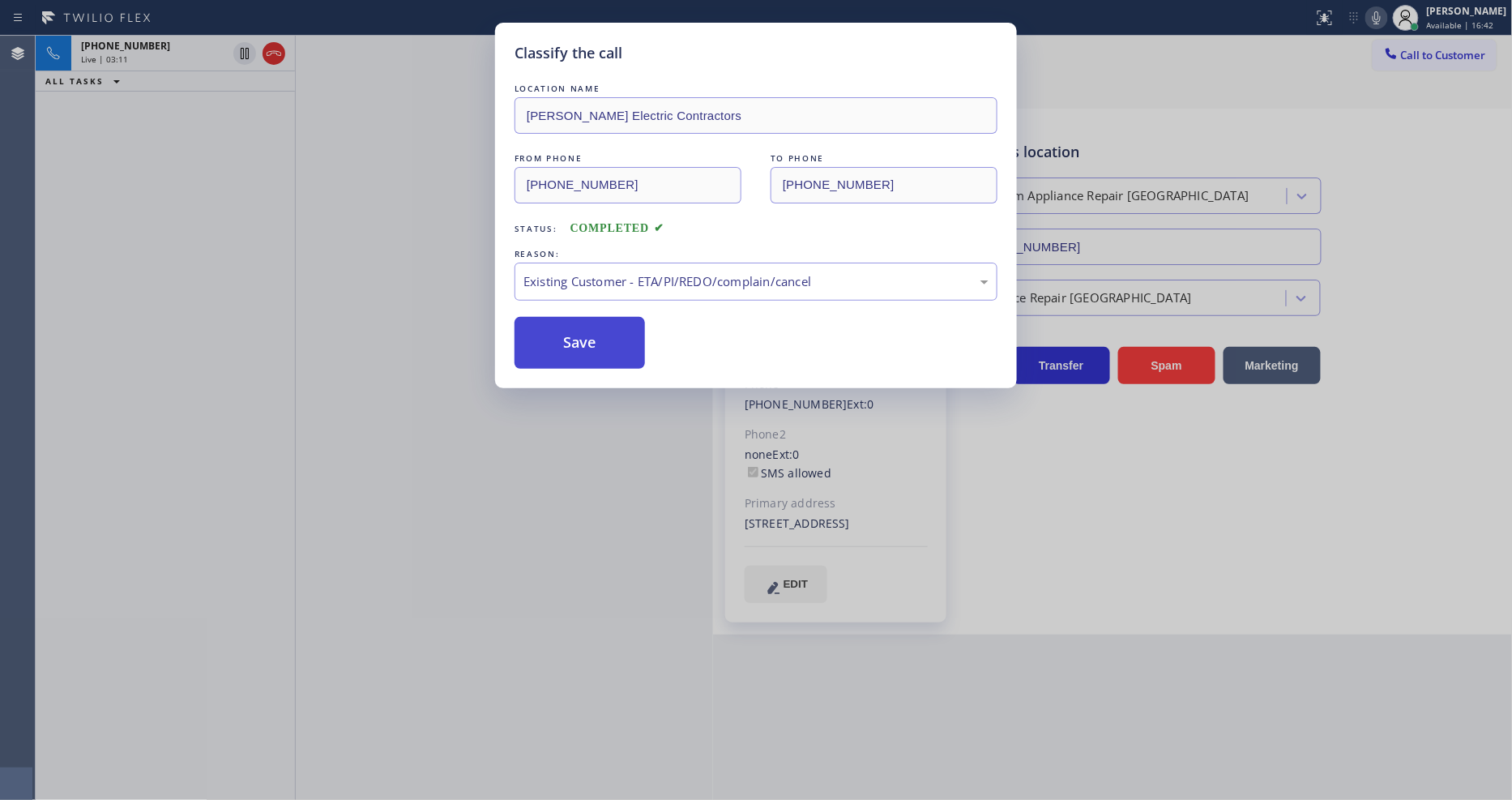
click at [604, 335] on button "Save" at bounding box center [579, 342] width 130 height 52
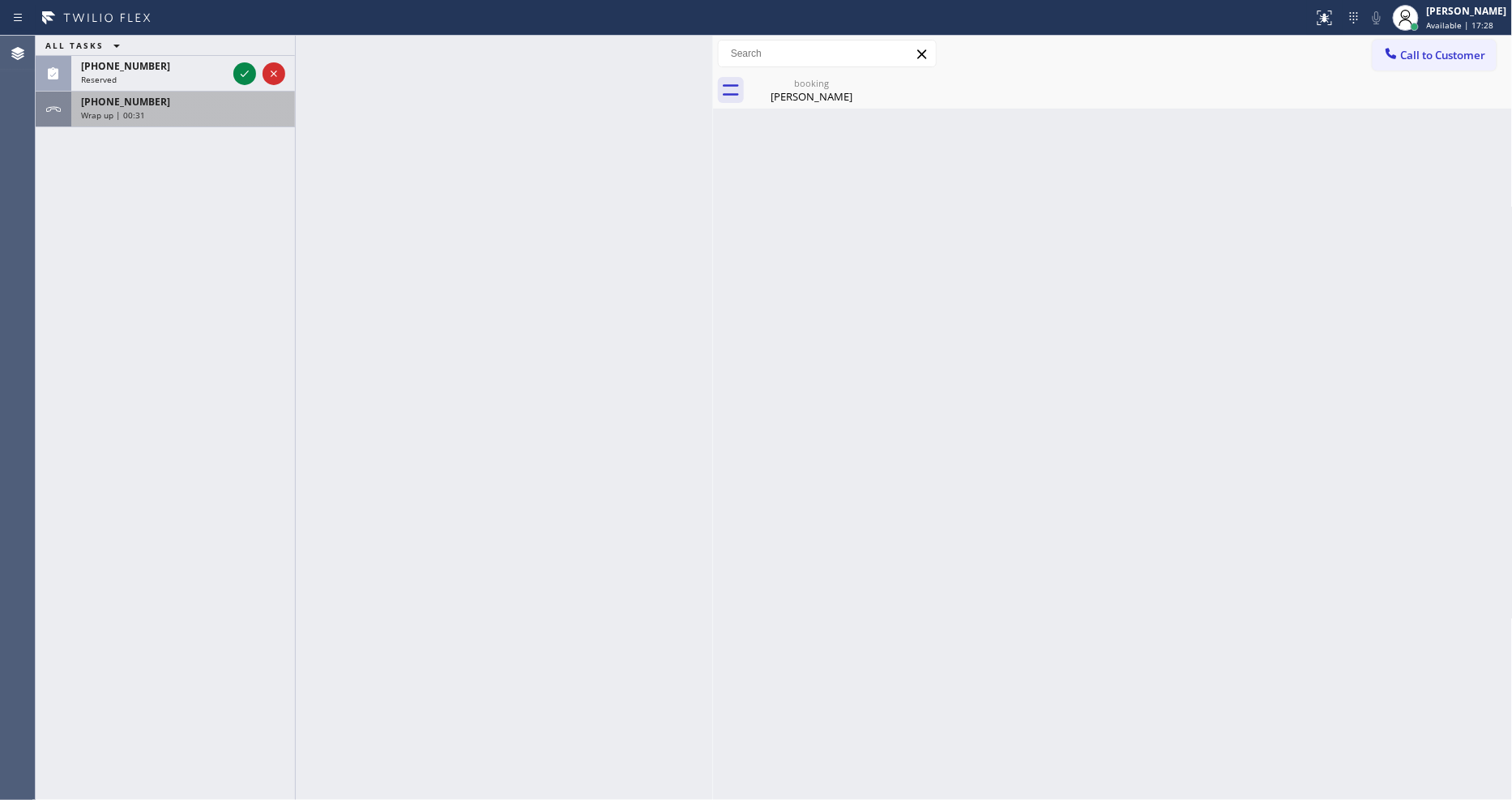
click at [253, 112] on div "Wrap up | 00:31" at bounding box center [184, 114] width 205 height 11
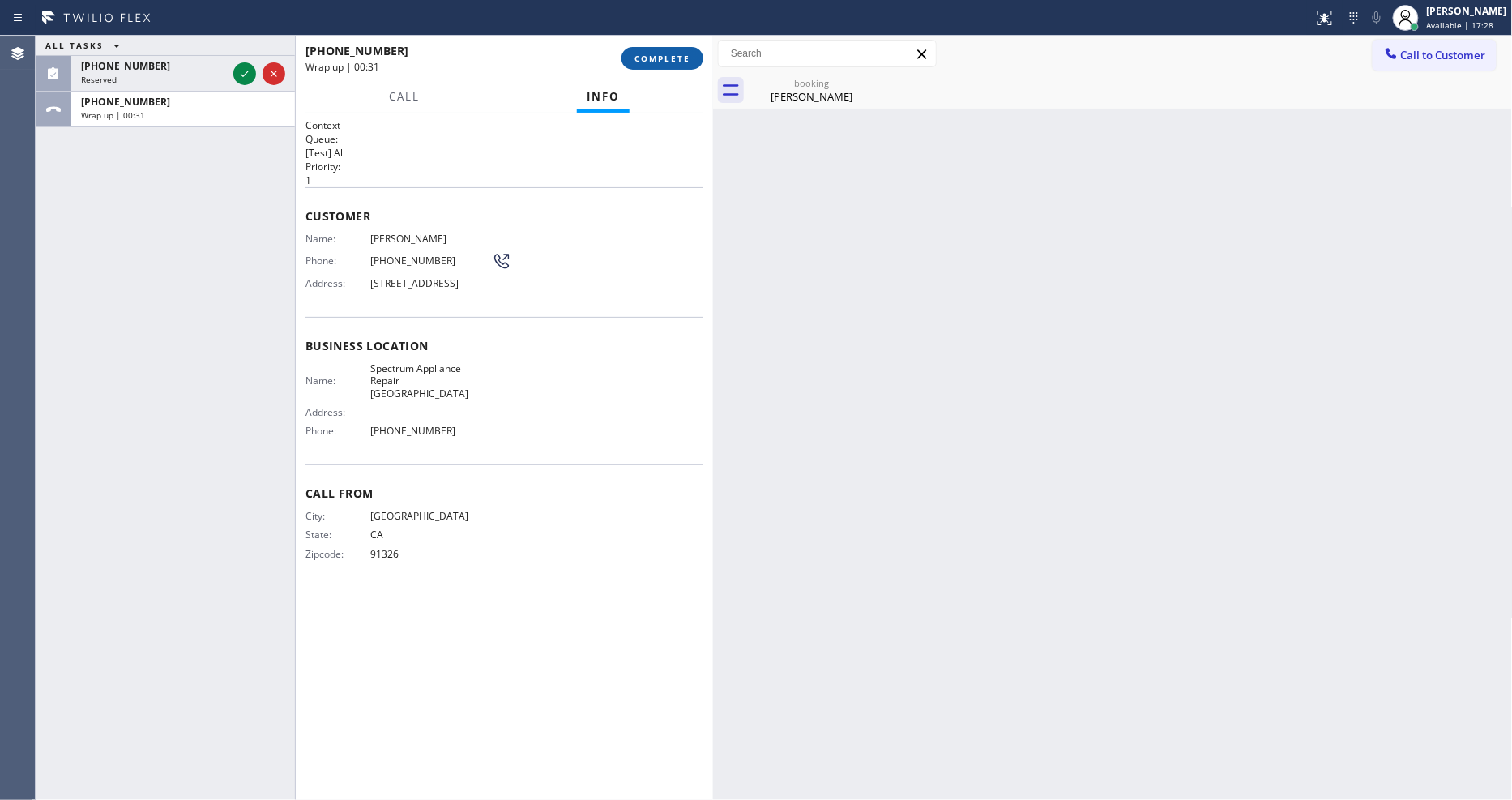
click at [641, 47] on button "COMPLETE" at bounding box center [662, 58] width 81 height 23
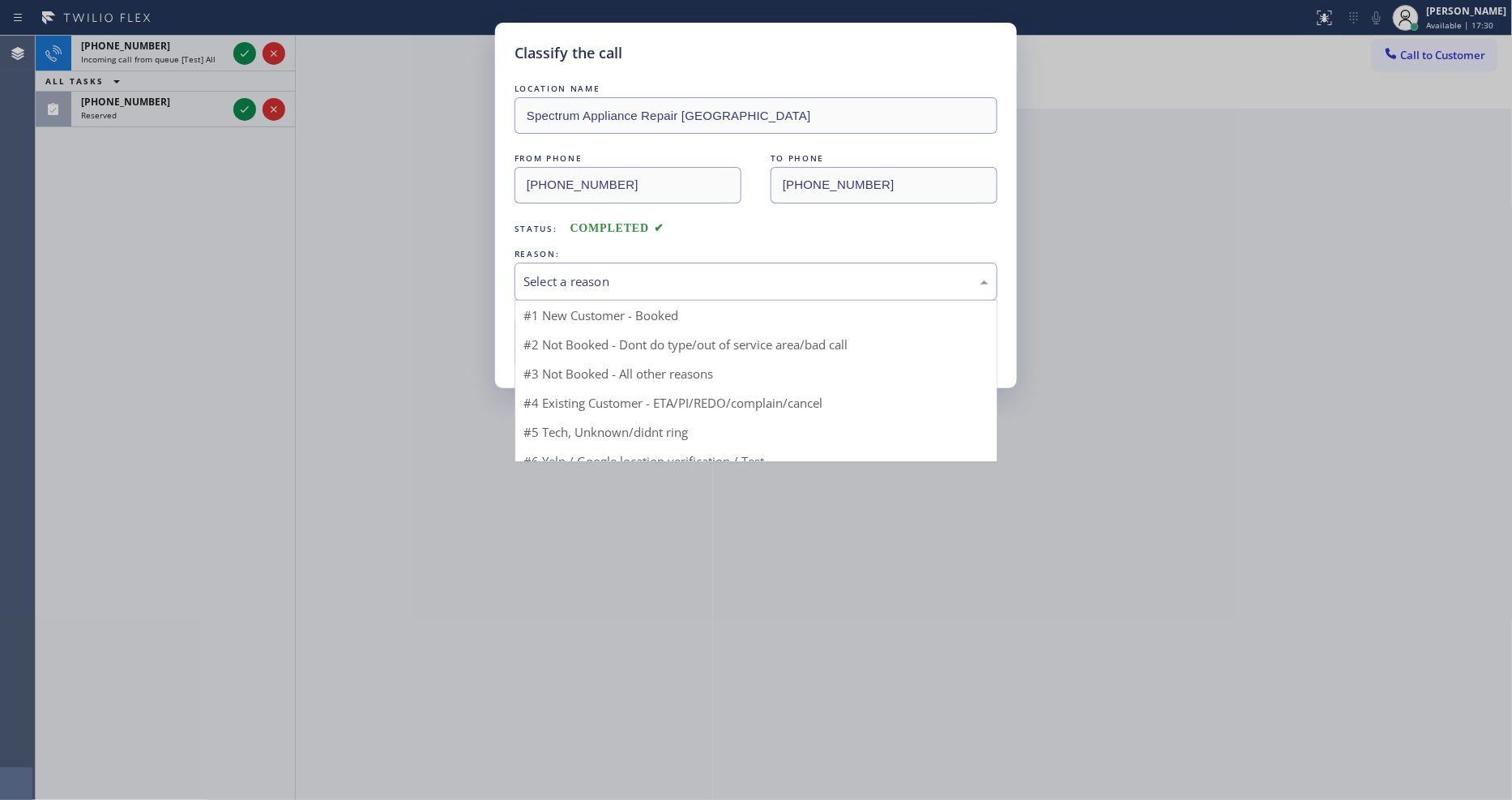
click at [612, 285] on div "Select a reason" at bounding box center [756, 281] width 466 height 19
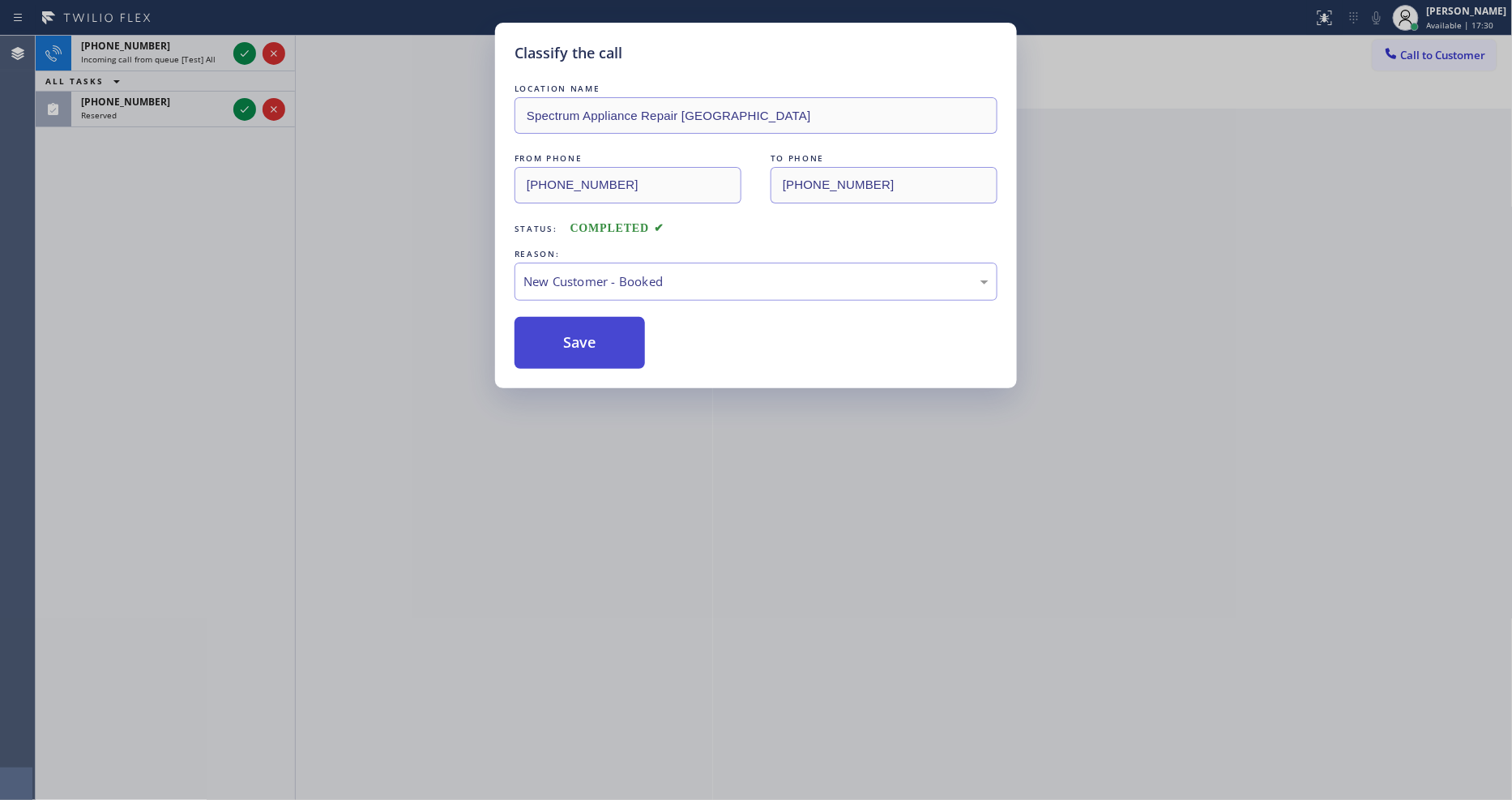
drag, startPoint x: 601, startPoint y: 312, endPoint x: 594, endPoint y: 327, distance: 16.6
click at [594, 327] on button "Save" at bounding box center [579, 342] width 130 height 52
click at [593, 327] on button "Save" at bounding box center [579, 342] width 130 height 52
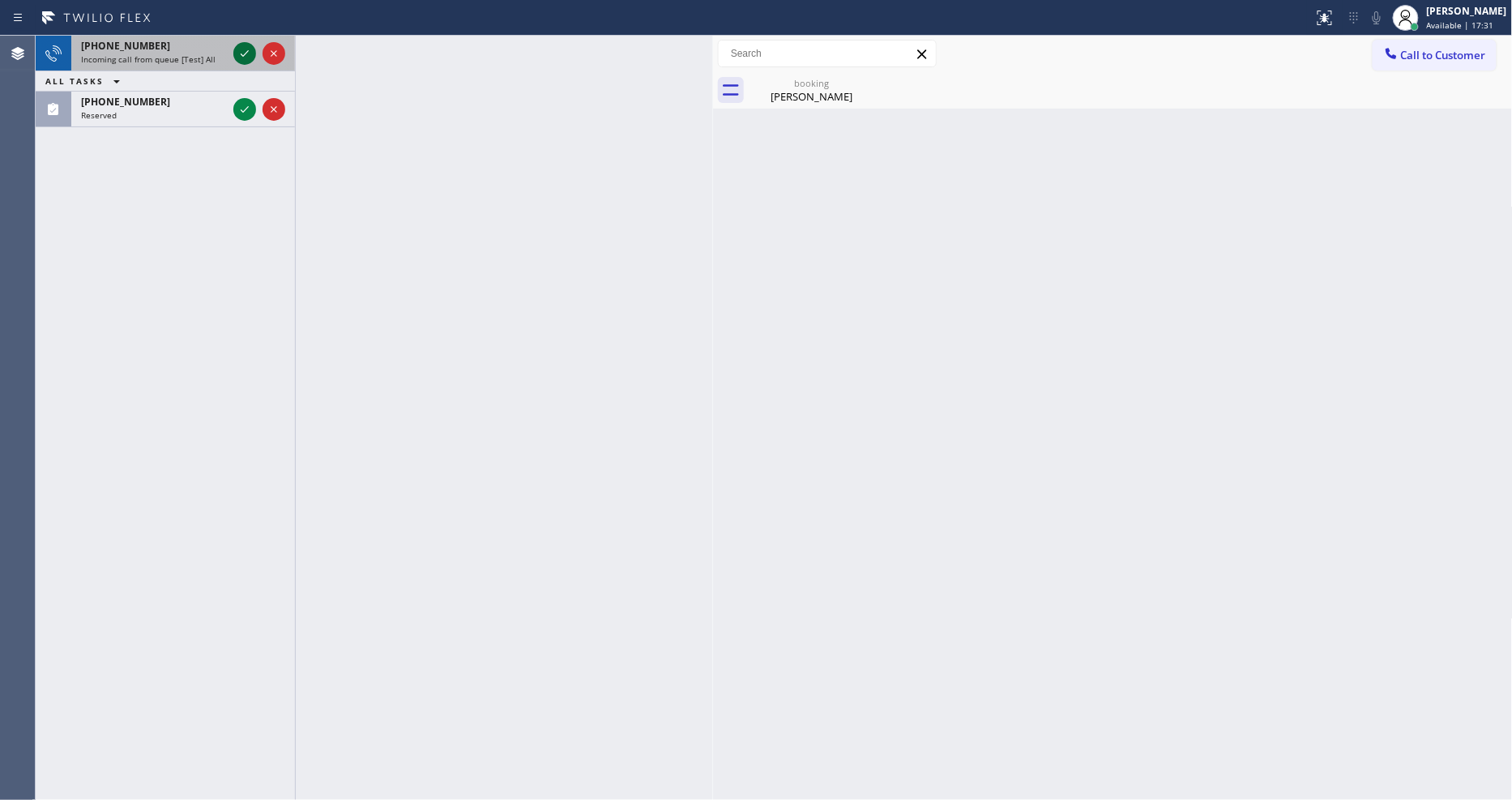
click at [237, 53] on icon at bounding box center [245, 54] width 20 height 20
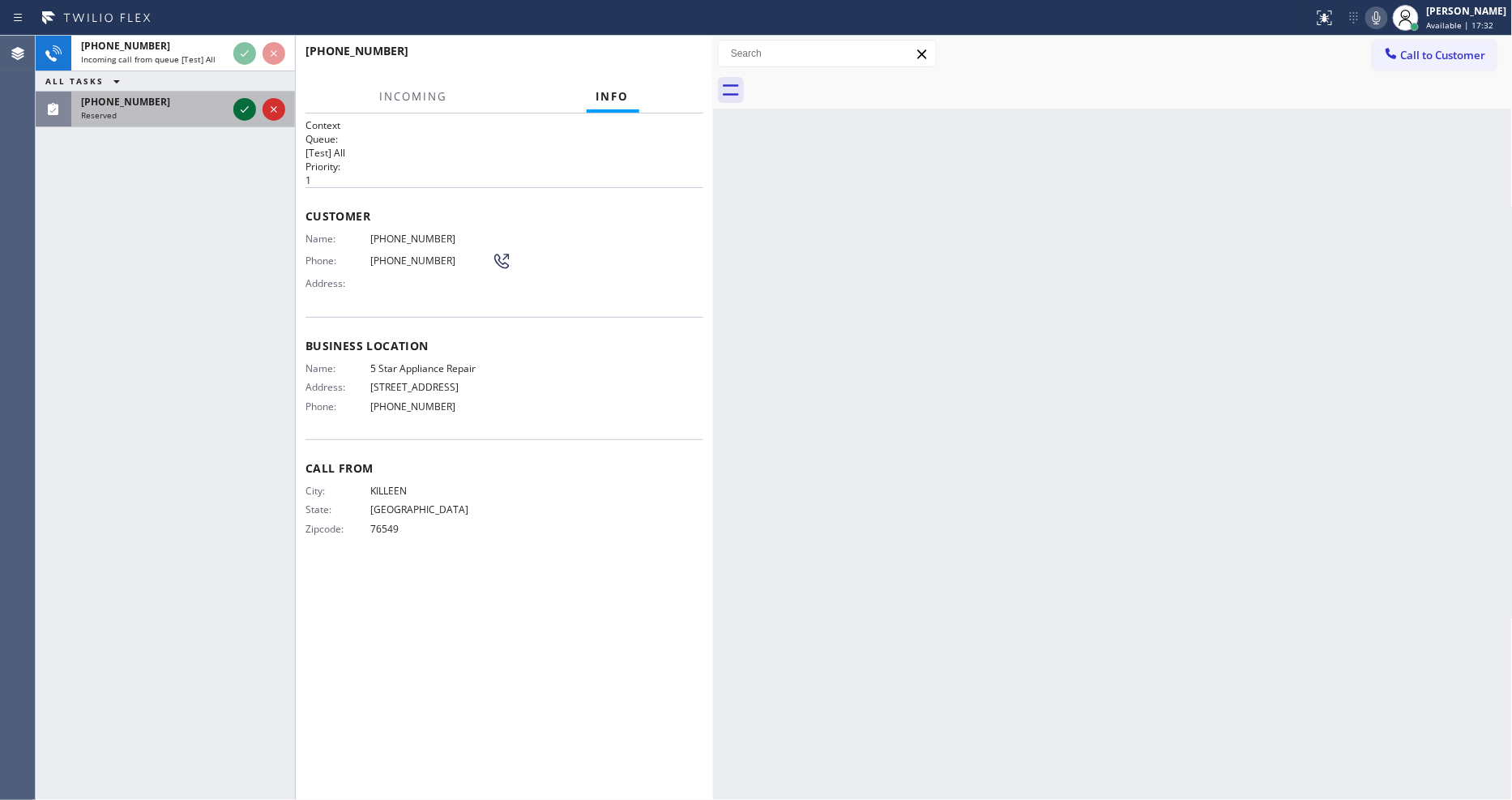
click at [248, 111] on icon at bounding box center [245, 109] width 20 height 20
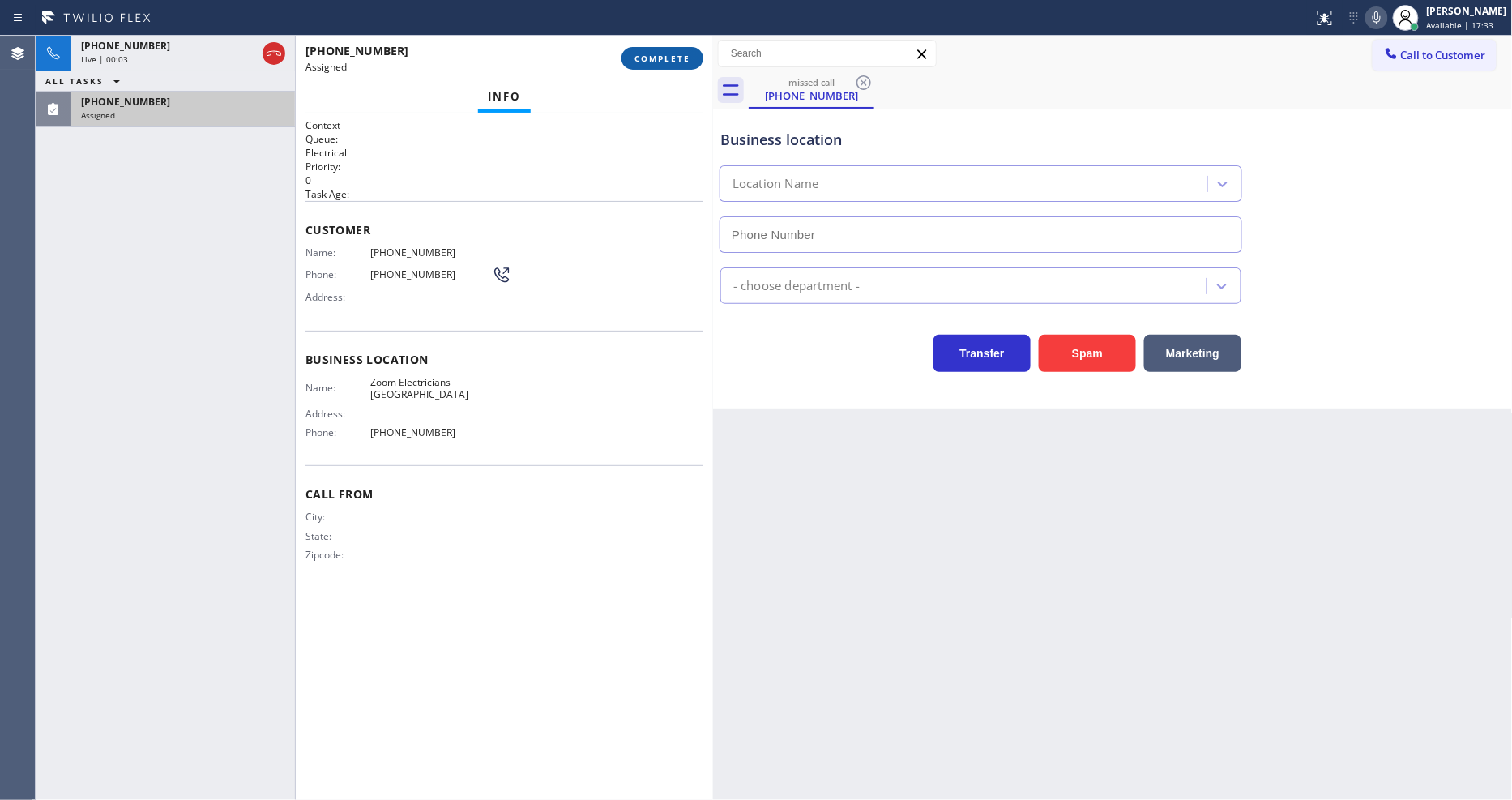
type input "[PHONE_NUMBER]"
click at [673, 60] on span "COMPLETE" at bounding box center [662, 58] width 56 height 11
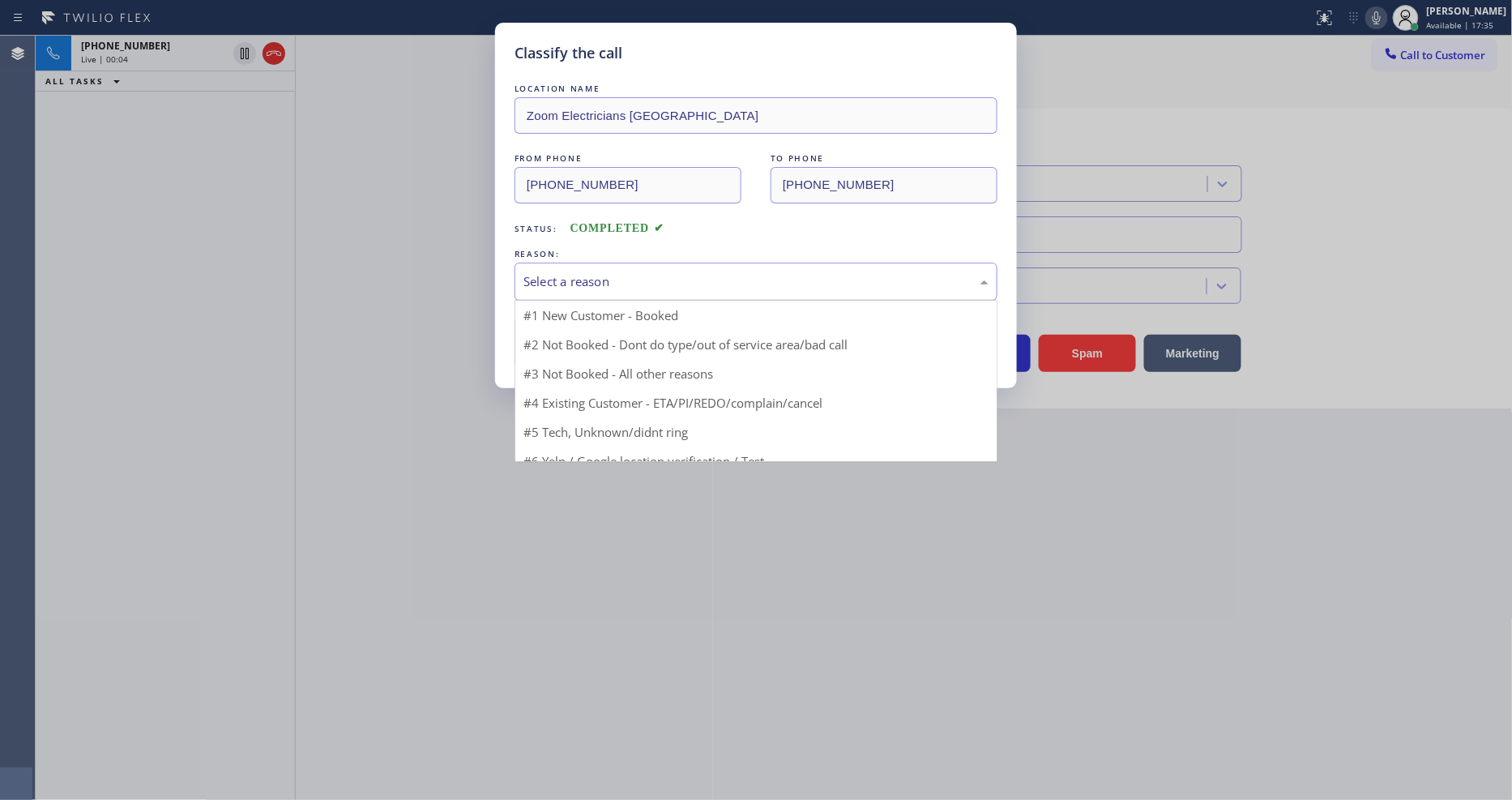
click at [618, 276] on div "Select a reason" at bounding box center [756, 281] width 466 height 19
drag, startPoint x: 608, startPoint y: 393, endPoint x: 612, endPoint y: 342, distance: 51.2
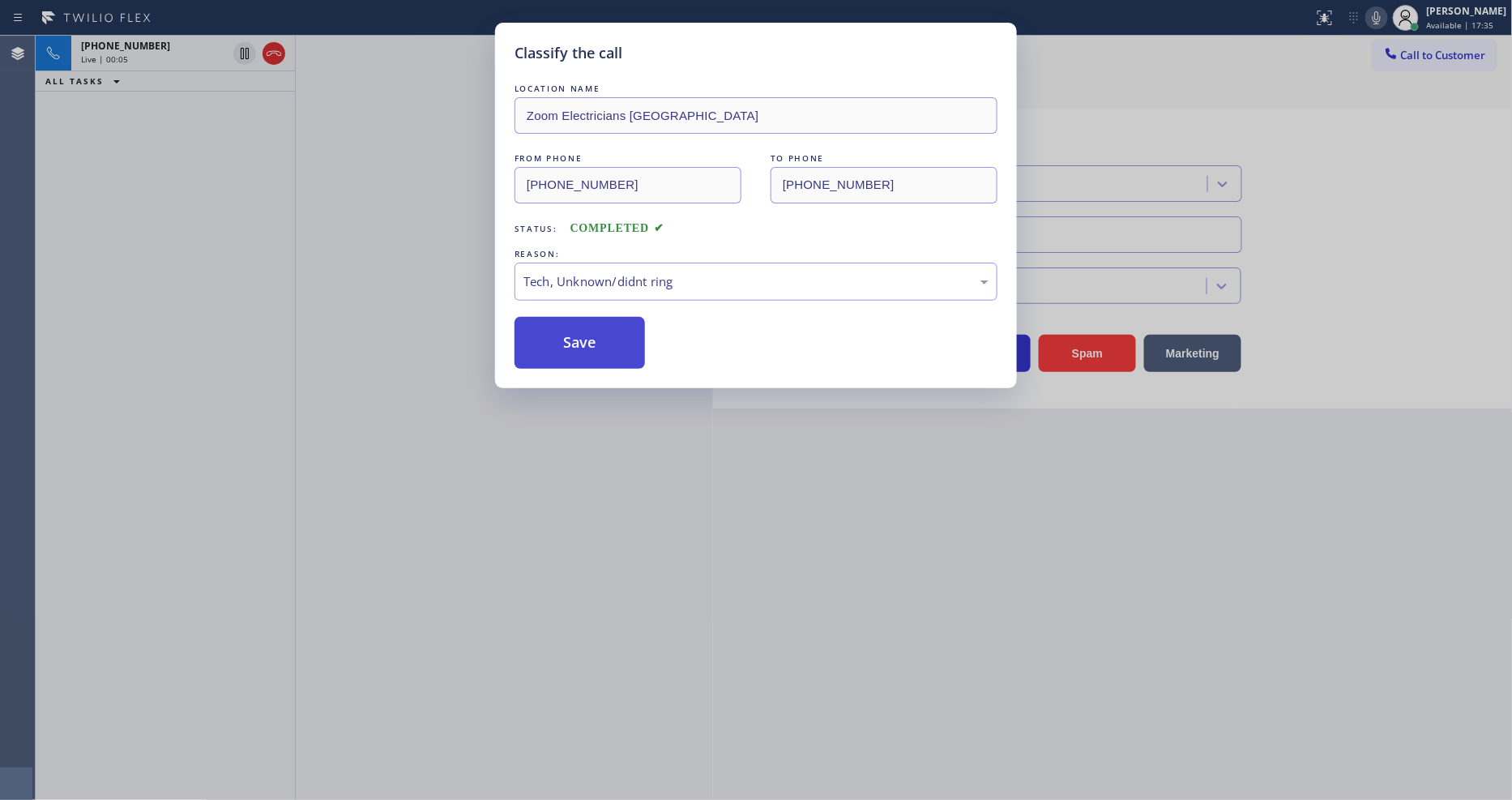
click at [612, 341] on button "Save" at bounding box center [579, 342] width 130 height 52
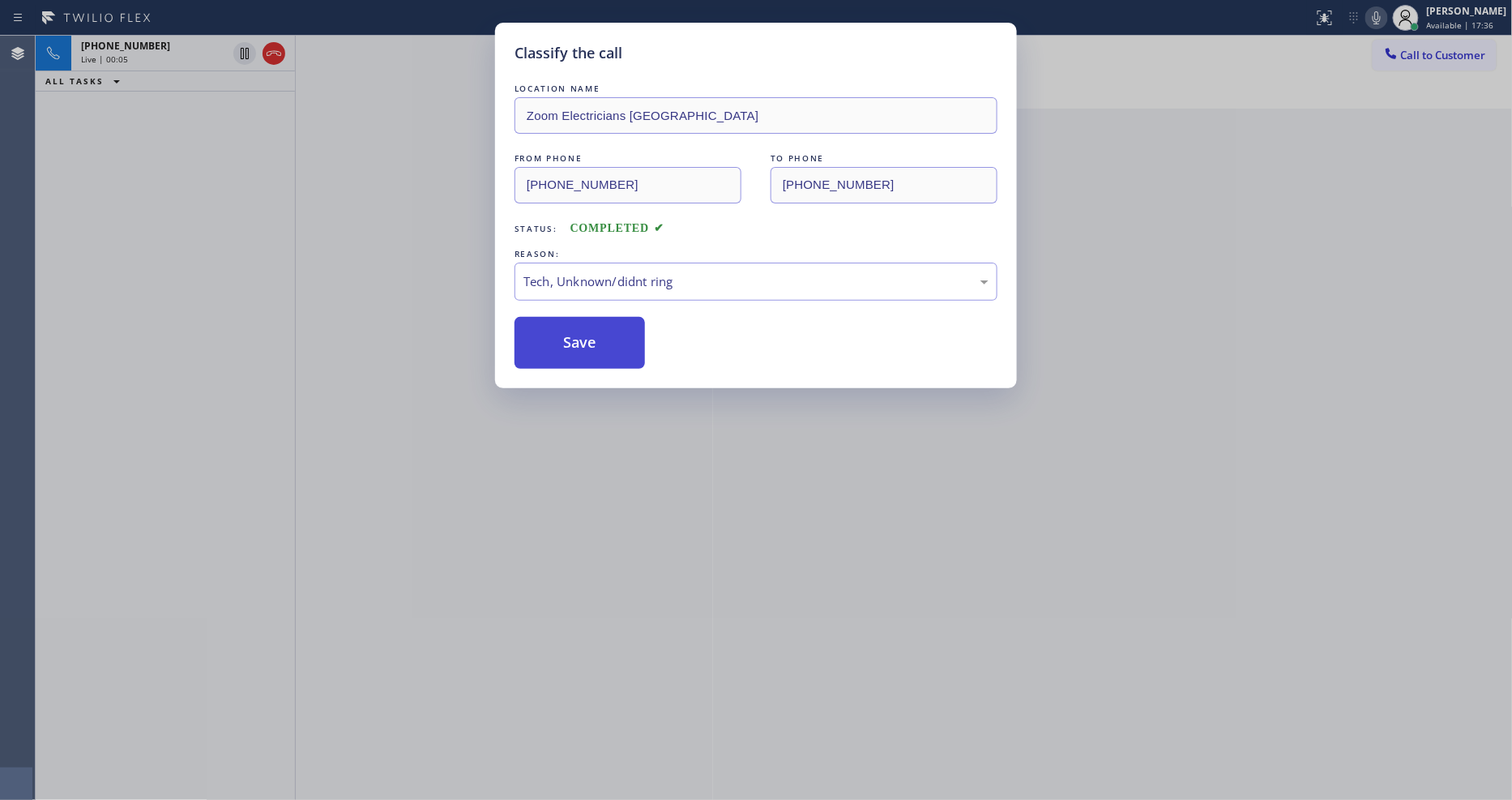
click at [612, 341] on button "Save" at bounding box center [579, 342] width 130 height 52
click at [213, 229] on div "[PHONE_NUMBER] Live | 00:06 ALL TASKS ALL TASKS ACTIVE TASKS TASKS IN WRAP UP" at bounding box center [165, 418] width 259 height 764
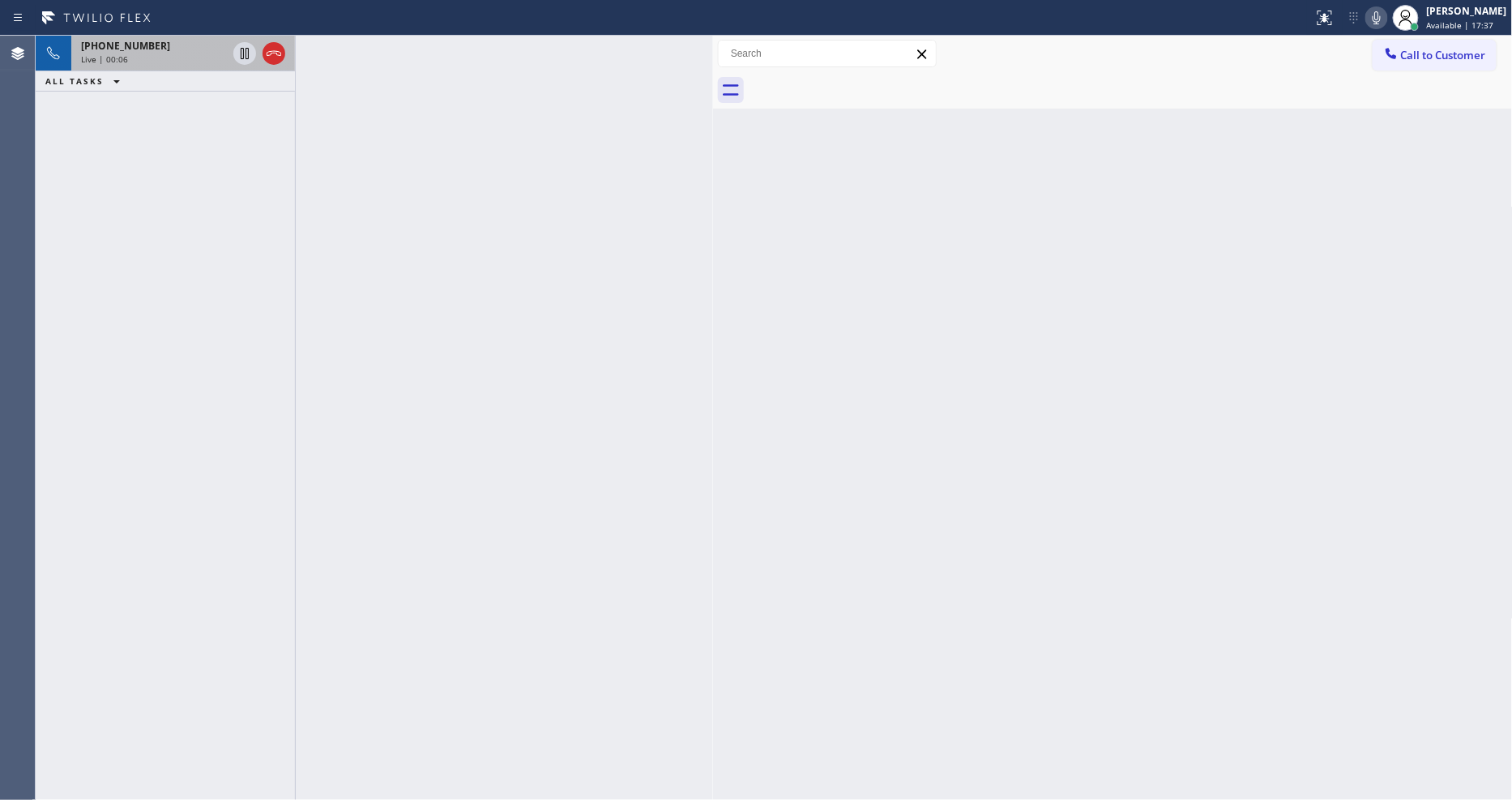
click at [188, 54] on div "Live | 00:06" at bounding box center [154, 59] width 146 height 11
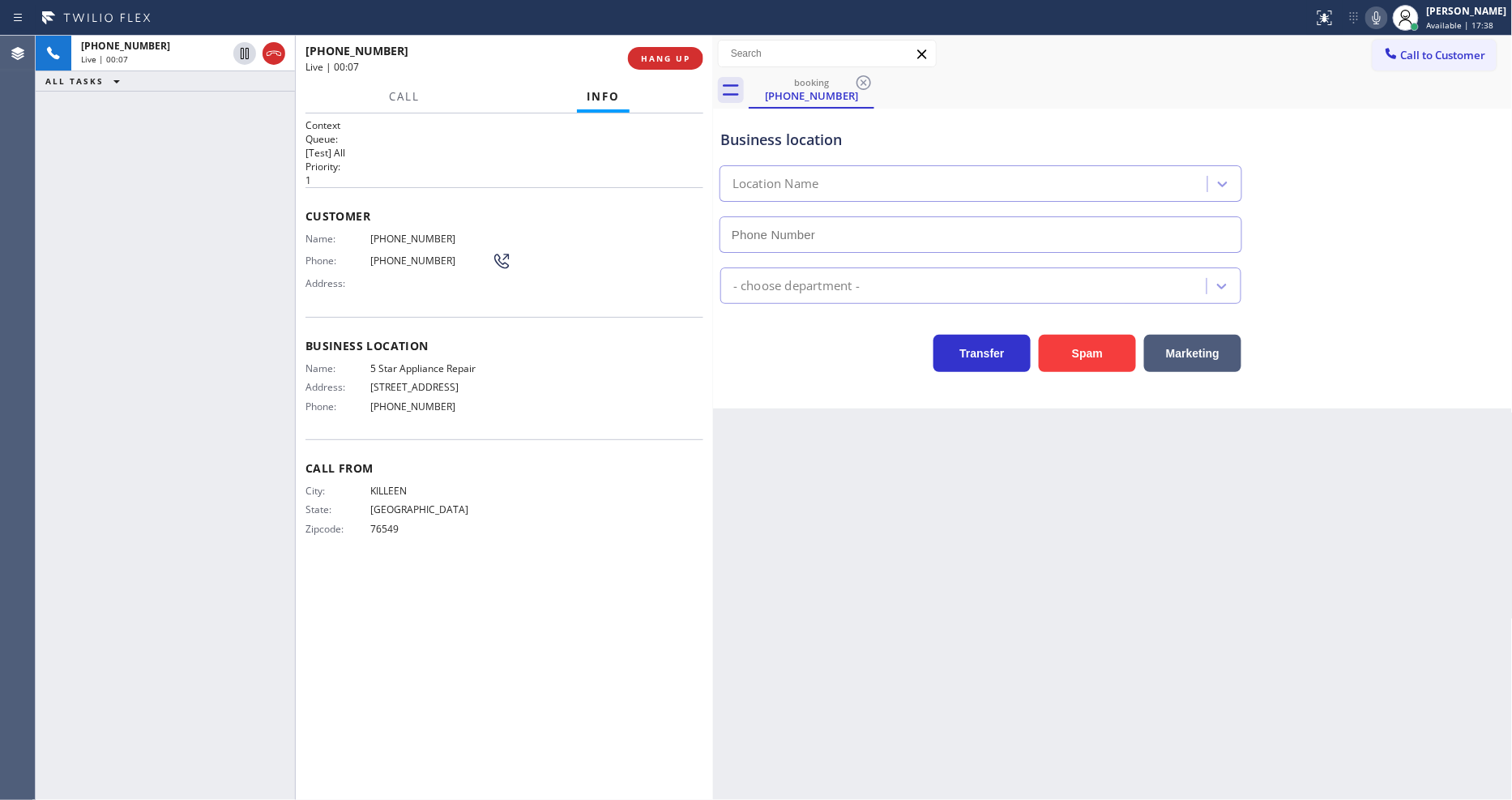
type input "[PHONE_NUMBER]"
click at [536, 443] on div "Call From City: KILLEEN State: [US_STATE] Zipcode: 76549" at bounding box center [504, 499] width 398 height 122
click at [539, 530] on div "City: KILLEEN State: [US_STATE] Zipcode: 76549" at bounding box center [504, 512] width 398 height 57
click at [409, 544] on div "Call From City: KILLEEN State: [US_STATE] Zipcode: 76549" at bounding box center [504, 499] width 398 height 122
click at [1173, 556] on div "Back to Dashboard Change Sender ID Customers Technicians Select a contact Outbo…" at bounding box center [1113, 418] width 800 height 764
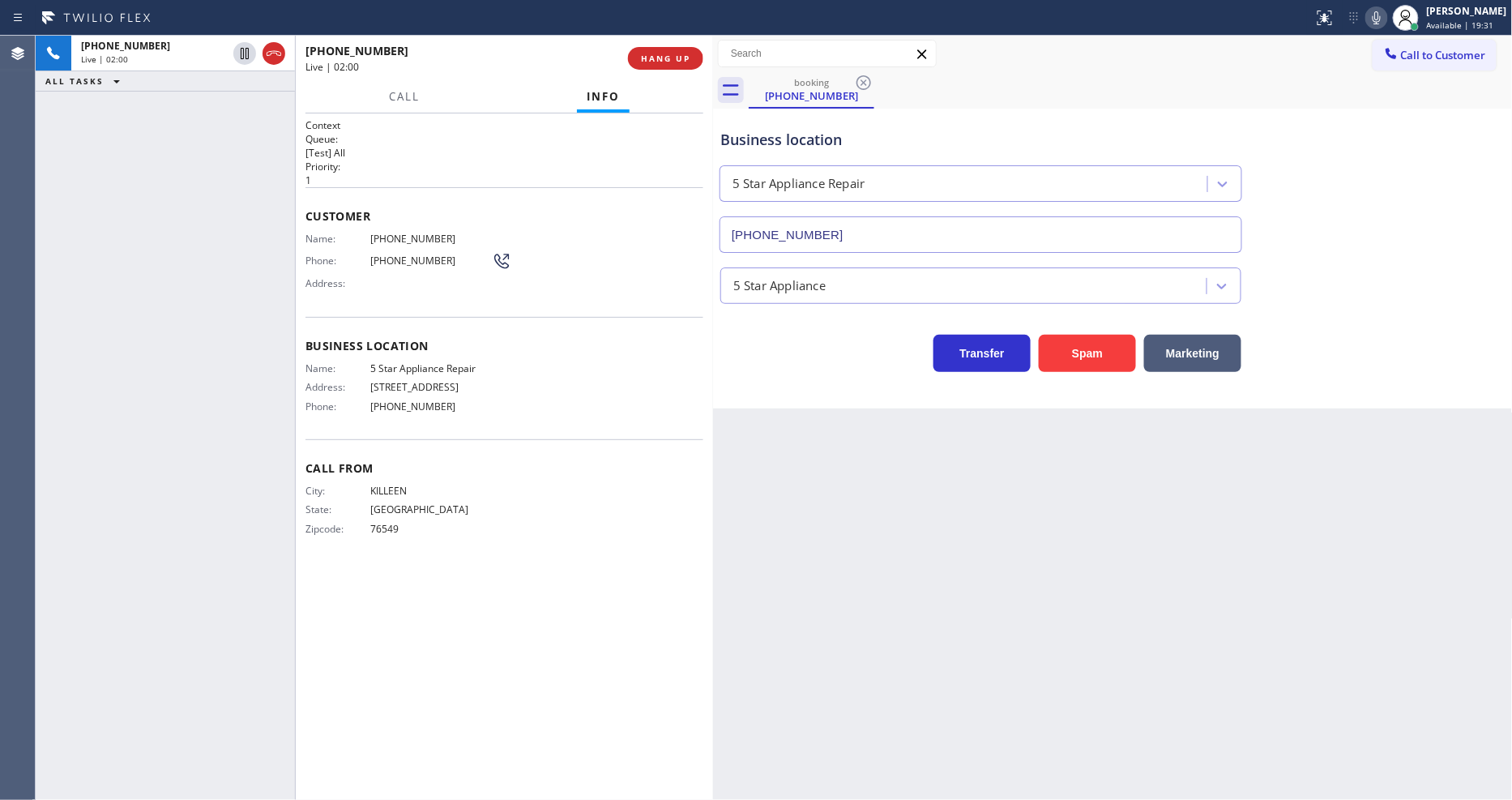
click at [1361, 18] on icon at bounding box center [1377, 18] width 20 height 20
drag, startPoint x: 1389, startPoint y: 14, endPoint x: 1178, endPoint y: 106, distance: 230.2
click at [1361, 14] on icon at bounding box center [1377, 17] width 8 height 13
drag, startPoint x: 1262, startPoint y: 585, endPoint x: 1267, endPoint y: 593, distance: 9.4
click at [1262, 585] on div "Back to Dashboard Change Sender ID Customers Technicians Select a contact Outbo…" at bounding box center [1113, 418] width 800 height 764
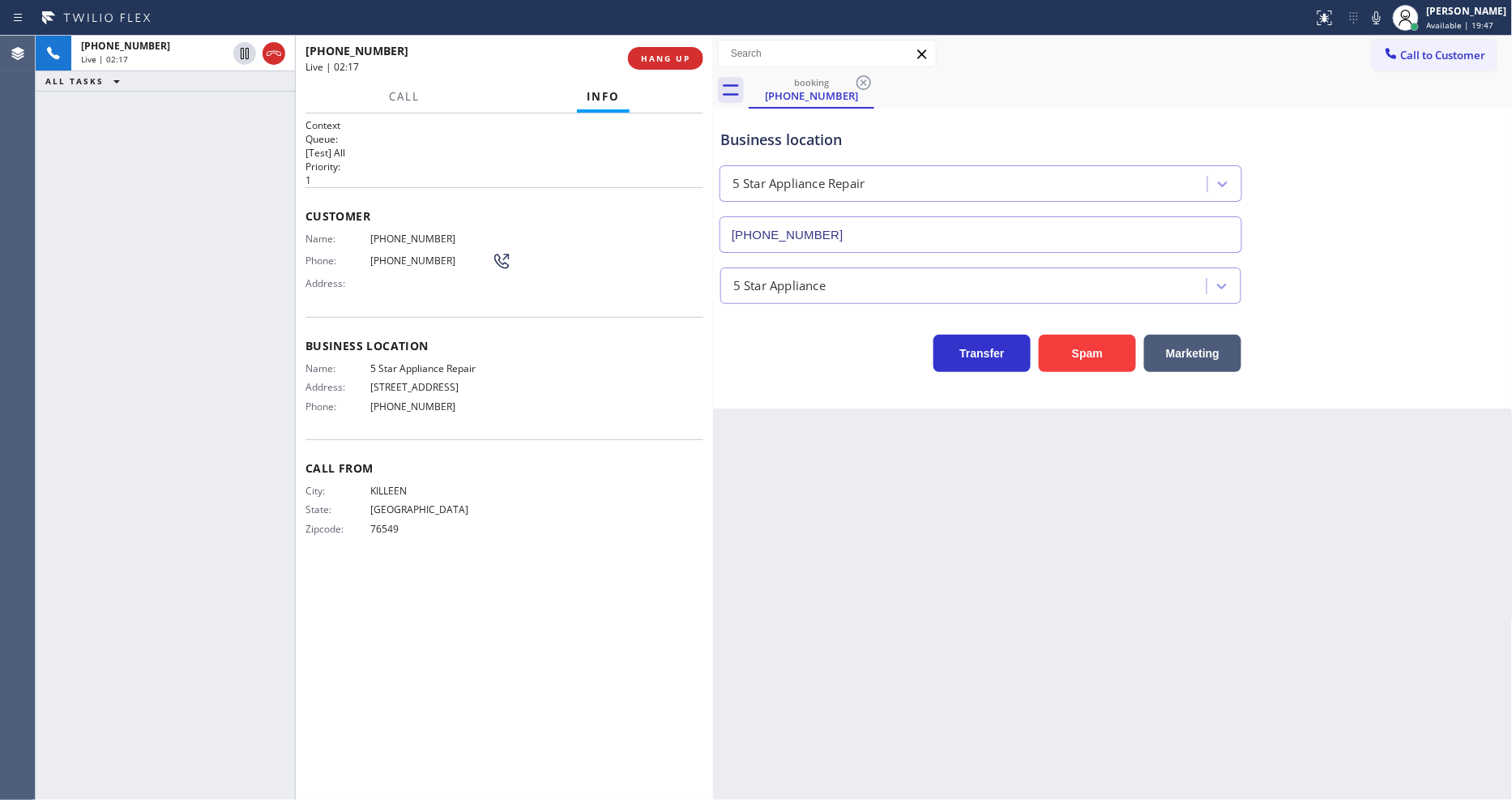
click at [496, 503] on div "City: KILLEEN State: [US_STATE] Zipcode: 76549" at bounding box center [504, 512] width 398 height 57
drag, startPoint x: 311, startPoint y: 551, endPoint x: 402, endPoint y: 551, distance: 91.0
click at [311, 551] on div "Call From City: KILLEEN State: [US_STATE] Zipcode: 76549" at bounding box center [504, 499] width 398 height 122
click at [415, 546] on div "Call From City: KILLEEN State: [US_STATE] Zipcode: 76549" at bounding box center [504, 499] width 398 height 122
click at [1007, 458] on div "Back to Dashboard Change Sender ID Customers Technicians Select a contact Outbo…" at bounding box center [1113, 418] width 800 height 764
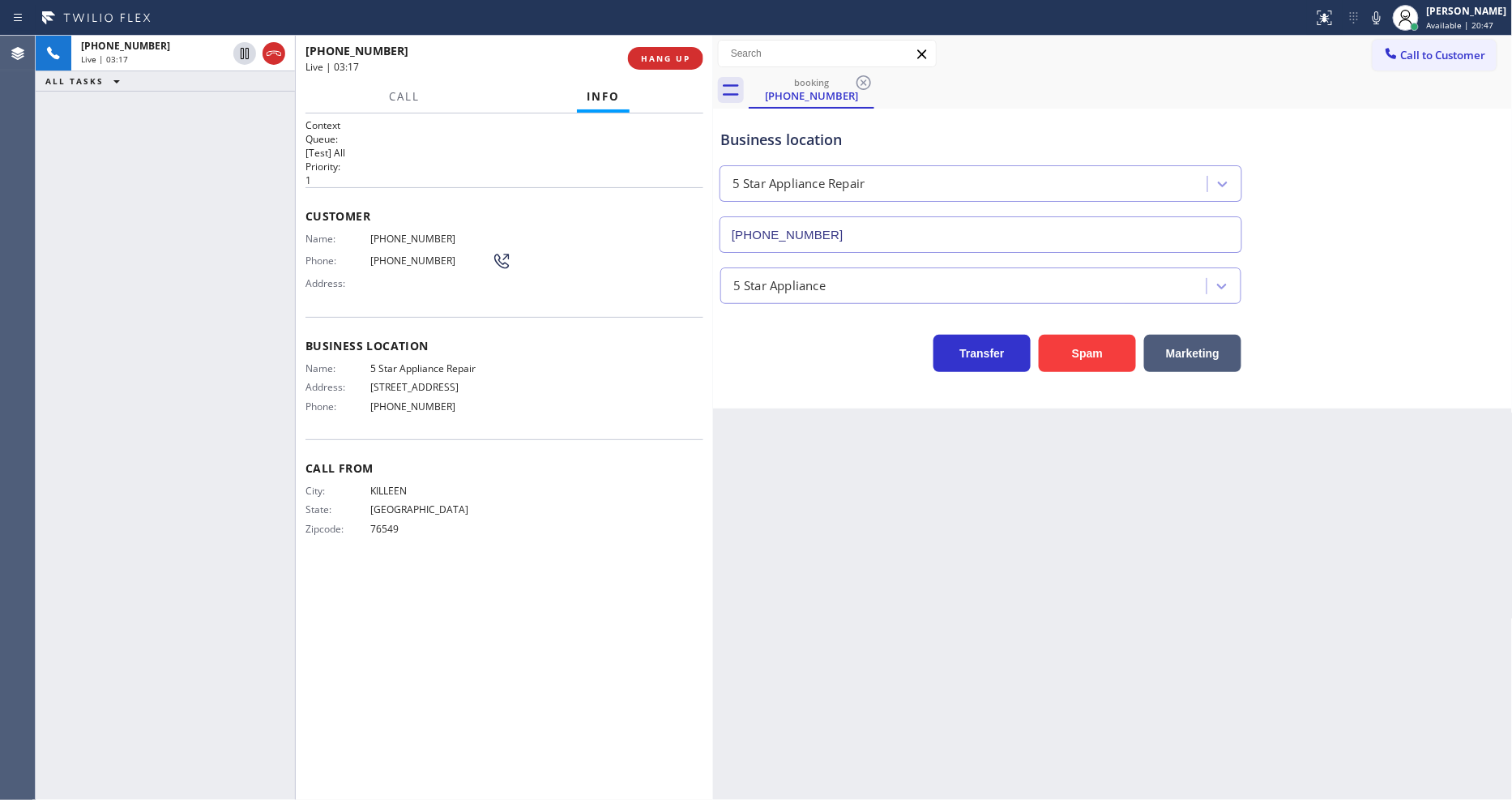
drag, startPoint x: 1316, startPoint y: 474, endPoint x: 1347, endPoint y: 514, distance: 50.6
click at [1316, 474] on div "Back to Dashboard Change Sender ID Customers Technicians Select a contact Outbo…" at bounding box center [1113, 418] width 800 height 764
click at [830, 463] on div "Back to Dashboard Change Sender ID Customers Technicians Select a contact Outbo…" at bounding box center [1113, 418] width 800 height 764
click at [831, 461] on div "Back to Dashboard Change Sender ID Customers Technicians Select a contact Outbo…" at bounding box center [1113, 418] width 800 height 764
click at [1147, 513] on div "Back to Dashboard Change Sender ID Customers Technicians Select a contact Outbo…" at bounding box center [1113, 418] width 800 height 764
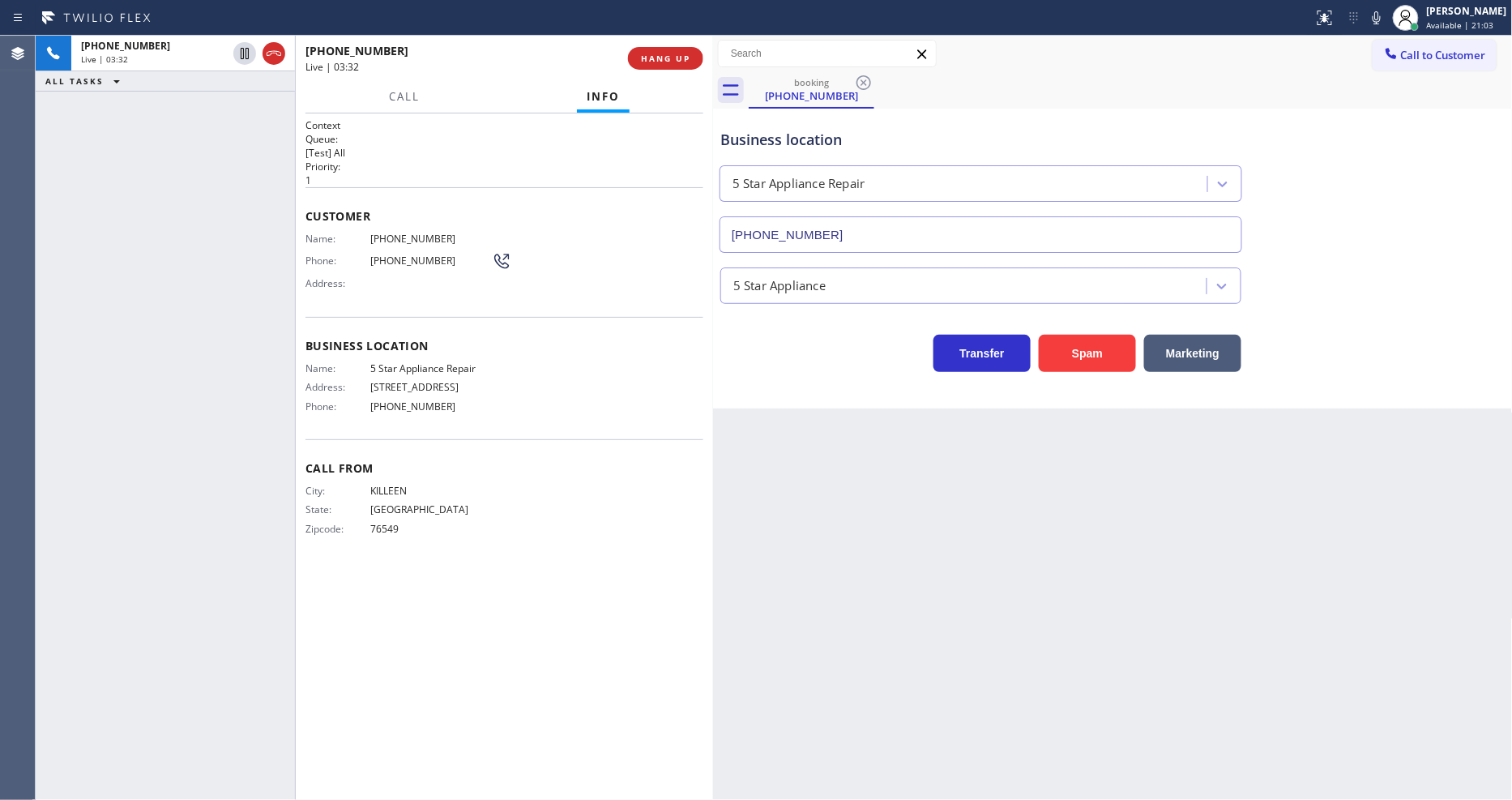
click at [1034, 424] on div "Back to Dashboard Change Sender ID Customers Technicians Select a contact Outbo…" at bounding box center [1113, 418] width 800 height 764
click at [1009, 436] on div "Back to Dashboard Change Sender ID Customers Technicians Select a contact Outbo…" at bounding box center [1113, 418] width 800 height 764
click at [1042, 431] on div "Back to Dashboard Change Sender ID Customers Technicians Select a contact Outbo…" at bounding box center [1113, 418] width 800 height 764
click at [377, 444] on div "Call From City: KILLEEN State: [US_STATE] Zipcode: 76549" at bounding box center [504, 499] width 398 height 122
click at [641, 146] on p "[Test] All" at bounding box center [504, 153] width 398 height 14
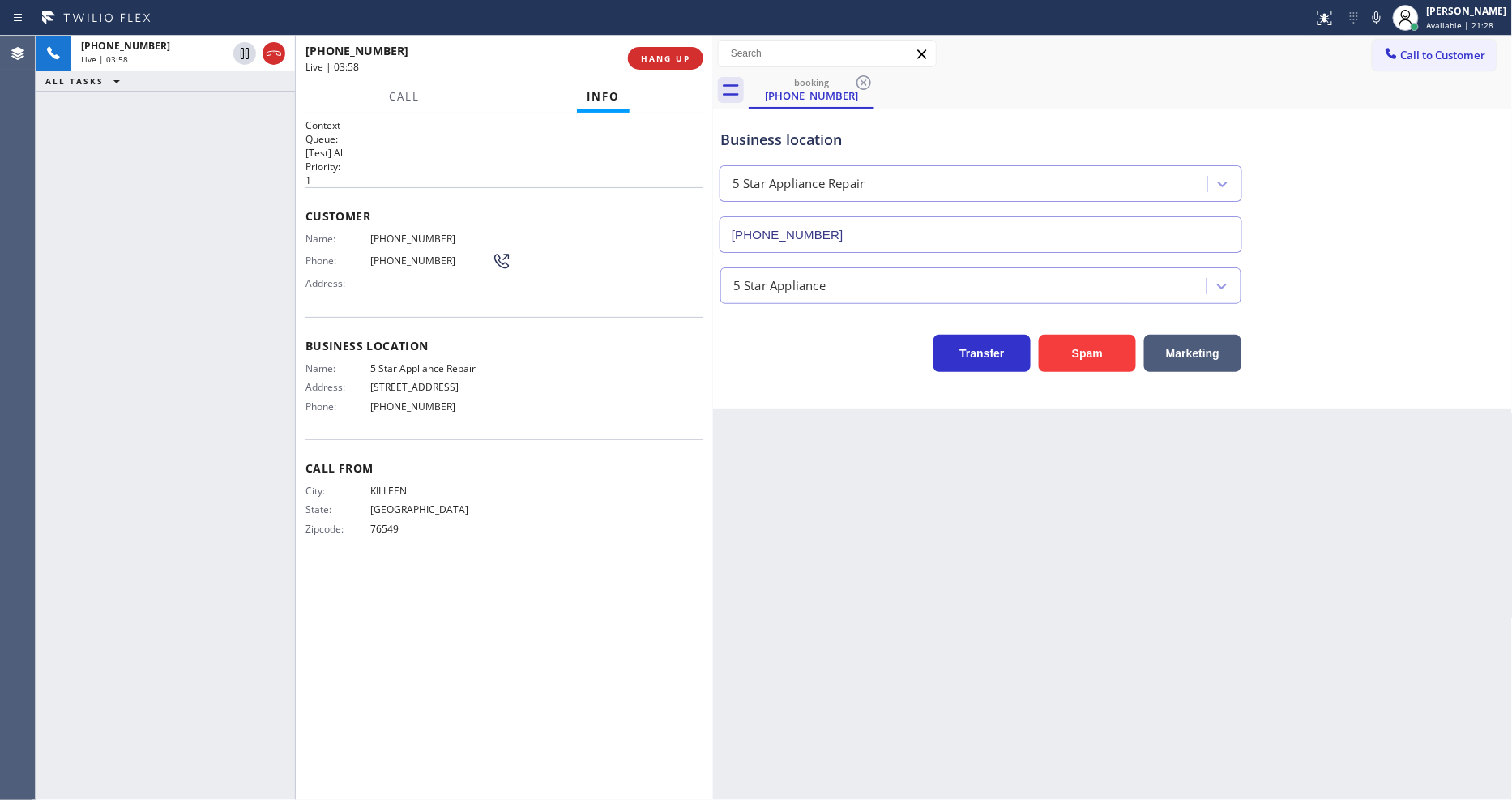
click at [668, 135] on h2 "Queue:" at bounding box center [504, 139] width 398 height 14
drag, startPoint x: 166, startPoint y: 393, endPoint x: 183, endPoint y: 385, distance: 18.8
click at [166, 393] on div "[PHONE_NUMBER] Live | 04:12 ALL TASKS ALL TASKS ACTIVE TASKS TASKS IN WRAP UP" at bounding box center [165, 418] width 259 height 764
click at [657, 140] on h2 "Queue:" at bounding box center [504, 139] width 398 height 14
click at [671, 140] on h2 "Queue:" at bounding box center [504, 139] width 398 height 14
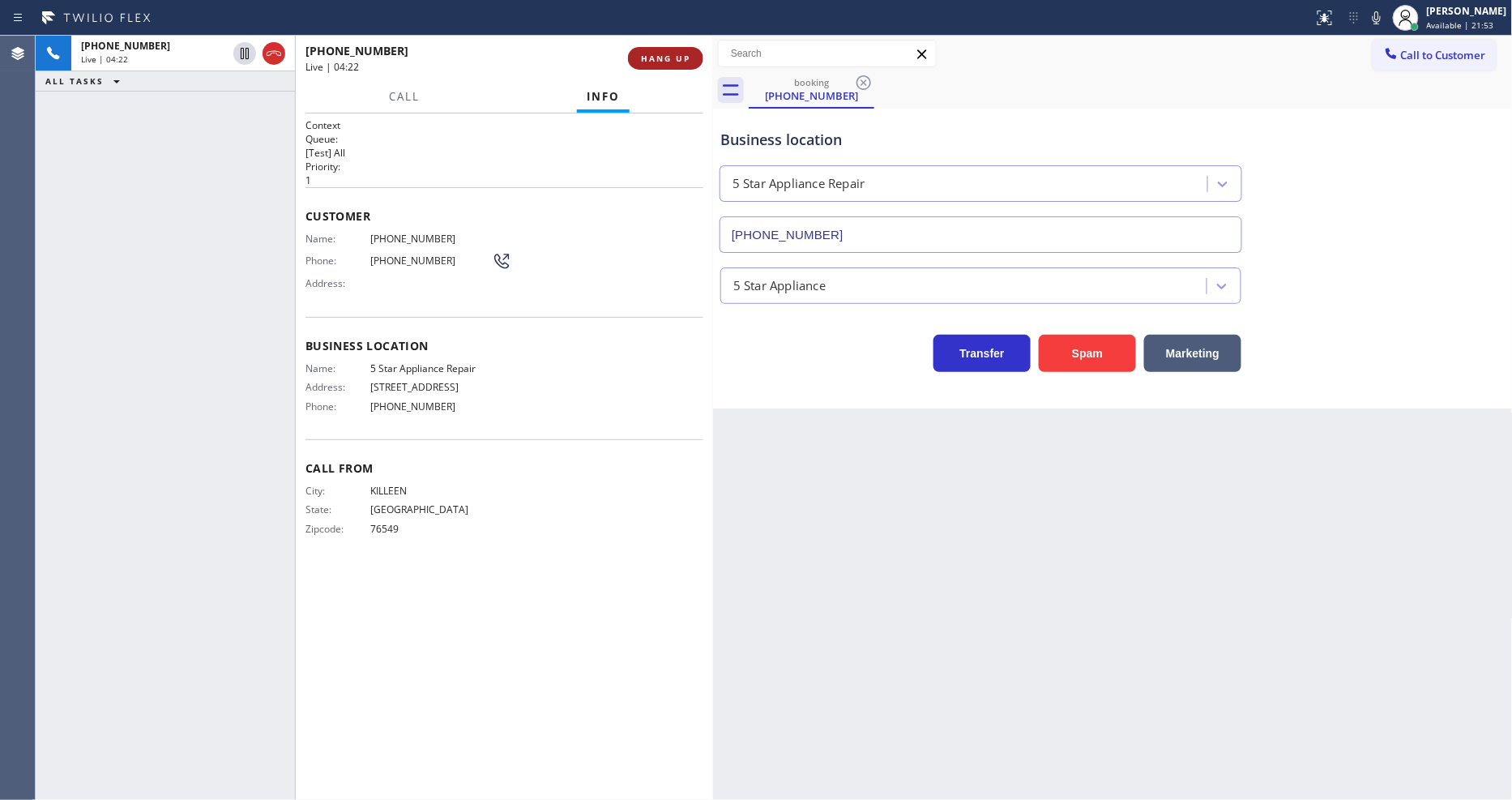
click at [683, 58] on span "HANG UP" at bounding box center [666, 58] width 50 height 11
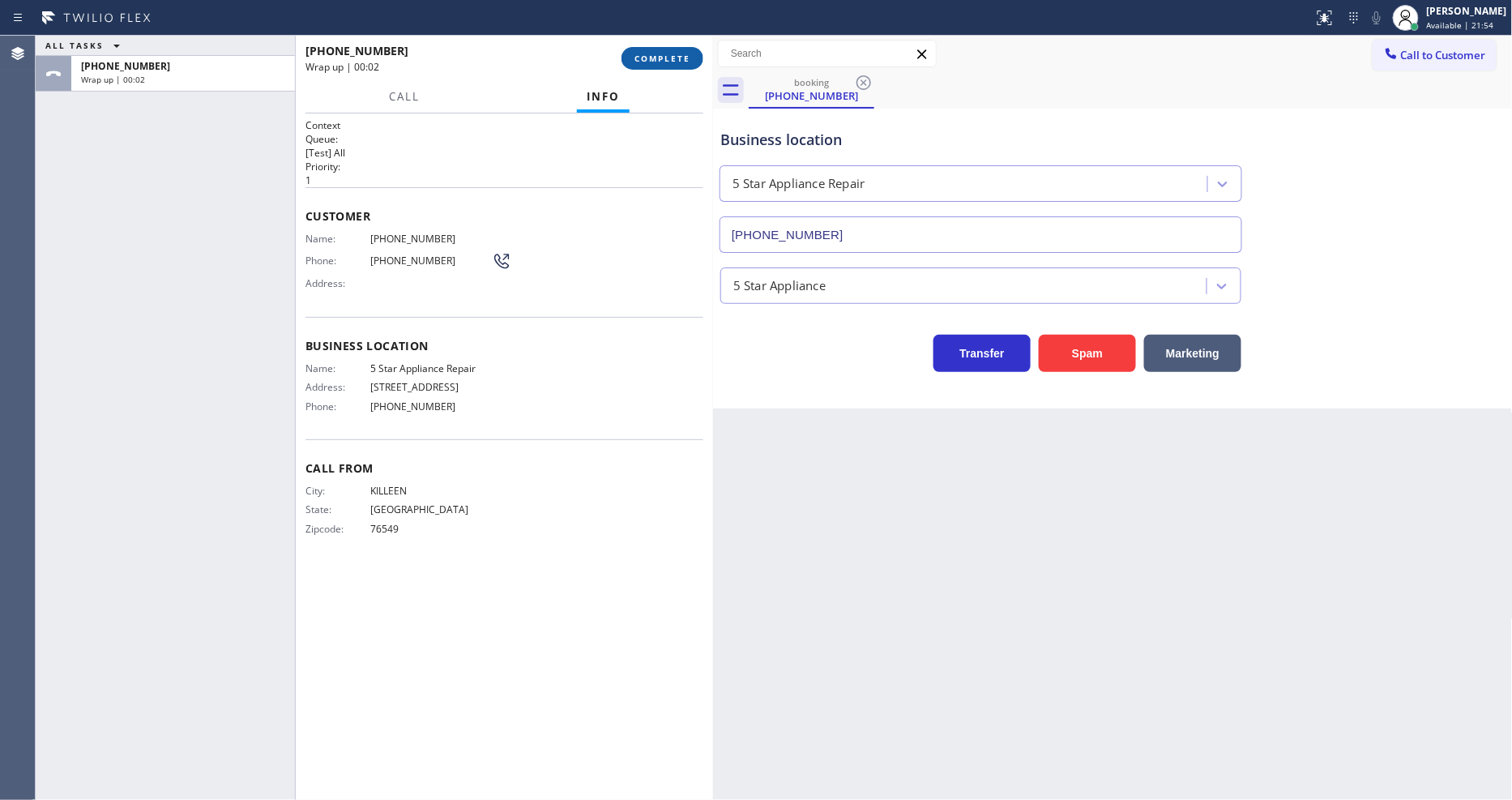
click at [683, 58] on span "COMPLETE" at bounding box center [662, 58] width 56 height 11
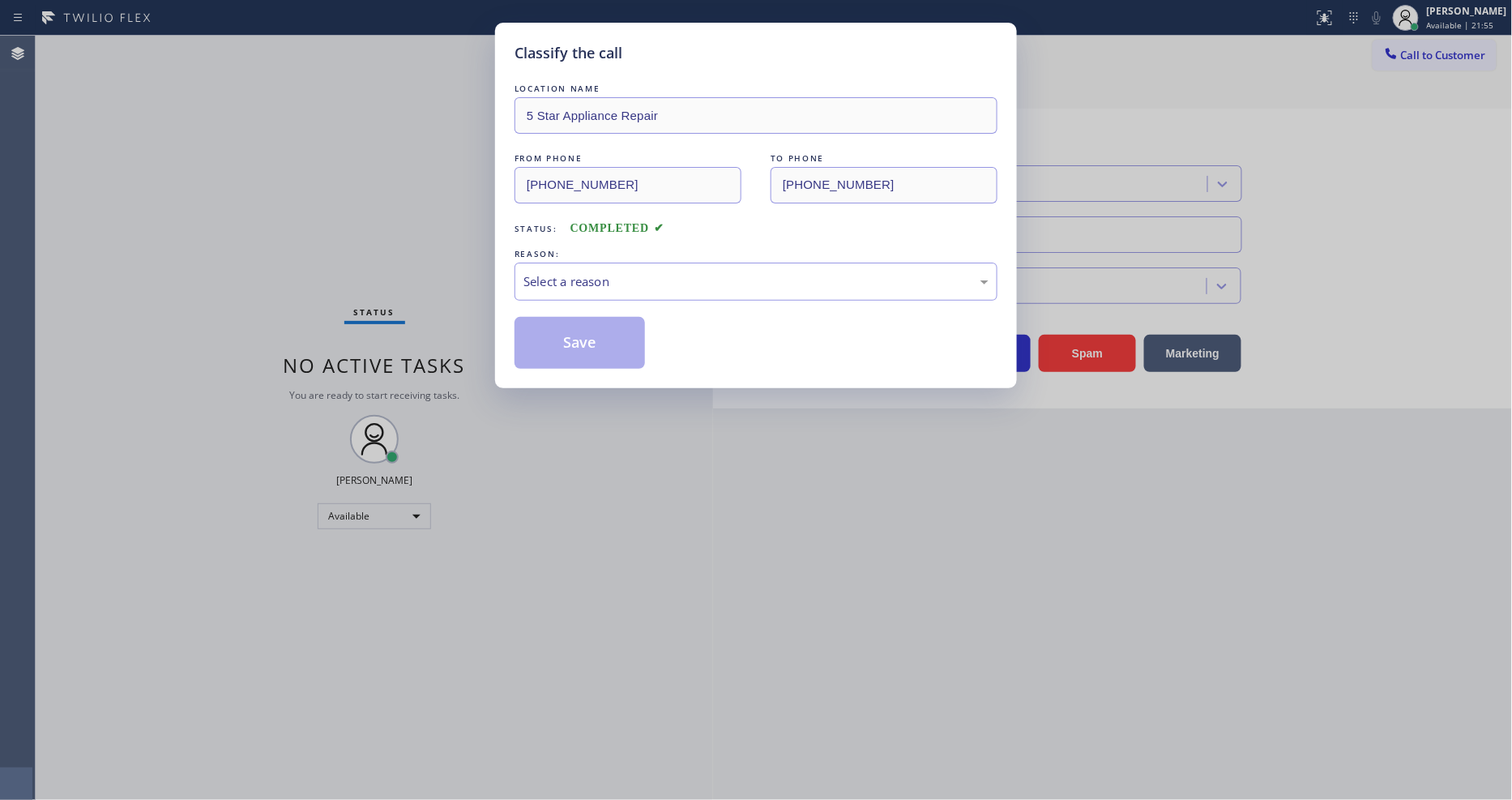
click at [602, 262] on div "Select a reason" at bounding box center [756, 281] width 482 height 38
click at [590, 336] on button "Save" at bounding box center [579, 342] width 130 height 52
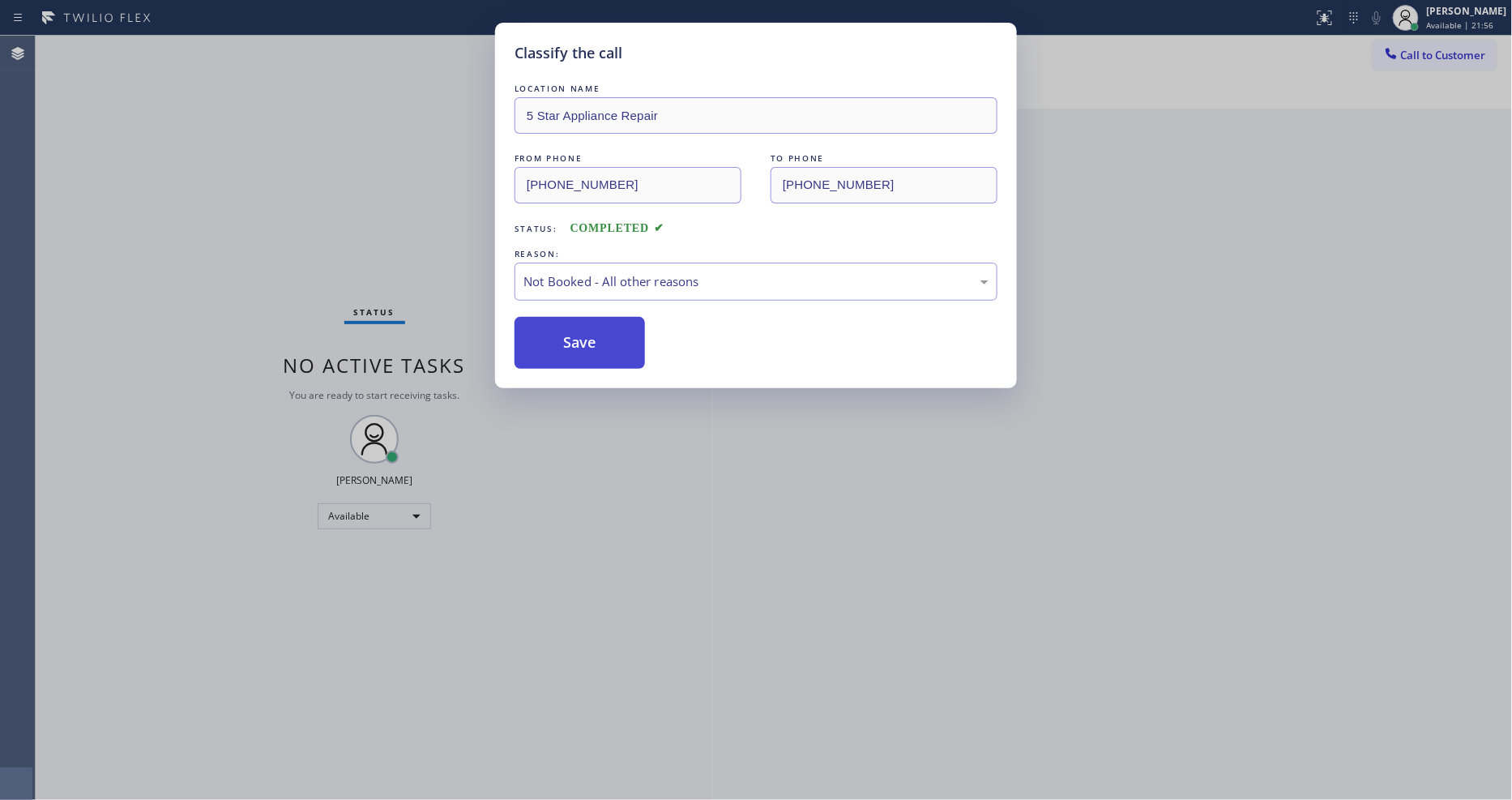
click at [590, 336] on button "Save" at bounding box center [579, 342] width 130 height 52
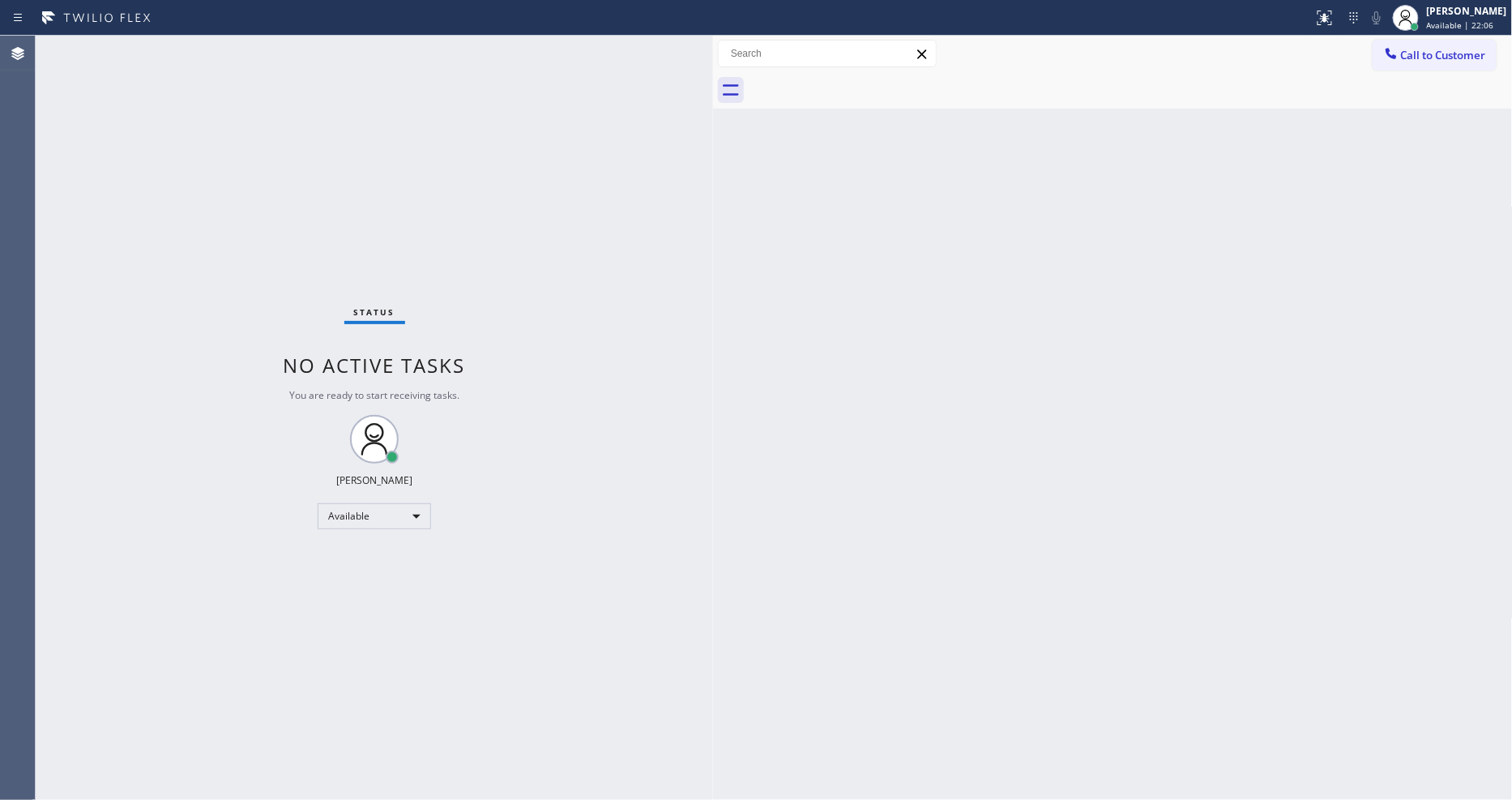
click at [231, 45] on div "Status No active tasks You are ready to start receiving tasks. [PERSON_NAME] Av…" at bounding box center [374, 418] width 677 height 764
click at [183, 473] on div "Status No active tasks You are ready to start receiving tasks. [PERSON_NAME] Av…" at bounding box center [374, 418] width 677 height 764
click at [1146, 439] on div "Back to Dashboard Change Sender ID Customers Technicians Select a contact Outbo…" at bounding box center [1113, 418] width 800 height 764
click at [681, 607] on div "Status No active tasks You are ready to start receiving tasks. [PERSON_NAME] Av…" at bounding box center [374, 418] width 677 height 764
click at [1203, 290] on div "Back to Dashboard Change Sender ID Customers Technicians Select a contact Outbo…" at bounding box center [1113, 418] width 800 height 764
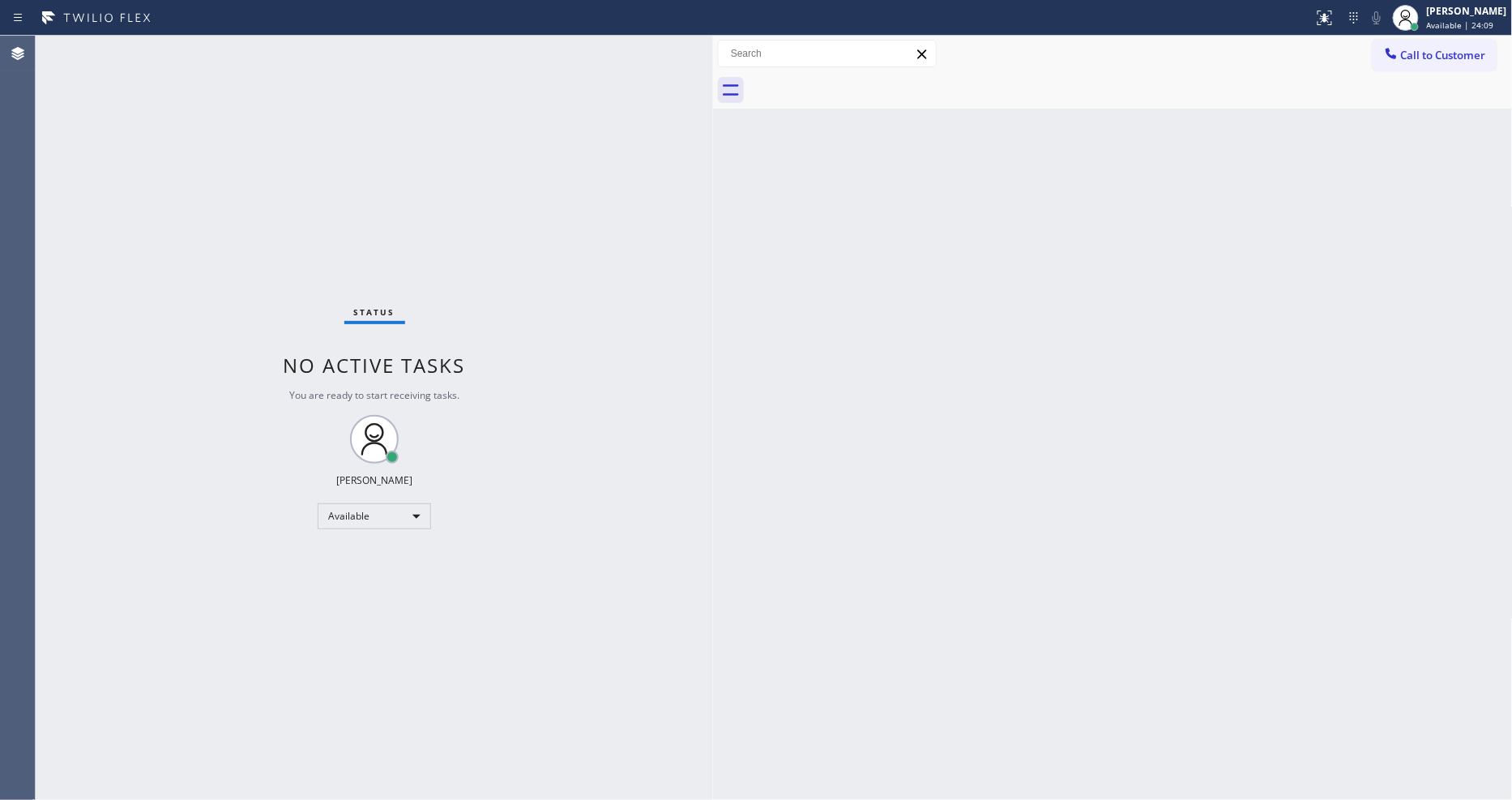
click at [1038, 452] on div "Back to Dashboard Change Sender ID Customers Technicians Select a contact Outbo…" at bounding box center [1113, 418] width 800 height 764
click at [1361, 22] on span "Available | 24:50" at bounding box center [1460, 25] width 68 height 11
click at [1361, 109] on button "Unavailable" at bounding box center [1432, 106] width 162 height 21
click at [1321, 26] on icon at bounding box center [1325, 18] width 20 height 20
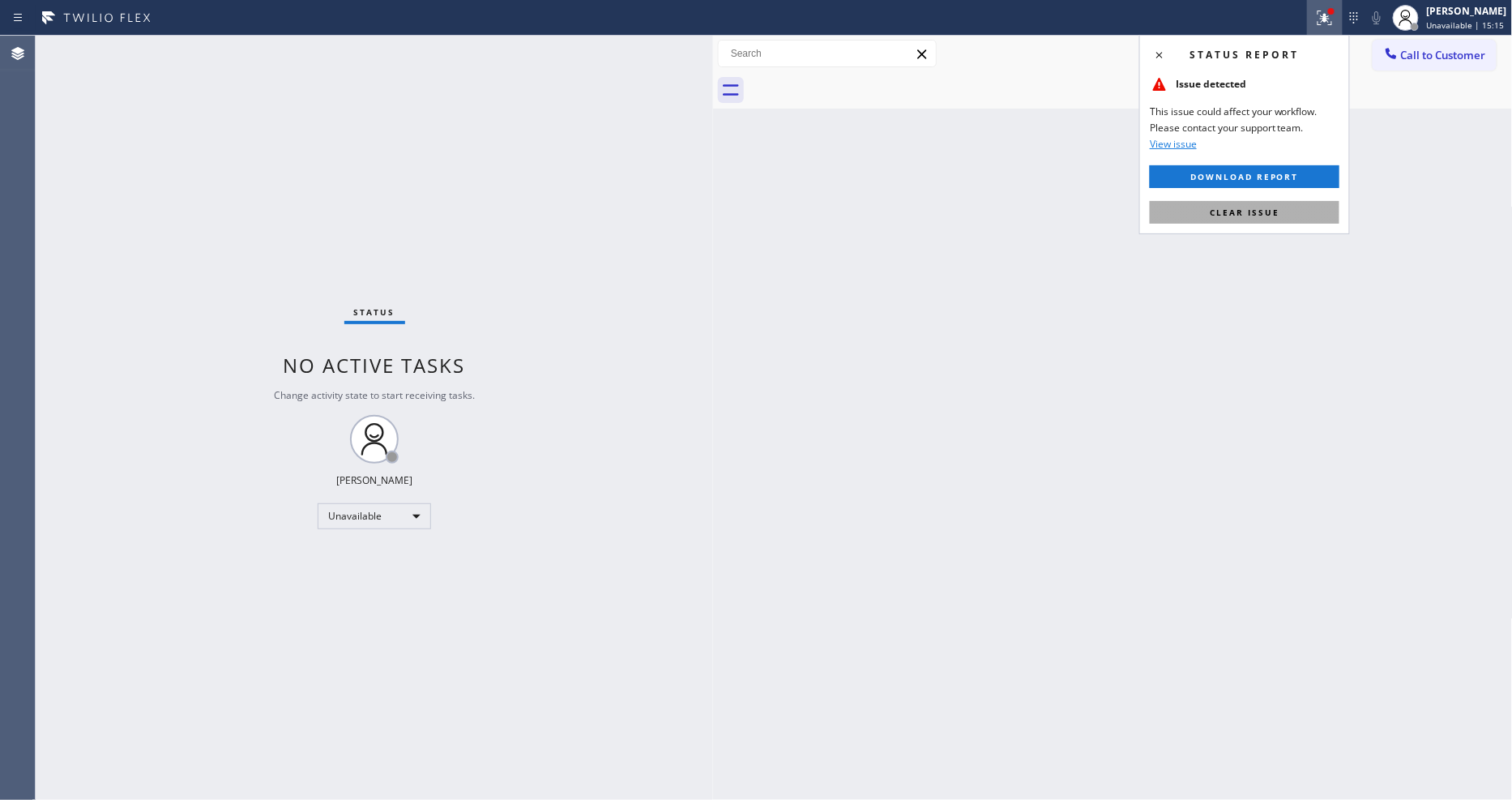
click at [1282, 205] on button "Clear issue" at bounding box center [1244, 211] width 190 height 23
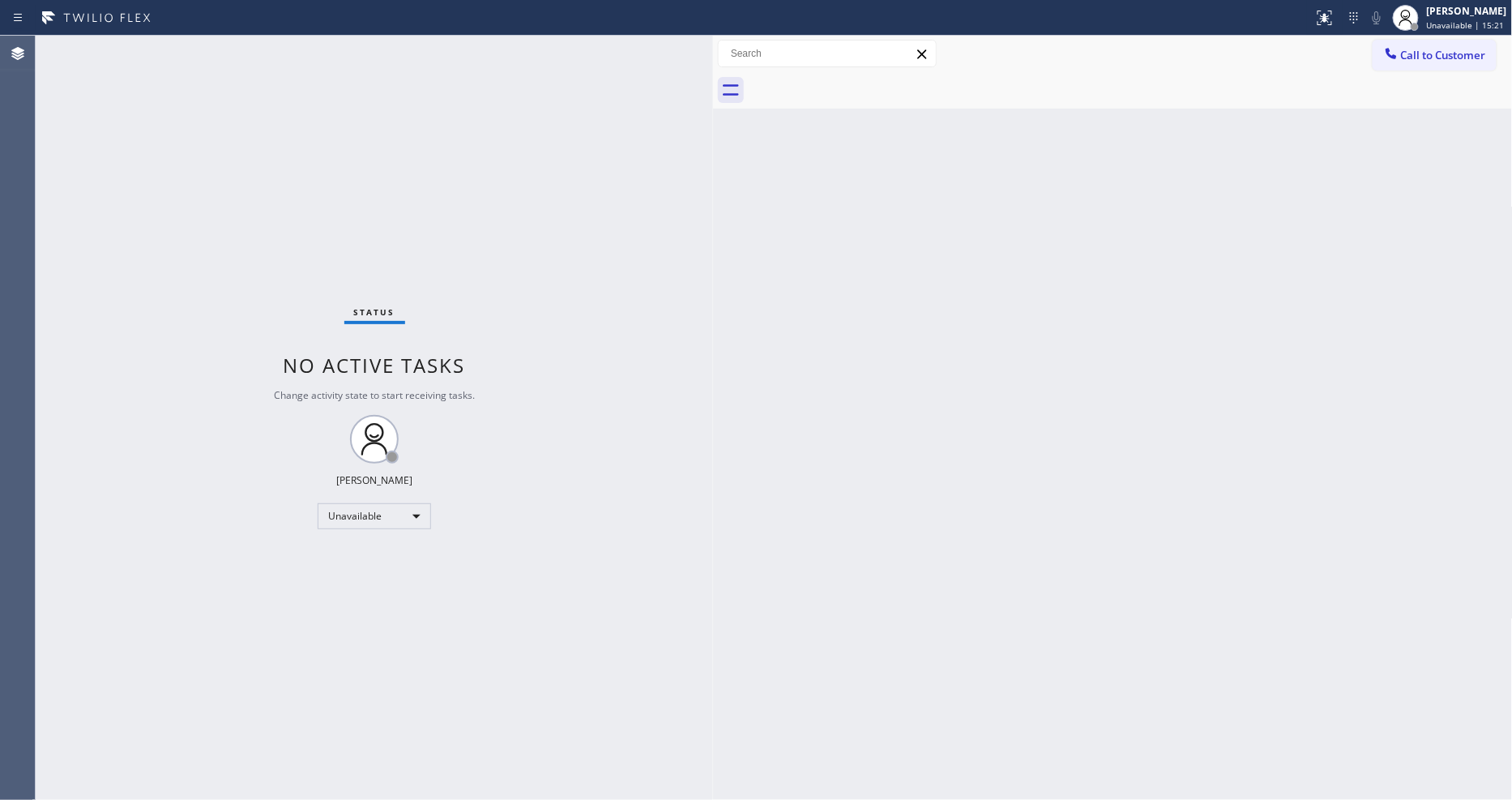
drag, startPoint x: 919, startPoint y: 434, endPoint x: 669, endPoint y: 751, distance: 403.7
click at [919, 434] on div "Back to Dashboard Change Sender ID Customers Technicians Select a contact Outbo…" at bounding box center [1113, 418] width 800 height 764
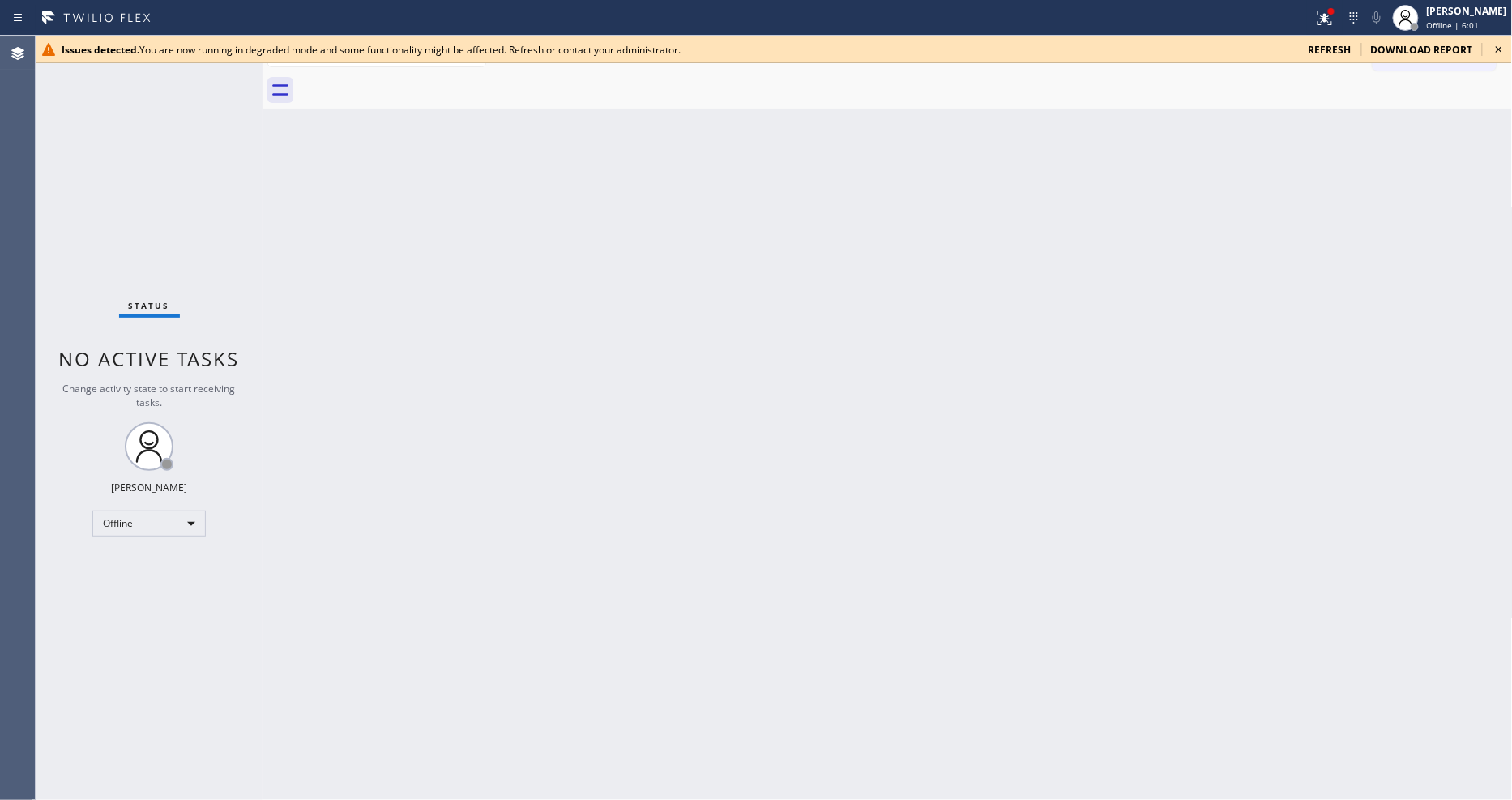
click at [1368, 271] on div "Back to Dashboard Change Sender ID Customers Technicians Select a contact Outbo…" at bounding box center [888, 418] width 1251 height 764
click at [1480, 14] on div "[PERSON_NAME]" at bounding box center [1466, 11] width 80 height 14
click at [1430, 103] on button "Unavailable" at bounding box center [1432, 106] width 162 height 21
click at [1497, 51] on icon at bounding box center [1499, 50] width 20 height 20
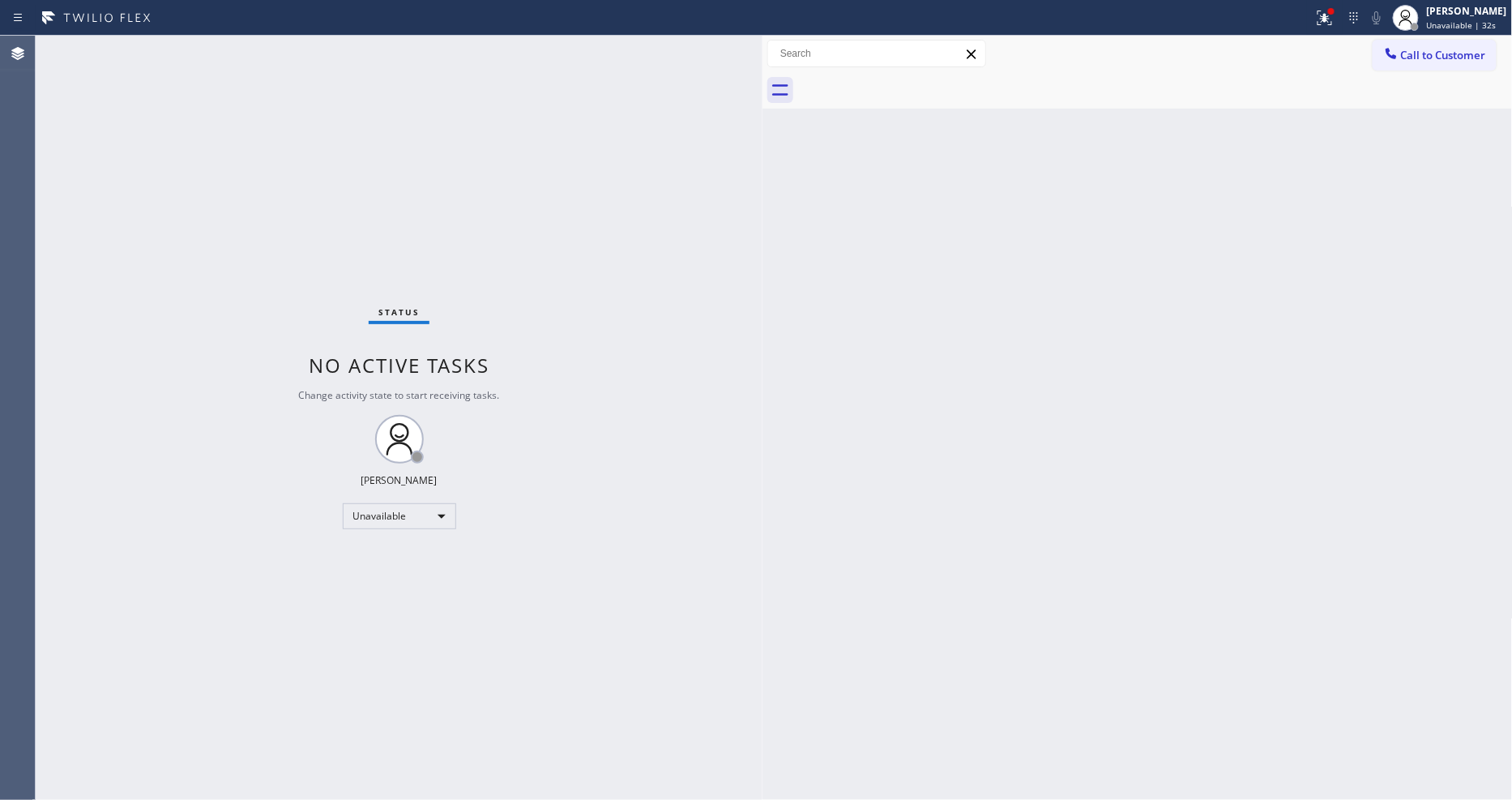
drag, startPoint x: 262, startPoint y: 109, endPoint x: 762, endPoint y: 130, distance: 500.4
click at [762, 130] on div at bounding box center [762, 418] width 0 height 764
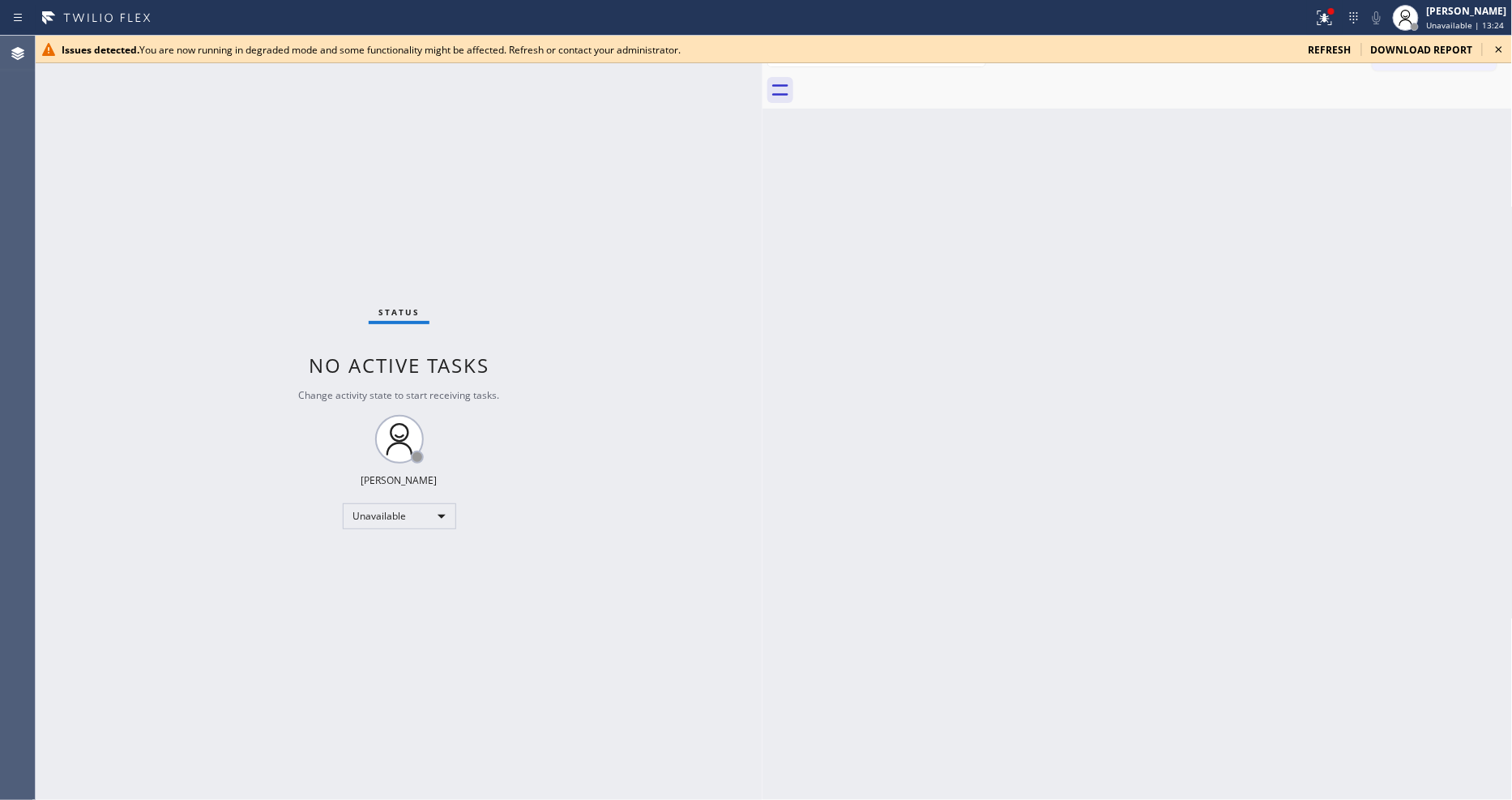
click at [1504, 51] on icon at bounding box center [1499, 50] width 20 height 20
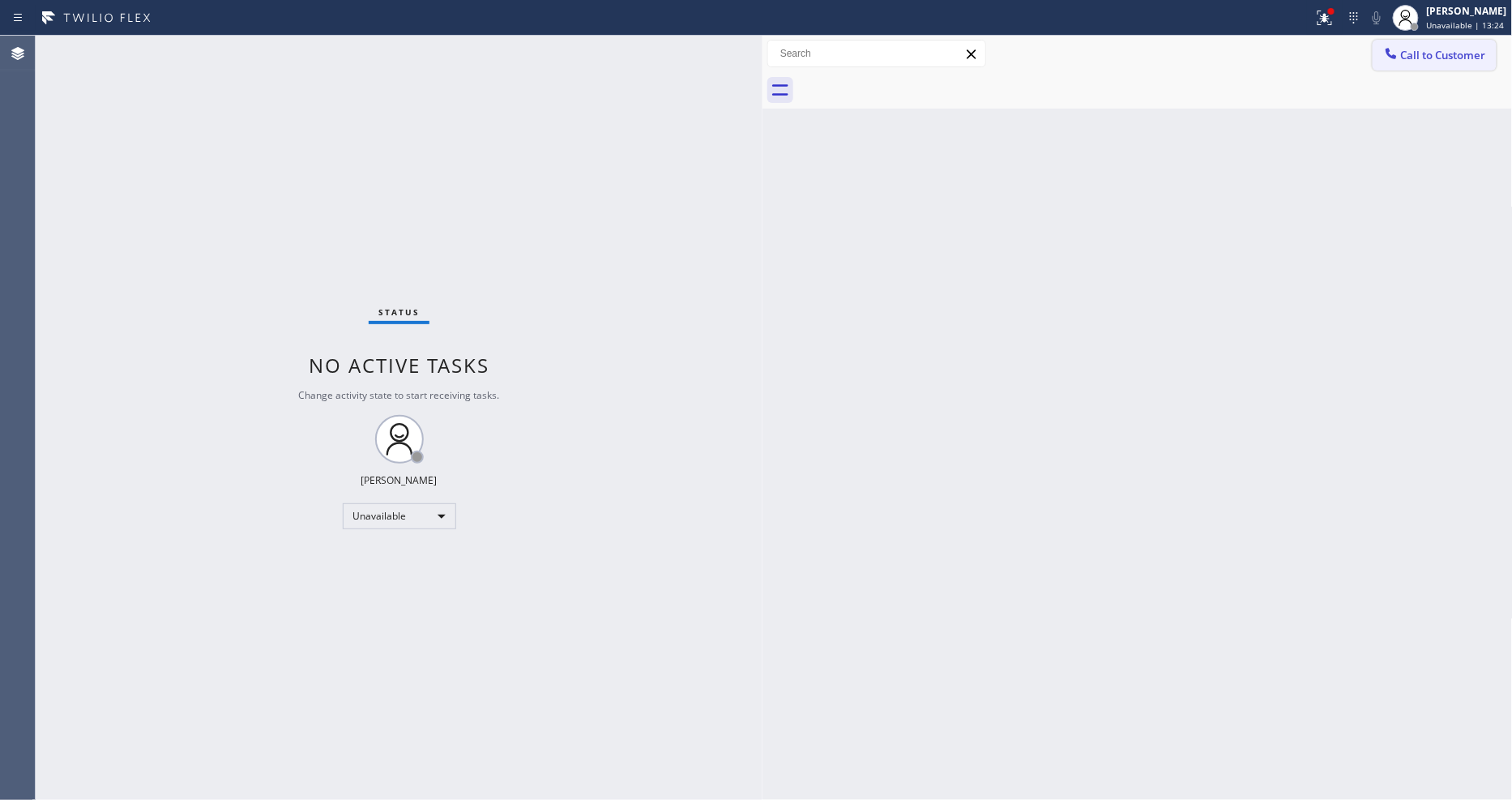
click at [1427, 60] on span "Call to Customer" at bounding box center [1443, 55] width 85 height 15
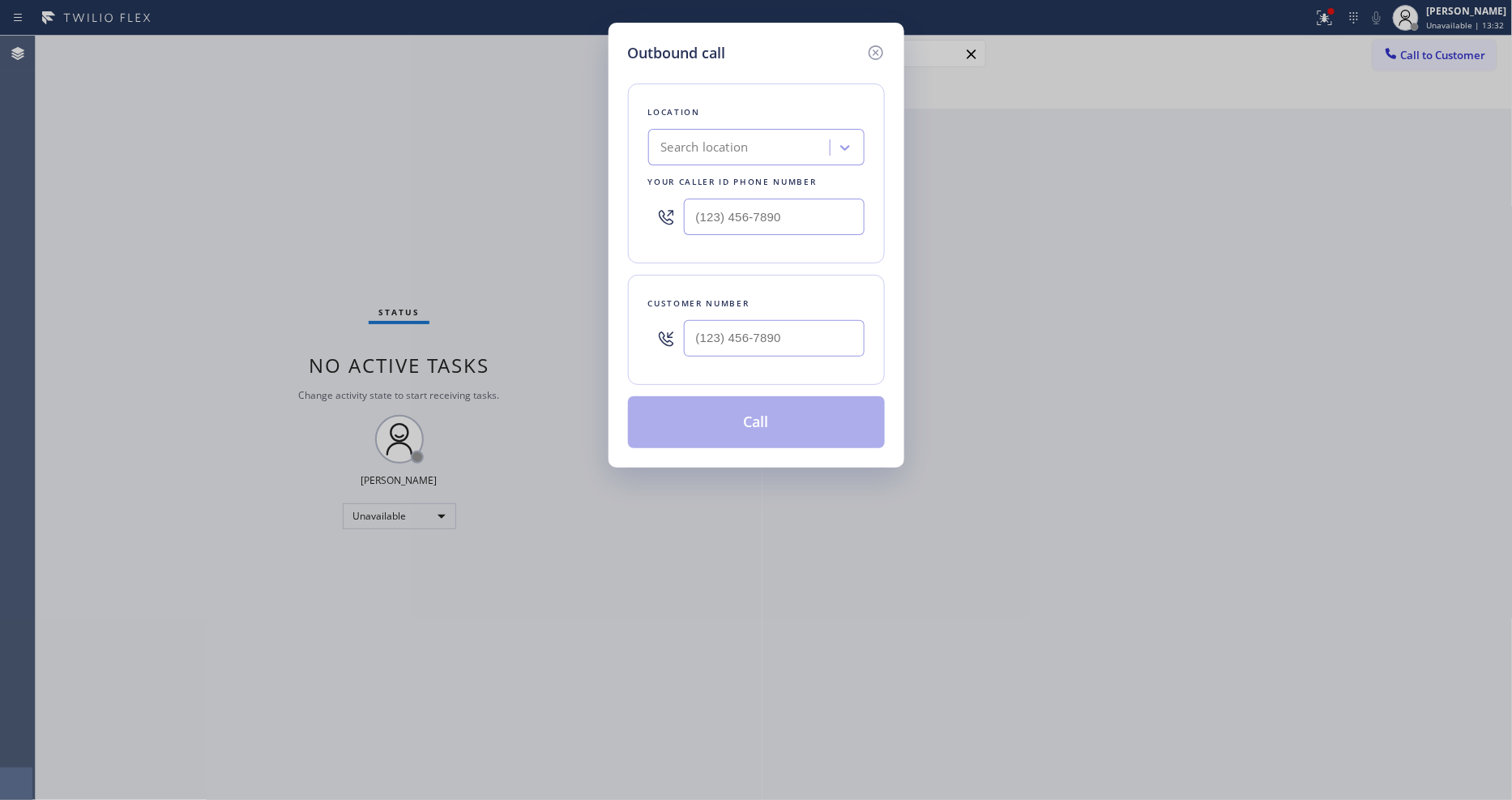
click at [780, 134] on div "Search location" at bounding box center [742, 148] width 177 height 29
paste input "SubzeroRepair.online (San Francisco, Google Ads)"
type input "SubzeroRepair.online (San Francisco, Google Ads)"
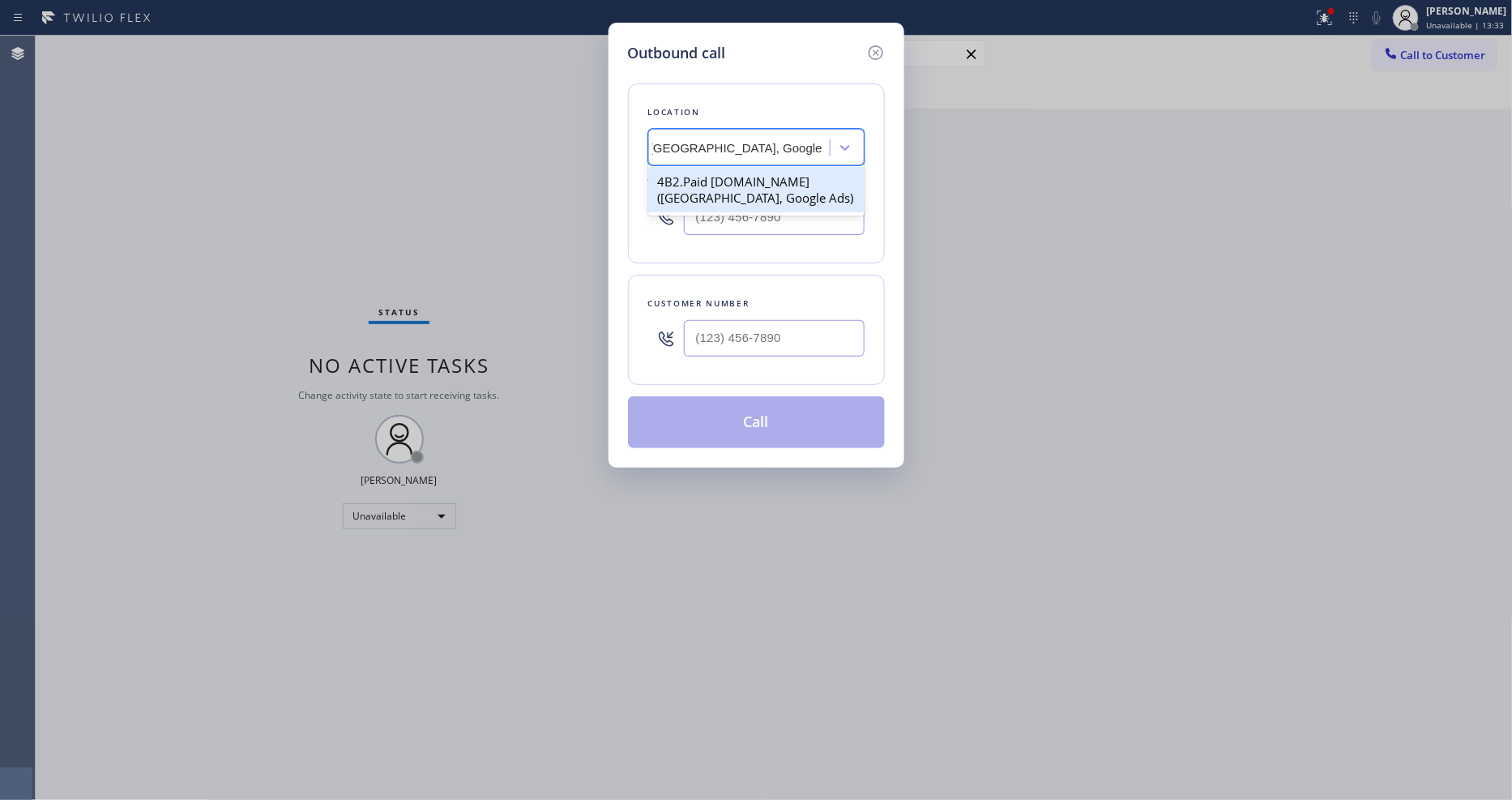
click at [756, 179] on div "4B2.Paid SubzeroRepair.online (San Francisco, Google Ads)" at bounding box center [756, 190] width 216 height 46
type input "(602) 691-4013"
click at [734, 333] on input "(___) ___-____" at bounding box center [774, 337] width 181 height 37
paste input "360) 739-2108"
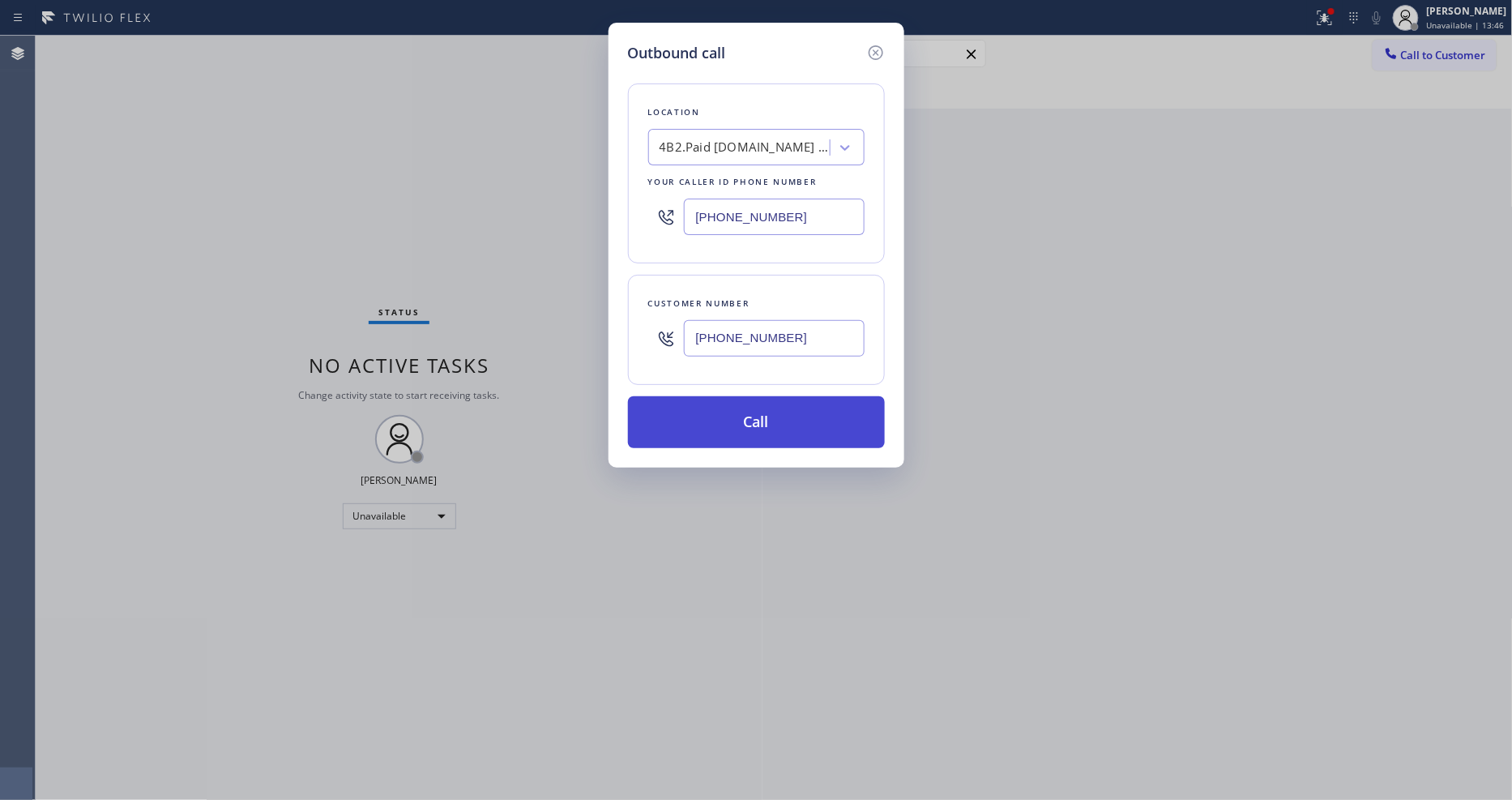
type input "(360) 739-2108"
click at [726, 411] on button "Call" at bounding box center [756, 422] width 257 height 52
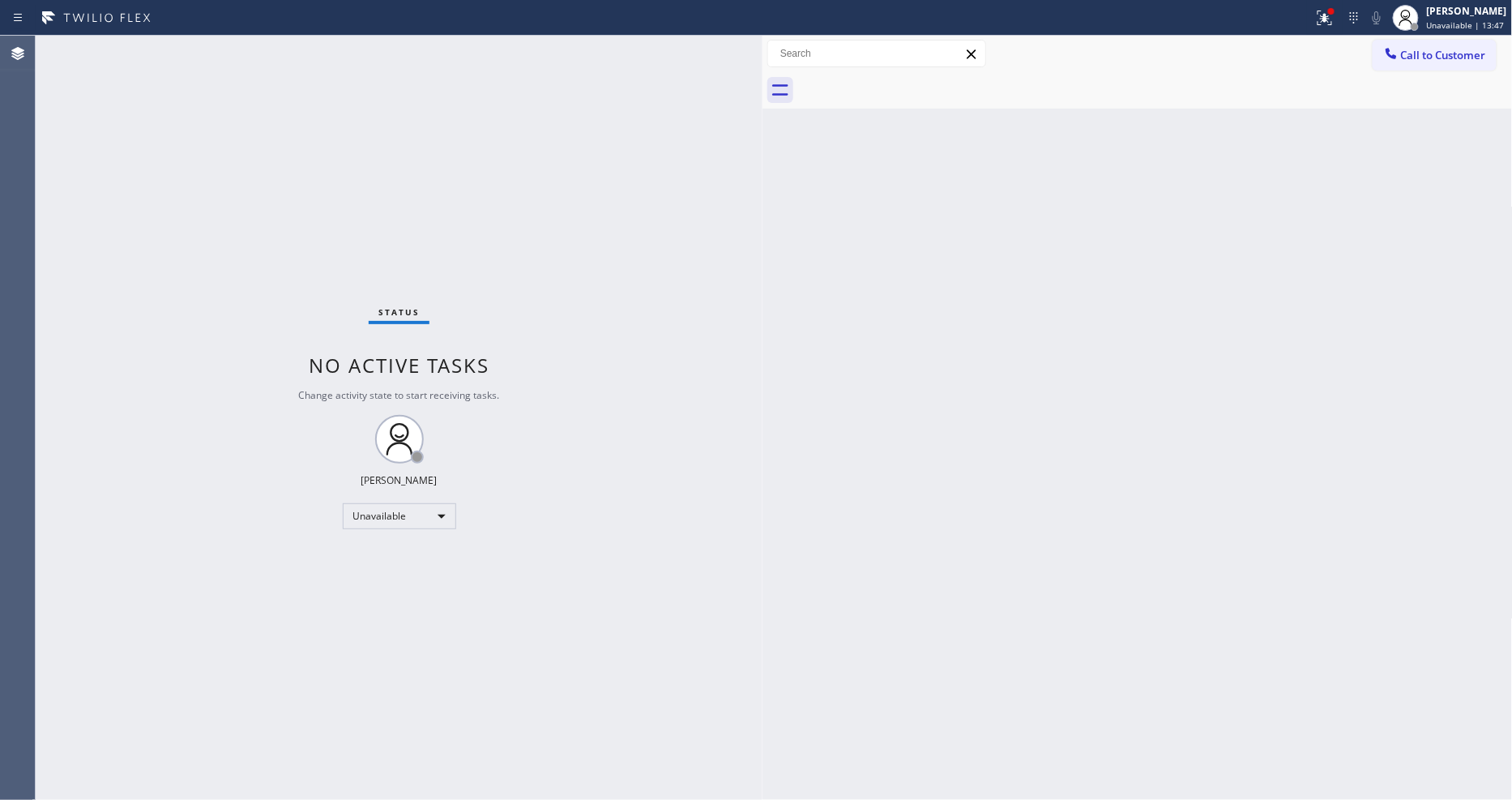
type input "(602) 691-4013"
click at [1406, 54] on span "Call to Customer" at bounding box center [1443, 55] width 85 height 15
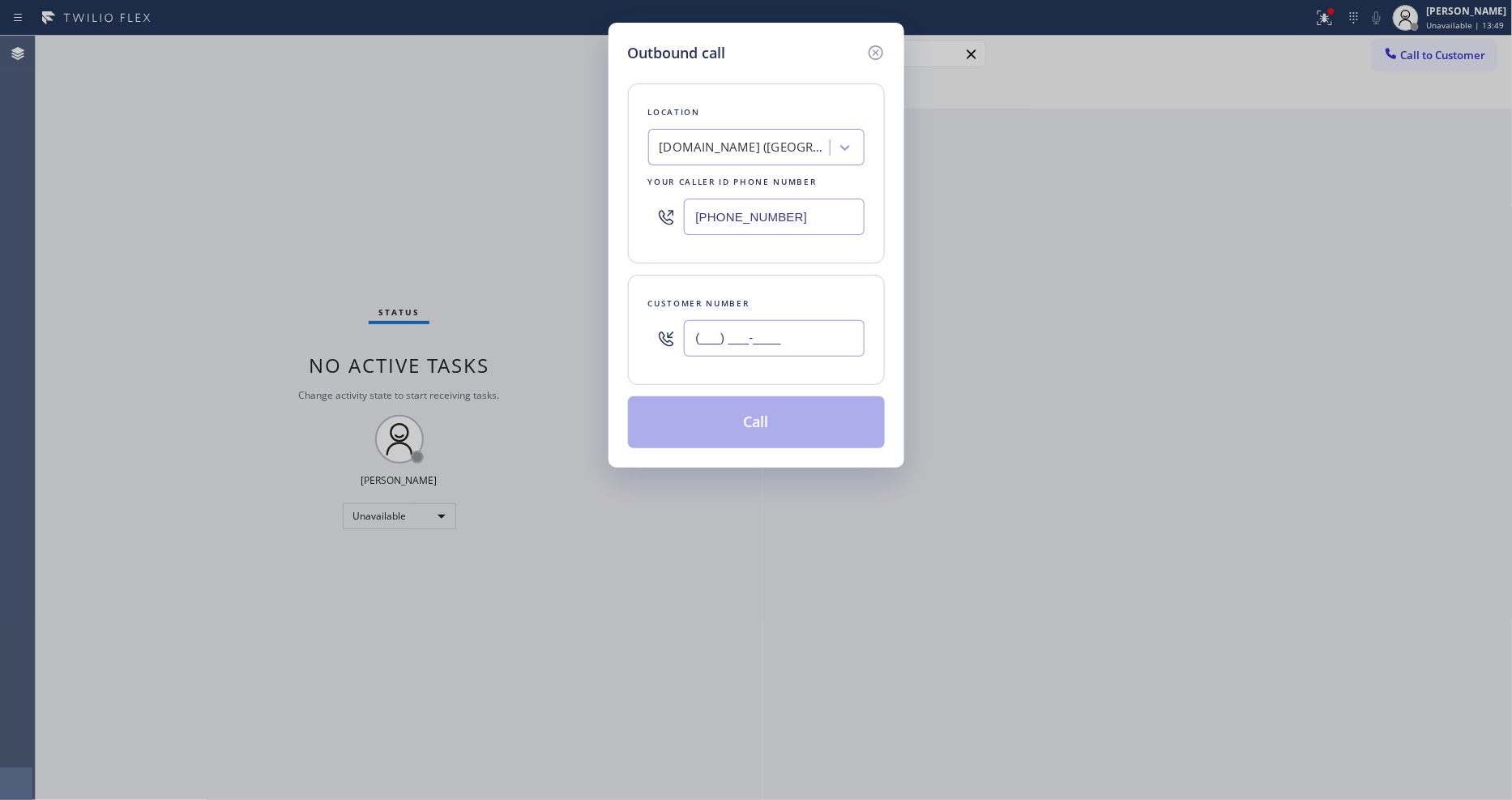
click at [775, 331] on input "(___) ___-____" at bounding box center [774, 337] width 181 height 37
paste input "360) 739-2108"
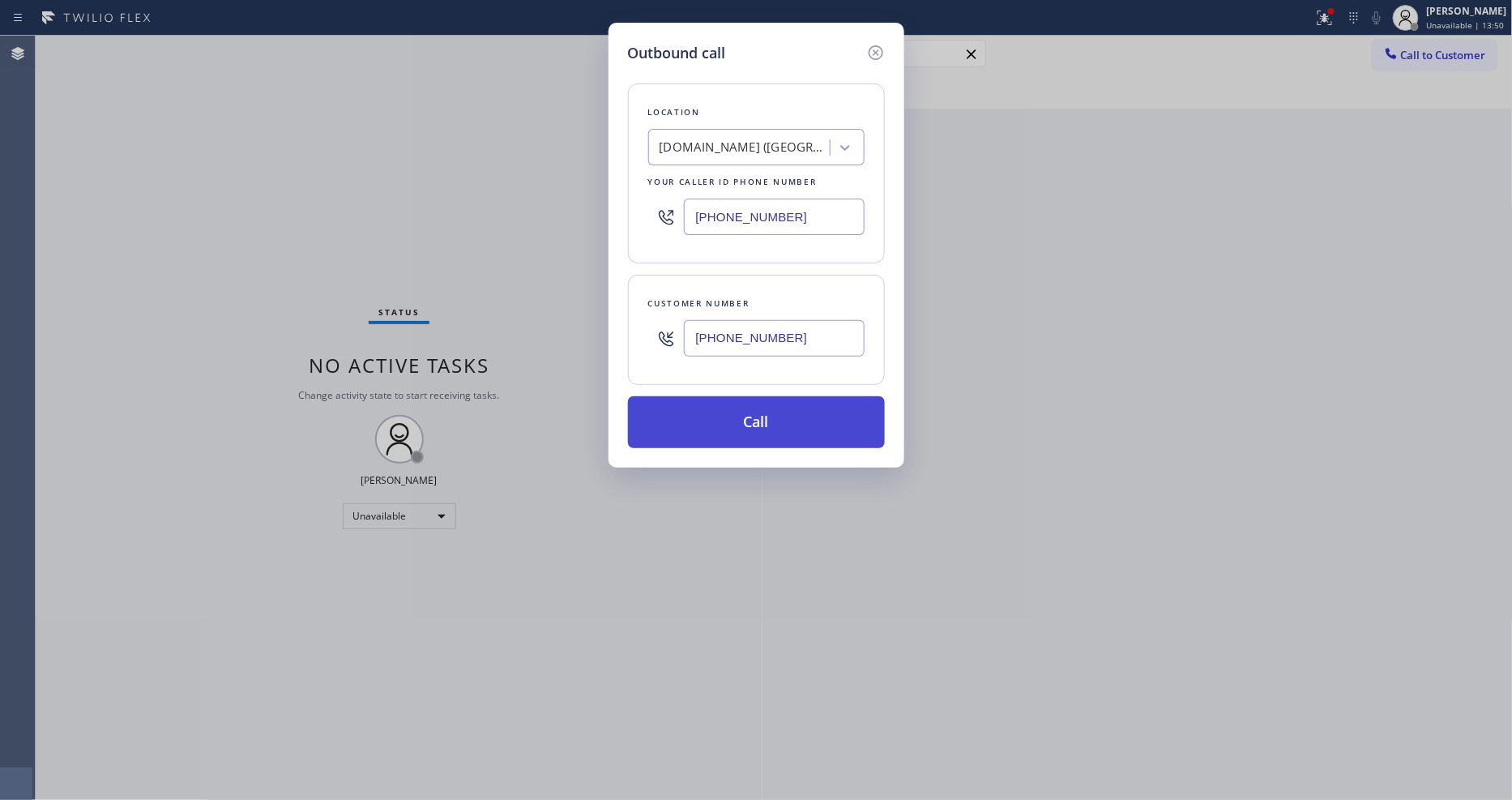
click at [742, 422] on button "Call" at bounding box center [756, 422] width 257 height 52
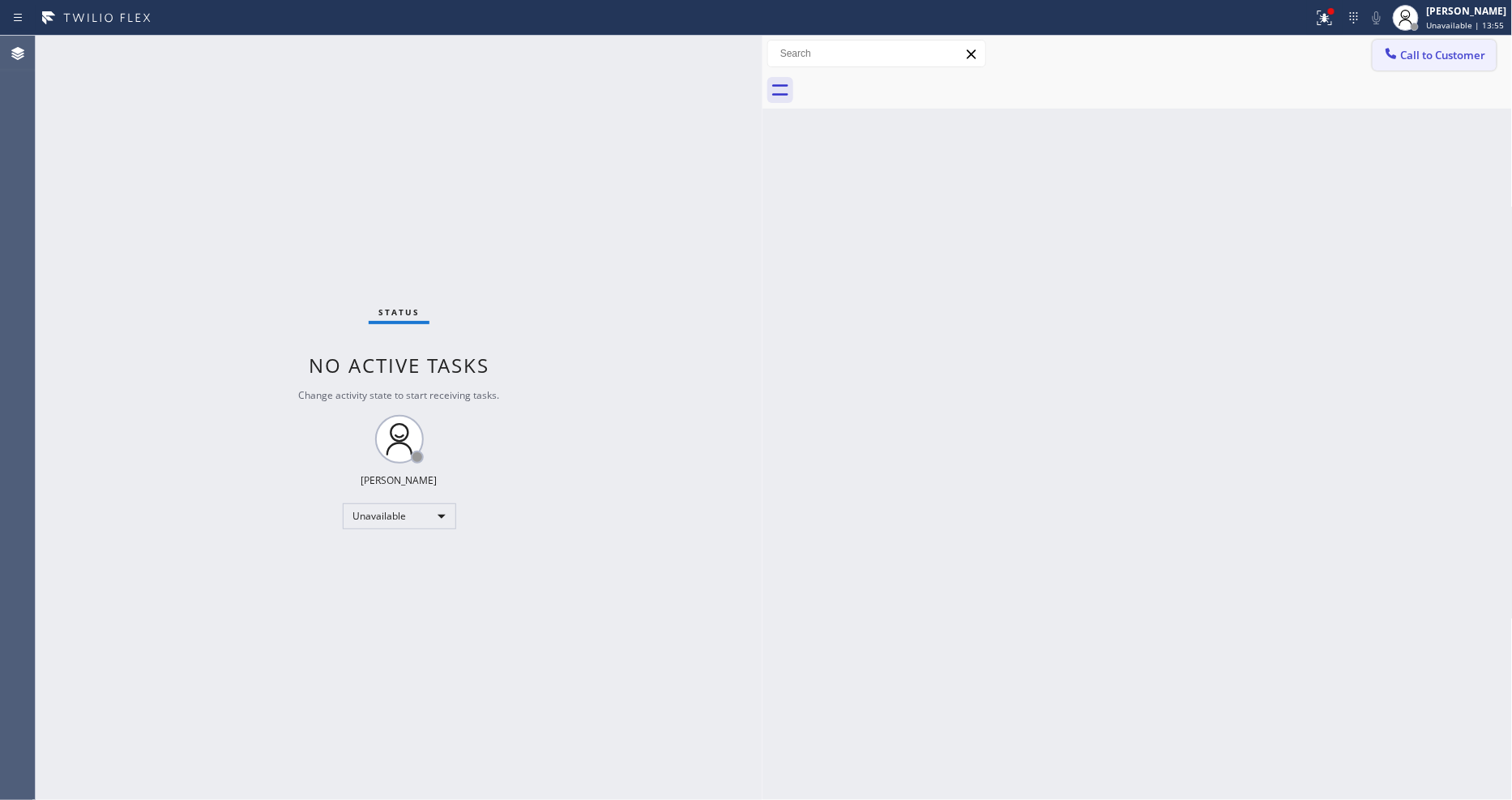
click at [1403, 51] on span "Call to Customer" at bounding box center [1443, 55] width 85 height 15
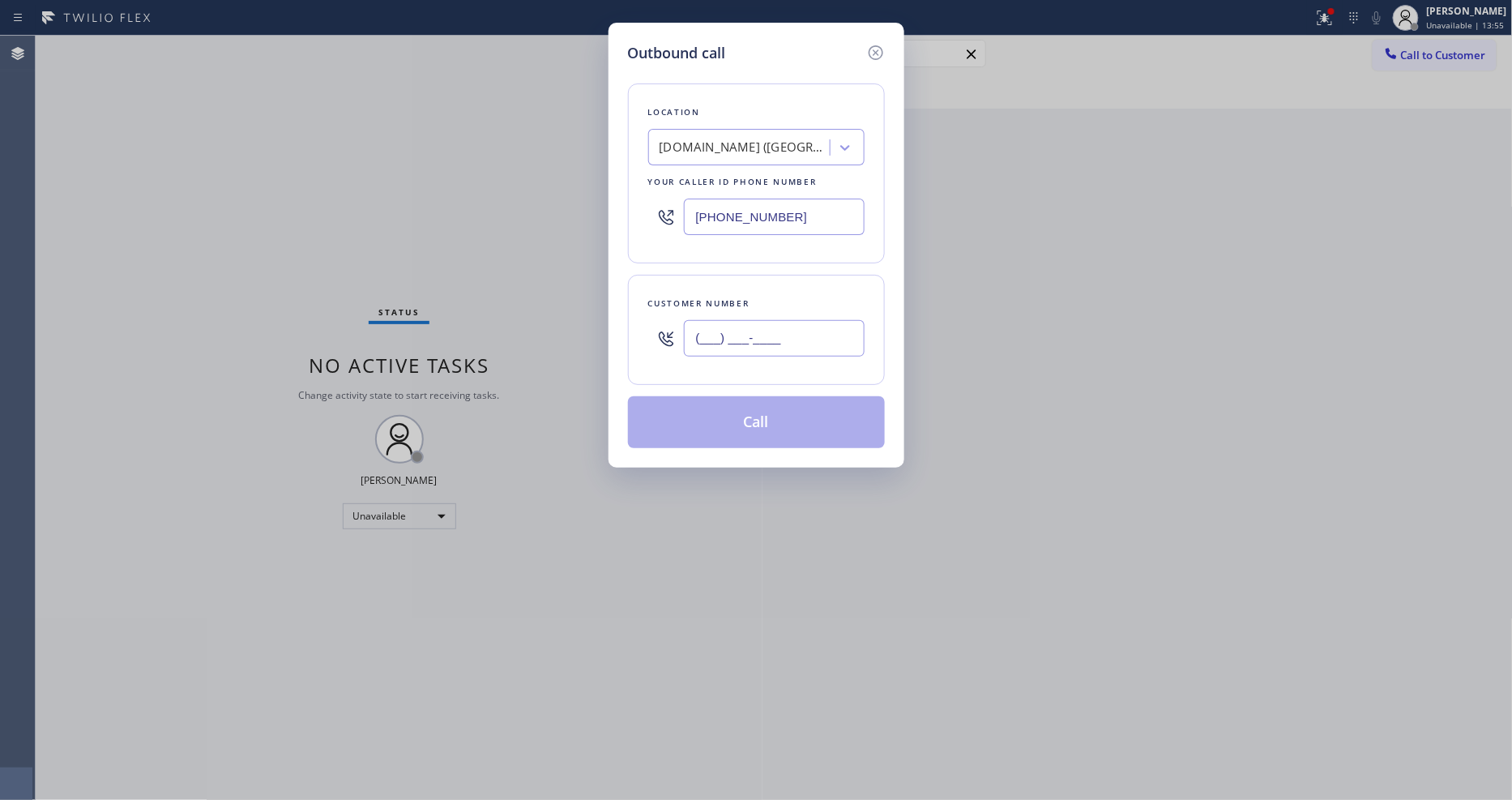
click at [818, 349] on input "(___) ___-____" at bounding box center [774, 337] width 181 height 37
paste input "360) 739-2108"
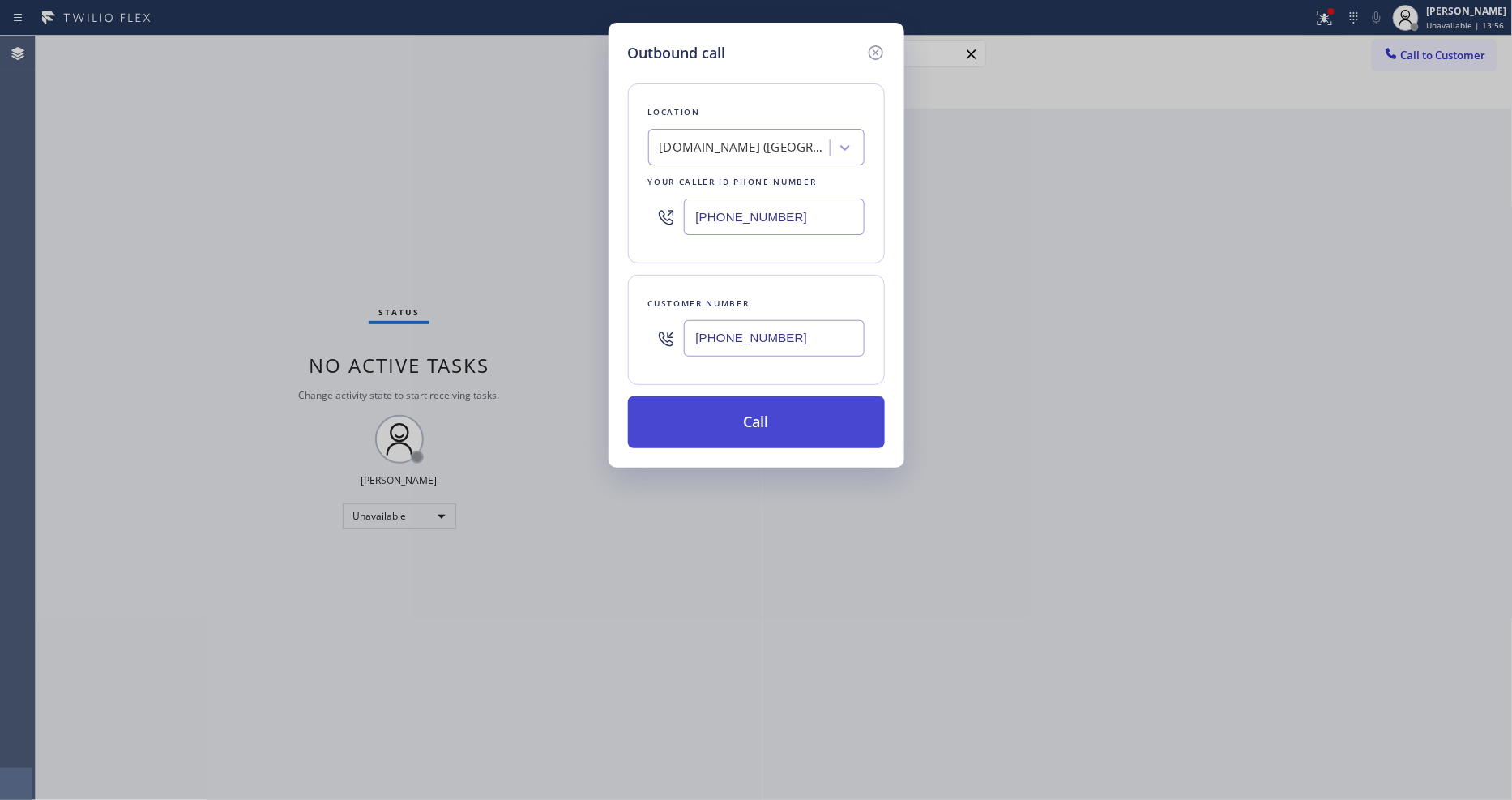
click at [778, 406] on button "Call" at bounding box center [756, 422] width 257 height 52
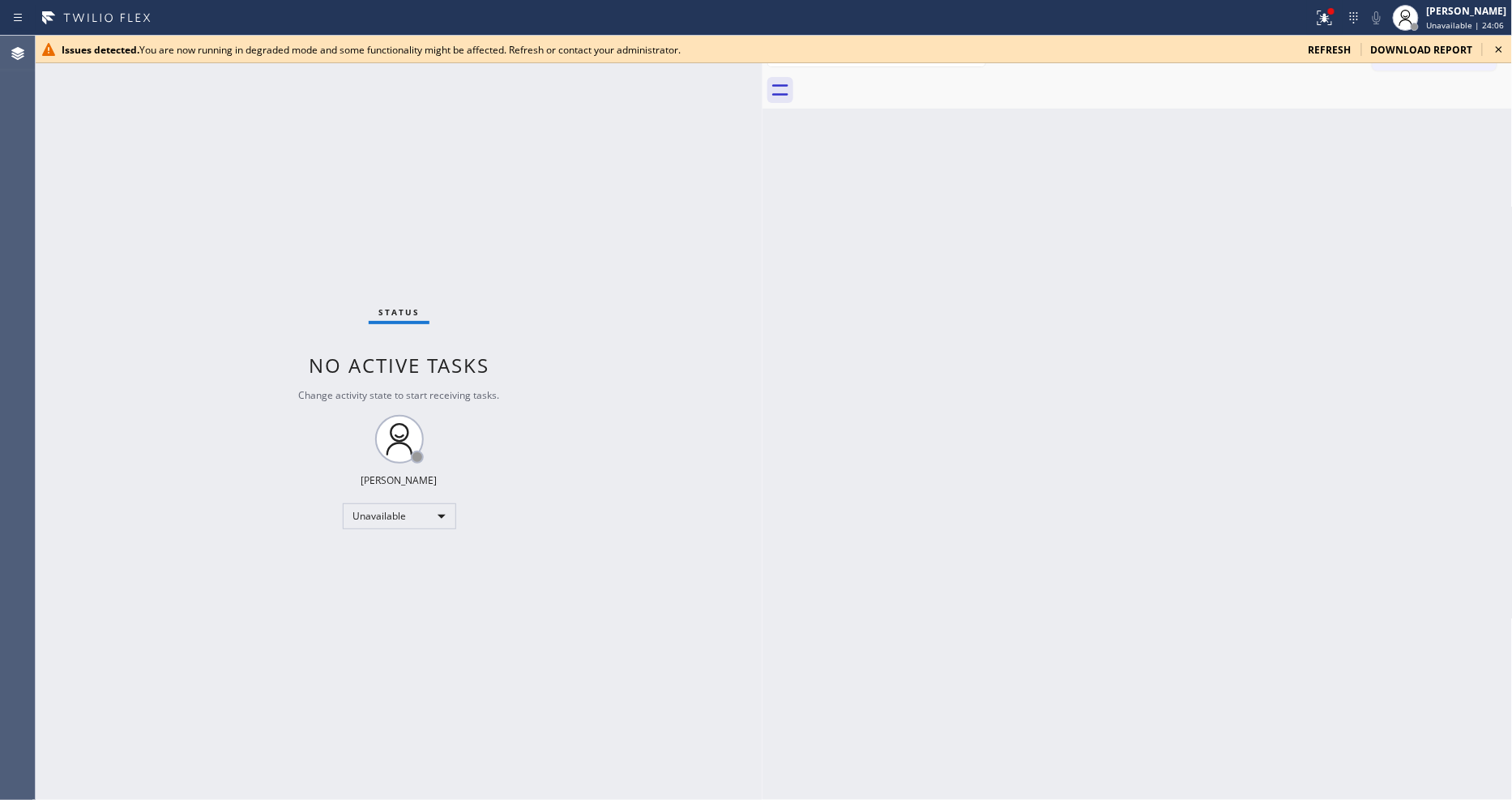
click at [1492, 52] on icon at bounding box center [1499, 50] width 20 height 20
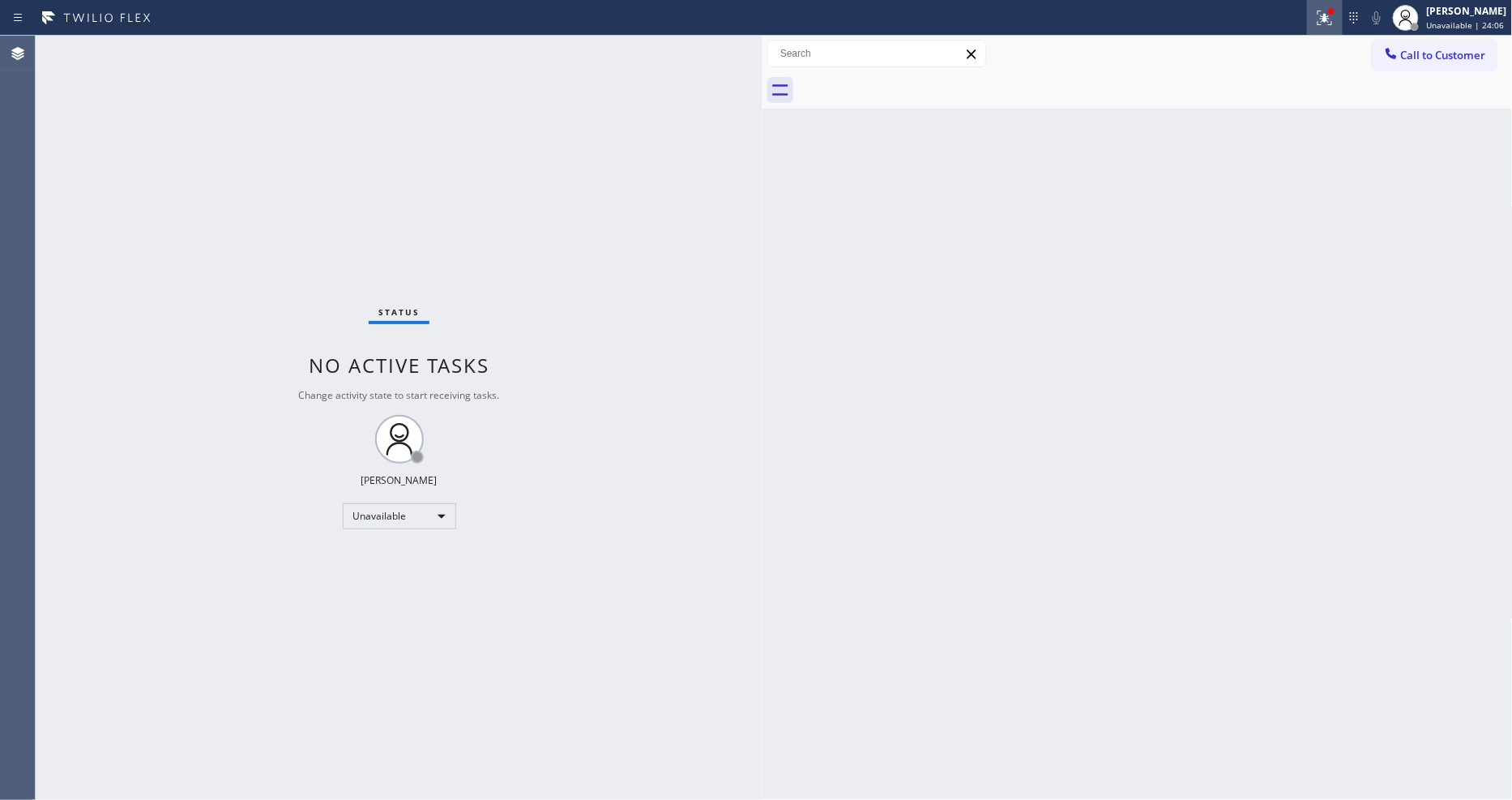
click at [1329, 13] on icon at bounding box center [1325, 16] width 10 height 6
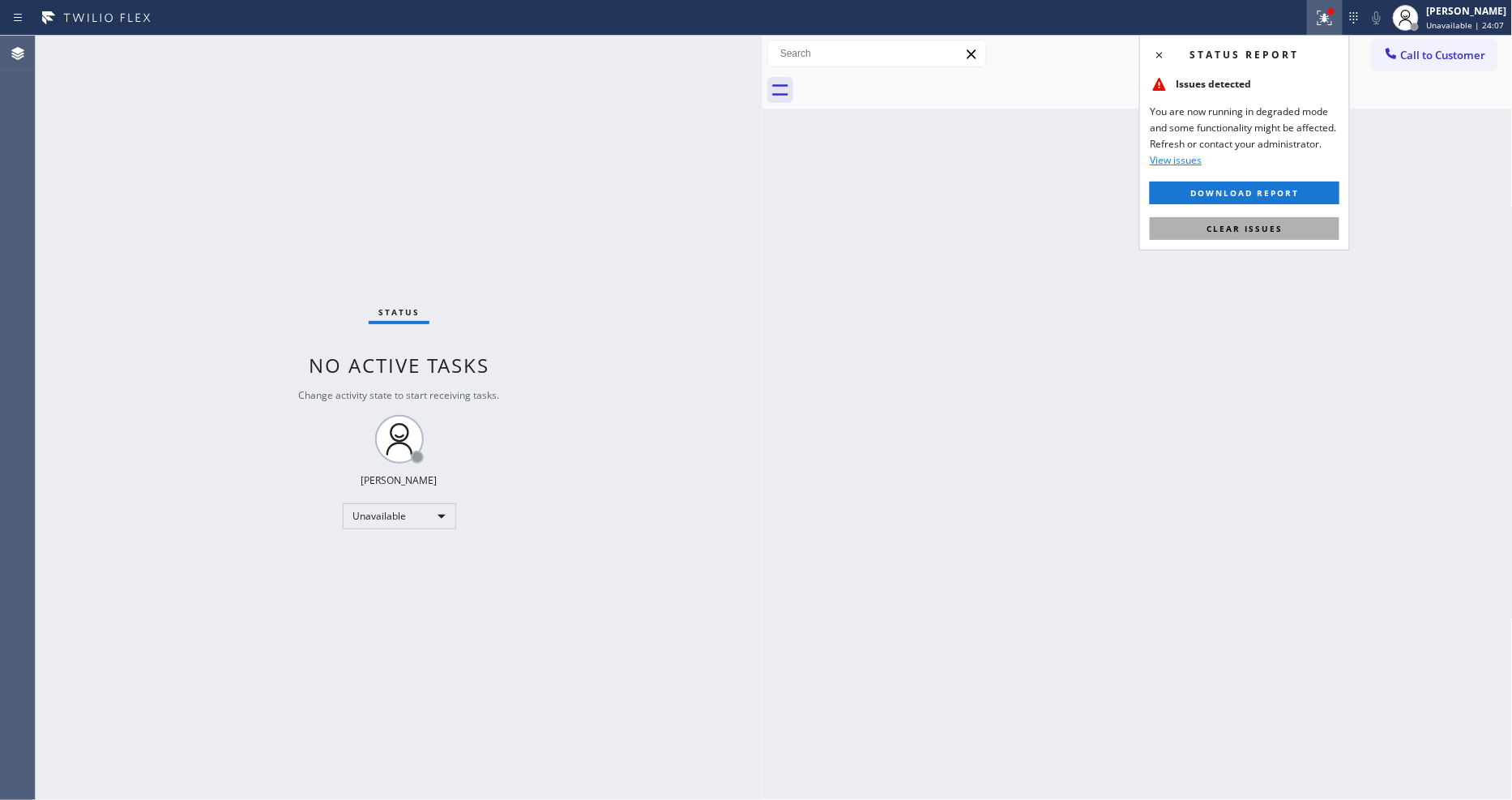
click at [1312, 222] on button "Clear issues" at bounding box center [1244, 228] width 190 height 23
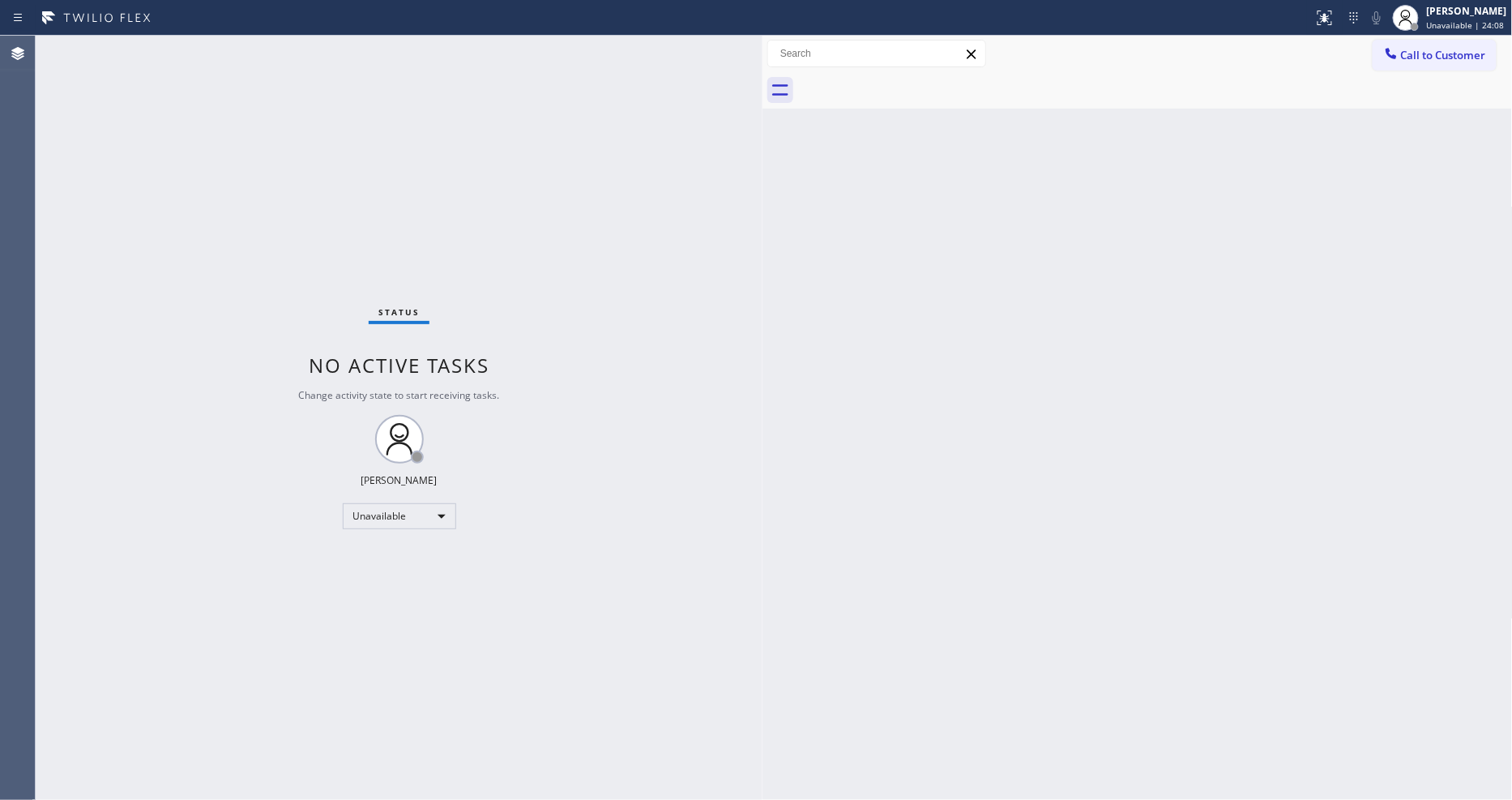
click at [1440, 60] on span "Call to Customer" at bounding box center [1443, 55] width 85 height 15
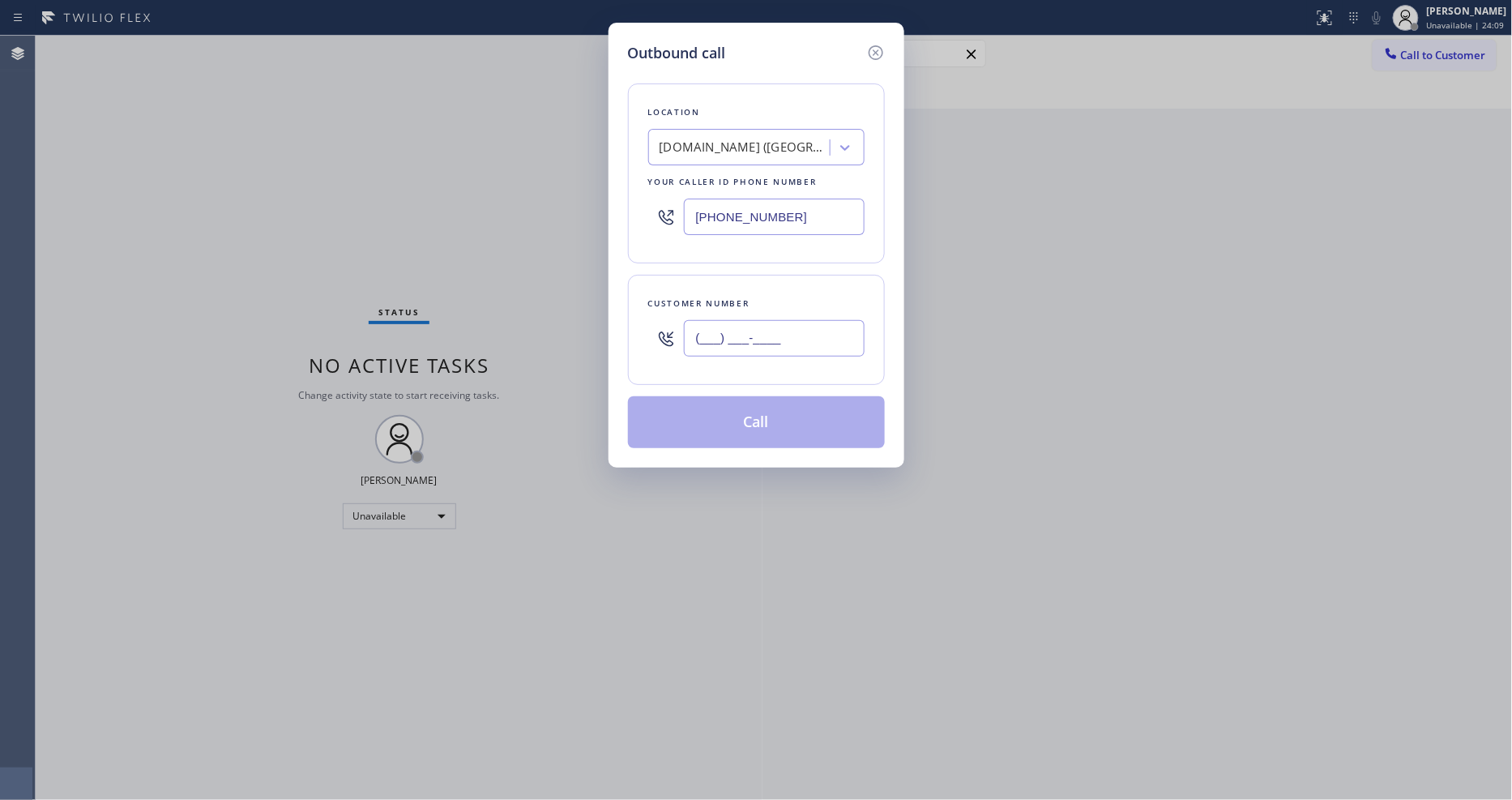
click at [714, 337] on input "(___) ___-____" at bounding box center [774, 337] width 181 height 37
paste input "323) 715-0824"
type input "(323) 715-0824"
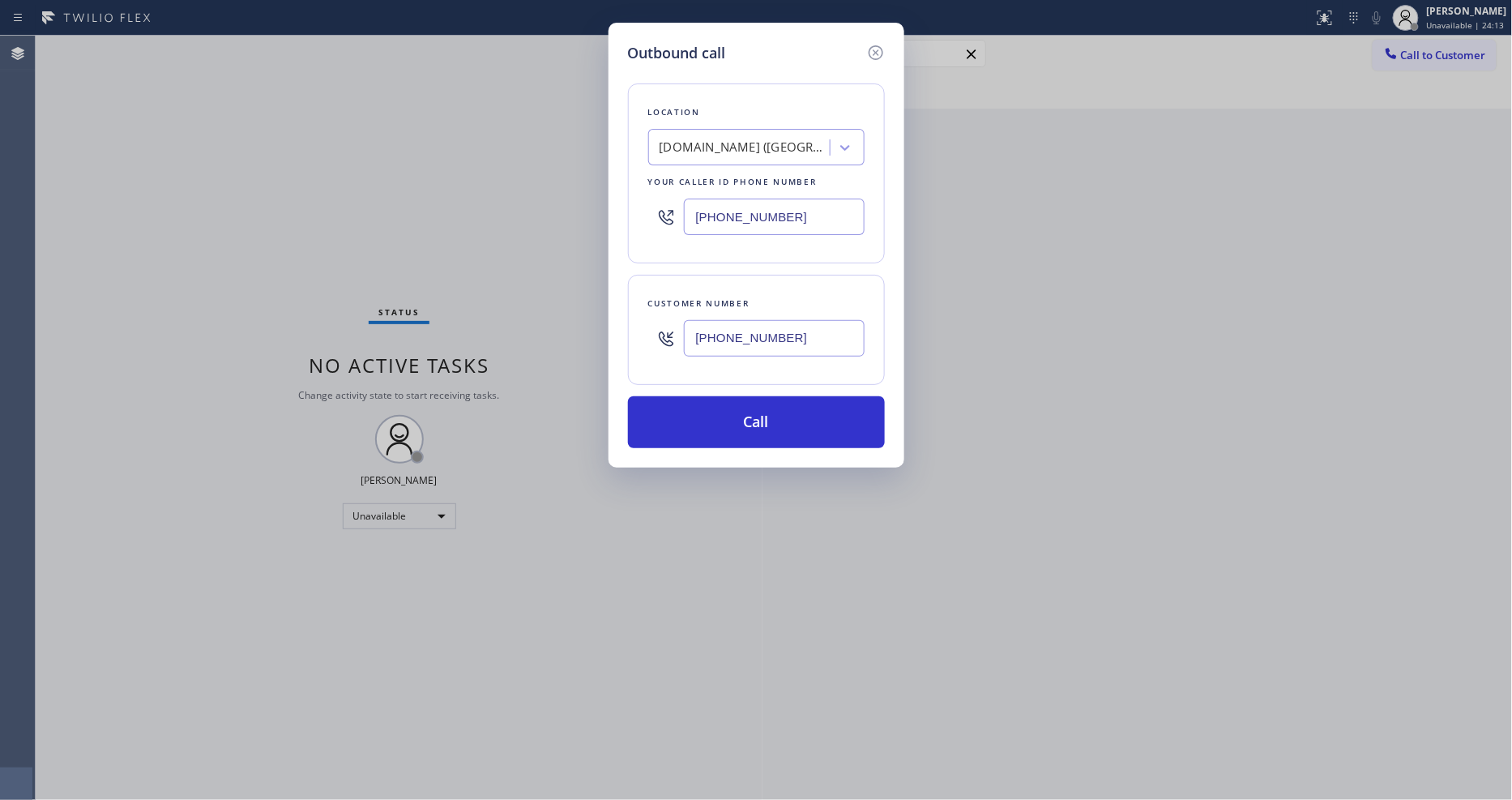
click at [730, 155] on div "SubzeroRepair.online (San Francisco, Google Ads)" at bounding box center [742, 148] width 177 height 29
paste input "Echo Park Heating and Air Conditioning"
type input "Echo Park Heating and Air Conditioning"
click at [726, 183] on div "Echo Park Heating and Air Conditioning" at bounding box center [756, 190] width 216 height 46
type input "(213) 204-5927"
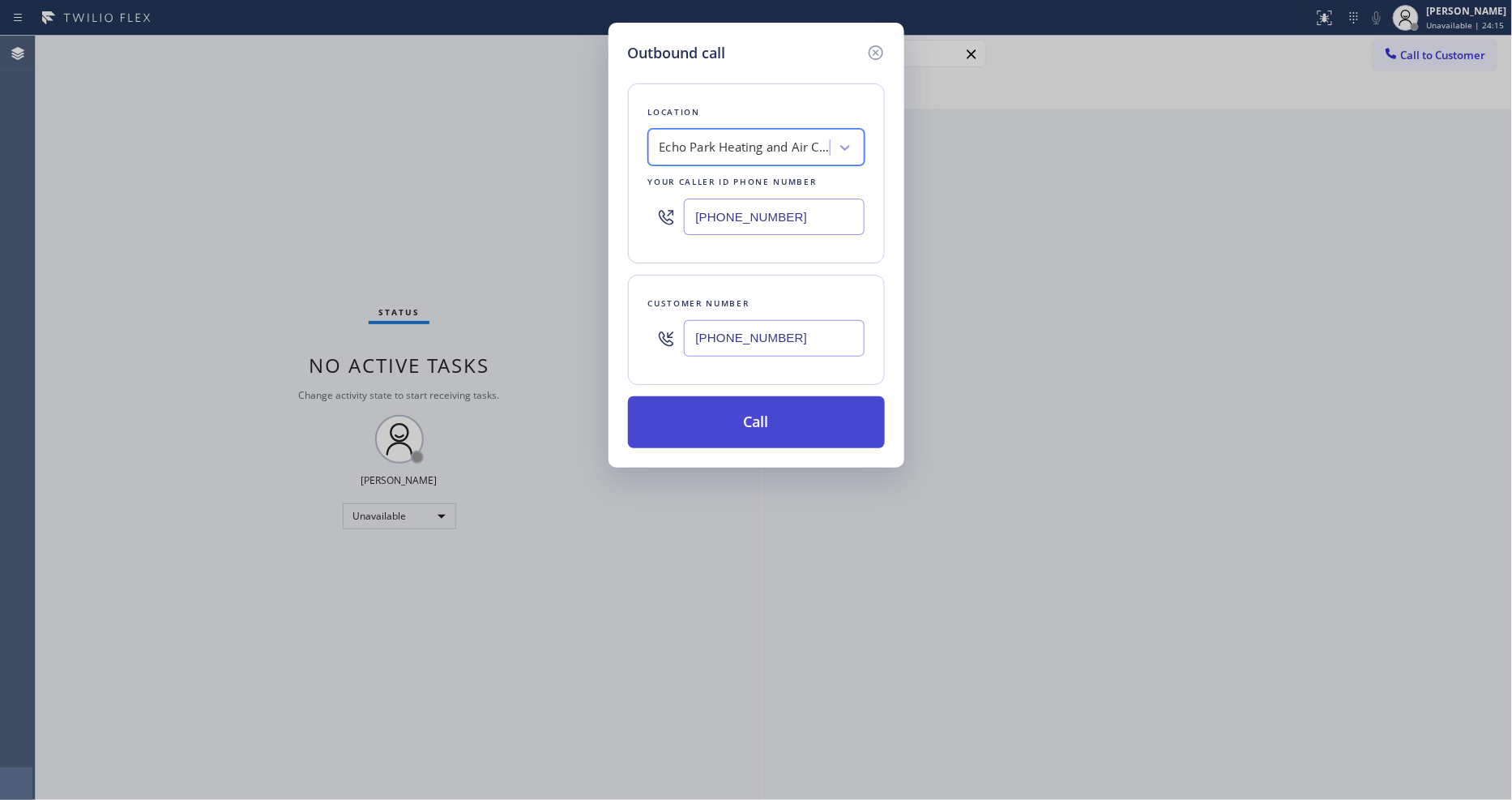
click at [760, 405] on button "Call" at bounding box center [756, 422] width 257 height 52
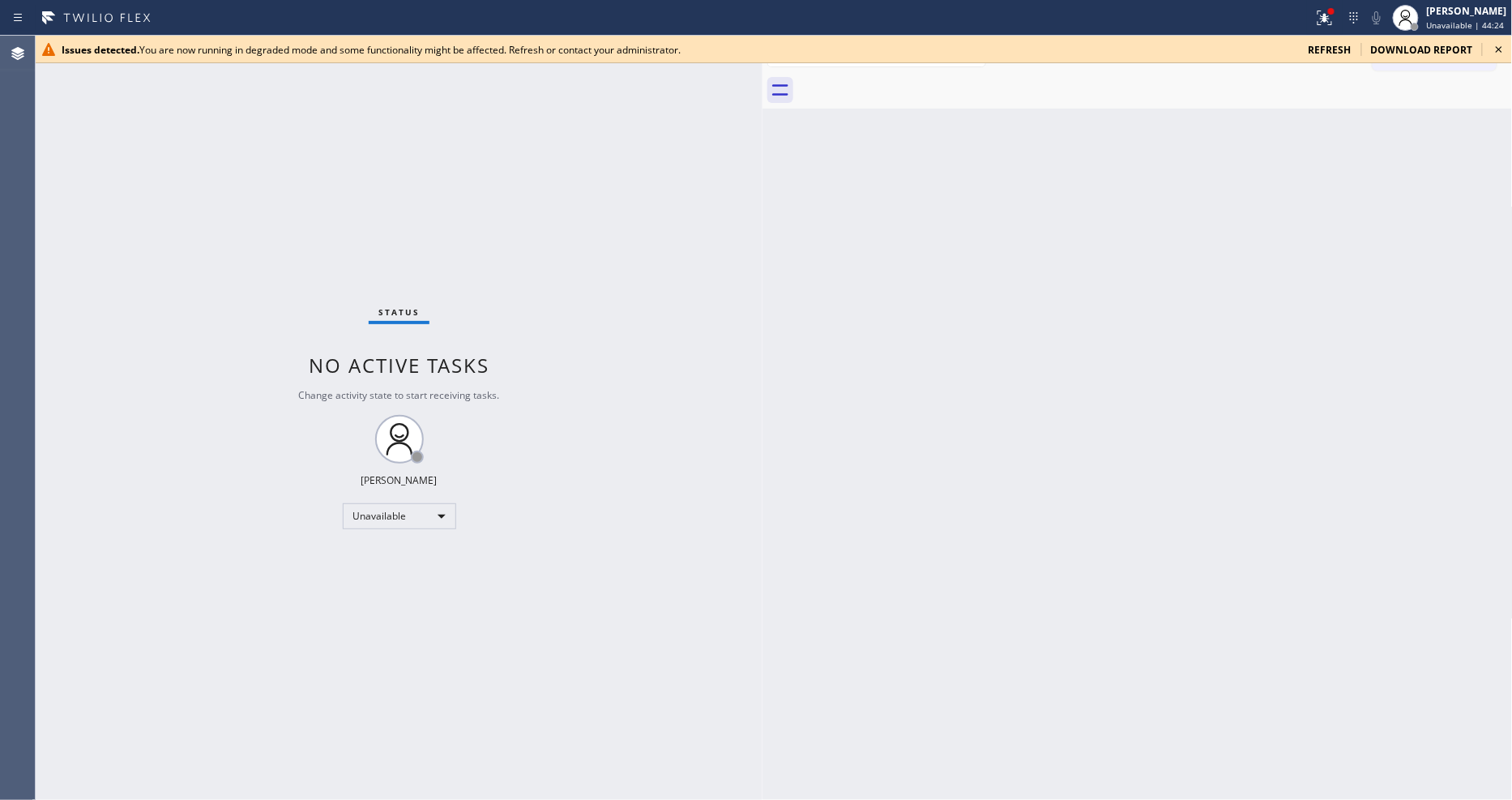
click at [1458, 22] on span "Unavailable | 44:24" at bounding box center [1465, 25] width 77 height 11
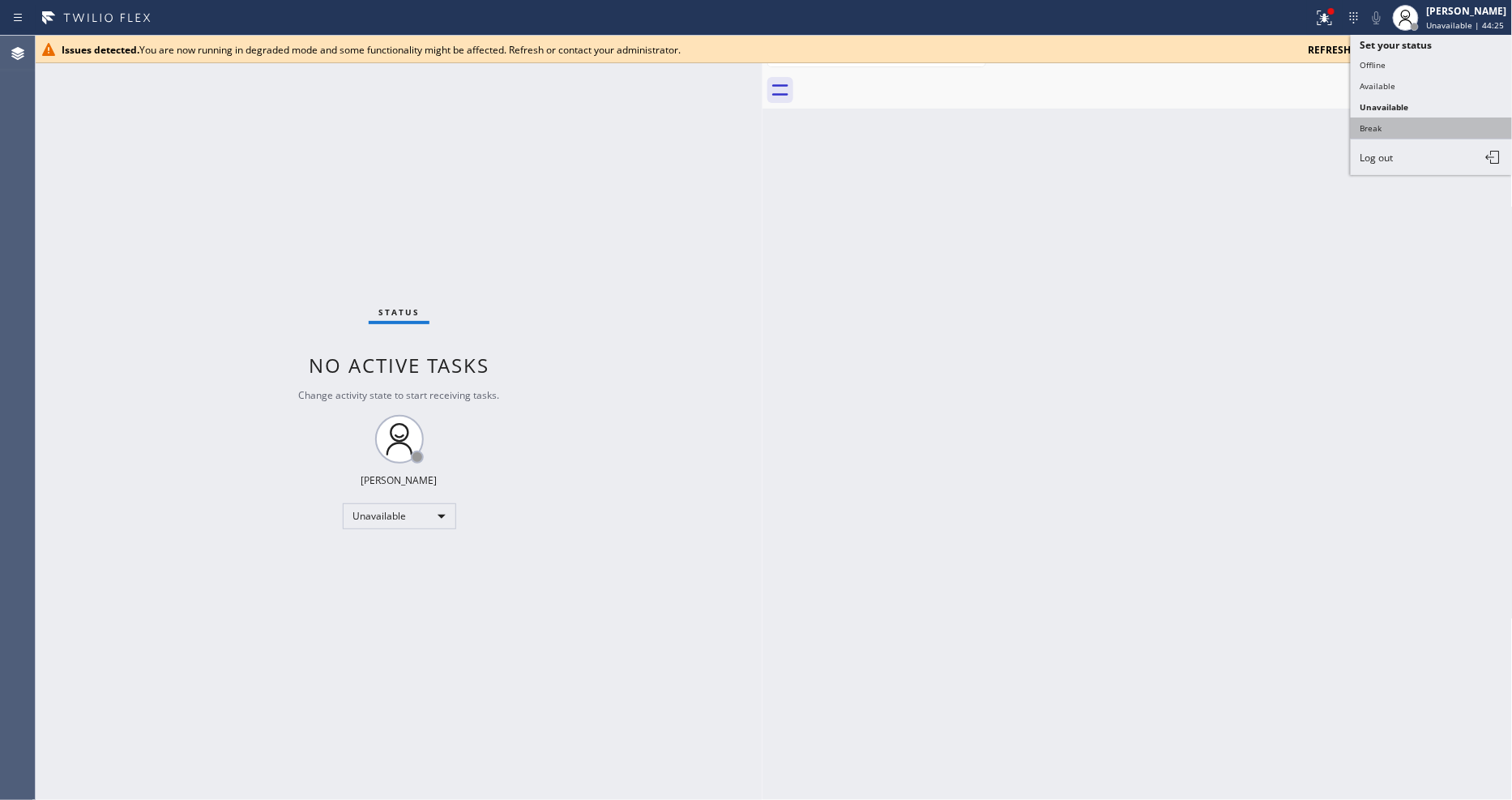
click at [1408, 130] on button "Break" at bounding box center [1432, 127] width 162 height 21
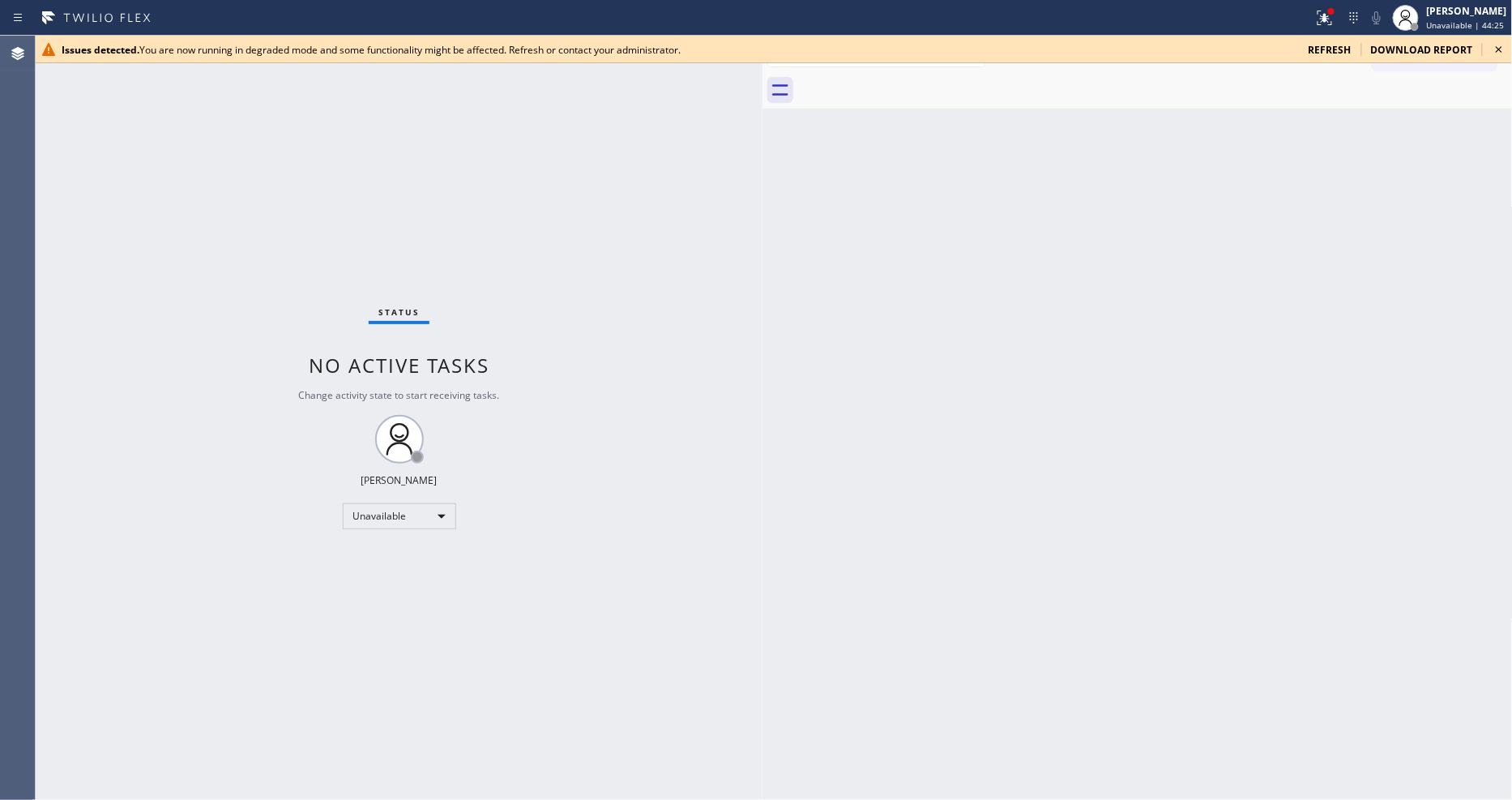
click at [1500, 53] on icon at bounding box center [1499, 50] width 20 height 20
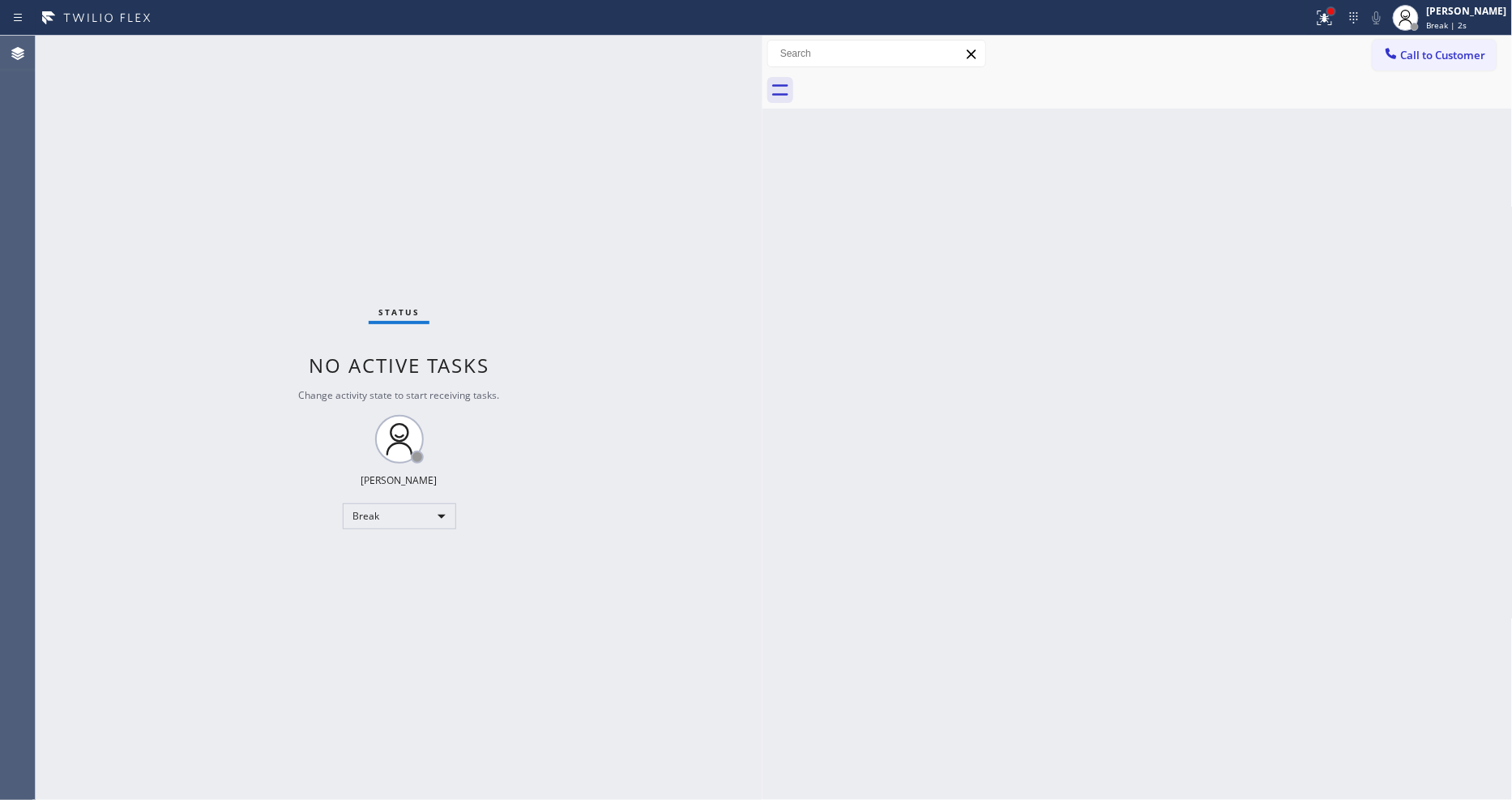
click at [1336, 10] on div at bounding box center [1331, 12] width 10 height 10
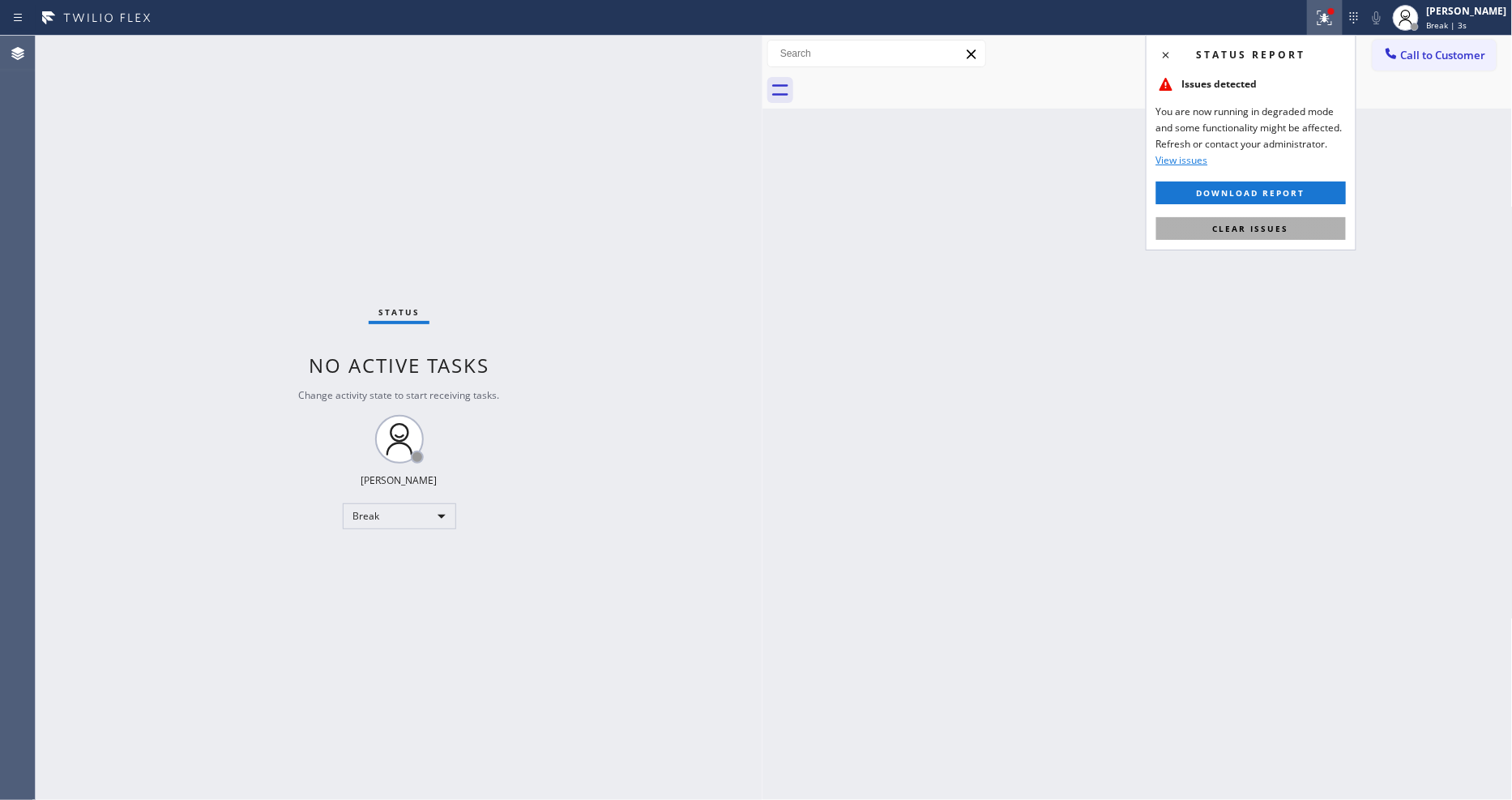
click at [1312, 230] on button "Clear issues" at bounding box center [1251, 228] width 190 height 23
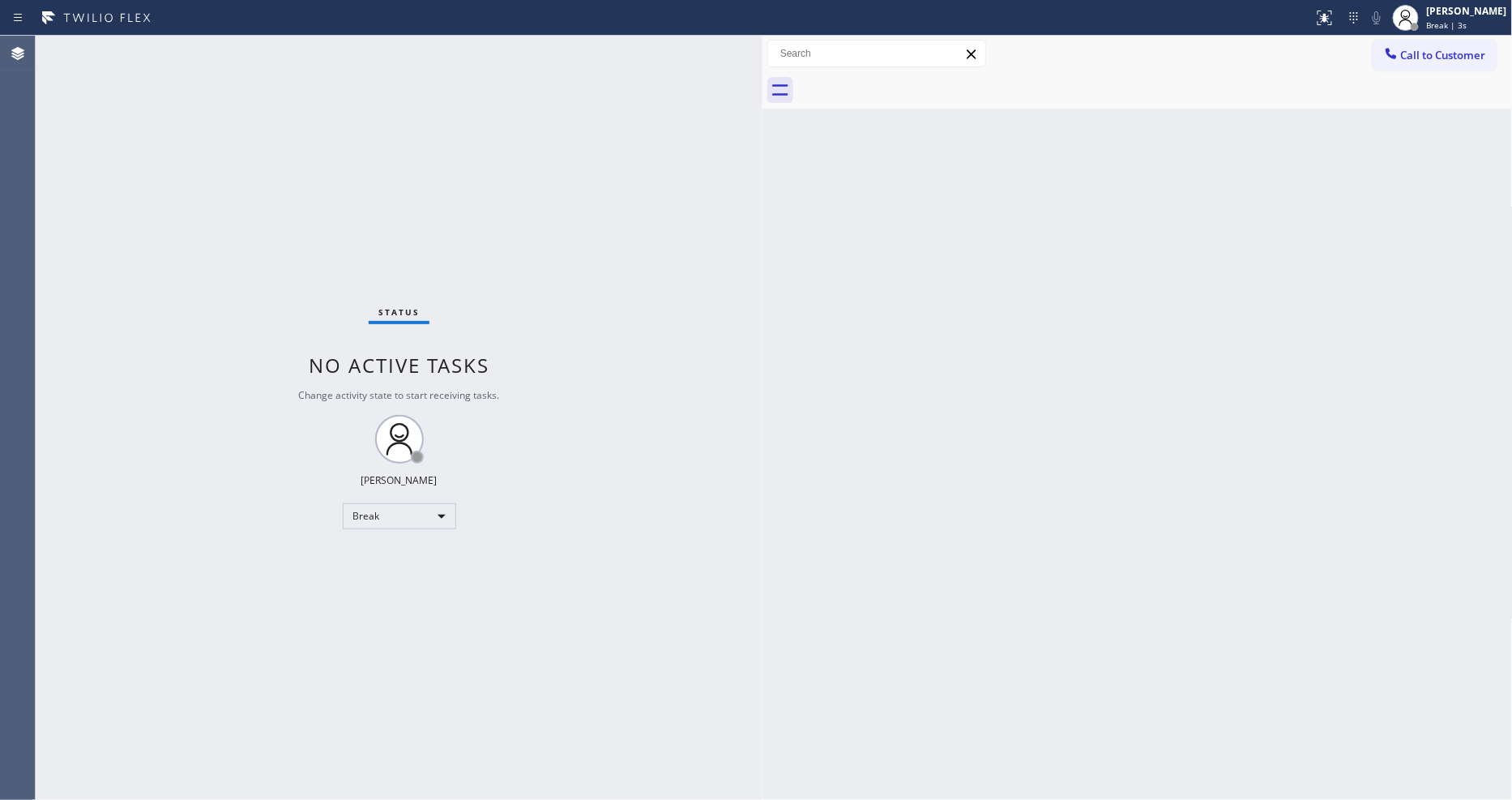
click at [187, 55] on div "Status No active tasks Change activity state to start receiving tasks. Lyka Mon…" at bounding box center [399, 418] width 727 height 764
